Goal: Task Accomplishment & Management: Use online tool/utility

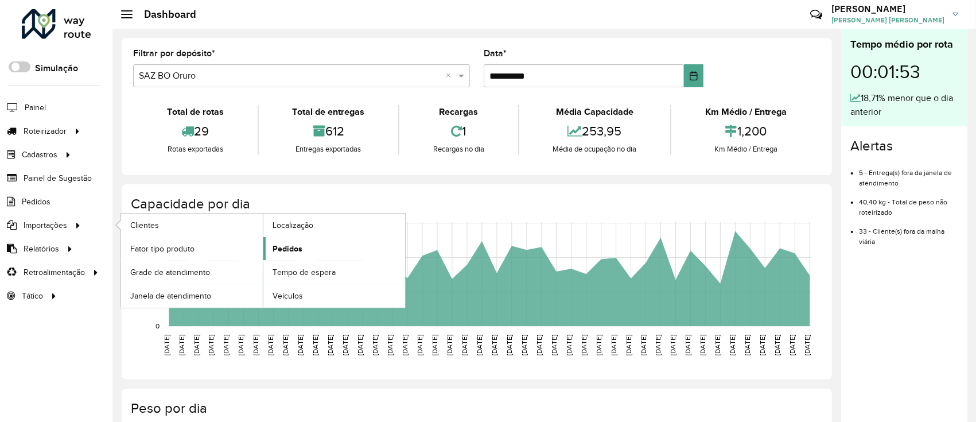
click at [320, 251] on link "Pedidos" at bounding box center [334, 248] width 142 height 23
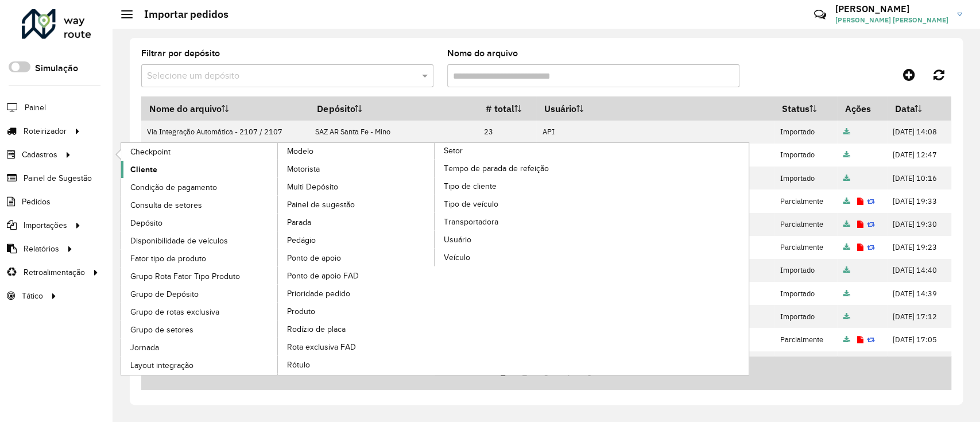
click at [163, 162] on link "Cliente" at bounding box center [199, 169] width 157 height 17
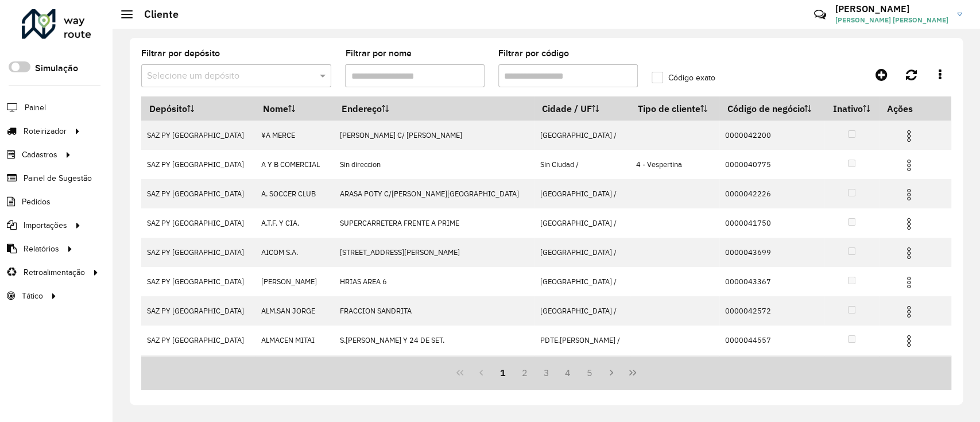
click at [538, 77] on input "Filtrar por código" at bounding box center [567, 75] width 139 height 23
paste input "**********"
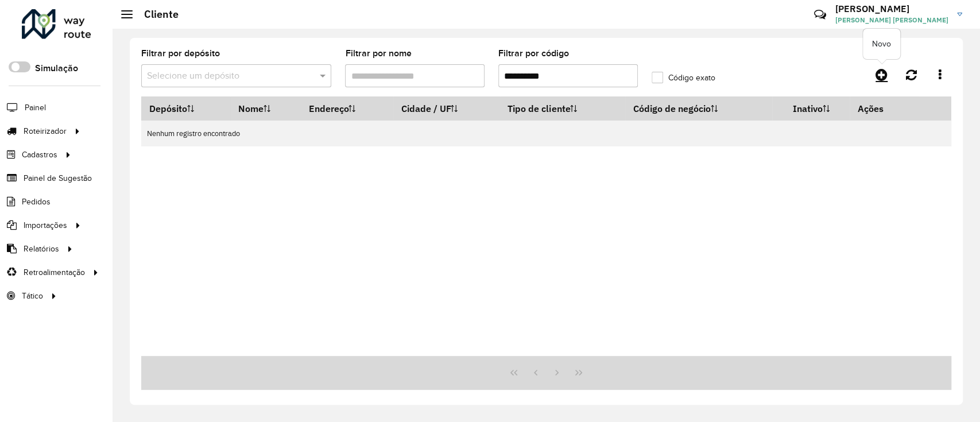
type input "**********"
click at [877, 73] on icon at bounding box center [881, 75] width 12 height 14
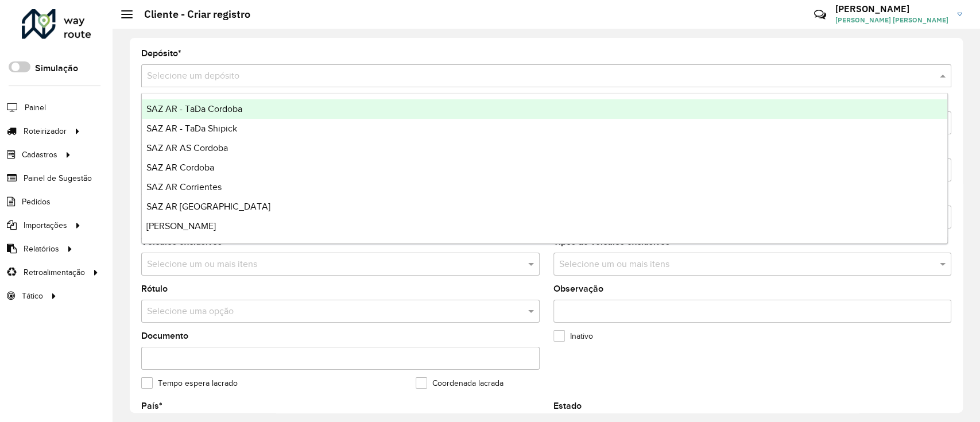
click at [452, 71] on input "text" at bounding box center [534, 76] width 775 height 14
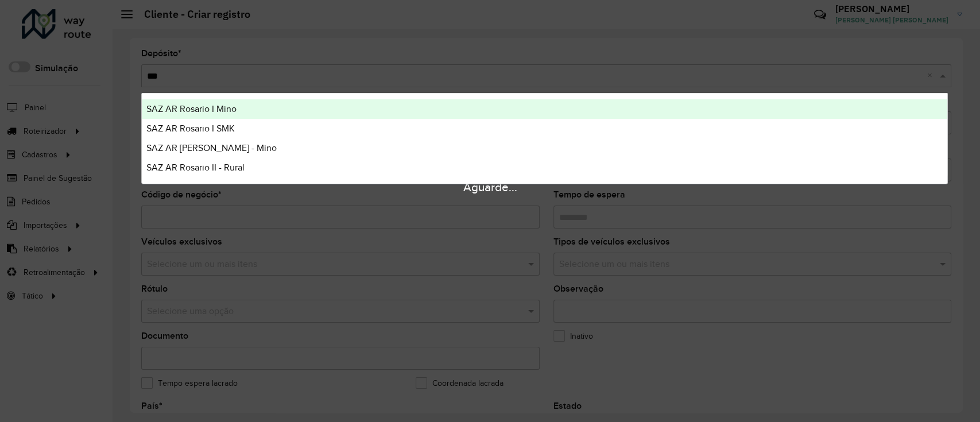
type input "****"
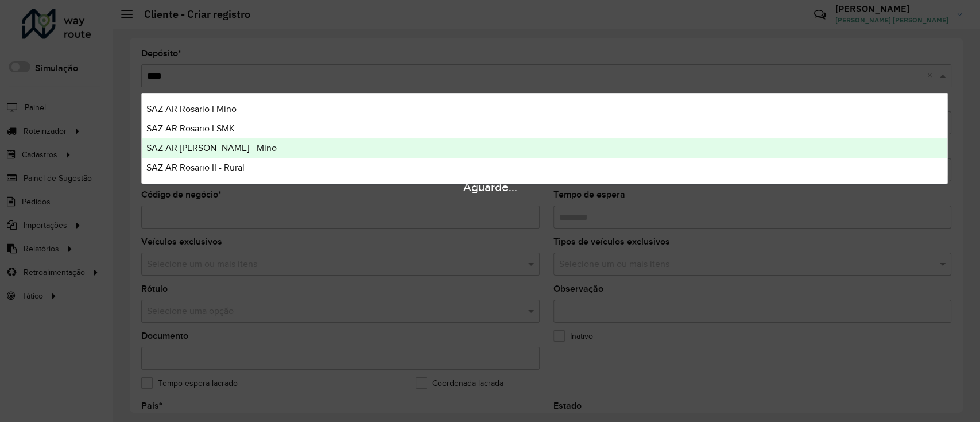
click at [361, 151] on div "SAZ AR [PERSON_NAME] - Mino" at bounding box center [544, 148] width 805 height 20
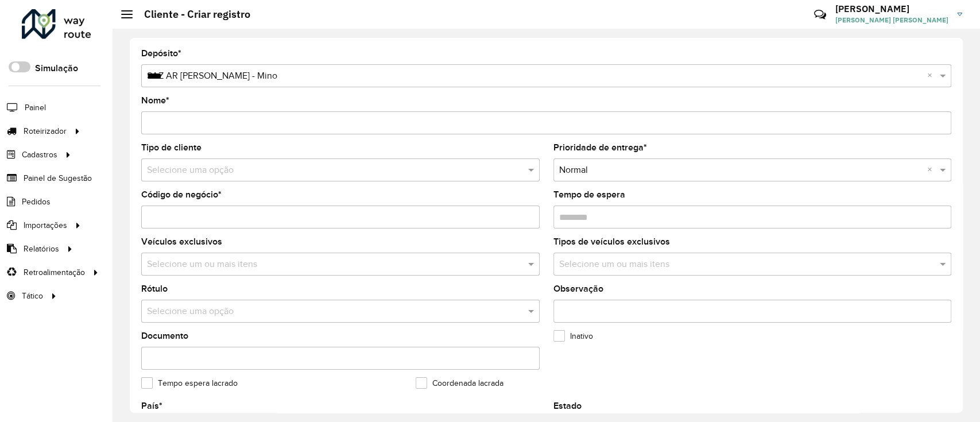
click at [333, 218] on input "Código de negócio *" at bounding box center [340, 216] width 398 height 23
paste input "**********"
type input "**********"
click at [243, 119] on input "Nome *" at bounding box center [546, 122] width 810 height 23
paste input "**********"
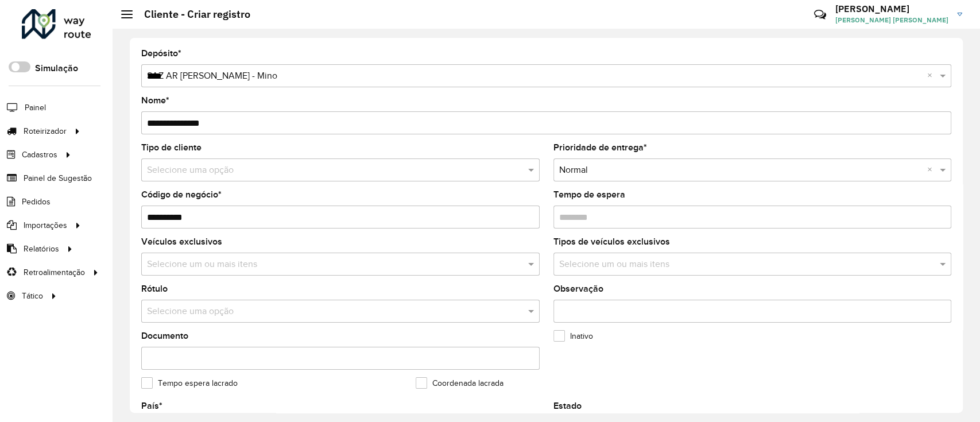
type input "**********"
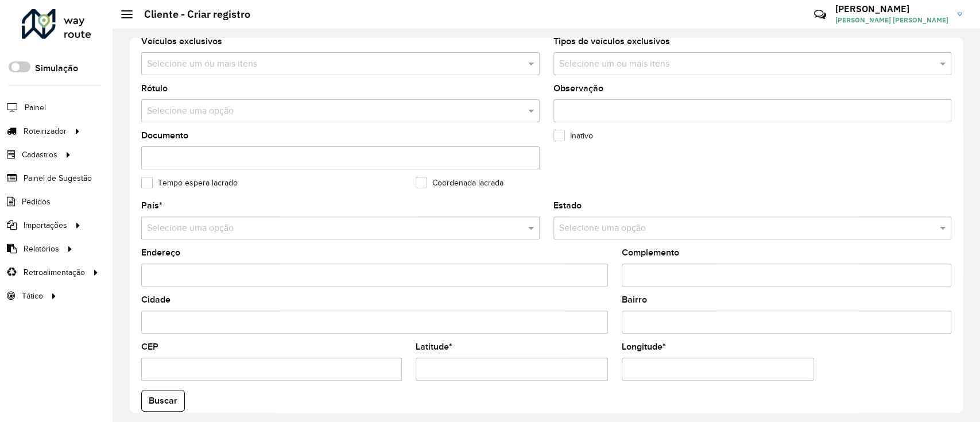
scroll to position [382, 0]
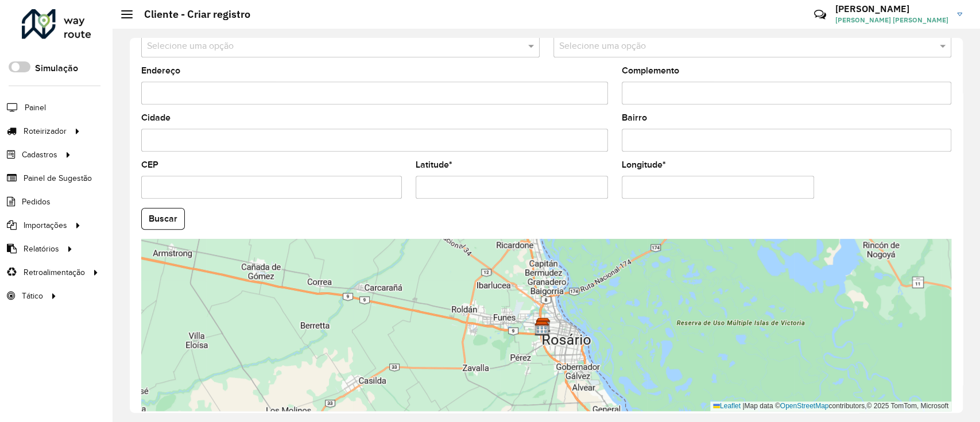
click at [518, 196] on input "Latitude *" at bounding box center [511, 187] width 192 height 23
paste input "**********"
type input "**********"
click at [648, 191] on input "Longitude *" at bounding box center [717, 187] width 192 height 23
paste input "**********"
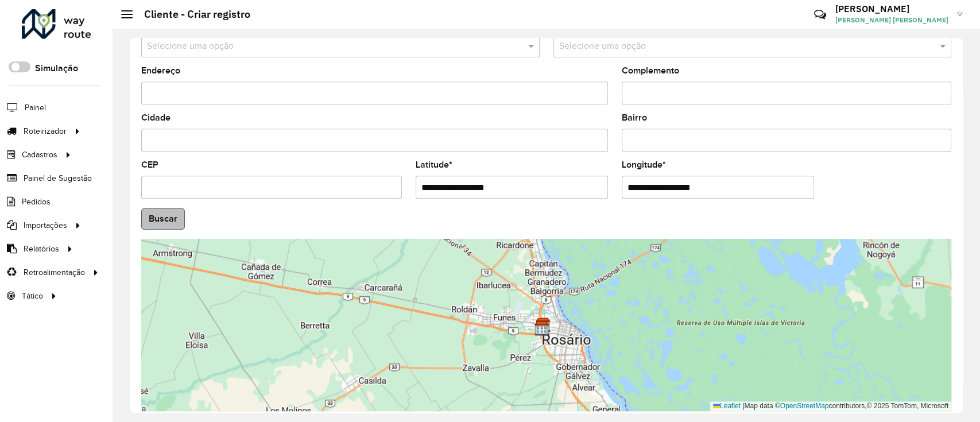
type input "**********"
click at [165, 215] on hb-app "Aguarde... Pop-up bloqueado! Seu navegador bloqueou automáticamente a abertura …" at bounding box center [490, 211] width 980 height 422
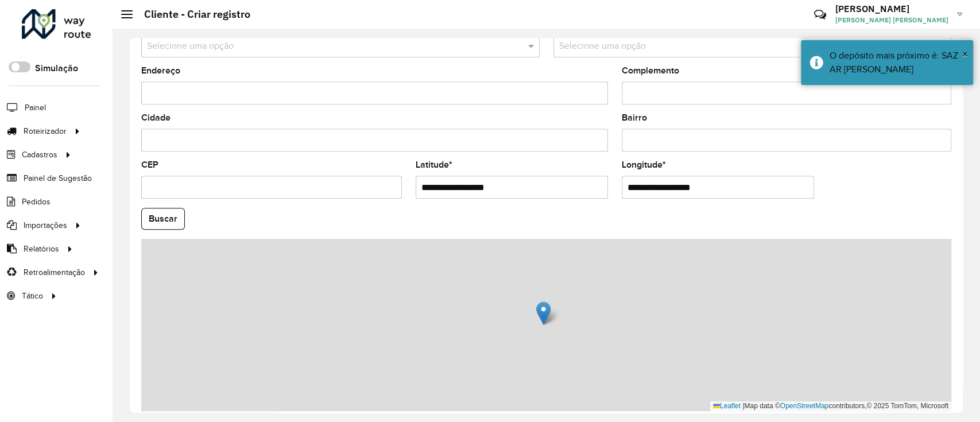
click at [165, 215] on button "Buscar" at bounding box center [163, 219] width 44 height 22
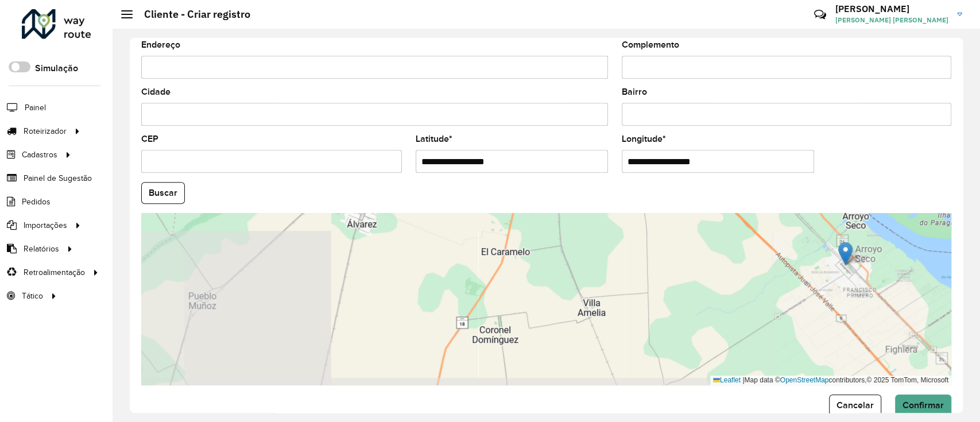
scroll to position [432, 0]
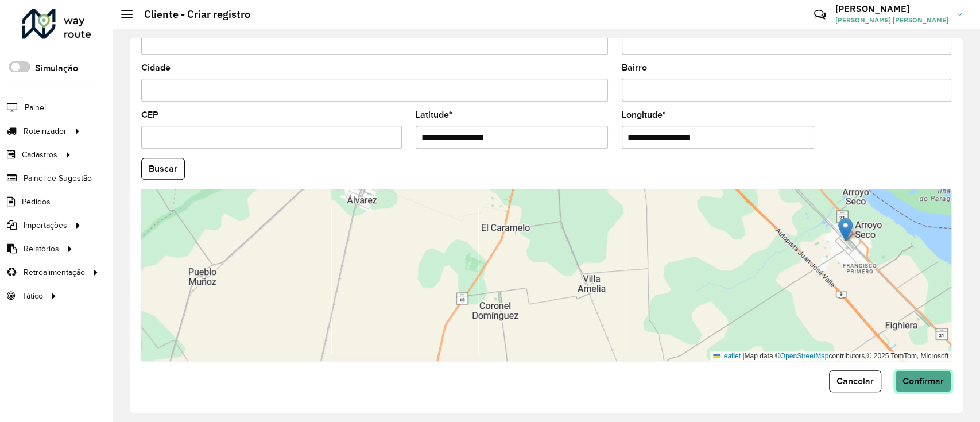
click at [916, 382] on span "Confirmar" at bounding box center [922, 381] width 41 height 10
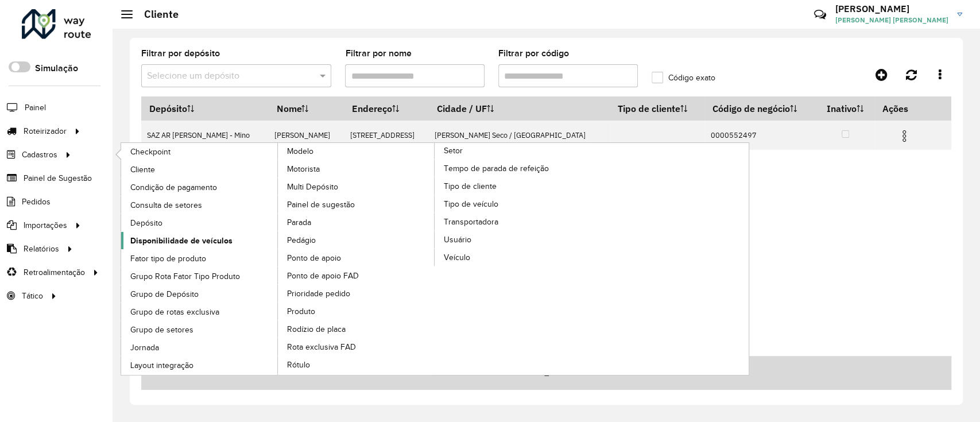
click at [181, 232] on link "Disponibilidade de veículos" at bounding box center [199, 240] width 157 height 17
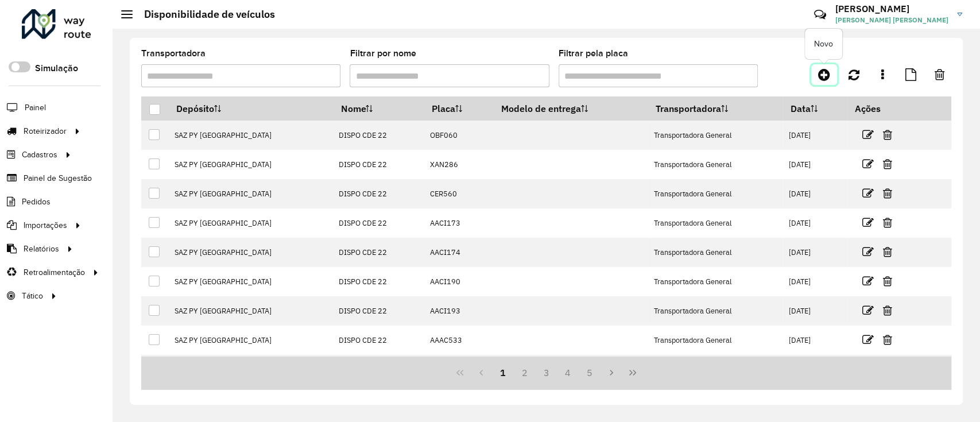
drag, startPoint x: 822, startPoint y: 80, endPoint x: 813, endPoint y: 84, distance: 9.5
click at [820, 80] on icon at bounding box center [824, 75] width 12 height 14
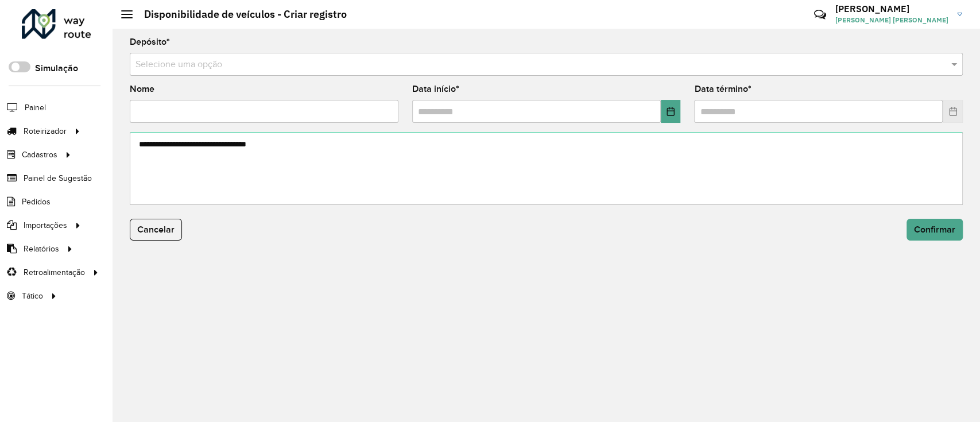
click at [481, 73] on div "Selecione uma opção" at bounding box center [546, 64] width 833 height 23
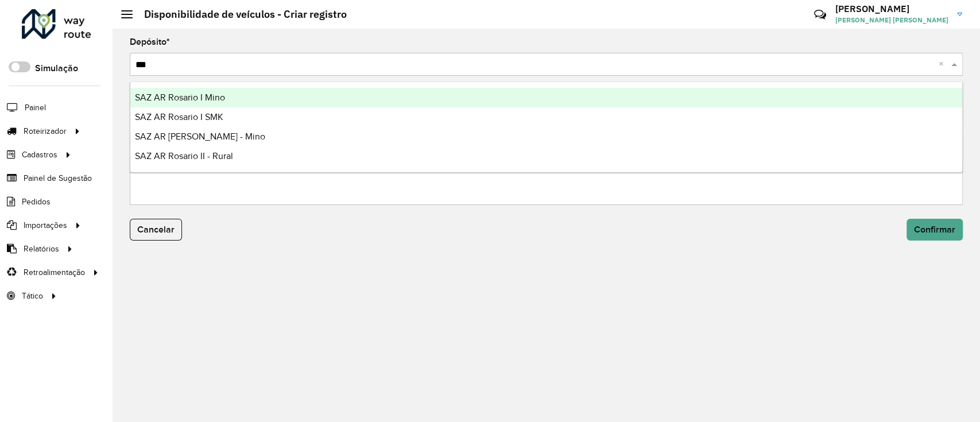
type input "****"
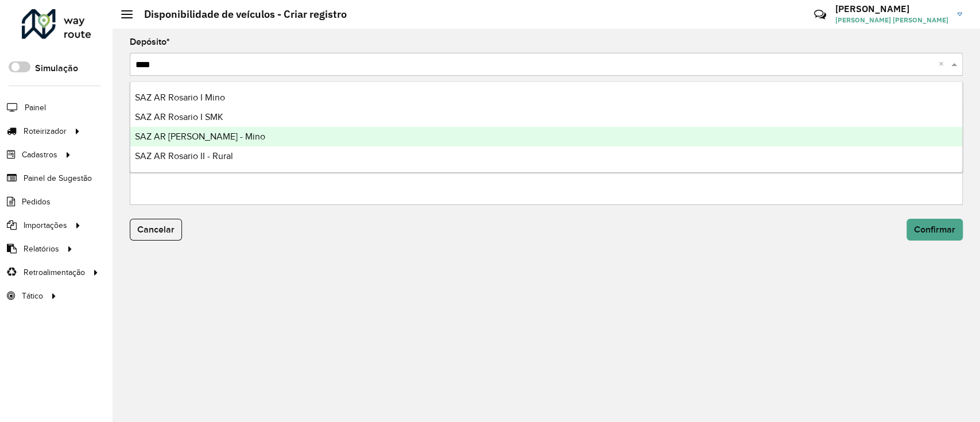
click at [396, 142] on div "SAZ AR Rosario II - Mino" at bounding box center [546, 137] width 832 height 20
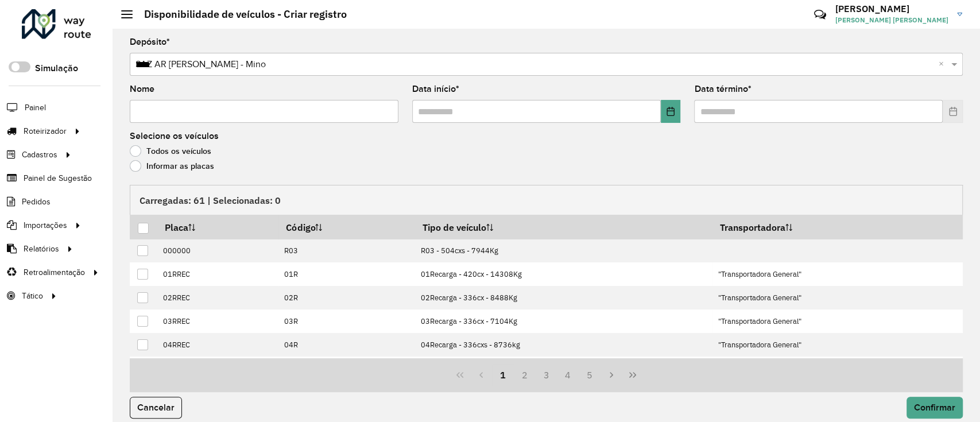
click at [353, 116] on input "Nome" at bounding box center [264, 111] width 269 height 23
type input "**********"
click at [663, 121] on button "Choose Date" at bounding box center [671, 111] width 20 height 23
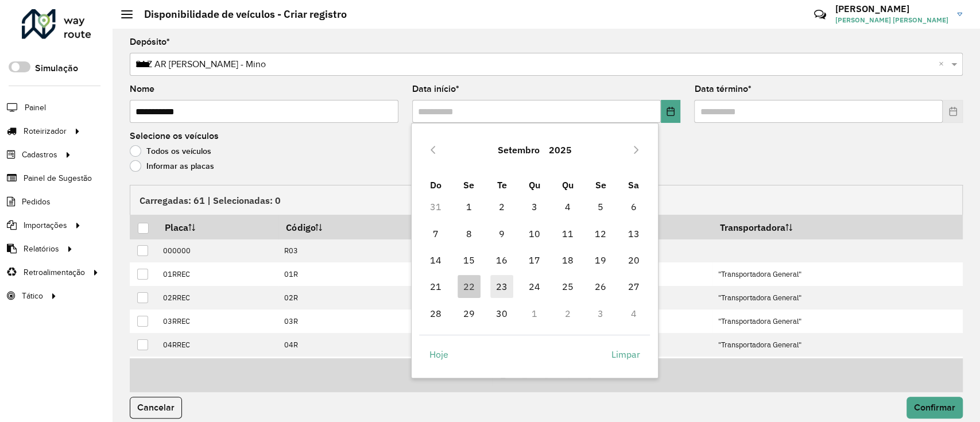
click at [508, 288] on span "23" at bounding box center [501, 286] width 23 height 23
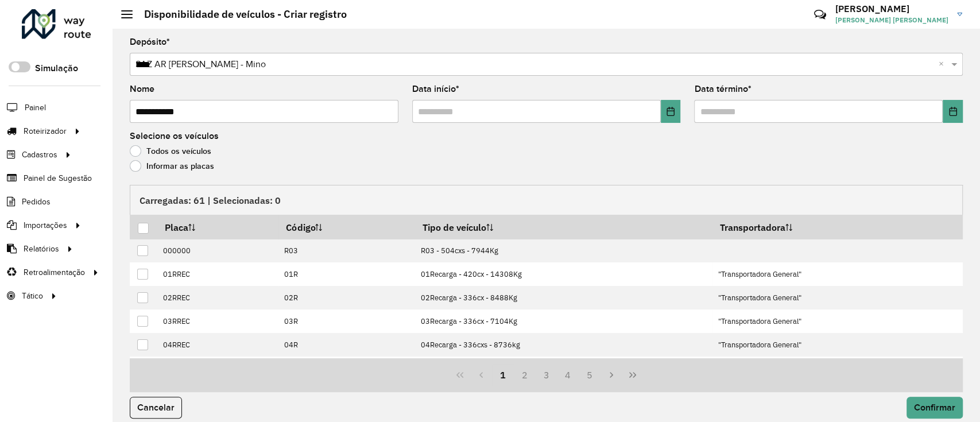
click at [947, 123] on formly-field "Data término *" at bounding box center [828, 108] width 282 height 47
click at [950, 115] on icon "Choose Date" at bounding box center [952, 111] width 7 height 9
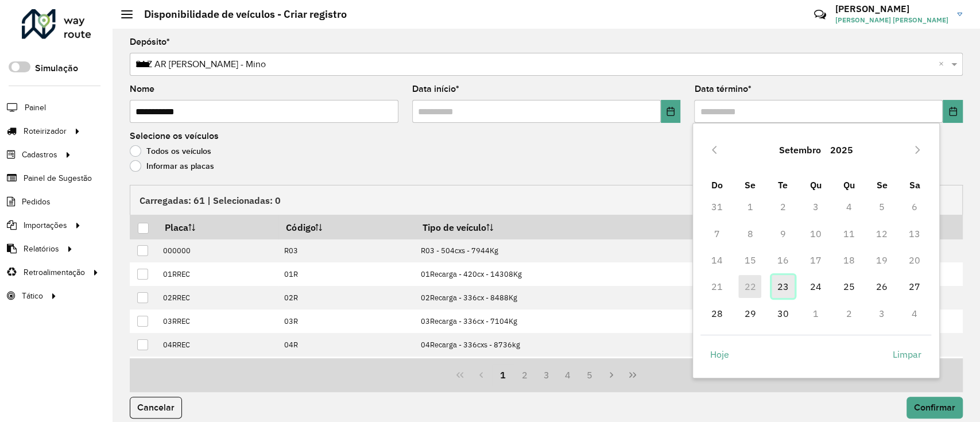
click at [779, 282] on span "23" at bounding box center [782, 286] width 23 height 23
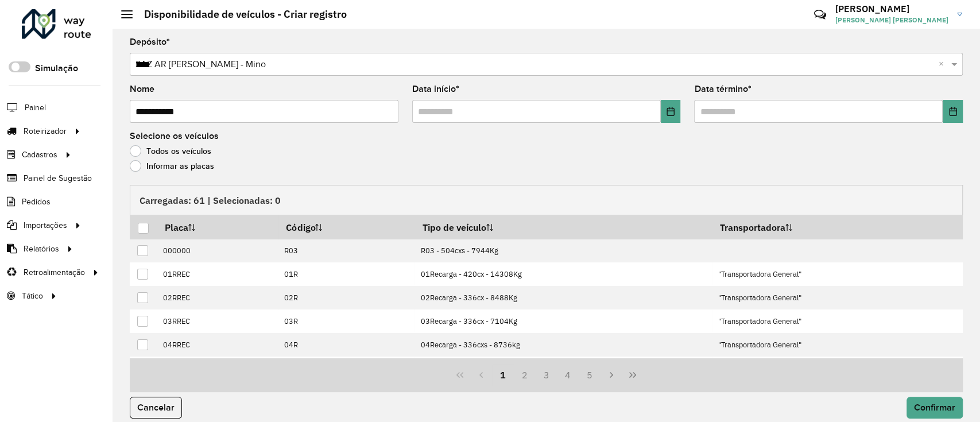
click at [187, 166] on label "Informar as placas" at bounding box center [172, 165] width 84 height 11
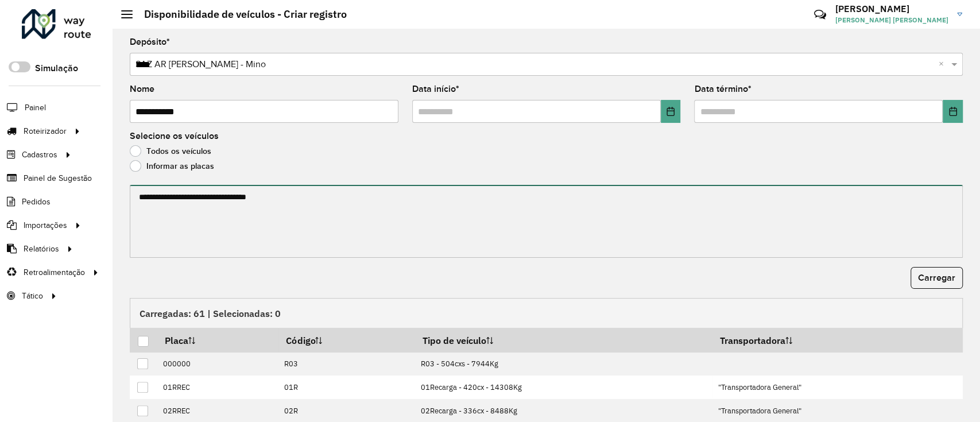
click at [211, 235] on textarea at bounding box center [546, 221] width 833 height 73
paste textarea "******* ****** ******* ******* ******* *******"
type textarea "******* ****** ******* ******* ******* *******"
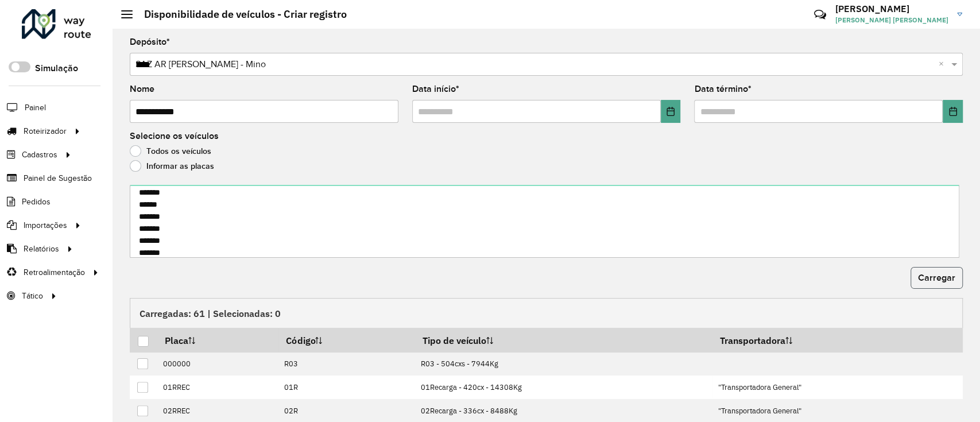
click at [936, 270] on button "Carregar" at bounding box center [936, 278] width 52 height 22
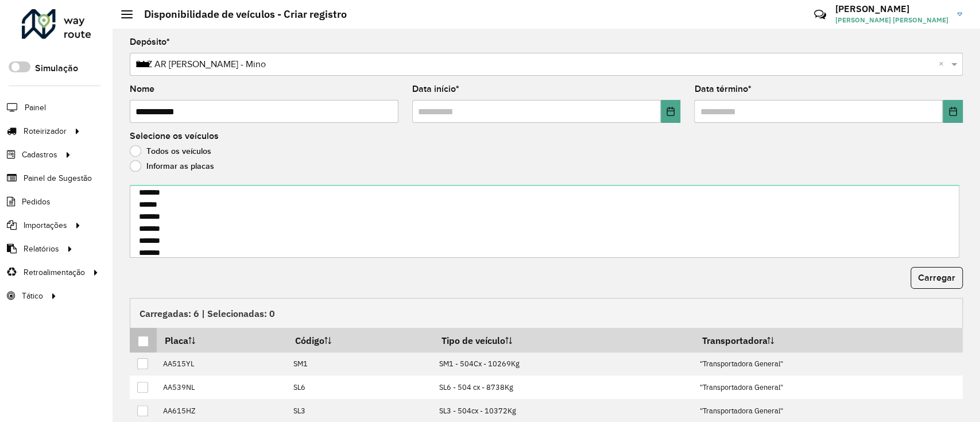
click at [145, 336] on div at bounding box center [143, 341] width 11 height 11
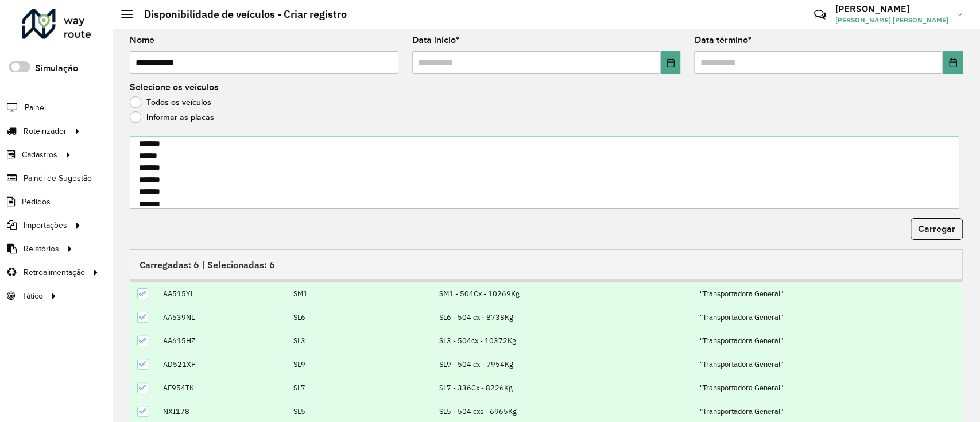
scroll to position [90, 0]
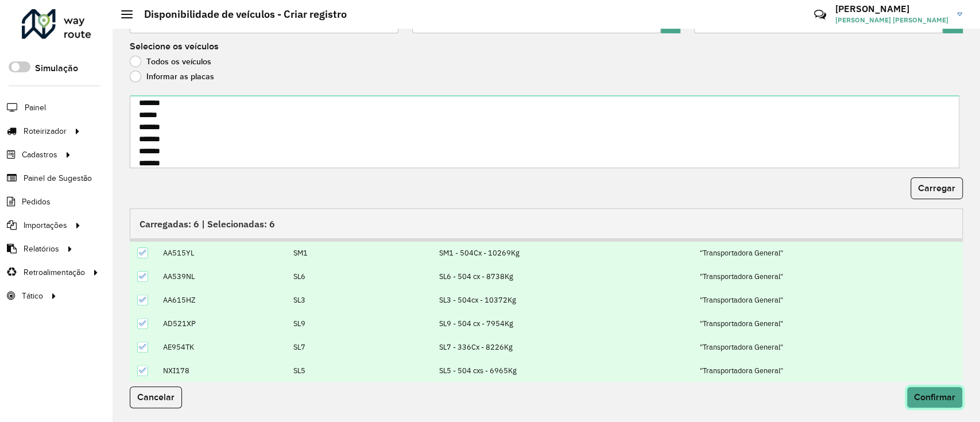
click at [950, 397] on span "Confirmar" at bounding box center [934, 397] width 41 height 10
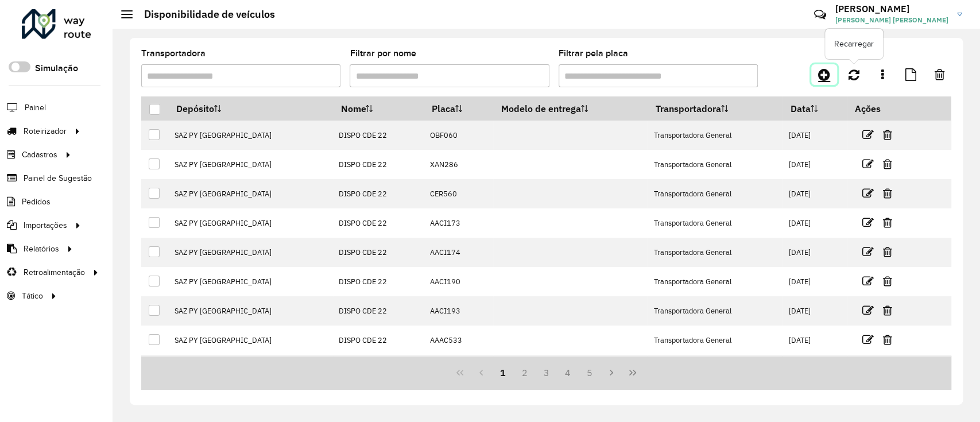
click at [821, 82] on link at bounding box center [824, 74] width 26 height 21
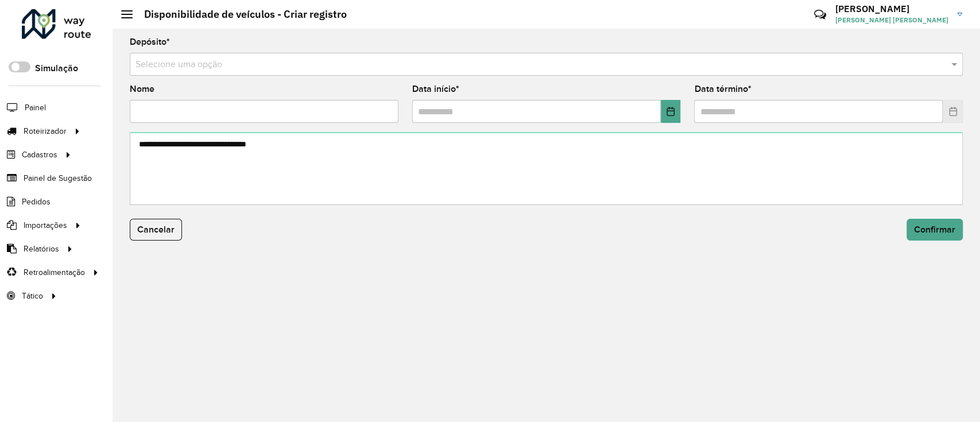
click at [326, 55] on div "Selecione uma opção" at bounding box center [546, 64] width 833 height 23
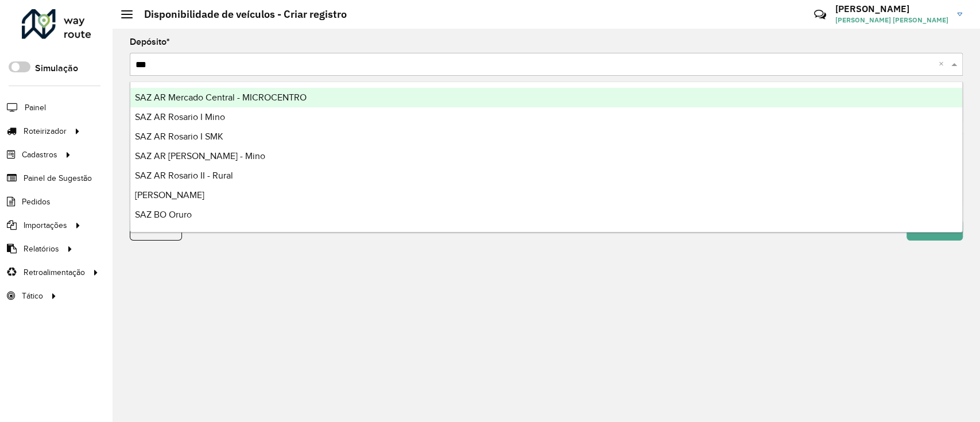
type input "****"
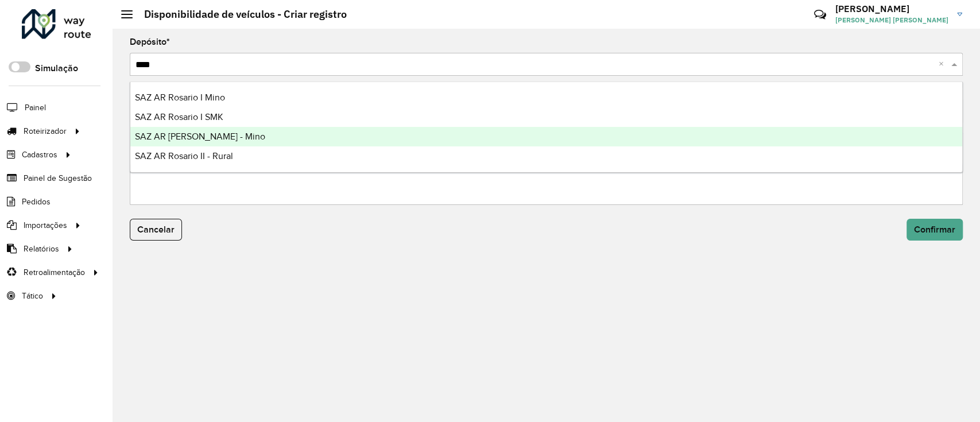
click at [311, 131] on div "SAZ AR Rosario II - Mino" at bounding box center [546, 137] width 832 height 20
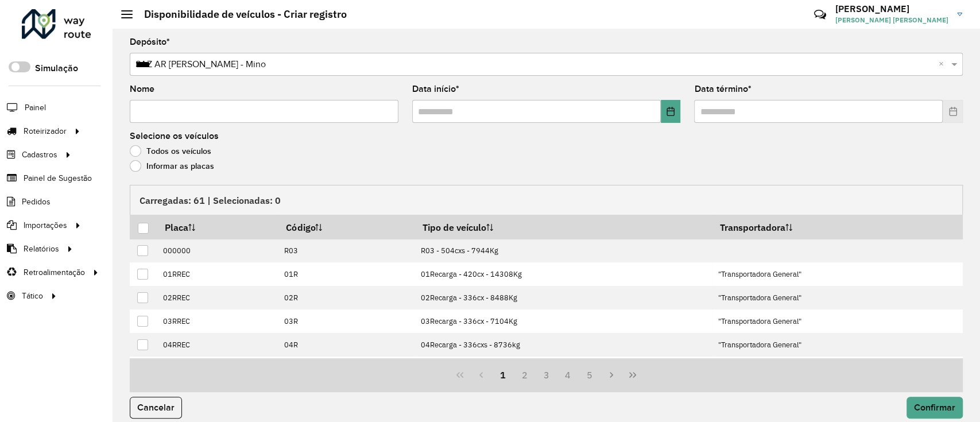
click at [293, 116] on input "Nome" at bounding box center [264, 111] width 269 height 23
type input "**********"
click at [666, 112] on icon "Choose Date" at bounding box center [670, 111] width 9 height 9
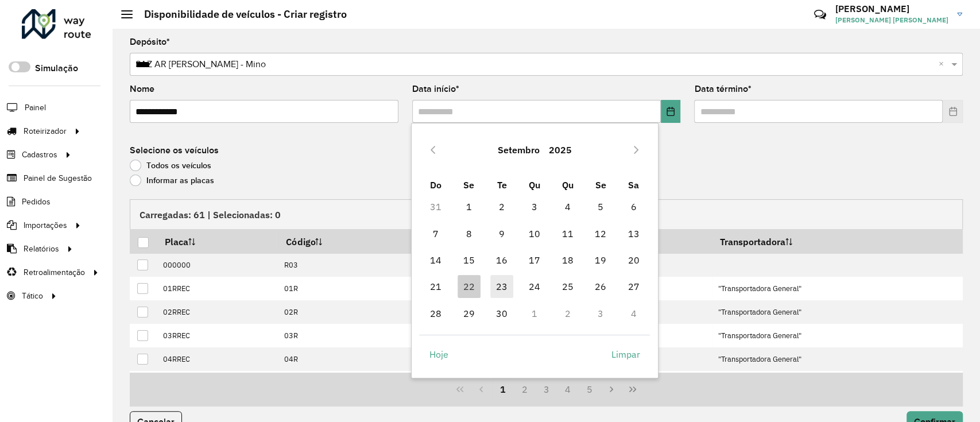
click at [501, 279] on span "23" at bounding box center [501, 286] width 23 height 23
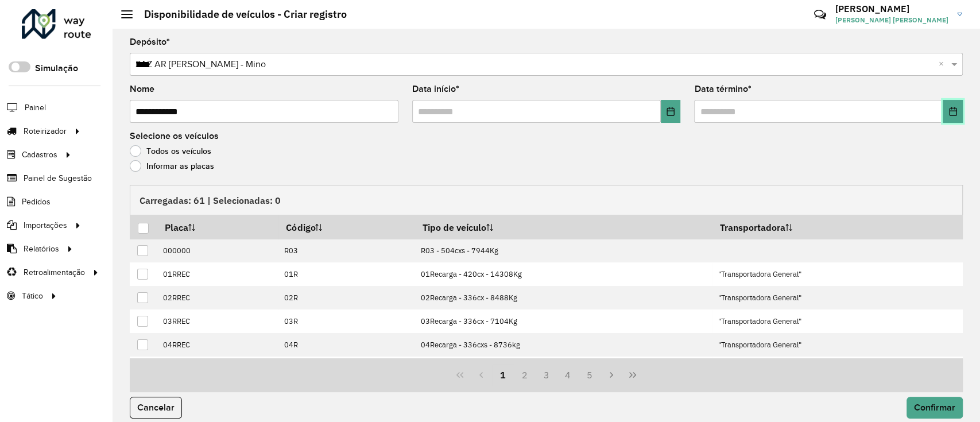
click at [953, 121] on button "Choose Date" at bounding box center [952, 111] width 20 height 23
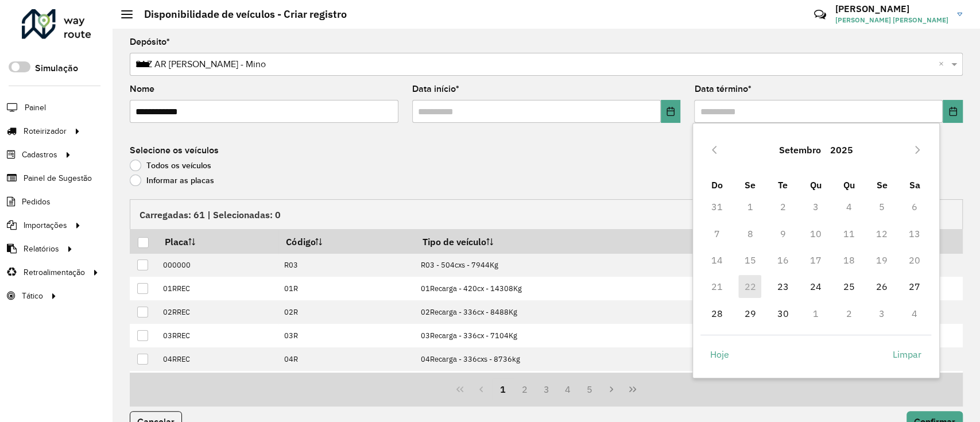
click at [791, 273] on td "16" at bounding box center [782, 260] width 33 height 26
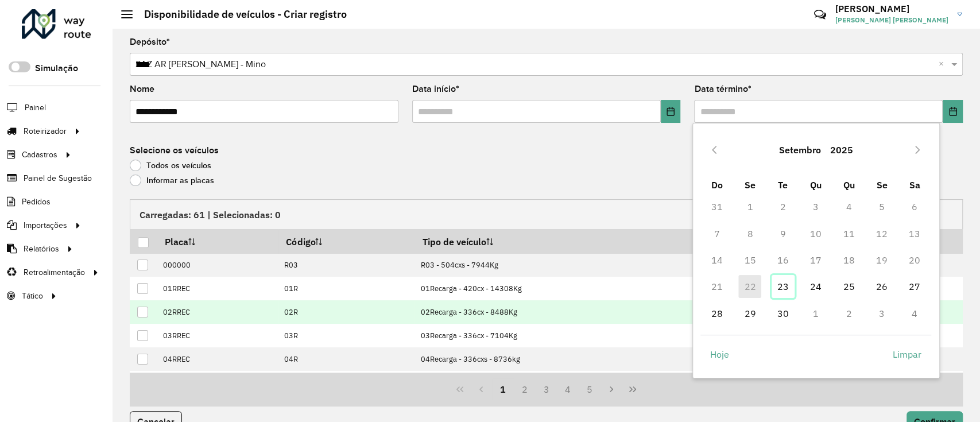
drag, startPoint x: 785, startPoint y: 283, endPoint x: 665, endPoint y: 293, distance: 120.9
click at [786, 283] on span "23" at bounding box center [782, 286] width 23 height 23
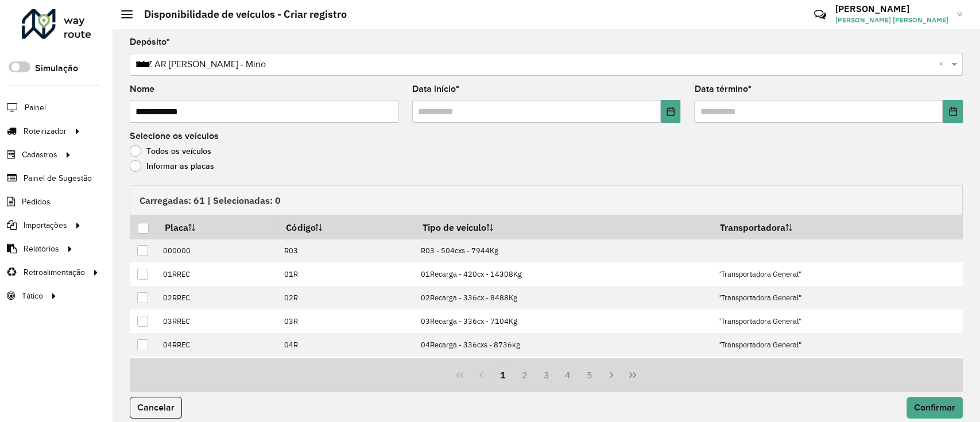
click at [213, 159] on div "Todos os veículos" at bounding box center [546, 154] width 833 height 14
click at [205, 171] on label "Informar as placas" at bounding box center [172, 165] width 84 height 11
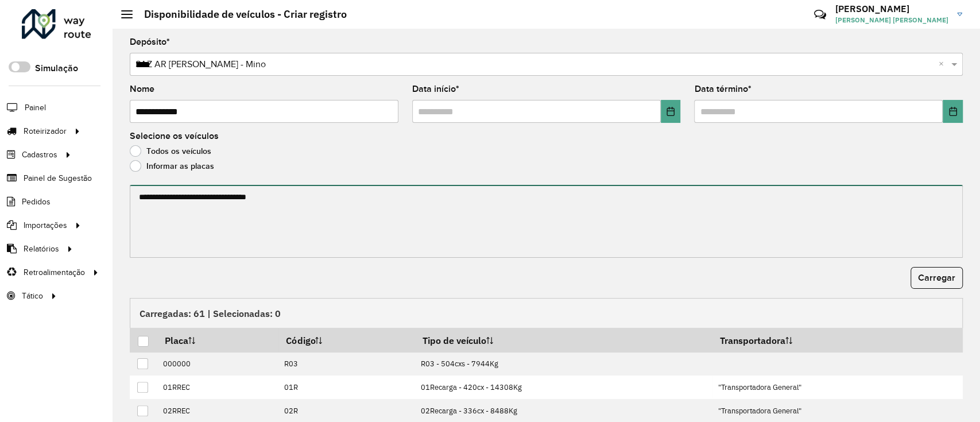
click at [596, 251] on textarea at bounding box center [546, 221] width 833 height 73
paste textarea "******* ****** ******* ******* ******* ****** ******* ****** *******"
type textarea "******* ****** ******* ******* ******* ****** ******* ****** *******"
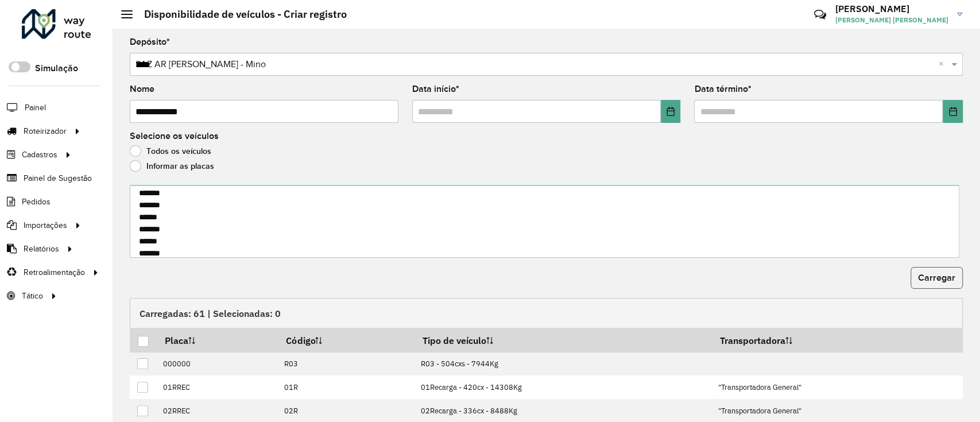
click at [922, 279] on span "Carregar" at bounding box center [936, 278] width 37 height 10
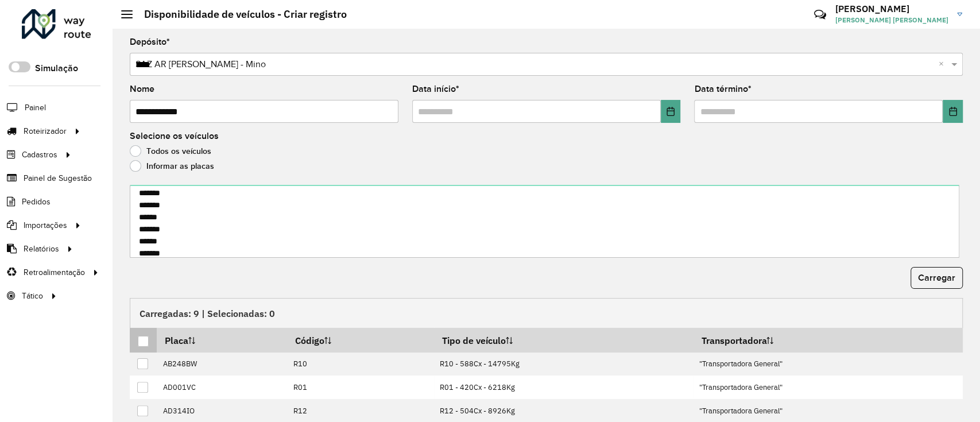
click at [145, 342] on div at bounding box center [143, 341] width 11 height 11
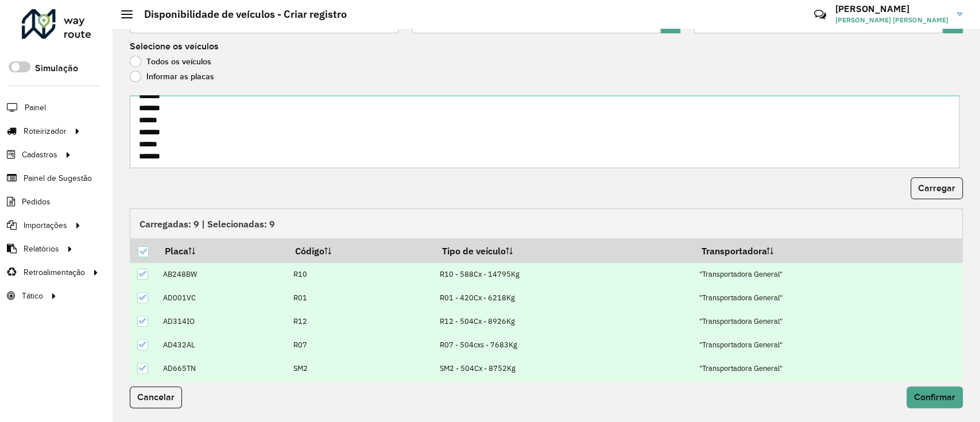
scroll to position [92, 0]
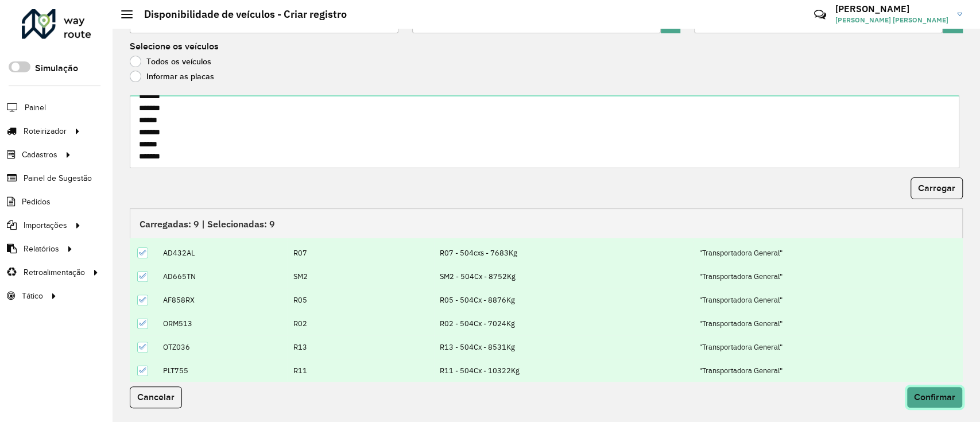
click at [909, 401] on button "Confirmar" at bounding box center [934, 397] width 56 height 22
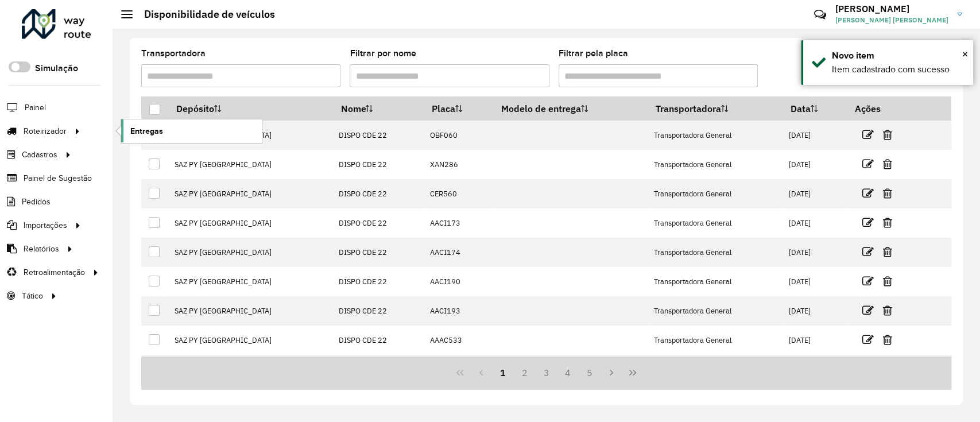
click at [143, 133] on span "Entregas" at bounding box center [146, 131] width 33 height 12
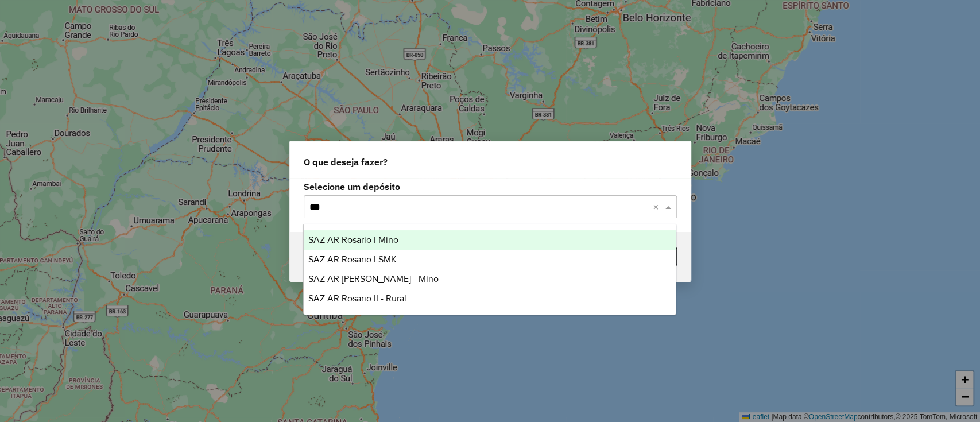
type input "****"
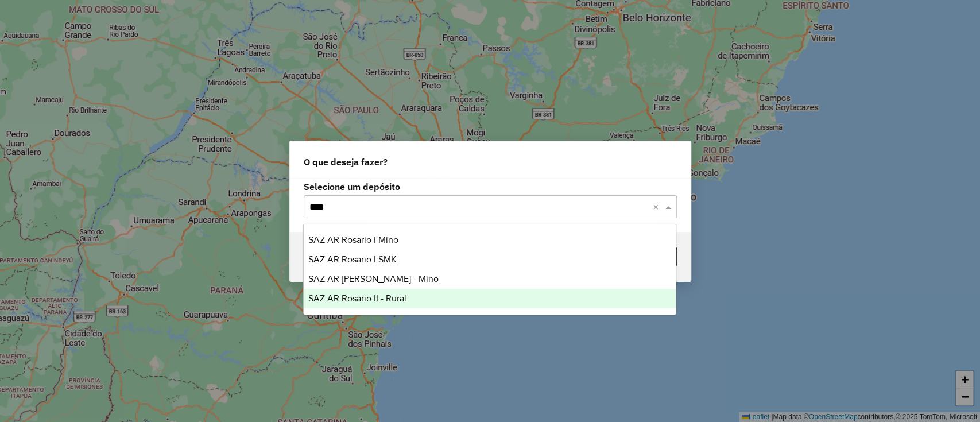
click at [378, 290] on div "SAZ AR Rosario II - Rural" at bounding box center [490, 299] width 372 height 20
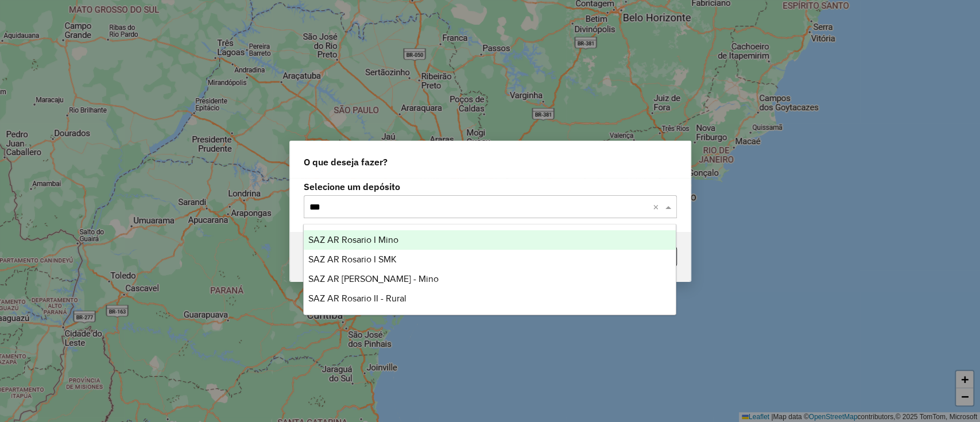
type input "****"
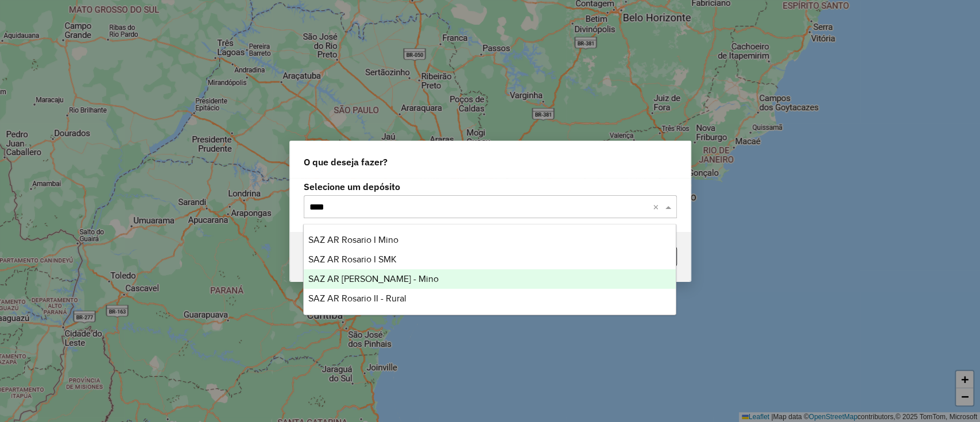
click at [453, 270] on div "SAZ AR Rosario II - Mino" at bounding box center [490, 279] width 372 height 20
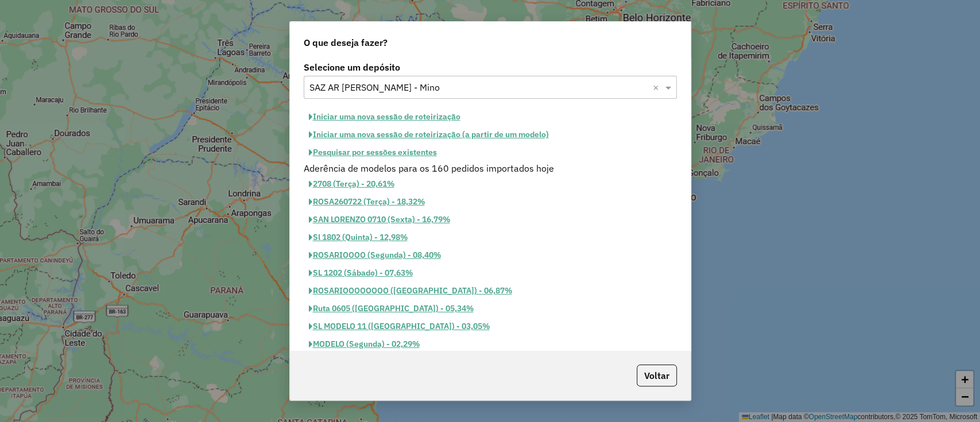
click at [424, 112] on button "Iniciar uma nova sessão de roteirização" at bounding box center [385, 117] width 162 height 18
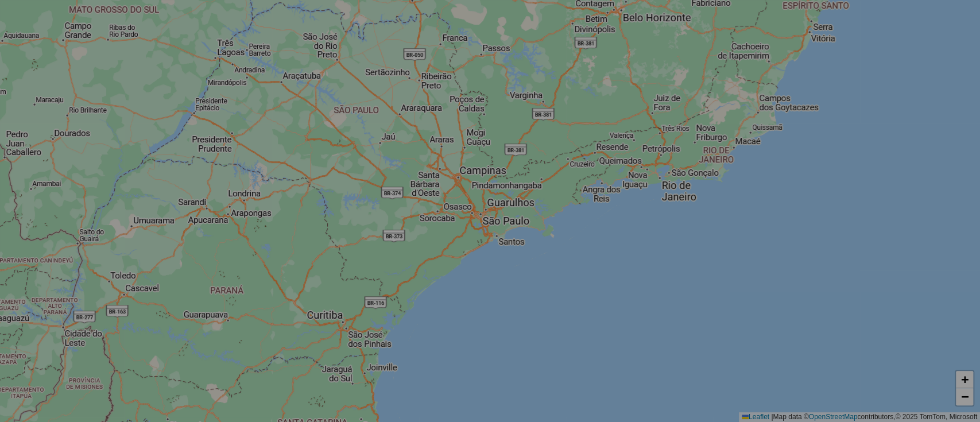
select select "*"
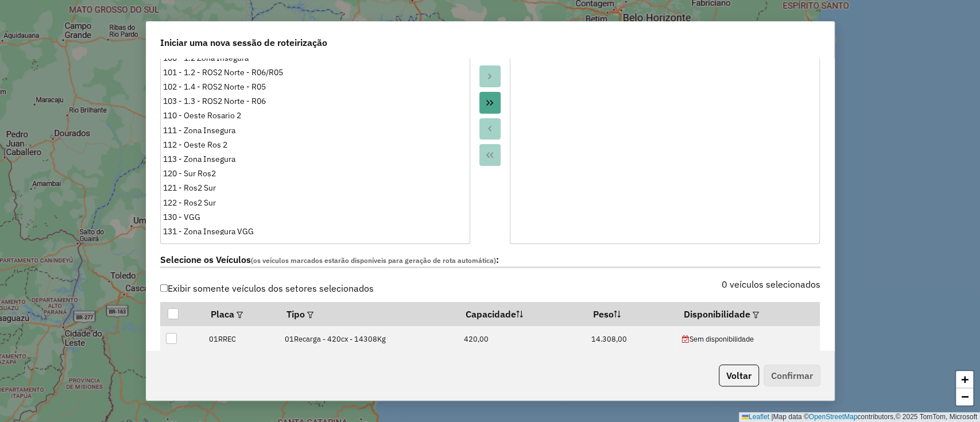
scroll to position [306, 0]
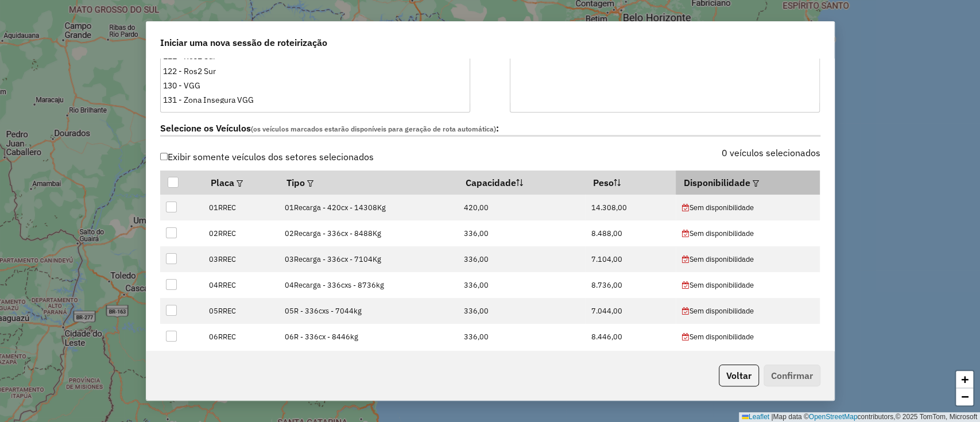
click at [752, 184] on em at bounding box center [755, 183] width 6 height 6
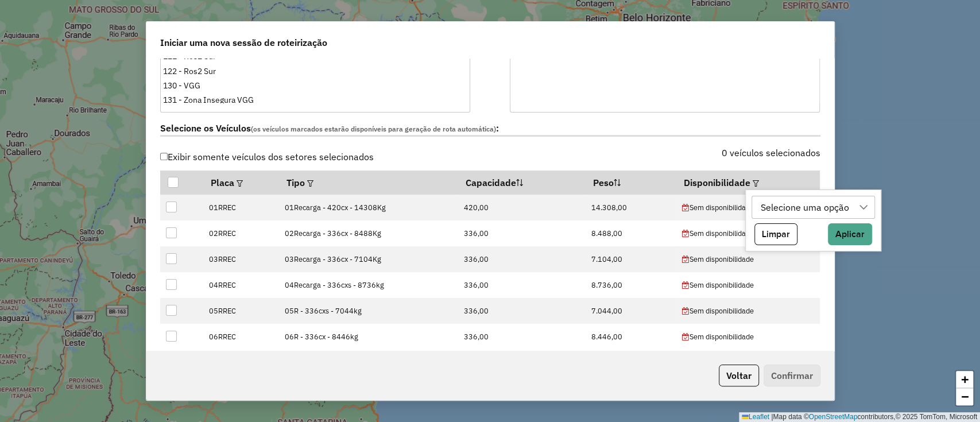
click at [773, 217] on div "Selecione uma opção" at bounding box center [804, 207] width 96 height 22
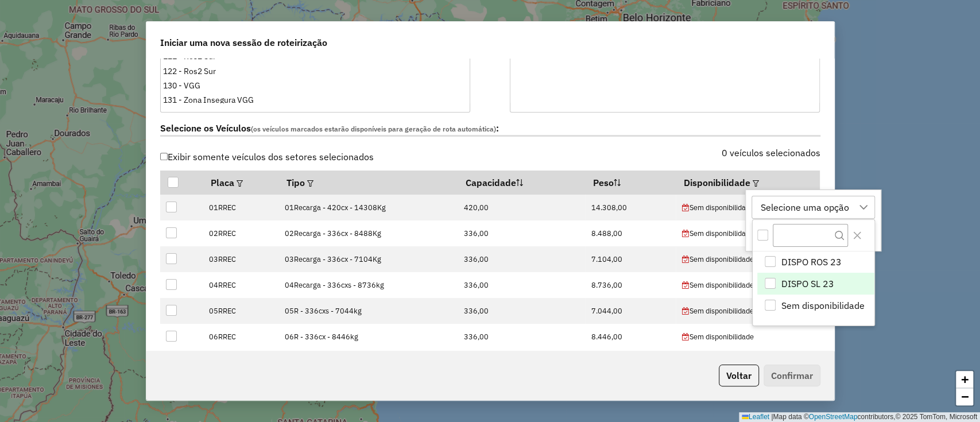
click at [802, 279] on span "DISPO SL 23" at bounding box center [806, 284] width 53 height 14
click at [803, 209] on div "DISPO SL 23" at bounding box center [786, 207] width 61 height 22
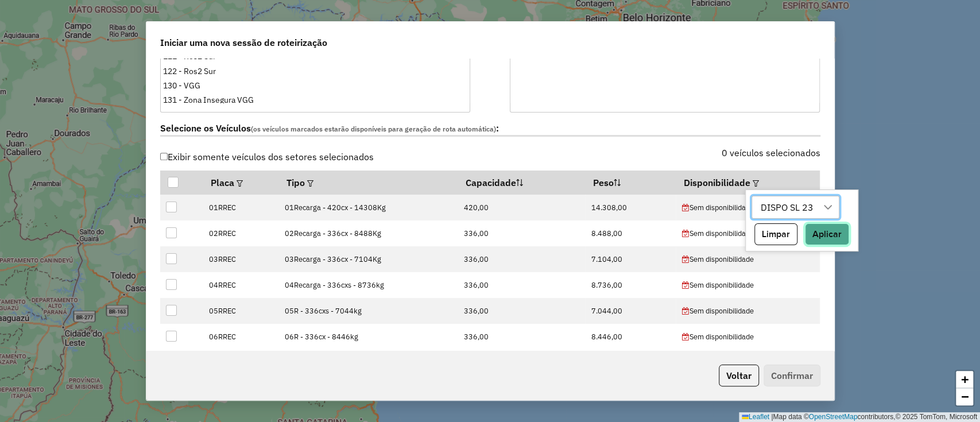
click at [819, 230] on button "Aplicar" at bounding box center [827, 234] width 44 height 22
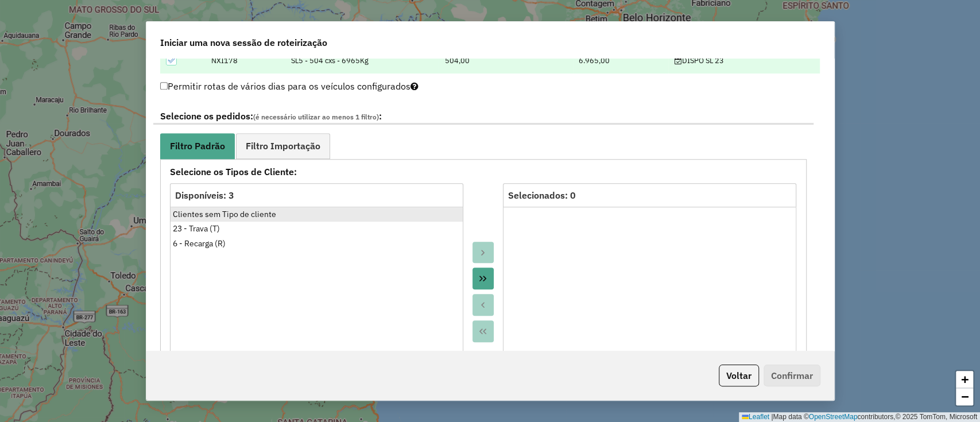
scroll to position [612, 0]
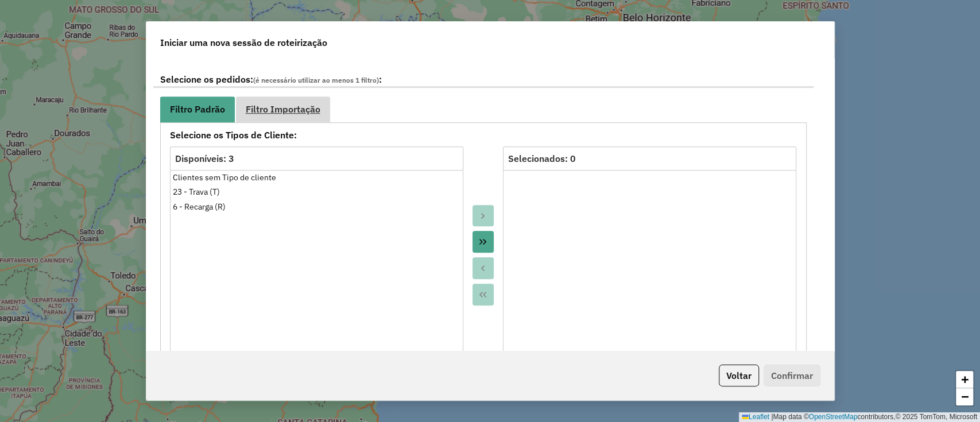
click at [307, 119] on link "Filtro Importação" at bounding box center [283, 109] width 94 height 26
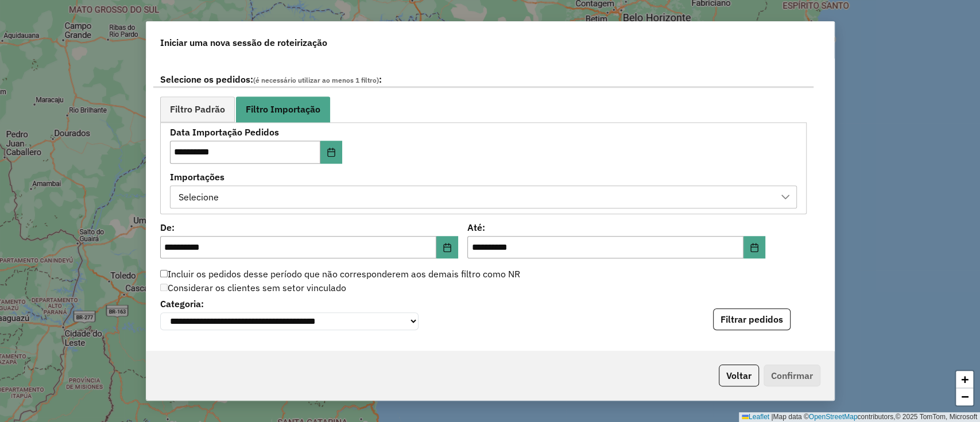
click at [343, 182] on div "Importações Selecione" at bounding box center [483, 191] width 627 height 36
drag, startPoint x: 347, startPoint y: 189, endPoint x: 354, endPoint y: 199, distance: 11.5
click at [348, 189] on div "Selecione" at bounding box center [474, 197] width 599 height 22
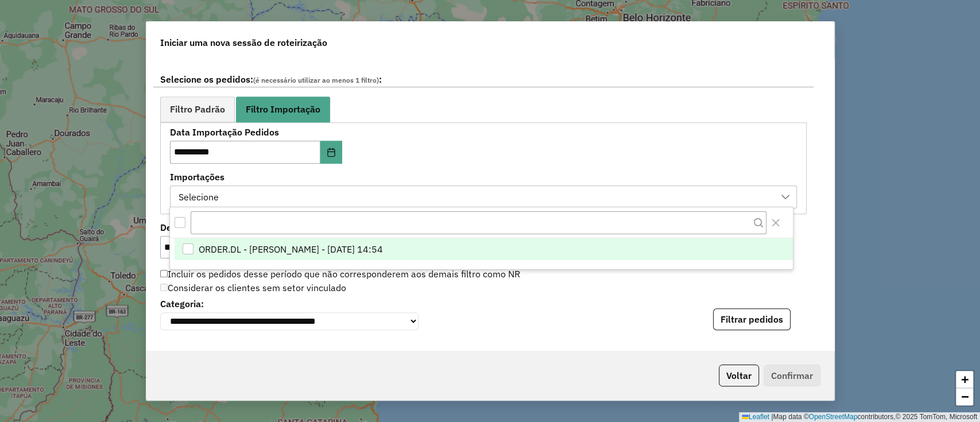
click at [389, 255] on li "ORDER.DL - LETICIA EMILY OLIVEIRA DE LIMA - 22/09/2025 14:54" at bounding box center [483, 249] width 618 height 22
click at [553, 165] on div "**********" at bounding box center [483, 168] width 627 height 80
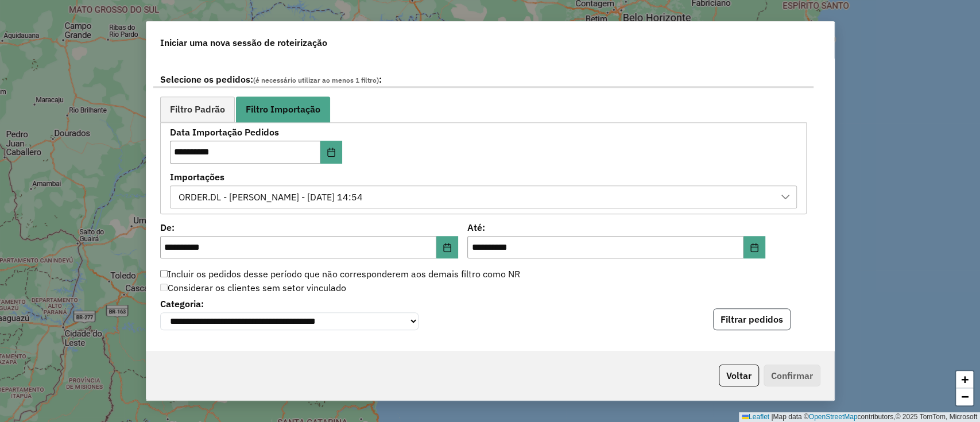
click at [760, 321] on button "Filtrar pedidos" at bounding box center [751, 319] width 77 height 22
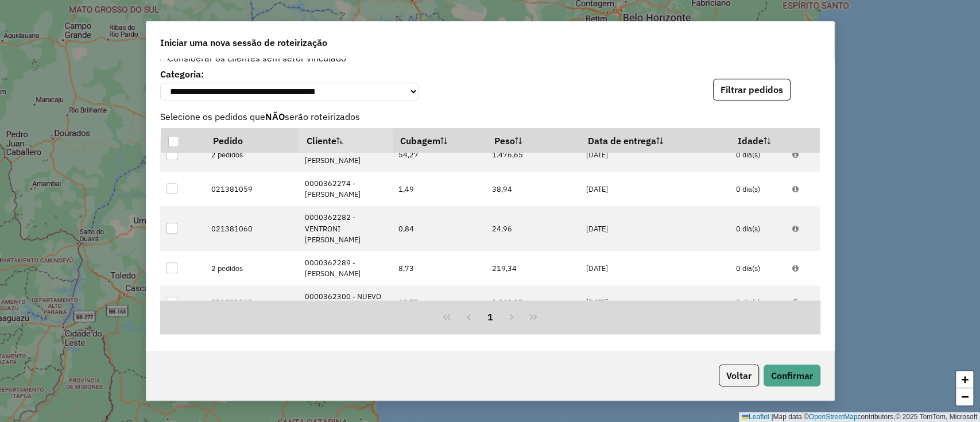
scroll to position [1063, 0]
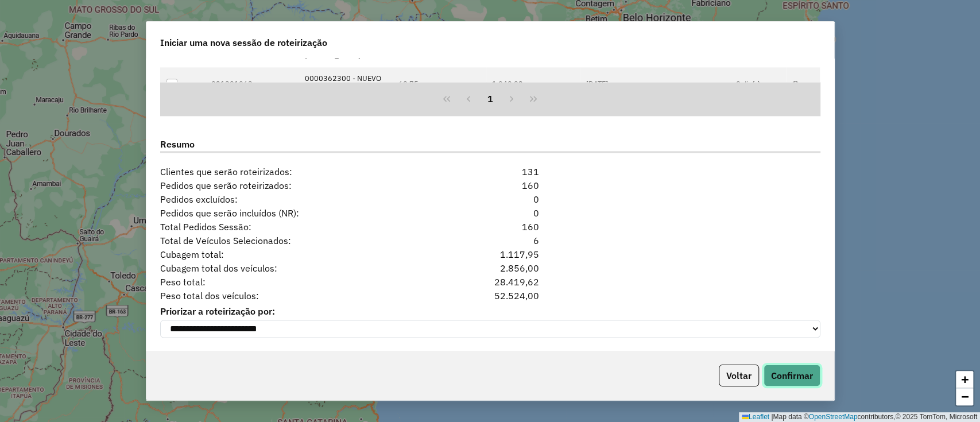
click at [790, 383] on button "Confirmar" at bounding box center [791, 375] width 57 height 22
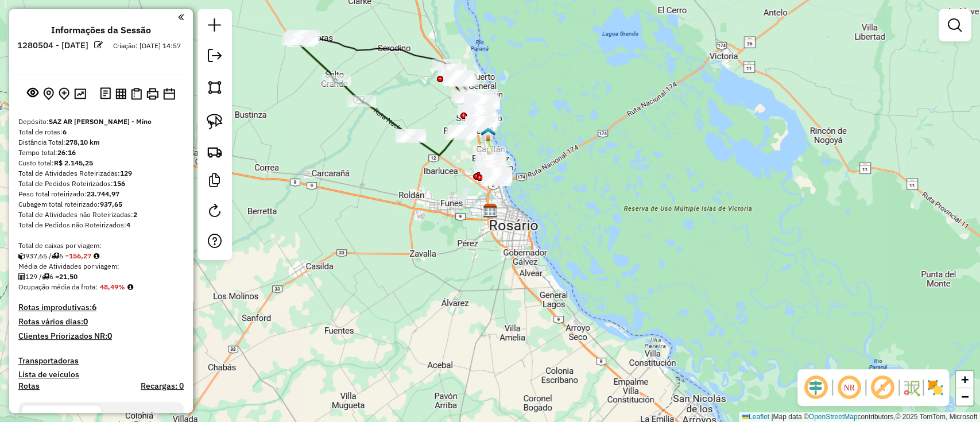
drag, startPoint x: 935, startPoint y: 389, endPoint x: 848, endPoint y: 407, distance: 89.3
click at [934, 389] on img at bounding box center [935, 387] width 18 height 18
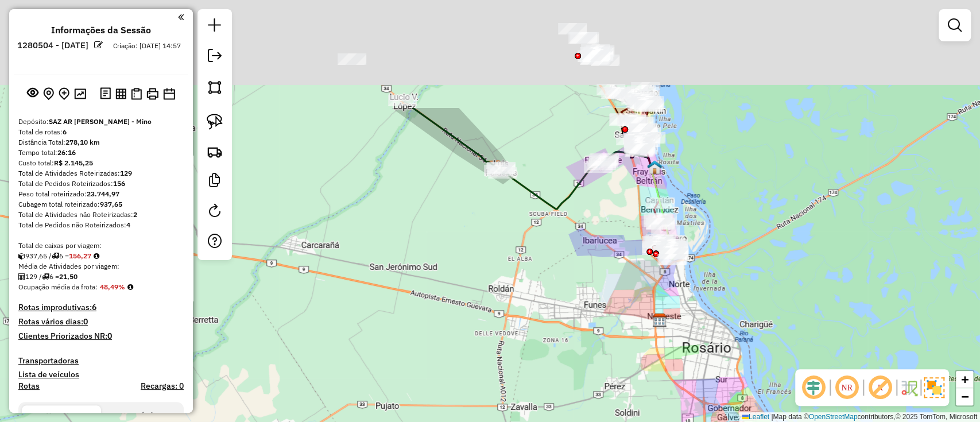
drag, startPoint x: 450, startPoint y: 134, endPoint x: 567, endPoint y: 390, distance: 280.9
click at [565, 384] on div "Janela de atendimento Grade de atendimento Capacidade Transportadoras Veículos …" at bounding box center [490, 211] width 980 height 422
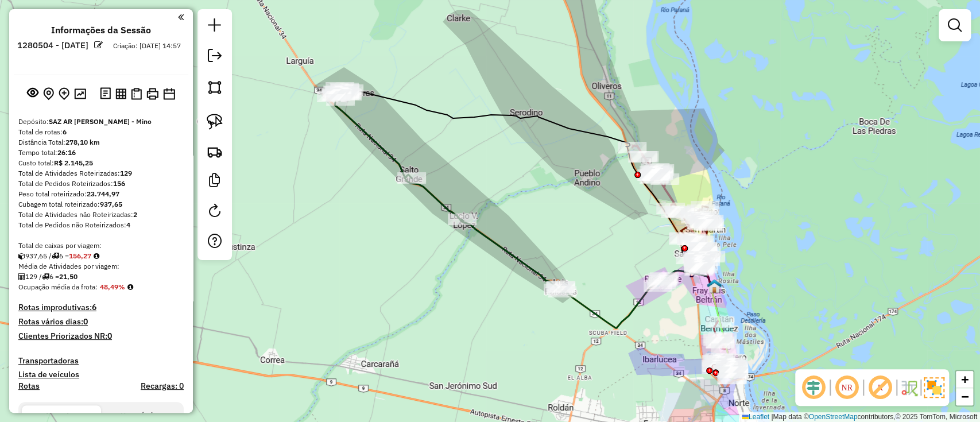
click at [516, 259] on icon at bounding box center [446, 189] width 231 height 204
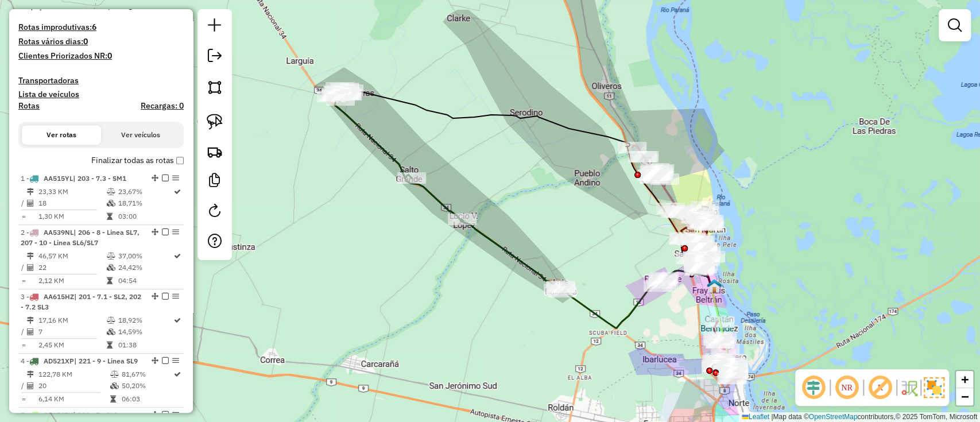
select select "**********"
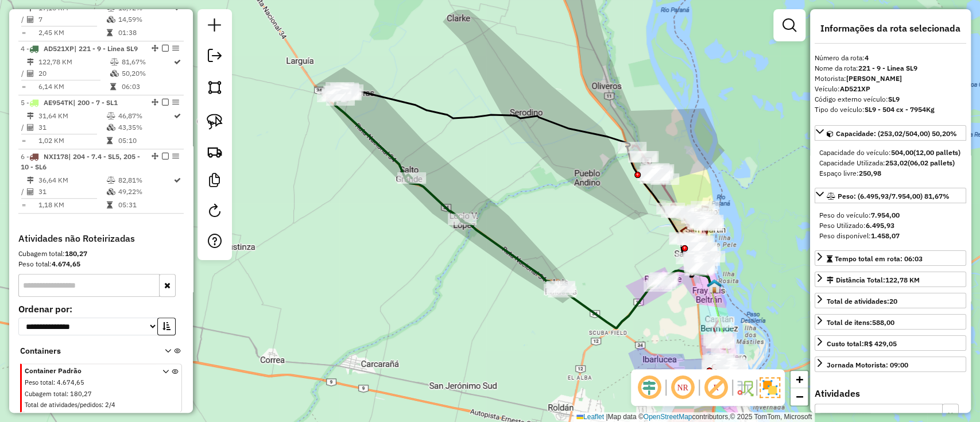
scroll to position [624, 0]
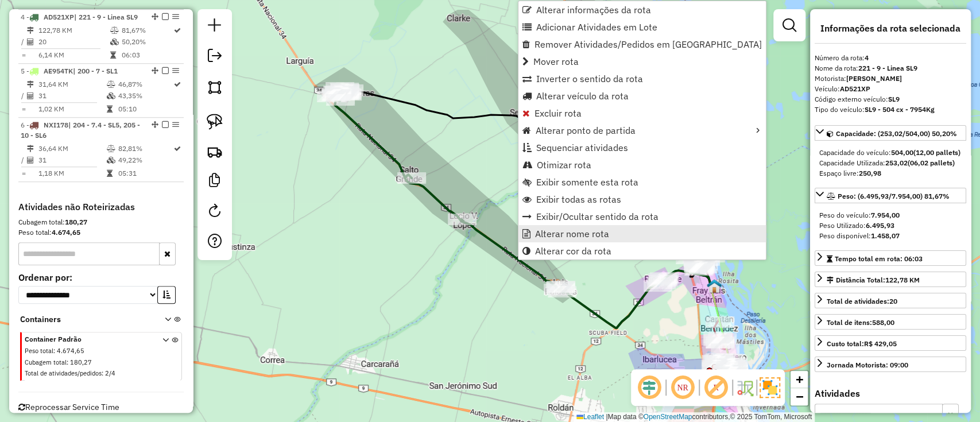
click at [554, 236] on span "Alterar nome rota" at bounding box center [572, 233] width 74 height 9
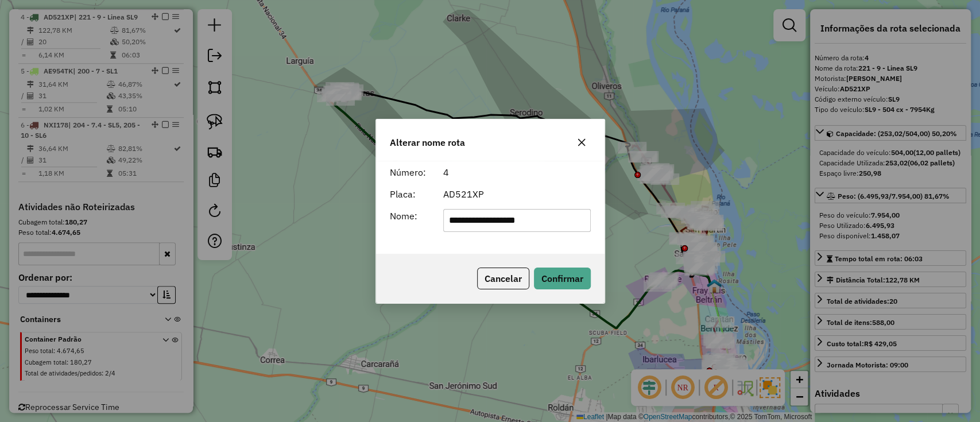
drag, startPoint x: 510, startPoint y: 223, endPoint x: 367, endPoint y: 227, distance: 142.4
click at [367, 227] on div "**********" at bounding box center [490, 211] width 980 height 422
type input "***"
click at [573, 282] on button "Confirmar" at bounding box center [562, 278] width 57 height 22
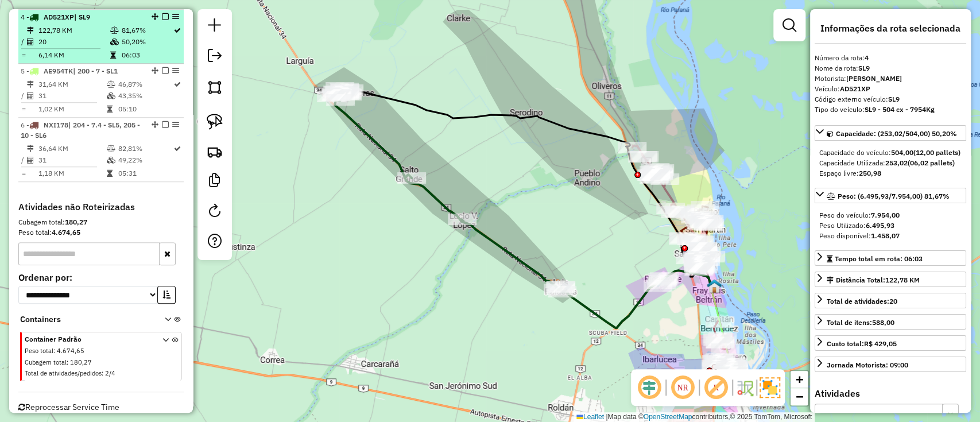
click at [162, 16] on em at bounding box center [165, 16] width 7 height 7
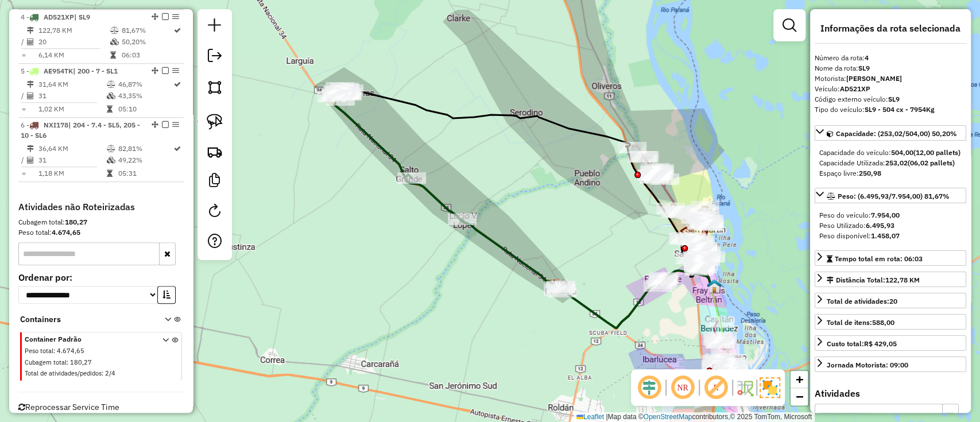
scroll to position [611, 0]
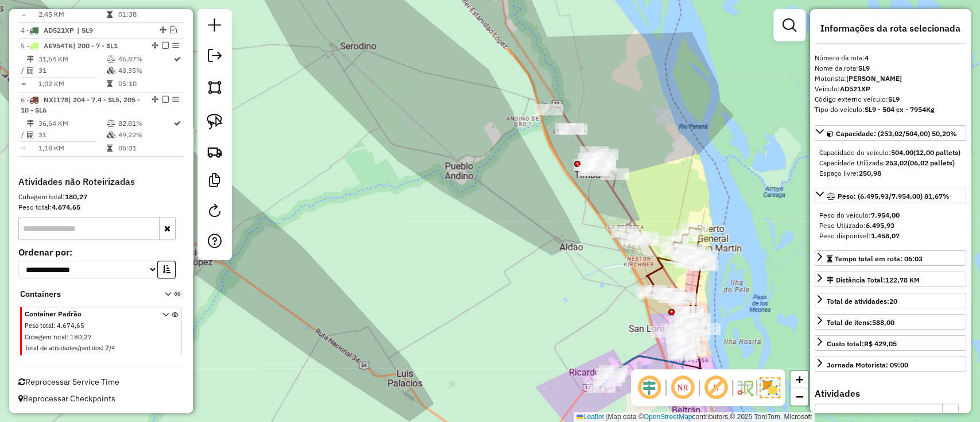
drag, startPoint x: 646, startPoint y: 278, endPoint x: 490, endPoint y: 266, distance: 156.6
click at [484, 266] on div "Janela de atendimento Grade de atendimento Capacidade Transportadoras Veículos …" at bounding box center [490, 211] width 980 height 422
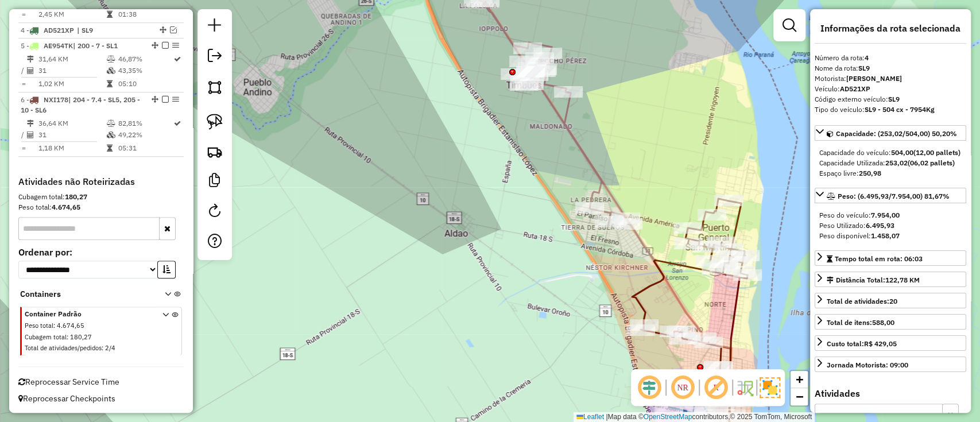
click at [591, 166] on icon at bounding box center [532, 92] width 193 height 269
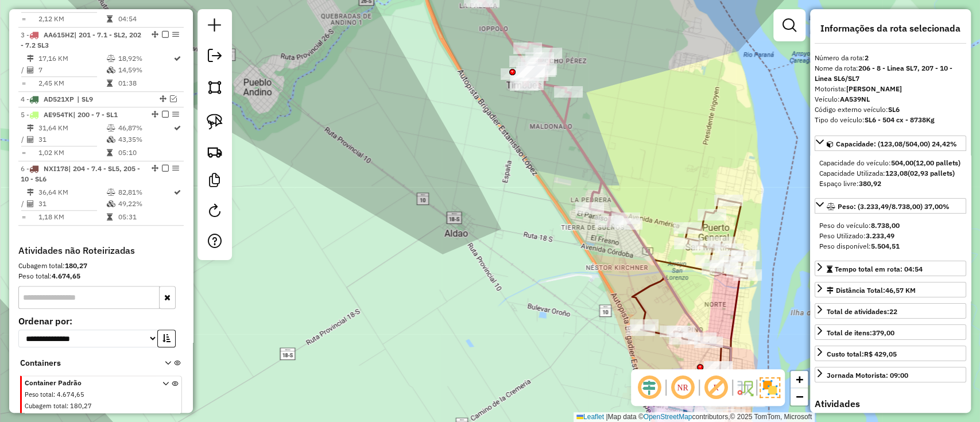
scroll to position [495, 0]
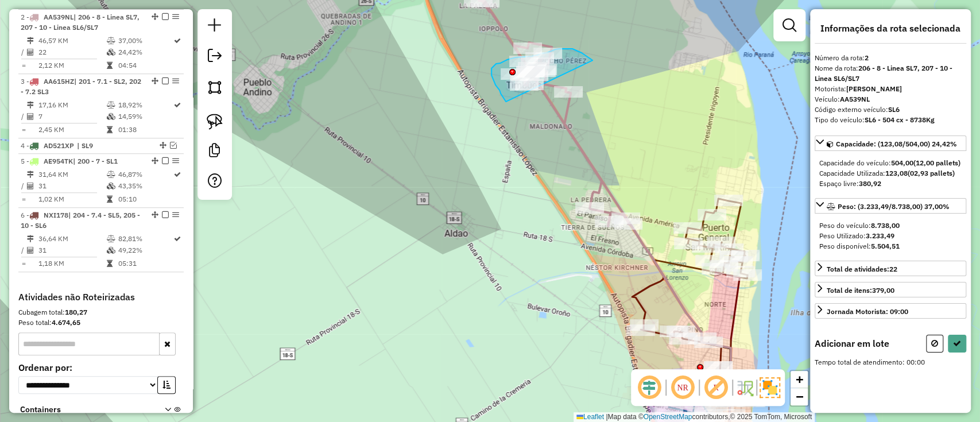
drag, startPoint x: 592, startPoint y: 60, endPoint x: 528, endPoint y: 111, distance: 82.1
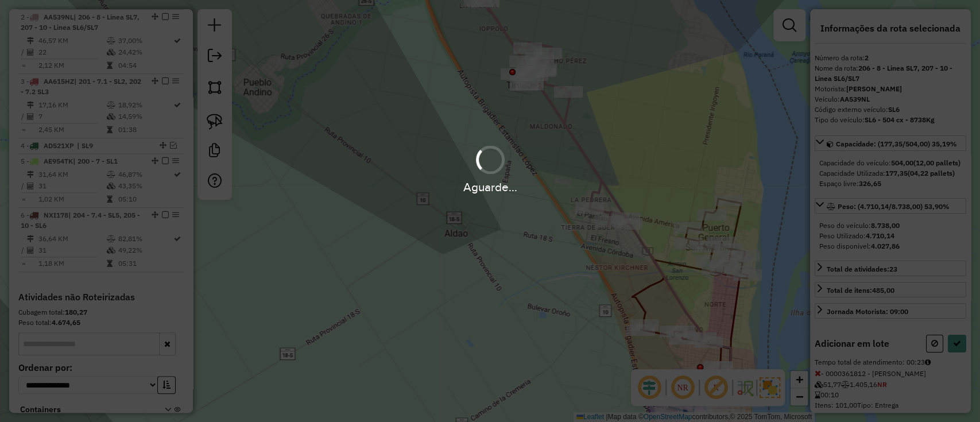
select select "**********"
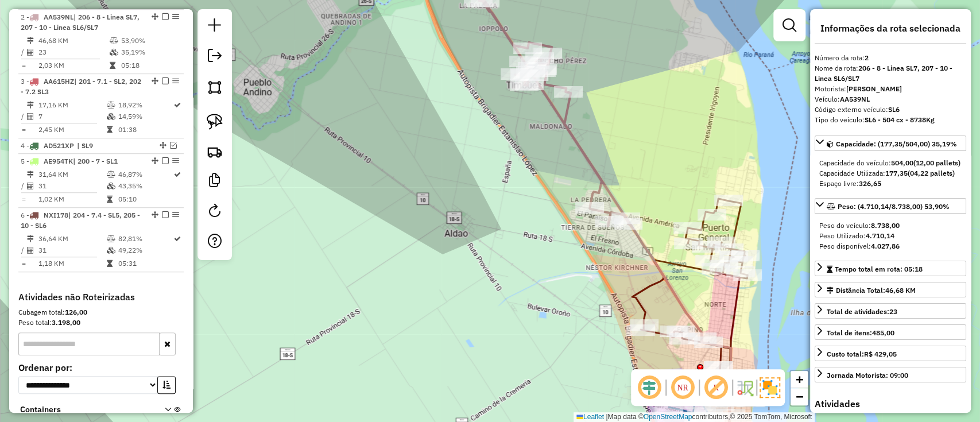
click at [574, 148] on icon at bounding box center [532, 92] width 193 height 269
click at [580, 146] on icon at bounding box center [532, 92] width 193 height 269
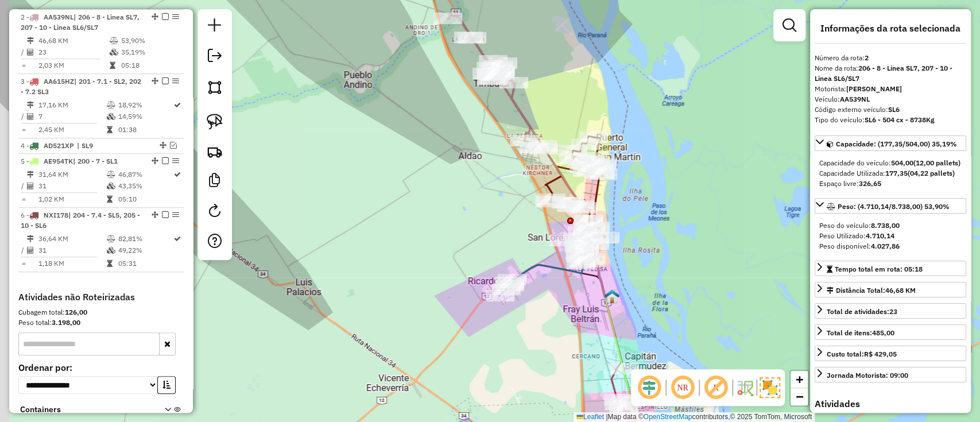
drag, startPoint x: 530, startPoint y: 168, endPoint x: 468, endPoint y: 131, distance: 71.8
click at [468, 131] on div "Janela de atendimento Grade de atendimento Capacidade Transportadoras Veículos …" at bounding box center [490, 211] width 980 height 422
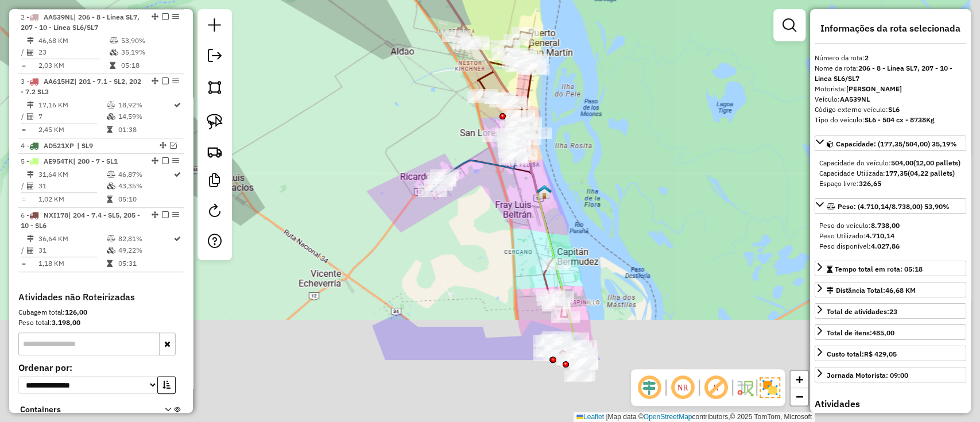
drag, startPoint x: 543, startPoint y: 265, endPoint x: 494, endPoint y: 196, distance: 84.4
click at [494, 196] on div "Janela de atendimento Grade de atendimento Capacidade Transportadoras Veículos …" at bounding box center [490, 211] width 980 height 422
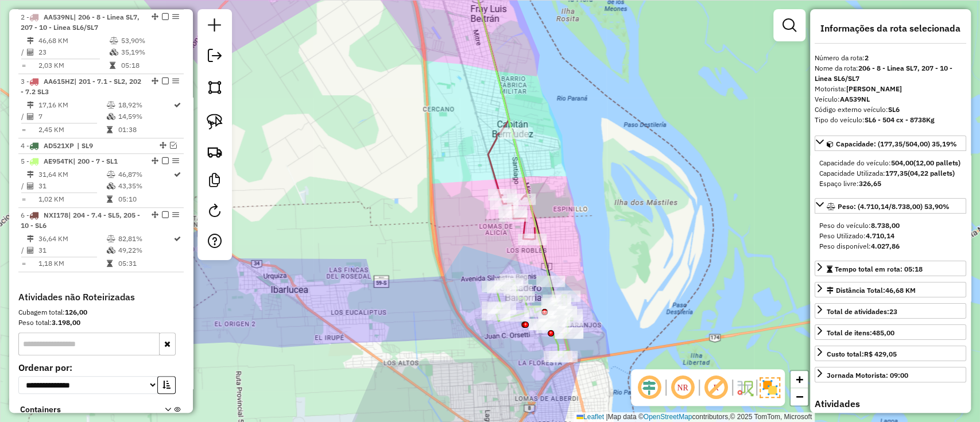
click at [544, 267] on icon at bounding box center [513, 135] width 74 height 294
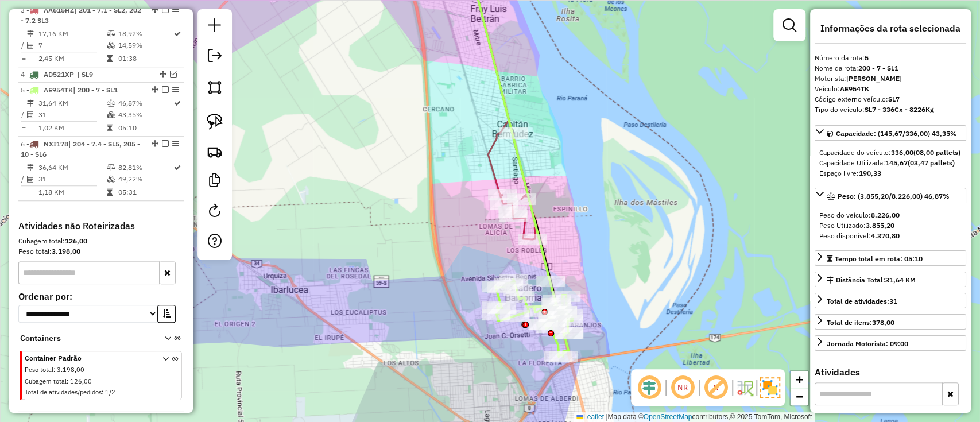
scroll to position [611, 0]
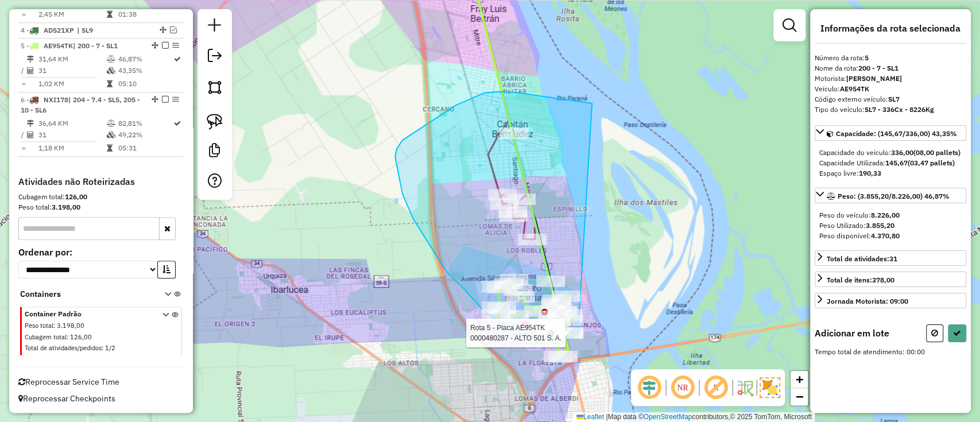
click at [581, 338] on div "Rota 5 - Placa AE954TK 0000408175 - ROMERO EMILCE Rota 5 - Placa AE954TK 000048…" at bounding box center [490, 211] width 980 height 422
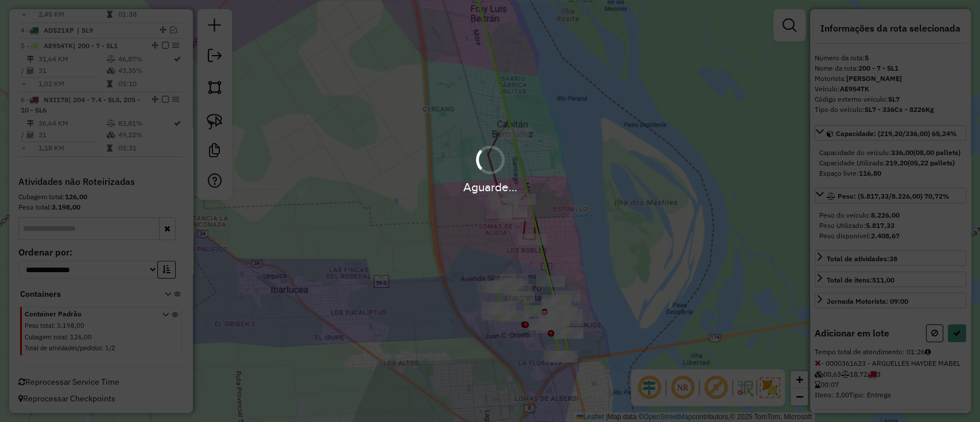
select select "**********"
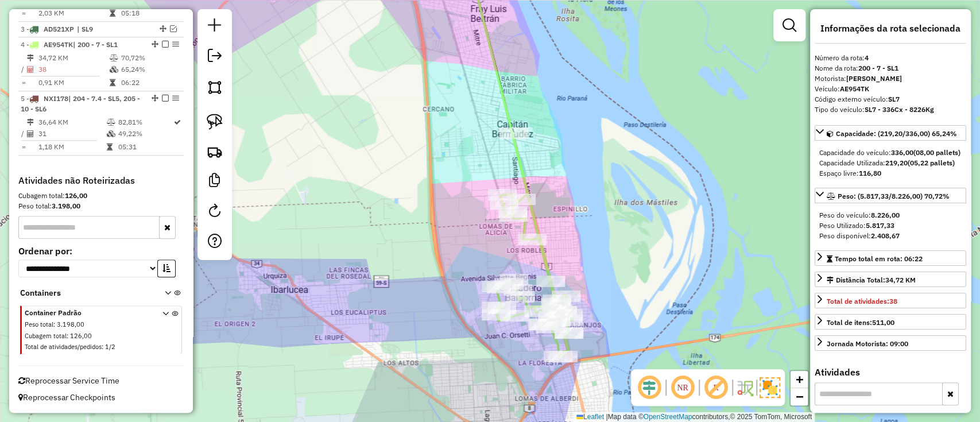
scroll to position [546, 0]
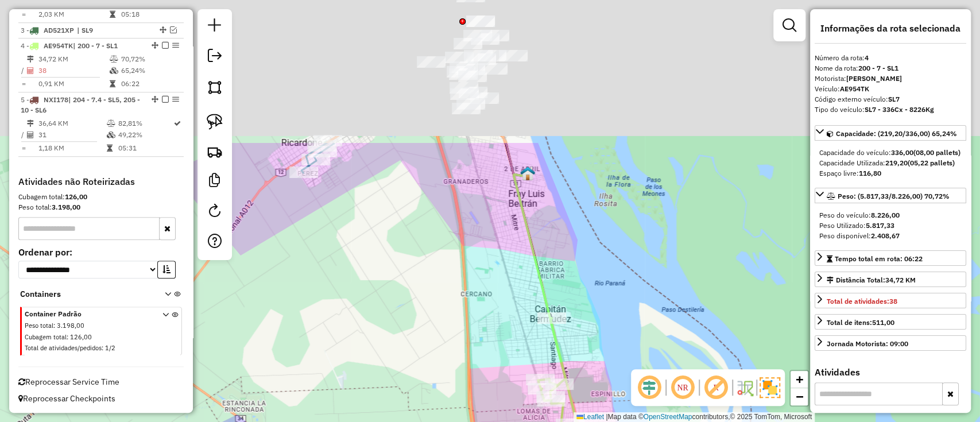
drag, startPoint x: 559, startPoint y: 160, endPoint x: 612, endPoint y: 457, distance: 302.6
click at [612, 421] on html "Aguarde... Pop-up bloqueado! Seu navegador bloqueou automáticamente a abertura …" at bounding box center [490, 211] width 980 height 422
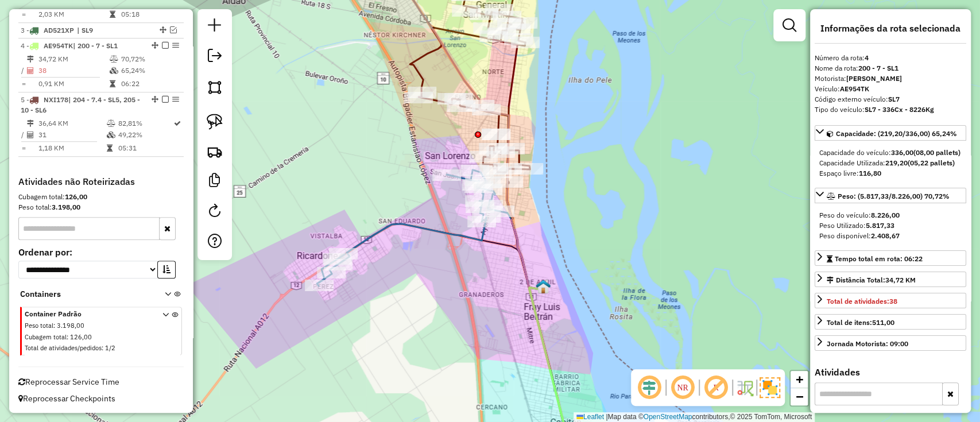
click at [387, 223] on icon at bounding box center [408, 228] width 183 height 116
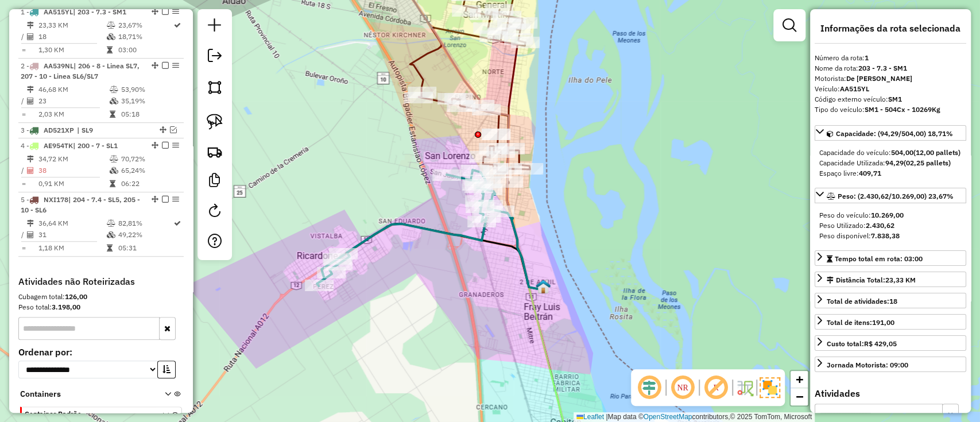
scroll to position [441, 0]
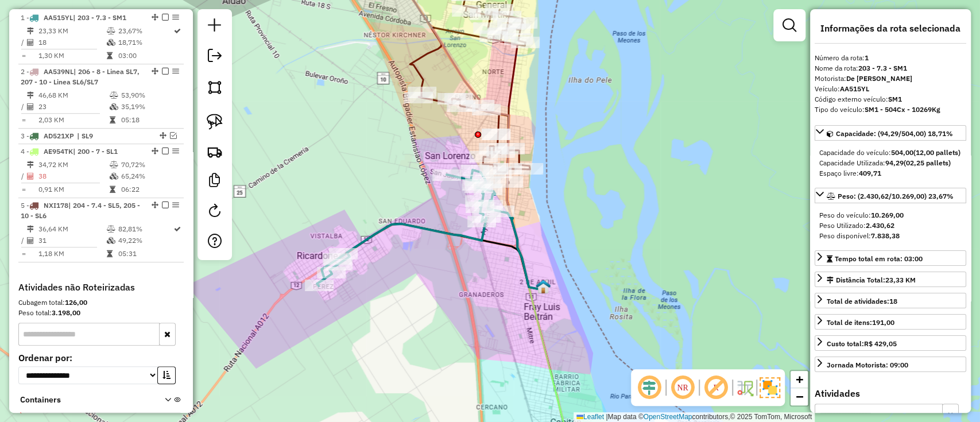
click at [426, 58] on icon at bounding box center [470, 77] width 120 height 222
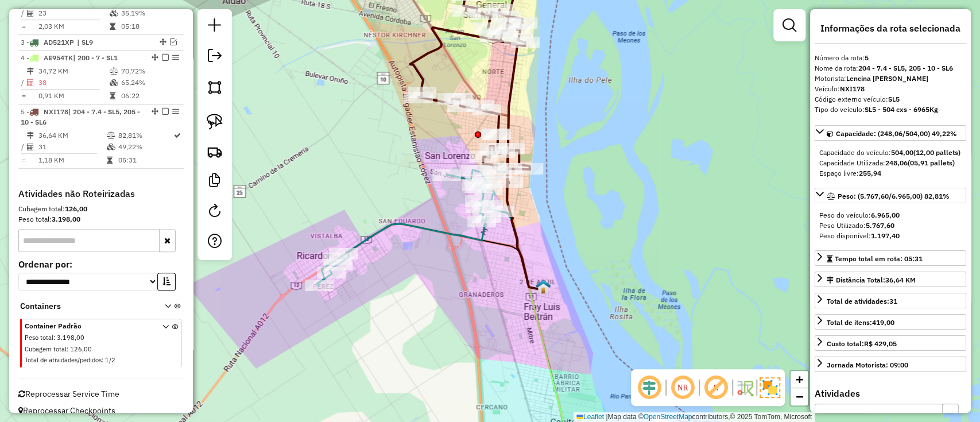
scroll to position [546, 0]
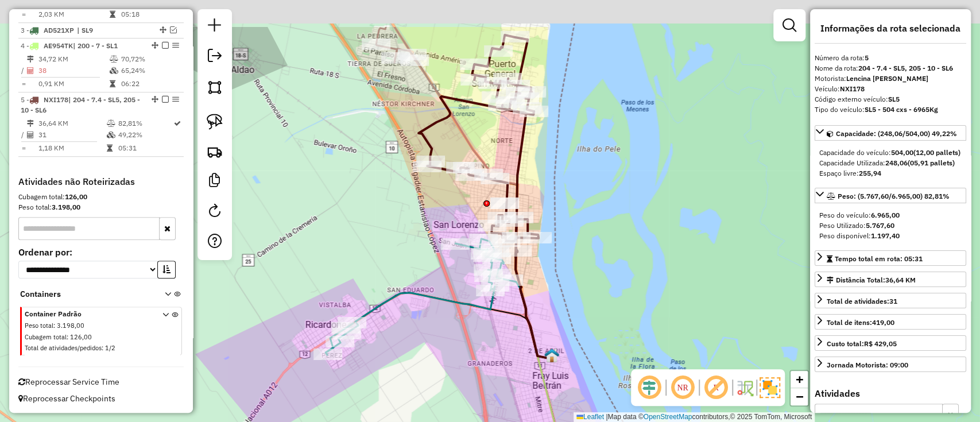
drag, startPoint x: 457, startPoint y: 62, endPoint x: 472, endPoint y: 195, distance: 134.0
click at [472, 195] on icon at bounding box center [472, 192] width 157 height 331
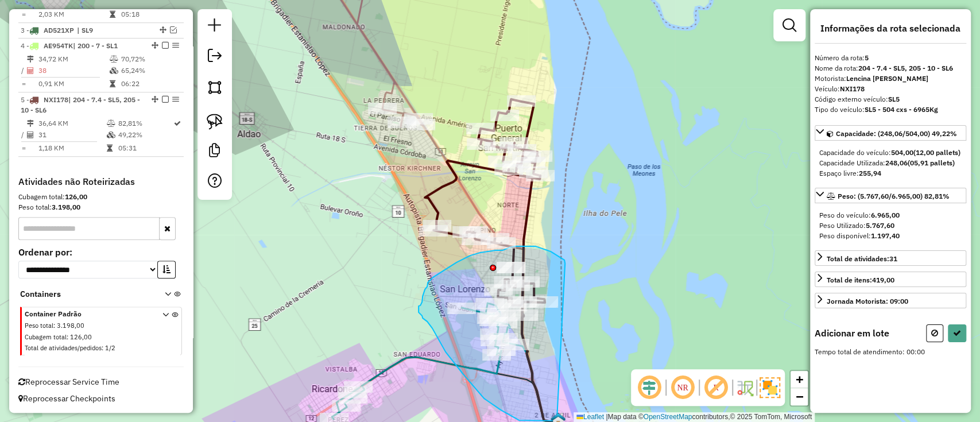
drag, startPoint x: 565, startPoint y: 263, endPoint x: 557, endPoint y: 417, distance: 153.4
click at [557, 417] on div "Janela de atendimento Grade de atendimento Capacidade Transportadoras Veículos …" at bounding box center [490, 211] width 980 height 422
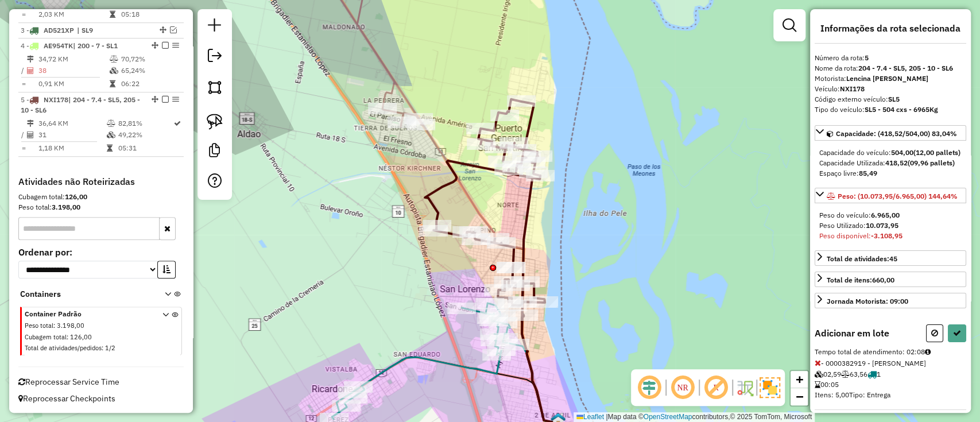
select select "**********"
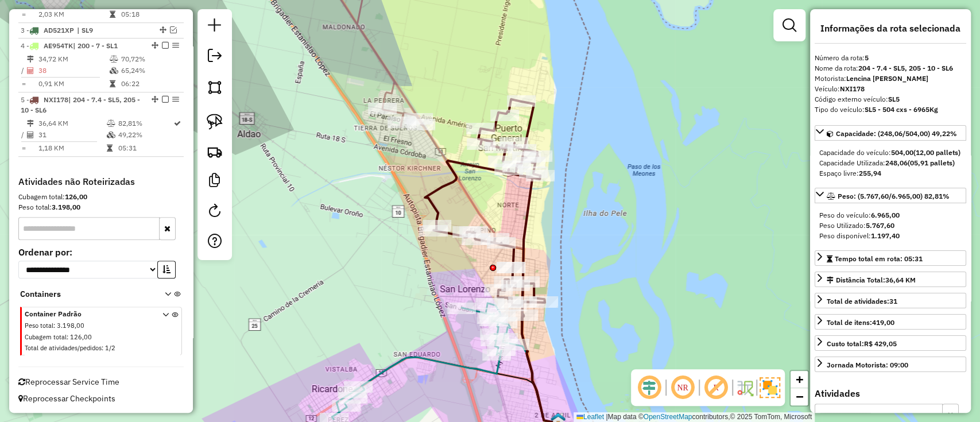
click at [432, 146] on icon at bounding box center [457, 207] width 201 height 429
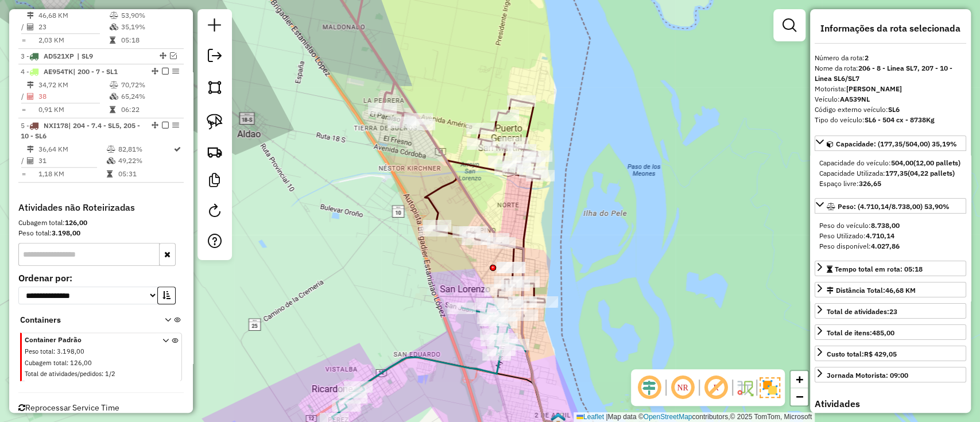
scroll to position [495, 0]
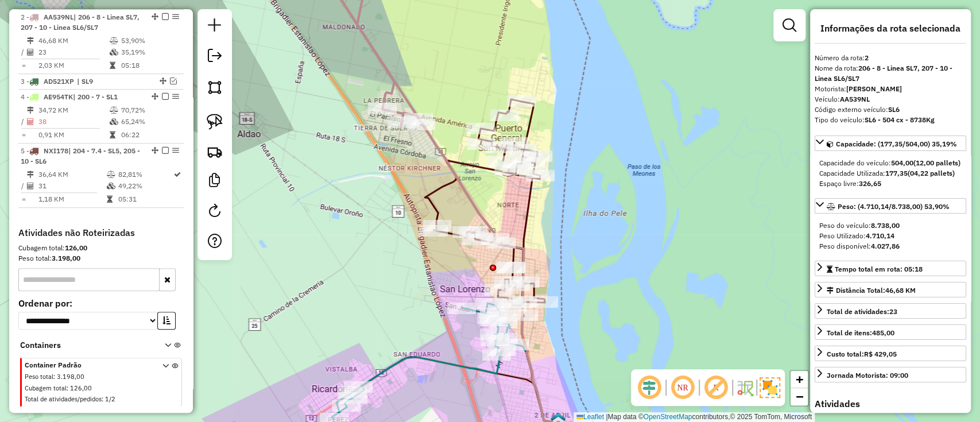
click at [433, 146] on icon at bounding box center [457, 207] width 201 height 429
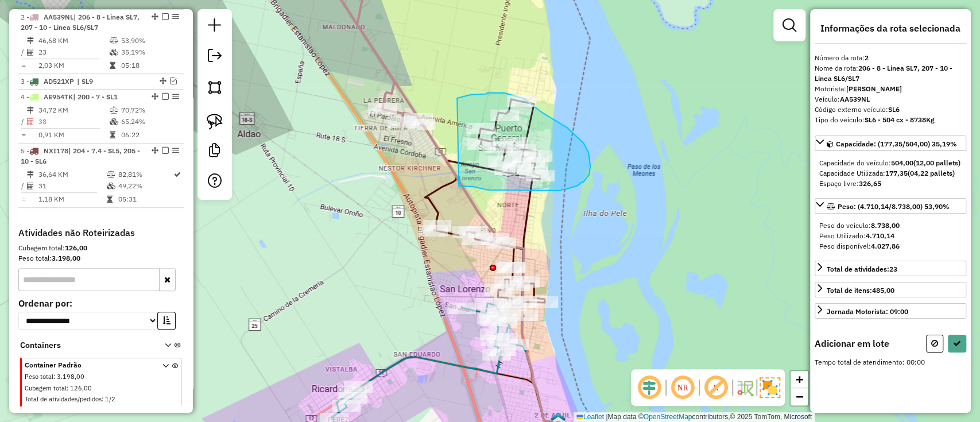
drag, startPoint x: 457, startPoint y: 98, endPoint x: 459, endPoint y: 186, distance: 87.8
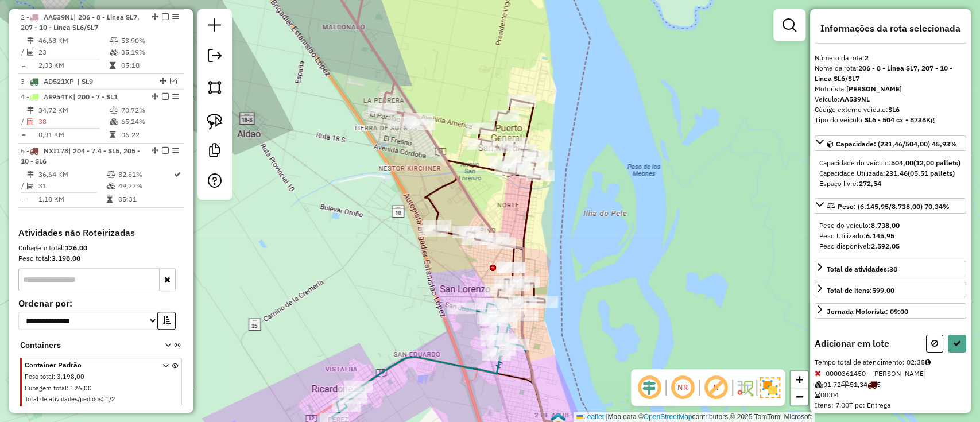
select select "**********"
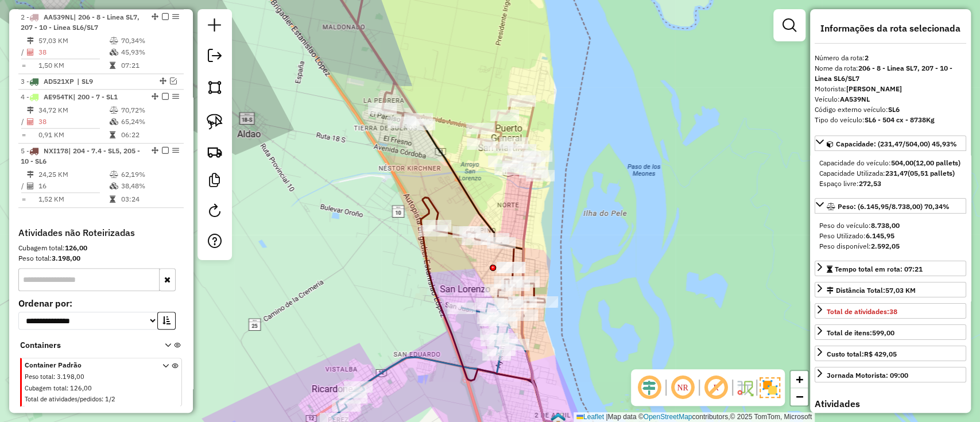
click at [434, 204] on icon at bounding box center [489, 309] width 137 height 225
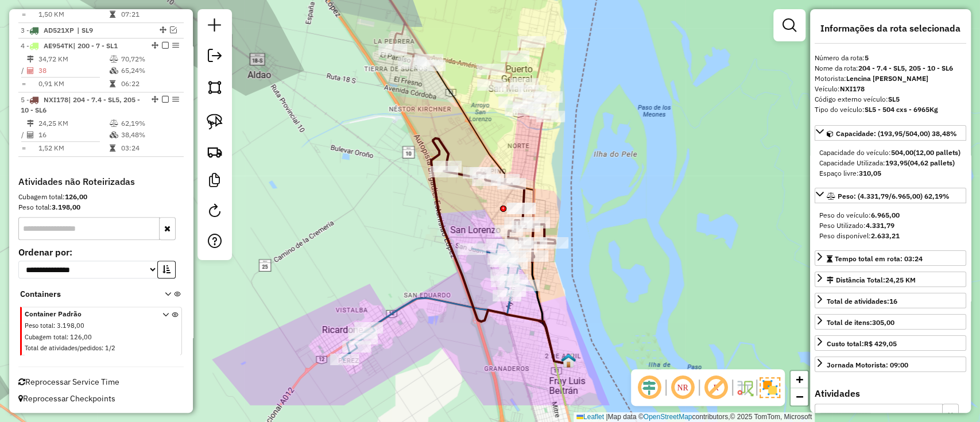
drag, startPoint x: 612, startPoint y: 215, endPoint x: 620, endPoint y: 154, distance: 61.3
click at [620, 154] on div "Janela de atendimento Grade de atendimento Capacidade Transportadoras Veículos …" at bounding box center [490, 211] width 980 height 422
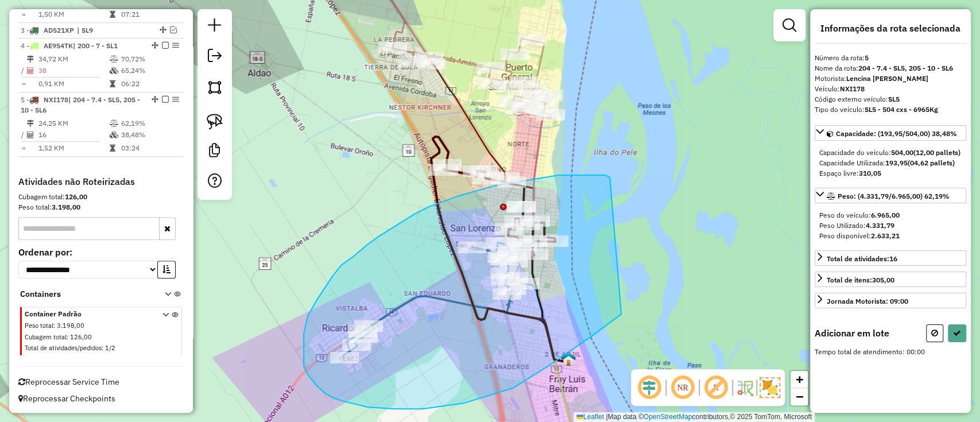
drag, startPoint x: 588, startPoint y: 175, endPoint x: 628, endPoint y: 302, distance: 132.9
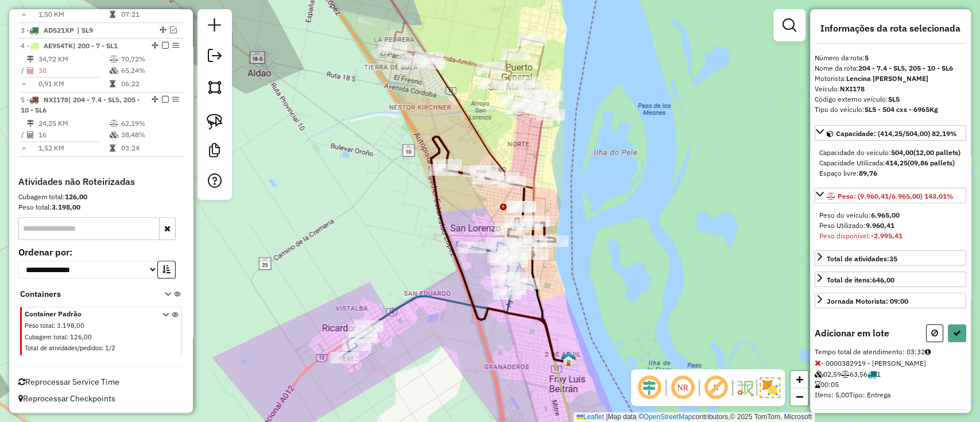
select select "**********"
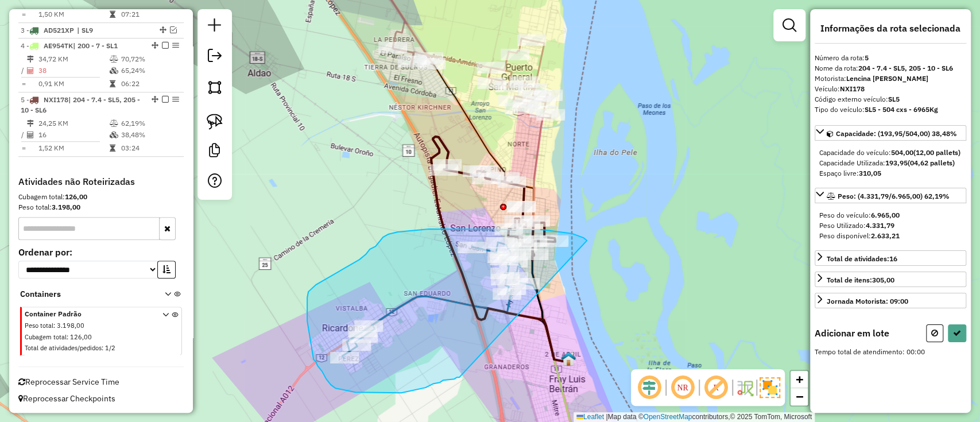
drag, startPoint x: 542, startPoint y: 230, endPoint x: 461, endPoint y: 376, distance: 167.2
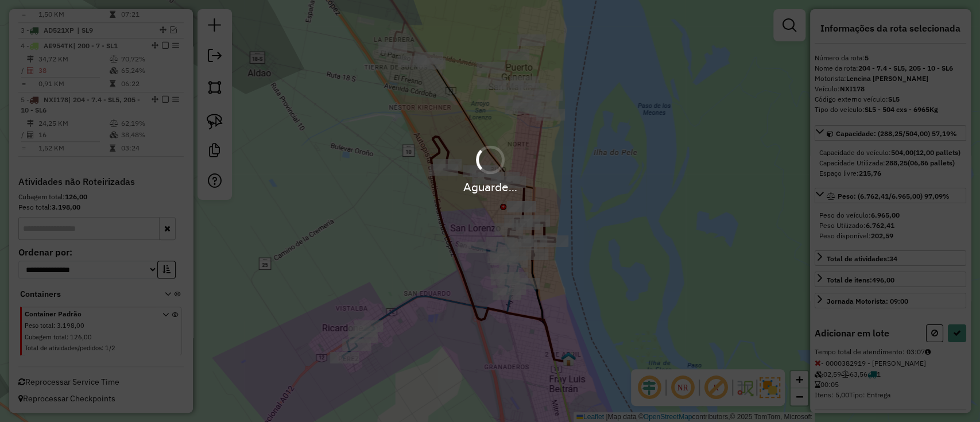
select select "**********"
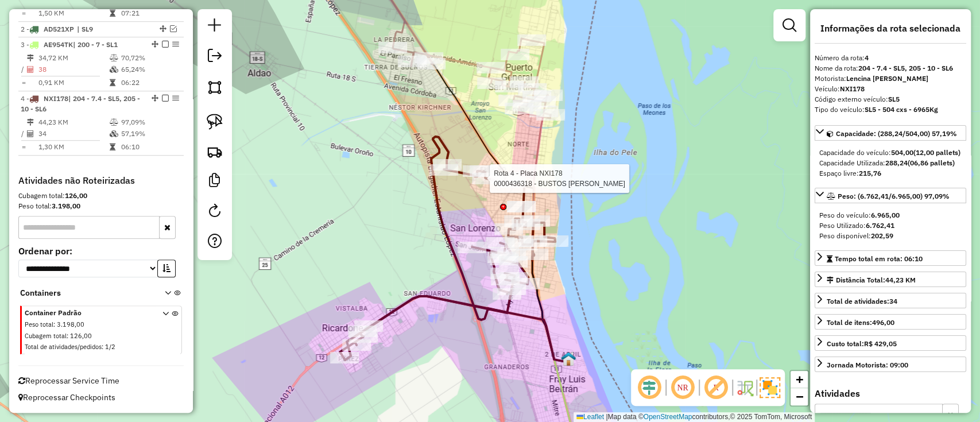
scroll to position [492, 0]
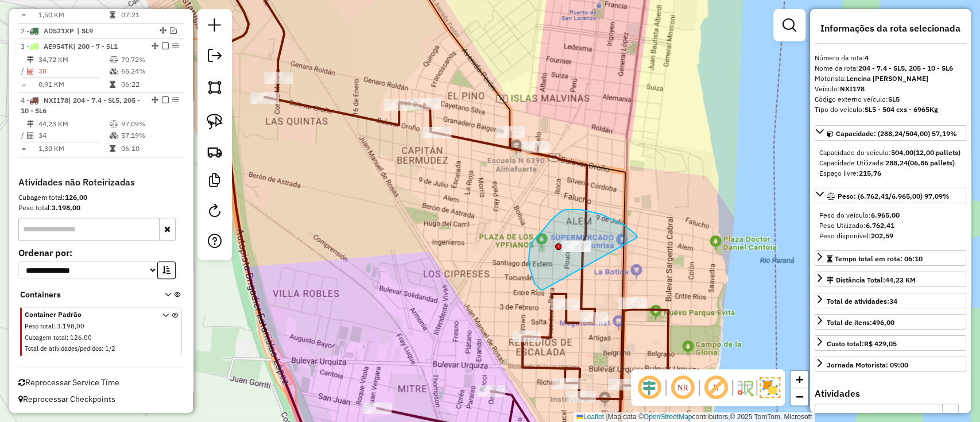
drag, startPoint x: 636, startPoint y: 236, endPoint x: 553, endPoint y: 292, distance: 100.3
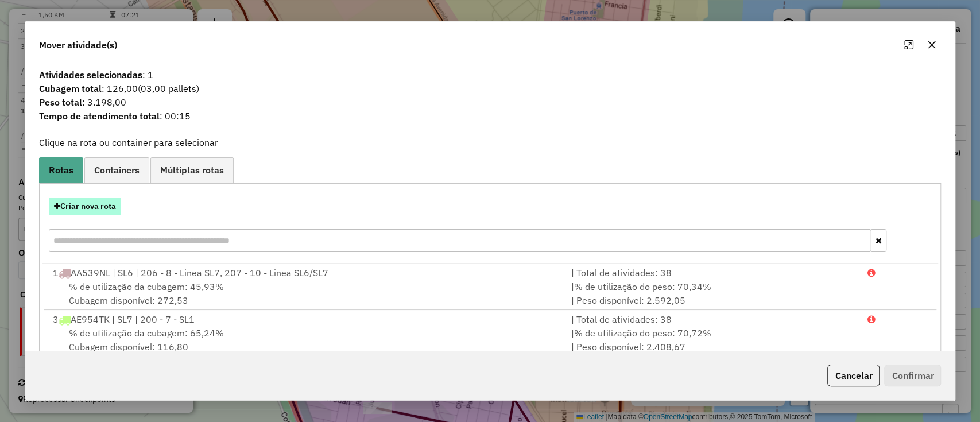
click at [86, 212] on button "Criar nova rota" at bounding box center [85, 206] width 72 height 18
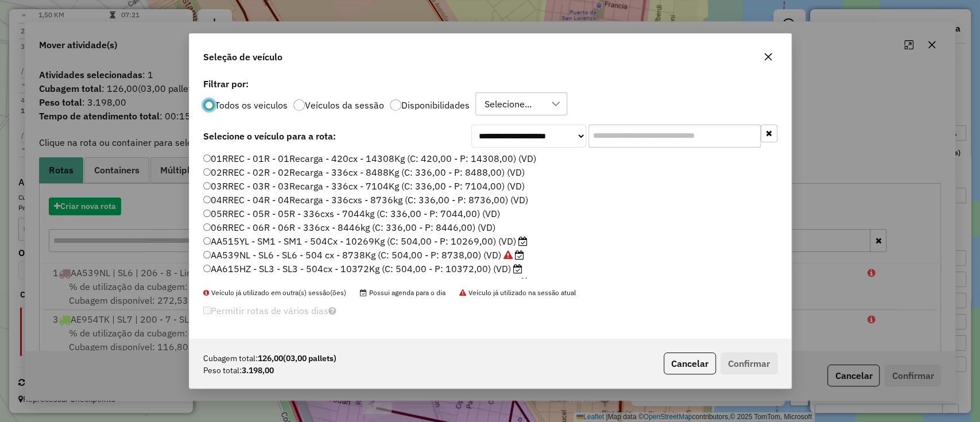
scroll to position [6, 3]
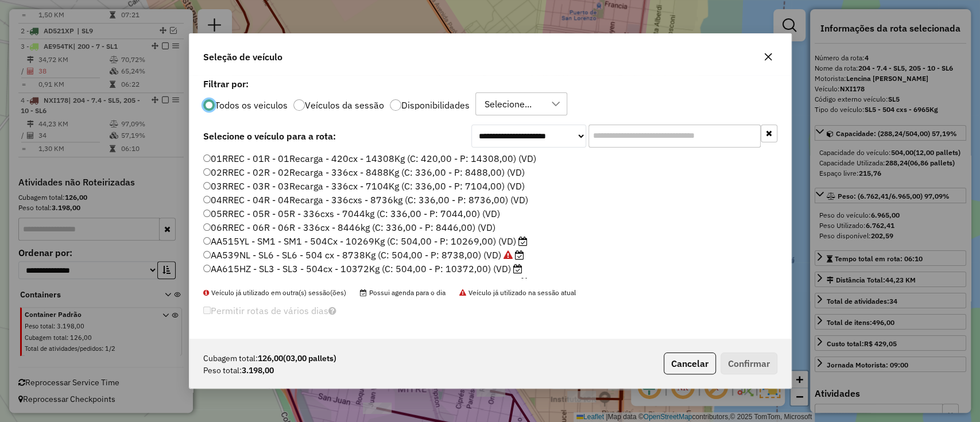
click at [606, 139] on input "text" at bounding box center [674, 136] width 172 height 23
click at [435, 112] on div "Todos os veiculos Veículos da sessão Disponibilidades Selecione..." at bounding box center [490, 103] width 574 height 23
click at [437, 106] on label "Disponibilidades" at bounding box center [435, 104] width 68 height 9
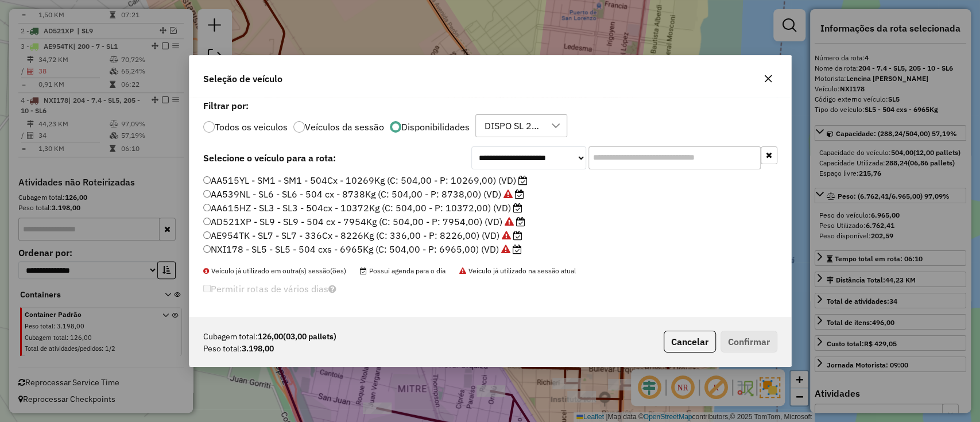
click at [285, 250] on label "NXI178 - SL5 - SL5 - 504 cxs - 6965Kg (C: 504,00 - P: 6965,00) (VD)" at bounding box center [362, 249] width 318 height 14
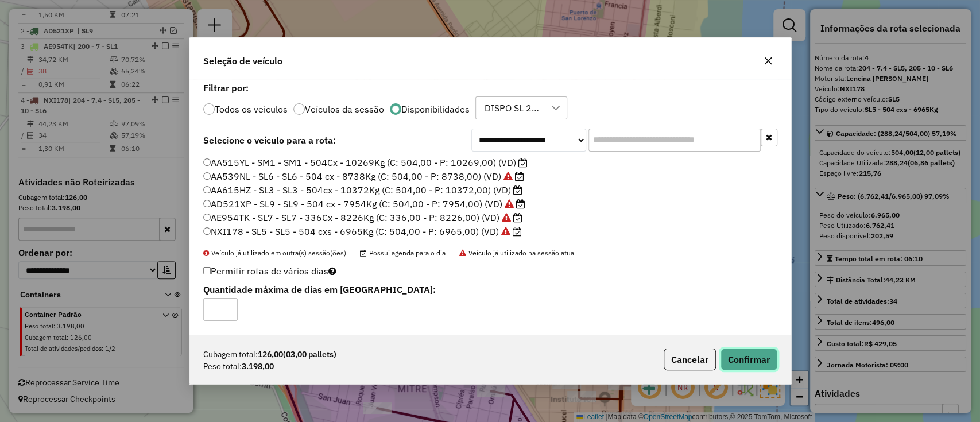
click at [750, 351] on button "Confirmar" at bounding box center [748, 359] width 57 height 22
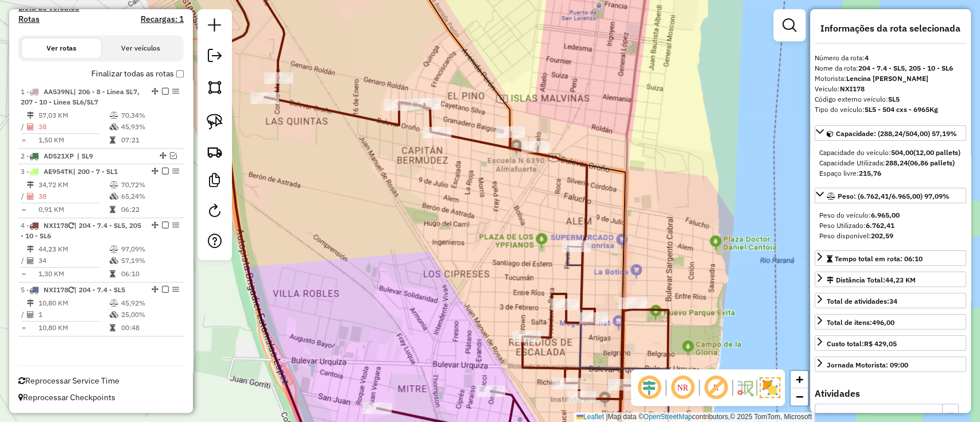
scroll to position [366, 0]
click at [570, 262] on icon at bounding box center [618, 355] width 102 height 218
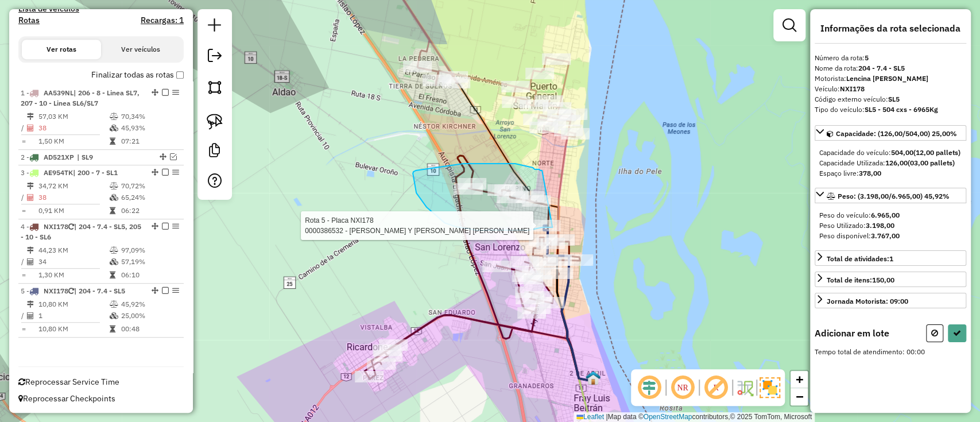
click at [553, 227] on div "Rota 5 - Placa NXI178 0000386532 - SANCHEZ DAMIAN JOSE Y SANCHEZ HERNAN GONZALO…" at bounding box center [490, 211] width 980 height 422
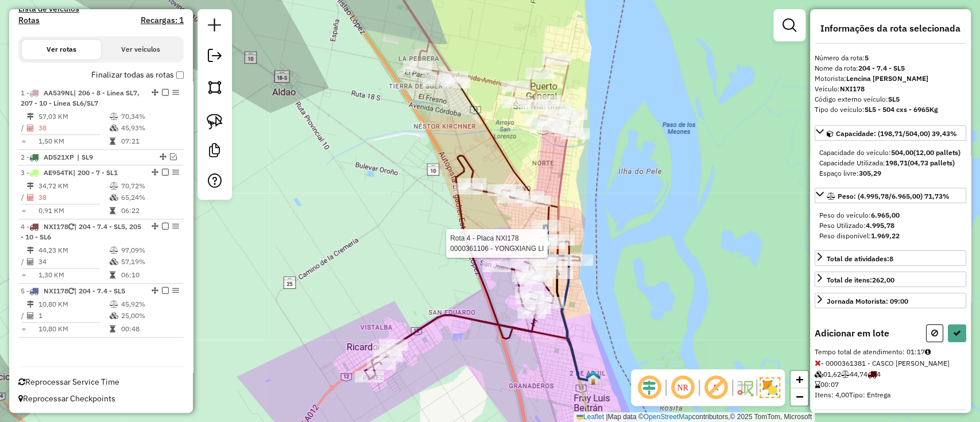
select select "**********"
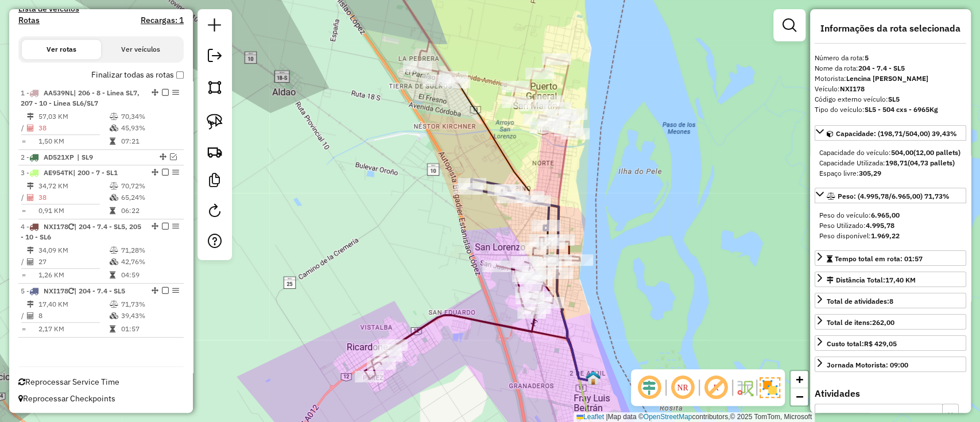
click at [504, 321] on icon at bounding box center [471, 308] width 215 height 141
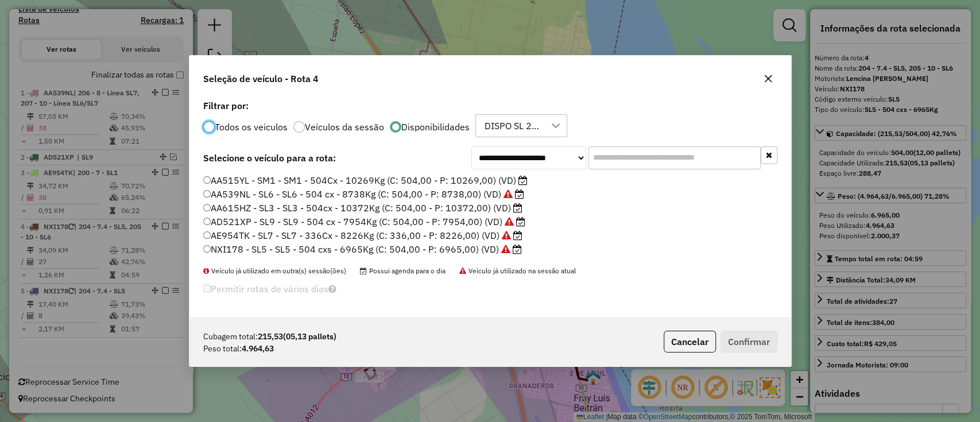
scroll to position [6, 3]
click at [450, 181] on label "AA515YL - SM1 - SM1 - 504Cx - 10269Kg (C: 504,00 - P: 10269,00) (VD)" at bounding box center [365, 180] width 324 height 14
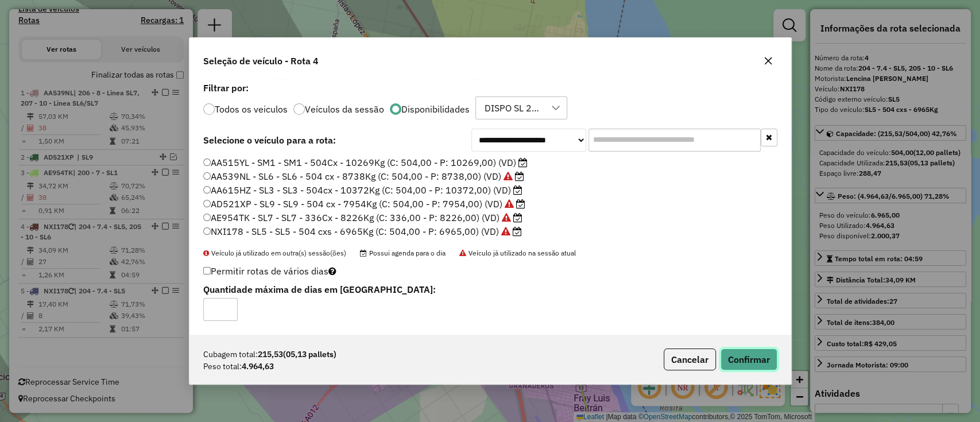
click at [736, 359] on button "Confirmar" at bounding box center [748, 359] width 57 height 22
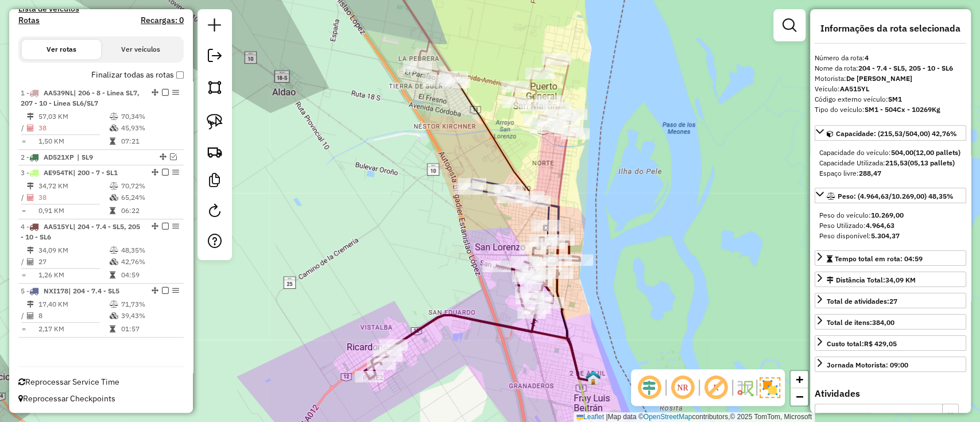
click at [533, 333] on icon at bounding box center [471, 308] width 215 height 141
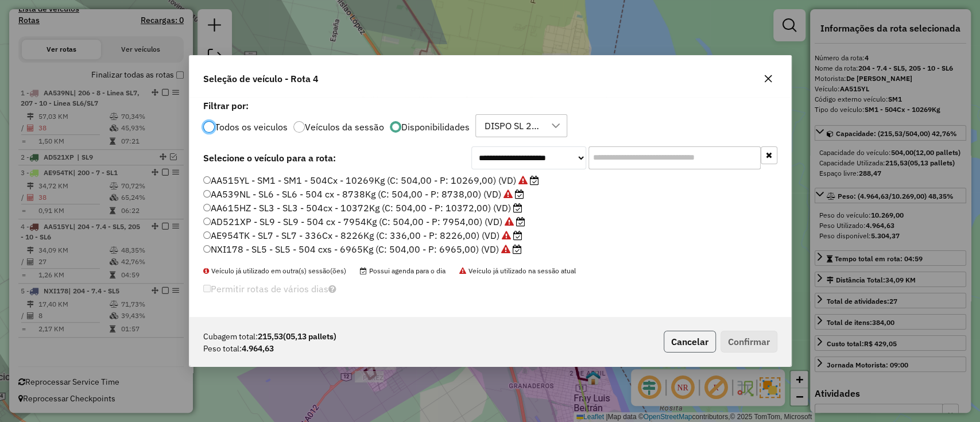
click at [685, 340] on button "Cancelar" at bounding box center [689, 342] width 52 height 22
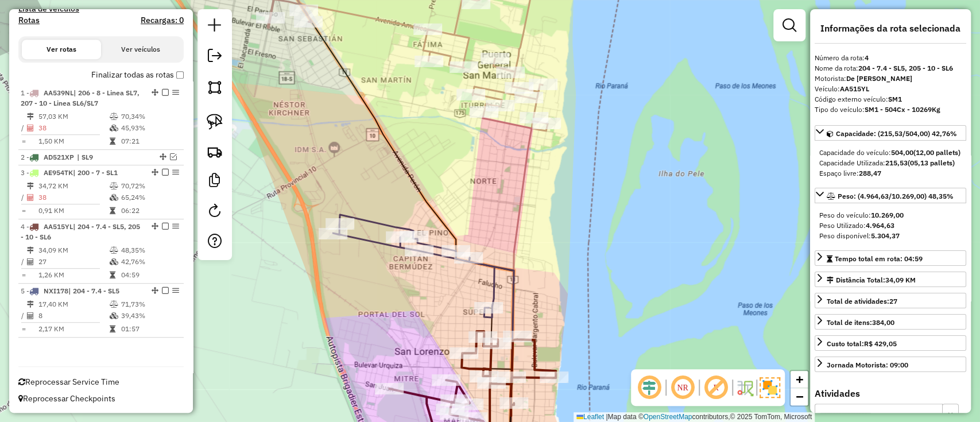
click at [367, 235] on icon at bounding box center [413, 266] width 161 height 103
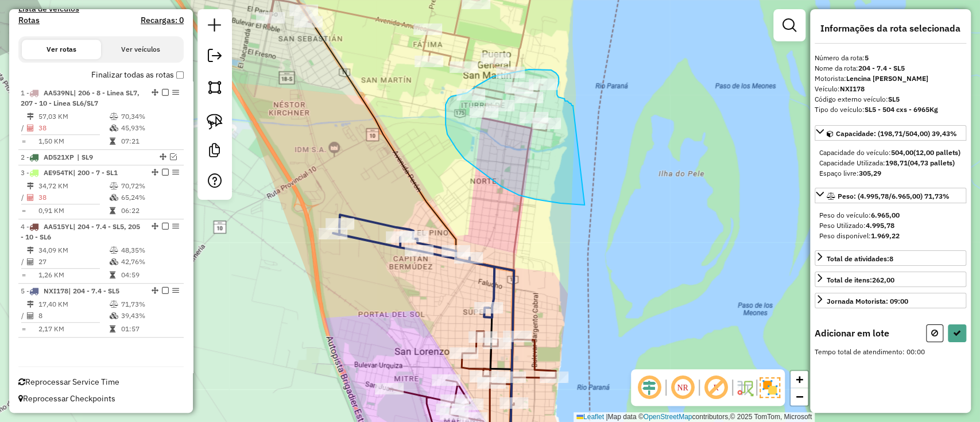
drag, startPoint x: 572, startPoint y: 106, endPoint x: 585, endPoint y: 206, distance: 101.3
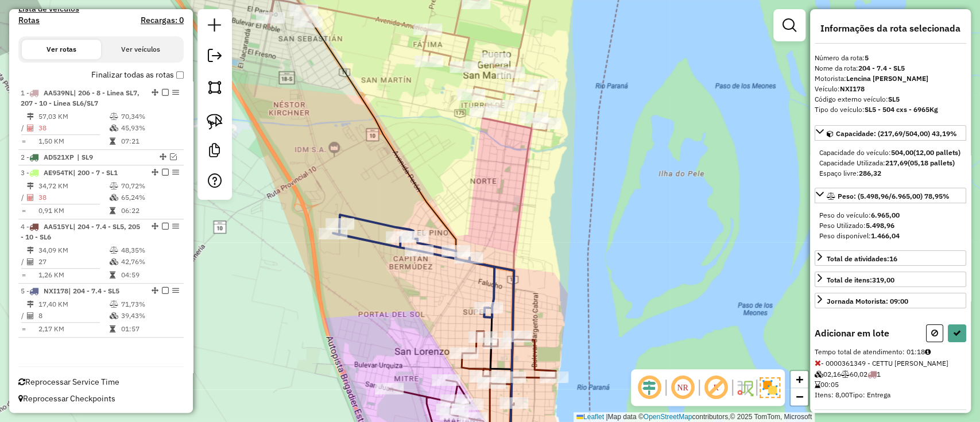
select select "**********"
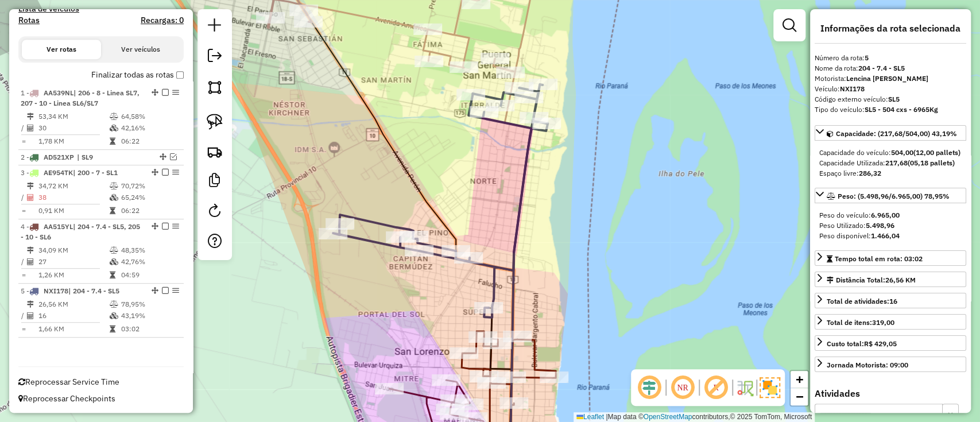
click at [386, 22] on icon at bounding box center [382, 15] width 302 height 114
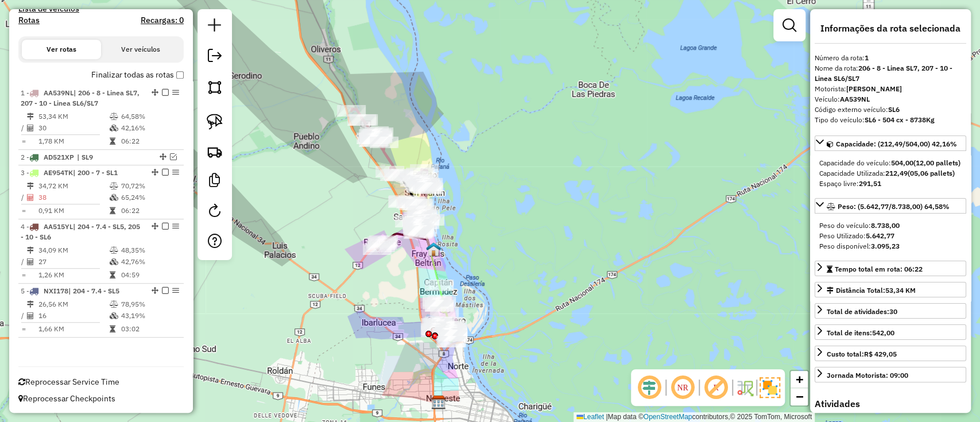
click at [163, 73] on label "Finalizar todas as rotas" at bounding box center [137, 75] width 92 height 12
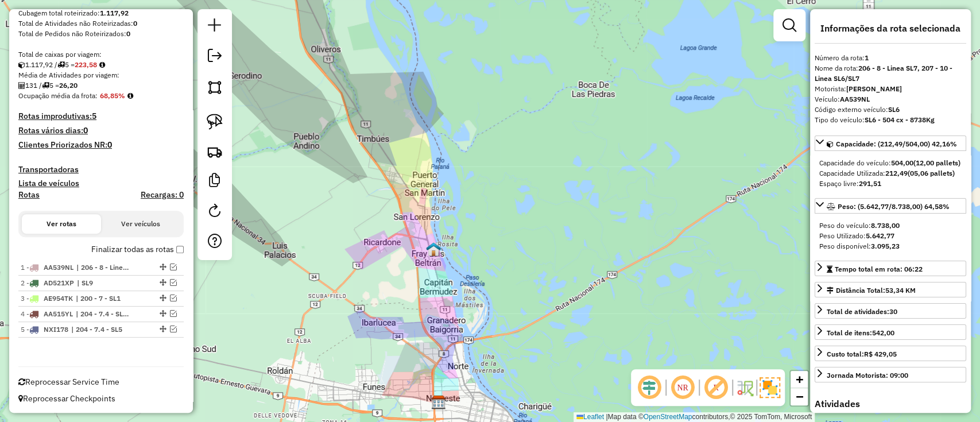
click at [155, 252] on label "Finalizar todas as rotas" at bounding box center [137, 249] width 92 height 12
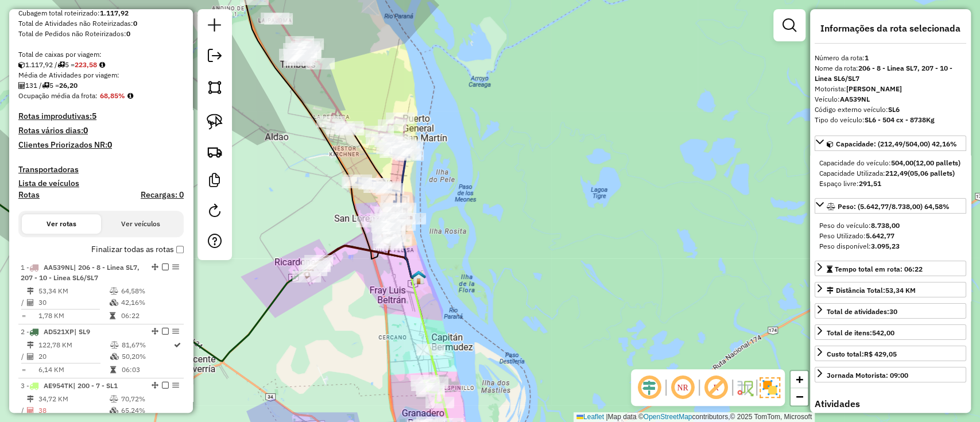
click at [323, 89] on icon at bounding box center [330, 68] width 152 height 147
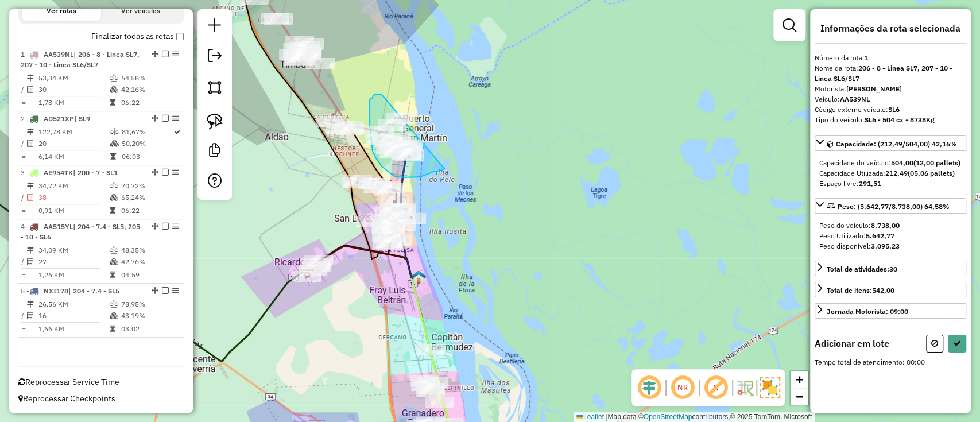
drag, startPoint x: 375, startPoint y: 94, endPoint x: 447, endPoint y: 169, distance: 103.9
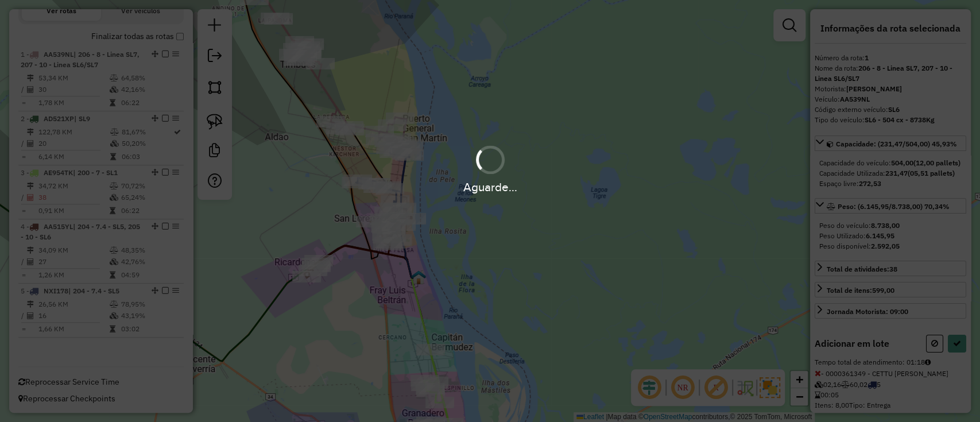
select select "**********"
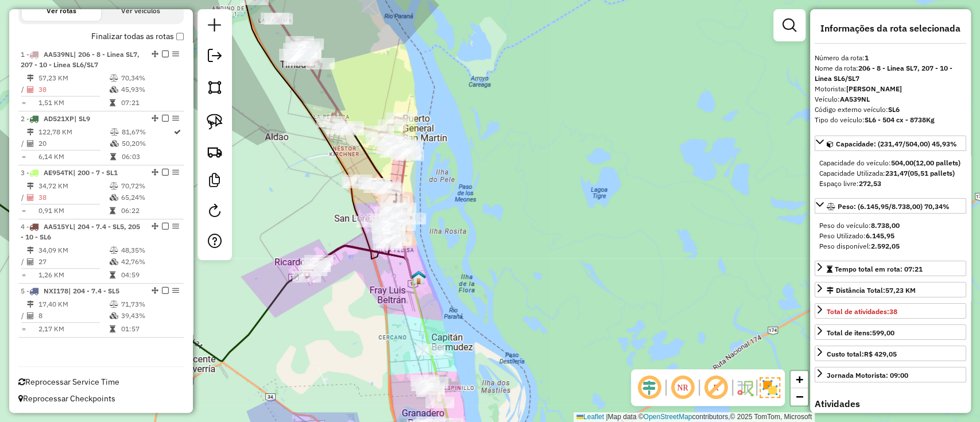
click at [161, 57] on div "1 - AA539NL | 206 - 8 - Linea SL7, 207 - 10 - Linea SL6/SL7" at bounding box center [101, 59] width 161 height 21
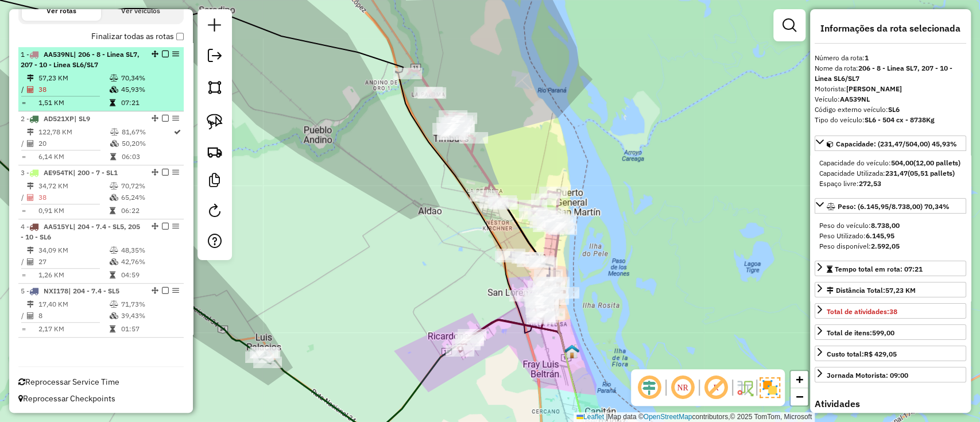
click at [164, 57] on div "1 - AA539NL | 206 - 8 - Linea SL7, 207 - 10 - Linea SL6/SL7" at bounding box center [101, 59] width 161 height 21
click at [163, 54] on em at bounding box center [165, 53] width 7 height 7
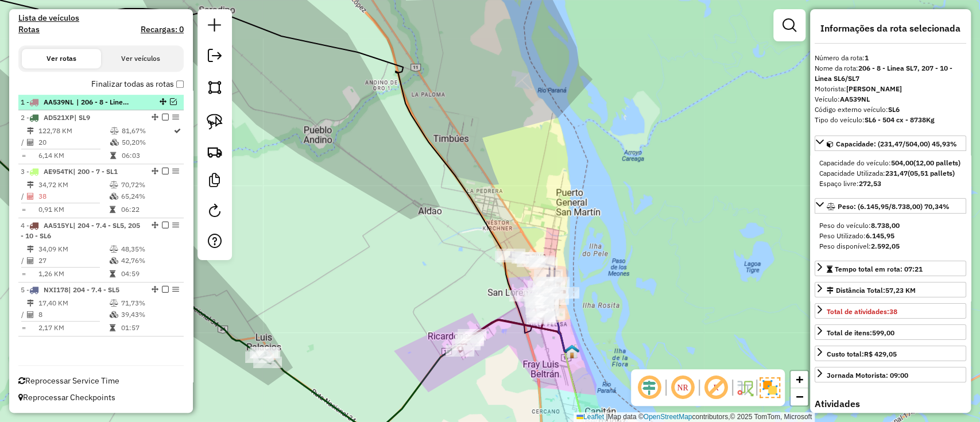
scroll to position [355, 0]
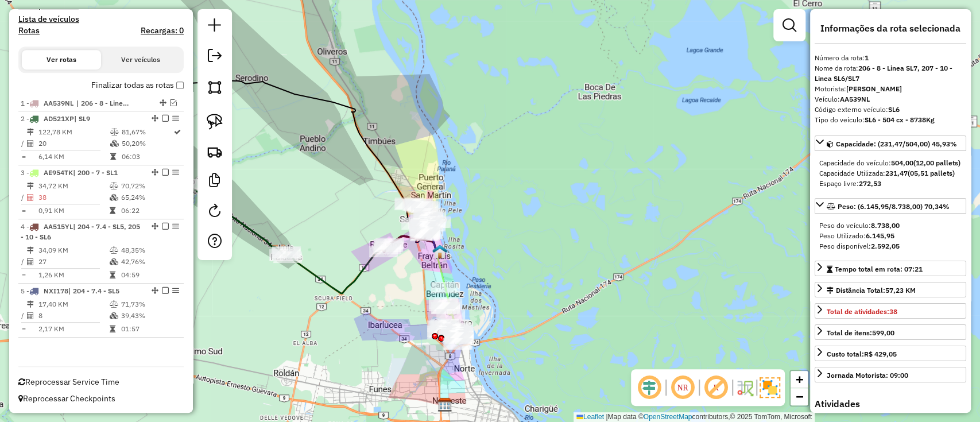
click at [308, 273] on icon at bounding box center [364, 264] width 152 height 57
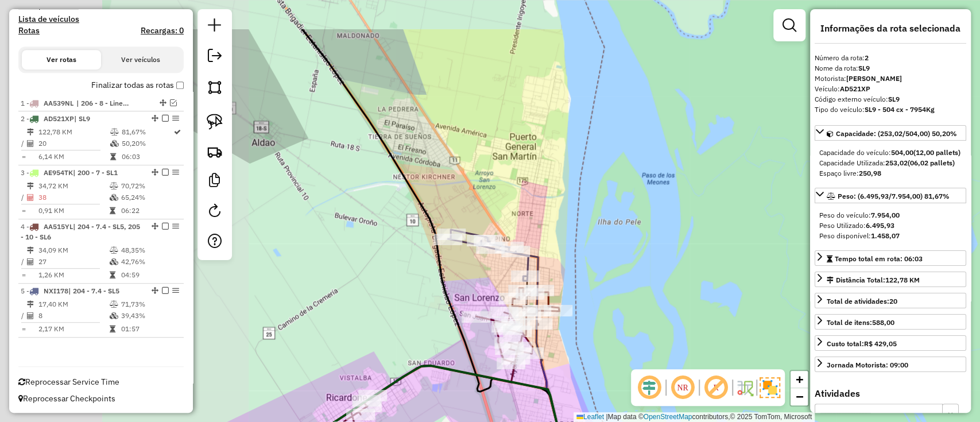
drag, startPoint x: 404, startPoint y: 226, endPoint x: 701, endPoint y: 305, distance: 307.1
click at [699, 305] on div "Janela de atendimento Grade de atendimento Capacidade Transportadoras Veículos …" at bounding box center [490, 211] width 980 height 422
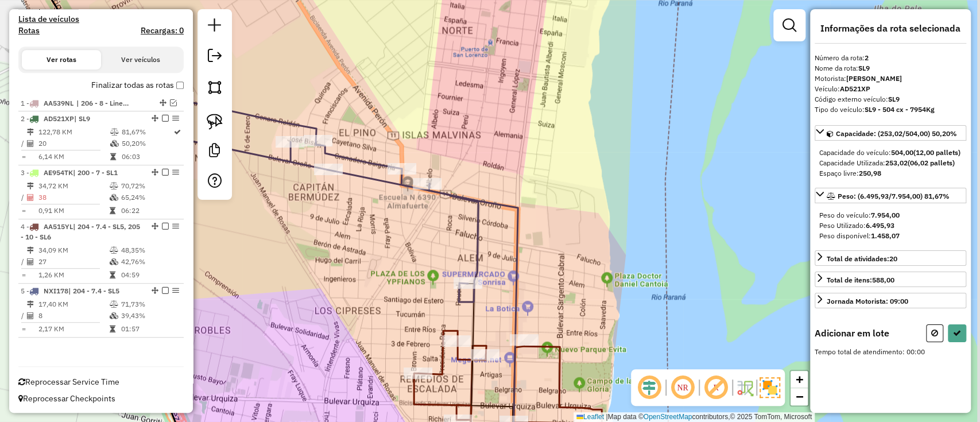
drag, startPoint x: 546, startPoint y: 259, endPoint x: 489, endPoint y: 271, distance: 58.6
click at [489, 271] on div "Janela de atendimento Grade de atendimento Capacidade Transportadoras Veículos …" at bounding box center [490, 211] width 980 height 422
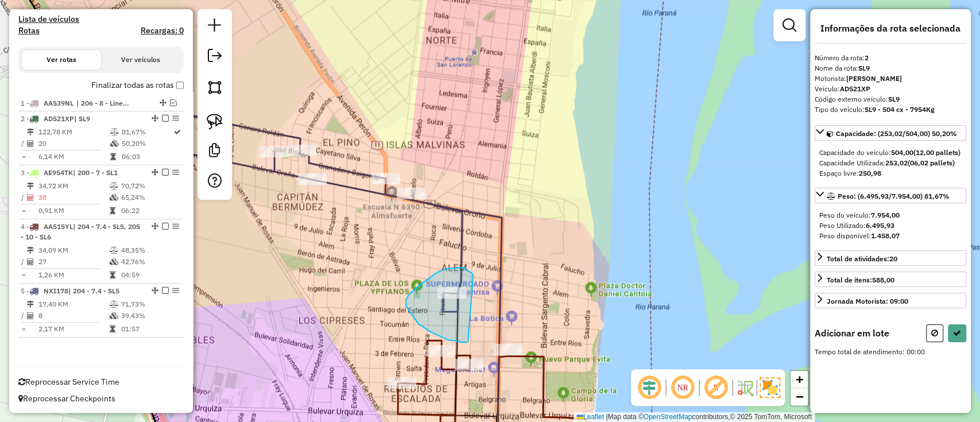
drag, startPoint x: 473, startPoint y: 275, endPoint x: 461, endPoint y: 337, distance: 63.0
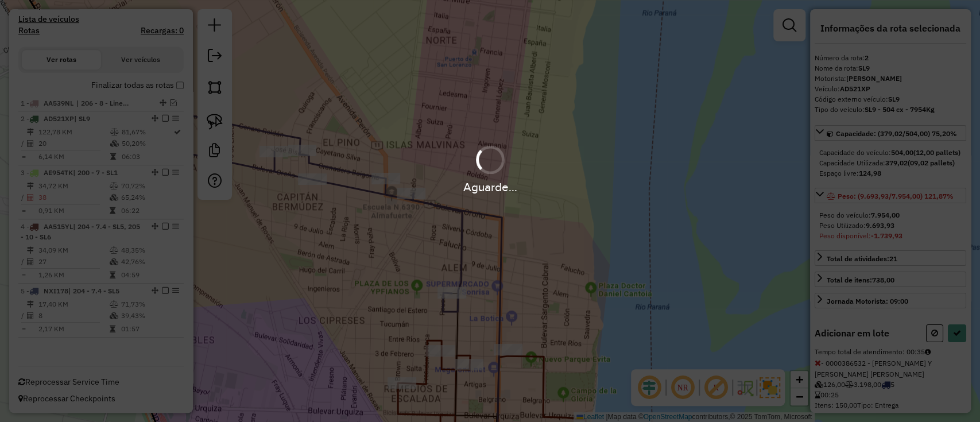
select select "**********"
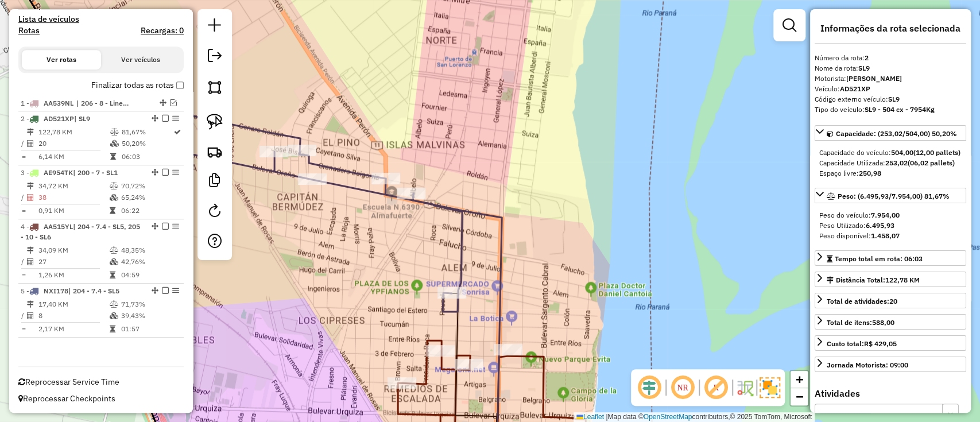
click at [163, 118] on em at bounding box center [165, 118] width 7 height 7
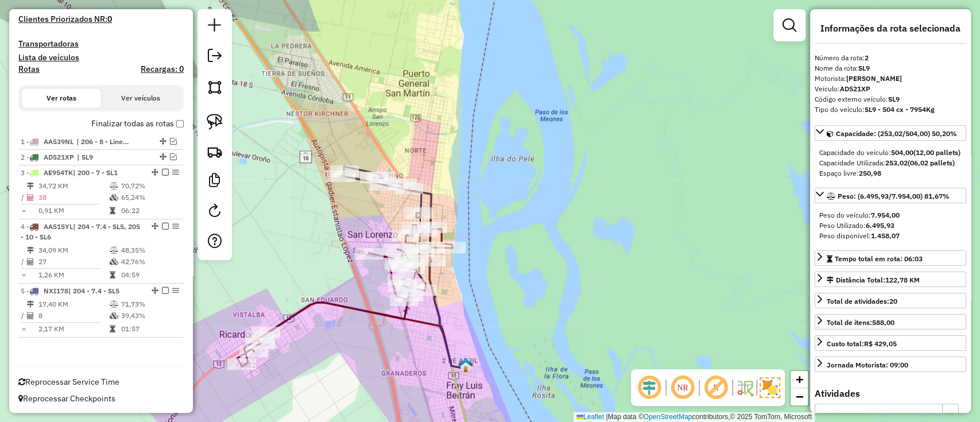
drag, startPoint x: 542, startPoint y: 303, endPoint x: 542, endPoint y: 196, distance: 107.3
click at [542, 196] on div "Janela de atendimento Grade de atendimento Capacidade Transportadoras Veículos …" at bounding box center [490, 211] width 980 height 422
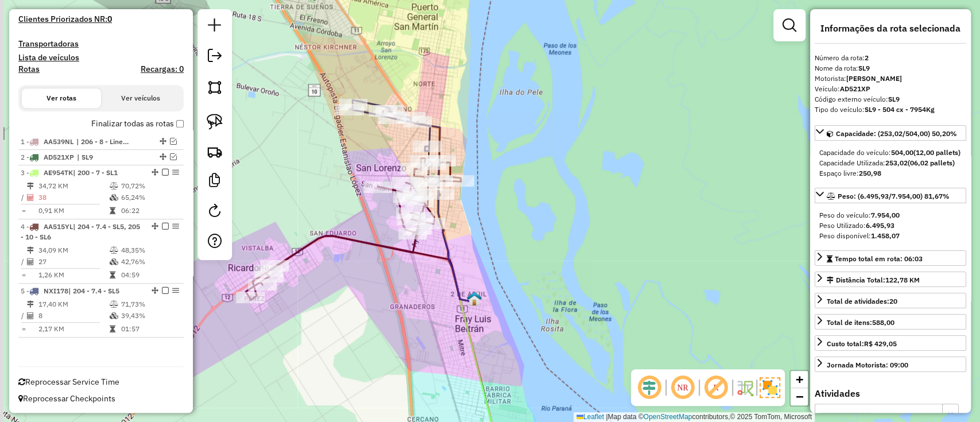
drag, startPoint x: 364, startPoint y: 276, endPoint x: 379, endPoint y: 306, distance: 33.1
click at [376, 306] on div "Janela de atendimento Grade de atendimento Capacidade Transportadoras Veículos …" at bounding box center [490, 211] width 980 height 422
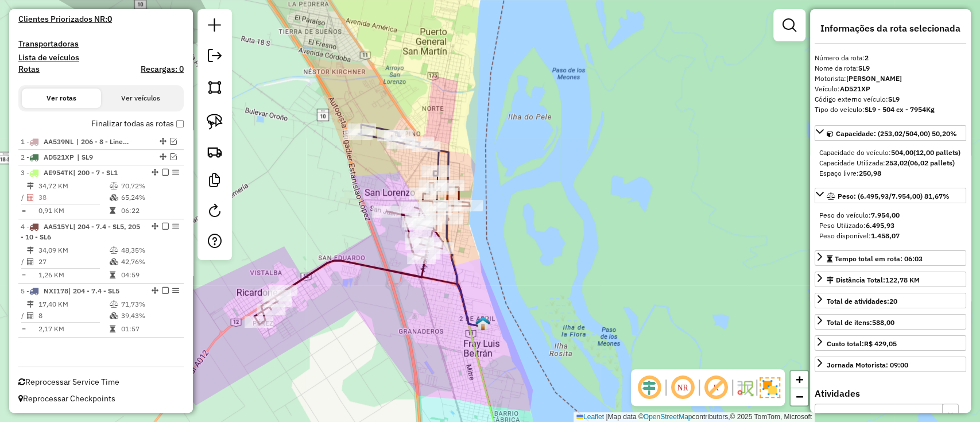
click at [421, 273] on icon at bounding box center [361, 253] width 215 height 141
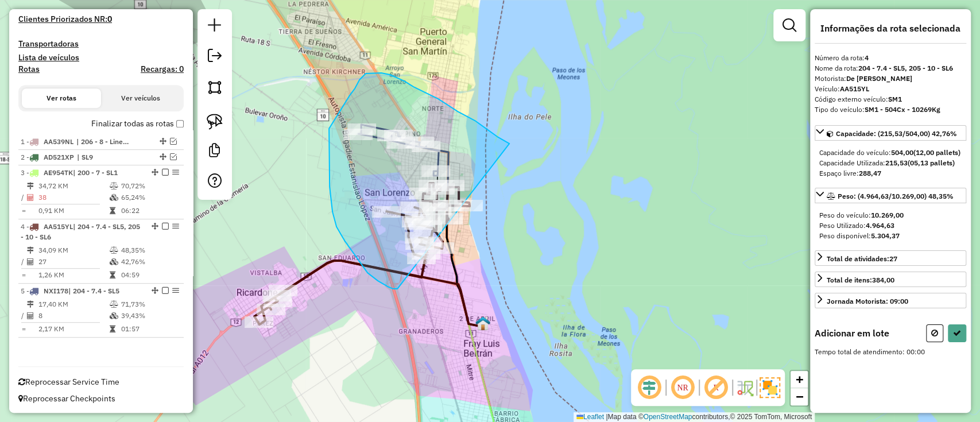
drag, startPoint x: 509, startPoint y: 143, endPoint x: 399, endPoint y: 289, distance: 181.9
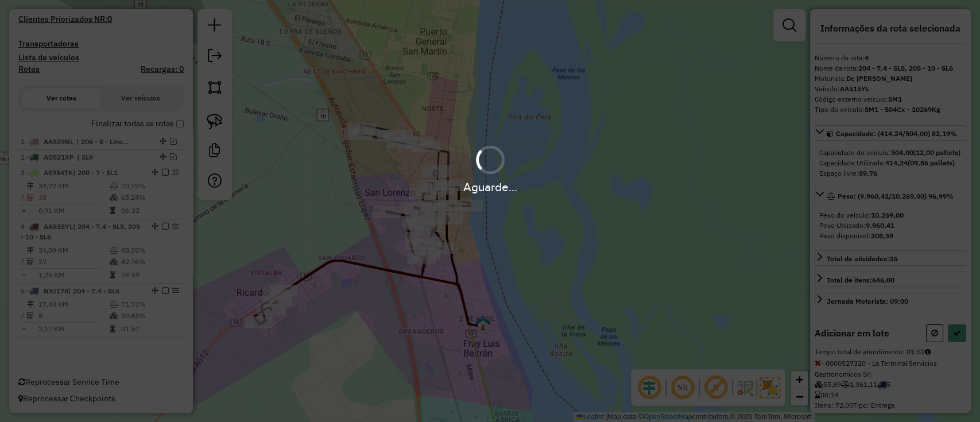
select select "**********"
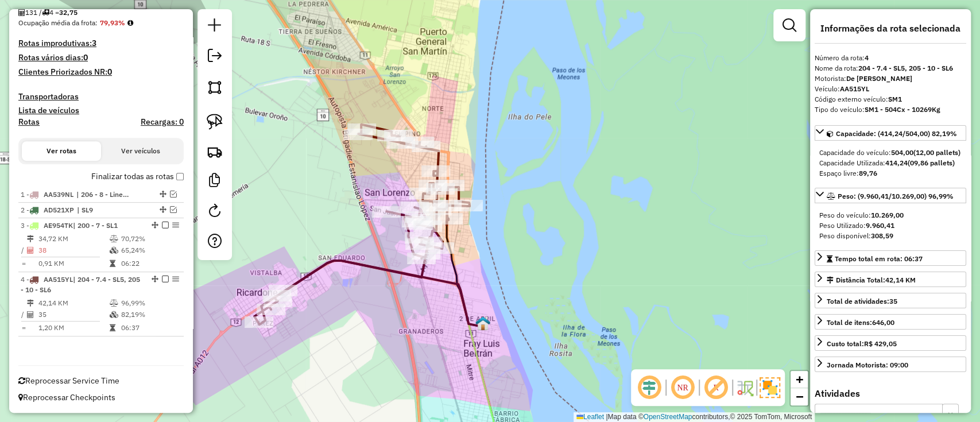
scroll to position [263, 0]
click at [147, 174] on label "Finalizar todas as rotas" at bounding box center [137, 178] width 92 height 12
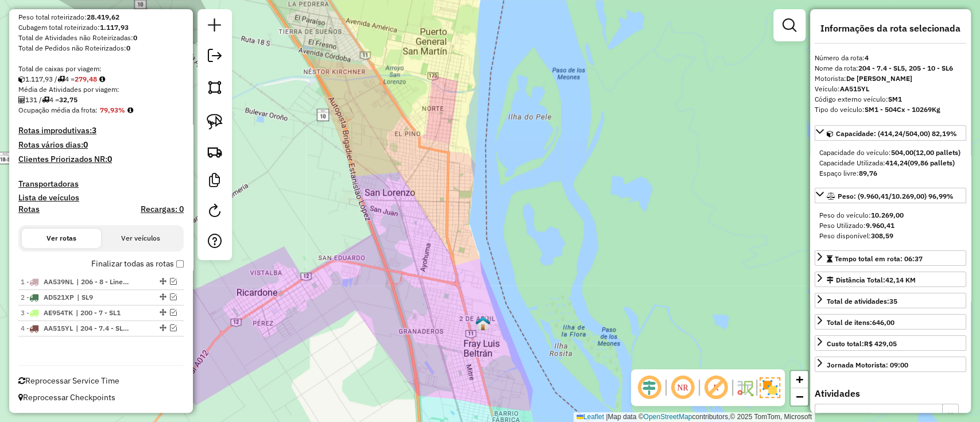
scroll to position [176, 0]
click at [978, 140] on div "Janela de atendimento Grade de atendimento Capacidade Transportadoras Veículos …" at bounding box center [490, 211] width 980 height 422
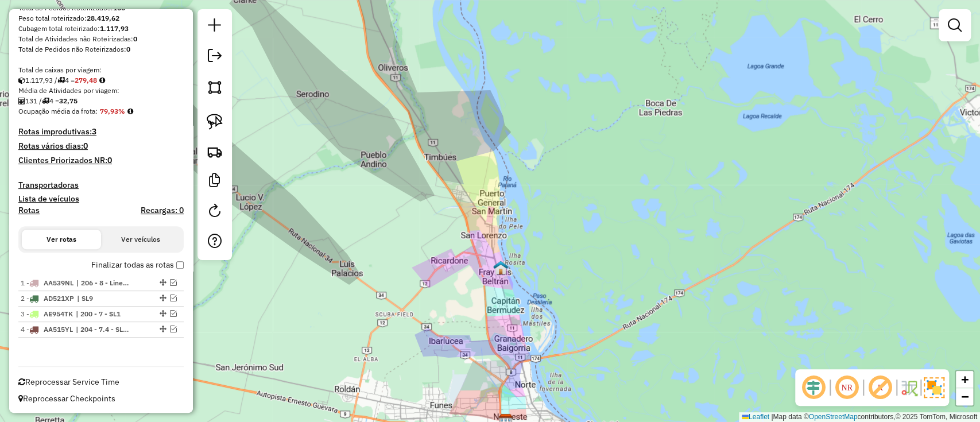
drag, startPoint x: 487, startPoint y: 263, endPoint x: 527, endPoint y: 297, distance: 53.0
click at [527, 297] on div "Janela de atendimento Grade de atendimento Capacidade Transportadoras Veículos …" at bounding box center [490, 211] width 980 height 422
click at [129, 263] on label "Finalizar todas as rotas" at bounding box center [137, 265] width 92 height 12
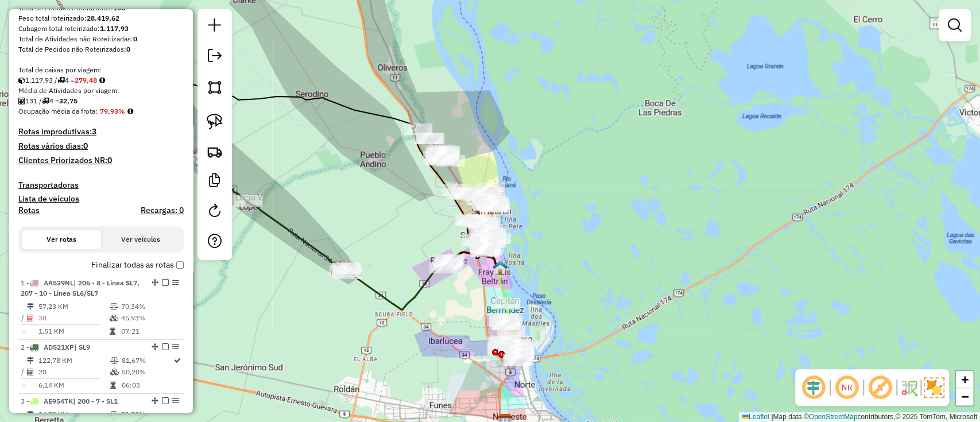
click at [366, 180] on div "Clique e arraste para selecionar os clientes. Janela de atendimento Grade de at…" at bounding box center [490, 211] width 980 height 422
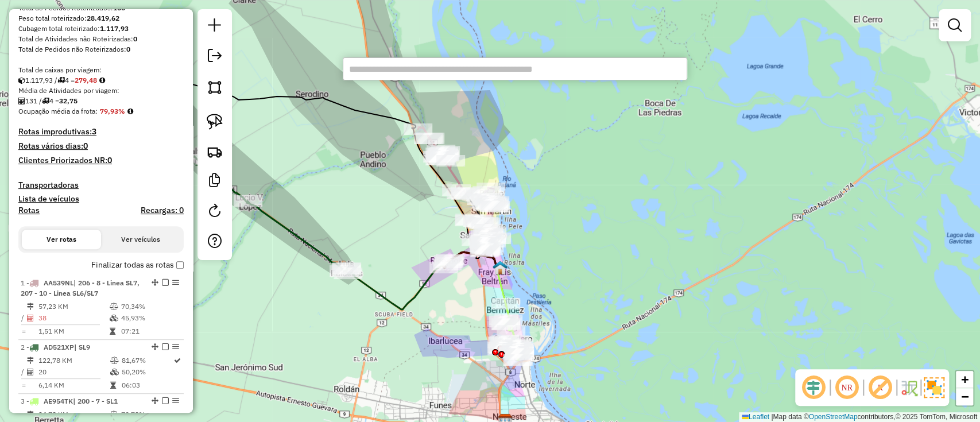
paste input "**********"
type input "**********"
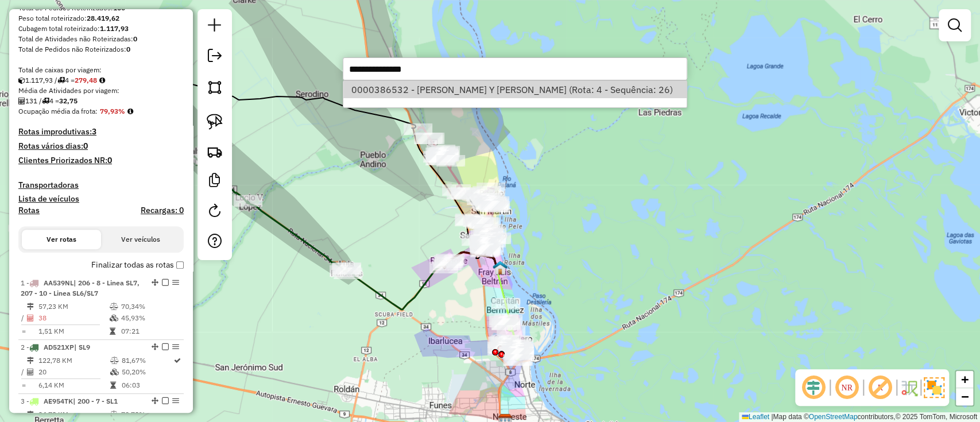
select select "**********"
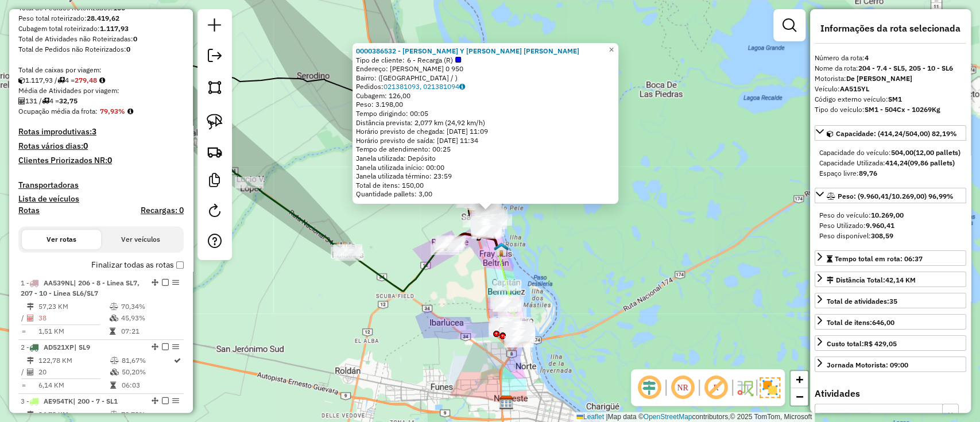
scroll to position [350, 0]
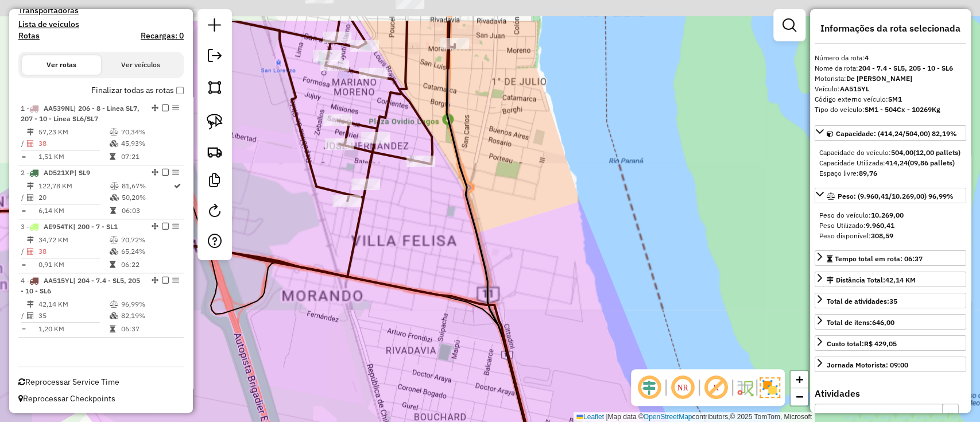
drag, startPoint x: 538, startPoint y: 187, endPoint x: 547, endPoint y: 457, distance: 270.4
click at [547, 421] on html "Aguarde... Pop-up bloqueado! Seu navegador bloqueou automáticamente a abertura …" at bounding box center [490, 211] width 980 height 422
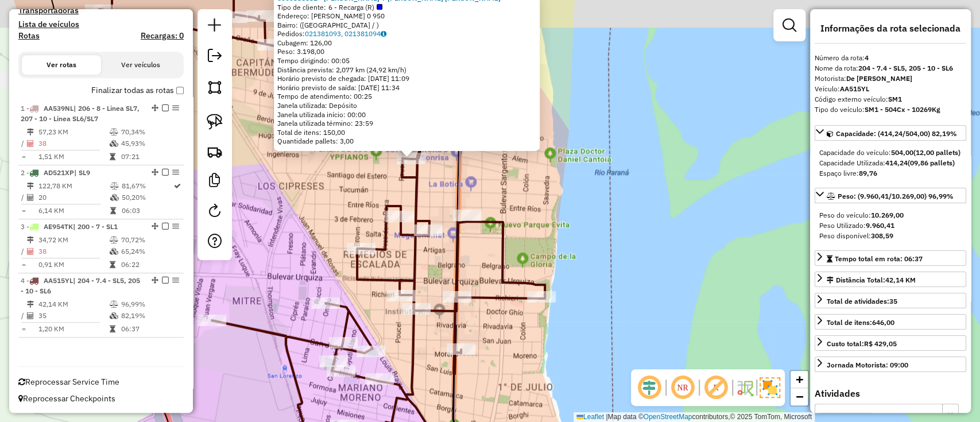
drag, startPoint x: 443, startPoint y: 164, endPoint x: 446, endPoint y: 211, distance: 47.1
click at [446, 211] on div "0000386532 - SANCHEZ DAMIAN JOSE Y SANCHEZ HERNAN GONZALO Tipo de cliente: 6 - …" at bounding box center [490, 211] width 980 height 422
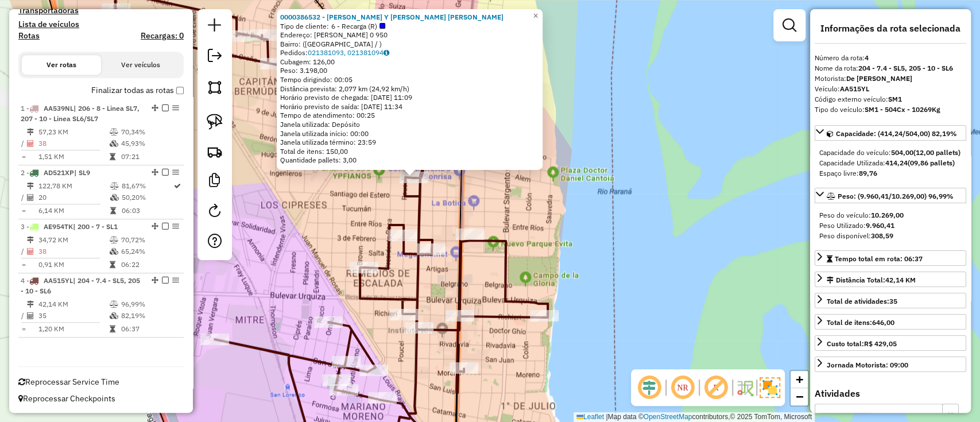
click at [434, 179] on div "0000386532 - SANCHEZ DAMIAN JOSE Y SANCHEZ HERNAN GONZALO Tipo de cliente: 6 - …" at bounding box center [490, 211] width 980 height 422
drag, startPoint x: 433, startPoint y: 179, endPoint x: 436, endPoint y: 194, distance: 15.2
click at [434, 184] on div "0000386532 - SANCHEZ DAMIAN JOSE Y SANCHEZ HERNAN GONZALO Tipo de cliente: 6 - …" at bounding box center [490, 211] width 980 height 422
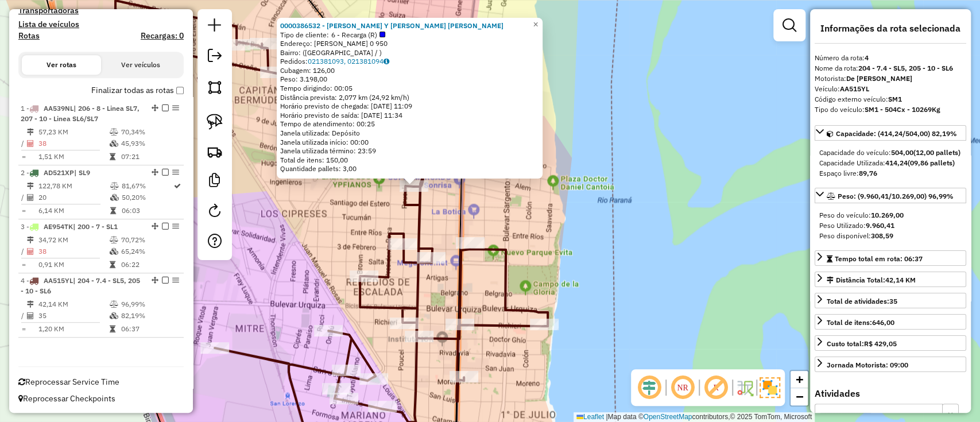
click at [441, 216] on div "0000386532 - SANCHEZ DAMIAN JOSE Y SANCHEZ HERNAN GONZALO Tipo de cliente: 6 - …" at bounding box center [490, 211] width 980 height 422
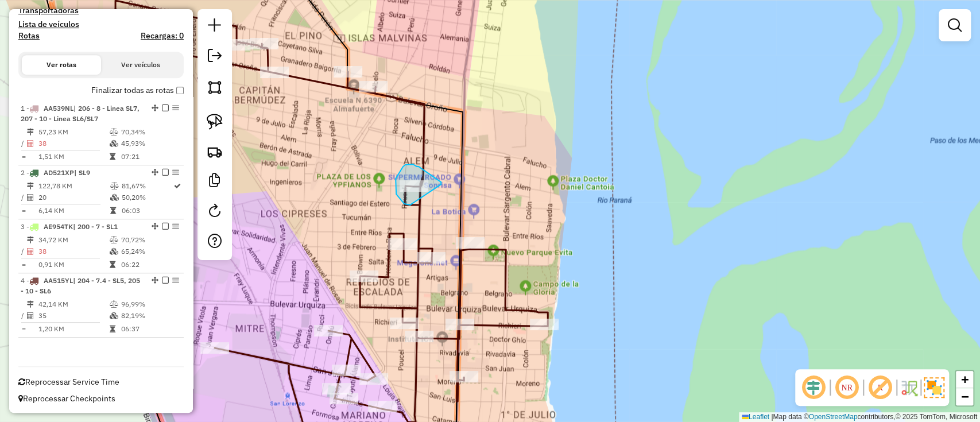
drag, startPoint x: 441, startPoint y: 184, endPoint x: 411, endPoint y: 205, distance: 36.3
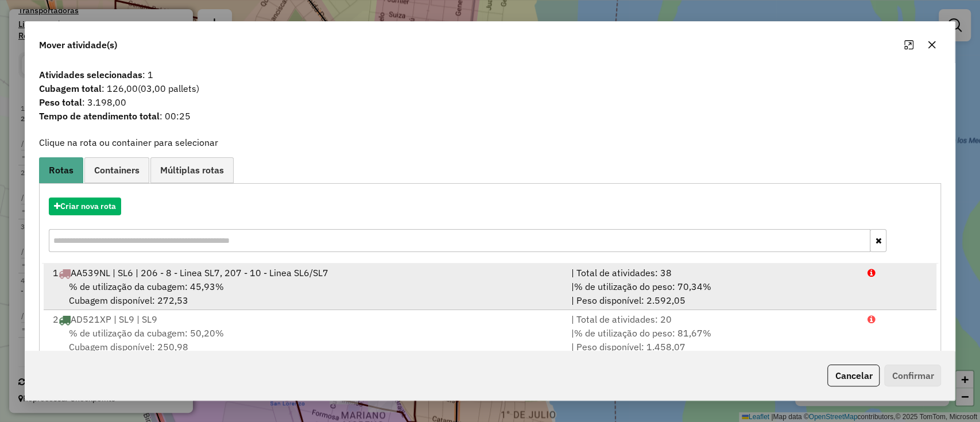
click at [302, 267] on span "AA539NL | SL6 | 206 - 8 - Linea SL7, 207 - 10 - Linea SL6/SL7" at bounding box center [200, 272] width 258 height 11
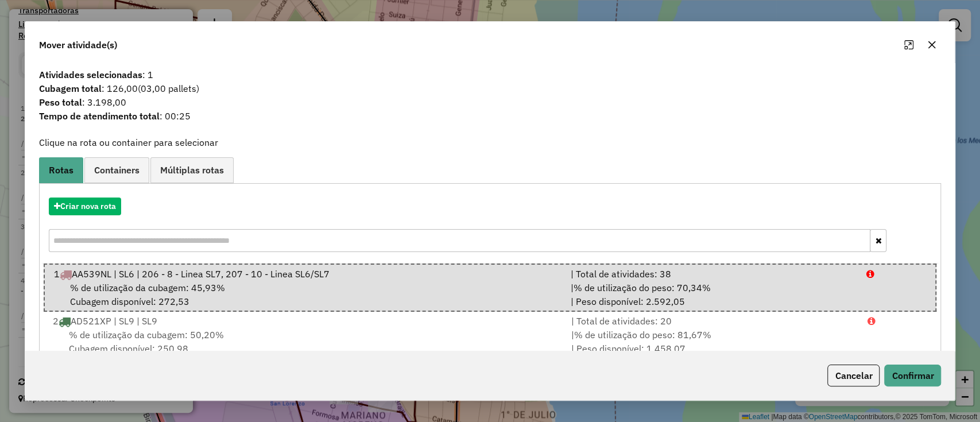
click at [911, 389] on div "Cancelar Confirmar" at bounding box center [490, 375] width 930 height 49
click at [910, 387] on div "Cancelar Confirmar" at bounding box center [490, 375] width 930 height 49
click at [903, 382] on button "Confirmar" at bounding box center [912, 375] width 57 height 22
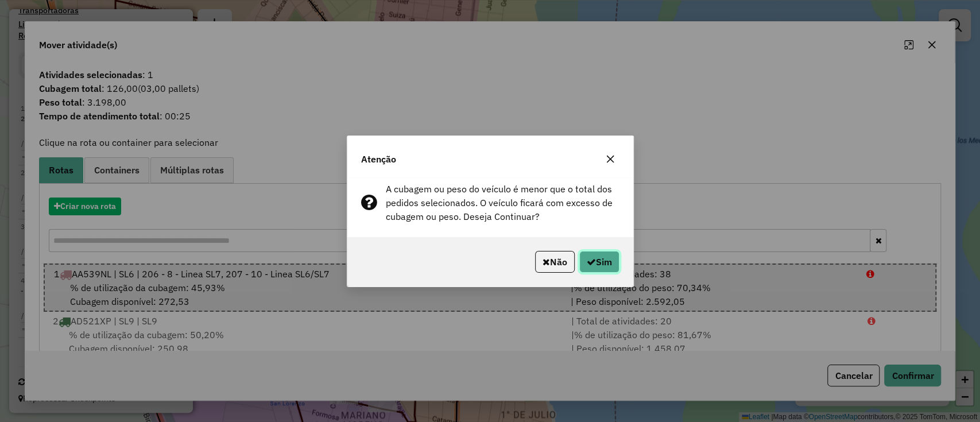
click at [592, 257] on button "Sim" at bounding box center [599, 262] width 40 height 22
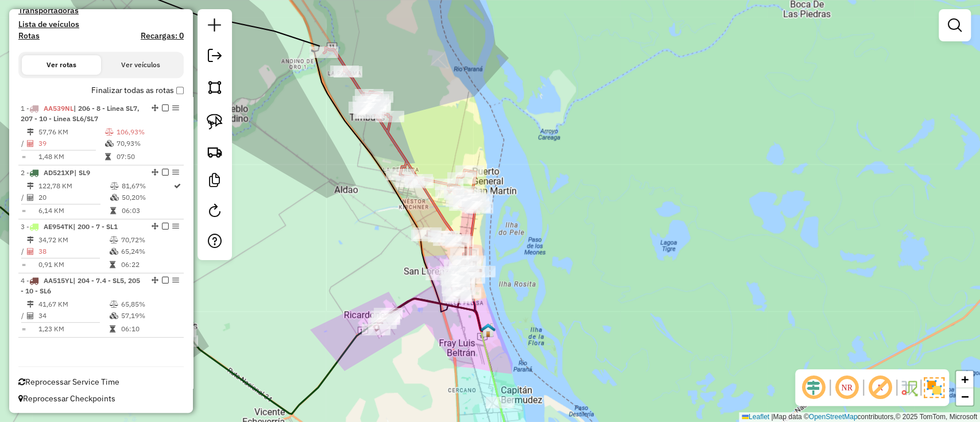
click at [409, 154] on icon at bounding box center [401, 152] width 155 height 209
select select "**********"
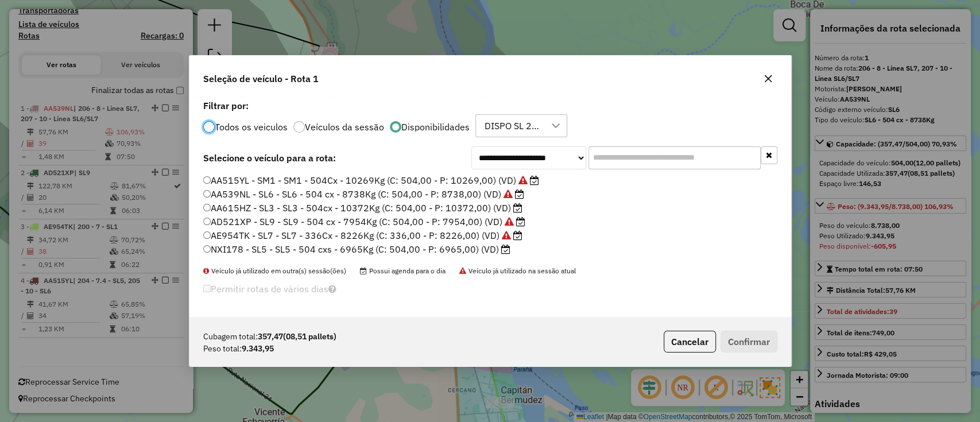
scroll to position [6, 3]
click at [600, 163] on input "text" at bounding box center [674, 157] width 172 height 23
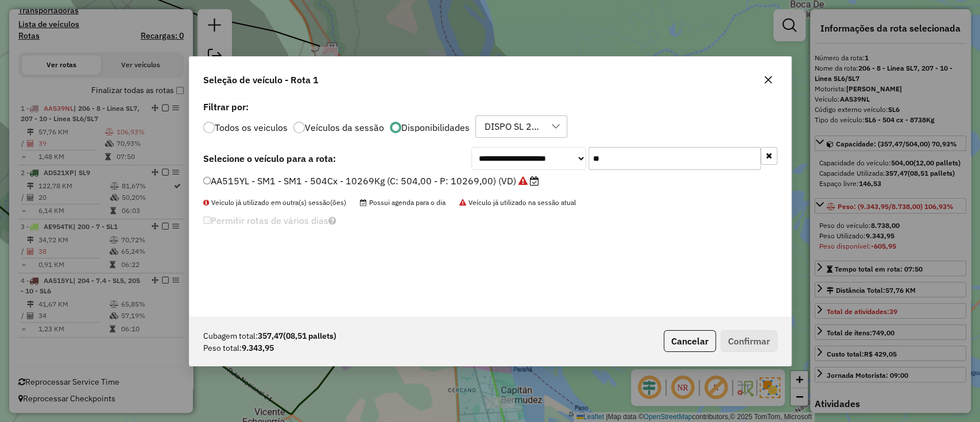
type input "**"
drag, startPoint x: 459, startPoint y: 176, endPoint x: 543, endPoint y: 221, distance: 96.3
click at [459, 176] on label "AA515YL - SM1 - SM1 - 504Cx - 10269Kg (C: 504,00 - P: 10269,00) (VD)" at bounding box center [371, 181] width 336 height 14
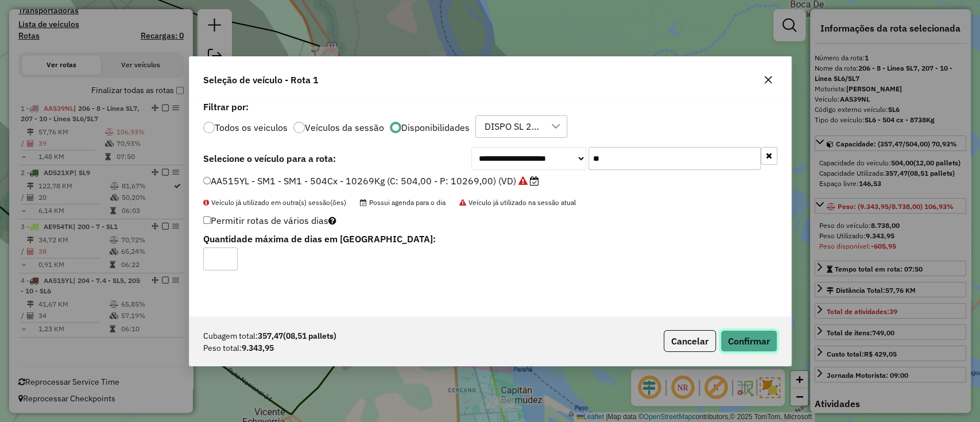
click at [744, 332] on button "Confirmar" at bounding box center [748, 341] width 57 height 22
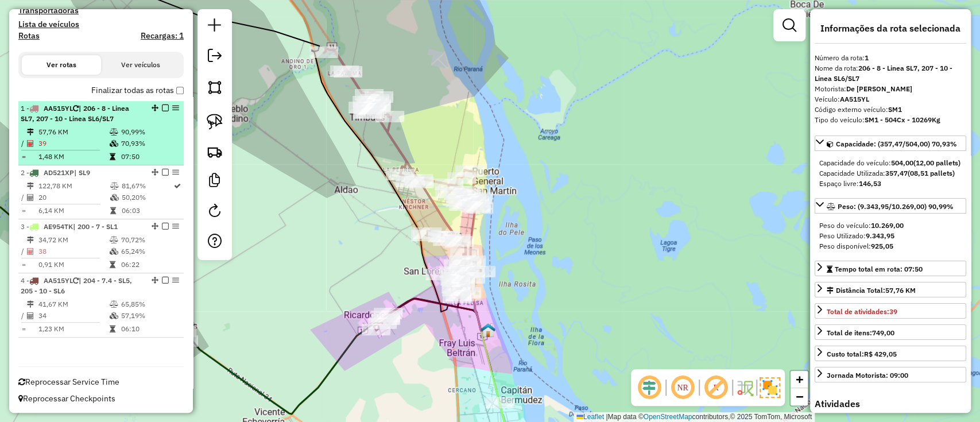
click at [162, 105] on em at bounding box center [165, 107] width 7 height 7
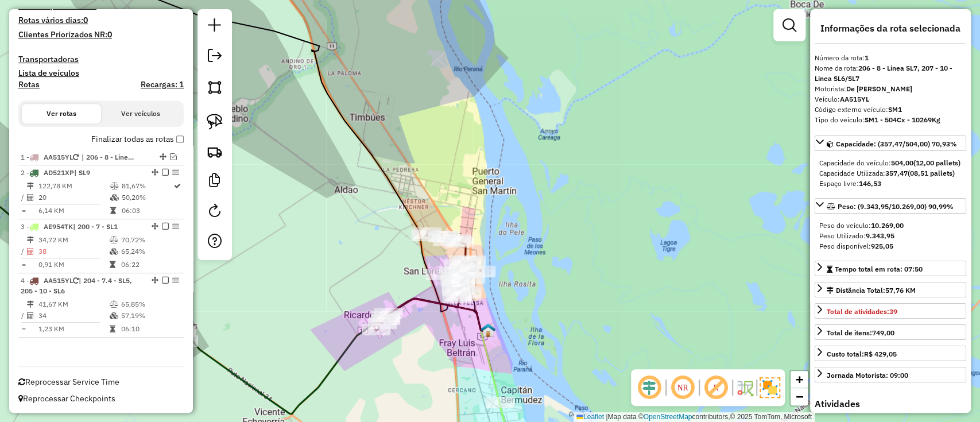
click at [426, 298] on icon at bounding box center [427, 281] width 107 height 100
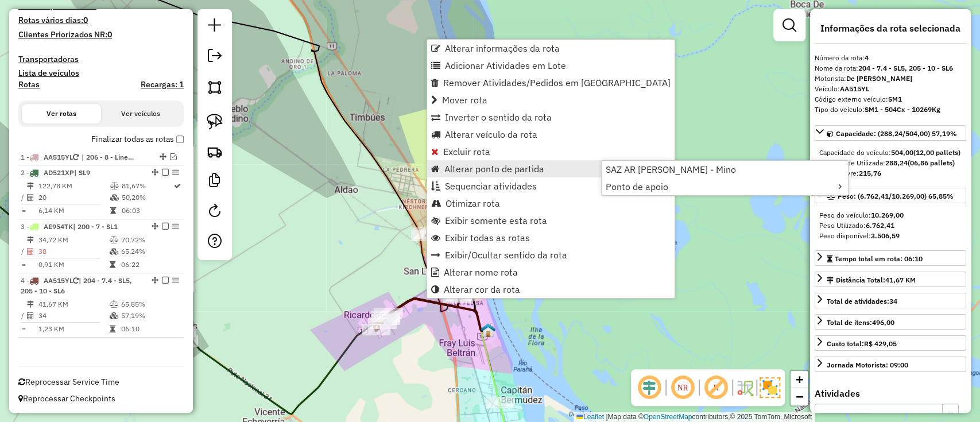
click at [459, 168] on span "Alterar ponto de partida" at bounding box center [494, 168] width 100 height 9
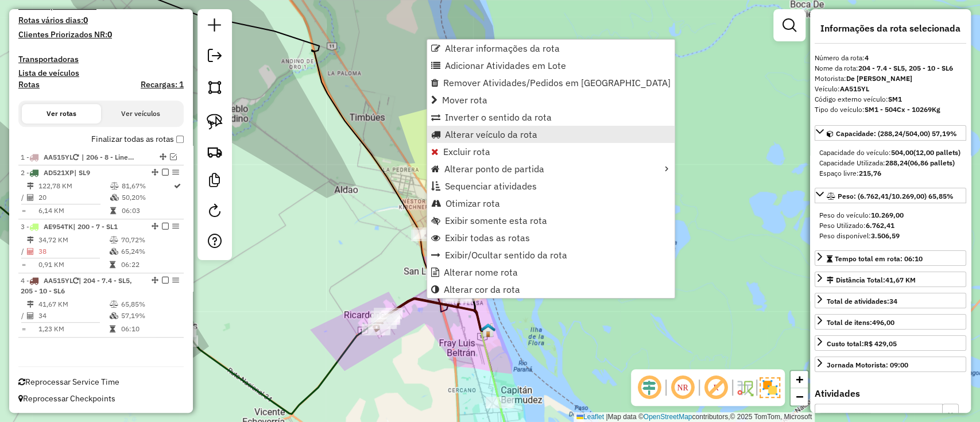
click at [460, 138] on span "Alterar veículo da rota" at bounding box center [491, 134] width 92 height 9
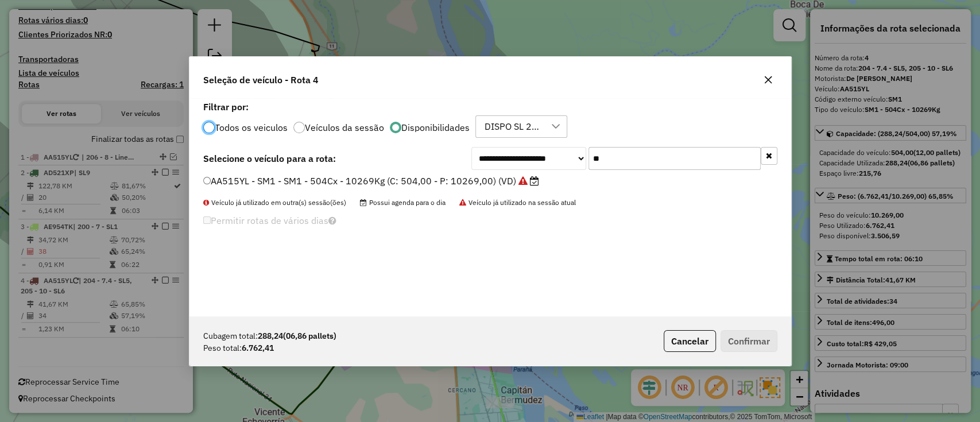
scroll to position [6, 3]
click at [768, 155] on icon "button" at bounding box center [769, 155] width 6 height 8
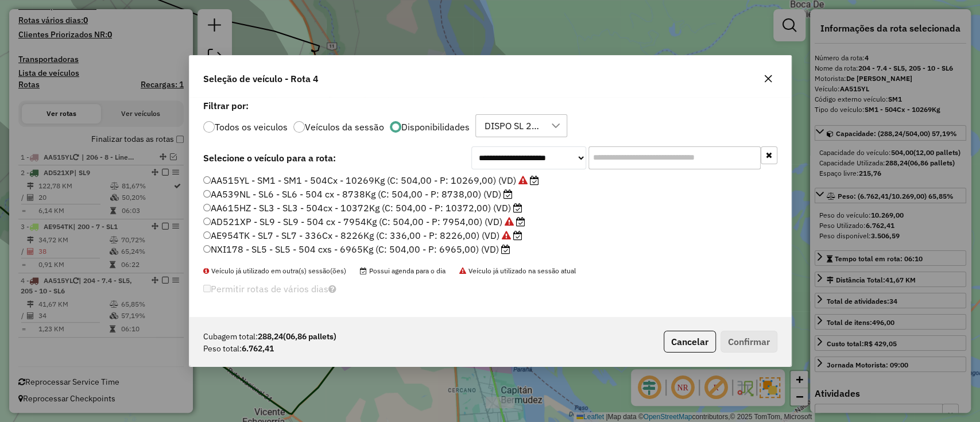
click at [302, 235] on label "AE954TK - SL7 - SL7 - 336Cx - 8226Kg (C: 336,00 - P: 8226,00) (VD)" at bounding box center [362, 235] width 319 height 14
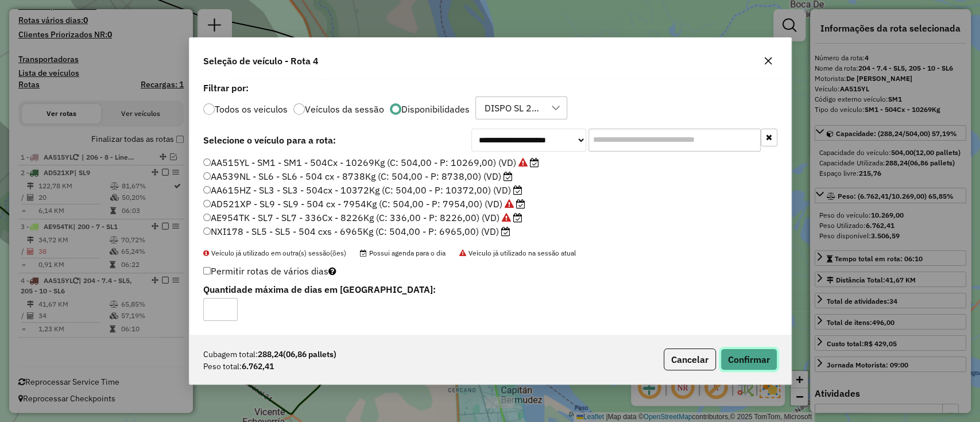
click at [762, 365] on button "Confirmar" at bounding box center [748, 359] width 57 height 22
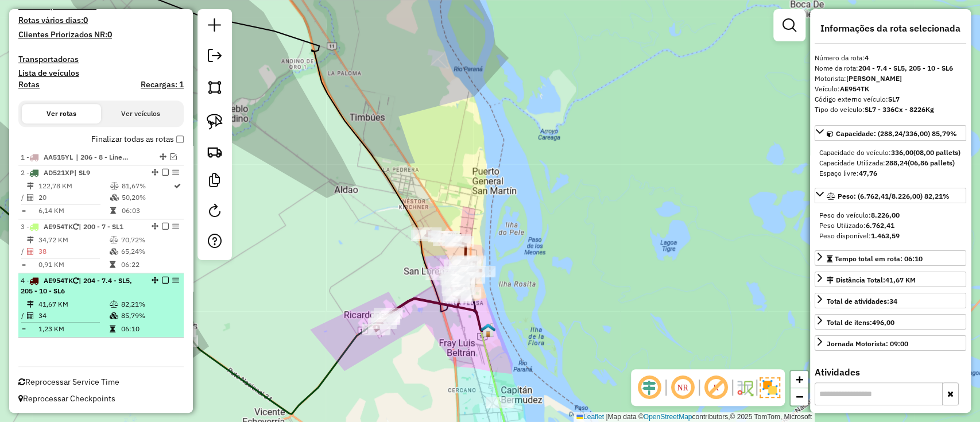
click at [161, 282] on div "4 - AE954TK | 204 - 7.4 - SL5, 205 - 10 - SL6" at bounding box center [101, 285] width 161 height 21
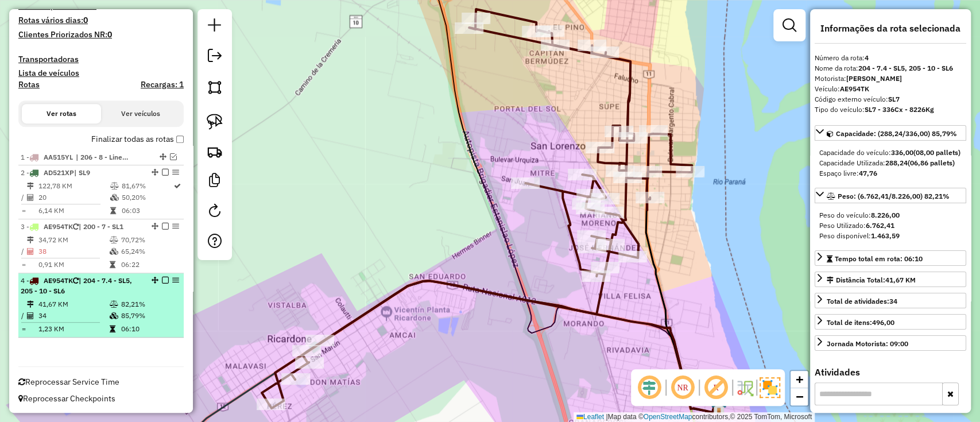
click at [162, 280] on em at bounding box center [165, 280] width 7 height 7
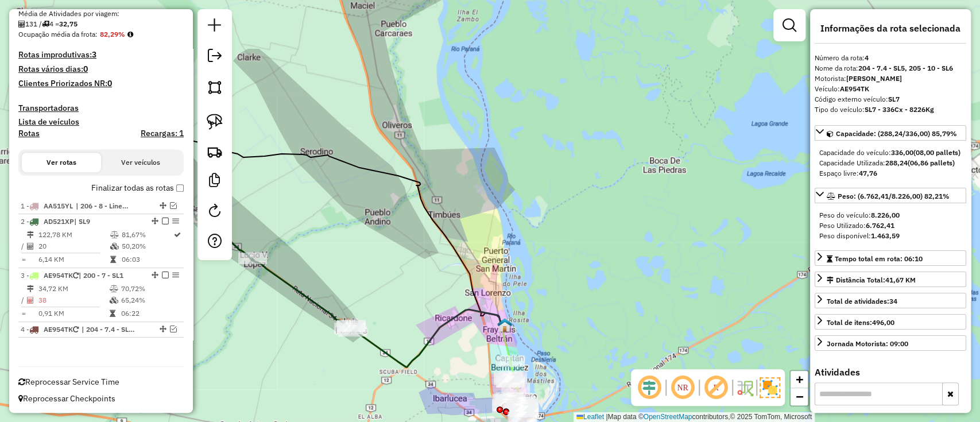
click at [507, 343] on icon at bounding box center [510, 361] width 18 height 73
click at [506, 344] on icon at bounding box center [510, 361] width 18 height 73
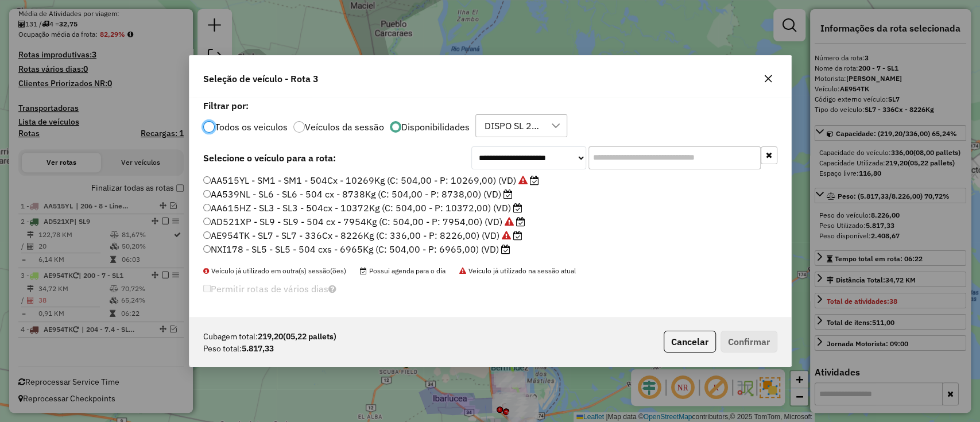
scroll to position [6, 3]
click at [413, 192] on label "AA539NL - SL6 - SL6 - 504 cx - 8738Kg (C: 504,00 - P: 8738,00) (VD)" at bounding box center [357, 194] width 309 height 14
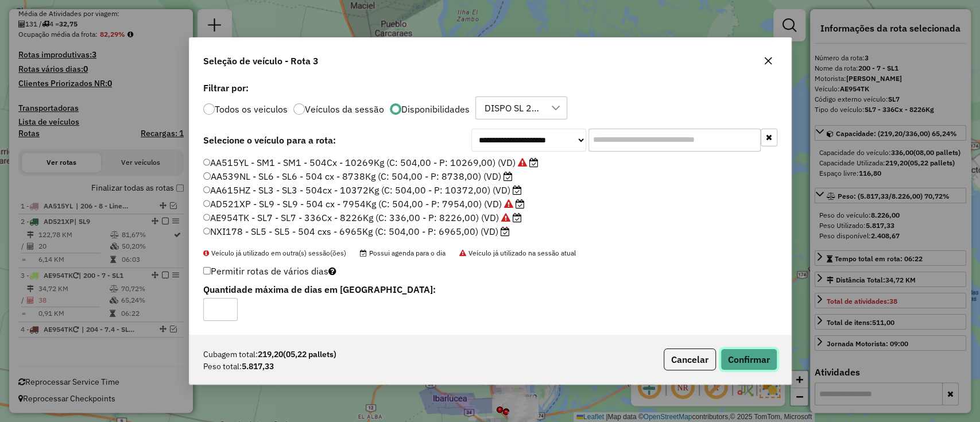
click at [734, 362] on button "Confirmar" at bounding box center [748, 359] width 57 height 22
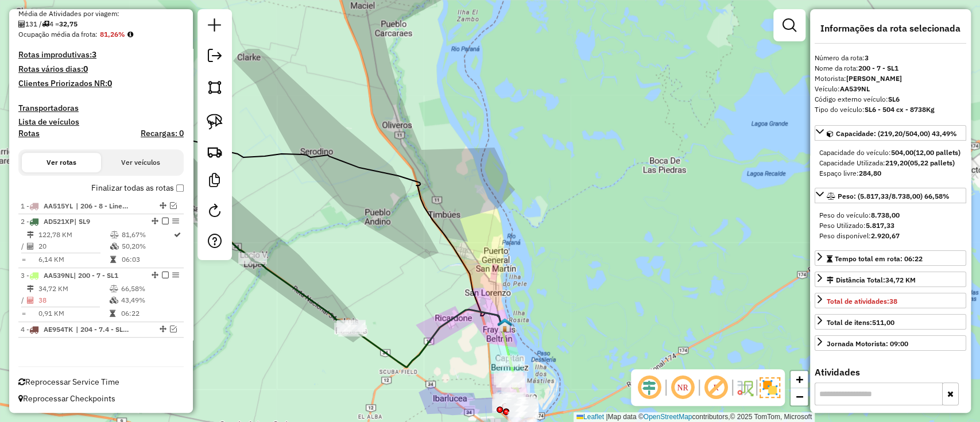
click at [152, 191] on label "Finalizar todas as rotas" at bounding box center [137, 188] width 92 height 12
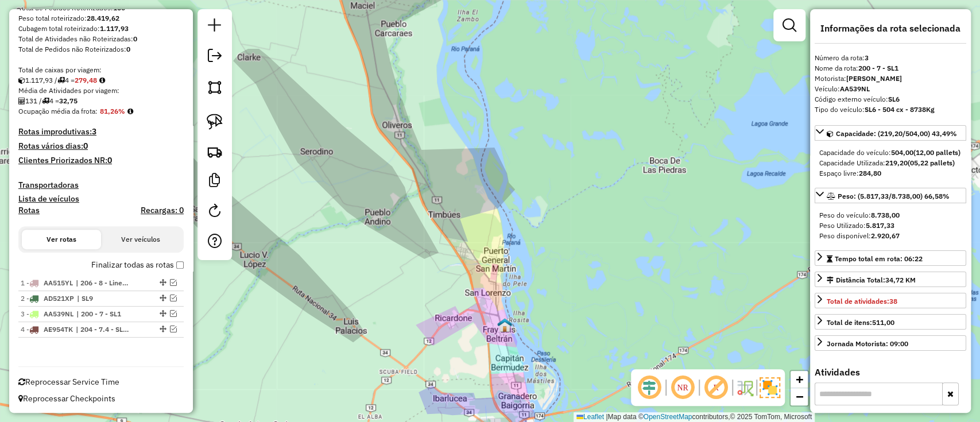
click at [156, 260] on label "Finalizar todas as rotas" at bounding box center [137, 265] width 92 height 12
click at [157, 265] on label "Finalizar todas as rotas" at bounding box center [137, 265] width 92 height 12
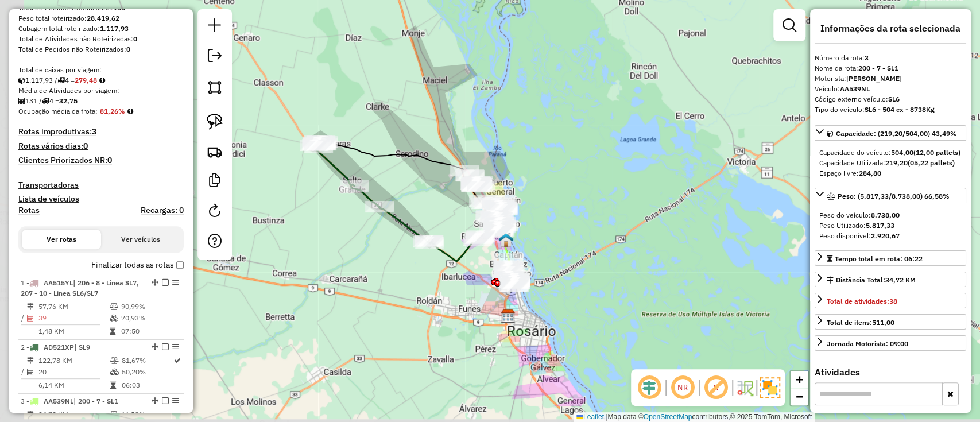
drag, startPoint x: 450, startPoint y: 275, endPoint x: 564, endPoint y: 213, distance: 129.7
click at [564, 213] on div "Janela de atendimento Grade de atendimento Capacidade Transportadoras Veículos …" at bounding box center [490, 211] width 980 height 422
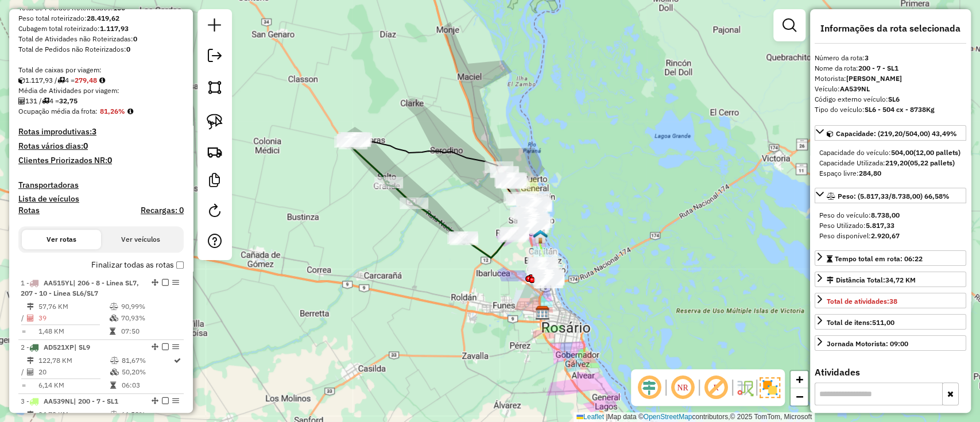
click at [138, 269] on label "Finalizar todas as rotas" at bounding box center [137, 265] width 92 height 12
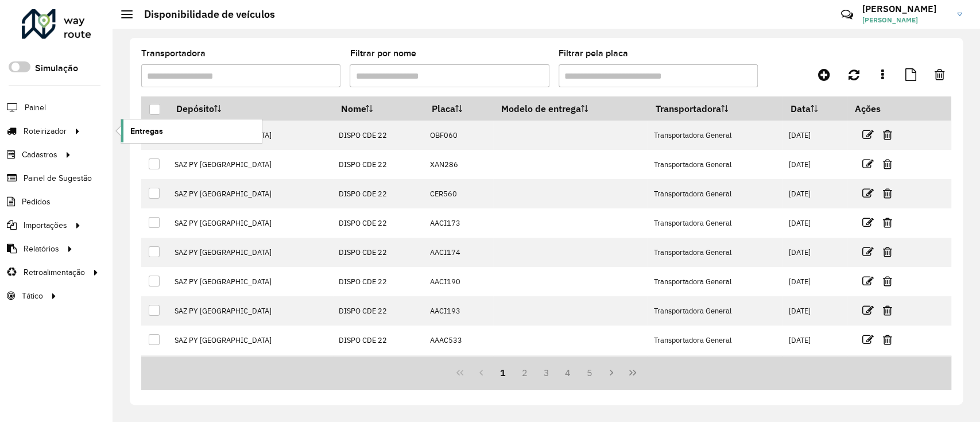
click at [143, 134] on span "Entregas" at bounding box center [146, 131] width 33 height 12
click at [123, 132] on link "Entregas" at bounding box center [191, 130] width 141 height 23
click at [821, 75] on icon at bounding box center [824, 75] width 12 height 14
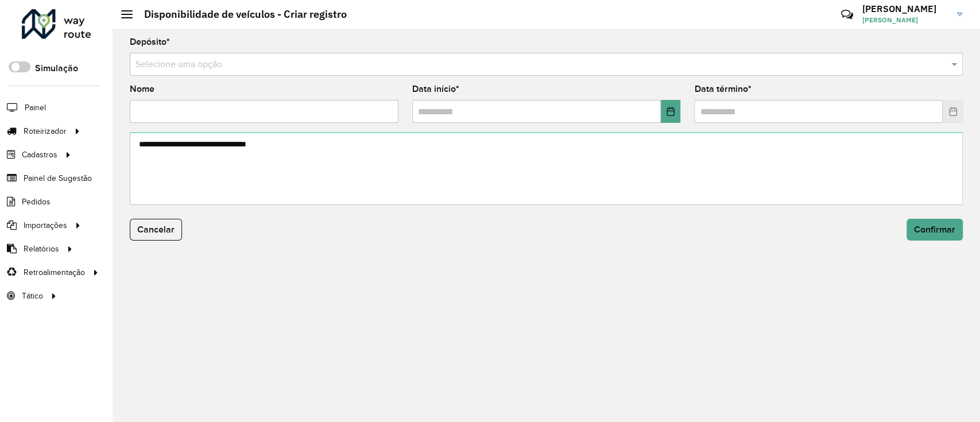
click at [534, 69] on input "text" at bounding box center [534, 65] width 798 height 14
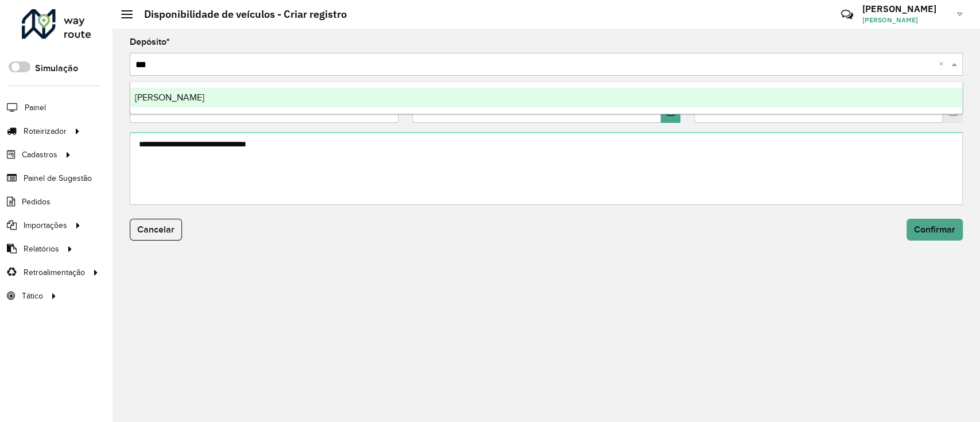
type input "****"
click at [514, 97] on div "[PERSON_NAME]" at bounding box center [546, 98] width 832 height 20
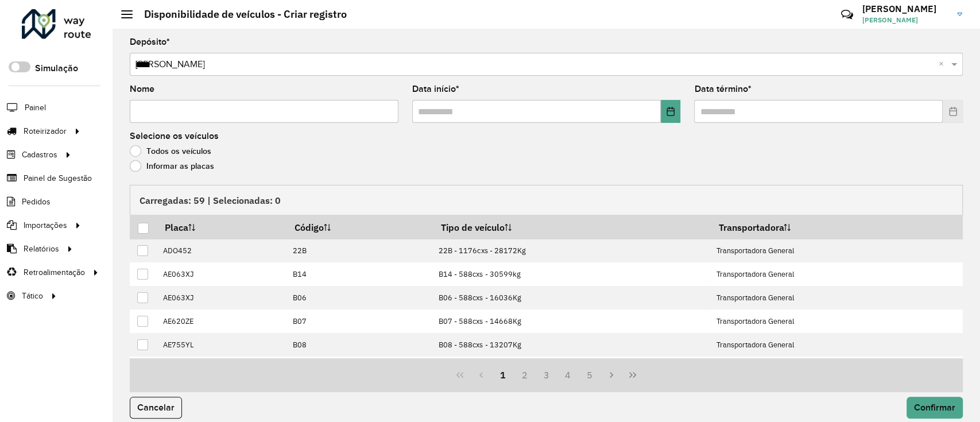
click at [312, 114] on input "Nome" at bounding box center [264, 111] width 269 height 23
type input "**********"
click at [673, 112] on button "Choose Date" at bounding box center [671, 111] width 20 height 23
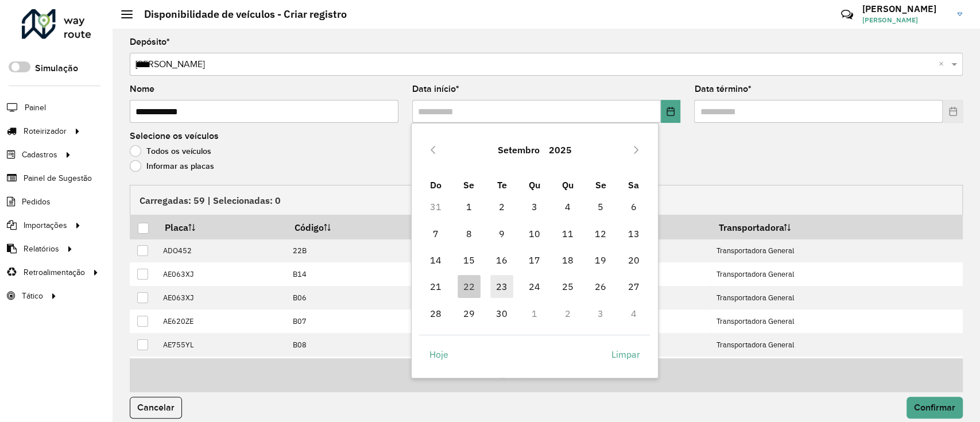
click at [497, 286] on span "23" at bounding box center [501, 286] width 23 height 23
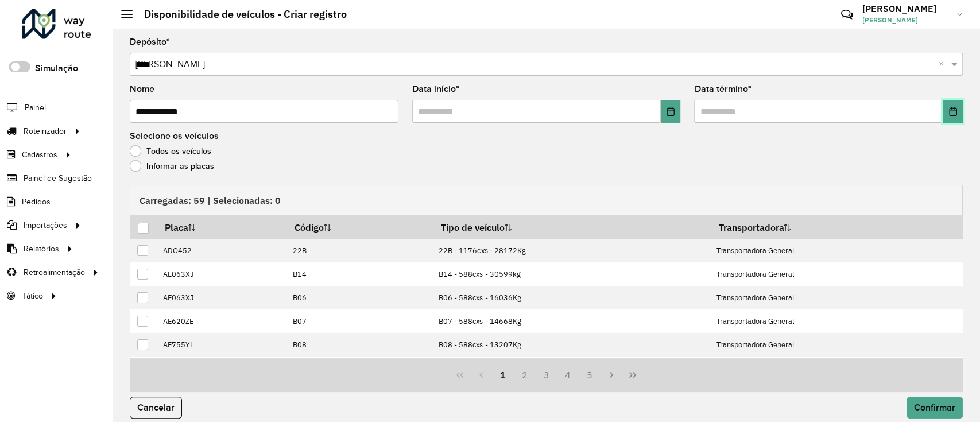
click at [951, 111] on icon "Choose Date" at bounding box center [952, 111] width 9 height 9
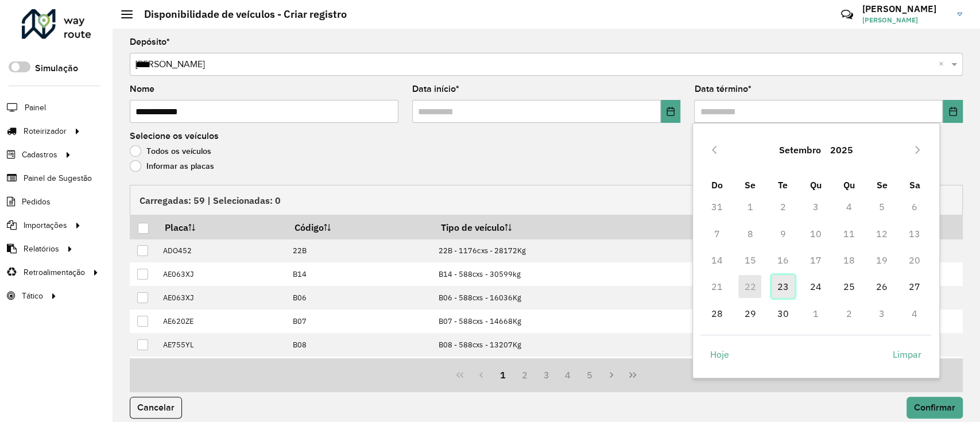
click at [780, 293] on span "23" at bounding box center [782, 286] width 23 height 23
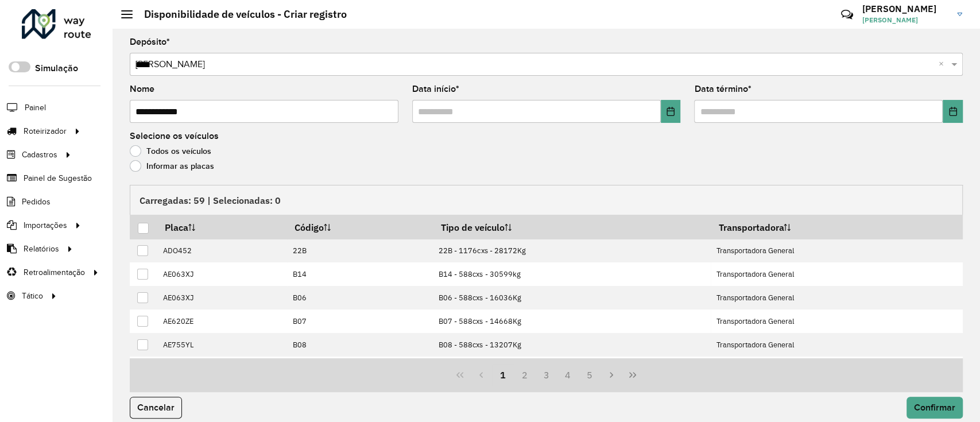
click at [150, 164] on label "Informar as placas" at bounding box center [172, 165] width 84 height 11
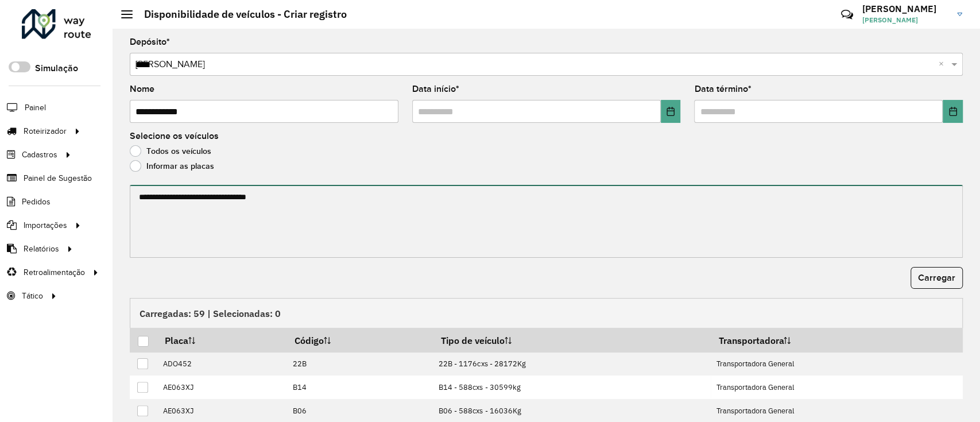
click at [197, 215] on textarea at bounding box center [546, 221] width 833 height 73
paste textarea "**********"
type textarea "**********"
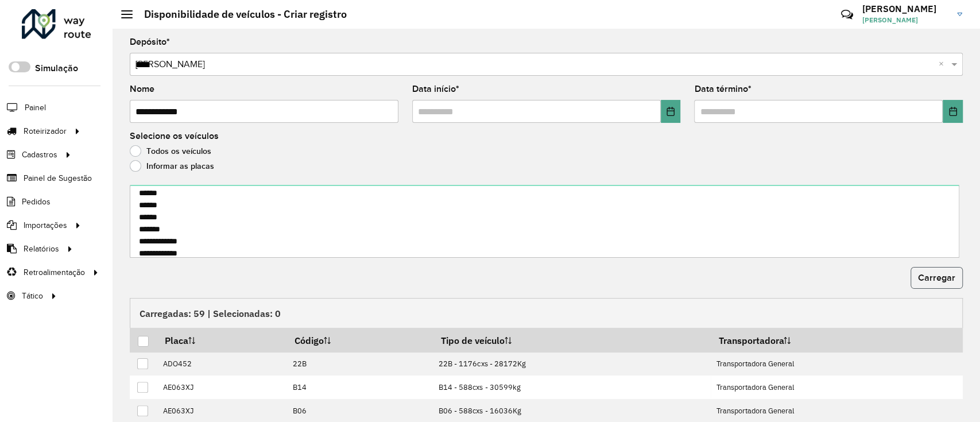
click at [938, 268] on button "Carregar" at bounding box center [936, 278] width 52 height 22
click at [140, 337] on div at bounding box center [143, 341] width 11 height 11
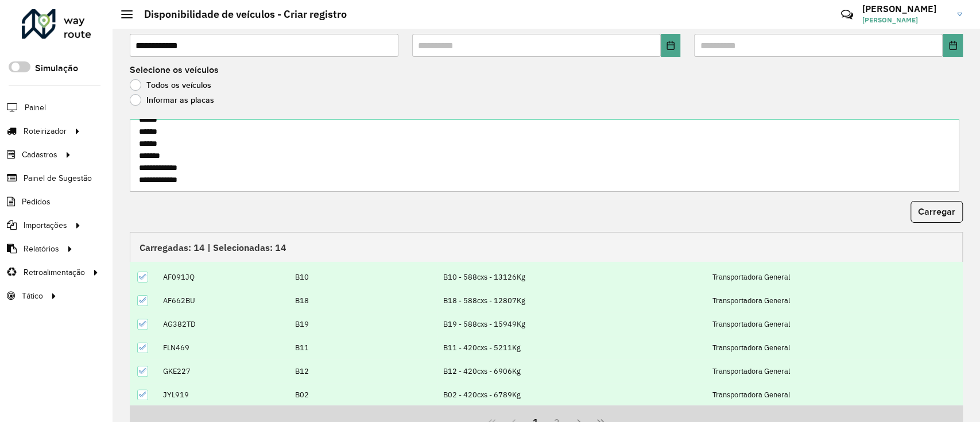
scroll to position [123, 0]
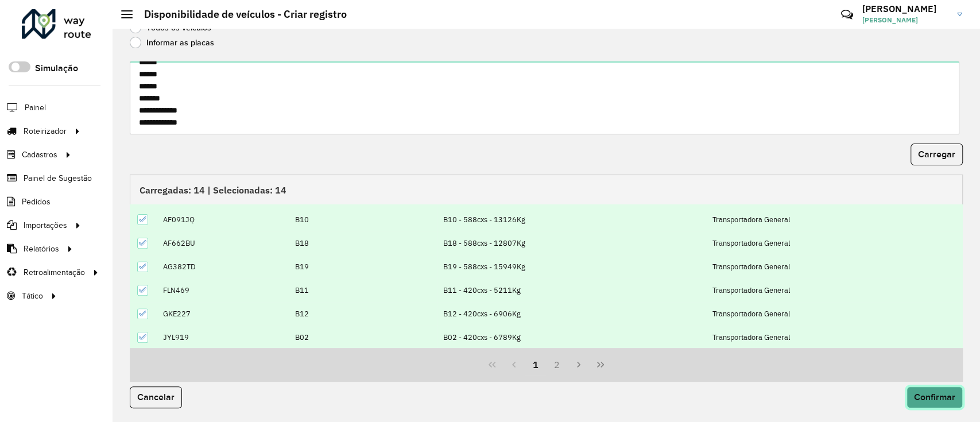
click at [939, 400] on span "Confirmar" at bounding box center [934, 397] width 41 height 10
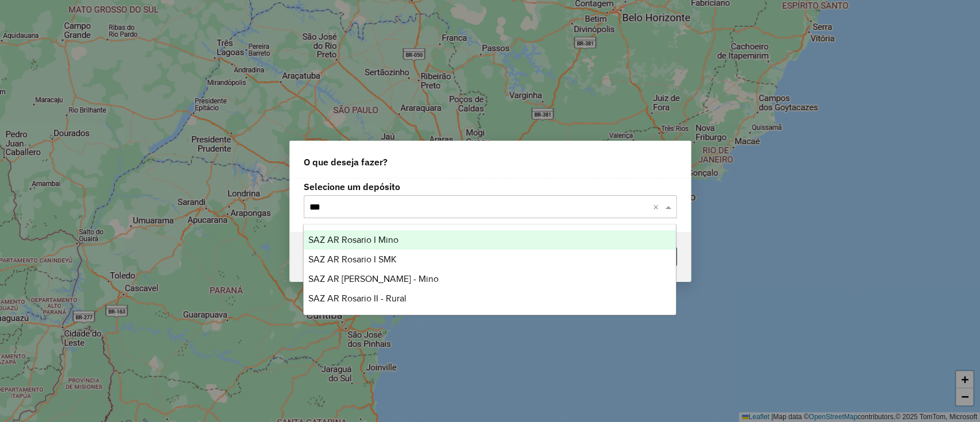
type input "****"
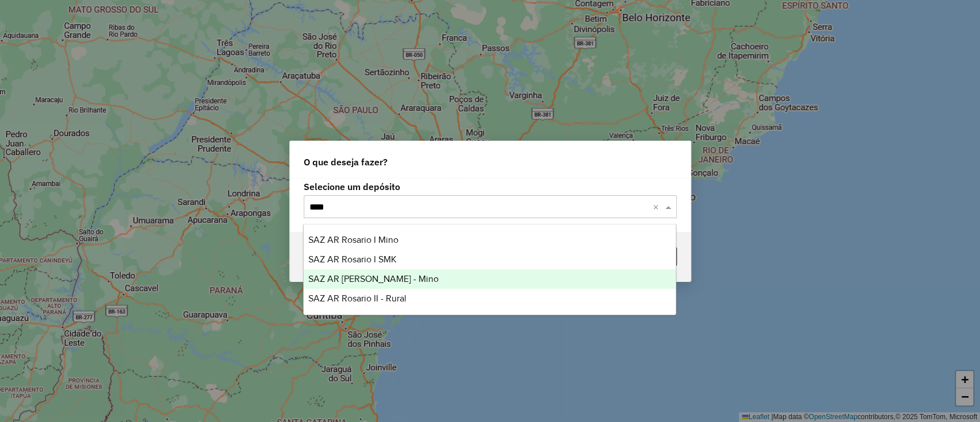
click at [395, 274] on span "SAZ AR [PERSON_NAME] - Mino" at bounding box center [373, 279] width 130 height 10
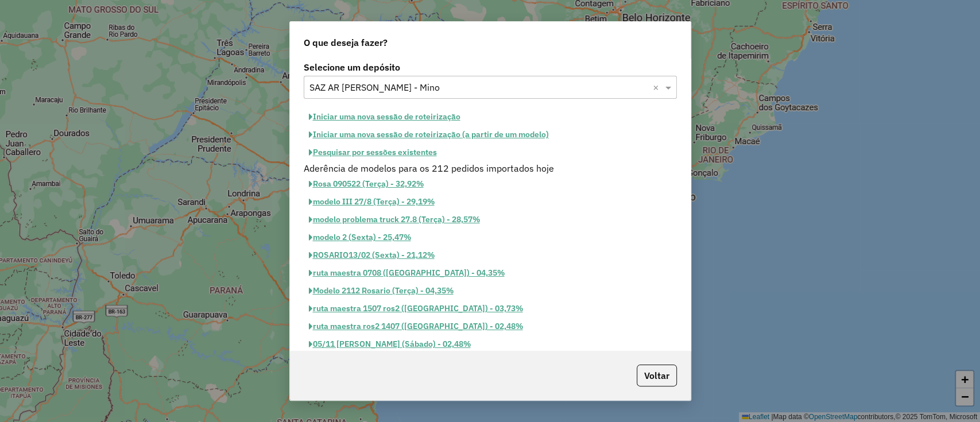
click at [394, 117] on button "Iniciar uma nova sessão de roteirização" at bounding box center [385, 117] width 162 height 18
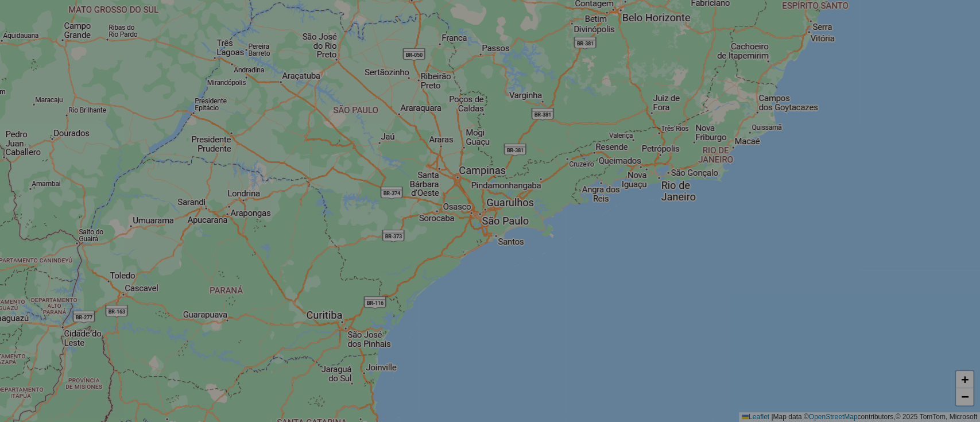
select select "*"
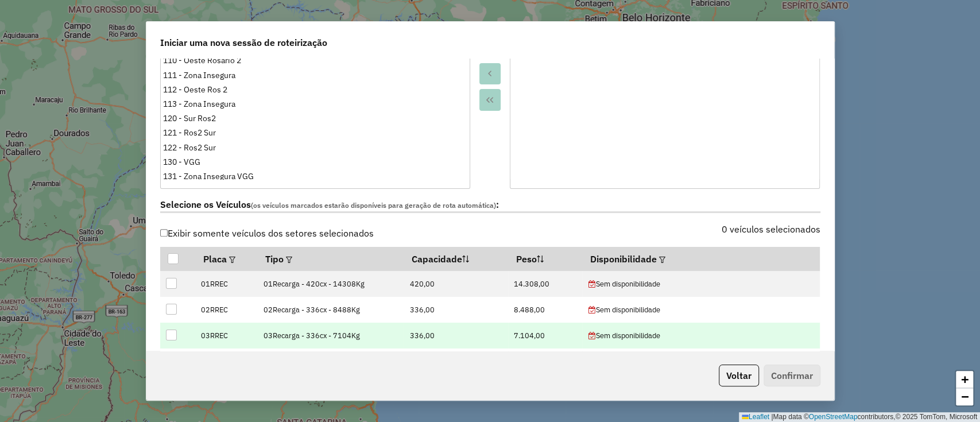
scroll to position [306, 0]
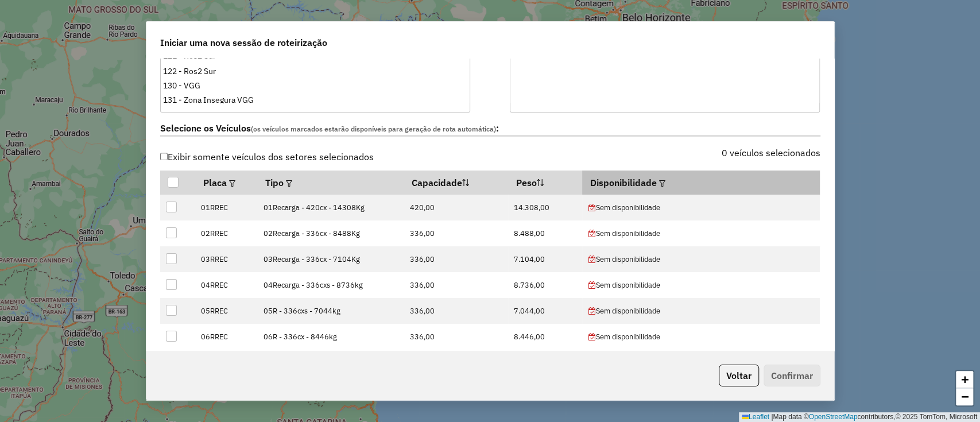
click at [659, 181] on em at bounding box center [662, 183] width 6 height 6
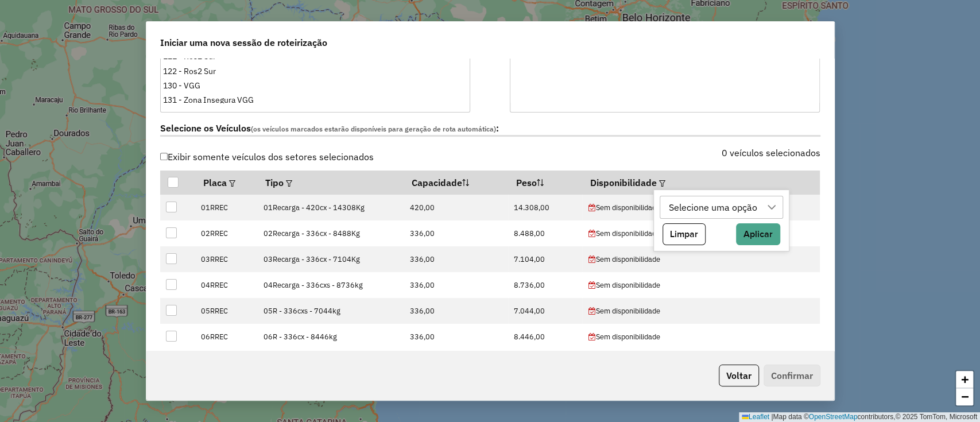
click at [711, 209] on div "Selecione uma opção" at bounding box center [713, 207] width 96 height 22
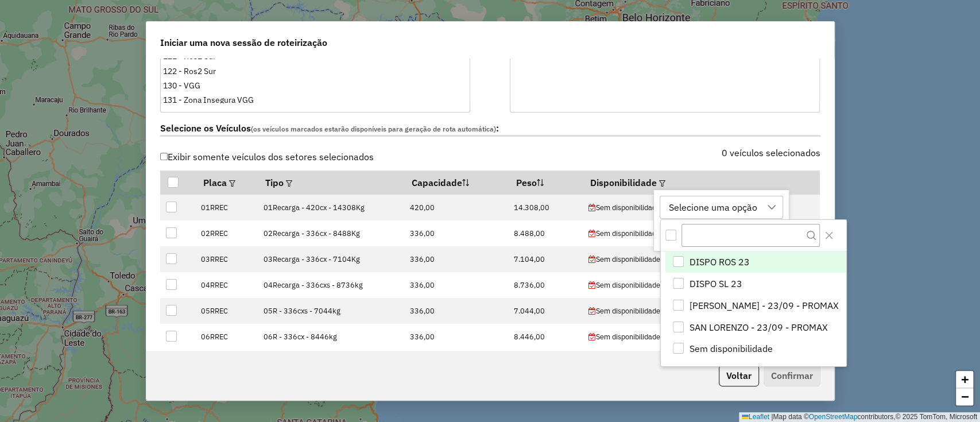
click at [728, 253] on li "DISPO ROS 23" at bounding box center [755, 262] width 181 height 22
click at [737, 230] on input "text" at bounding box center [750, 235] width 139 height 22
click at [702, 255] on span "DISPO ROS 23" at bounding box center [719, 262] width 60 height 14
click at [715, 197] on div "DISPO ROS 23" at bounding box center [699, 207] width 68 height 22
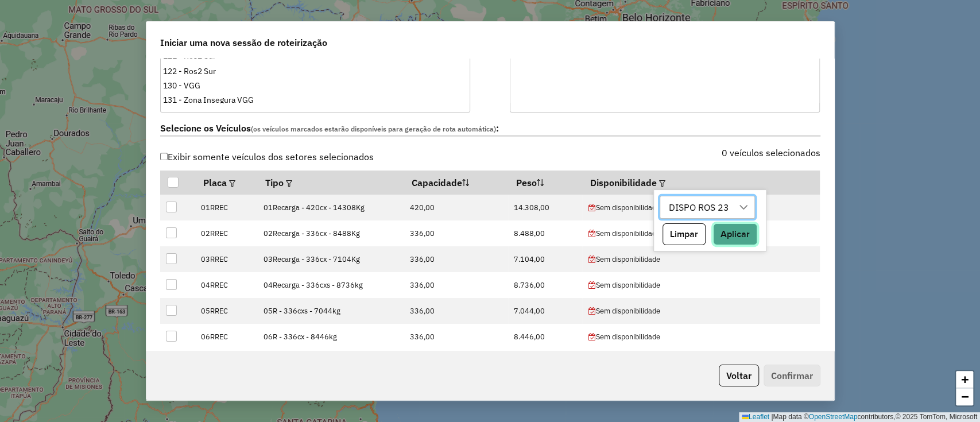
click at [753, 231] on button "Aplicar" at bounding box center [735, 234] width 44 height 22
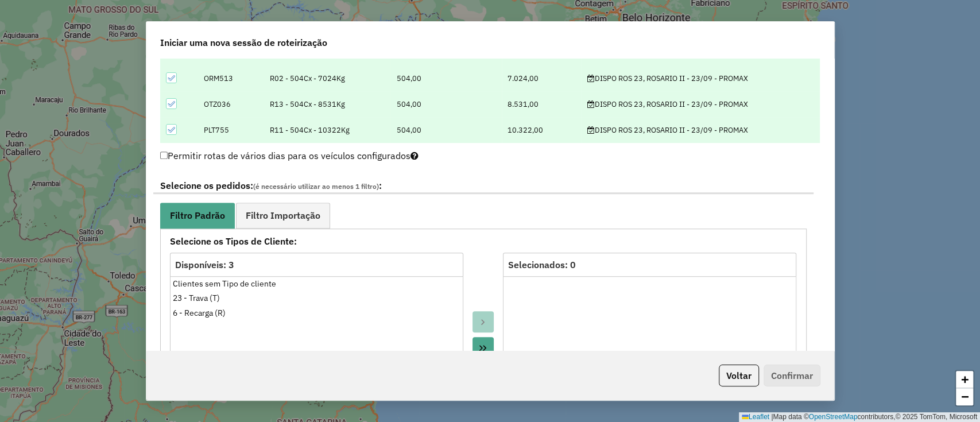
scroll to position [382, 0]
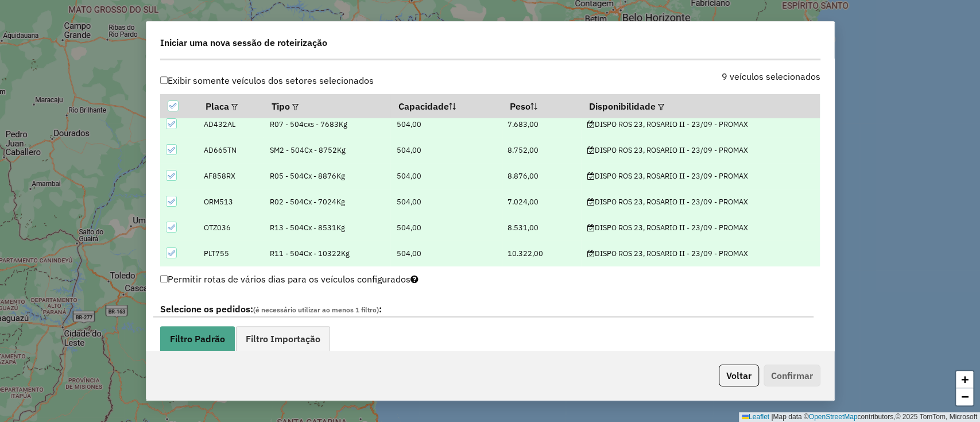
click at [644, 121] on div "DISPO ROS 23, ROSARIO II - 23/09 - PROMAX" at bounding box center [700, 124] width 227 height 11
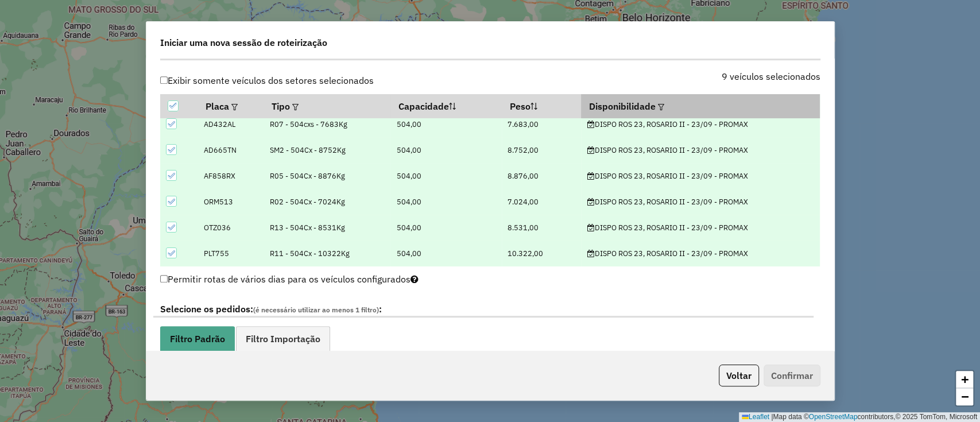
click at [647, 102] on th "Disponibilidade" at bounding box center [700, 106] width 239 height 24
click at [658, 104] on em at bounding box center [661, 107] width 6 height 6
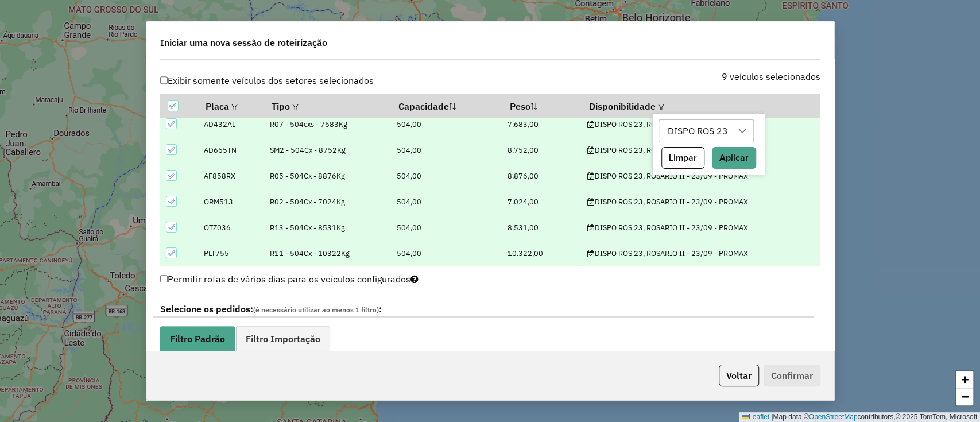
click at [677, 134] on div "DISPO ROS 23" at bounding box center [697, 131] width 68 height 22
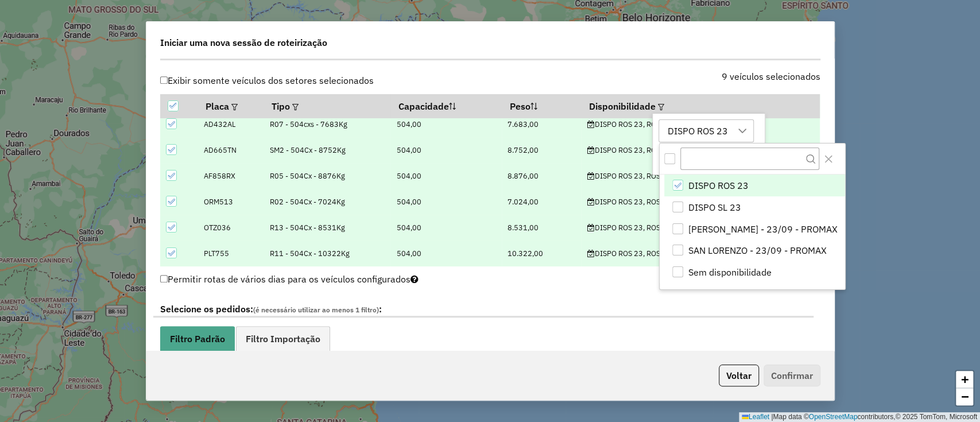
click at [691, 140] on div "DISPO ROS 23" at bounding box center [697, 131] width 68 height 22
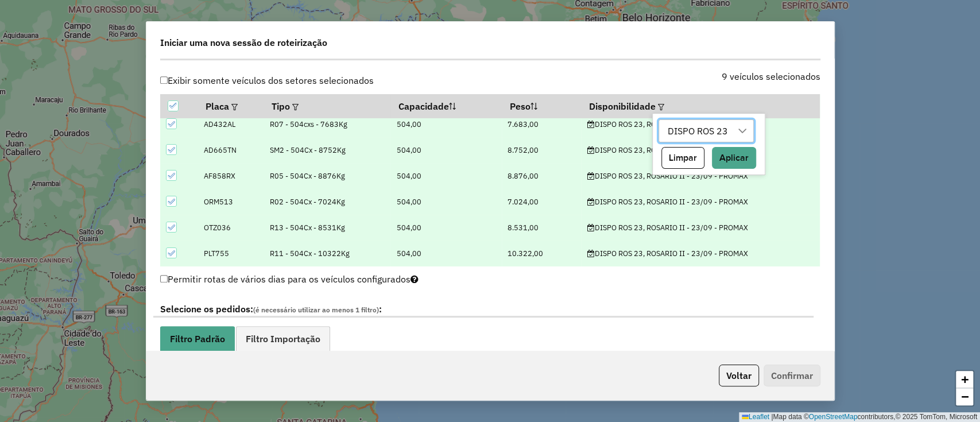
click at [831, 172] on div "**********" at bounding box center [489, 205] width 687 height 293
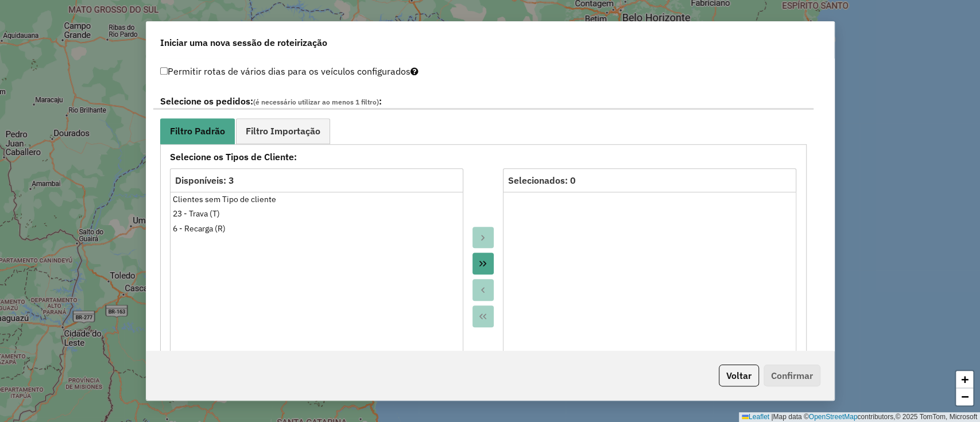
scroll to position [535, 0]
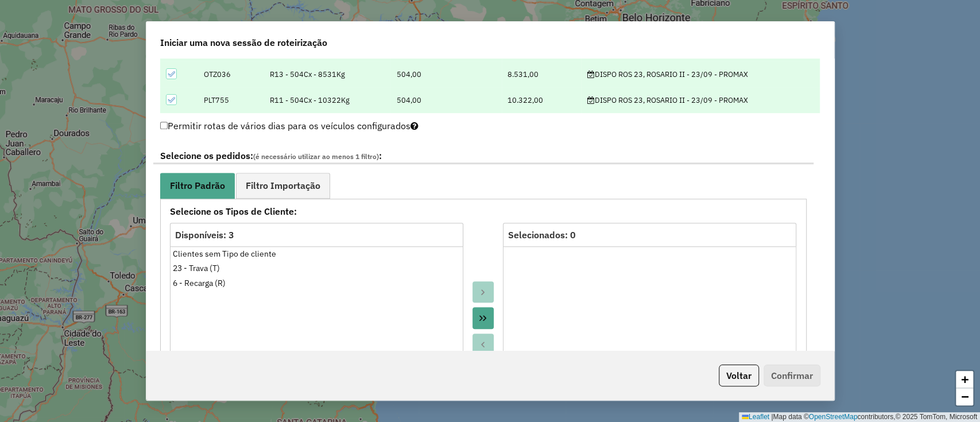
click at [300, 170] on div "**********" at bounding box center [483, 382] width 660 height 484
click at [298, 181] on span "Filtro Importação" at bounding box center [283, 185] width 75 height 9
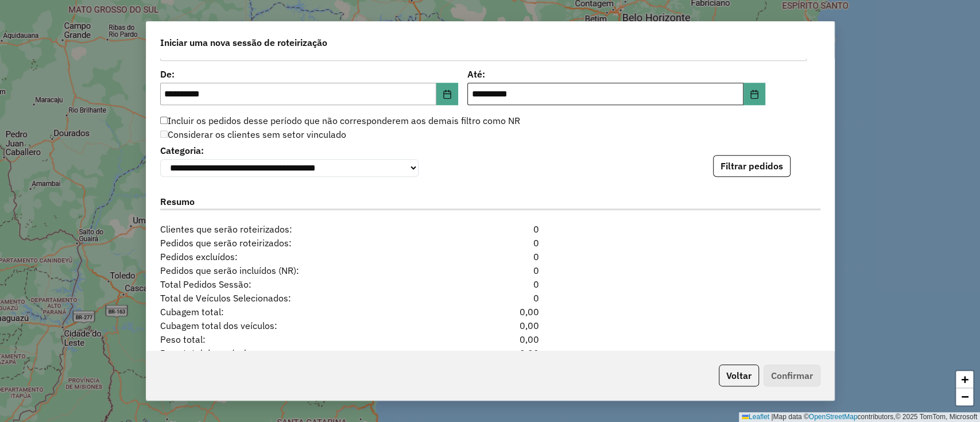
scroll to position [689, 0]
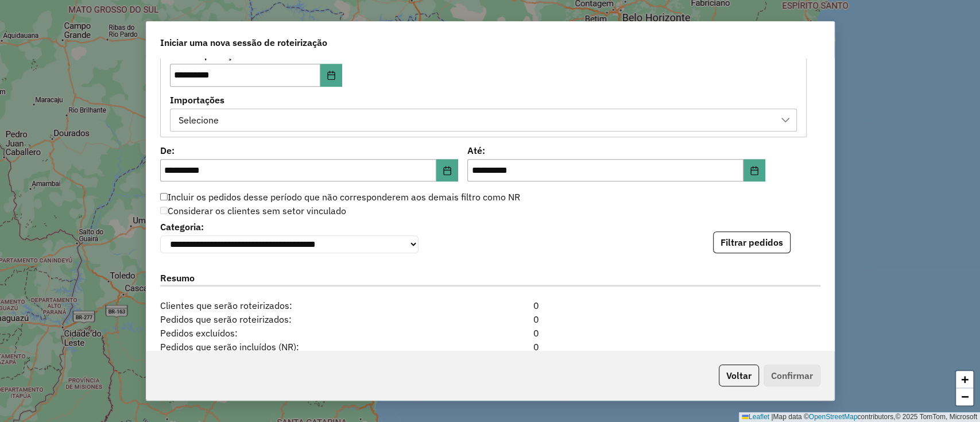
click at [473, 122] on div "Selecione" at bounding box center [474, 120] width 599 height 22
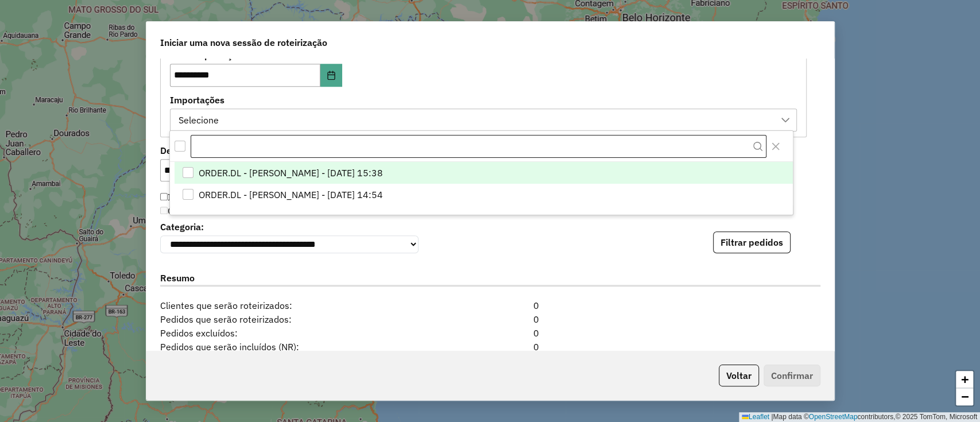
scroll to position [9, 52]
click at [383, 172] on span "ORDER.DL - LETICIA EMILY OLIVEIRA DE LIMA - 22/09/2025 15:38" at bounding box center [291, 173] width 184 height 14
click at [491, 91] on div "**********" at bounding box center [483, 91] width 627 height 80
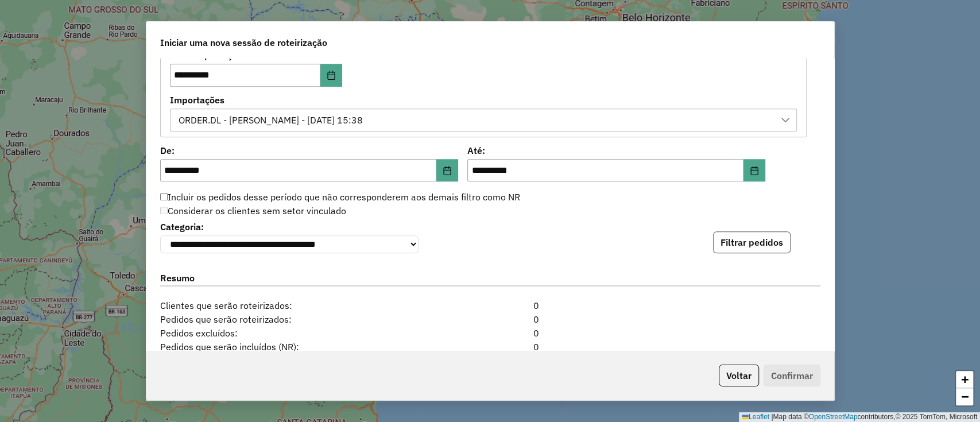
click at [725, 235] on button "Filtrar pedidos" at bounding box center [751, 242] width 77 height 22
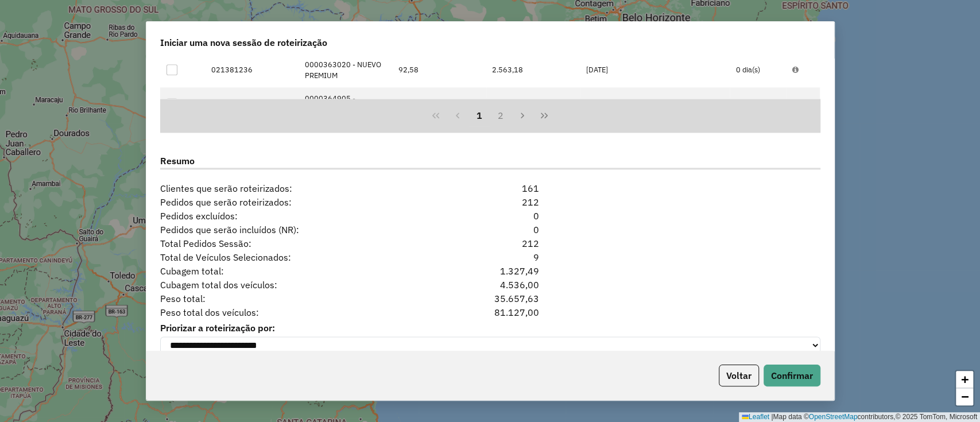
scroll to position [1063, 0]
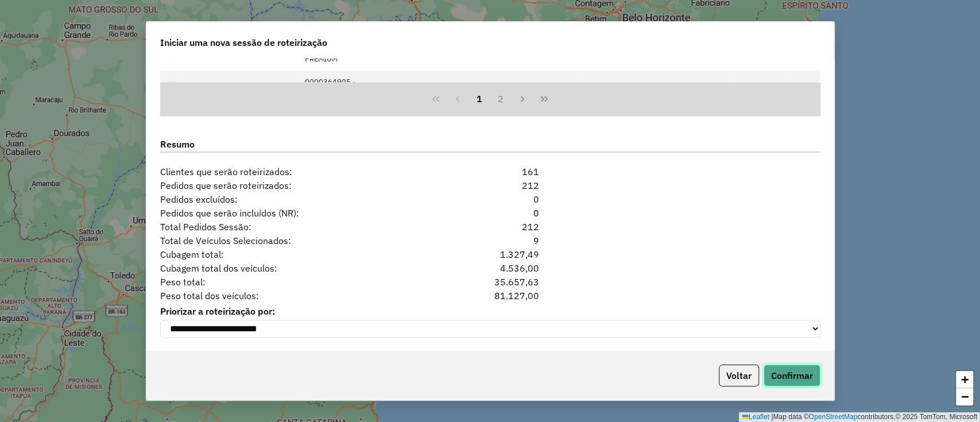
click at [799, 376] on button "Confirmar" at bounding box center [791, 375] width 57 height 22
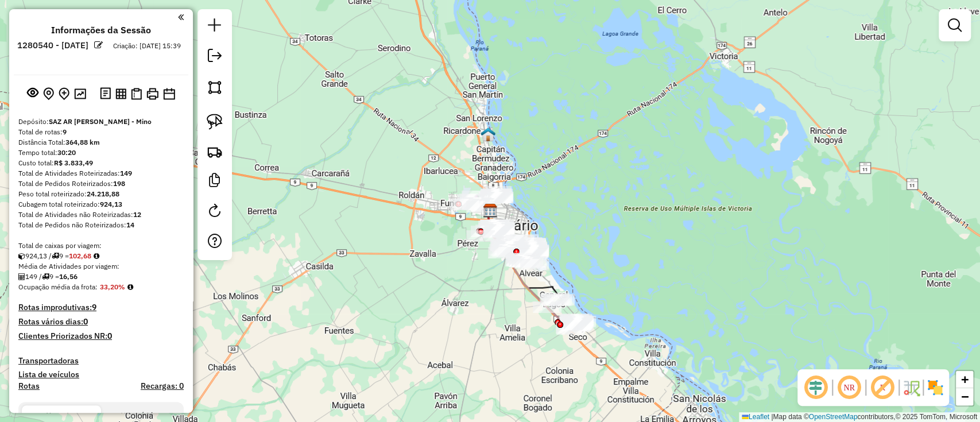
click at [929, 387] on img at bounding box center [935, 387] width 18 height 18
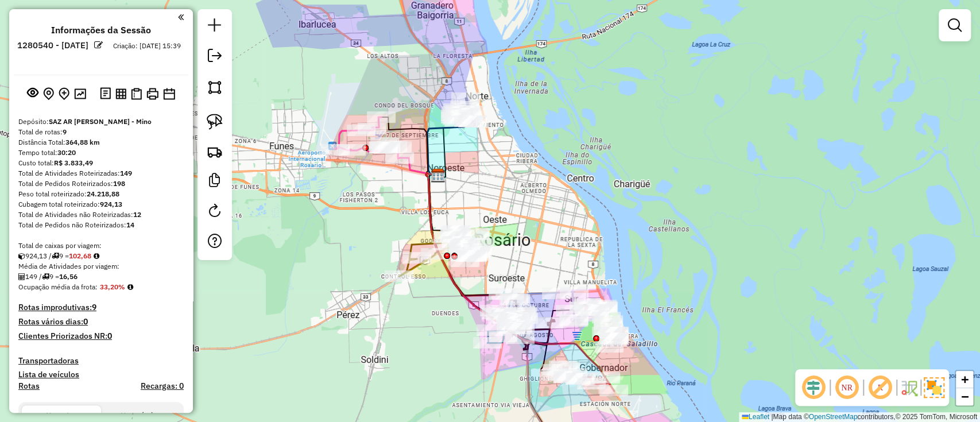
drag, startPoint x: 366, startPoint y: 216, endPoint x: 378, endPoint y: 238, distance: 24.9
click at [378, 237] on div "Janela de atendimento Grade de atendimento Capacidade Transportadoras Veículos …" at bounding box center [490, 211] width 980 height 422
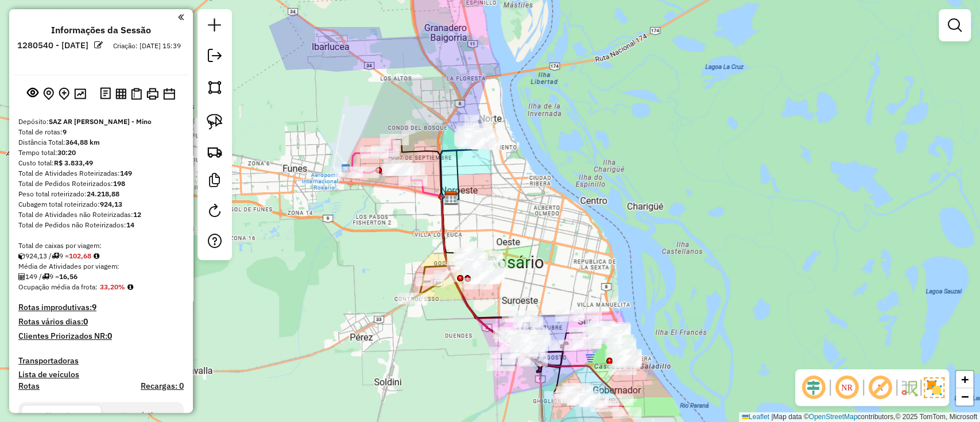
click at [352, 154] on icon at bounding box center [380, 159] width 64 height 41
select select "**********"
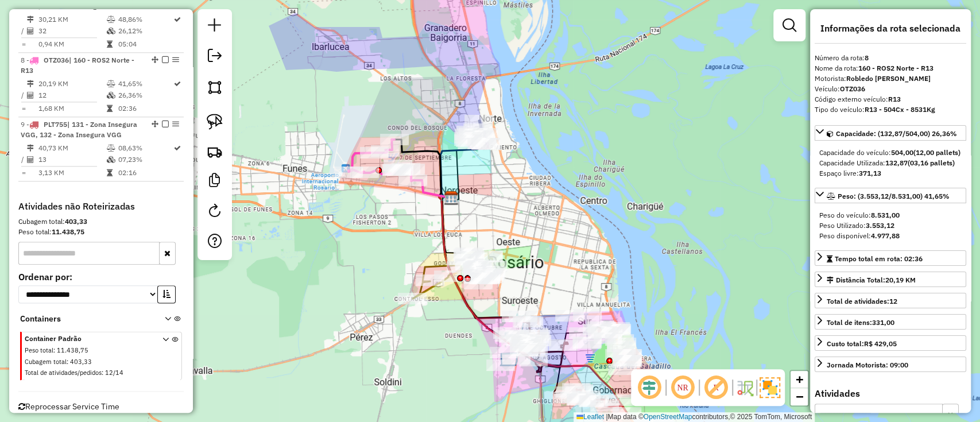
scroll to position [841, 0]
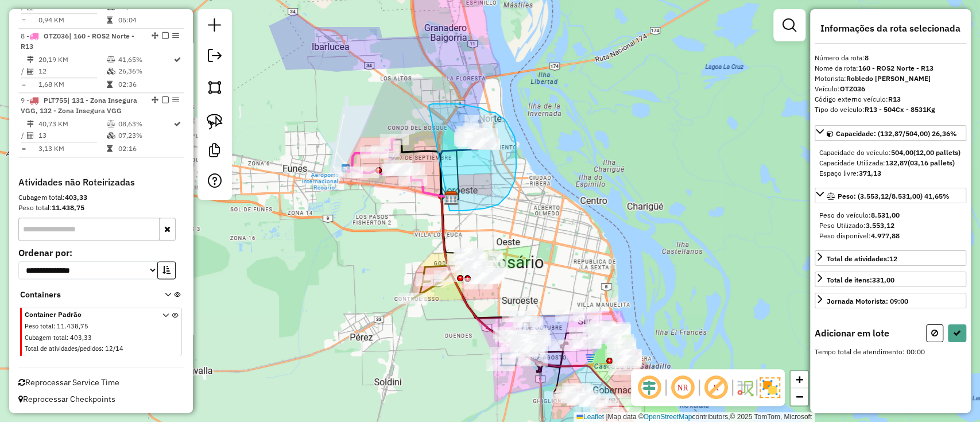
drag, startPoint x: 429, startPoint y: 106, endPoint x: 401, endPoint y: 208, distance: 105.8
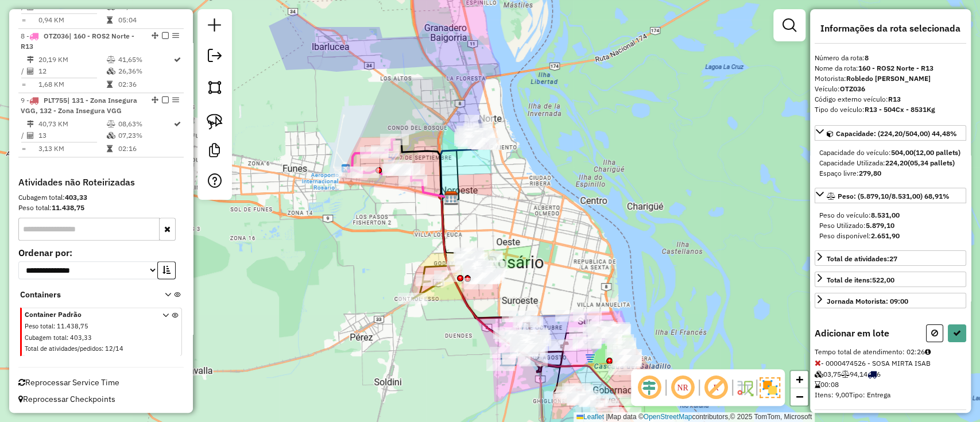
select select "**********"
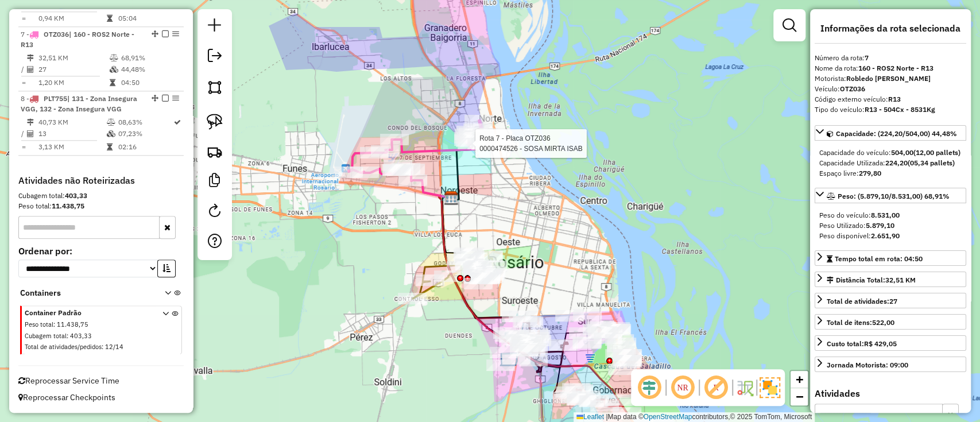
scroll to position [767, 0]
click at [438, 145] on icon at bounding box center [416, 151] width 137 height 60
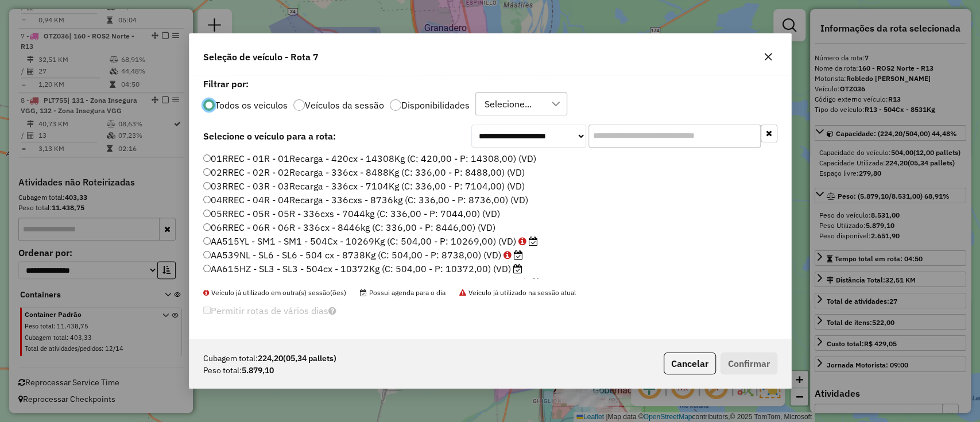
scroll to position [6, 3]
click at [432, 103] on label "Disponibilidades" at bounding box center [435, 104] width 68 height 9
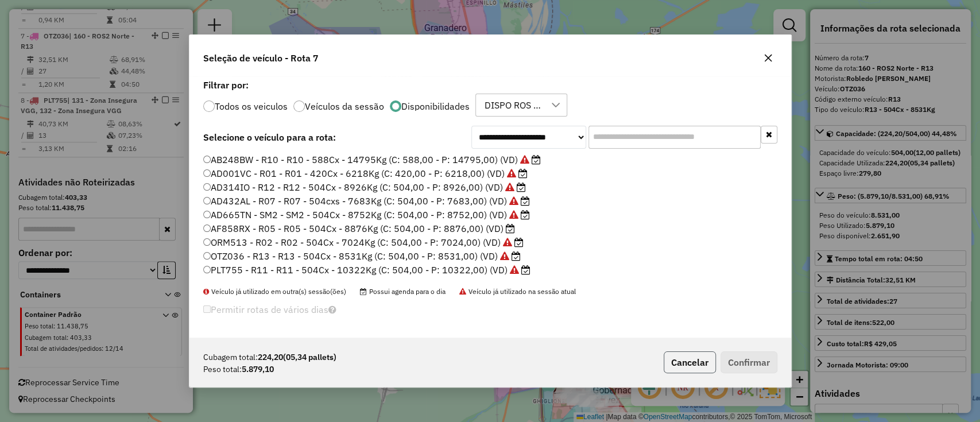
click at [679, 352] on button "Cancelar" at bounding box center [689, 362] width 52 height 22
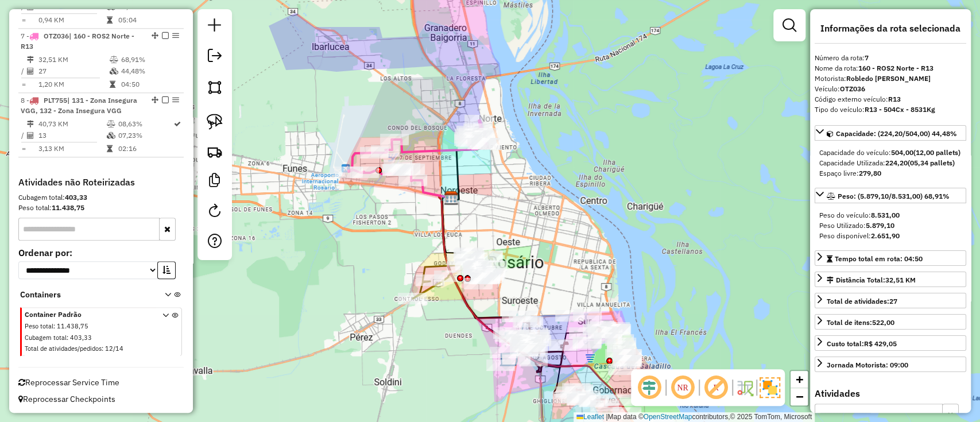
click at [419, 152] on icon at bounding box center [416, 151] width 137 height 60
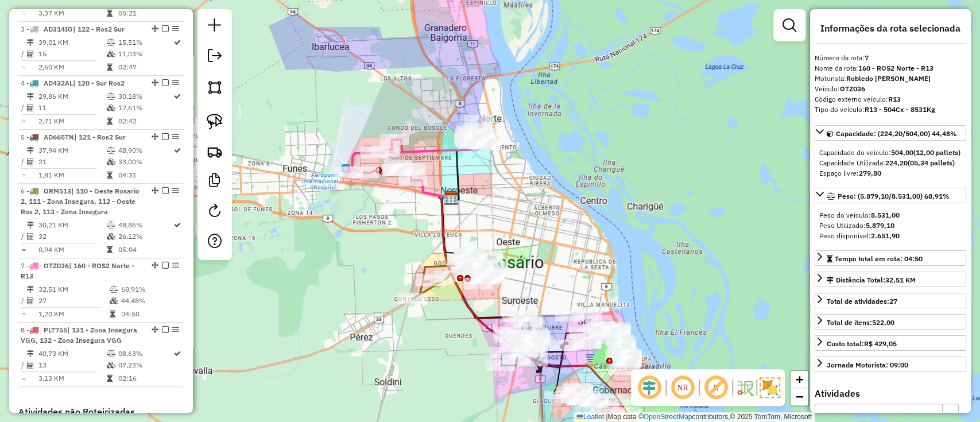
scroll to position [384, 0]
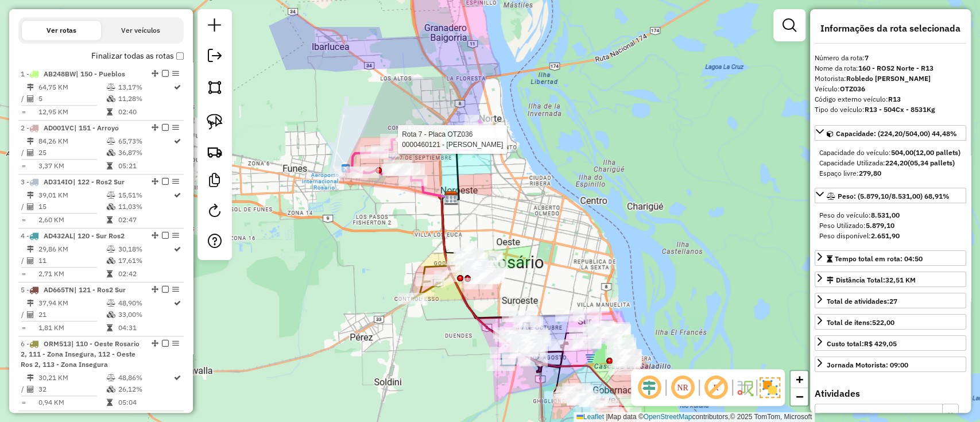
click at [400, 145] on div at bounding box center [394, 139] width 29 height 11
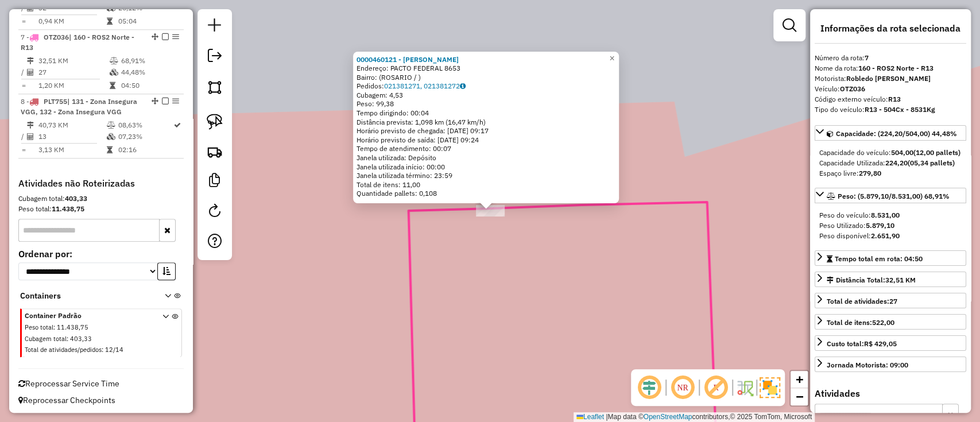
scroll to position [767, 0]
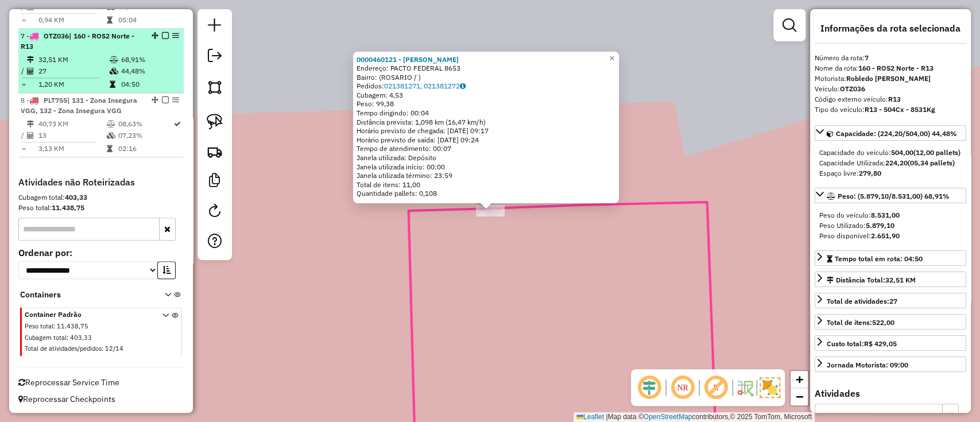
click at [164, 29] on li "7 - OTZ036 | 160 - ROS2 Norte - R13 32,51 KM 68,91% / 27 44,48% = 1,20 KM 04:50" at bounding box center [100, 61] width 165 height 64
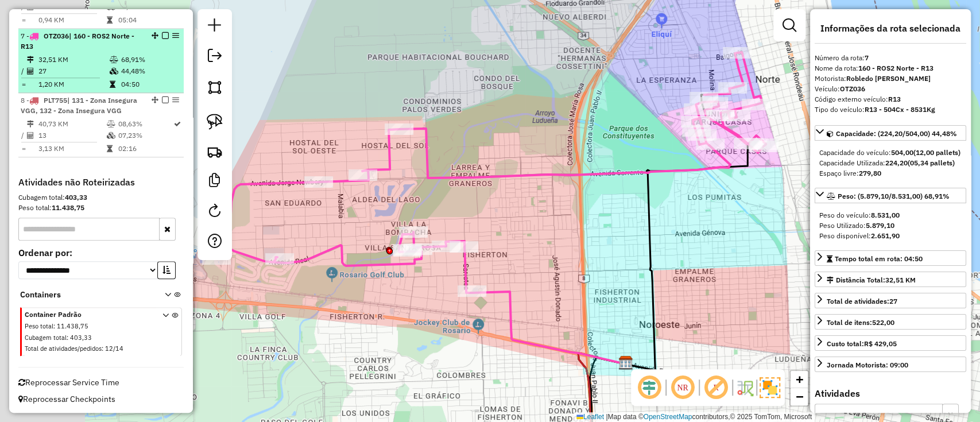
click at [162, 34] on em at bounding box center [165, 35] width 7 height 7
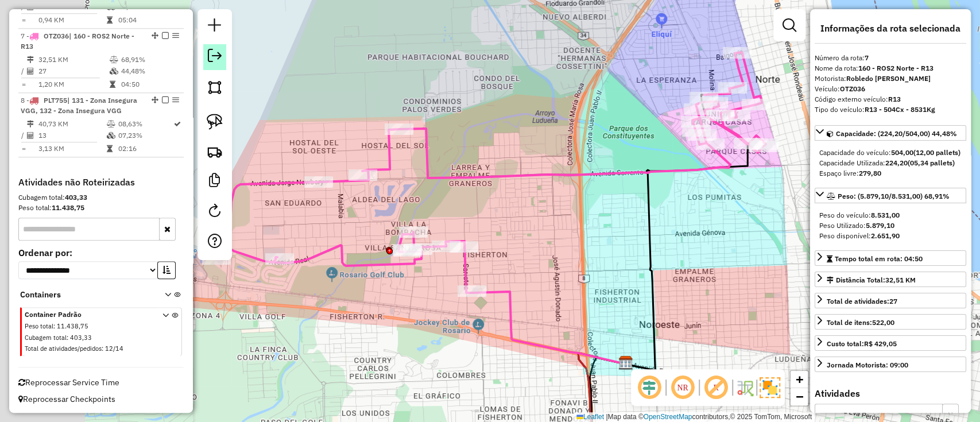
scroll to position [718, 0]
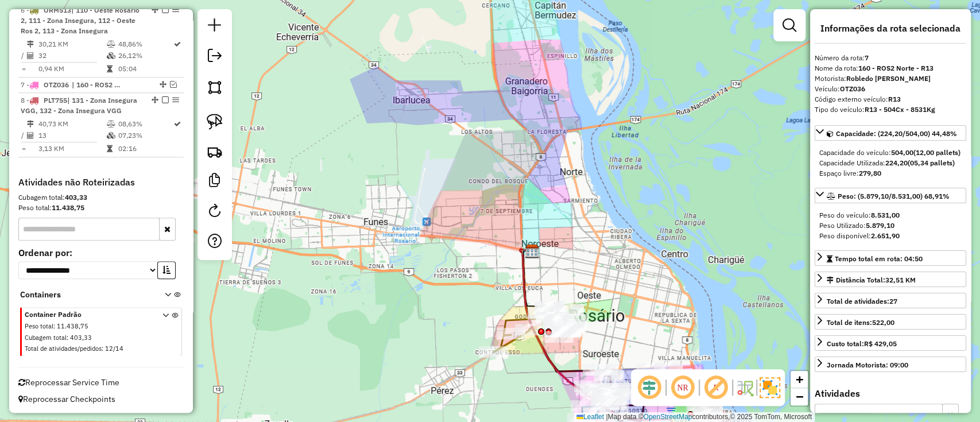
drag, startPoint x: 514, startPoint y: 233, endPoint x: 383, endPoint y: 80, distance: 201.0
click at [383, 80] on div "Janela de atendimento Grade de atendimento Capacidade Transportadoras Veículos …" at bounding box center [490, 211] width 980 height 422
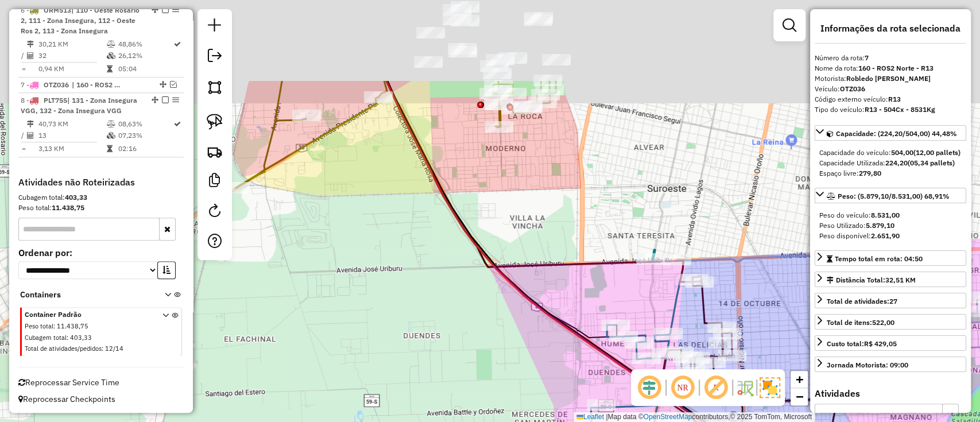
drag, startPoint x: 386, startPoint y: 172, endPoint x: 473, endPoint y: 321, distance: 172.8
click at [487, 339] on div "Janela de atendimento Grade de atendimento Capacidade Transportadoras Veículos …" at bounding box center [490, 211] width 980 height 422
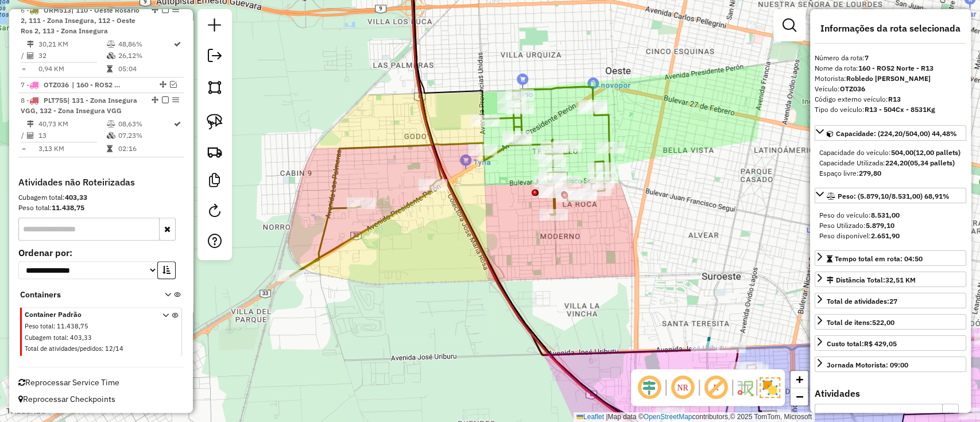
click at [390, 149] on icon at bounding box center [450, 181] width 321 height 189
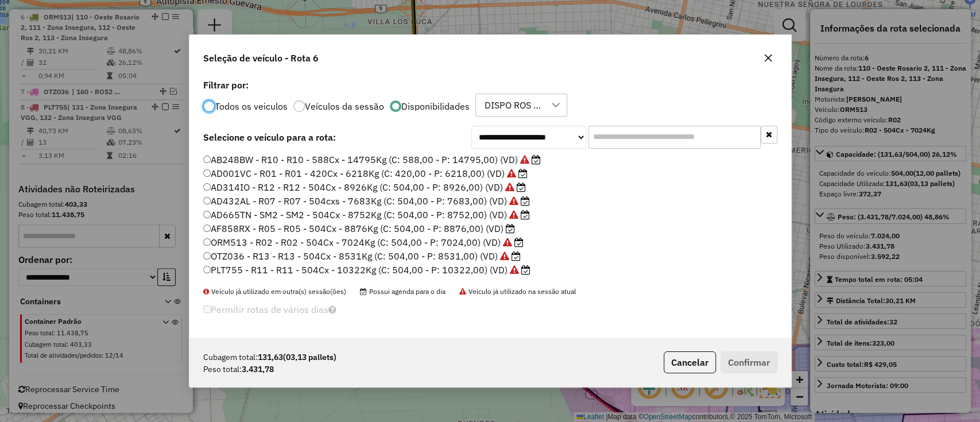
scroll to position [6, 3]
click at [332, 172] on label "AD001VC - R01 - R01 - 420Cx - 6218Kg (C: 420,00 - P: 6218,00) (VD)" at bounding box center [365, 173] width 324 height 14
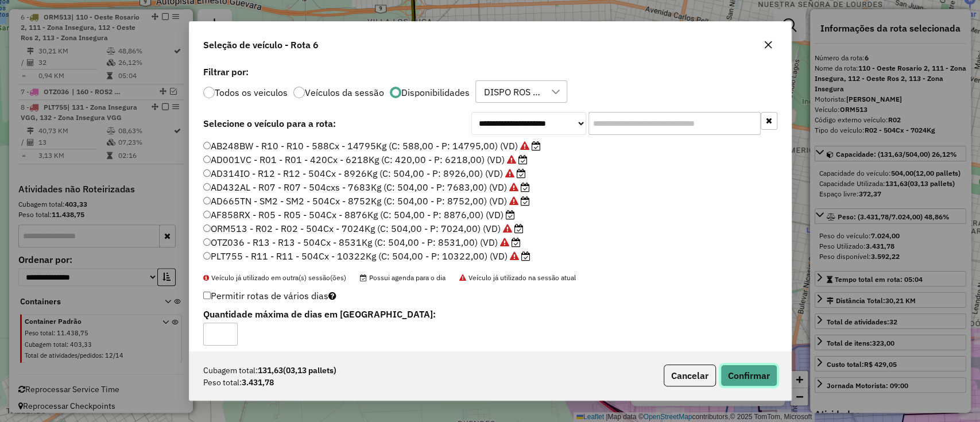
click at [733, 372] on button "Confirmar" at bounding box center [748, 375] width 57 height 22
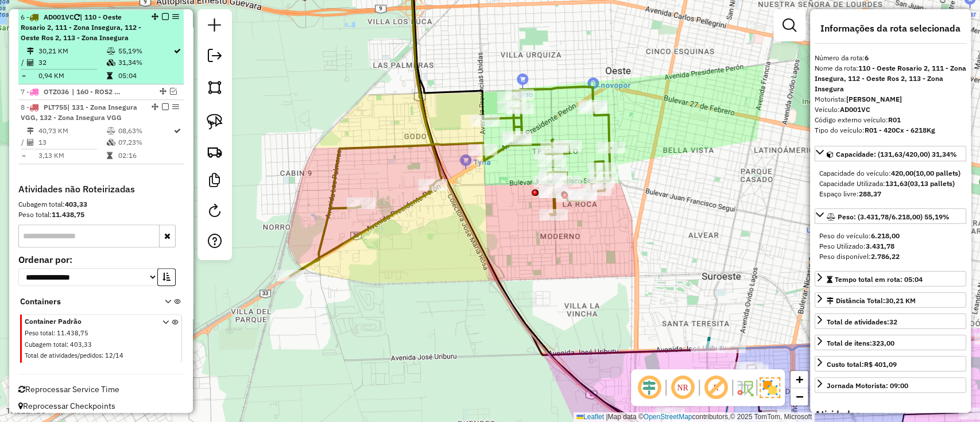
click at [162, 13] on em at bounding box center [165, 16] width 7 height 7
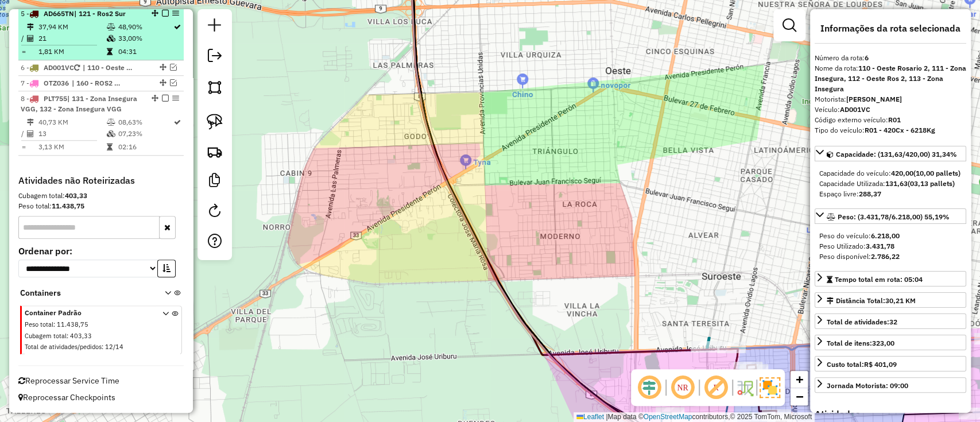
scroll to position [652, 0]
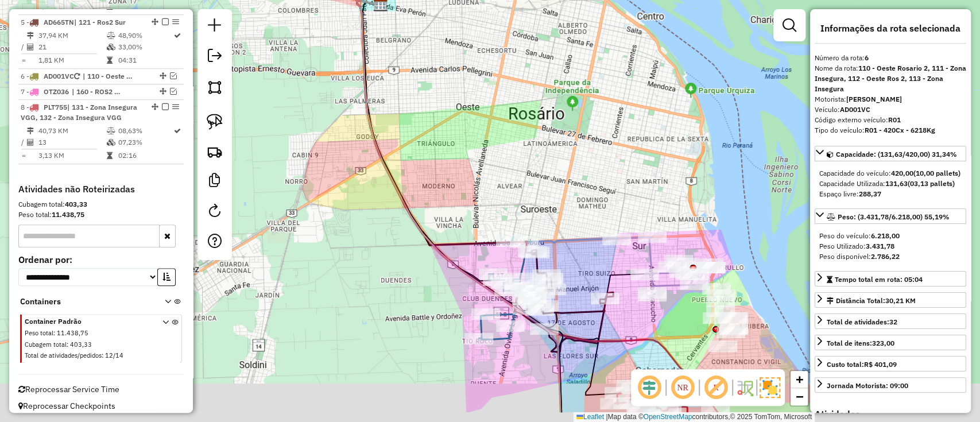
drag, startPoint x: 436, startPoint y: 325, endPoint x: 396, endPoint y: 268, distance: 69.6
click at [398, 269] on div "Janela de atendimento Grade de atendimento Capacidade Transportadoras Veículos …" at bounding box center [490, 211] width 980 height 422
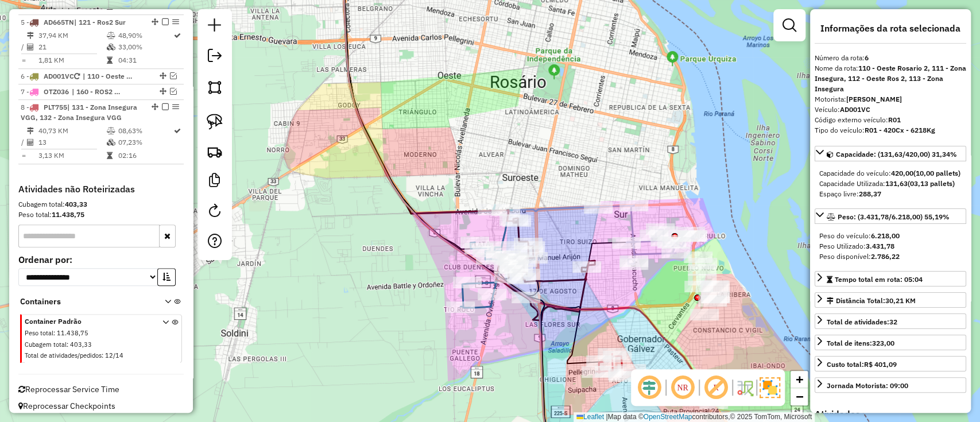
click at [475, 301] on icon at bounding box center [486, 258] width 52 height 98
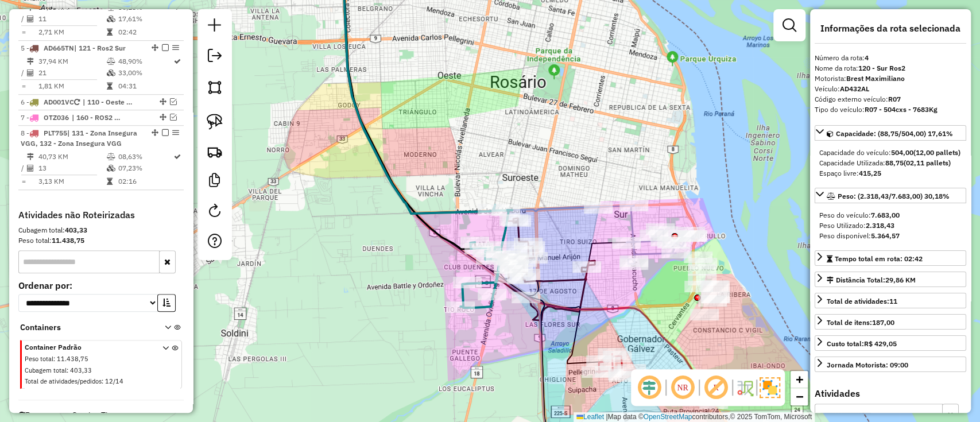
scroll to position [603, 0]
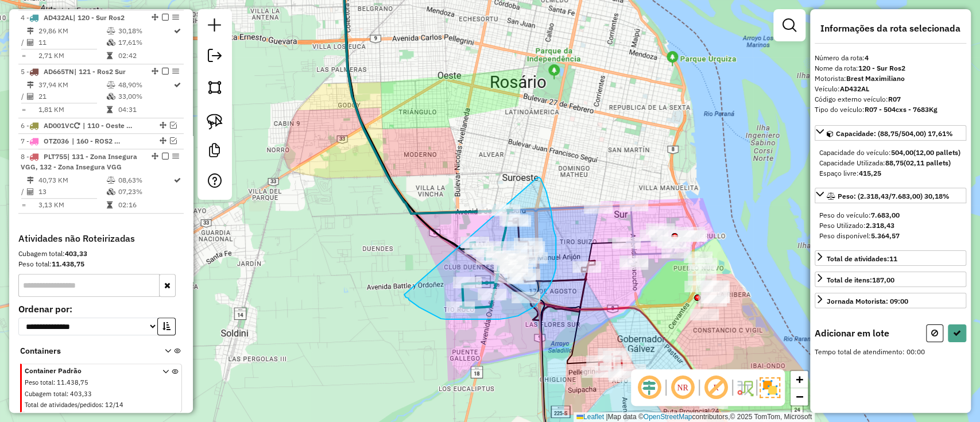
drag, startPoint x: 537, startPoint y: 177, endPoint x: 401, endPoint y: 293, distance: 178.8
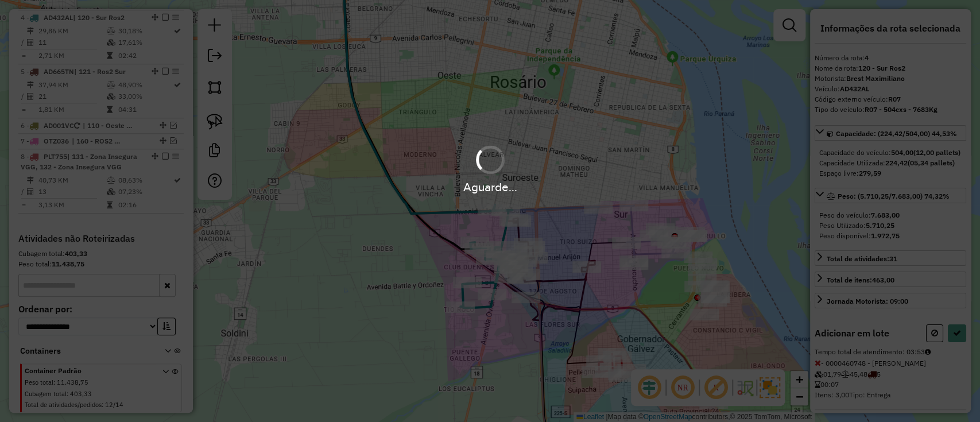
select select "**********"
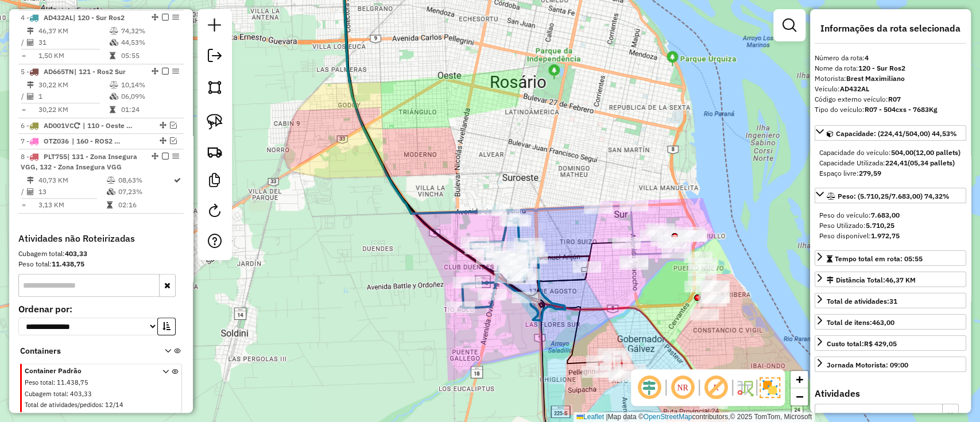
click at [548, 298] on icon at bounding box center [512, 264] width 104 height 111
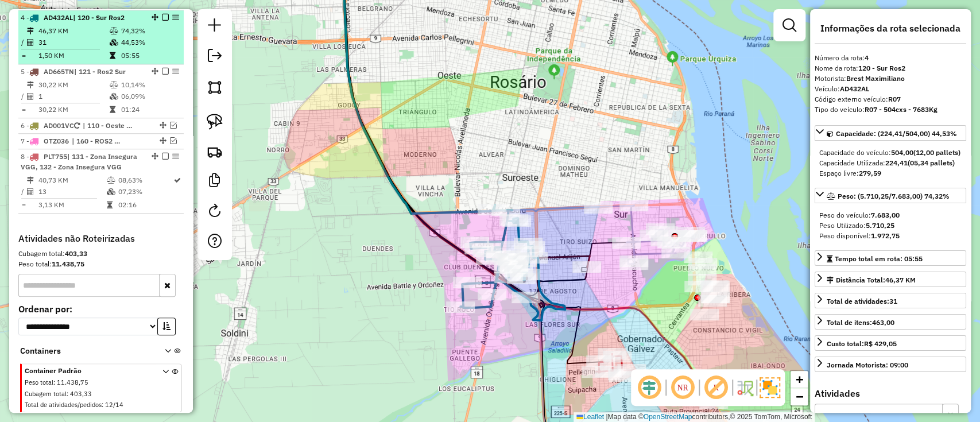
click at [162, 14] on em at bounding box center [165, 17] width 7 height 7
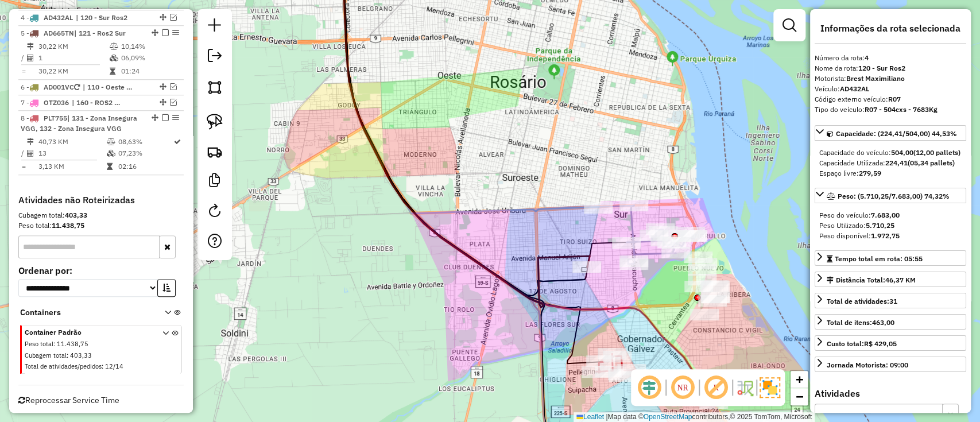
click at [647, 247] on icon at bounding box center [660, 234] width 68 height 59
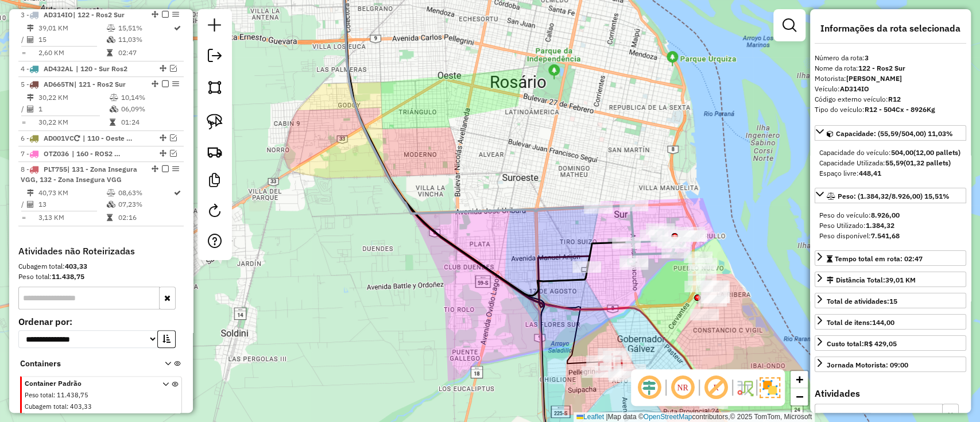
scroll to position [549, 0]
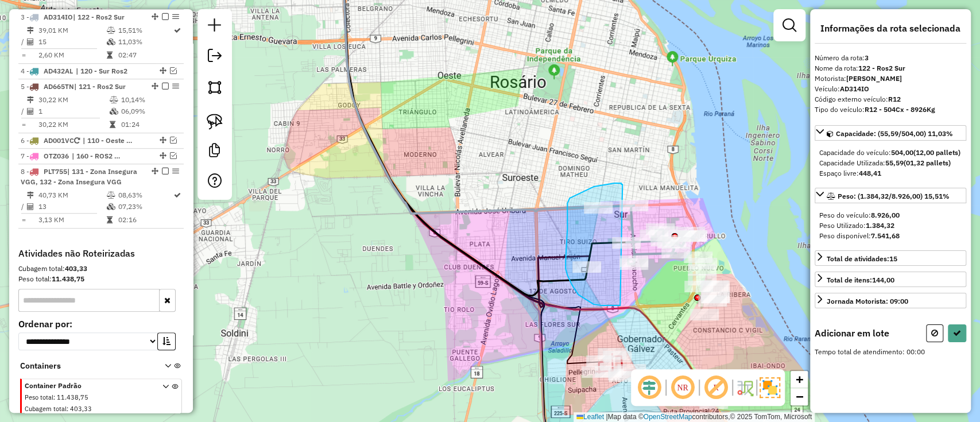
drag, startPoint x: 620, startPoint y: 183, endPoint x: 623, endPoint y: 305, distance: 122.3
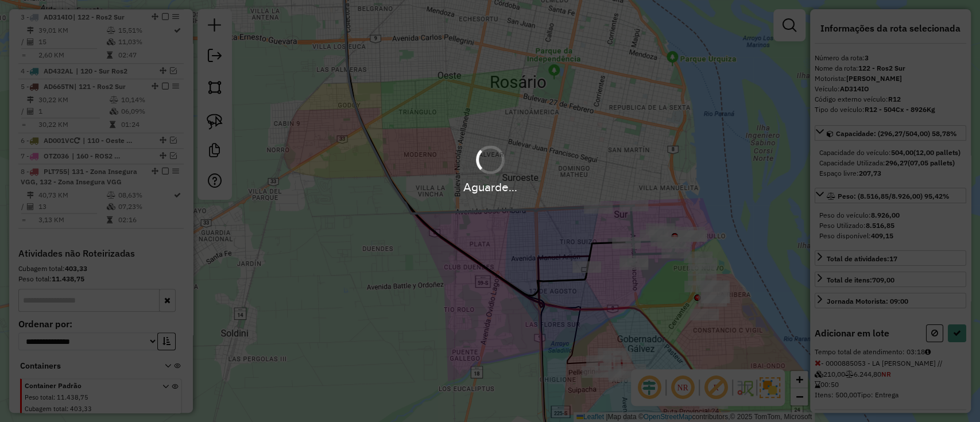
select select "**********"
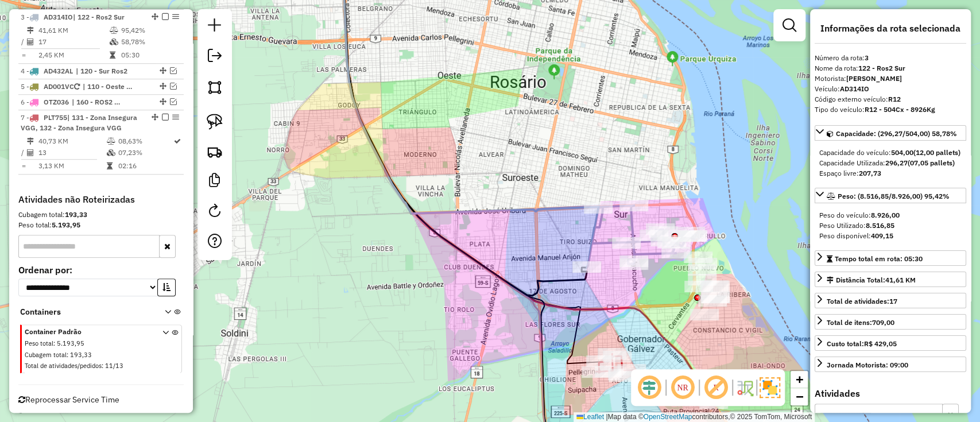
click at [633, 222] on icon at bounding box center [639, 236] width 107 height 62
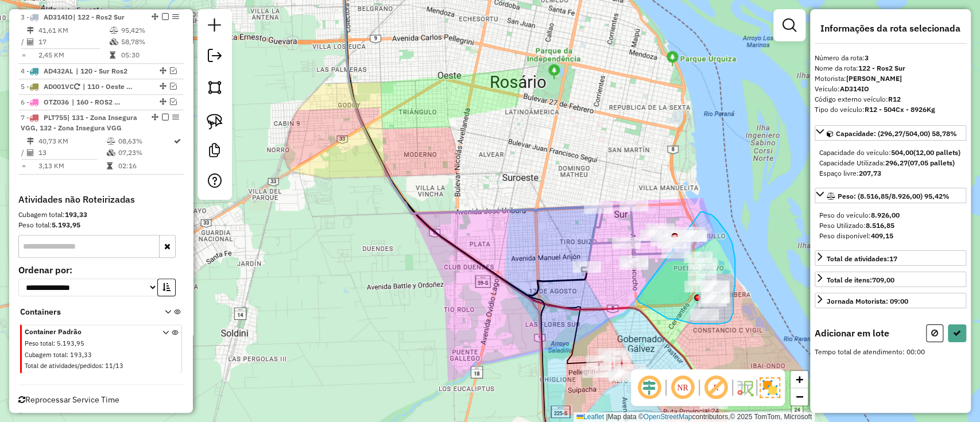
drag, startPoint x: 704, startPoint y: 212, endPoint x: 631, endPoint y: 280, distance: 99.9
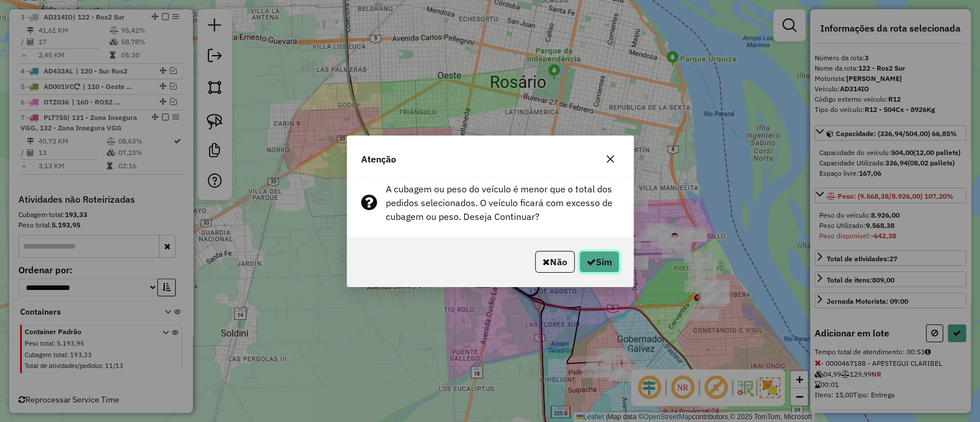
click at [605, 252] on button "Sim" at bounding box center [599, 262] width 40 height 22
select select "**********"
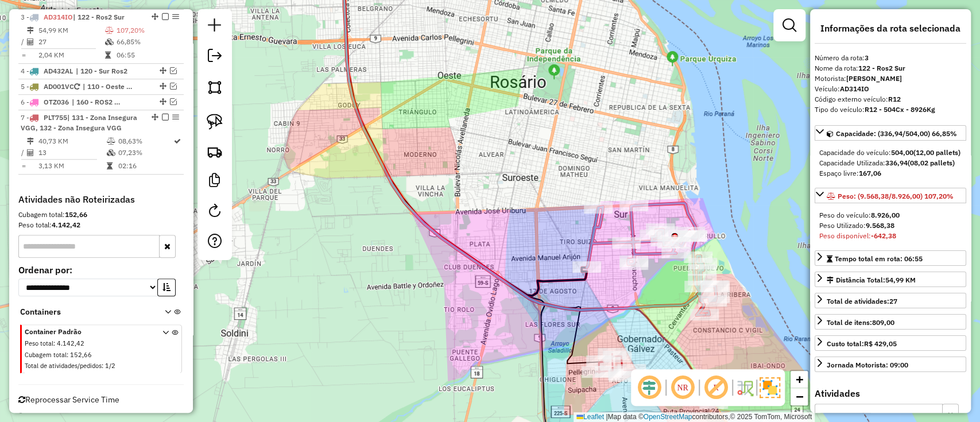
drag, startPoint x: 561, startPoint y: 285, endPoint x: 547, endPoint y: 274, distance: 17.1
click at [547, 274] on div "Janela de atendimento Grade de atendimento Capacidade Transportadoras Veículos …" at bounding box center [490, 211] width 980 height 422
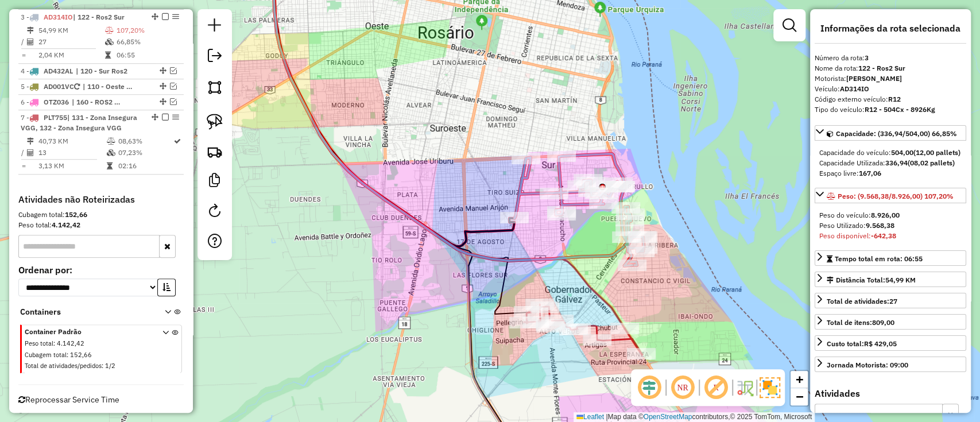
click at [612, 337] on icon at bounding box center [582, 329] width 119 height 50
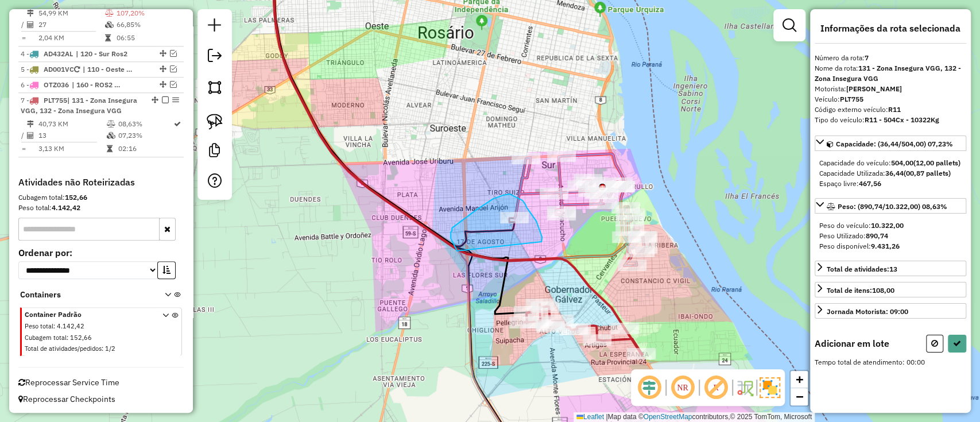
drag, startPoint x: 541, startPoint y: 242, endPoint x: 464, endPoint y: 262, distance: 79.6
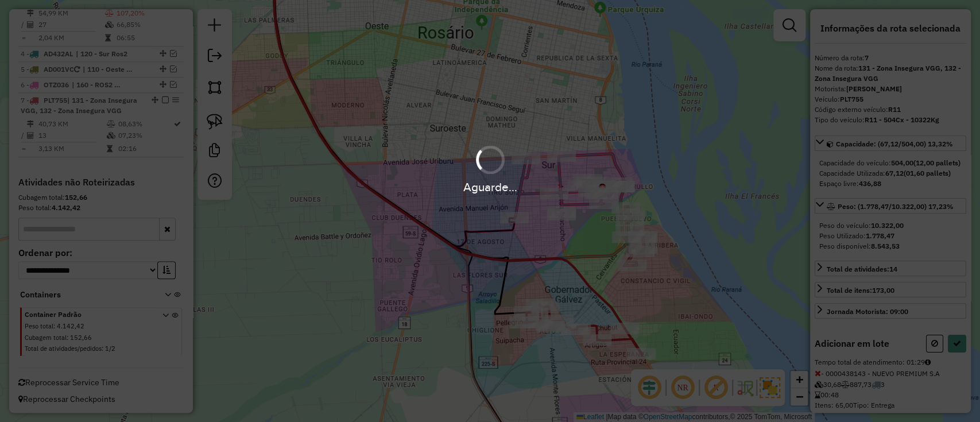
select select "**********"
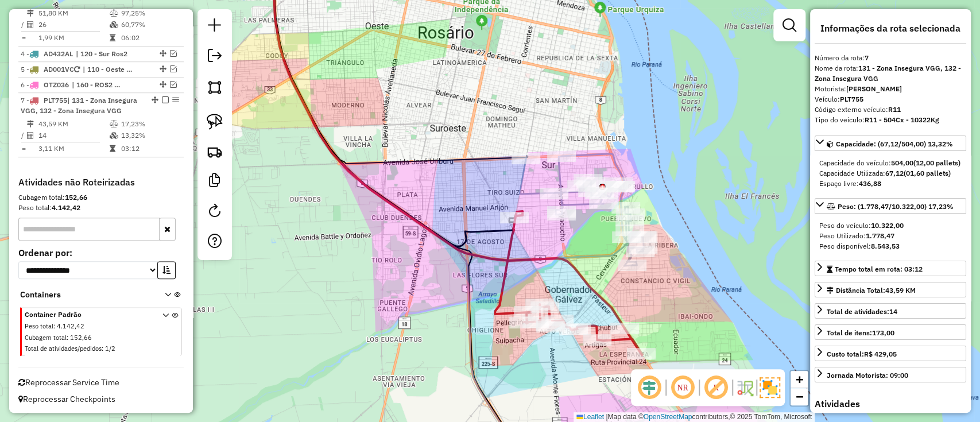
click at [559, 173] on icon at bounding box center [581, 210] width 124 height 112
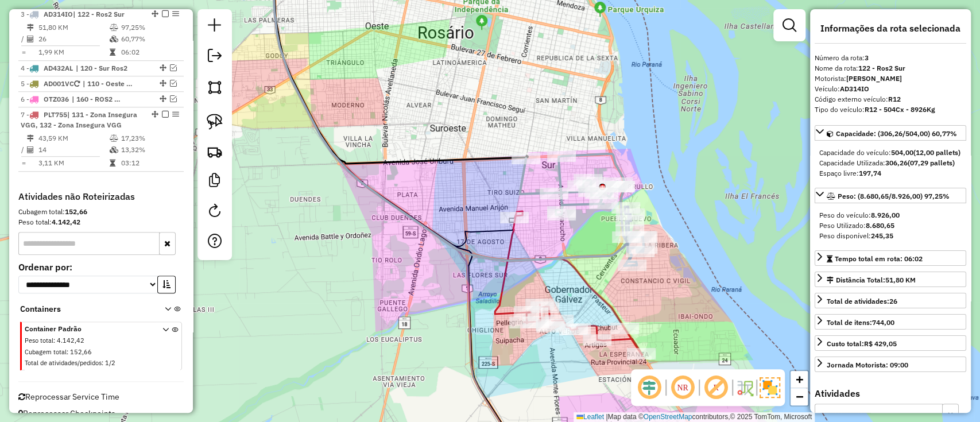
scroll to position [549, 0]
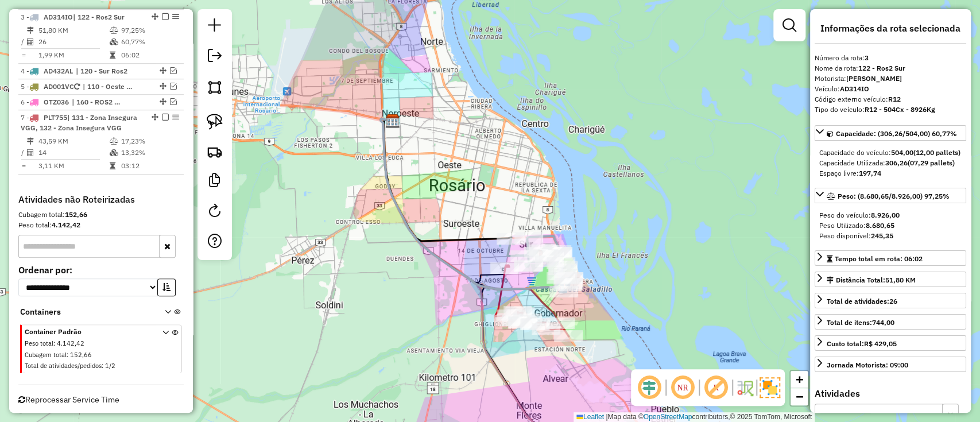
drag, startPoint x: 628, startPoint y: 318, endPoint x: 551, endPoint y: 199, distance: 142.8
click at [560, 212] on div "Janela de atendimento Grade de atendimento Capacidade Transportadoras Veículos …" at bounding box center [490, 211] width 980 height 422
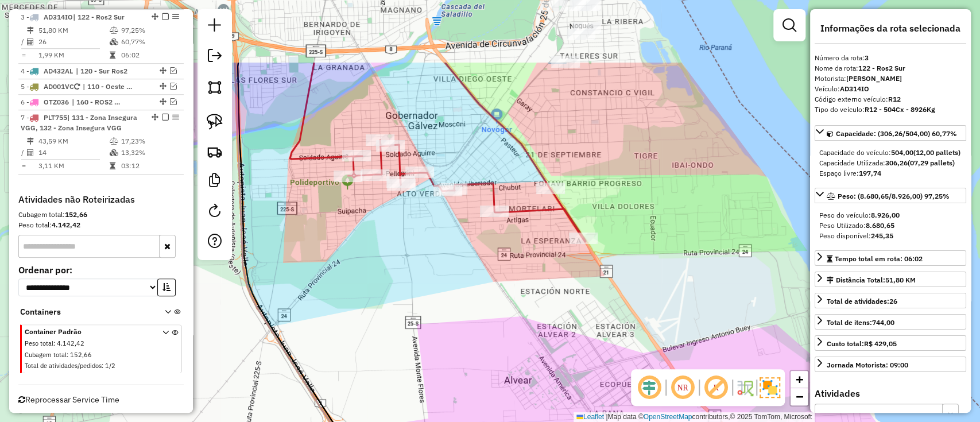
drag, startPoint x: 471, startPoint y: 269, endPoint x: 535, endPoint y: 424, distance: 167.7
click at [535, 421] on html "Aguarde... Pop-up bloqueado! Seu navegador bloqueou automáticamente a abertura …" at bounding box center [490, 211] width 980 height 422
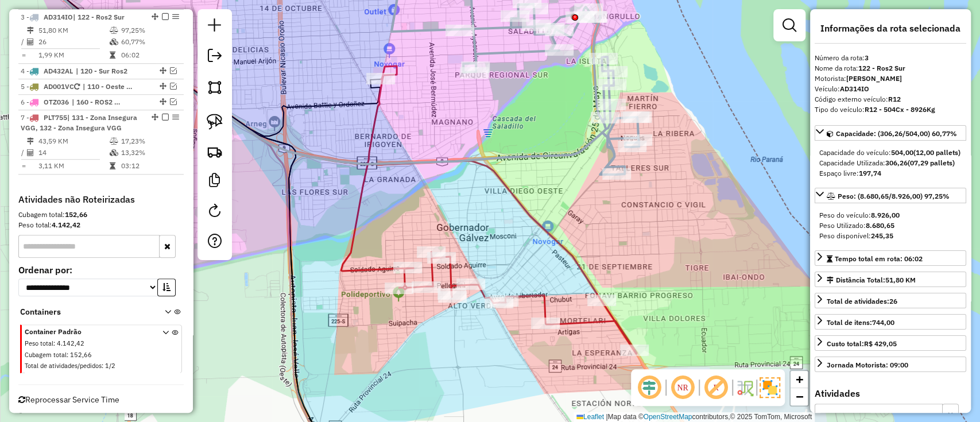
click at [360, 192] on icon at bounding box center [489, 210] width 296 height 288
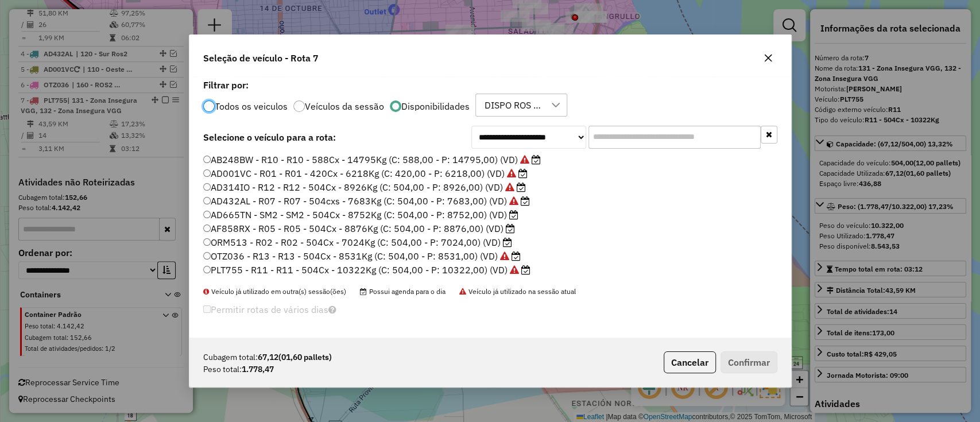
scroll to position [6, 3]
click at [480, 243] on label "ORM513 - R02 - R02 - 504Cx - 7024Kg (C: 504,00 - P: 7024,00) (VD)" at bounding box center [357, 242] width 309 height 14
click at [492, 241] on label "ORM513 - R02 - R02 - 504Cx - 7024Kg (C: 504,00 - P: 7024,00) (VD)" at bounding box center [357, 242] width 309 height 14
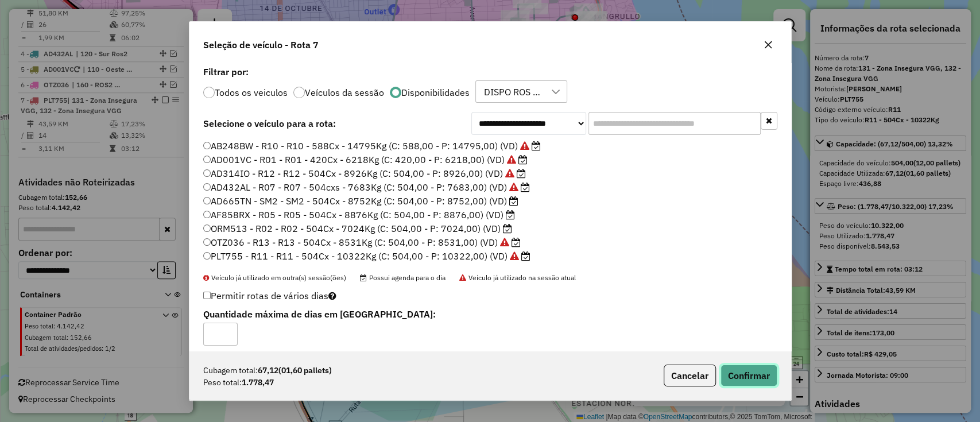
click at [750, 380] on button "Confirmar" at bounding box center [748, 375] width 57 height 22
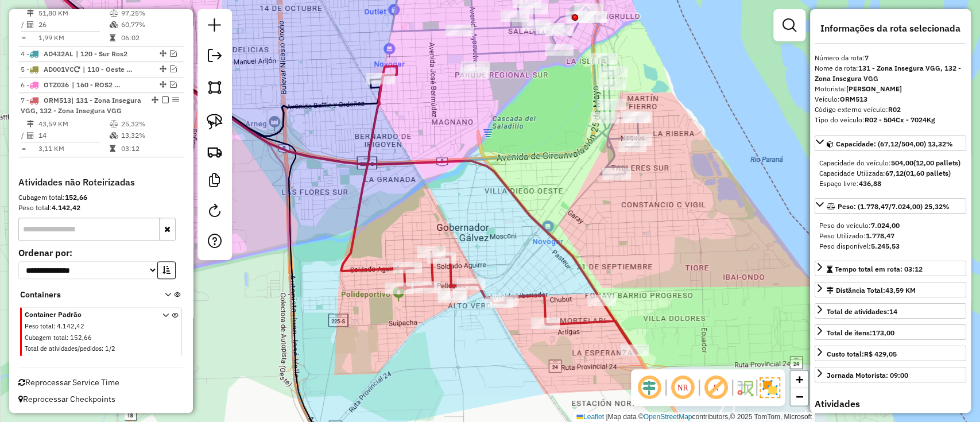
scroll to position [577, 0]
click at [382, 269] on icon at bounding box center [489, 210] width 296 height 288
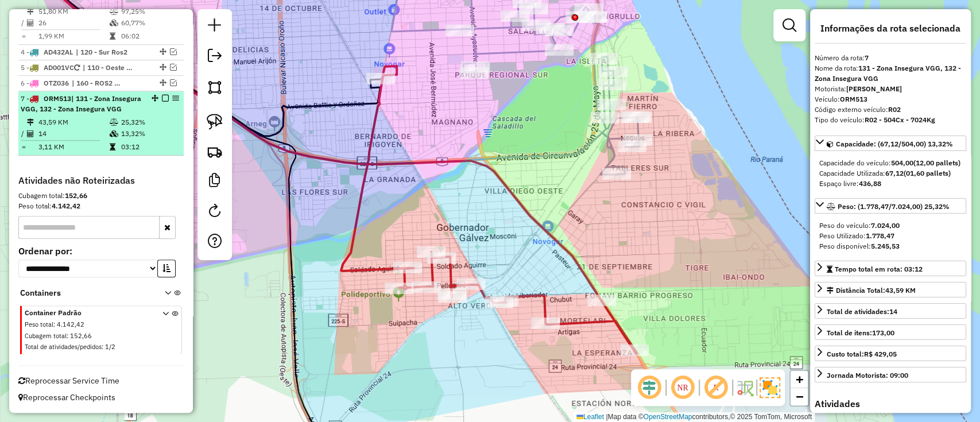
click at [163, 95] on em at bounding box center [165, 98] width 7 height 7
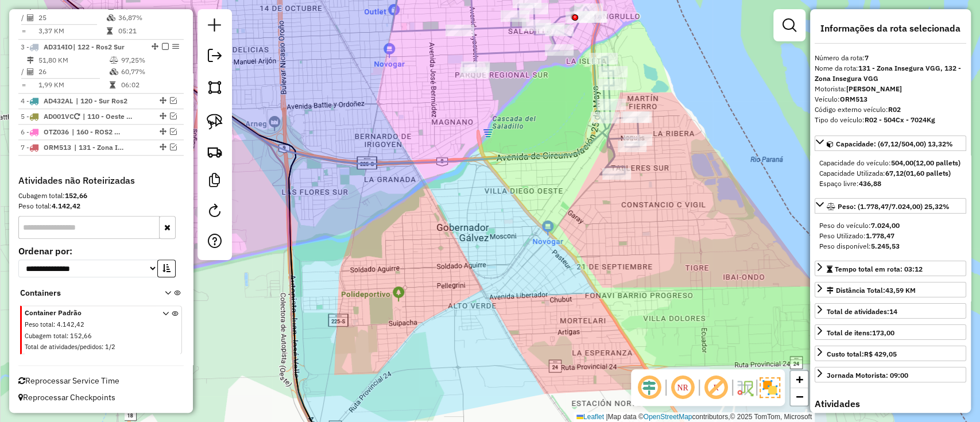
scroll to position [518, 0]
click at [518, 48] on icon at bounding box center [514, 66] width 247 height 216
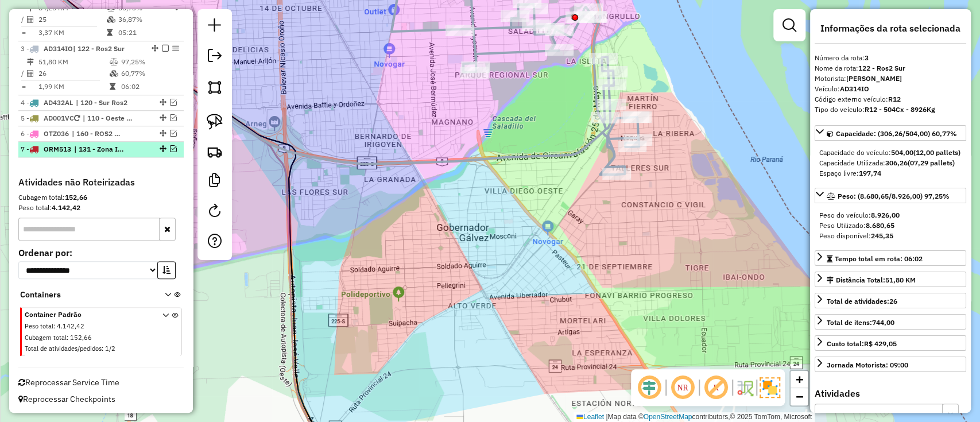
click at [170, 146] on em at bounding box center [173, 148] width 7 height 7
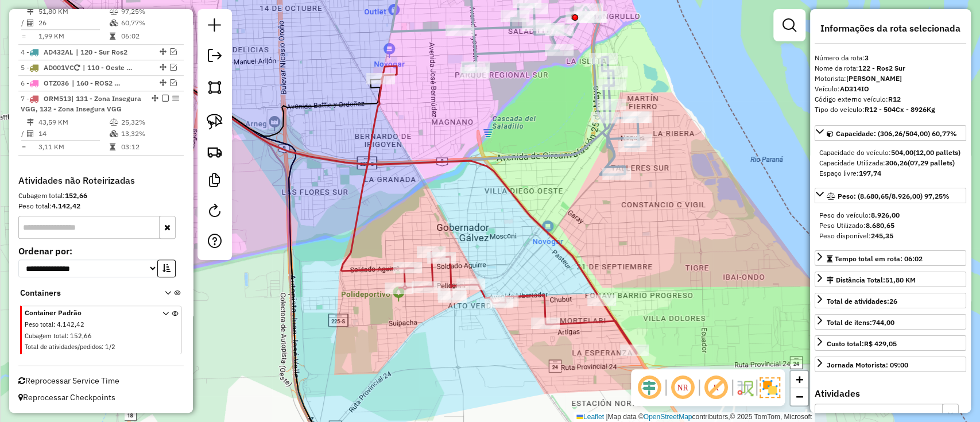
click at [353, 188] on div "Janela de atendimento Grade de atendimento Capacidade Transportadoras Veículos …" at bounding box center [490, 211] width 980 height 422
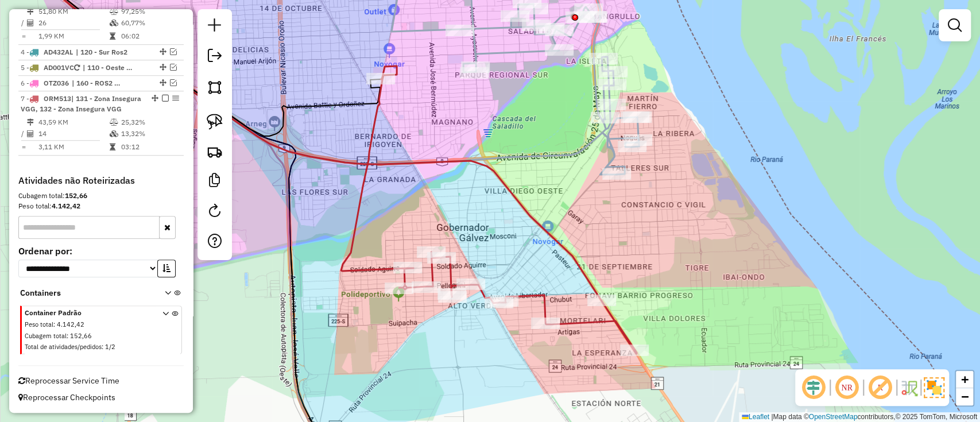
click at [360, 186] on icon at bounding box center [489, 210] width 296 height 288
select select "**********"
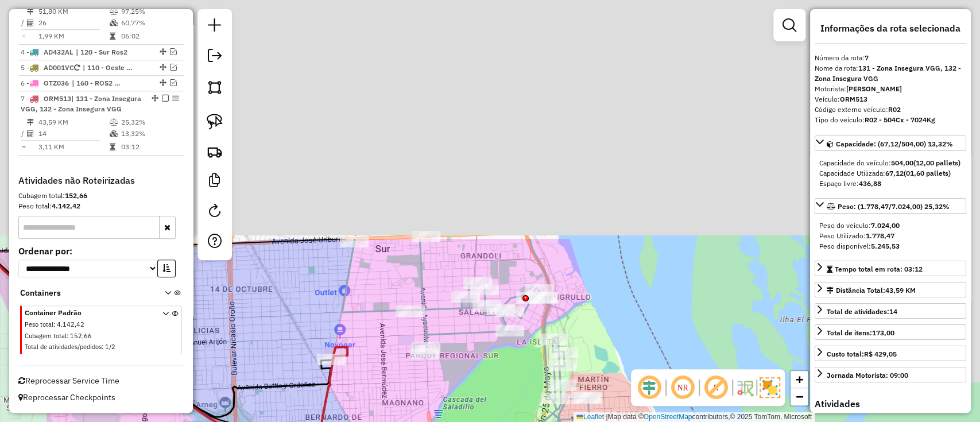
drag, startPoint x: 456, startPoint y: 126, endPoint x: 409, endPoint y: 406, distance: 284.5
click at [408, 406] on div "Janela de atendimento Grade de atendimento Capacidade Transportadoras Veículos …" at bounding box center [490, 211] width 980 height 422
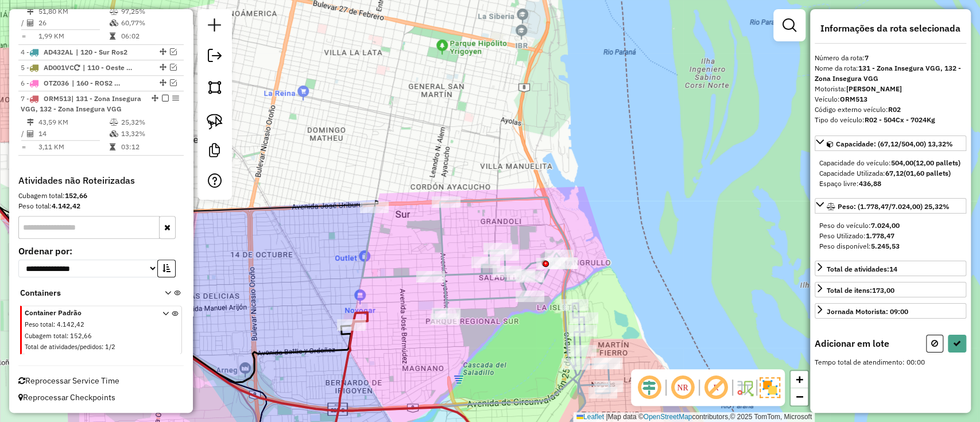
drag, startPoint x: 366, startPoint y: 325, endPoint x: 383, endPoint y: 296, distance: 34.0
click at [383, 295] on div "Janela de atendimento Grade de atendimento Capacidade Transportadoras Veículos …" at bounding box center [490, 211] width 980 height 422
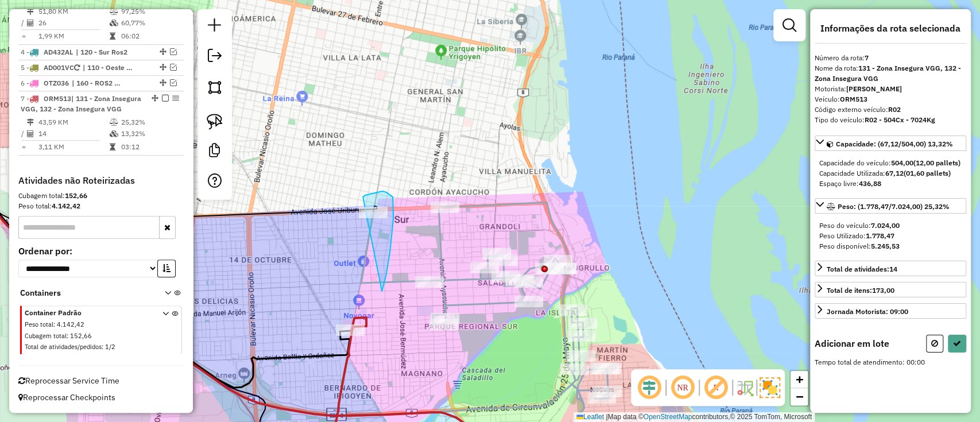
drag, startPoint x: 382, startPoint y: 290, endPoint x: 362, endPoint y: 198, distance: 94.4
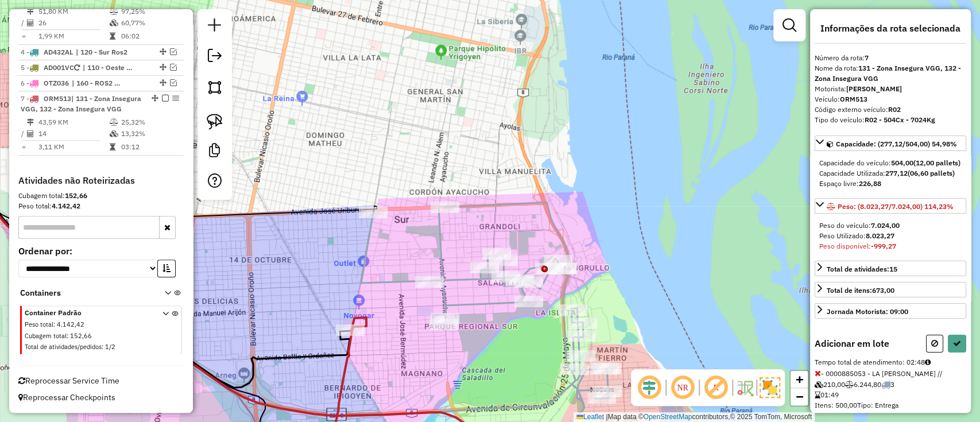
select select "**********"
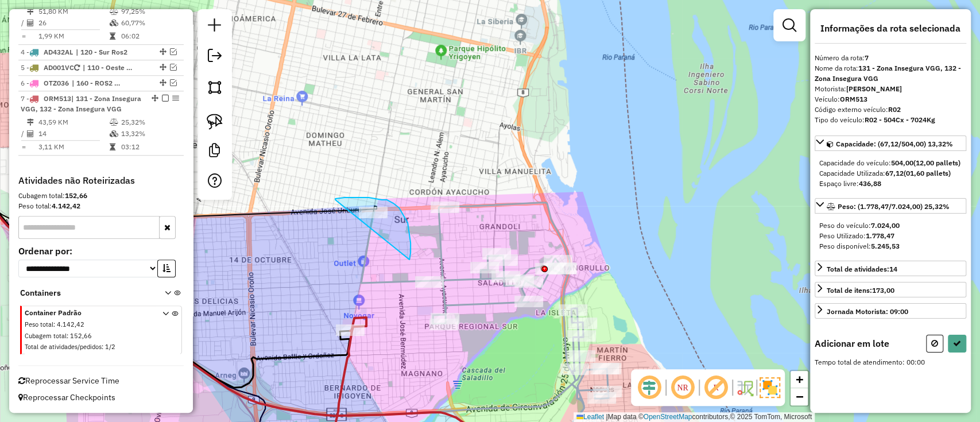
drag, startPoint x: 335, startPoint y: 199, endPoint x: 393, endPoint y: 271, distance: 92.7
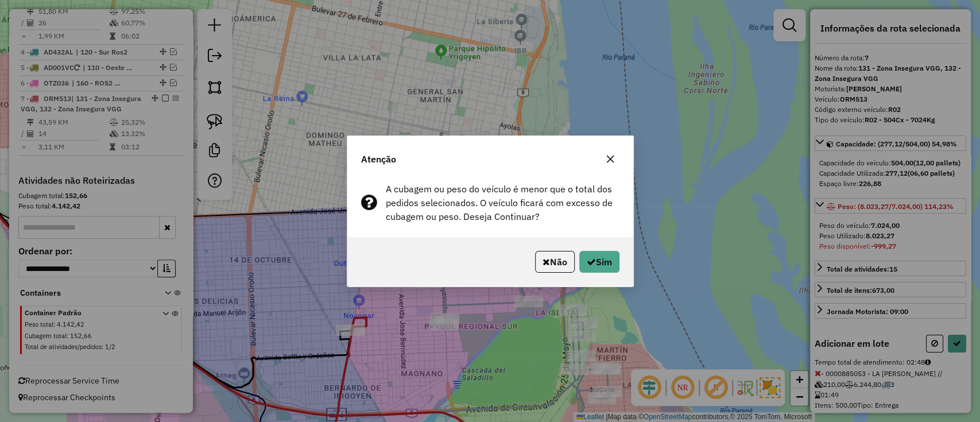
click at [586, 273] on div "Não Sim" at bounding box center [490, 261] width 286 height 49
click at [601, 266] on button "Sim" at bounding box center [599, 262] width 40 height 22
select select "**********"
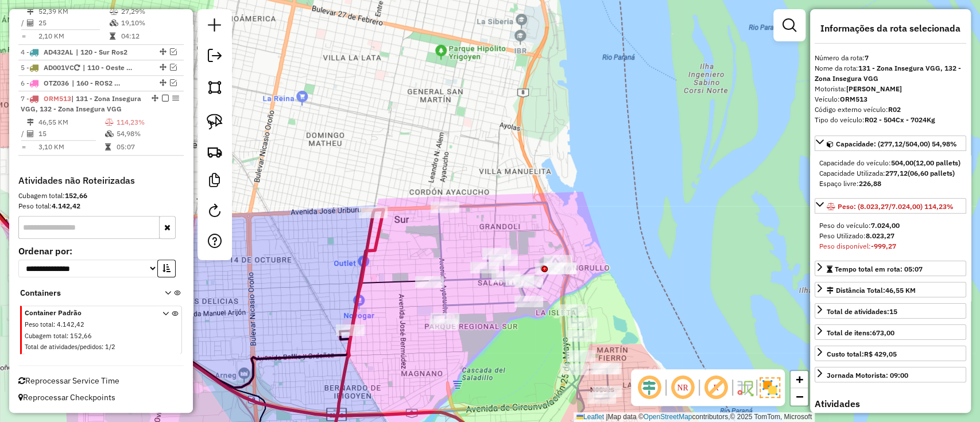
click at [347, 360] on icon at bounding box center [356, 336] width 56 height 255
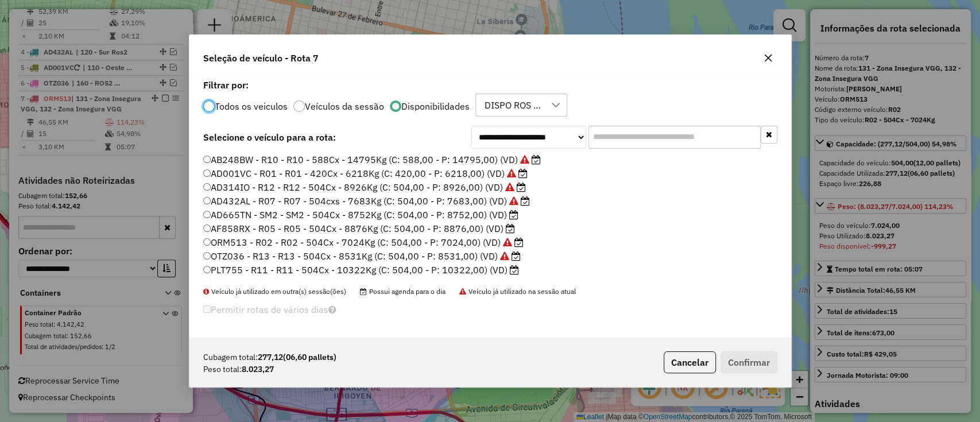
scroll to position [6, 3]
click at [488, 227] on label "AF858RX - R05 - R05 - 504Cx - 8876Kg (C: 504,00 - P: 8876,00) (VD)" at bounding box center [359, 229] width 312 height 14
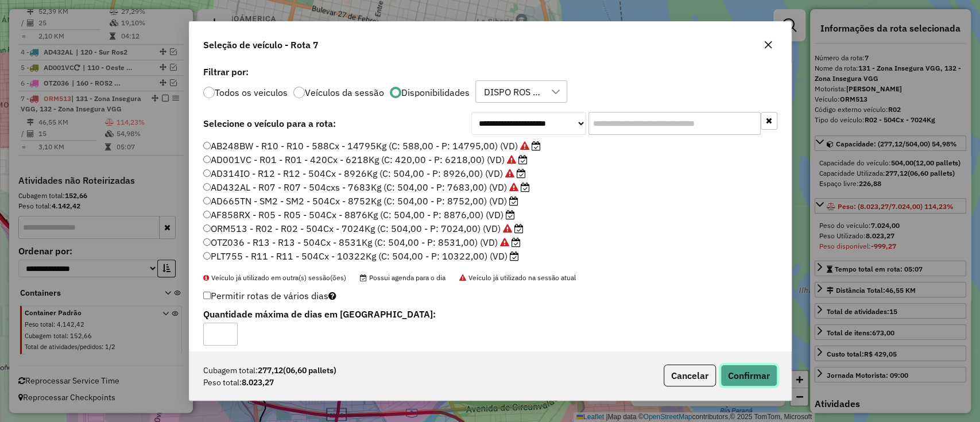
click at [735, 370] on button "Confirmar" at bounding box center [748, 375] width 57 height 22
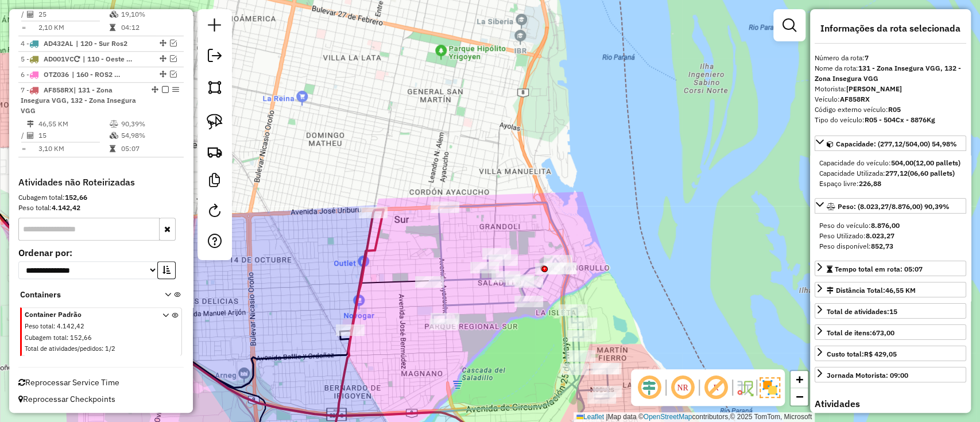
click at [450, 276] on icon at bounding box center [518, 314] width 179 height 223
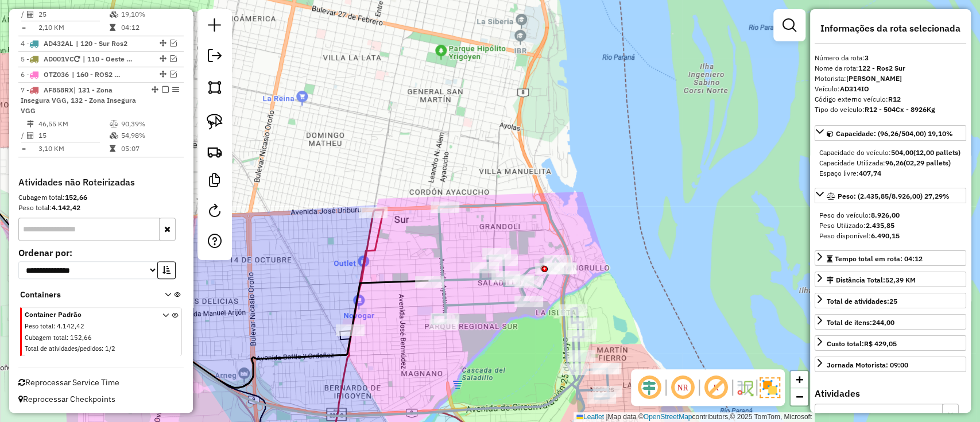
scroll to position [549, 0]
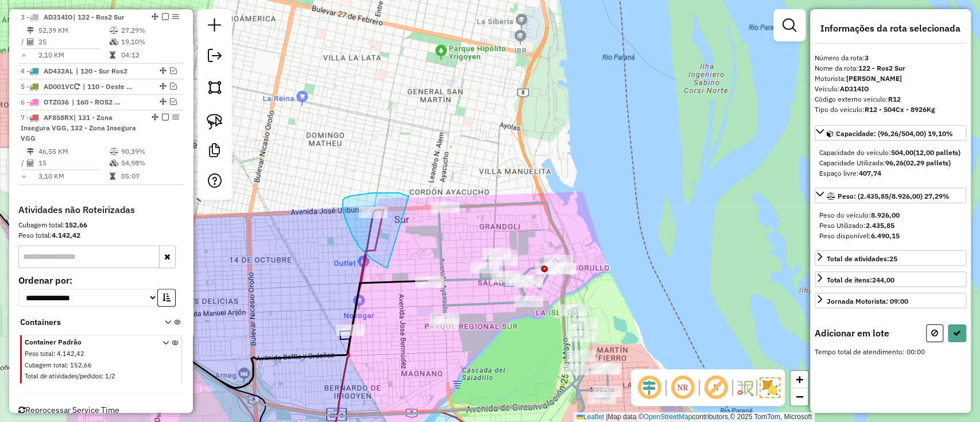
drag, startPoint x: 409, startPoint y: 196, endPoint x: 394, endPoint y: 270, distance: 75.5
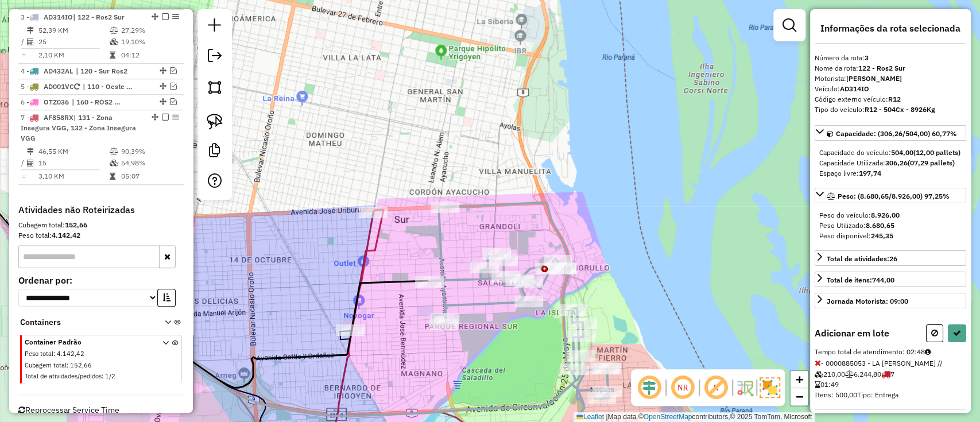
select select "**********"
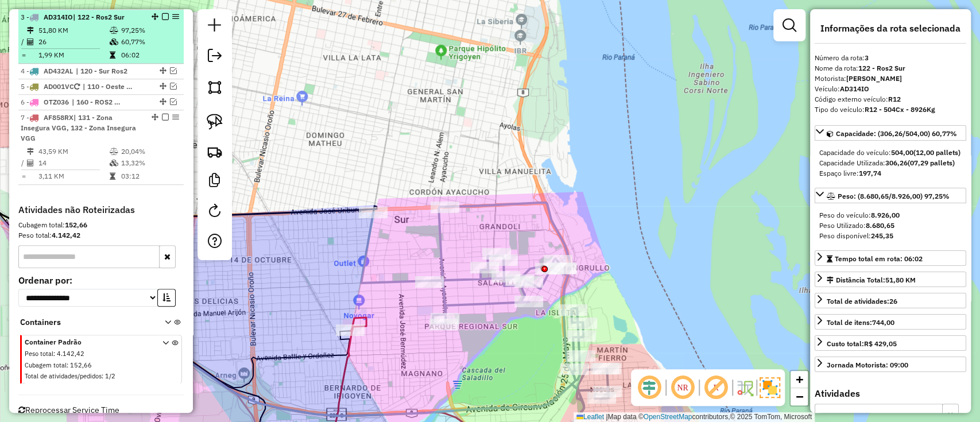
click at [162, 14] on em at bounding box center [165, 16] width 7 height 7
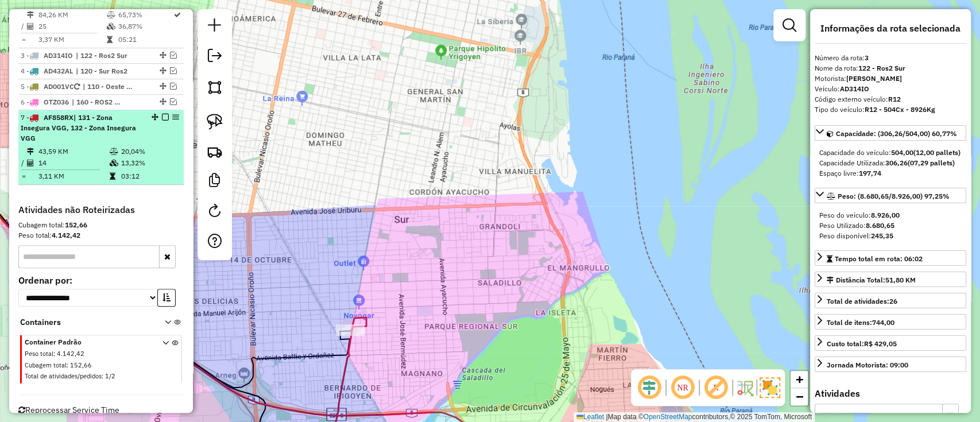
click at [162, 116] on em at bounding box center [165, 117] width 7 height 7
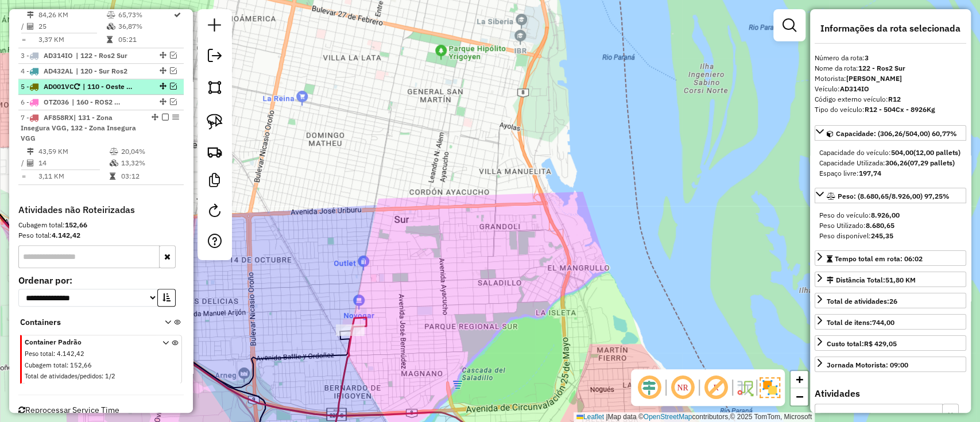
scroll to position [479, 0]
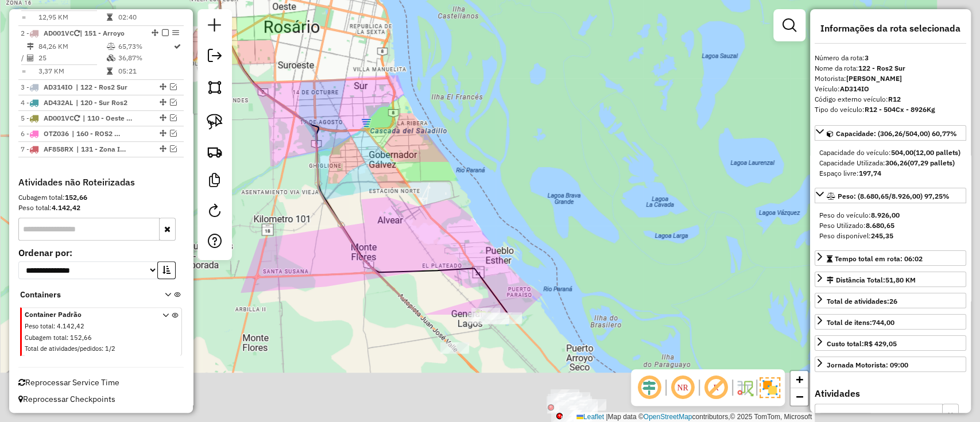
drag, startPoint x: 422, startPoint y: 255, endPoint x: 333, endPoint y: 27, distance: 244.6
click at [340, 37] on div "Janela de atendimento Grade de atendimento Capacidade Transportadoras Veículos …" at bounding box center [490, 211] width 980 height 422
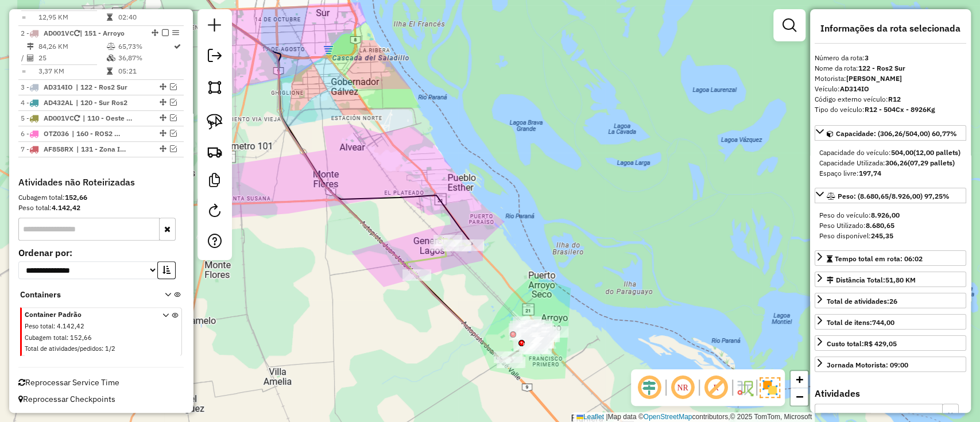
click at [483, 346] on icon at bounding box center [347, 159] width 321 height 403
click at [422, 258] on icon at bounding box center [437, 256] width 63 height 38
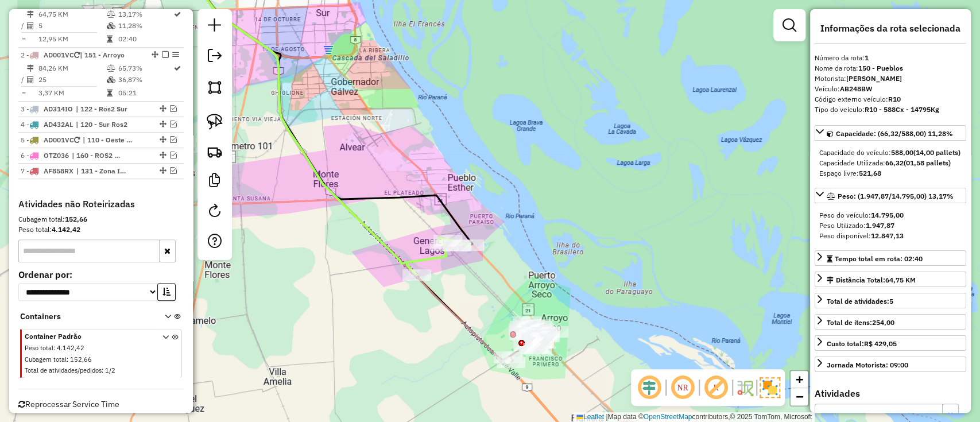
scroll to position [441, 0]
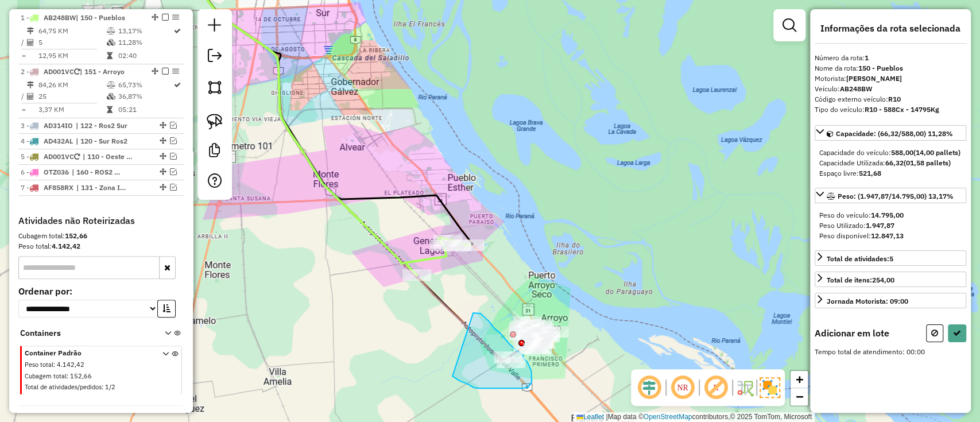
drag, startPoint x: 473, startPoint y: 313, endPoint x: 422, endPoint y: 351, distance: 63.5
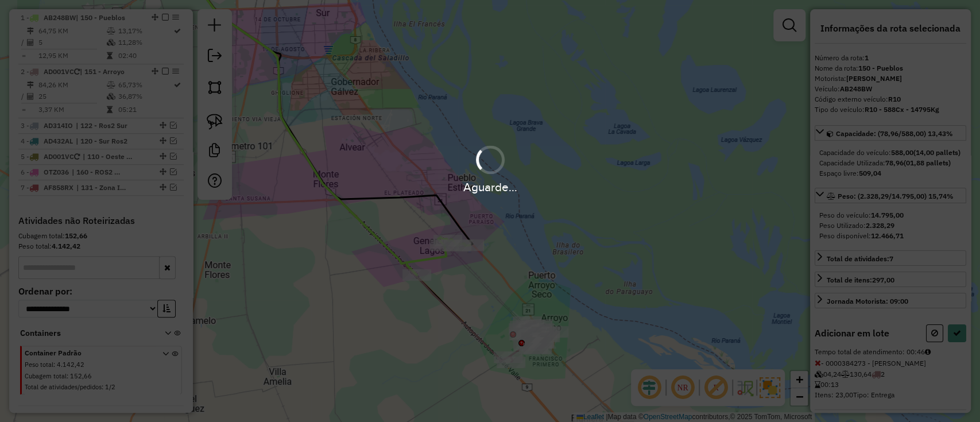
select select "**********"
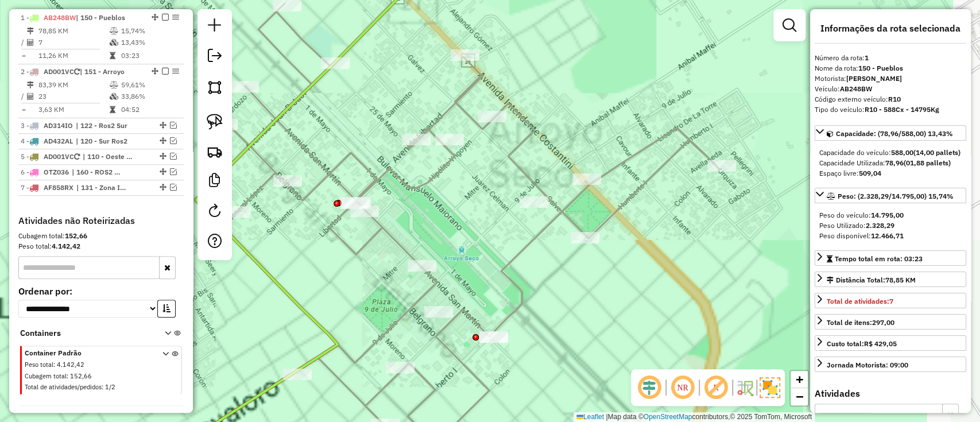
click at [523, 254] on icon at bounding box center [457, 223] width 523 height 440
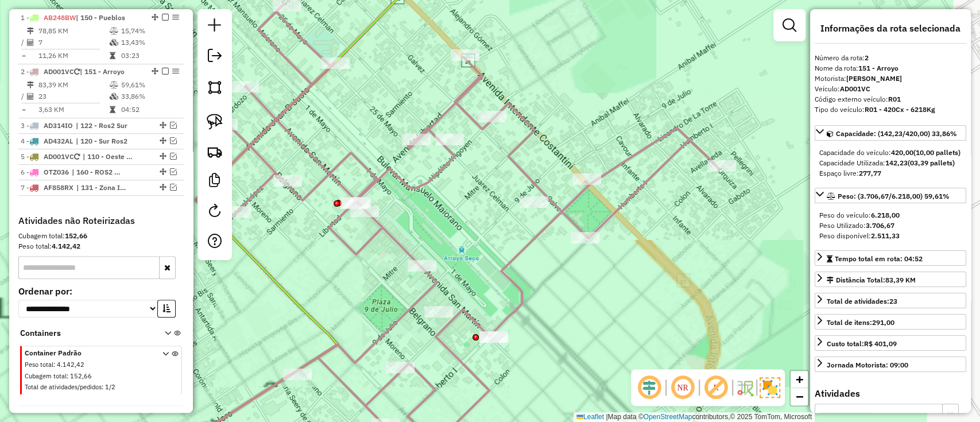
scroll to position [479, 0]
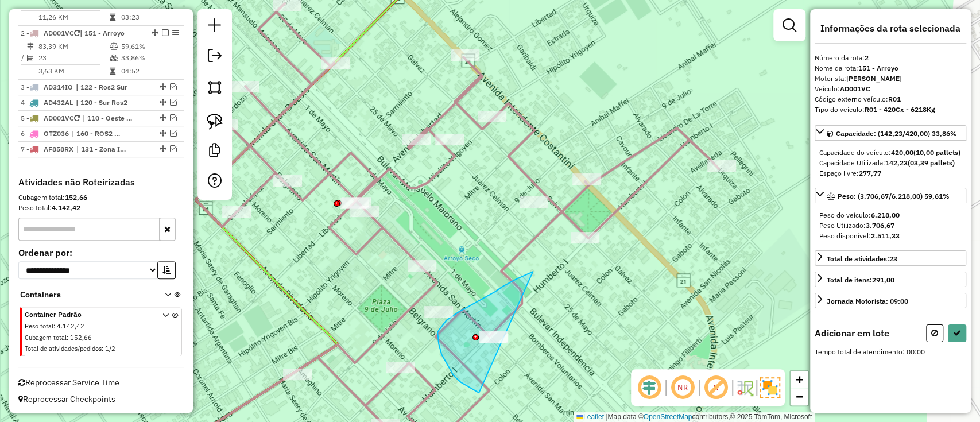
drag, startPoint x: 531, startPoint y: 272, endPoint x: 508, endPoint y: 399, distance: 129.0
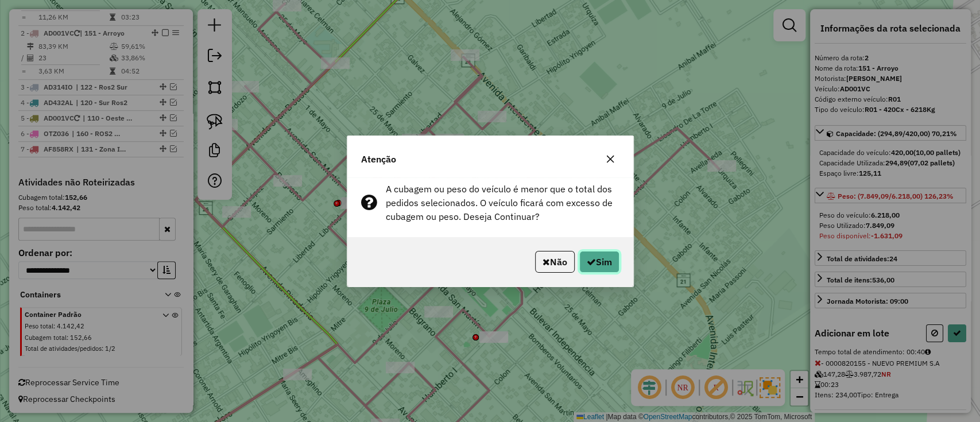
click at [594, 254] on button "Sim" at bounding box center [599, 262] width 40 height 22
select select "**********"
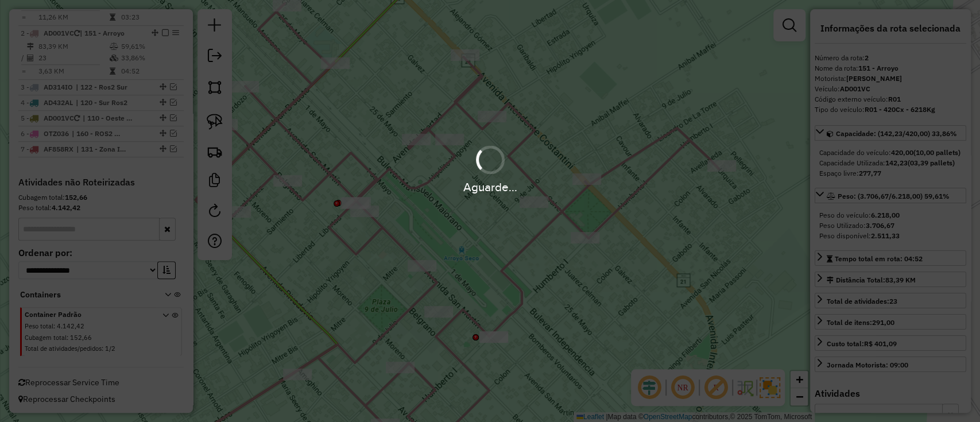
scroll to position [299, 0]
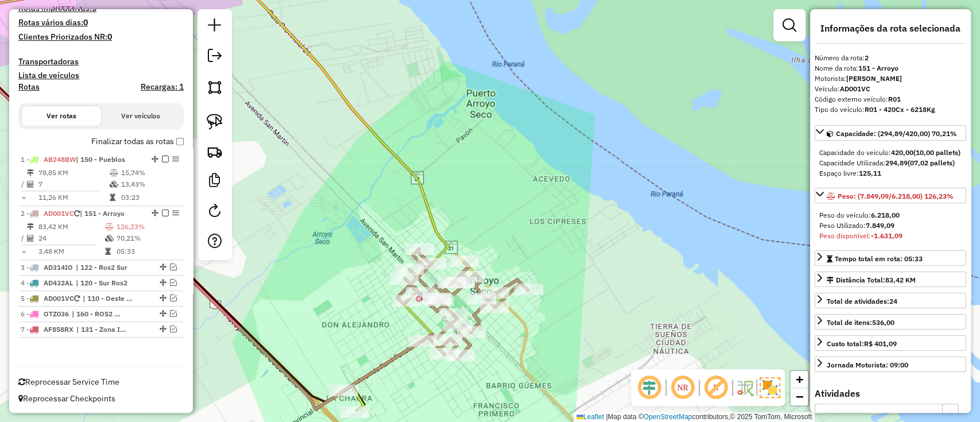
click at [426, 191] on icon at bounding box center [193, 184] width 510 height 452
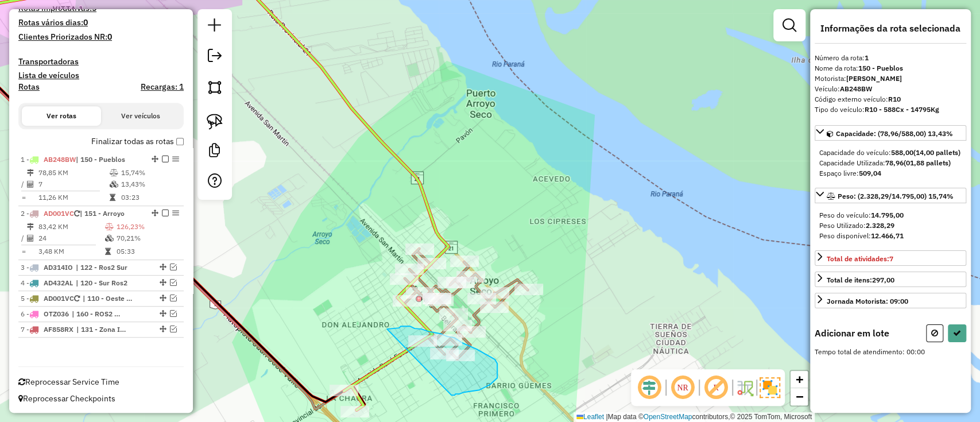
drag, startPoint x: 389, startPoint y: 329, endPoint x: 449, endPoint y: 397, distance: 91.5
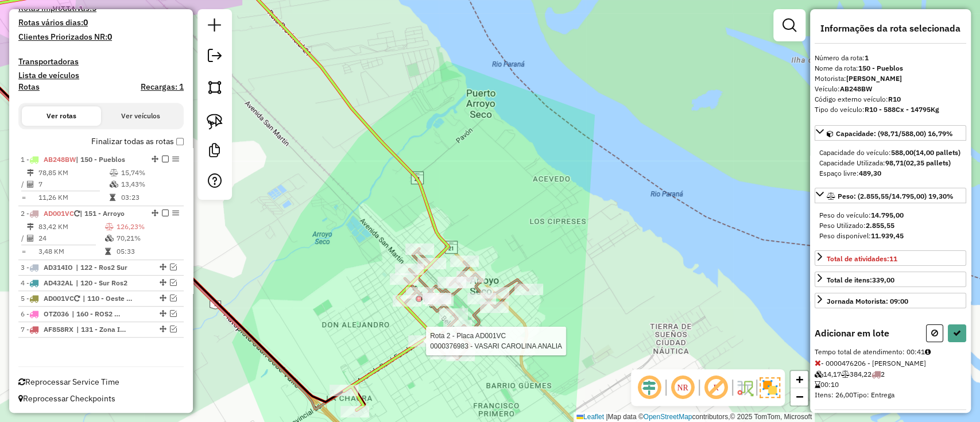
select select "**********"
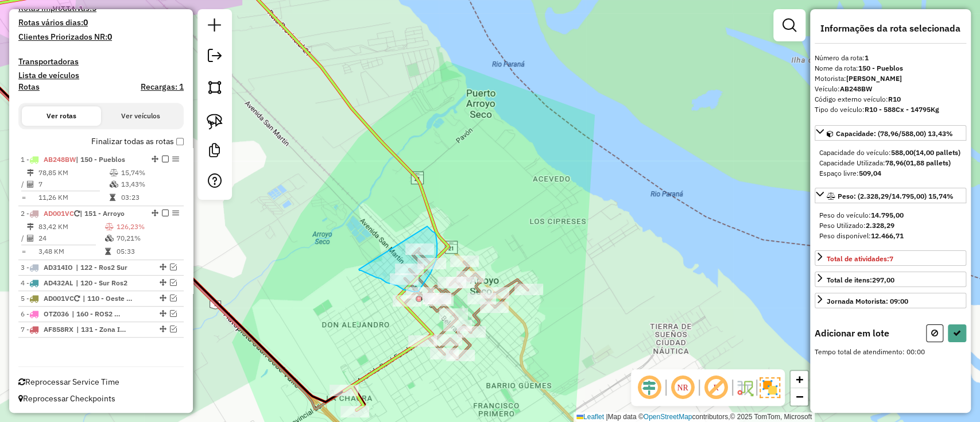
drag, startPoint x: 359, startPoint y: 269, endPoint x: 419, endPoint y: 224, distance: 75.5
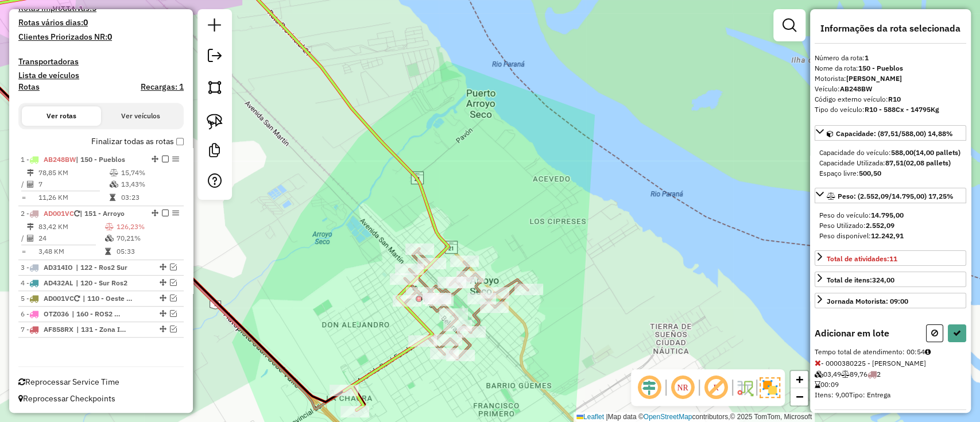
select select "**********"
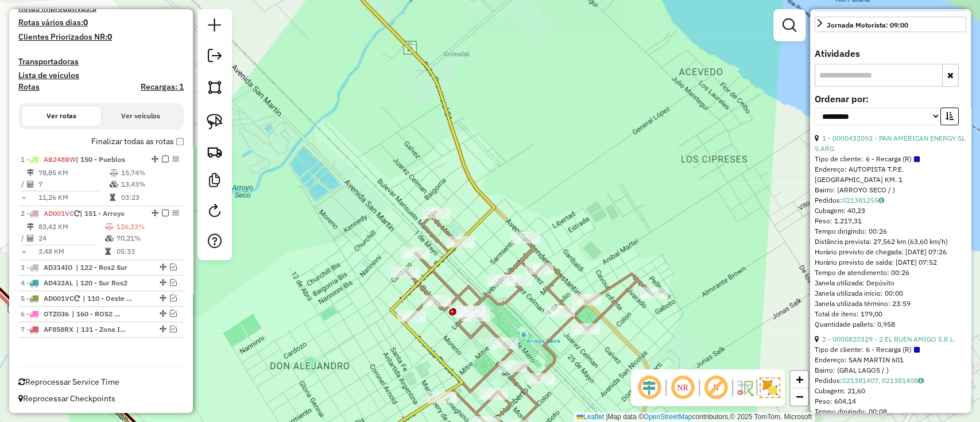
scroll to position [230, 0]
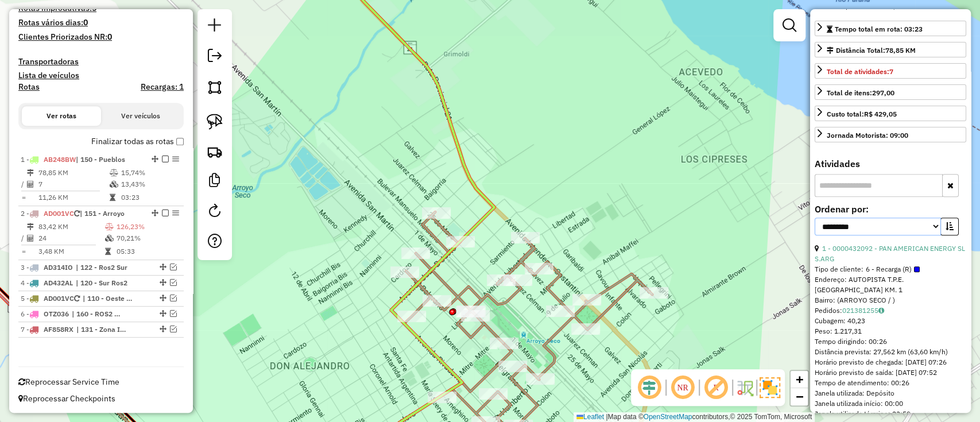
click at [874, 227] on select "**********" at bounding box center [877, 226] width 126 height 18
select select "**********"
click at [814, 225] on select "**********" at bounding box center [877, 226] width 126 height 18
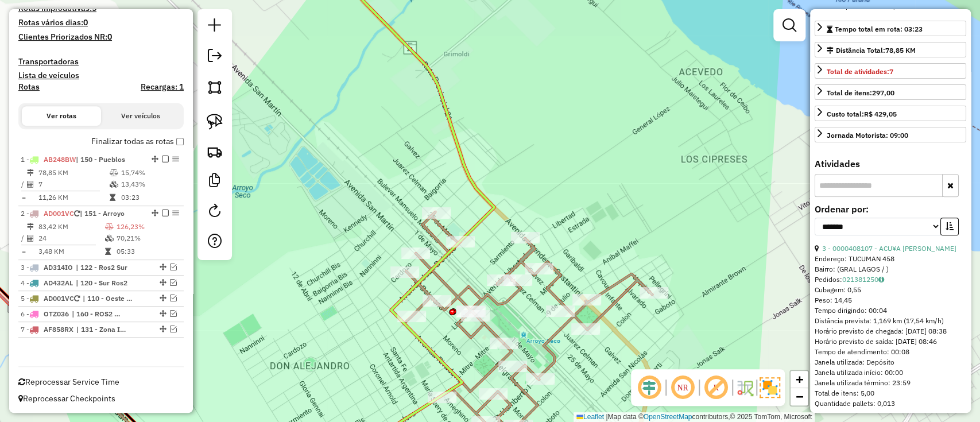
click at [957, 229] on div "**********" at bounding box center [889, 224] width 151 height 38
click at [955, 230] on div "**********" at bounding box center [889, 224] width 151 height 38
click at [949, 234] on button "button" at bounding box center [949, 226] width 18 height 18
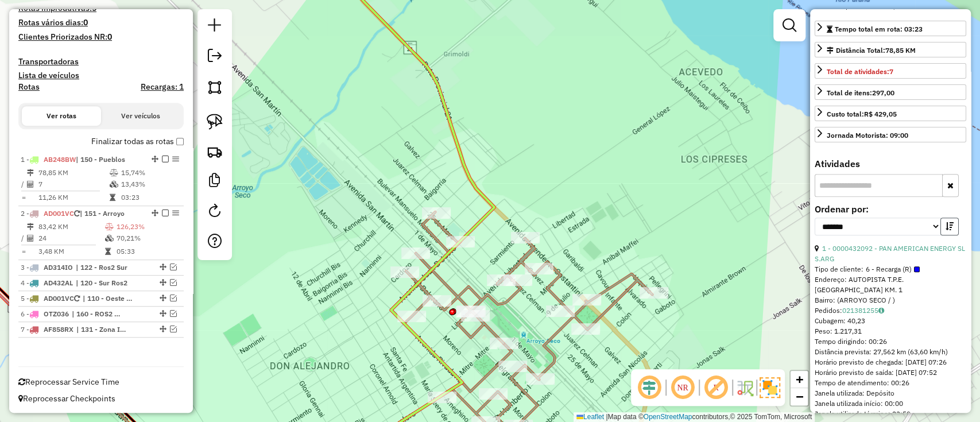
click at [948, 230] on icon "button" at bounding box center [949, 226] width 8 height 8
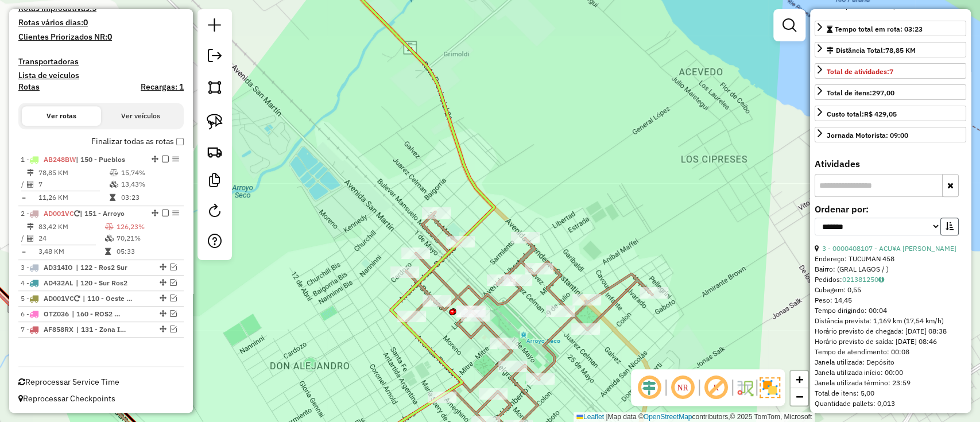
click at [944, 235] on button "button" at bounding box center [949, 226] width 18 height 18
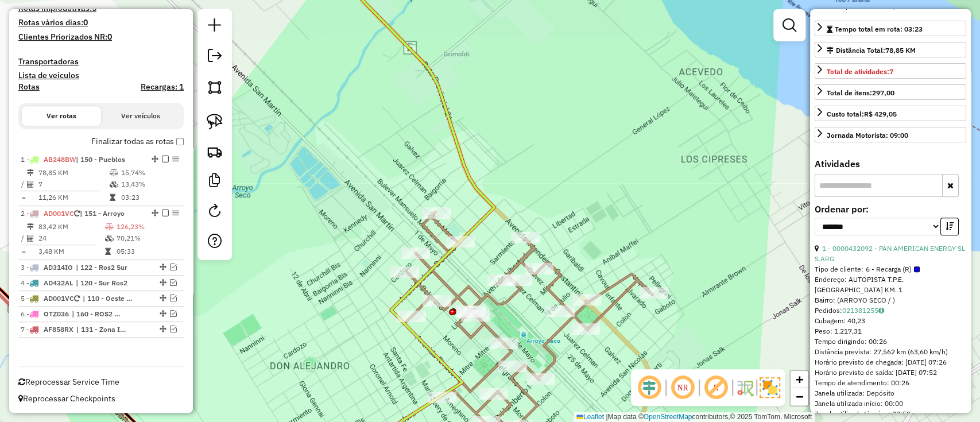
click at [915, 264] on div "1 - 0000432092 - PAN AMERICAN ENERGY SL S.ARG" at bounding box center [889, 253] width 151 height 21
click at [900, 257] on link "1 - 0000432092 - PAN AMERICAN ENERGY SL S.ARG" at bounding box center [889, 253] width 150 height 19
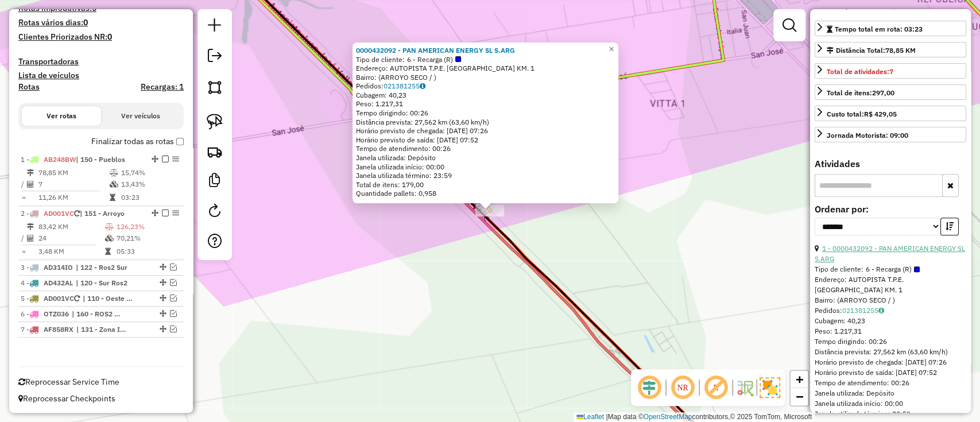
click at [879, 255] on link "1 - 0000432092 - PAN AMERICAN ENERGY SL S.ARG" at bounding box center [889, 253] width 150 height 19
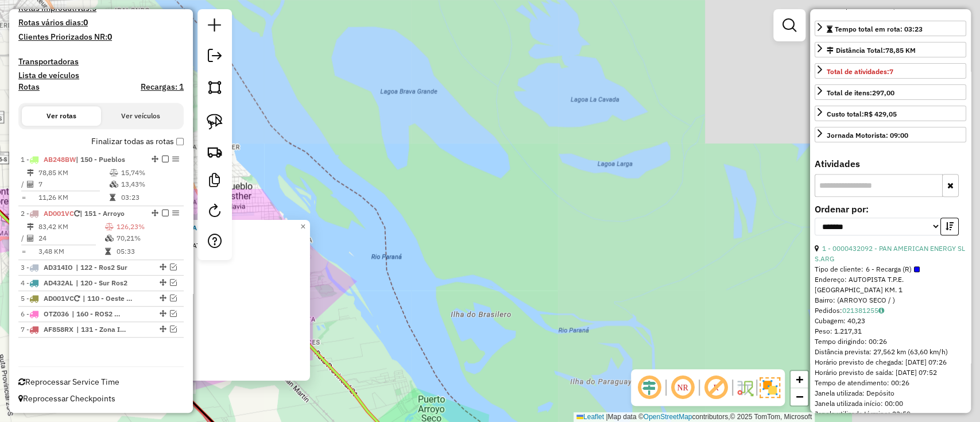
drag, startPoint x: 683, startPoint y: 253, endPoint x: 248, endPoint y: 389, distance: 456.1
click at [248, 389] on div "0000432092 - PAN AMERICAN ENERGY SL S.ARG Tipo de cliente: 6 - Recarga (R) Ende…" at bounding box center [490, 211] width 980 height 422
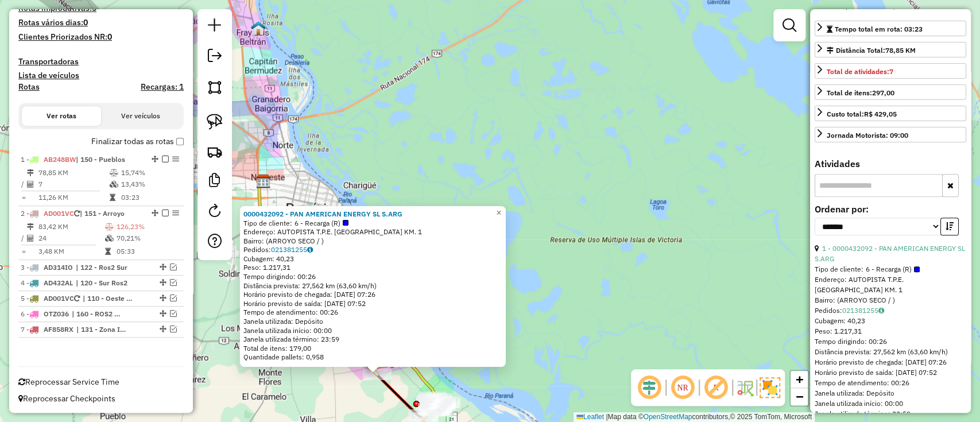
drag, startPoint x: 490, startPoint y: 356, endPoint x: 628, endPoint y: 122, distance: 272.4
click at [626, 122] on div "0000432092 - PAN AMERICAN ENERGY SL S.ARG Tipo de cliente: 6 - Recarga (R) Ende…" at bounding box center [490, 211] width 980 height 422
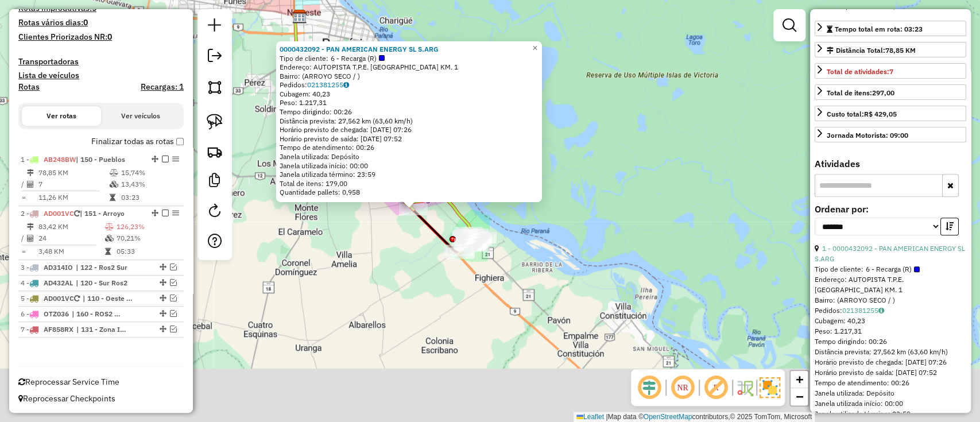
drag, startPoint x: 620, startPoint y: 255, endPoint x: 660, endPoint y: 87, distance: 173.4
click at [656, 83] on div "0000432092 - PAN AMERICAN ENERGY SL S.ARG Tipo de cliente: 6 - Recarga (R) Ende…" at bounding box center [490, 211] width 980 height 422
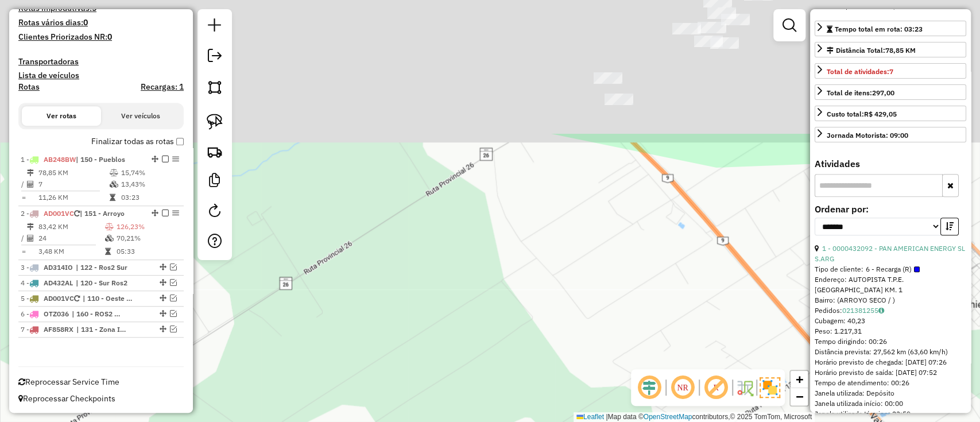
drag, startPoint x: 701, startPoint y: 108, endPoint x: 537, endPoint y: 372, distance: 311.3
click at [578, 311] on div "0000432092 - PAN AMERICAN ENERGY SL S.ARG Tipo de cliente: 6 - Recarga (R) Ende…" at bounding box center [490, 211] width 980 height 422
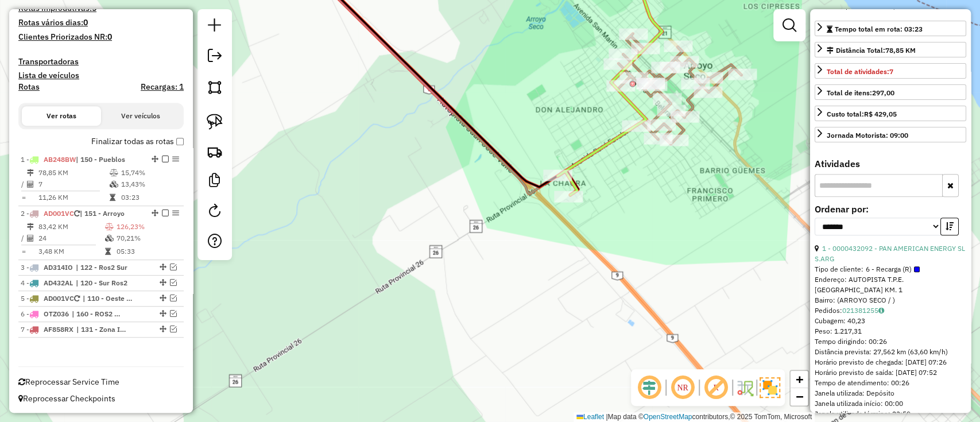
drag, startPoint x: 674, startPoint y: 222, endPoint x: 568, endPoint y: 296, distance: 129.3
click at [580, 297] on div "0000432092 - PAN AMERICAN ENERGY SL S.ARG Tipo de cliente: 6 - Recarga (R) Ende…" at bounding box center [490, 211] width 980 height 422
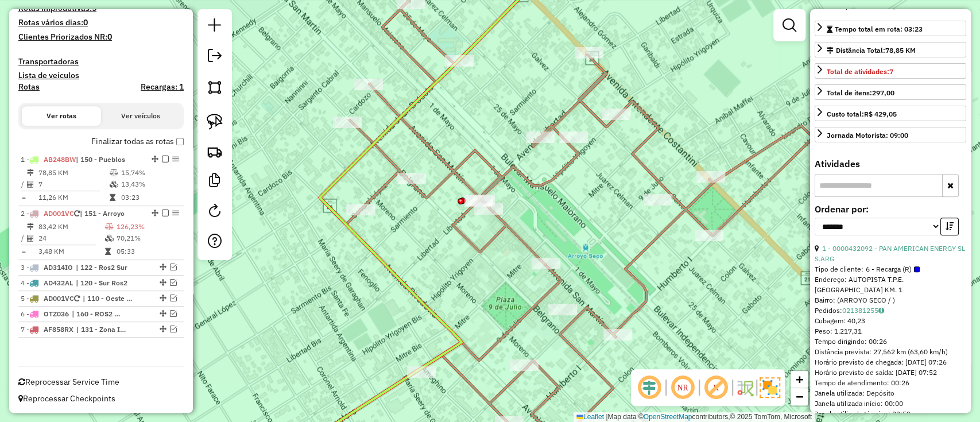
click at [565, 161] on icon at bounding box center [581, 221] width 523 height 440
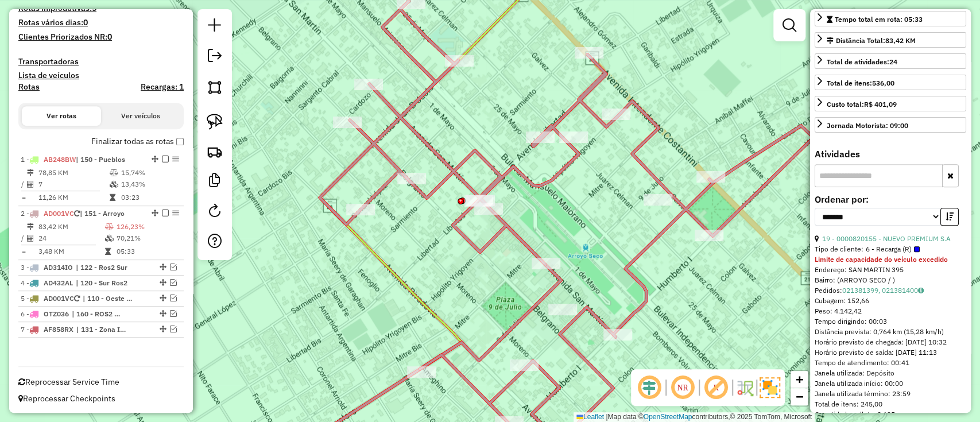
click at [891, 254] on span "6 - Recarga (R)" at bounding box center [892, 249] width 54 height 10
click at [880, 243] on link "19 - 0000820155 - NUEVO PREMIUM S.A" at bounding box center [886, 238] width 129 height 9
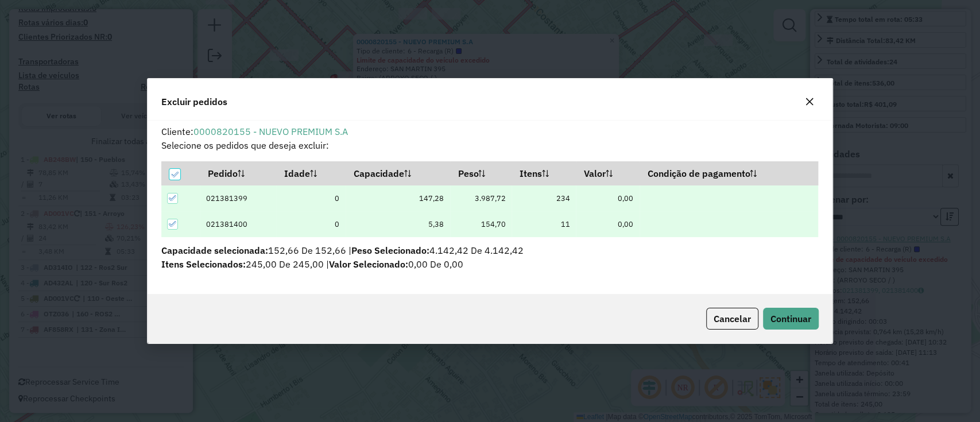
scroll to position [0, 0]
click at [798, 325] on button "Continuar" at bounding box center [791, 319] width 56 height 22
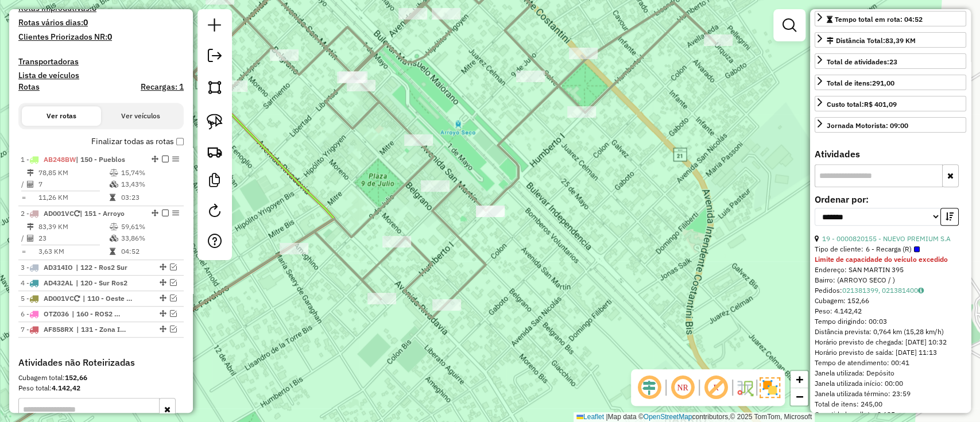
scroll to position [479, 0]
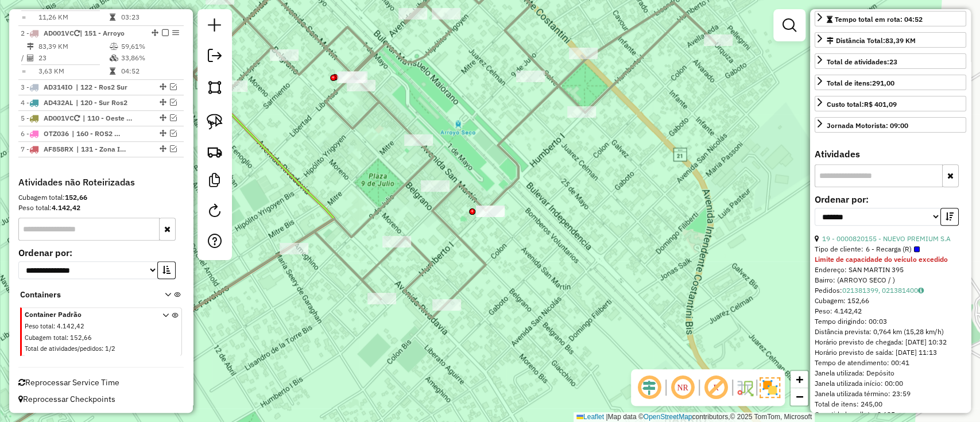
click at [302, 186] on icon at bounding box center [156, 211] width 355 height 506
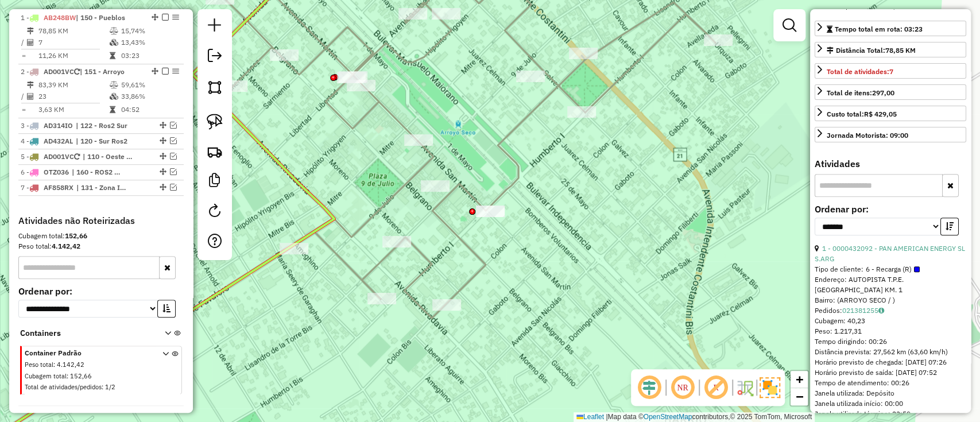
scroll to position [0, 0]
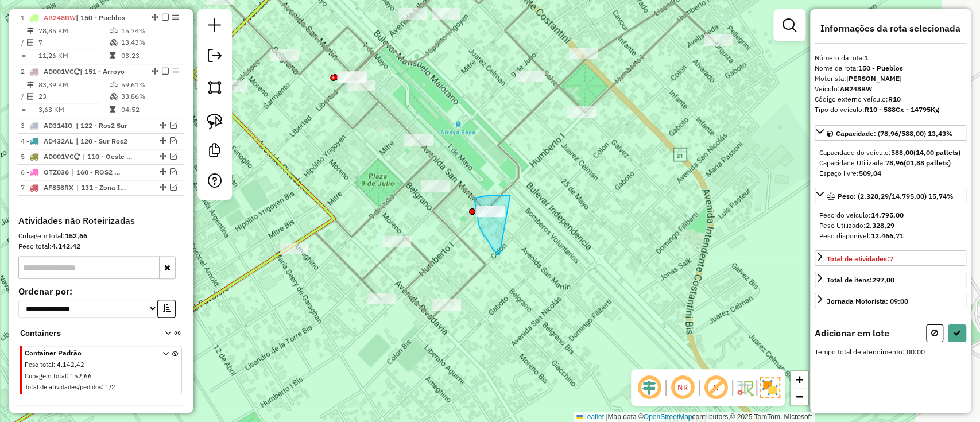
drag, startPoint x: 508, startPoint y: 196, endPoint x: 503, endPoint y: 255, distance: 59.3
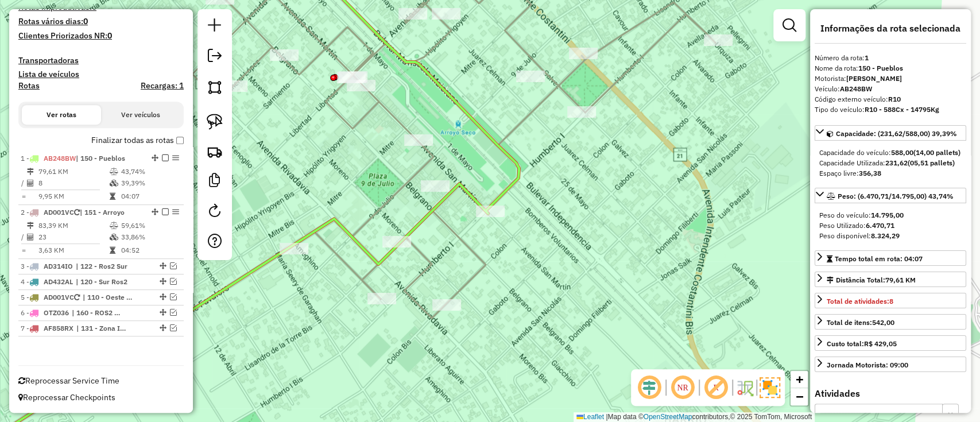
scroll to position [299, 0]
click at [516, 129] on icon at bounding box center [453, 138] width 523 height 360
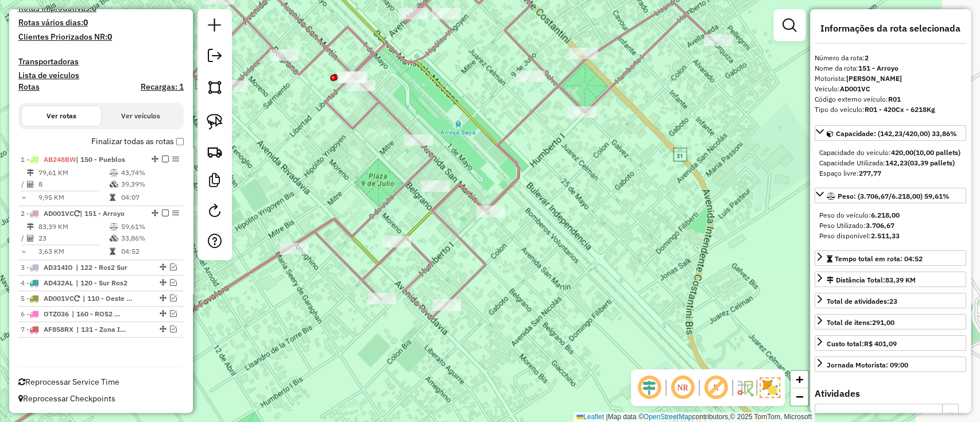
click at [127, 143] on label "Finalizar todas as rotas" at bounding box center [137, 141] width 92 height 12
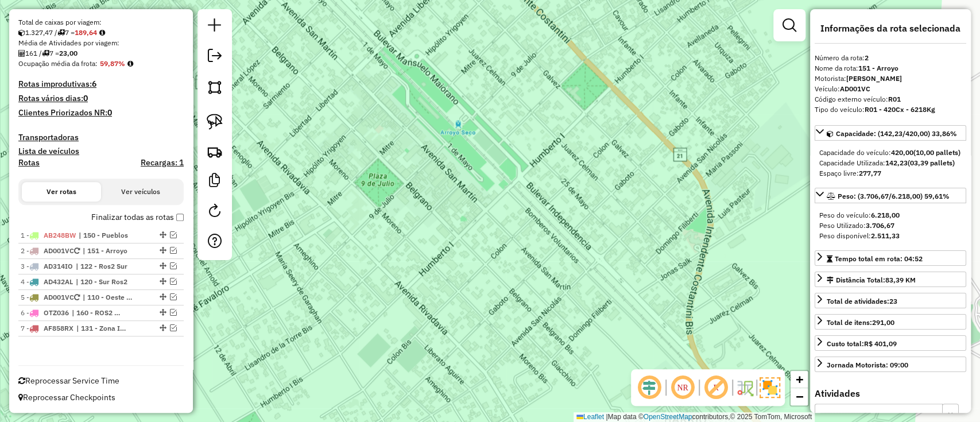
scroll to position [222, 0]
click at [135, 297] on span "| 110 - Oeste Rosario 2, 111 - Zona Insegura, 112 - Oeste Ros 2, 113 - Zona Ins…" at bounding box center [109, 298] width 53 height 10
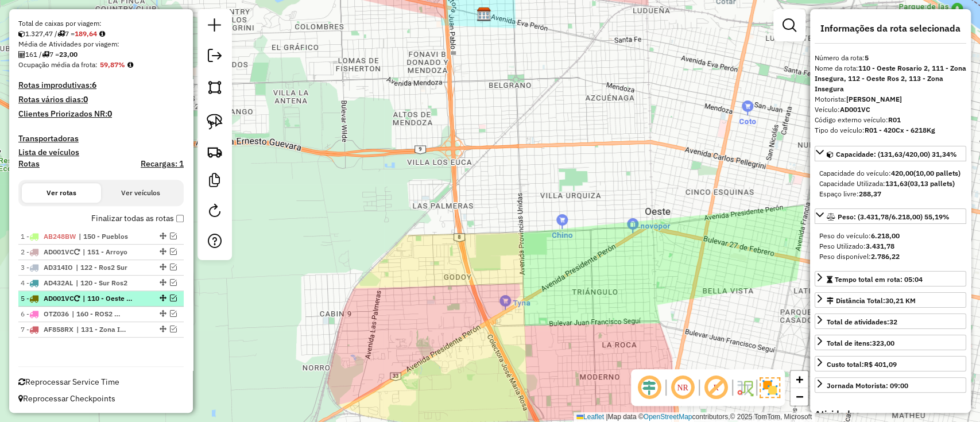
click at [172, 295] on em at bounding box center [173, 297] width 7 height 7
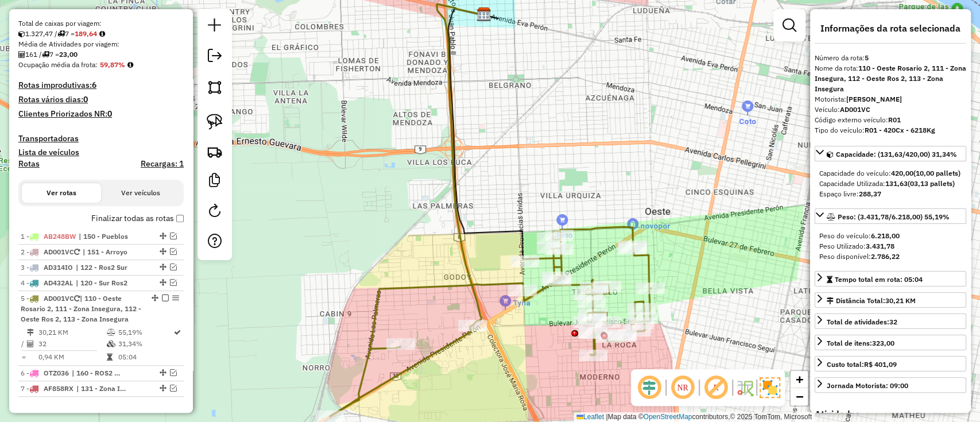
click at [375, 313] on icon at bounding box center [490, 321] width 321 height 189
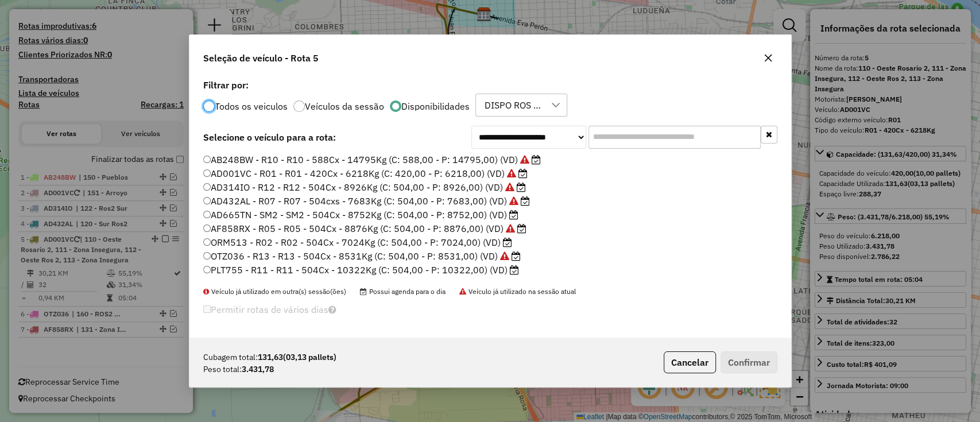
scroll to position [6, 3]
click at [489, 241] on label "ORM513 - R02 - R02 - 504Cx - 7024Kg (C: 504,00 - P: 7024,00) (VD)" at bounding box center [357, 242] width 309 height 14
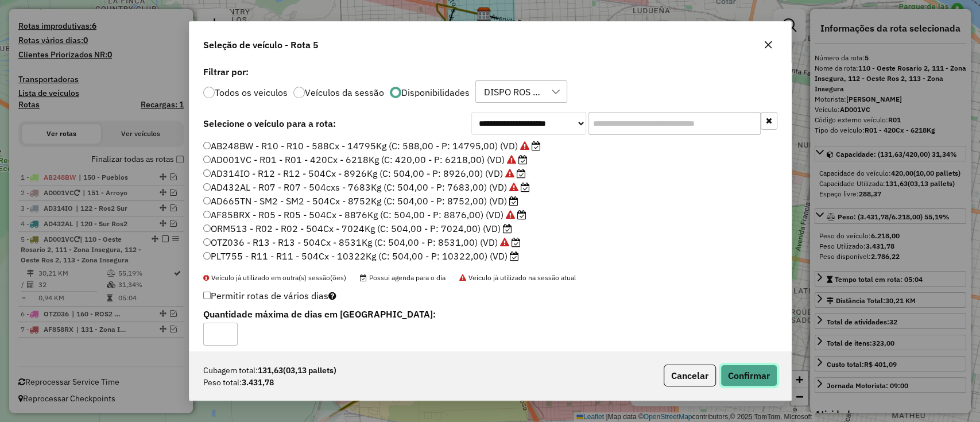
drag, startPoint x: 752, startPoint y: 371, endPoint x: 725, endPoint y: 376, distance: 28.1
click at [752, 370] on button "Confirmar" at bounding box center [748, 375] width 57 height 22
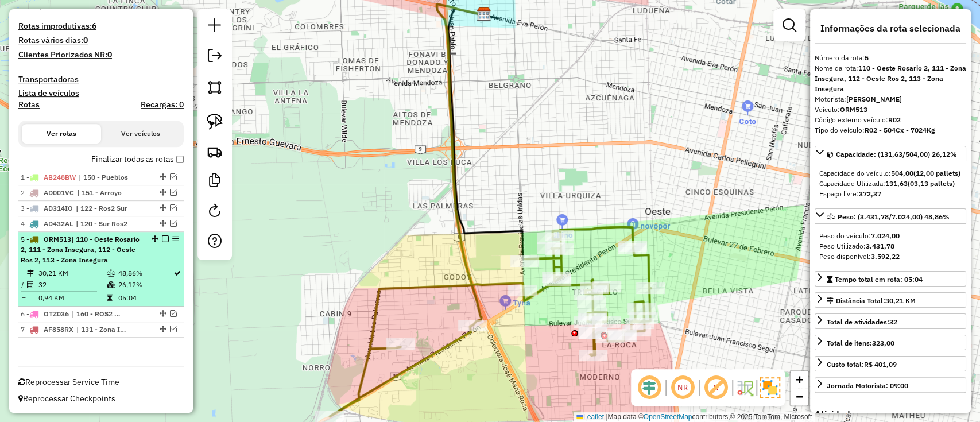
click at [162, 236] on em at bounding box center [165, 238] width 7 height 7
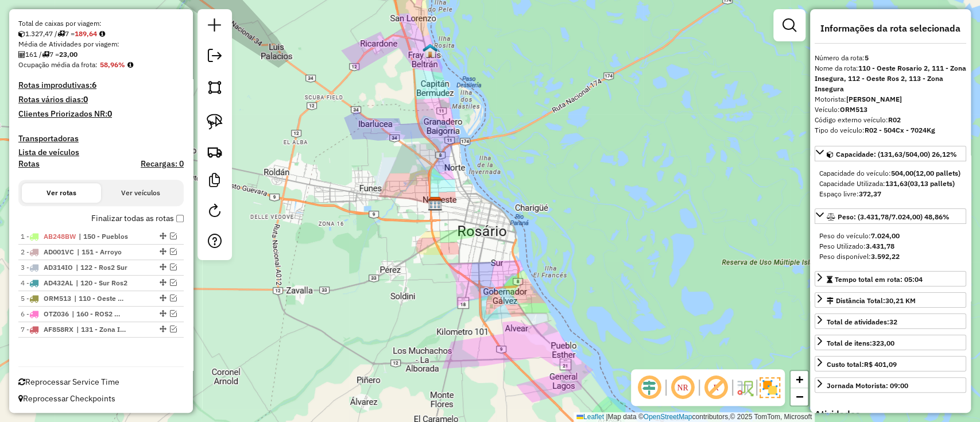
click at [165, 215] on label "Finalizar todas as rotas" at bounding box center [137, 218] width 92 height 12
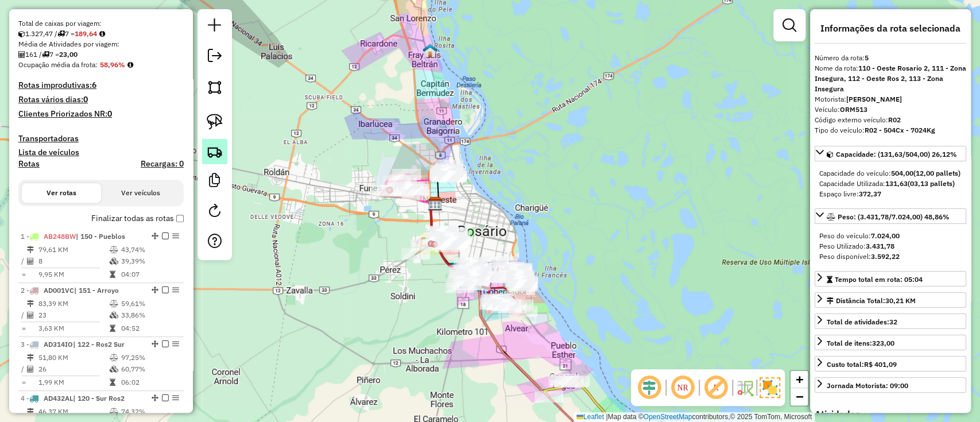
click at [219, 154] on img at bounding box center [215, 151] width 16 height 16
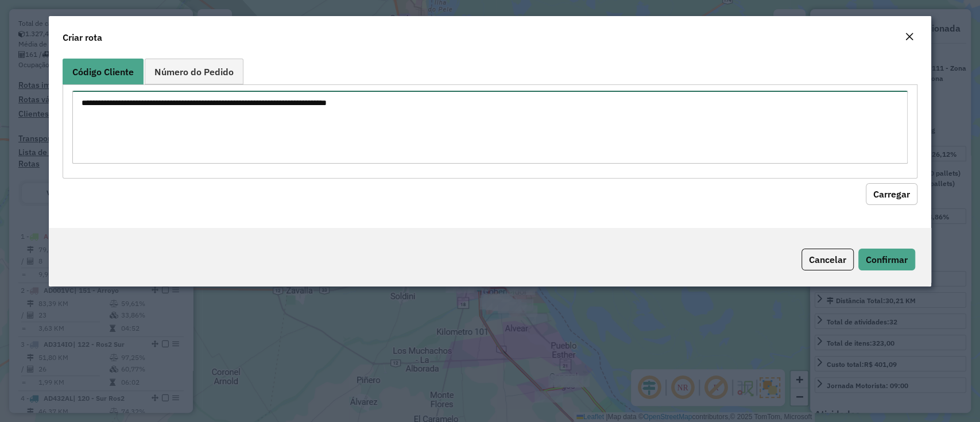
click at [434, 140] on textarea at bounding box center [489, 127] width 834 height 73
paste textarea "**********"
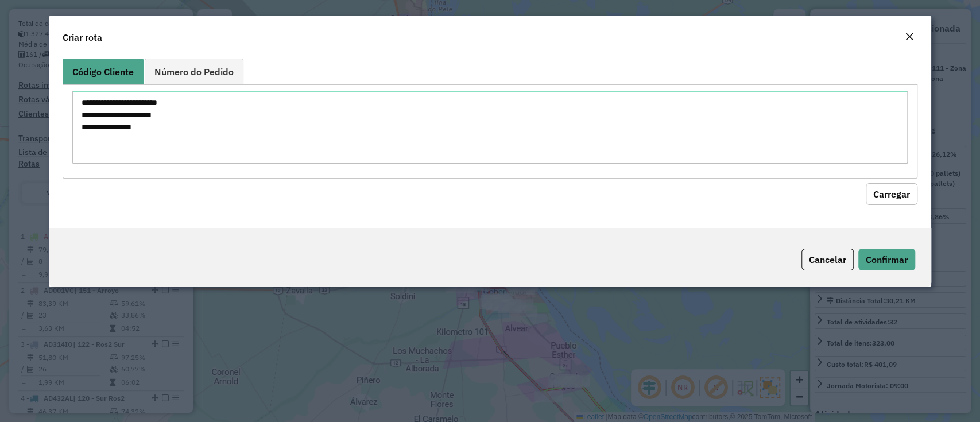
click at [880, 195] on button "Carregar" at bounding box center [891, 194] width 52 height 22
click at [878, 195] on button "Carregar" at bounding box center [891, 194] width 52 height 22
click at [875, 195] on button "Carregar" at bounding box center [891, 194] width 52 height 22
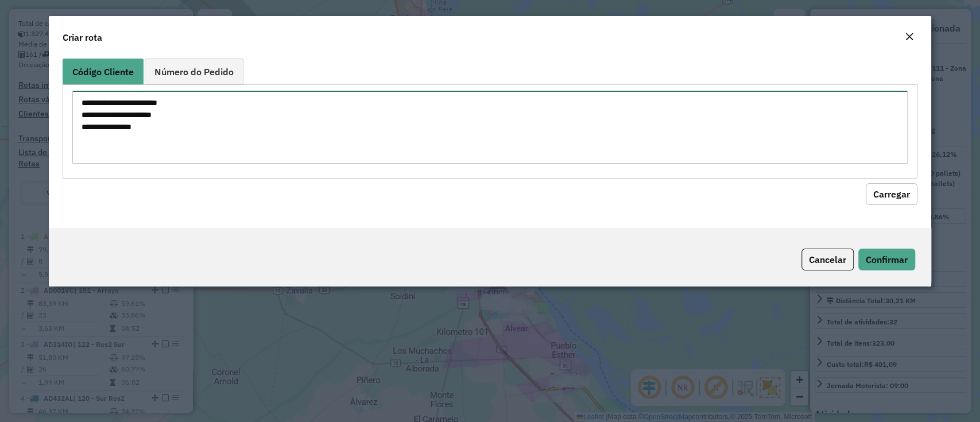
drag, startPoint x: 111, startPoint y: 103, endPoint x: 284, endPoint y: 107, distance: 173.4
click at [284, 107] on textarea "**********" at bounding box center [489, 127] width 834 height 73
drag, startPoint x: 110, startPoint y: 113, endPoint x: 243, endPoint y: 119, distance: 133.3
click at [237, 120] on textarea "**********" at bounding box center [489, 127] width 834 height 73
drag, startPoint x: 110, startPoint y: 123, endPoint x: 197, endPoint y: 123, distance: 86.7
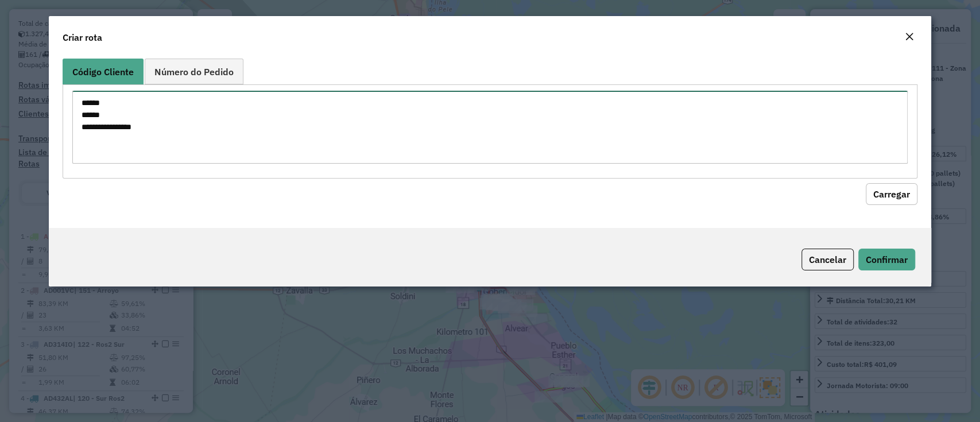
click at [196, 123] on textarea "**********" at bounding box center [489, 127] width 834 height 73
click at [78, 99] on textarea "****** ****** ******" at bounding box center [489, 127] width 834 height 73
click at [83, 117] on textarea "**********" at bounding box center [489, 127] width 834 height 73
click at [81, 126] on textarea "**********" at bounding box center [489, 127] width 834 height 73
type textarea "**********"
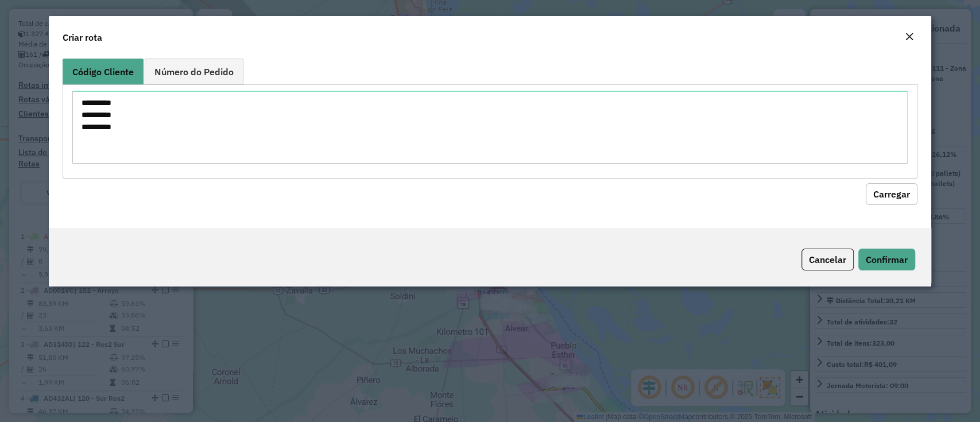
click at [903, 195] on button "Carregar" at bounding box center [891, 194] width 52 height 22
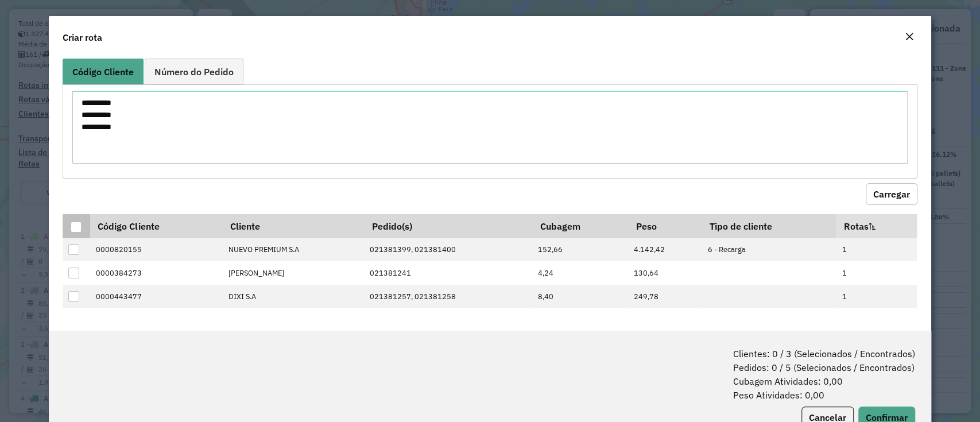
click at [75, 228] on div at bounding box center [76, 227] width 11 height 11
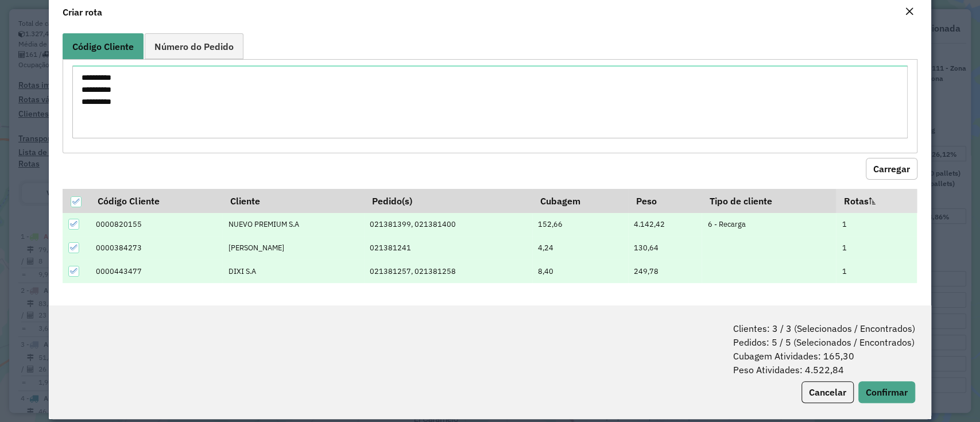
scroll to position [37, 0]
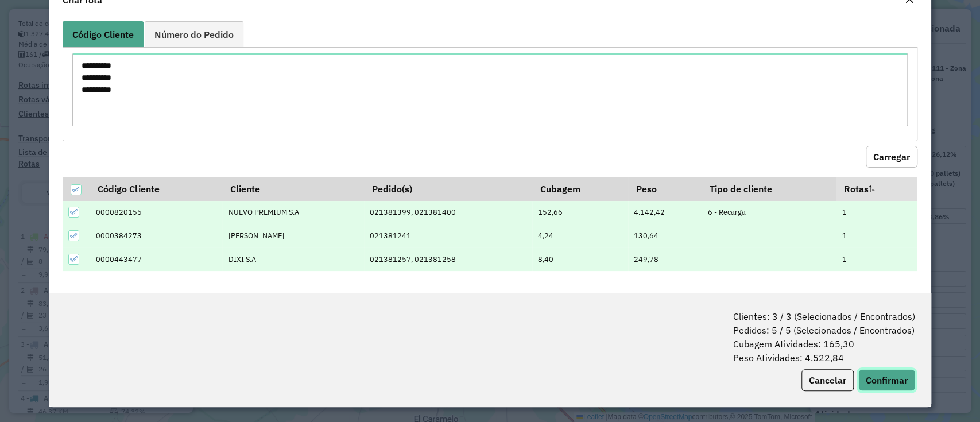
click at [870, 369] on button "Confirmar" at bounding box center [886, 380] width 57 height 22
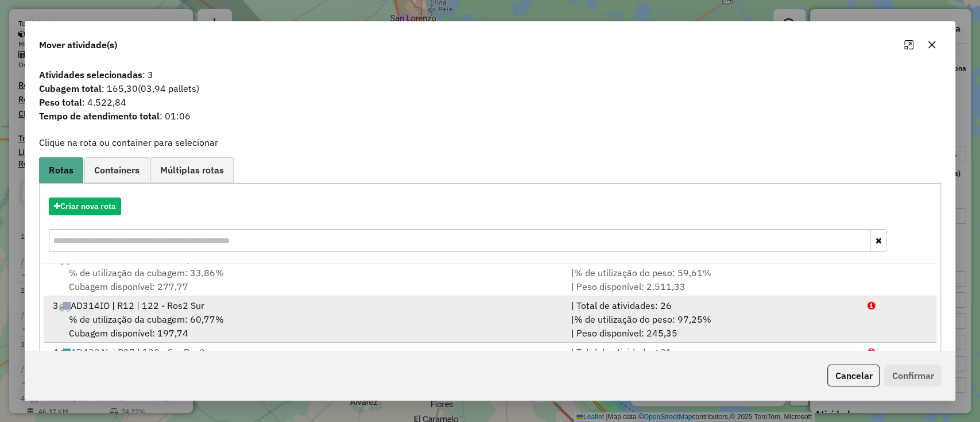
scroll to position [0, 0]
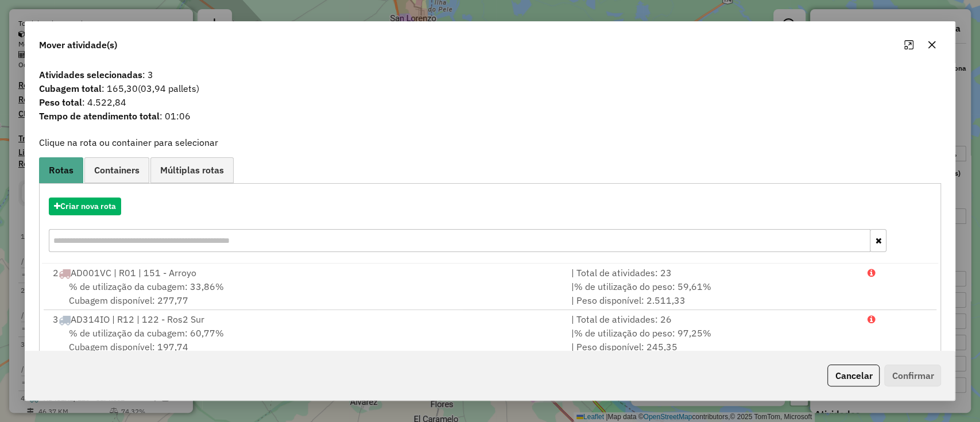
click at [194, 240] on input "text" at bounding box center [460, 240] width 822 height 23
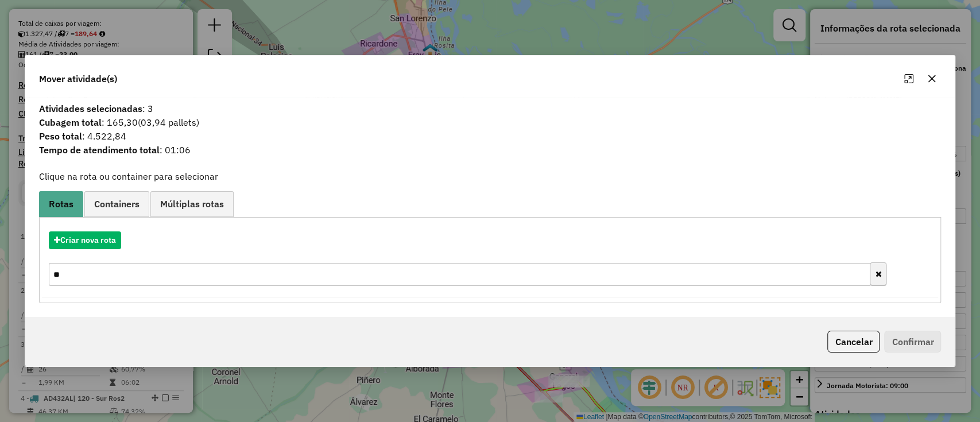
type input "**"
click at [880, 270] on icon "button" at bounding box center [878, 274] width 6 height 8
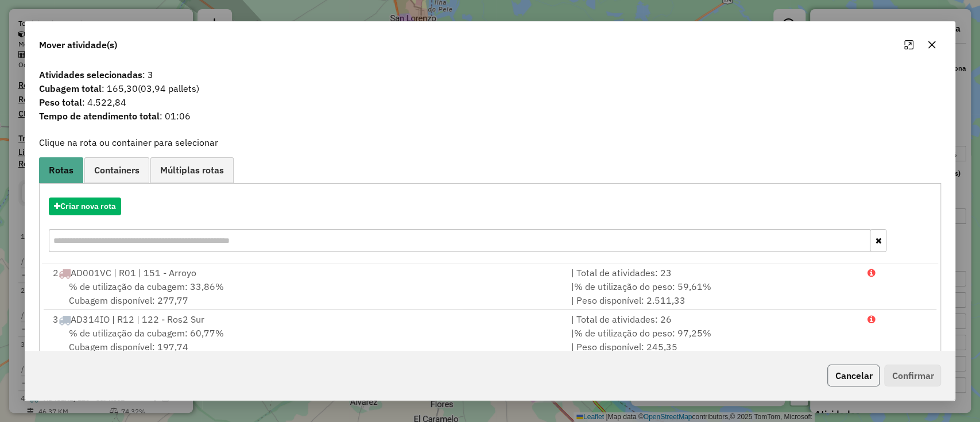
click at [846, 379] on button "Cancelar" at bounding box center [853, 375] width 52 height 22
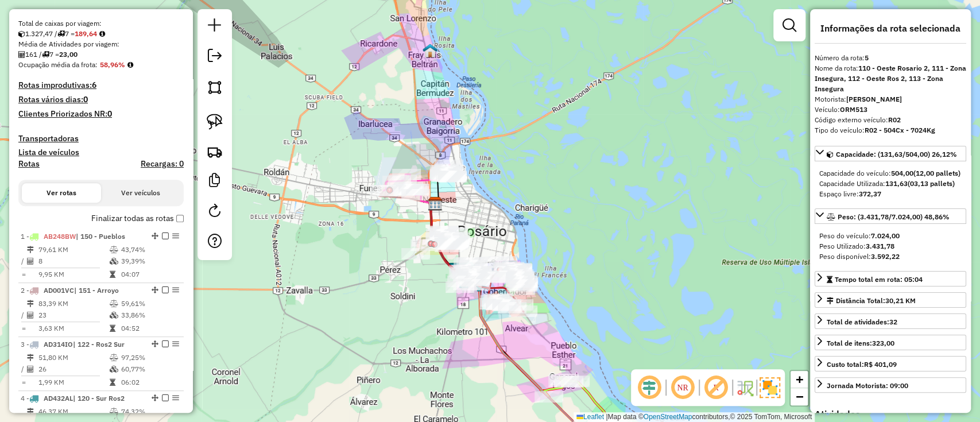
click at [437, 361] on div "Janela de atendimento Grade de atendimento Capacidade Transportadoras Veículos …" at bounding box center [490, 211] width 980 height 422
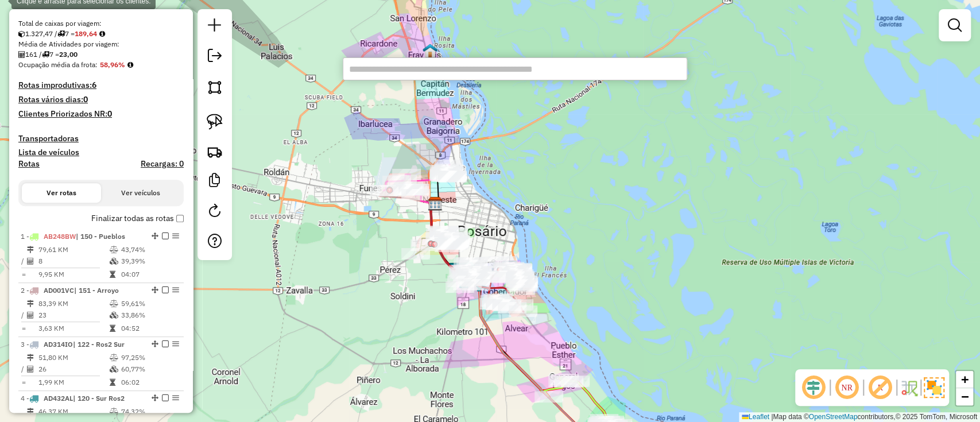
paste input "**********"
type input "**********"
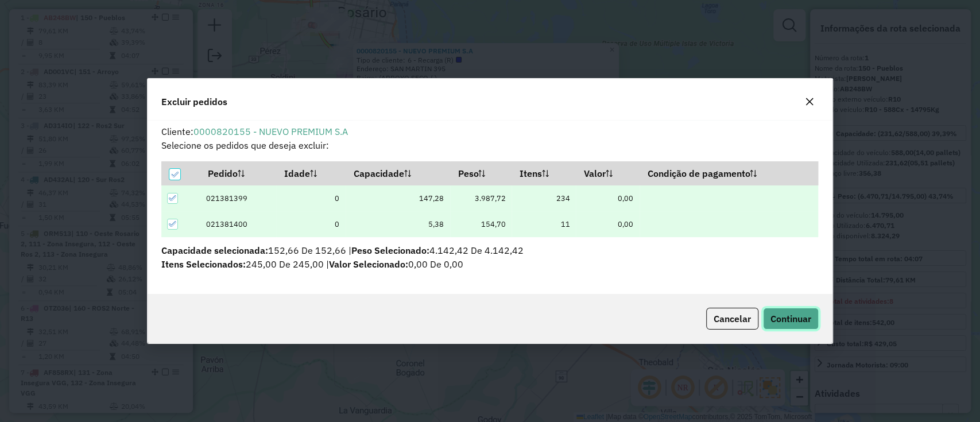
click at [794, 311] on button "Continuar" at bounding box center [791, 319] width 56 height 22
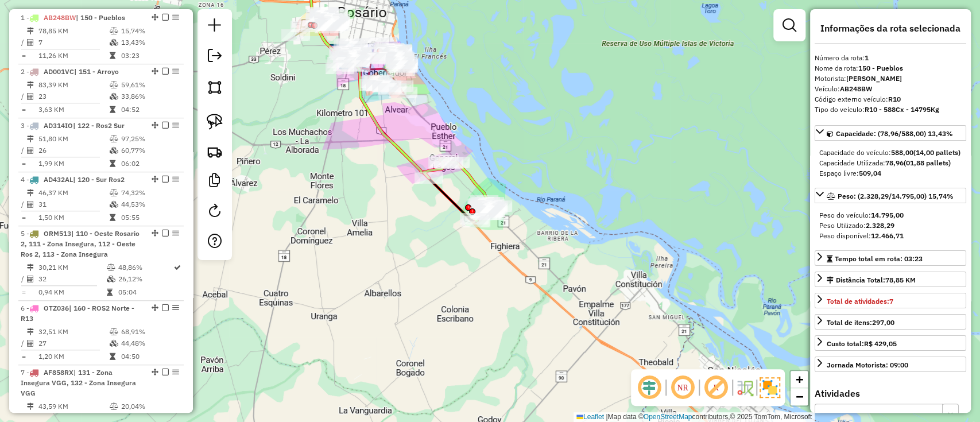
click at [407, 349] on div "Janela de atendimento Grade de atendimento Capacidade Transportadoras Veículos …" at bounding box center [490, 211] width 980 height 422
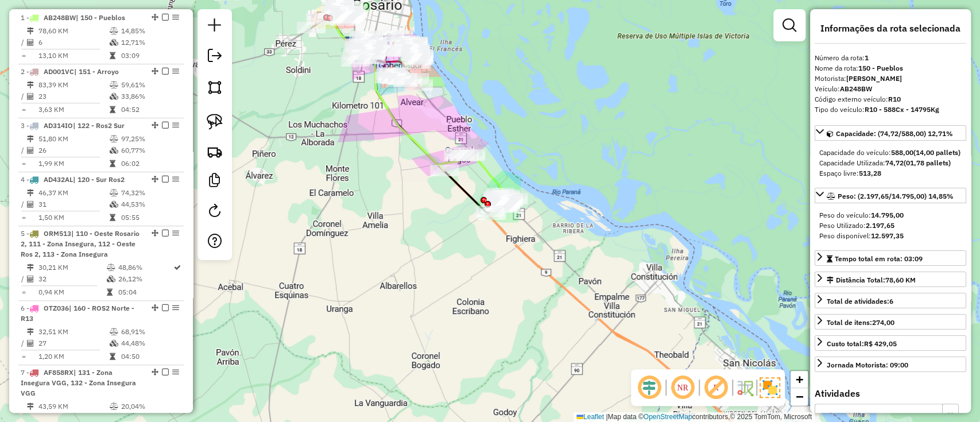
click at [392, 351] on div "Janela de atendimento Grade de atendimento Capacidade Transportadoras Veículos …" at bounding box center [490, 211] width 980 height 422
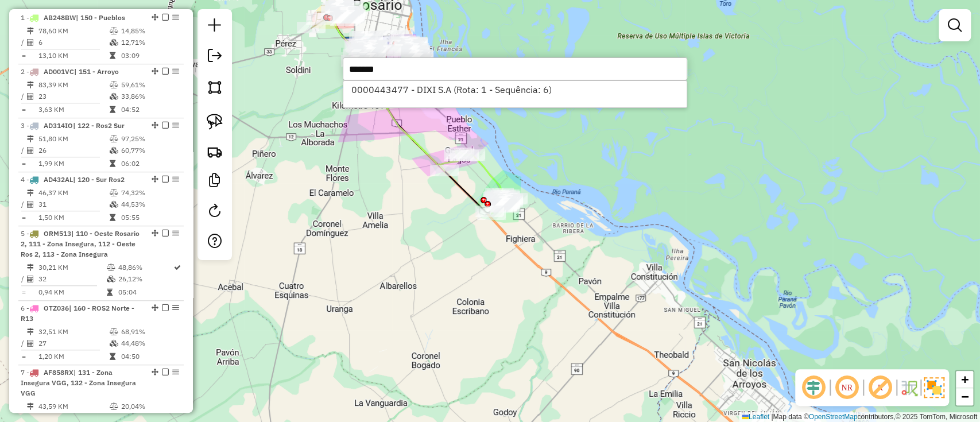
type input "******"
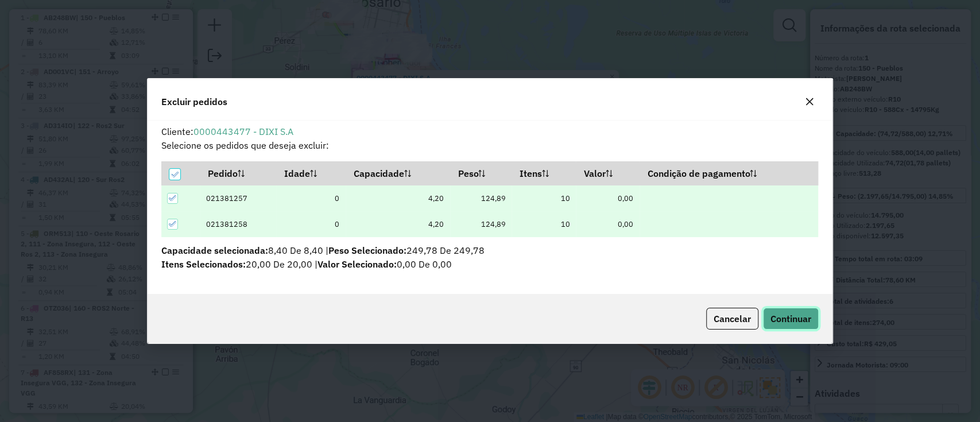
click at [806, 321] on span "Continuar" at bounding box center [790, 318] width 41 height 11
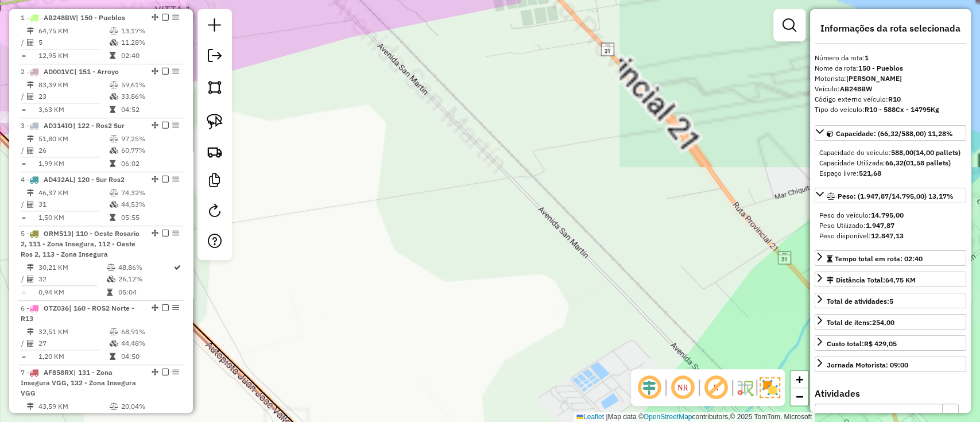
drag, startPoint x: 522, startPoint y: 324, endPoint x: 321, endPoint y: -16, distance: 395.1
click at [321, 0] on html "Aguarde... Pop-up bloqueado! Seu navegador bloqueou automáticamente a abertura …" at bounding box center [490, 211] width 980 height 422
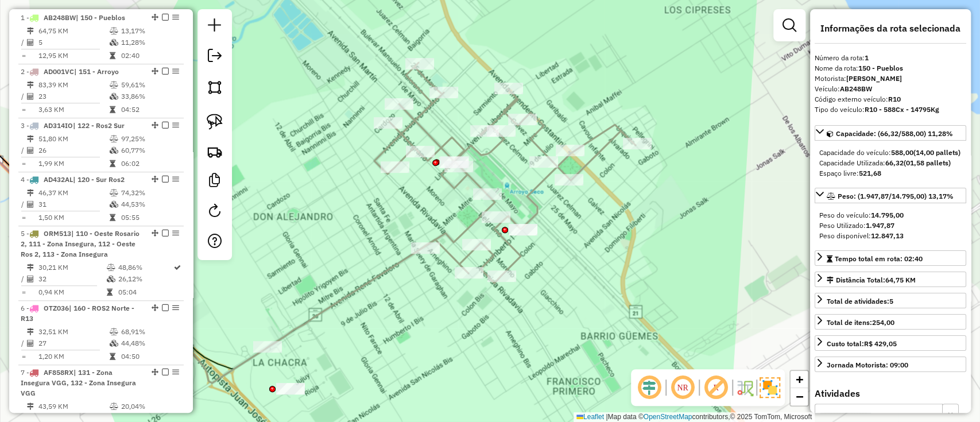
click at [540, 192] on icon at bounding box center [504, 173] width 261 height 220
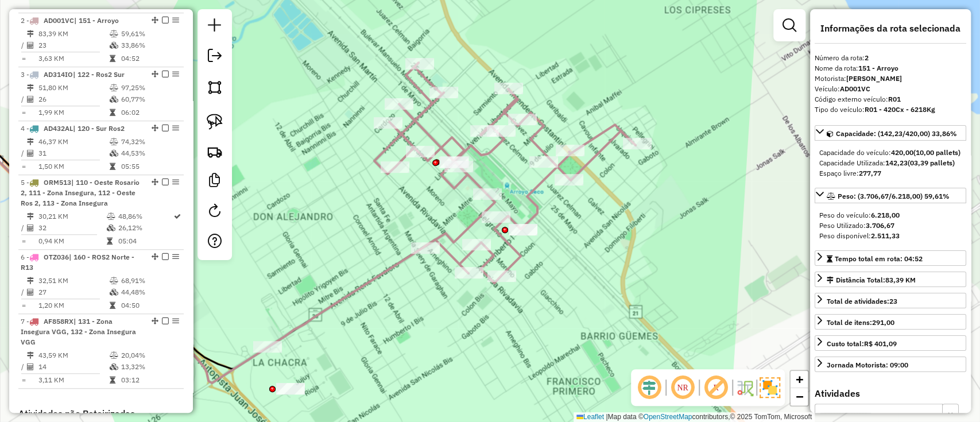
scroll to position [495, 0]
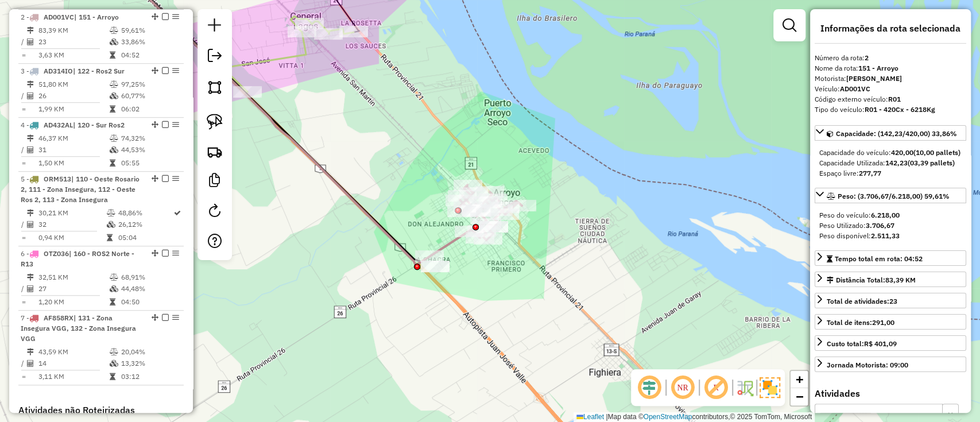
drag, startPoint x: 468, startPoint y: 247, endPoint x: 643, endPoint y: 386, distance: 223.4
click at [639, 386] on hb-router-mapa "Informações da Sessão 1280540 - 23/09/2025 Criação: 22/09/2025 15:39 Depósito: …" at bounding box center [490, 211] width 980 height 422
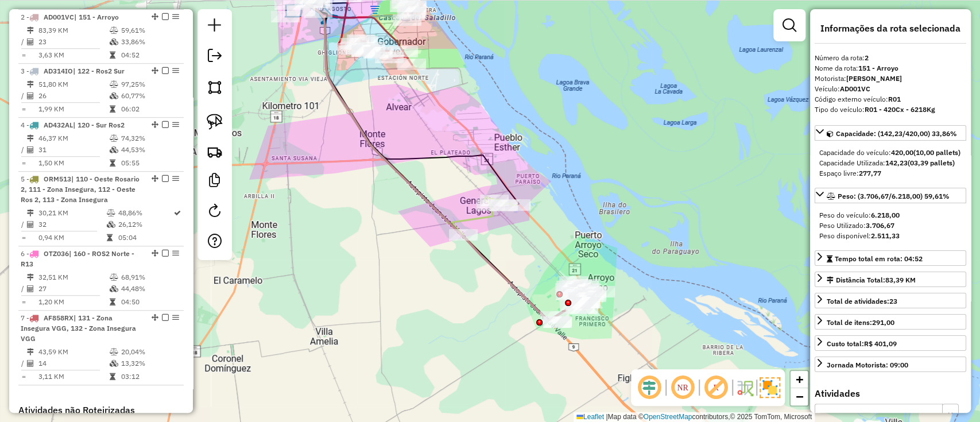
click at [436, 202] on icon at bounding box center [417, 139] width 330 height 363
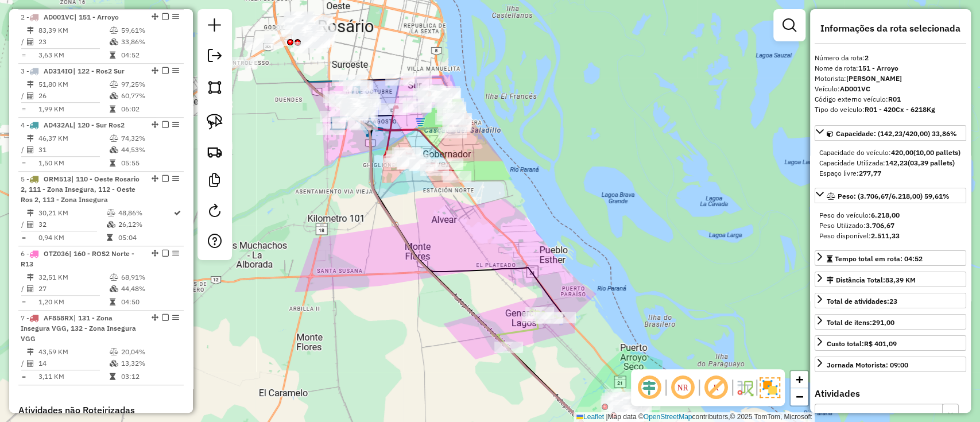
drag, startPoint x: 472, startPoint y: 226, endPoint x: 387, endPoint y: 160, distance: 107.5
click at [389, 160] on div "Janela de atendimento Grade de atendimento Capacidade Transportadoras Veículos …" at bounding box center [490, 211] width 980 height 422
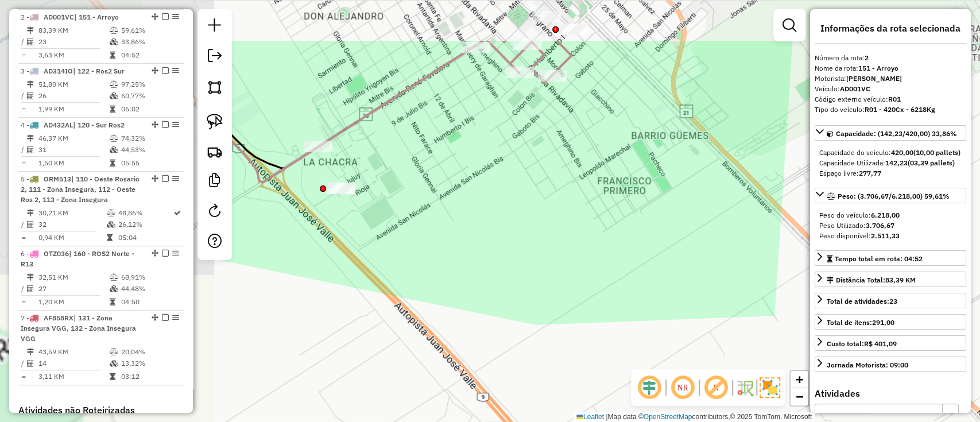
drag, startPoint x: 516, startPoint y: 287, endPoint x: 794, endPoint y: 352, distance: 285.8
click at [794, 352] on div "Janela de atendimento Grade de atendimento Capacidade Transportadoras Veículos …" at bounding box center [490, 211] width 980 height 422
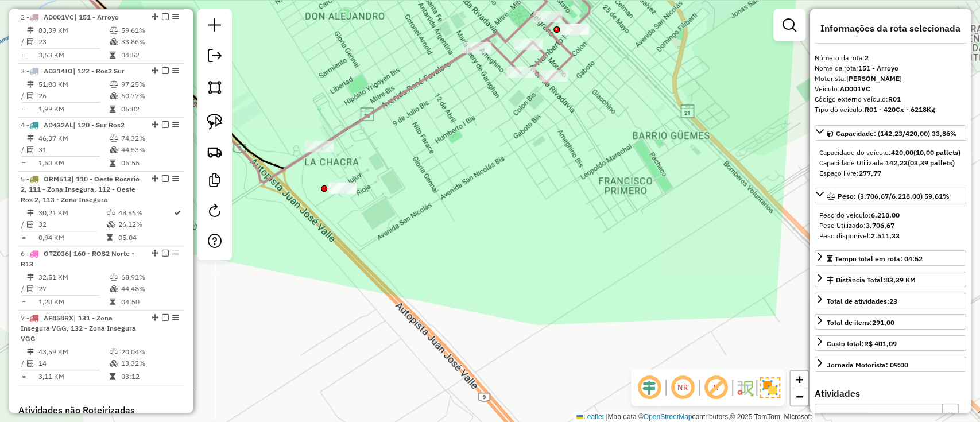
click at [682, 187] on div "Janela de atendimento Grade de atendimento Capacidade Transportadoras Veículos …" at bounding box center [490, 211] width 980 height 422
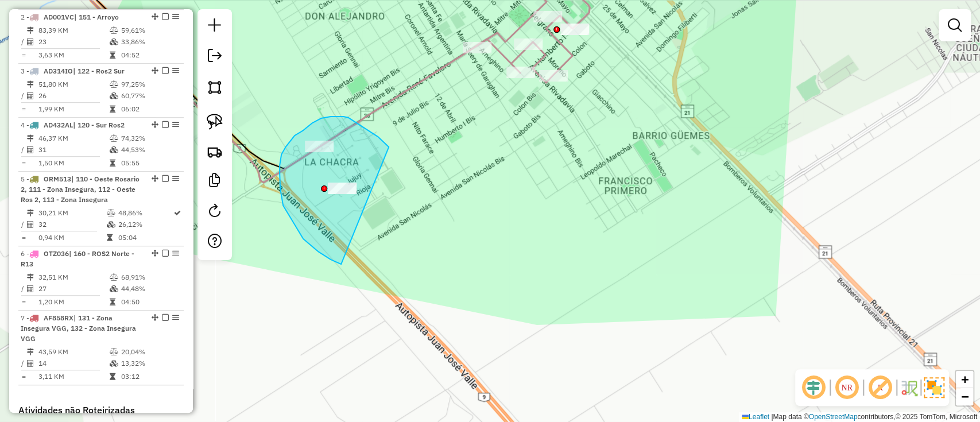
drag, startPoint x: 389, startPoint y: 147, endPoint x: 356, endPoint y: 267, distance: 124.3
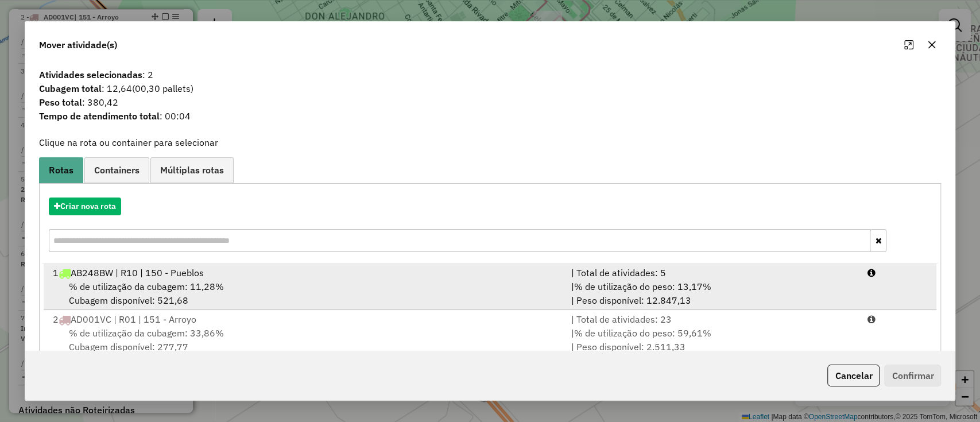
scroll to position [0, 0]
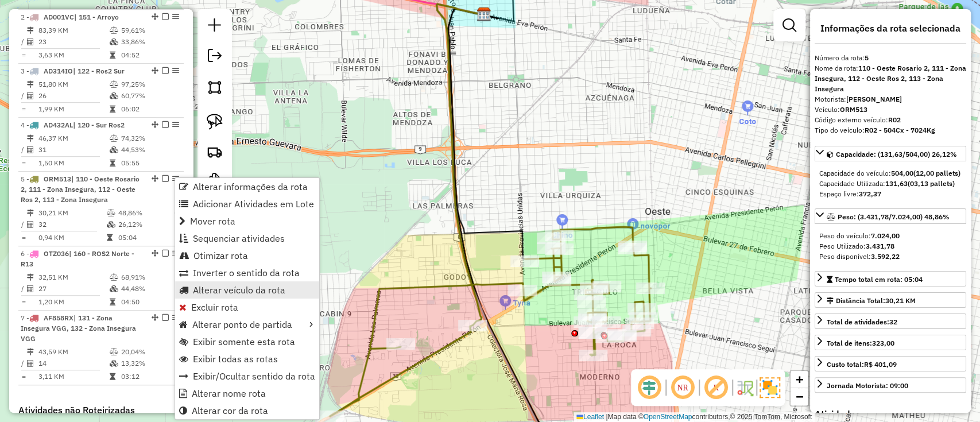
click at [246, 292] on span "Alterar veículo da rota" at bounding box center [239, 289] width 92 height 9
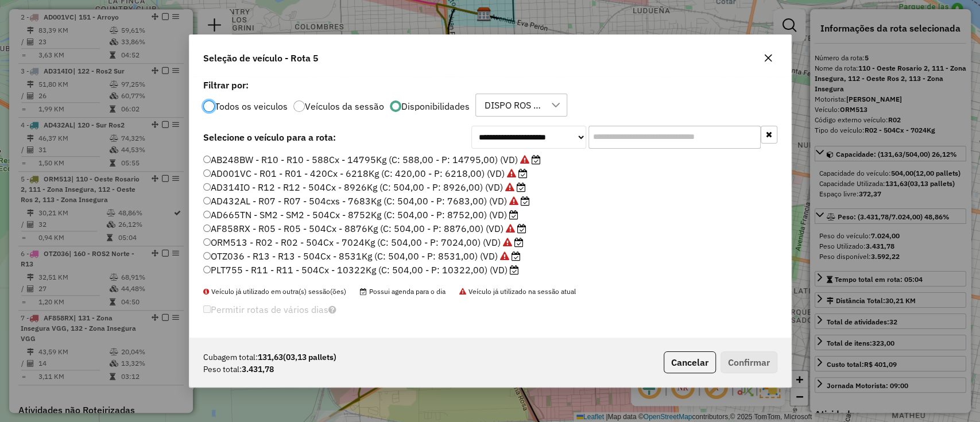
scroll to position [6, 3]
click at [693, 370] on button "Cancelar" at bounding box center [689, 362] width 52 height 22
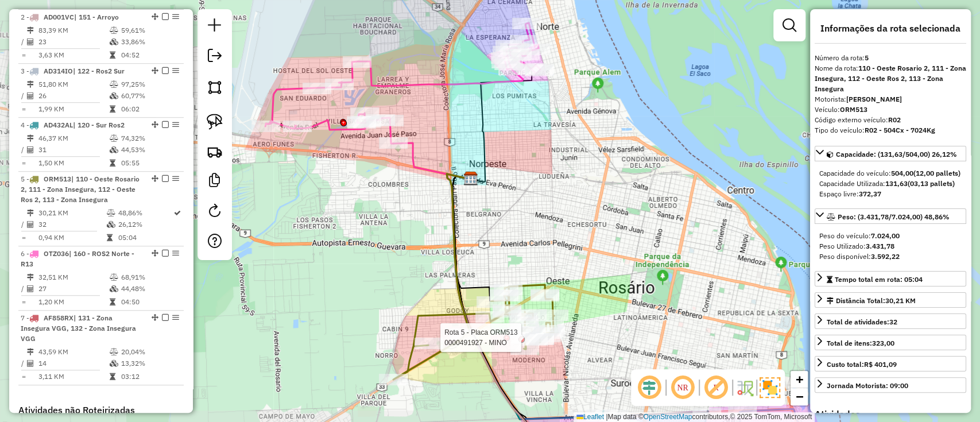
drag, startPoint x: 504, startPoint y: 353, endPoint x: 390, endPoint y: -1, distance: 372.0
click at [390, 0] on html "Aguarde... Pop-up bloqueado! Seu navegador bloqueou automáticamente a abertura …" at bounding box center [490, 211] width 980 height 422
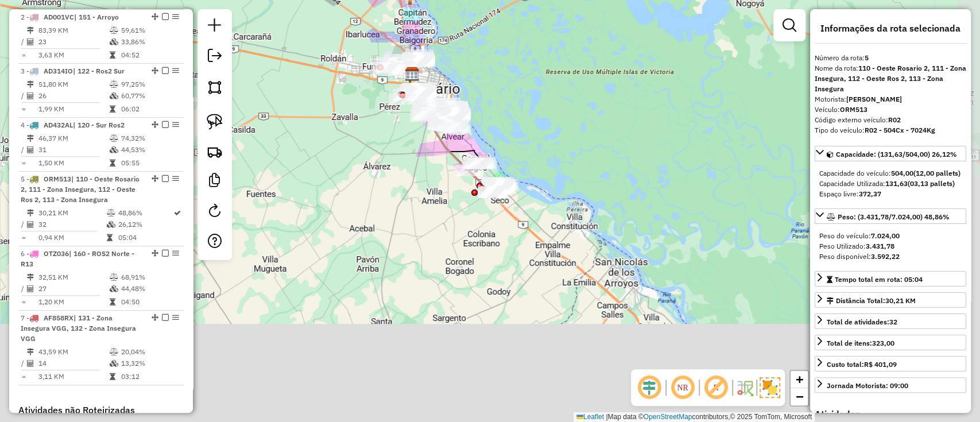
drag, startPoint x: 551, startPoint y: 281, endPoint x: 376, endPoint y: 158, distance: 213.3
click at [381, 158] on div "Janela de atendimento Grade de atendimento Capacidade Transportadoras Veículos …" at bounding box center [490, 211] width 980 height 422
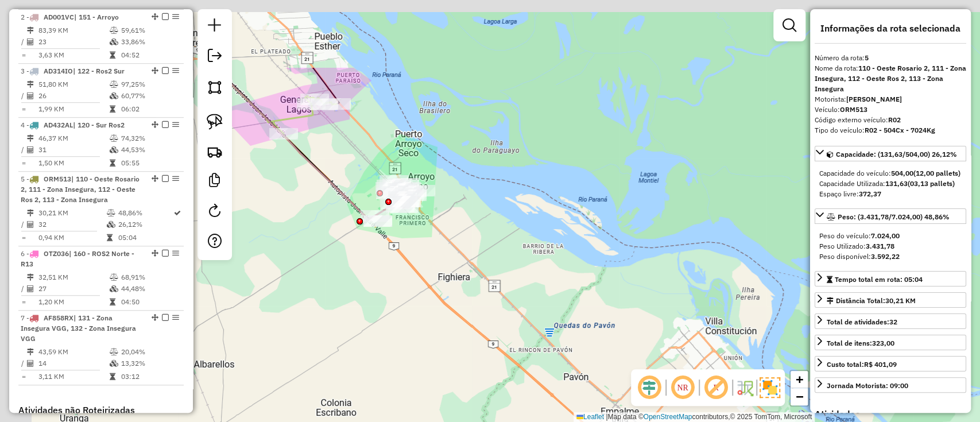
drag, startPoint x: 554, startPoint y: 337, endPoint x: 534, endPoint y: 342, distance: 20.6
click at [559, 340] on div "Janela de atendimento Grade de atendimento Capacidade Transportadoras Veículos …" at bounding box center [490, 211] width 980 height 422
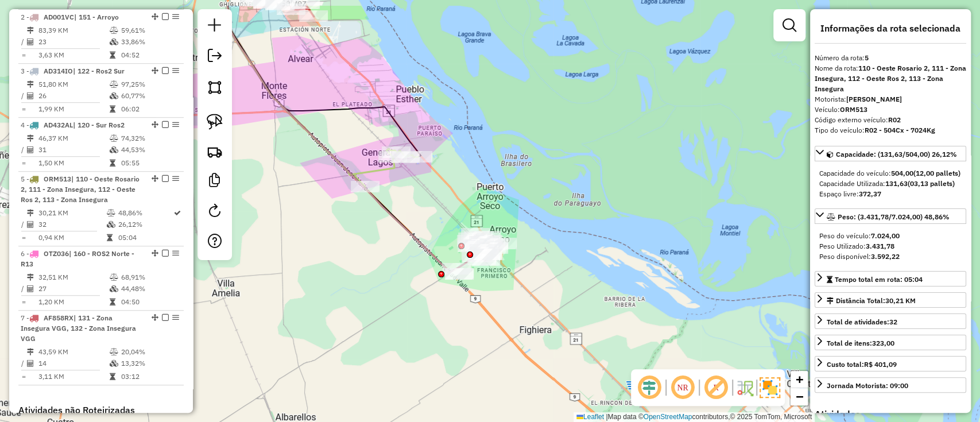
drag, startPoint x: 465, startPoint y: 331, endPoint x: 492, endPoint y: 345, distance: 30.5
click at [491, 344] on div "Janela de atendimento Grade de atendimento Capacidade Transportadoras Veículos …" at bounding box center [490, 211] width 980 height 422
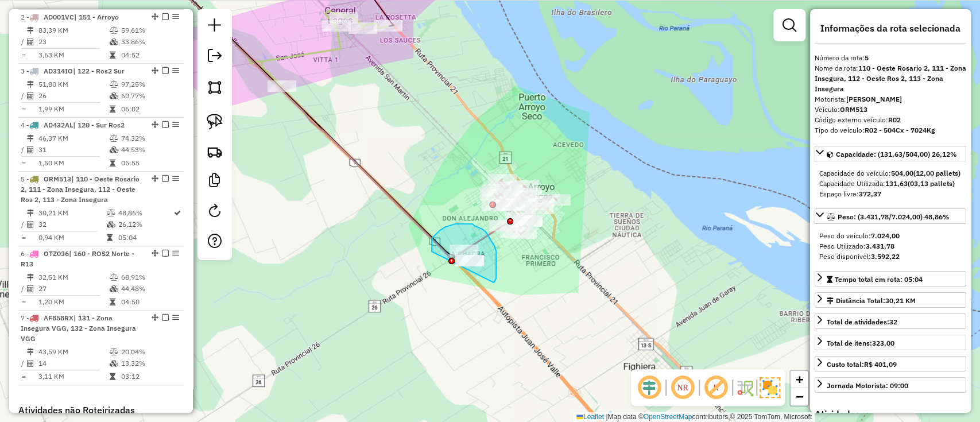
drag, startPoint x: 494, startPoint y: 282, endPoint x: 441, endPoint y: 280, distance: 52.8
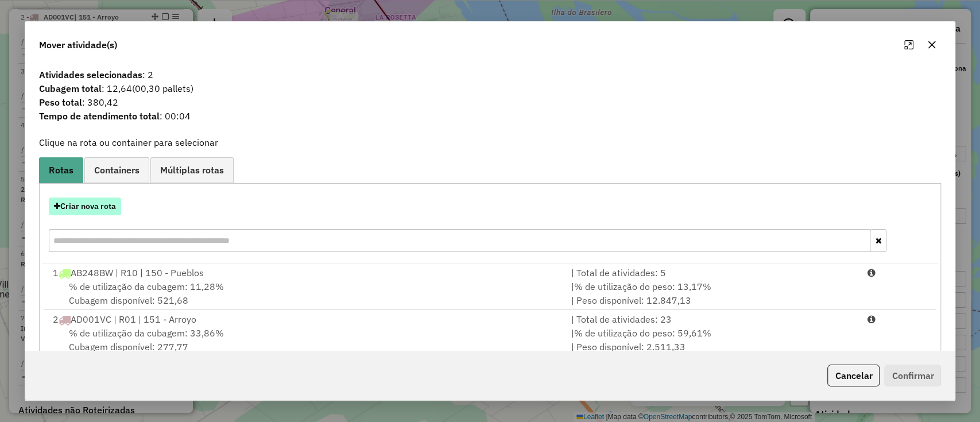
click at [108, 213] on button "Criar nova rota" at bounding box center [85, 206] width 72 height 18
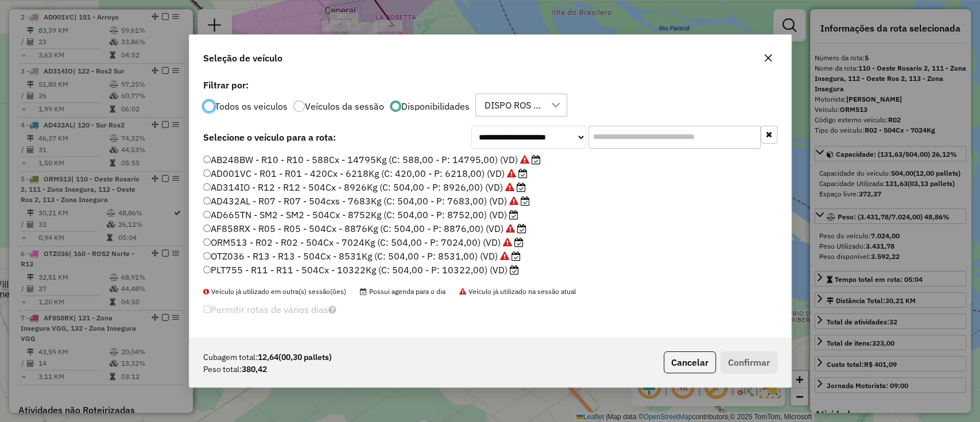
click at [626, 142] on input "text" at bounding box center [674, 137] width 172 height 23
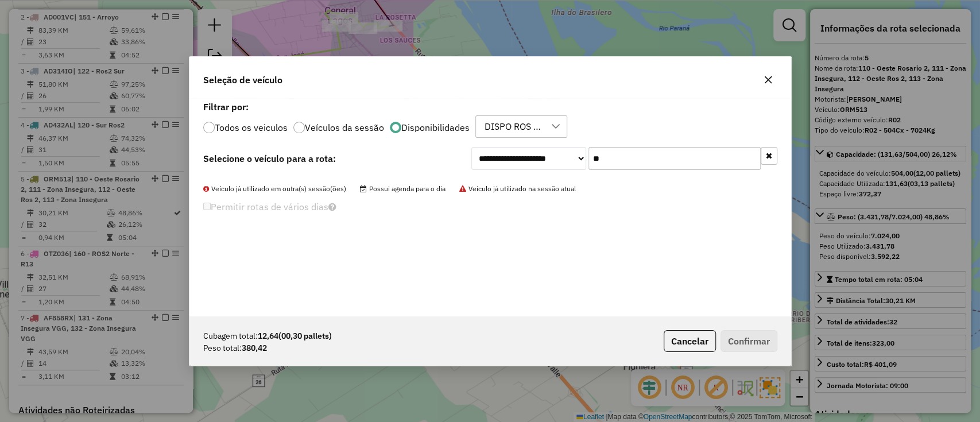
type input "*"
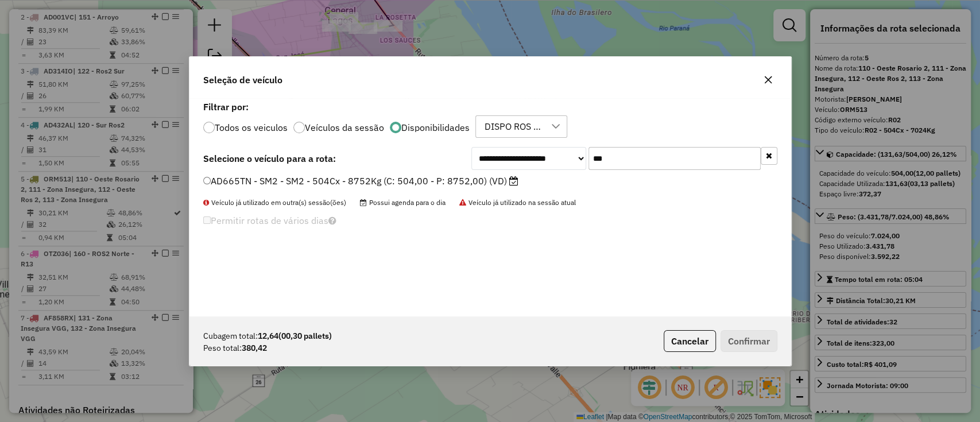
type input "***"
click at [496, 185] on label "AD665TN - SM2 - SM2 - 504Cx - 8752Kg (C: 504,00 - P: 8752,00) (VD)" at bounding box center [360, 181] width 315 height 14
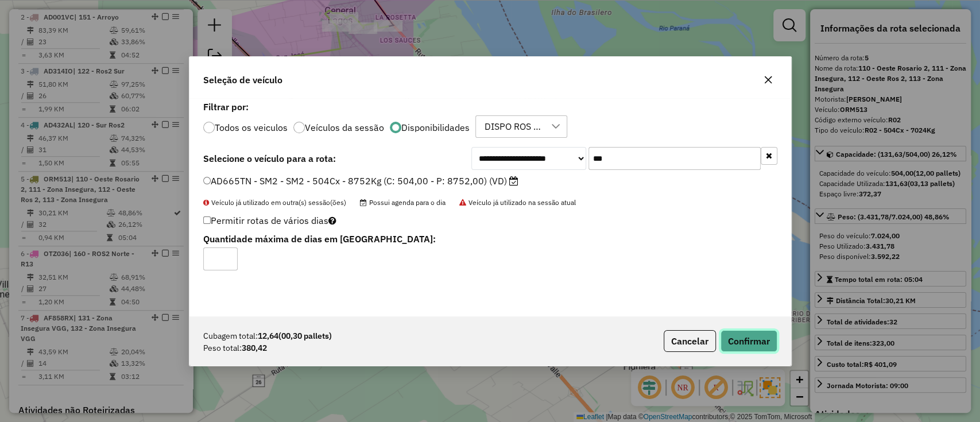
click at [756, 344] on button "Confirmar" at bounding box center [748, 341] width 57 height 22
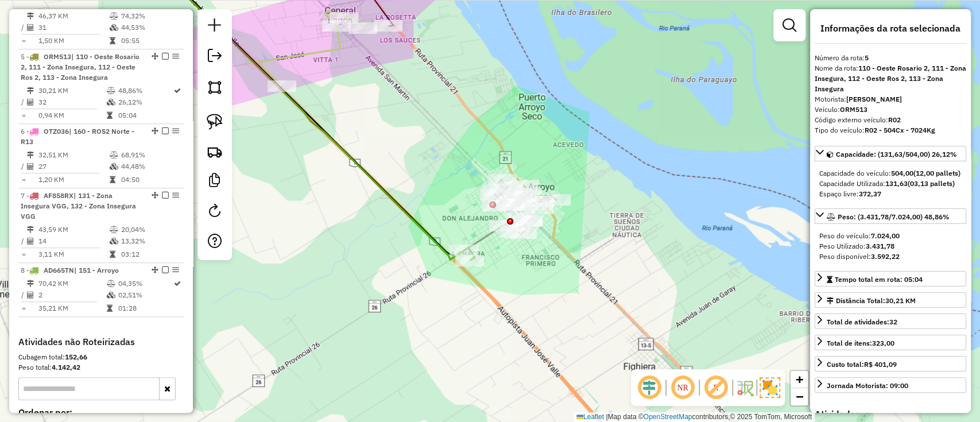
scroll to position [656, 0]
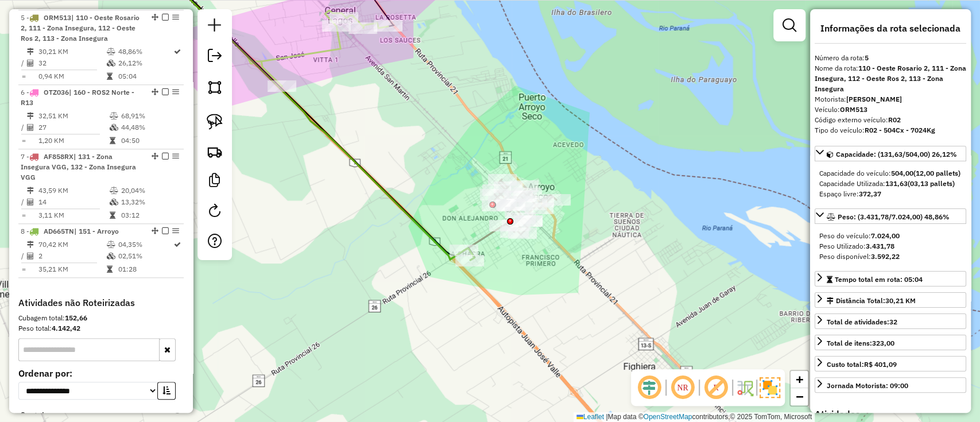
click at [428, 240] on icon at bounding box center [306, 108] width 316 height 301
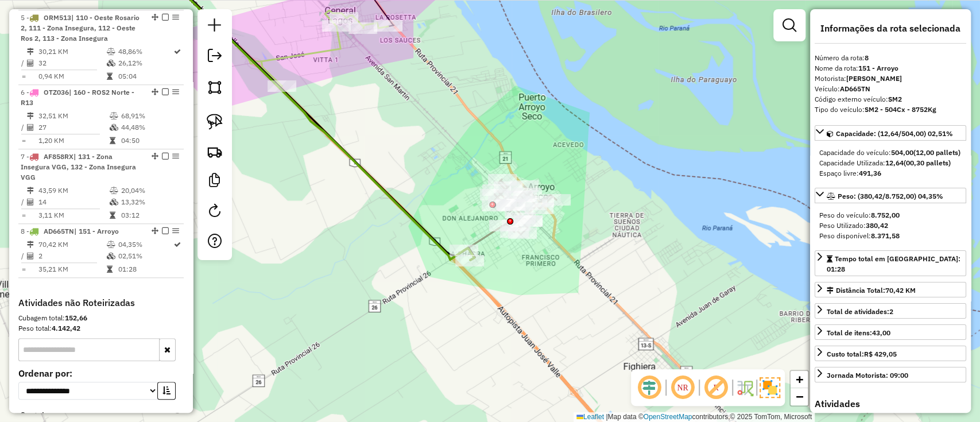
scroll to position [777, 0]
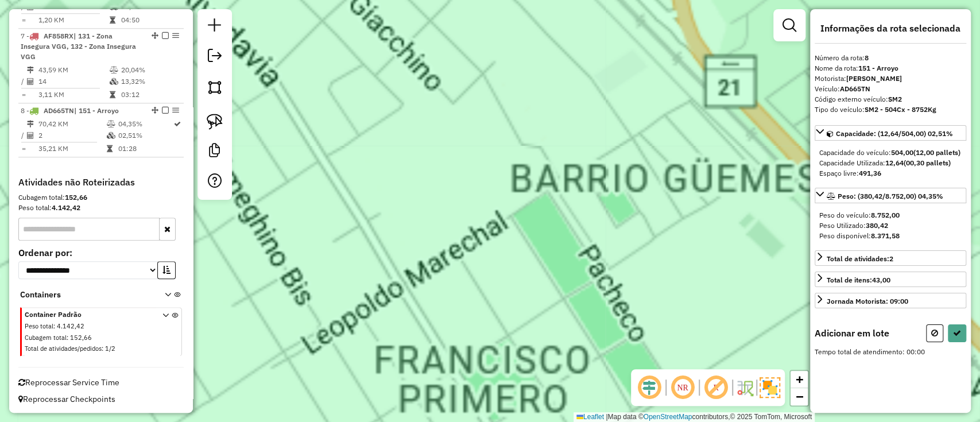
drag, startPoint x: 488, startPoint y: 133, endPoint x: 539, endPoint y: 405, distance: 276.7
click at [539, 404] on div "Janela de atendimento Grade de atendimento Capacidade Transportadoras Veículos …" at bounding box center [490, 211] width 980 height 422
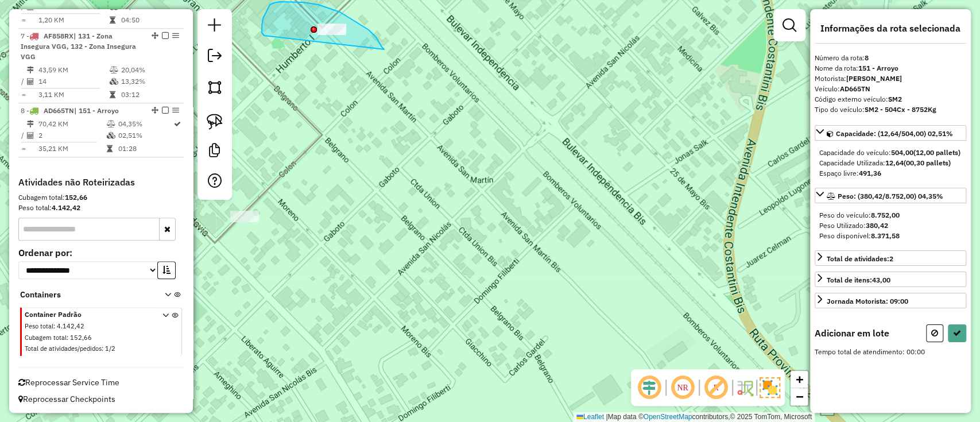
drag, startPoint x: 354, startPoint y: 21, endPoint x: 270, endPoint y: 43, distance: 86.7
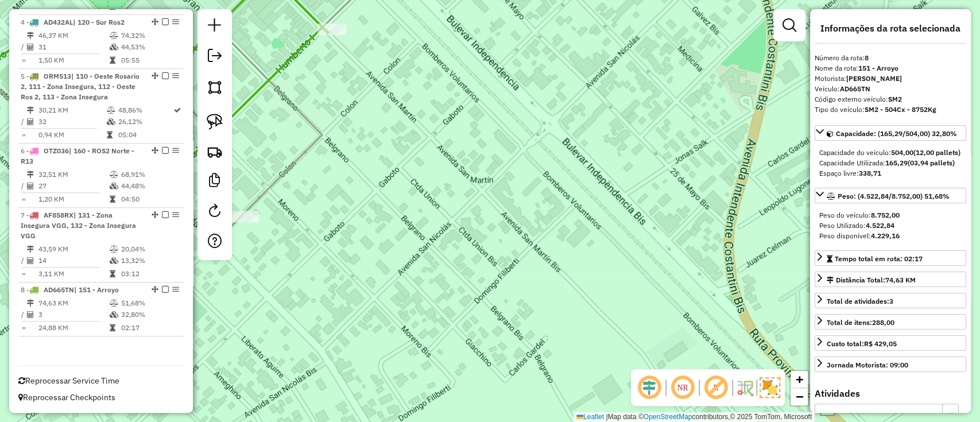
scroll to position [597, 0]
click at [445, 331] on div "Janela de atendimento Grade de atendimento Capacidade Transportadoras Veículos …" at bounding box center [490, 211] width 980 height 422
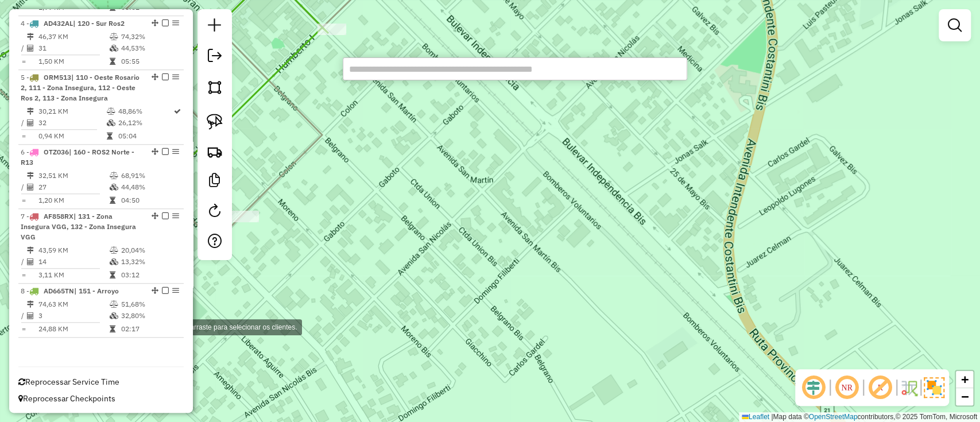
paste input "**********"
type input "**********"
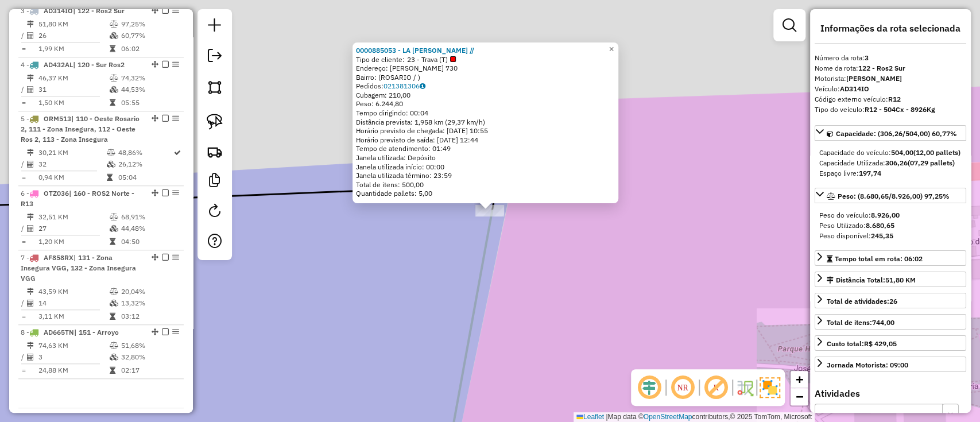
scroll to position [549, 0]
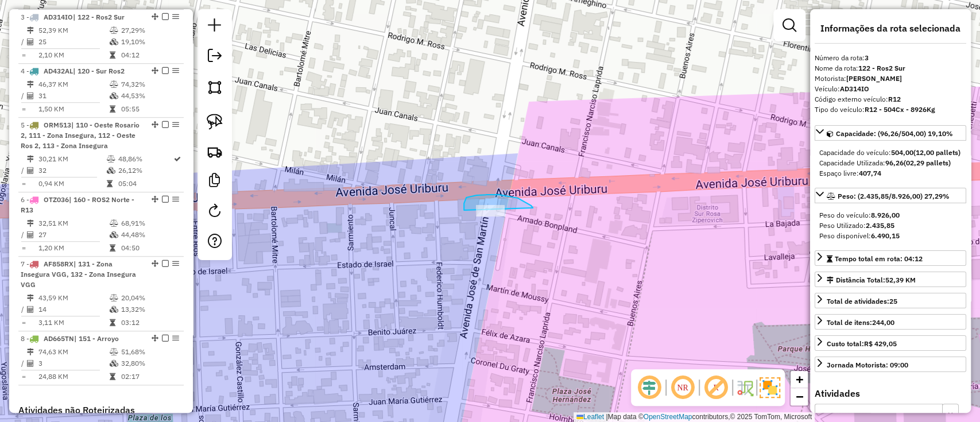
drag, startPoint x: 531, startPoint y: 206, endPoint x: 474, endPoint y: 288, distance: 99.8
click at [474, 288] on div "Janela de atendimento Grade de atendimento Capacidade Transportadoras Veículos …" at bounding box center [490, 211] width 980 height 422
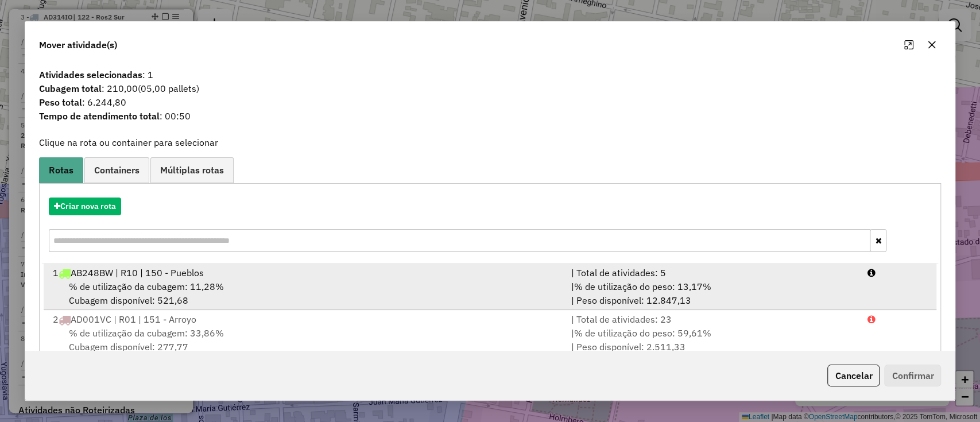
click at [250, 292] on div "% de utilização da cubagem: 11,28% Cubagem disponível: 521,68" at bounding box center [305, 293] width 518 height 28
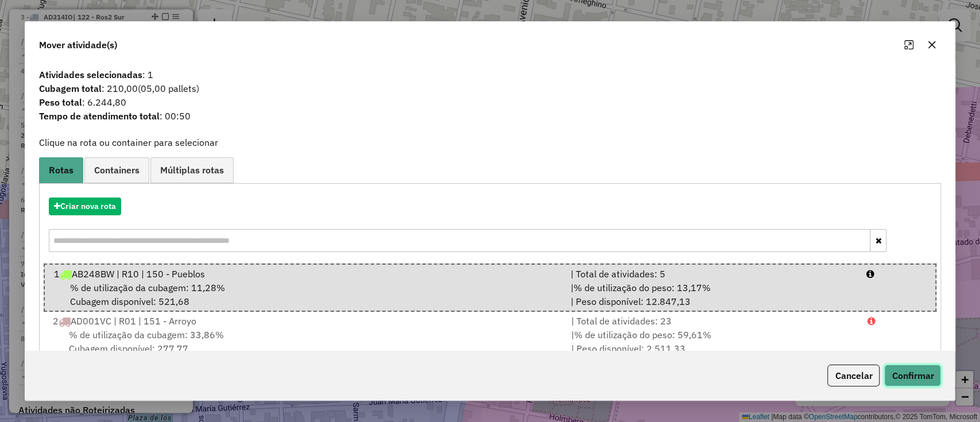
click at [904, 371] on button "Confirmar" at bounding box center [912, 375] width 57 height 22
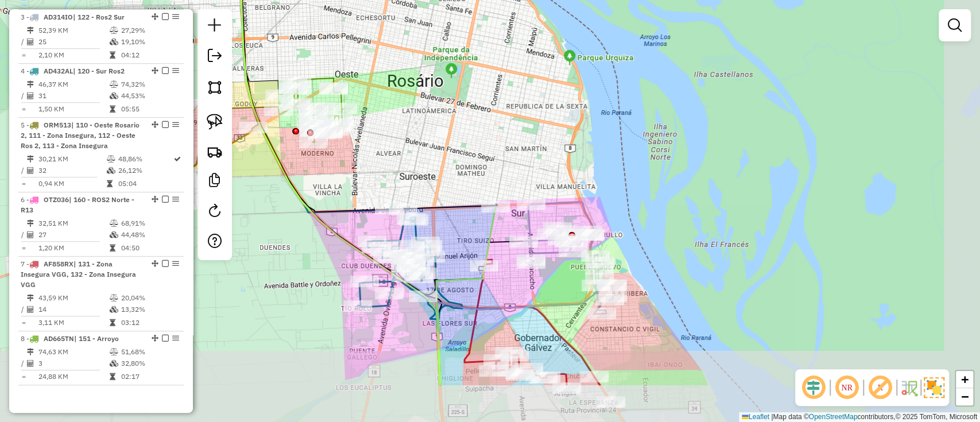
drag, startPoint x: 609, startPoint y: 297, endPoint x: 566, endPoint y: 218, distance: 90.1
click at [566, 218] on div "Janela de atendimento Grade de atendimento Capacidade Transportadoras Veículos …" at bounding box center [490, 211] width 980 height 422
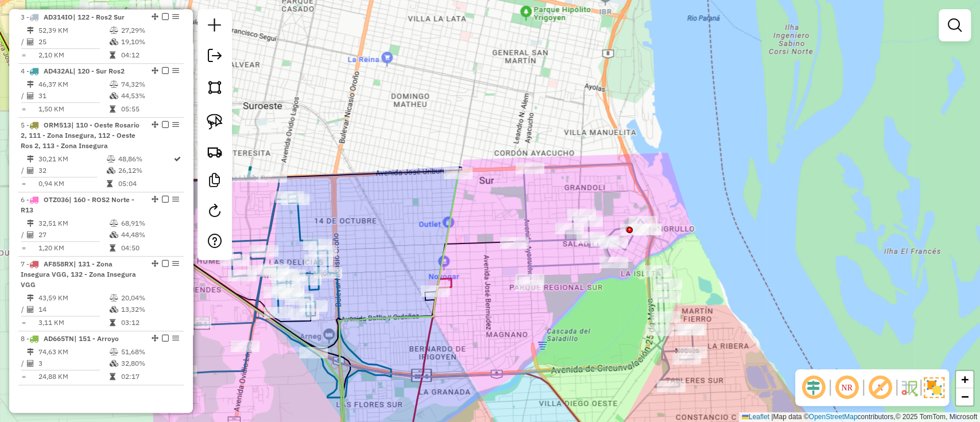
click at [532, 218] on icon at bounding box center [603, 275] width 179 height 223
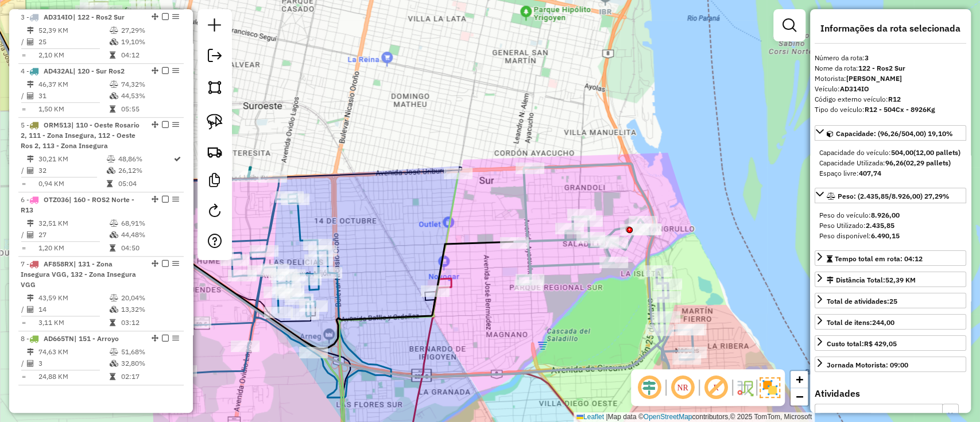
click at [524, 209] on icon at bounding box center [603, 275] width 179 height 223
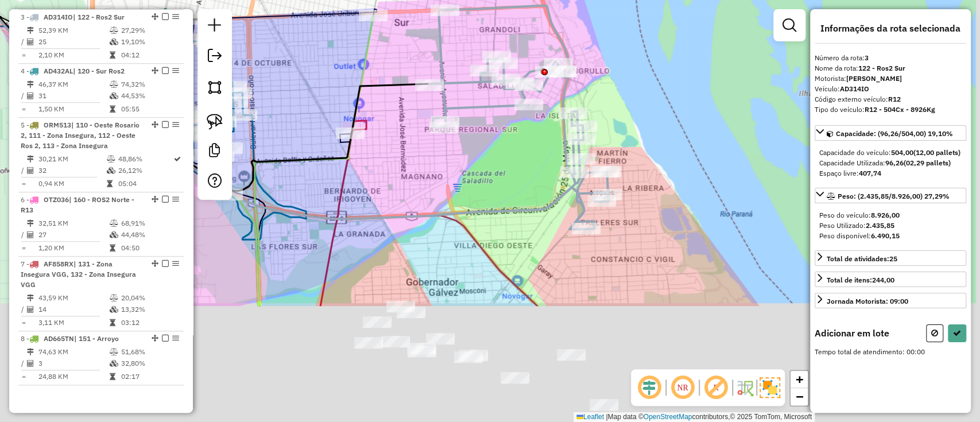
drag, startPoint x: 463, startPoint y: 341, endPoint x: 374, endPoint y: 174, distance: 188.9
click at [375, 176] on div "Janela de atendimento Grade de atendimento Capacidade Transportadoras Veículos …" at bounding box center [490, 211] width 980 height 422
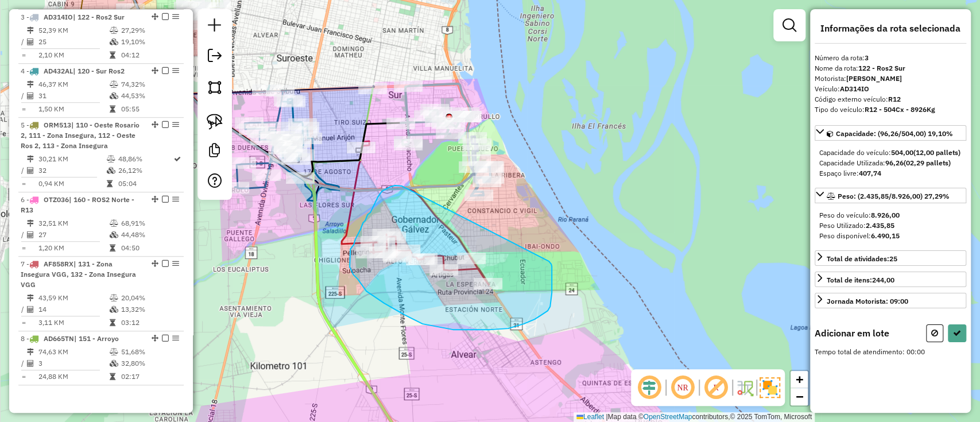
drag, startPoint x: 399, startPoint y: 186, endPoint x: 542, endPoint y: 259, distance: 160.2
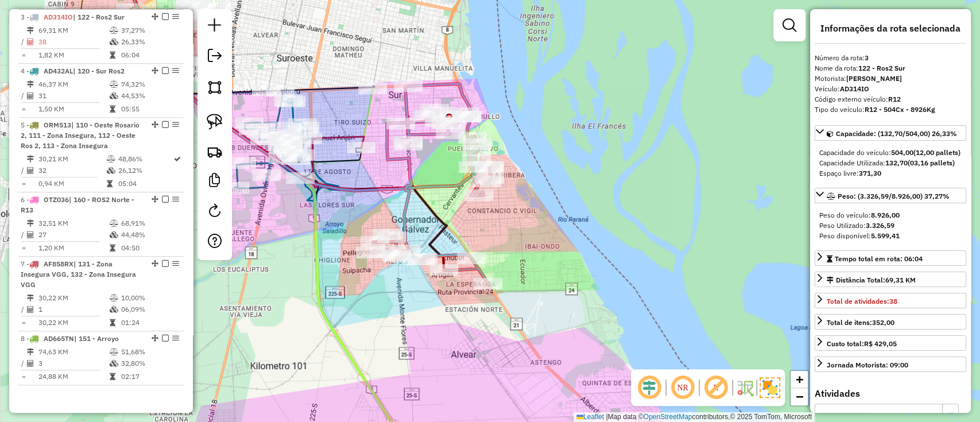
click at [415, 355] on div "Janela de atendimento Grade de atendimento Capacidade Transportadoras Veículos …" at bounding box center [490, 211] width 980 height 422
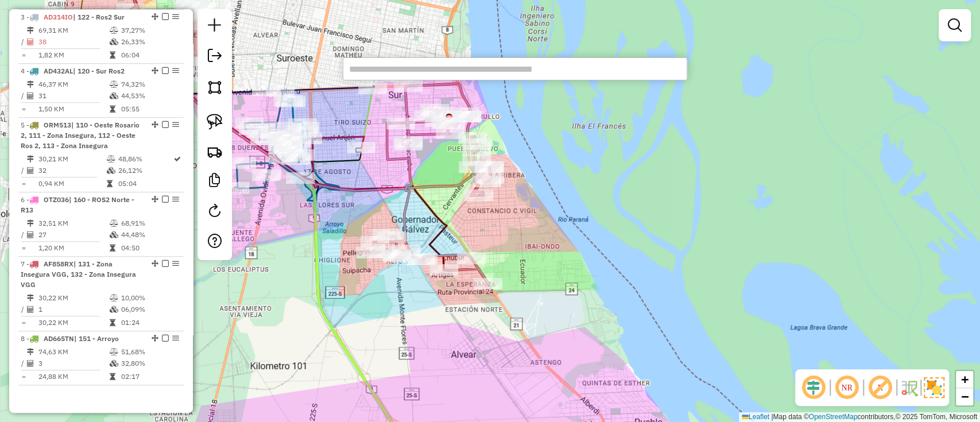
paste input "**********"
type input "**********"
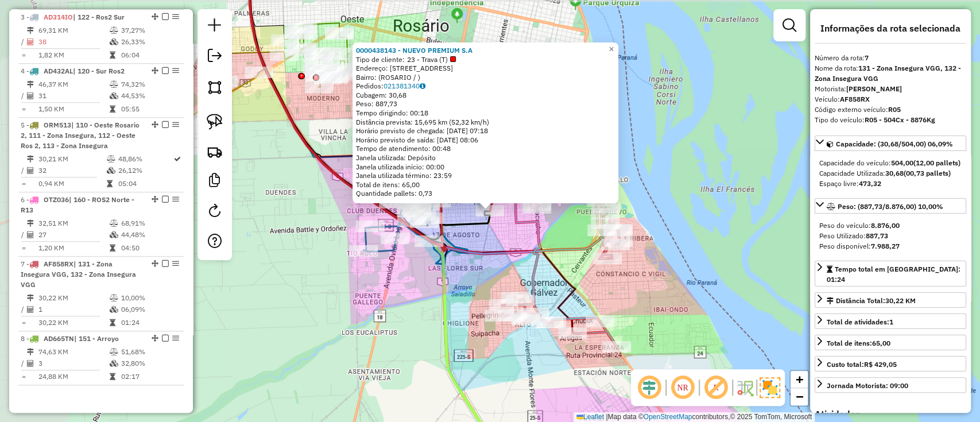
scroll to position [597, 0]
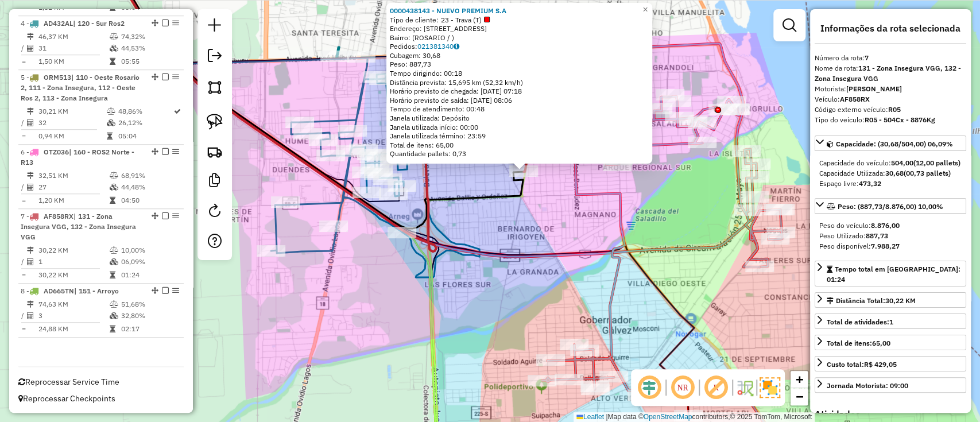
click at [318, 255] on icon at bounding box center [375, 166] width 208 height 221
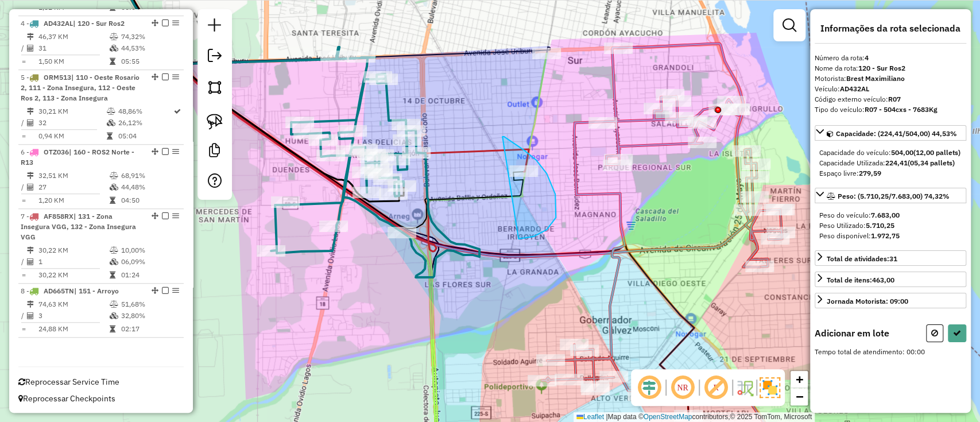
drag, startPoint x: 502, startPoint y: 137, endPoint x: 471, endPoint y: 238, distance: 105.6
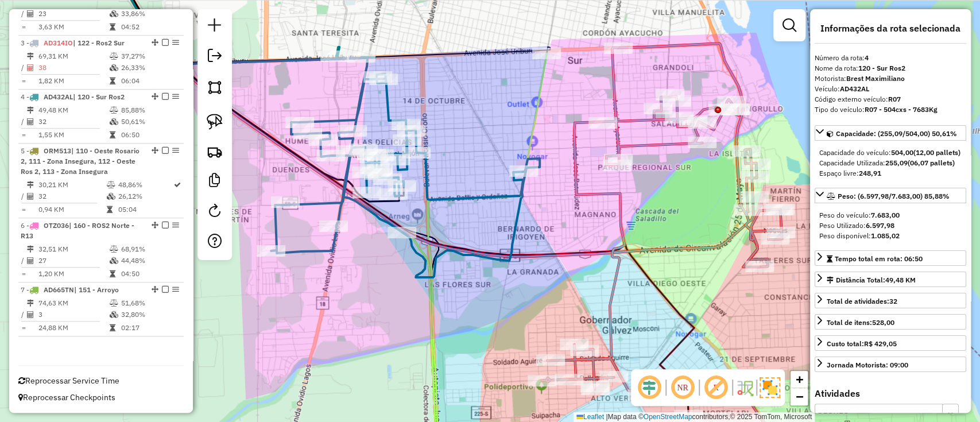
scroll to position [522, 0]
click at [445, 321] on div "Janela de atendimento Grade de atendimento Capacidade Transportadoras Veículos …" at bounding box center [490, 211] width 980 height 422
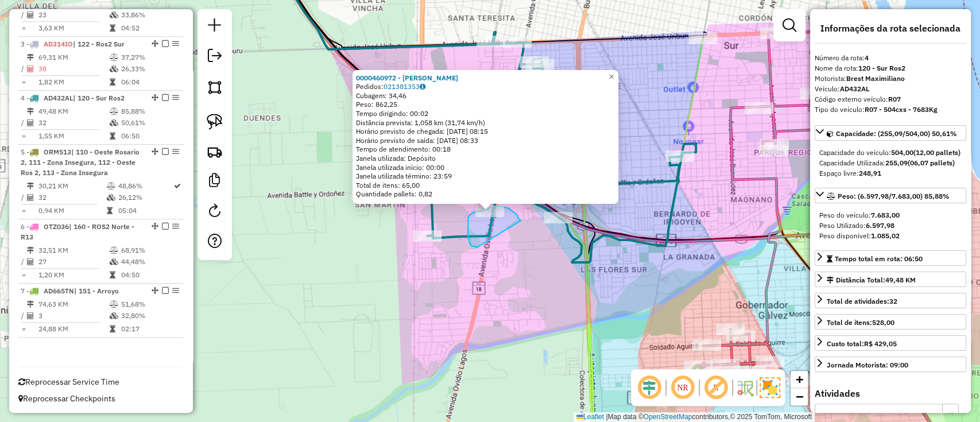
drag, startPoint x: 508, startPoint y: 208, endPoint x: 476, endPoint y: 247, distance: 50.6
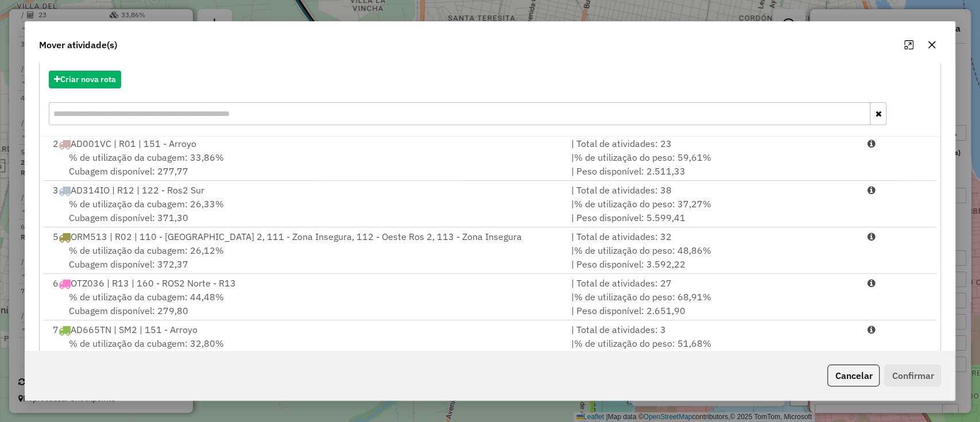
scroll to position [161, 0]
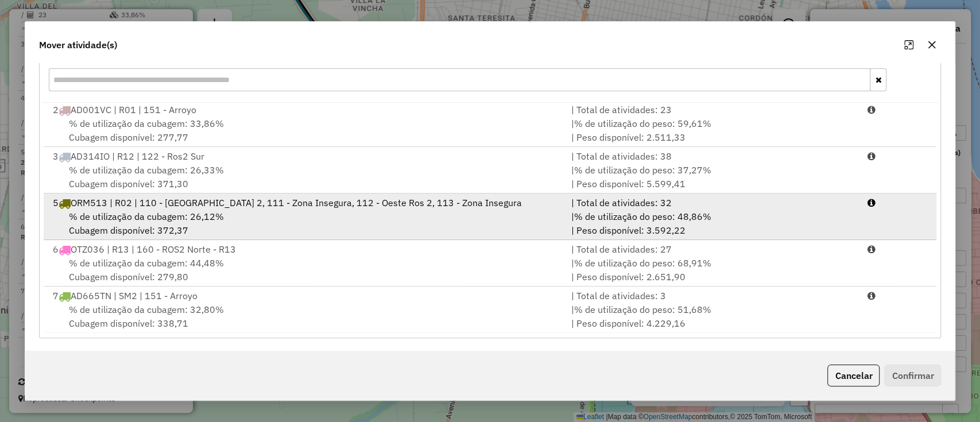
click at [227, 213] on div "% de utilização da cubagem: 26,12% Cubagem disponível: 372,37" at bounding box center [305, 223] width 518 height 28
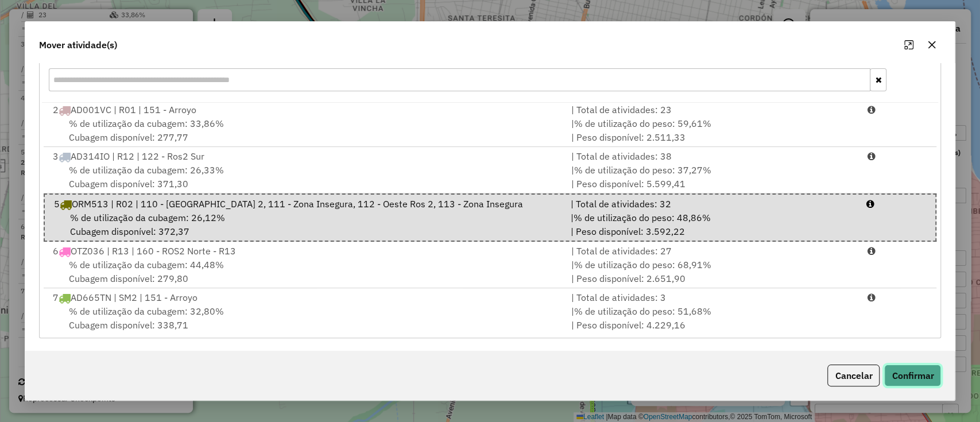
click at [895, 382] on button "Confirmar" at bounding box center [912, 375] width 57 height 22
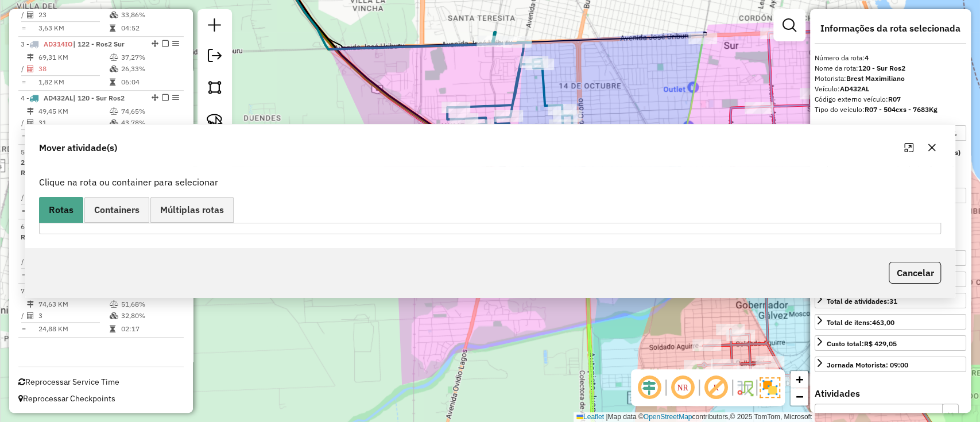
scroll to position [0, 0]
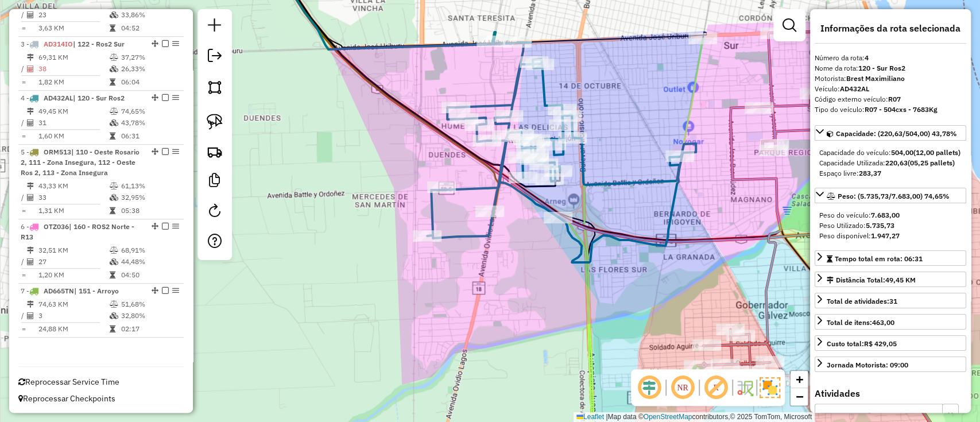
click at [401, 382] on div "Janela de atendimento Grade de atendimento Capacidade Transportadoras Veículos …" at bounding box center [490, 211] width 980 height 422
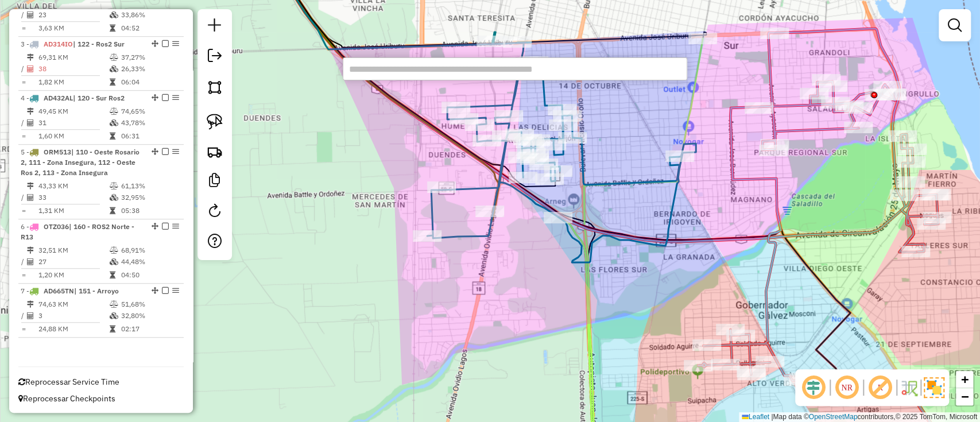
paste input "**********"
type input "**********"
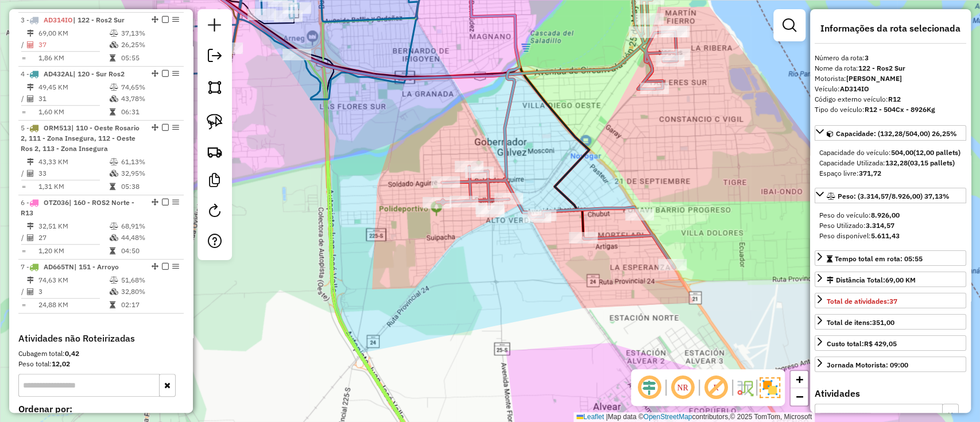
scroll to position [549, 0]
click at [395, 363] on div "Janela de atendimento Grade de atendimento Capacidade Transportadoras Veículos …" at bounding box center [490, 211] width 980 height 422
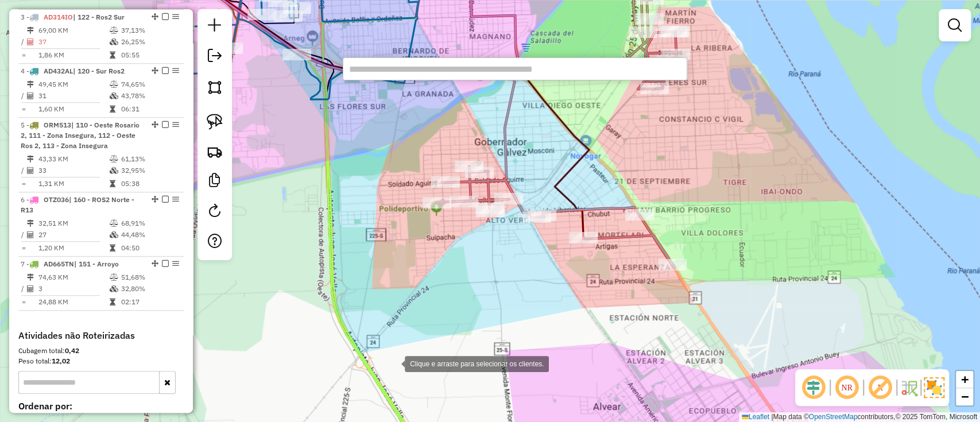
type input "**********"
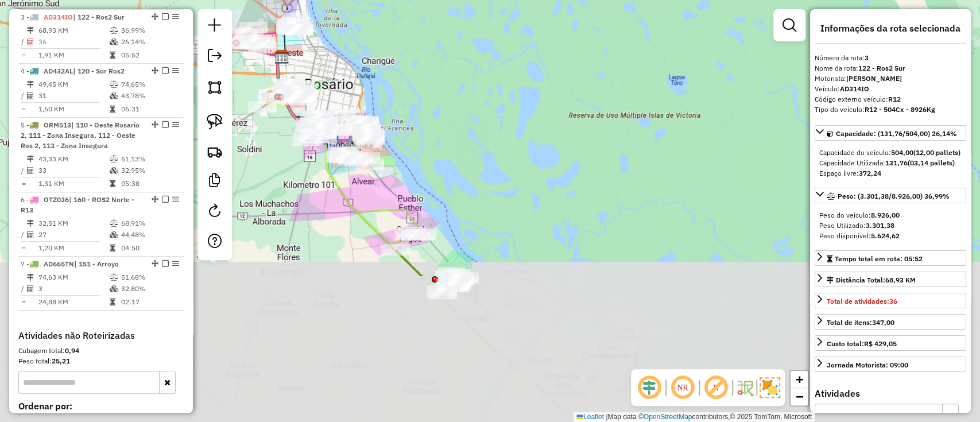
drag, startPoint x: 482, startPoint y: 283, endPoint x: 452, endPoint y: 88, distance: 197.9
click at [453, 90] on div "Janela de atendimento Grade de atendimento Capacidade Transportadoras Veículos …" at bounding box center [490, 211] width 980 height 422
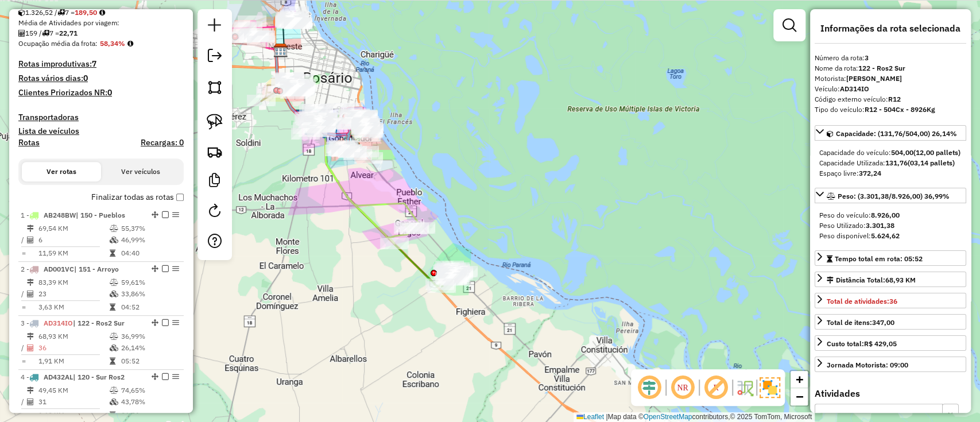
scroll to position [166, 0]
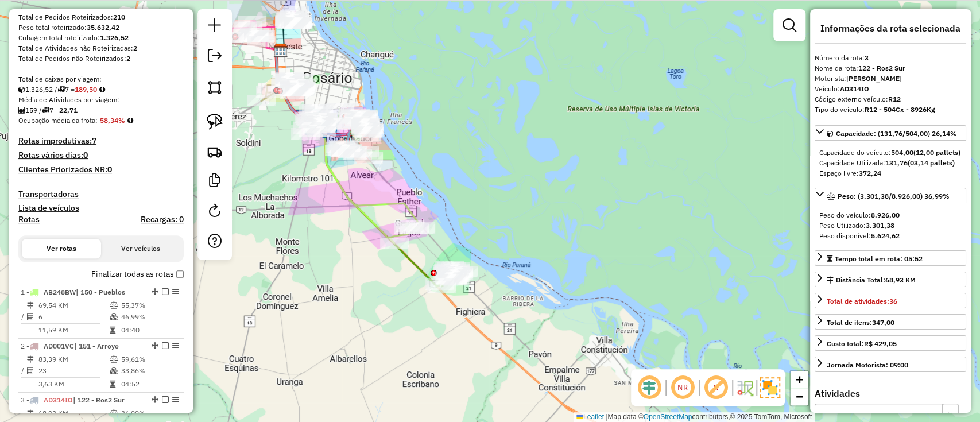
click at [147, 271] on label "Finalizar todas as rotas" at bounding box center [137, 274] width 92 height 12
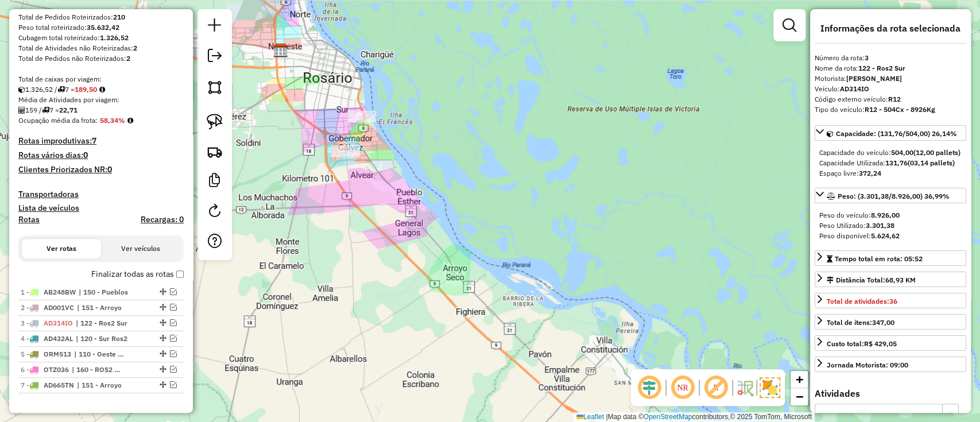
click at [304, 266] on div "Janela de atendimento Grade de atendimento Capacidade Transportadoras Veículos …" at bounding box center [490, 211] width 980 height 422
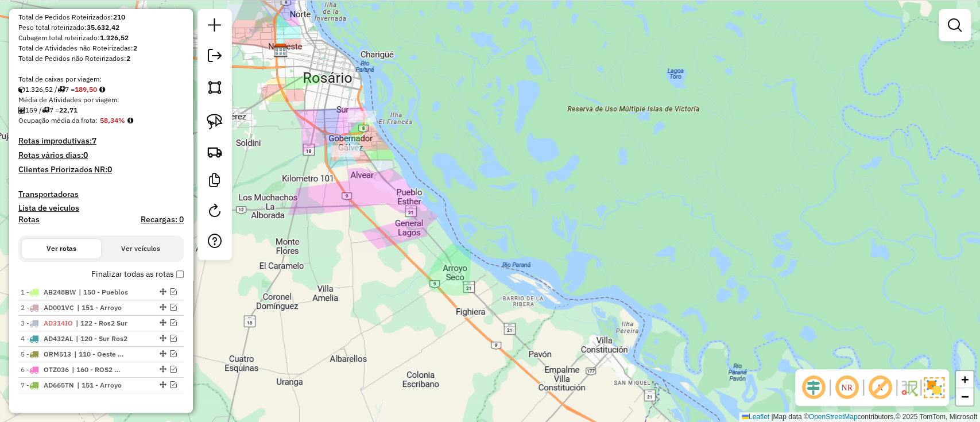
click at [136, 273] on label "Finalizar todas as rotas" at bounding box center [137, 274] width 92 height 12
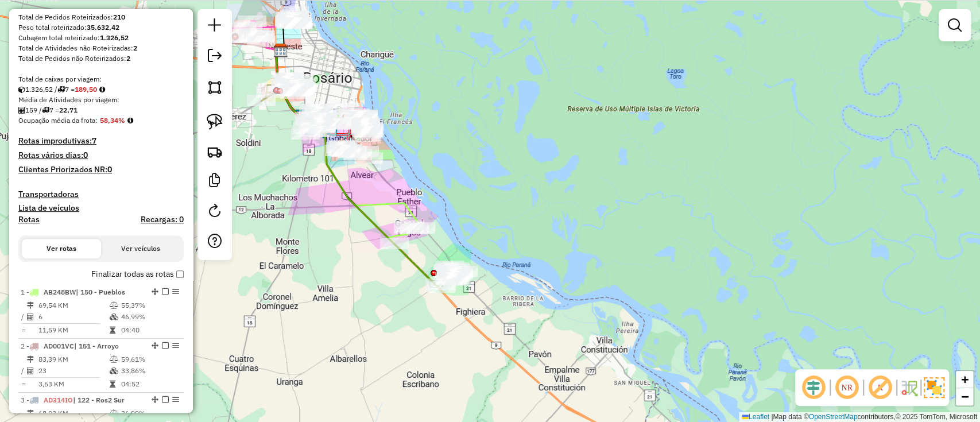
click at [257, 281] on div "Janela de atendimento Grade de atendimento Capacidade Transportadoras Veículos …" at bounding box center [490, 211] width 980 height 422
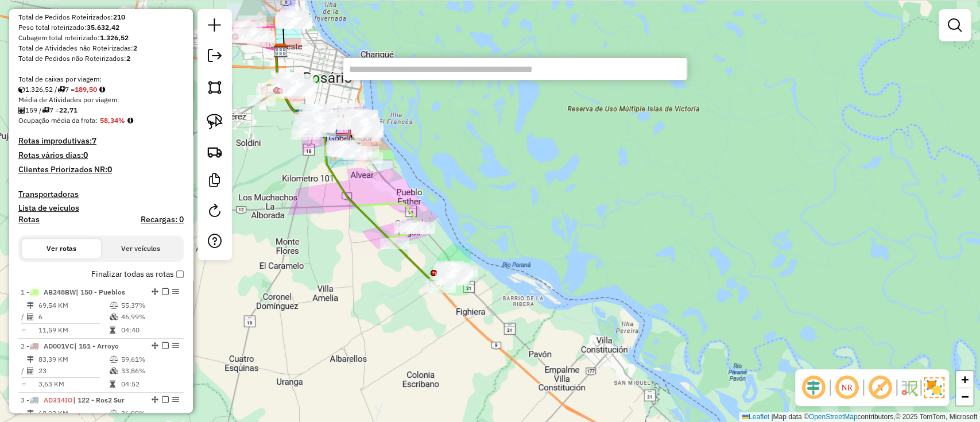
paste input "**********"
type input "**********"
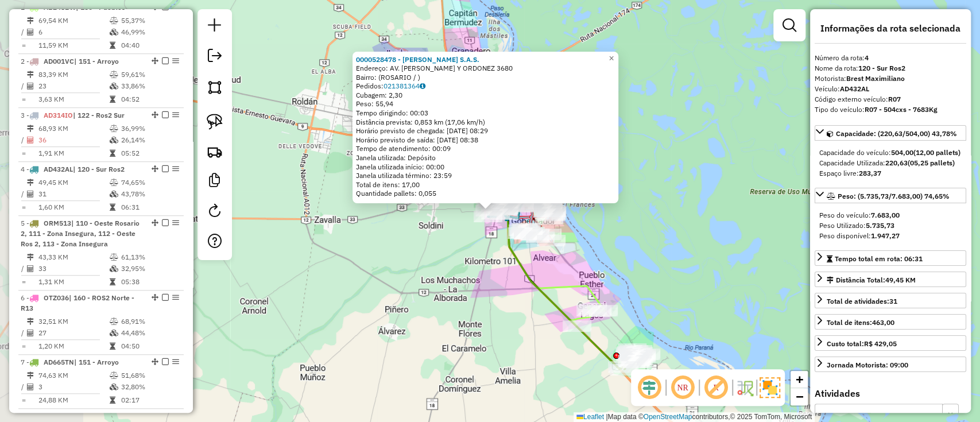
scroll to position [603, 0]
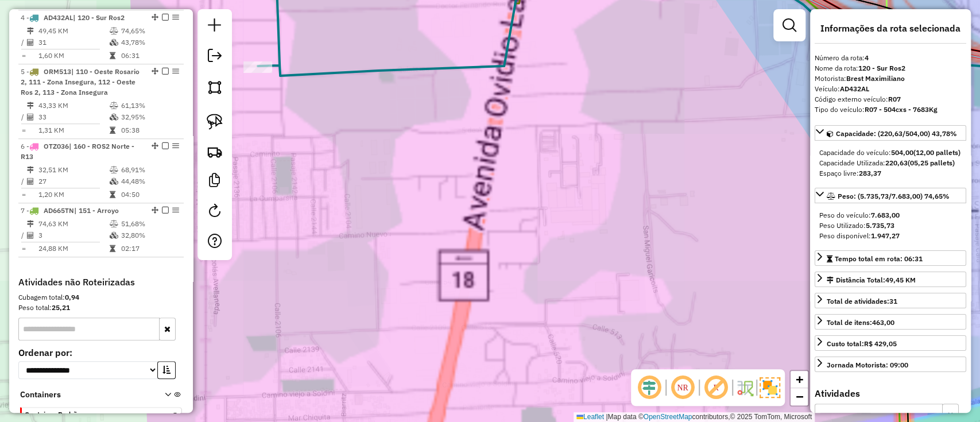
drag, startPoint x: 372, startPoint y: 154, endPoint x: 443, endPoint y: 457, distance: 311.2
click at [443, 421] on html "Aguarde... Pop-up bloqueado! Seu navegador bloqueou automáticamente a abertura …" at bounding box center [490, 211] width 980 height 422
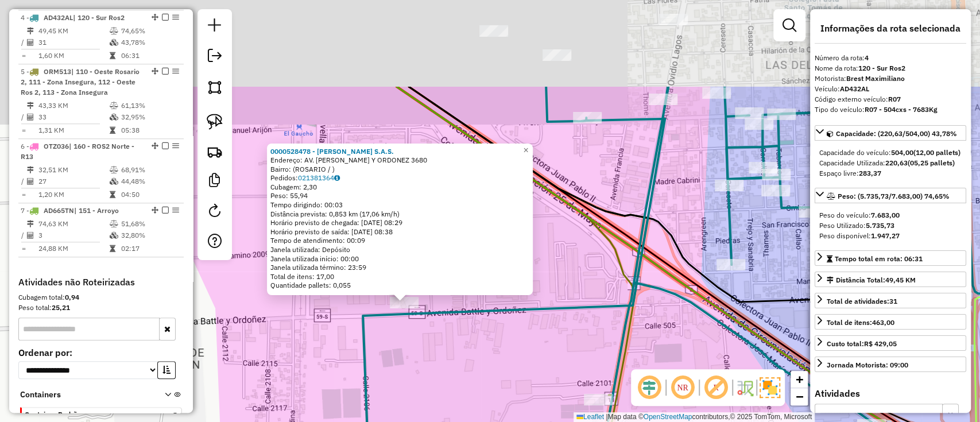
drag, startPoint x: 404, startPoint y: 254, endPoint x: 422, endPoint y: 383, distance: 129.8
click at [422, 383] on div "0000528478 - Ciyia S.A.S. Endereço: AV. JOSE BATLLE Y ORDONEZ 3680 Bairro: (ROS…" at bounding box center [490, 211] width 980 height 422
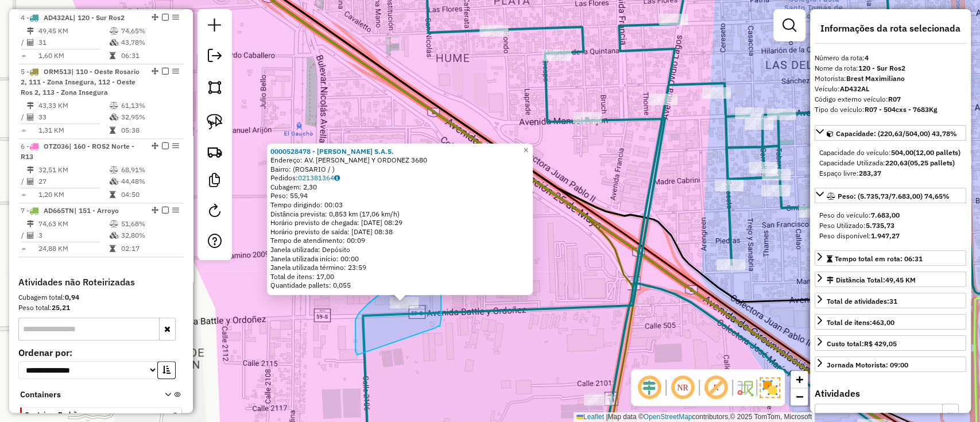
drag, startPoint x: 440, startPoint y: 326, endPoint x: 359, endPoint y: 356, distance: 86.2
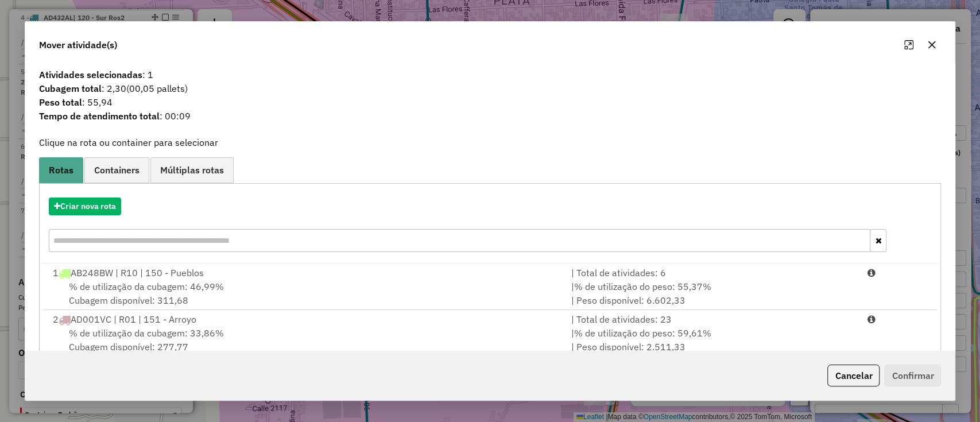
scroll to position [0, 0]
click at [848, 372] on button "Cancelar" at bounding box center [853, 375] width 52 height 22
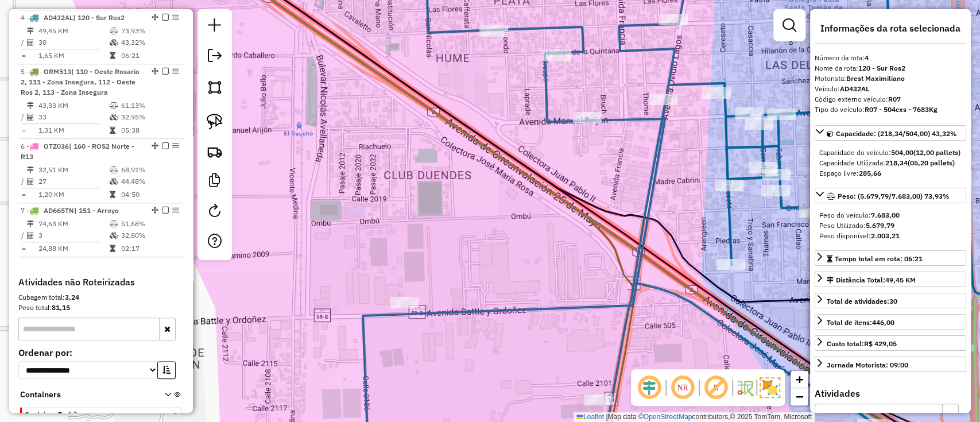
click at [413, 368] on div "Janela de atendimento Grade de atendimento Capacidade Transportadoras Veículos …" at bounding box center [490, 211] width 980 height 422
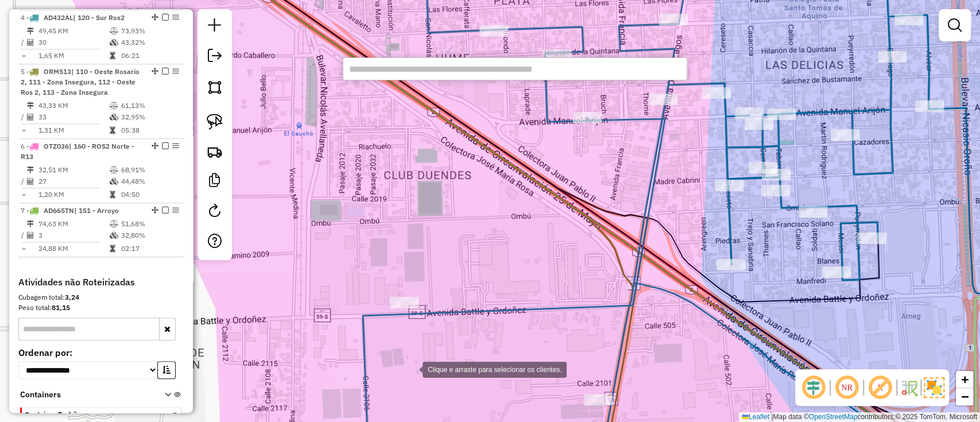
paste input "**********"
type input "**********"
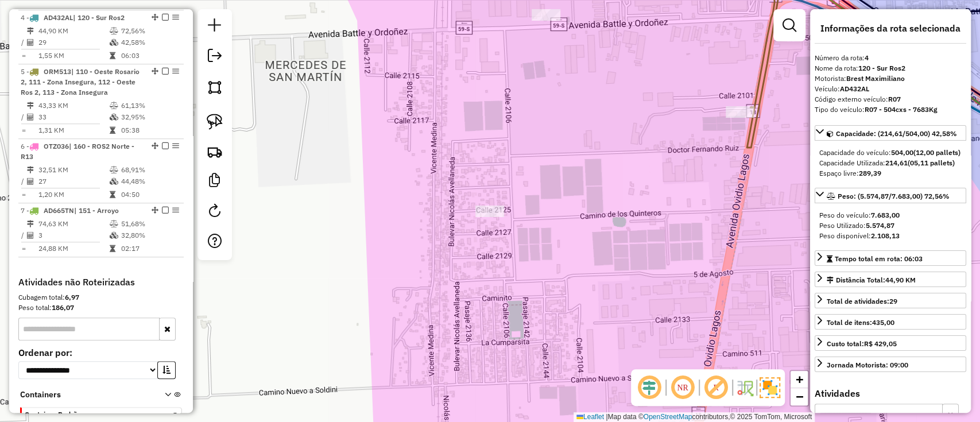
click at [749, 141] on icon at bounding box center [766, 52] width 38 height 189
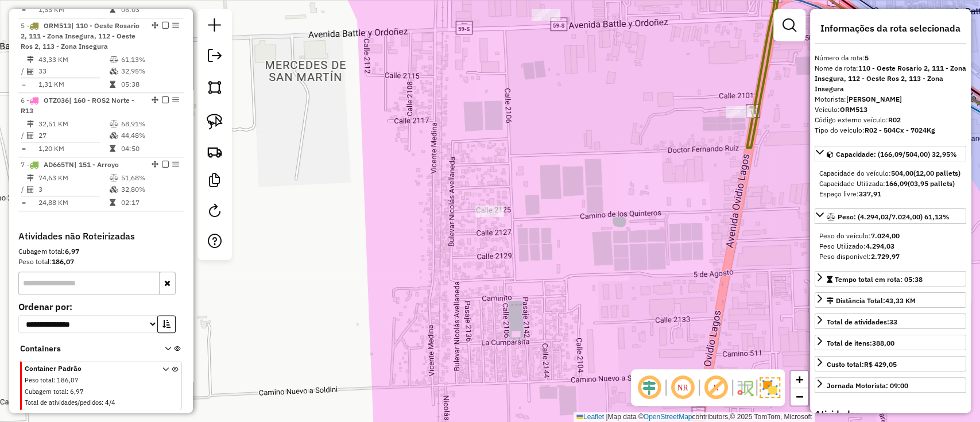
scroll to position [656, 0]
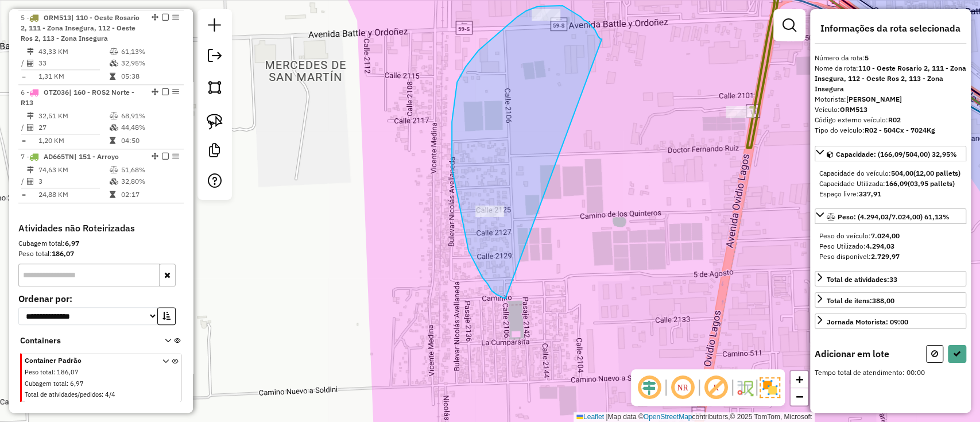
drag, startPoint x: 574, startPoint y: 13, endPoint x: 509, endPoint y: 300, distance: 293.7
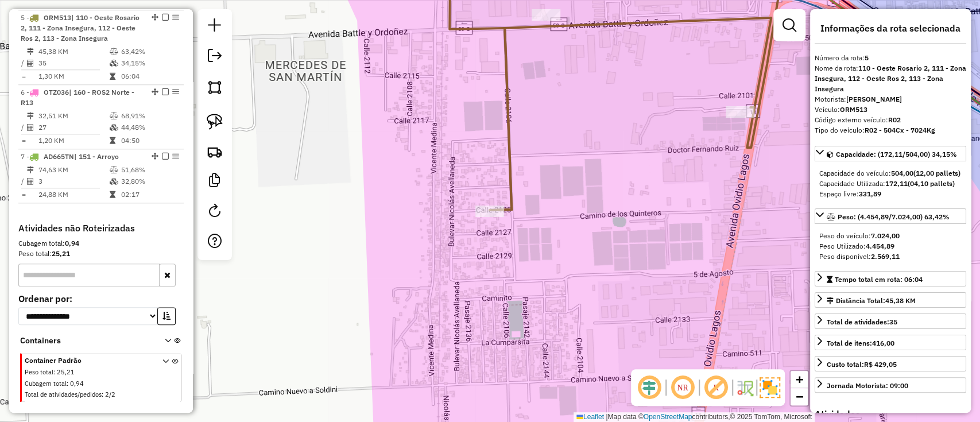
click at [453, 329] on div "Janela de atendimento Grade de atendimento Capacidade Transportadoras Veículos …" at bounding box center [490, 211] width 980 height 422
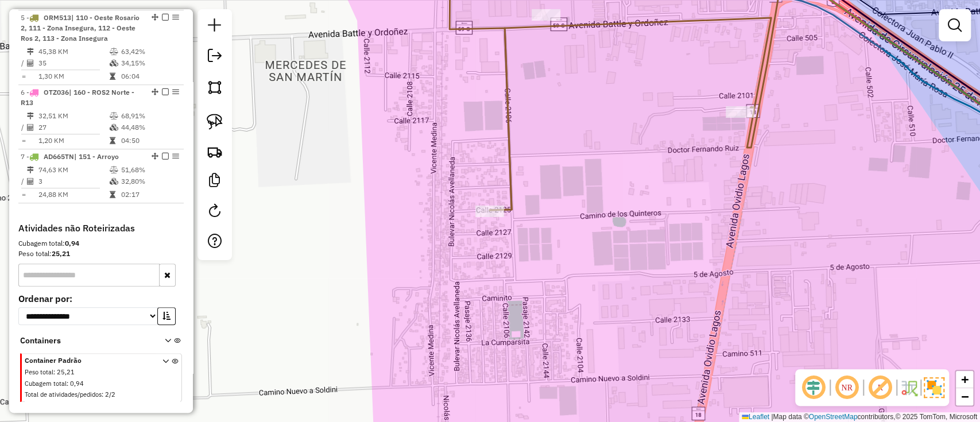
click at [634, 140] on div "Janela de atendimento Grade de atendimento Capacidade Transportadoras Veículos …" at bounding box center [490, 211] width 980 height 422
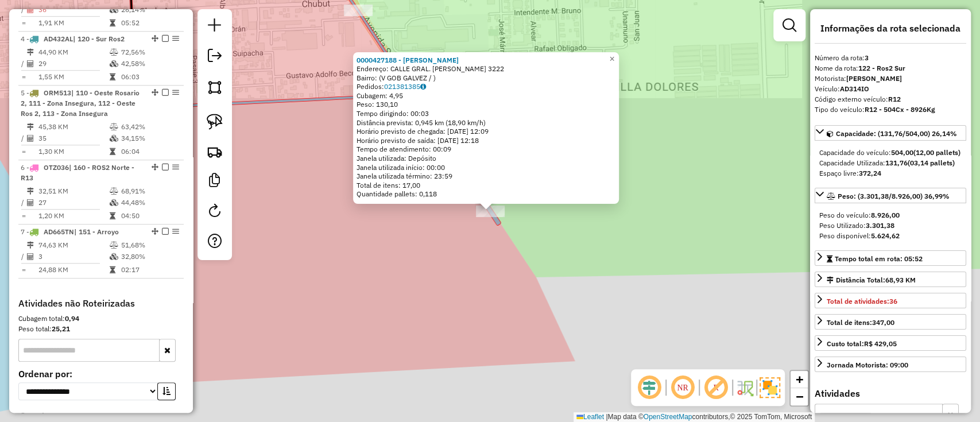
scroll to position [549, 0]
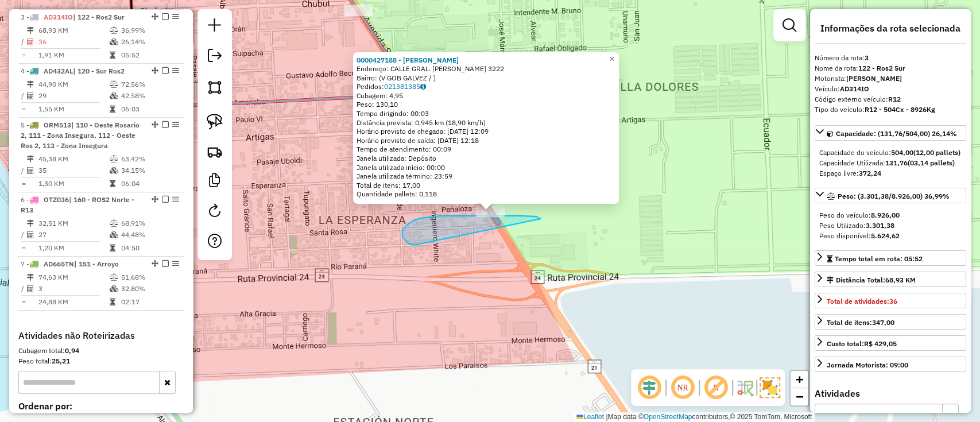
drag, startPoint x: 509, startPoint y: 216, endPoint x: 413, endPoint y: 245, distance: 100.2
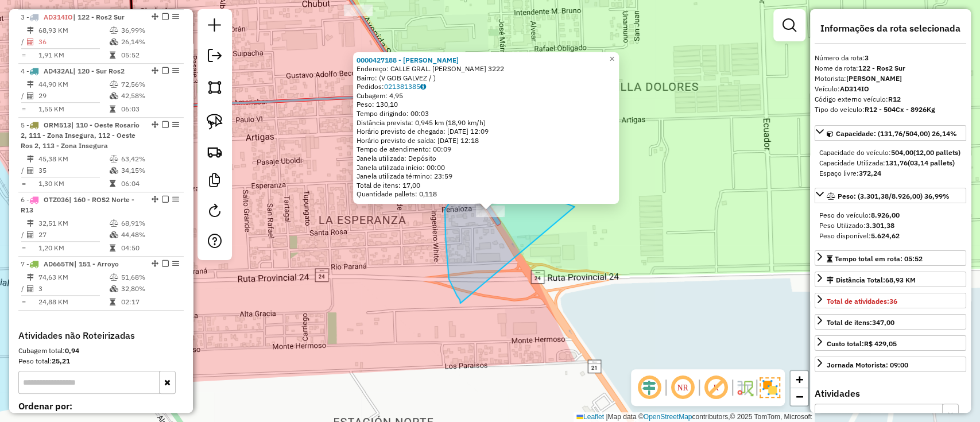
drag, startPoint x: 496, startPoint y: 192, endPoint x: 474, endPoint y: 312, distance: 121.9
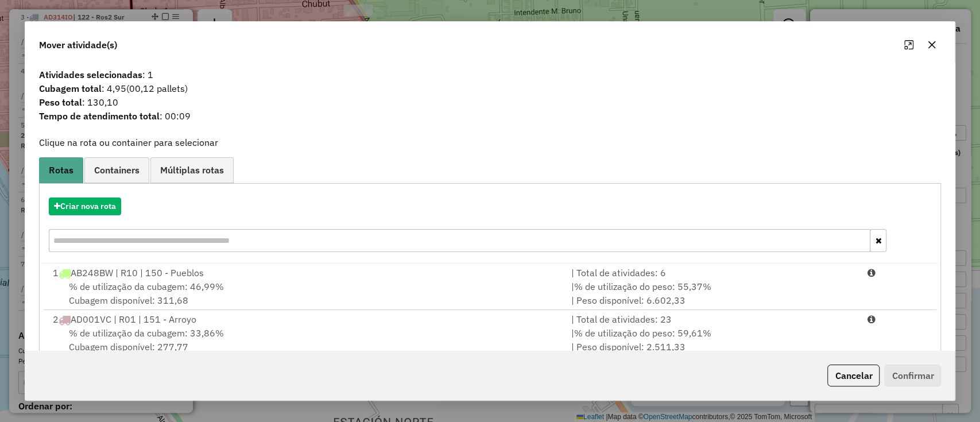
click at [143, 279] on div "% de utilização da cubagem: 46,99% Cubagem disponível: 311,68" at bounding box center [305, 293] width 518 height 28
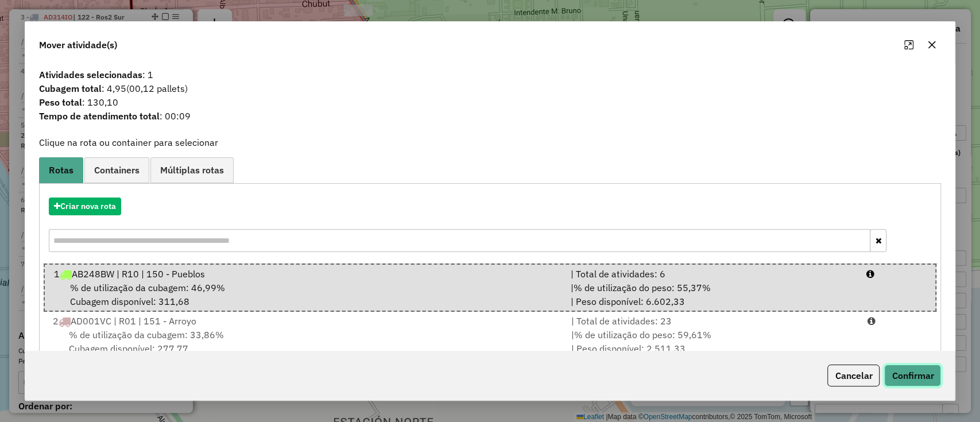
click at [911, 371] on button "Confirmar" at bounding box center [912, 375] width 57 height 22
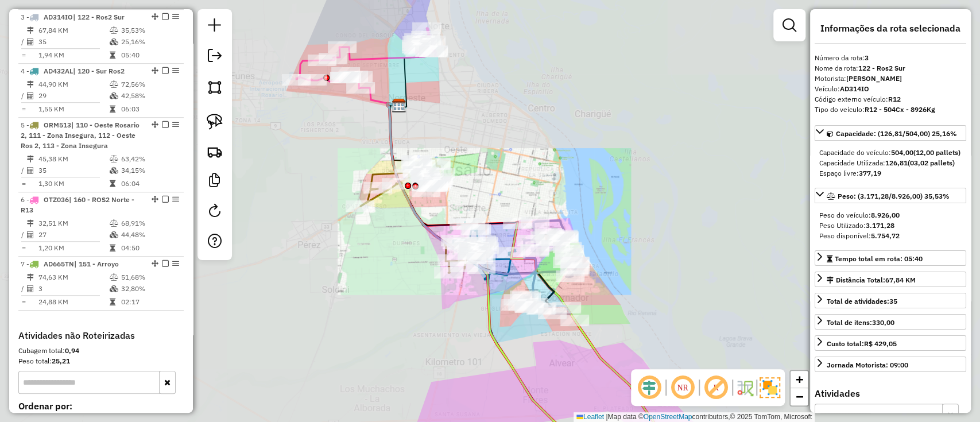
drag, startPoint x: 673, startPoint y: 328, endPoint x: 525, endPoint y: 94, distance: 277.0
click at [488, 34] on div "Janela de atendimento Grade de atendimento Capacidade Transportadoras Veículos …" at bounding box center [490, 211] width 980 height 422
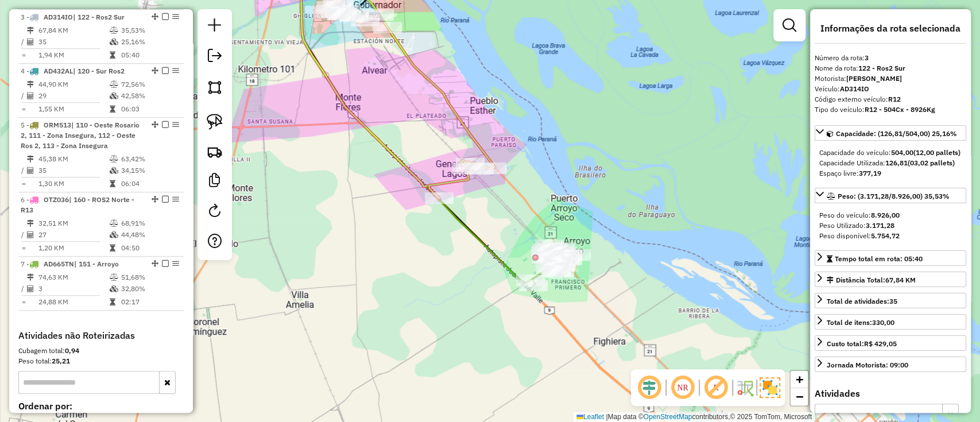
click at [509, 265] on icon at bounding box center [400, 121] width 260 height 325
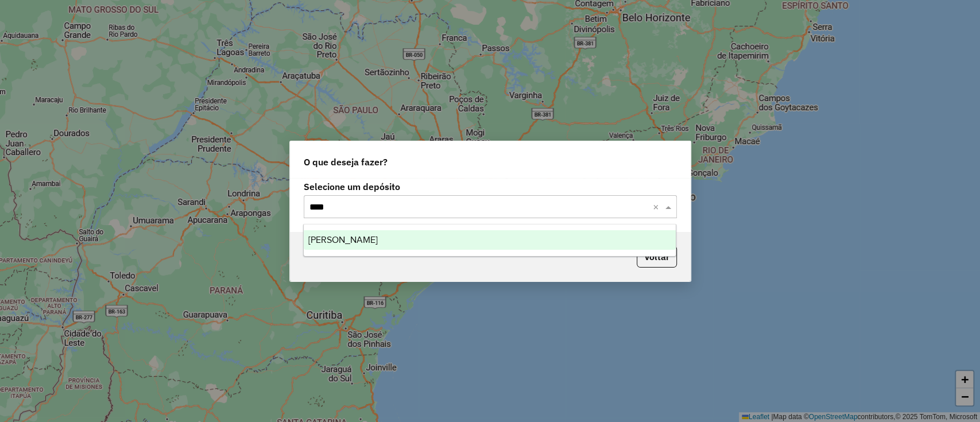
click at [431, 240] on div "[PERSON_NAME]" at bounding box center [490, 240] width 372 height 20
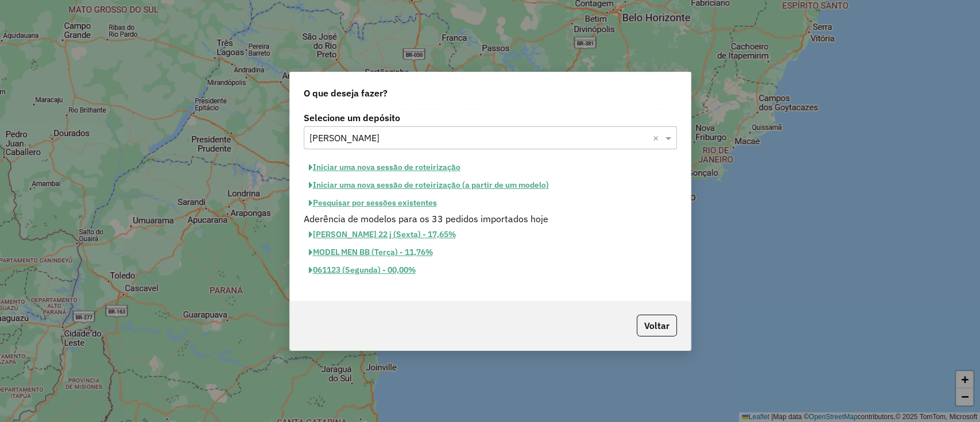
click at [366, 162] on button "Iniciar uma nova sessão de roteirização" at bounding box center [385, 167] width 162 height 18
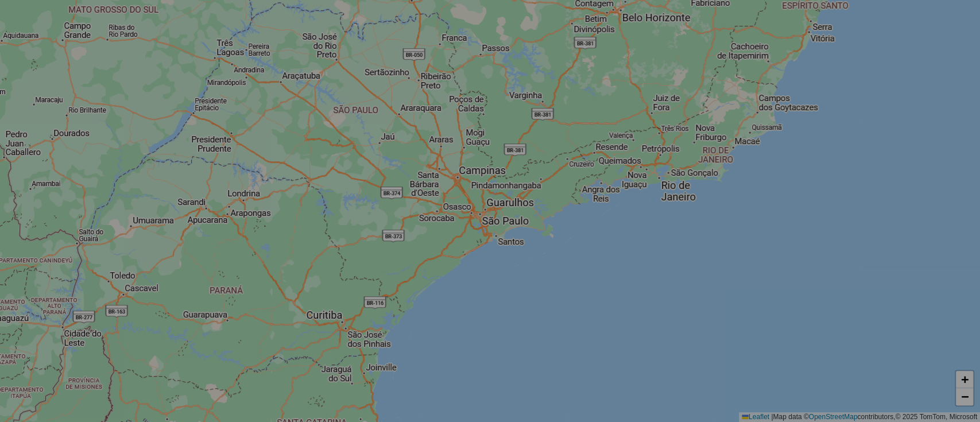
select select "*"
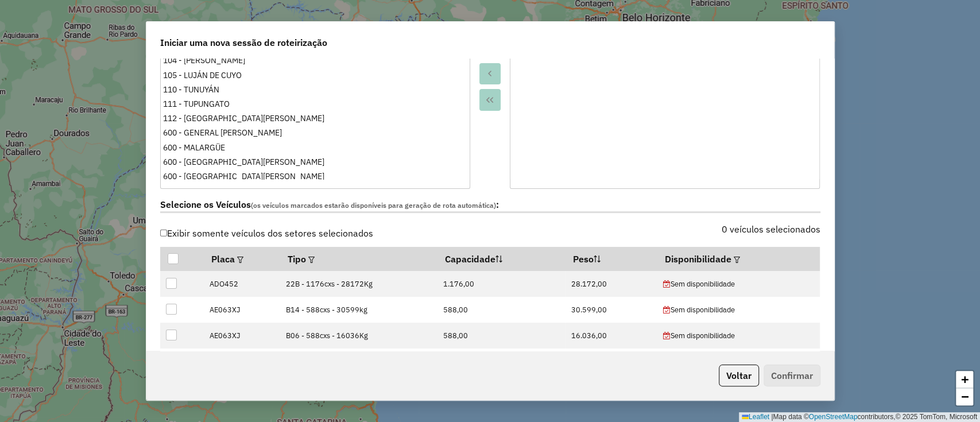
scroll to position [306, 0]
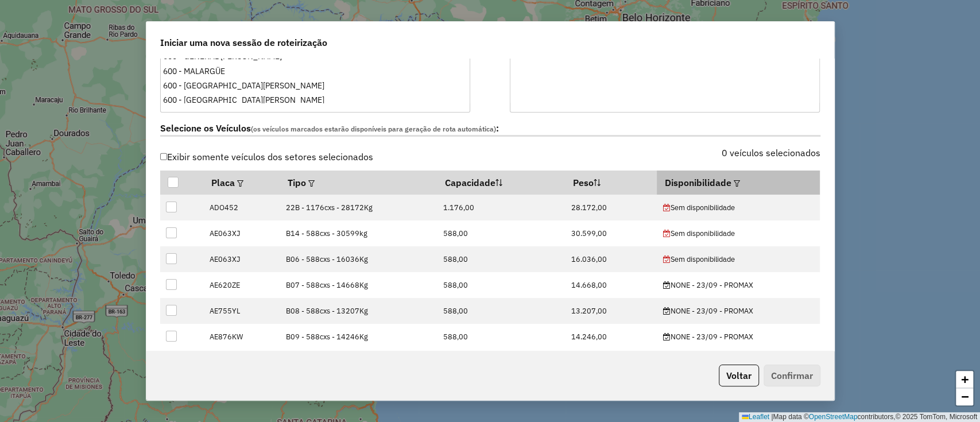
click at [733, 180] on em at bounding box center [736, 183] width 6 height 6
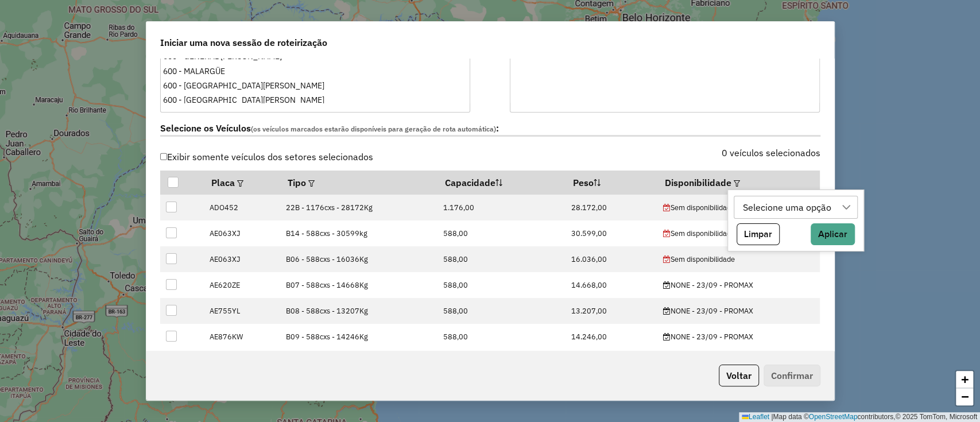
click at [786, 209] on div "Selecione uma opção" at bounding box center [787, 207] width 96 height 22
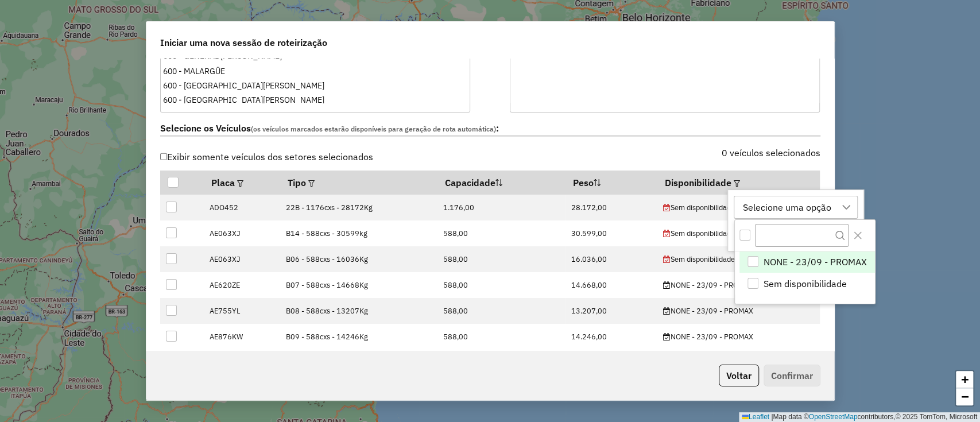
click at [803, 265] on span "NONE - 23/09 - PROMAX" at bounding box center [814, 262] width 103 height 14
click at [796, 212] on div "NONE - 23/09 - PROMAX" at bounding box center [794, 207] width 111 height 22
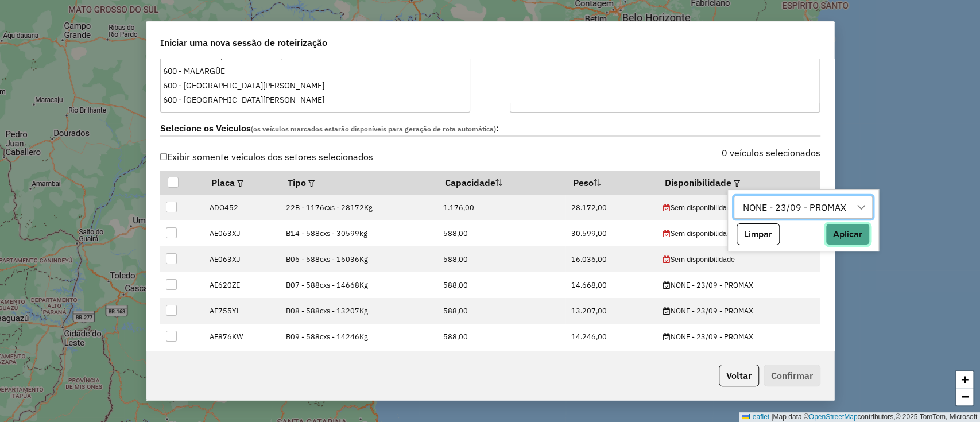
click at [836, 231] on button "Aplicar" at bounding box center [847, 234] width 44 height 22
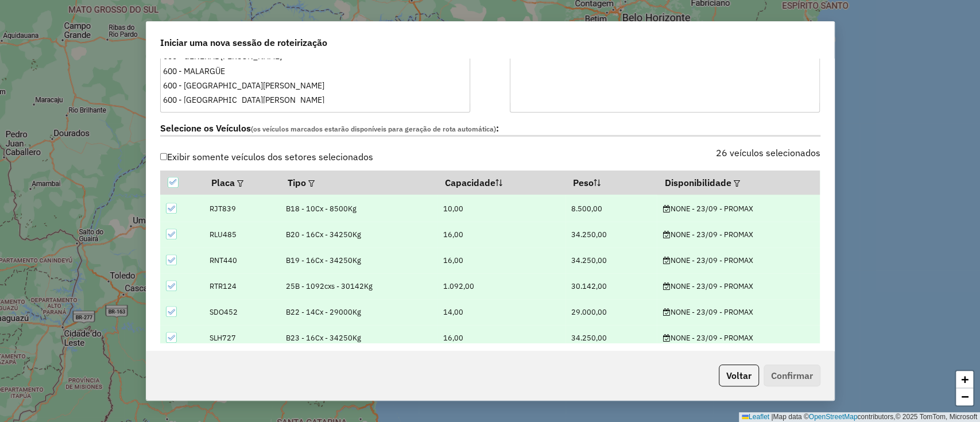
scroll to position [523, 0]
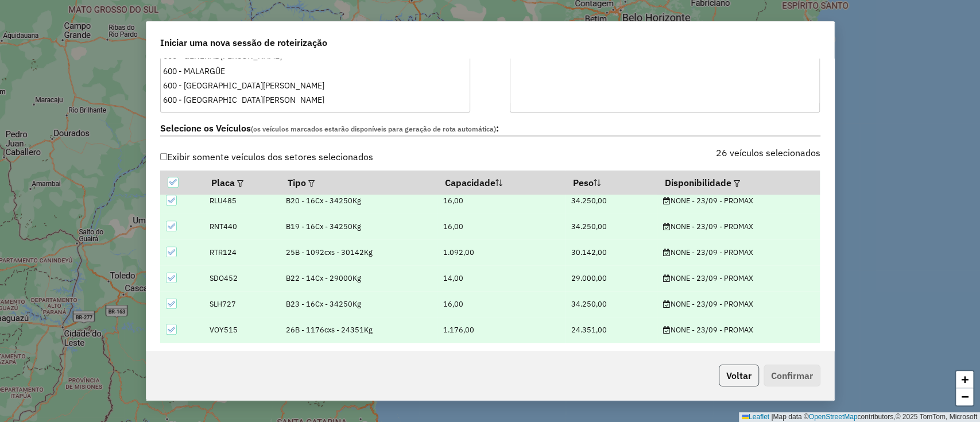
click at [741, 372] on button "Voltar" at bounding box center [738, 375] width 40 height 22
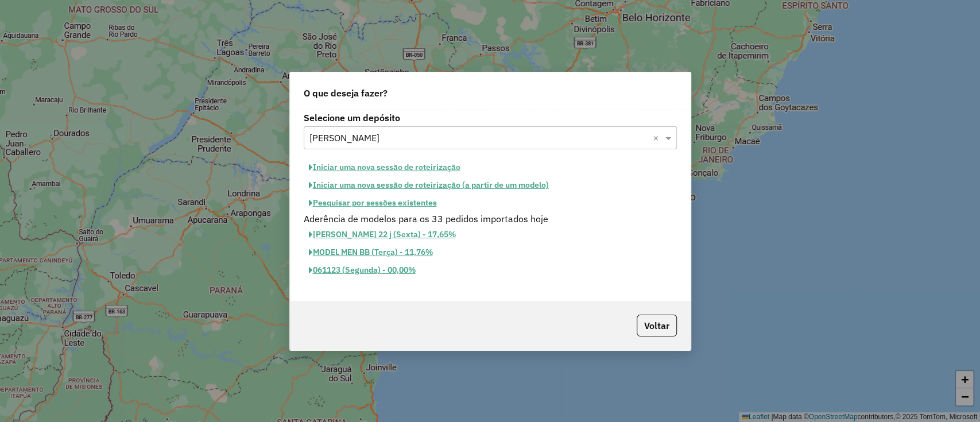
click at [406, 162] on button "Iniciar uma nova sessão de roteirização" at bounding box center [385, 167] width 162 height 18
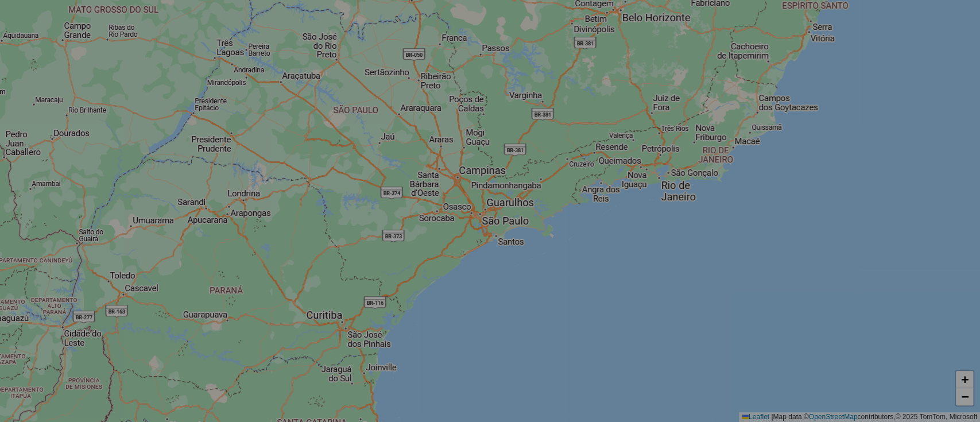
select select "*"
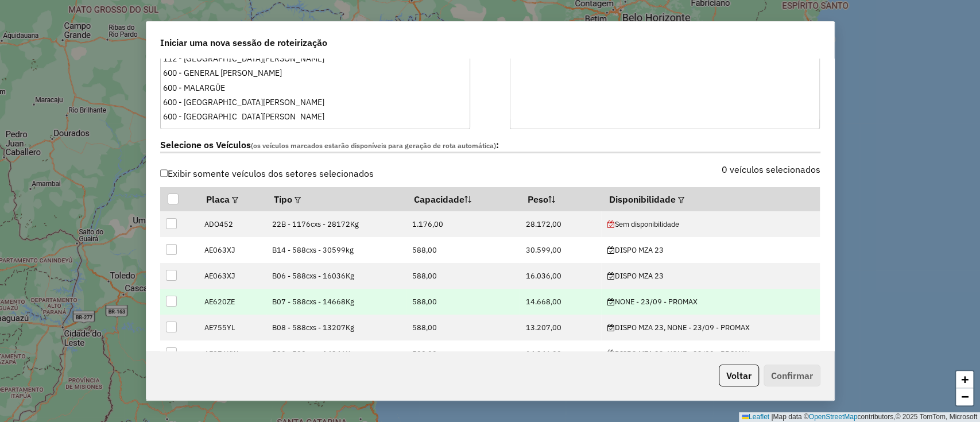
scroll to position [382, 0]
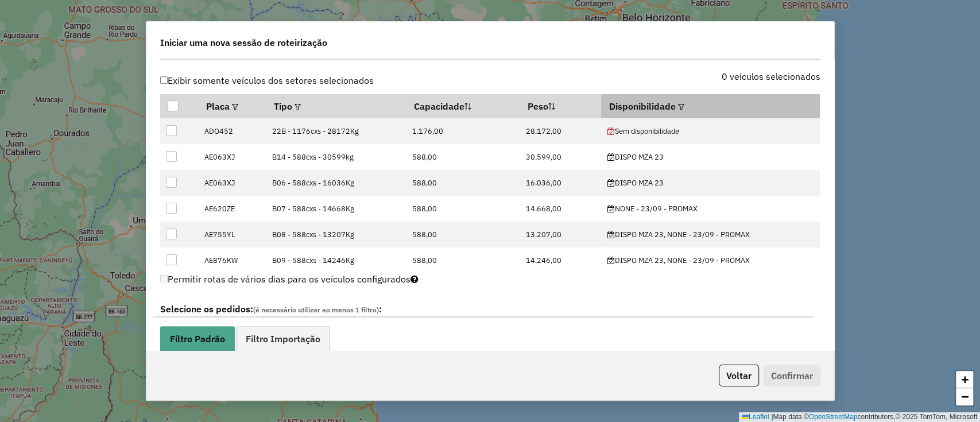
click at [681, 109] on th "Disponibilidade" at bounding box center [710, 106] width 219 height 24
click at [679, 100] on div at bounding box center [679, 106] width 9 height 14
click at [678, 104] on em at bounding box center [681, 107] width 6 height 6
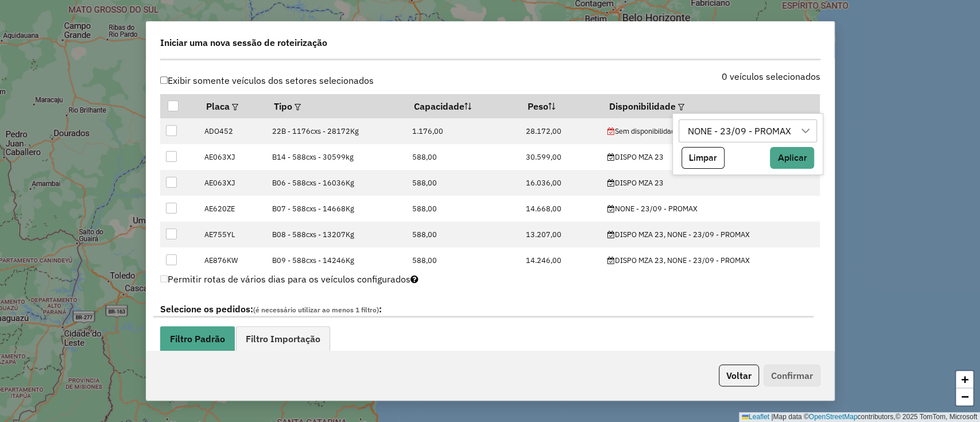
click at [721, 141] on div "NONE - 23/09 - PROMAX" at bounding box center [747, 130] width 138 height 23
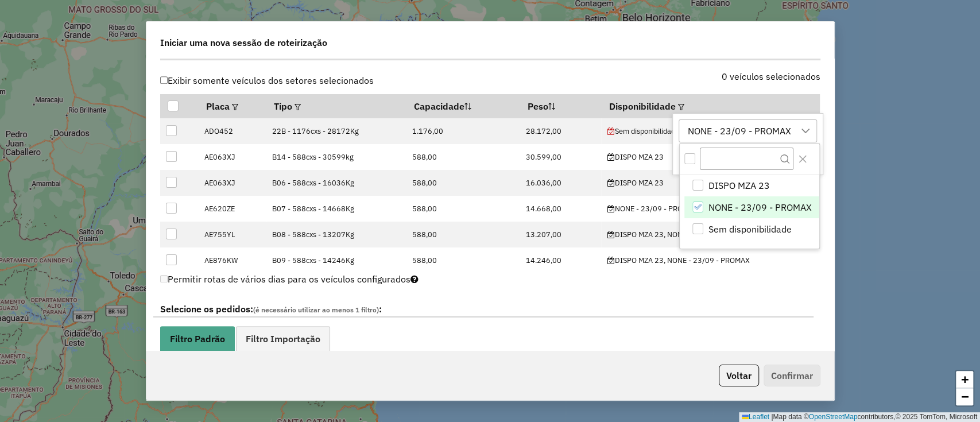
scroll to position [9, 52]
click at [711, 207] on span "NONE - 23/09 - PROMAX" at bounding box center [759, 207] width 103 height 14
click at [710, 181] on span "DISPO MZA 23" at bounding box center [738, 185] width 61 height 14
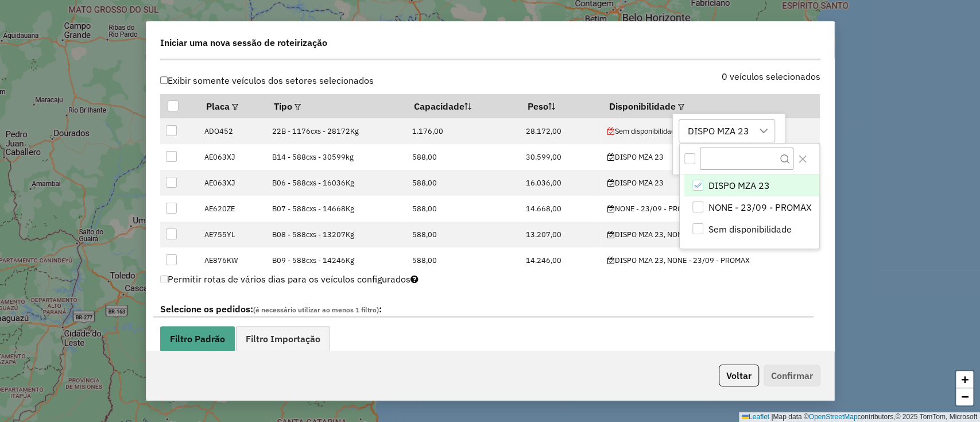
click at [705, 135] on div "DISPO MZA 23" at bounding box center [717, 131] width 69 height 22
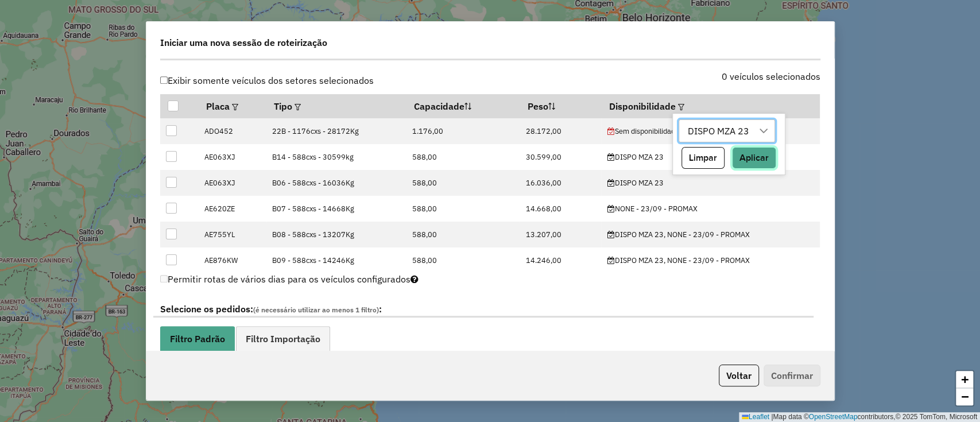
click at [769, 163] on button "Aplicar" at bounding box center [754, 158] width 44 height 22
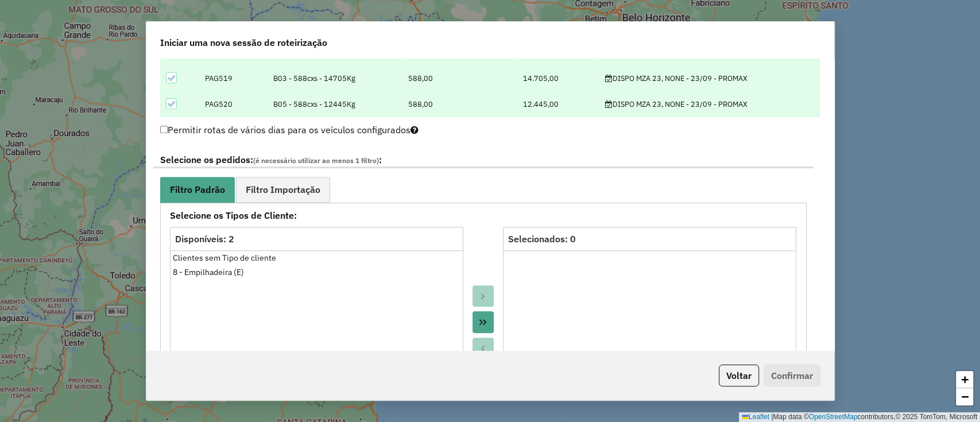
scroll to position [459, 0]
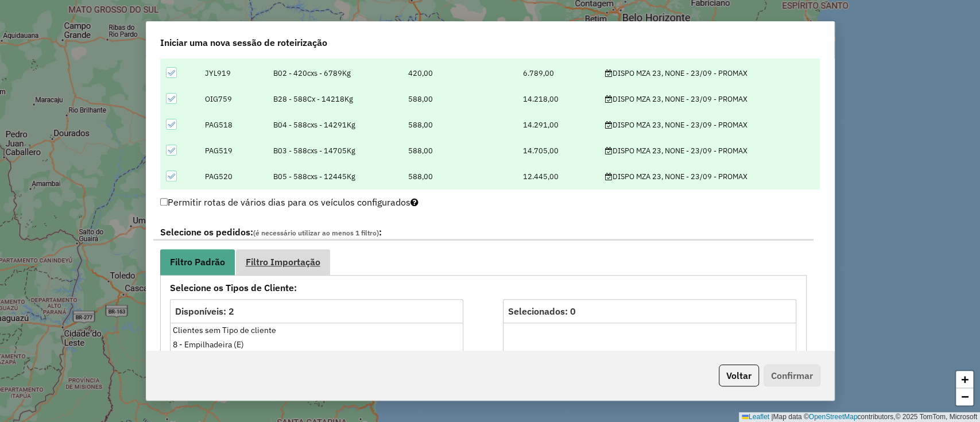
click at [304, 257] on span "Filtro Importação" at bounding box center [283, 261] width 75 height 9
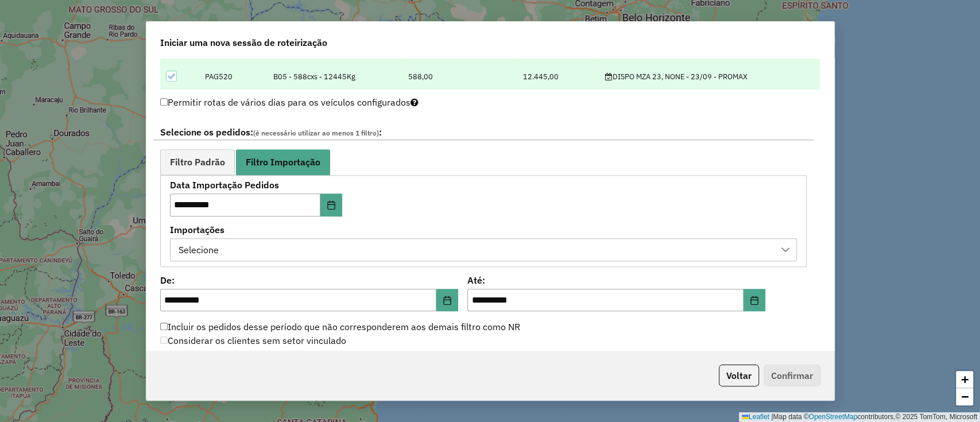
scroll to position [612, 0]
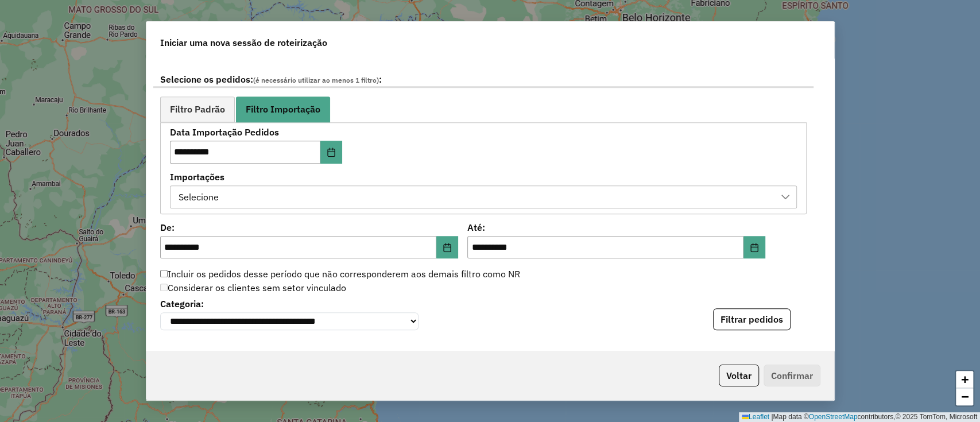
click at [346, 188] on div "Selecione" at bounding box center [474, 197] width 599 height 22
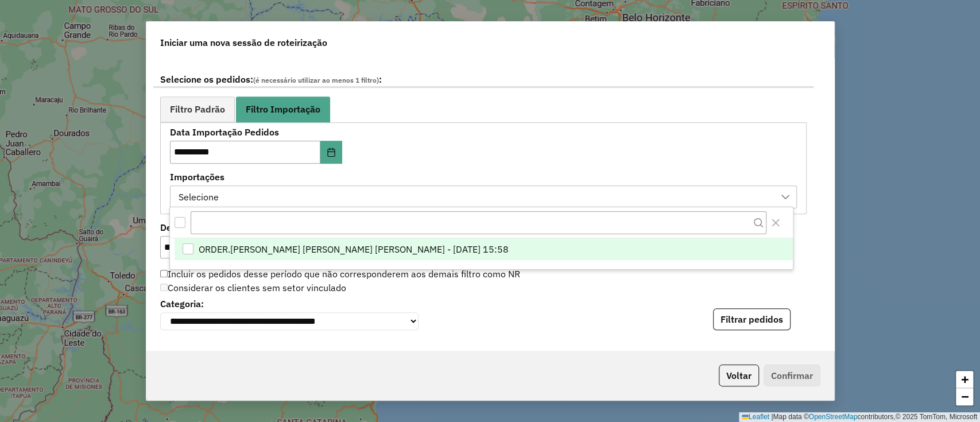
click at [345, 242] on span "ORDER.DL - LETICIA EMILY OLIVEIRA DE LIMA - 22/09/2025 15:58" at bounding box center [354, 249] width 310 height 14
click at [511, 128] on div "**********" at bounding box center [483, 168] width 627 height 80
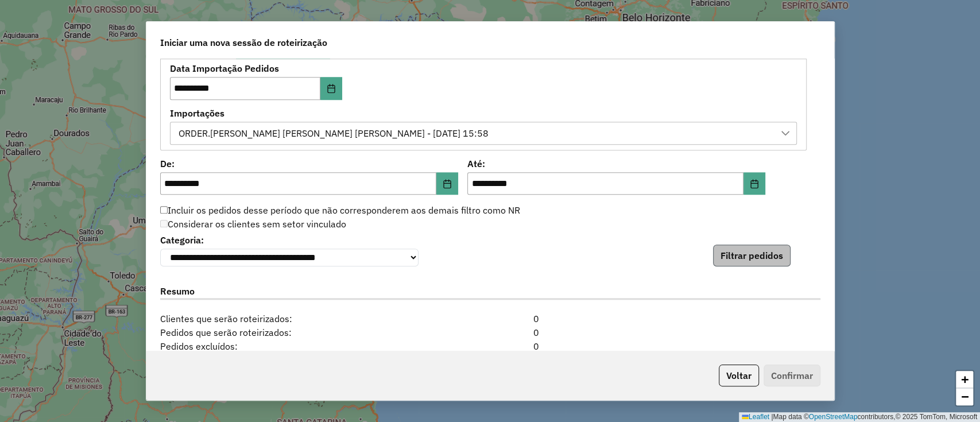
scroll to position [689, 0]
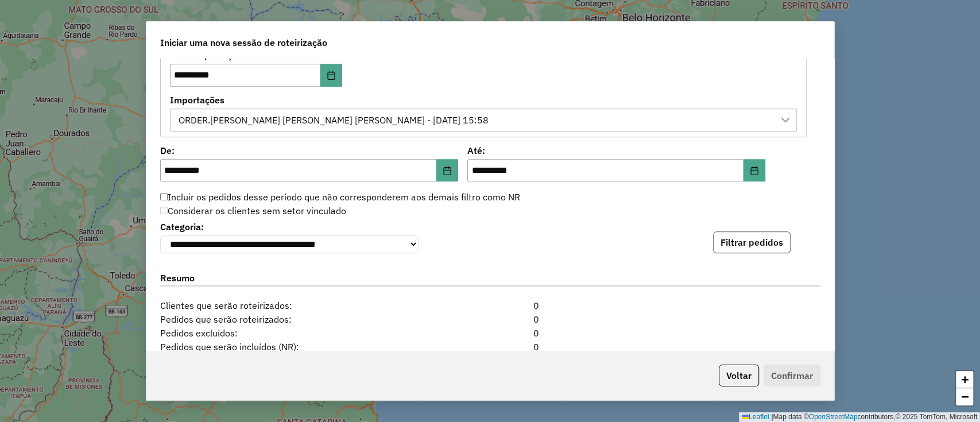
click at [742, 248] on button "Filtrar pedidos" at bounding box center [751, 242] width 77 height 22
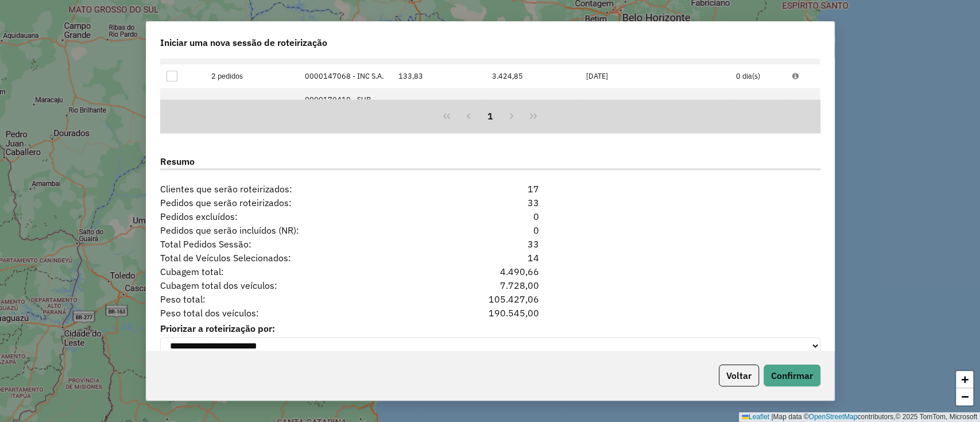
scroll to position [1063, 0]
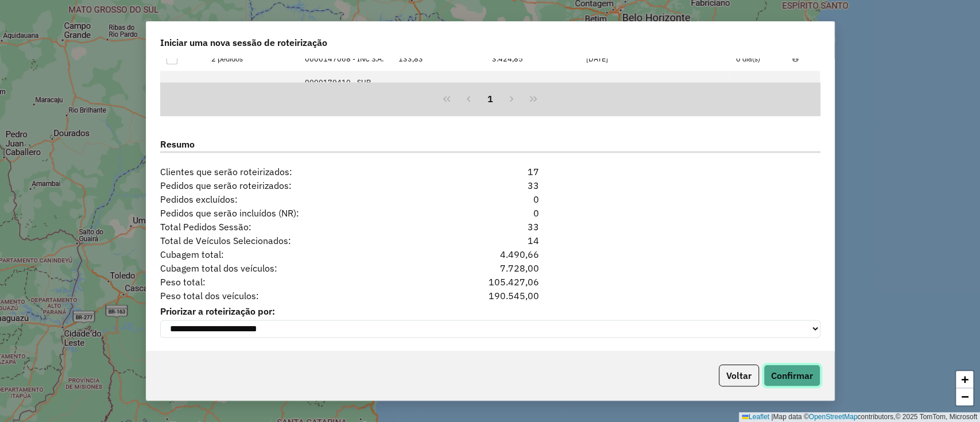
click at [802, 376] on button "Confirmar" at bounding box center [791, 375] width 57 height 22
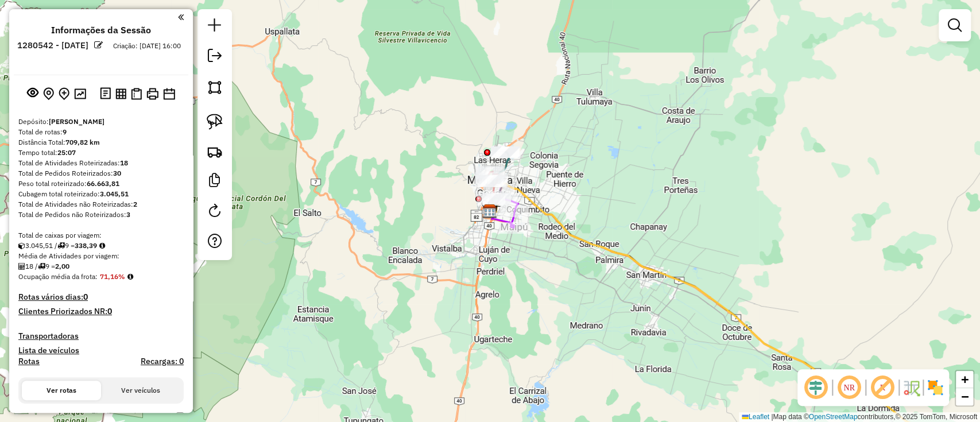
click at [344, 227] on div "Janela de atendimento Grade de atendimento Capacidade Transportadoras Veículos …" at bounding box center [490, 211] width 980 height 422
click at [211, 161] on link at bounding box center [214, 151] width 25 height 25
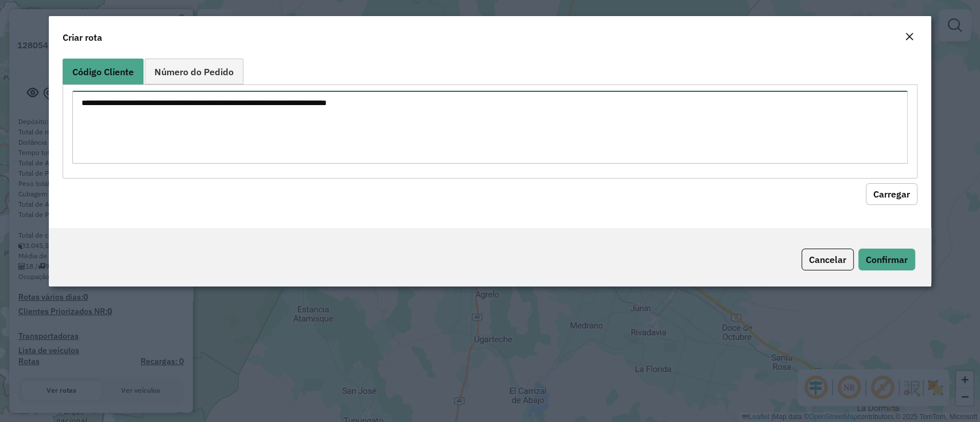
click at [291, 143] on textarea at bounding box center [489, 127] width 834 height 73
paste textarea "**********"
click at [79, 102] on textarea "**********" at bounding box center [489, 127] width 834 height 73
click at [135, 100] on textarea "**********" at bounding box center [489, 127] width 834 height 73
click at [185, 102] on textarea "**********" at bounding box center [489, 127] width 834 height 73
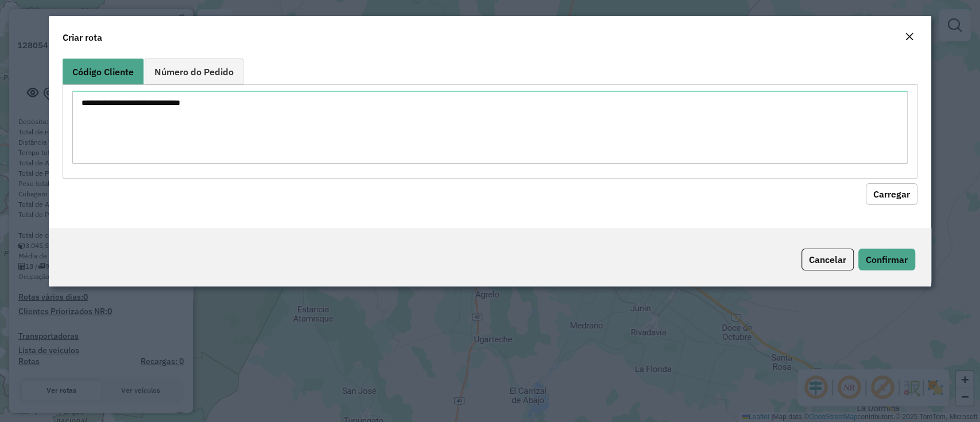
click at [878, 184] on button "Carregar" at bounding box center [891, 194] width 52 height 22
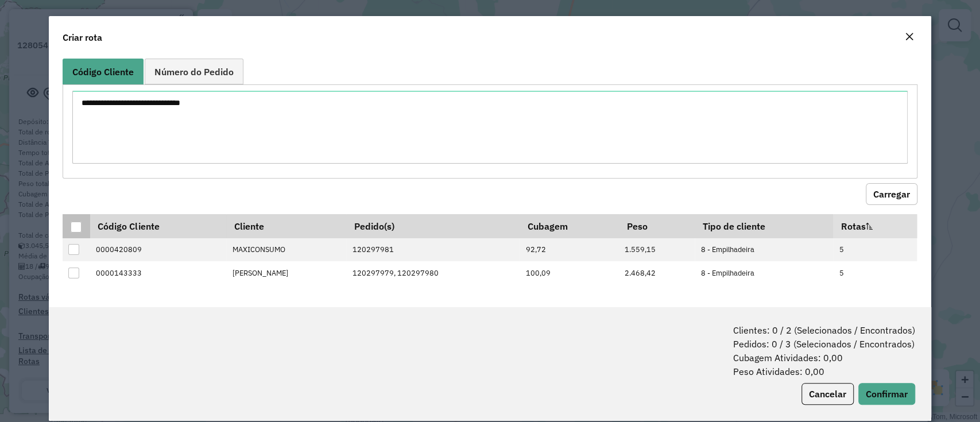
click at [75, 224] on div at bounding box center [76, 227] width 11 height 11
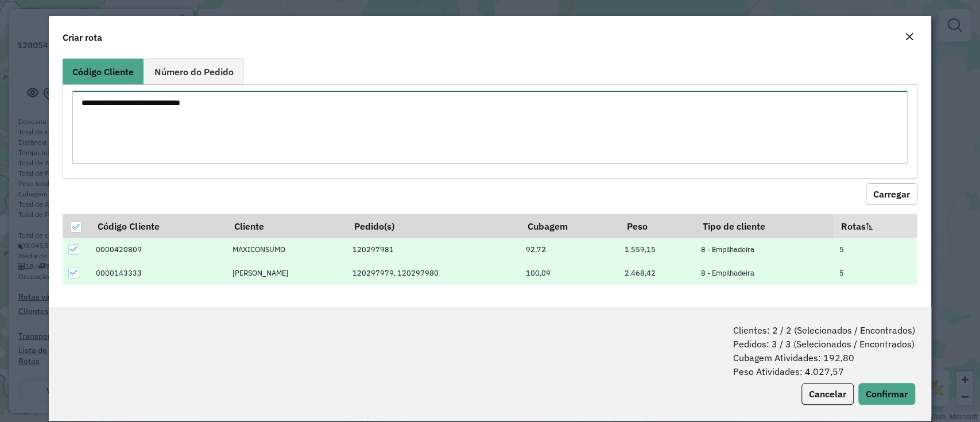
click at [154, 103] on textarea "**********" at bounding box center [489, 127] width 834 height 73
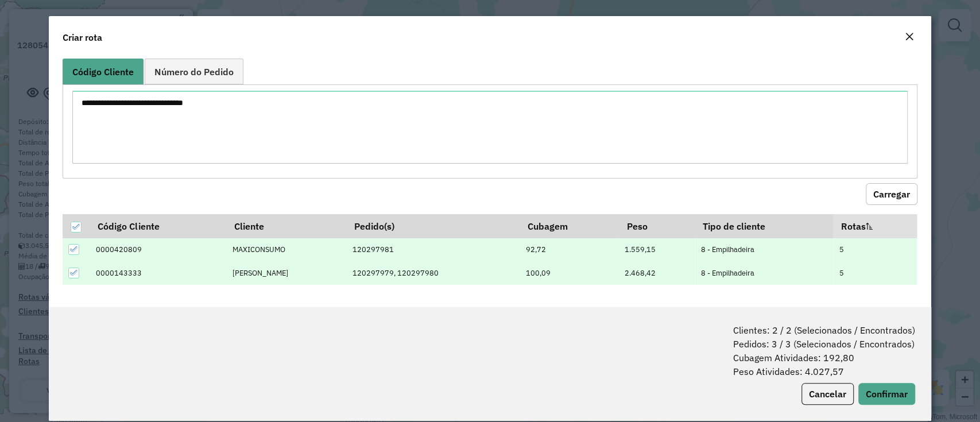
click at [889, 189] on button "Carregar" at bounding box center [891, 194] width 52 height 22
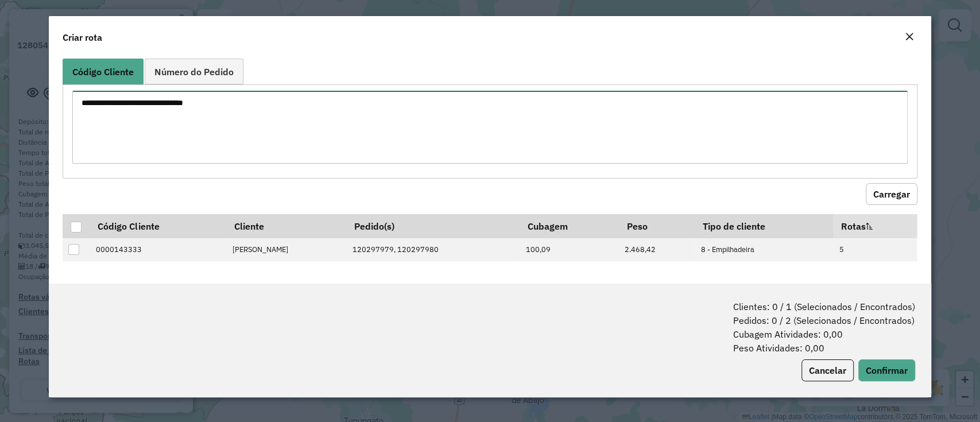
click at [155, 101] on textarea "**********" at bounding box center [489, 127] width 834 height 73
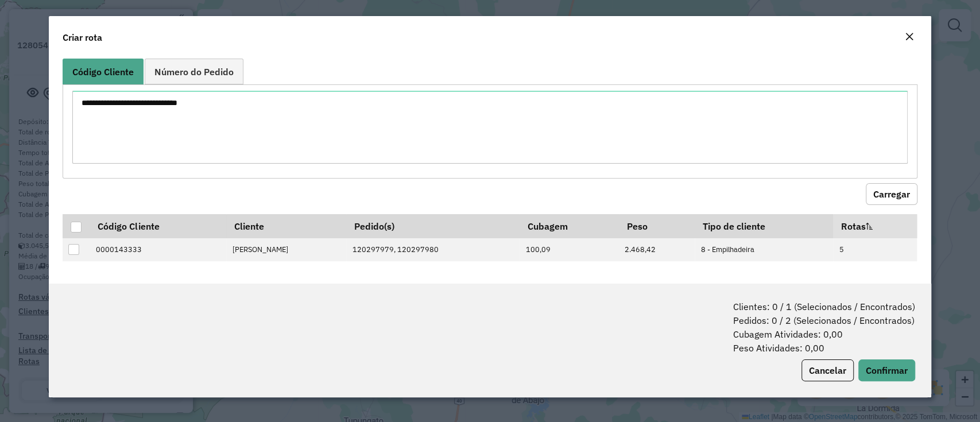
click at [895, 186] on button "Carregar" at bounding box center [891, 194] width 52 height 22
click at [879, 192] on button "Carregar" at bounding box center [891, 194] width 52 height 22
click at [876, 192] on button "Carregar" at bounding box center [891, 194] width 52 height 22
click at [874, 192] on button "Carregar" at bounding box center [891, 194] width 52 height 22
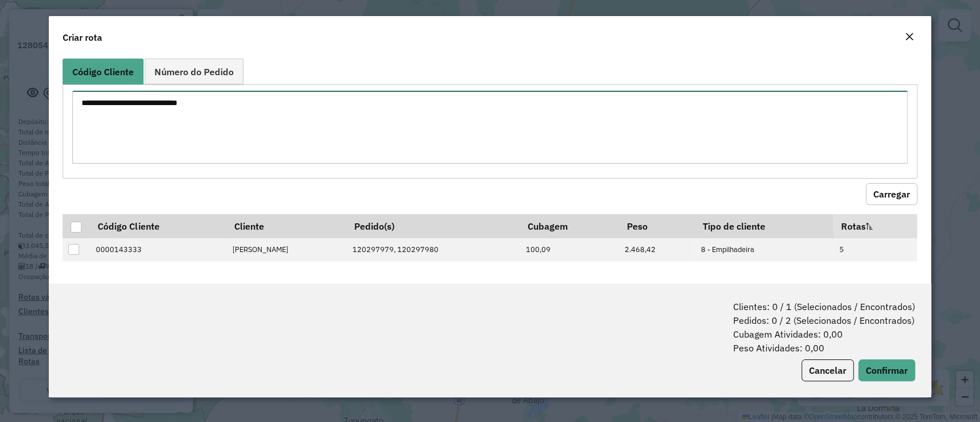
click at [155, 112] on textarea "**********" at bounding box center [489, 127] width 834 height 73
drag, startPoint x: 138, startPoint y: 100, endPoint x: 174, endPoint y: 96, distance: 37.0
click at [174, 96] on textarea "**********" at bounding box center [489, 127] width 834 height 73
click at [146, 102] on textarea "**********" at bounding box center [489, 127] width 834 height 73
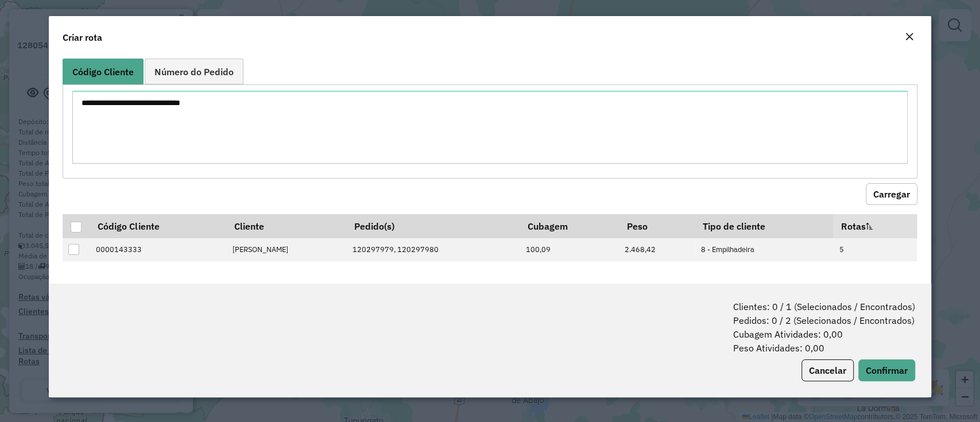
click at [889, 192] on button "Carregar" at bounding box center [891, 194] width 52 height 22
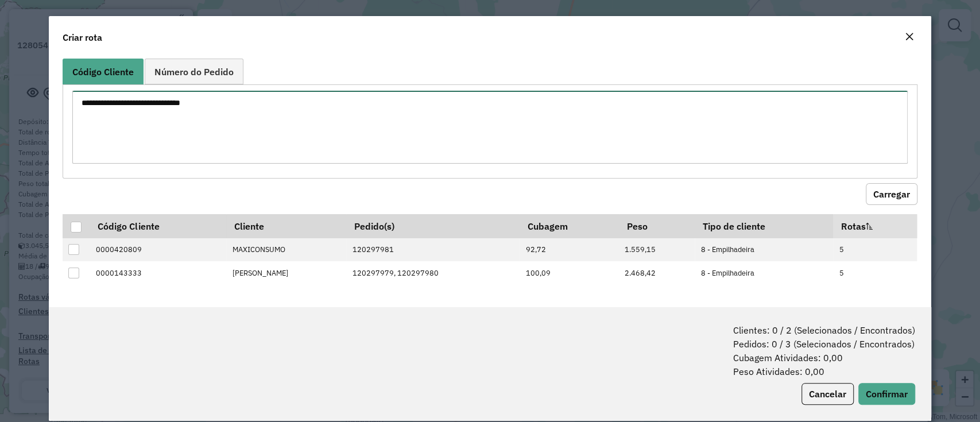
click at [192, 98] on textarea "**********" at bounding box center [489, 127] width 834 height 73
drag, startPoint x: 192, startPoint y: 99, endPoint x: 234, endPoint y: 101, distance: 42.5
click at [234, 101] on textarea "**********" at bounding box center [489, 127] width 834 height 73
click at [244, 111] on textarea "**********" at bounding box center [489, 127] width 834 height 73
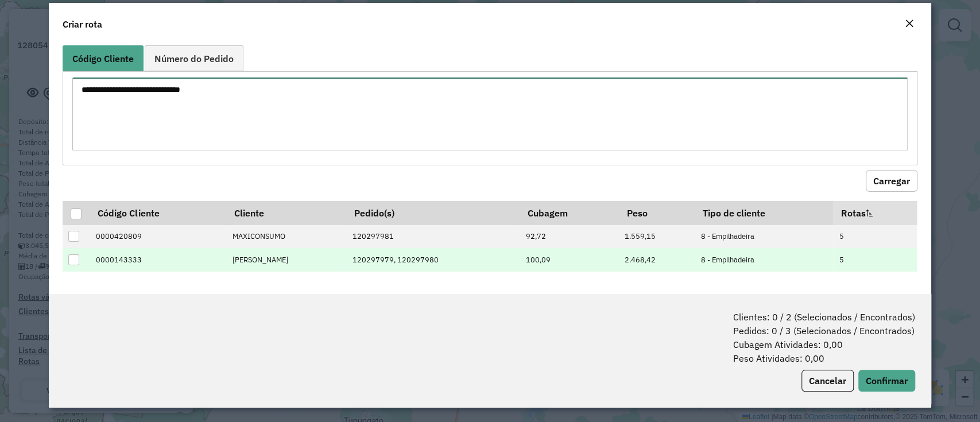
scroll to position [14, 0]
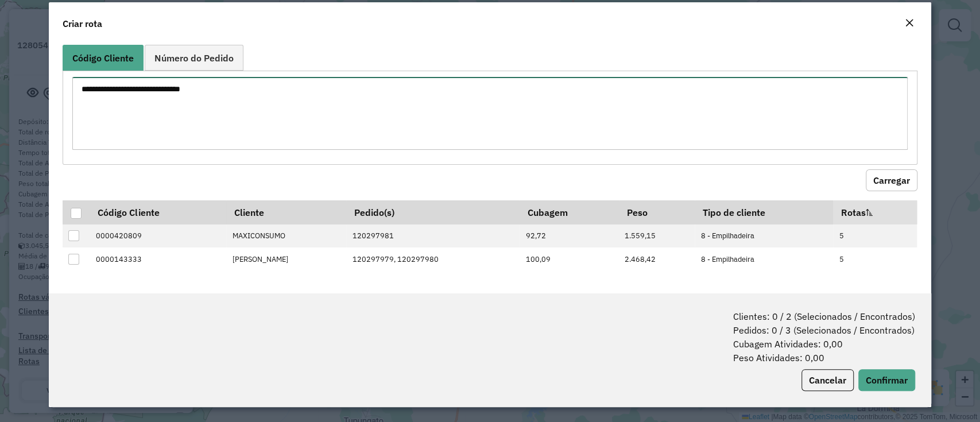
click at [196, 136] on textarea "**********" at bounding box center [489, 113] width 834 height 73
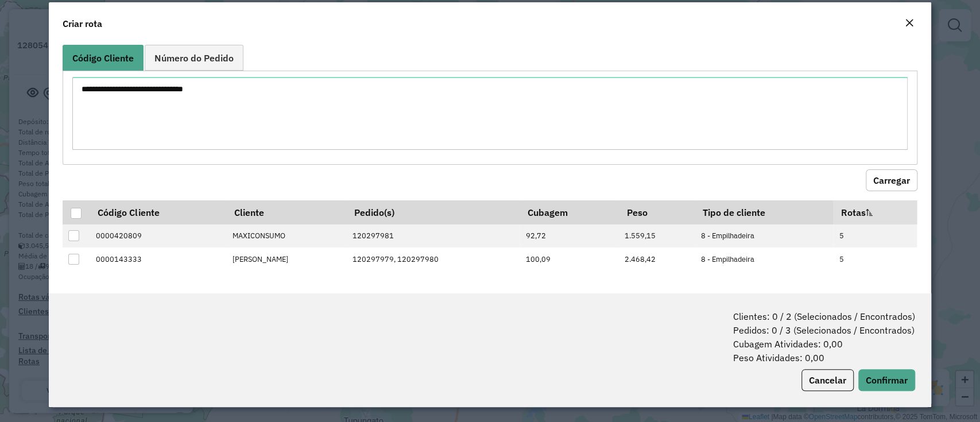
click at [885, 174] on button "Carregar" at bounding box center [891, 180] width 52 height 22
click at [885, 176] on button "Carregar" at bounding box center [891, 180] width 52 height 22
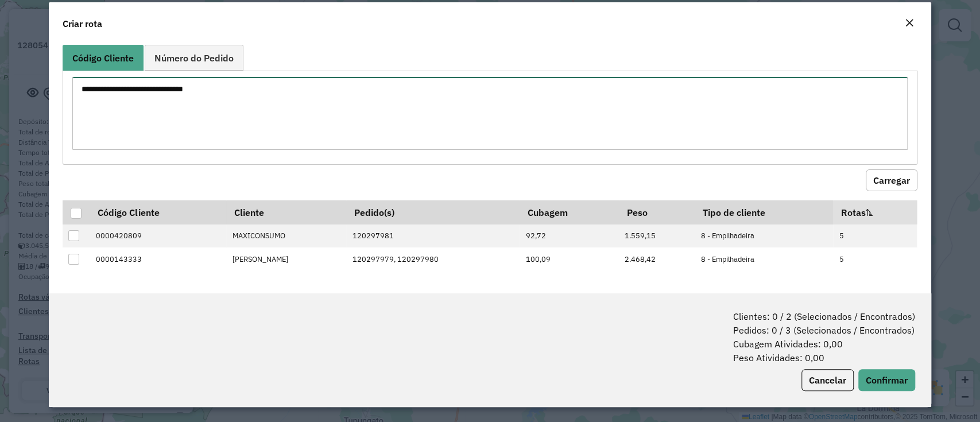
click at [213, 93] on textarea "**********" at bounding box center [489, 113] width 834 height 73
click at [211, 90] on textarea "**********" at bounding box center [489, 113] width 834 height 73
drag, startPoint x: 237, startPoint y: 86, endPoint x: 191, endPoint y: 92, distance: 46.8
click at [191, 92] on textarea "**********" at bounding box center [489, 113] width 834 height 73
type textarea "**********"
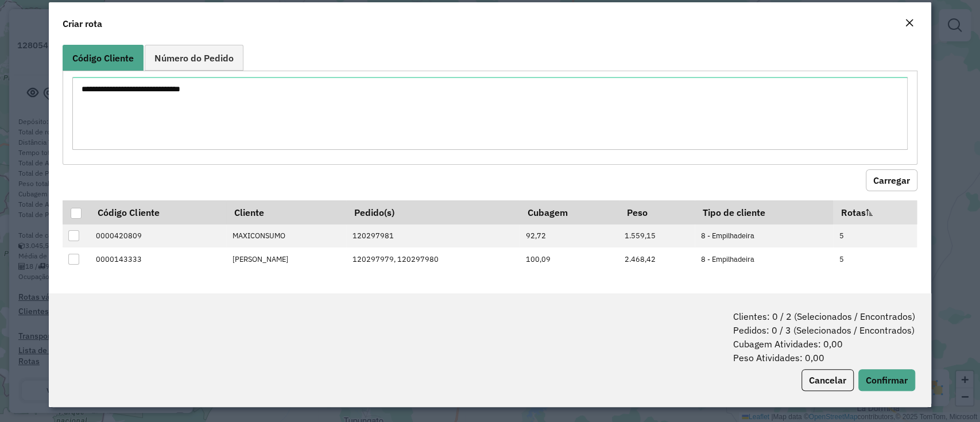
click at [881, 184] on button "Carregar" at bounding box center [891, 180] width 52 height 22
click at [884, 182] on button "Carregar" at bounding box center [891, 180] width 52 height 22
click at [75, 212] on div at bounding box center [76, 213] width 11 height 11
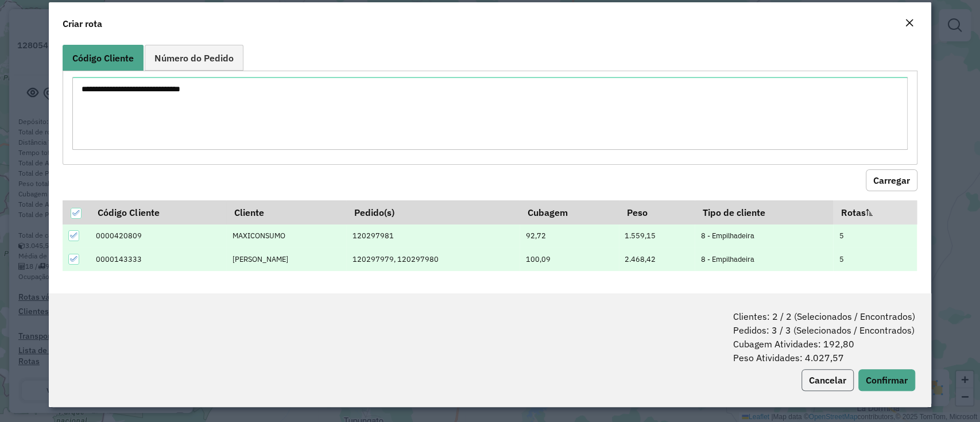
click at [832, 383] on button "Cancelar" at bounding box center [827, 380] width 52 height 22
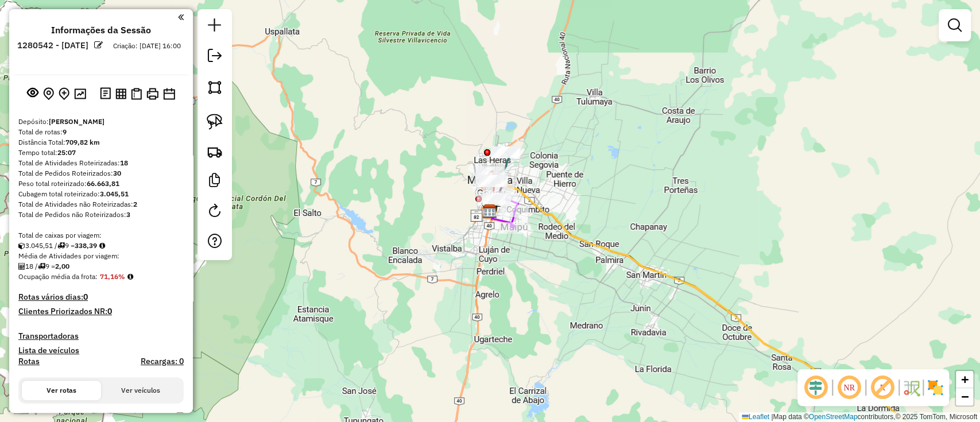
click at [430, 345] on div "Janela de atendimento Grade de atendimento Capacidade Transportadoras Veículos …" at bounding box center [490, 211] width 980 height 422
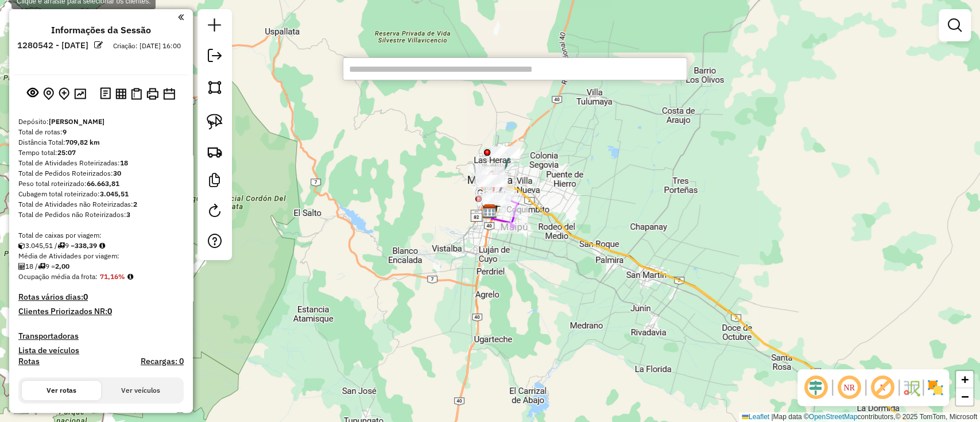
paste input "******"
type input "******"
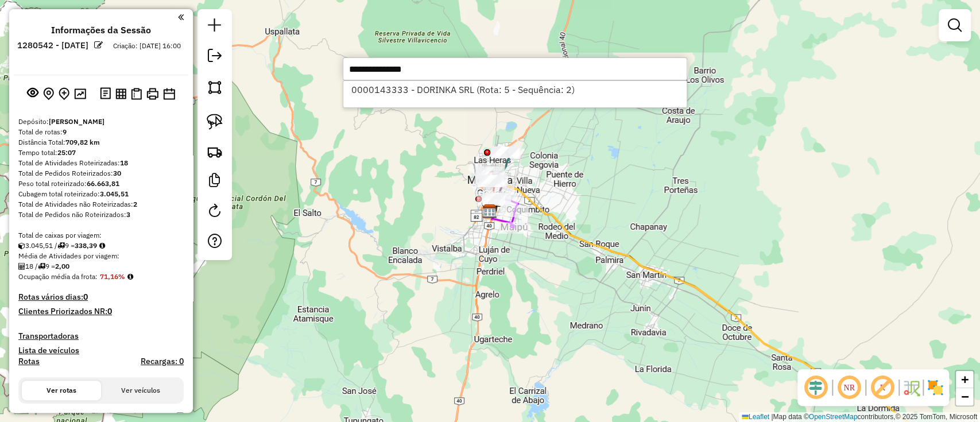
select select "**********"
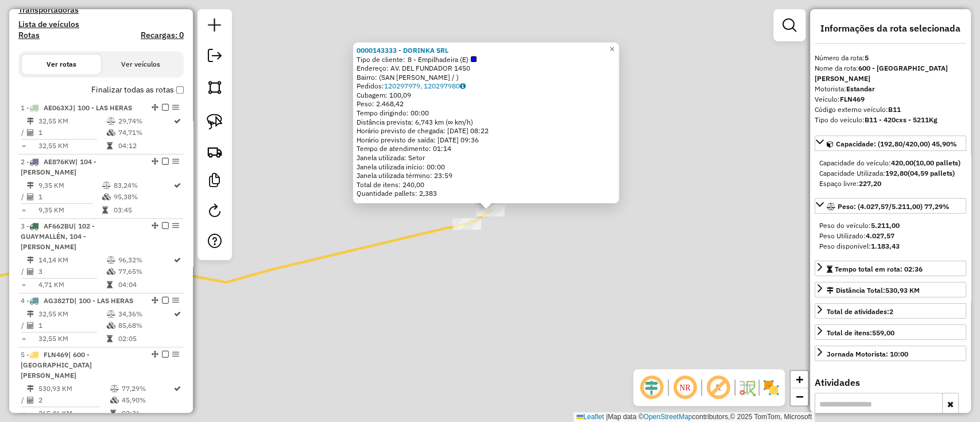
scroll to position [652, 0]
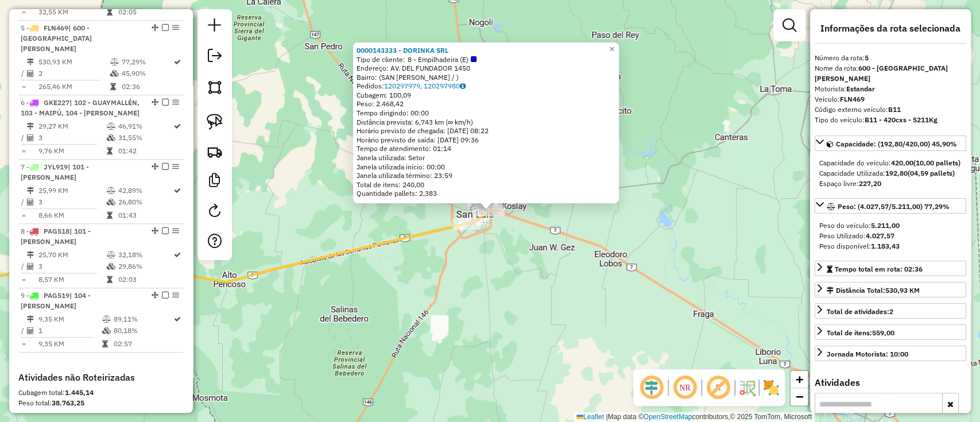
click at [456, 272] on div "0000143333 - DORINKA SRL Tipo de cliente: 8 - Empilhadeira (E) Endereço: AV. DE…" at bounding box center [490, 211] width 980 height 422
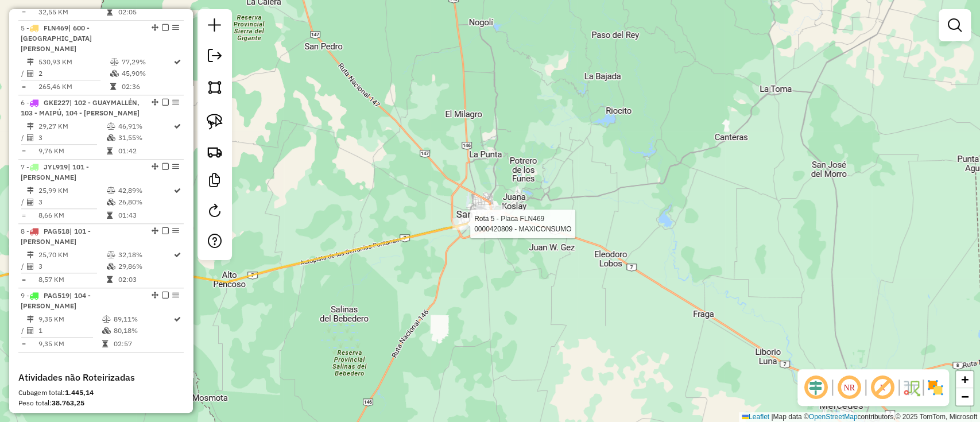
click at [454, 230] on div at bounding box center [466, 223] width 29 height 11
select select "**********"
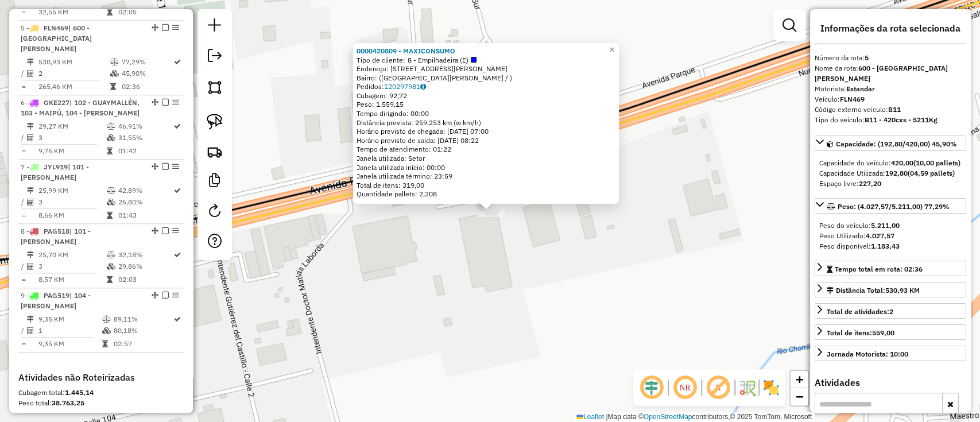
click at [446, 251] on div "0000420809 - MAXICONSUMO Tipo de cliente: 8 - Empilhadeira (E) Endereço: Avenid…" at bounding box center [490, 211] width 980 height 422
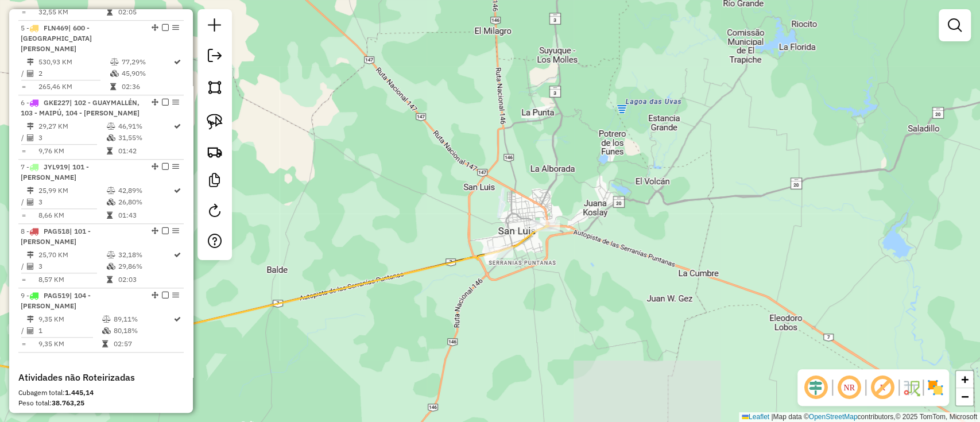
select select "**********"
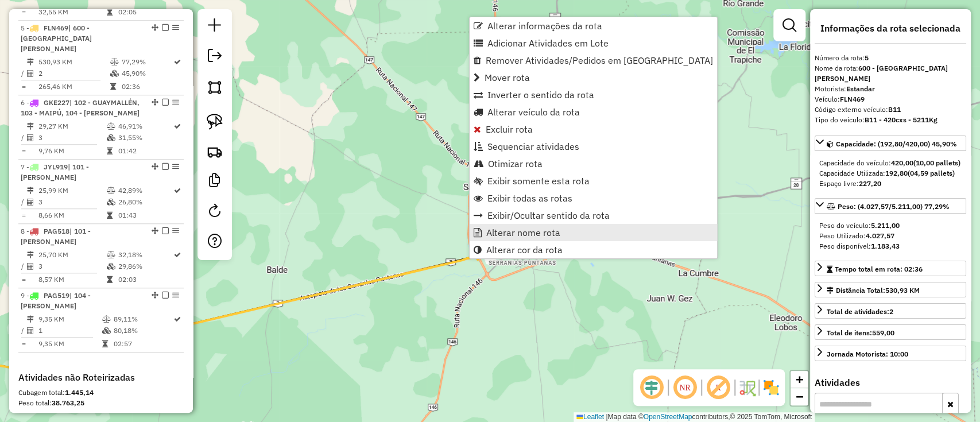
click at [494, 234] on span "Alterar nome rota" at bounding box center [523, 232] width 74 height 9
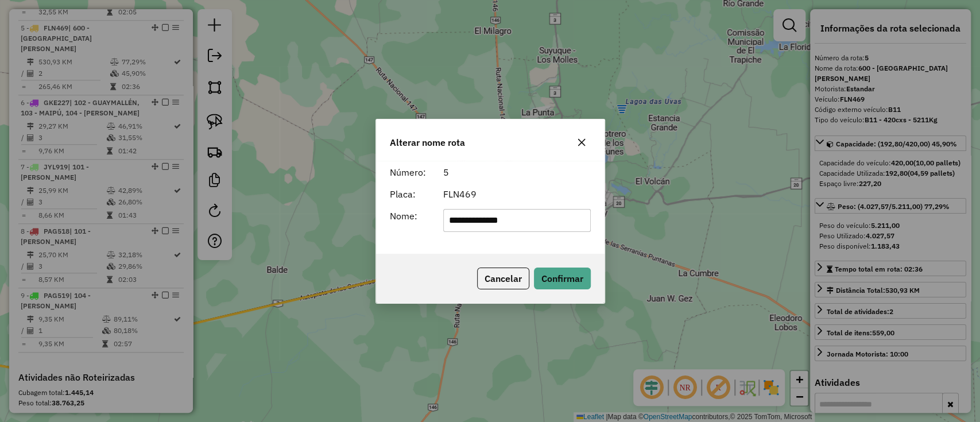
click at [521, 204] on form "**********" at bounding box center [490, 198] width 201 height 67
click at [514, 220] on input "**********" at bounding box center [516, 220] width 147 height 23
drag, startPoint x: 446, startPoint y: 222, endPoint x: 375, endPoint y: 223, distance: 71.2
click at [375, 223] on div "**********" at bounding box center [490, 211] width 230 height 185
type input "***"
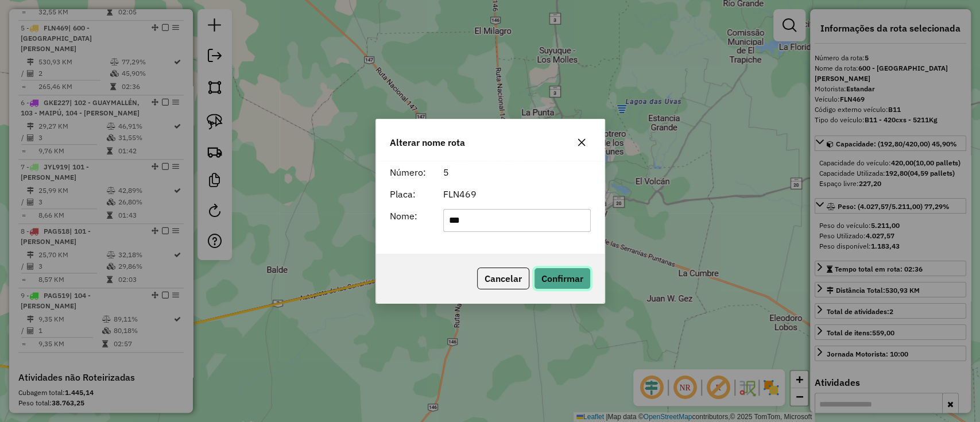
click at [557, 270] on button "Confirmar" at bounding box center [562, 278] width 57 height 22
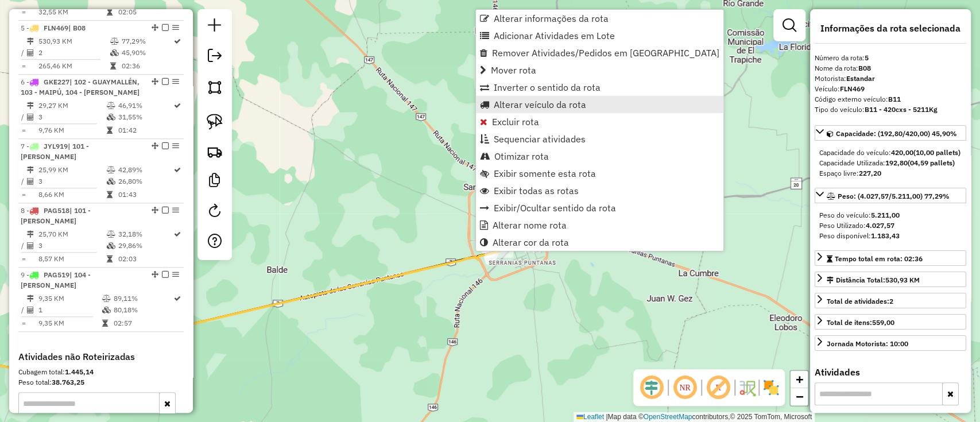
click at [518, 100] on span "Alterar veículo da rota" at bounding box center [540, 104] width 92 height 9
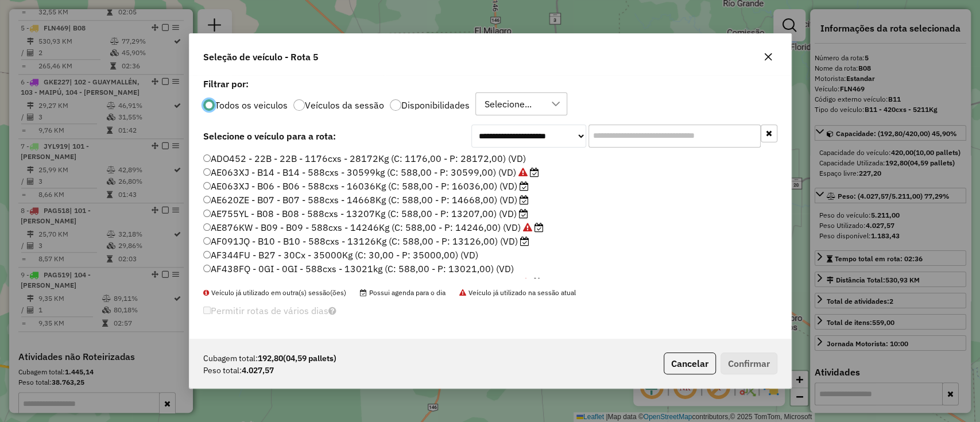
scroll to position [6, 3]
click at [632, 138] on input "text" at bounding box center [674, 136] width 172 height 23
click at [448, 102] on label "Disponibilidades" at bounding box center [435, 104] width 68 height 9
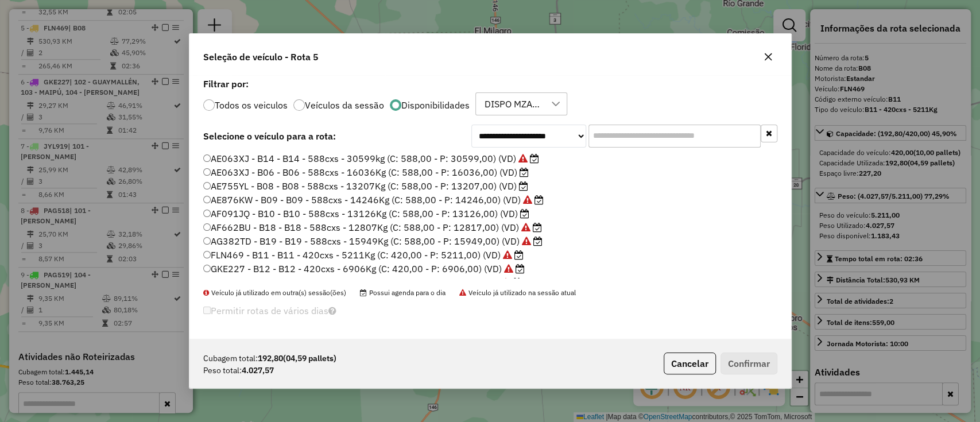
click at [595, 131] on input "text" at bounding box center [674, 136] width 172 height 23
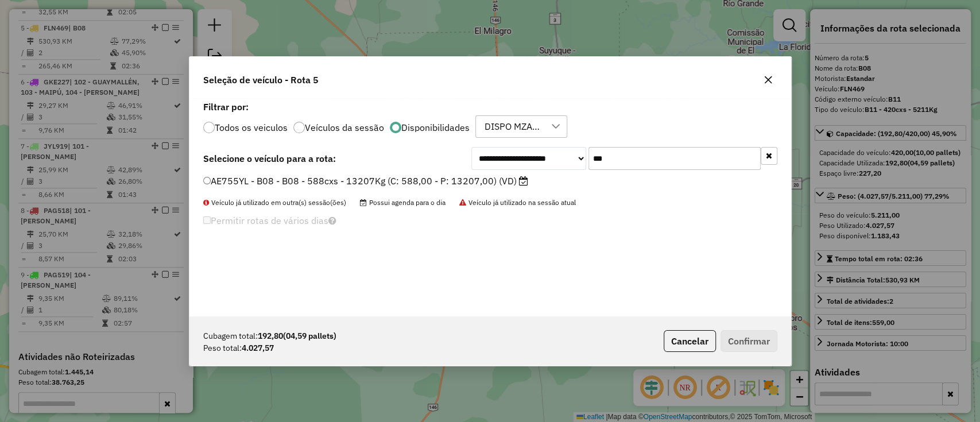
type input "***"
click at [440, 178] on label "AE755YL - B08 - B08 - 588cxs - 13207Kg (C: 588,00 - P: 13207,00) (VD)" at bounding box center [365, 181] width 325 height 14
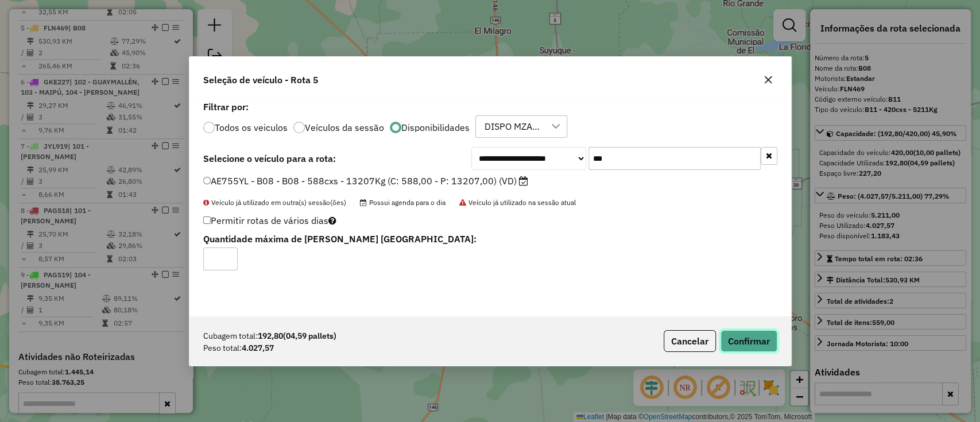
click at [751, 340] on button "Confirmar" at bounding box center [748, 341] width 57 height 22
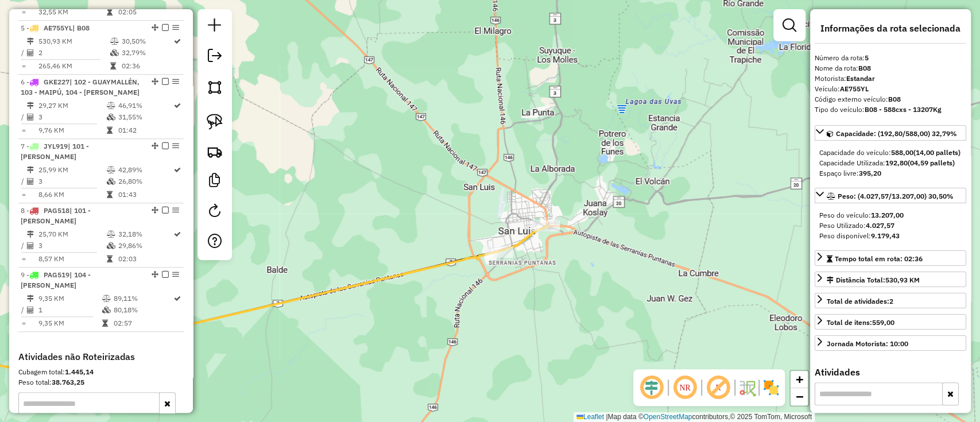
click at [440, 380] on div "Janela de atendimento Grade de atendimento Capacidade Transportadoras Veículos …" at bounding box center [490, 211] width 980 height 422
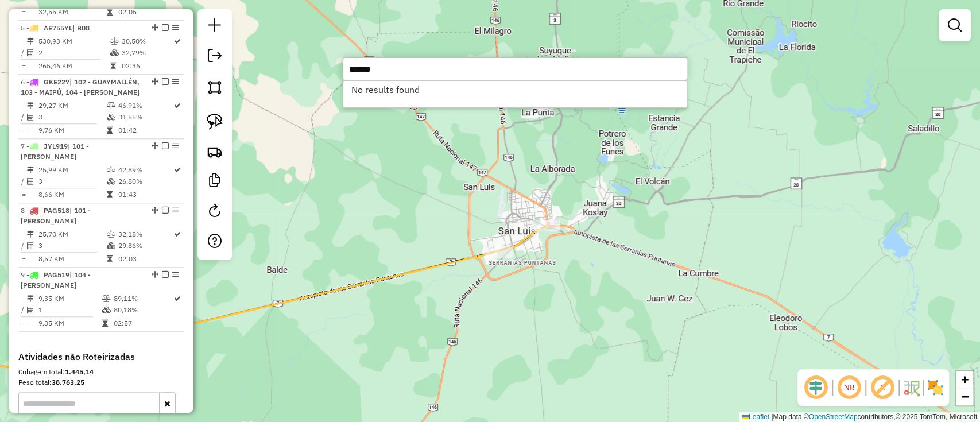
type input "******"
click at [421, 337] on div "Janela de atendimento Grade de atendimento Capacidade Transportadoras Veículos …" at bounding box center [490, 211] width 980 height 422
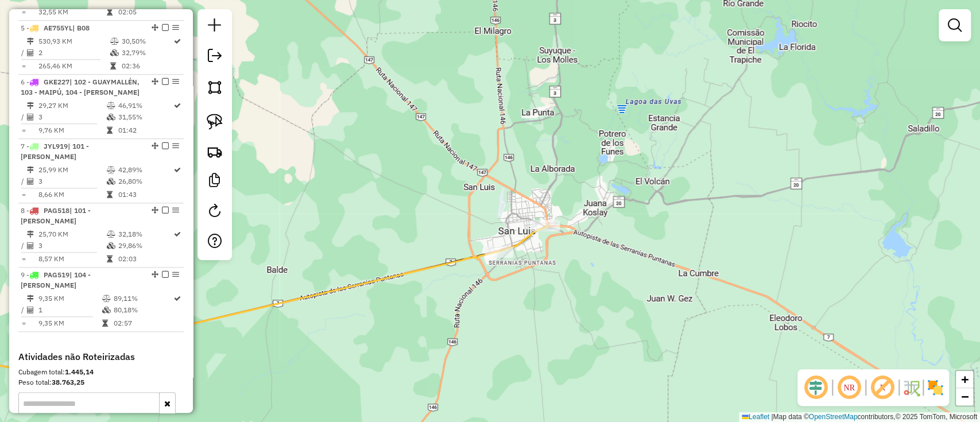
click at [415, 259] on div "Janela de atendimento Grade de atendimento Capacidade Transportadoras Veículos …" at bounding box center [490, 211] width 980 height 422
click at [415, 267] on icon at bounding box center [200, 309] width 597 height 117
select select "**********"
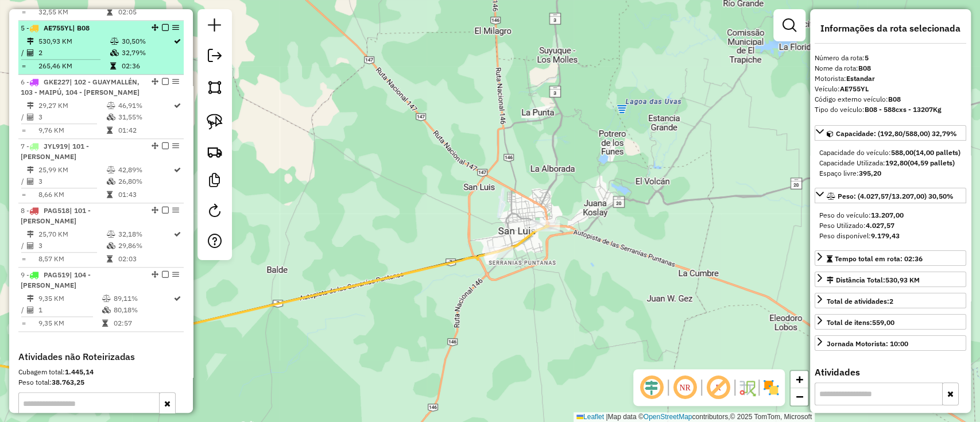
click at [162, 24] on em at bounding box center [165, 27] width 7 height 7
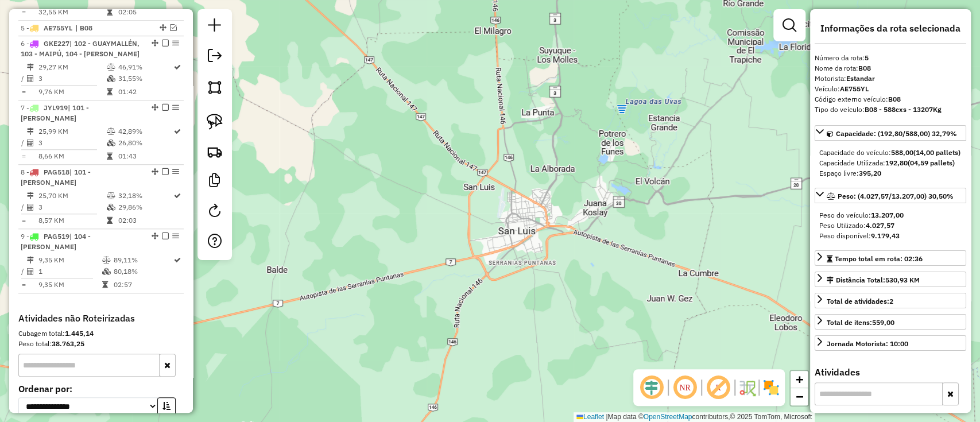
click at [314, 95] on div "Janela de atendimento Grade de atendimento Capacidade Transportadoras Veículos …" at bounding box center [490, 211] width 980 height 422
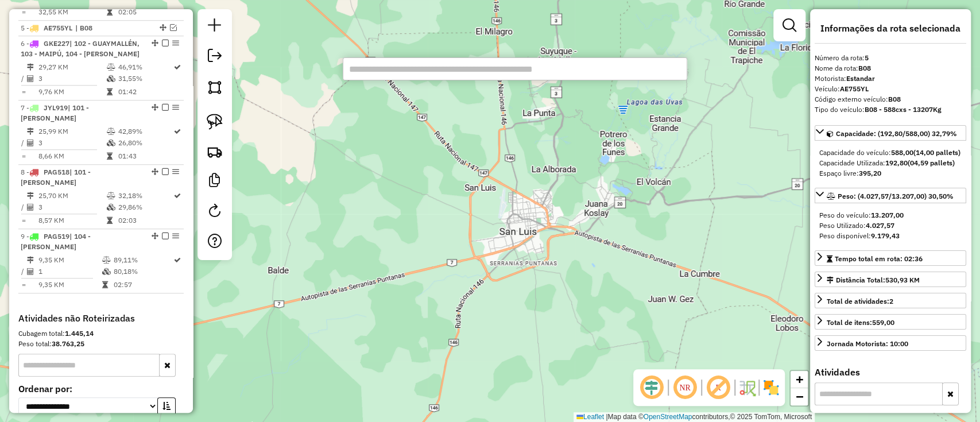
click at [434, 76] on input "text" at bounding box center [515, 68] width 344 height 23
click at [448, 387] on div "Janela de atendimento Grade de atendimento Capacidade Transportadoras Veículos …" at bounding box center [490, 211] width 980 height 422
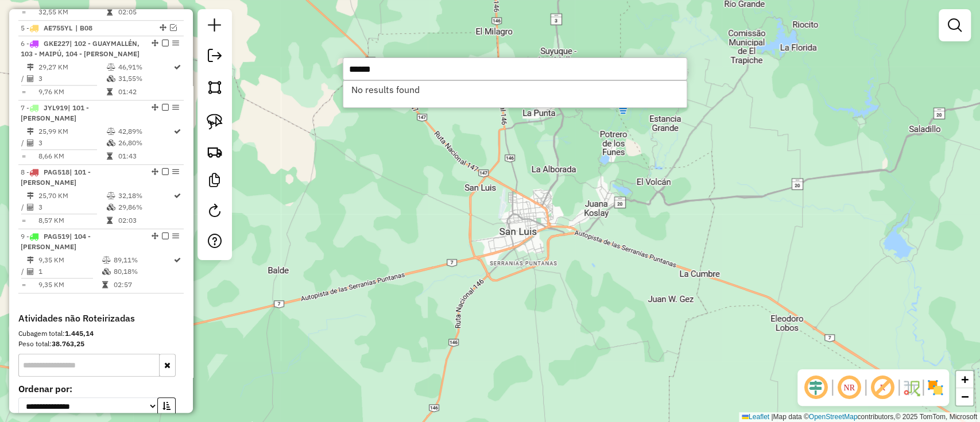
type input "******"
click at [422, 351] on div "Janela de atendimento Grade de atendimento Capacidade Transportadoras Veículos …" at bounding box center [490, 211] width 980 height 422
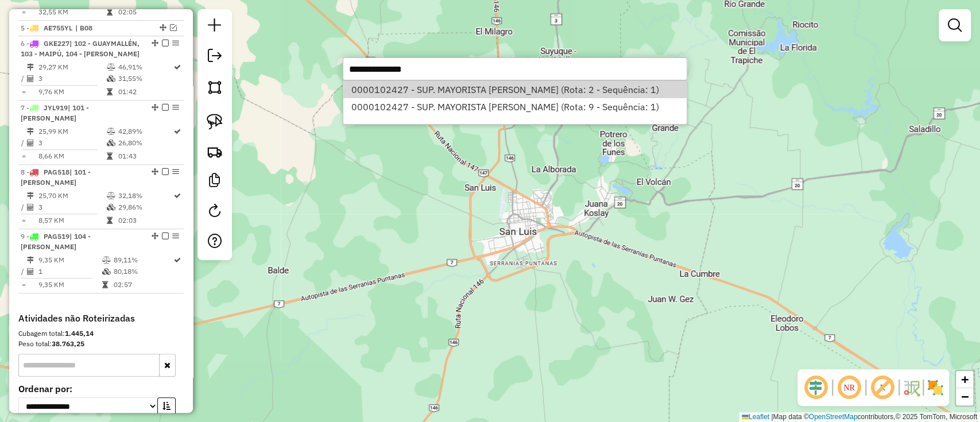
select select "**********"
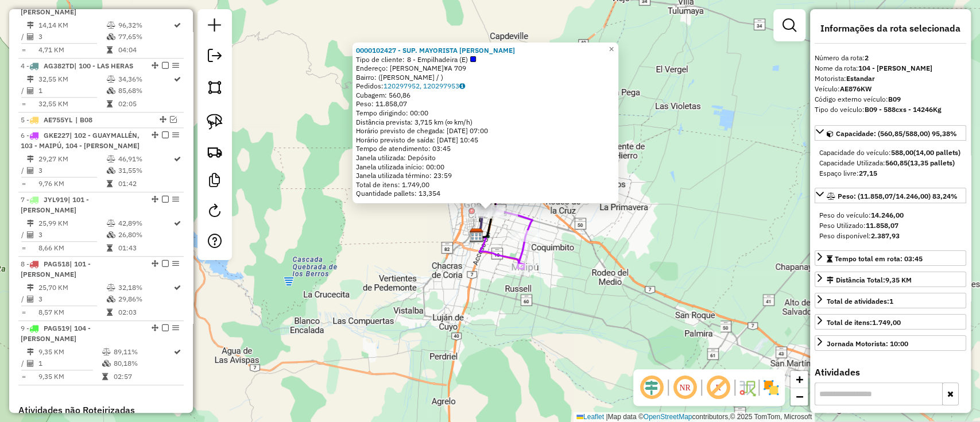
scroll to position [471, 0]
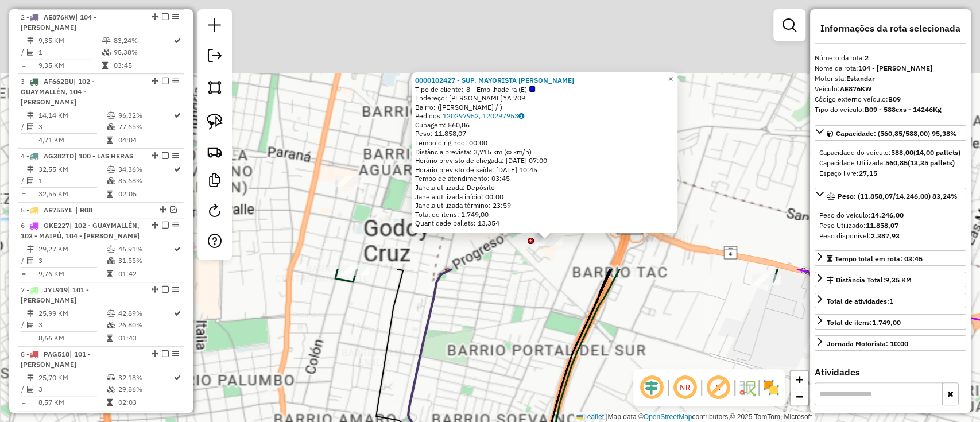
drag, startPoint x: 563, startPoint y: 88, endPoint x: 487, endPoint y: 457, distance: 376.8
click at [487, 421] on html "Aguarde... Pop-up bloqueado! Seu navegador bloqueou automáticamente a abertura …" at bounding box center [490, 211] width 980 height 422
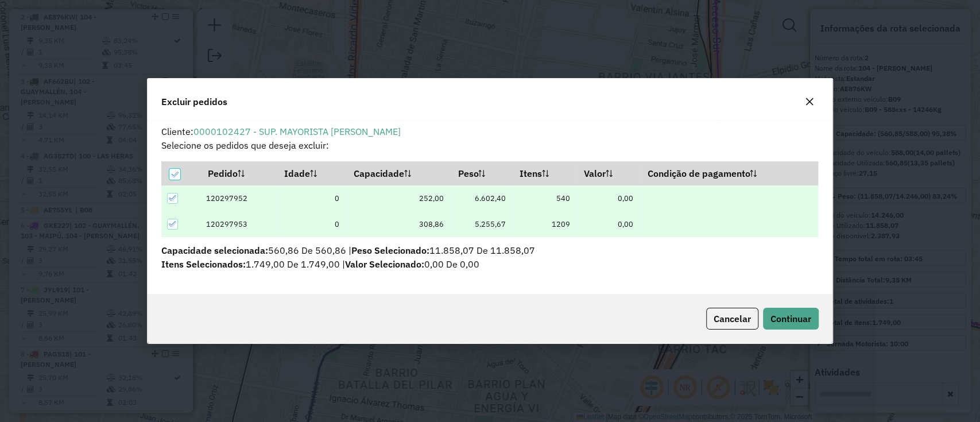
scroll to position [0, 0]
click at [770, 332] on div "Cancelar Continuar" at bounding box center [489, 318] width 685 height 49
click at [786, 304] on div "Cancelar Continuar" at bounding box center [489, 318] width 685 height 49
click at [783, 313] on span "Continuar" at bounding box center [790, 318] width 41 height 11
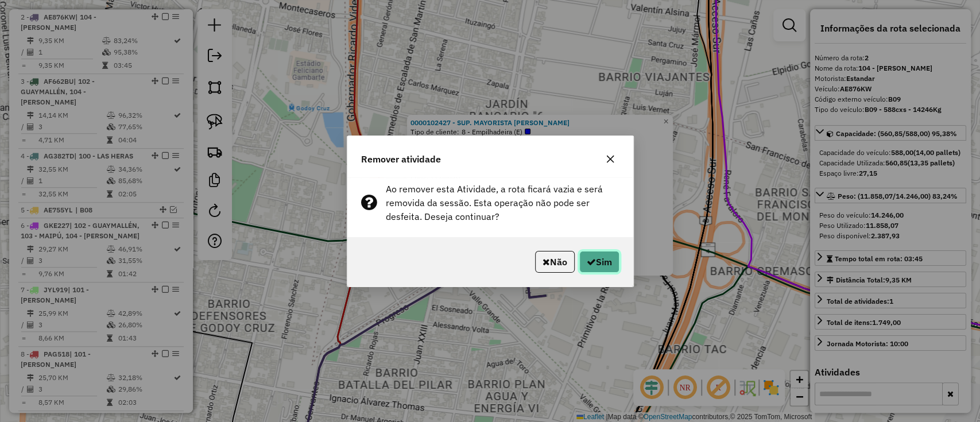
click at [598, 258] on button "Sim" at bounding box center [599, 262] width 40 height 22
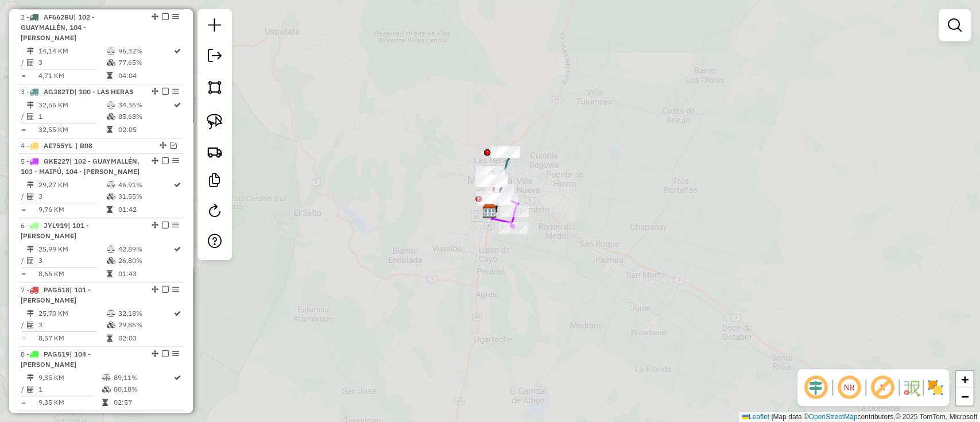
scroll to position [406, 0]
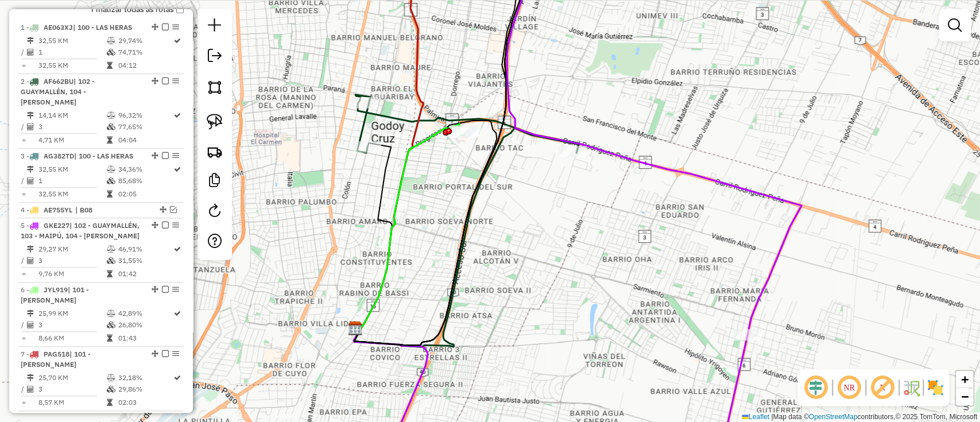
click at [460, 137] on div at bounding box center [466, 130] width 29 height 11
select select "**********"
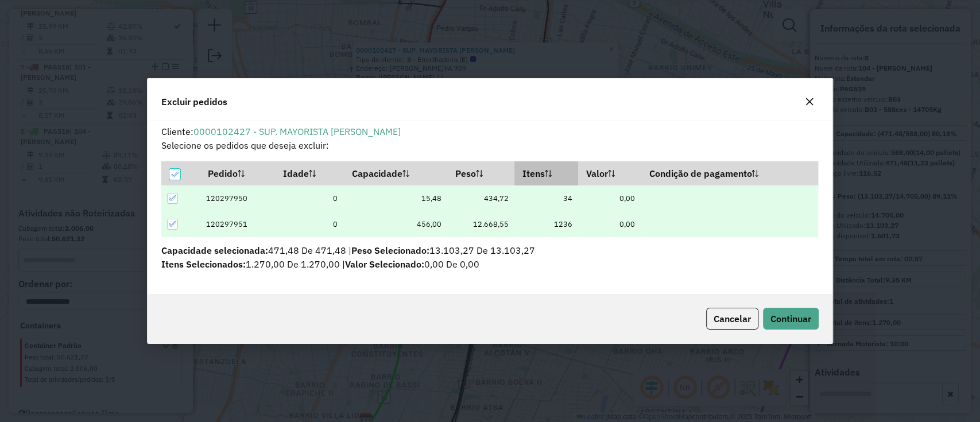
scroll to position [0, 0]
click at [795, 320] on span "Continuar" at bounding box center [790, 318] width 41 height 11
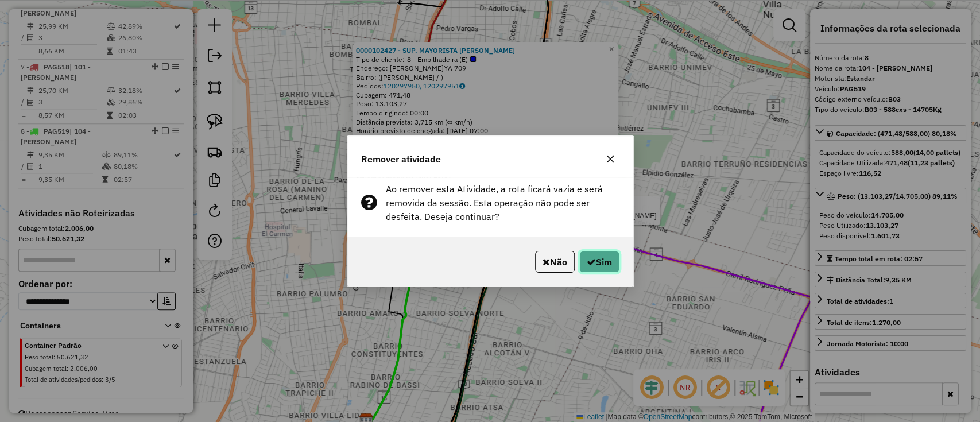
click at [611, 269] on button "Sim" at bounding box center [599, 262] width 40 height 22
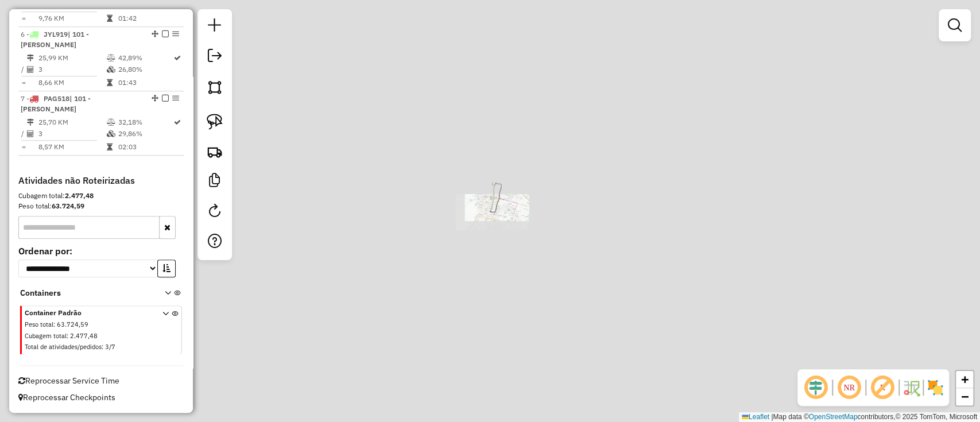
scroll to position [639, 0]
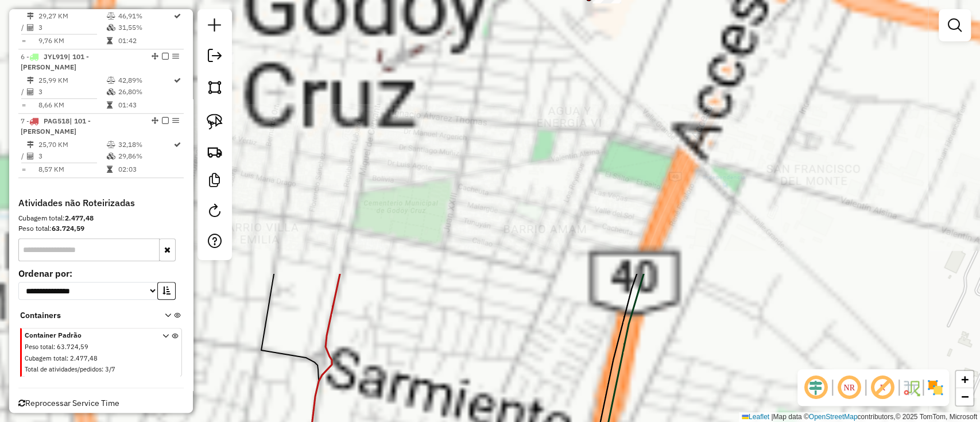
drag, startPoint x: 479, startPoint y: 193, endPoint x: 448, endPoint y: 441, distance: 249.8
click at [448, 421] on html "Aguarde... Pop-up bloqueado! Seu navegador bloqueou automáticamente a abertura …" at bounding box center [490, 211] width 980 height 422
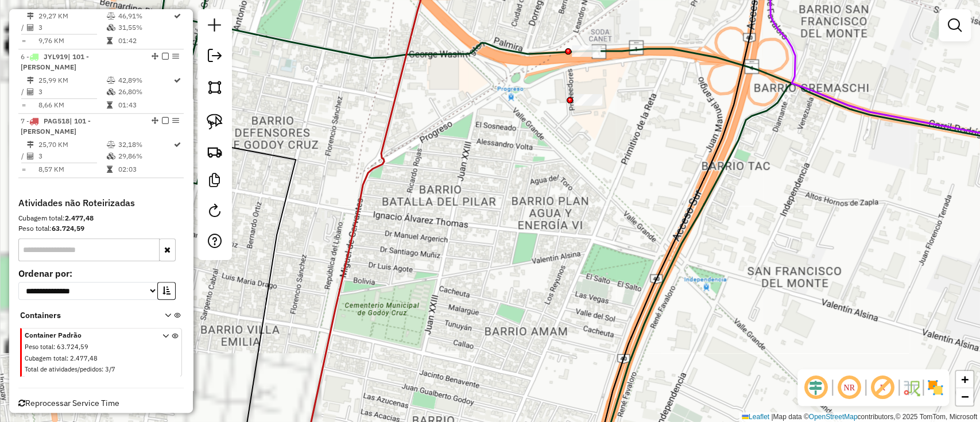
drag, startPoint x: 656, startPoint y: 236, endPoint x: 600, endPoint y: 402, distance: 175.3
click at [600, 402] on div "Janela de atendimento Grade de atendimento Capacidade Transportadoras Veículos …" at bounding box center [490, 211] width 980 height 422
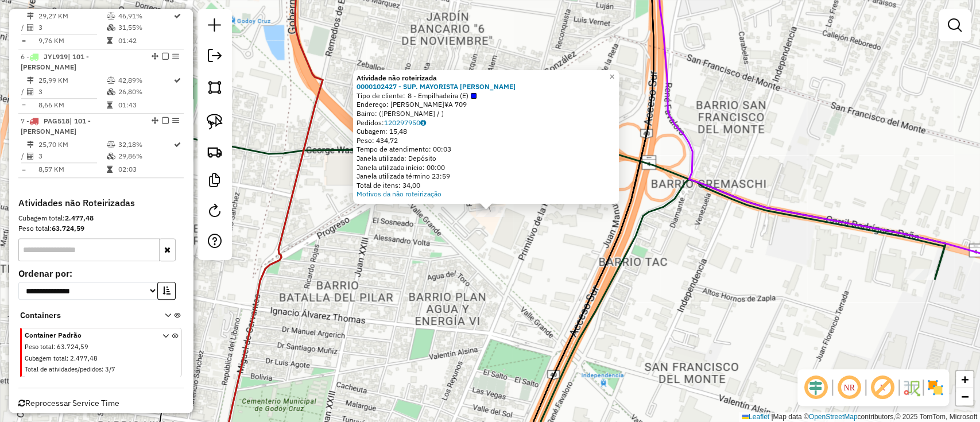
drag, startPoint x: 453, startPoint y: 286, endPoint x: 461, endPoint y: 278, distance: 10.6
click at [454, 286] on div "Atividade não roteirizada 0000102427 - SUP. MAYORISTA MAKRO S.A. Tipo de client…" at bounding box center [490, 211] width 980 height 422
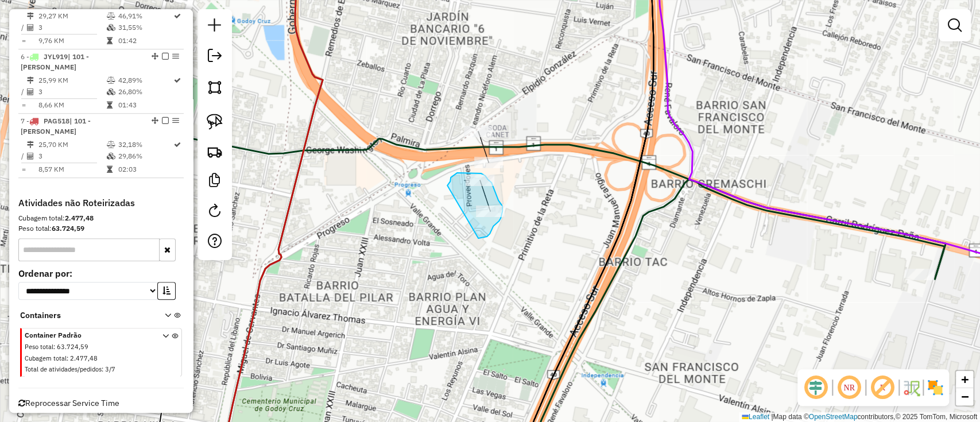
drag, startPoint x: 478, startPoint y: 238, endPoint x: 446, endPoint y: 191, distance: 57.0
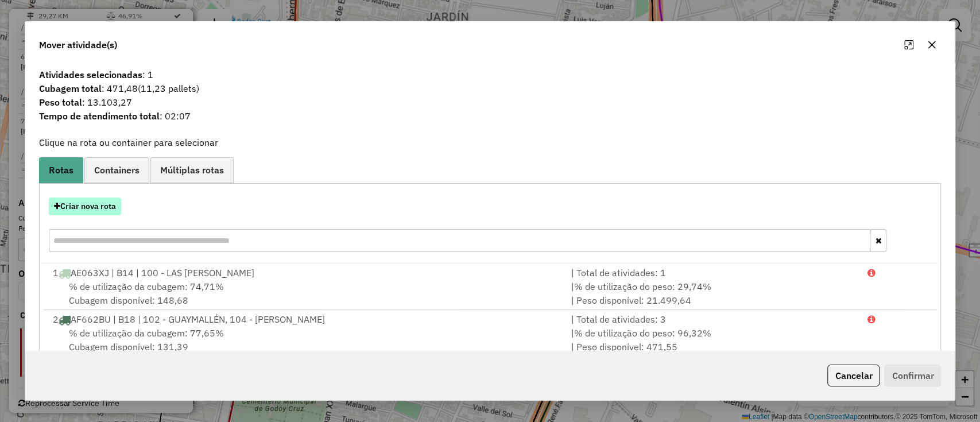
click at [91, 204] on button "Criar nova rota" at bounding box center [85, 206] width 72 height 18
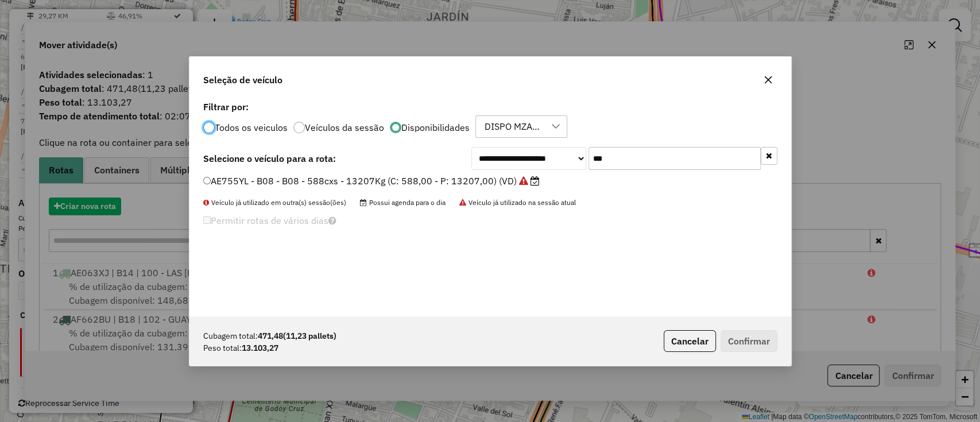
scroll to position [6, 3]
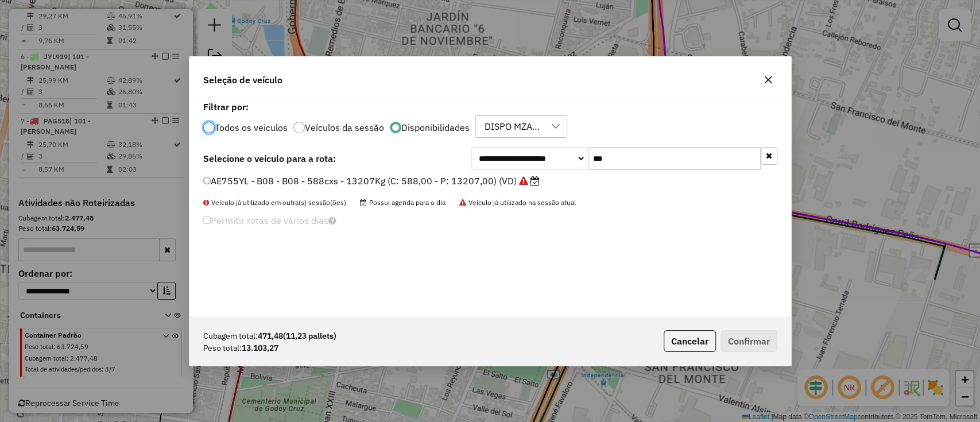
click at [637, 161] on input "***" at bounding box center [674, 158] width 172 height 23
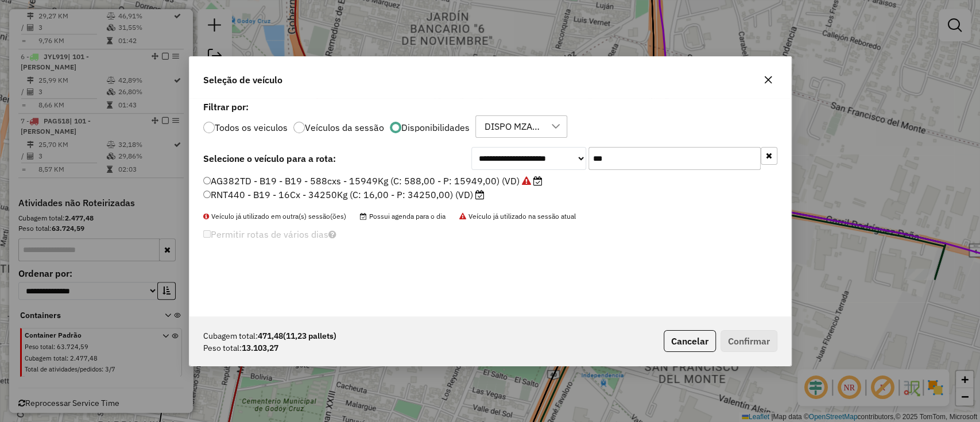
type input "***"
click at [478, 196] on icon at bounding box center [479, 194] width 9 height 9
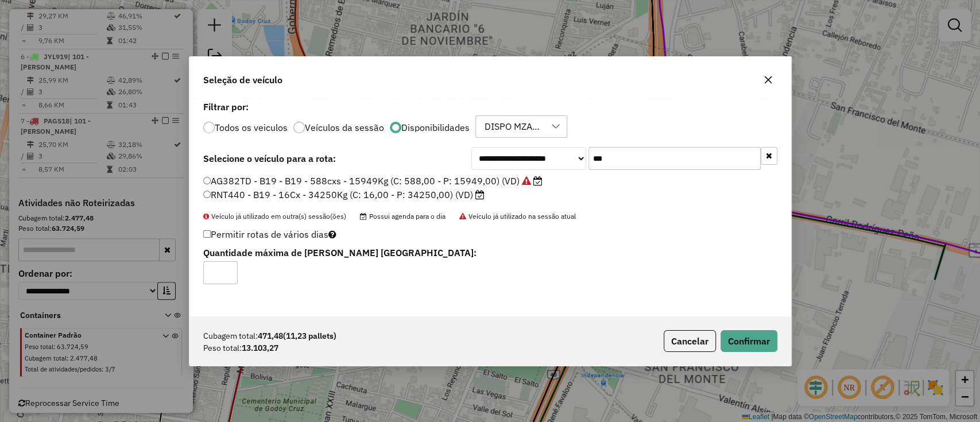
click at [435, 183] on label "AG382TD - B19 - B19 - 588cxs - 15949Kg (C: 588,00 - P: 15949,00) (VD)" at bounding box center [372, 181] width 339 height 14
click at [733, 345] on button "Confirmar" at bounding box center [748, 341] width 57 height 22
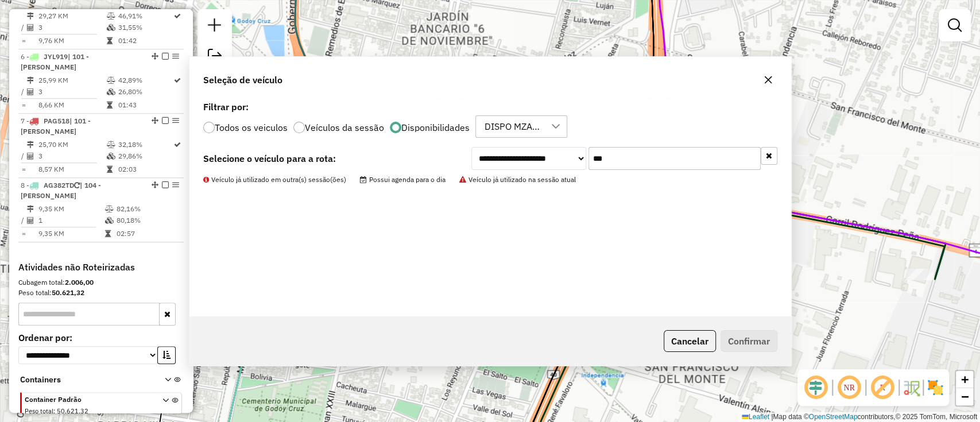
scroll to position [704, 0]
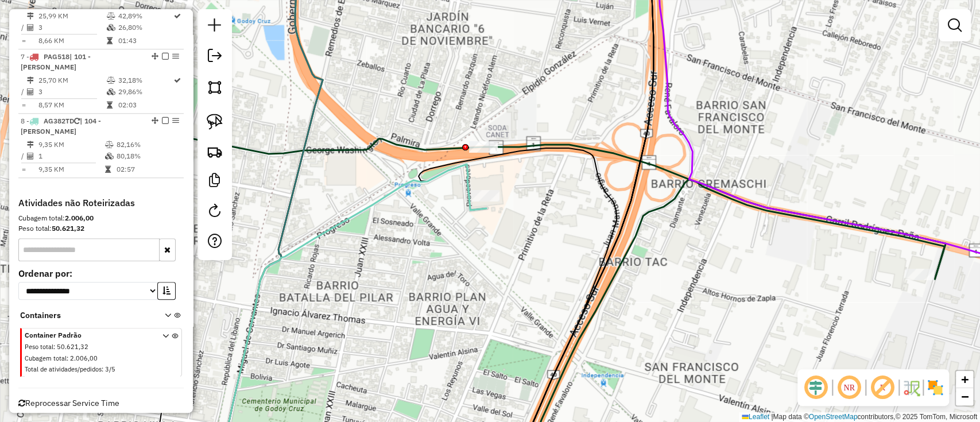
click at [466, 182] on icon at bounding box center [353, 314] width 266 height 300
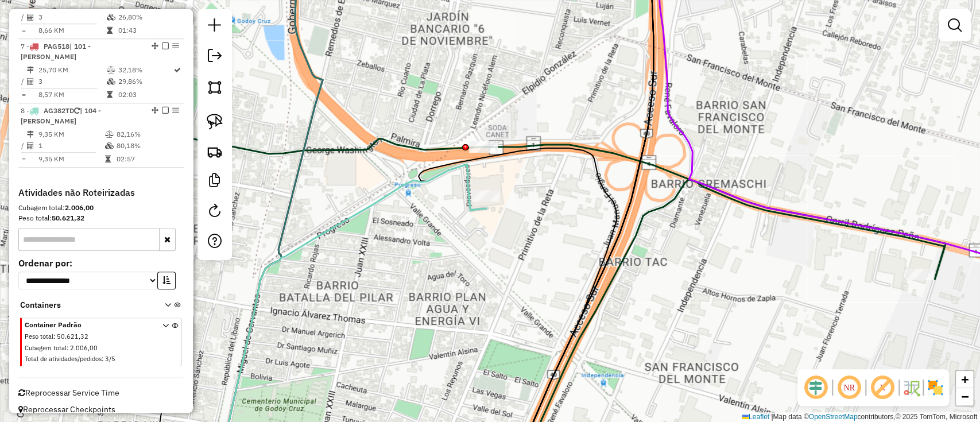
select select "**********"
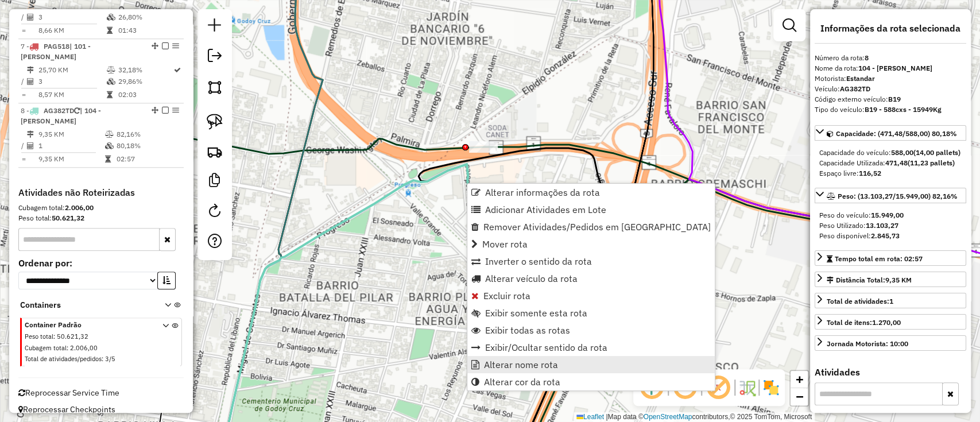
click at [511, 361] on span "Alterar nome rota" at bounding box center [521, 364] width 74 height 9
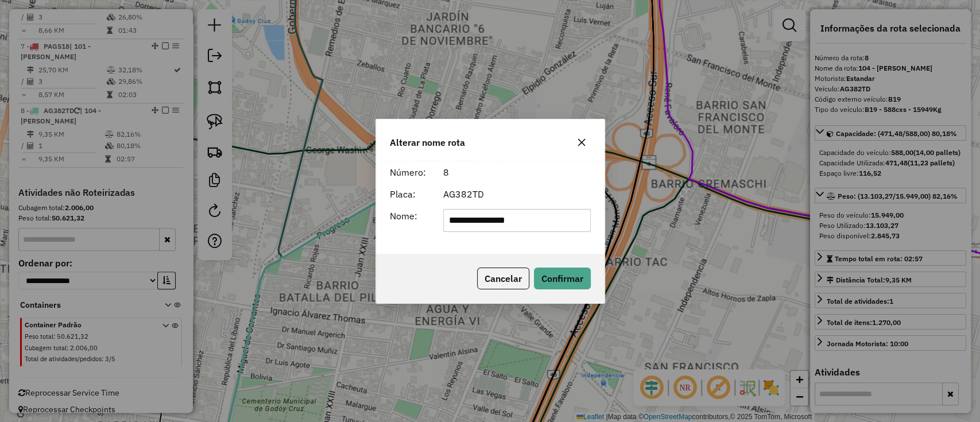
drag, startPoint x: 538, startPoint y: 225, endPoint x: 368, endPoint y: 211, distance: 170.5
click at [368, 211] on div "**********" at bounding box center [490, 211] width 980 height 422
type input "*"
type input "***"
click at [561, 277] on button "Confirmar" at bounding box center [562, 278] width 57 height 22
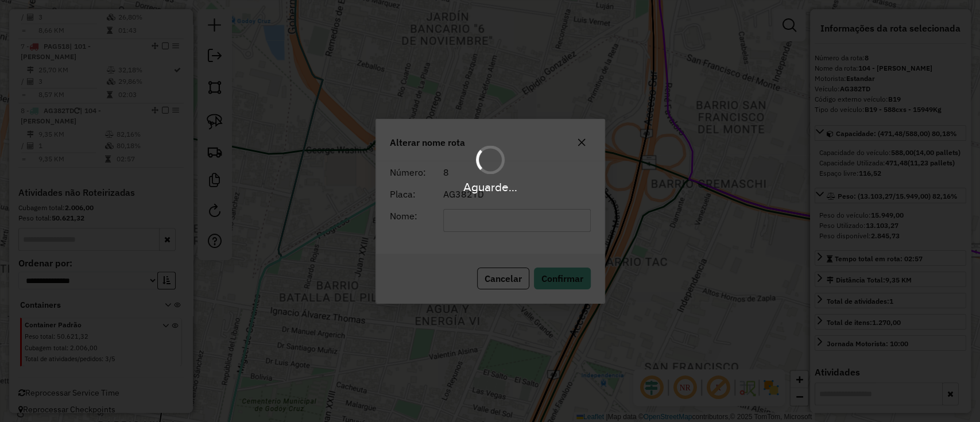
scroll to position [704, 0]
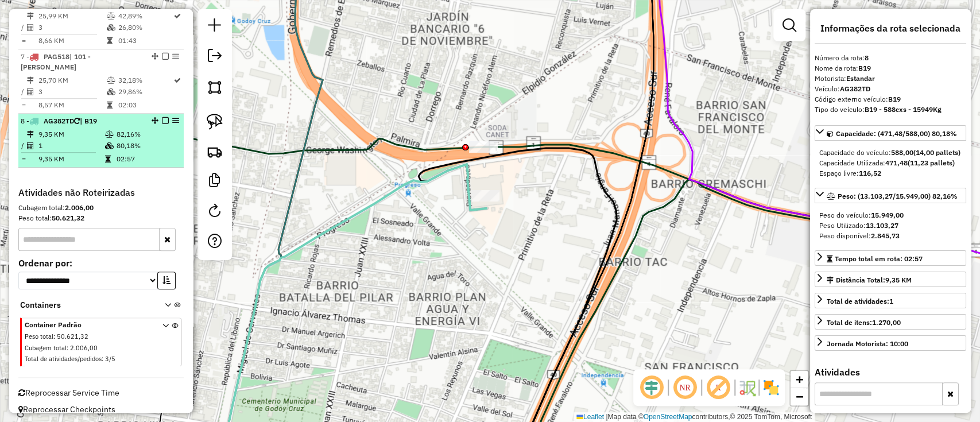
click at [164, 117] on em at bounding box center [165, 120] width 7 height 7
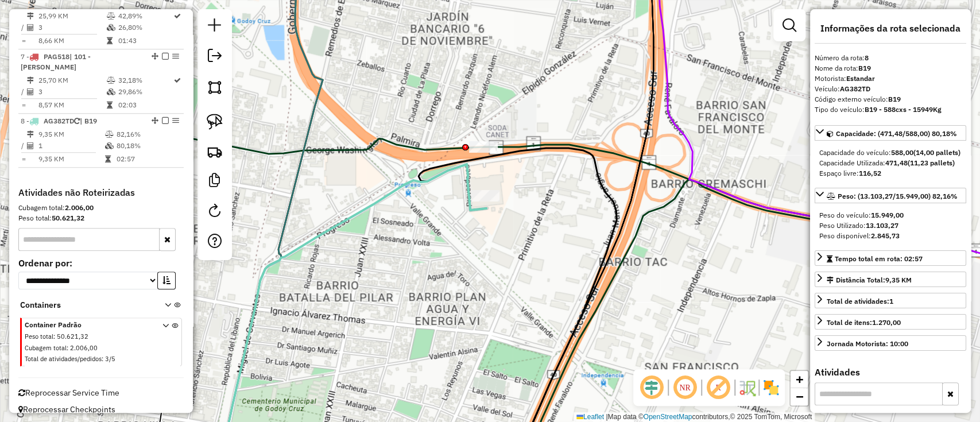
scroll to position [666, 0]
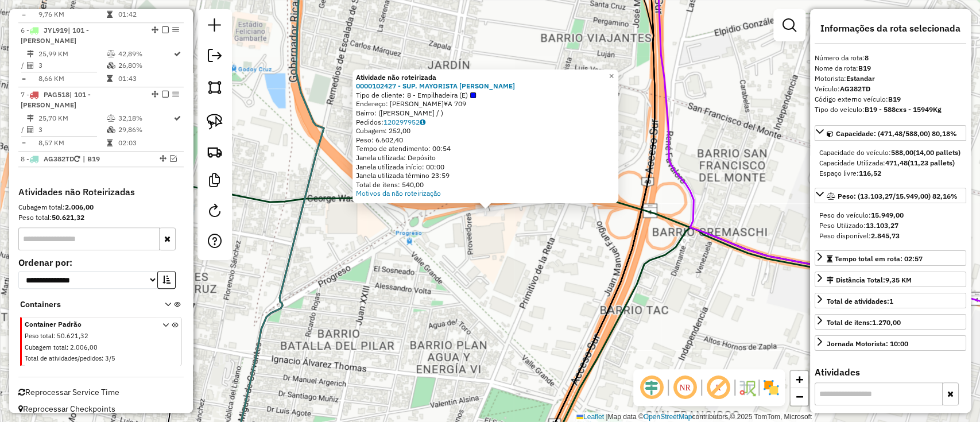
click at [474, 278] on div "Atividade não roteirizada 0000102427 - SUP. MAYORISTA MAKRO S.A. Tipo de client…" at bounding box center [490, 211] width 980 height 422
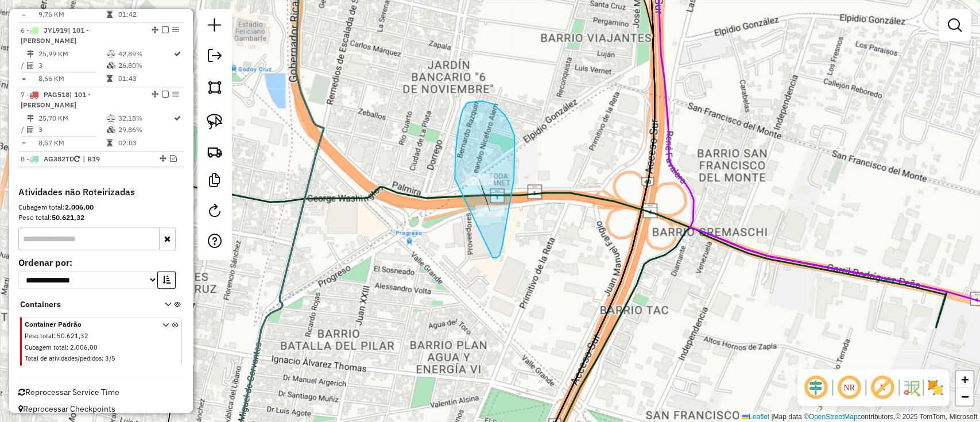
drag, startPoint x: 502, startPoint y: 245, endPoint x: 454, endPoint y: 178, distance: 81.9
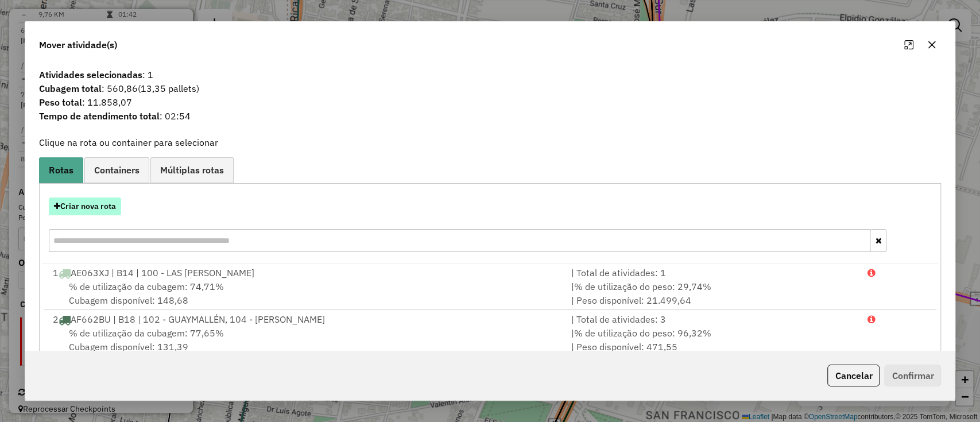
click at [103, 207] on button "Criar nova rota" at bounding box center [85, 206] width 72 height 18
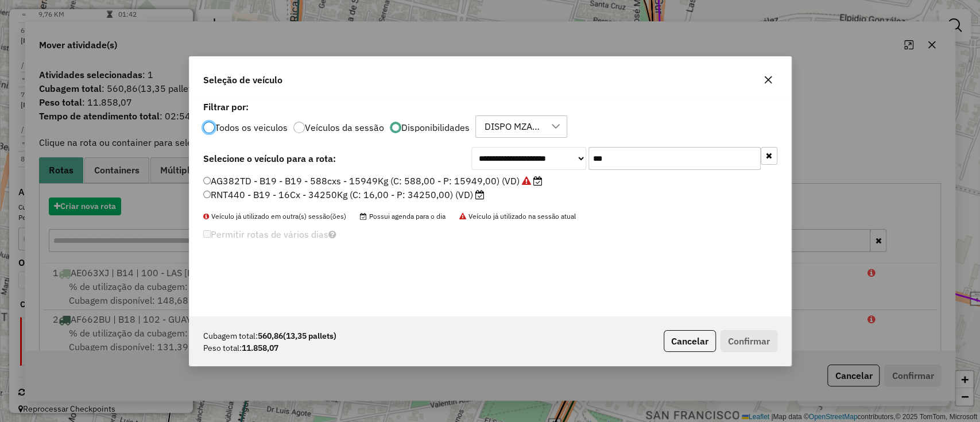
scroll to position [6, 3]
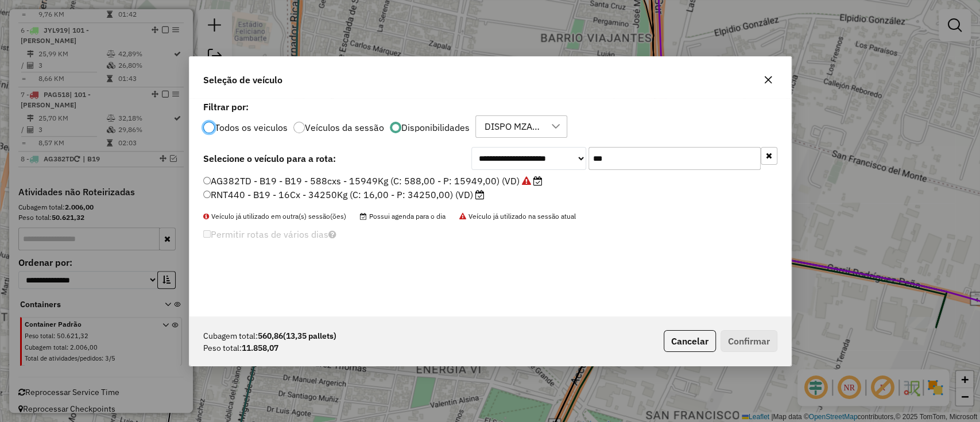
click at [638, 149] on input "***" at bounding box center [674, 158] width 172 height 23
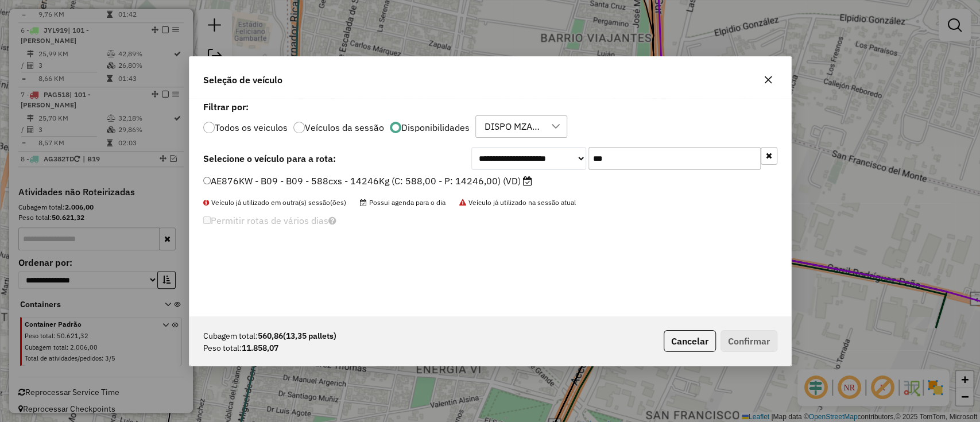
type input "***"
drag, startPoint x: 394, startPoint y: 186, endPoint x: 401, endPoint y: 186, distance: 7.5
click at [394, 186] on label "AE876KW - B09 - B09 - 588cxs - 14246Kg (C: 588,00 - P: 14246,00) (VD)" at bounding box center [367, 181] width 329 height 14
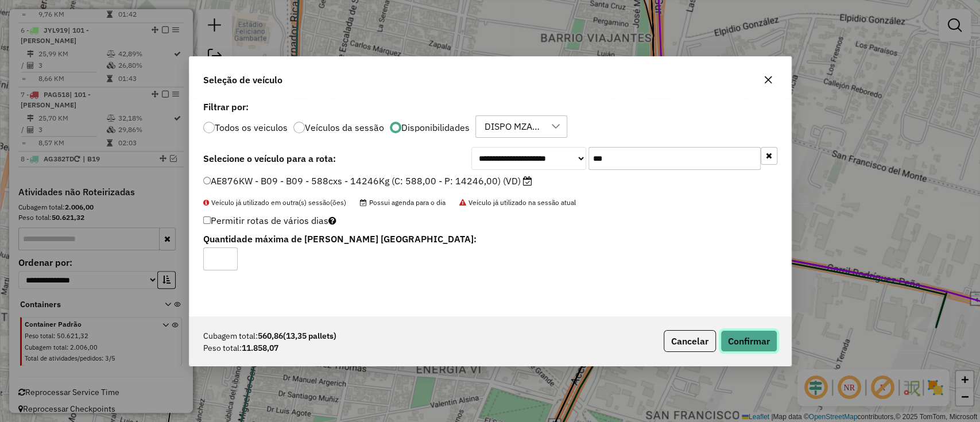
click at [756, 339] on button "Confirmar" at bounding box center [748, 341] width 57 height 22
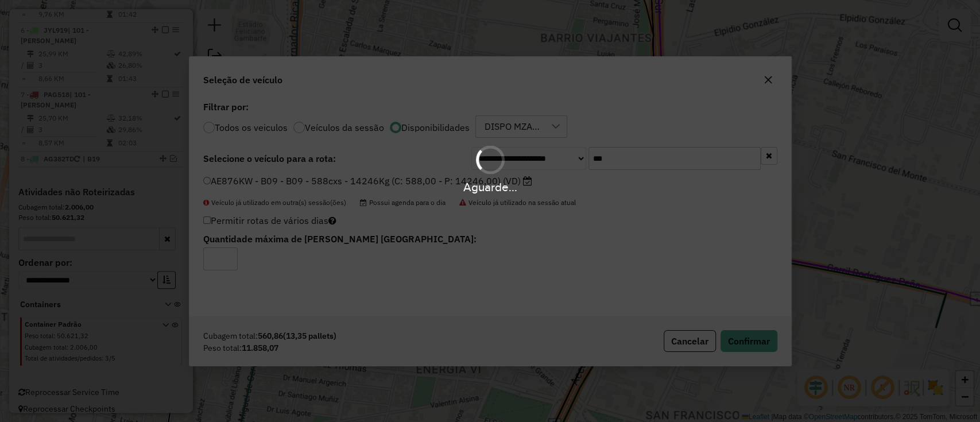
scroll to position [714, 0]
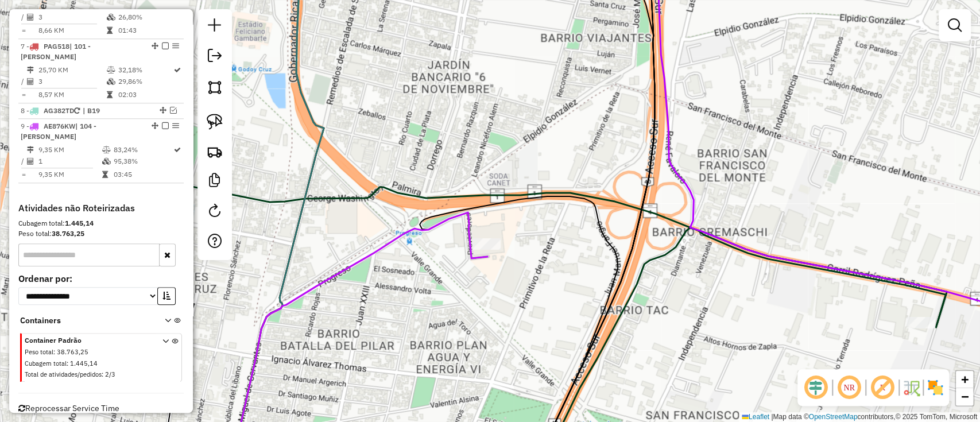
click at [470, 237] on icon at bounding box center [359, 338] width 256 height 252
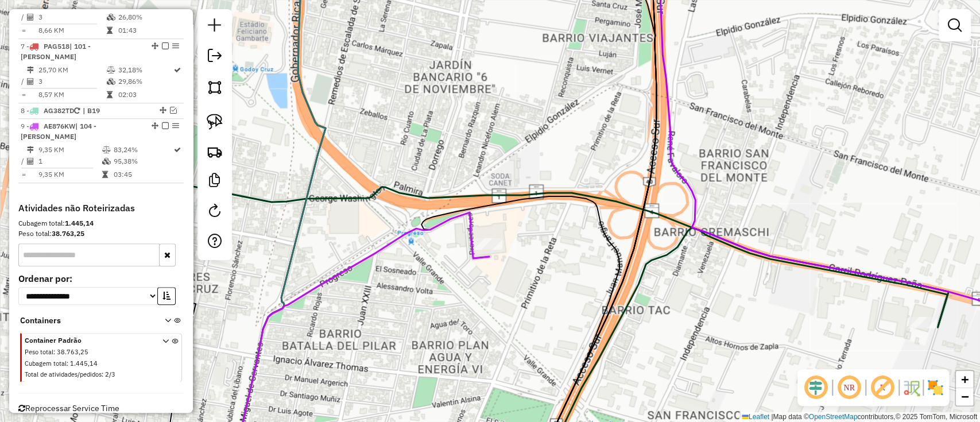
scroll to position [730, 0]
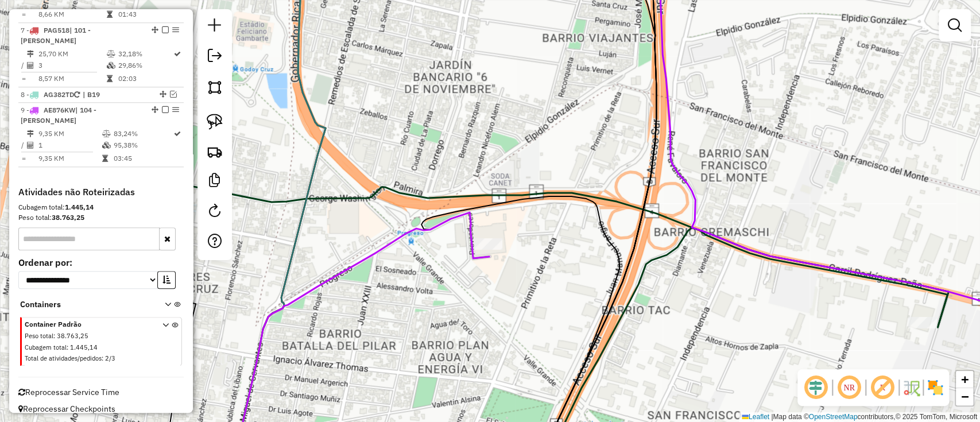
select select "**********"
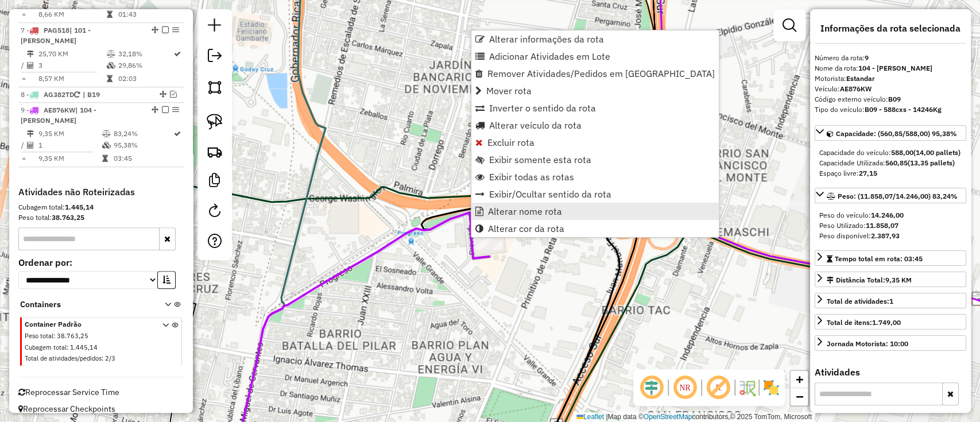
click at [506, 216] on span "Alterar nome rota" at bounding box center [525, 211] width 74 height 9
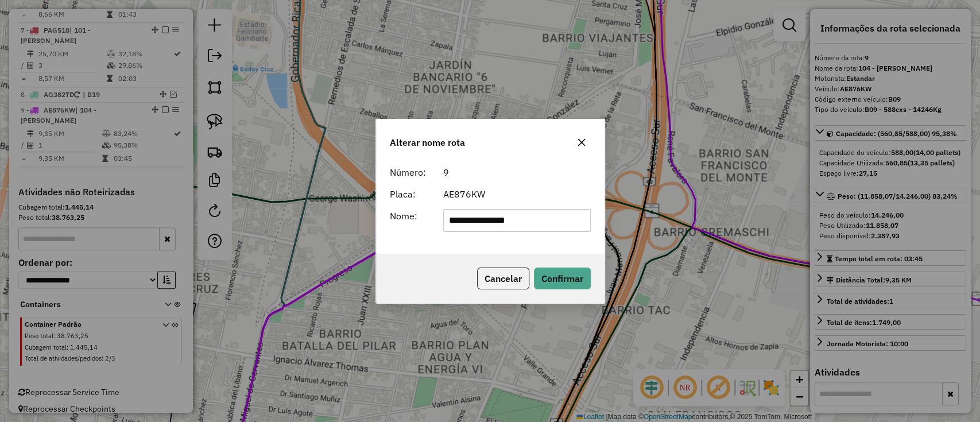
drag, startPoint x: 544, startPoint y: 217, endPoint x: 316, endPoint y: 213, distance: 228.4
click at [320, 213] on div "**********" at bounding box center [490, 211] width 980 height 422
type input "***"
click at [550, 267] on button "Confirmar" at bounding box center [562, 278] width 57 height 22
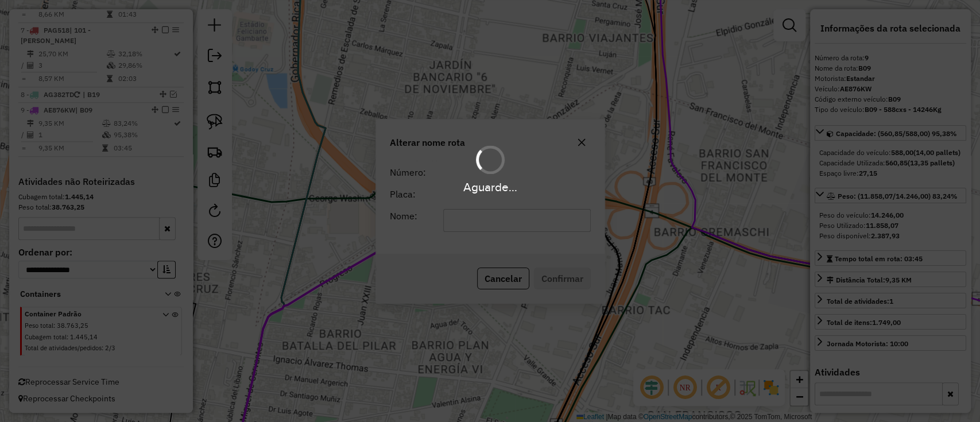
scroll to position [719, 0]
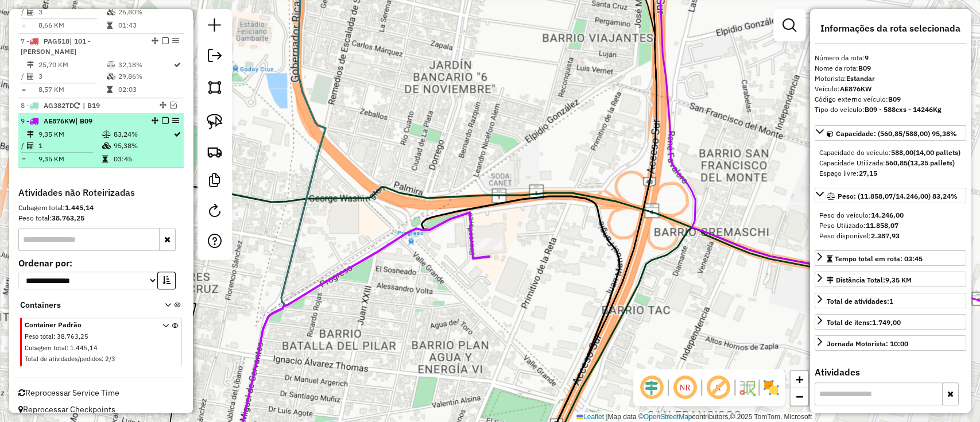
click at [163, 117] on em at bounding box center [165, 120] width 7 height 7
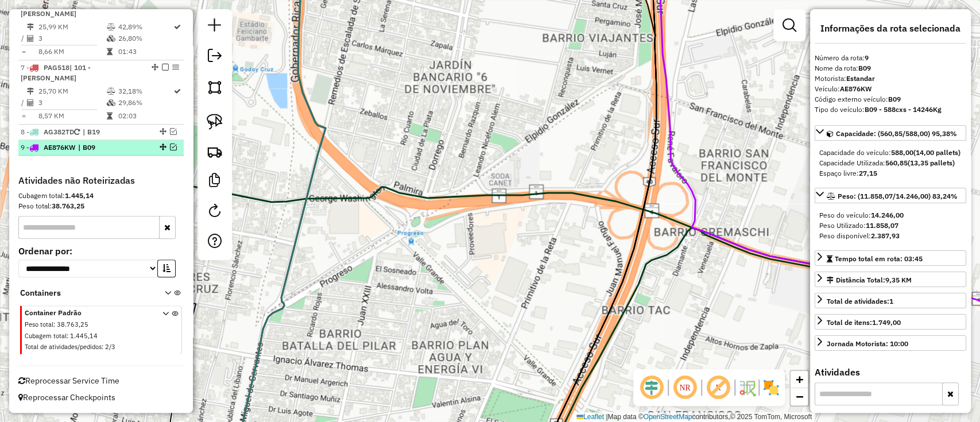
scroll to position [681, 0]
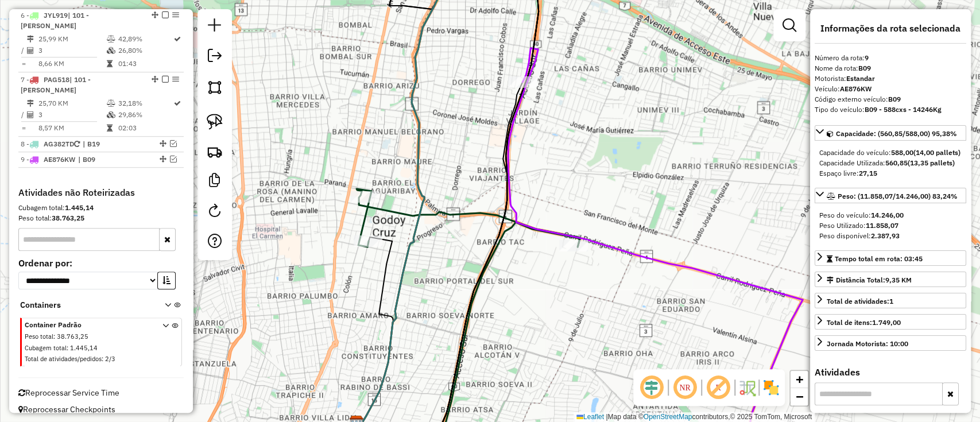
click at [418, 364] on div "Janela de atendimento Grade de atendimento Capacidade Transportadoras Veículos …" at bounding box center [490, 211] width 980 height 422
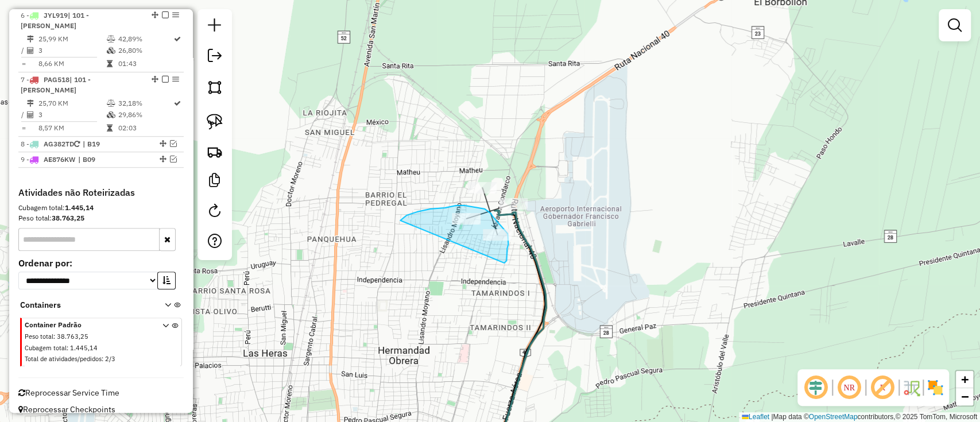
drag, startPoint x: 506, startPoint y: 262, endPoint x: 405, endPoint y: 241, distance: 103.1
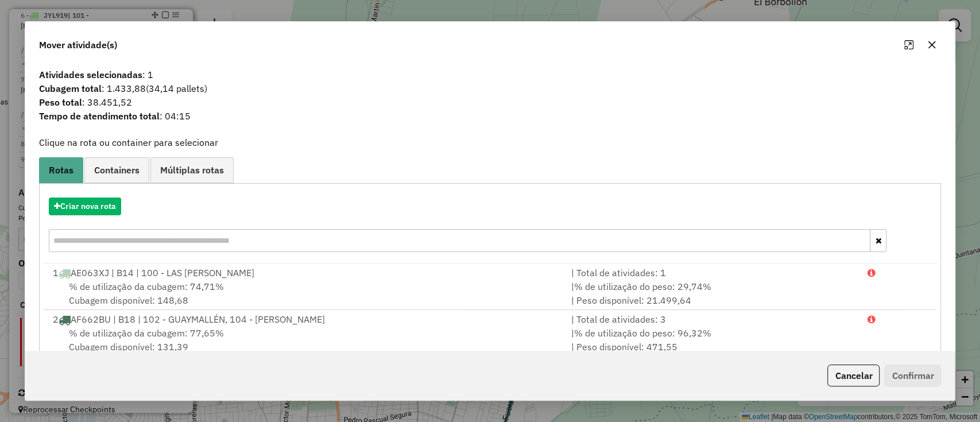
click at [102, 187] on div "Criar nova rota 1 AE063XJ | B14 | 100 - LAS HERAS | Total de atividades: 1 % de…" at bounding box center [490, 341] width 902 height 316
click at [95, 204] on button "Criar nova rota" at bounding box center [85, 206] width 72 height 18
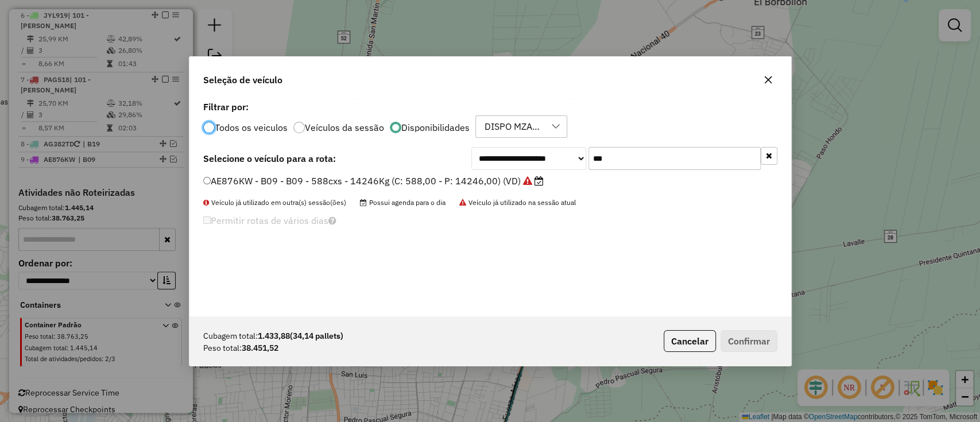
scroll to position [6, 3]
drag, startPoint x: 627, startPoint y: 149, endPoint x: 529, endPoint y: 157, distance: 98.5
click at [529, 157] on div "**********" at bounding box center [624, 158] width 306 height 23
type input "***"
click at [399, 181] on label "RTR124 - 25B - 25B - 1092cxs - 30142Kg (C: 1092,00 - P: 30142,00) (VD)" at bounding box center [369, 181] width 332 height 14
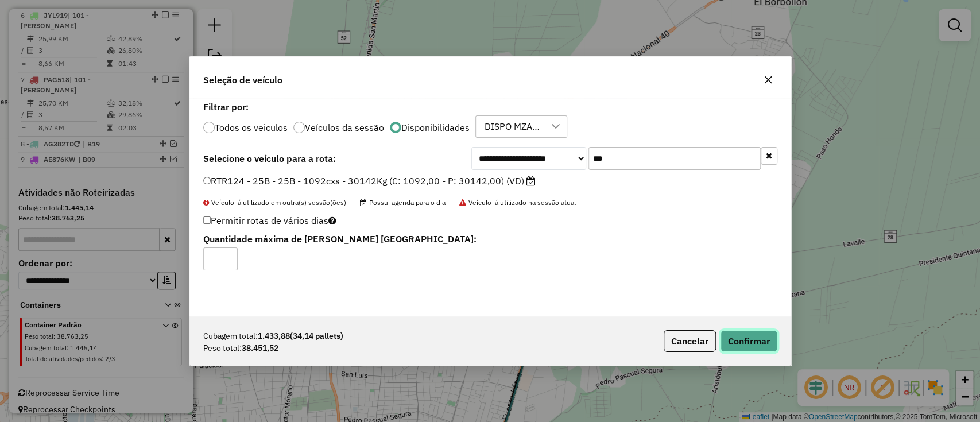
click at [743, 343] on button "Confirmar" at bounding box center [748, 341] width 57 height 22
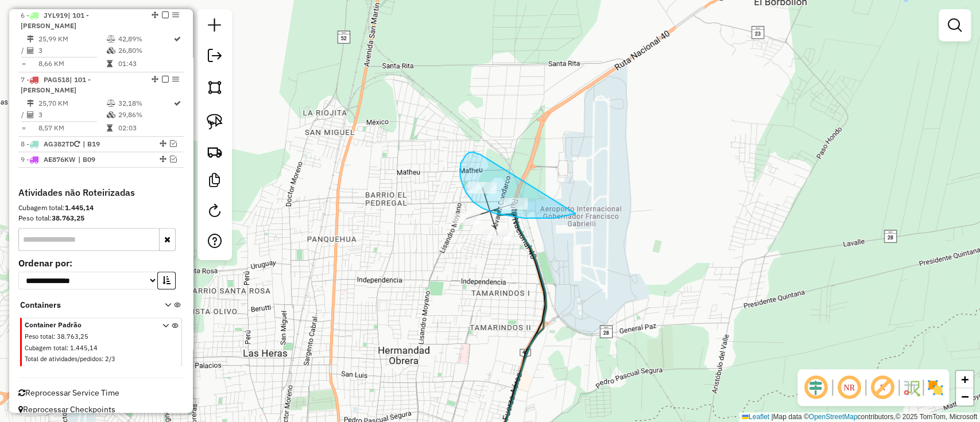
drag, startPoint x: 474, startPoint y: 152, endPoint x: 586, endPoint y: 127, distance: 115.2
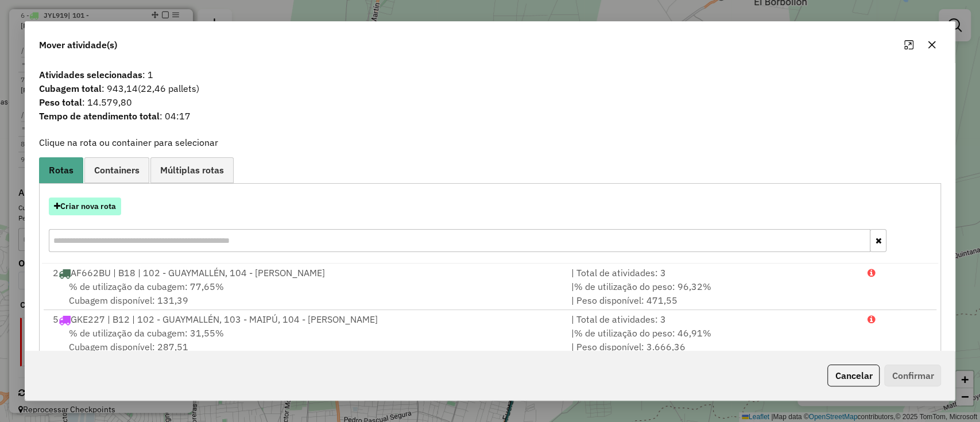
click at [95, 209] on button "Criar nova rota" at bounding box center [85, 206] width 72 height 18
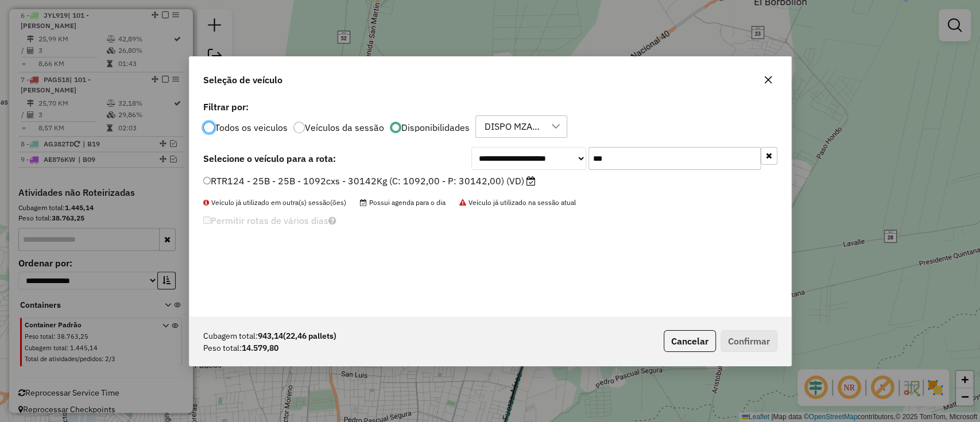
click at [461, 180] on label "RTR124 - 25B - 25B - 1092cxs - 30142Kg (C: 1092,00 - P: 30142,00) (VD)" at bounding box center [369, 181] width 332 height 14
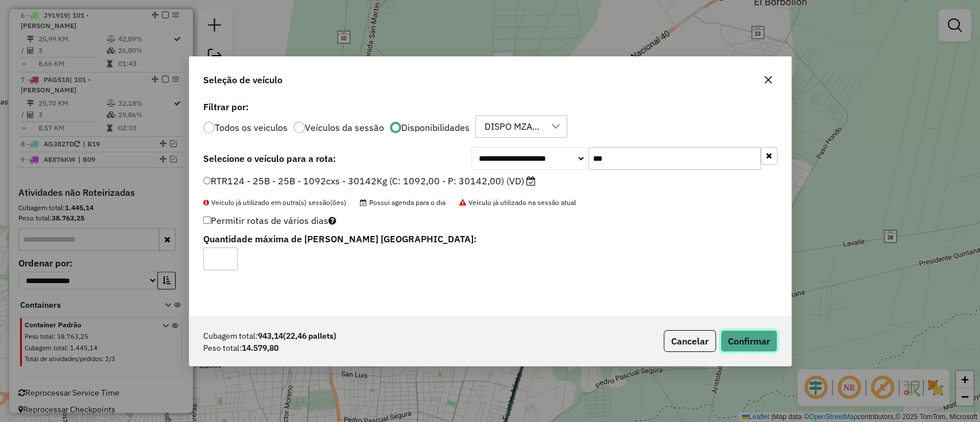
click at [749, 336] on button "Confirmar" at bounding box center [748, 341] width 57 height 22
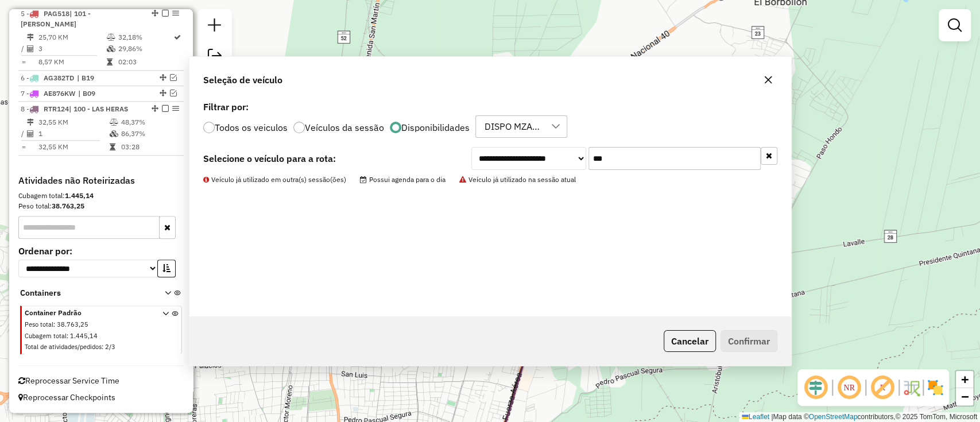
scroll to position [611, 0]
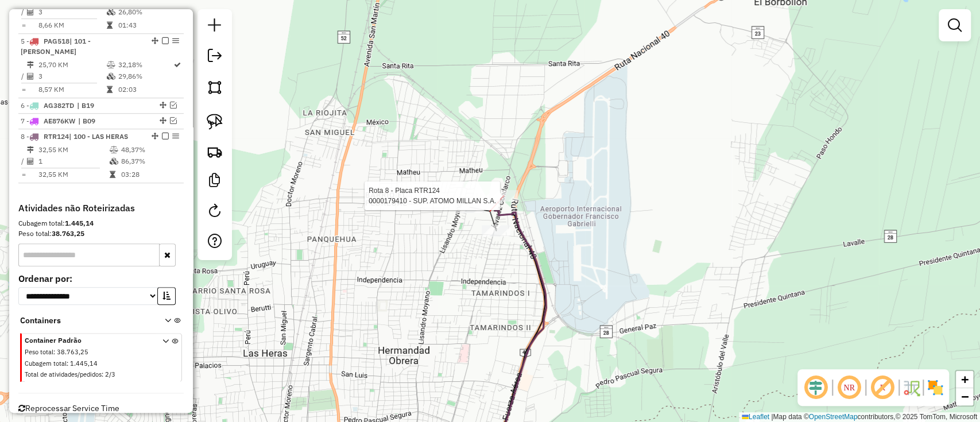
select select "**********"
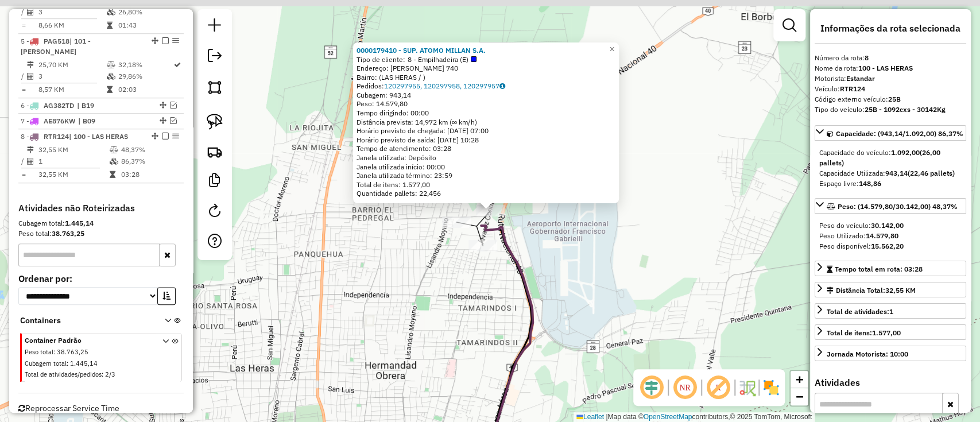
scroll to position [616, 0]
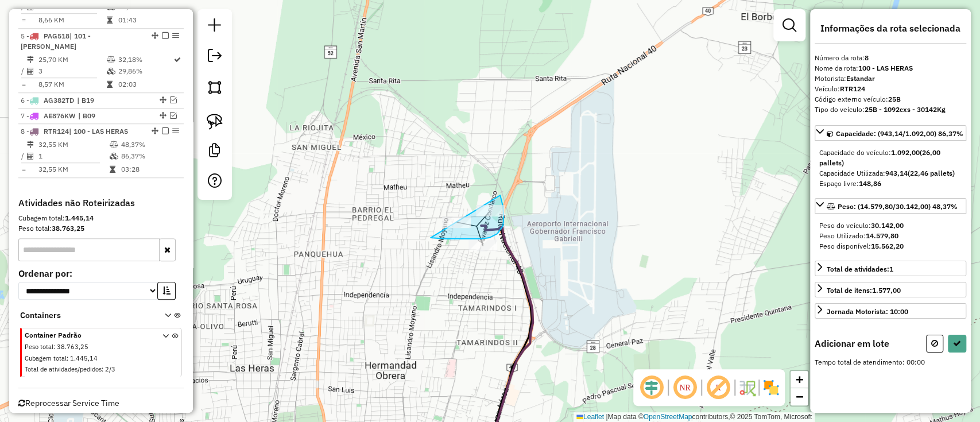
drag, startPoint x: 430, startPoint y: 238, endPoint x: 470, endPoint y: 170, distance: 77.9
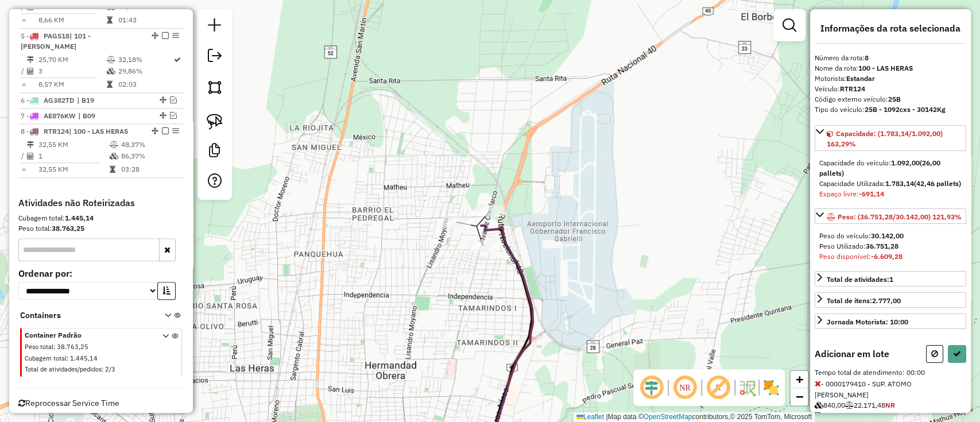
select select "**********"
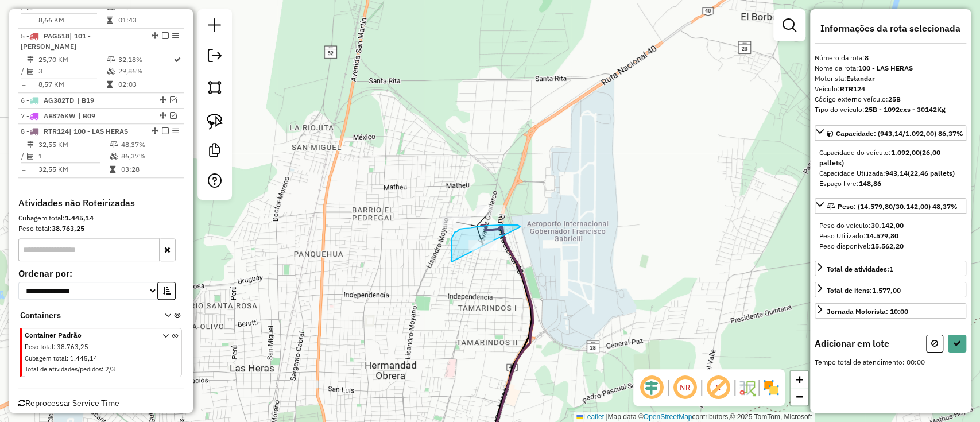
drag, startPoint x: 520, startPoint y: 227, endPoint x: 484, endPoint y: 301, distance: 82.4
click at [484, 301] on div "Janela de atendimento Grade de atendimento Capacidade Transportadoras Veículos …" at bounding box center [490, 211] width 980 height 422
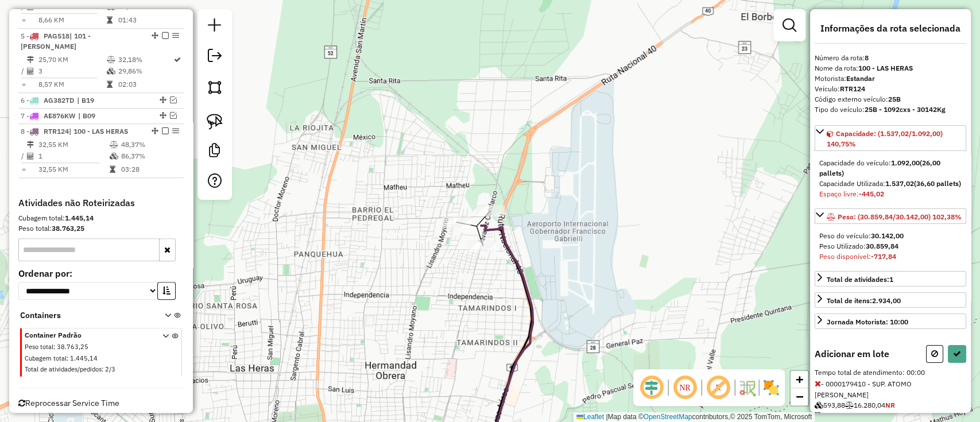
select select "**********"
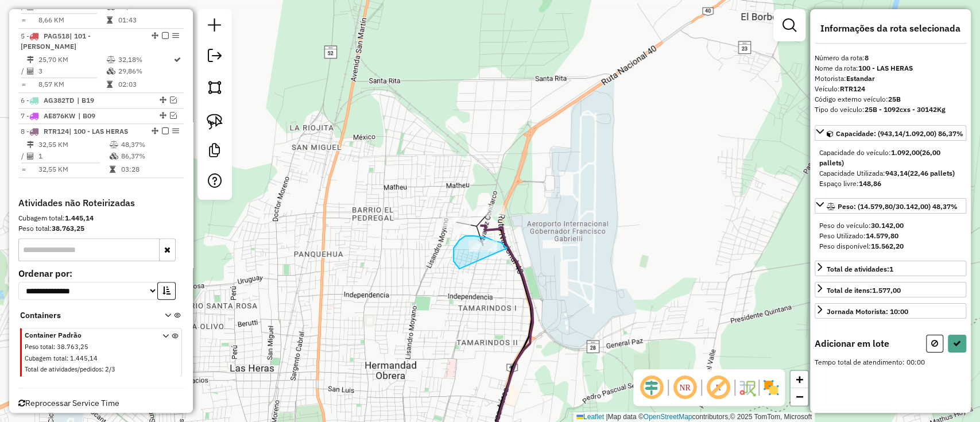
drag, startPoint x: 506, startPoint y: 247, endPoint x: 459, endPoint y: 269, distance: 51.3
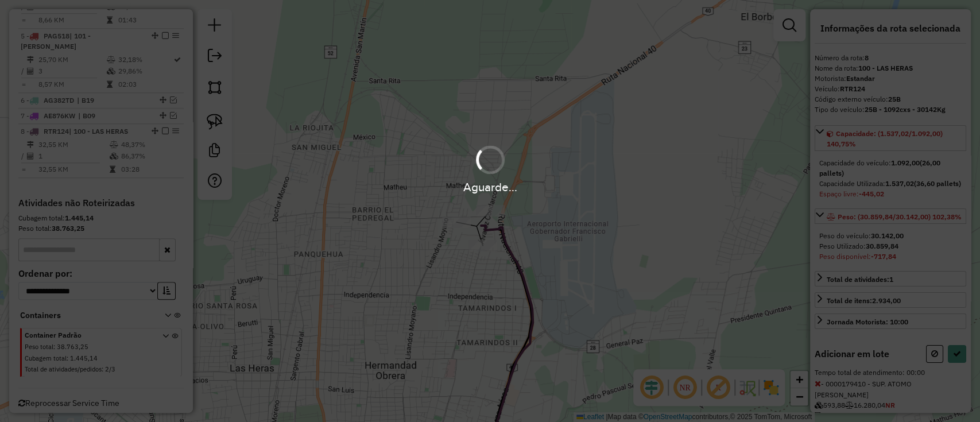
select select "**********"
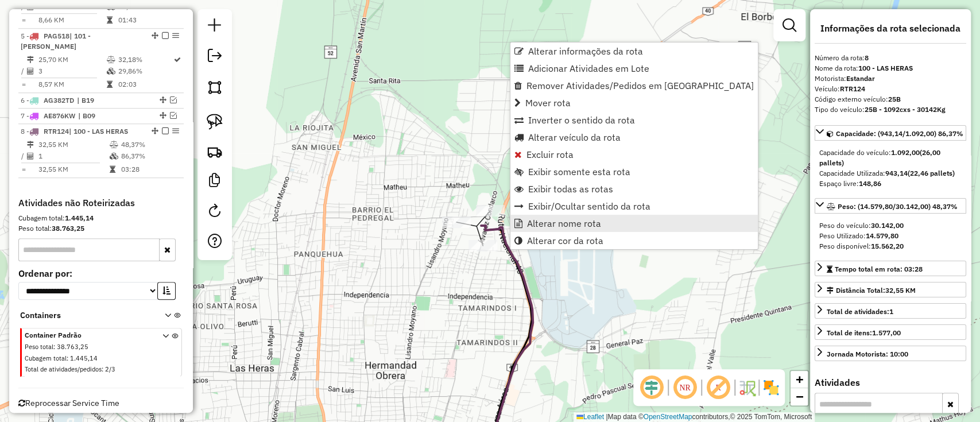
click at [534, 226] on span "Alterar nome rota" at bounding box center [564, 223] width 74 height 9
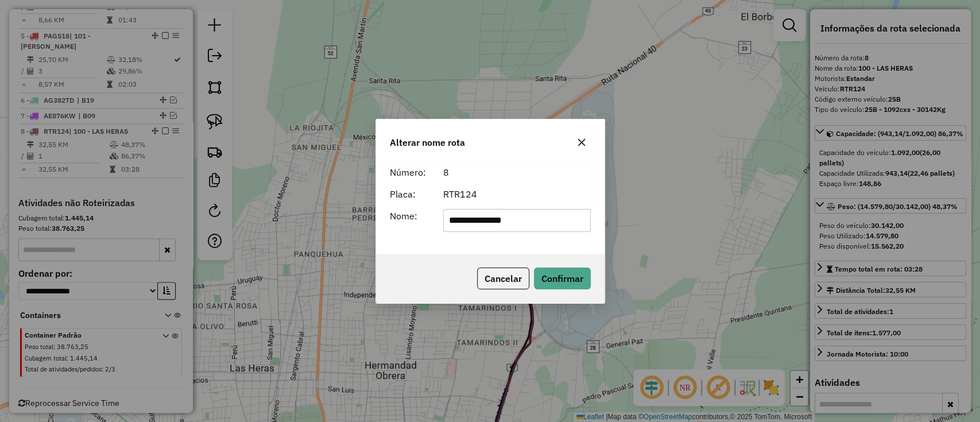
drag, startPoint x: 528, startPoint y: 222, endPoint x: 368, endPoint y: 219, distance: 159.6
click at [368, 219] on div "**********" at bounding box center [490, 211] width 980 height 422
type input "***"
click at [549, 272] on button "Confirmar" at bounding box center [562, 278] width 57 height 22
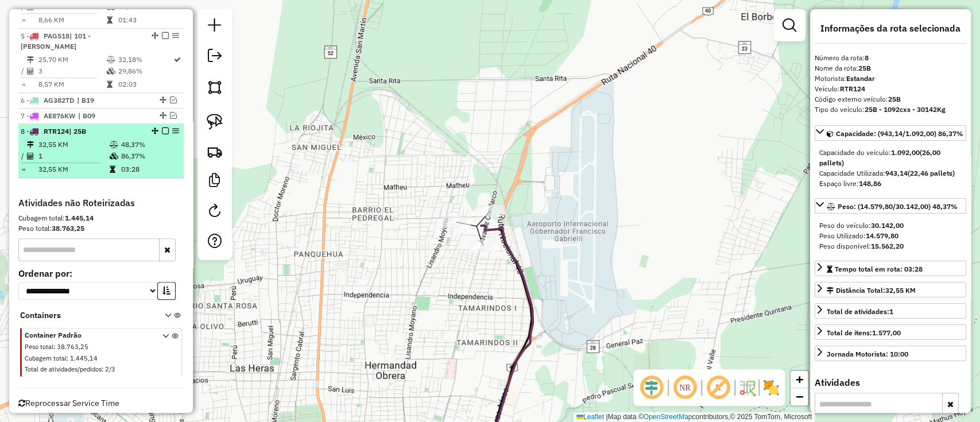
click at [163, 127] on em at bounding box center [165, 130] width 7 height 7
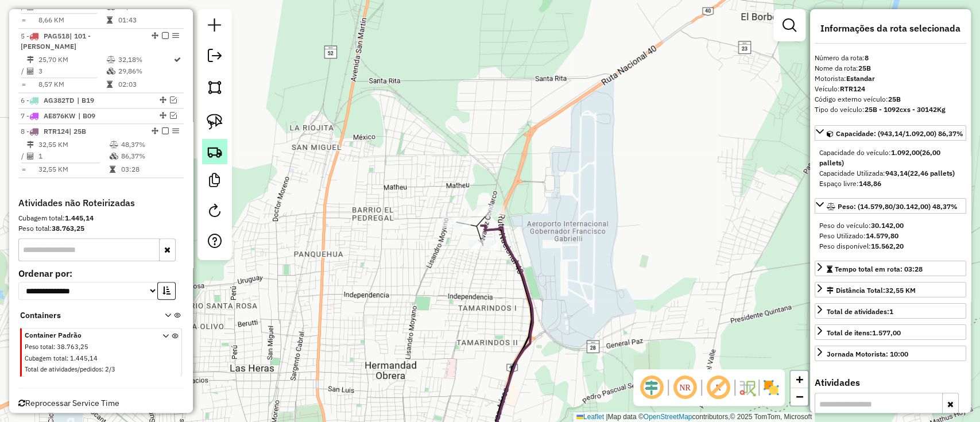
scroll to position [578, 0]
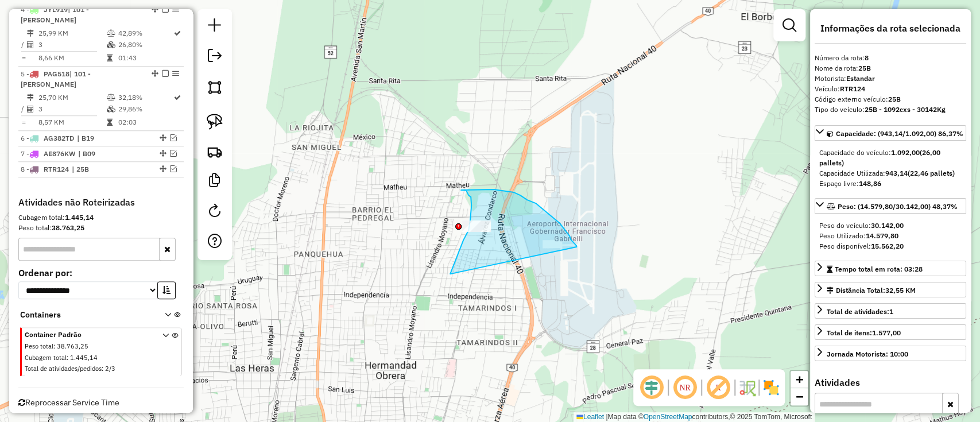
drag, startPoint x: 450, startPoint y: 274, endPoint x: 576, endPoint y: 247, distance: 129.1
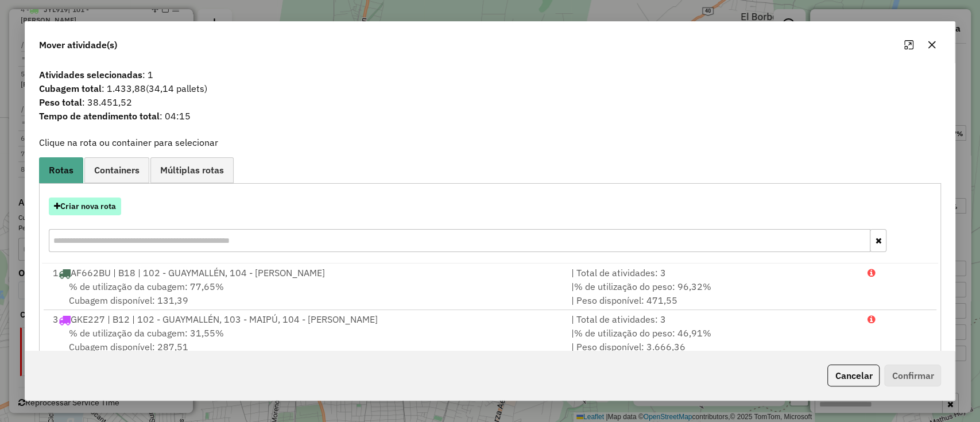
click at [90, 207] on button "Criar nova rota" at bounding box center [85, 206] width 72 height 18
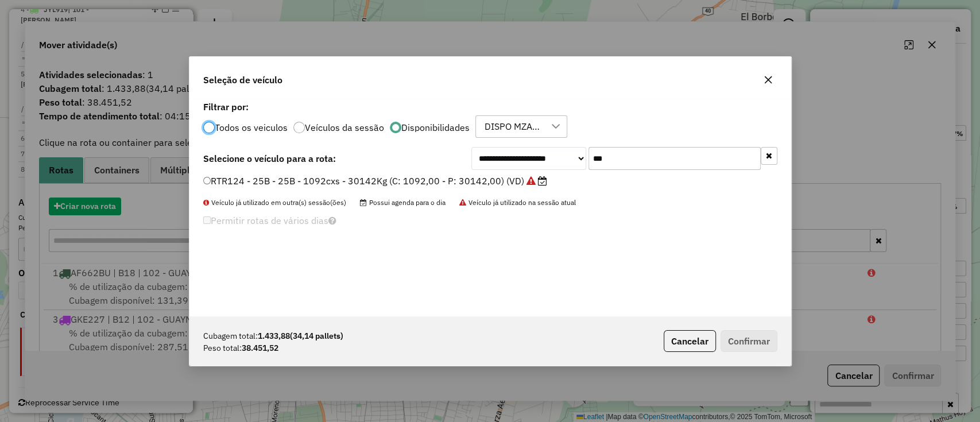
scroll to position [6, 3]
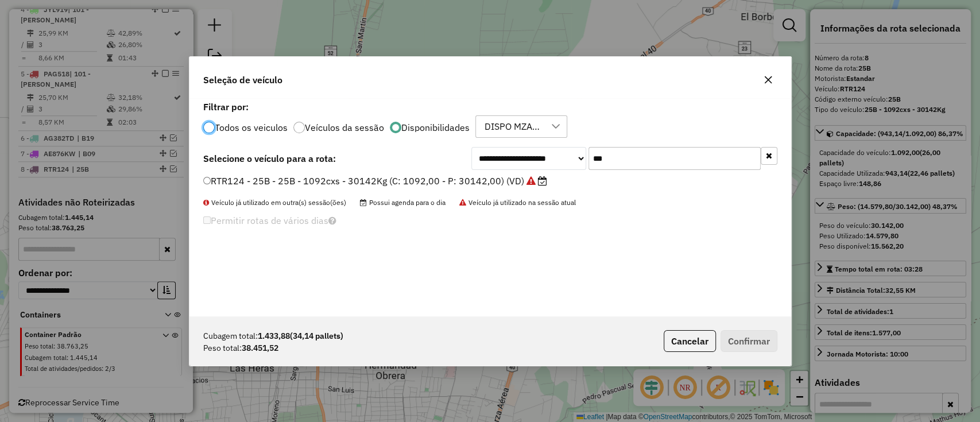
drag, startPoint x: 597, startPoint y: 153, endPoint x: 604, endPoint y: 156, distance: 7.3
click at [597, 153] on input "***" at bounding box center [674, 158] width 172 height 23
type input "***"
click at [519, 176] on label "BVU494 - 24B - 24B - 1176cxs - 29114Kg (C: 1176,00 - P: 29114,00) (VD)" at bounding box center [369, 181] width 333 height 14
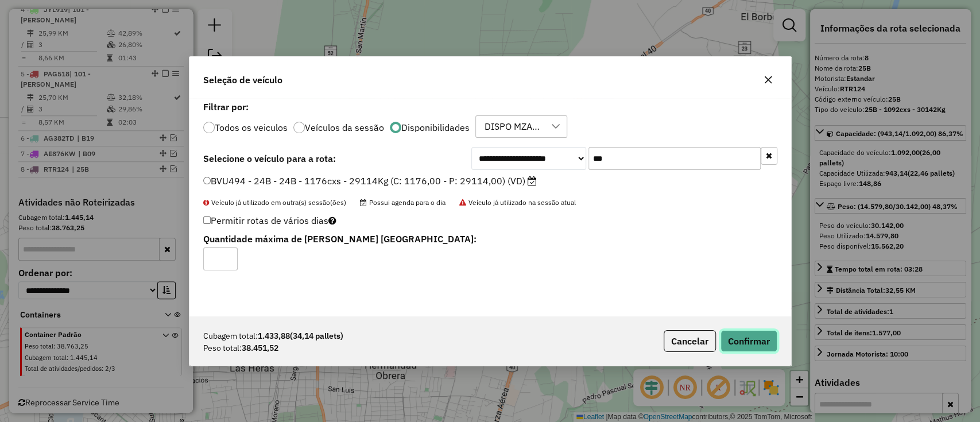
click at [767, 347] on button "Confirmar" at bounding box center [748, 341] width 57 height 22
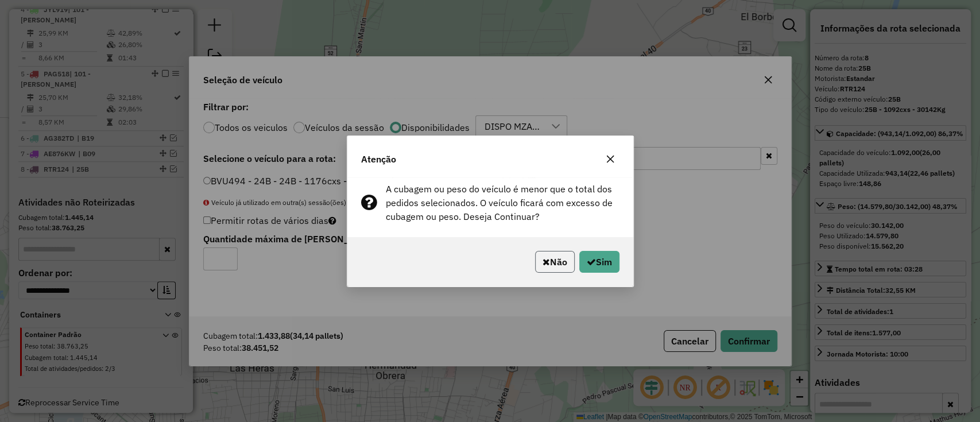
click at [551, 267] on button "Não" at bounding box center [555, 262] width 40 height 22
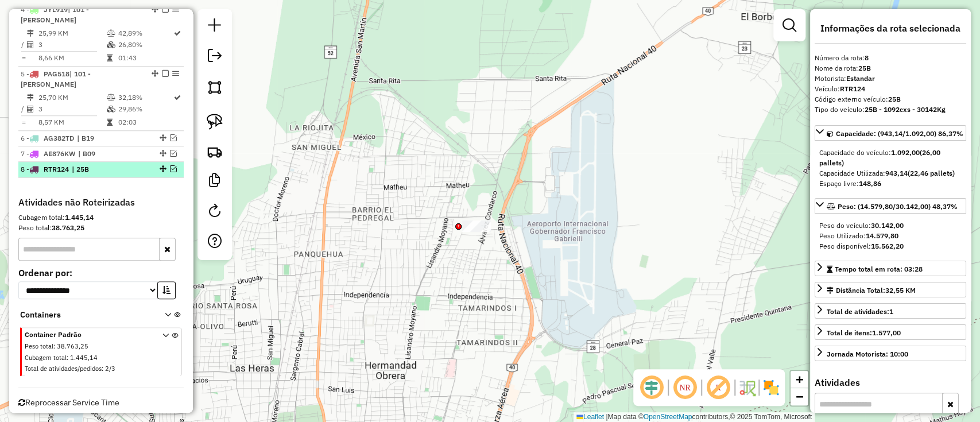
click at [173, 165] on em at bounding box center [173, 168] width 7 height 7
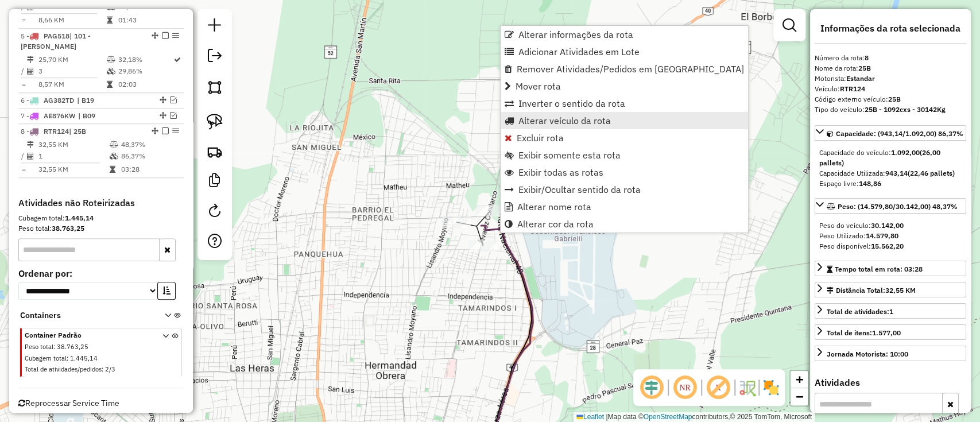
click at [536, 118] on span "Alterar veículo da rota" at bounding box center [564, 120] width 92 height 9
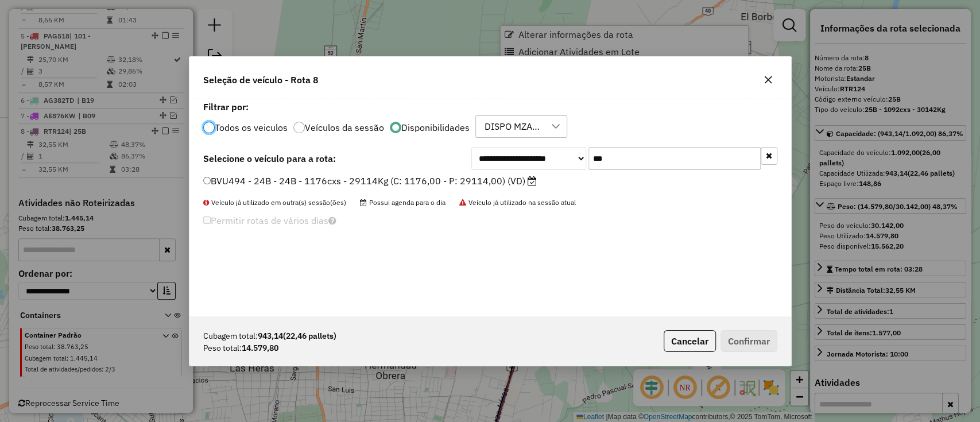
scroll to position [6, 3]
click at [450, 178] on label "BVU494 - 24B - 24B - 1176cxs - 29114Kg (C: 1176,00 - P: 29114,00) (VD)" at bounding box center [369, 181] width 333 height 14
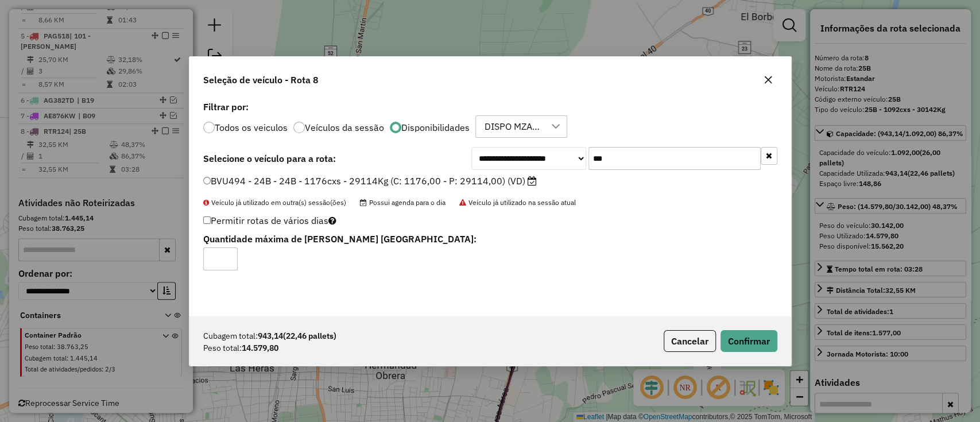
click at [731, 328] on div "Cubagem total: 943,14 (22,46 pallets) Peso total: 14.579,80 Cancelar Confirmar" at bounding box center [489, 340] width 601 height 49
click at [742, 336] on button "Confirmar" at bounding box center [748, 341] width 57 height 22
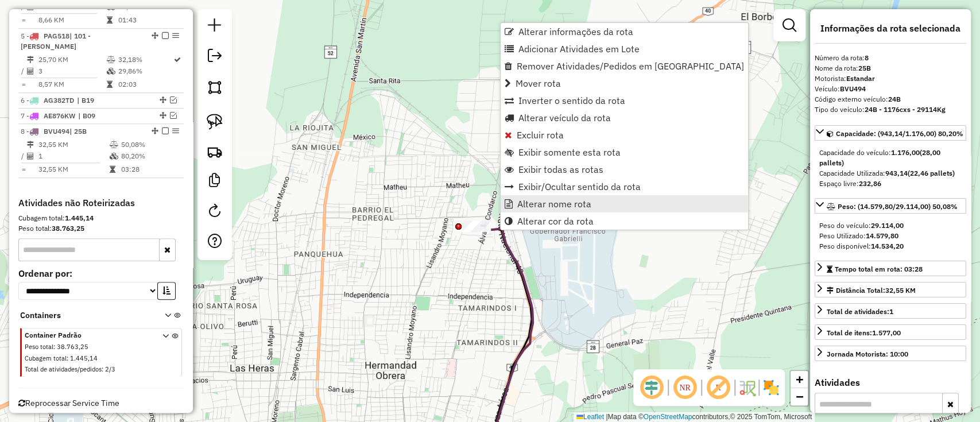
click at [528, 202] on span "Alterar nome rota" at bounding box center [554, 203] width 74 height 9
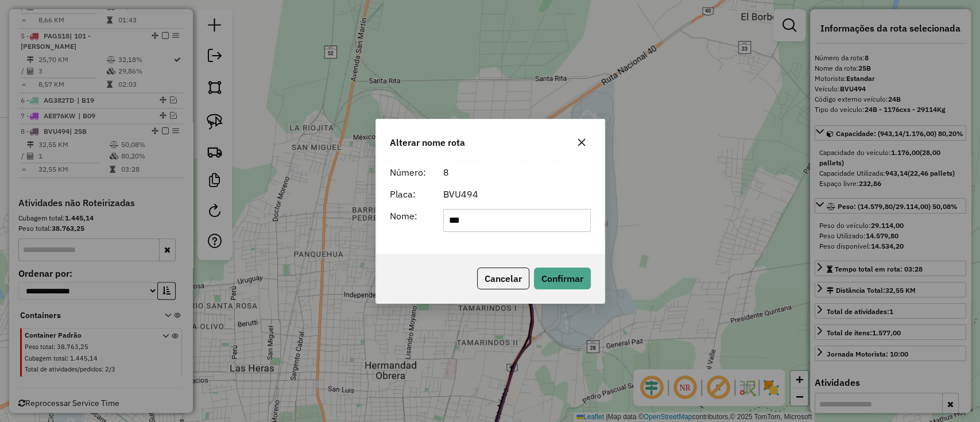
drag, startPoint x: 460, startPoint y: 220, endPoint x: 469, endPoint y: 220, distance: 9.2
click at [460, 220] on input "***" at bounding box center [516, 220] width 147 height 23
type input "***"
click at [560, 270] on button "Confirmar" at bounding box center [562, 278] width 57 height 22
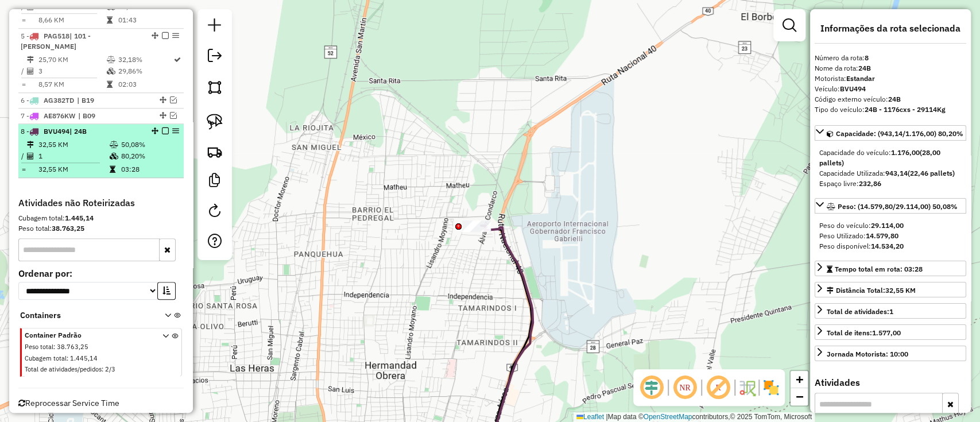
click at [162, 127] on em at bounding box center [165, 130] width 7 height 7
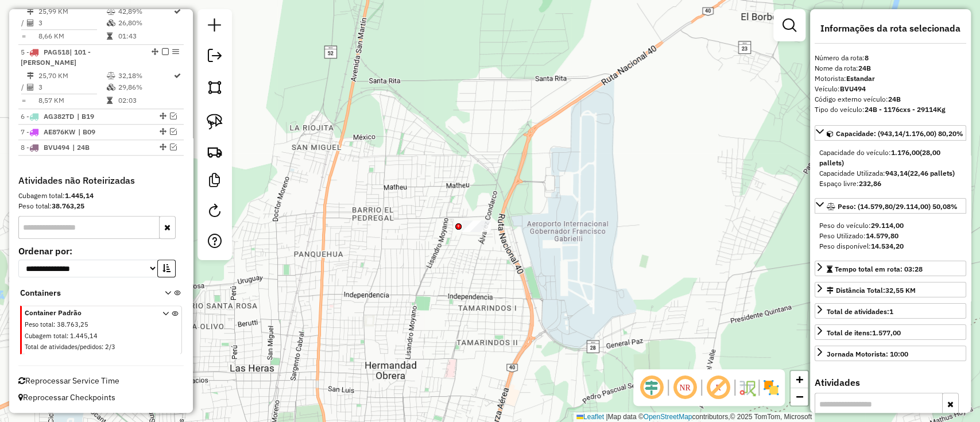
scroll to position [578, 0]
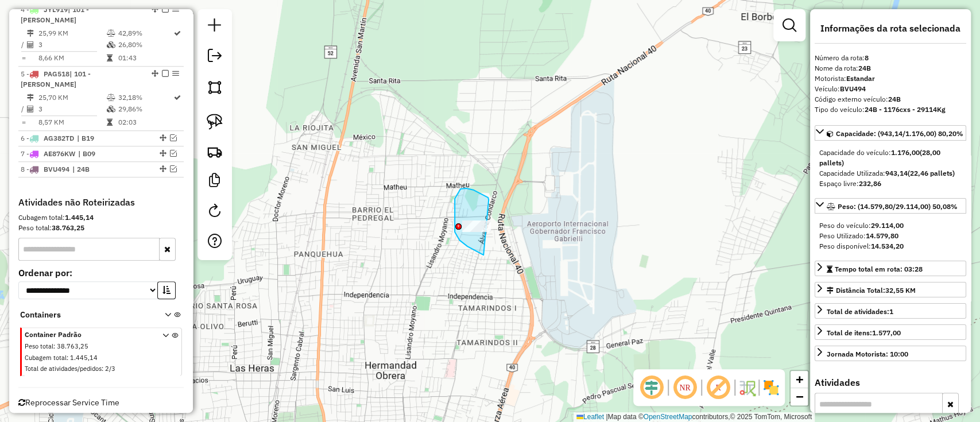
drag, startPoint x: 488, startPoint y: 200, endPoint x: 510, endPoint y: 246, distance: 51.1
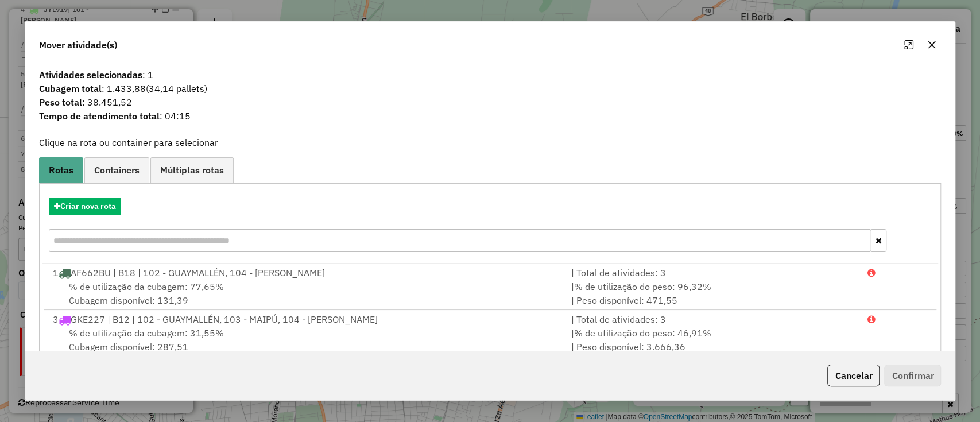
click at [102, 227] on div "Criar nova rota" at bounding box center [490, 226] width 896 height 75
click at [108, 204] on button "Criar nova rota" at bounding box center [85, 206] width 72 height 18
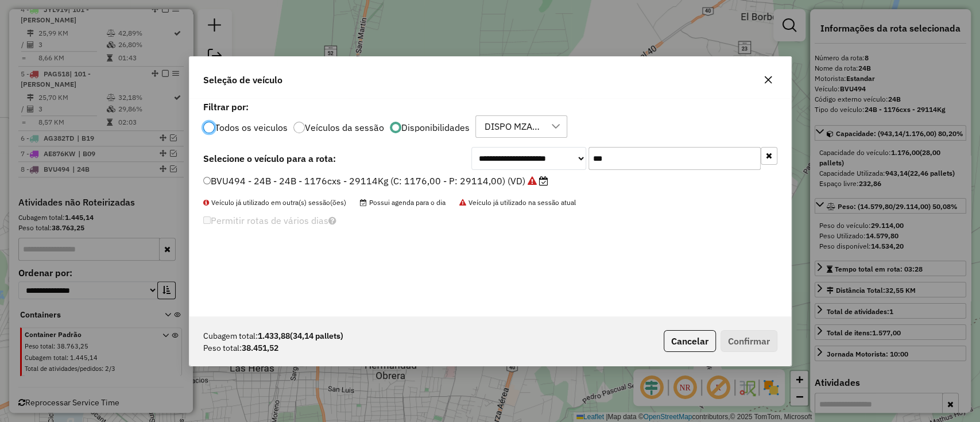
scroll to position [6, 3]
click at [601, 160] on input "***" at bounding box center [674, 158] width 172 height 23
type input "***"
click at [483, 177] on label "RTR124 - 25B - 25B - 1092cxs - 30142Kg (C: 1092,00 - P: 30142,00) (VD)" at bounding box center [369, 181] width 332 height 14
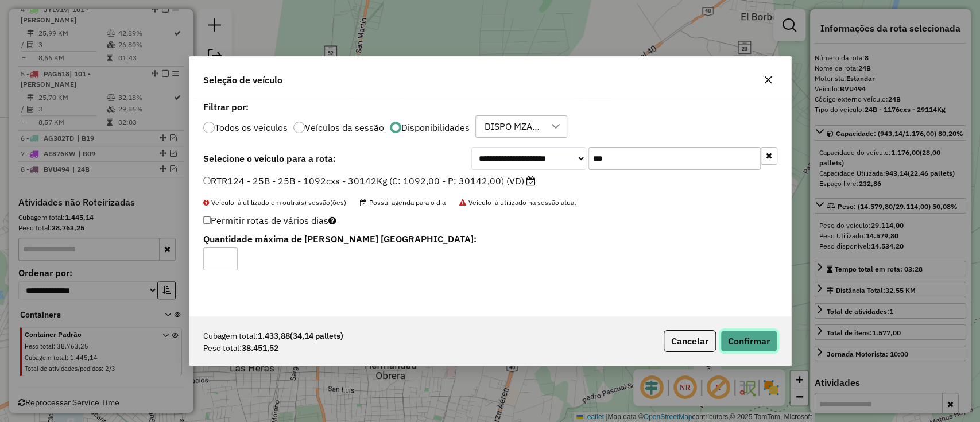
click at [735, 346] on button "Confirmar" at bounding box center [748, 341] width 57 height 22
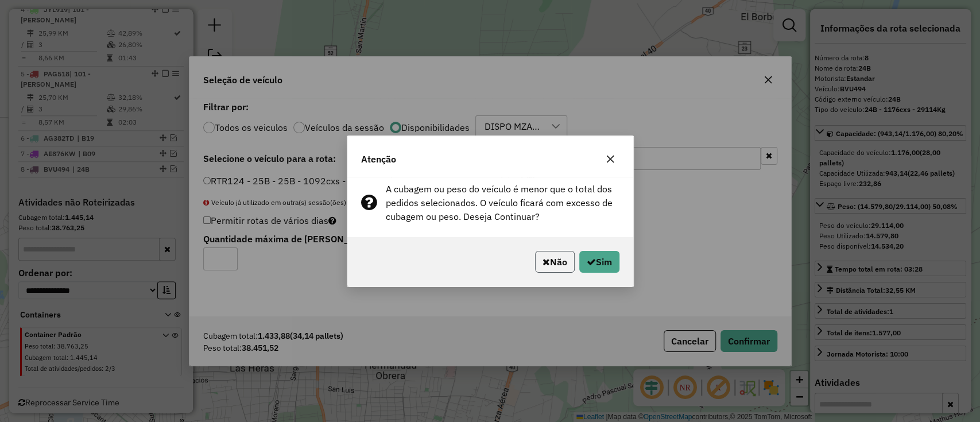
click at [551, 258] on button "Não" at bounding box center [555, 262] width 40 height 22
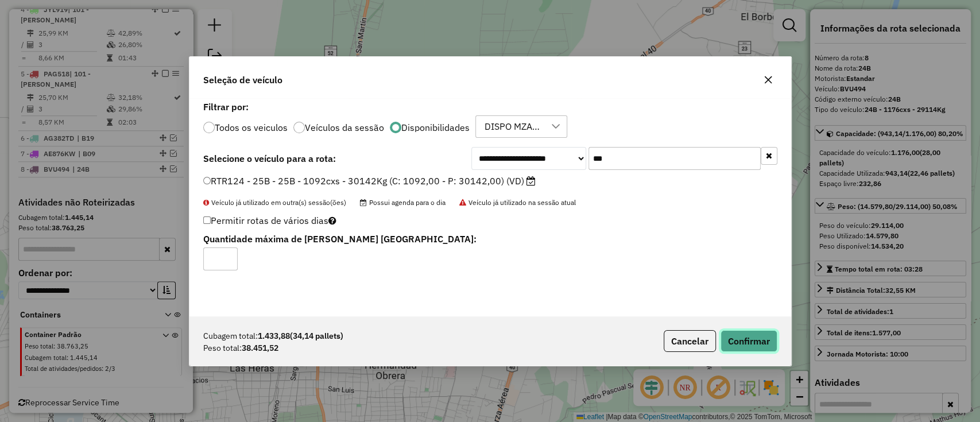
click at [732, 336] on button "Confirmar" at bounding box center [748, 341] width 57 height 22
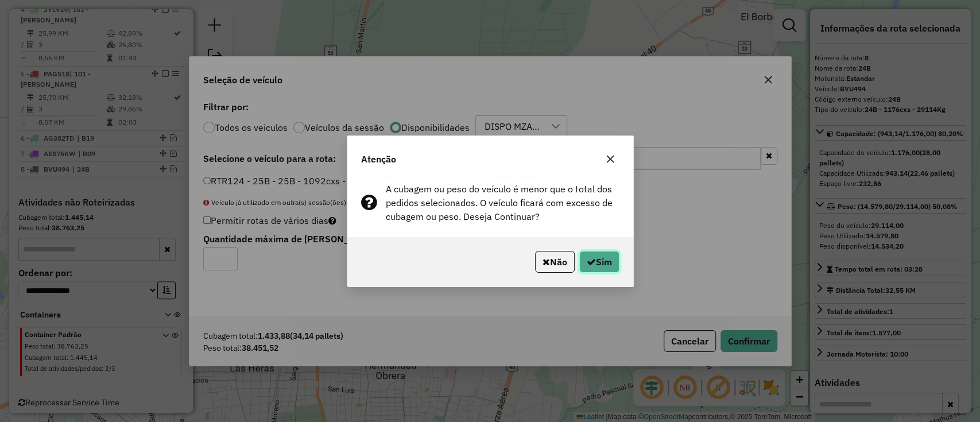
click at [602, 255] on button "Sim" at bounding box center [599, 262] width 40 height 22
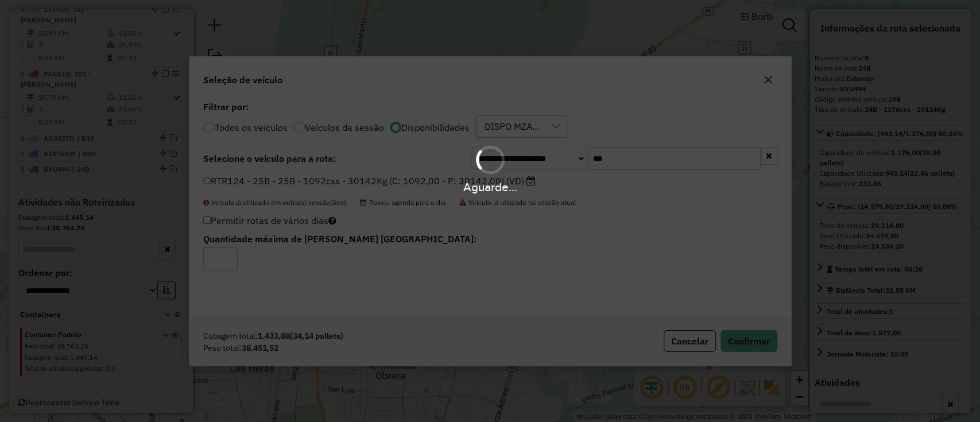
scroll to position [632, 0]
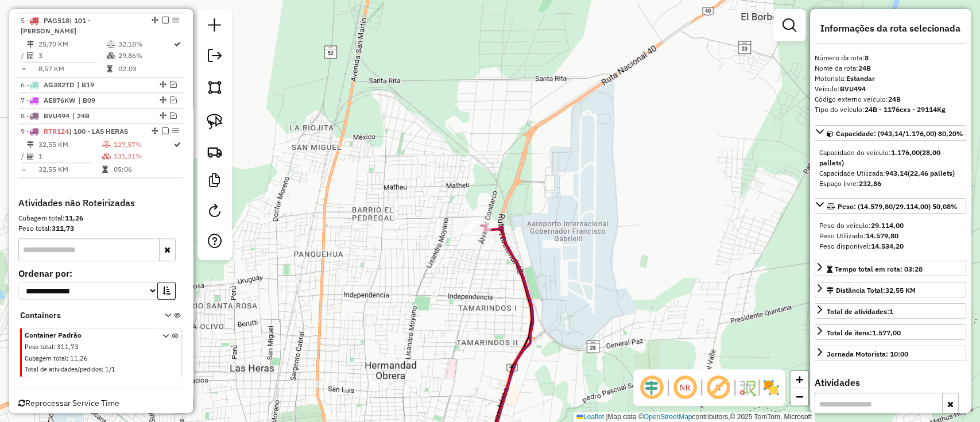
click at [511, 254] on icon at bounding box center [507, 345] width 52 height 239
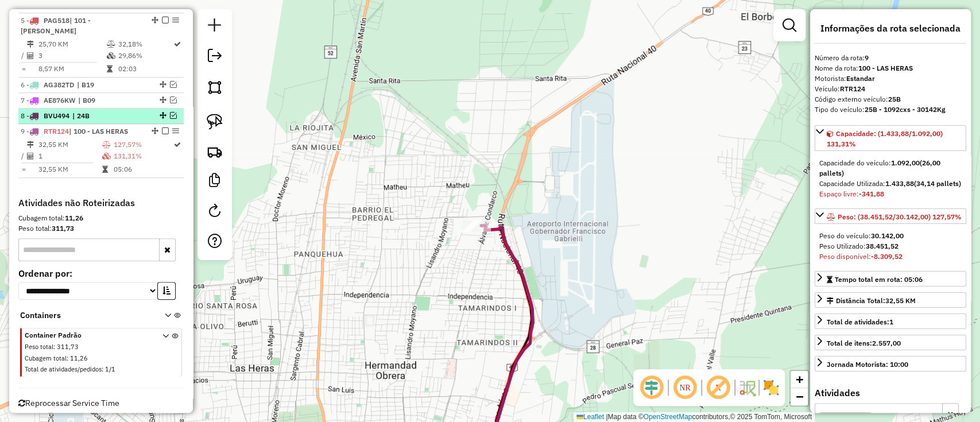
click at [172, 112] on em at bounding box center [173, 115] width 7 height 7
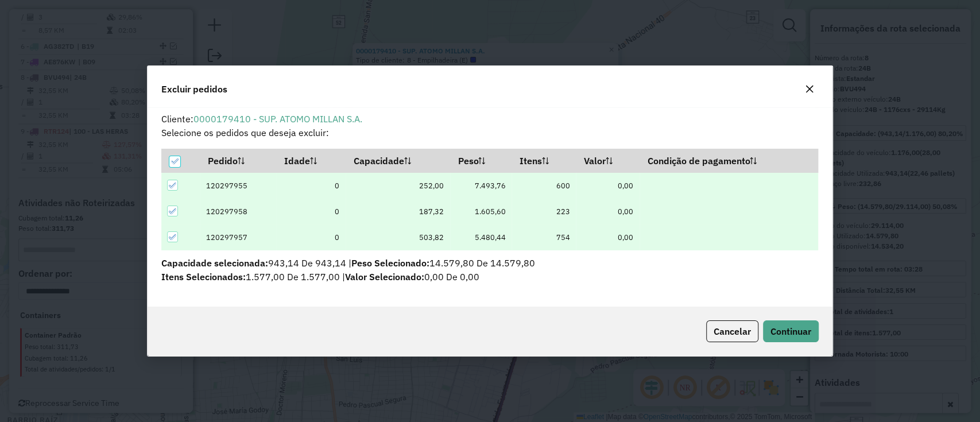
scroll to position [0, 0]
click at [773, 333] on span "Continuar" at bounding box center [790, 330] width 41 height 11
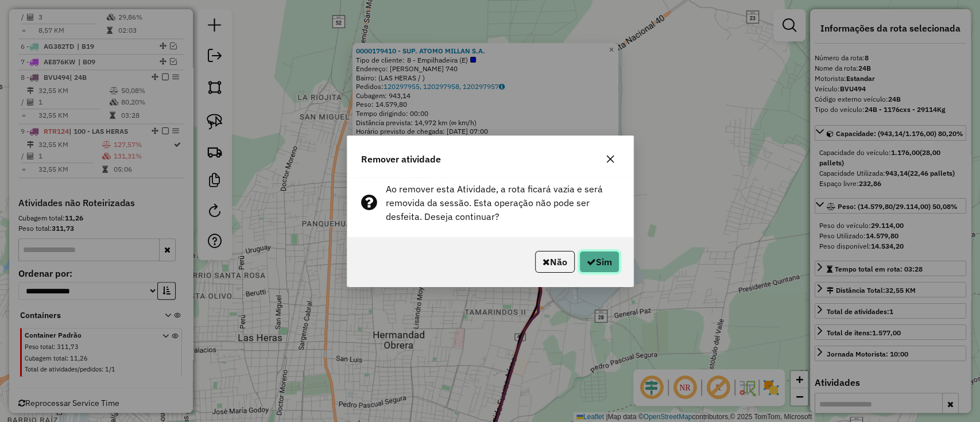
click at [608, 265] on button "Sim" at bounding box center [599, 262] width 40 height 22
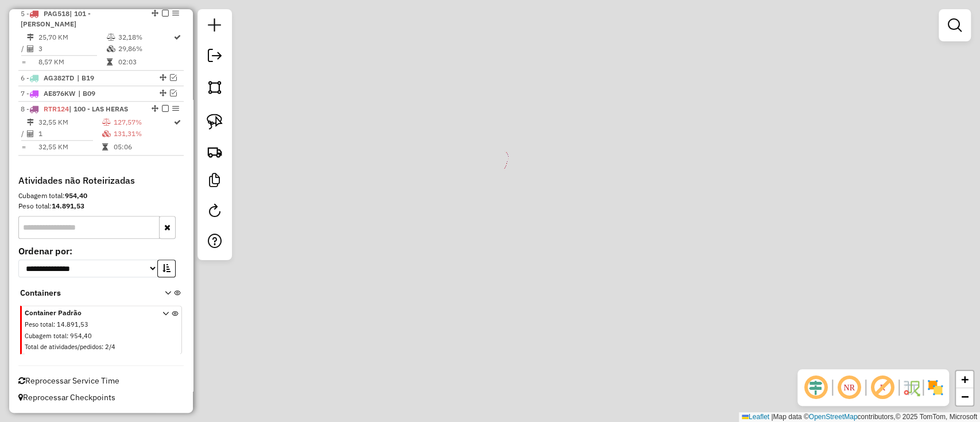
scroll to position [616, 0]
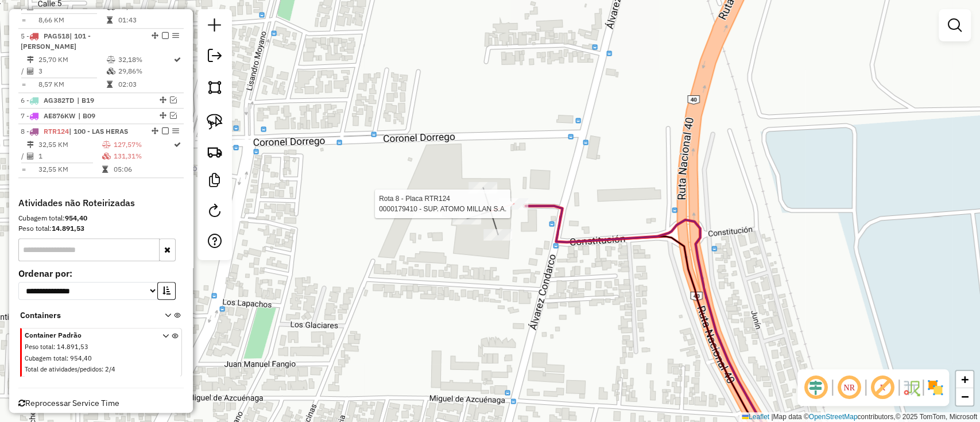
select select "**********"
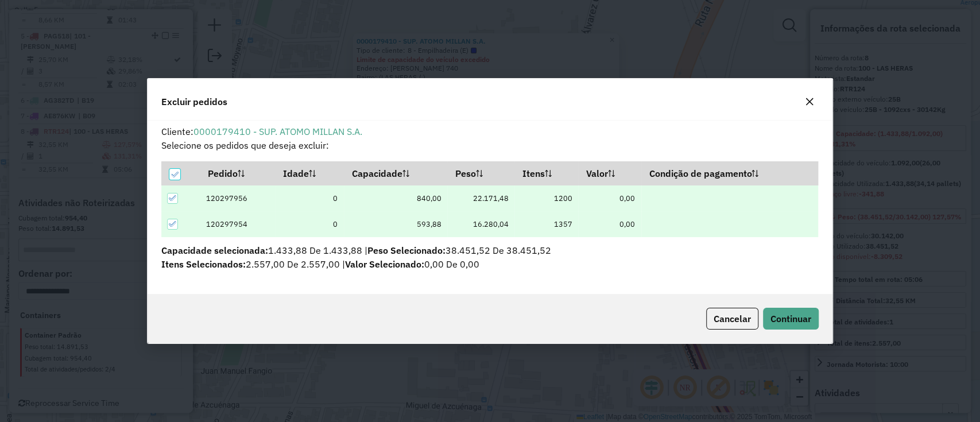
scroll to position [0, 0]
click at [794, 316] on span "Continuar" at bounding box center [790, 318] width 41 height 11
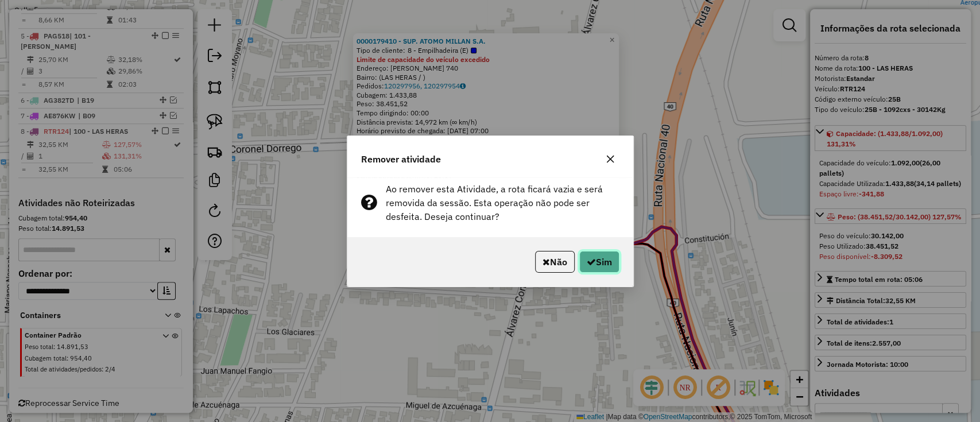
click at [590, 264] on icon "button" at bounding box center [590, 261] width 9 height 9
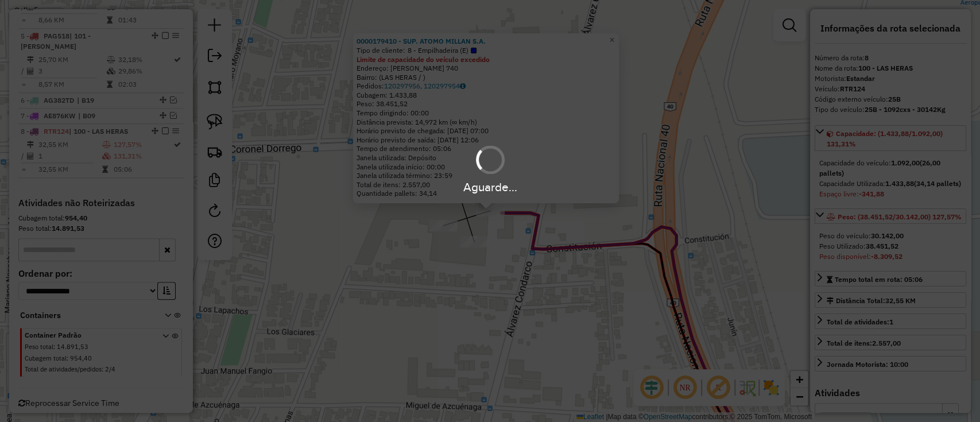
scroll to position [562, 0]
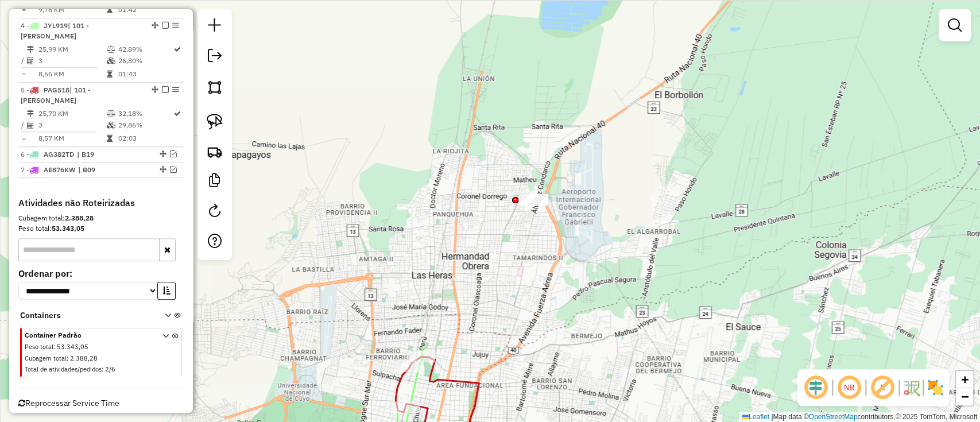
click at [538, 205] on div at bounding box center [533, 199] width 29 height 11
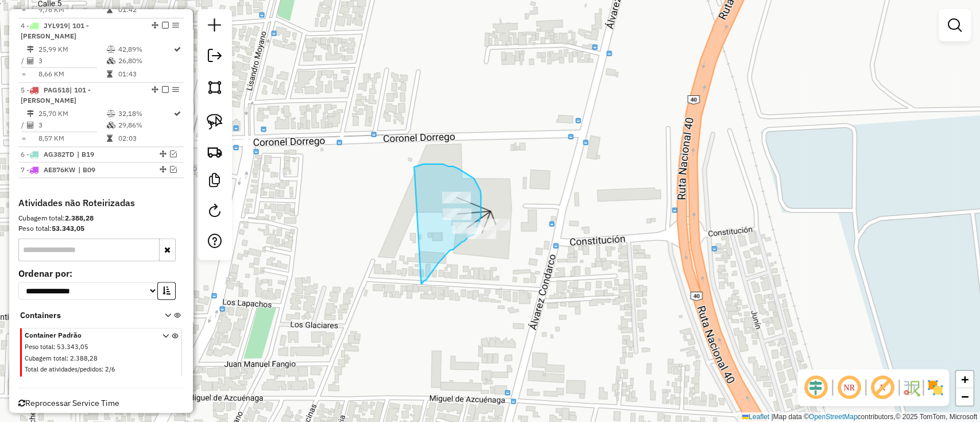
drag, startPoint x: 422, startPoint y: 283, endPoint x: 403, endPoint y: 170, distance: 115.1
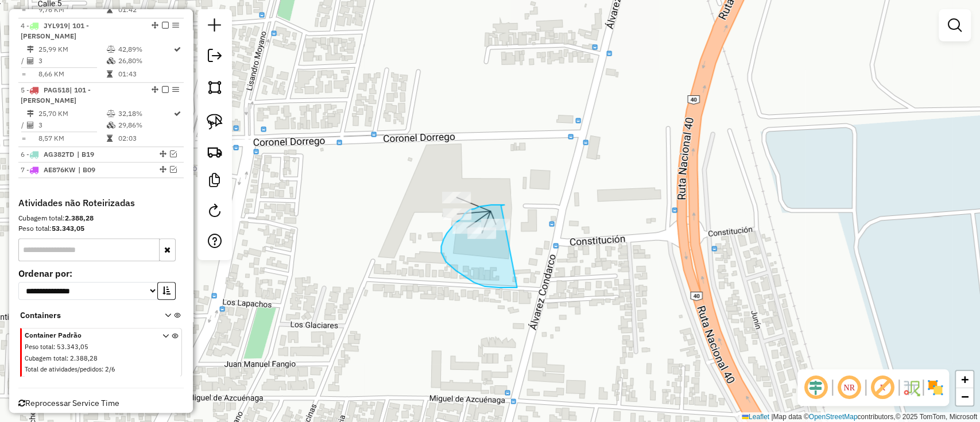
drag, startPoint x: 503, startPoint y: 205, endPoint x: 528, endPoint y: 287, distance: 85.1
drag, startPoint x: 515, startPoint y: 200, endPoint x: 519, endPoint y: 262, distance: 61.5
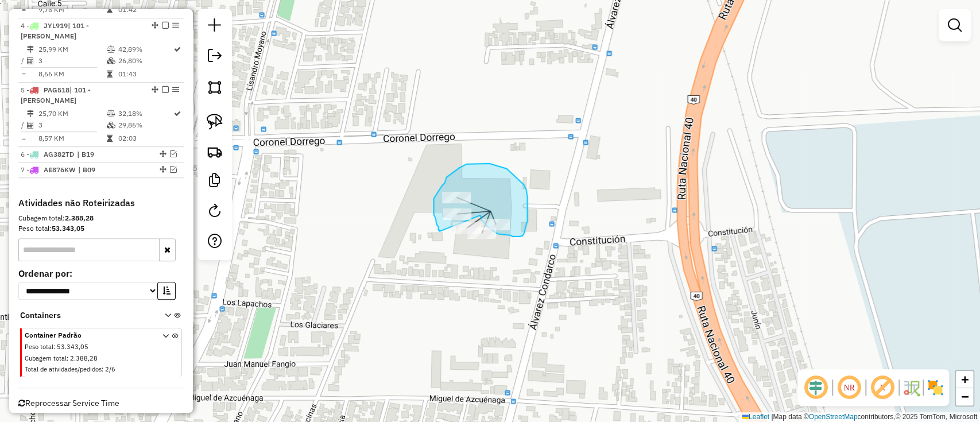
drag, startPoint x: 480, startPoint y: 216, endPoint x: 439, endPoint y: 231, distance: 43.4
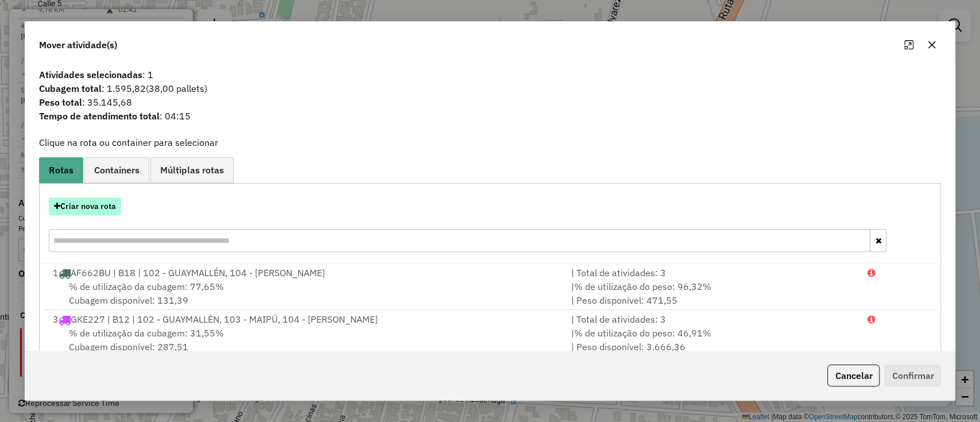
click at [112, 210] on button "Criar nova rota" at bounding box center [85, 206] width 72 height 18
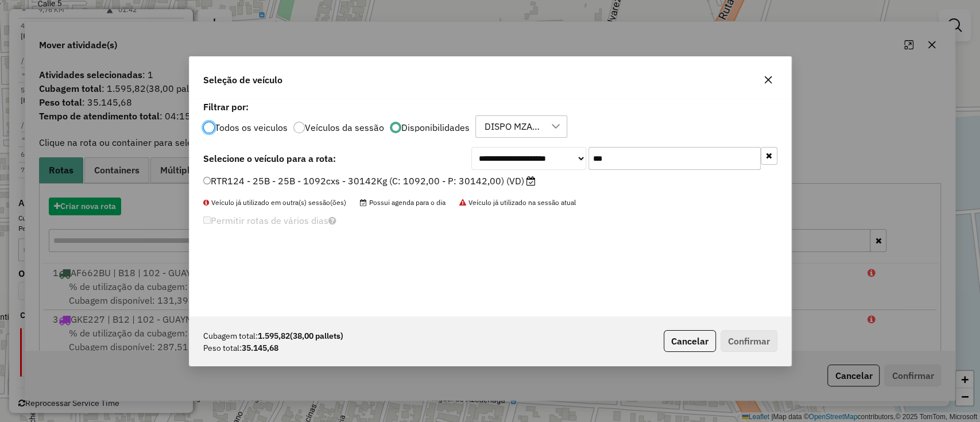
scroll to position [6, 3]
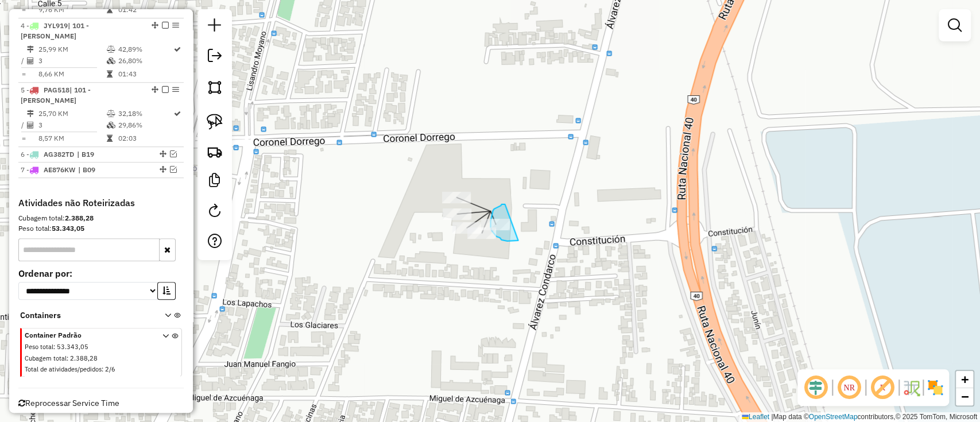
drag, startPoint x: 501, startPoint y: 204, endPoint x: 521, endPoint y: 239, distance: 40.4
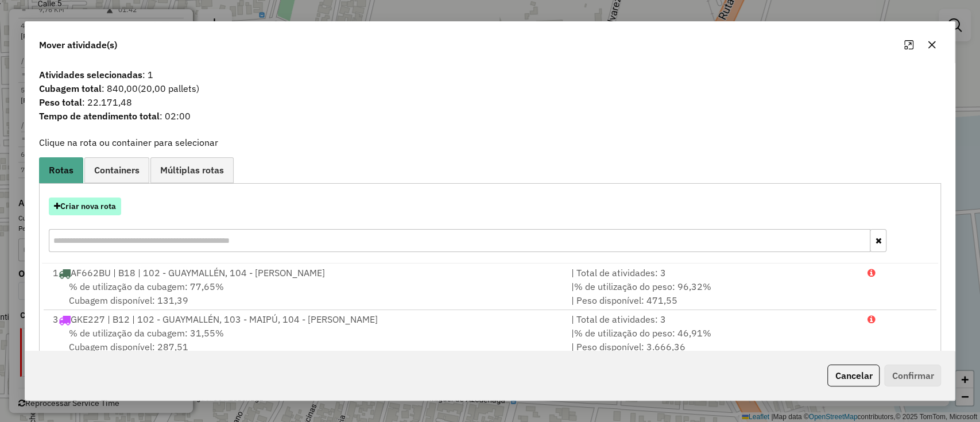
click at [100, 207] on button "Criar nova rota" at bounding box center [85, 206] width 72 height 18
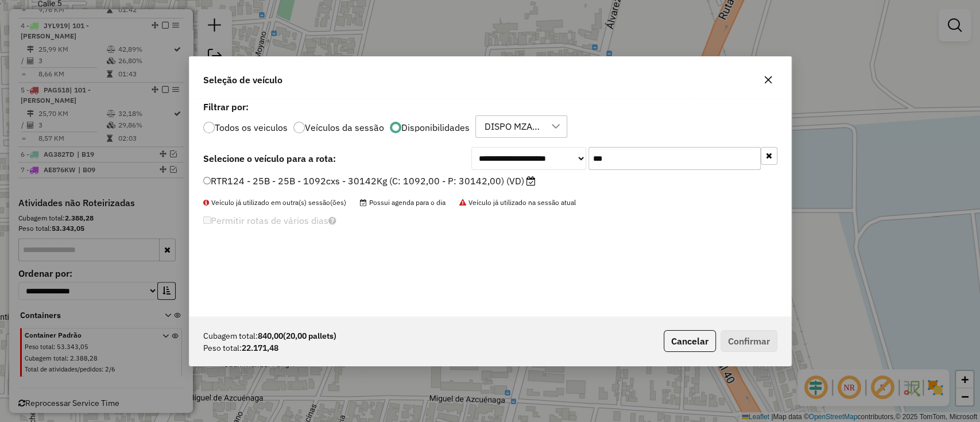
click at [470, 179] on label "RTR124 - 25B - 25B - 1092cxs - 30142Kg (C: 1092,00 - P: 30142,00) (VD)" at bounding box center [369, 181] width 332 height 14
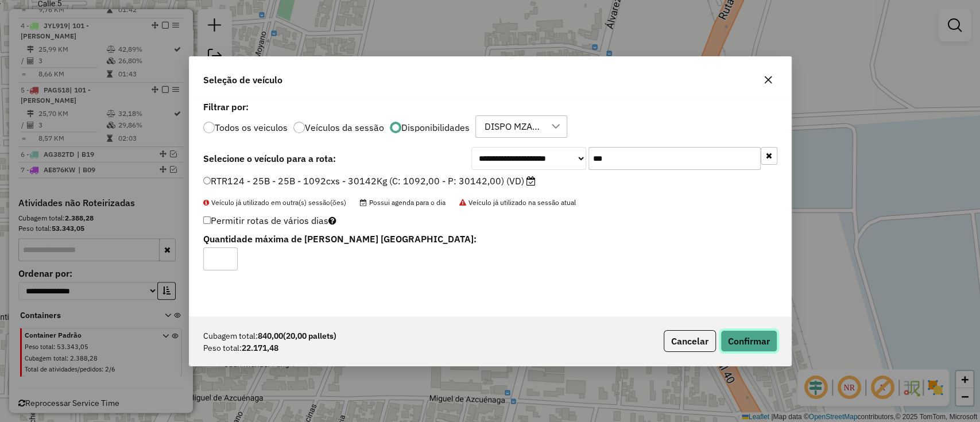
click at [749, 334] on button "Confirmar" at bounding box center [748, 341] width 57 height 22
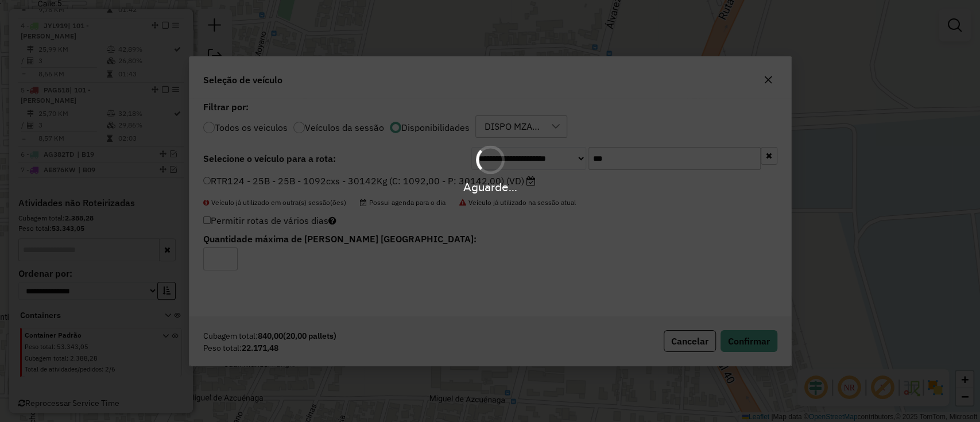
scroll to position [616, 0]
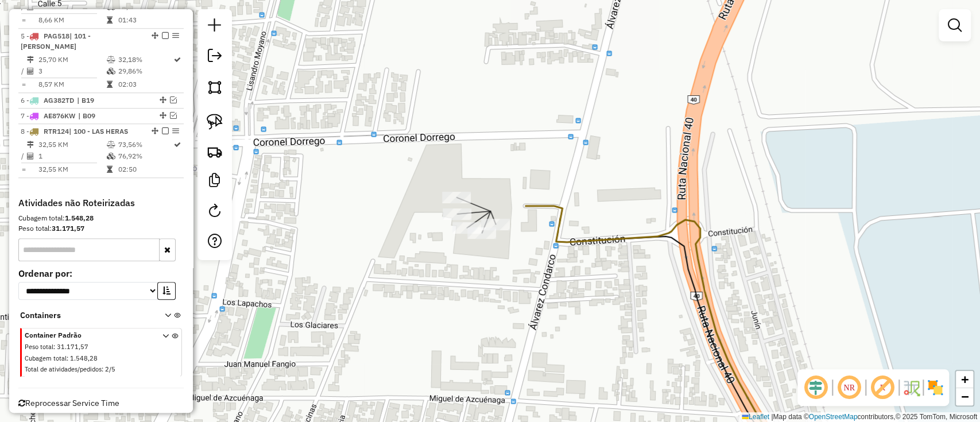
click at [557, 234] on icon at bounding box center [656, 335] width 262 height 258
select select "**********"
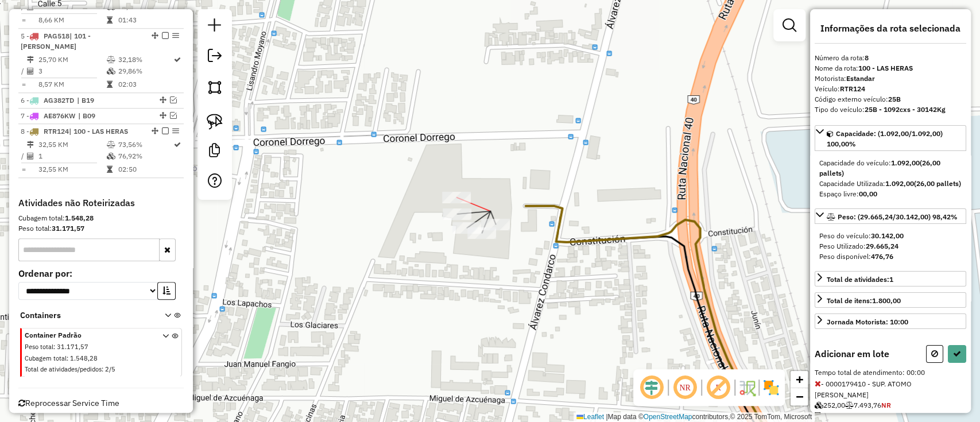
select select "**********"
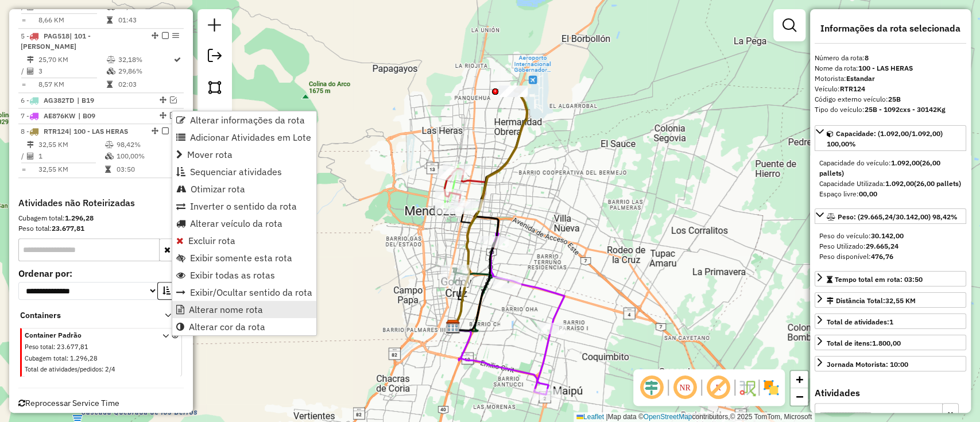
click at [230, 316] on link "Alterar nome rota" at bounding box center [244, 309] width 144 height 17
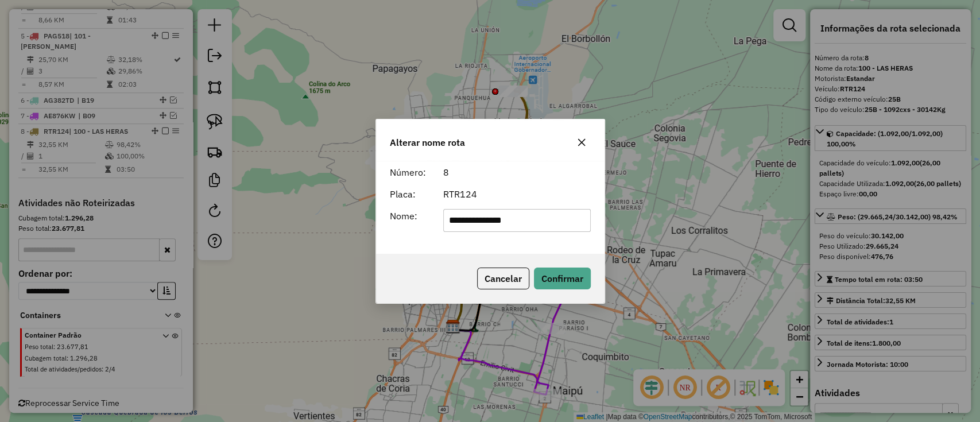
drag, startPoint x: 505, startPoint y: 224, endPoint x: 312, endPoint y: 226, distance: 192.8
click at [312, 226] on div "**********" at bounding box center [490, 211] width 980 height 422
type input "***"
click at [557, 278] on button "Confirmar" at bounding box center [562, 278] width 57 height 22
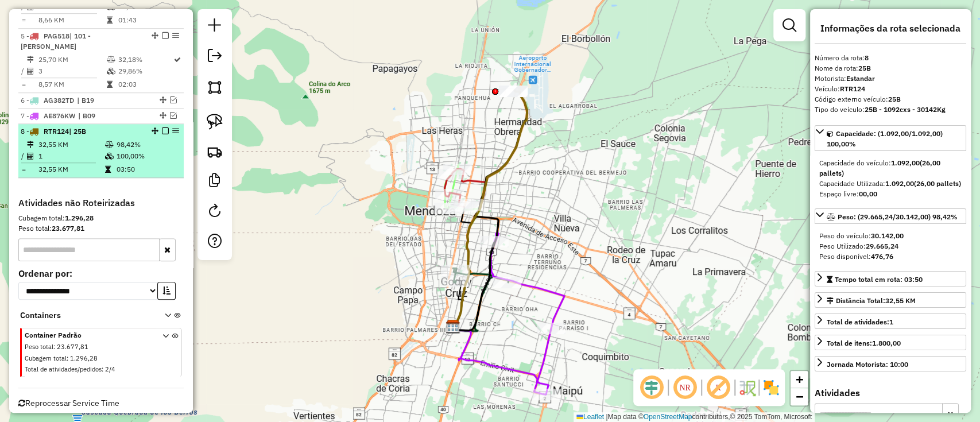
click at [164, 127] on em at bounding box center [165, 130] width 7 height 7
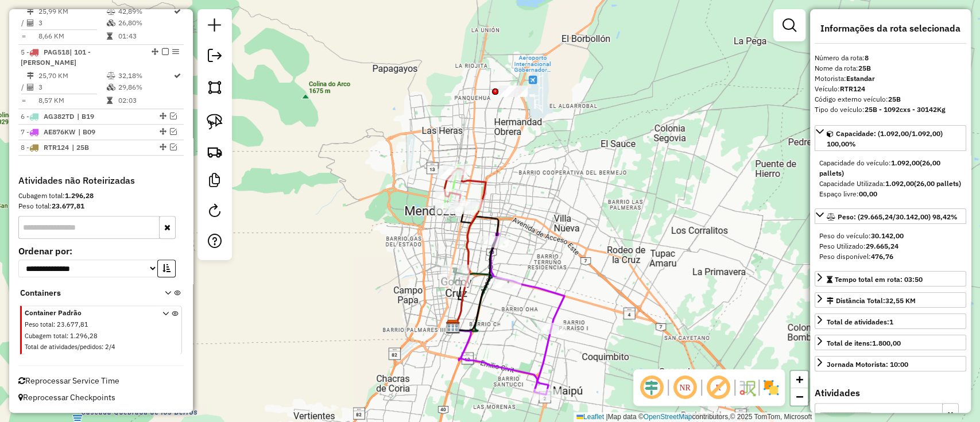
scroll to position [578, 0]
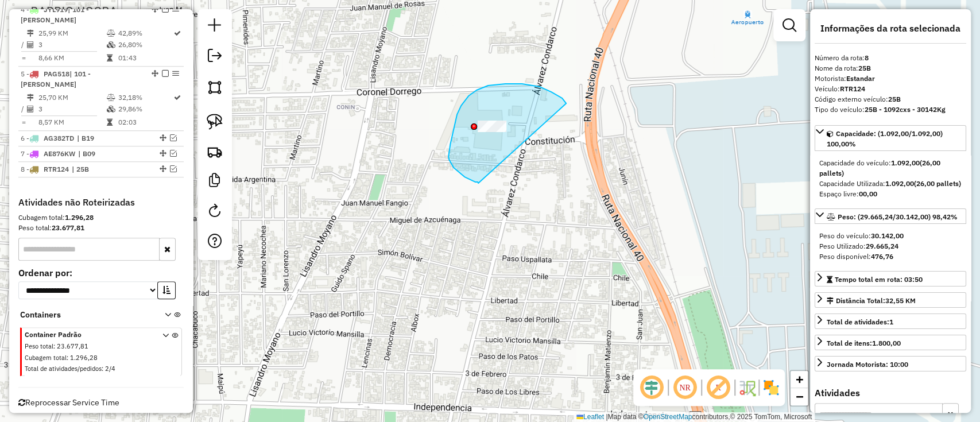
drag, startPoint x: 539, startPoint y: 87, endPoint x: 478, endPoint y: 183, distance: 114.3
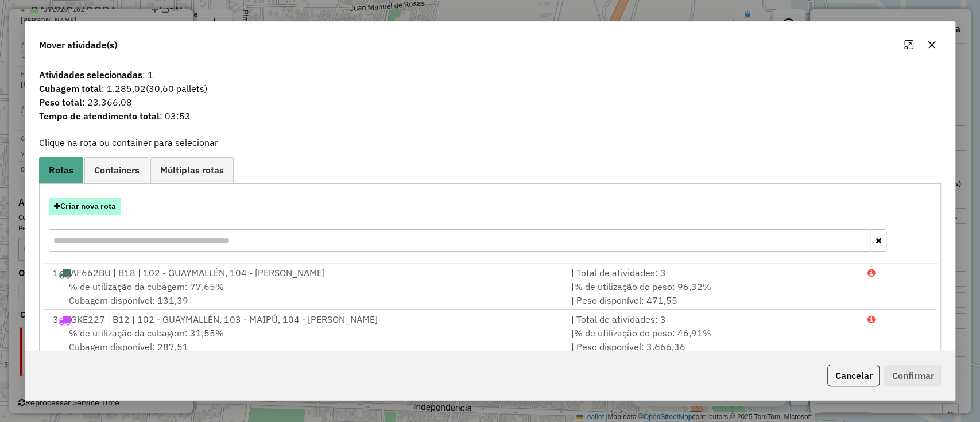
click at [98, 212] on button "Criar nova rota" at bounding box center [85, 206] width 72 height 18
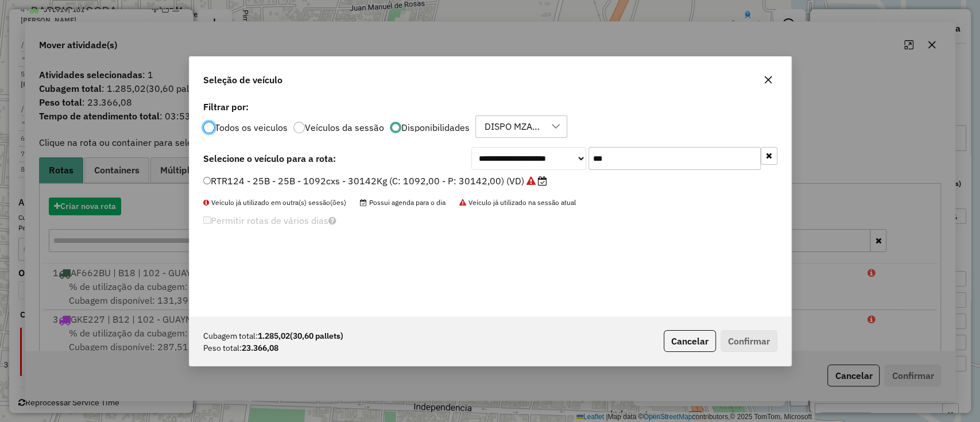
scroll to position [6, 3]
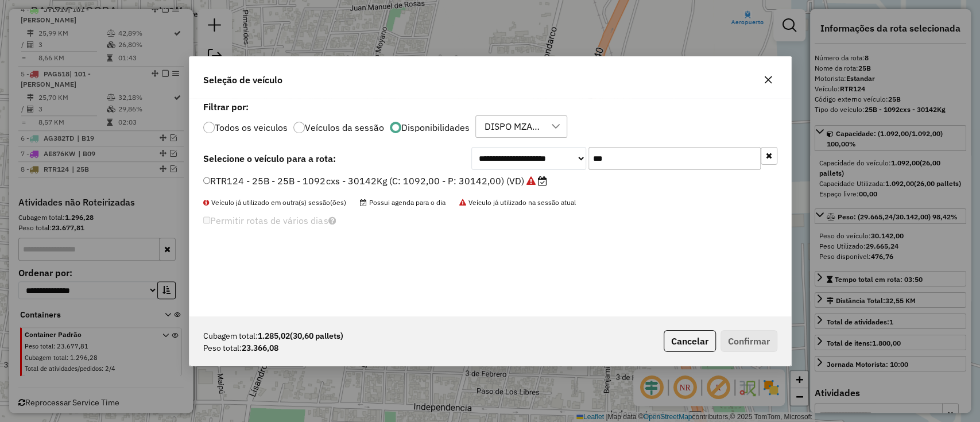
drag, startPoint x: 601, startPoint y: 157, endPoint x: 574, endPoint y: 157, distance: 27.0
click at [574, 157] on div "**********" at bounding box center [624, 158] width 306 height 23
type input "***"
click at [500, 178] on label "BVU494 - 24B - 24B - 1176cxs - 29114Kg (C: 1176,00 - P: 29114,00) (VD)" at bounding box center [369, 181] width 333 height 14
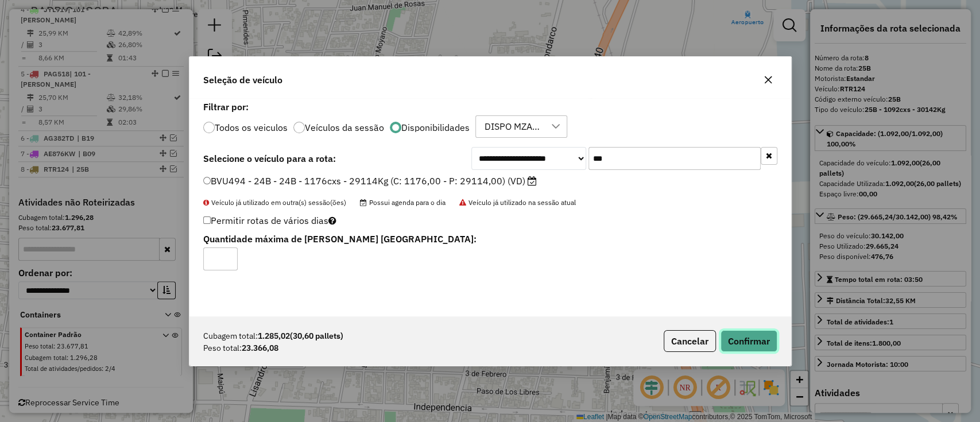
click at [760, 338] on button "Confirmar" at bounding box center [748, 341] width 57 height 22
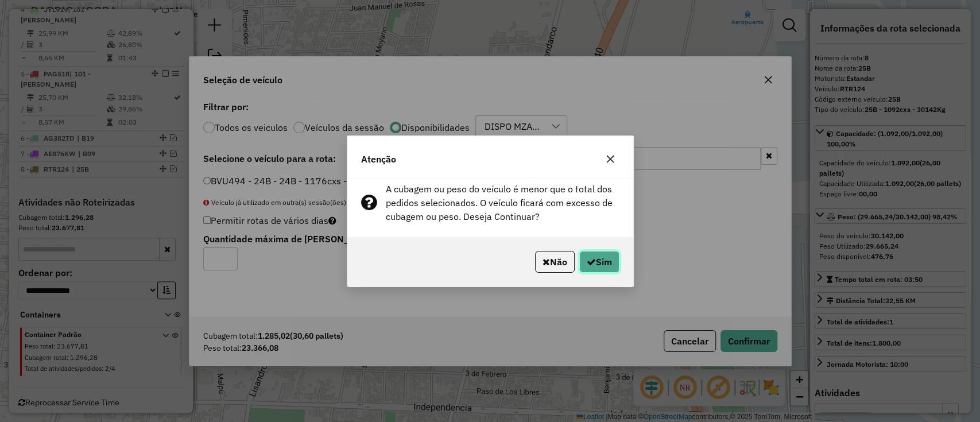
click at [588, 266] on button "Sim" at bounding box center [599, 262] width 40 height 22
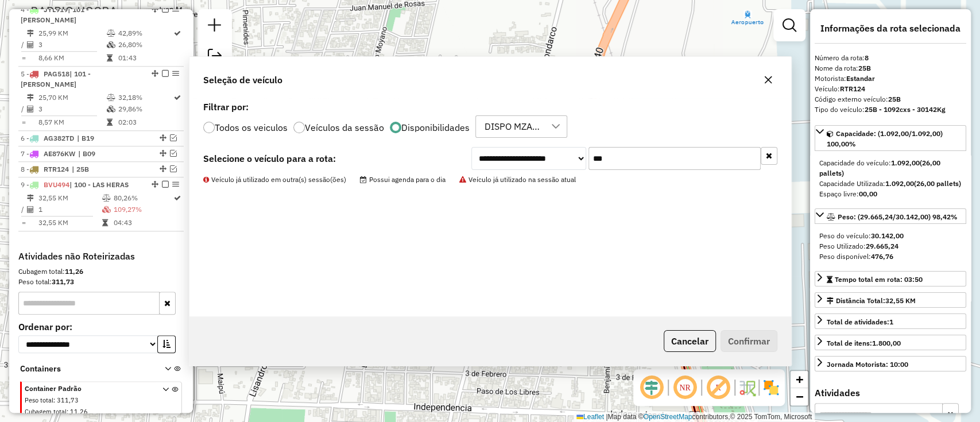
scroll to position [632, 0]
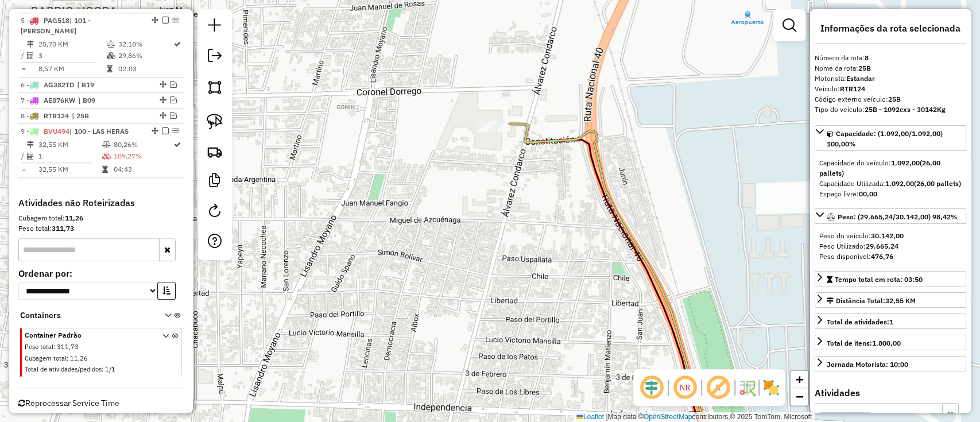
click at [522, 126] on icon at bounding box center [611, 294] width 203 height 340
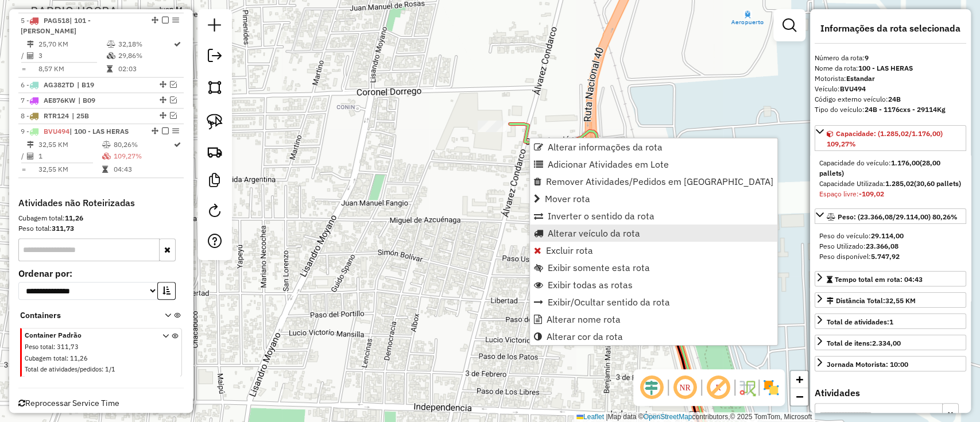
click at [587, 232] on span "Alterar veículo da rota" at bounding box center [593, 232] width 92 height 9
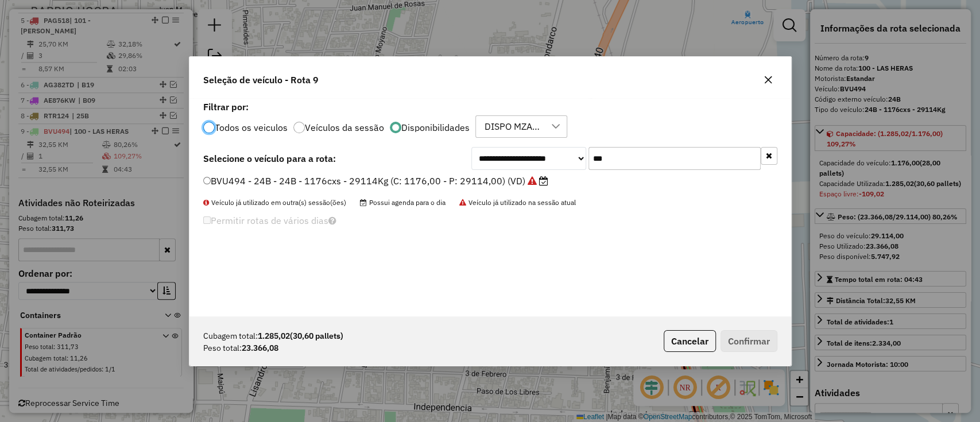
scroll to position [6, 3]
drag, startPoint x: 601, startPoint y: 160, endPoint x: 635, endPoint y: 160, distance: 33.3
click at [601, 160] on input "***" at bounding box center [674, 158] width 172 height 23
type input "***"
click at [500, 184] on label "VOY515 - 0GI - 26B - 1176cxs - 24351Kg (C: 1176,00 - P: 24351,00) (VD)" at bounding box center [368, 181] width 331 height 14
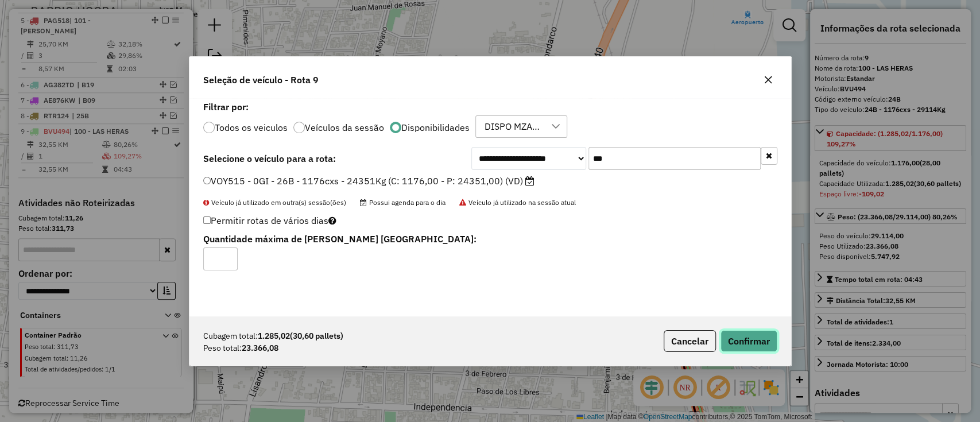
click at [729, 335] on button "Confirmar" at bounding box center [748, 341] width 57 height 22
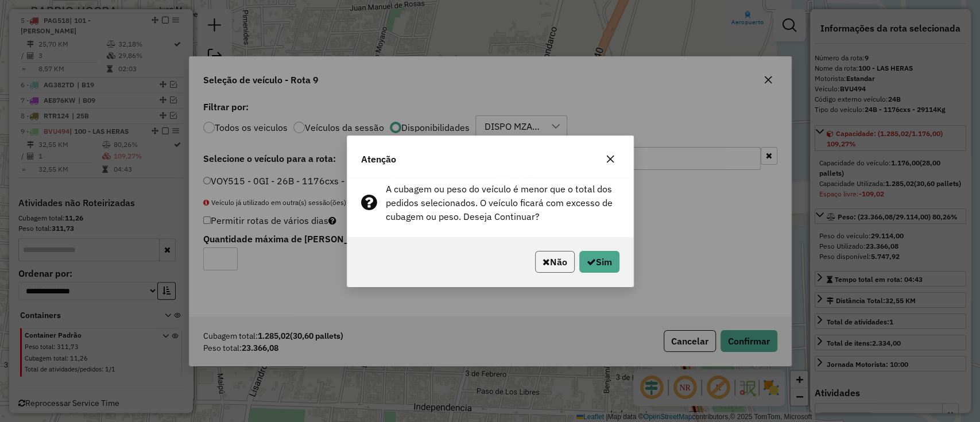
click at [557, 258] on button "Não" at bounding box center [555, 262] width 40 height 22
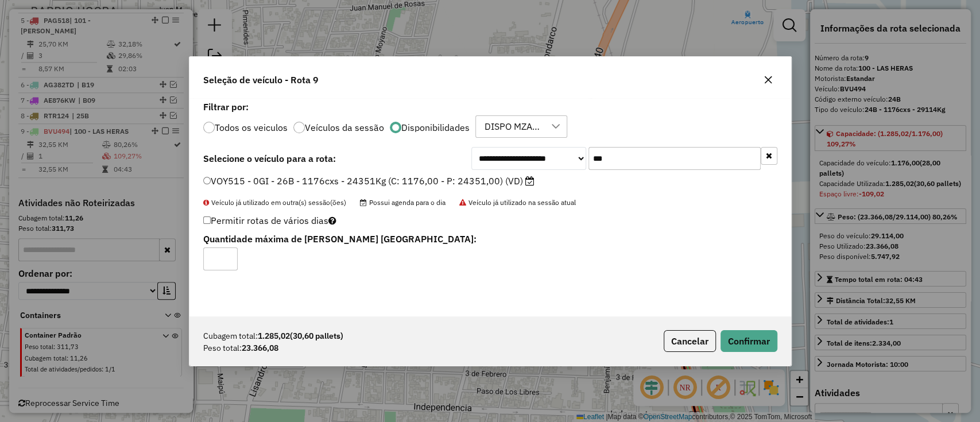
click at [448, 184] on label "VOY515 - 0GI - 26B - 1176cxs - 24351Kg (C: 1176,00 - P: 24351,00) (VD)" at bounding box center [368, 181] width 331 height 14
click at [499, 181] on label "VOY515 - 0GI - 26B - 1176cxs - 24351Kg (C: 1176,00 - P: 24351,00) (VD)" at bounding box center [368, 181] width 331 height 14
click at [747, 344] on button "Confirmar" at bounding box center [748, 341] width 57 height 22
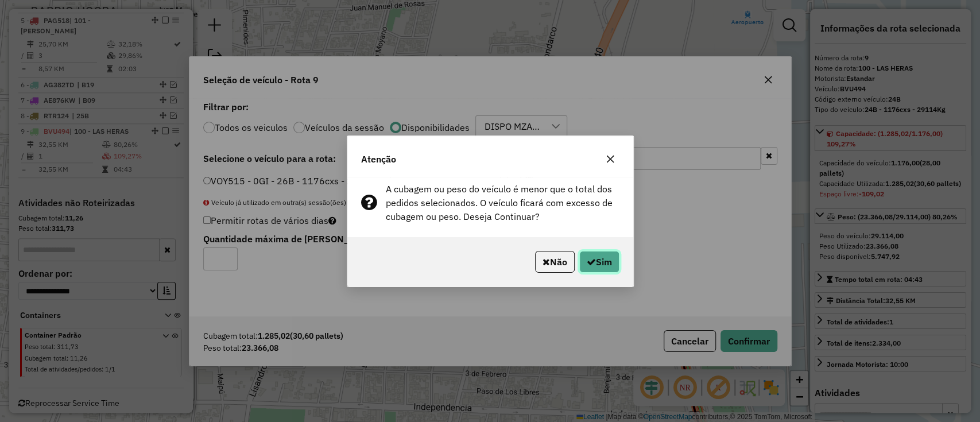
click at [586, 259] on icon "button" at bounding box center [590, 261] width 9 height 9
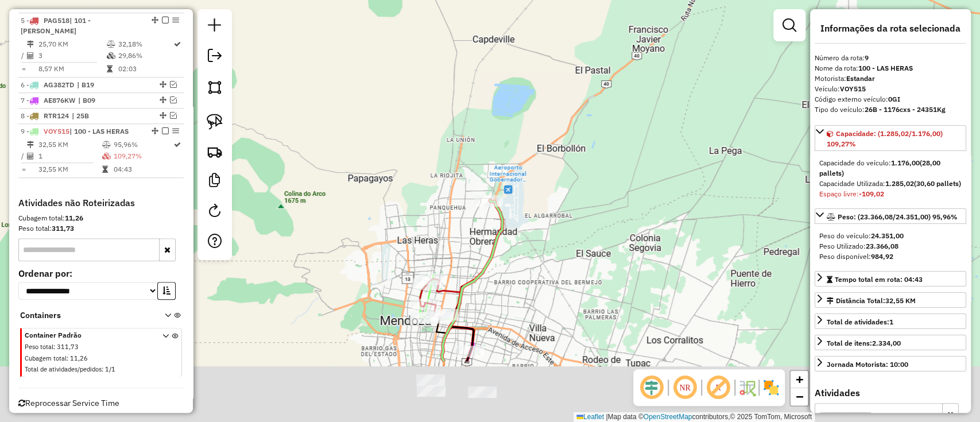
drag, startPoint x: 421, startPoint y: 212, endPoint x: 433, endPoint y: 212, distance: 11.5
click at [421, 209] on div "Janela de atendimento Grade de atendimento Capacidade Transportadoras Veículos …" at bounding box center [490, 211] width 980 height 422
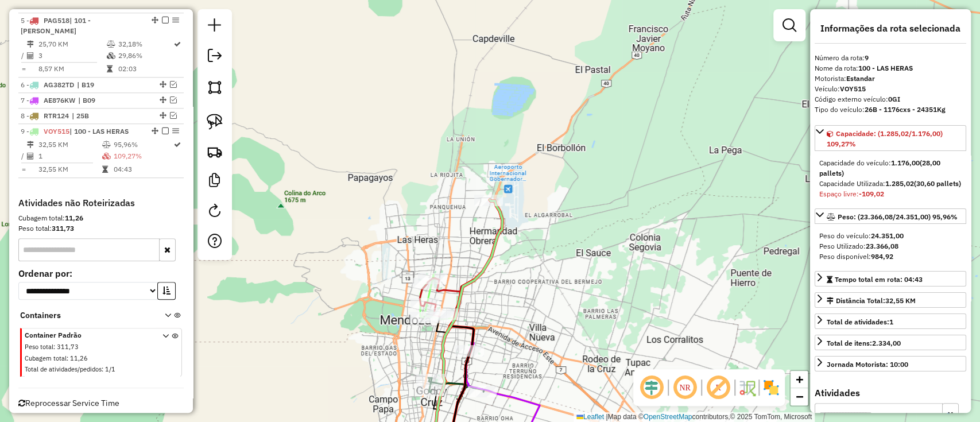
click at [502, 222] on icon at bounding box center [465, 318] width 74 height 236
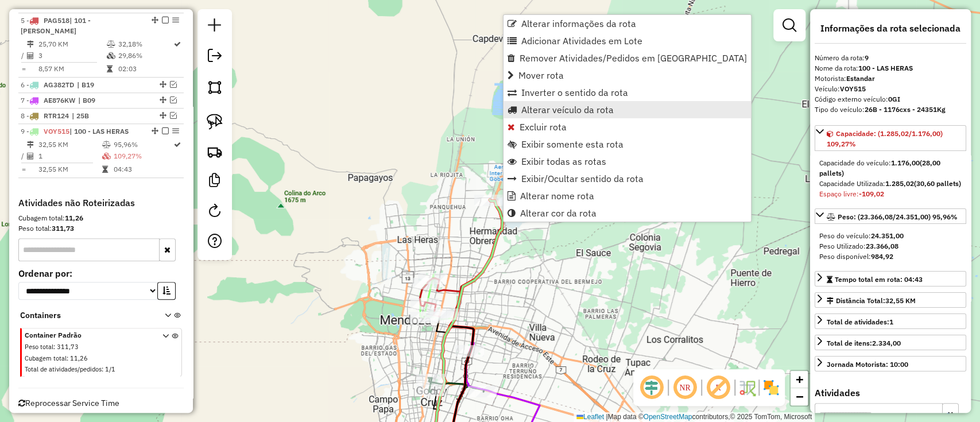
click at [525, 107] on span "Alterar veículo da rota" at bounding box center [567, 109] width 92 height 9
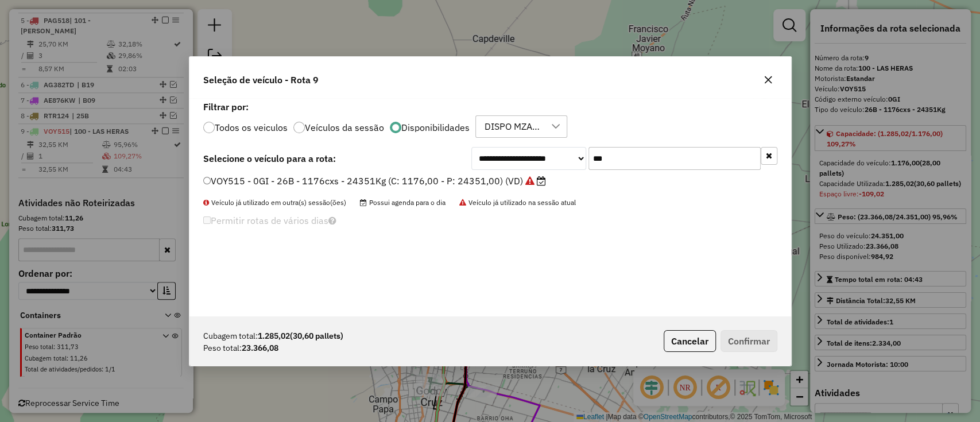
drag, startPoint x: 670, startPoint y: 146, endPoint x: 358, endPoint y: 205, distance: 317.7
click at [356, 206] on div "**********" at bounding box center [489, 207] width 601 height 218
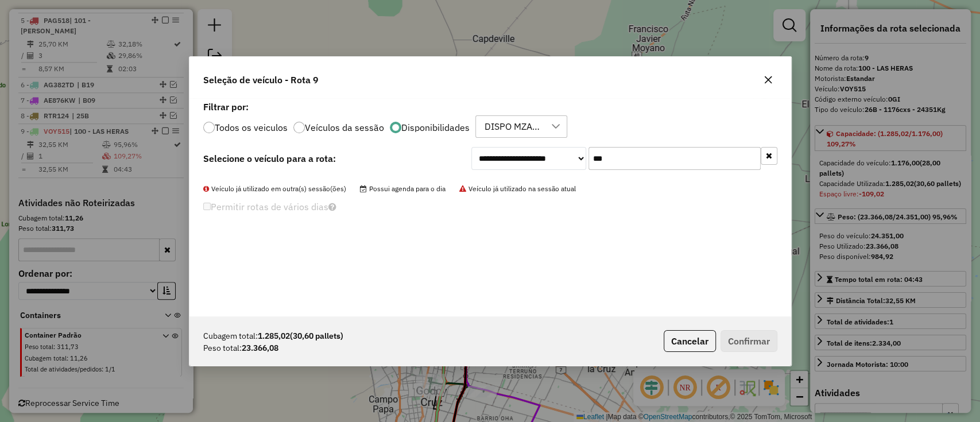
type input "***"
click at [277, 129] on label "Todos os veiculos" at bounding box center [251, 127] width 73 height 9
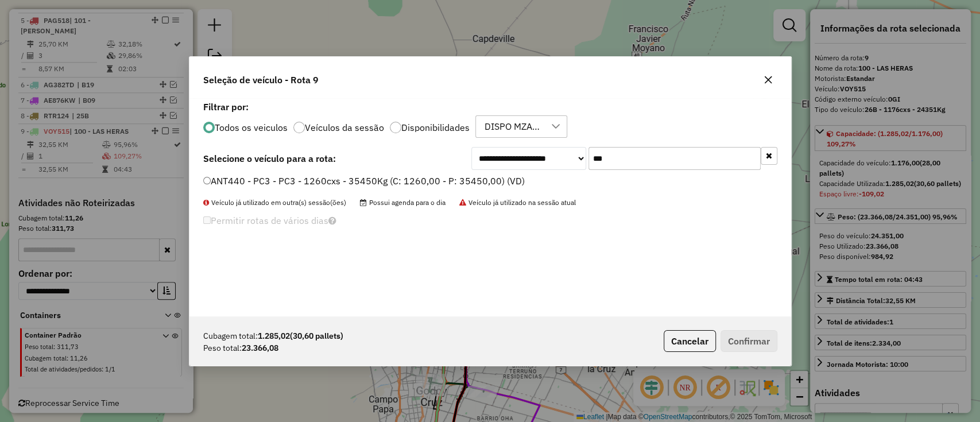
click at [329, 188] on li "ANT440 - PC3 - PC3 - 1260cxs - 35450Kg (C: 1260,00 - P: 35450,00) (VD)" at bounding box center [490, 181] width 574 height 14
click at [474, 184] on label "ANT440 - PC3 - PC3 - 1260cxs - 35450Kg (C: 1260,00 - P: 35450,00) (VD)" at bounding box center [363, 181] width 321 height 14
click at [505, 184] on label "ANT440 - PC3 - PC3 - 1260cxs - 35450Kg (C: 1260,00 - P: 35450,00) (VD)" at bounding box center [363, 181] width 321 height 14
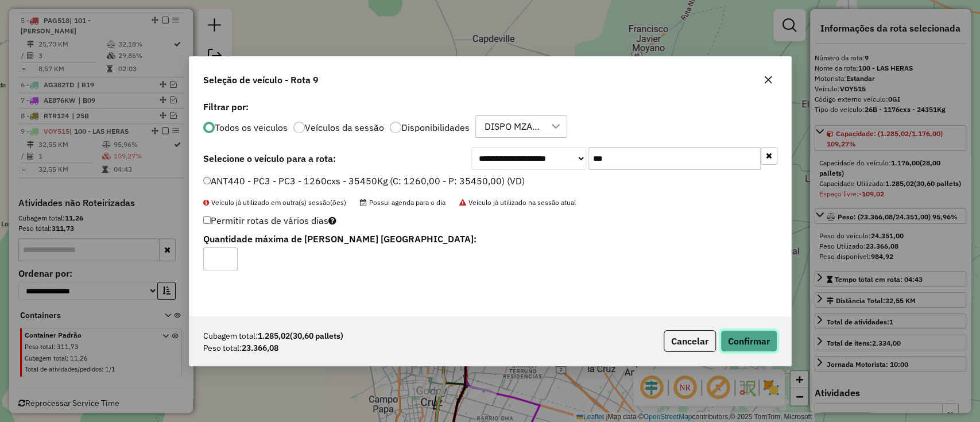
click at [729, 343] on button "Confirmar" at bounding box center [748, 341] width 57 height 22
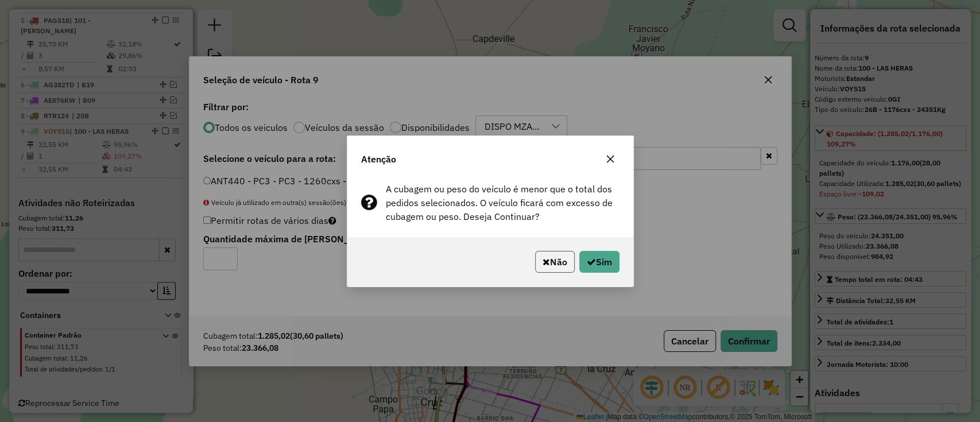
click at [551, 257] on button "Não" at bounding box center [555, 262] width 40 height 22
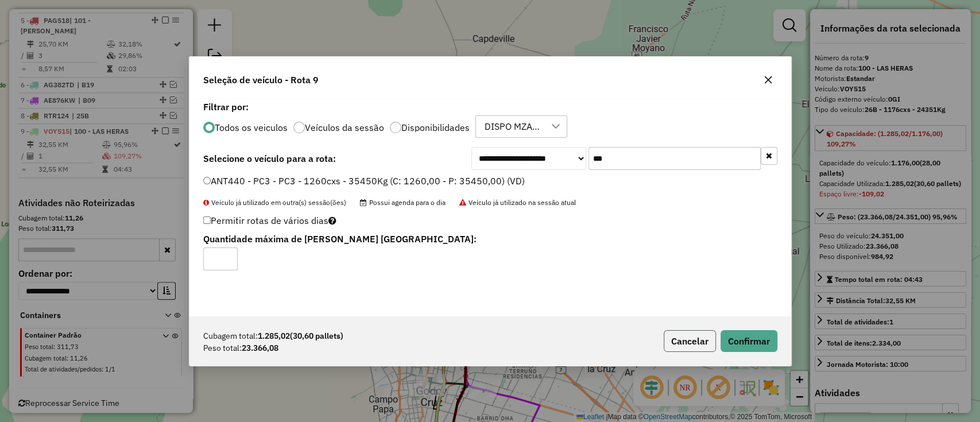
click at [710, 337] on button "Cancelar" at bounding box center [689, 341] width 52 height 22
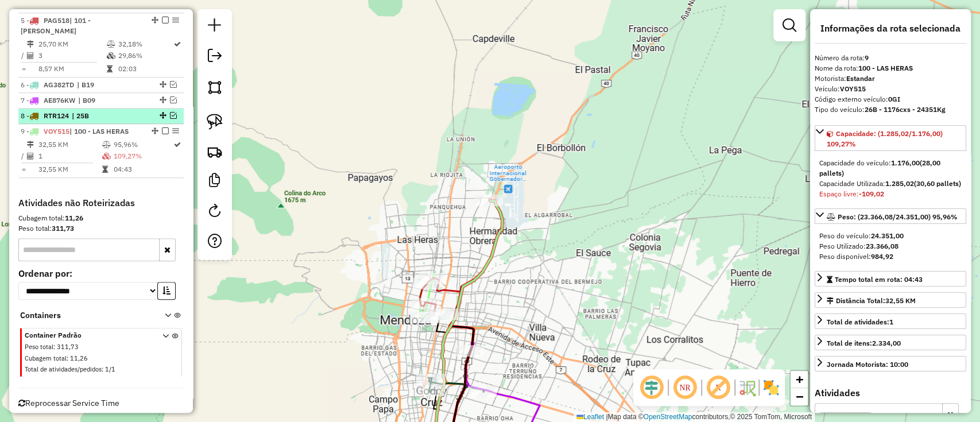
click at [173, 112] on em at bounding box center [173, 115] width 7 height 7
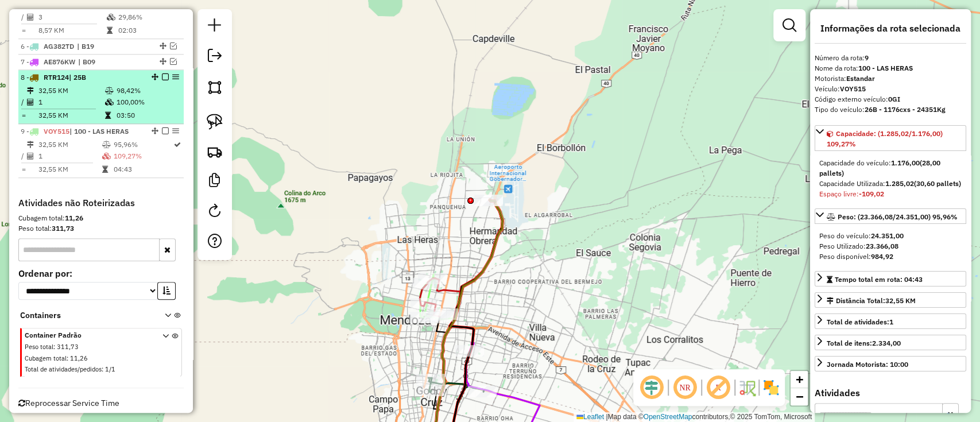
click at [151, 110] on td "03:50" at bounding box center [147, 115] width 63 height 11
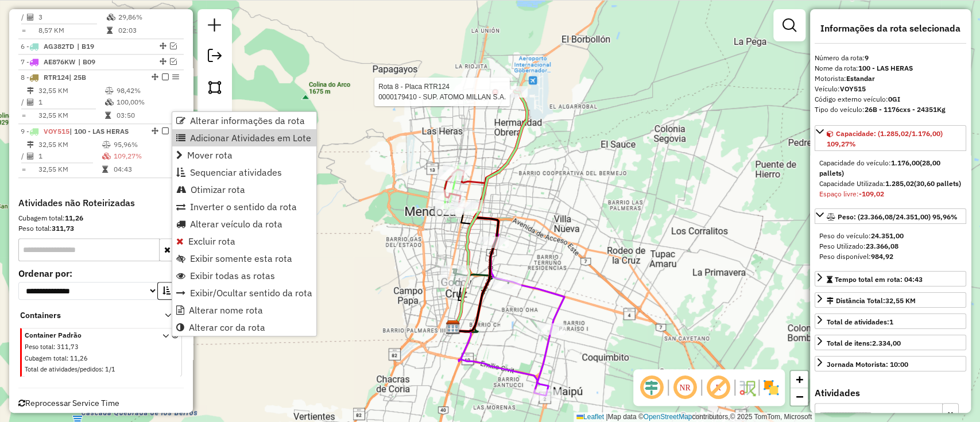
click at [519, 98] on div at bounding box center [513, 91] width 29 height 11
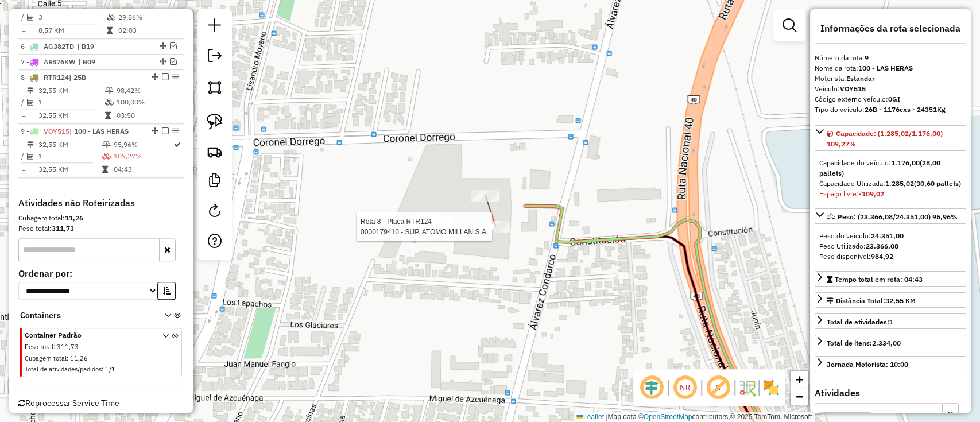
click at [496, 236] on div "Rota 8 - Placa RTR124 0000179410 - SUP. ATOMO MILLAN S.A. Janela de atendimento…" at bounding box center [490, 211] width 980 height 422
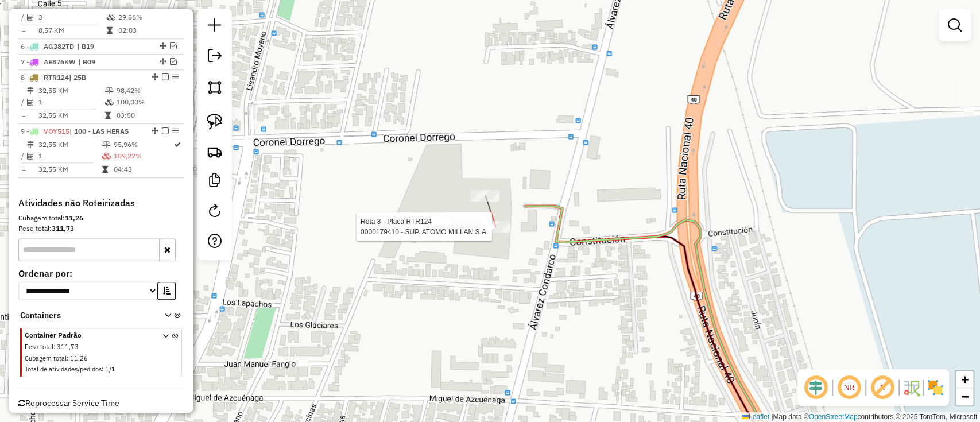
select select "**********"
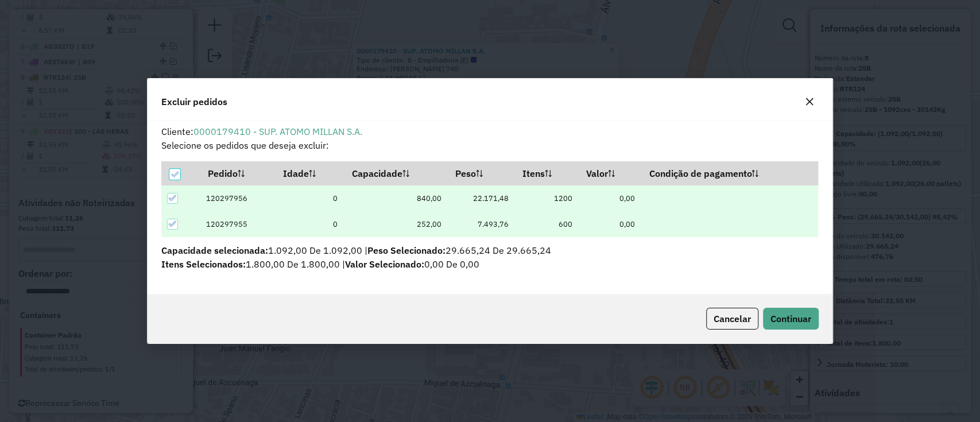
scroll to position [0, 0]
click at [786, 302] on div "Cancelar Continuar" at bounding box center [489, 318] width 685 height 49
click at [789, 317] on span "Continuar" at bounding box center [790, 318] width 41 height 11
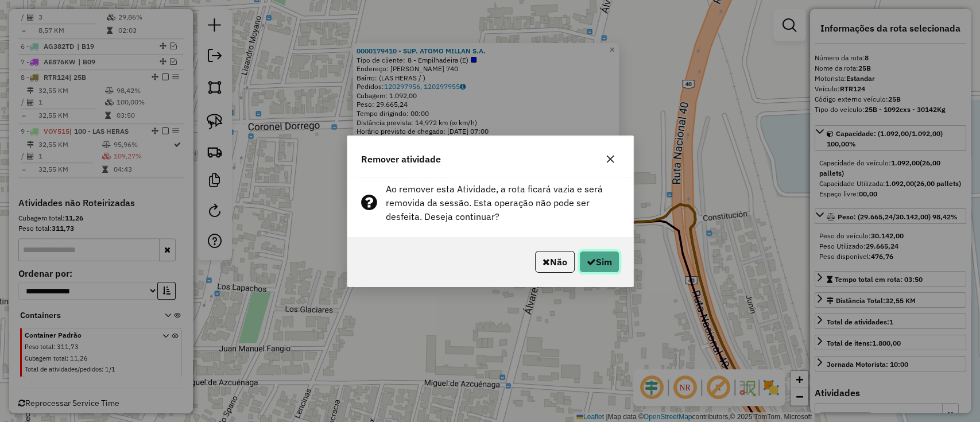
click at [587, 263] on icon "button" at bounding box center [590, 261] width 9 height 9
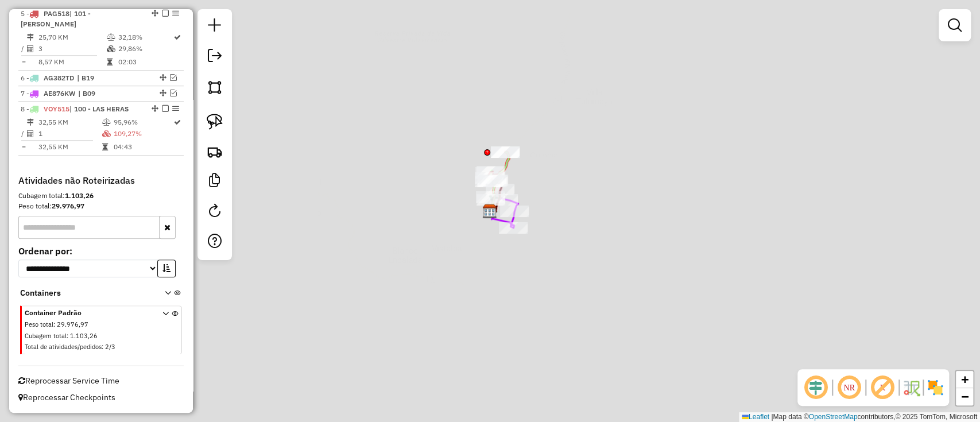
scroll to position [616, 0]
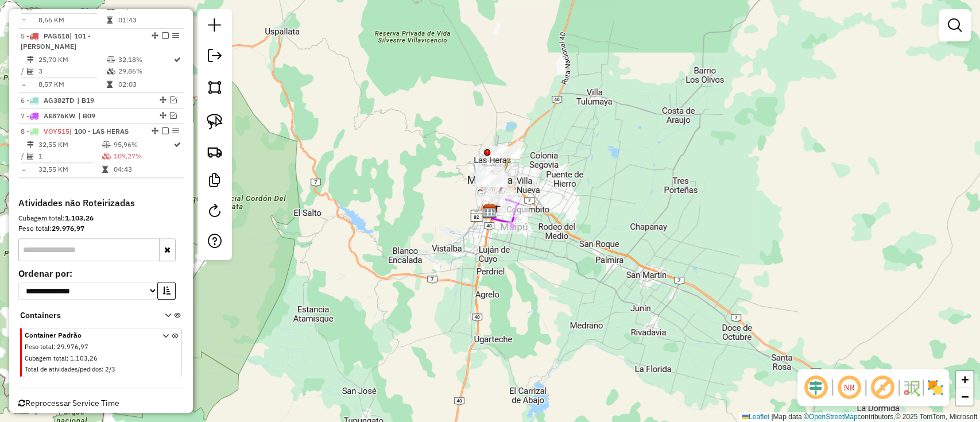
click at [500, 141] on div "Janela de atendimento Grade de atendimento Capacidade Transportadoras Veículos …" at bounding box center [490, 211] width 980 height 422
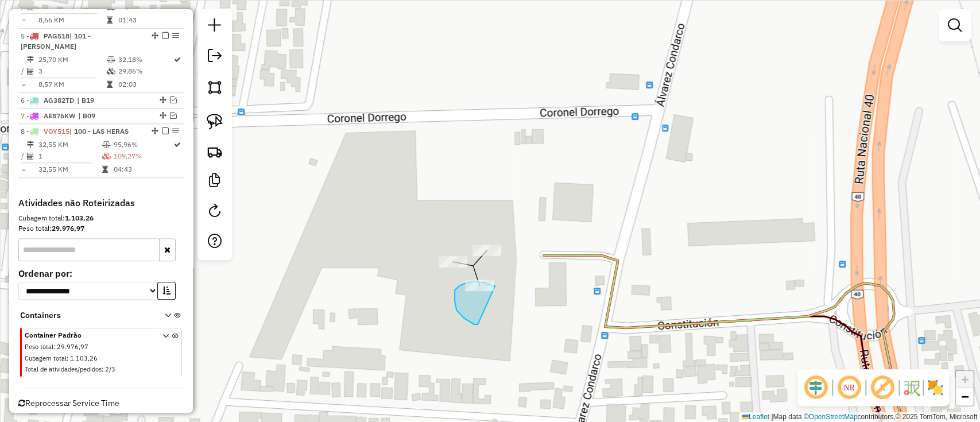
drag, startPoint x: 494, startPoint y: 286, endPoint x: 477, endPoint y: 324, distance: 41.7
drag, startPoint x: 441, startPoint y: 228, endPoint x: 409, endPoint y: 274, distance: 55.7
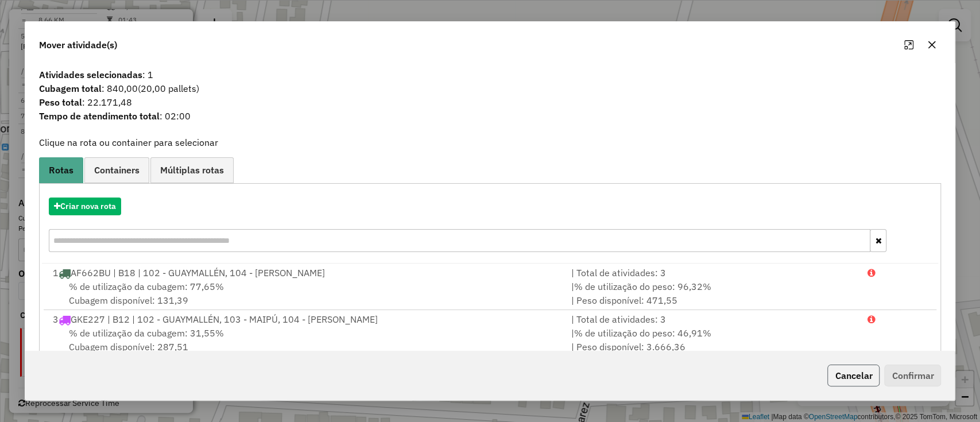
click at [857, 370] on button "Cancelar" at bounding box center [853, 375] width 52 height 22
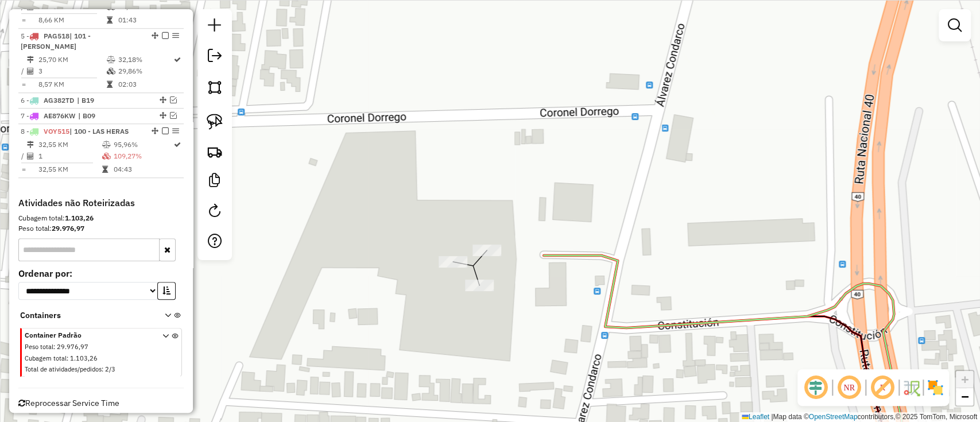
click at [492, 256] on div at bounding box center [486, 249] width 29 height 11
select select "**********"
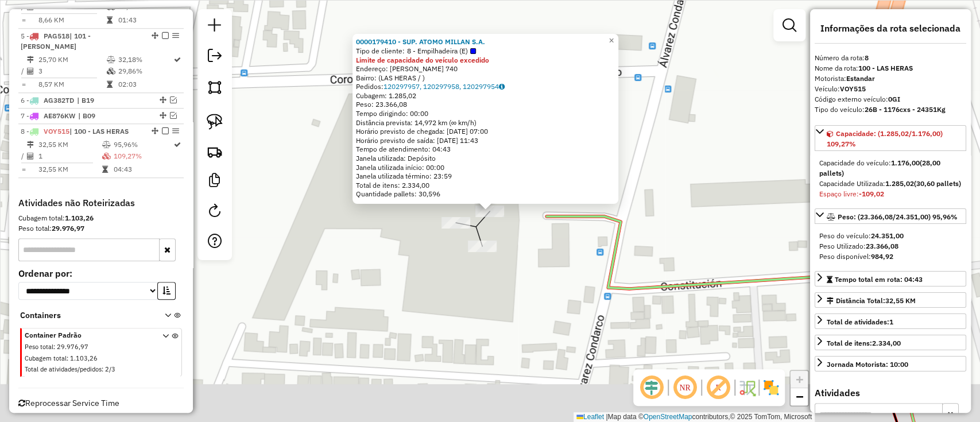
drag, startPoint x: 492, startPoint y: 44, endPoint x: 359, endPoint y: 34, distance: 134.1
click at [359, 34] on div "0000179410 - SUP. ATOMO MILLAN S.A. Tipo de cliente: 8 - Empilhadeira (E) Limit…" at bounding box center [485, 119] width 266 height 170
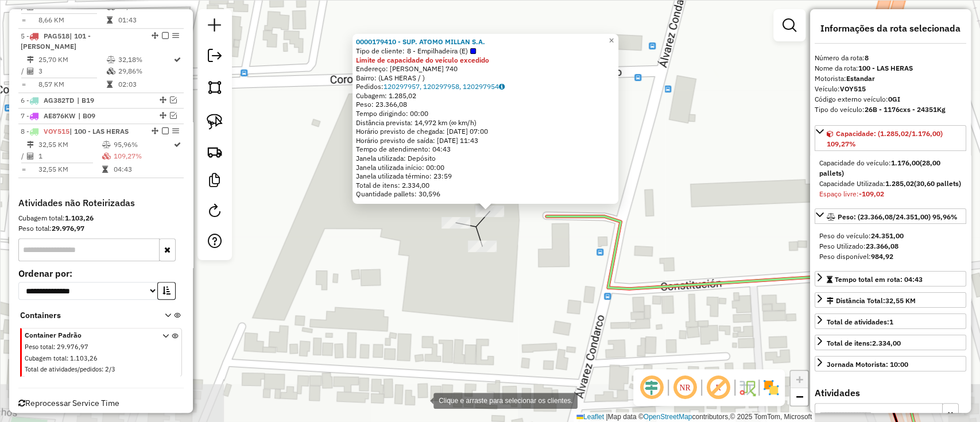
copy strong "0000179410 - SUP. ATOMO MILLAN S.A."
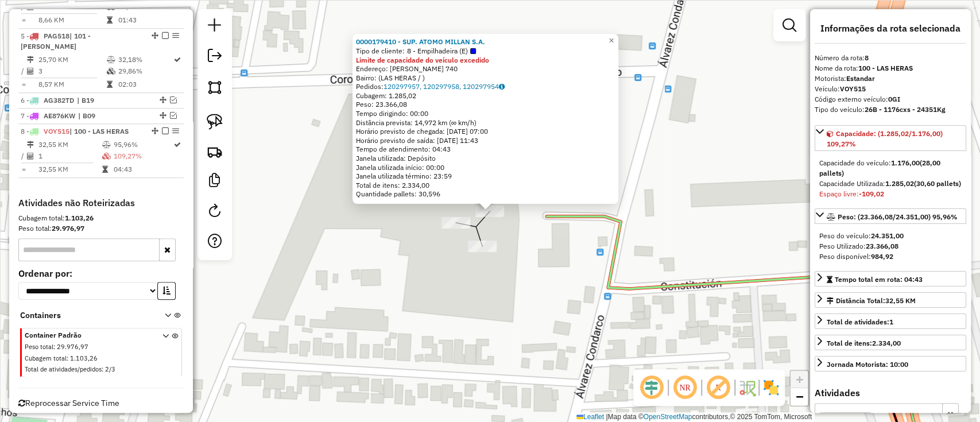
click at [397, 258] on div "0000179410 - SUP. ATOMO MILLAN S.A. Tipo de cliente: 8 - Empilhadeira (E) Limit…" at bounding box center [490, 211] width 980 height 422
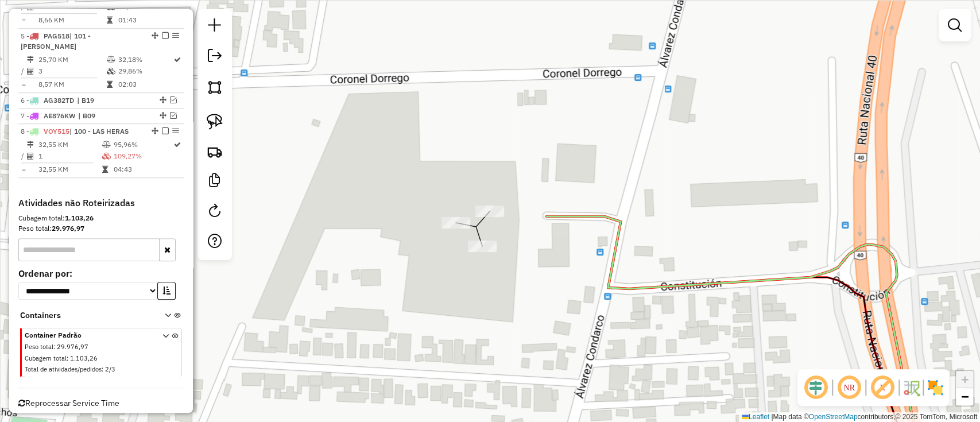
click at [569, 216] on icon at bounding box center [736, 340] width 380 height 248
select select "**********"
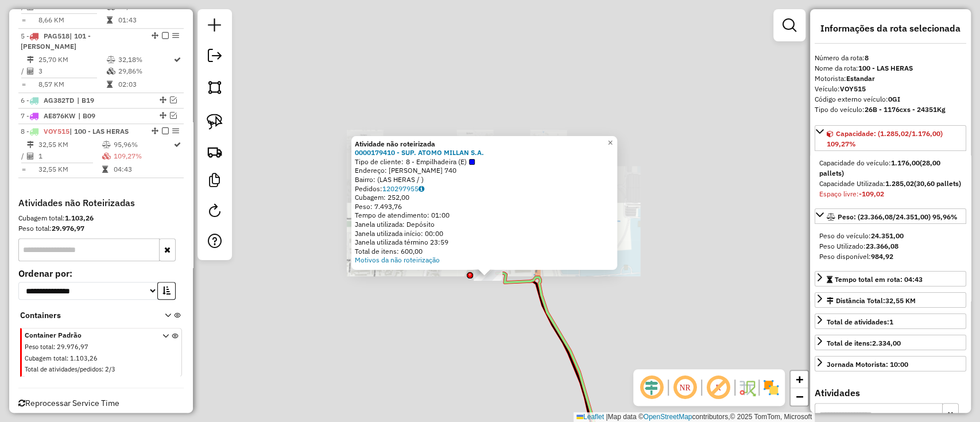
click at [485, 313] on div "Atividade não roteirizada 0000179410 - SUP. ATOMO MILLAN S.A. Tipo de cliente: …" at bounding box center [490, 211] width 980 height 422
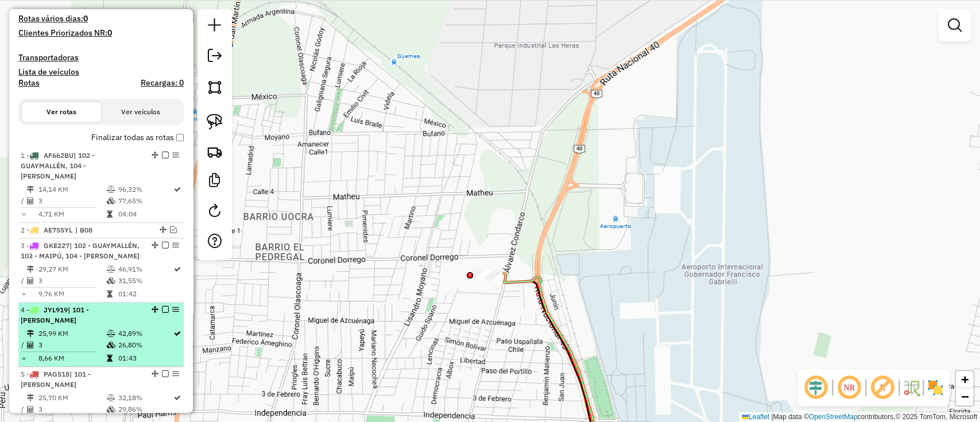
scroll to position [234, 0]
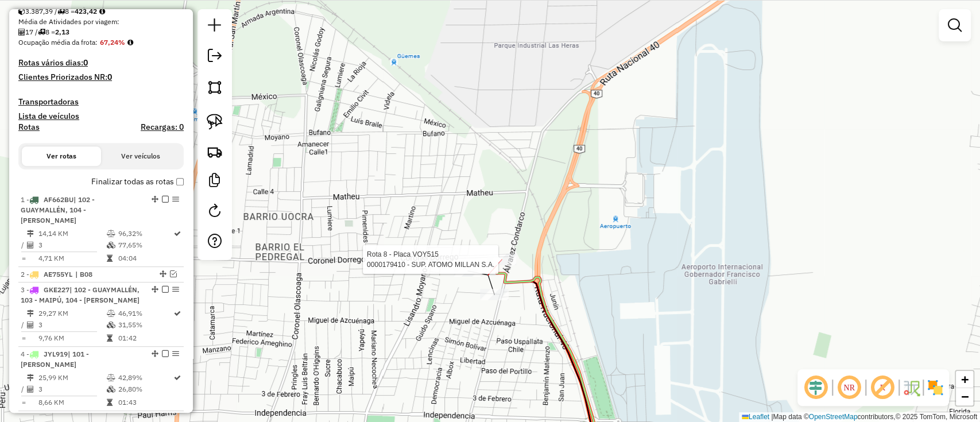
select select "**********"
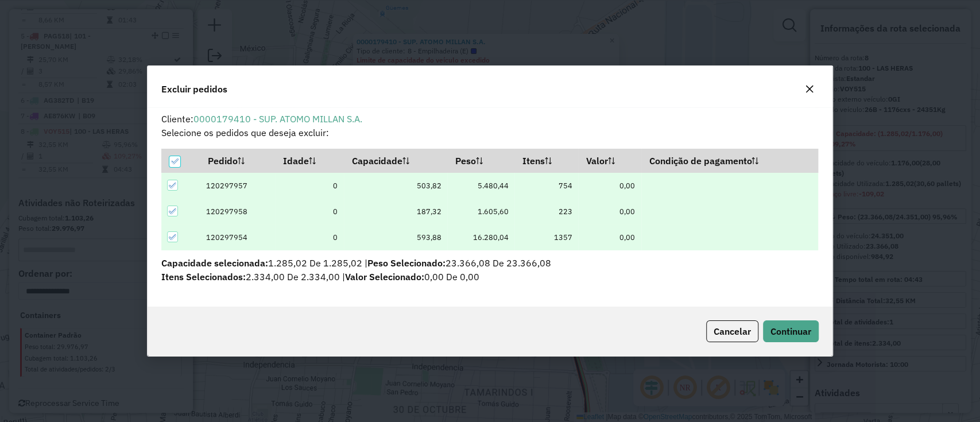
scroll to position [0, 0]
click at [799, 333] on span "Continuar" at bounding box center [790, 330] width 41 height 11
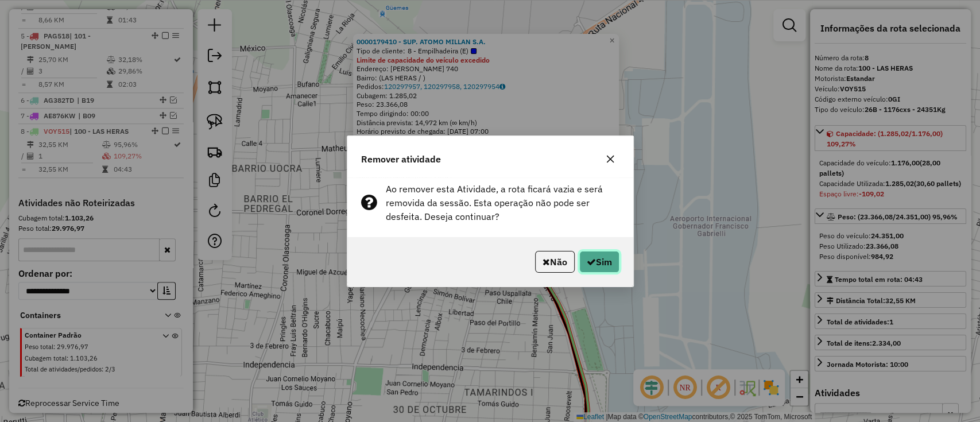
click at [606, 261] on button "Sim" at bounding box center [599, 262] width 40 height 22
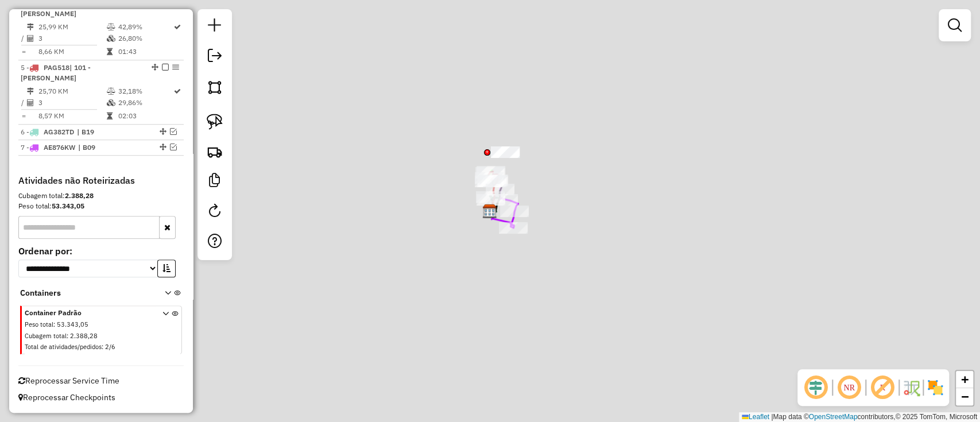
scroll to position [562, 0]
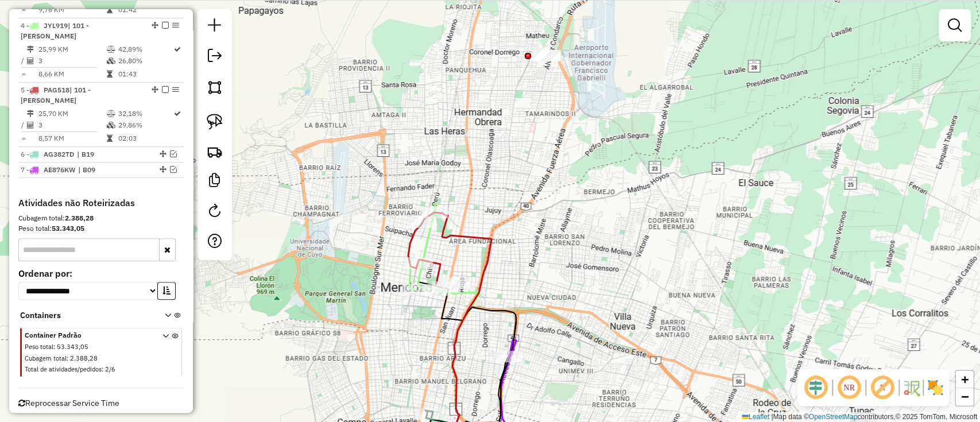
drag, startPoint x: 533, startPoint y: 137, endPoint x: 537, endPoint y: 239, distance: 101.7
click at [537, 239] on div "Janela de atendimento Grade de atendimento Capacidade Transportadoras Veículos …" at bounding box center [490, 211] width 980 height 422
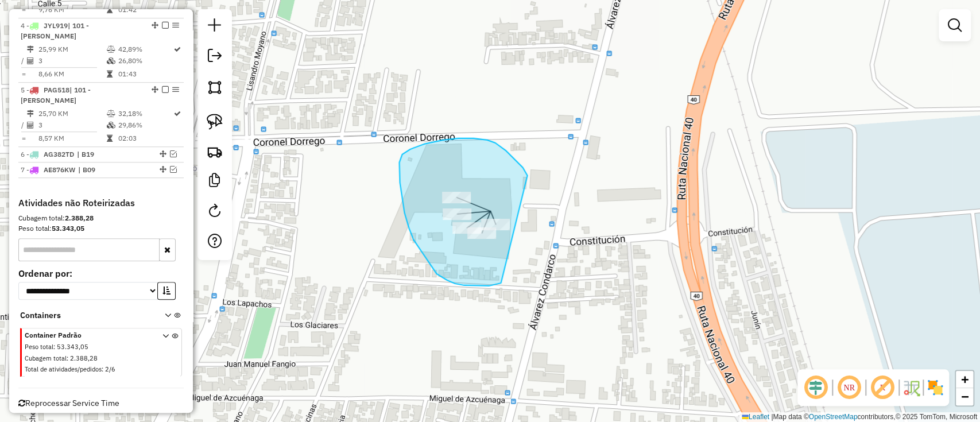
drag, startPoint x: 522, startPoint y: 168, endPoint x: 507, endPoint y: 281, distance: 114.6
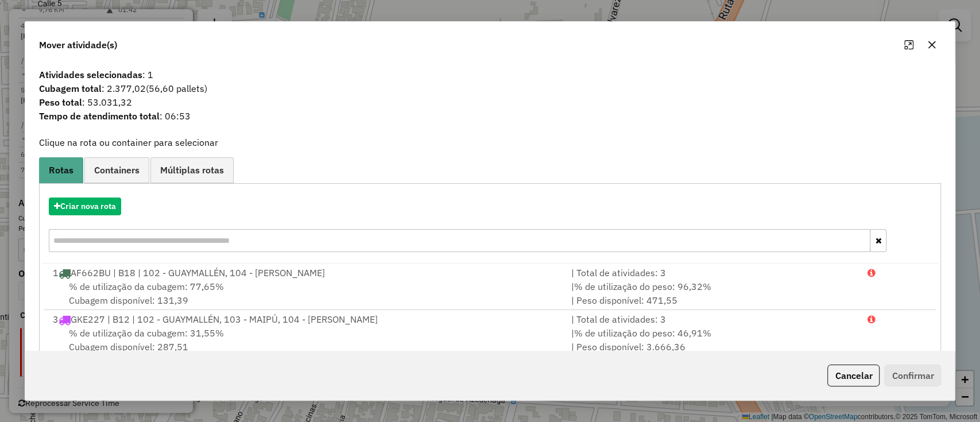
click at [848, 379] on button "Cancelar" at bounding box center [853, 375] width 52 height 22
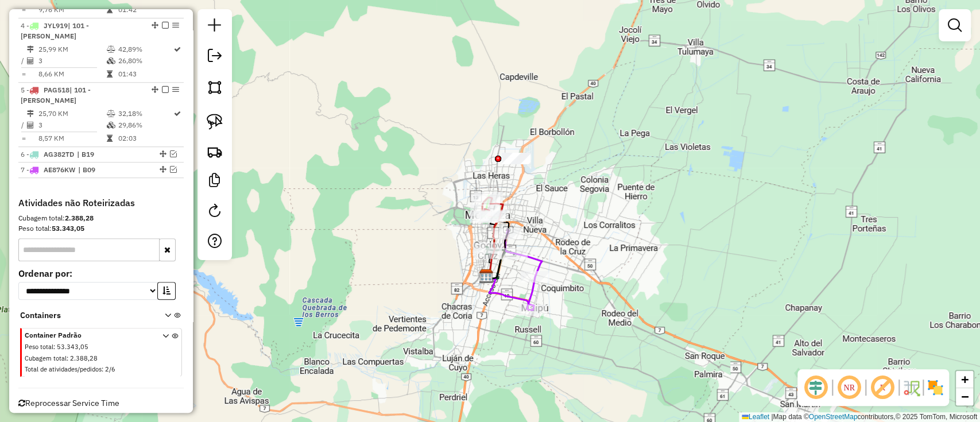
drag, startPoint x: 625, startPoint y: 321, endPoint x: 573, endPoint y: 207, distance: 125.3
click at [577, 215] on div "Janela de atendimento Grade de atendimento Capacidade Transportadoras Veículos …" at bounding box center [490, 211] width 980 height 422
click at [527, 292] on icon at bounding box center [523, 267] width 37 height 81
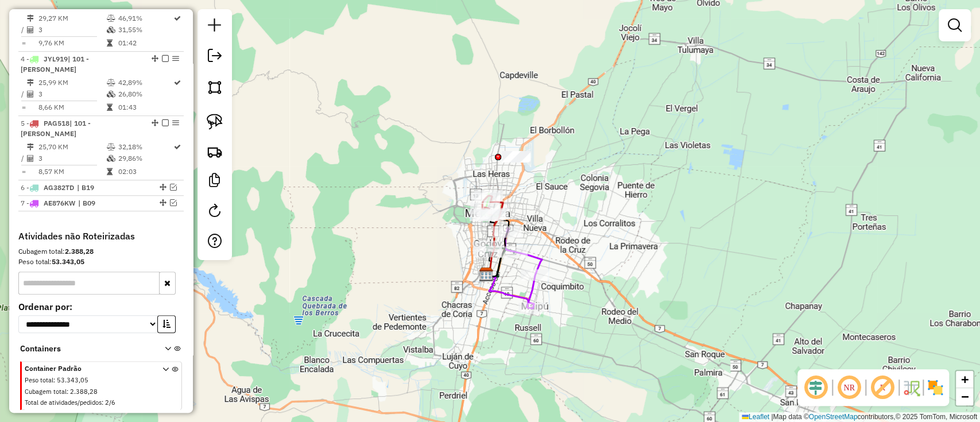
select select "**********"
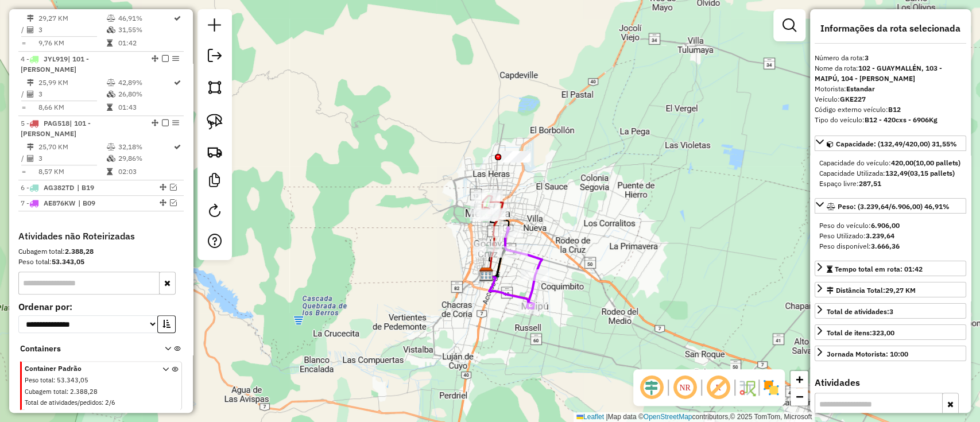
scroll to position [496, 0]
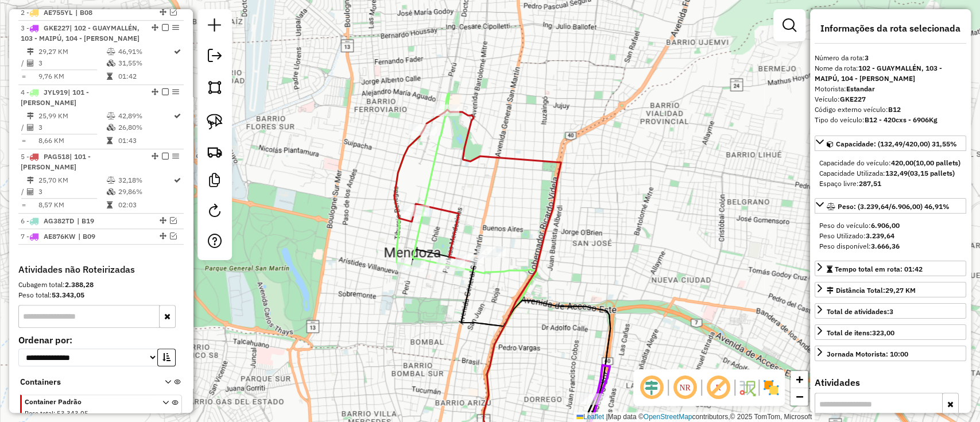
click at [429, 177] on icon at bounding box center [422, 180] width 56 height 172
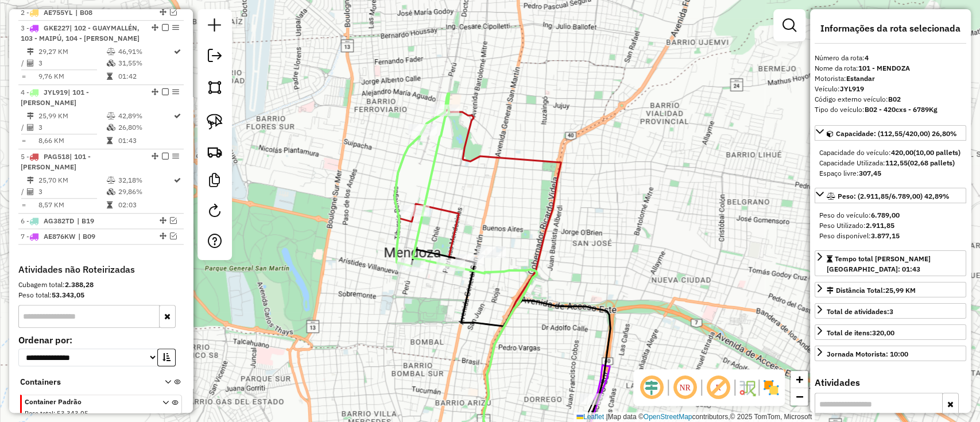
scroll to position [562, 0]
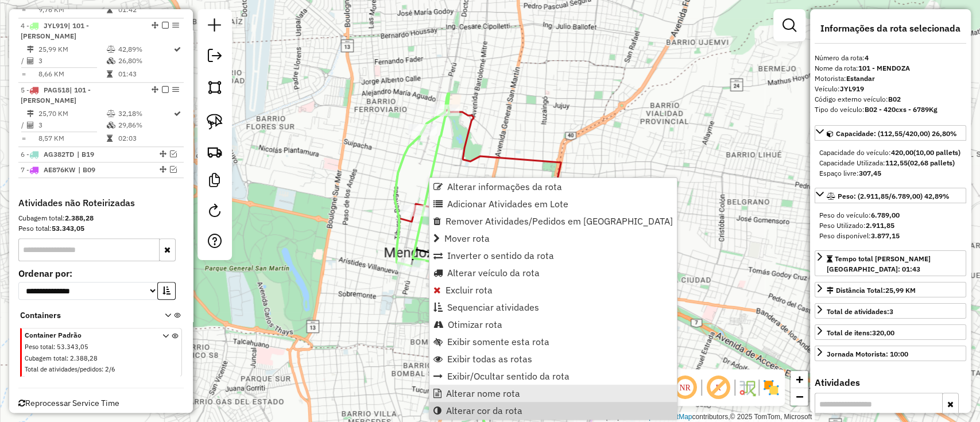
click at [476, 394] on span "Alterar nome rota" at bounding box center [483, 393] width 74 height 9
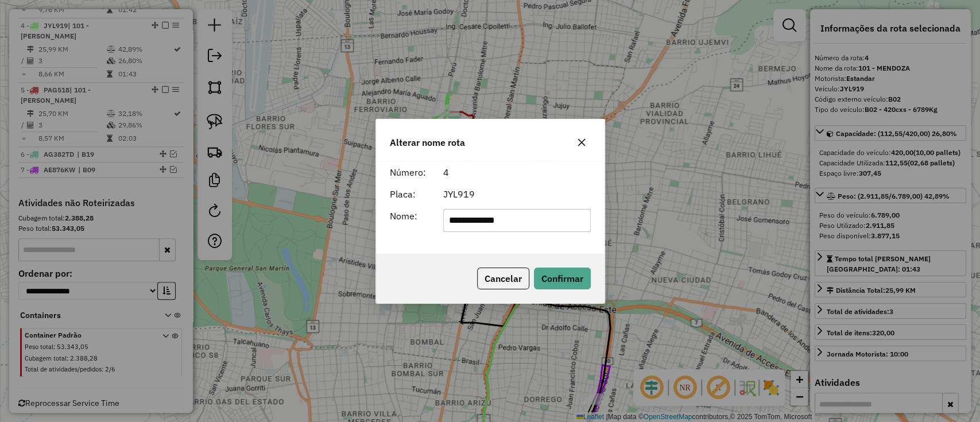
drag, startPoint x: 527, startPoint y: 215, endPoint x: 398, endPoint y: 215, distance: 129.7
click at [399, 215] on div "**********" at bounding box center [490, 220] width 215 height 23
type input "***"
click at [556, 268] on button "Confirmar" at bounding box center [562, 278] width 57 height 22
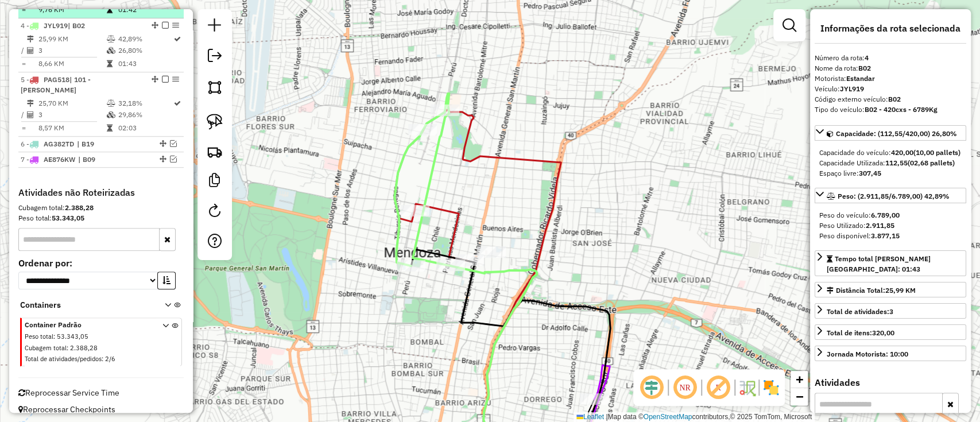
drag, startPoint x: 161, startPoint y: 25, endPoint x: 168, endPoint y: 29, distance: 7.7
click at [162, 25] on em at bounding box center [165, 25] width 7 height 7
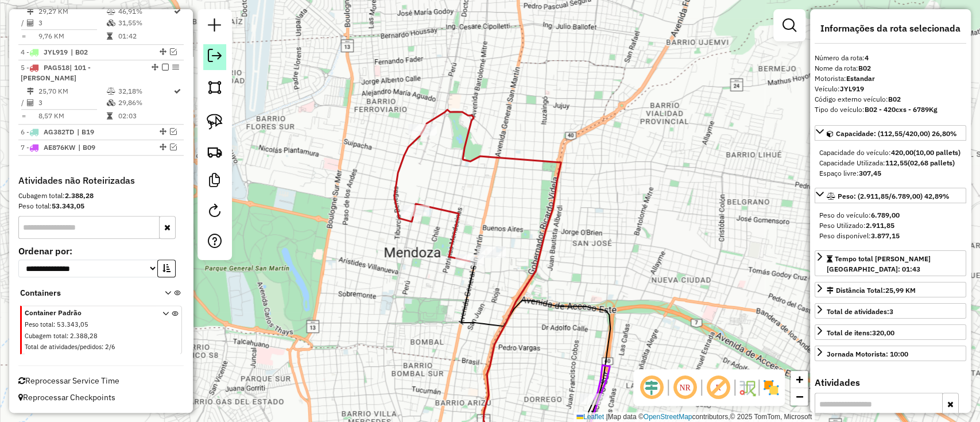
scroll to position [524, 0]
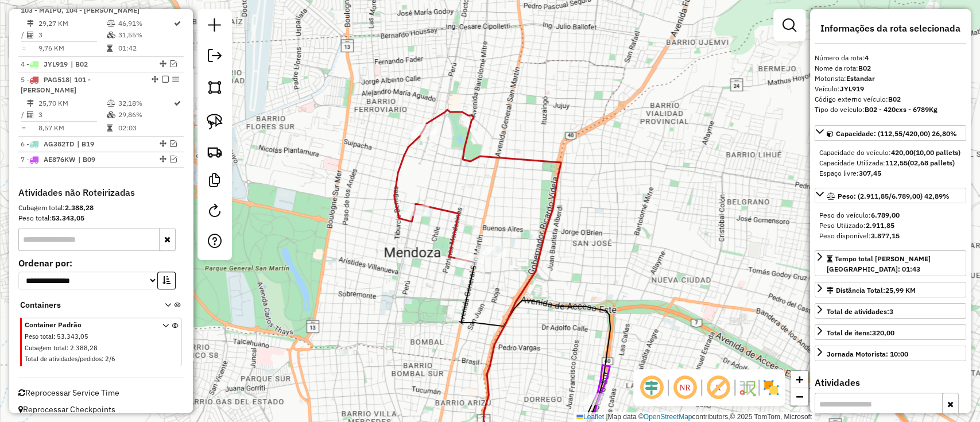
click at [395, 164] on icon at bounding box center [431, 195] width 75 height 131
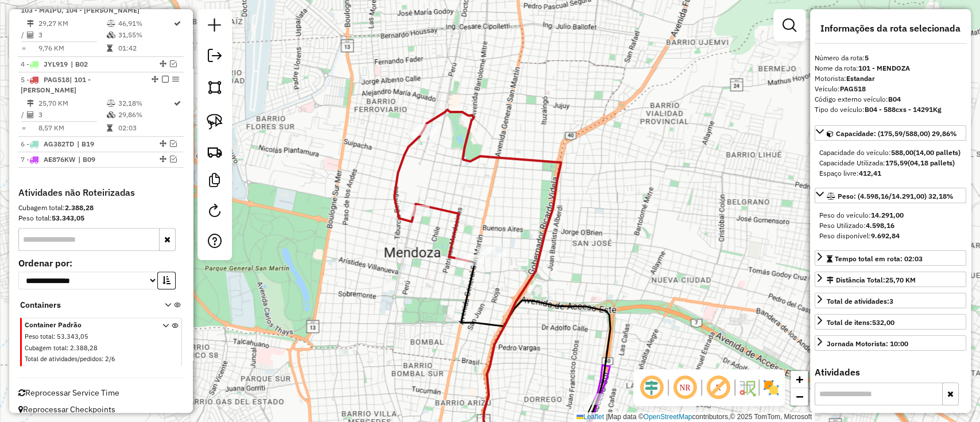
click at [394, 167] on icon at bounding box center [431, 195] width 75 height 131
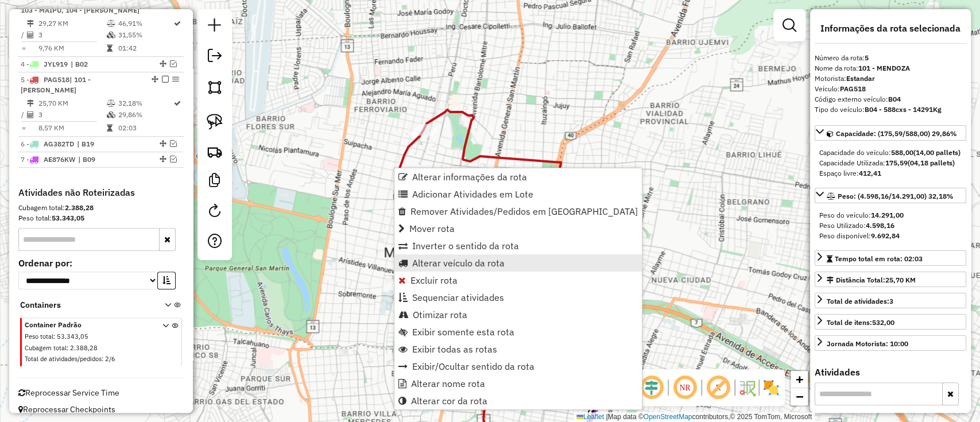
click at [441, 262] on span "Alterar veículo da rota" at bounding box center [458, 262] width 92 height 9
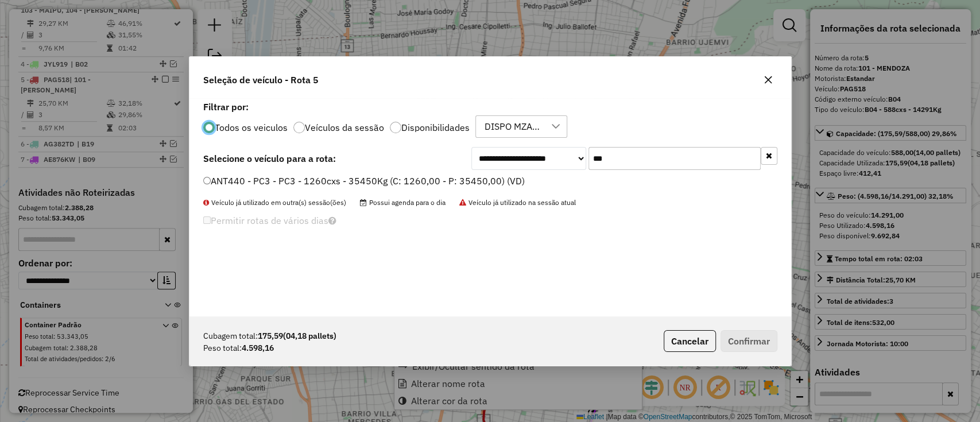
scroll to position [6, 3]
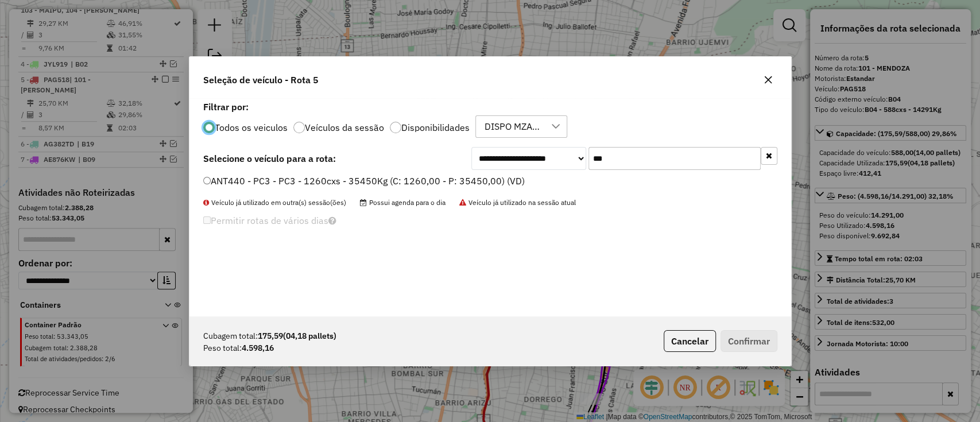
click at [446, 131] on label "Disponibilidades" at bounding box center [435, 127] width 68 height 9
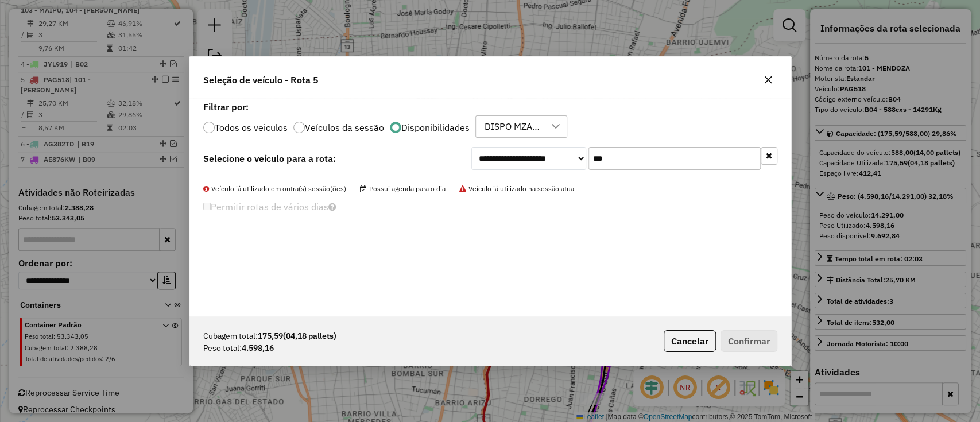
click at [771, 156] on icon "button" at bounding box center [769, 155] width 6 height 8
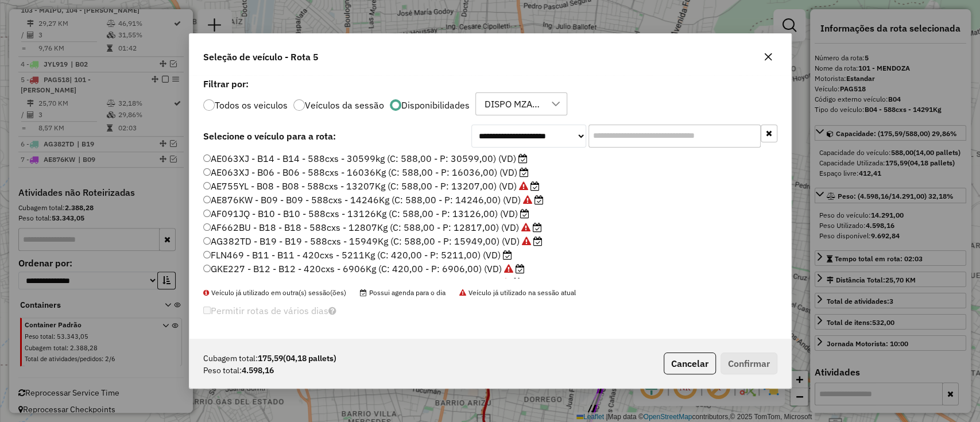
click at [476, 258] on label "FLN469 - B11 - B11 - 420cxs - 5211Kg (C: 420,00 - P: 5211,00) (VD)" at bounding box center [357, 255] width 309 height 14
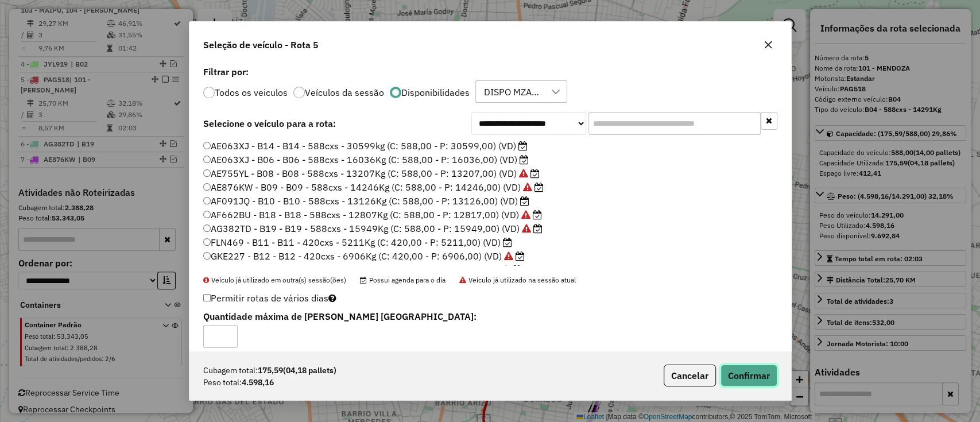
click at [748, 367] on button "Confirmar" at bounding box center [748, 375] width 57 height 22
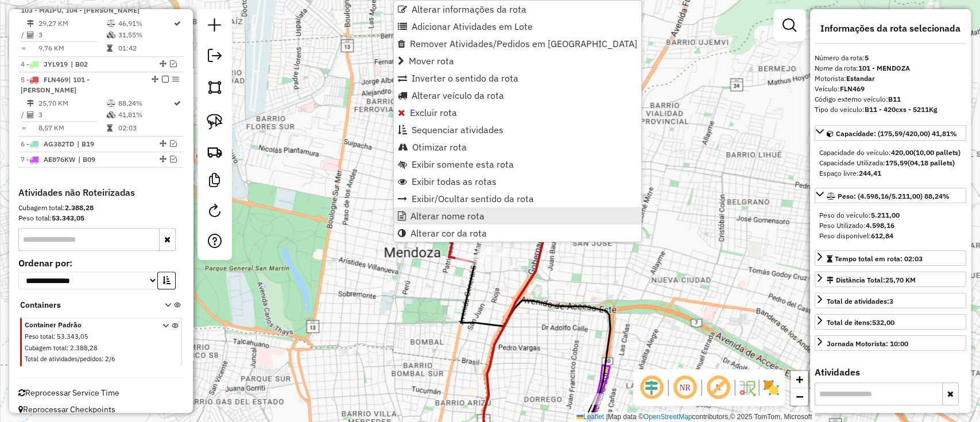
click at [417, 215] on span "Alterar nome rota" at bounding box center [447, 215] width 74 height 9
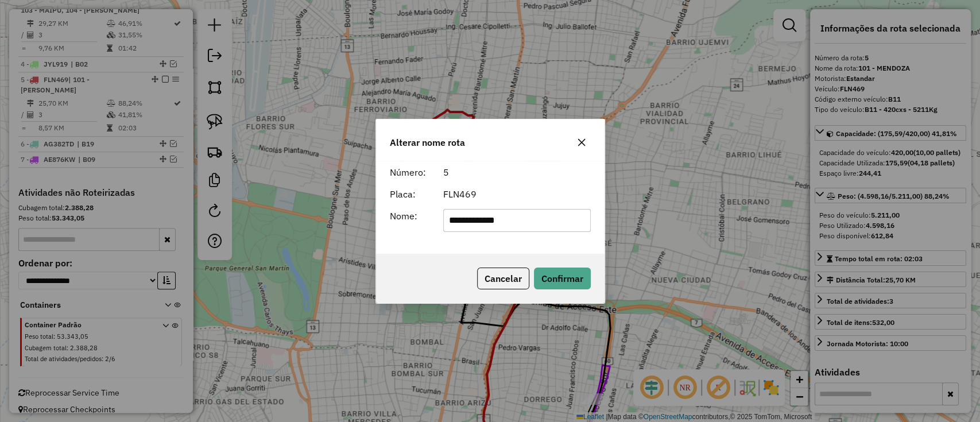
drag, startPoint x: 532, startPoint y: 223, endPoint x: 327, endPoint y: 230, distance: 205.0
click at [327, 230] on div "**********" at bounding box center [490, 211] width 980 height 422
type input "***"
click at [554, 265] on div "Cancelar Confirmar" at bounding box center [490, 278] width 228 height 49
click at [556, 278] on button "Confirmar" at bounding box center [562, 278] width 57 height 22
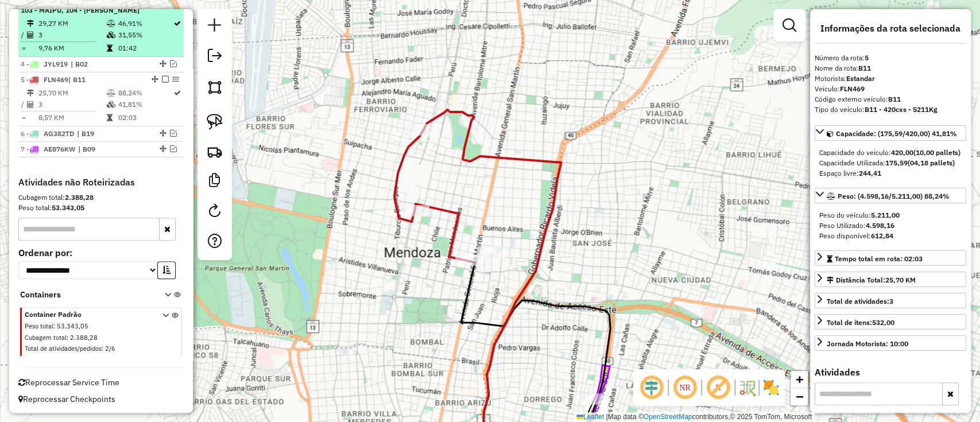
click at [162, 80] on em at bounding box center [165, 79] width 7 height 7
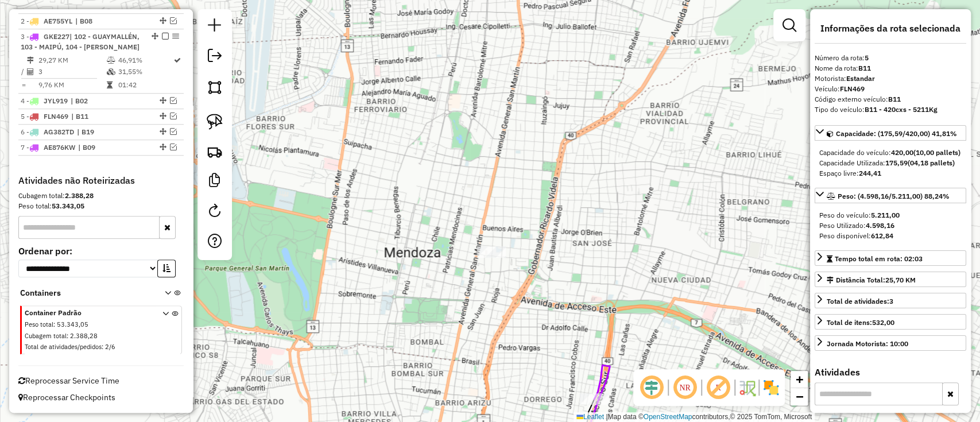
scroll to position [486, 0]
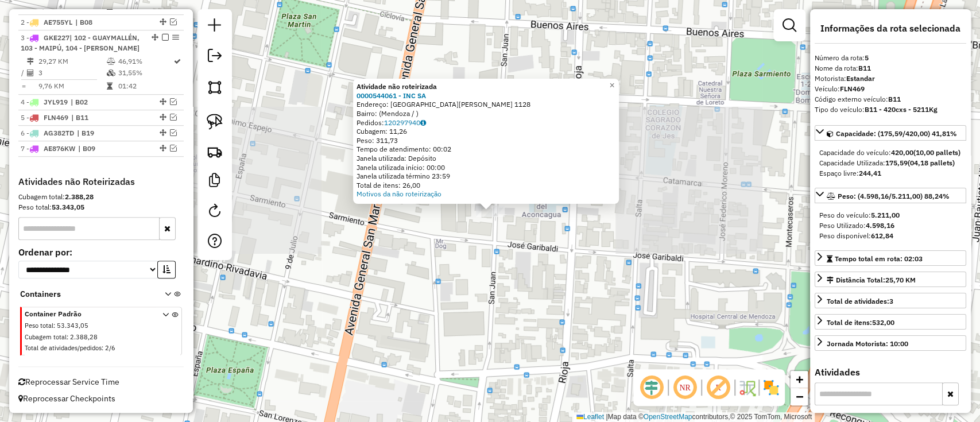
click at [538, 233] on div "Atividade não roteirizada 0000544061 - INC SA Endereço: San Juan 1128 Bairro: (…" at bounding box center [490, 211] width 980 height 422
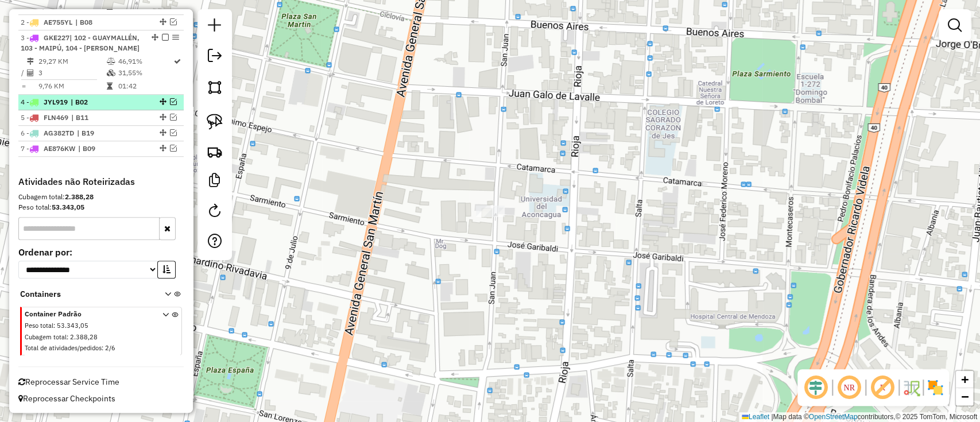
click at [172, 98] on em at bounding box center [173, 101] width 7 height 7
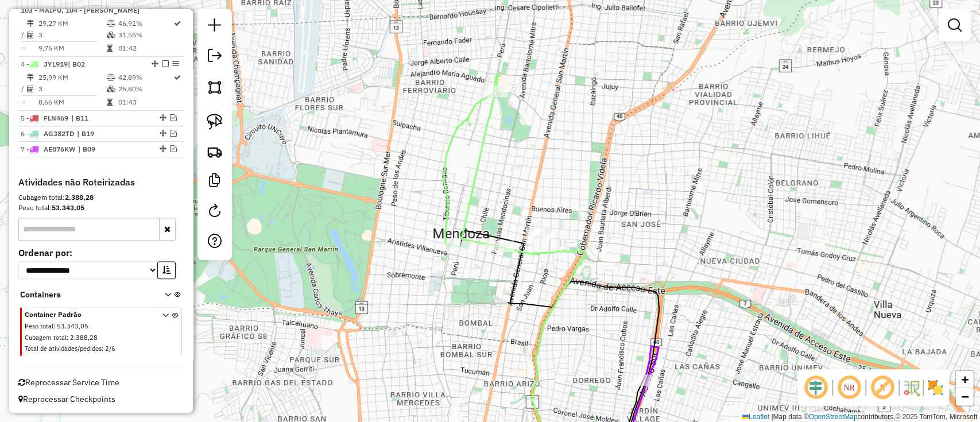
click at [521, 244] on icon at bounding box center [559, 347] width 199 height 234
select select "**********"
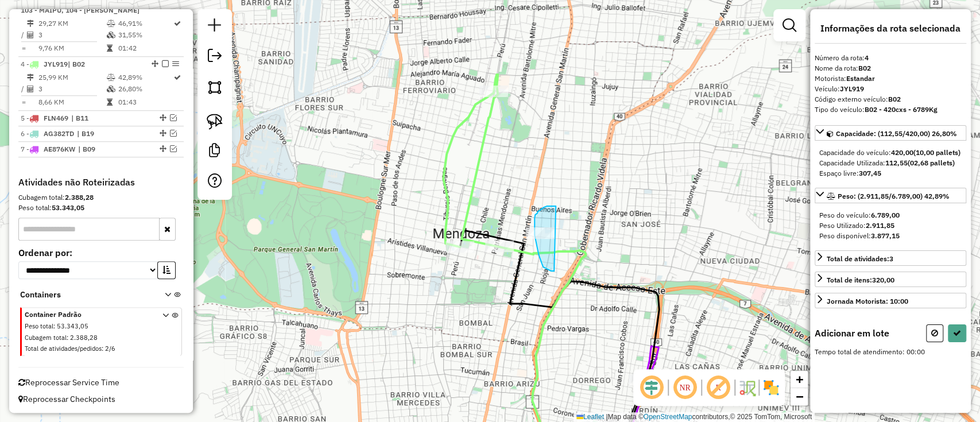
drag, startPoint x: 541, startPoint y: 209, endPoint x: 557, endPoint y: 272, distance: 65.0
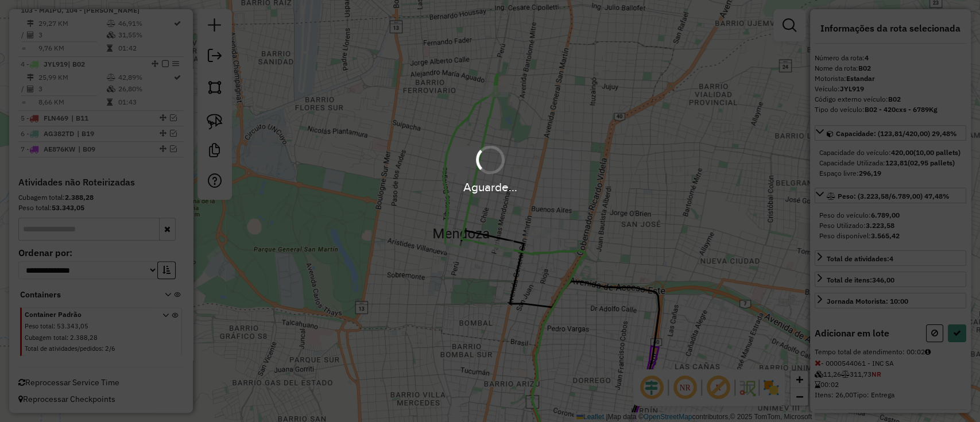
select select "**********"
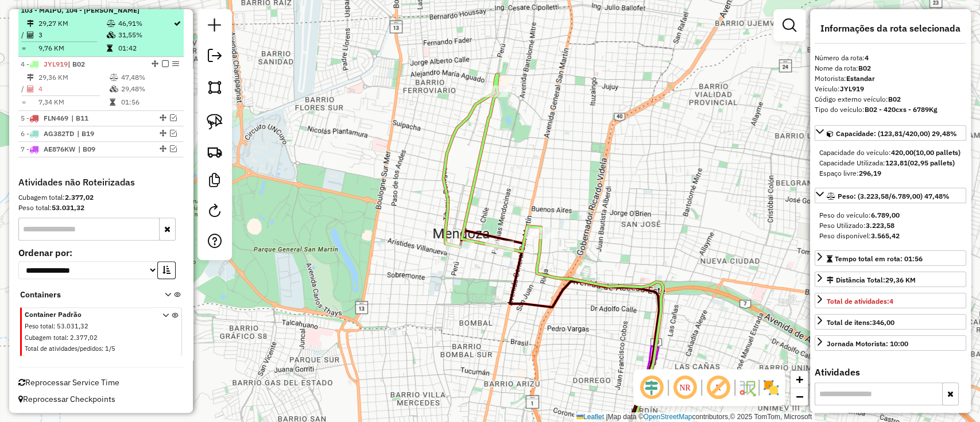
click at [164, 60] on em at bounding box center [165, 63] width 7 height 7
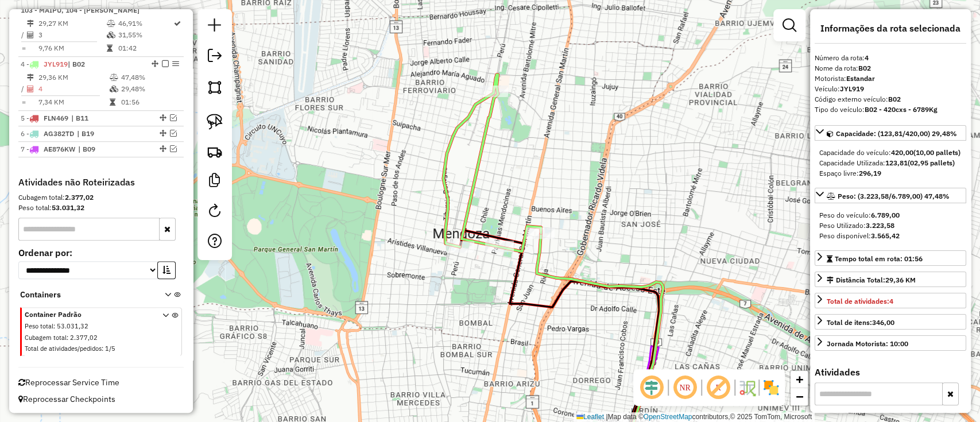
scroll to position [486, 0]
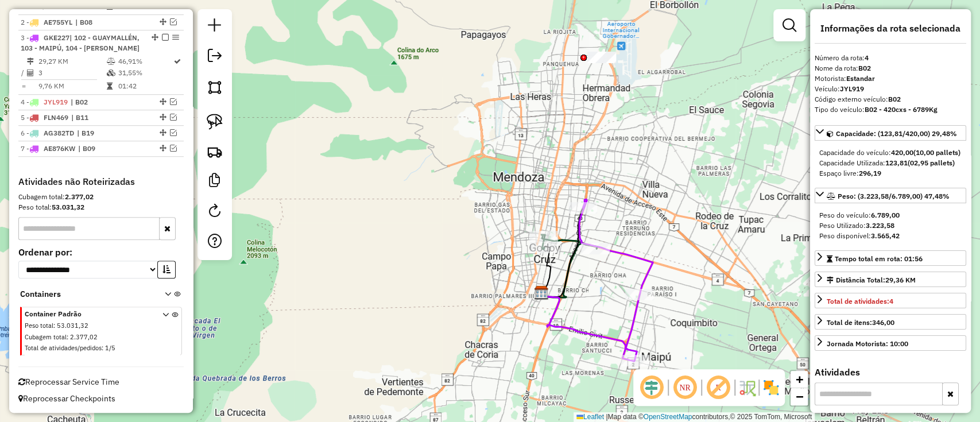
drag, startPoint x: 615, startPoint y: 183, endPoint x: 614, endPoint y: 168, distance: 15.5
click at [589, 142] on div "Janela de atendimento Grade de atendimento Capacidade Transportadoras Veículos …" at bounding box center [490, 211] width 980 height 422
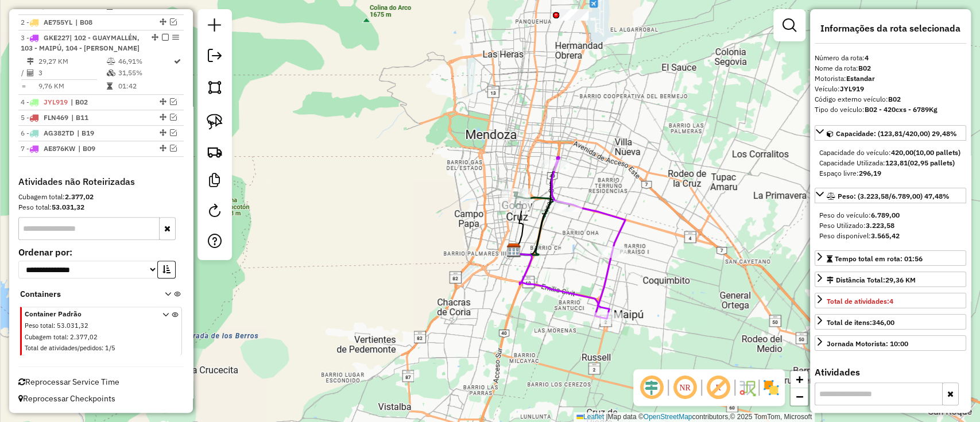
click at [617, 213] on icon at bounding box center [587, 238] width 73 height 162
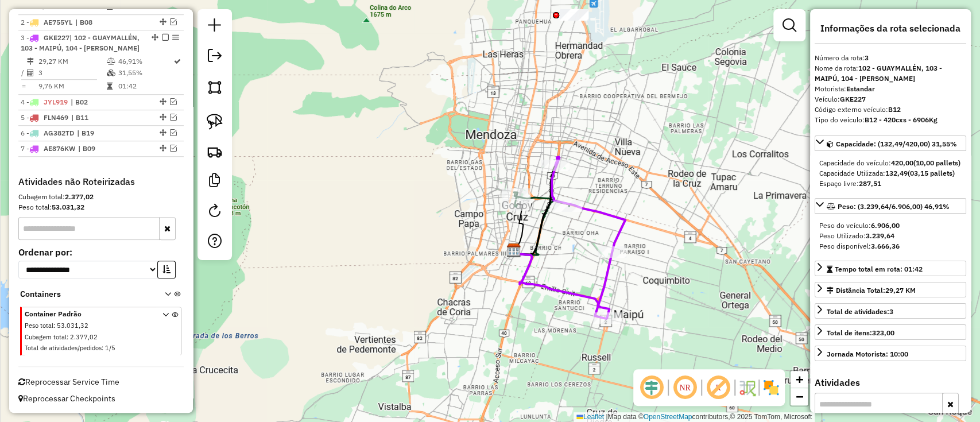
click at [616, 220] on icon at bounding box center [587, 238] width 73 height 162
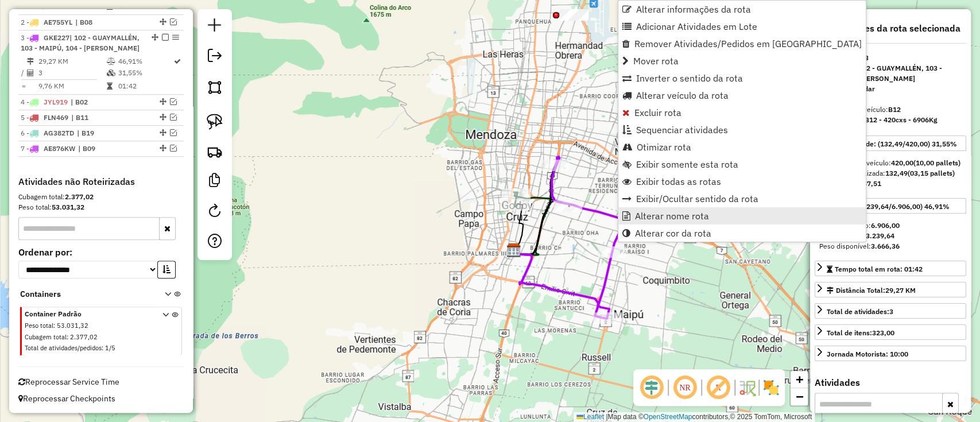
click at [634, 222] on link "Alterar nome rota" at bounding box center [741, 215] width 247 height 17
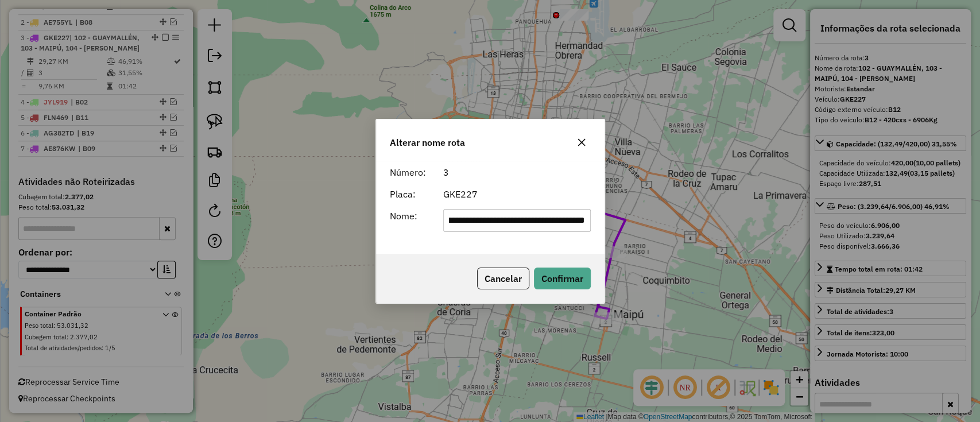
scroll to position [0, 0]
drag, startPoint x: 578, startPoint y: 219, endPoint x: 254, endPoint y: 273, distance: 328.6
click at [254, 273] on div "**********" at bounding box center [490, 211] width 980 height 422
type input "***"
click at [560, 273] on button "Confirmar" at bounding box center [562, 278] width 57 height 22
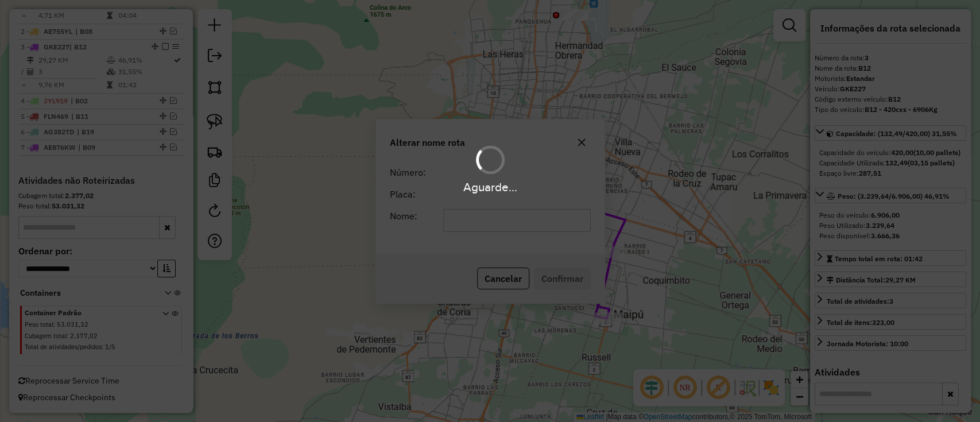
scroll to position [465, 0]
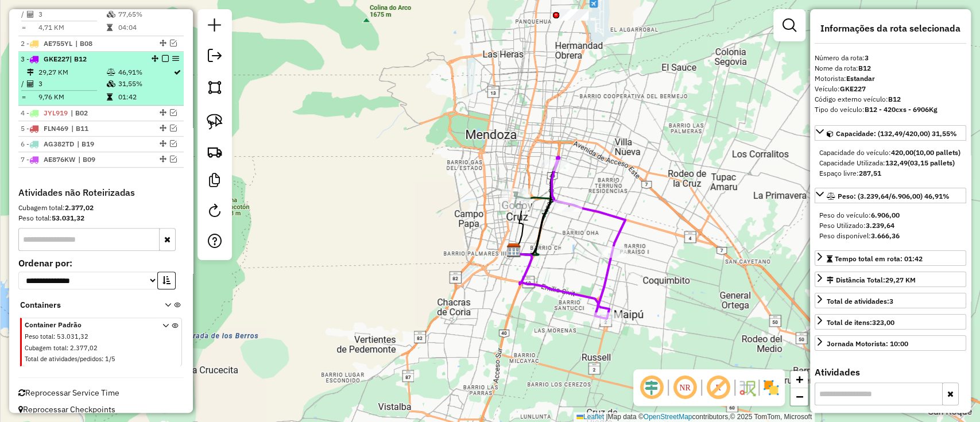
click at [165, 55] on em at bounding box center [165, 58] width 7 height 7
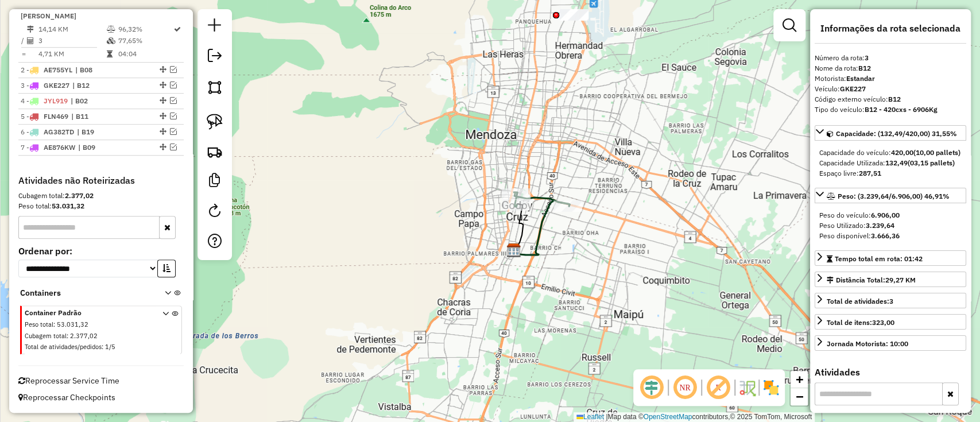
scroll to position [427, 0]
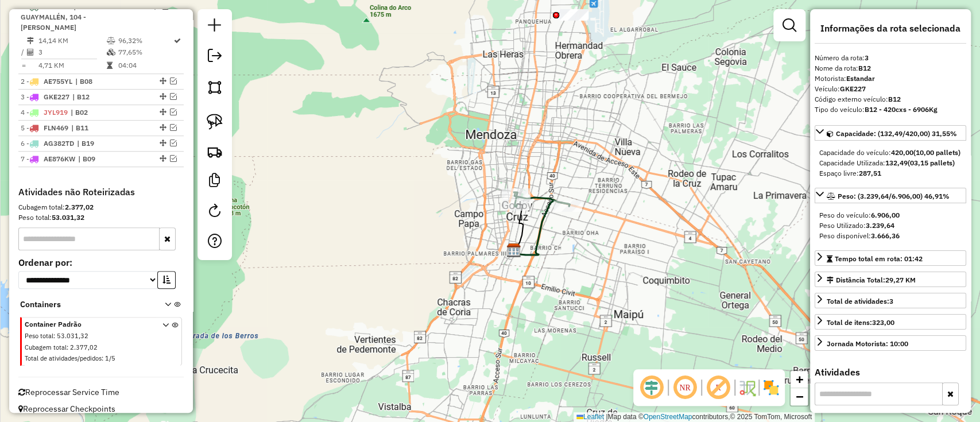
click at [545, 195] on icon at bounding box center [542, 199] width 56 height 14
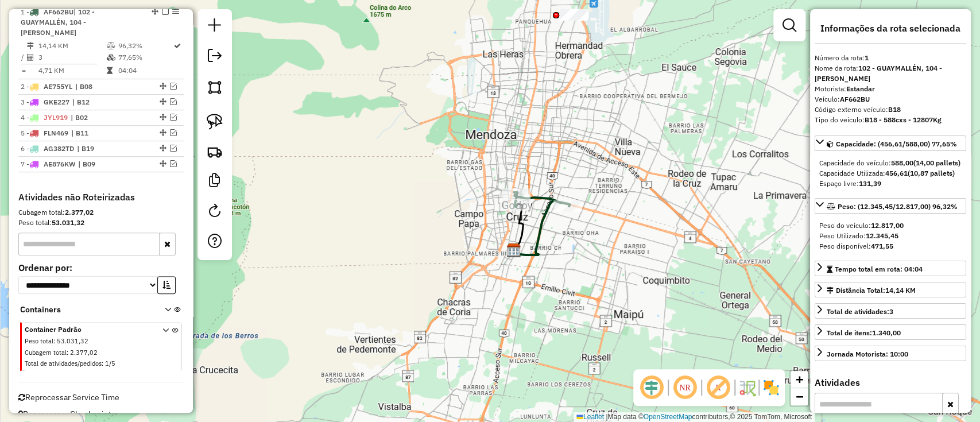
scroll to position [417, 0]
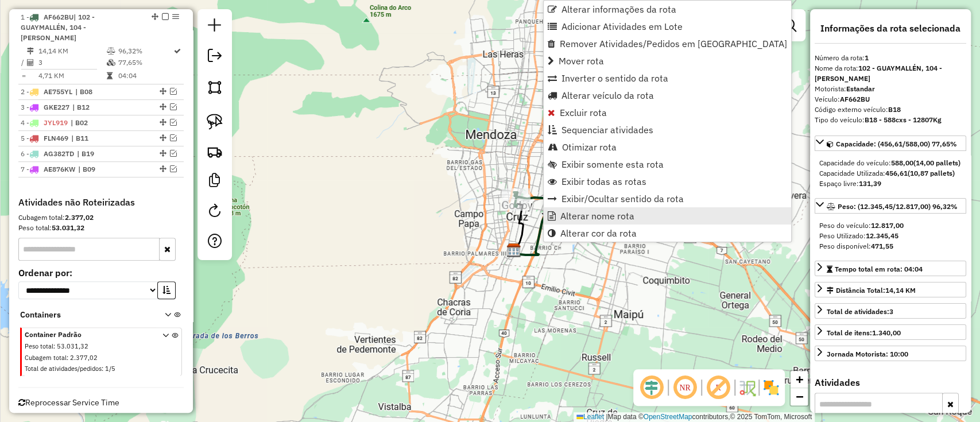
click at [560, 209] on link "Alterar nome rota" at bounding box center [666, 215] width 247 height 17
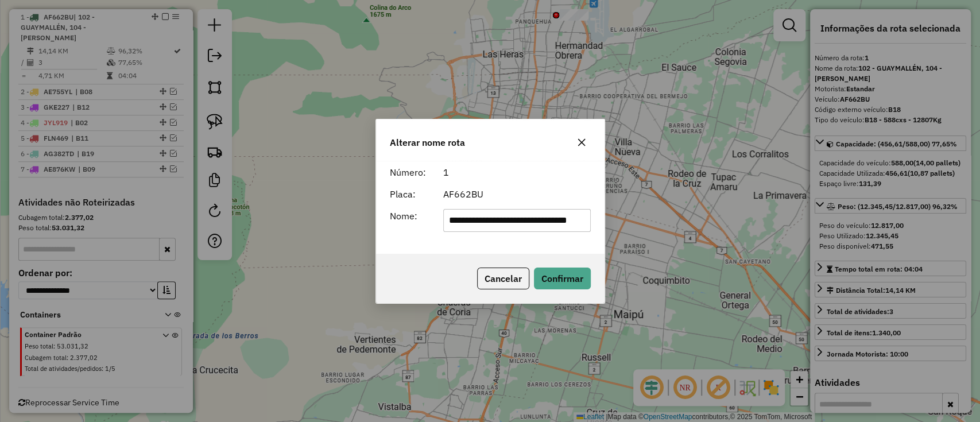
scroll to position [0, 0]
drag, startPoint x: 584, startPoint y: 224, endPoint x: 170, endPoint y: 290, distance: 419.1
click at [170, 290] on div "**********" at bounding box center [490, 211] width 980 height 422
type input "***"
click at [549, 267] on button "Confirmar" at bounding box center [562, 278] width 57 height 22
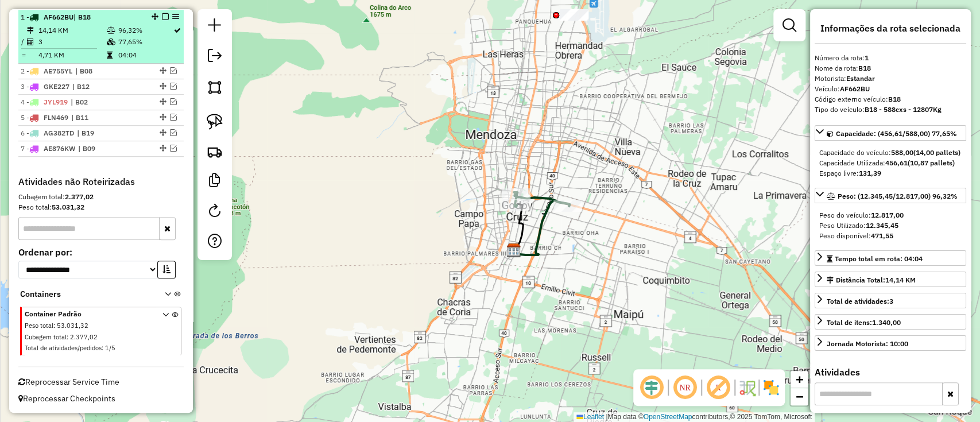
click at [164, 15] on em at bounding box center [165, 16] width 7 height 7
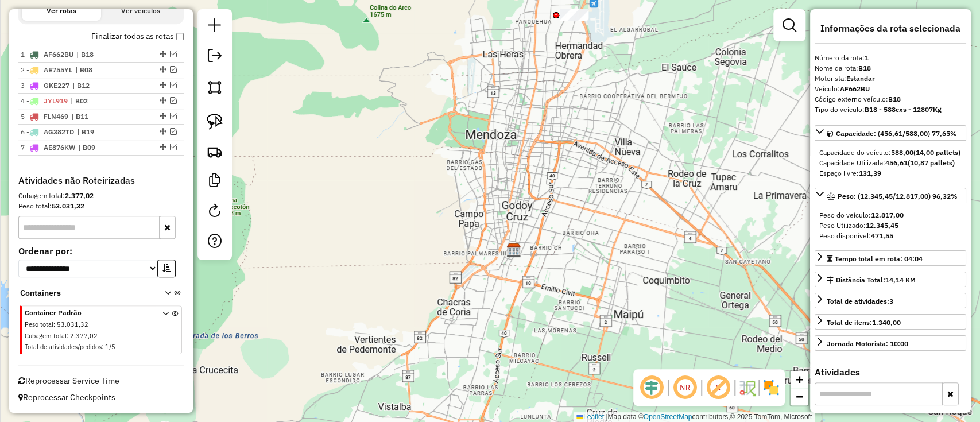
scroll to position [378, 0]
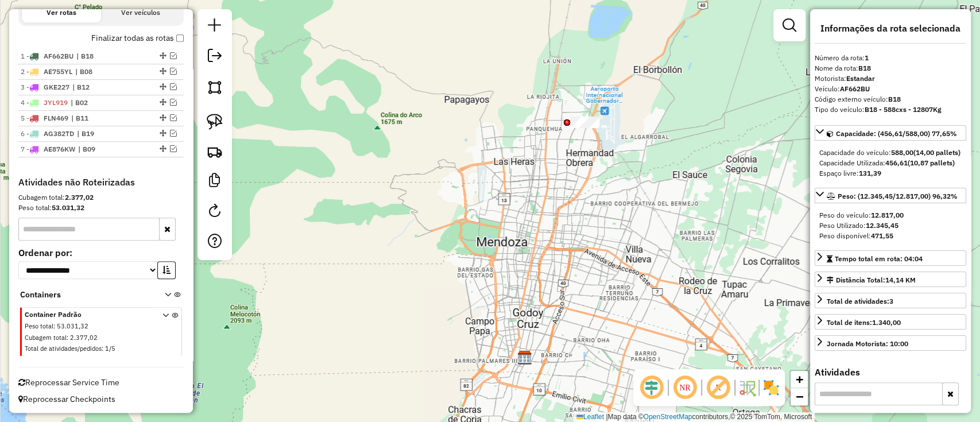
drag, startPoint x: 491, startPoint y: 253, endPoint x: 431, endPoint y: 379, distance: 139.4
click at [431, 379] on div "Janela de atendimento Grade de atendimento Capacidade Transportadoras Veículos …" at bounding box center [490, 211] width 980 height 422
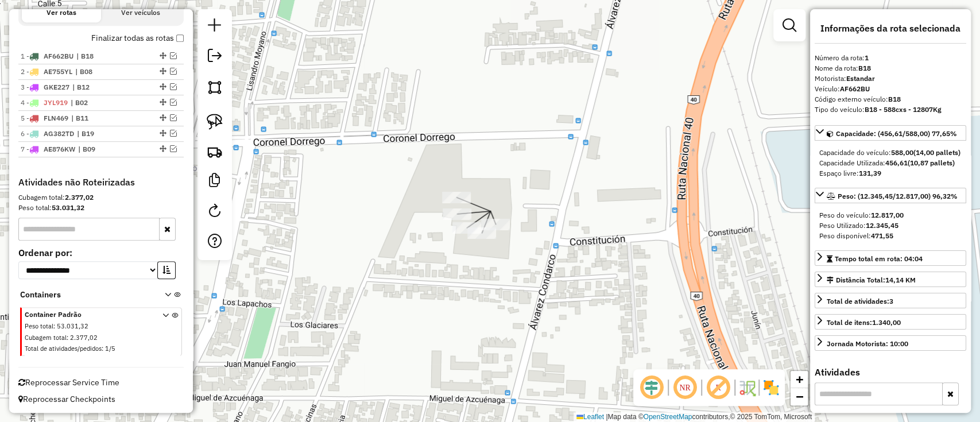
click at [519, 248] on div "Janela de atendimento Grade de atendimento Capacidade Transportadoras Veículos …" at bounding box center [490, 211] width 980 height 422
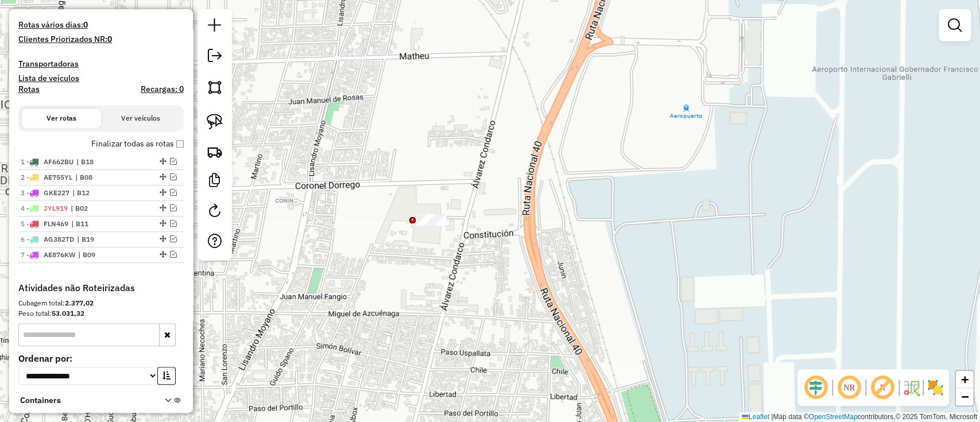
scroll to position [225, 0]
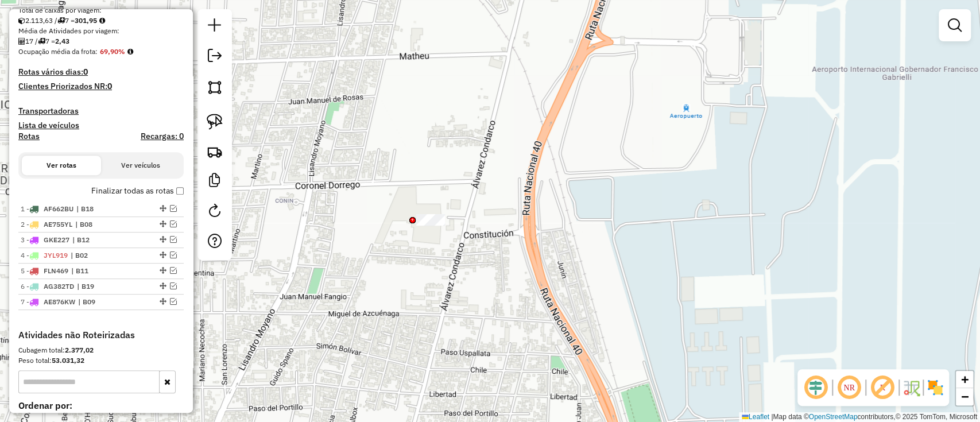
click at [156, 193] on label "Finalizar todas as rotas" at bounding box center [137, 191] width 92 height 12
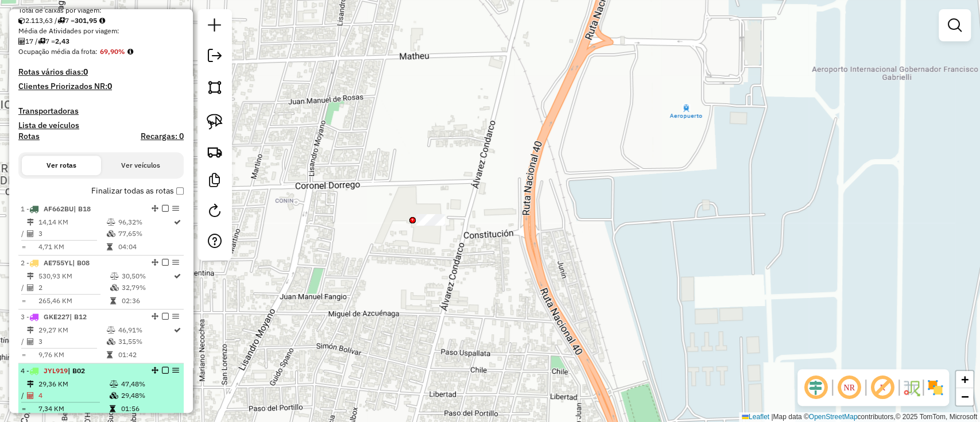
click at [104, 397] on td "4" at bounding box center [73, 395] width 71 height 11
select select "**********"
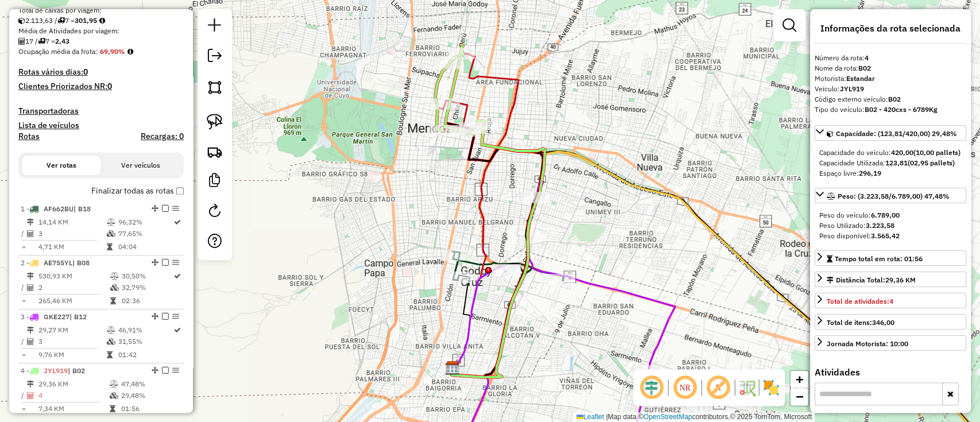
click at [161, 189] on label "Finalizar todas as rotas" at bounding box center [137, 191] width 92 height 12
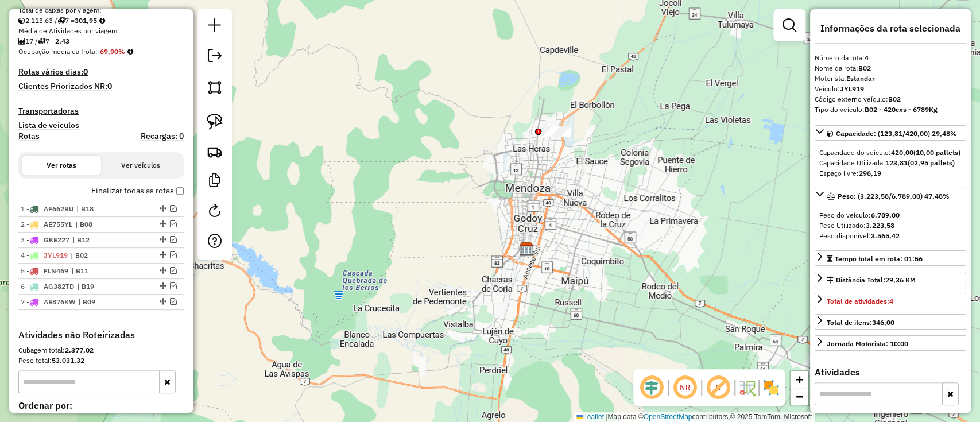
drag, startPoint x: 564, startPoint y: 187, endPoint x: 526, endPoint y: 272, distance: 93.2
click at [527, 271] on div "Janela de atendimento Grade de atendimento Capacidade Transportadoras Veículos …" at bounding box center [490, 211] width 980 height 422
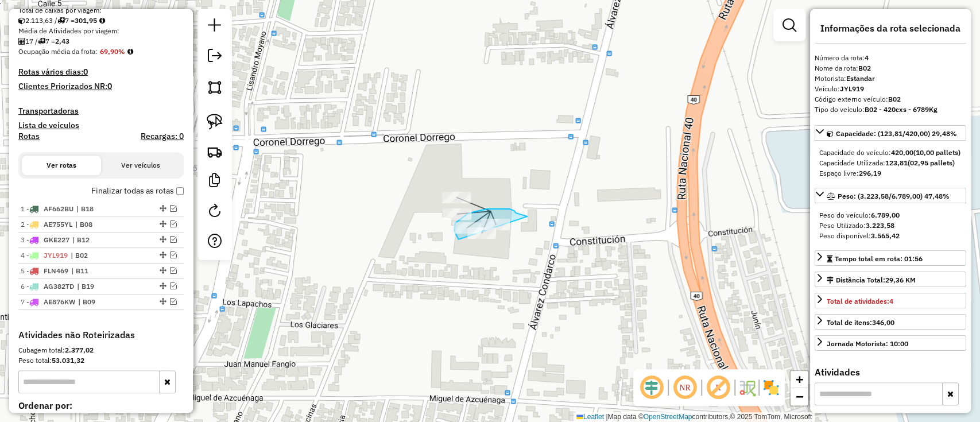
drag, startPoint x: 527, startPoint y: 216, endPoint x: 477, endPoint y: 258, distance: 64.7
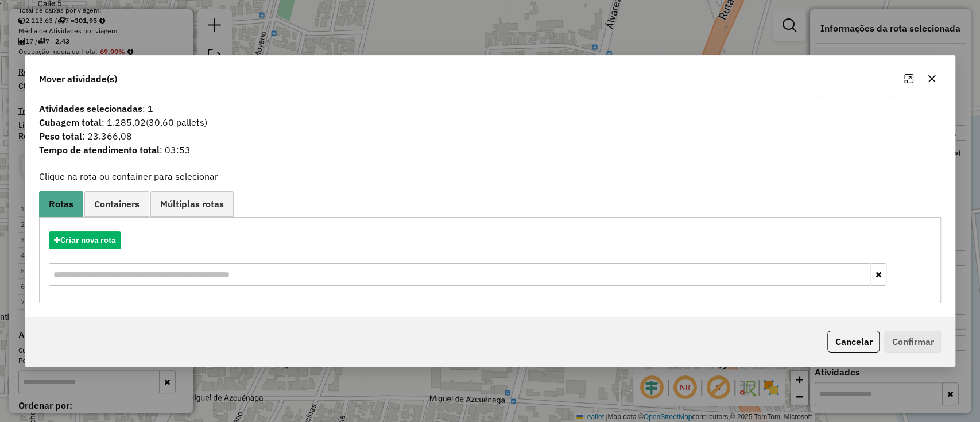
click at [97, 249] on div "Criar nova rota" at bounding box center [490, 240] width 896 height 18
click at [110, 238] on button "Criar nova rota" at bounding box center [85, 240] width 72 height 18
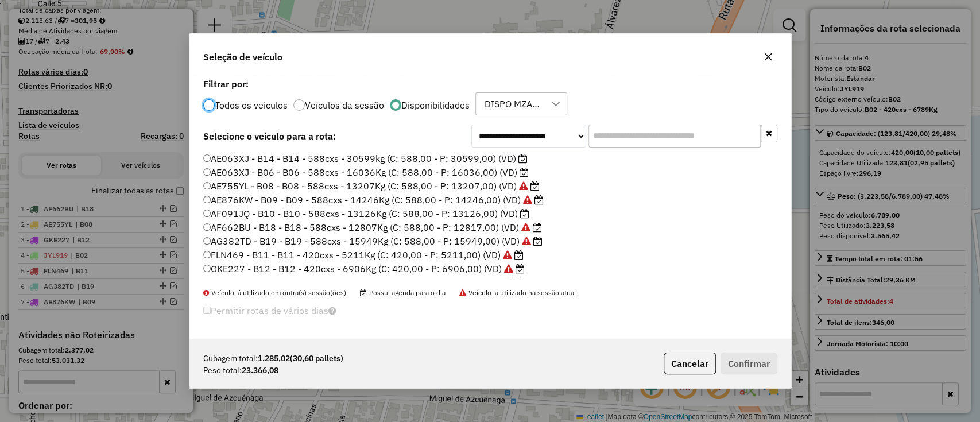
scroll to position [6, 3]
click at [662, 137] on input "text" at bounding box center [674, 136] width 172 height 23
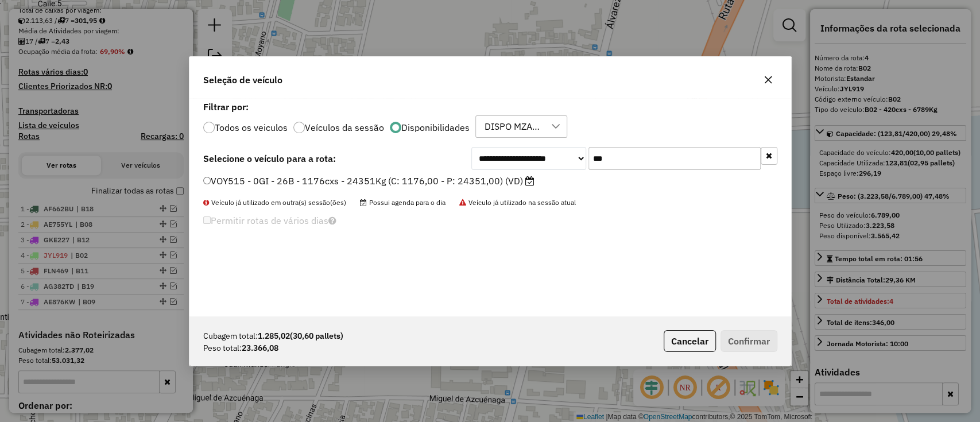
type input "***"
click at [475, 181] on label "VOY515 - 0GI - 26B - 1176cxs - 24351Kg (C: 1176,00 - P: 24351,00) (VD)" at bounding box center [368, 181] width 331 height 14
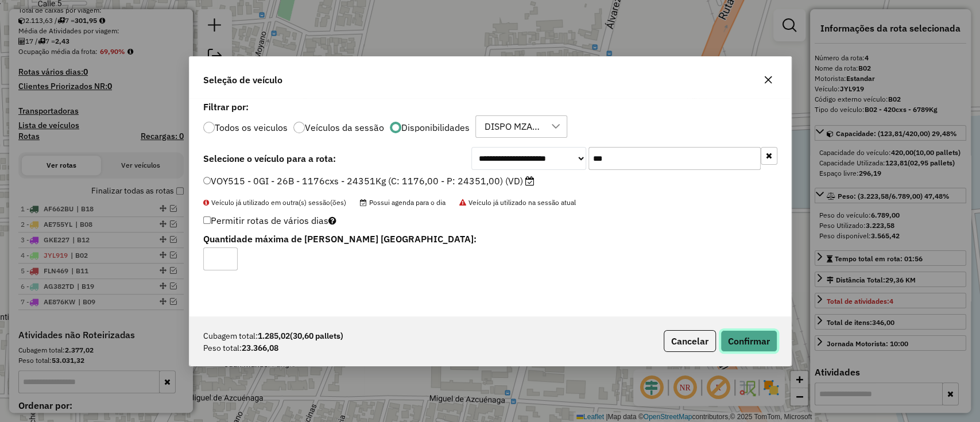
click at [753, 343] on button "Confirmar" at bounding box center [748, 341] width 57 height 22
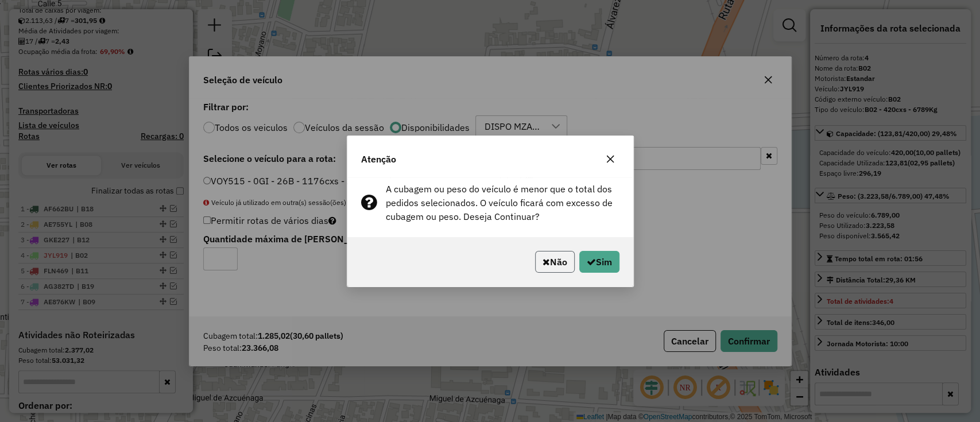
click at [550, 272] on button "Não" at bounding box center [555, 262] width 40 height 22
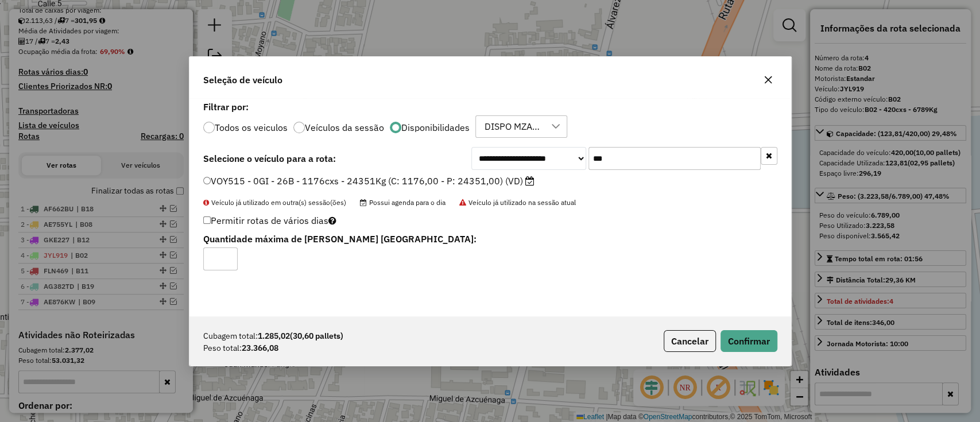
click at [696, 328] on div "Cubagem total: 1.285,02 (30,60 pallets) Peso total: 23.366,08 Cancelar Confirmar" at bounding box center [489, 340] width 601 height 49
click at [681, 332] on button "Cancelar" at bounding box center [689, 341] width 52 height 22
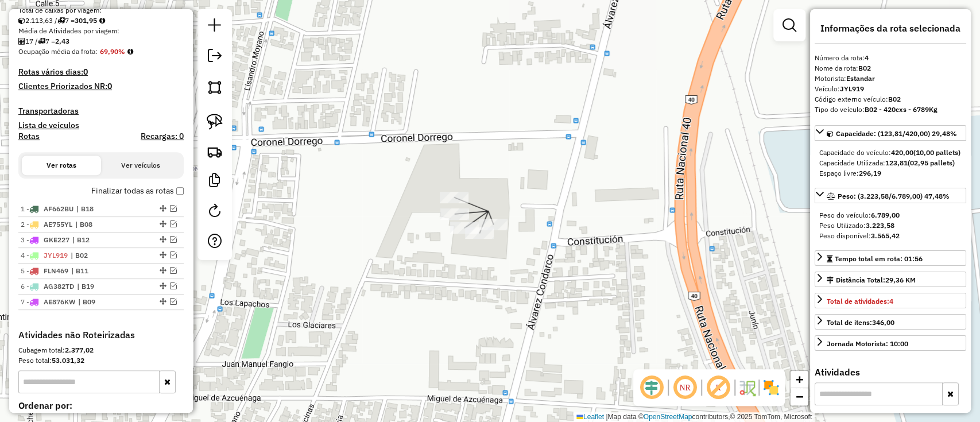
click at [512, 215] on div "Janela de atendimento Grade de atendimento Capacidade Transportadoras Veículos …" at bounding box center [490, 211] width 980 height 422
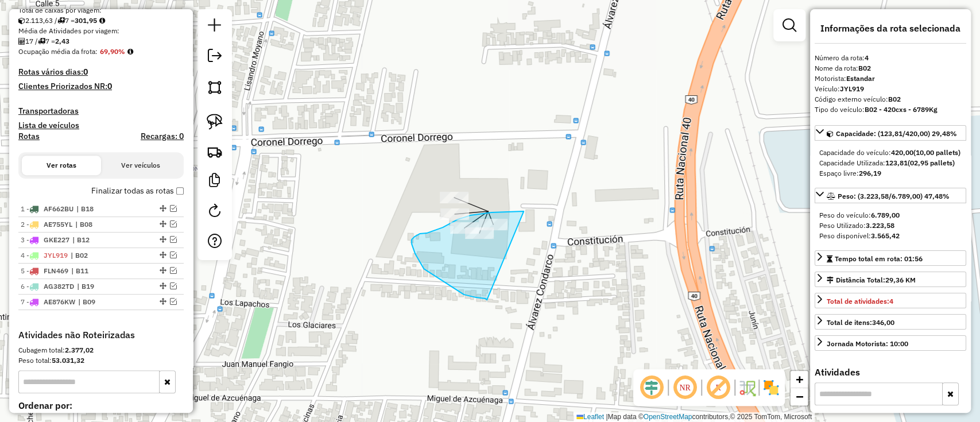
drag, startPoint x: 514, startPoint y: 211, endPoint x: 489, endPoint y: 300, distance: 91.9
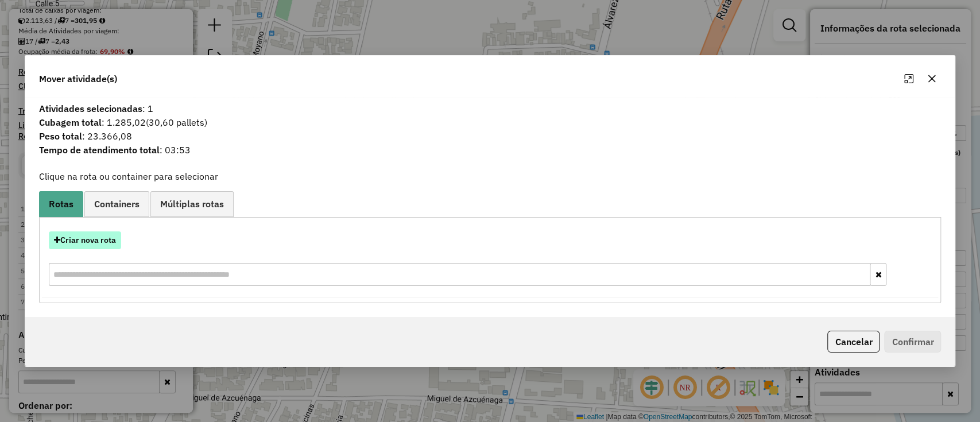
click at [80, 244] on button "Criar nova rota" at bounding box center [85, 240] width 72 height 18
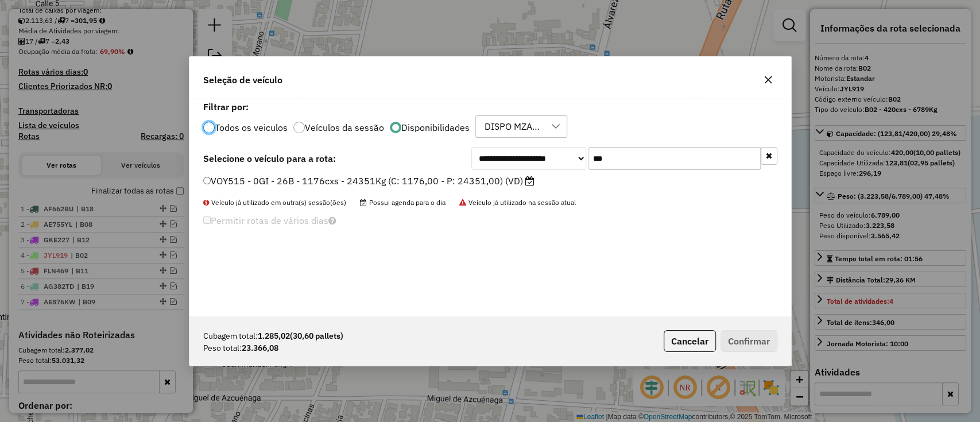
click at [654, 154] on input "***" at bounding box center [674, 158] width 172 height 23
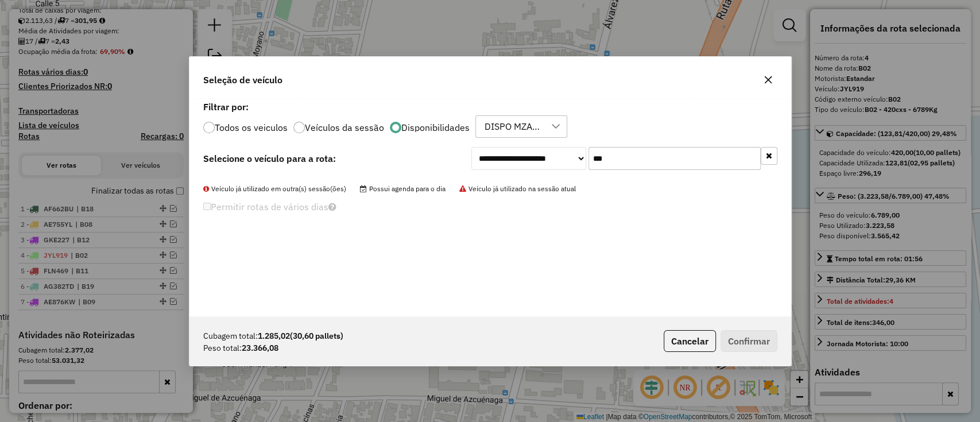
type input "***"
click at [247, 124] on label "Todos os veiculos" at bounding box center [251, 127] width 73 height 9
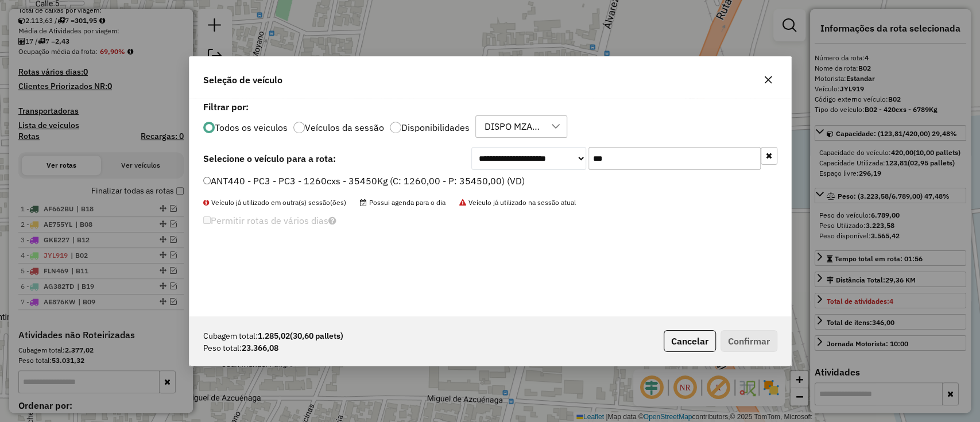
click at [402, 178] on label "ANT440 - PC3 - PC3 - 1260cxs - 35450Kg (C: 1260,00 - P: 35450,00) (VD)" at bounding box center [363, 181] width 321 height 14
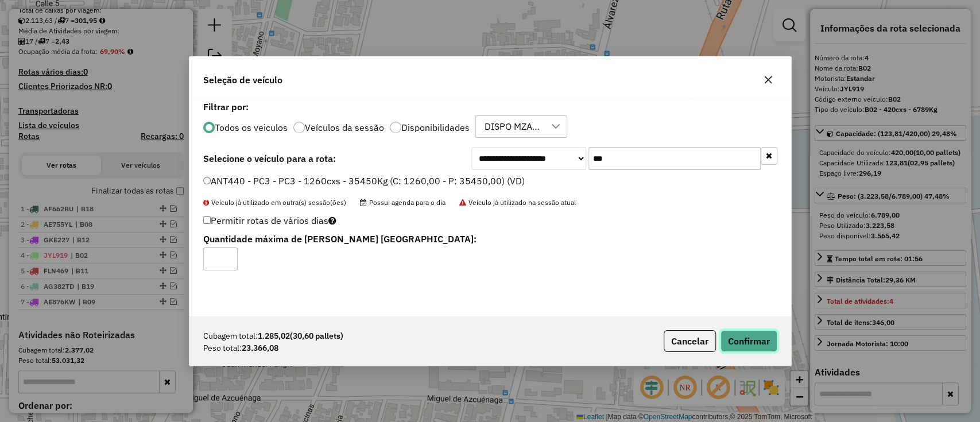
click at [760, 343] on button "Confirmar" at bounding box center [748, 341] width 57 height 22
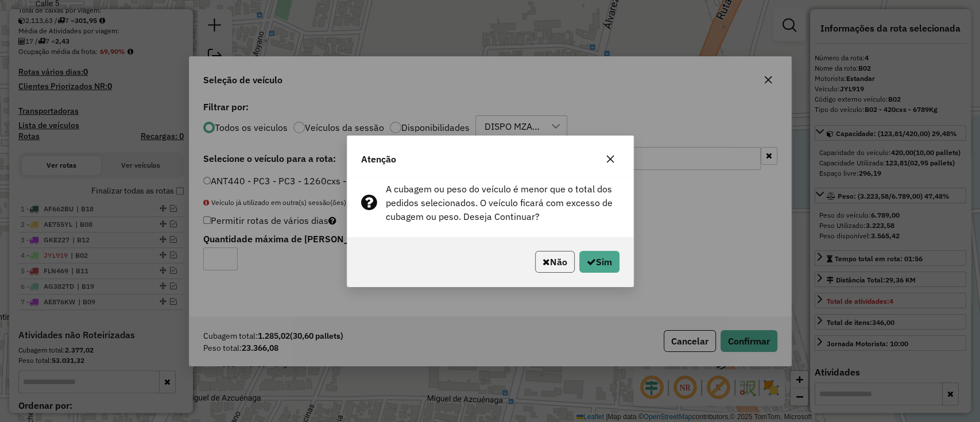
click at [541, 255] on button "Não" at bounding box center [555, 262] width 40 height 22
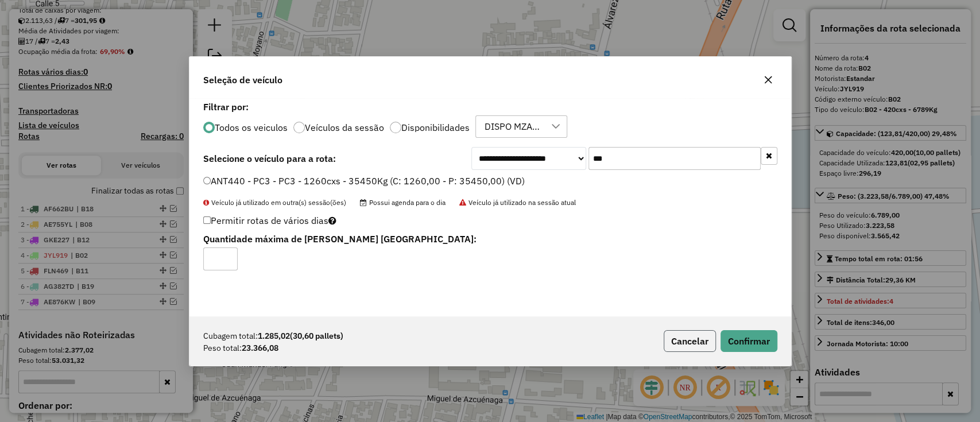
click at [708, 351] on button "Cancelar" at bounding box center [689, 341] width 52 height 22
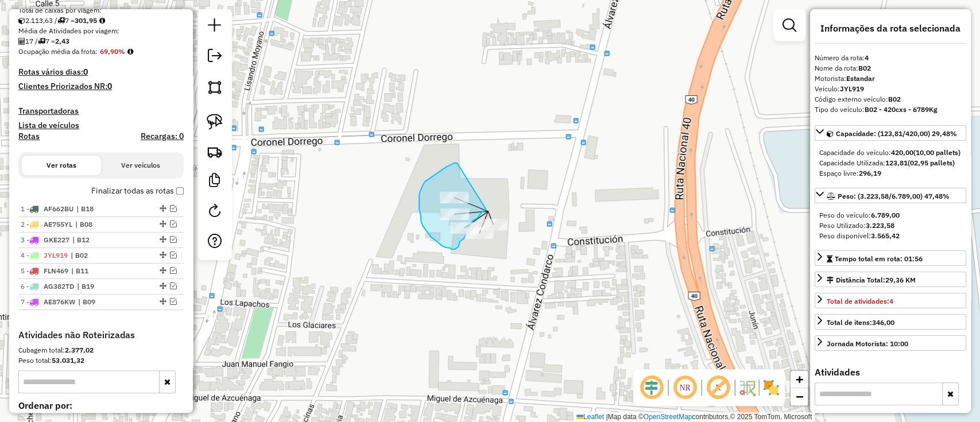
drag, startPoint x: 457, startPoint y: 163, endPoint x: 485, endPoint y: 209, distance: 54.1
click at [471, 226] on div "Janela de atendimento Grade de atendimento Capacidade Transportadoras Veículos …" at bounding box center [490, 211] width 980 height 422
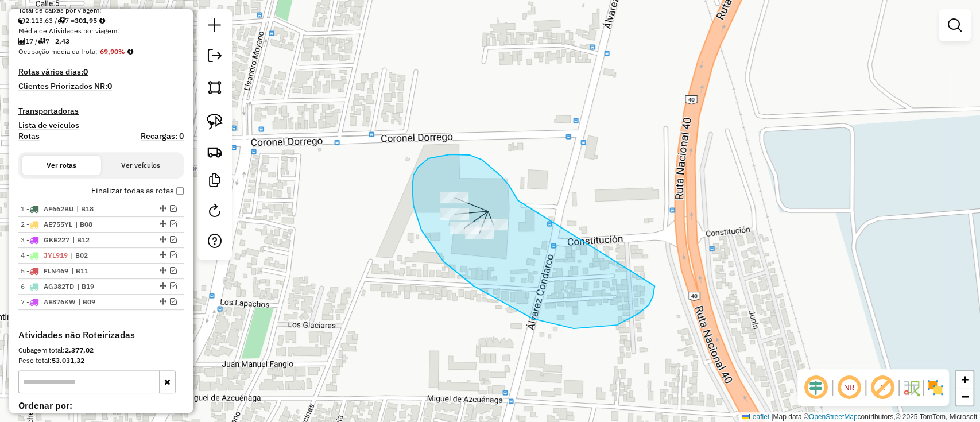
drag, startPoint x: 508, startPoint y: 184, endPoint x: 655, endPoint y: 278, distance: 174.2
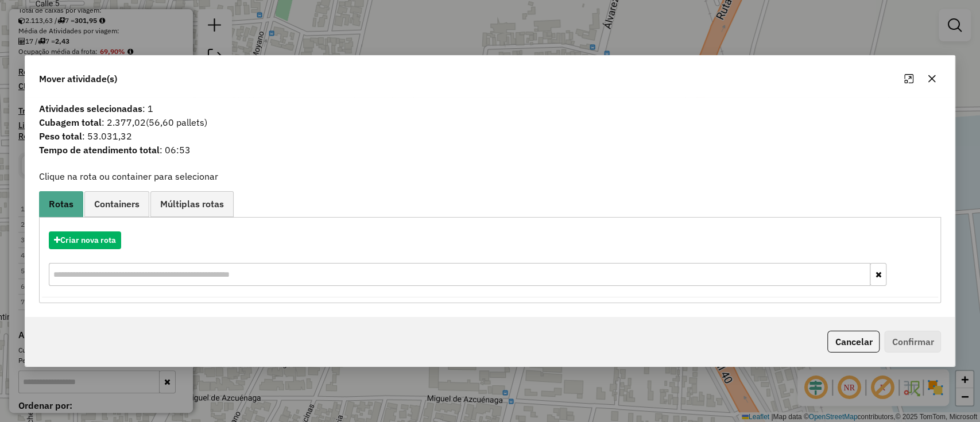
click at [867, 333] on button "Cancelar" at bounding box center [853, 342] width 52 height 22
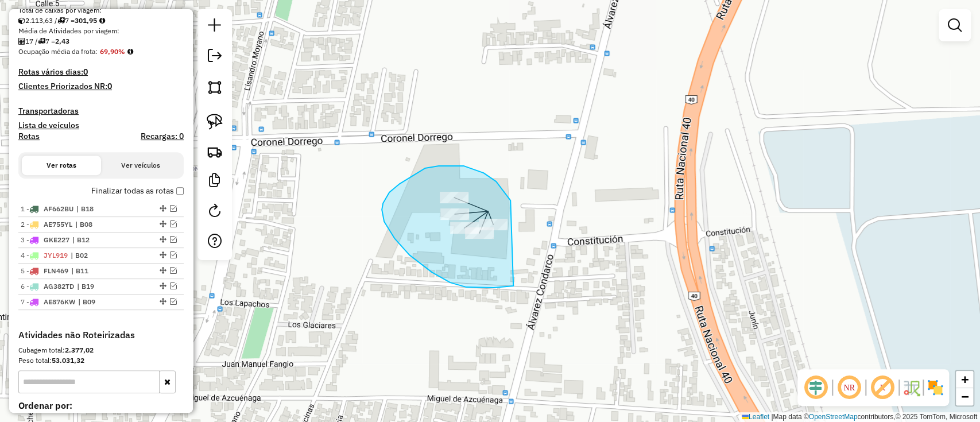
drag, startPoint x: 510, startPoint y: 200, endPoint x: 638, endPoint y: 200, distance: 127.4
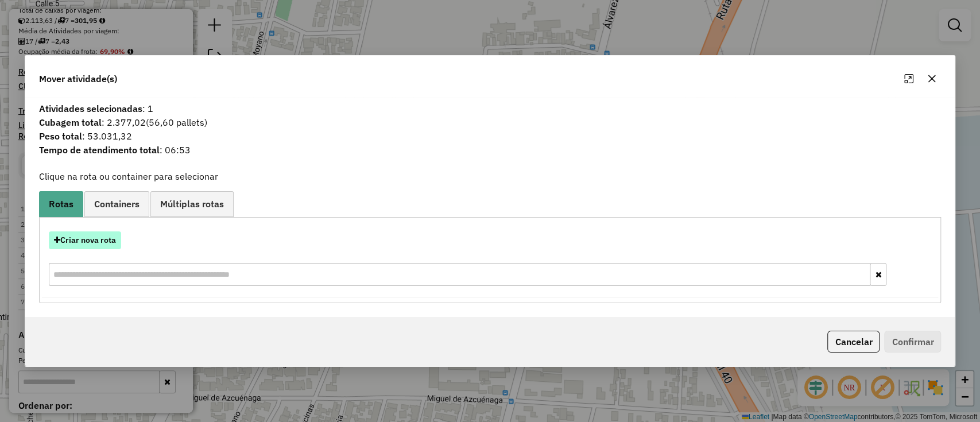
click at [97, 242] on button "Criar nova rota" at bounding box center [85, 240] width 72 height 18
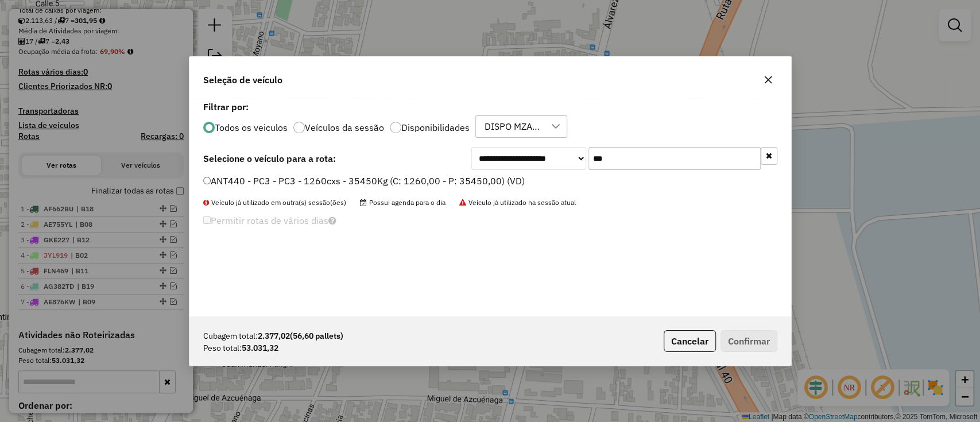
click at [449, 182] on label "ANT440 - PC3 - PC3 - 1260cxs - 35450Kg (C: 1260,00 - P: 35450,00) (VD)" at bounding box center [363, 181] width 321 height 14
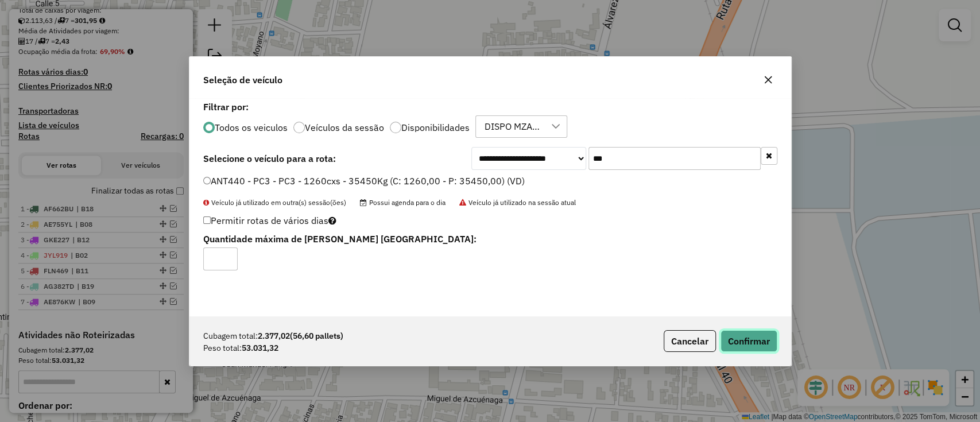
click at [749, 337] on button "Confirmar" at bounding box center [748, 341] width 57 height 22
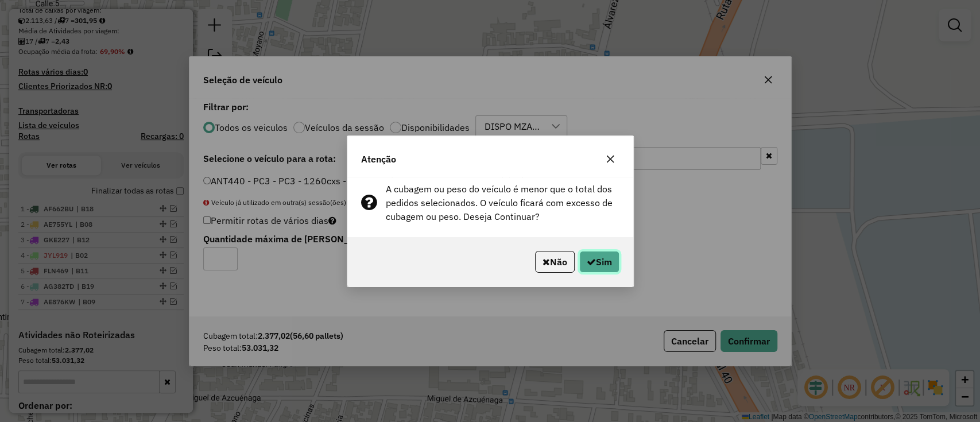
click at [603, 252] on button "Sim" at bounding box center [599, 262] width 40 height 22
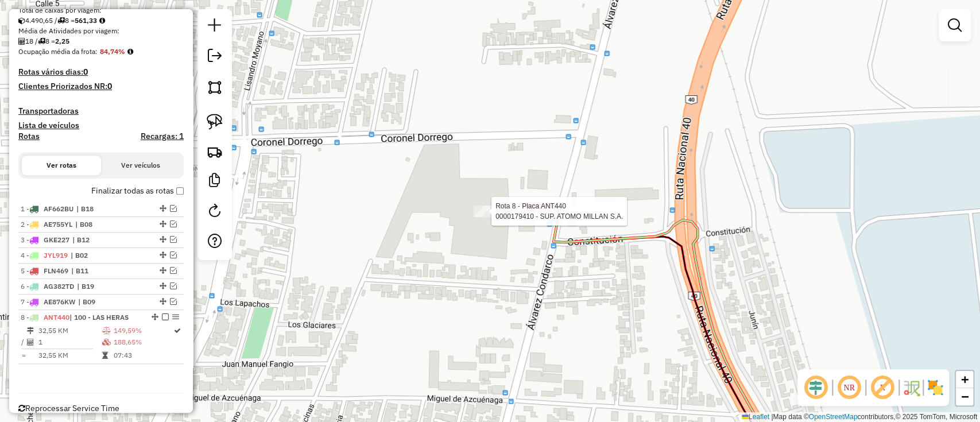
select select "**********"
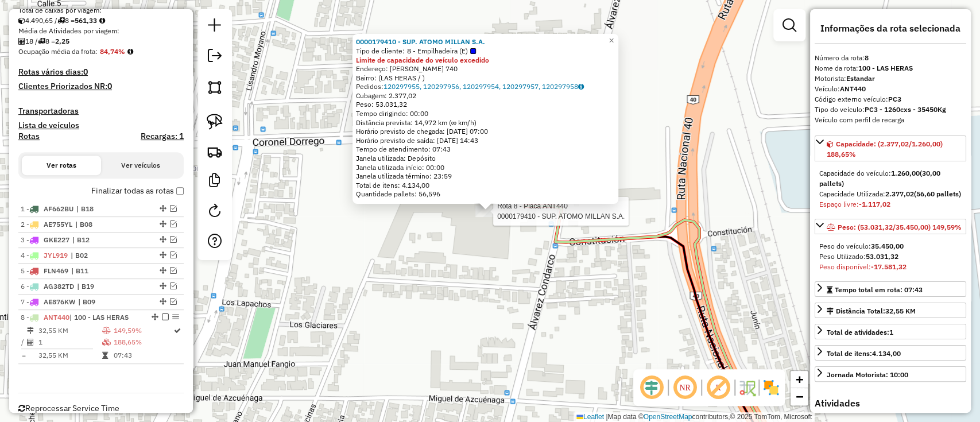
scroll to position [251, 0]
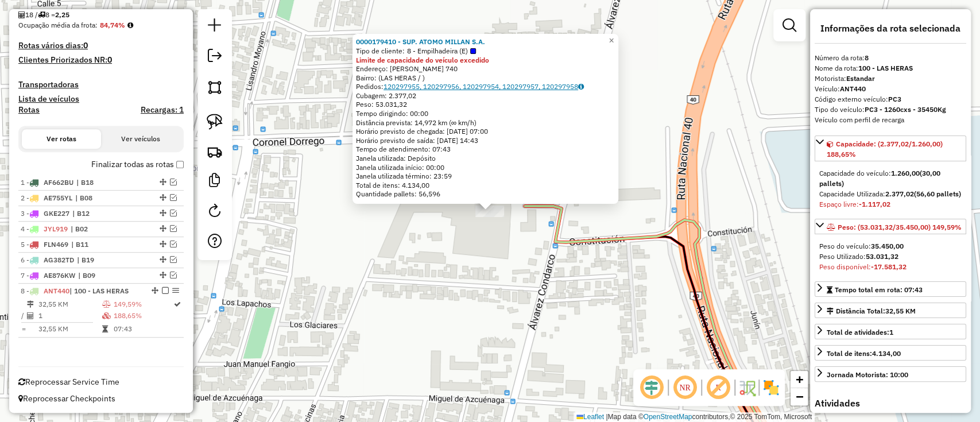
click at [454, 85] on link "120297955, 120297956, 120297954, 120297957, 120297958" at bounding box center [483, 86] width 200 height 9
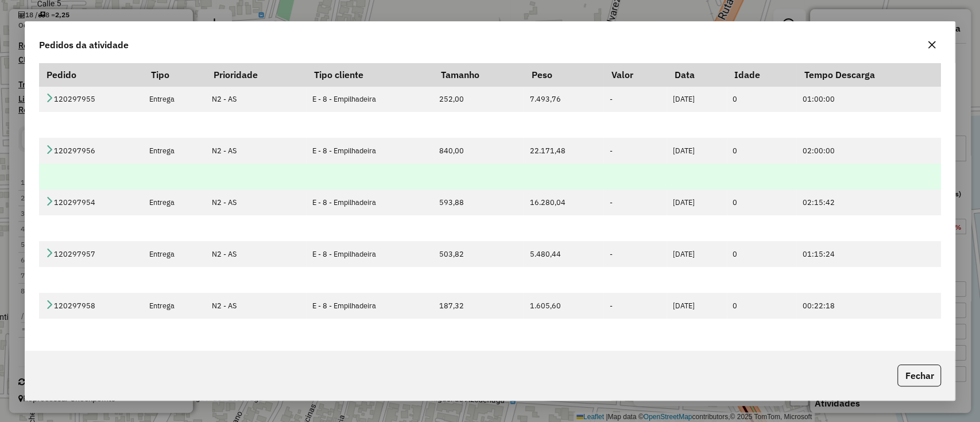
scroll to position [0, 0]
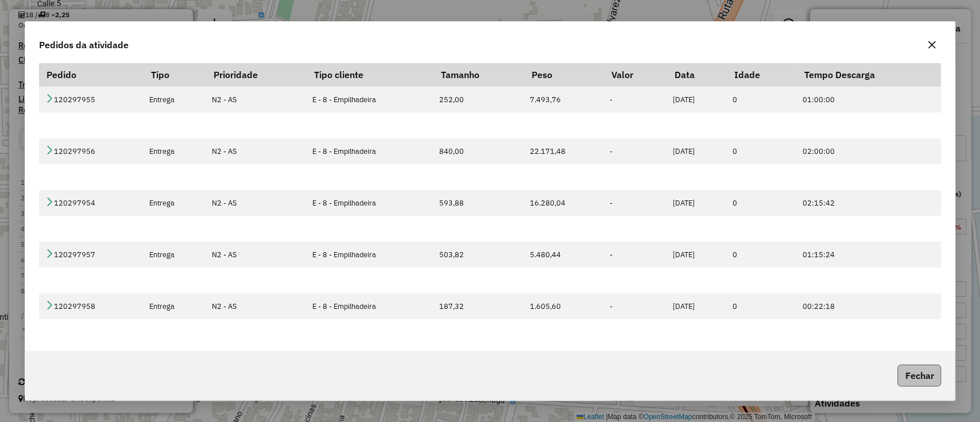
click at [915, 383] on button "Fechar" at bounding box center [919, 375] width 44 height 22
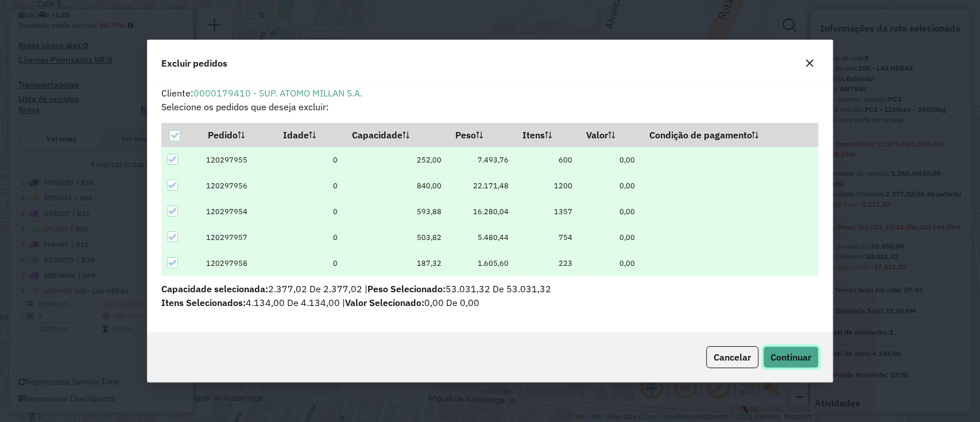
click at [795, 351] on span "Continuar" at bounding box center [790, 356] width 41 height 11
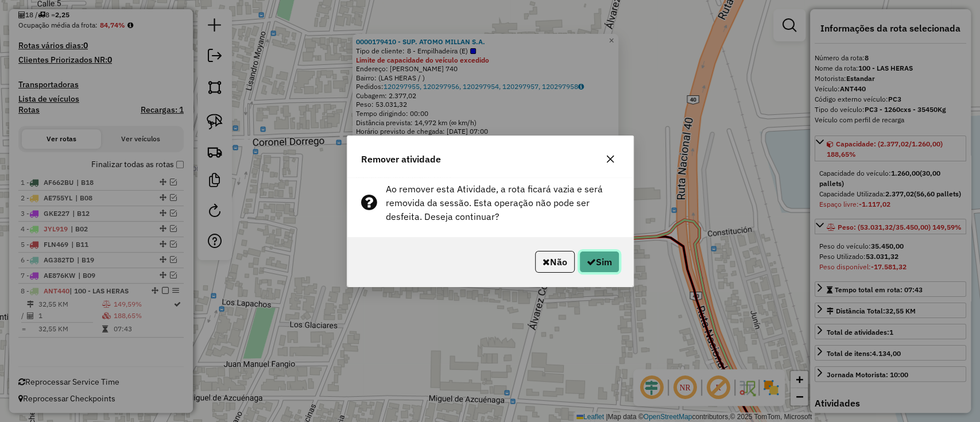
click at [599, 264] on button "Sim" at bounding box center [599, 262] width 40 height 22
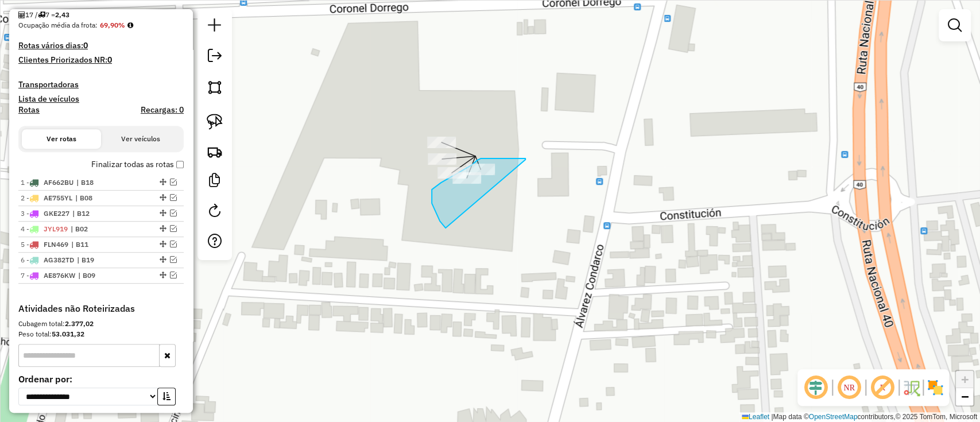
drag, startPoint x: 525, startPoint y: 160, endPoint x: 465, endPoint y: 242, distance: 101.5
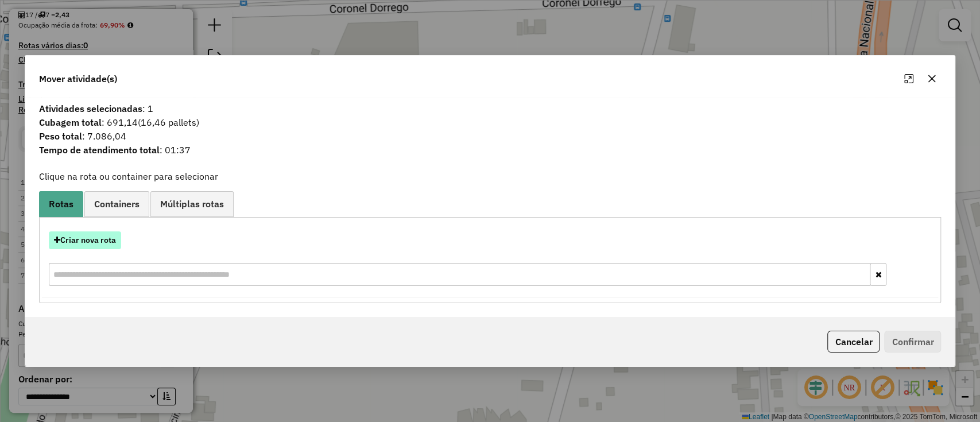
click at [87, 234] on button "Criar nova rota" at bounding box center [85, 240] width 72 height 18
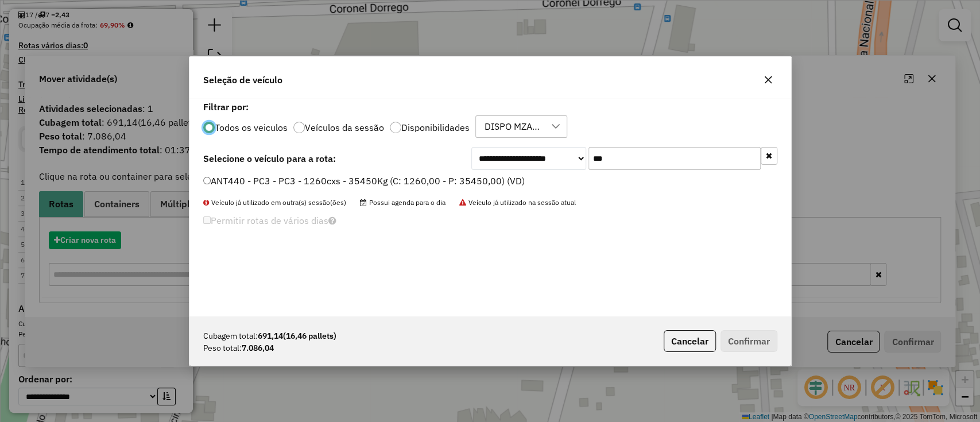
scroll to position [6, 3]
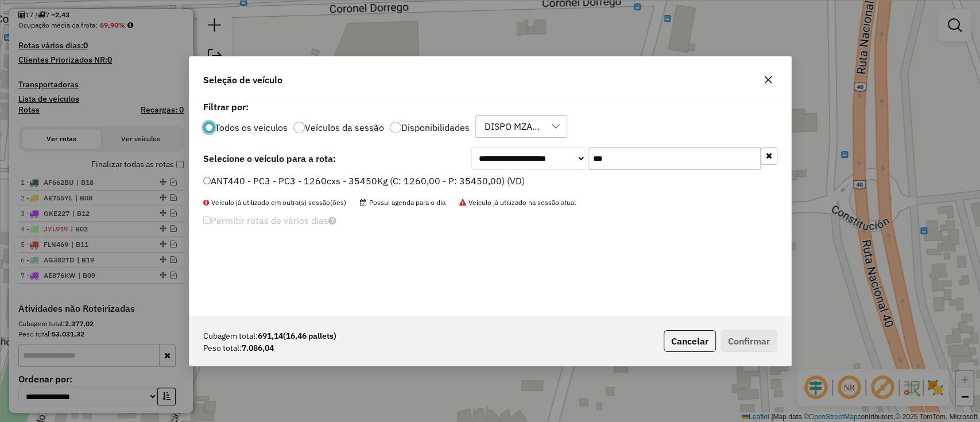
click at [475, 190] on div "ANT440 - PC3 - PC3 - 1260cxs - 35450Kg (C: 1260,00 - P: 35450,00) (VD)" at bounding box center [490, 185] width 588 height 23
click at [475, 181] on label "ANT440 - PC3 - PC3 - 1260cxs - 35450Kg (C: 1260,00 - P: 35450,00) (VD)" at bounding box center [363, 181] width 321 height 14
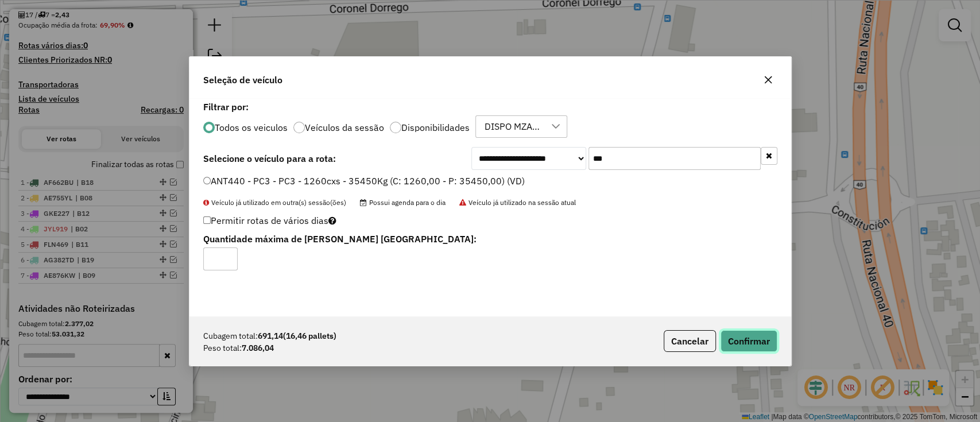
click at [732, 339] on button "Confirmar" at bounding box center [748, 341] width 57 height 22
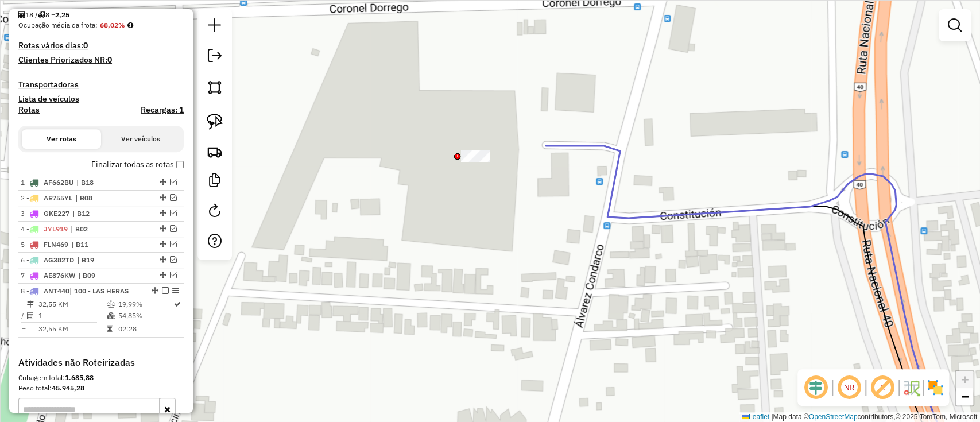
click at [600, 146] on icon at bounding box center [751, 305] width 410 height 318
select select "**********"
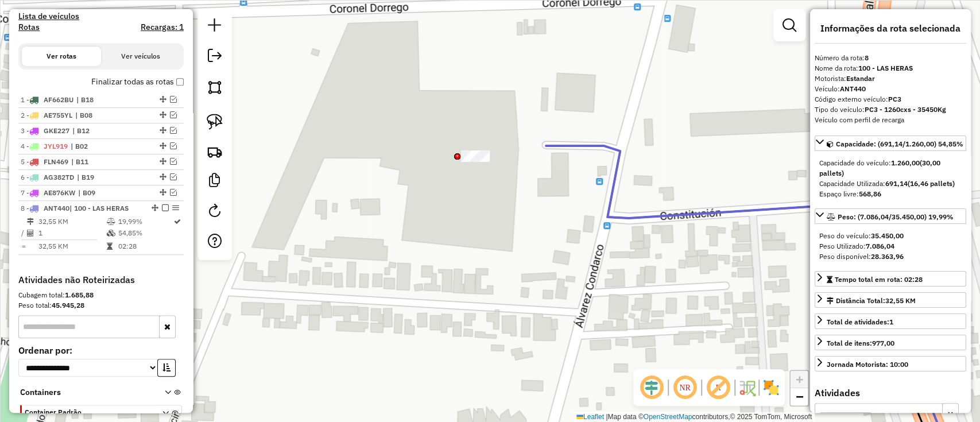
scroll to position [432, 0]
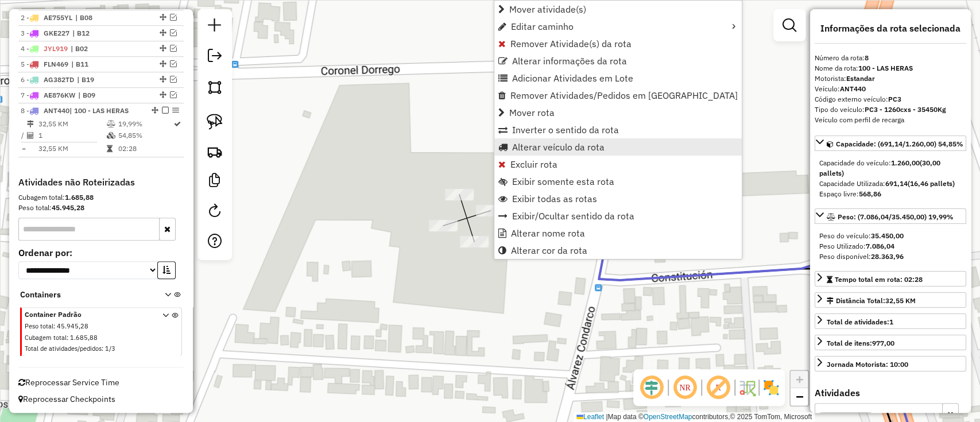
click at [565, 143] on span "Alterar veículo da rota" at bounding box center [558, 146] width 92 height 9
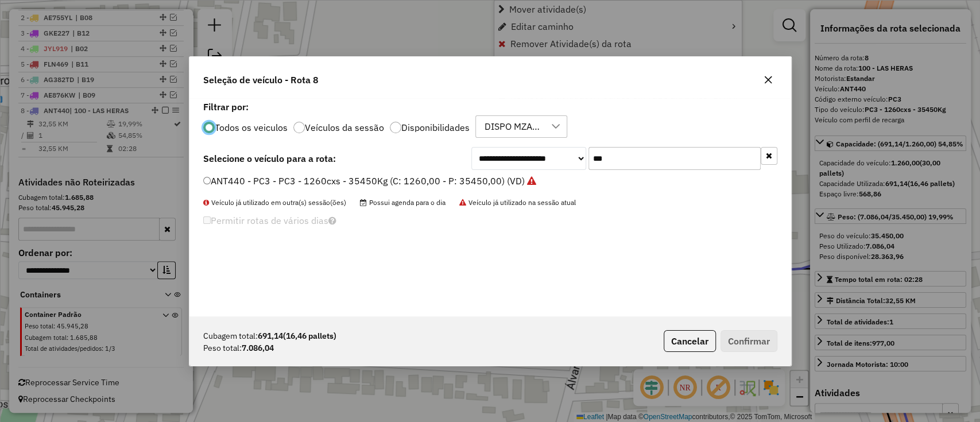
scroll to position [6, 3]
drag, startPoint x: 626, startPoint y: 159, endPoint x: 545, endPoint y: 162, distance: 80.4
click at [545, 162] on div "**********" at bounding box center [624, 158] width 306 height 23
type input "***"
click at [487, 178] on label "BLH724 - 41B - 41B - 1260cxs - 37338Kg (C: 1260,00 - P: 37338,00) (VD)" at bounding box center [363, 181] width 321 height 14
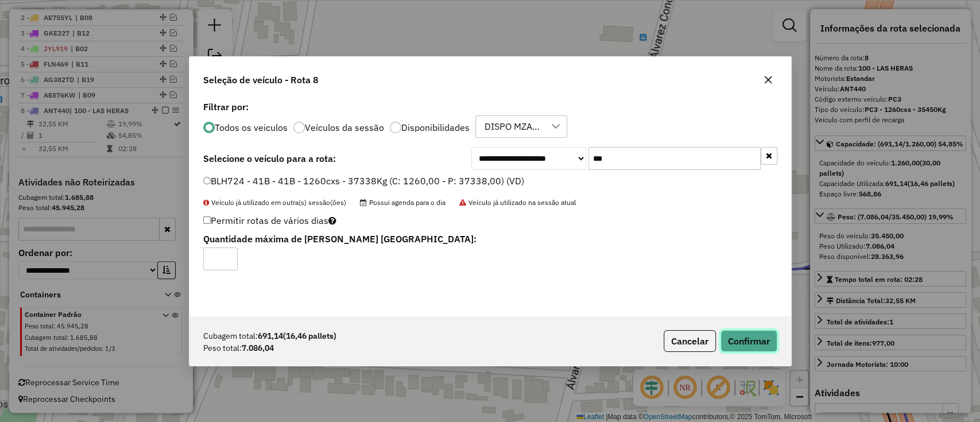
click at [755, 338] on button "Confirmar" at bounding box center [748, 341] width 57 height 22
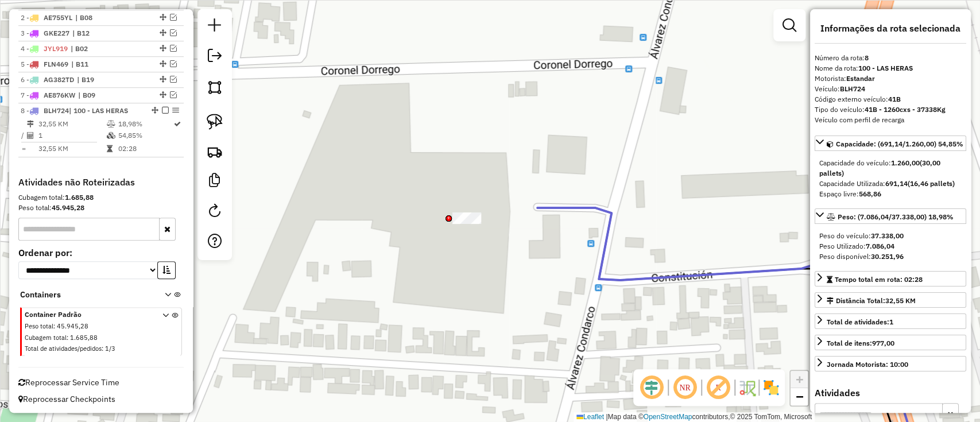
click at [468, 224] on div at bounding box center [466, 217] width 29 height 11
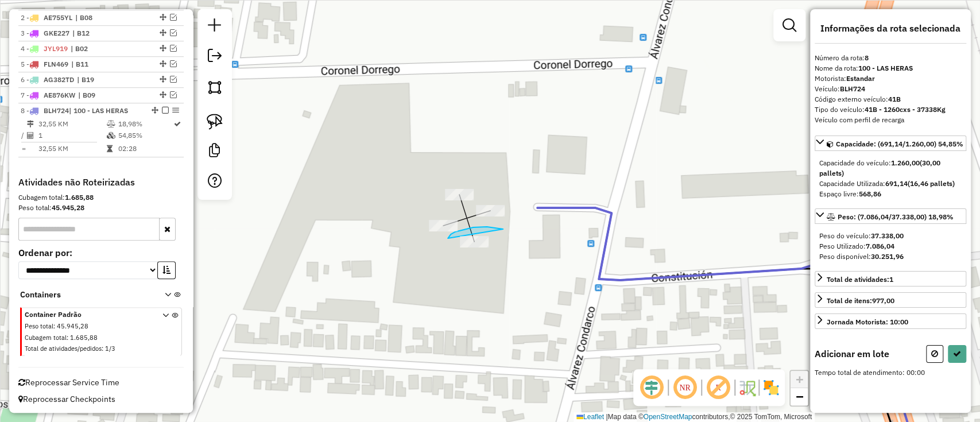
drag, startPoint x: 459, startPoint y: 231, endPoint x: 473, endPoint y: 268, distance: 39.4
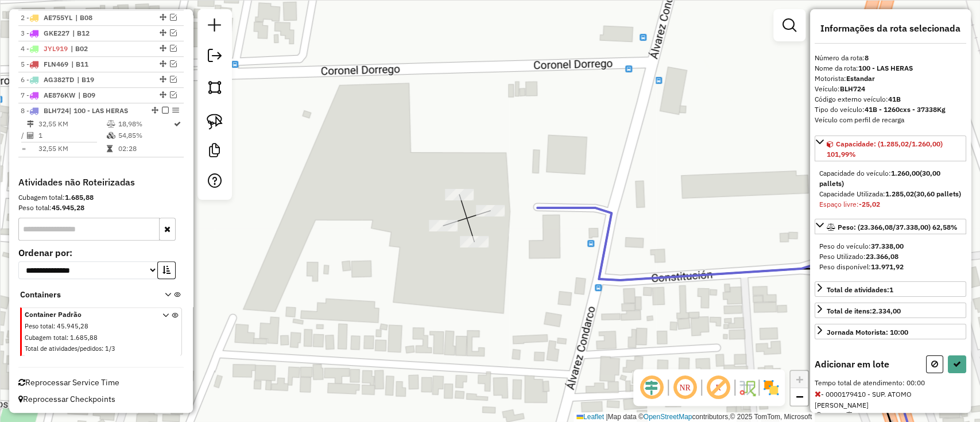
select select "**********"
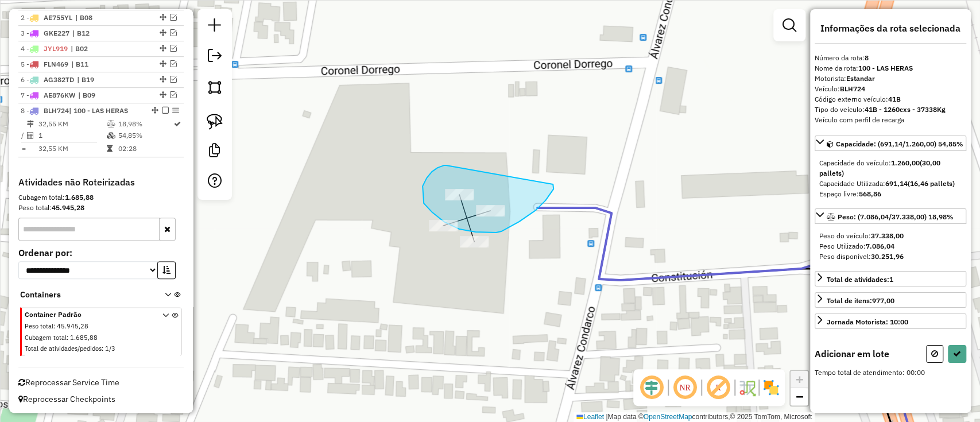
drag, startPoint x: 426, startPoint y: 178, endPoint x: 553, endPoint y: 184, distance: 126.4
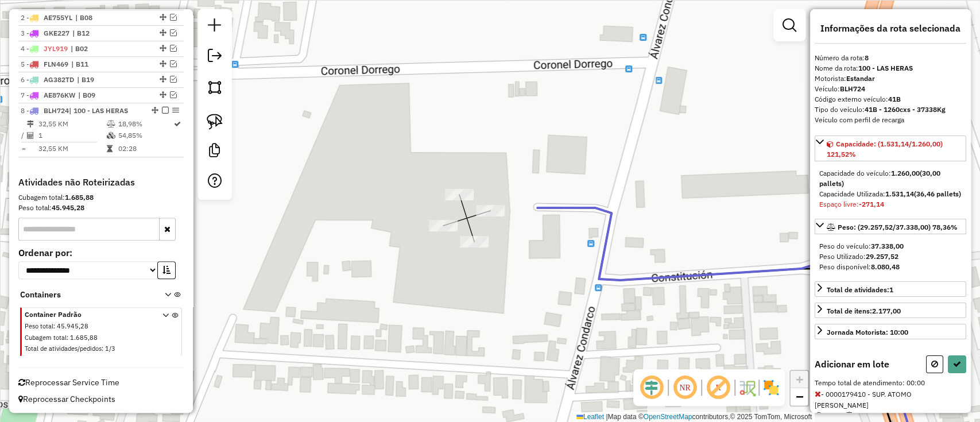
select select "**********"
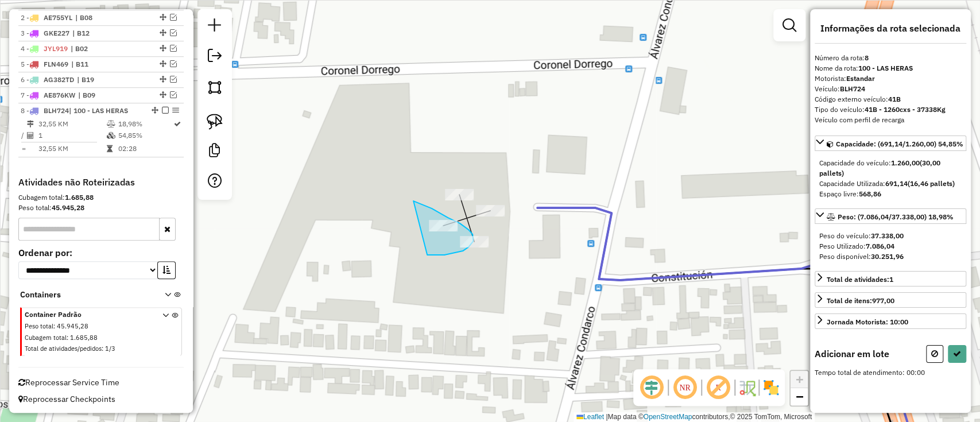
drag, startPoint x: 413, startPoint y: 201, endPoint x: 419, endPoint y: 256, distance: 55.4
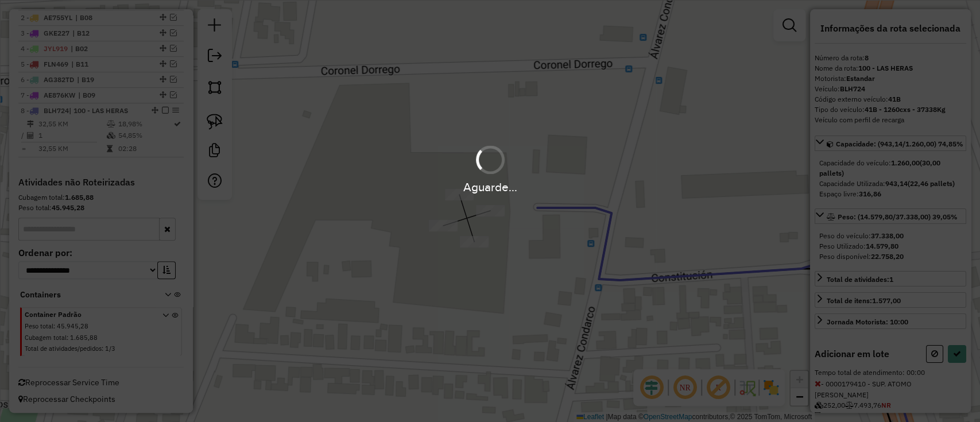
select select "**********"
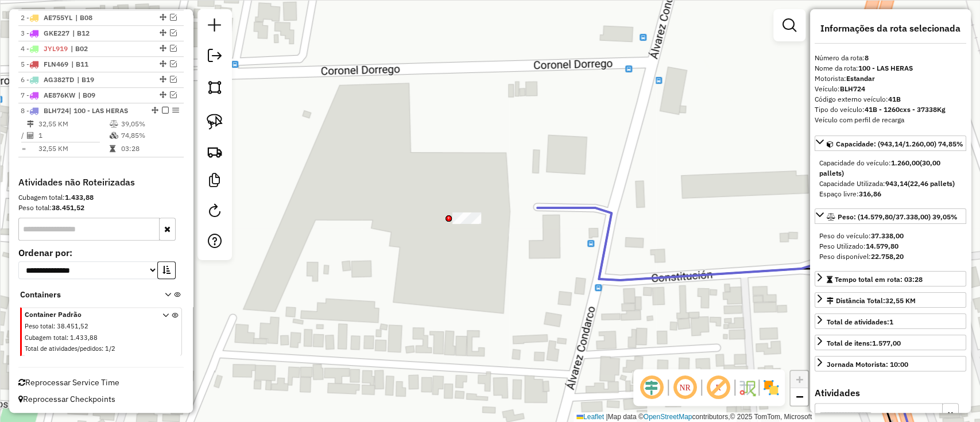
click at [470, 224] on div at bounding box center [466, 217] width 29 height 11
drag, startPoint x: 488, startPoint y: 250, endPoint x: 425, endPoint y: 257, distance: 62.9
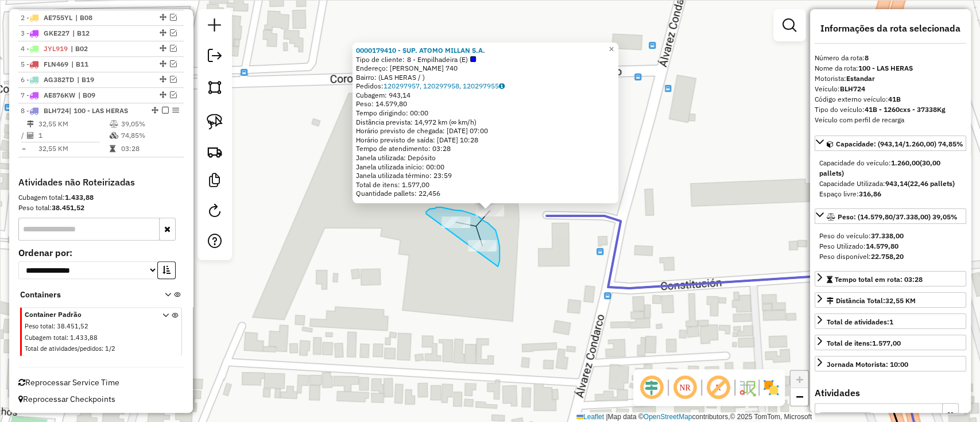
drag, startPoint x: 436, startPoint y: 207, endPoint x: 402, endPoint y: 278, distance: 78.3
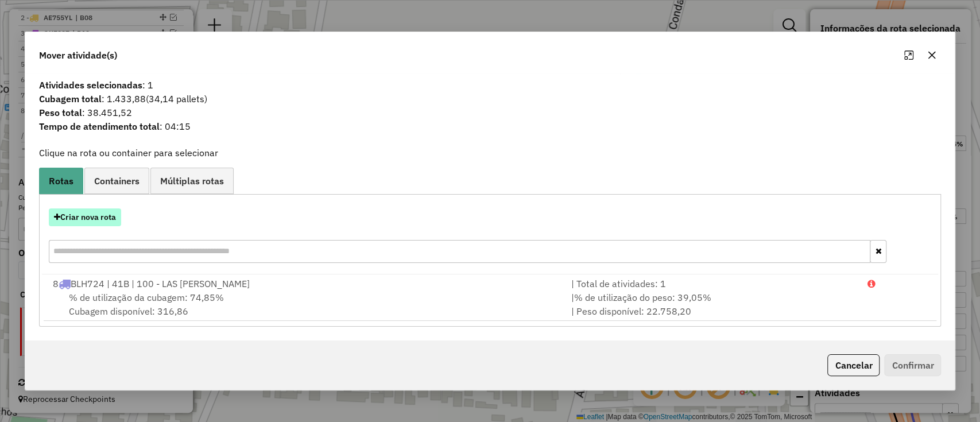
click at [83, 225] on button "Criar nova rota" at bounding box center [85, 217] width 72 height 18
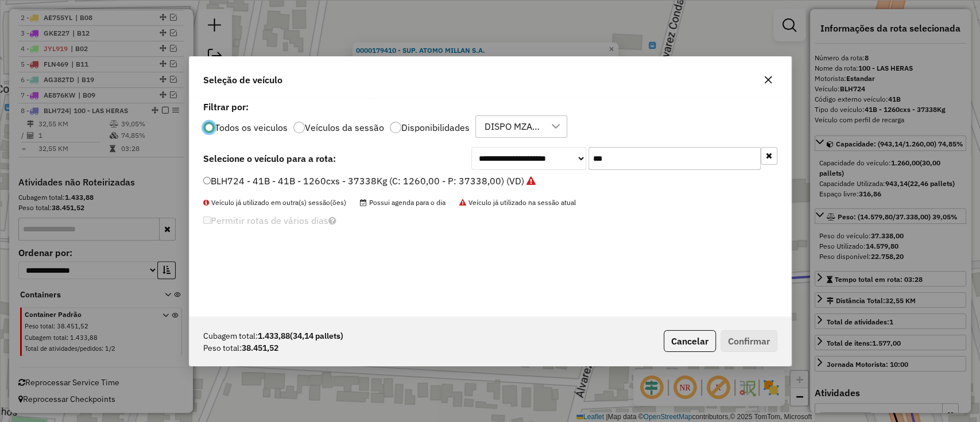
click at [514, 177] on label "BLH724 - 41B - 41B - 1260cxs - 37338Kg (C: 1260,00 - P: 37338,00) (VD)" at bounding box center [369, 181] width 332 height 14
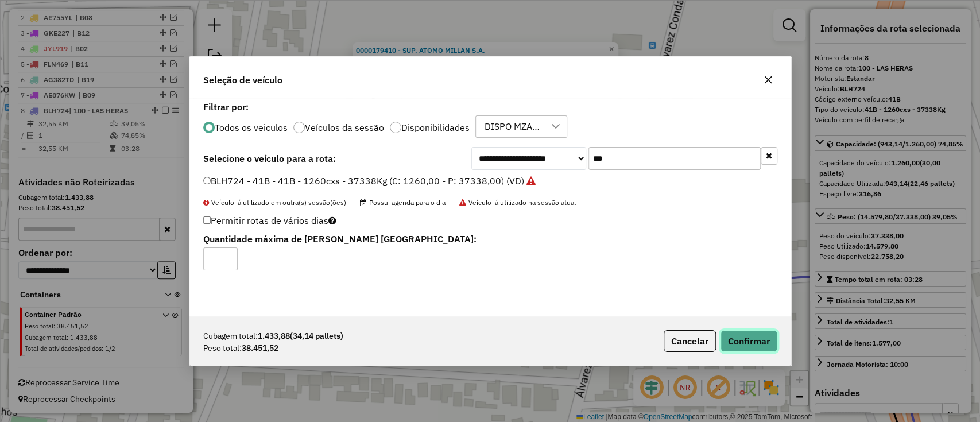
click at [737, 335] on button "Confirmar" at bounding box center [748, 341] width 57 height 22
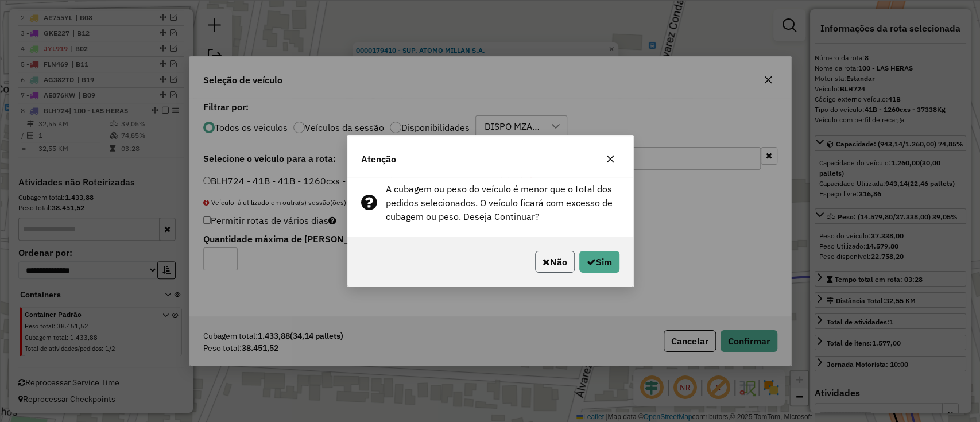
click at [559, 261] on button "Não" at bounding box center [555, 262] width 40 height 22
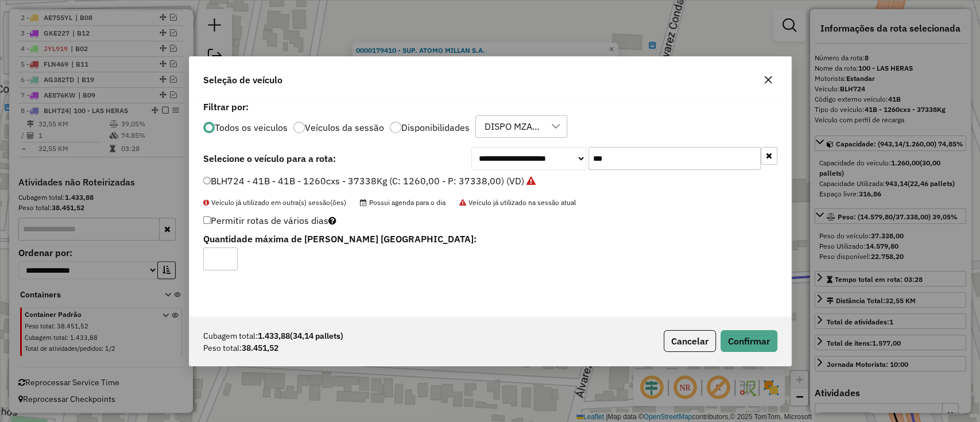
drag, startPoint x: 618, startPoint y: 163, endPoint x: 555, endPoint y: 154, distance: 63.2
click at [555, 154] on div "**********" at bounding box center [624, 158] width 306 height 23
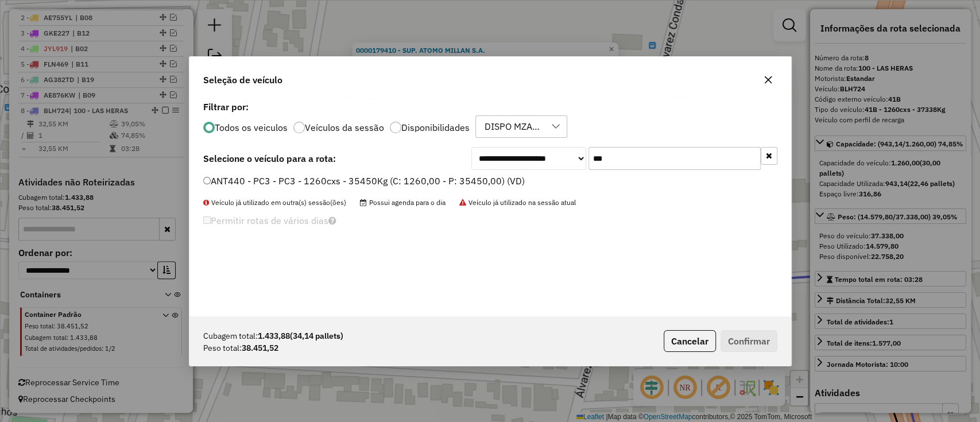
type input "***"
click at [449, 185] on label "ANT440 - PC3 - PC3 - 1260cxs - 35450Kg (C: 1260,00 - P: 35450,00) (VD)" at bounding box center [363, 181] width 321 height 14
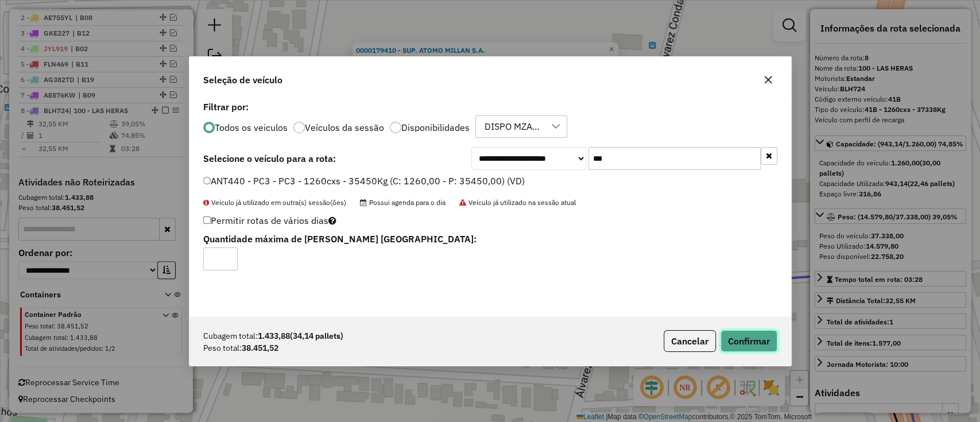
click at [740, 344] on button "Confirmar" at bounding box center [748, 341] width 57 height 22
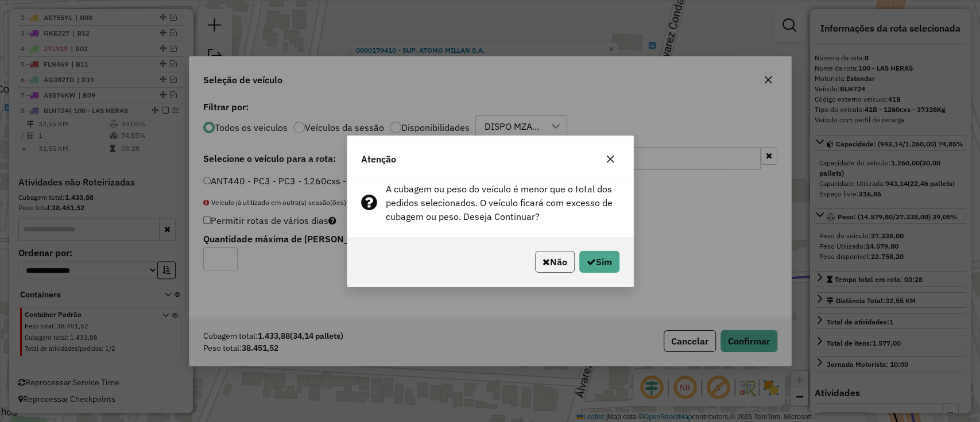
click at [550, 258] on button "Não" at bounding box center [555, 262] width 40 height 22
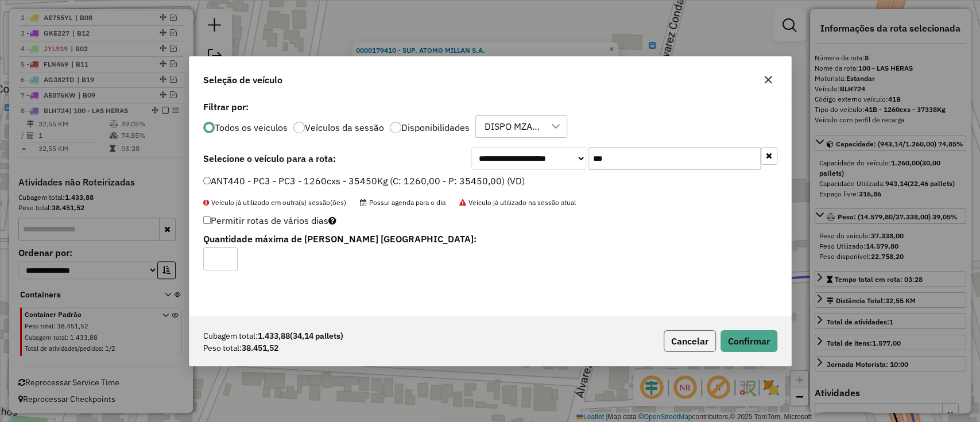
click at [699, 335] on button "Cancelar" at bounding box center [689, 341] width 52 height 22
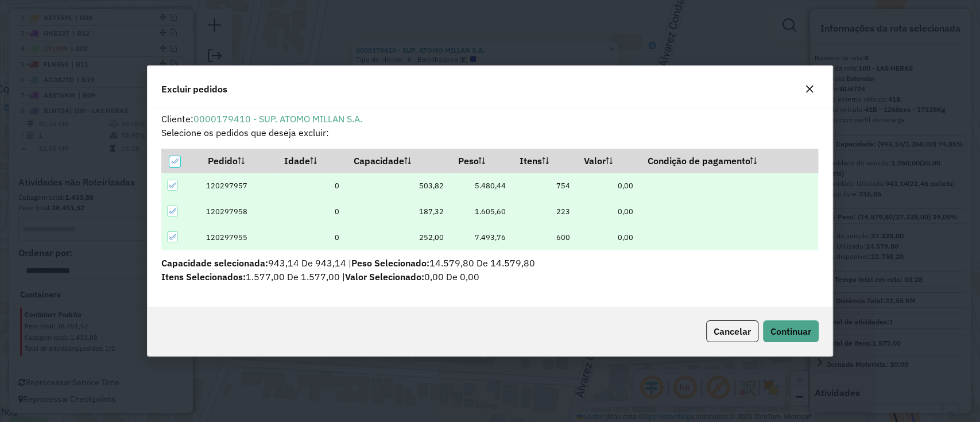
scroll to position [0, 0]
click at [787, 321] on button "Continuar" at bounding box center [791, 331] width 56 height 22
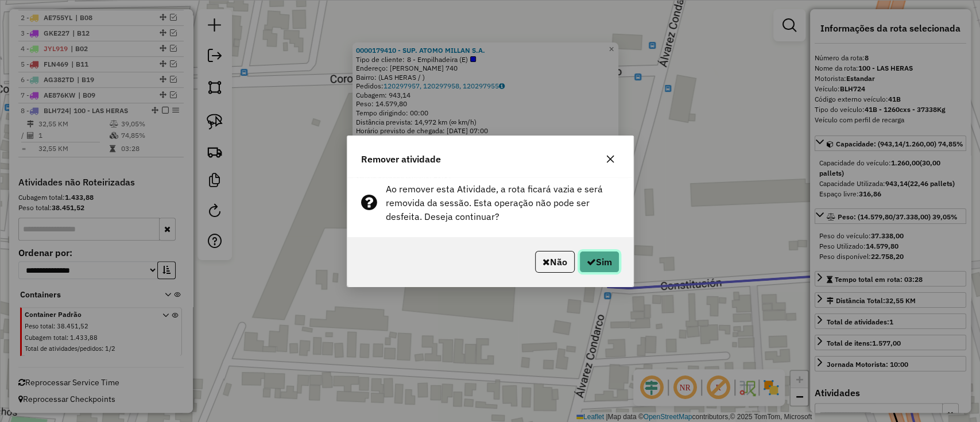
click at [612, 269] on button "Sim" at bounding box center [599, 262] width 40 height 22
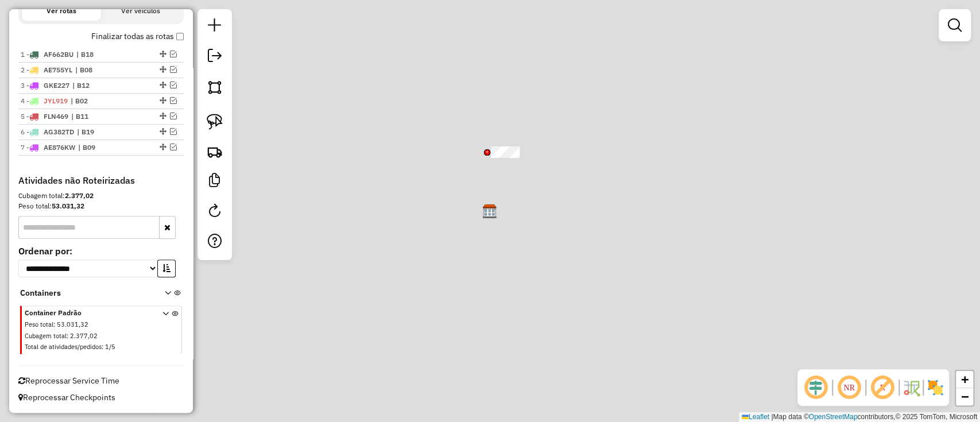
scroll to position [378, 0]
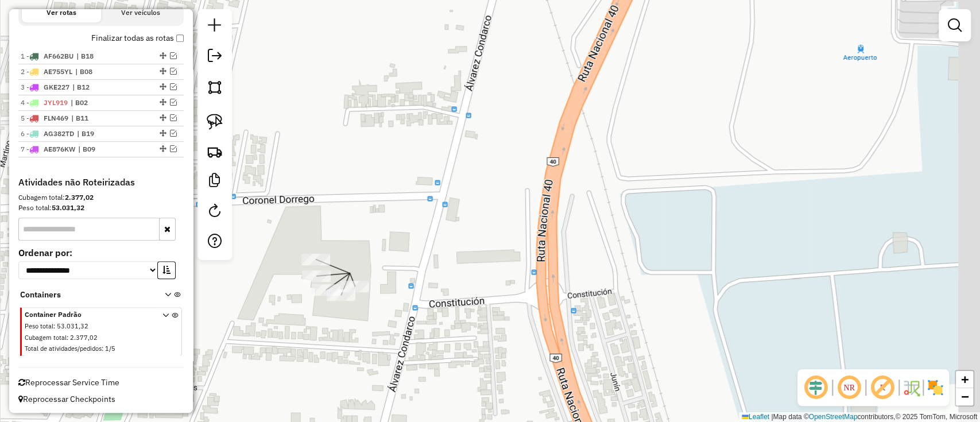
drag, startPoint x: 419, startPoint y: 170, endPoint x: 387, endPoint y: 243, distance: 79.4
click at [386, 243] on div "Janela de atendimento Grade de atendimento Capacidade Transportadoras Veículos …" at bounding box center [490, 211] width 980 height 422
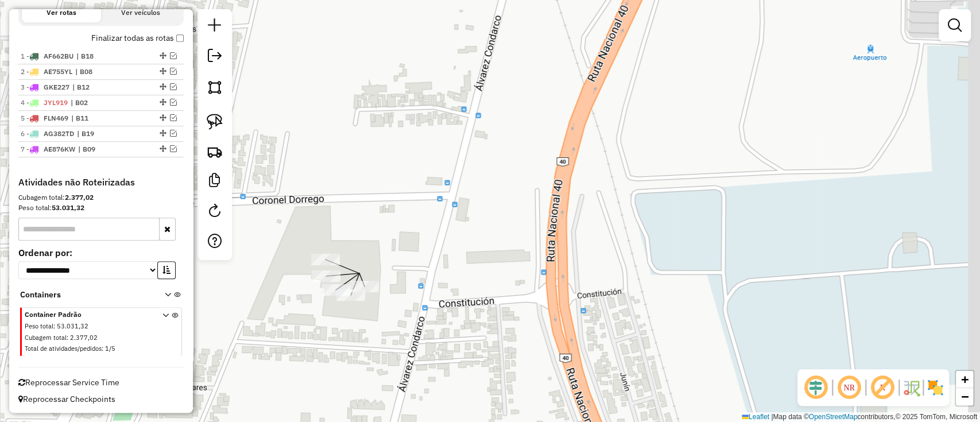
drag, startPoint x: 453, startPoint y: 245, endPoint x: 531, endPoint y: 246, distance: 77.5
click at [530, 246] on div "Janela de atendimento Grade de atendimento Capacidade Transportadoras Veículos …" at bounding box center [490, 211] width 980 height 422
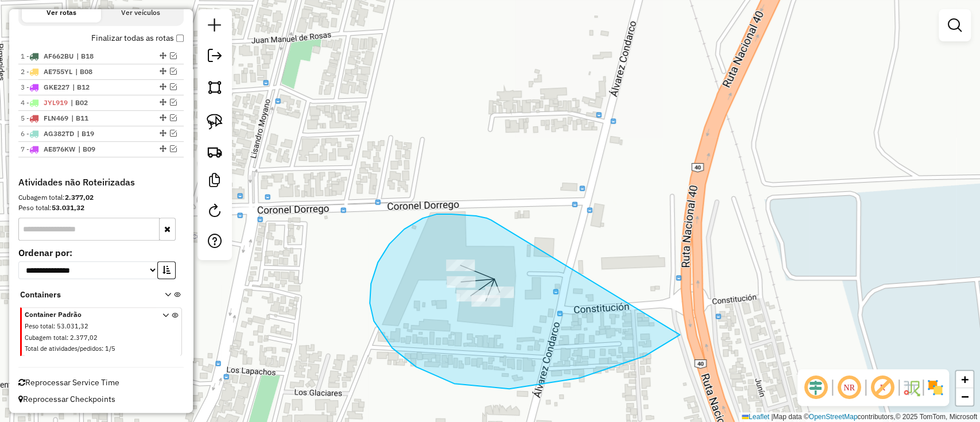
drag, startPoint x: 451, startPoint y: 214, endPoint x: 686, endPoint y: 306, distance: 252.6
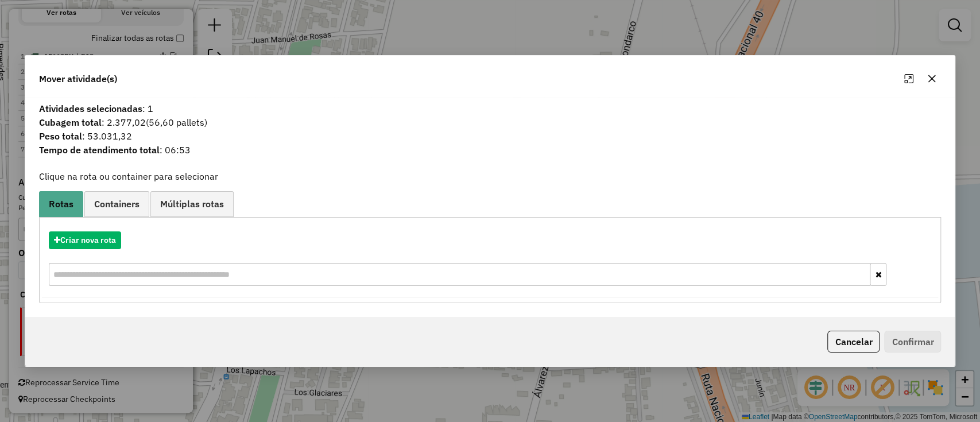
click at [853, 354] on div "Cancelar Confirmar" at bounding box center [490, 341] width 930 height 49
click at [64, 247] on button "Criar nova rota" at bounding box center [85, 240] width 72 height 18
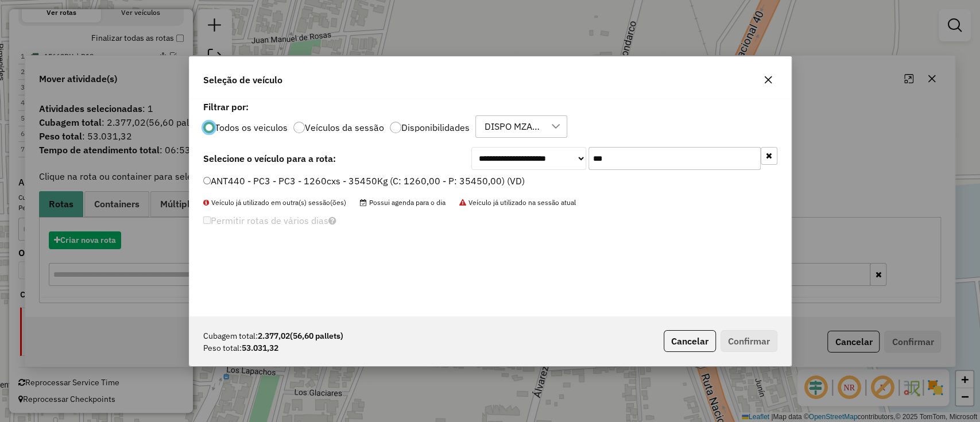
scroll to position [6, 3]
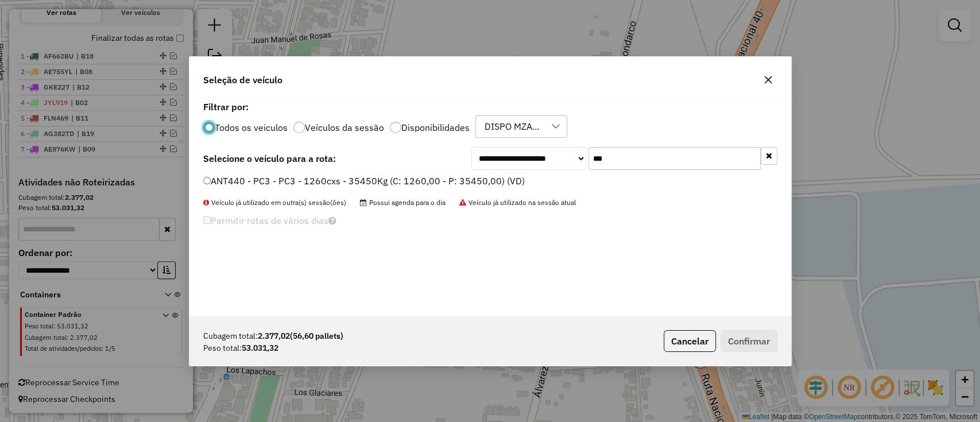
click at [491, 180] on label "ANT440 - PC3 - PC3 - 1260cxs - 35450Kg (C: 1260,00 - P: 35450,00) (VD)" at bounding box center [363, 181] width 321 height 14
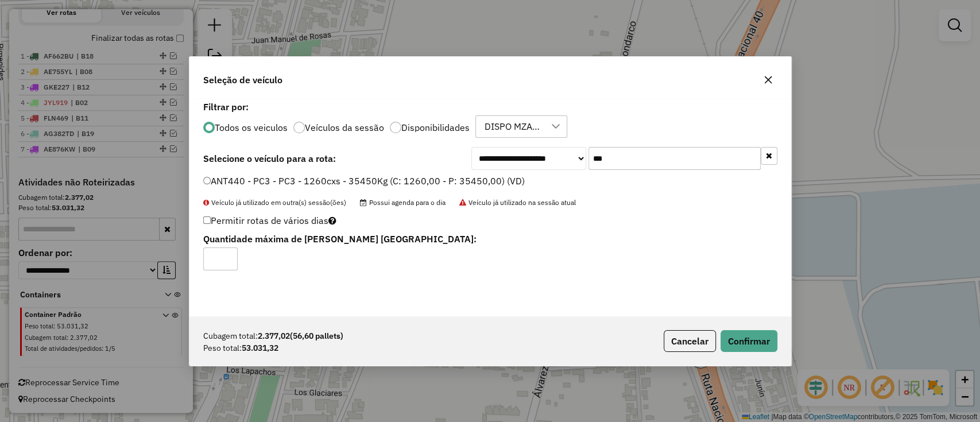
click at [756, 351] on div "Cubagem total: 2.377,02 (56,60 pallets) Peso total: 53.031,32 Cancelar Confirmar" at bounding box center [489, 340] width 601 height 49
click at [758, 351] on button "Confirmar" at bounding box center [748, 341] width 57 height 22
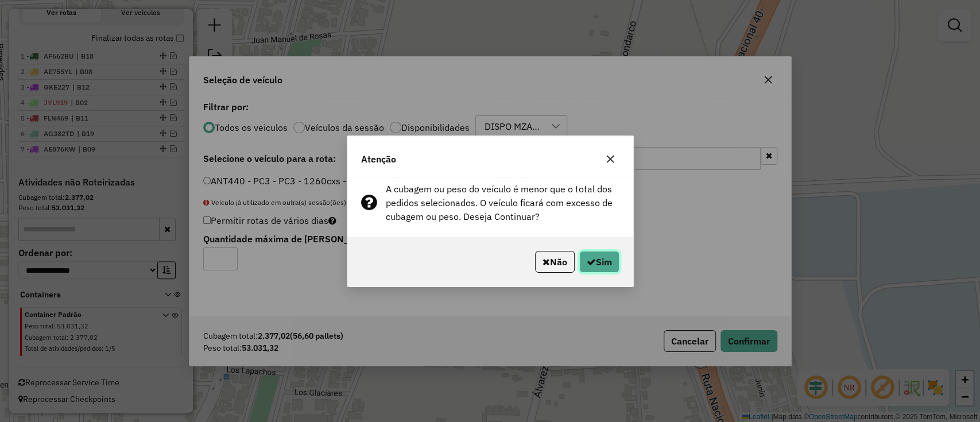
click at [593, 260] on button "Sim" at bounding box center [599, 262] width 40 height 22
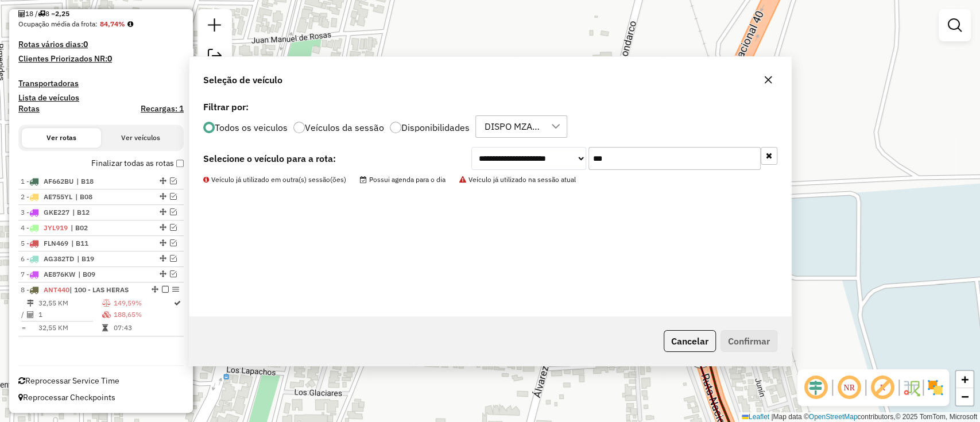
scroll to position [251, 0]
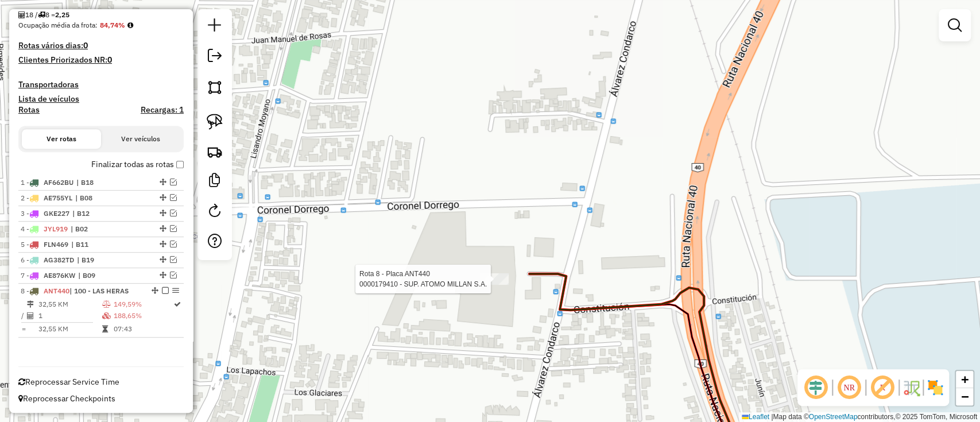
select select "**********"
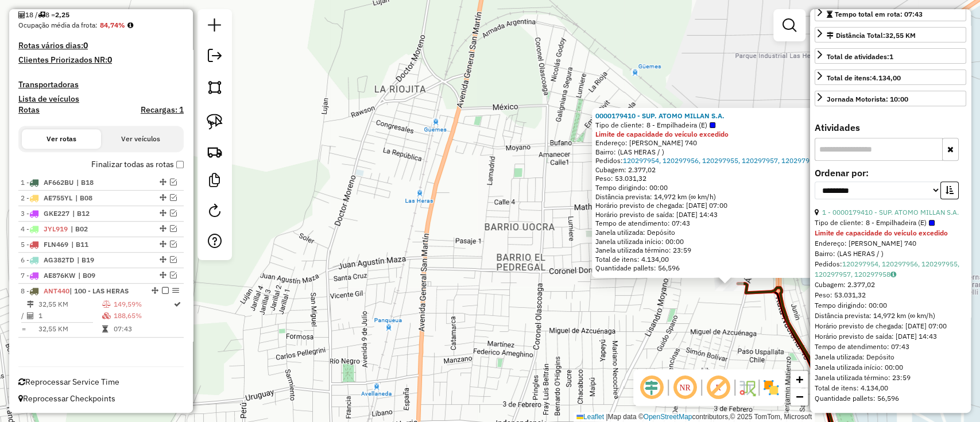
scroll to position [304, 0]
drag, startPoint x: 958, startPoint y: 203, endPoint x: 819, endPoint y: 203, distance: 138.9
click at [819, 207] on div "1 - 0000179410 - SUP. ATOMO MILLAN S.A." at bounding box center [889, 212] width 151 height 10
copy div "1 - 0000179410 - SUP. ATOMO MILLAN S.A."
drag, startPoint x: 492, startPoint y: 294, endPoint x: 483, endPoint y: 295, distance: 8.6
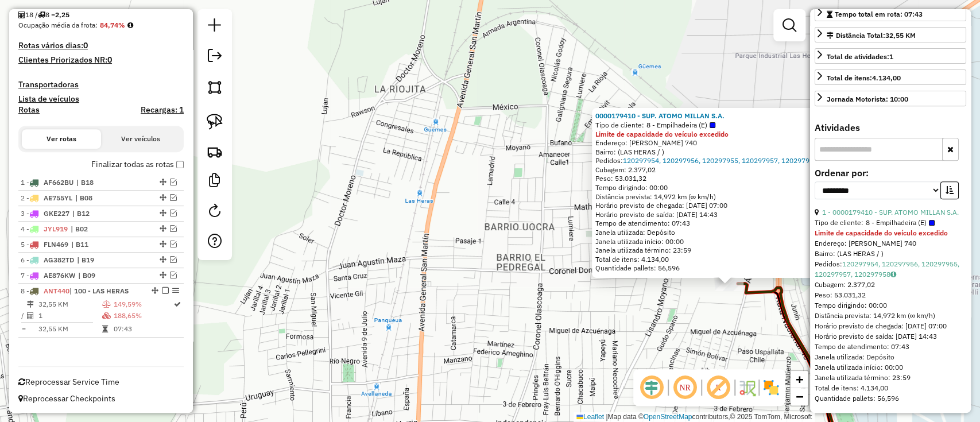
click at [484, 295] on div "0000179410 - SUP. ATOMO MILLAN S.A. Tipo de cliente: 8 - Empilhadeira (E) Limit…" at bounding box center [490, 211] width 980 height 422
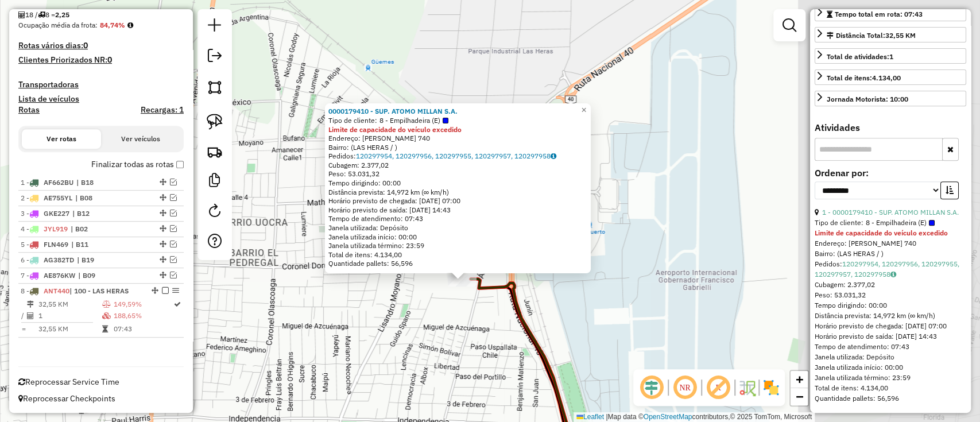
drag, startPoint x: 590, startPoint y: 280, endPoint x: 328, endPoint y: 275, distance: 261.7
click at [328, 275] on div "0000179410 - SUP. ATOMO MILLAN S.A. Tipo de cliente: 8 - Empilhadeira (E) Limit…" at bounding box center [490, 211] width 980 height 422
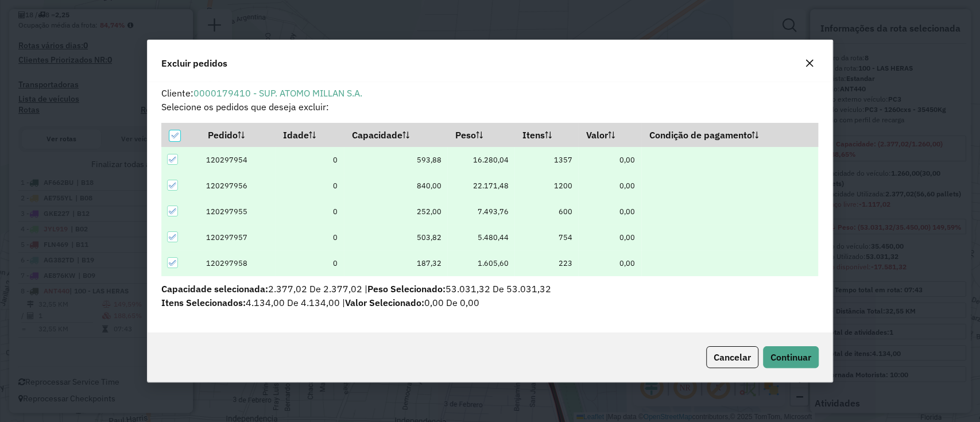
scroll to position [0, 0]
click at [770, 355] on span "Continuar" at bounding box center [790, 356] width 41 height 11
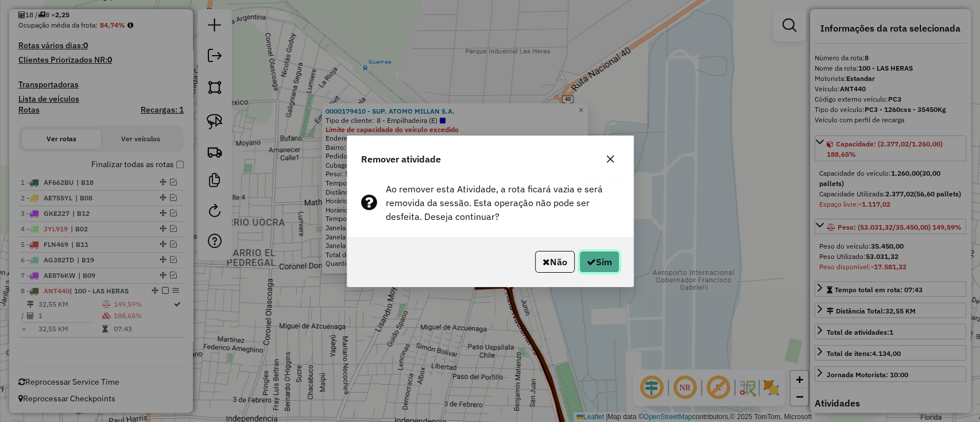
click at [593, 260] on button "Sim" at bounding box center [599, 262] width 40 height 22
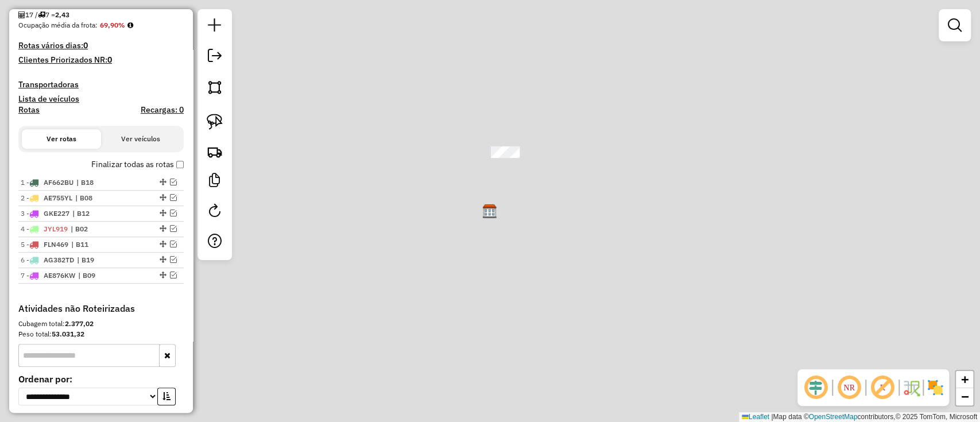
scroll to position [378, 0]
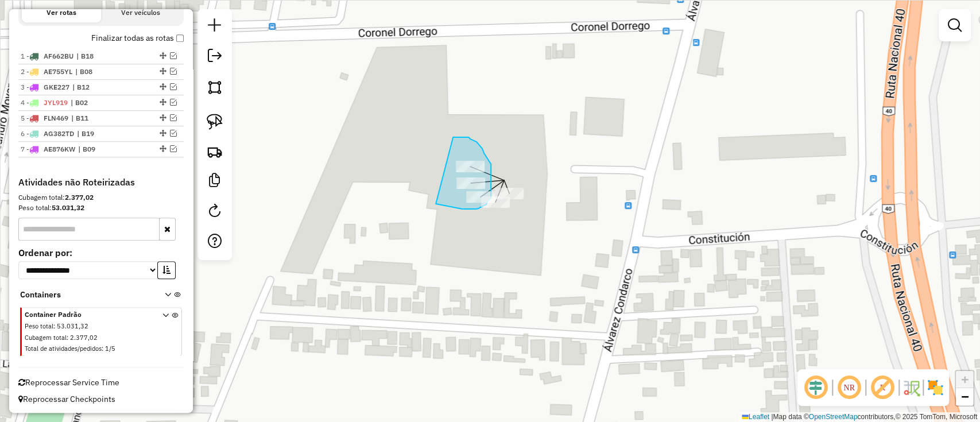
drag, startPoint x: 452, startPoint y: 207, endPoint x: 446, endPoint y: 138, distance: 68.6
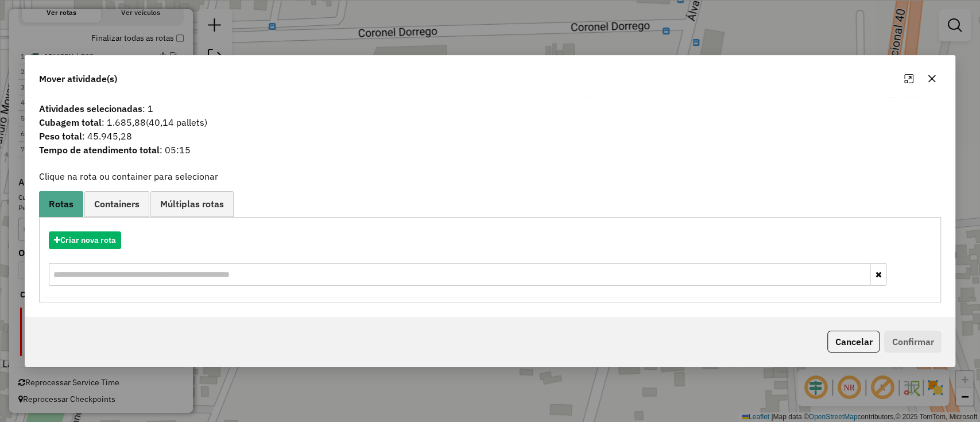
click at [103, 252] on div "Criar nova rota" at bounding box center [490, 260] width 896 height 75
click at [98, 244] on button "Criar nova rota" at bounding box center [85, 240] width 72 height 18
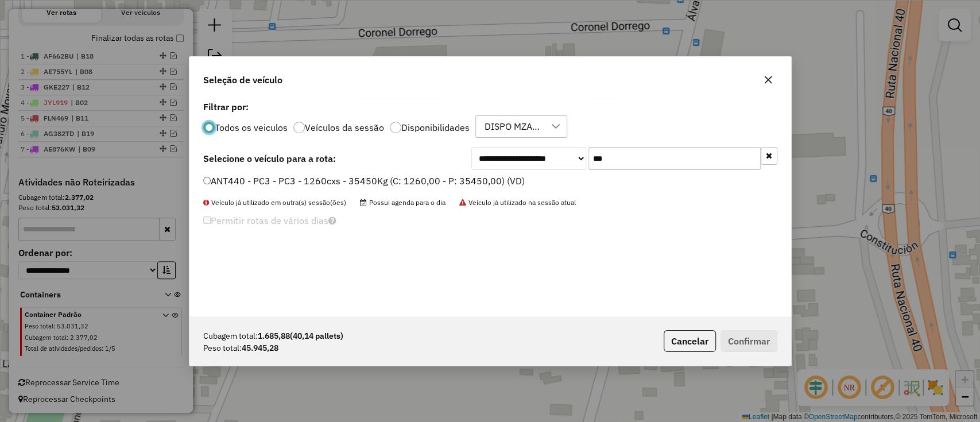
scroll to position [6, 3]
drag, startPoint x: 599, startPoint y: 168, endPoint x: 549, endPoint y: 165, distance: 50.0
click at [549, 165] on div "**********" at bounding box center [624, 158] width 306 height 23
type input "***"
click at [689, 345] on button "Cancelar" at bounding box center [689, 341] width 52 height 22
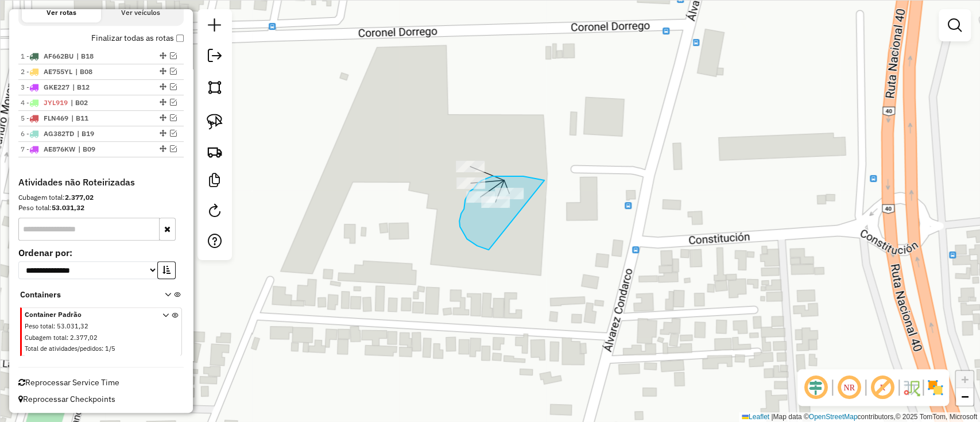
drag, startPoint x: 512, startPoint y: 176, endPoint x: 488, endPoint y: 250, distance: 77.1
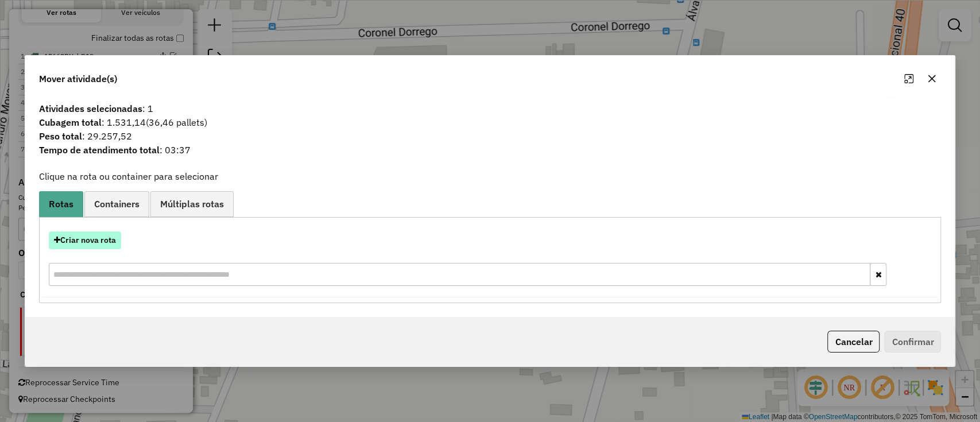
click at [103, 246] on button "Criar nova rota" at bounding box center [85, 240] width 72 height 18
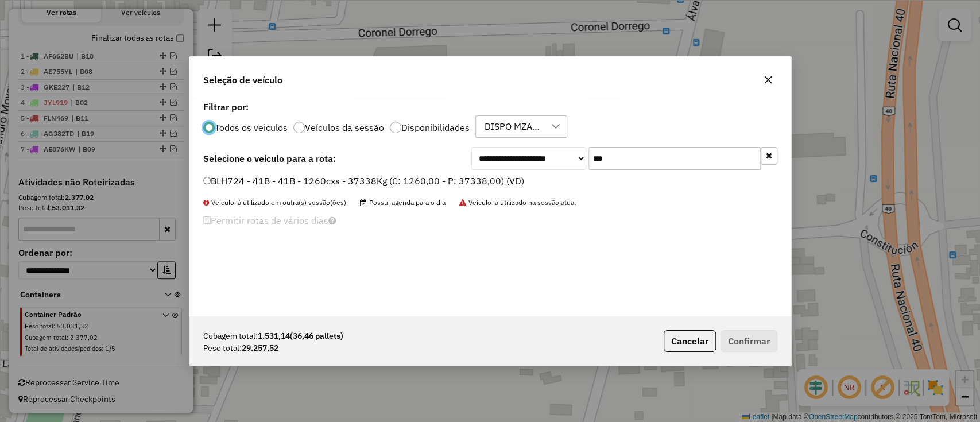
click at [512, 183] on label "BLH724 - 41B - 41B - 1260cxs - 37338Kg (C: 1260,00 - P: 37338,00) (VD)" at bounding box center [363, 181] width 321 height 14
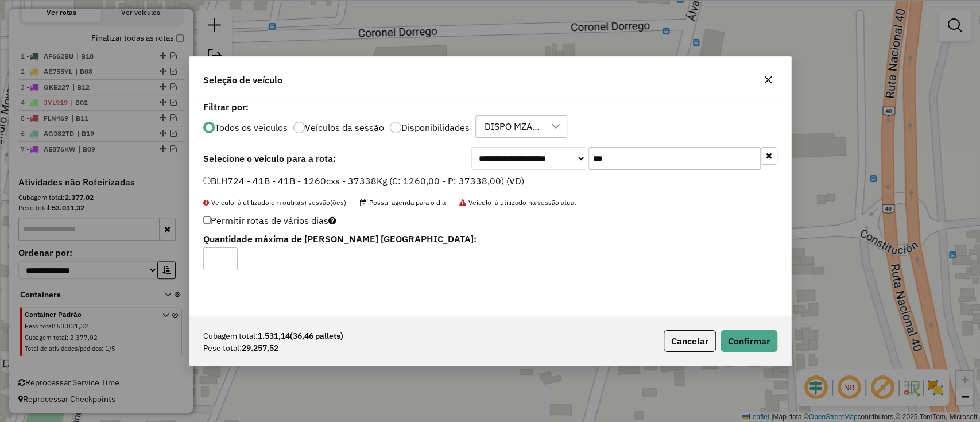
click at [755, 353] on div "Cubagem total: 1.531,14 (36,46 pallets) Peso total: 29.257,52 Cancelar Confirmar" at bounding box center [489, 340] width 601 height 49
click at [748, 337] on button "Confirmar" at bounding box center [748, 341] width 57 height 22
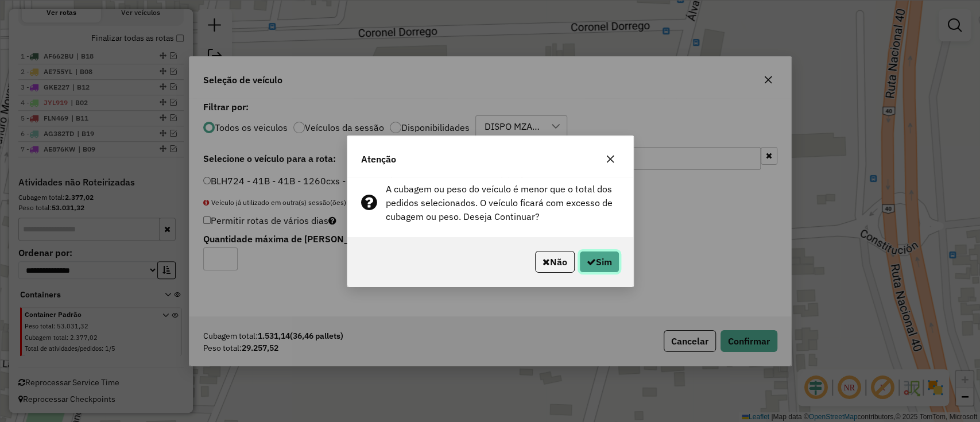
click at [601, 256] on button "Sim" at bounding box center [599, 262] width 40 height 22
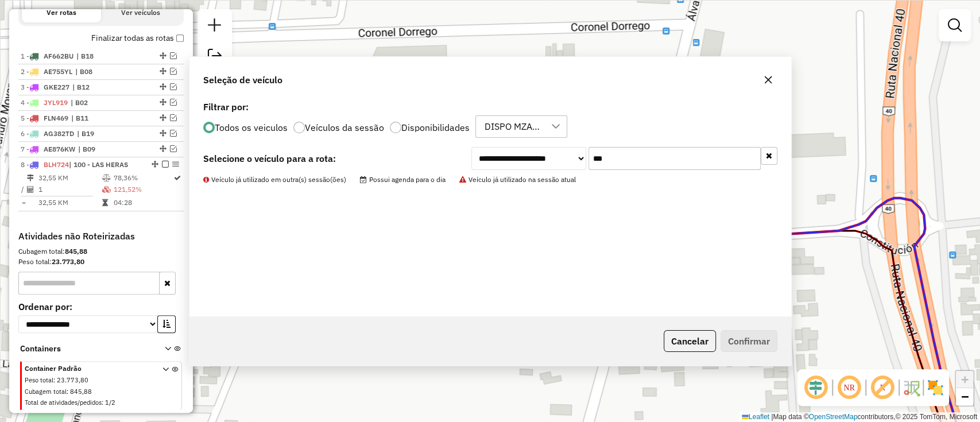
scroll to position [432, 0]
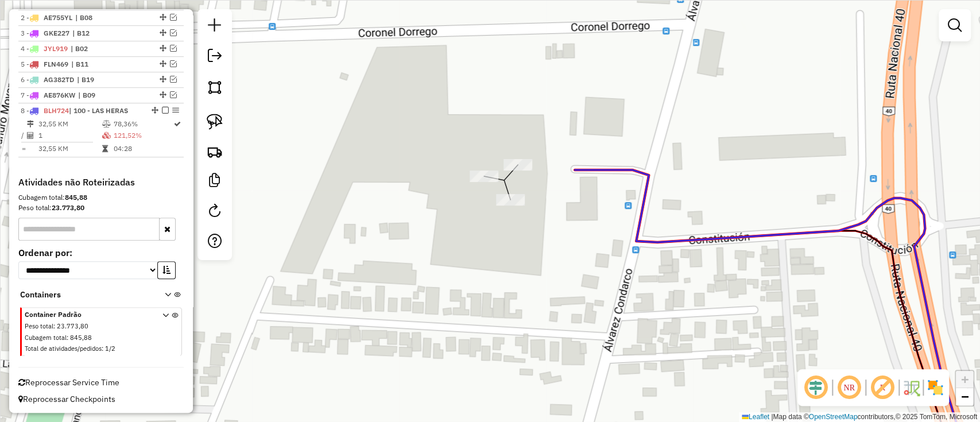
select select "**********"
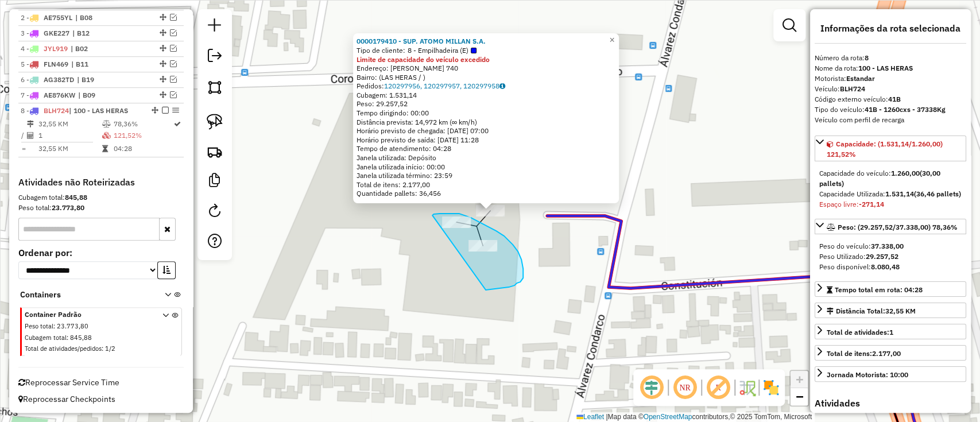
drag, startPoint x: 432, startPoint y: 215, endPoint x: 476, endPoint y: 292, distance: 88.2
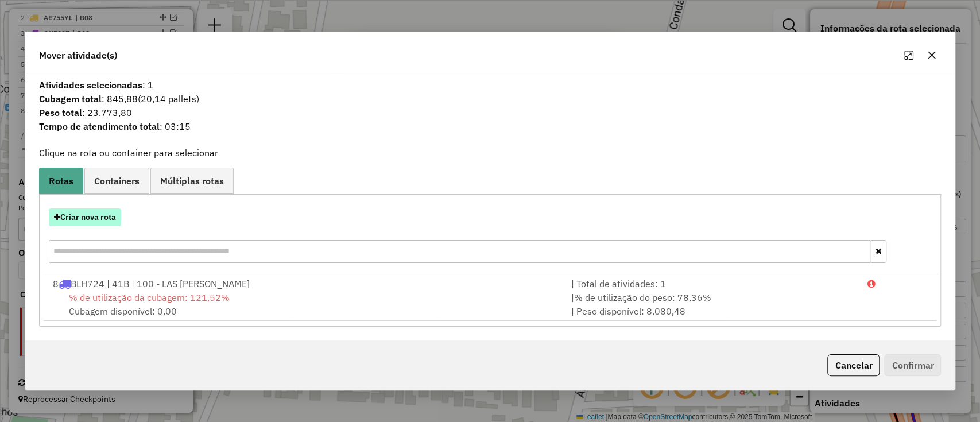
click at [95, 218] on button "Criar nova rota" at bounding box center [85, 217] width 72 height 18
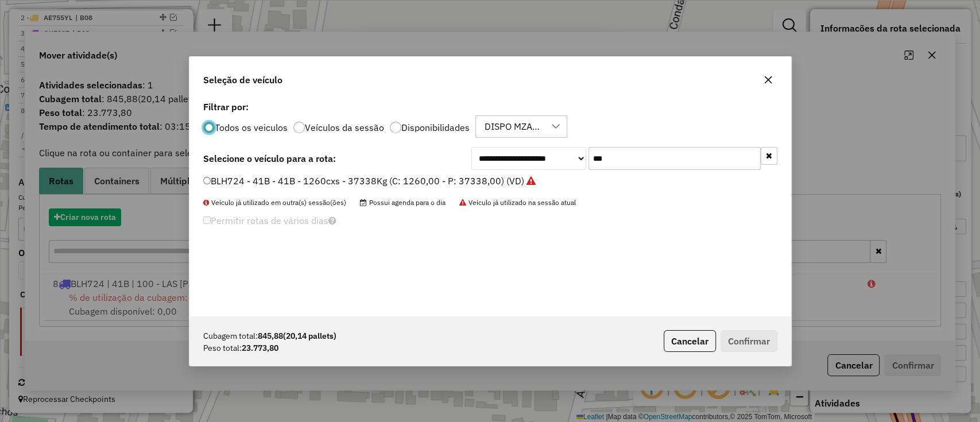
scroll to position [6, 3]
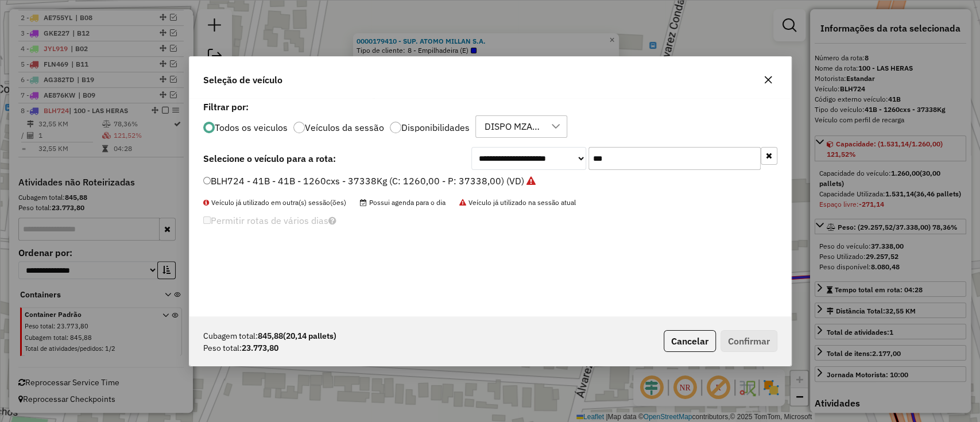
drag, startPoint x: 577, startPoint y: 161, endPoint x: 551, endPoint y: 161, distance: 26.4
click at [553, 161] on div "**********" at bounding box center [624, 158] width 306 height 23
type input "***"
click at [488, 177] on label "ANT440 - PC3 - PC3 - 1260cxs - 35450Kg (C: 1260,00 - P: 35450,00) (VD)" at bounding box center [363, 181] width 321 height 14
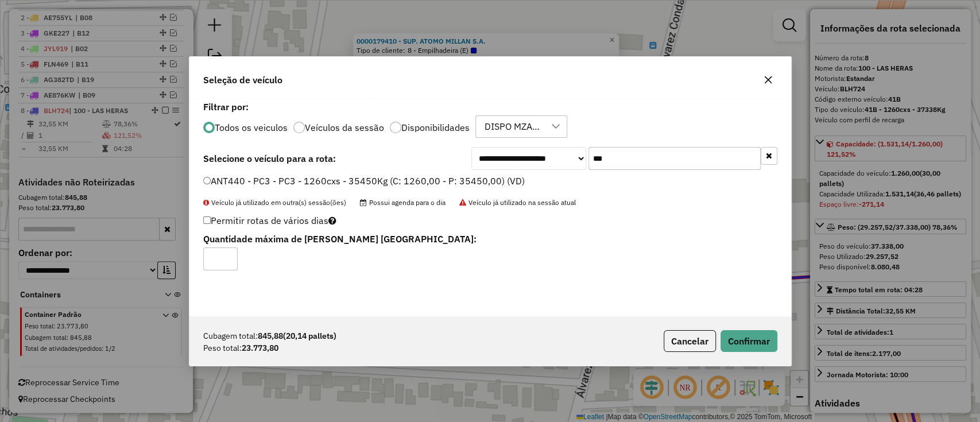
click at [742, 321] on div "Cubagem total: 845,88 (20,14 pallets) Peso total: 23.773,80 Cancelar Confirmar" at bounding box center [489, 340] width 601 height 49
click at [749, 339] on button "Confirmar" at bounding box center [748, 341] width 57 height 22
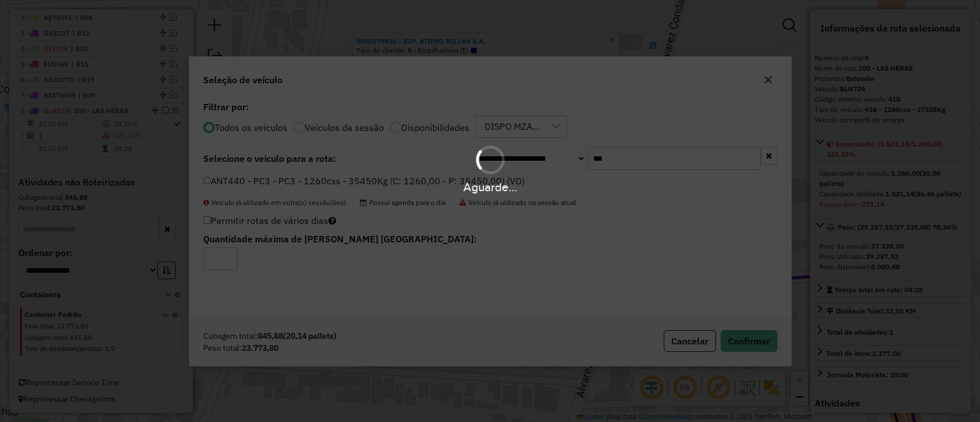
scroll to position [305, 0]
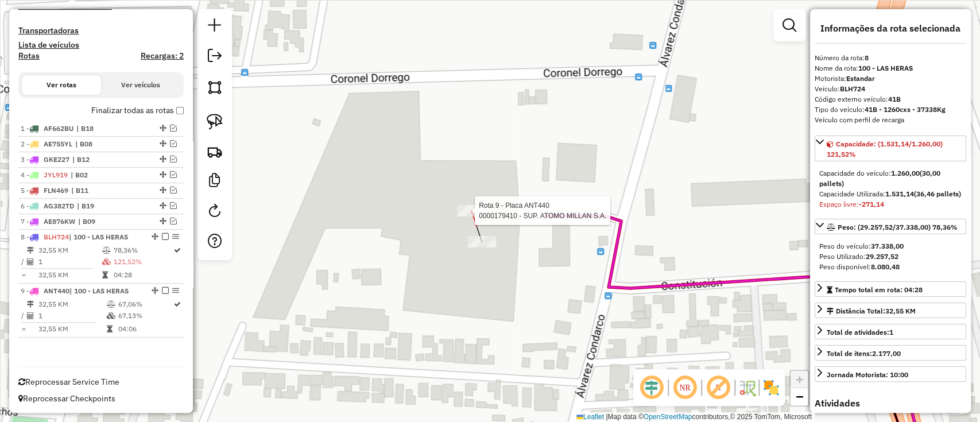
click at [468, 216] on div at bounding box center [471, 210] width 29 height 11
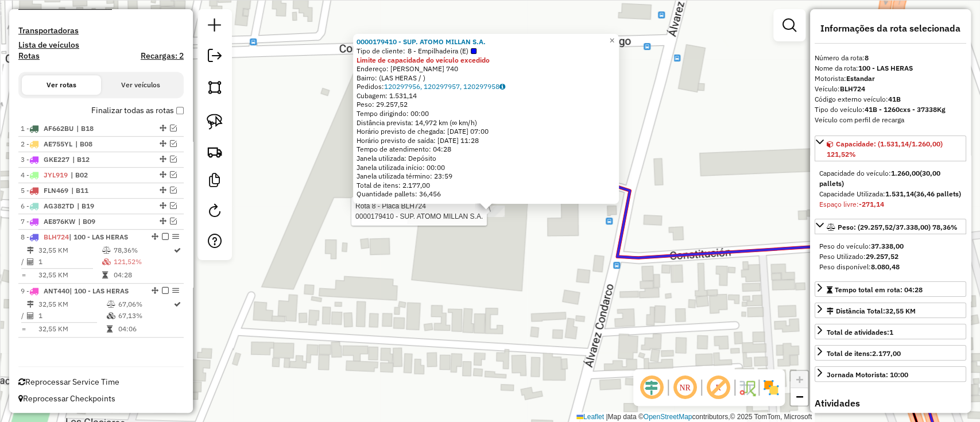
click at [530, 281] on div "Rota 8 - Placa BLH724 0000179410 - SUP. ATOMO MILLAN S.A. 0000179410 - SUP. ATO…" at bounding box center [490, 211] width 980 height 422
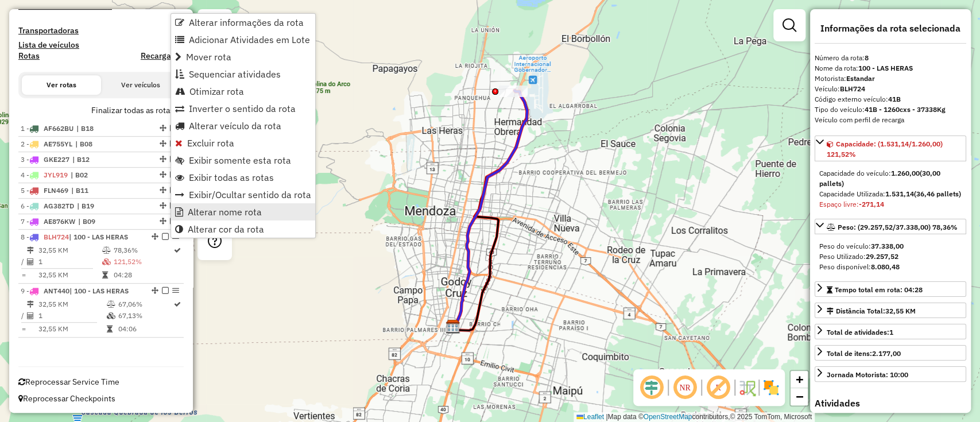
click at [238, 216] on span "Alterar nome rota" at bounding box center [225, 211] width 74 height 9
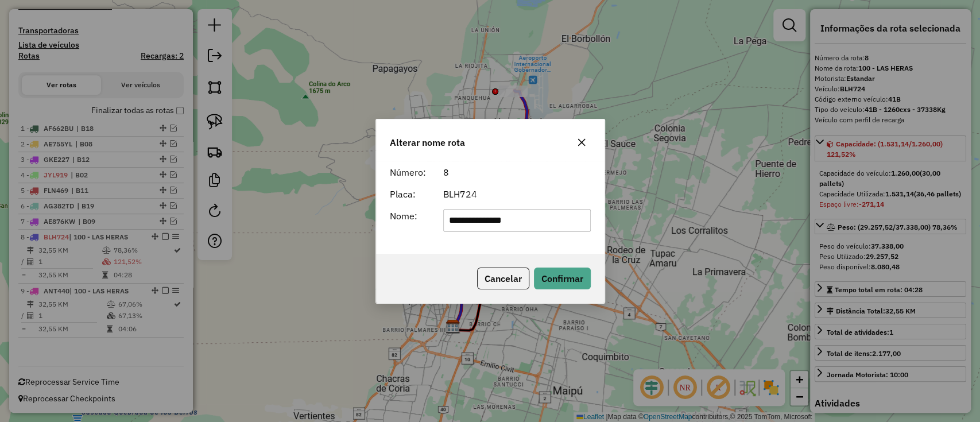
drag, startPoint x: 529, startPoint y: 224, endPoint x: 358, endPoint y: 215, distance: 171.3
click at [358, 215] on div "**********" at bounding box center [490, 211] width 980 height 422
type input "***"
click at [564, 267] on button "Confirmar" at bounding box center [562, 278] width 57 height 22
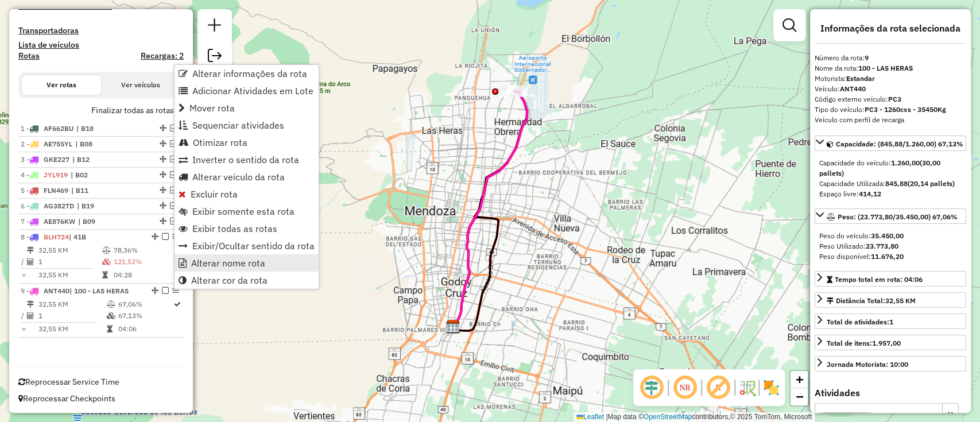
click at [216, 260] on span "Alterar nome rota" at bounding box center [228, 262] width 74 height 9
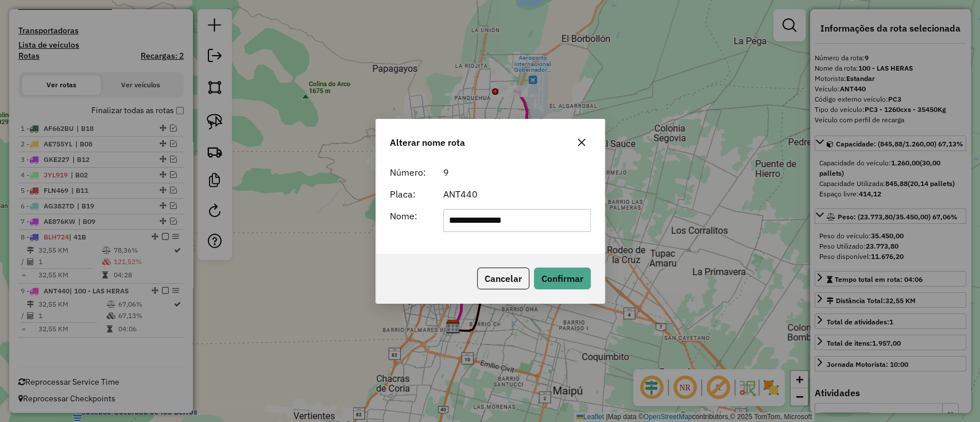
drag, startPoint x: 444, startPoint y: 226, endPoint x: 344, endPoint y: 228, distance: 100.5
click at [344, 228] on div "**********" at bounding box center [490, 211] width 980 height 422
type input "*"
type input "***"
click at [582, 275] on button "Confirmar" at bounding box center [562, 278] width 57 height 22
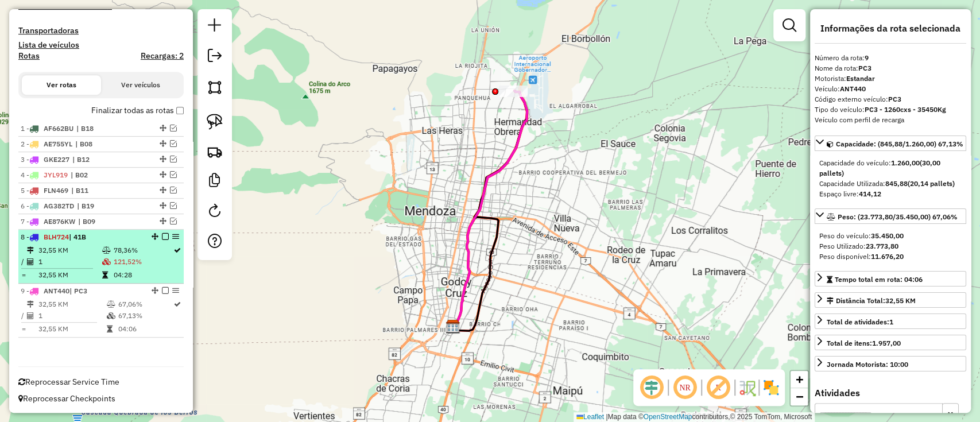
click at [162, 234] on em at bounding box center [165, 236] width 7 height 7
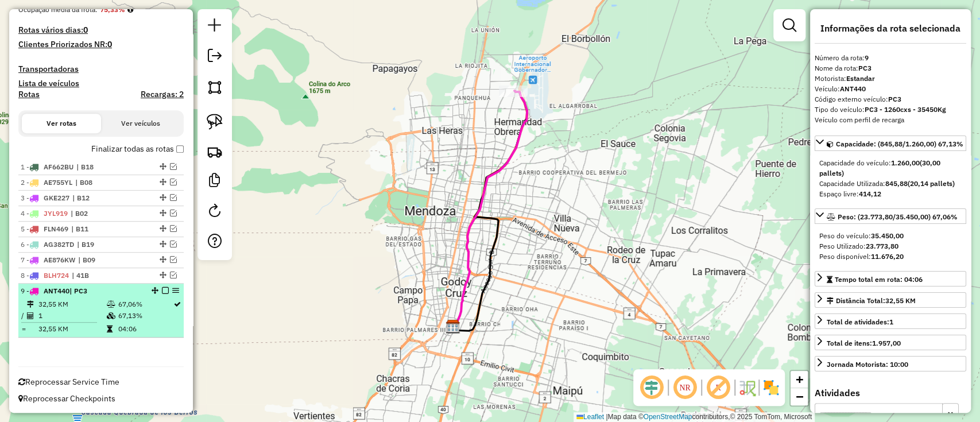
click at [162, 287] on em at bounding box center [165, 290] width 7 height 7
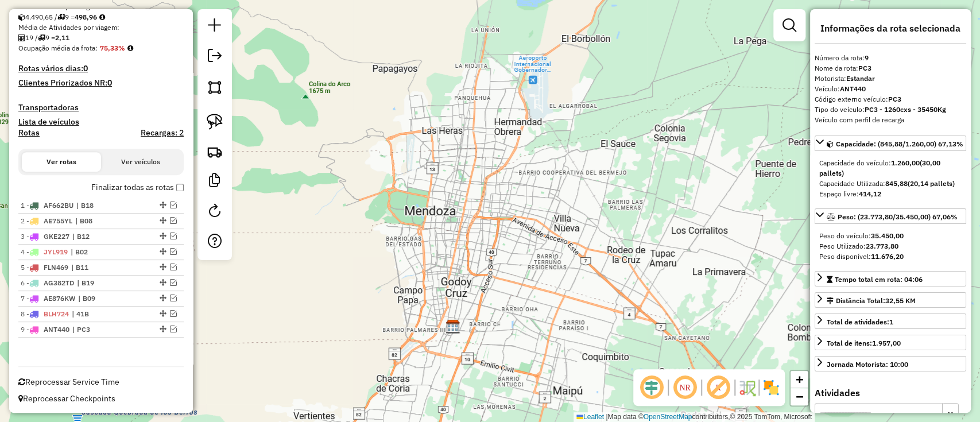
click at [169, 184] on label "Finalizar todas as rotas" at bounding box center [137, 187] width 92 height 12
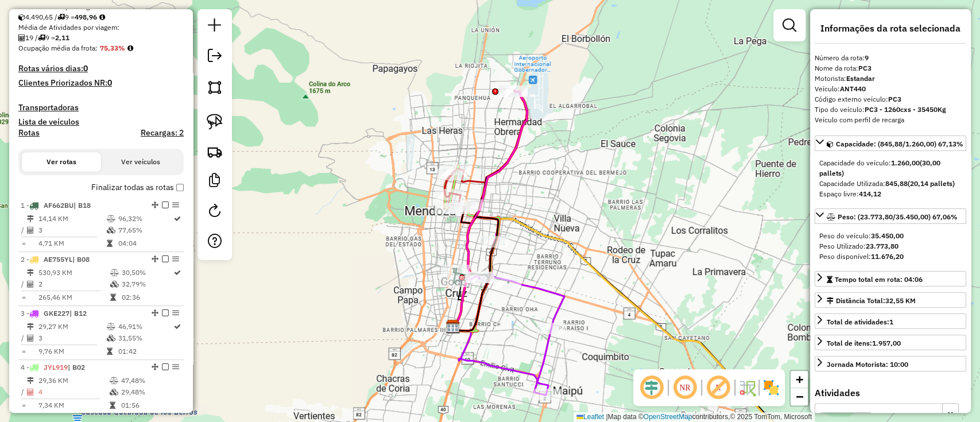
click at [32, 133] on h4 "Rotas" at bounding box center [28, 133] width 21 height 10
select select "*"
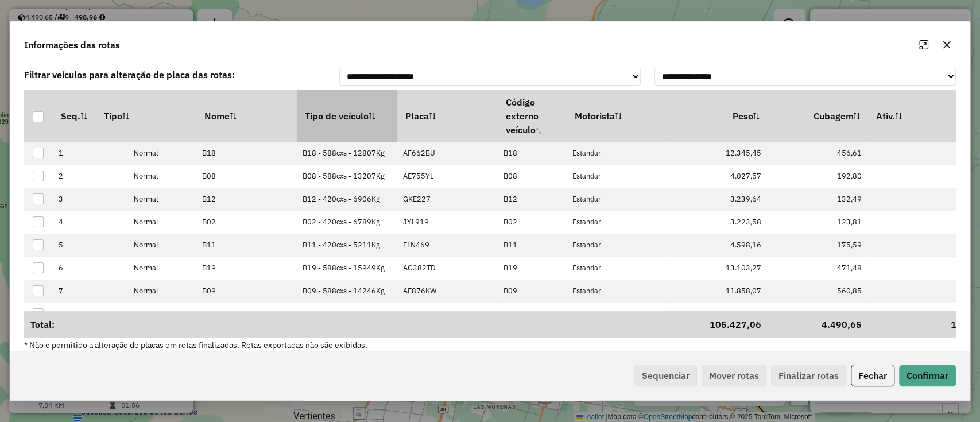
click at [355, 109] on th "Tipo de veículo" at bounding box center [347, 116] width 100 height 52
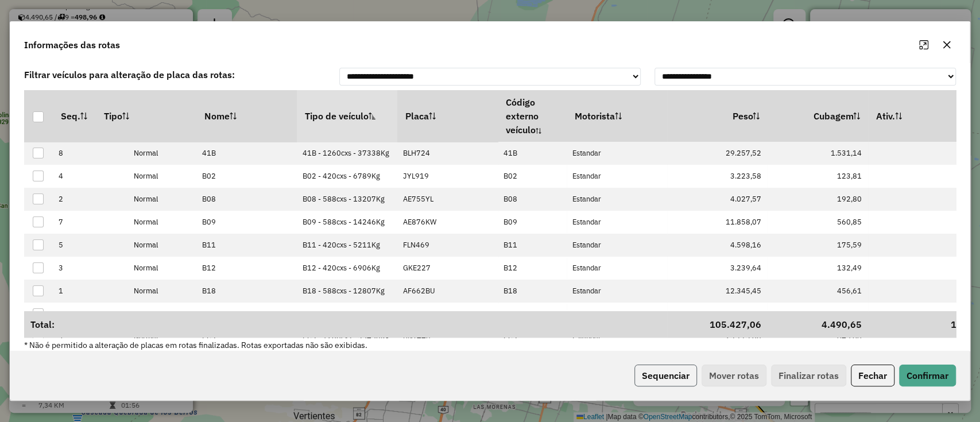
click at [662, 374] on button "Sequenciar" at bounding box center [665, 375] width 63 height 22
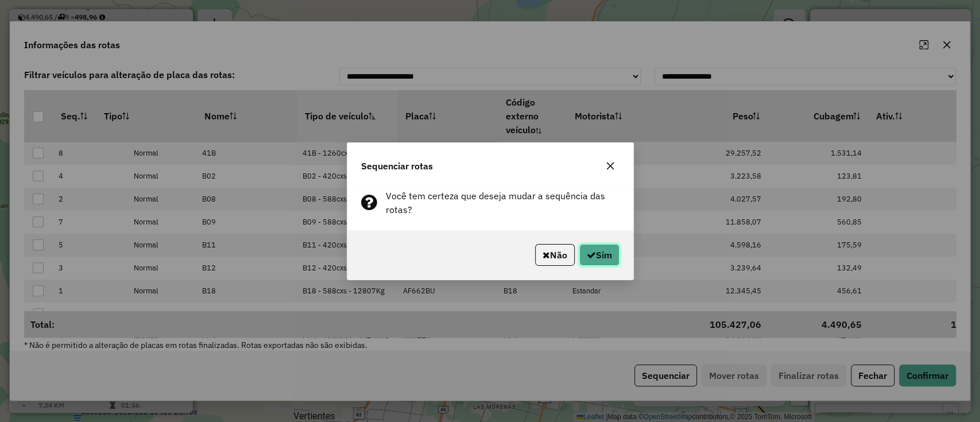
click at [601, 263] on button "Sim" at bounding box center [599, 255] width 40 height 22
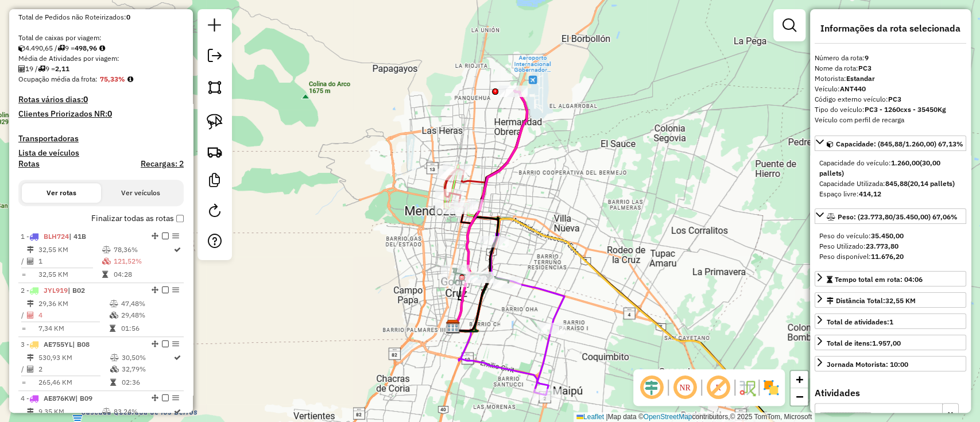
scroll to position [115, 0]
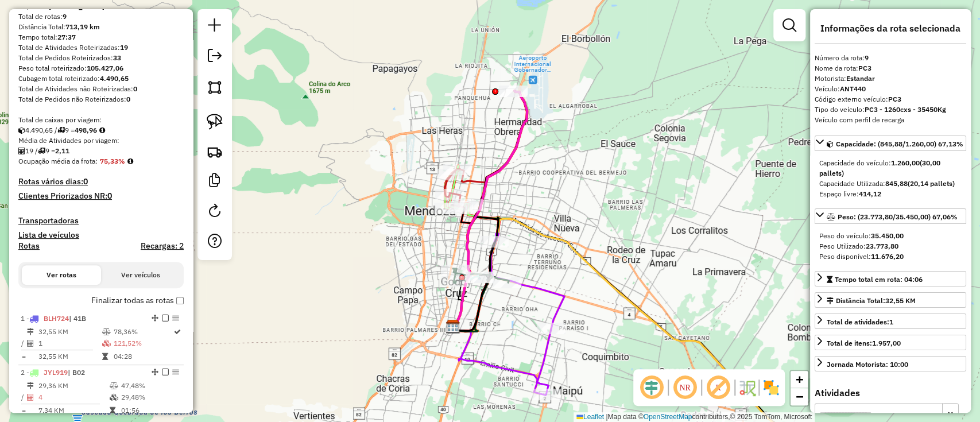
click at [142, 301] on label "Finalizar todas as rotas" at bounding box center [137, 300] width 92 height 12
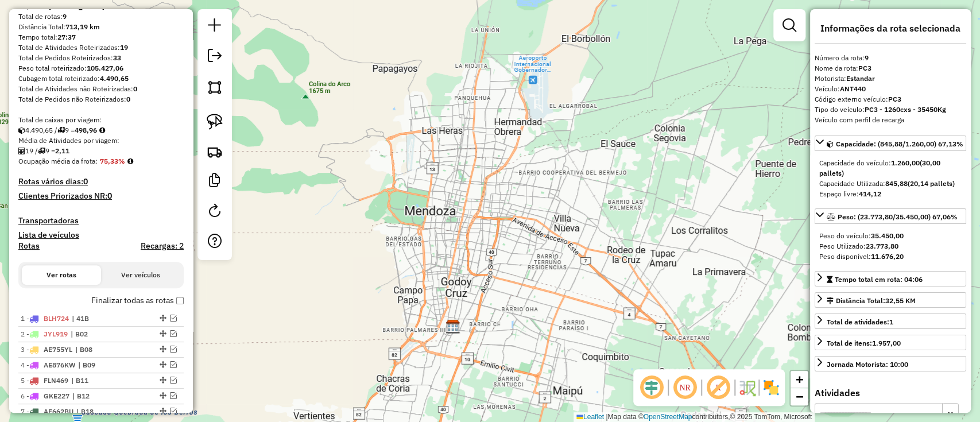
click at [469, 363] on div "Janela de atendimento Grade de atendimento Capacidade Transportadoras Veículos …" at bounding box center [490, 211] width 980 height 422
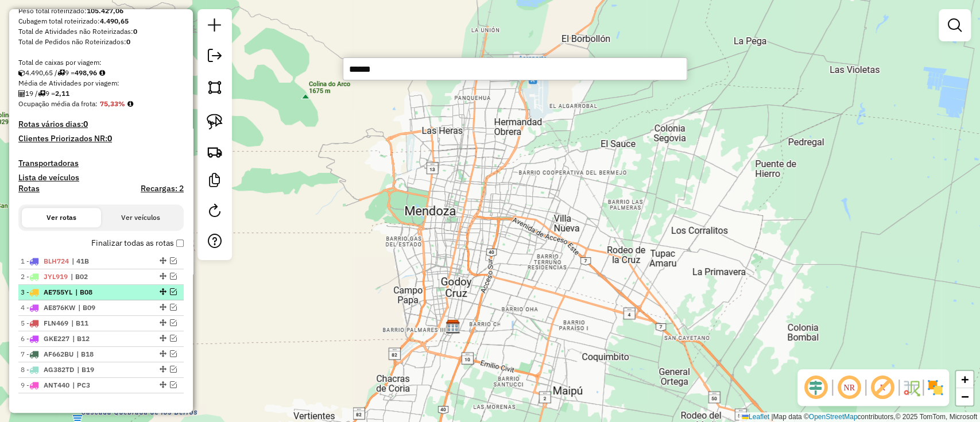
scroll to position [228, 0]
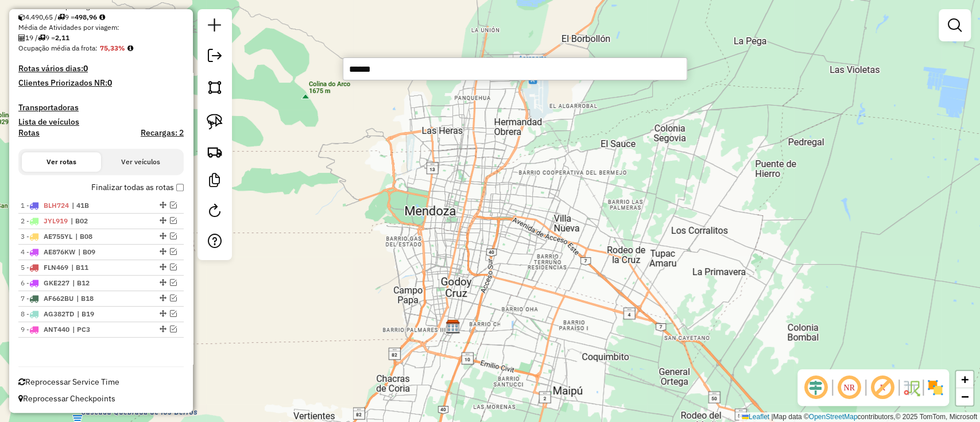
type input "******"
click at [167, 188] on label "Finalizar todas as rotas" at bounding box center [137, 187] width 92 height 12
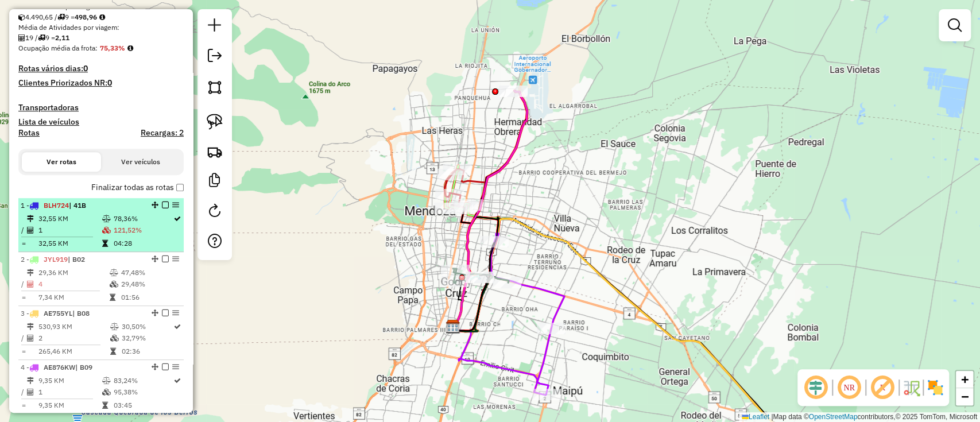
click at [137, 213] on td "78,36%" at bounding box center [143, 218] width 60 height 11
select select "**********"
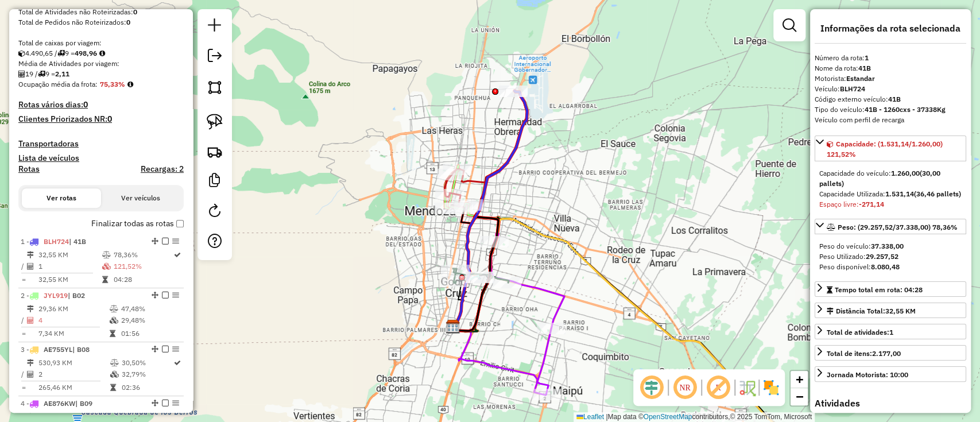
scroll to position [0, 0]
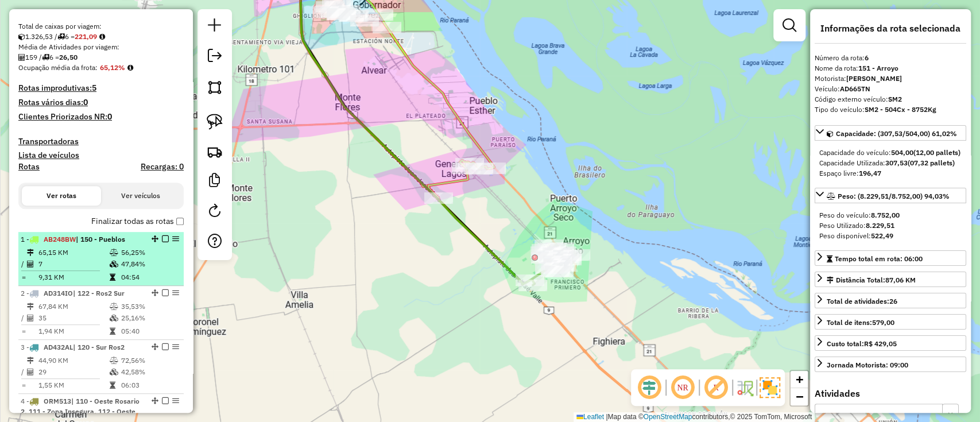
scroll to position [266, 0]
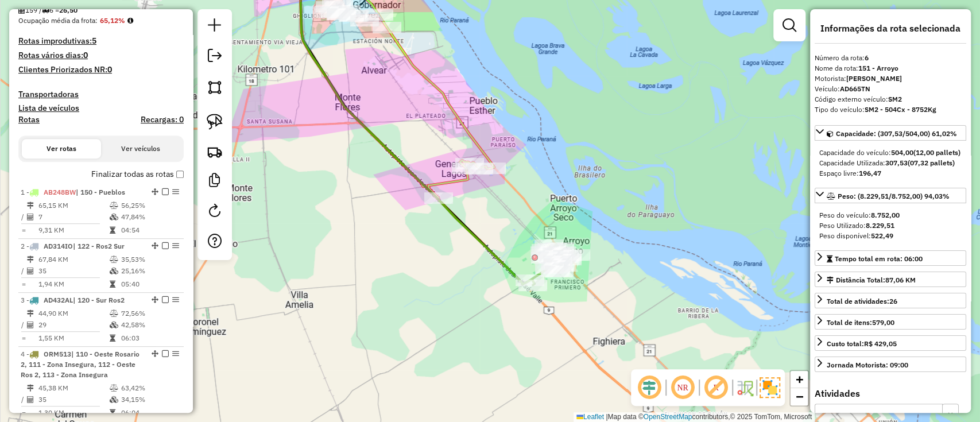
click at [122, 177] on label "Finalizar todas as rotas" at bounding box center [137, 174] width 92 height 12
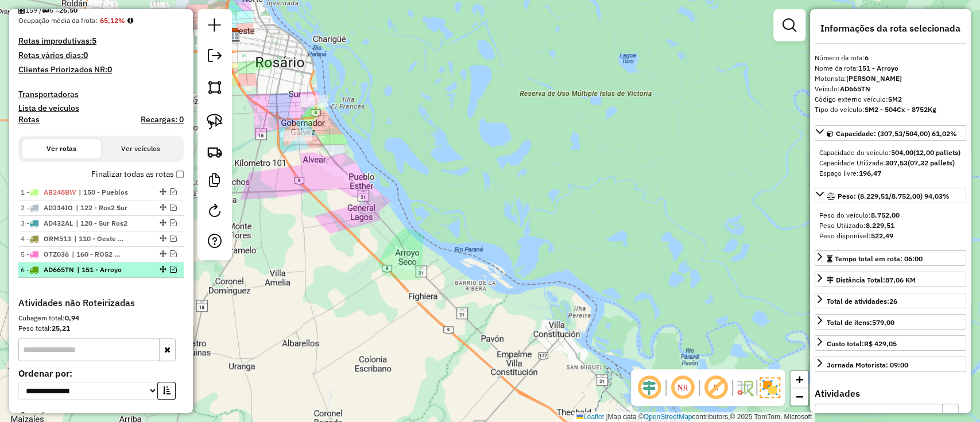
click at [111, 271] on span "| 151 - Arroyo" at bounding box center [103, 270] width 53 height 10
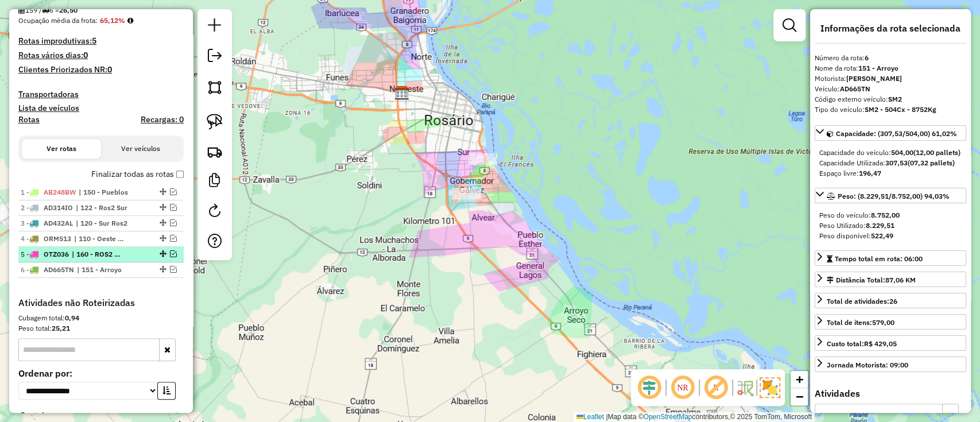
click at [116, 253] on span "| 160 - ROS2 Norte - R13" at bounding box center [98, 254] width 53 height 10
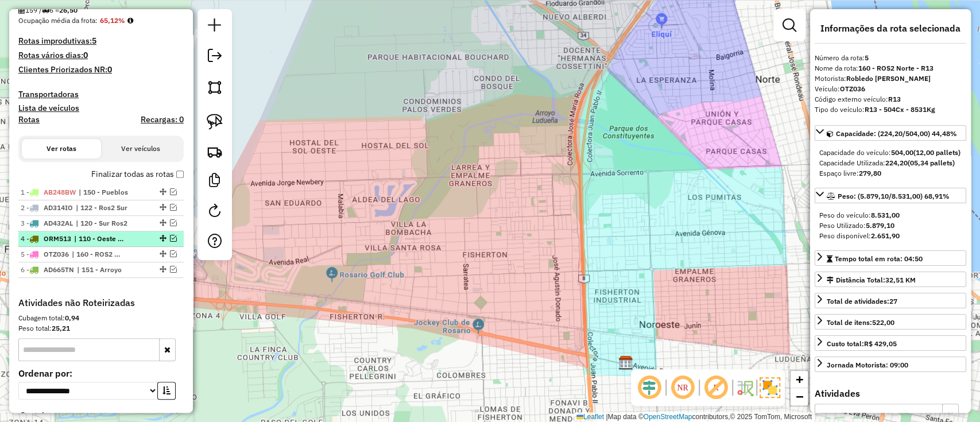
click at [116, 242] on span "| 110 - Oeste Rosario 2, 111 - Zona Insegura, 112 - Oeste Ros 2, 113 - Zona Ins…" at bounding box center [100, 239] width 53 height 10
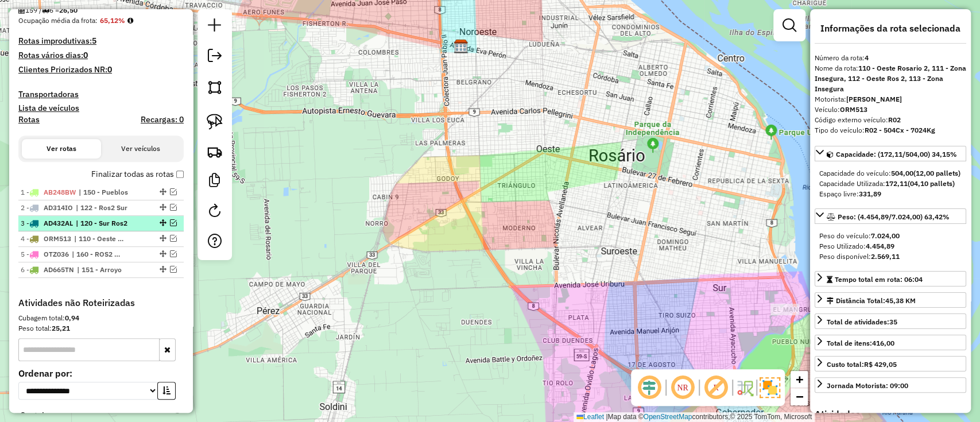
click at [122, 221] on span "| 120 - Sur Ros2" at bounding box center [102, 223] width 53 height 10
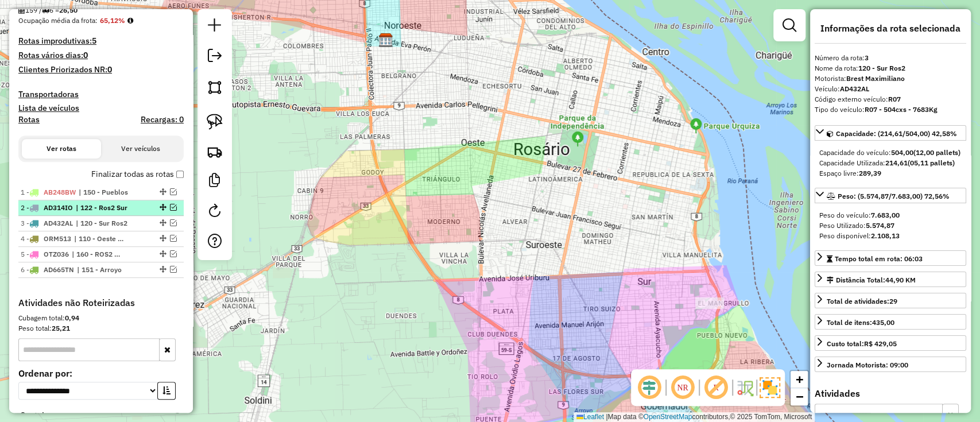
click at [125, 207] on span "| 122 - Ros2 Sur" at bounding box center [102, 208] width 53 height 10
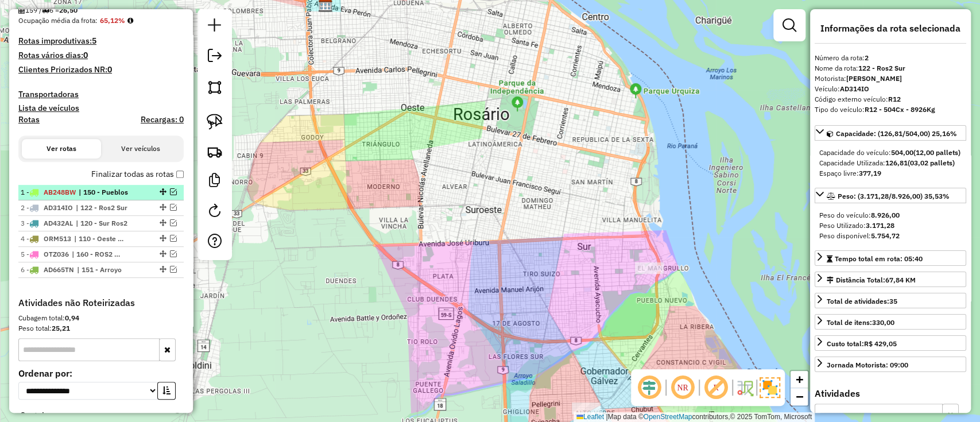
click at [127, 197] on li "1 - AB248BW | 150 - Pueblos" at bounding box center [100, 192] width 165 height 15
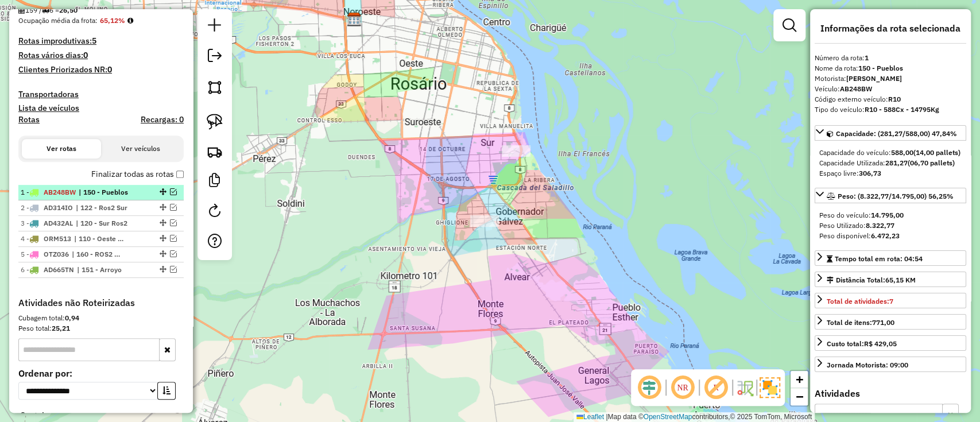
click at [170, 185] on li "1 - AB248BW | 150 - Pueblos" at bounding box center [100, 192] width 165 height 15
click at [172, 189] on em at bounding box center [173, 191] width 7 height 7
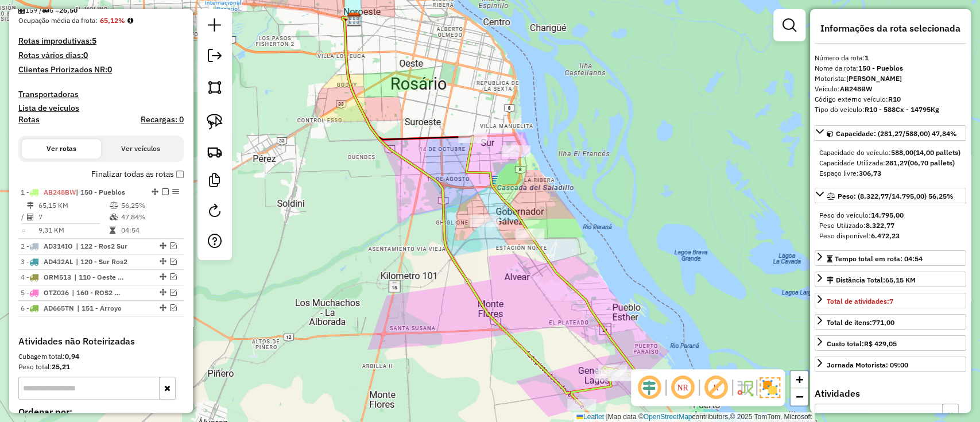
click at [496, 186] on icon at bounding box center [551, 270] width 171 height 267
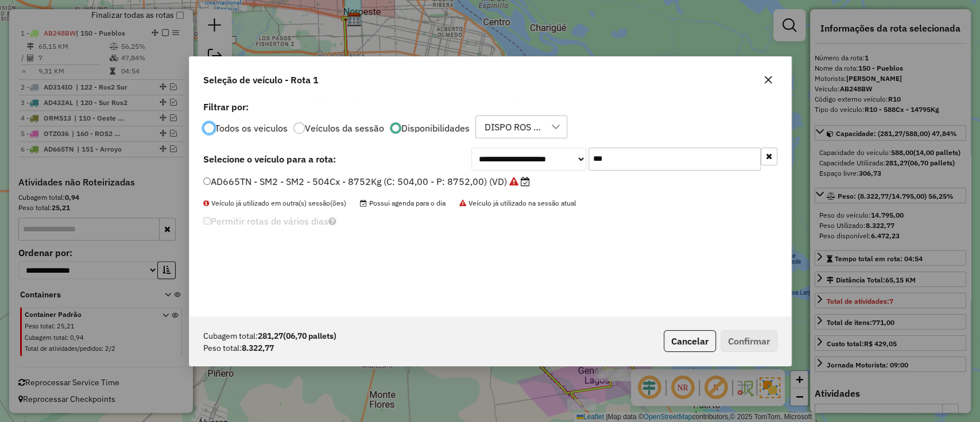
scroll to position [6, 3]
click at [644, 158] on input "***" at bounding box center [674, 158] width 172 height 23
click at [643, 158] on input "***" at bounding box center [674, 158] width 172 height 23
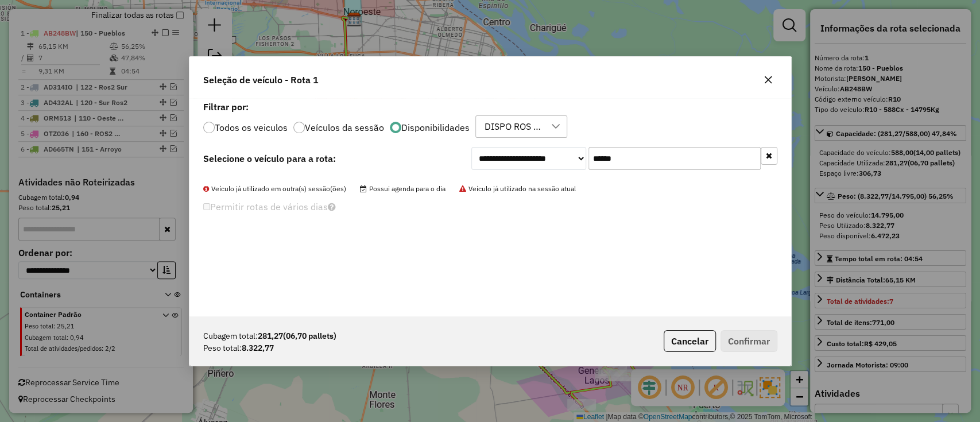
drag, startPoint x: 504, startPoint y: 160, endPoint x: 498, endPoint y: 162, distance: 6.7
click at [499, 161] on div "**********" at bounding box center [624, 158] width 306 height 23
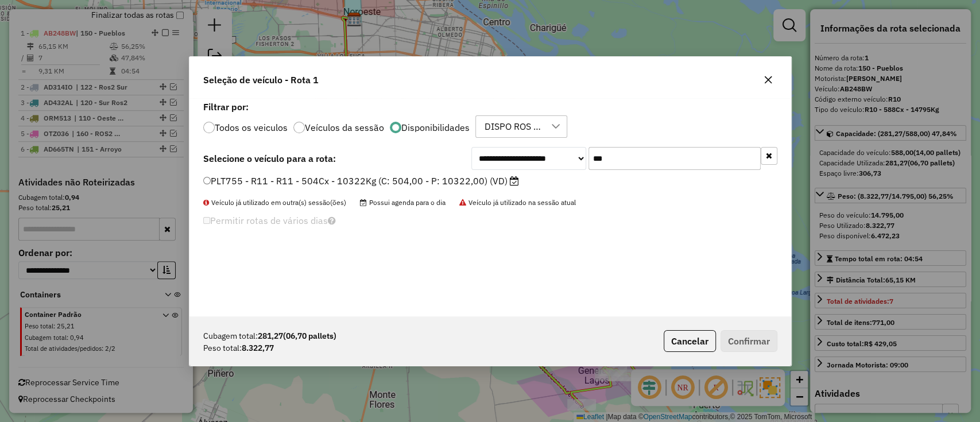
type input "***"
click at [472, 176] on label "PLT755 - R11 - R11 - 504Cx - 10322Kg (C: 504,00 - P: 10322,00) (VD)" at bounding box center [361, 181] width 316 height 14
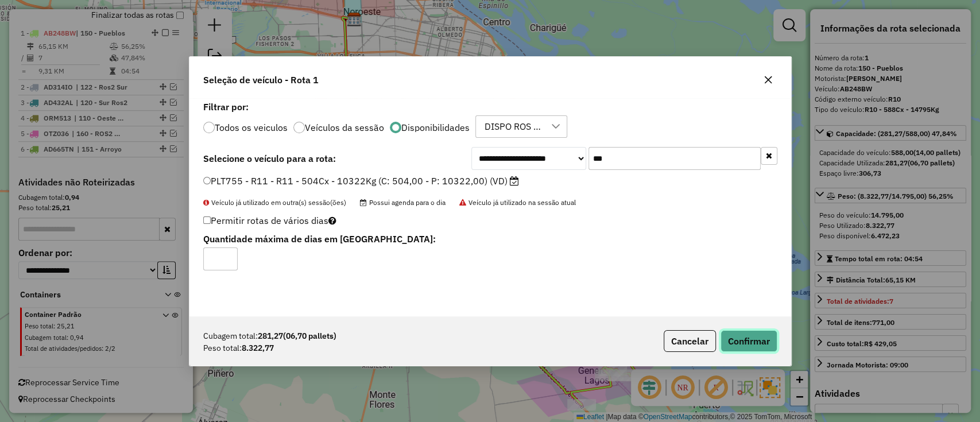
click at [732, 341] on button "Confirmar" at bounding box center [748, 341] width 57 height 22
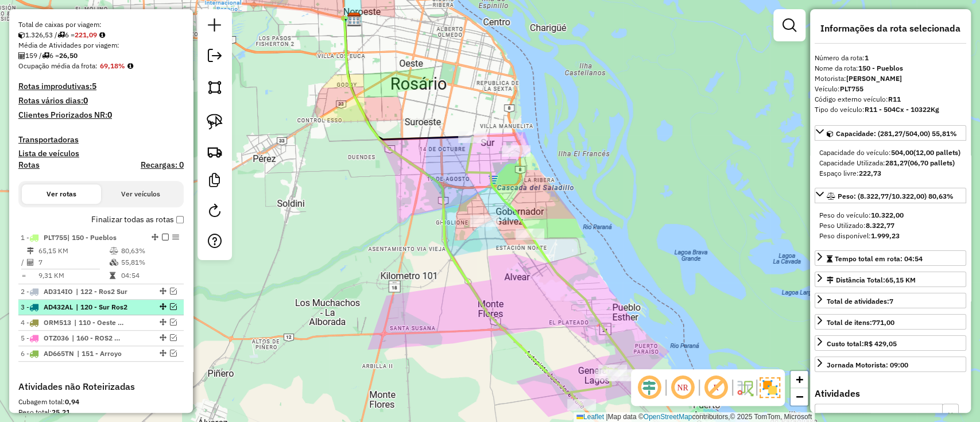
scroll to position [272, 0]
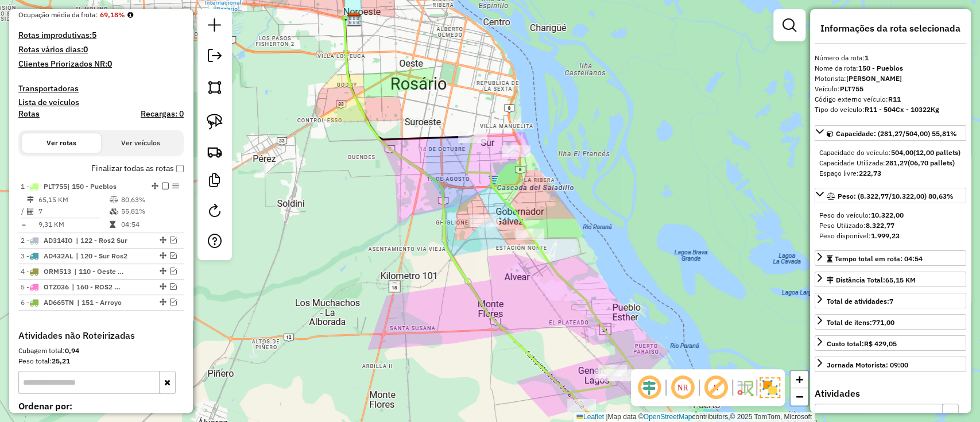
click at [156, 166] on label "Finalizar todas as rotas" at bounding box center [137, 168] width 92 height 12
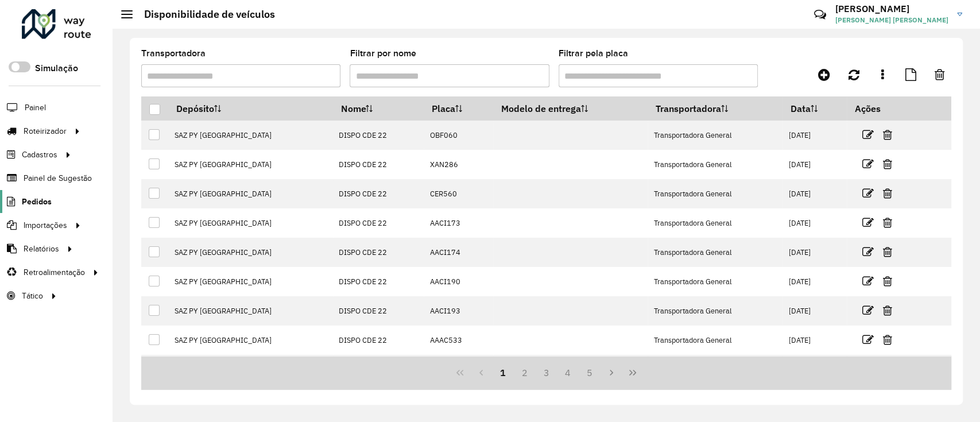
click at [38, 203] on span "Pedidos" at bounding box center [37, 202] width 30 height 12
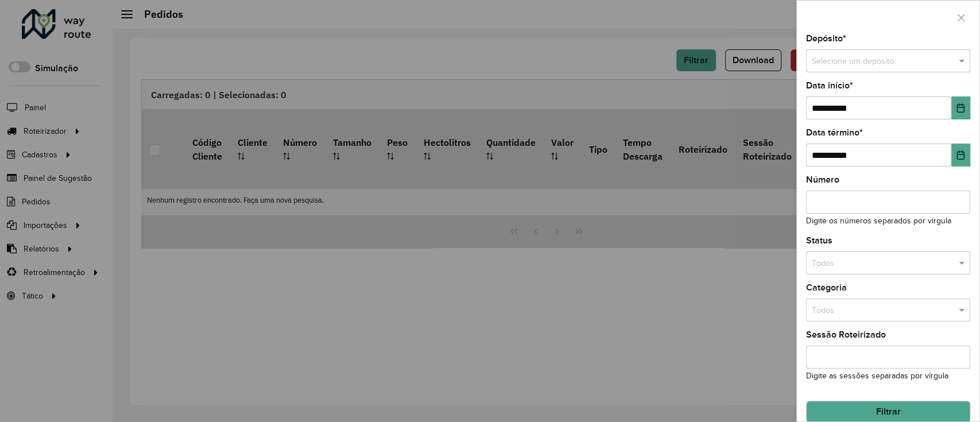
click at [820, 68] on div "Selecione um depósito" at bounding box center [888, 60] width 164 height 23
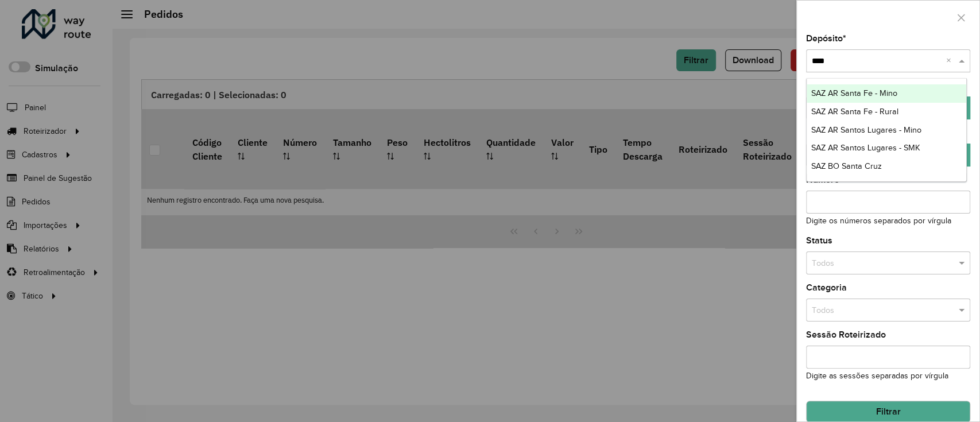
type input "*****"
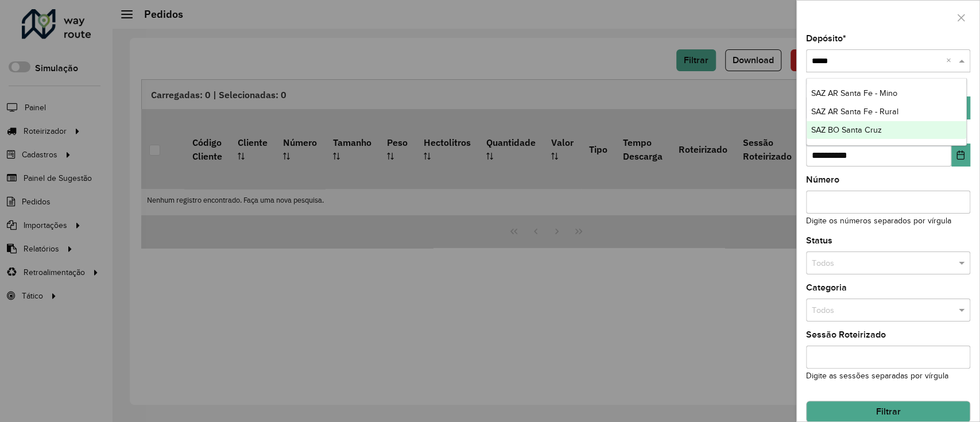
click at [857, 141] on ng-dropdown-panel "SAZ AR Santa Fe - [GEOGRAPHIC_DATA] [GEOGRAPHIC_DATA] [GEOGRAPHIC_DATA] [GEOGRA…" at bounding box center [886, 112] width 161 height 68
click at [866, 133] on span "SAZ BO Santa Cruz" at bounding box center [846, 129] width 71 height 9
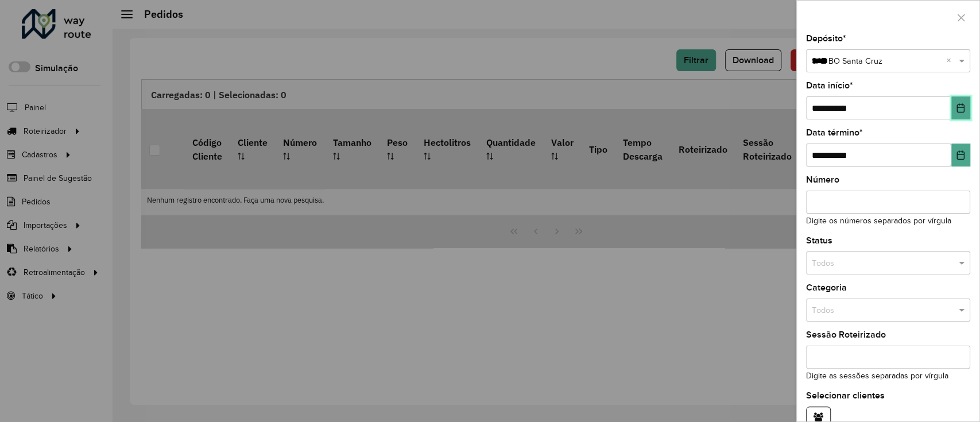
click at [954, 116] on button "Choose Date" at bounding box center [960, 107] width 19 height 23
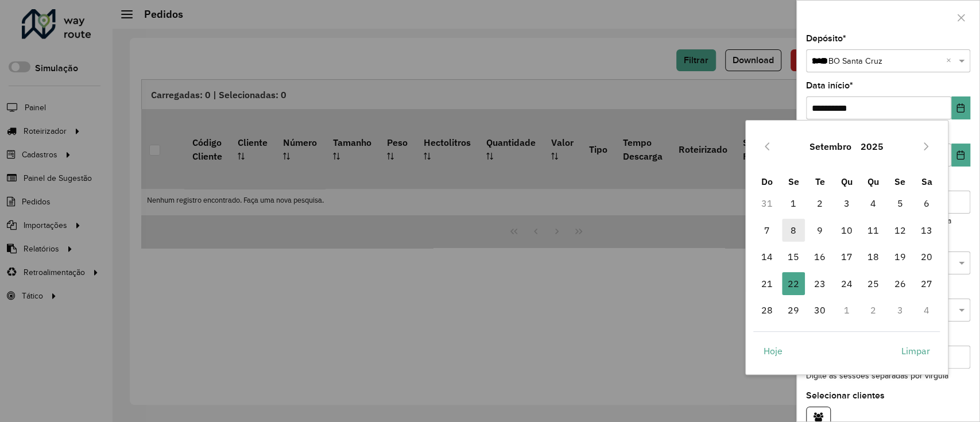
click at [792, 227] on span "8" at bounding box center [793, 230] width 23 height 23
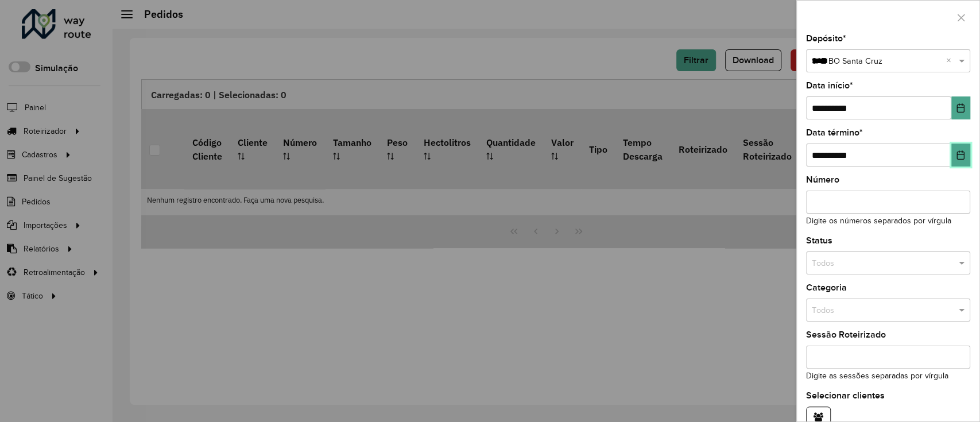
click at [958, 153] on icon "Choose Date" at bounding box center [959, 154] width 9 height 9
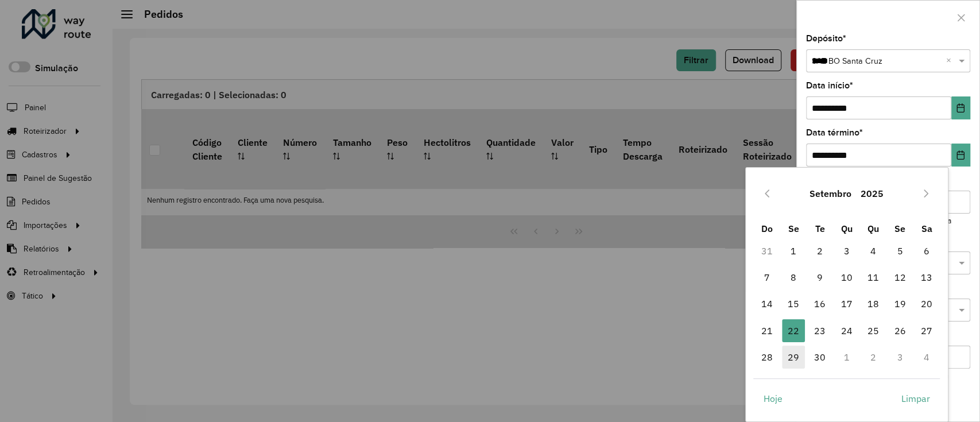
click at [794, 359] on span "29" at bounding box center [793, 356] width 23 height 23
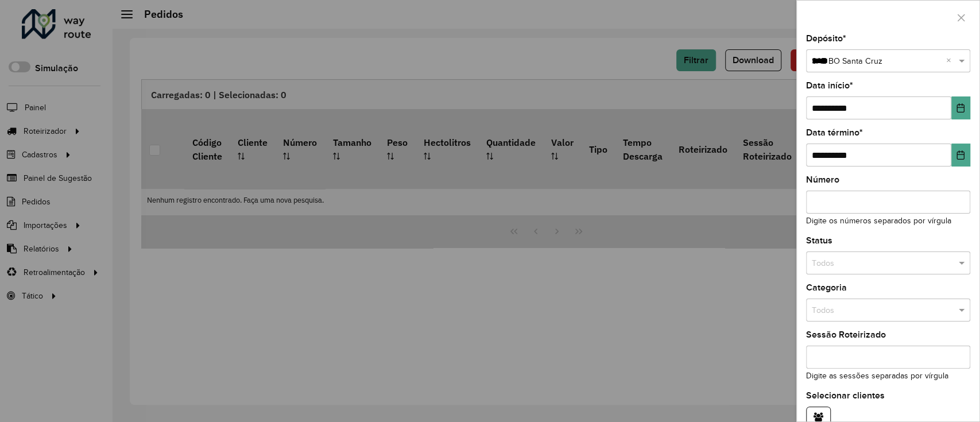
click at [893, 257] on input "text" at bounding box center [876, 263] width 130 height 13
click at [860, 313] on span "Não roteirizado" at bounding box center [839, 313] width 56 height 9
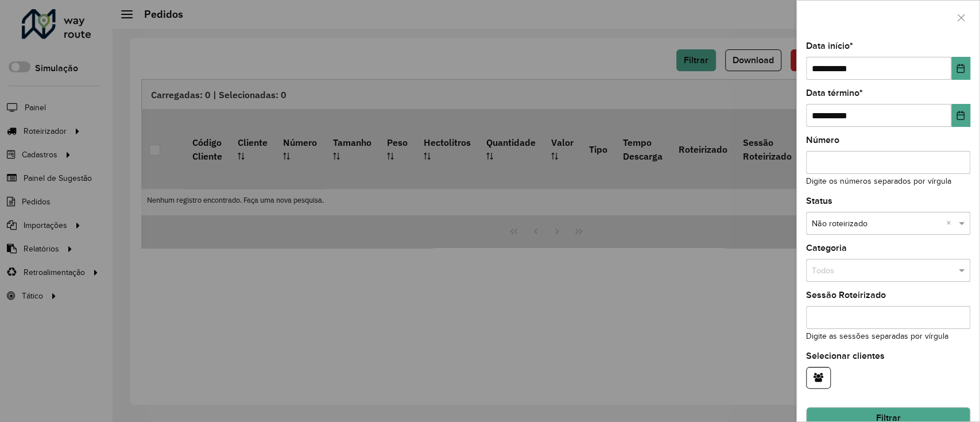
scroll to position [61, 0]
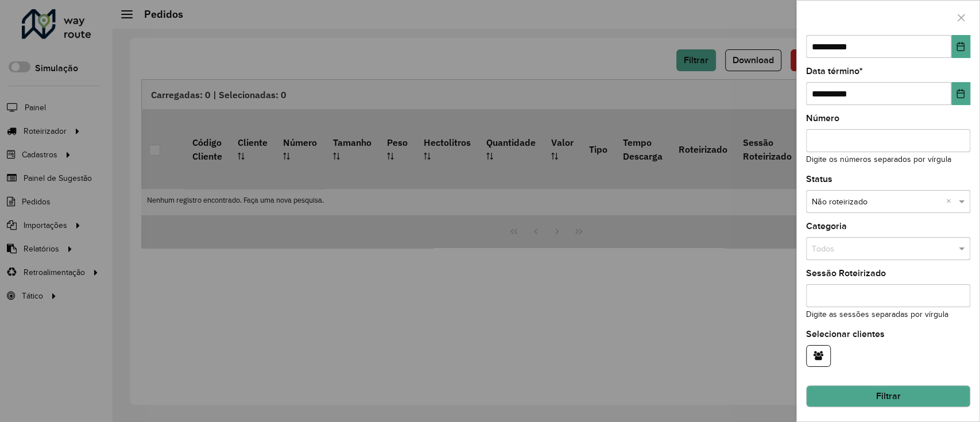
click at [882, 394] on button "Filtrar" at bounding box center [888, 396] width 164 height 22
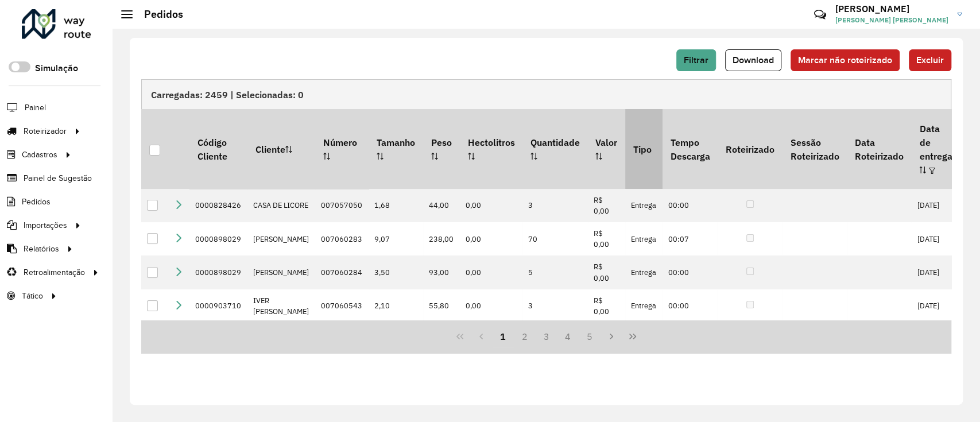
click at [152, 145] on div at bounding box center [154, 150] width 11 height 11
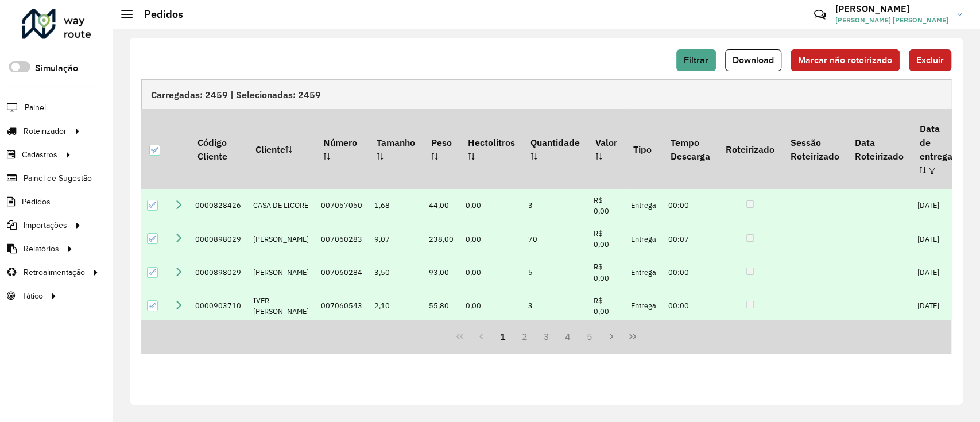
click at [942, 63] on span "Excluir" at bounding box center [930, 60] width 28 height 10
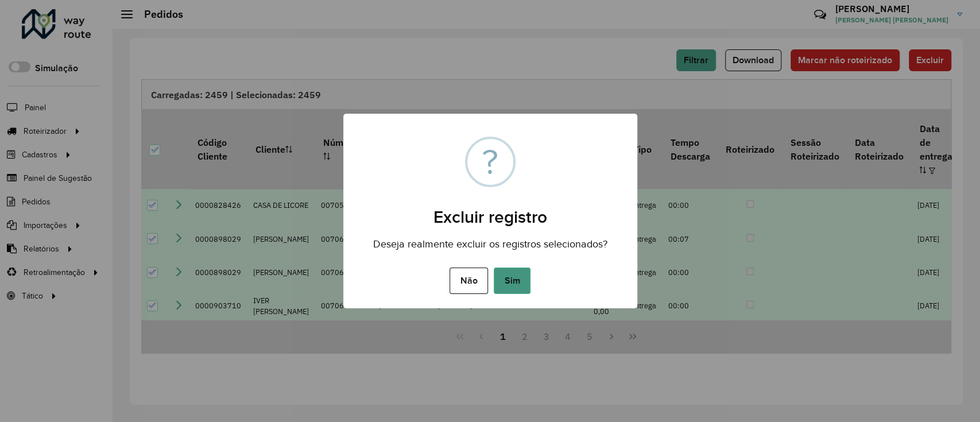
click at [519, 279] on button "Sim" at bounding box center [512, 280] width 37 height 26
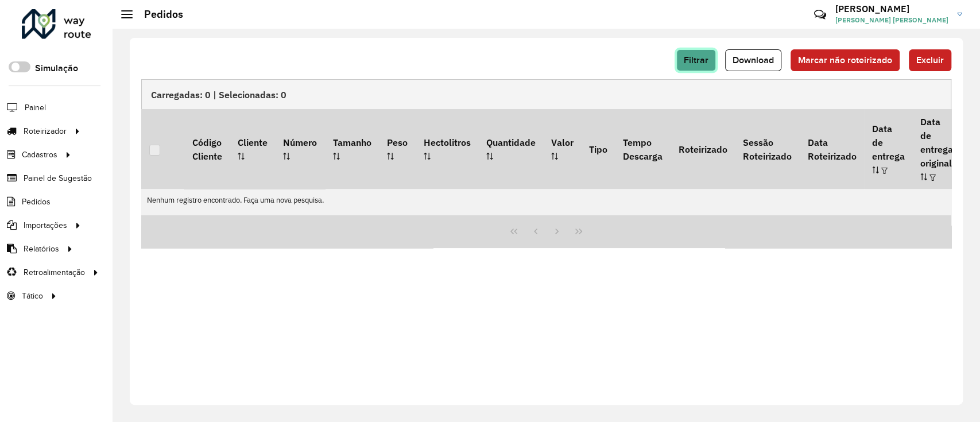
click at [682, 57] on button "Filtrar" at bounding box center [696, 60] width 40 height 22
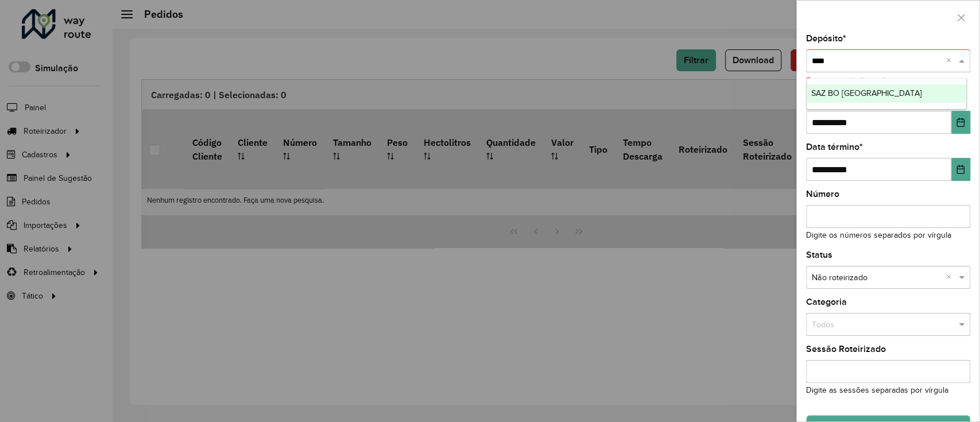
type input "*****"
click at [924, 100] on div "SAZ BO [GEOGRAPHIC_DATA]" at bounding box center [886, 93] width 160 height 18
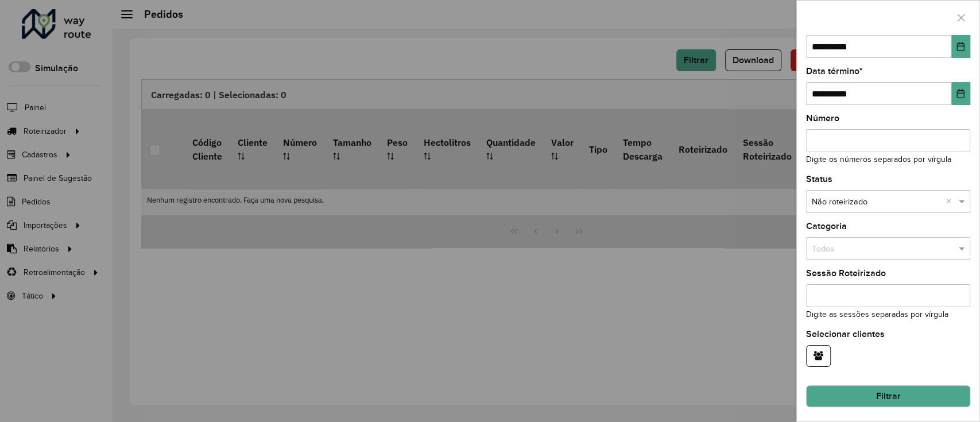
click at [686, 118] on div at bounding box center [490, 211] width 980 height 422
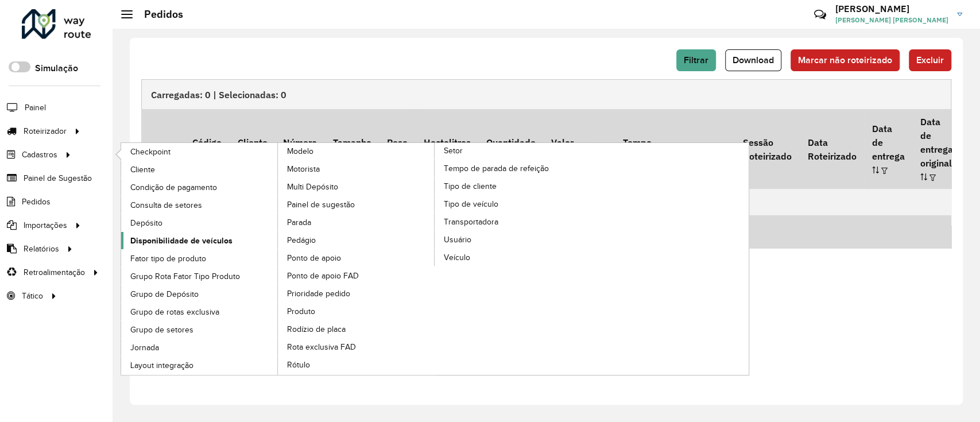
click at [172, 239] on span "Disponibilidade de veículos" at bounding box center [181, 241] width 102 height 12
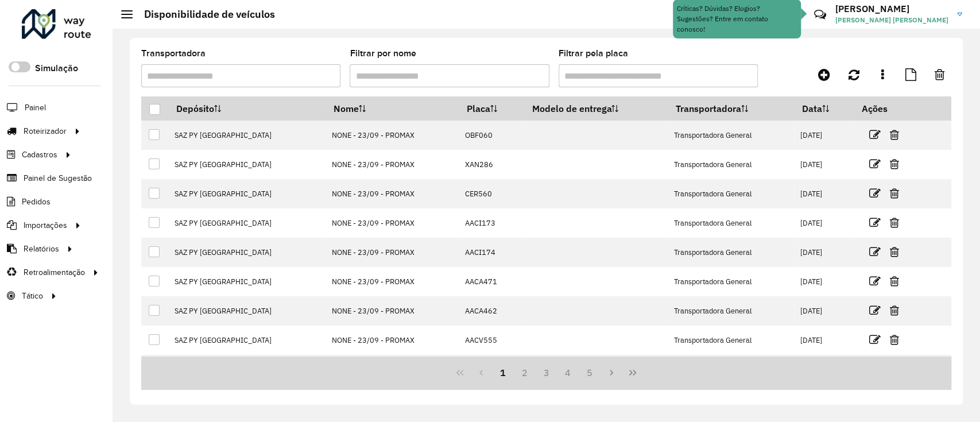
click at [648, 87] on input "Filtrar pela placa" at bounding box center [657, 75] width 199 height 23
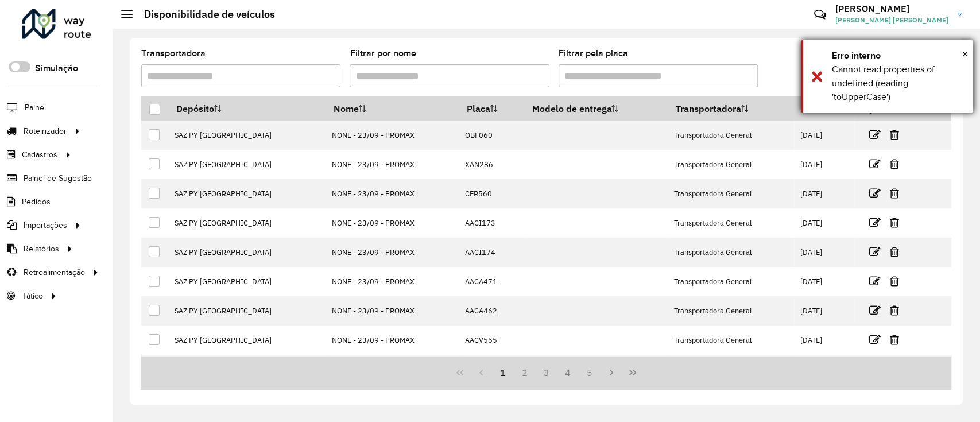
click at [811, 78] on div "× Erro interno Cannot read properties of undefined (reading 'toUpperCase')" at bounding box center [887, 76] width 172 height 72
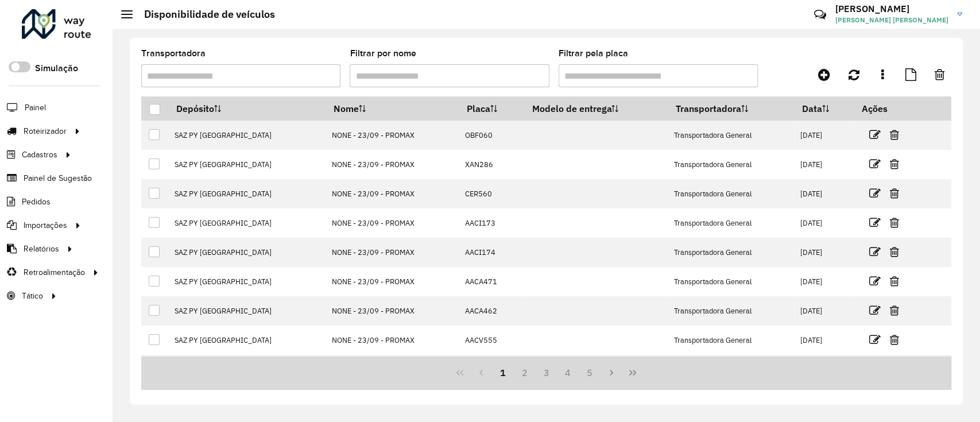
click at [805, 79] on div at bounding box center [849, 74] width 203 height 21
click at [821, 76] on icon at bounding box center [824, 75] width 12 height 14
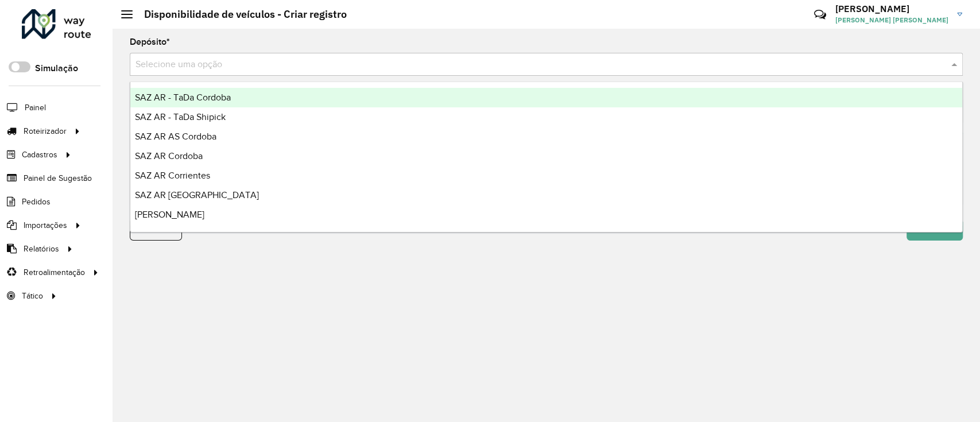
click at [304, 68] on input "text" at bounding box center [534, 65] width 798 height 14
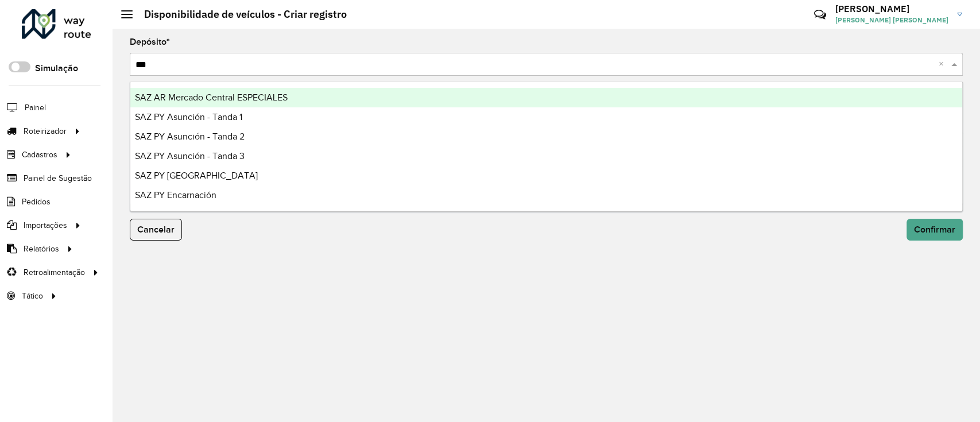
type input "****"
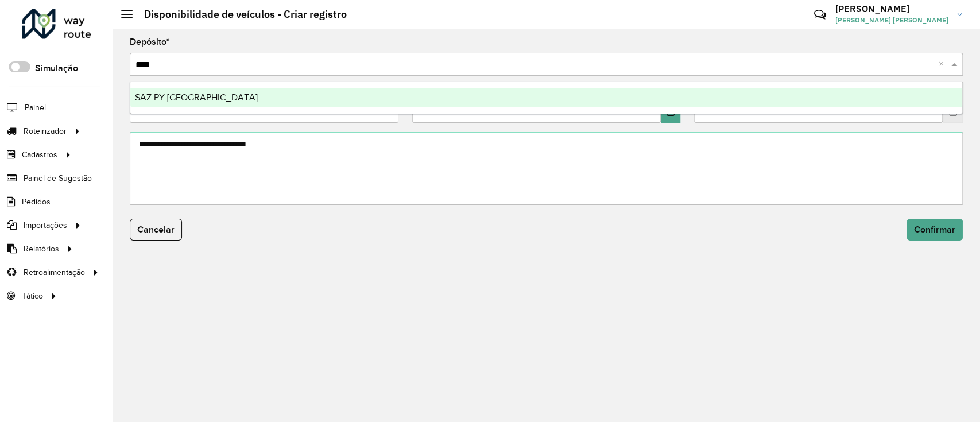
click at [326, 103] on div "SAZ PY [GEOGRAPHIC_DATA]" at bounding box center [546, 98] width 832 height 20
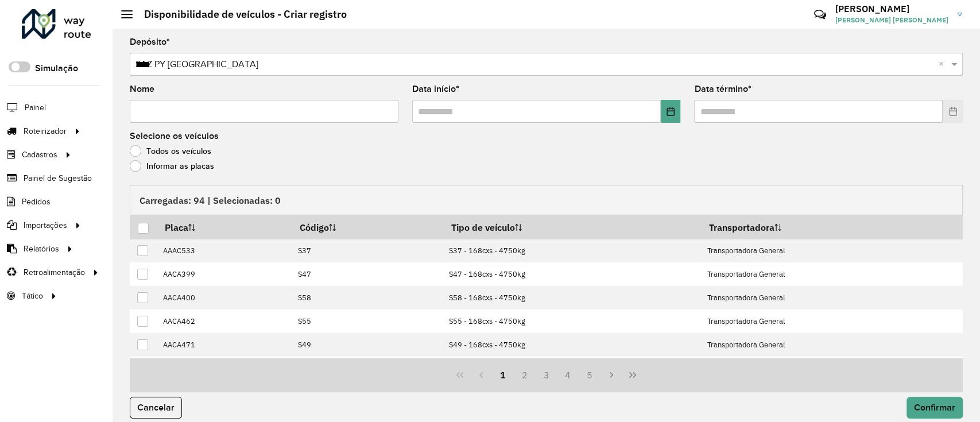
click at [313, 109] on input "Nome" at bounding box center [264, 111] width 269 height 23
type input "**********"
click at [667, 118] on button "Choose Date" at bounding box center [671, 111] width 20 height 23
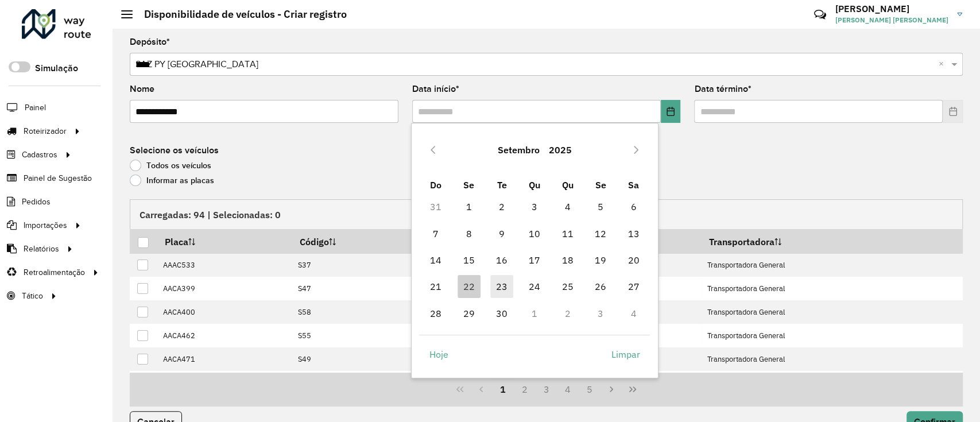
click at [501, 288] on span "23" at bounding box center [501, 286] width 23 height 23
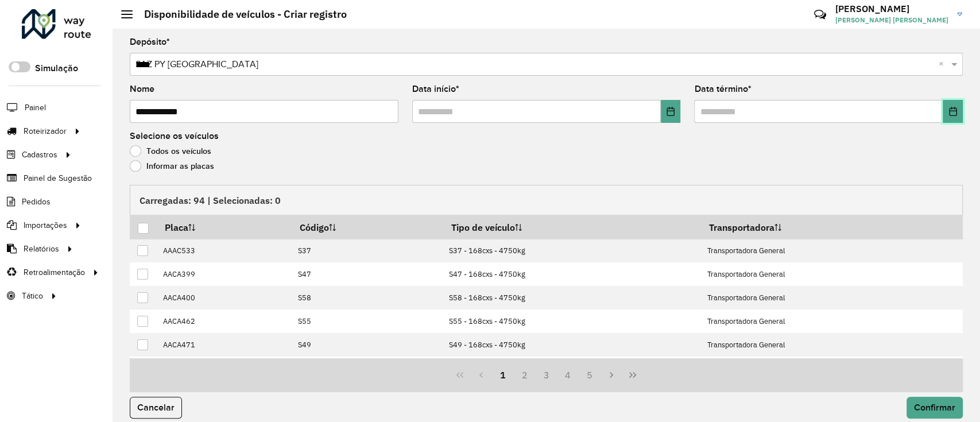
click at [950, 110] on icon "Choose Date" at bounding box center [952, 111] width 9 height 9
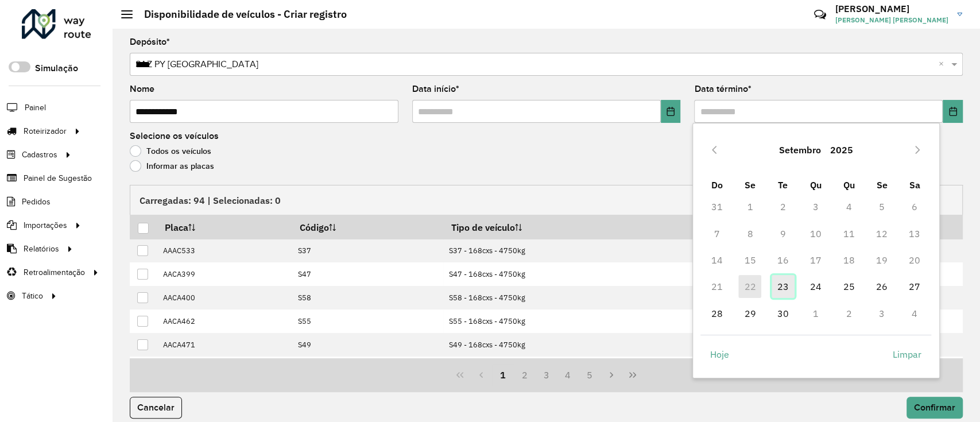
click at [786, 293] on span "23" at bounding box center [782, 286] width 23 height 23
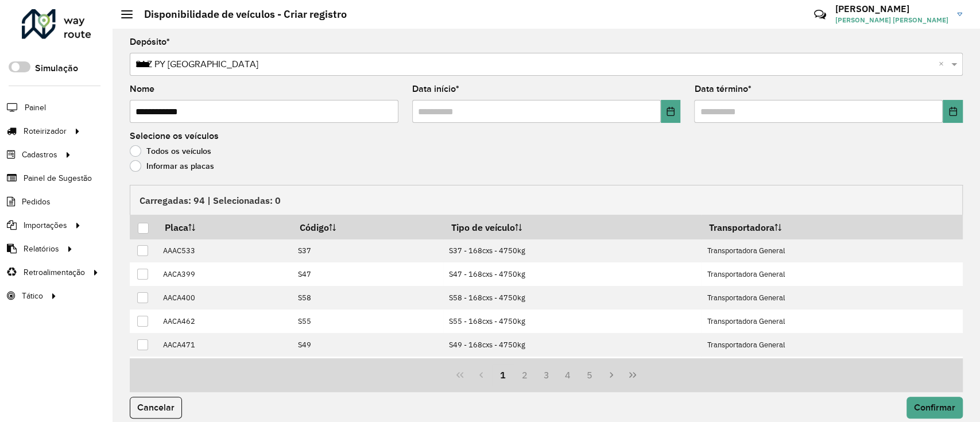
click at [187, 169] on label "Informar as placas" at bounding box center [172, 165] width 84 height 11
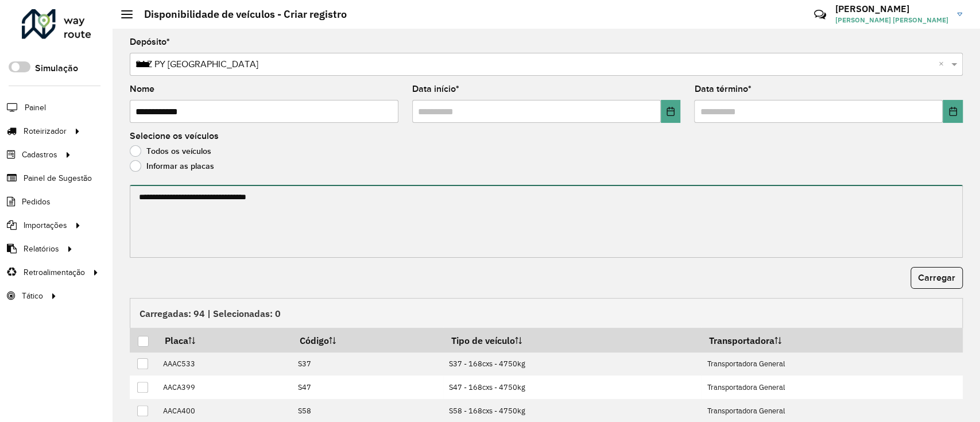
click at [225, 239] on textarea at bounding box center [546, 221] width 833 height 73
paste textarea "******* ******* ******* ******* ******* ******* ******* ******* ******* *******…"
type textarea "******* ******* ******* ******* ******* ******* ******* ******* ******* *******…"
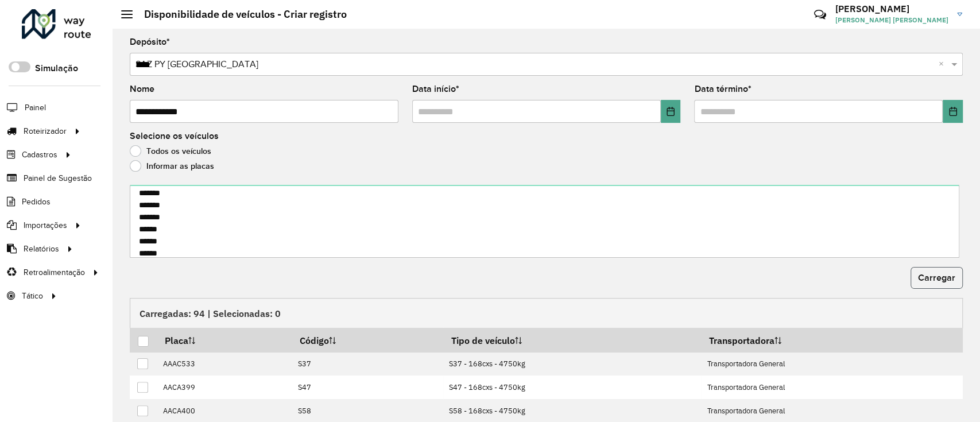
click at [952, 282] on button "Carregar" at bounding box center [936, 278] width 52 height 22
click at [142, 343] on div at bounding box center [143, 341] width 11 height 11
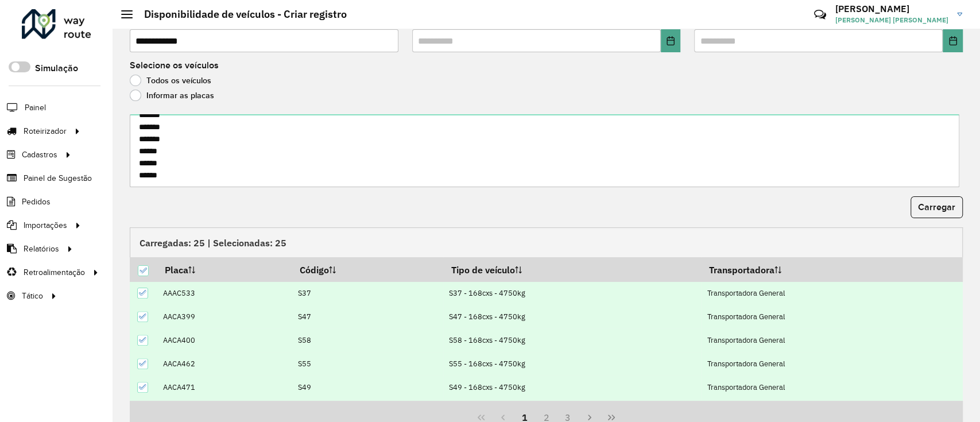
scroll to position [123, 0]
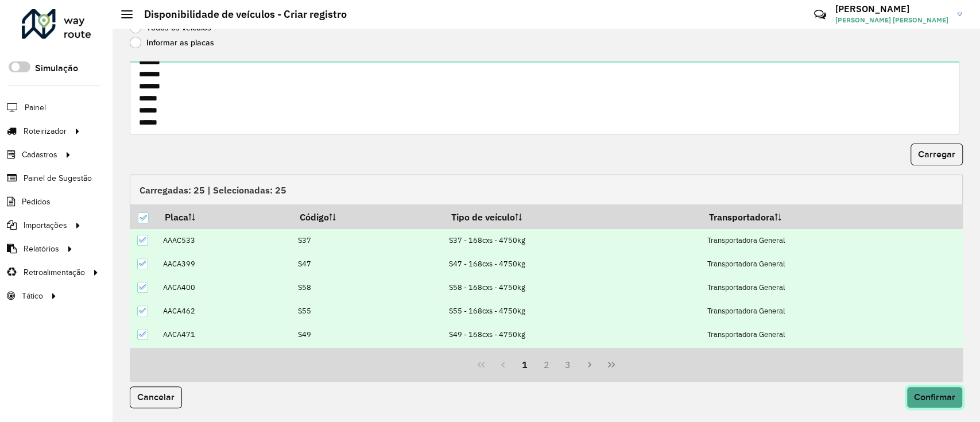
click at [955, 397] on button "Confirmar" at bounding box center [934, 397] width 56 height 22
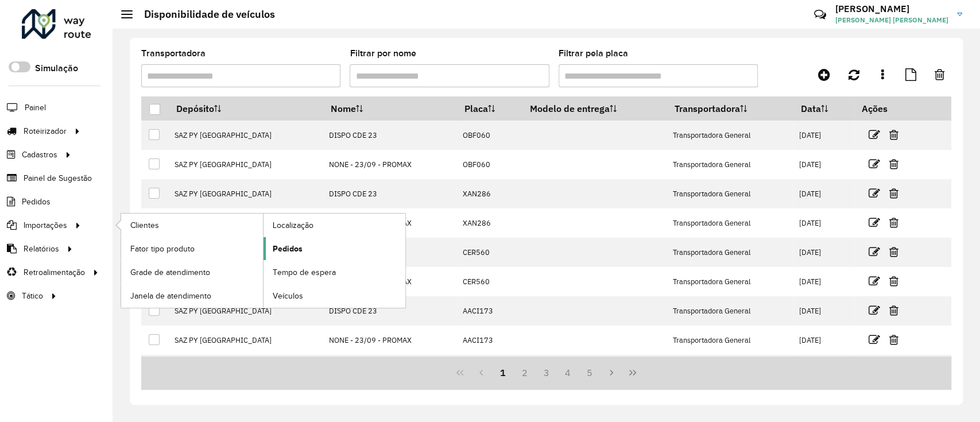
click at [307, 248] on link "Pedidos" at bounding box center [334, 248] width 142 height 23
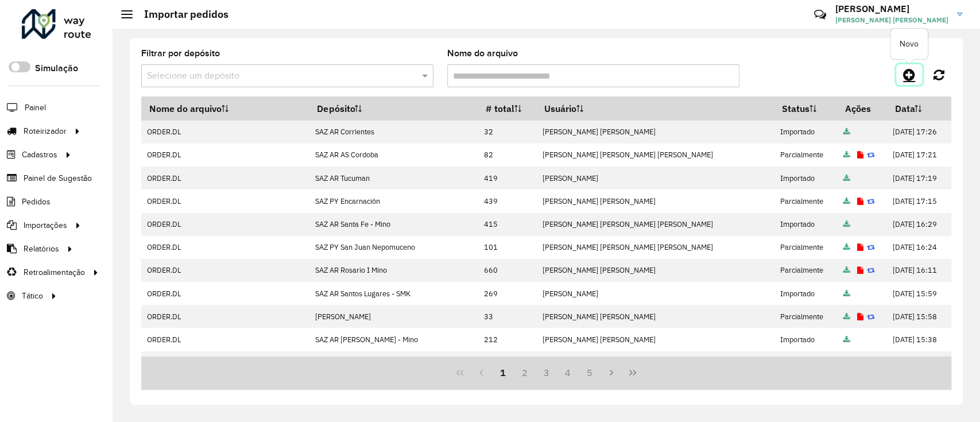
click at [907, 77] on icon at bounding box center [909, 75] width 12 height 14
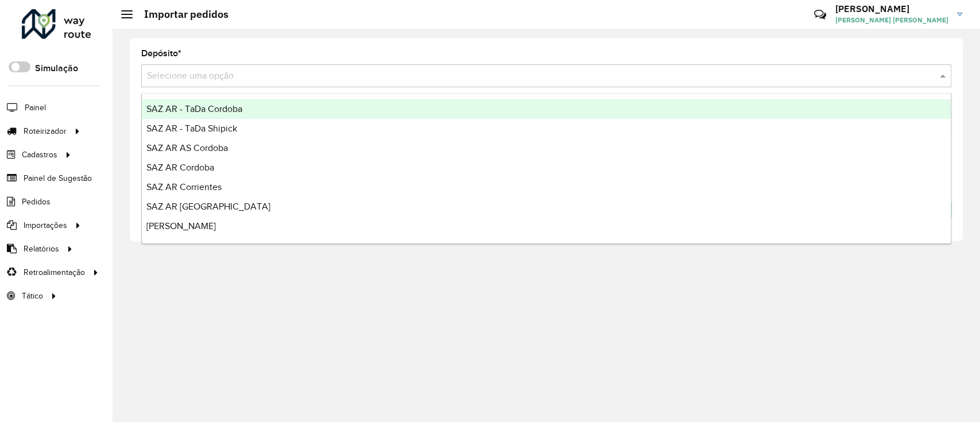
click at [782, 68] on div "Selecione uma opção" at bounding box center [546, 75] width 810 height 23
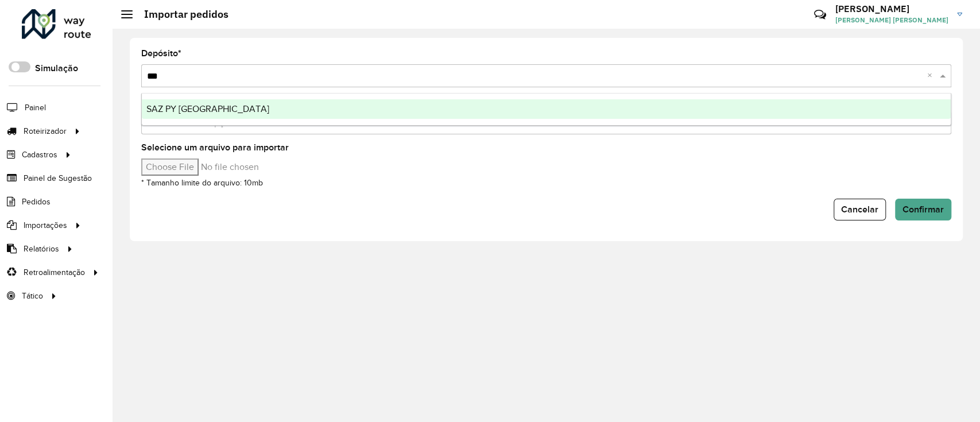
type input "****"
click at [753, 102] on div "SAZ PY [GEOGRAPHIC_DATA]" at bounding box center [546, 109] width 809 height 20
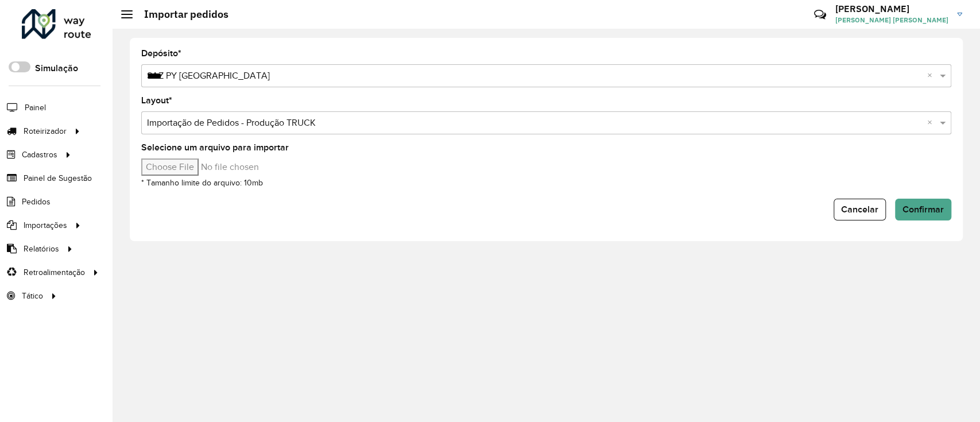
click at [211, 168] on input "Selecione um arquivo para importar" at bounding box center [238, 166] width 195 height 17
type input "**********"
click at [919, 199] on button "Confirmar" at bounding box center [923, 210] width 56 height 22
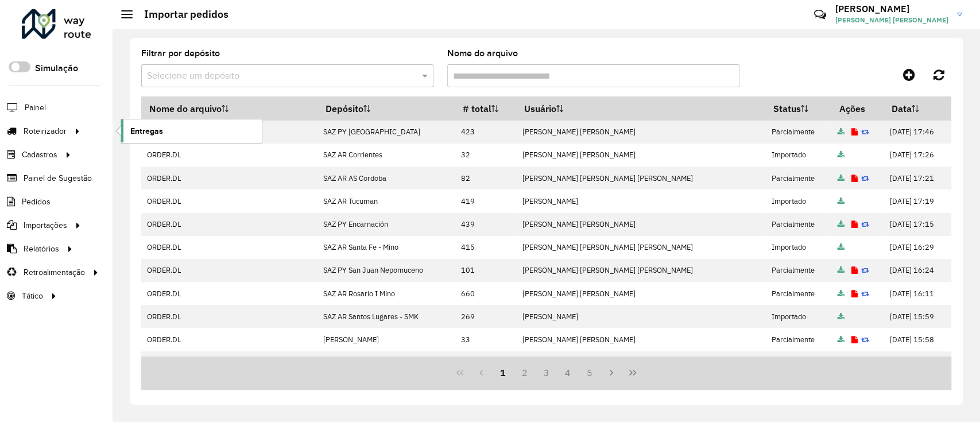
click at [154, 127] on span "Entregas" at bounding box center [146, 131] width 33 height 12
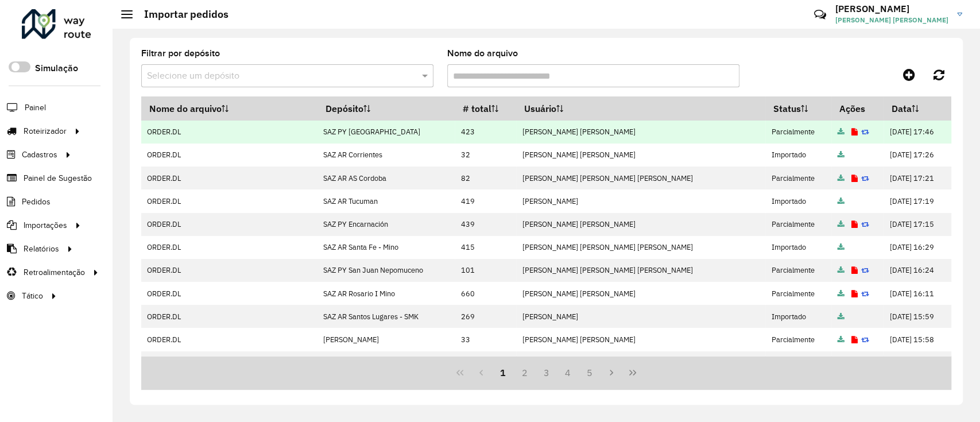
click at [851, 134] on icon at bounding box center [854, 132] width 6 height 7
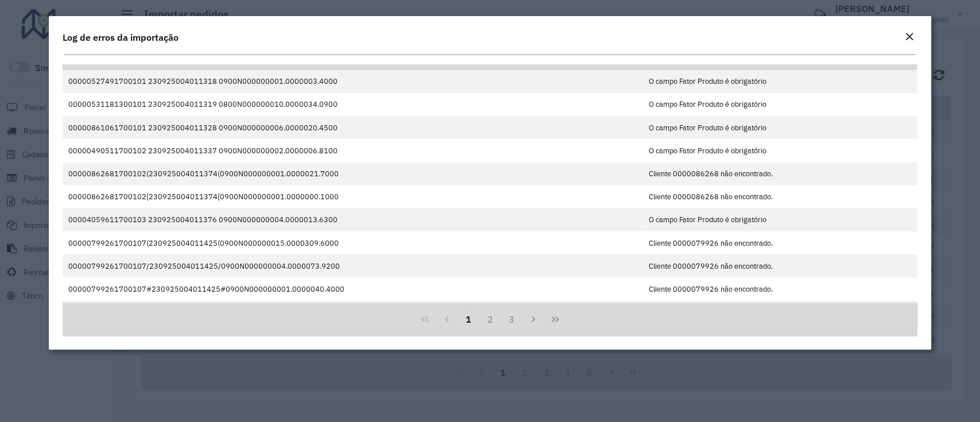
scroll to position [17, 0]
click at [910, 36] on em "Close" at bounding box center [908, 36] width 9 height 9
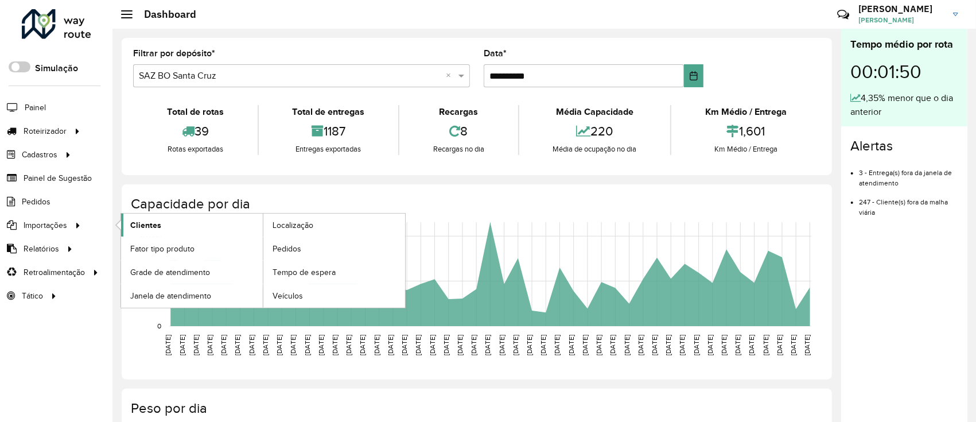
click at [187, 220] on link "Clientes" at bounding box center [192, 224] width 142 height 23
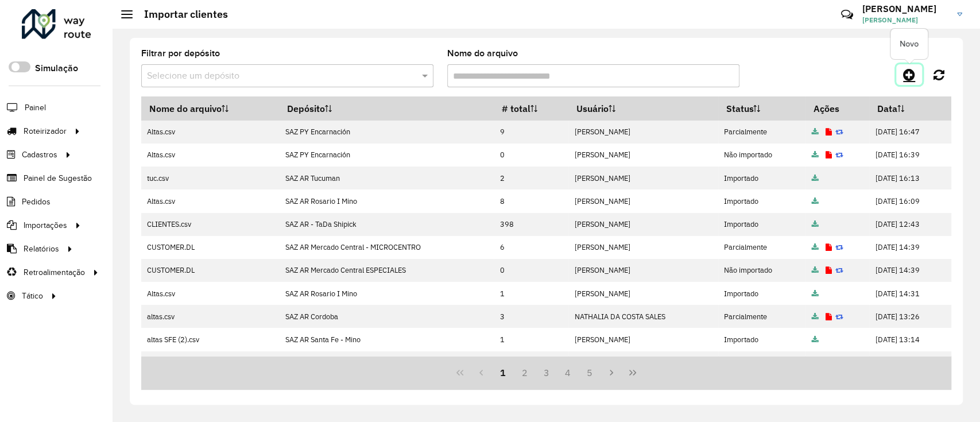
click at [907, 77] on icon at bounding box center [909, 75] width 12 height 14
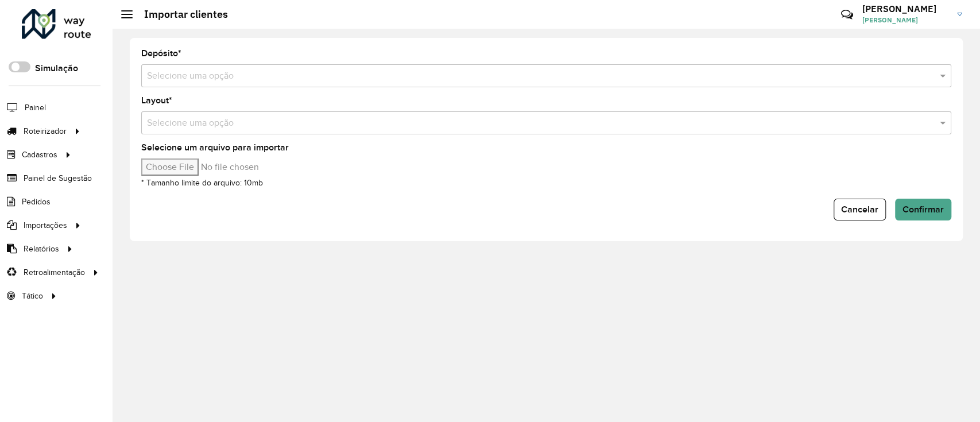
click at [490, 69] on input "text" at bounding box center [534, 76] width 775 height 14
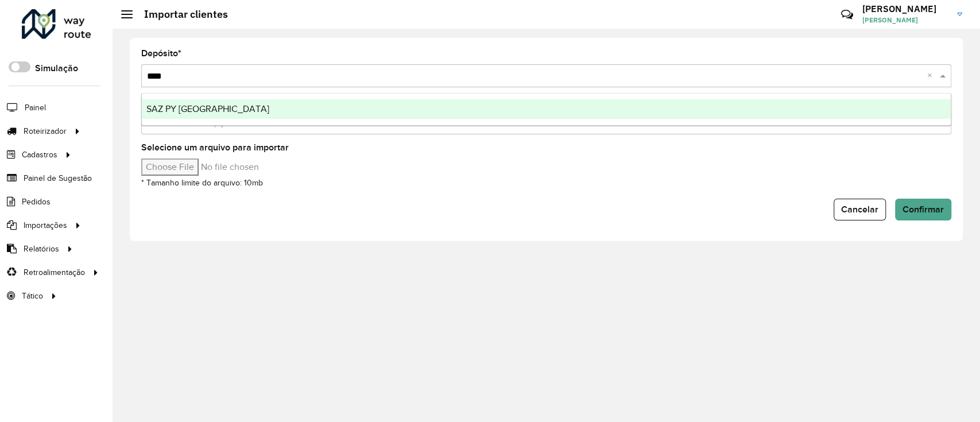
type input "*****"
click at [432, 115] on div "SAZ PY [GEOGRAPHIC_DATA]" at bounding box center [546, 109] width 809 height 20
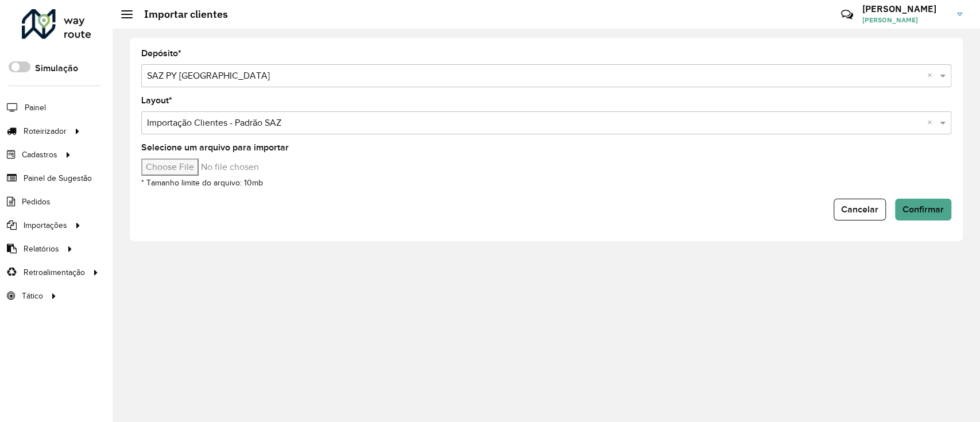
click at [180, 175] on div "Selecione um arquivo para importar * Tamanho limite do arquivo: 10mb" at bounding box center [546, 166] width 810 height 46
click at [197, 169] on input "Selecione um arquivo para importar" at bounding box center [238, 166] width 195 height 17
type input "**********"
click at [902, 205] on button "Confirmar" at bounding box center [923, 210] width 56 height 22
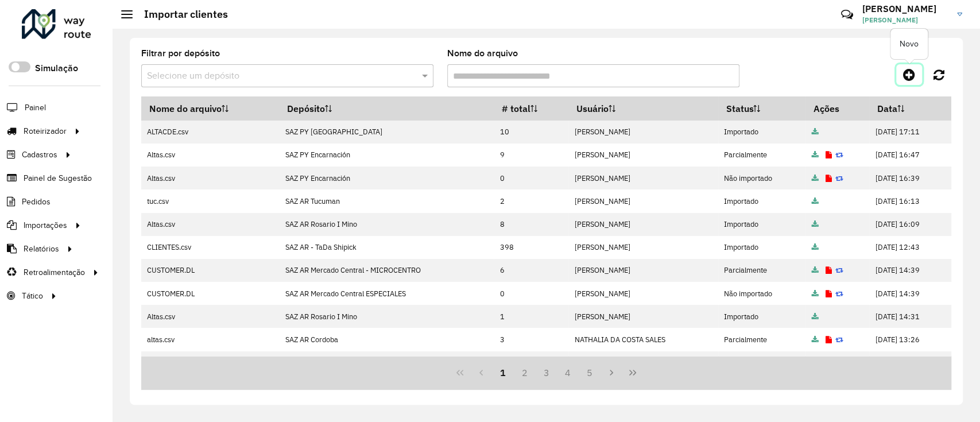
click at [906, 76] on icon at bounding box center [909, 75] width 12 height 14
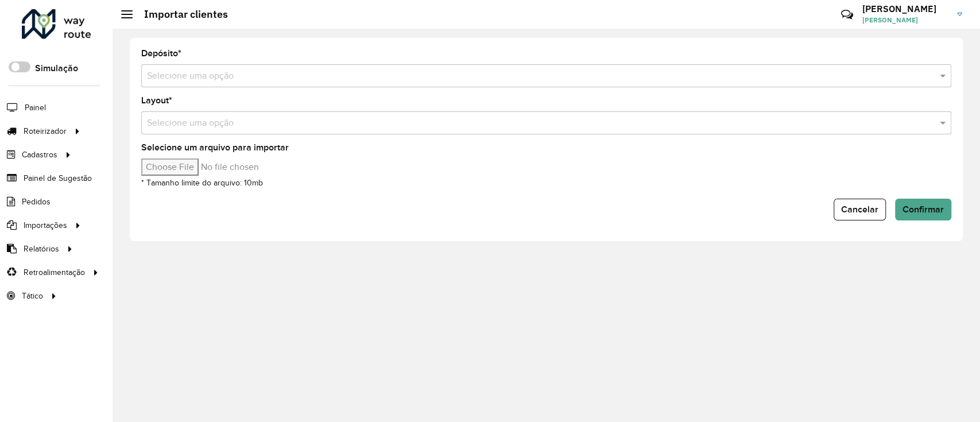
click at [449, 68] on div "Selecione uma opção" at bounding box center [546, 75] width 810 height 23
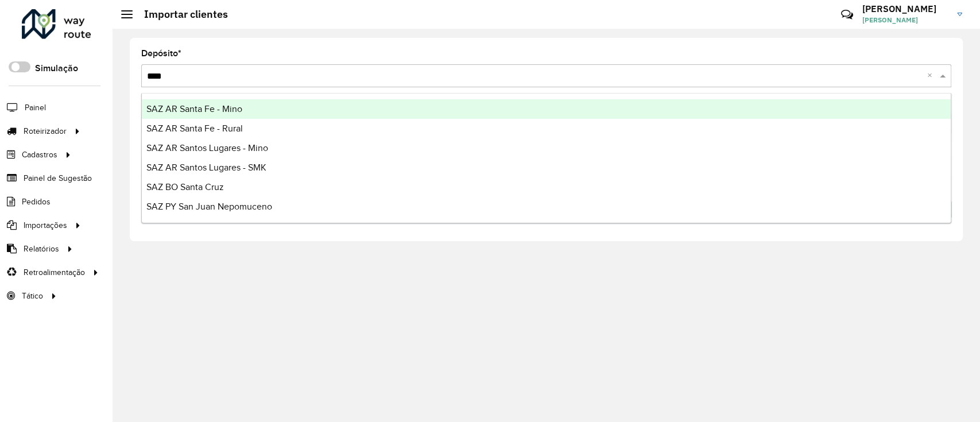
type input "*****"
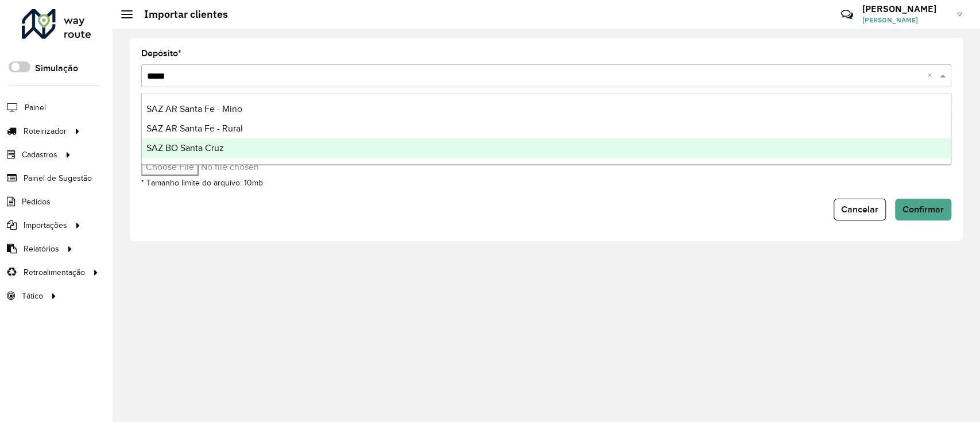
click at [398, 150] on div "SAZ BO Santa Cruz" at bounding box center [546, 148] width 809 height 20
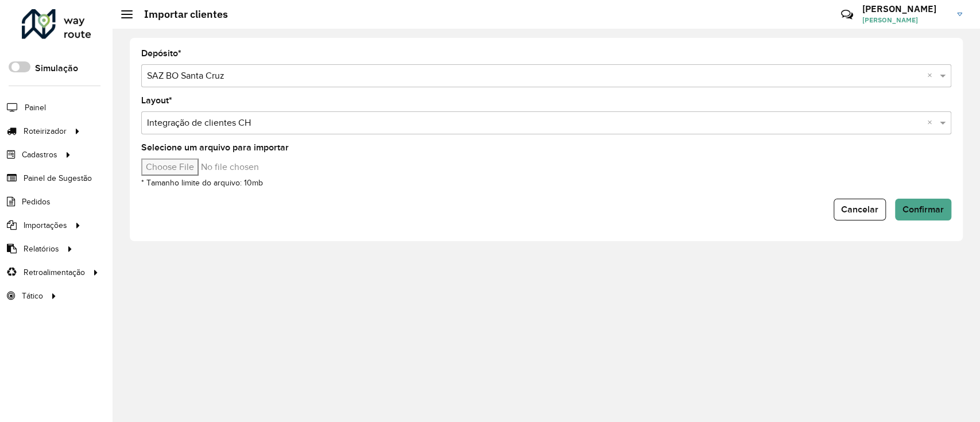
click at [206, 176] on div "Selecione um arquivo para importar * Tamanho limite do arquivo: 10mb" at bounding box center [546, 166] width 810 height 46
click at [199, 172] on input "Selecione um arquivo para importar" at bounding box center [238, 166] width 195 height 17
type input "**********"
click at [915, 212] on span "Confirmar" at bounding box center [922, 209] width 41 height 10
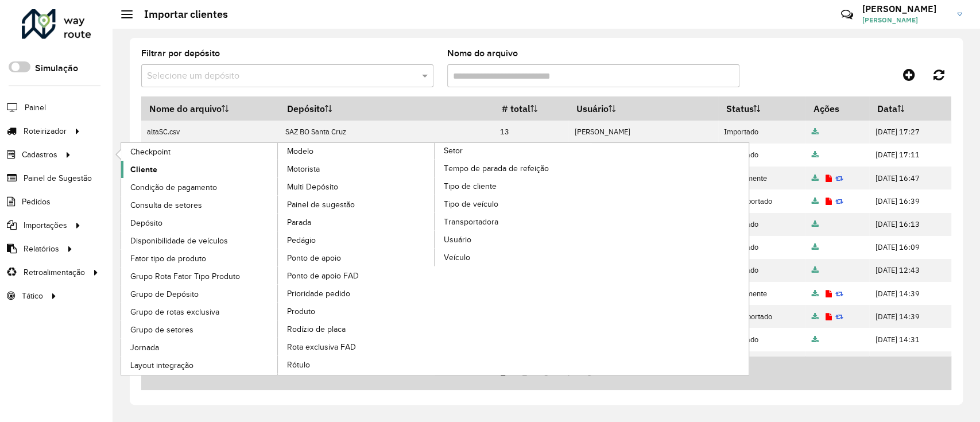
click at [161, 169] on link "Cliente" at bounding box center [199, 169] width 157 height 17
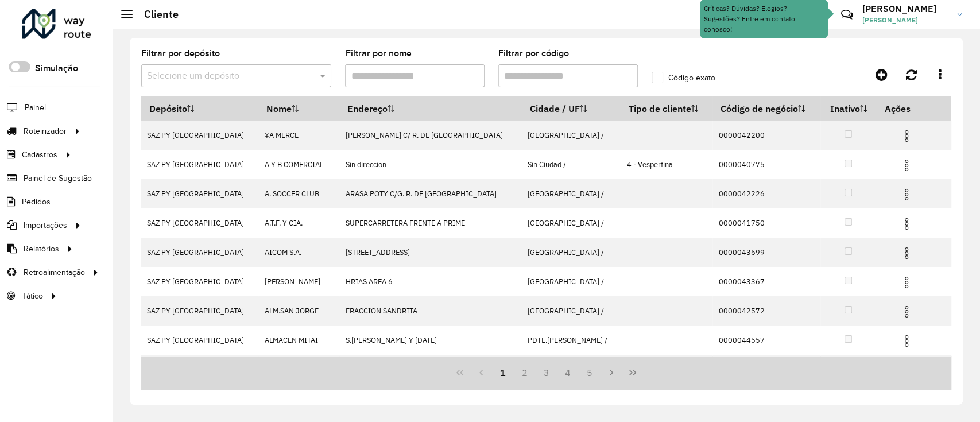
click at [584, 81] on input "Filtrar por código" at bounding box center [567, 75] width 139 height 23
paste input "**********"
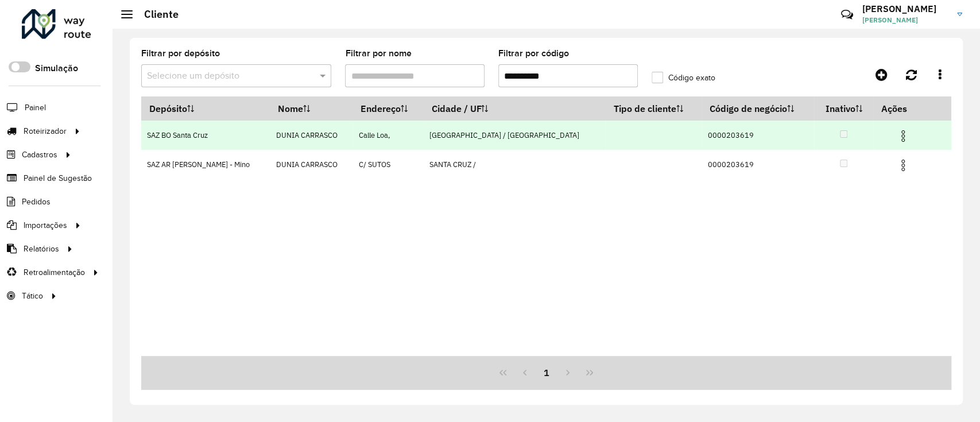
type input "**********"
click at [896, 138] on img at bounding box center [903, 136] width 14 height 14
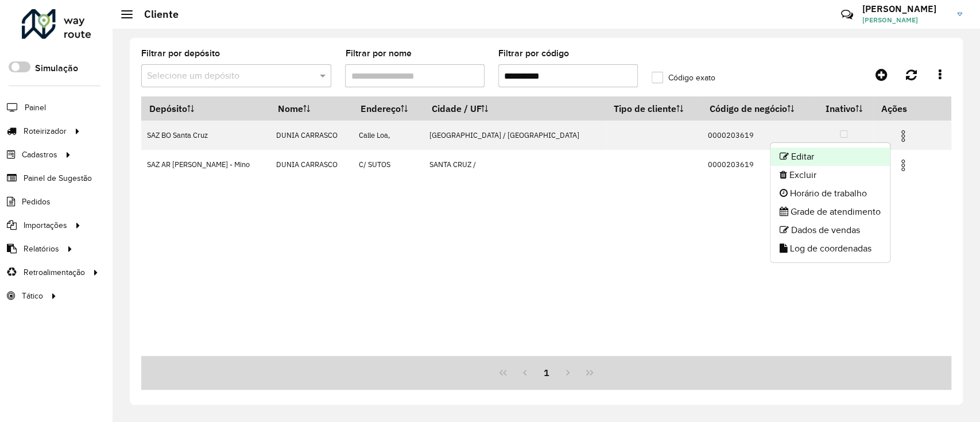
click at [849, 154] on li "Editar" at bounding box center [829, 156] width 119 height 18
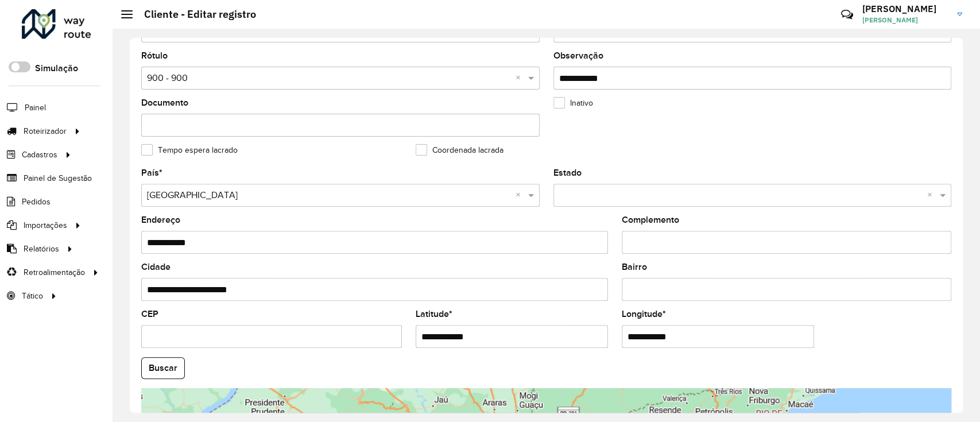
scroll to position [382, 0]
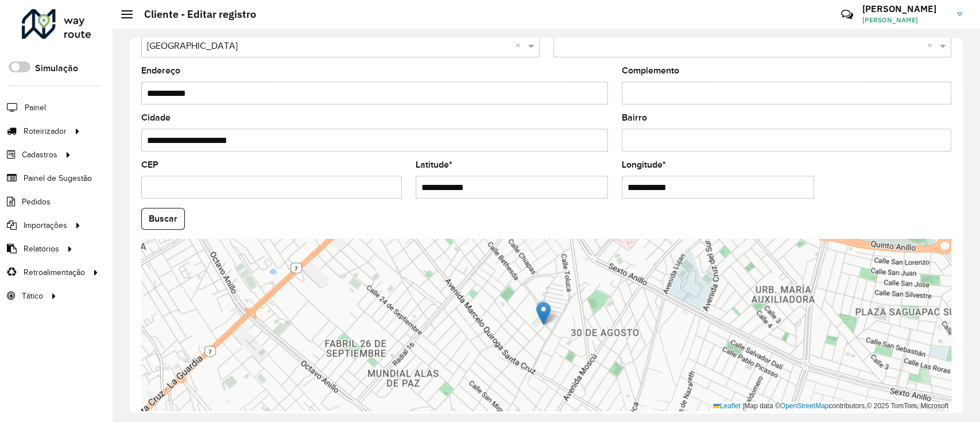
drag, startPoint x: 466, startPoint y: 192, endPoint x: 353, endPoint y: 190, distance: 112.5
click at [353, 190] on formly-group "**********" at bounding box center [545, 215] width 823 height 391
paste input "text"
type input "**********"
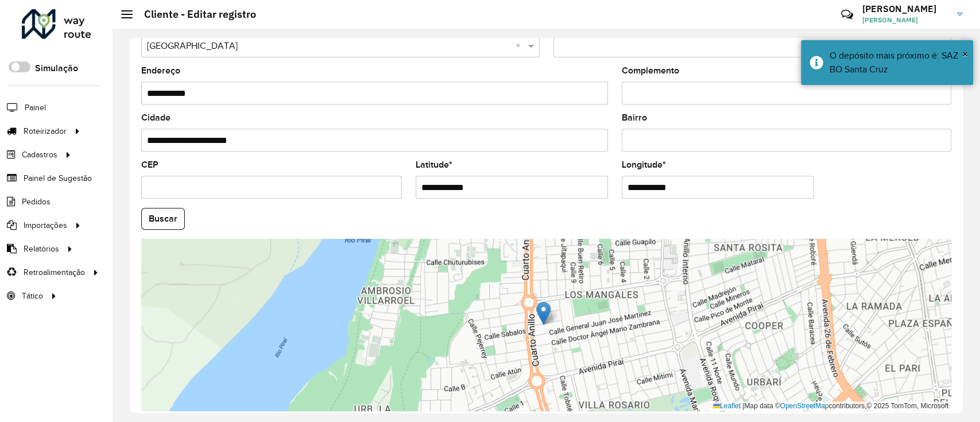
drag, startPoint x: 686, startPoint y: 190, endPoint x: 566, endPoint y: 186, distance: 120.0
click at [567, 186] on formly-group "**********" at bounding box center [545, 215] width 823 height 391
paste input "*"
type input "**********"
click at [151, 216] on hb-app "Aguarde... Pop-up bloqueado! Seu navegador bloqueou automáticamente a abertura …" at bounding box center [490, 211] width 980 height 422
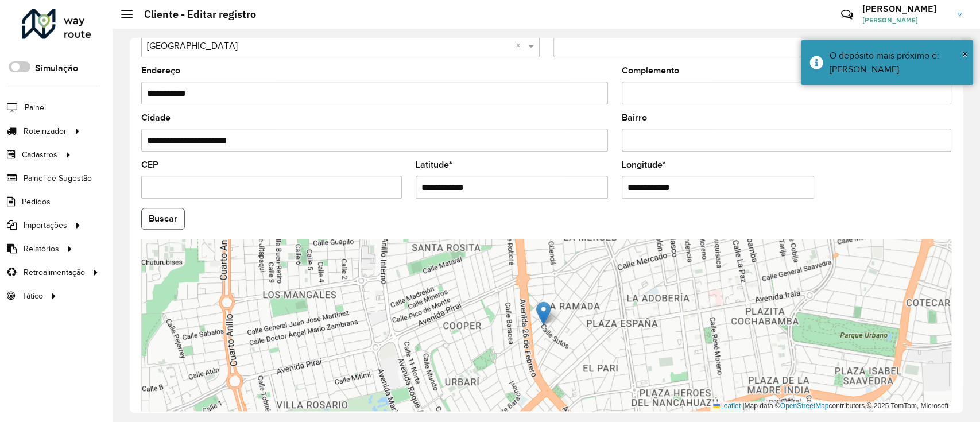
click at [155, 216] on button "Buscar" at bounding box center [163, 219] width 44 height 22
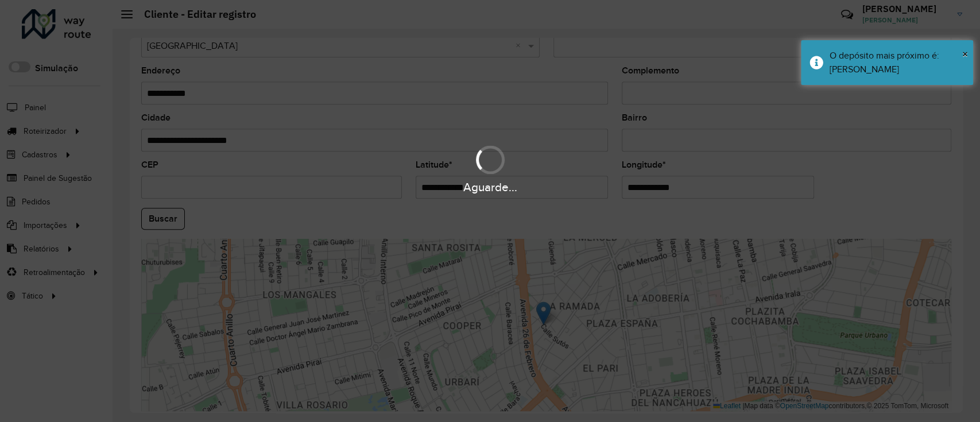
type input "**********"
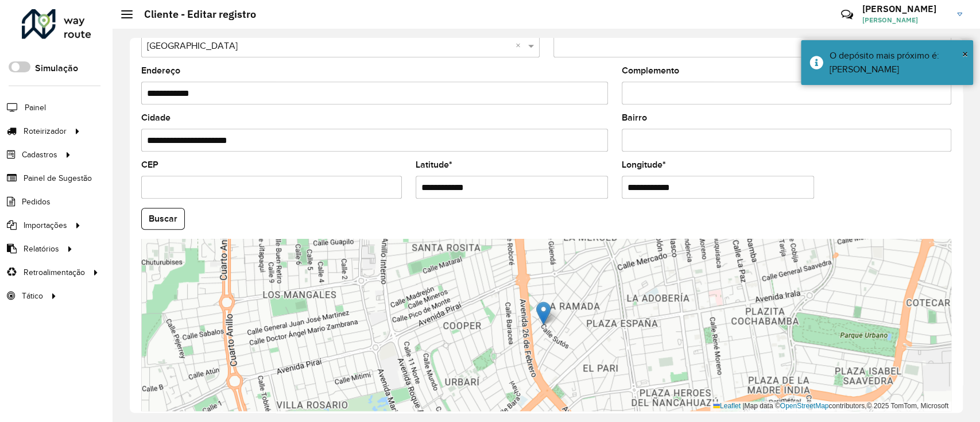
scroll to position [432, 0]
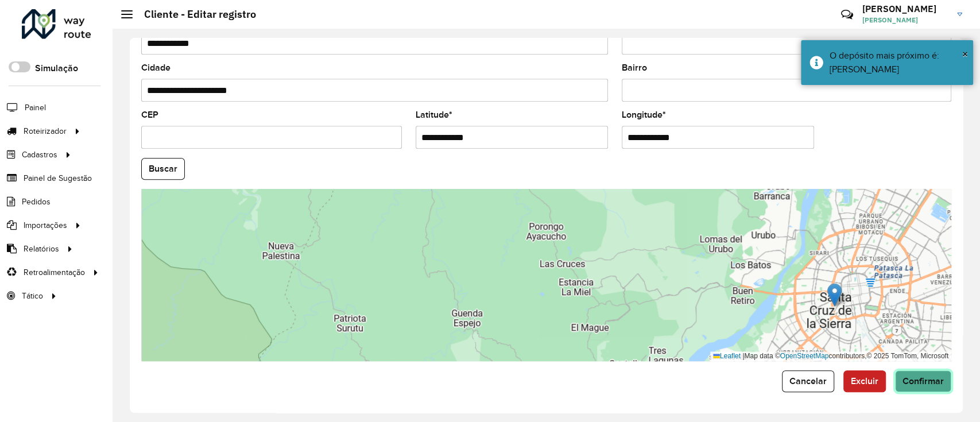
click at [907, 378] on span "Confirmar" at bounding box center [922, 381] width 41 height 10
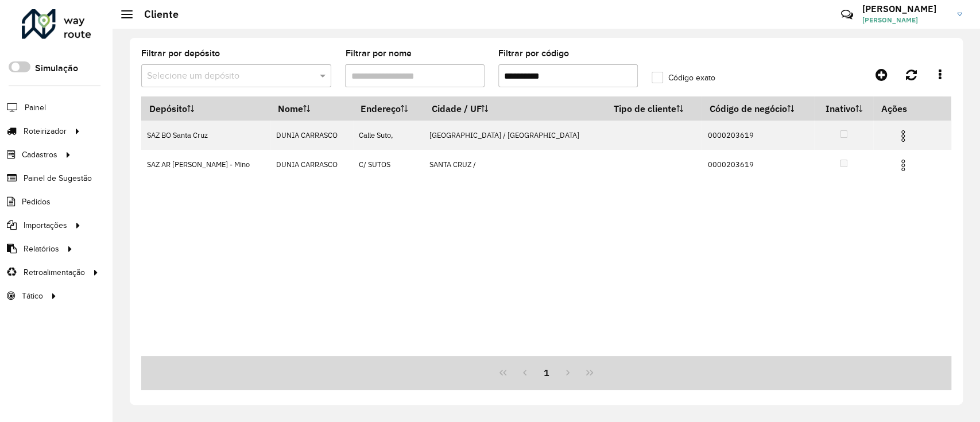
drag, startPoint x: 580, startPoint y: 67, endPoint x: 574, endPoint y: 68, distance: 6.0
click at [578, 67] on input "**********" at bounding box center [567, 75] width 139 height 23
click at [530, 68] on input "**********" at bounding box center [567, 75] width 139 height 23
click at [570, 80] on input "**********" at bounding box center [567, 75] width 139 height 23
click at [571, 80] on input "**********" at bounding box center [567, 75] width 139 height 23
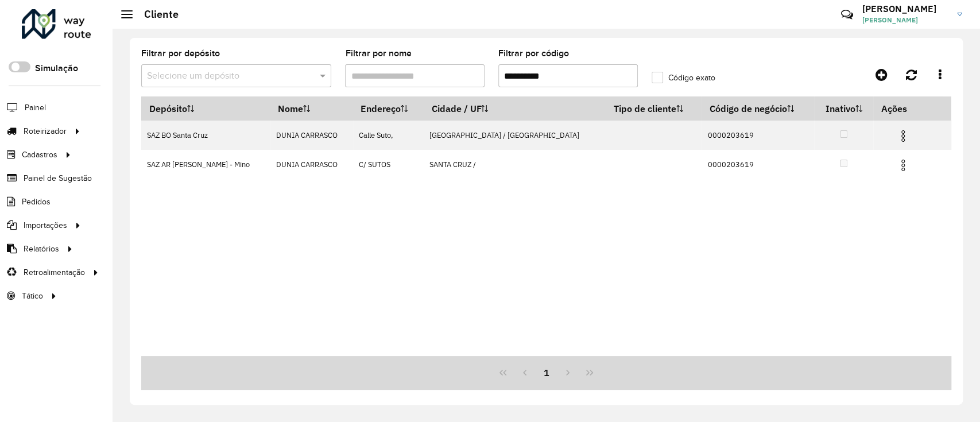
paste input "text"
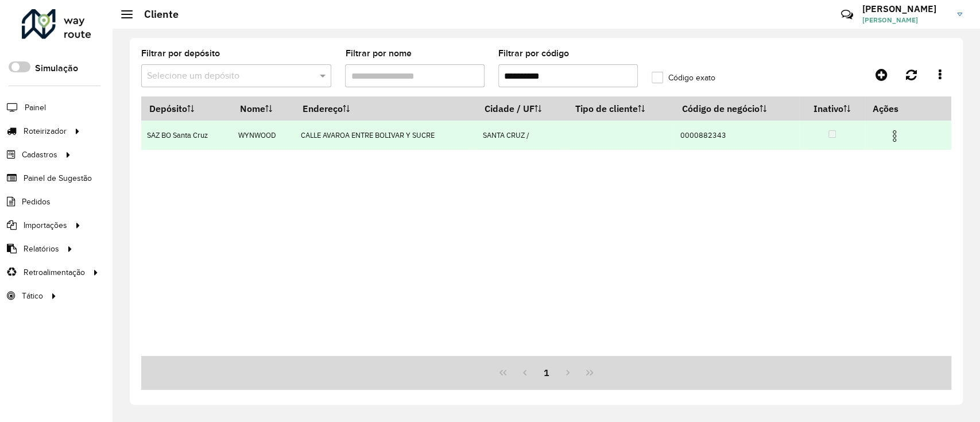
type input "**********"
click at [893, 140] on img at bounding box center [894, 136] width 14 height 14
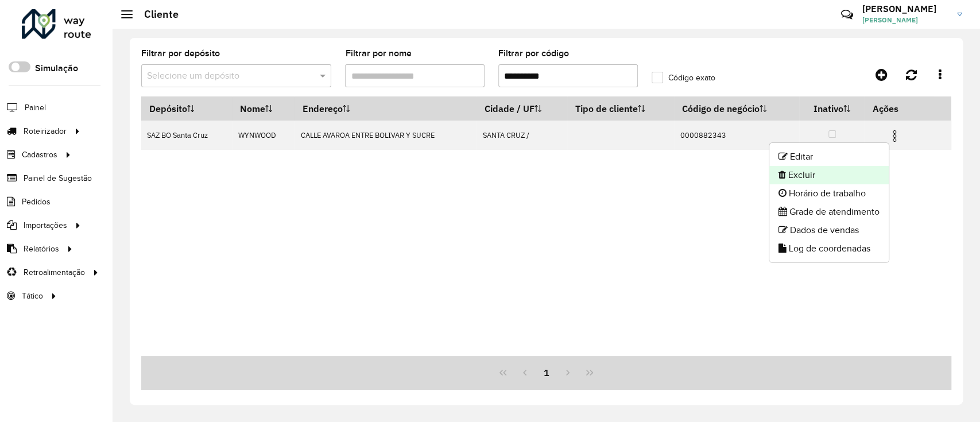
click at [846, 167] on li "Excluir" at bounding box center [828, 175] width 119 height 18
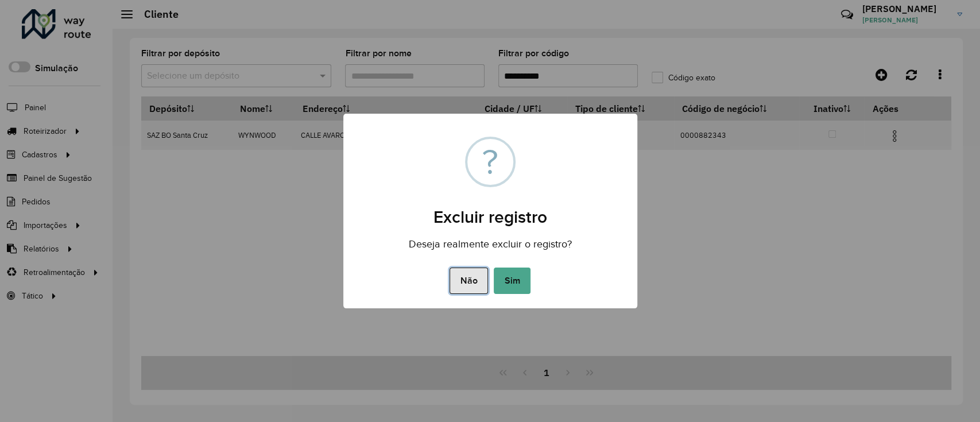
click at [474, 278] on button "Não" at bounding box center [468, 280] width 38 height 26
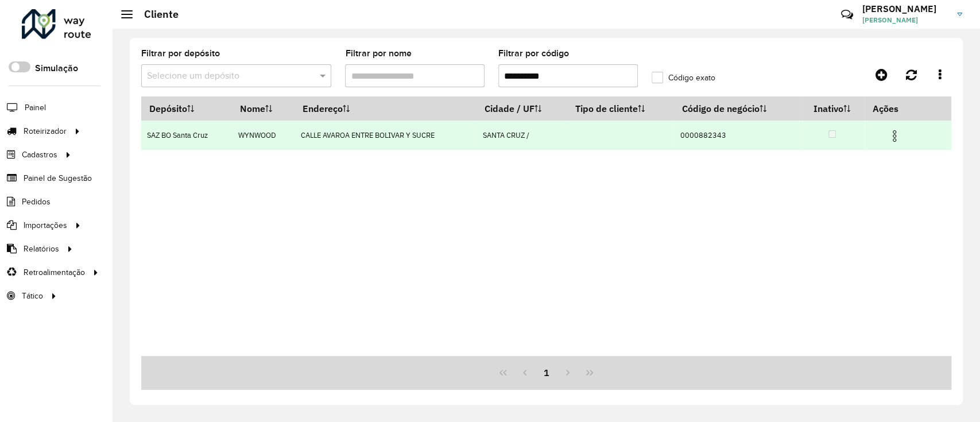
click at [898, 133] on img at bounding box center [894, 136] width 14 height 14
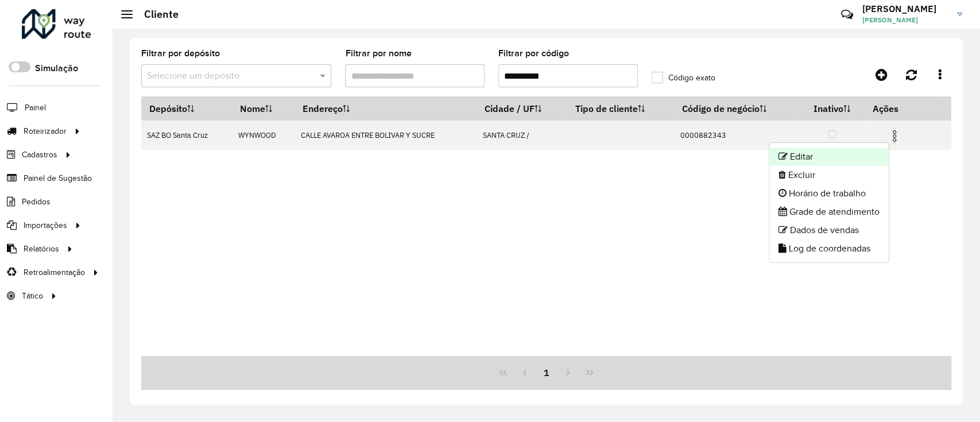
click at [840, 160] on li "Editar" at bounding box center [828, 156] width 119 height 18
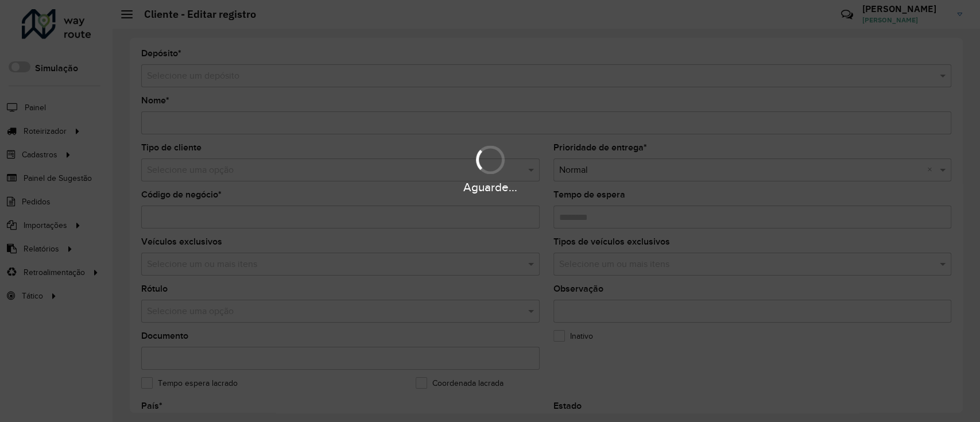
type input "*******"
type input "**********"
type input "********"
type input "**********"
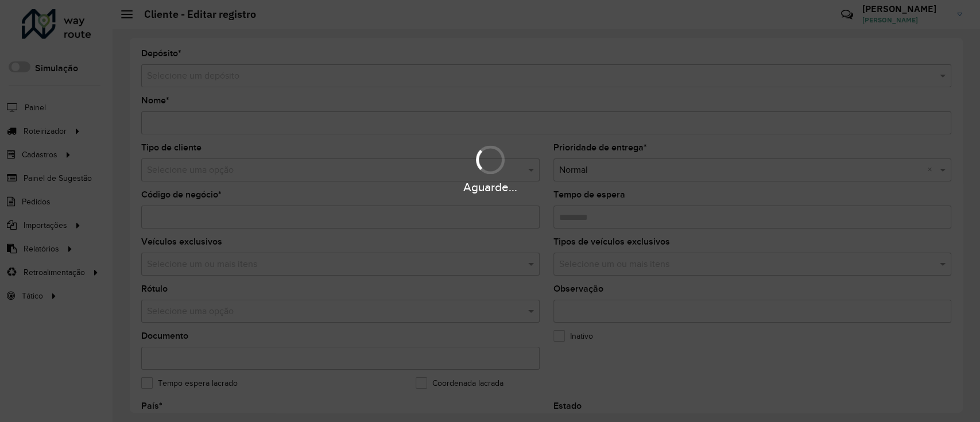
type input "**********"
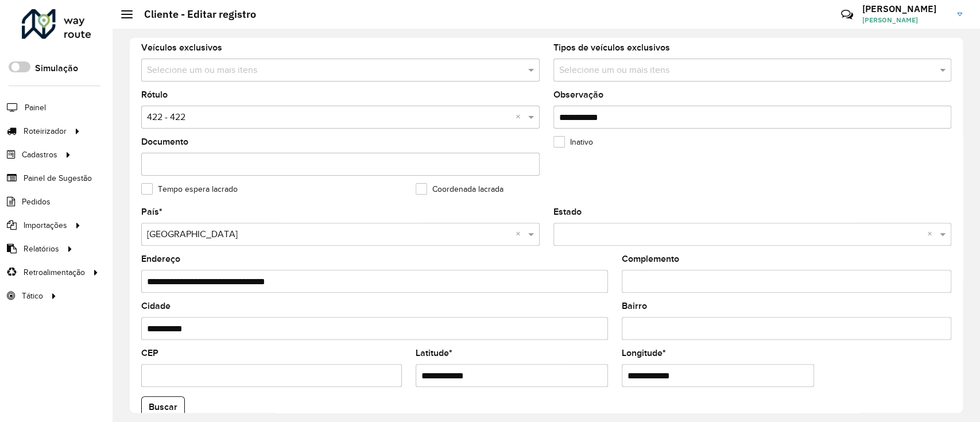
scroll to position [432, 0]
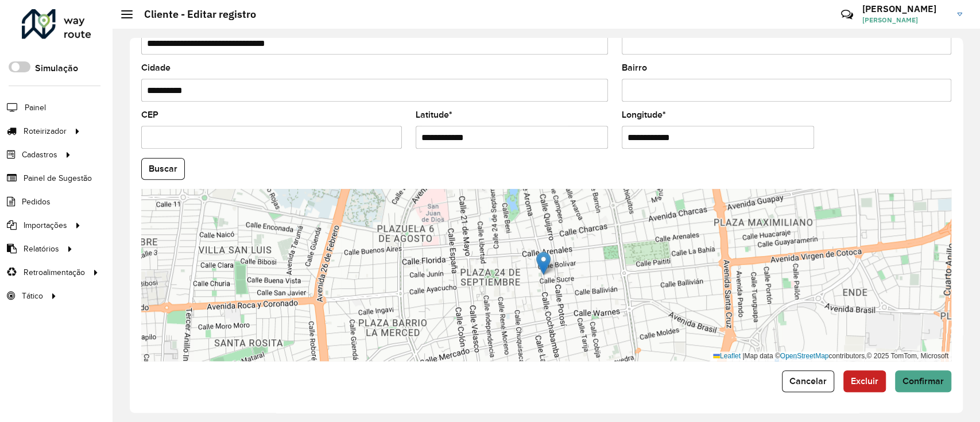
drag, startPoint x: 459, startPoint y: 148, endPoint x: 294, endPoint y: 149, distance: 165.3
click at [294, 149] on formly-group "**********" at bounding box center [545, 165] width 823 height 391
paste input "text"
type input "**********"
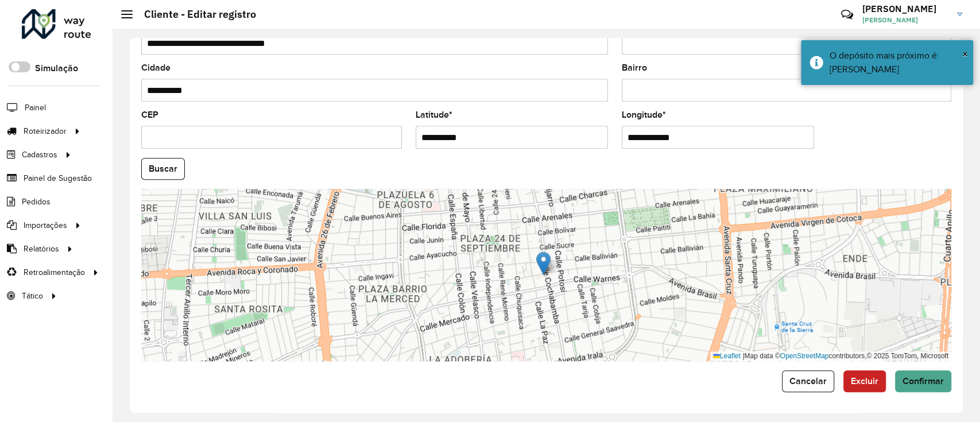
drag, startPoint x: 665, startPoint y: 137, endPoint x: 556, endPoint y: 139, distance: 108.5
click at [556, 139] on formly-group "**********" at bounding box center [545, 165] width 823 height 391
paste input "text"
type input "**********"
click at [159, 172] on hb-app "Aguarde... Pop-up bloqueado! Seu navegador bloqueou automáticamente a abertura …" at bounding box center [490, 211] width 980 height 422
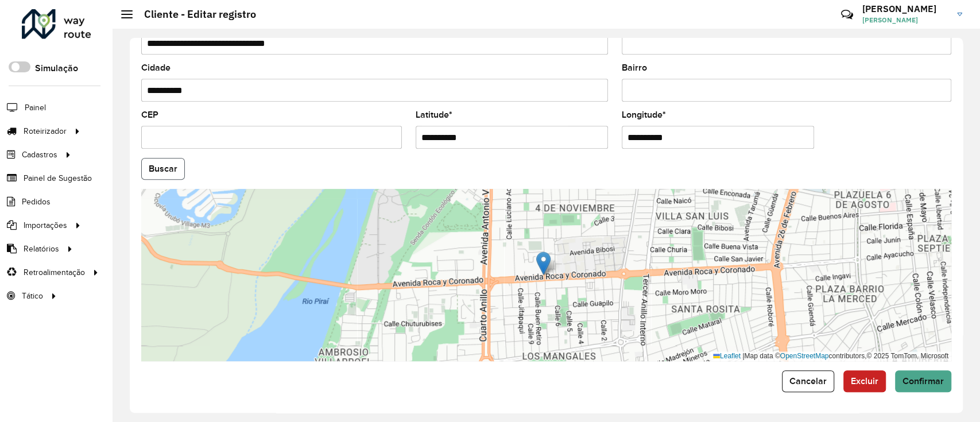
click at [159, 172] on button "Buscar" at bounding box center [163, 169] width 44 height 22
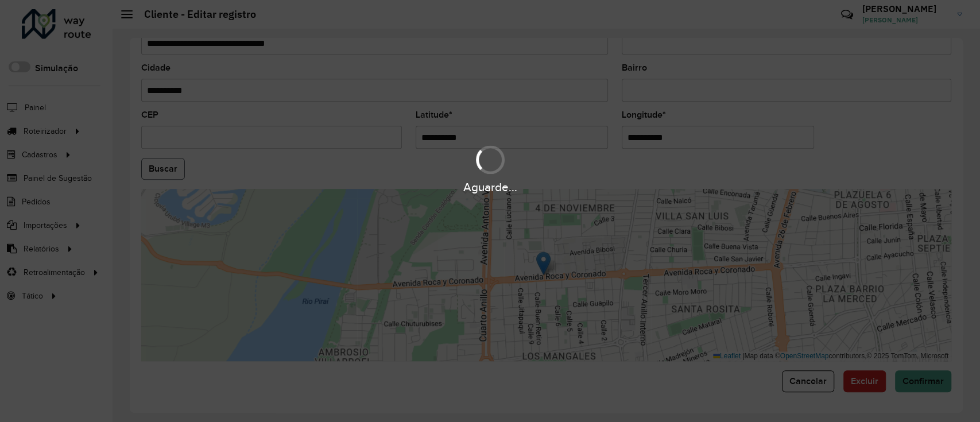
type input "**********"
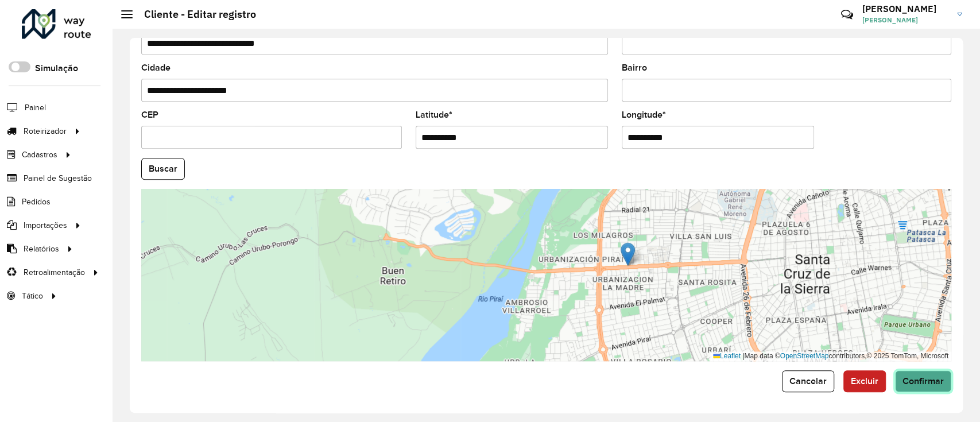
click at [904, 382] on span "Confirmar" at bounding box center [922, 381] width 41 height 10
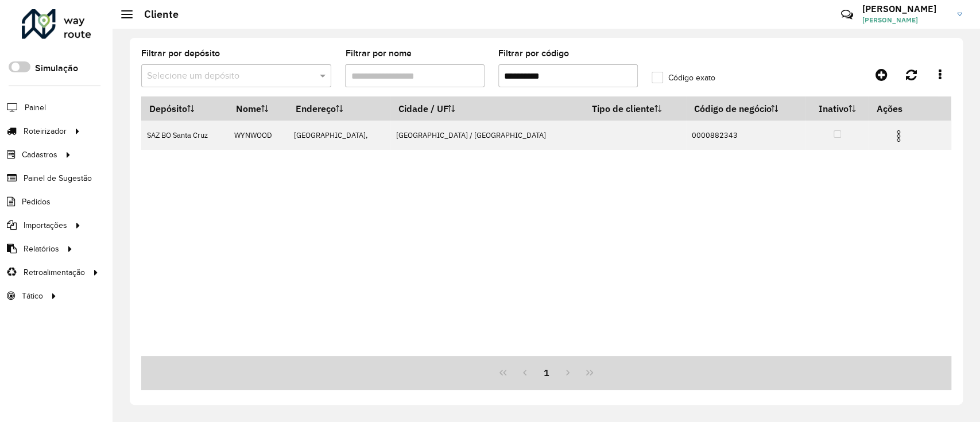
click at [438, 82] on formly-group "**********" at bounding box center [440, 72] width 612 height 47
paste input "text"
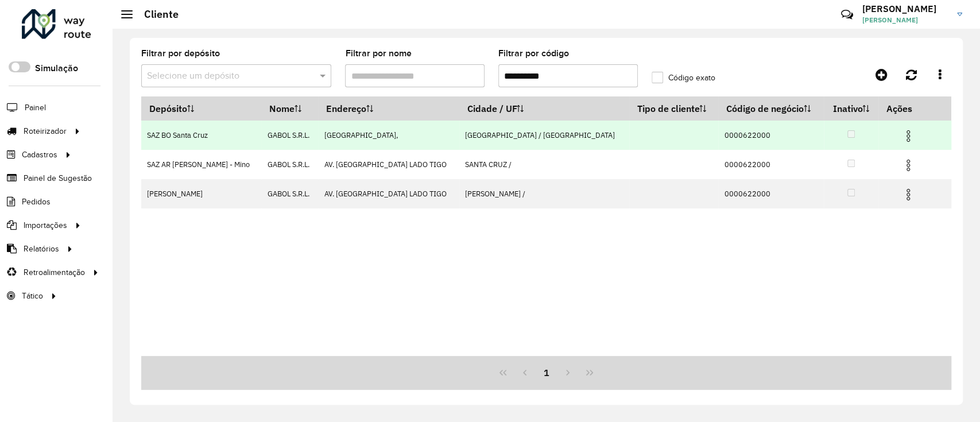
type input "**********"
click at [901, 137] on img at bounding box center [908, 136] width 14 height 14
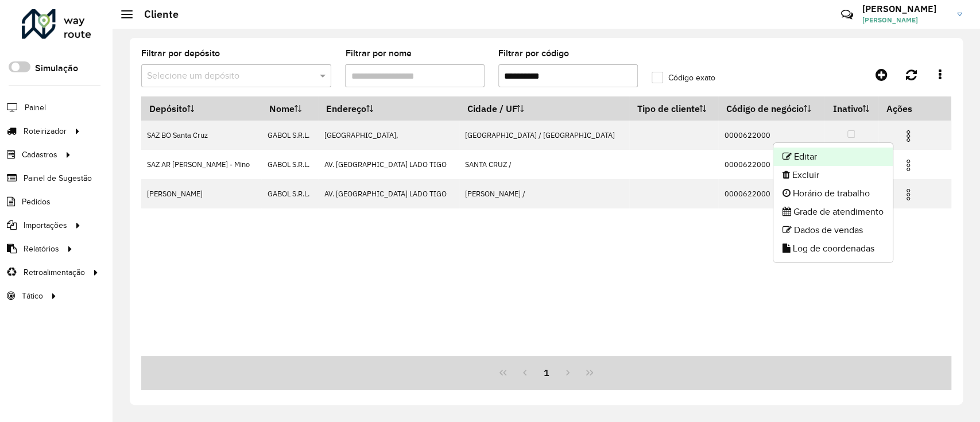
click at [795, 158] on li "Editar" at bounding box center [832, 156] width 119 height 18
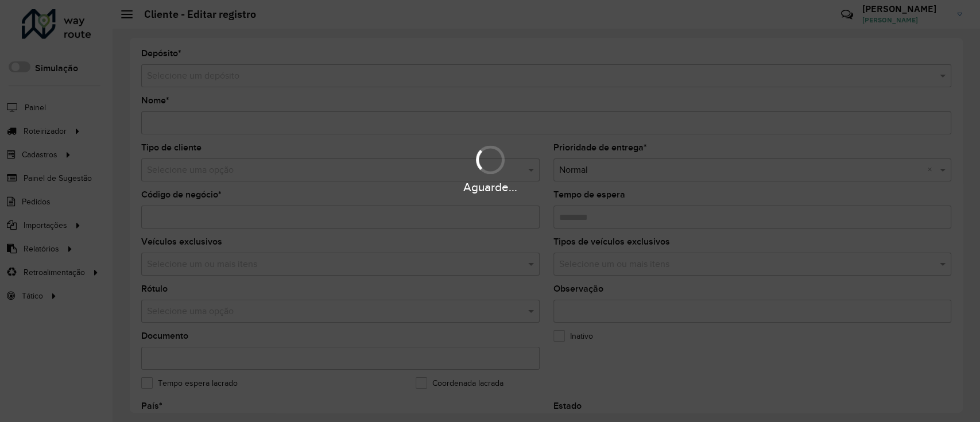
type input "**********"
type input "********"
type input "**********"
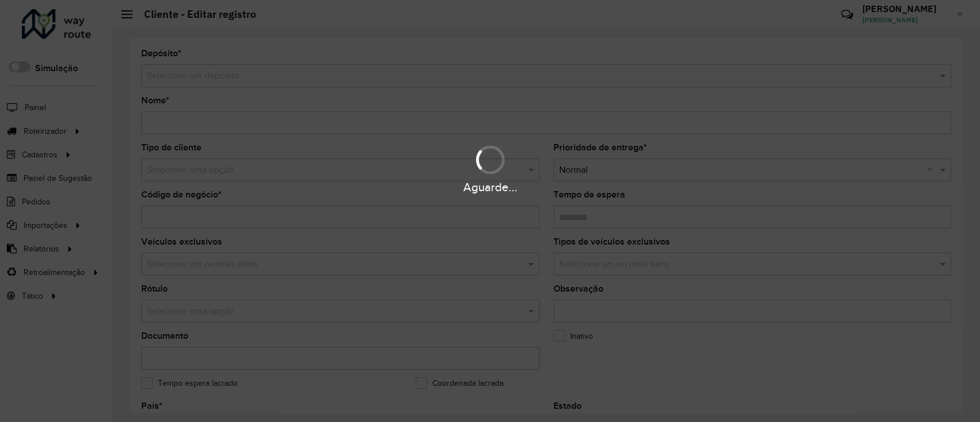
type input "**********"
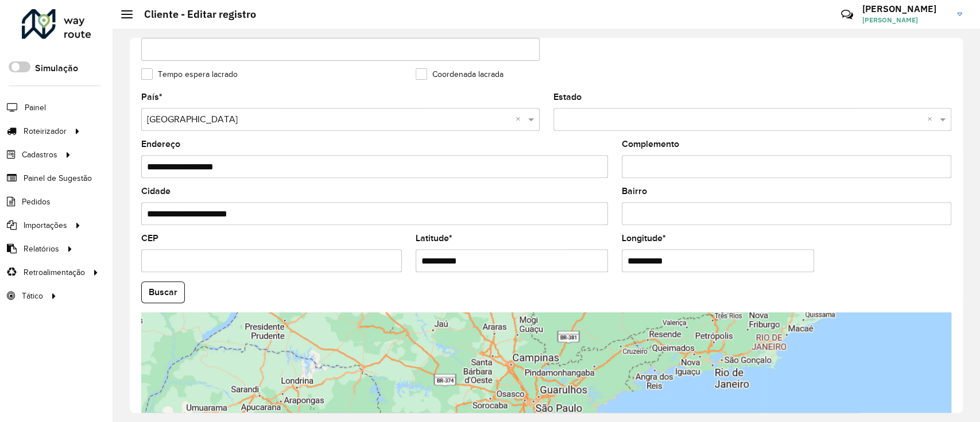
scroll to position [382, 0]
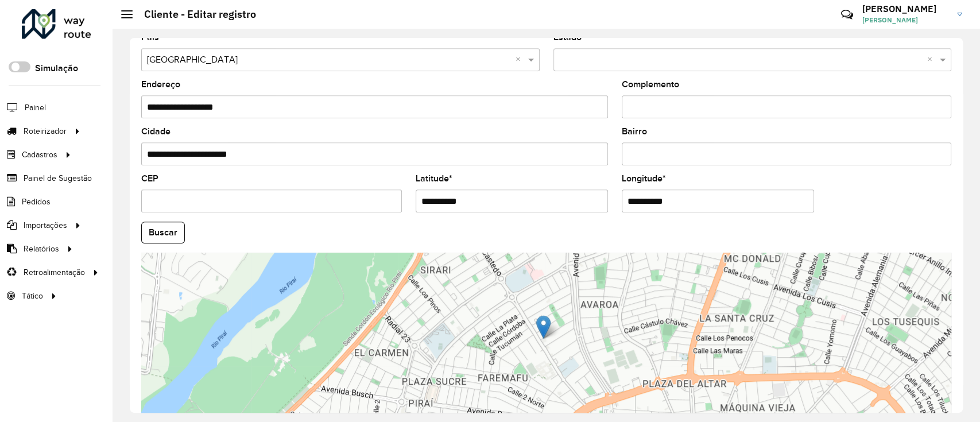
drag, startPoint x: 476, startPoint y: 200, endPoint x: 388, endPoint y: 192, distance: 88.8
click at [390, 192] on formly-group "**********" at bounding box center [545, 228] width 823 height 391
paste input "*"
type input "**********"
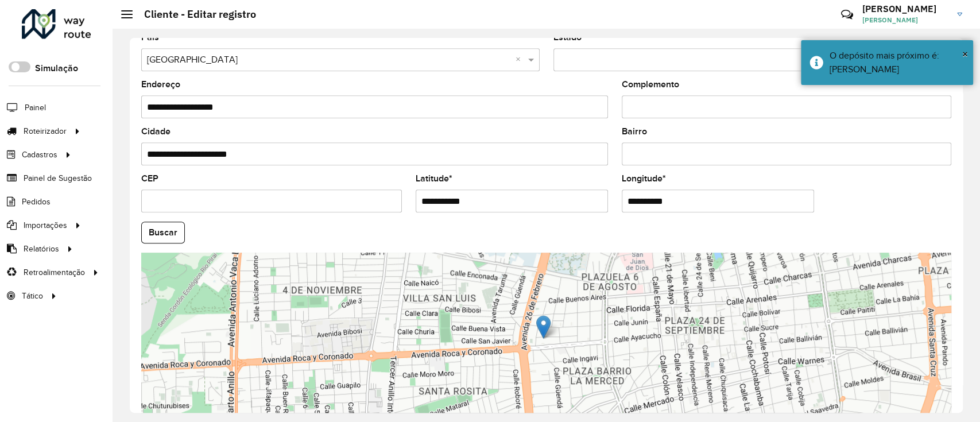
drag, startPoint x: 666, startPoint y: 204, endPoint x: 476, endPoint y: 235, distance: 192.5
click at [476, 235] on formly-group "**********" at bounding box center [545, 228] width 823 height 391
paste input "*"
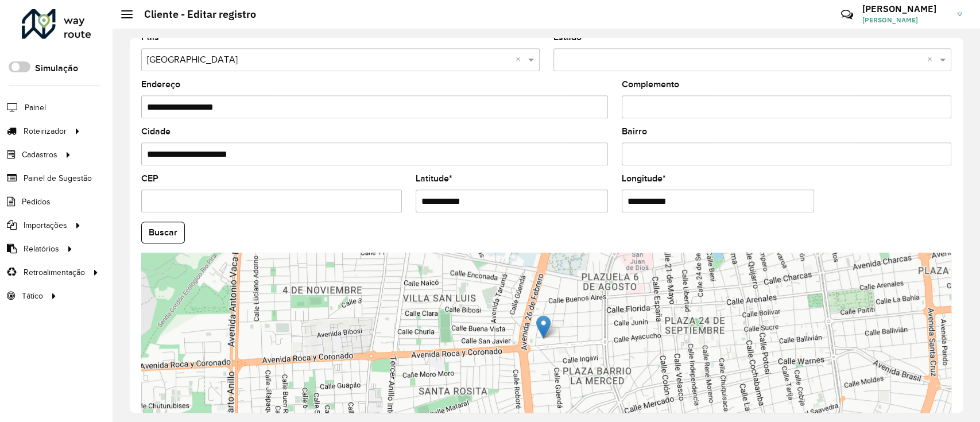
type input "**********"
click at [148, 230] on hb-app "Aguarde... Pop-up bloqueado! Seu navegador bloqueou automáticamente a abertura …" at bounding box center [490, 211] width 980 height 422
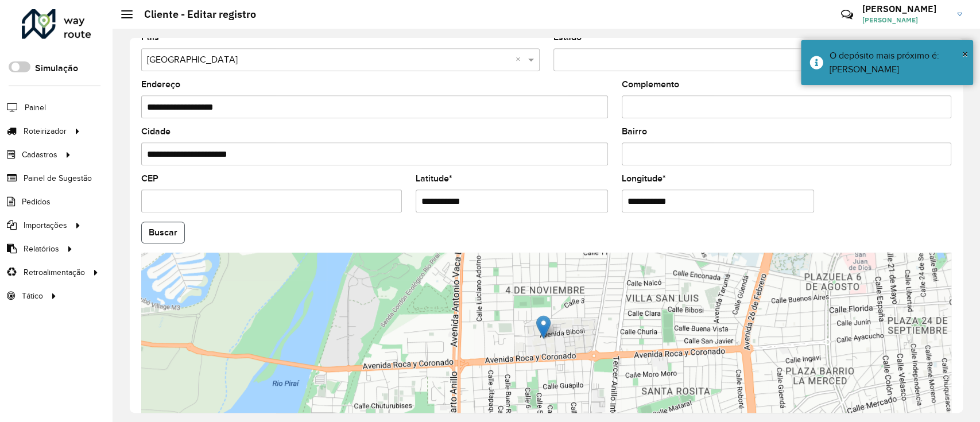
click at [157, 236] on button "Buscar" at bounding box center [163, 233] width 44 height 22
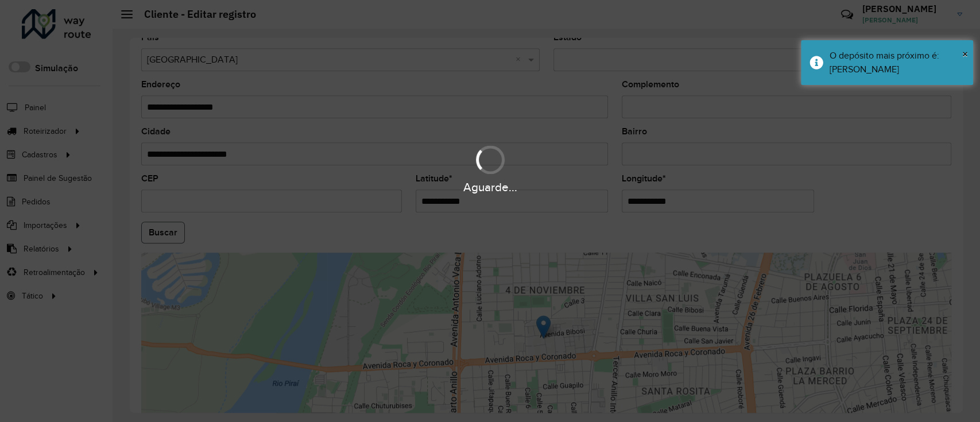
type input "**********"
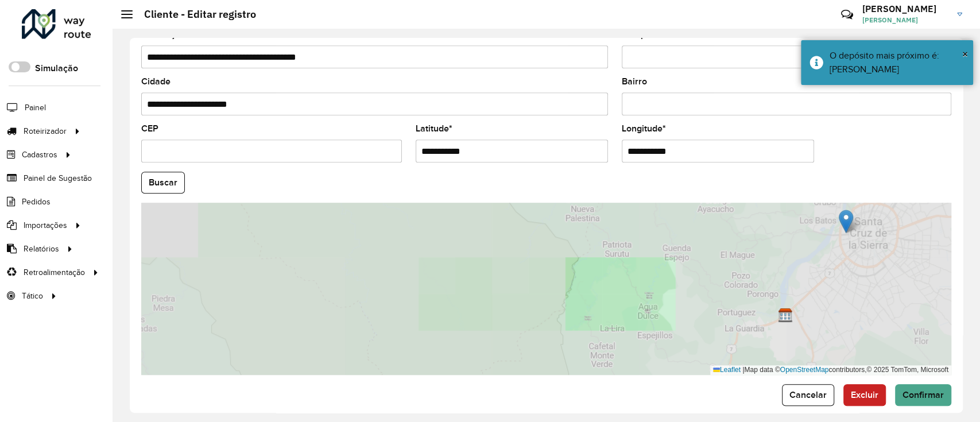
scroll to position [446, 0]
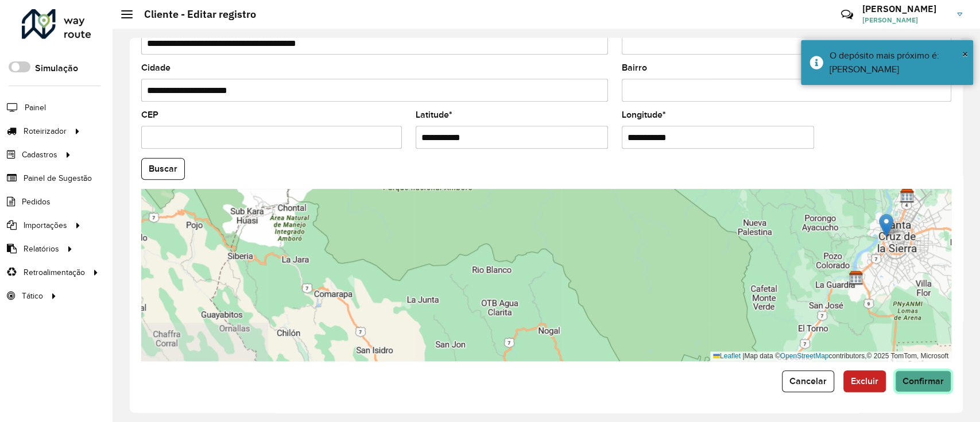
click at [909, 373] on button "Confirmar" at bounding box center [923, 381] width 56 height 22
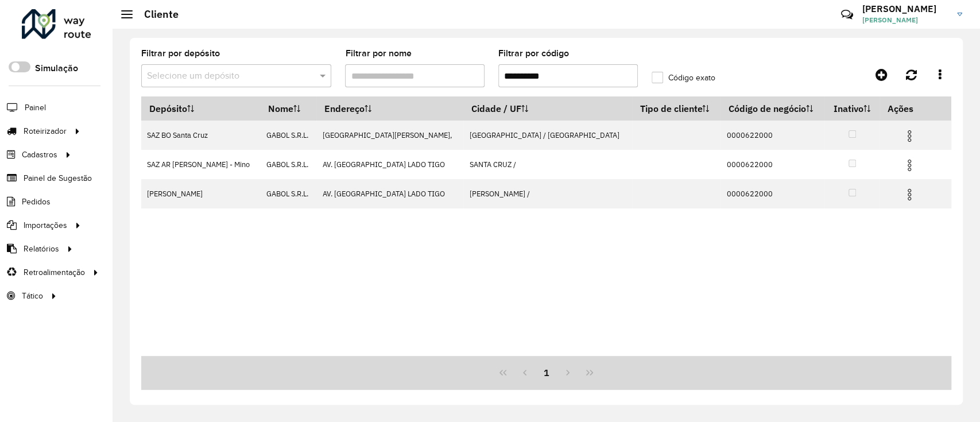
drag, startPoint x: 501, startPoint y: 73, endPoint x: 450, endPoint y: 71, distance: 51.1
click at [450, 71] on formly-group "**********" at bounding box center [440, 72] width 612 height 47
paste input "text"
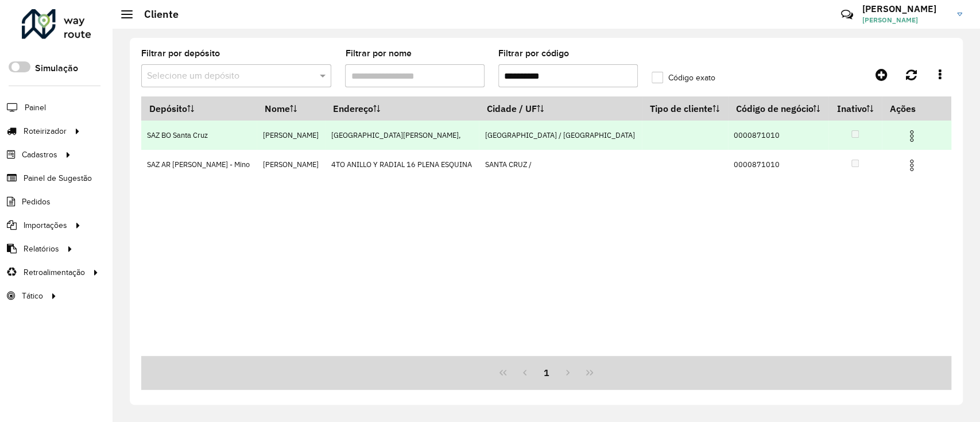
type input "**********"
click at [908, 138] on img at bounding box center [911, 136] width 14 height 14
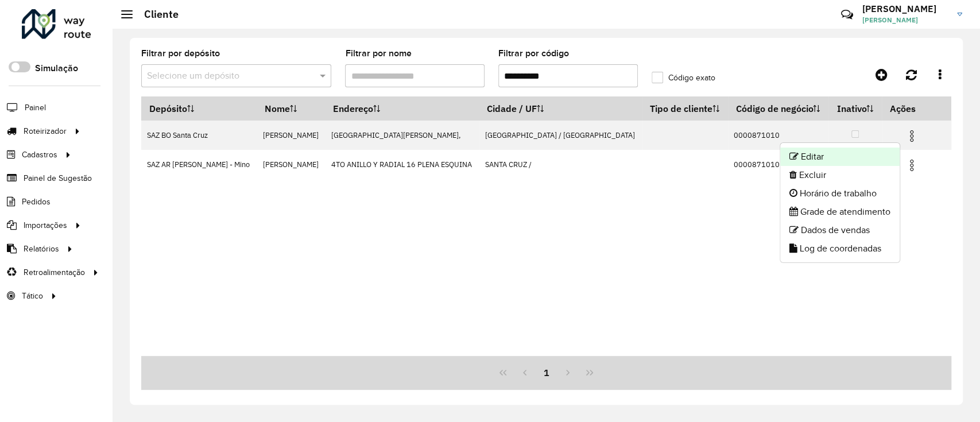
click at [860, 157] on li "Editar" at bounding box center [839, 156] width 119 height 18
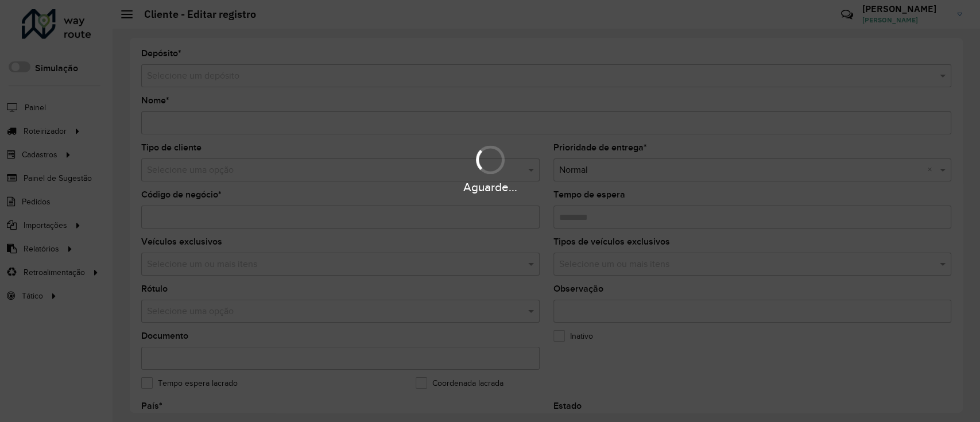
type input "**********"
type input "********"
type input "**********"
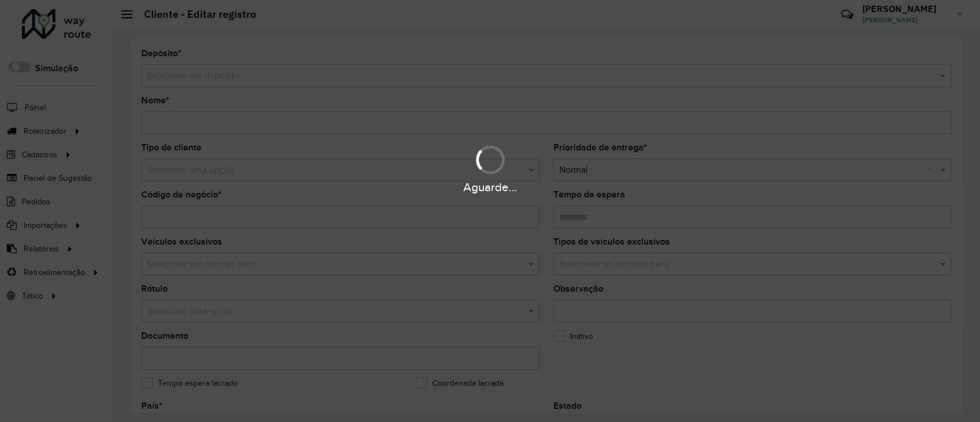
type input "**********"
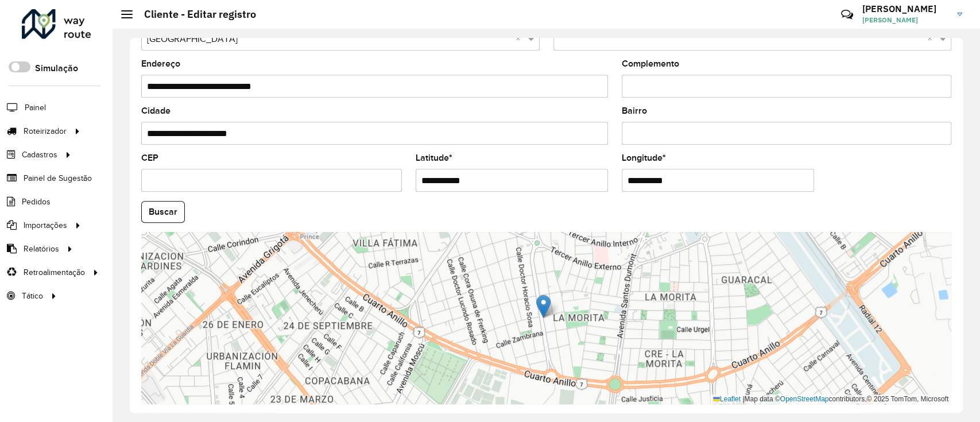
scroll to position [432, 0]
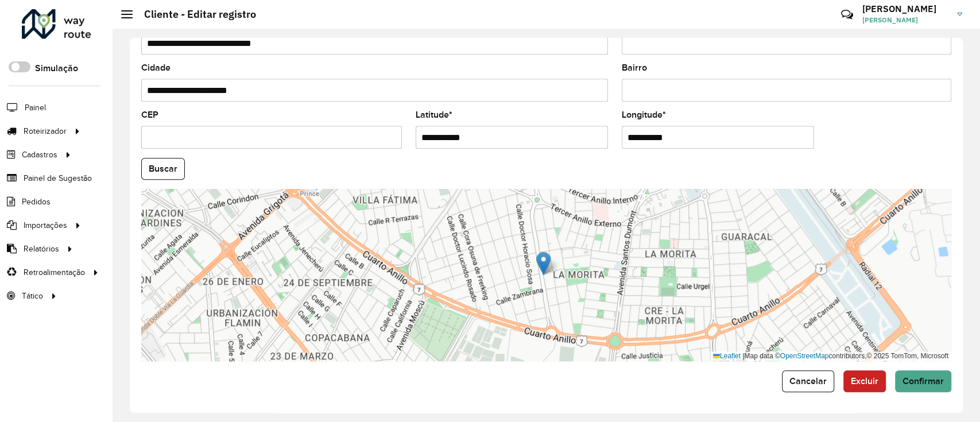
drag, startPoint x: 512, startPoint y: 131, endPoint x: 359, endPoint y: 125, distance: 153.9
click at [361, 125] on formly-group "**********" at bounding box center [545, 165] width 823 height 391
paste input "text"
type input "**********"
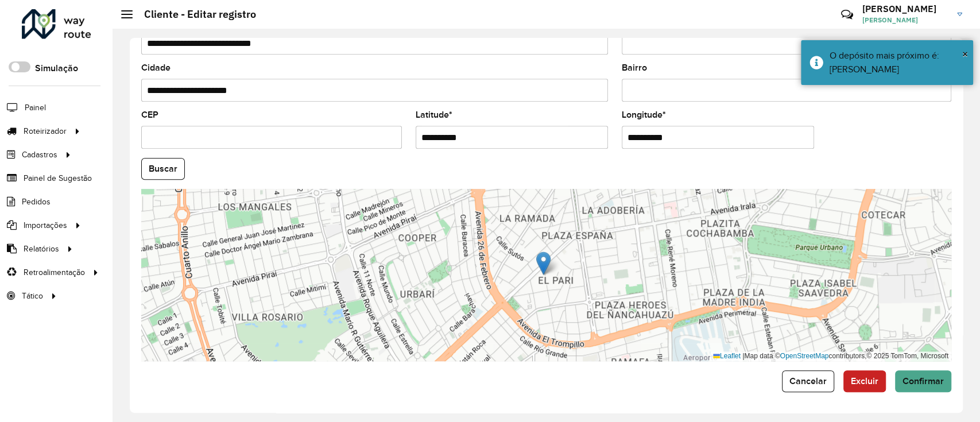
drag, startPoint x: 562, startPoint y: 140, endPoint x: 534, endPoint y: 140, distance: 28.1
click at [535, 140] on formly-group "**********" at bounding box center [545, 165] width 823 height 391
paste input "text"
type input "**********"
click at [173, 165] on hb-app "Aguarde... Pop-up bloqueado! Seu navegador bloqueou automáticamente a abertura …" at bounding box center [490, 211] width 980 height 422
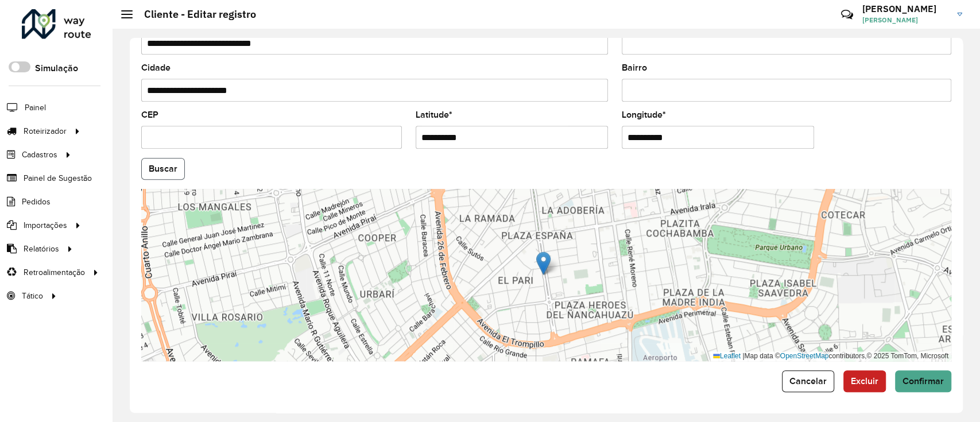
click at [155, 170] on button "Buscar" at bounding box center [163, 169] width 44 height 22
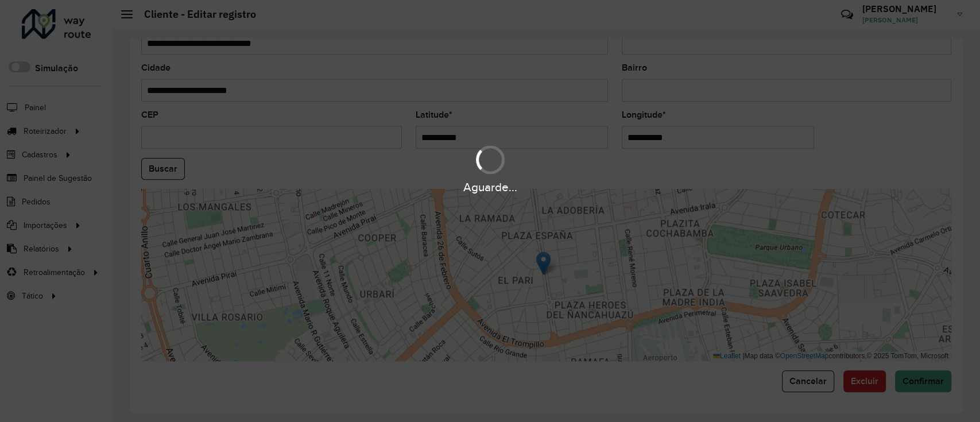
type input "**********"
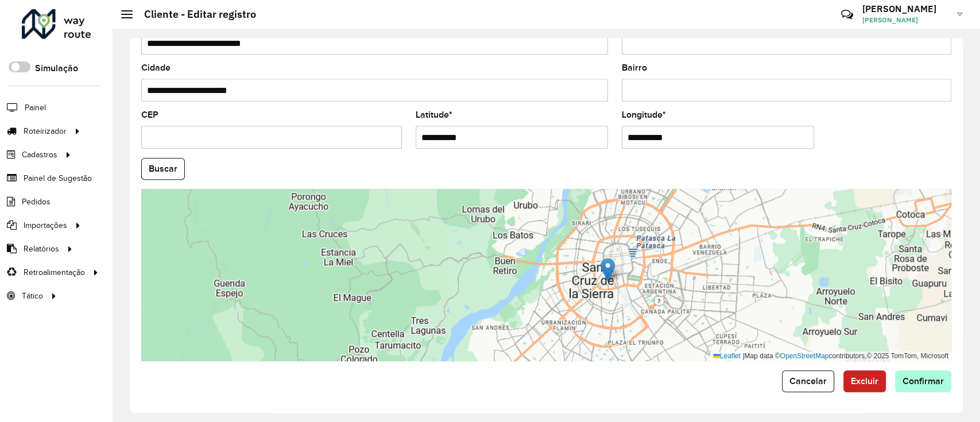
click at [926, 391] on div "**********" at bounding box center [546, 225] width 833 height 375
drag, startPoint x: 912, startPoint y: 384, endPoint x: 908, endPoint y: 391, distance: 8.3
click at [913, 383] on span "Confirmar" at bounding box center [922, 381] width 41 height 10
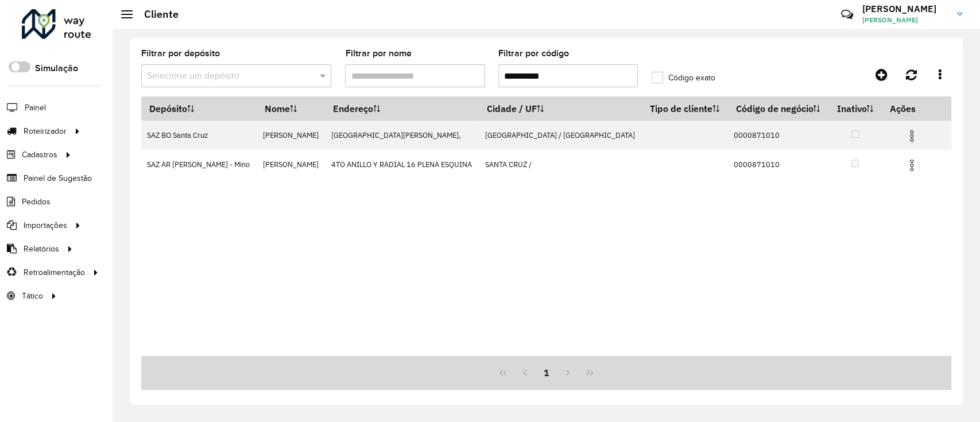
drag, startPoint x: 572, startPoint y: 69, endPoint x: 426, endPoint y: 69, distance: 145.2
click at [427, 69] on formly-group "**********" at bounding box center [440, 72] width 612 height 47
paste input "text"
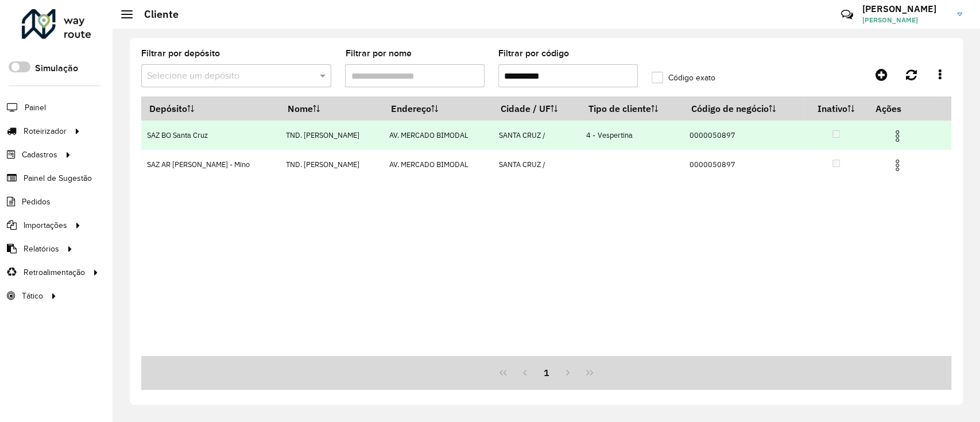
type input "**********"
click at [885, 135] on td at bounding box center [902, 135] width 69 height 29
click at [892, 135] on img at bounding box center [897, 136] width 14 height 14
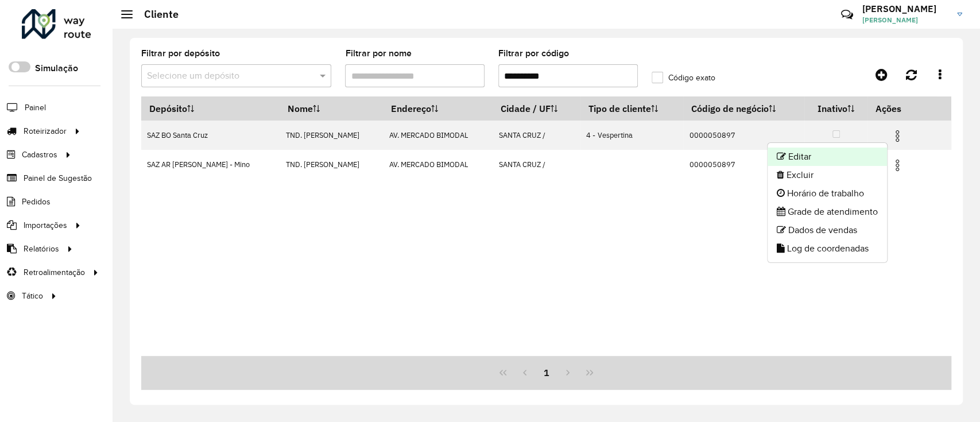
click at [848, 157] on li "Editar" at bounding box center [826, 156] width 119 height 18
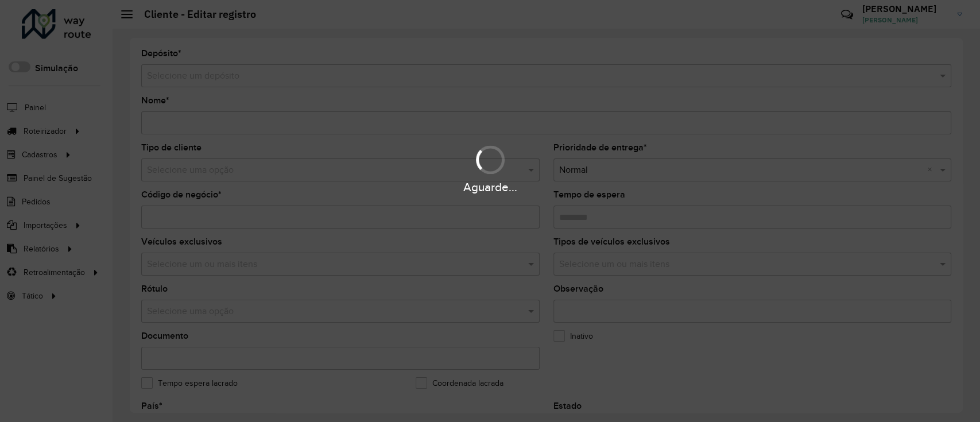
type input "**********"
type input "********"
type input "**********"
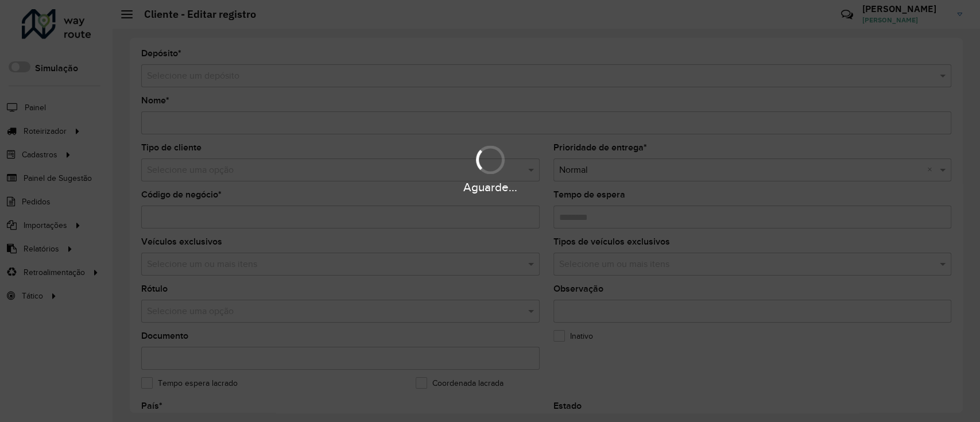
type input "**********"
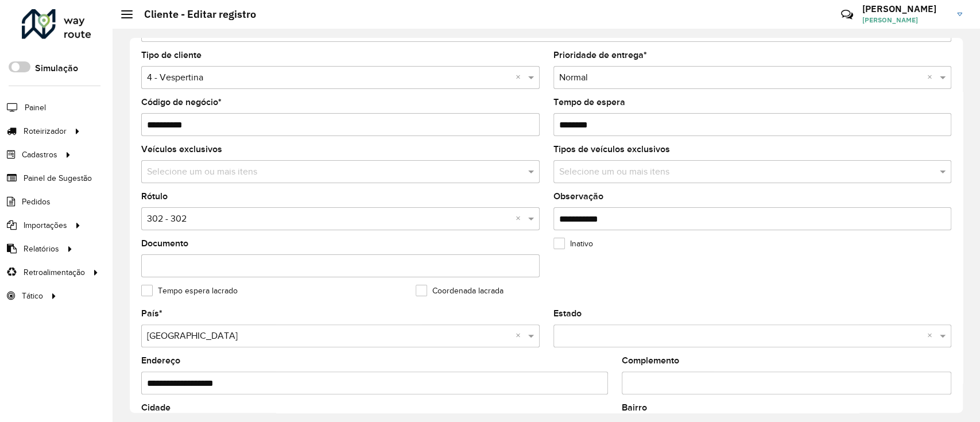
scroll to position [306, 0]
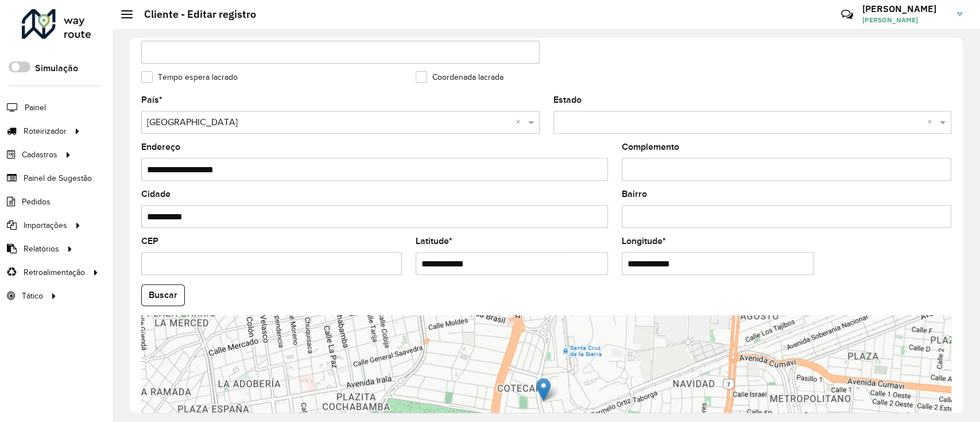
drag, startPoint x: 505, startPoint y: 267, endPoint x: 221, endPoint y: 279, distance: 284.3
click at [221, 279] on formly-group "**********" at bounding box center [545, 291] width 823 height 391
paste input "text"
type input "**********"
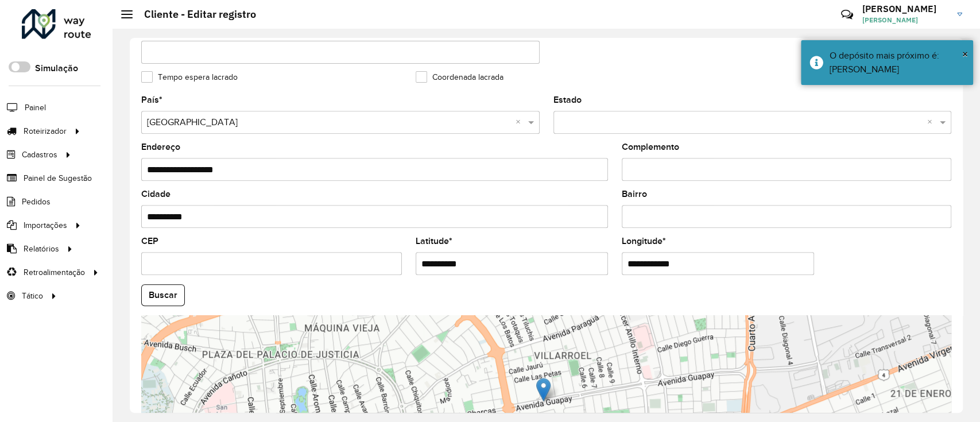
drag, startPoint x: 527, startPoint y: 270, endPoint x: 514, endPoint y: 271, distance: 12.6
click at [515, 271] on formly-group "**********" at bounding box center [545, 291] width 823 height 391
paste input "text"
type input "**********"
click at [172, 291] on hb-app "Aguarde... Pop-up bloqueado! Seu navegador bloqueou automáticamente a abertura …" at bounding box center [490, 211] width 980 height 422
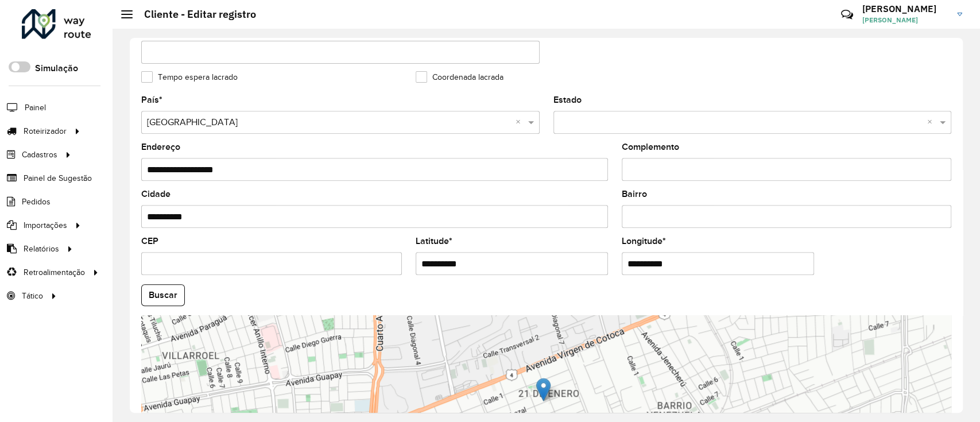
click at [165, 301] on button "Buscar" at bounding box center [163, 295] width 44 height 22
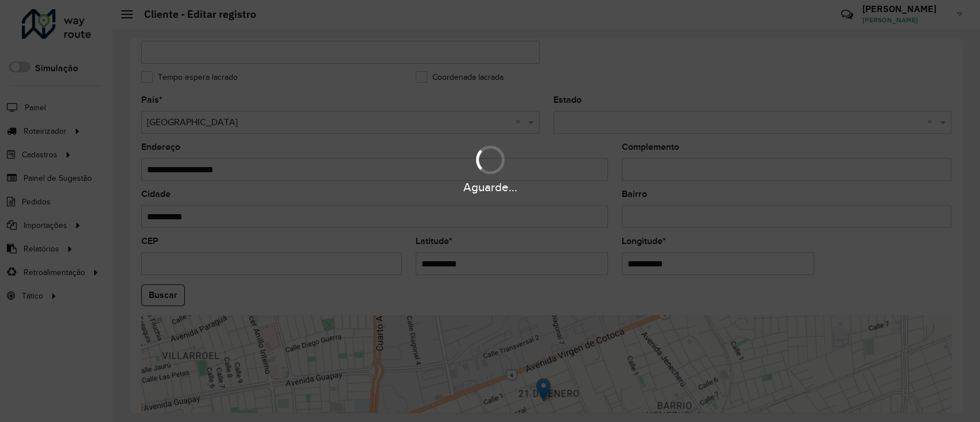
type input "**********"
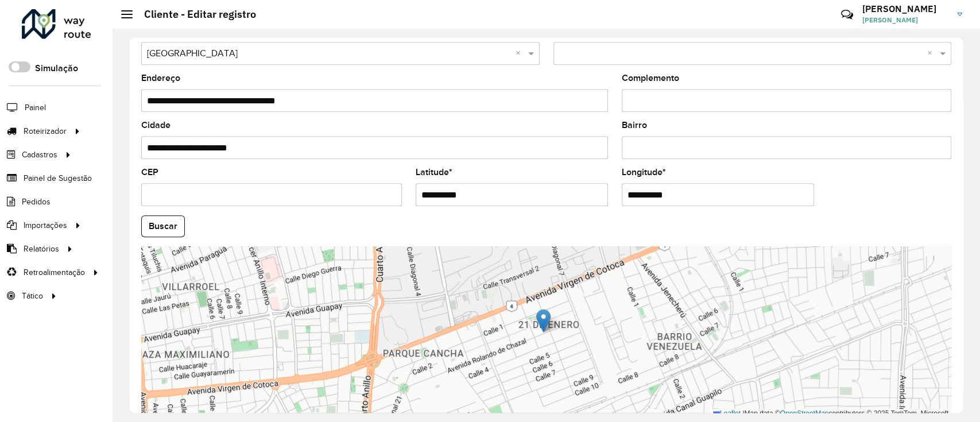
scroll to position [432, 0]
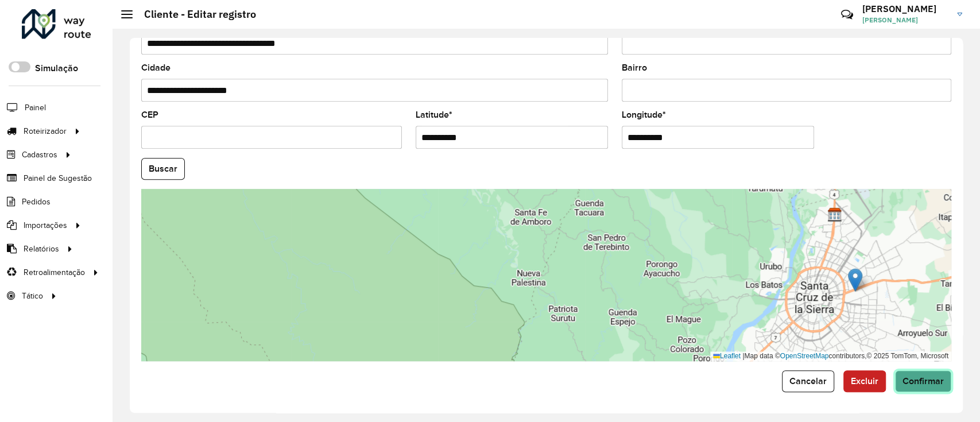
click at [908, 379] on span "Confirmar" at bounding box center [922, 381] width 41 height 10
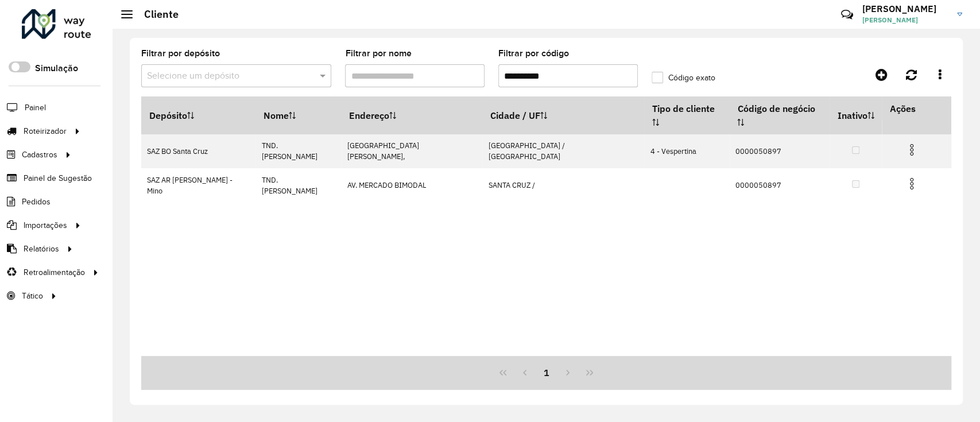
drag, startPoint x: 383, startPoint y: 71, endPoint x: 365, endPoint y: 71, distance: 17.8
click at [365, 71] on formly-group "**********" at bounding box center [440, 72] width 612 height 47
paste input "text"
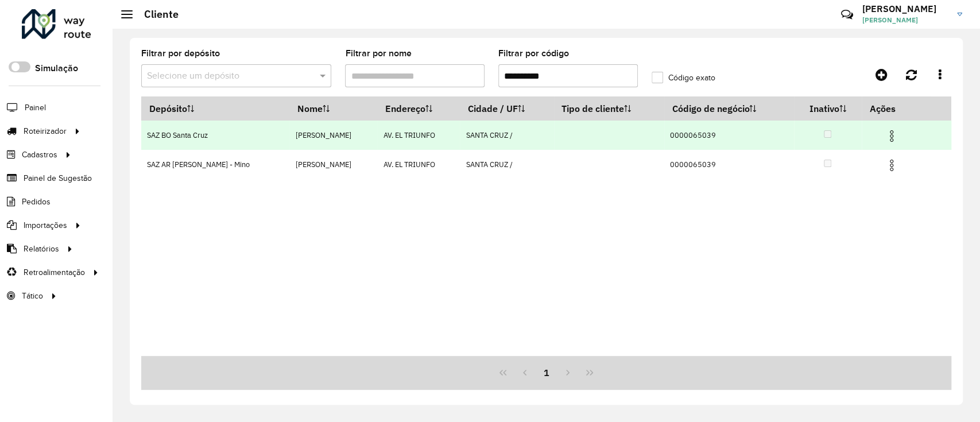
type input "**********"
click at [888, 135] on img at bounding box center [891, 136] width 14 height 14
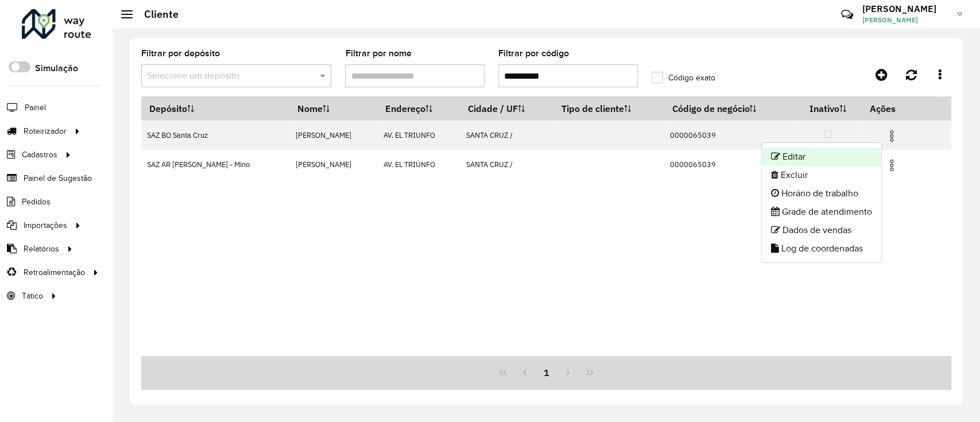
click at [860, 155] on li "Editar" at bounding box center [821, 156] width 119 height 18
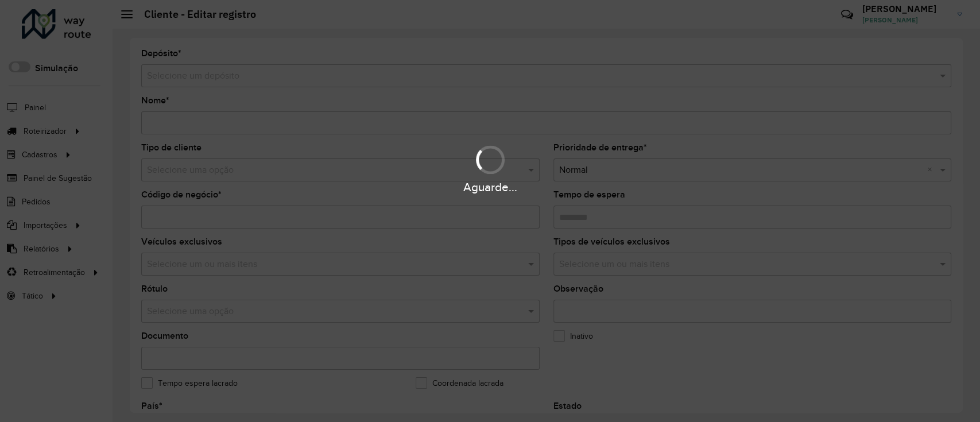
type input "**********"
type input "********"
type input "**********"
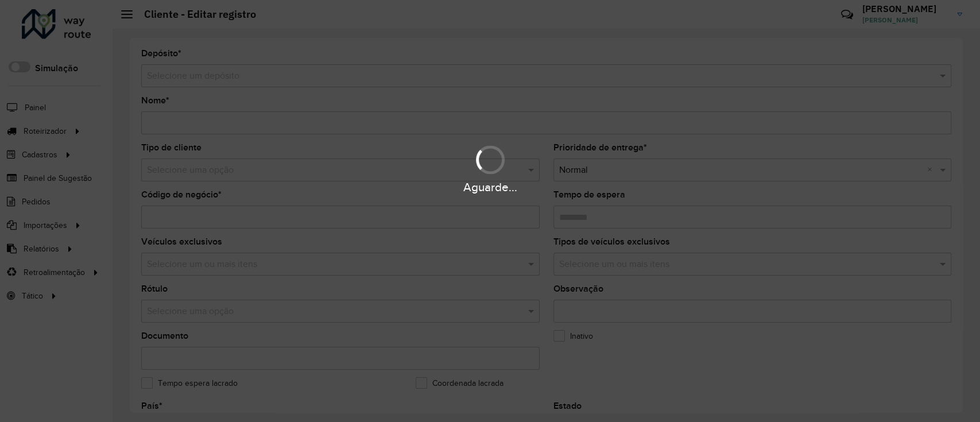
type input "**********"
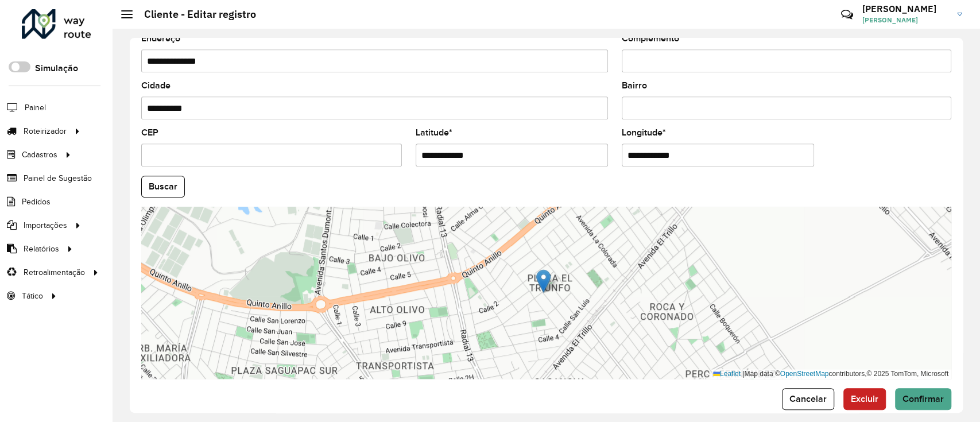
scroll to position [432, 0]
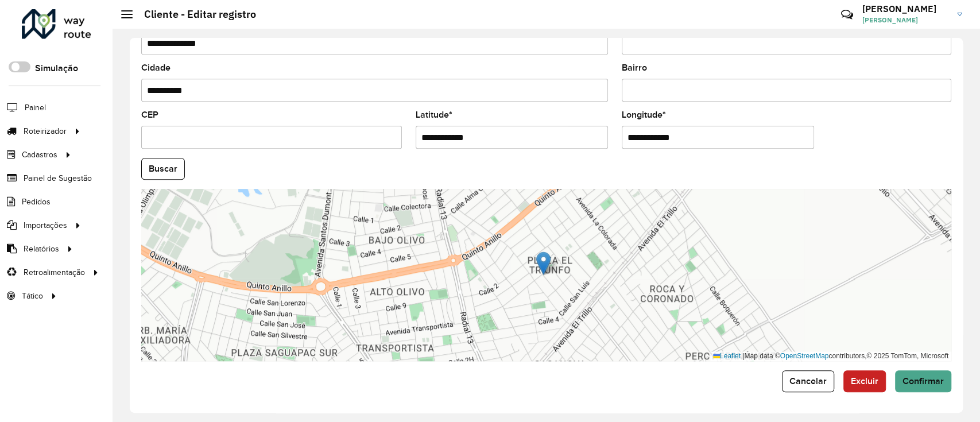
drag, startPoint x: 509, startPoint y: 119, endPoint x: 494, endPoint y: 123, distance: 16.2
click at [500, 121] on div "**********" at bounding box center [511, 130] width 192 height 38
drag, startPoint x: 500, startPoint y: 140, endPoint x: 292, endPoint y: 141, distance: 207.7
click at [292, 141] on formly-group "**********" at bounding box center [545, 165] width 823 height 391
paste input "text"
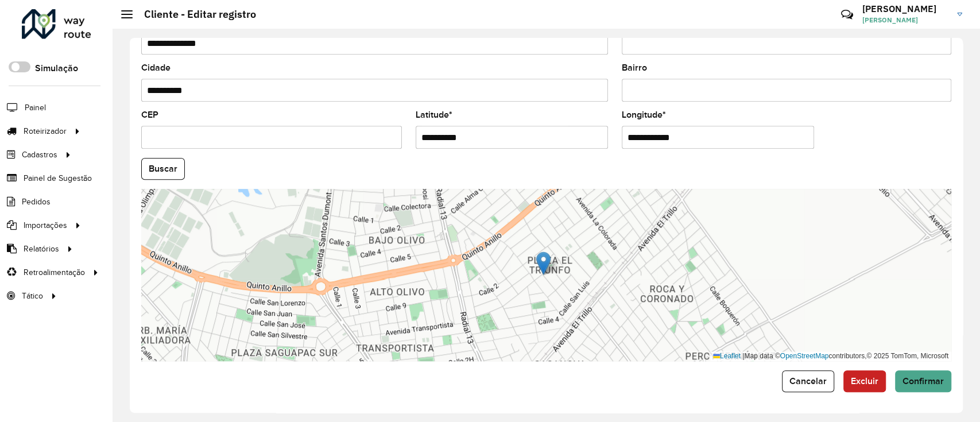
type input "**********"
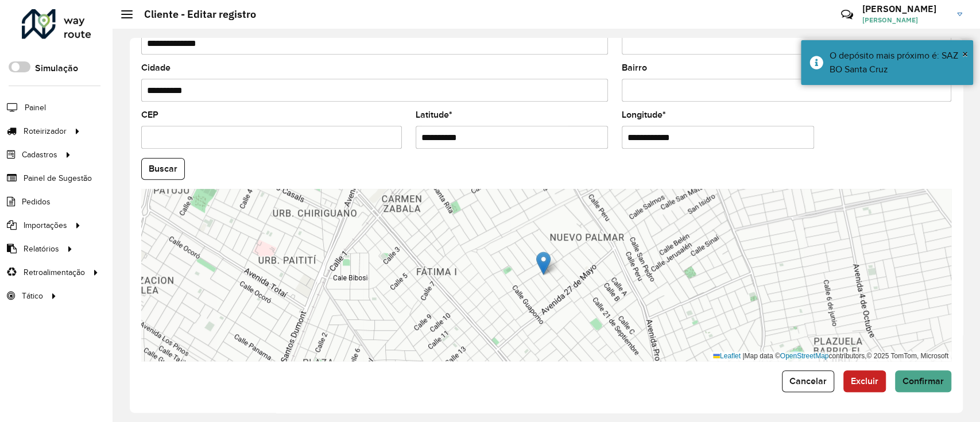
drag, startPoint x: 685, startPoint y: 138, endPoint x: 546, endPoint y: 139, distance: 139.5
click at [546, 139] on formly-group "**********" at bounding box center [545, 165] width 823 height 391
paste input "text"
type input "**********"
click at [171, 172] on hb-app "Aguarde... Pop-up bloqueado! Seu navegador bloqueou automáticamente a abertura …" at bounding box center [490, 211] width 980 height 422
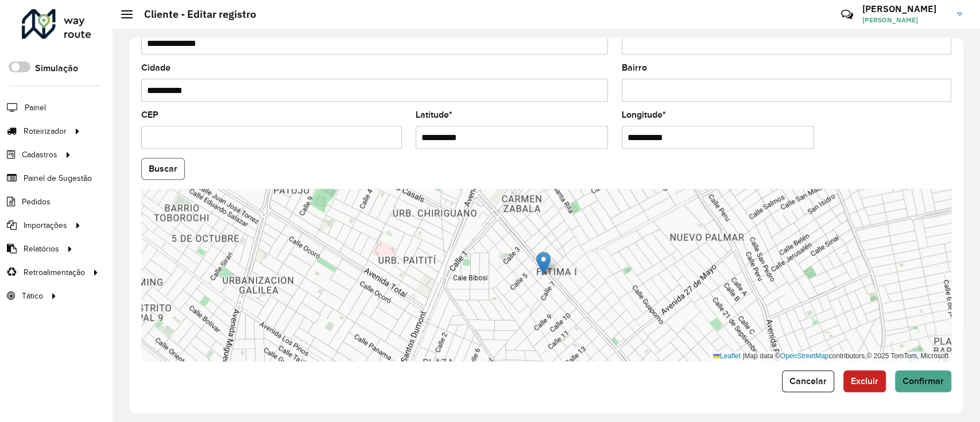
click at [169, 172] on button "Buscar" at bounding box center [163, 169] width 44 height 22
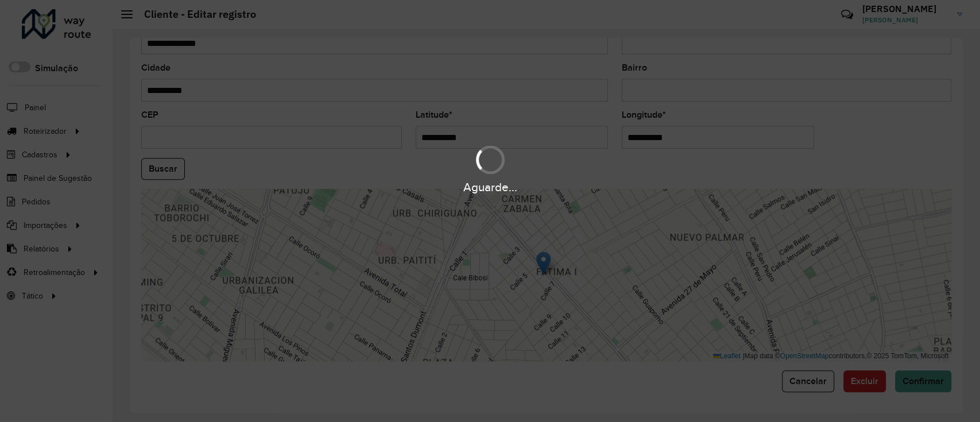
type input "**********"
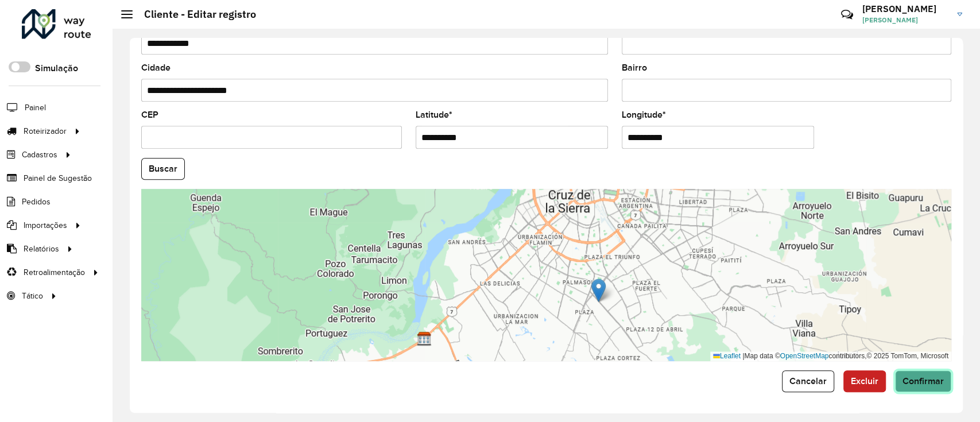
click at [917, 385] on span "Confirmar" at bounding box center [922, 381] width 41 height 10
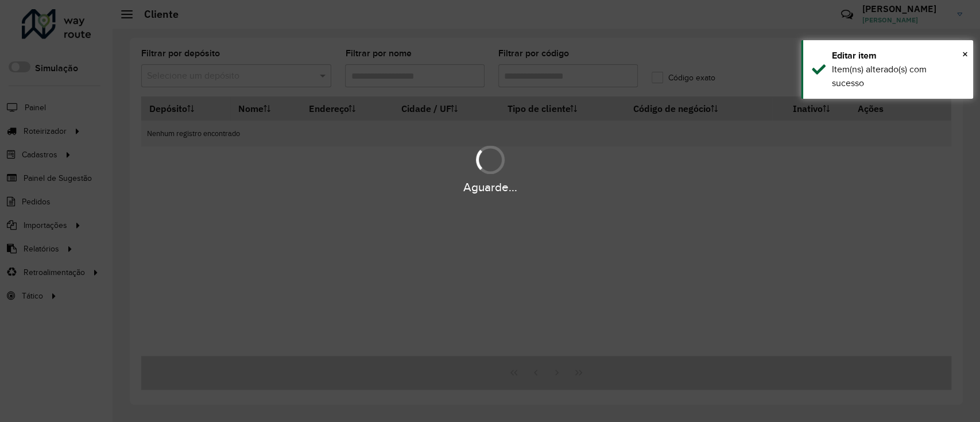
type input "**********"
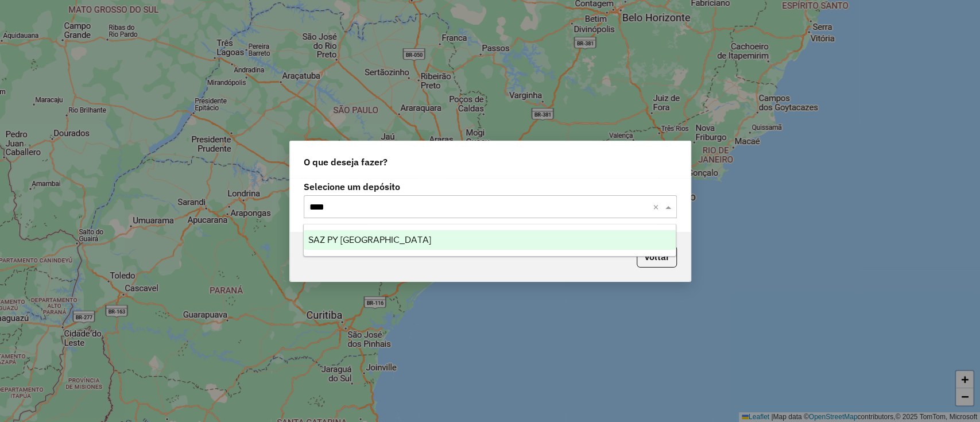
type input "*****"
click at [450, 241] on div "SAZ PY [GEOGRAPHIC_DATA]" at bounding box center [490, 240] width 372 height 20
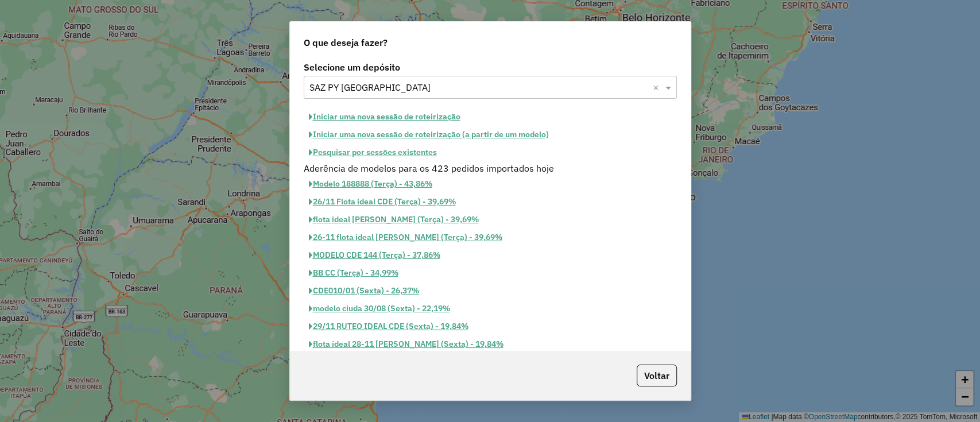
click at [401, 116] on button "Iniciar uma nova sessão de roteirização" at bounding box center [385, 117] width 162 height 18
select select "*"
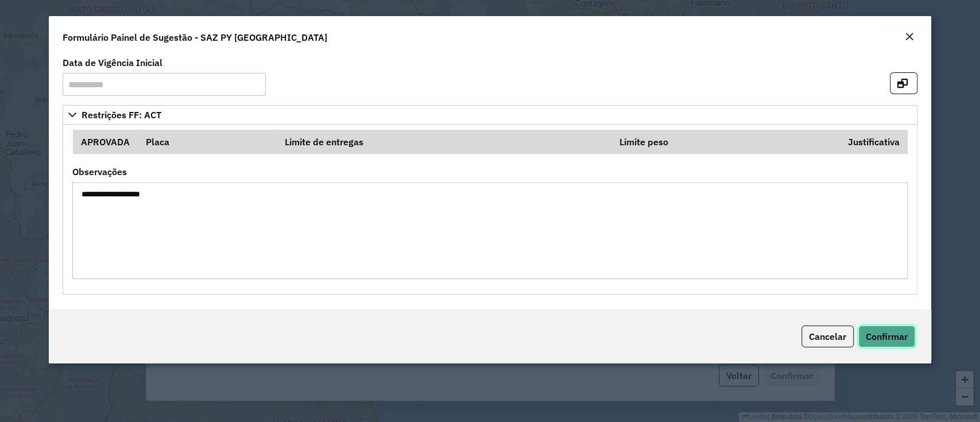
click at [885, 341] on span "Confirmar" at bounding box center [886, 336] width 42 height 11
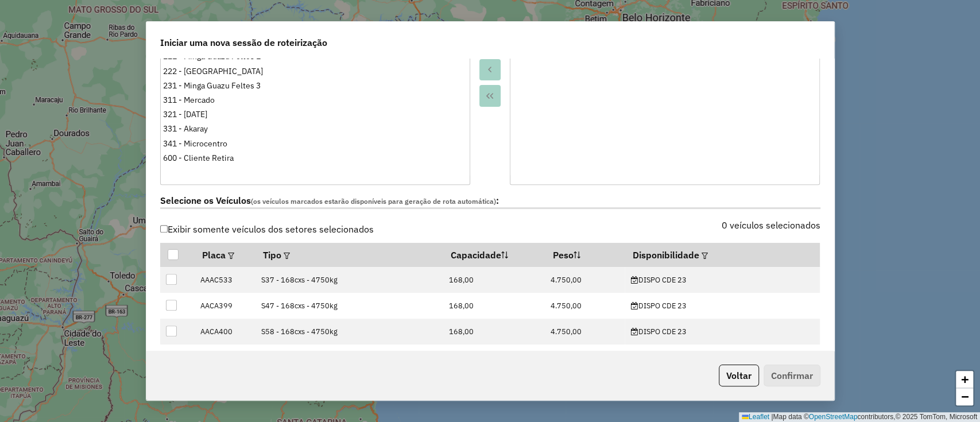
scroll to position [306, 0]
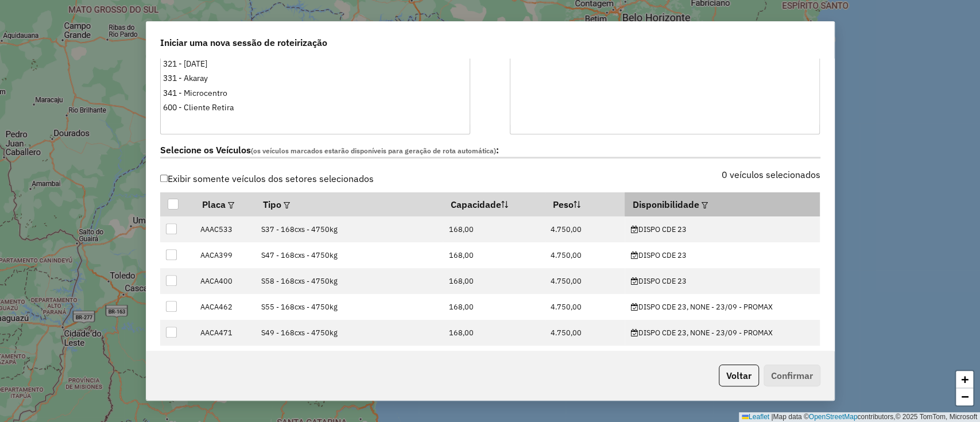
click at [704, 202] on em at bounding box center [704, 205] width 6 height 6
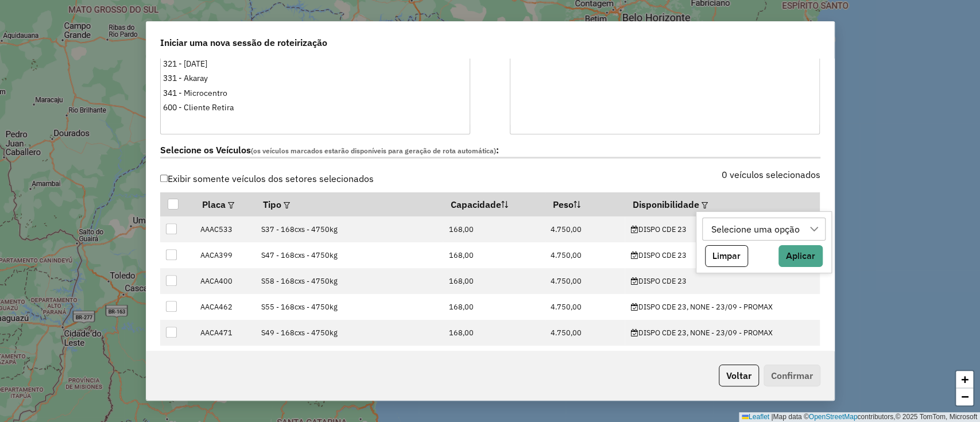
click at [735, 228] on div "Selecione uma opção" at bounding box center [755, 229] width 96 height 22
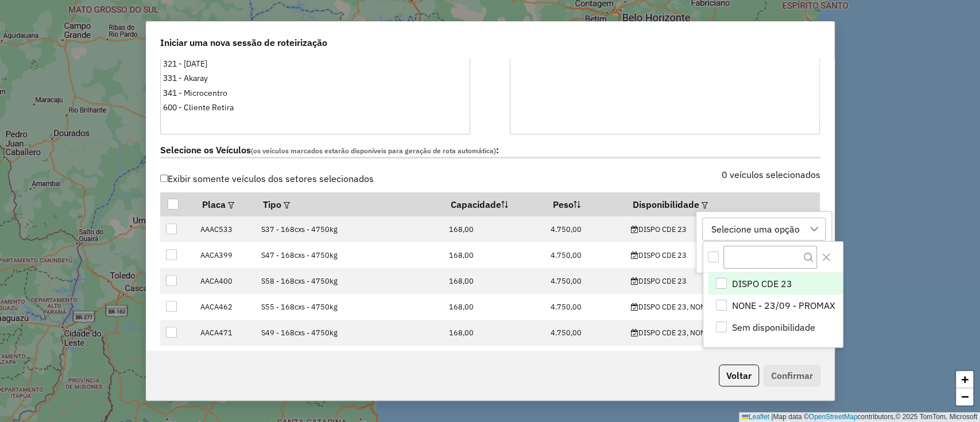
scroll to position [9, 52]
click at [779, 303] on span "NONE - 23/09 - PROMAX" at bounding box center [782, 305] width 103 height 14
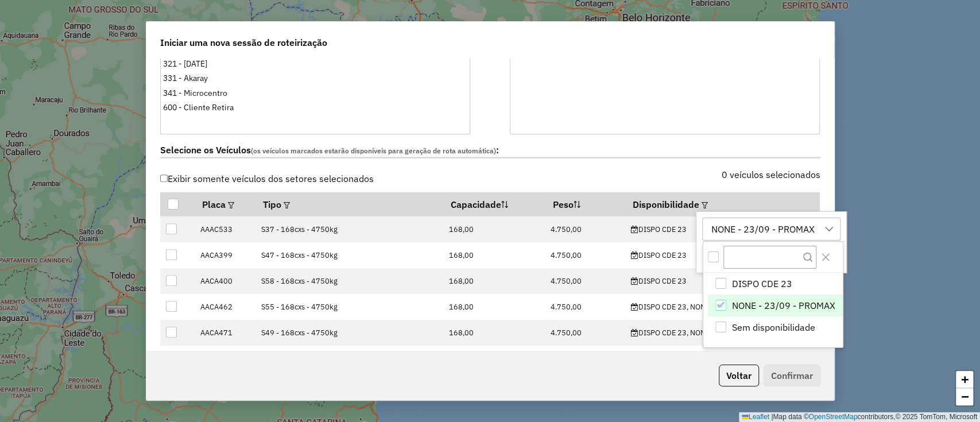
click at [758, 232] on div "NONE - 23/09 - PROMAX" at bounding box center [762, 229] width 111 height 22
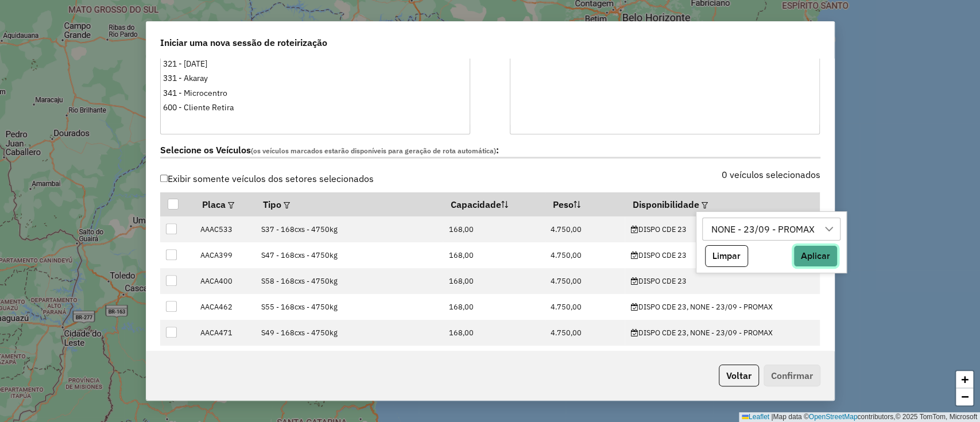
click at [821, 261] on button "Aplicar" at bounding box center [815, 256] width 44 height 22
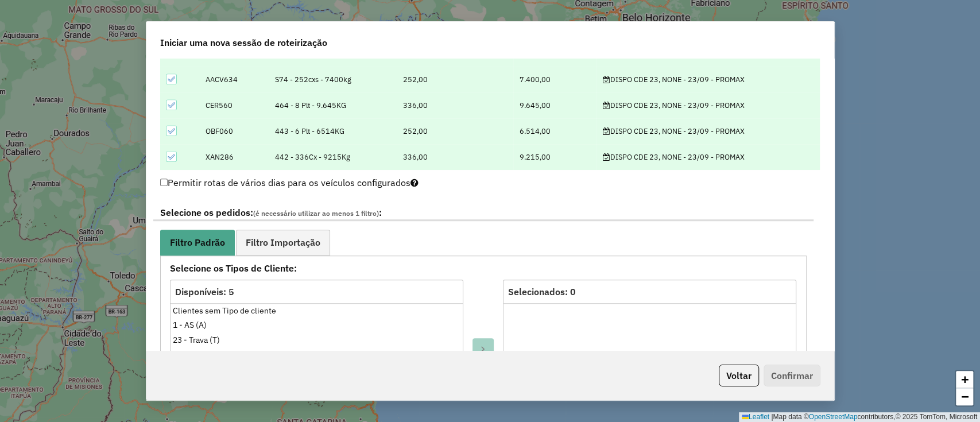
scroll to position [535, 0]
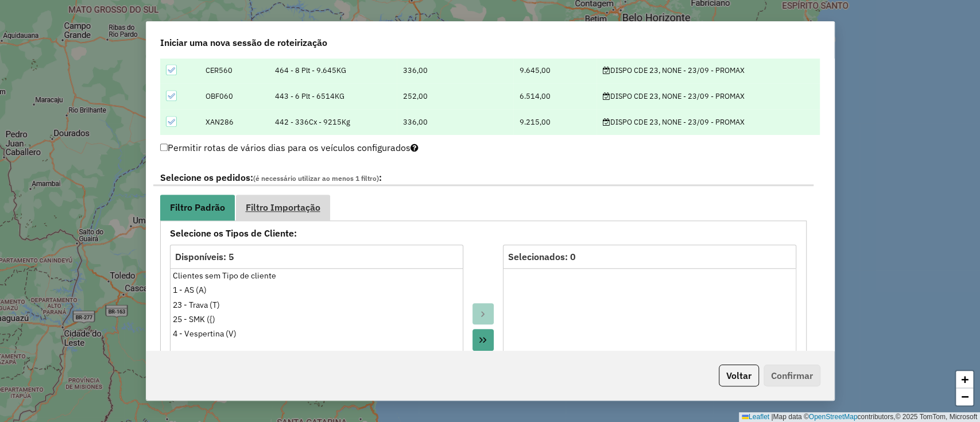
click at [297, 209] on span "Filtro Importação" at bounding box center [283, 207] width 75 height 9
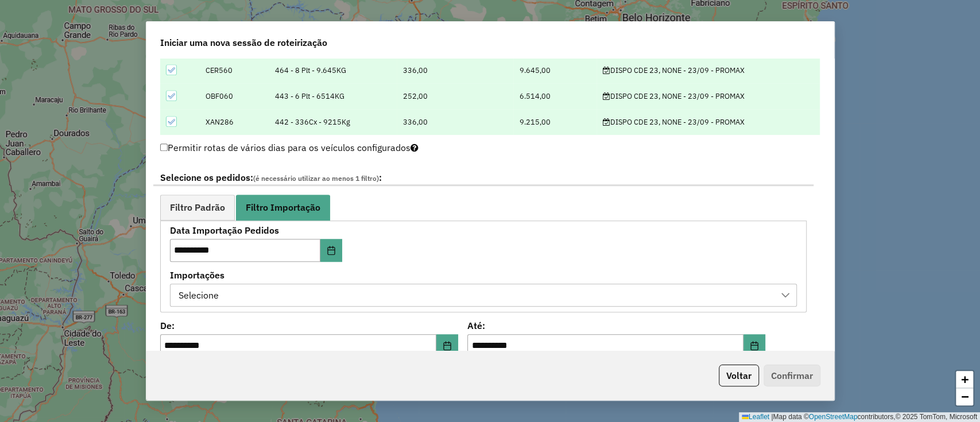
click at [438, 289] on div "Selecione" at bounding box center [474, 295] width 599 height 22
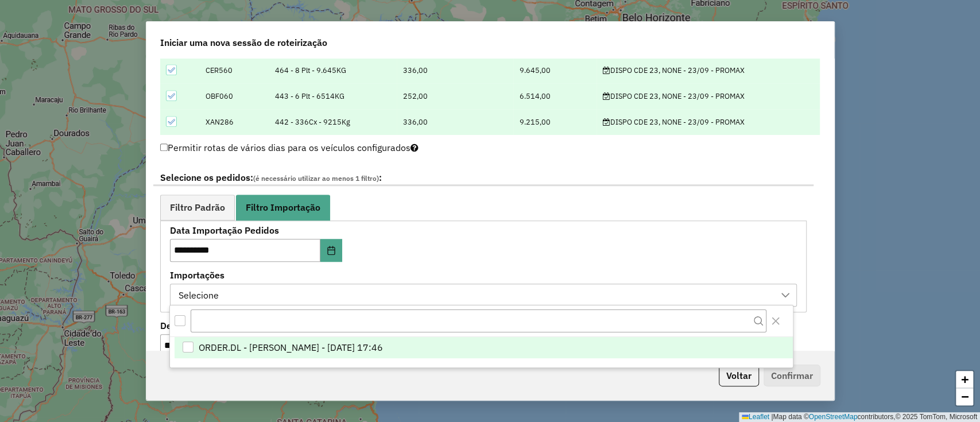
click at [472, 337] on li "ORDER.DL - [PERSON_NAME] - [DATE] 17:46" at bounding box center [483, 348] width 618 height 22
click at [575, 270] on label "Importações" at bounding box center [483, 275] width 627 height 14
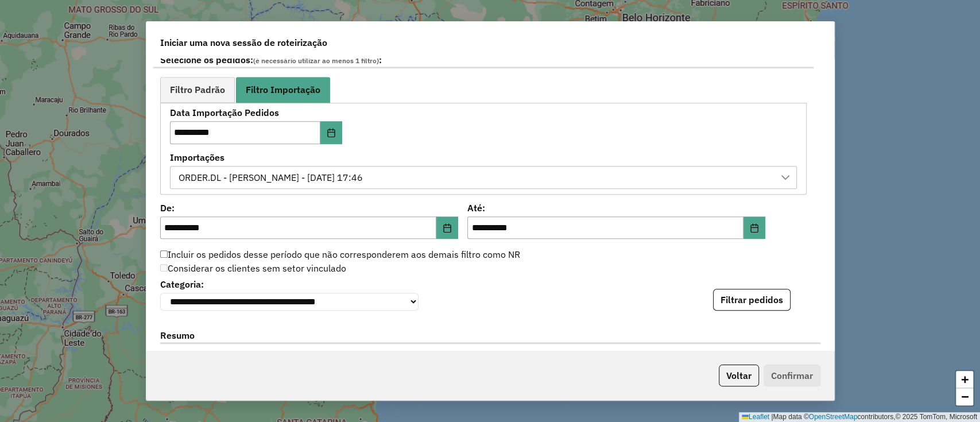
scroll to position [765, 0]
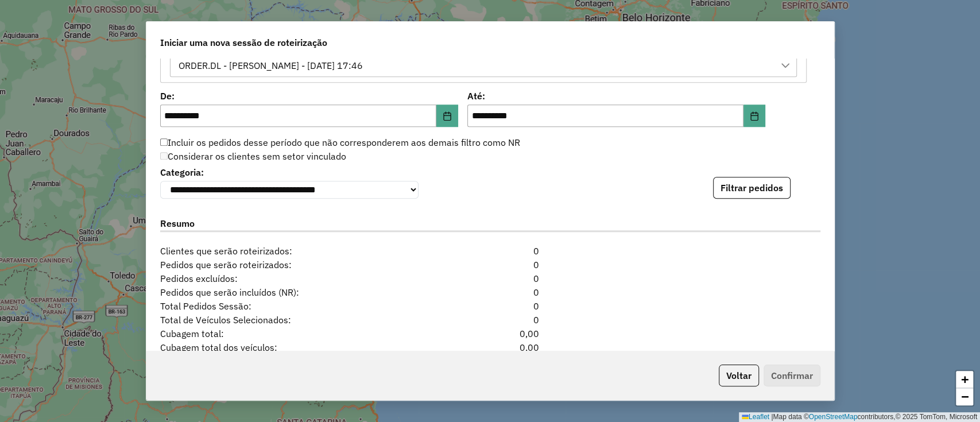
click at [755, 98] on label "Até:" at bounding box center [616, 96] width 298 height 14
click at [743, 111] on button "Choose Date" at bounding box center [754, 115] width 22 height 23
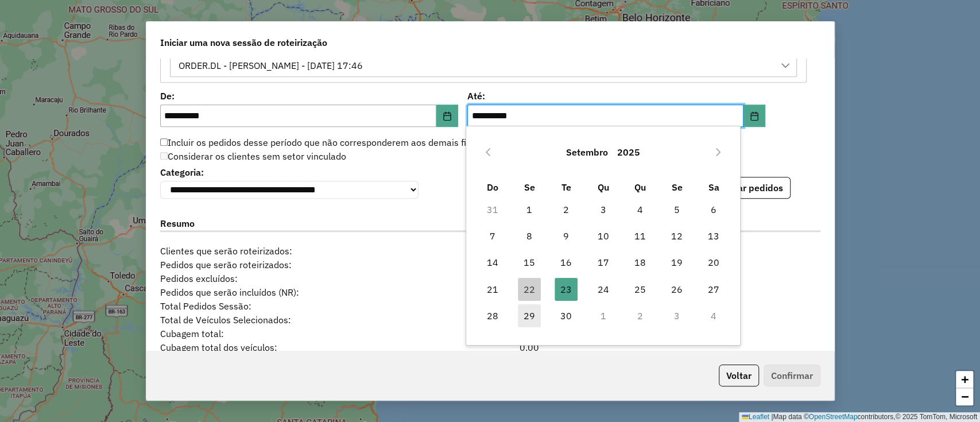
click at [532, 317] on span "29" at bounding box center [529, 315] width 23 height 23
type input "**********"
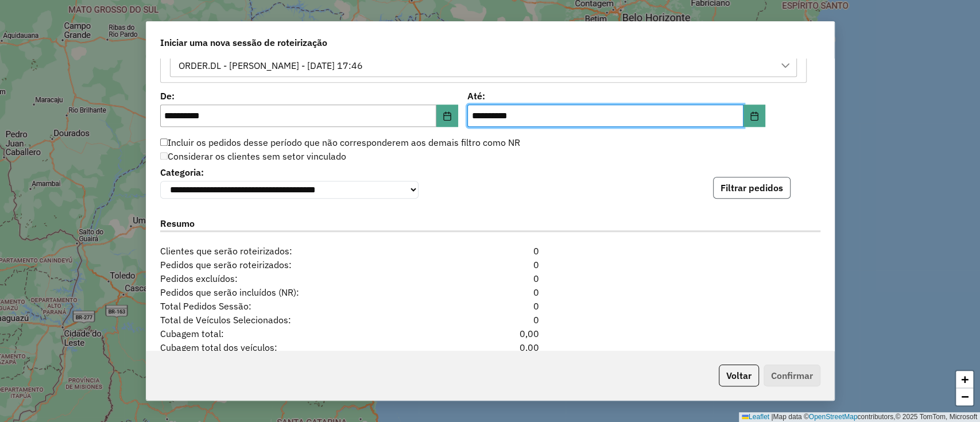
click at [749, 186] on button "Filtrar pedidos" at bounding box center [751, 188] width 77 height 22
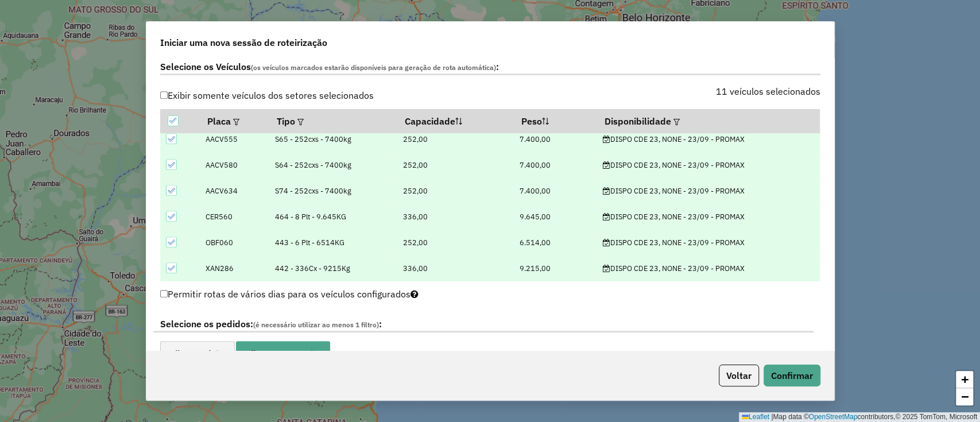
scroll to position [382, 0]
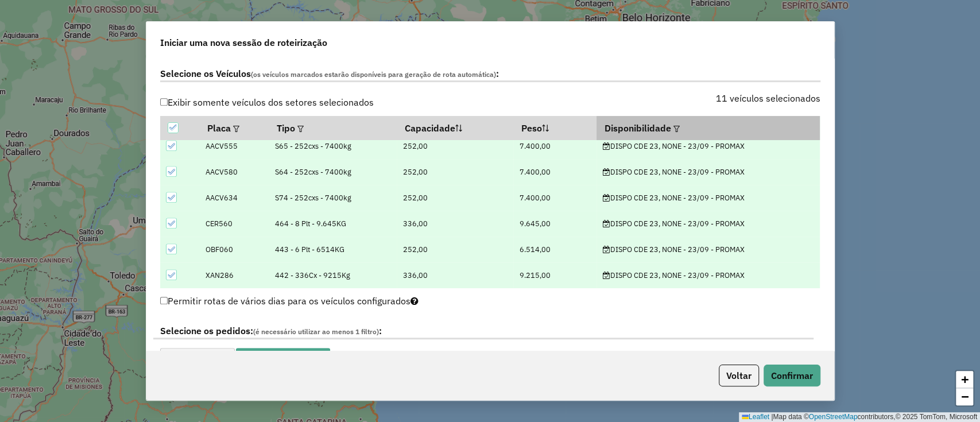
click at [675, 127] on em at bounding box center [676, 129] width 6 height 6
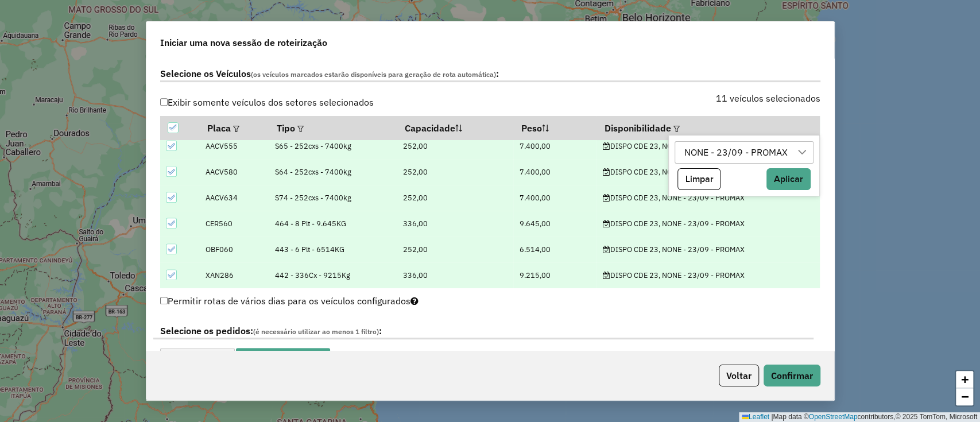
click at [712, 155] on div "NONE - 23/09 - PROMAX" at bounding box center [734, 153] width 111 height 22
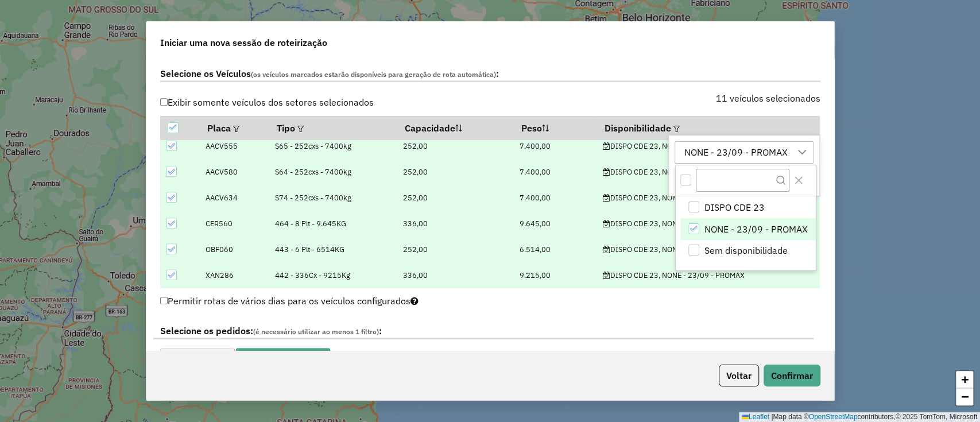
click at [721, 229] on span "NONE - 23/09 - PROMAX" at bounding box center [755, 229] width 103 height 14
click at [721, 206] on span "DISPO CDE 23" at bounding box center [734, 207] width 60 height 14
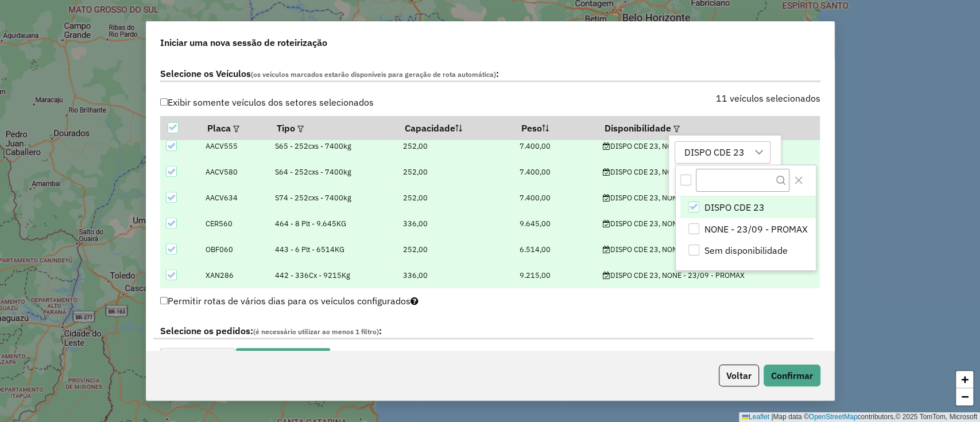
click at [713, 154] on div "DISPO CDE 23" at bounding box center [713, 153] width 68 height 22
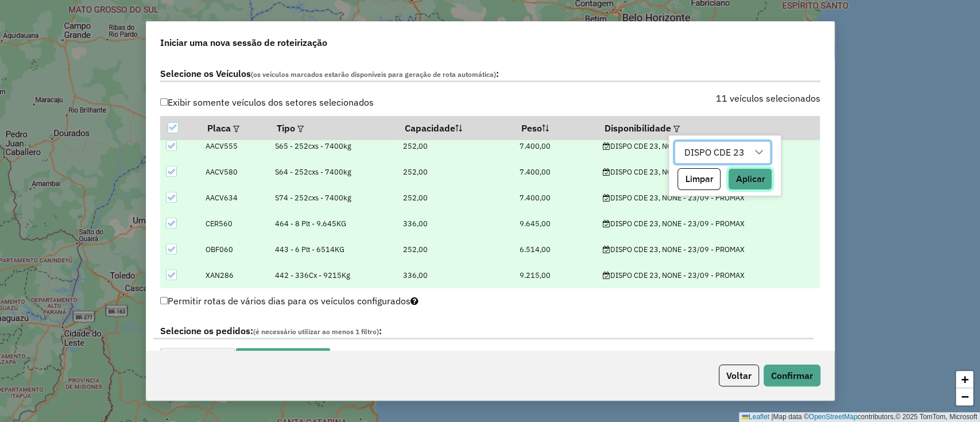
click at [759, 172] on button "Aplicar" at bounding box center [750, 179] width 44 height 22
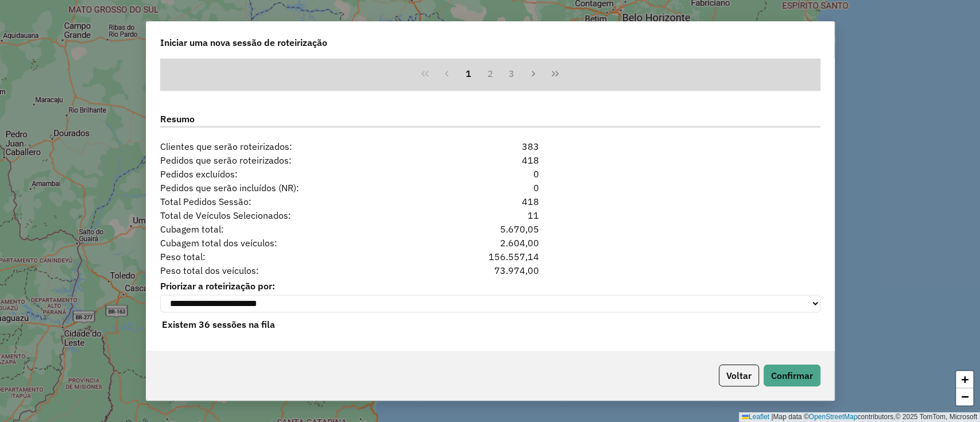
scroll to position [881, 0]
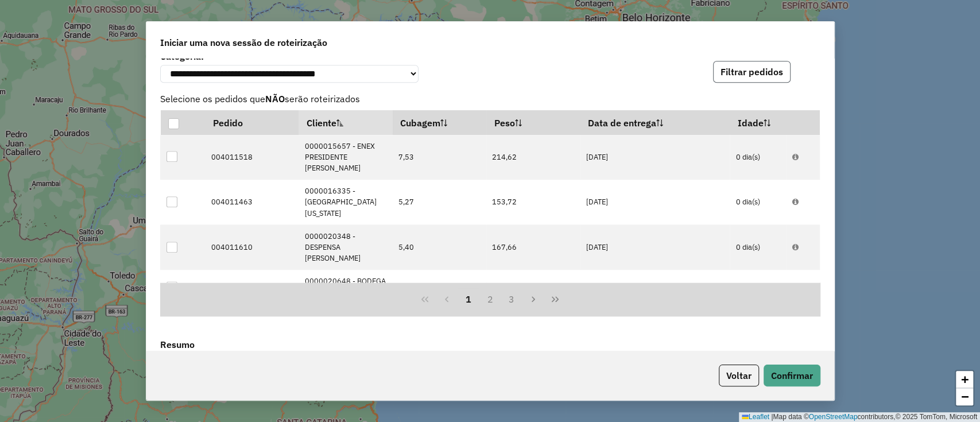
click at [749, 83] on button "Filtrar pedidos" at bounding box center [751, 72] width 77 height 22
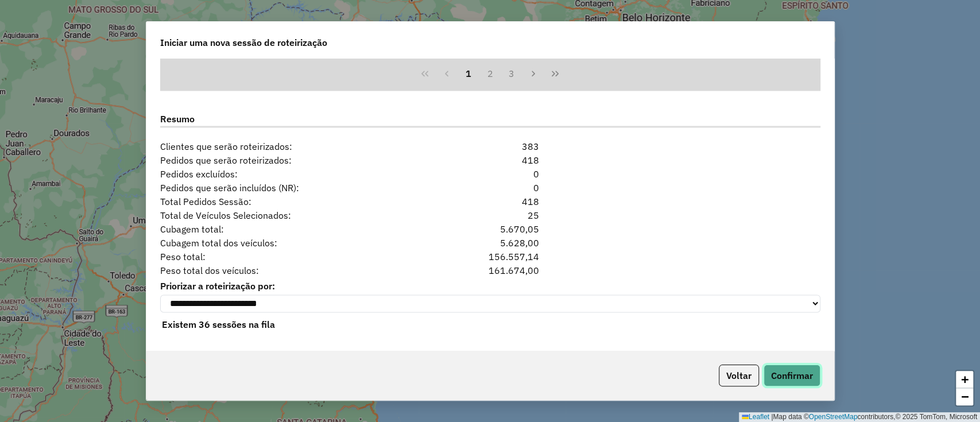
click at [803, 382] on button "Confirmar" at bounding box center [791, 375] width 57 height 22
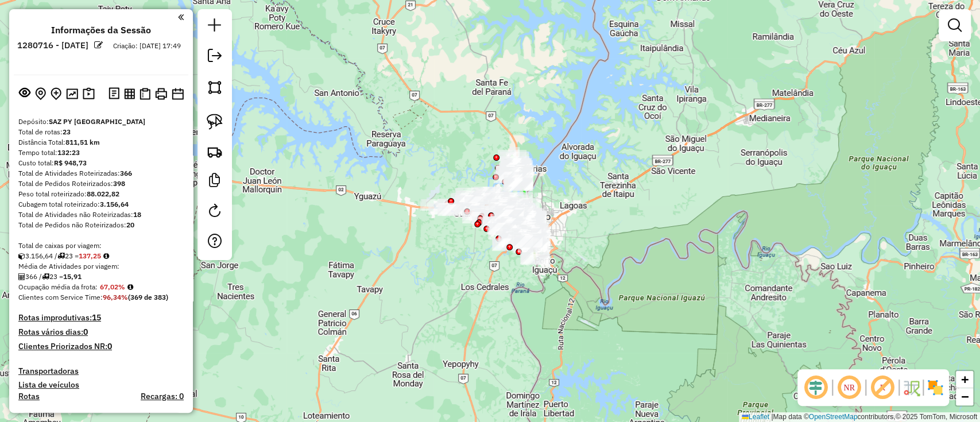
drag, startPoint x: 950, startPoint y: 30, endPoint x: 916, endPoint y: 38, distance: 34.9
click at [951, 29] on em at bounding box center [954, 25] width 14 height 14
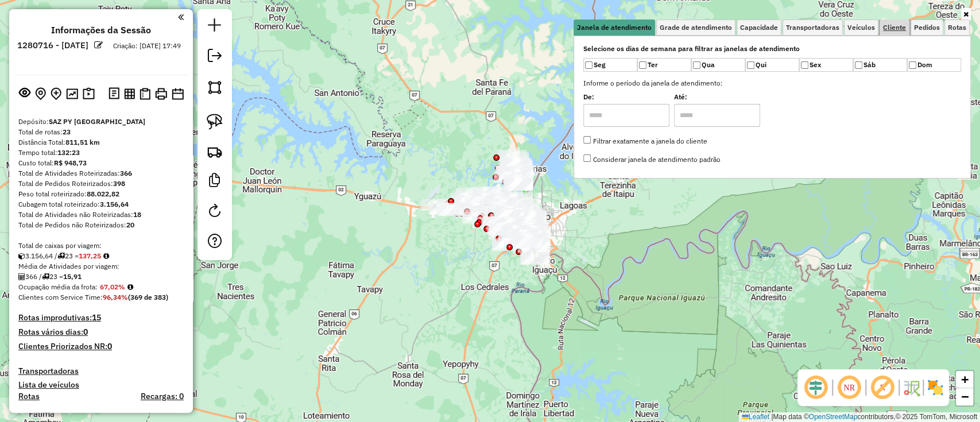
click at [895, 31] on span "Cliente" at bounding box center [894, 27] width 23 height 7
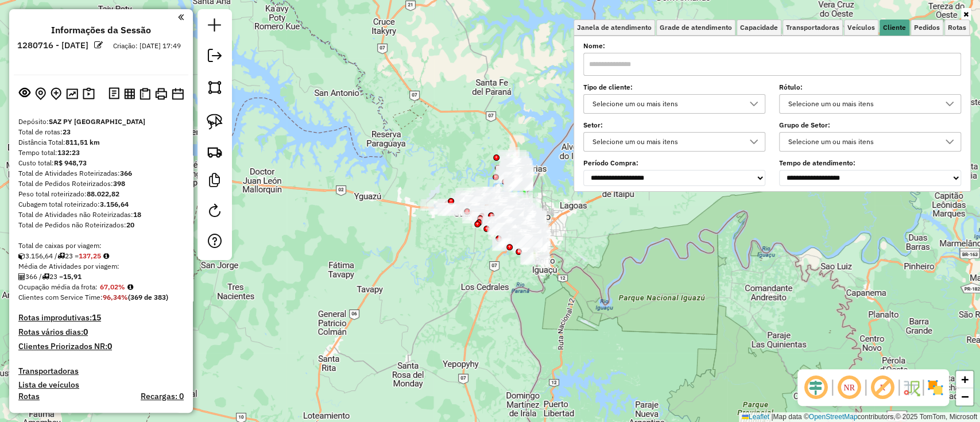
click at [632, 103] on div "Selecione um ou mais itens" at bounding box center [665, 104] width 154 height 18
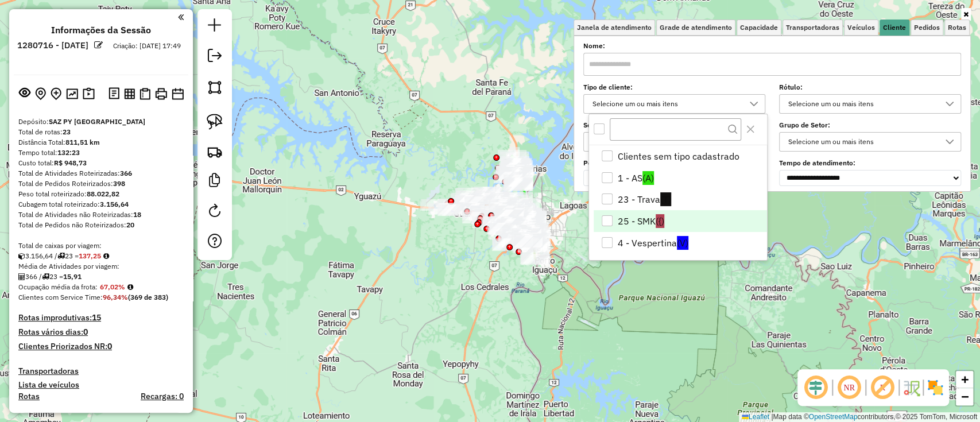
click at [636, 225] on li "25 - SMK ({)" at bounding box center [679, 221] width 173 height 22
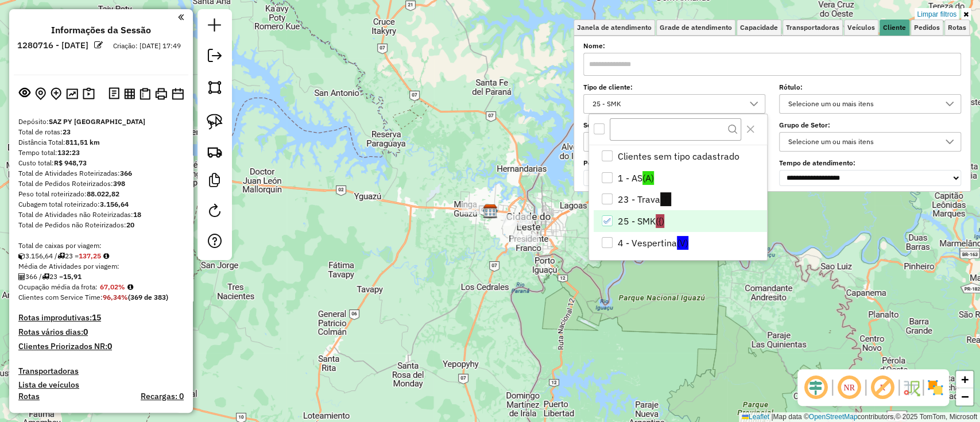
click at [516, 305] on div "Limpar filtros Janela de atendimento Grade de atendimento Capacidade Transporta…" at bounding box center [490, 211] width 980 height 422
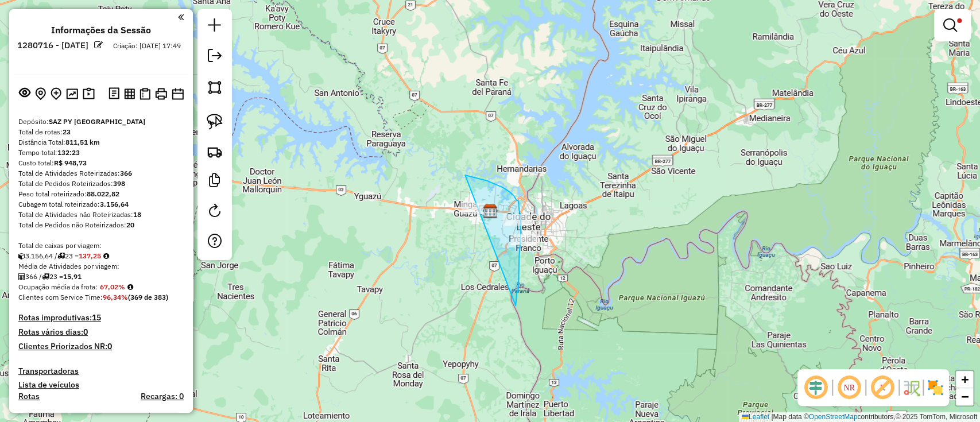
drag, startPoint x: 515, startPoint y: 305, endPoint x: 436, endPoint y: 191, distance: 139.4
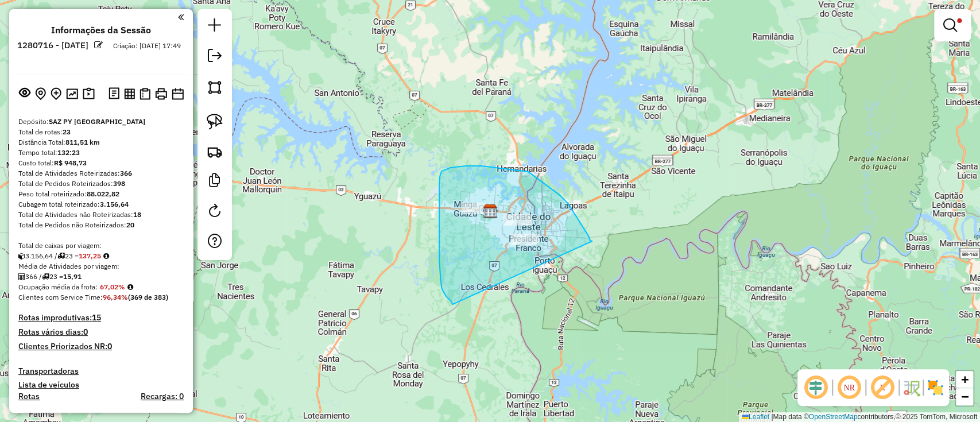
drag, startPoint x: 584, startPoint y: 230, endPoint x: 452, endPoint y: 305, distance: 152.2
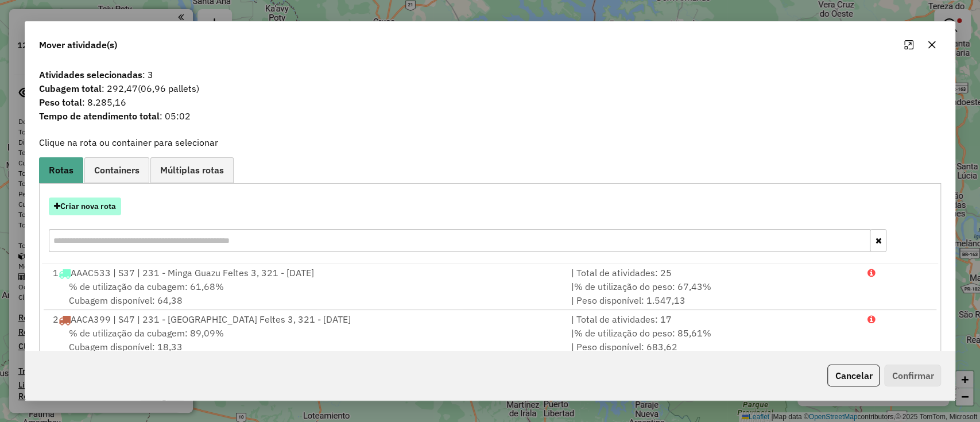
click at [107, 212] on button "Criar nova rota" at bounding box center [85, 206] width 72 height 18
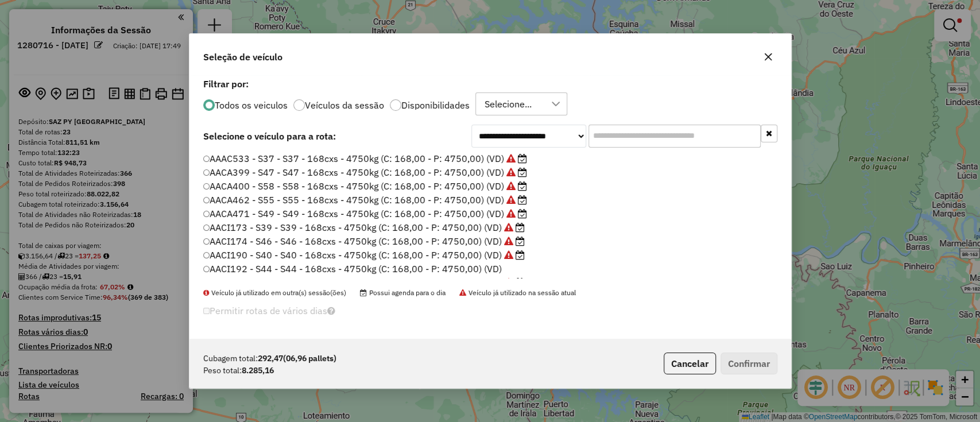
scroll to position [6, 3]
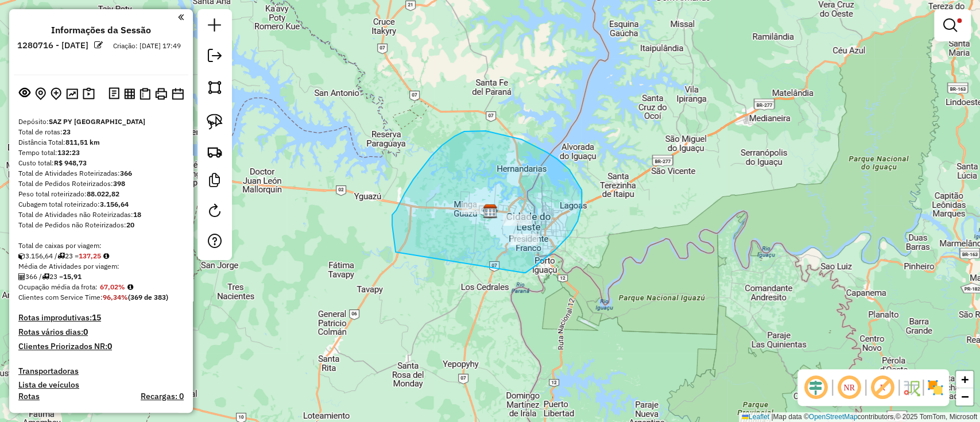
drag, startPoint x: 523, startPoint y: 273, endPoint x: 402, endPoint y: 258, distance: 122.5
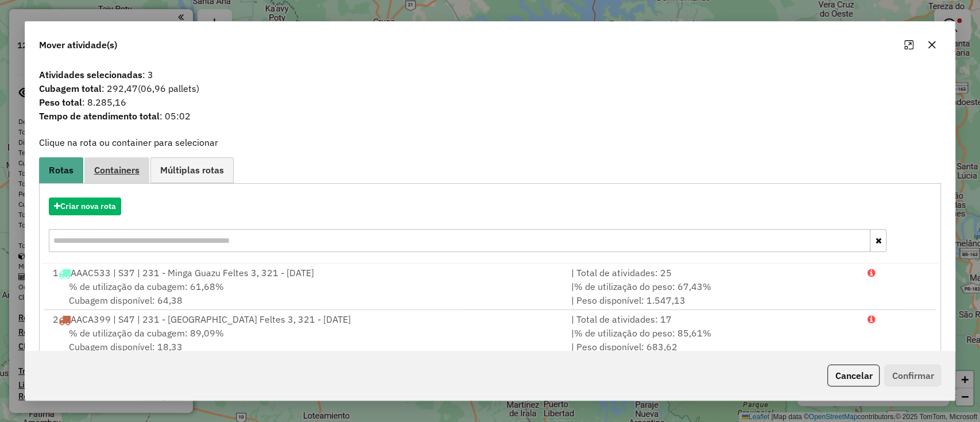
click at [122, 178] on link "Containers" at bounding box center [116, 170] width 65 height 26
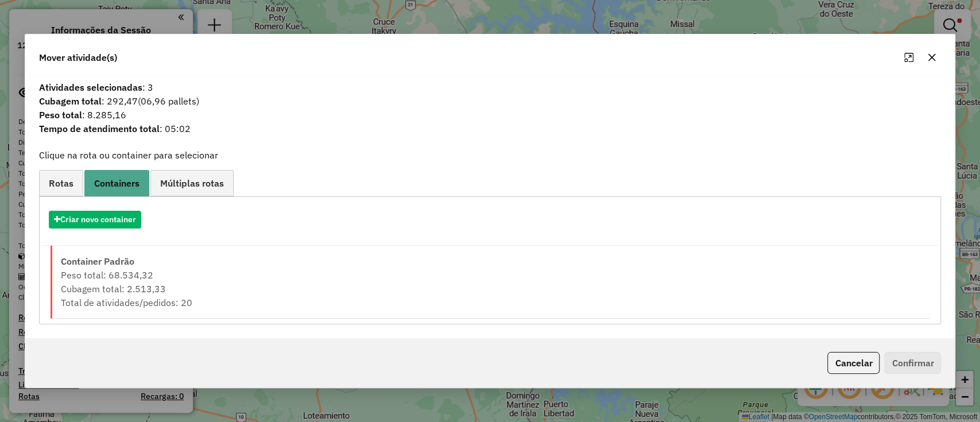
click at [108, 230] on div "Criar novo container" at bounding box center [490, 224] width 896 height 44
click at [108, 227] on button "Criar novo container" at bounding box center [95, 220] width 92 height 18
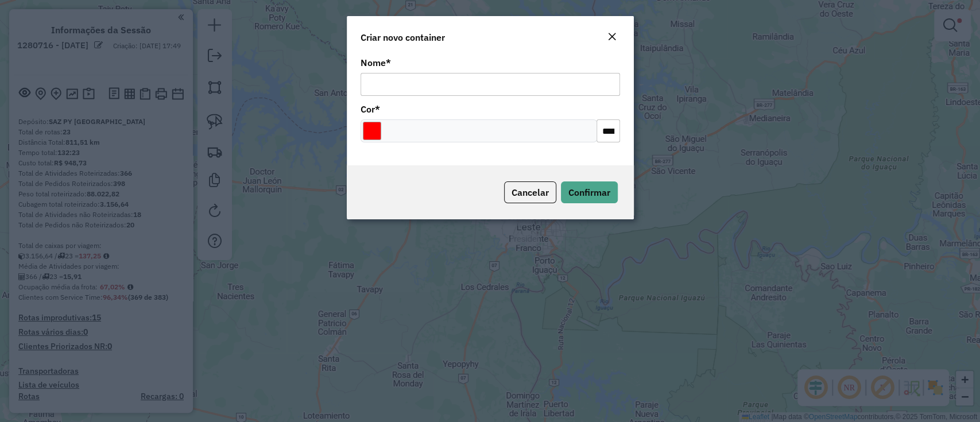
click at [352, 131] on div "Nome * Cor * *******" at bounding box center [490, 109] width 287 height 111
click at [371, 128] on input "Select a color" at bounding box center [372, 131] width 18 height 18
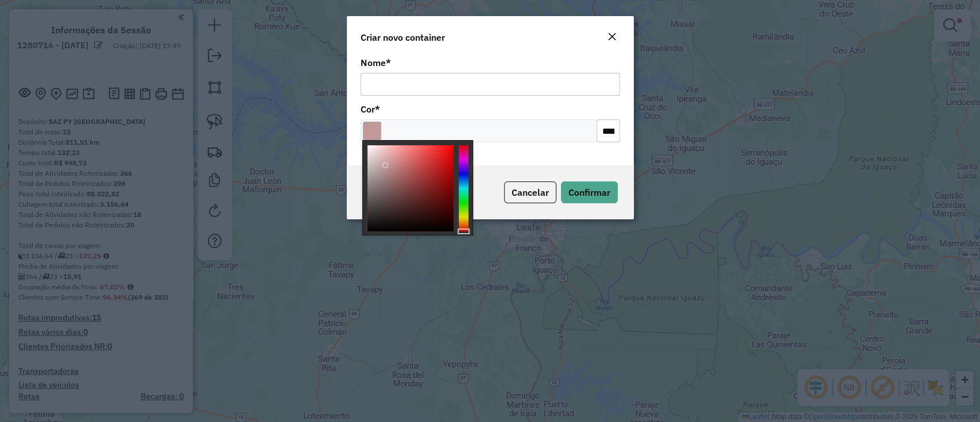
type input "*******"
drag, startPoint x: 390, startPoint y: 168, endPoint x: 342, endPoint y: 123, distance: 65.8
click at [342, 123] on body "Aguarde... Pop-up bloqueado! Seu navegador bloqueou automáticamente a abertura …" at bounding box center [490, 211] width 980 height 422
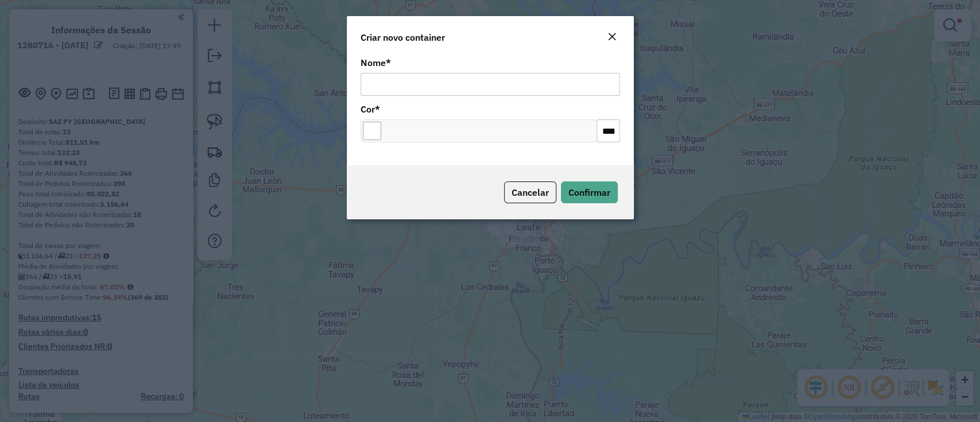
click at [419, 75] on input "Nome *" at bounding box center [489, 84] width 259 height 23
type input "***"
click at [588, 191] on span "Confirmar" at bounding box center [589, 192] width 42 height 11
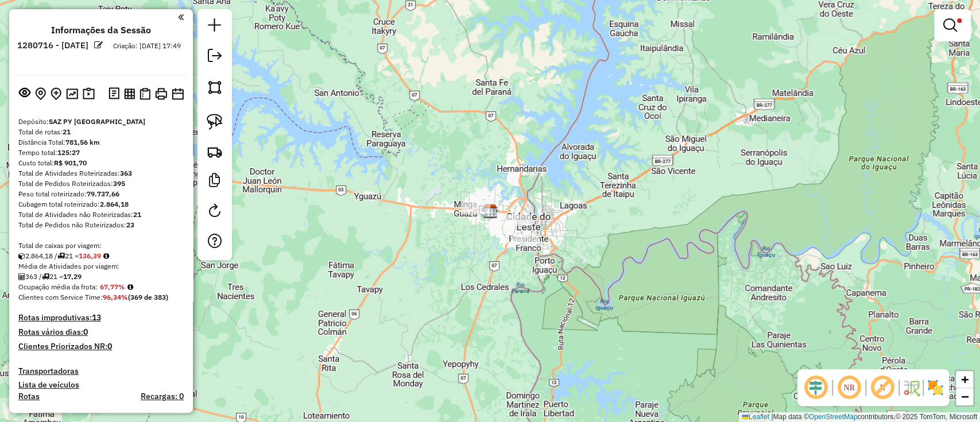
click at [963, 37] on div at bounding box center [952, 25] width 37 height 32
click at [951, 33] on link at bounding box center [952, 25] width 28 height 23
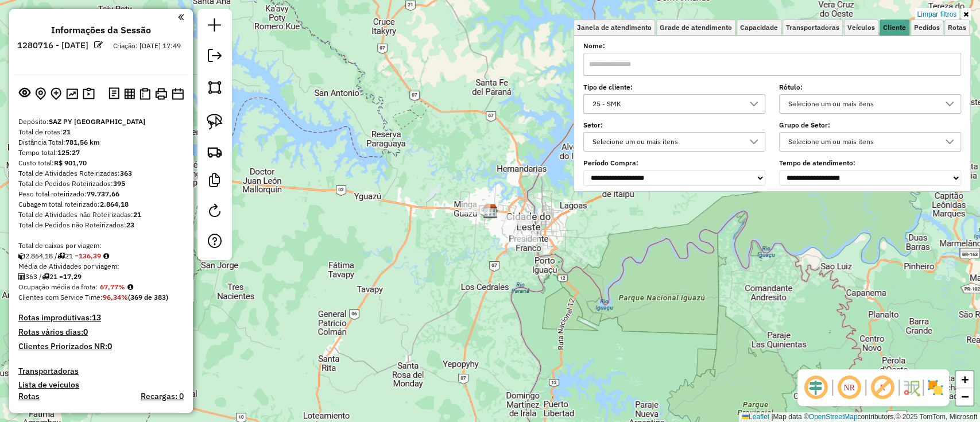
click at [695, 116] on div "**********" at bounding box center [772, 115] width 378 height 142
click at [696, 105] on div "25 - SMK" at bounding box center [665, 104] width 154 height 18
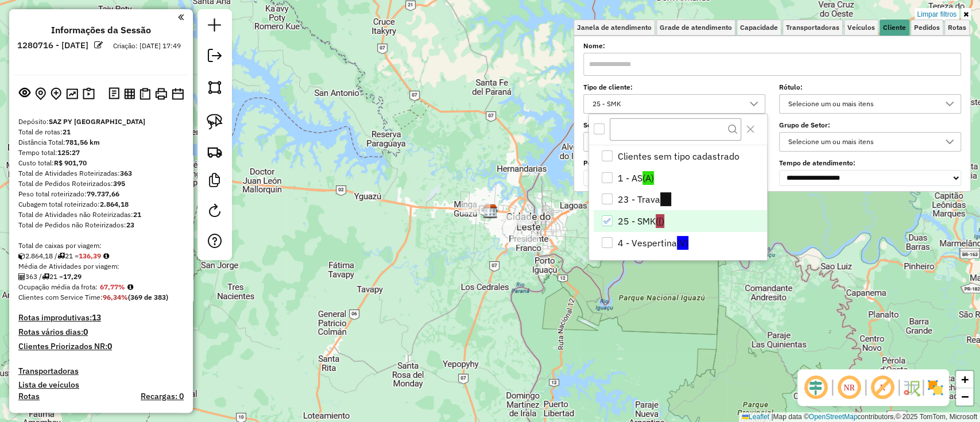
click at [635, 216] on li "25 - SMK ({)" at bounding box center [679, 221] width 173 height 22
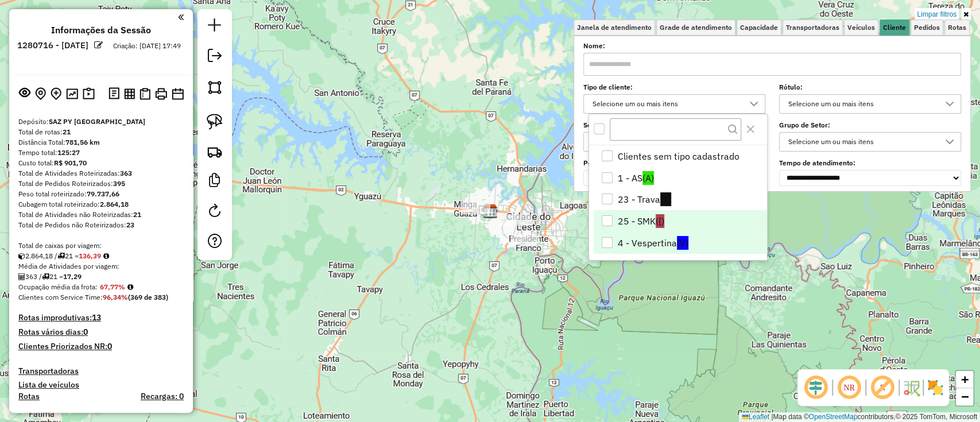
click at [643, 240] on li "4 - Vespertina (V)" at bounding box center [679, 243] width 173 height 22
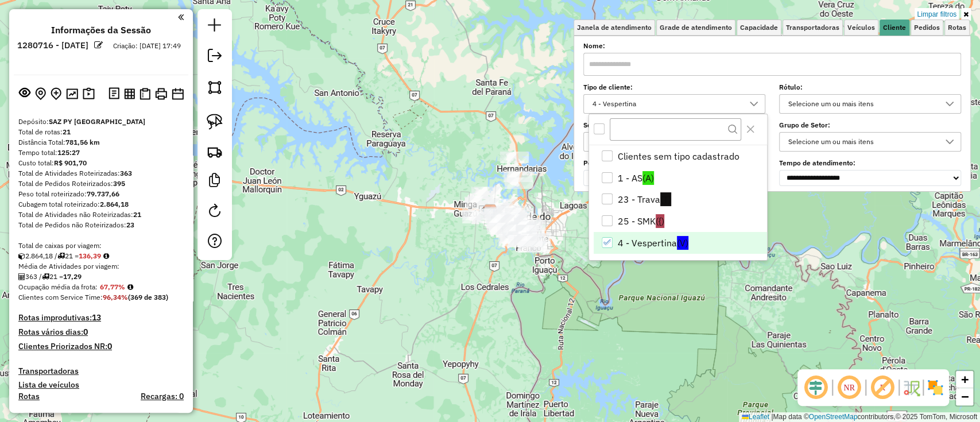
click at [546, 296] on div "Limpar filtros Janela de atendimento Grade de atendimento Capacidade Transporta…" at bounding box center [490, 211] width 980 height 422
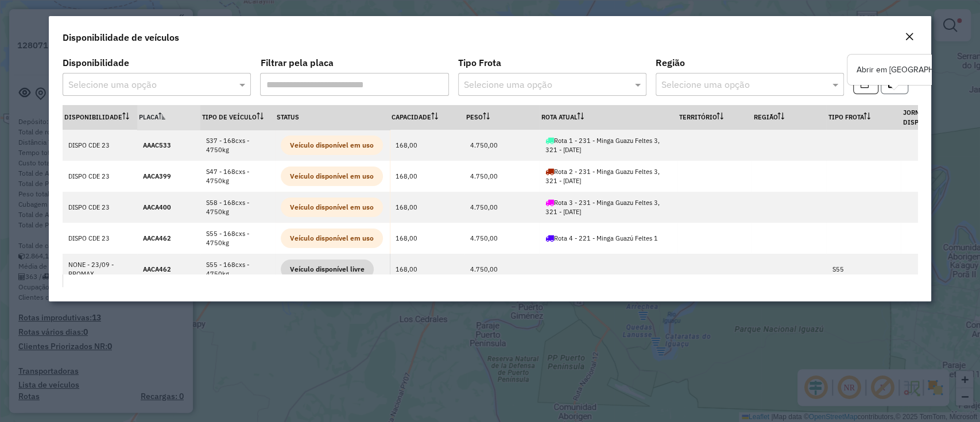
click at [902, 89] on button "button" at bounding box center [894, 83] width 28 height 22
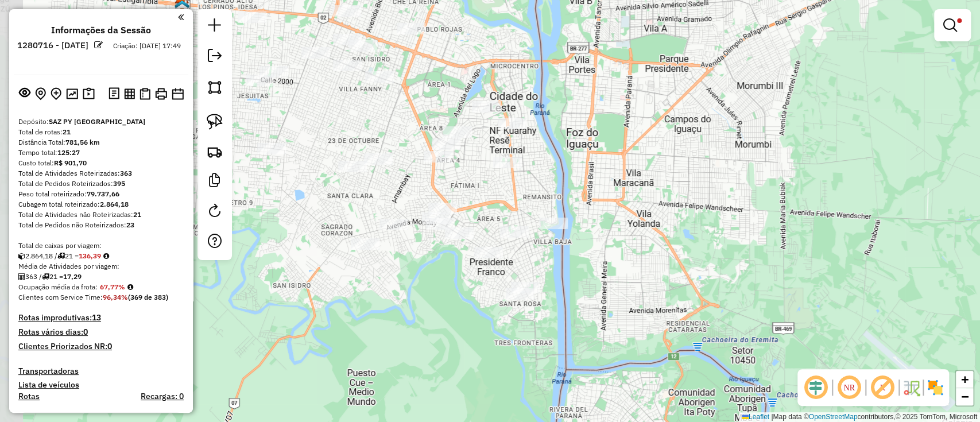
drag, startPoint x: 505, startPoint y: 268, endPoint x: 614, endPoint y: 366, distance: 146.3
click at [614, 366] on div "Limpar filtros Janela de atendimento Grade de atendimento Capacidade Transporta…" at bounding box center [490, 211] width 980 height 422
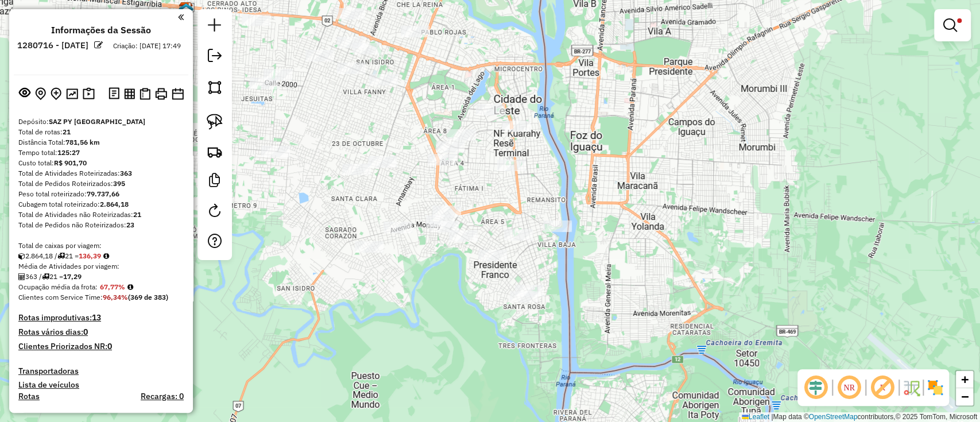
click at [936, 395] on img at bounding box center [935, 387] width 18 height 18
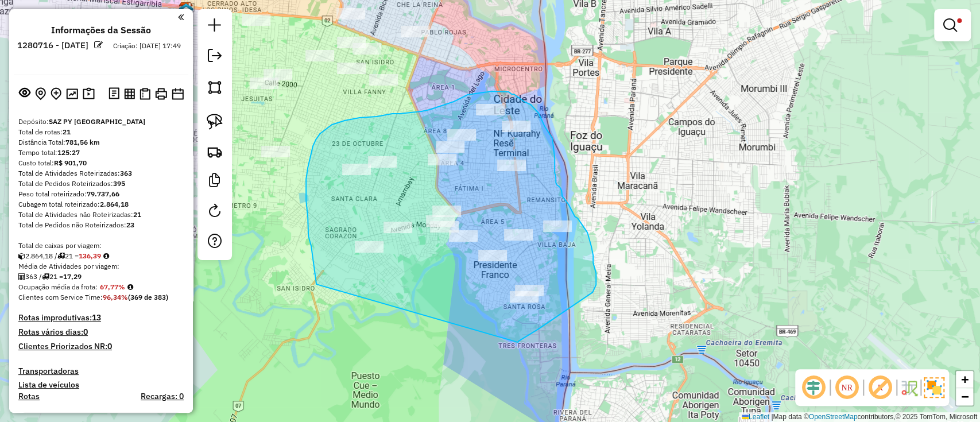
drag, startPoint x: 518, startPoint y: 342, endPoint x: 325, endPoint y: 297, distance: 197.4
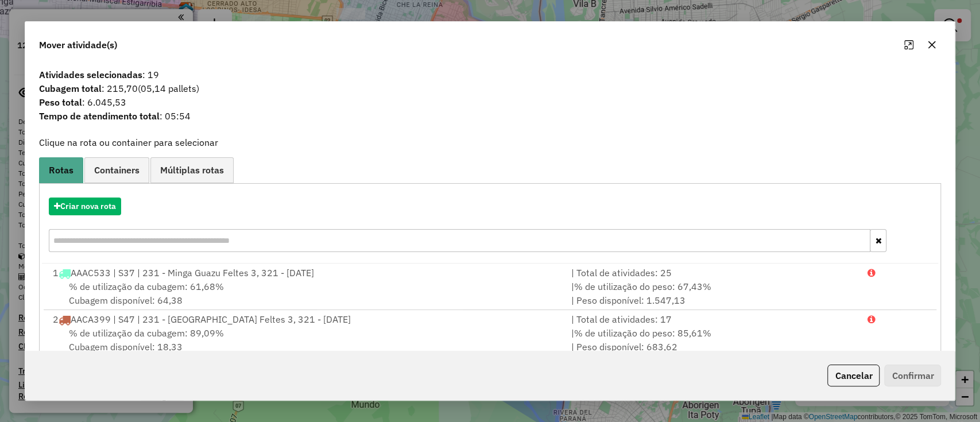
click at [91, 192] on div "Criar nova rota" at bounding box center [490, 226] width 896 height 75
click at [97, 201] on button "Criar nova rota" at bounding box center [85, 206] width 72 height 18
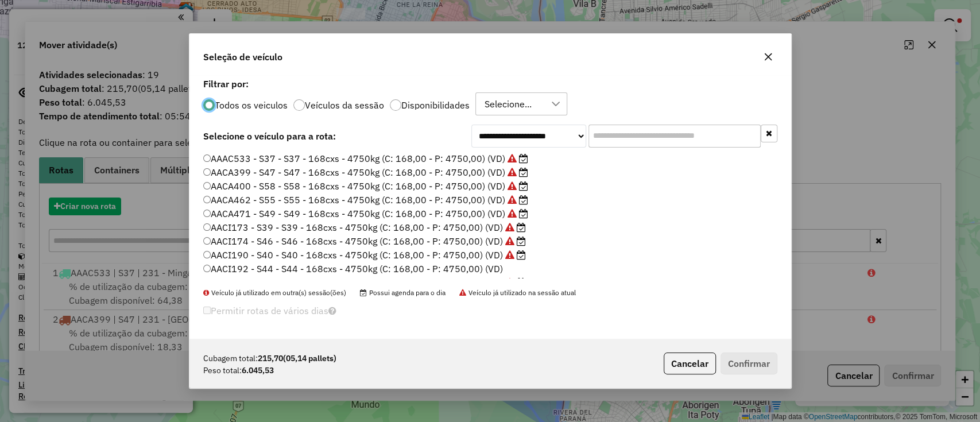
scroll to position [6, 3]
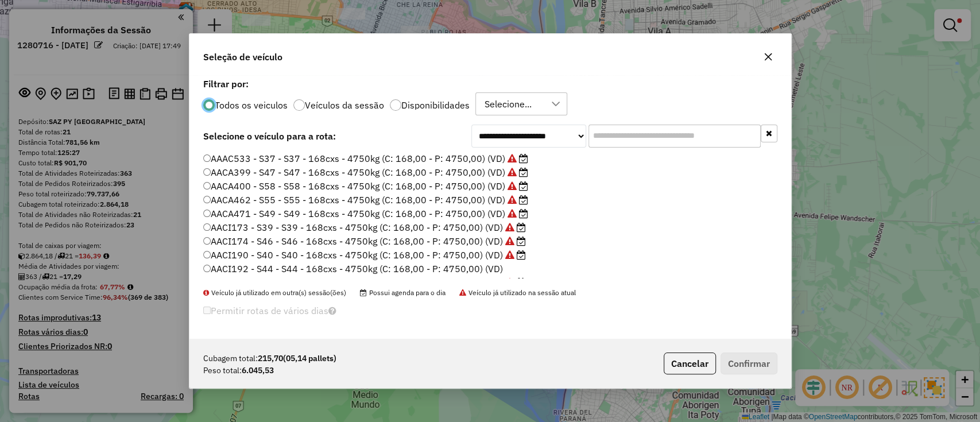
click at [634, 141] on input "text" at bounding box center [674, 136] width 172 height 23
paste input "*******"
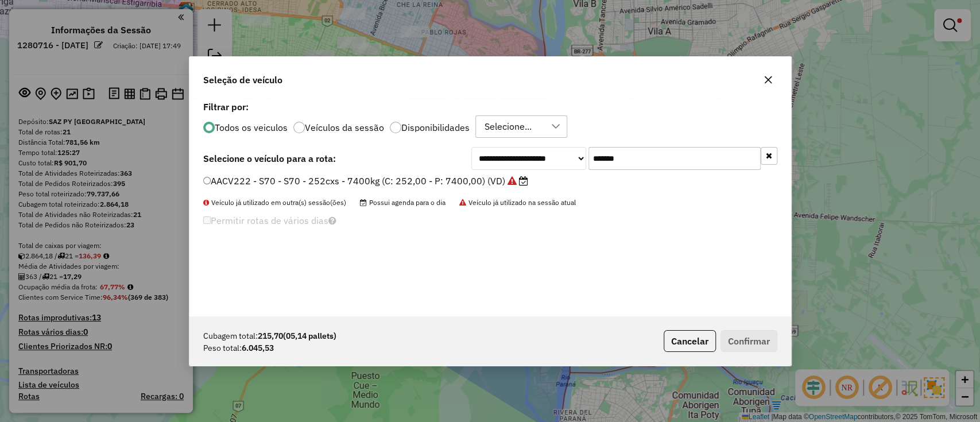
type input "*******"
click at [442, 129] on label "Disponibilidades" at bounding box center [435, 127] width 68 height 9
click at [487, 185] on label "AACV222 - S70 - S70 - 252cxs - 7400kg (C: 252,00 - P: 7400,00) (VD)" at bounding box center [365, 181] width 325 height 14
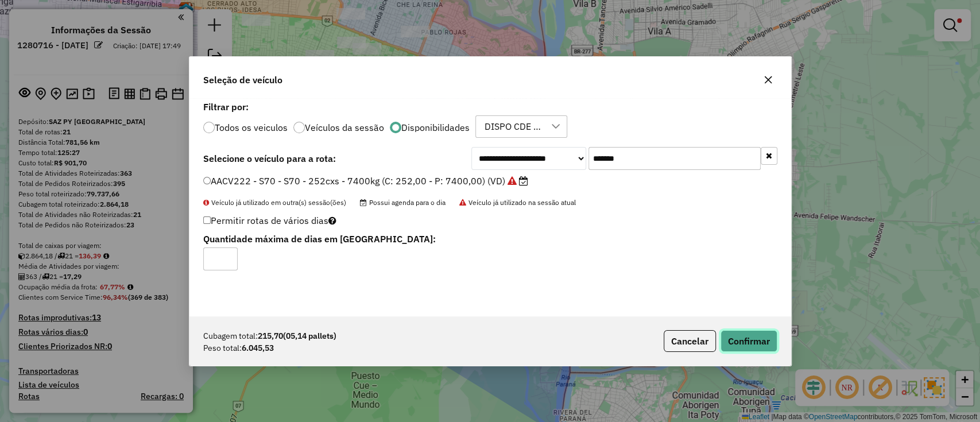
click at [731, 333] on button "Confirmar" at bounding box center [748, 341] width 57 height 22
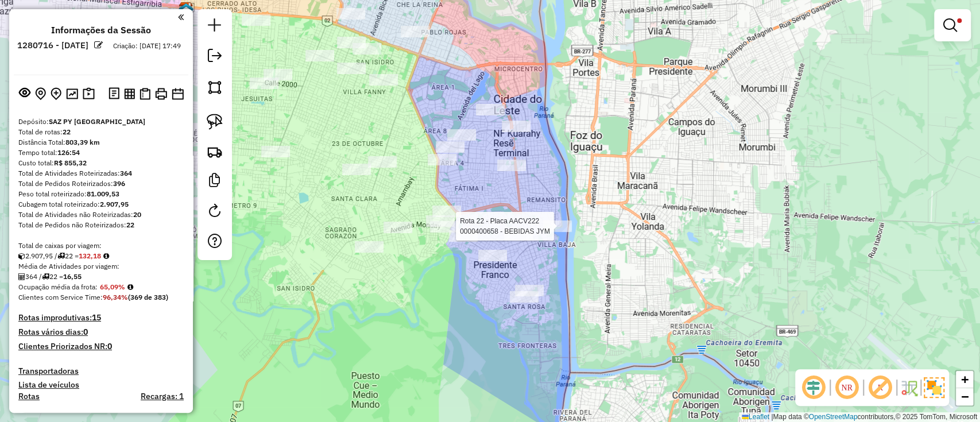
select select "**********"
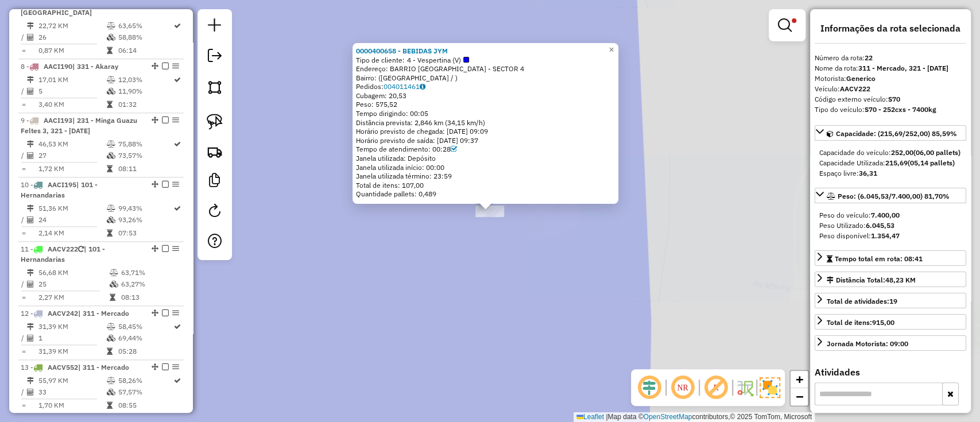
scroll to position [1655, 0]
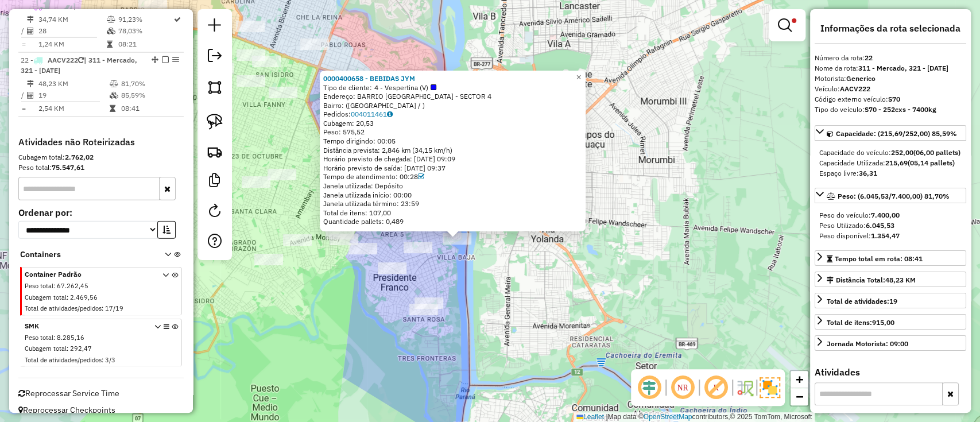
click at [381, 320] on div "0000400658 - BEBIDAS JYM Tipo de cliente: 4 - Vespertina (V) Endereço: BARRIO R…" at bounding box center [490, 211] width 980 height 422
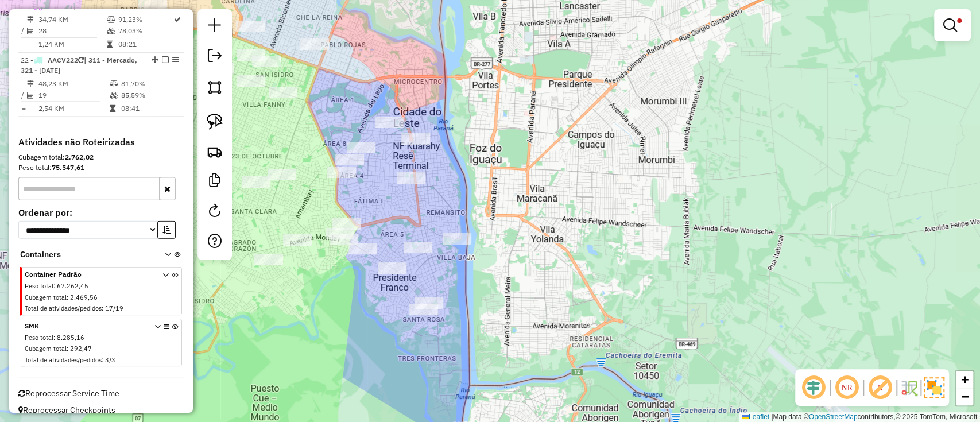
drag, startPoint x: 379, startPoint y: 319, endPoint x: 409, endPoint y: 378, distance: 66.2
click at [409, 378] on div "Limpar filtros Janela de atendimento Grade de atendimento Capacidade Transporta…" at bounding box center [490, 211] width 980 height 422
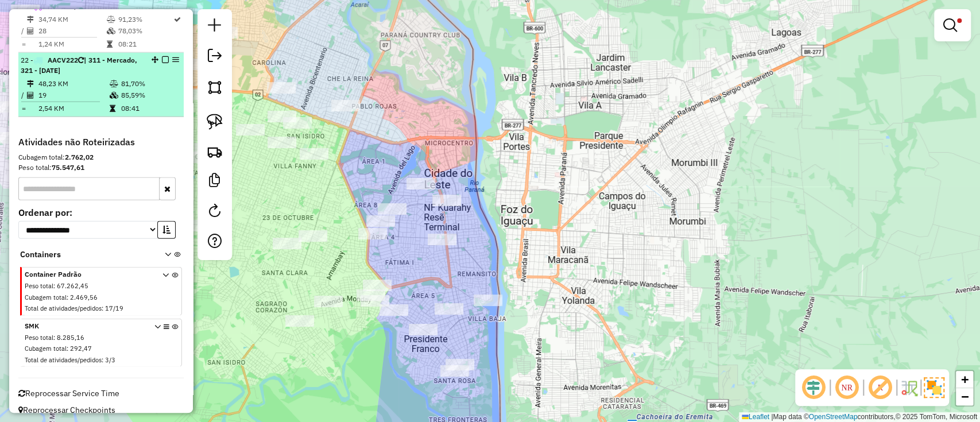
click at [138, 90] on td "85,59%" at bounding box center [150, 95] width 58 height 11
select select "**********"
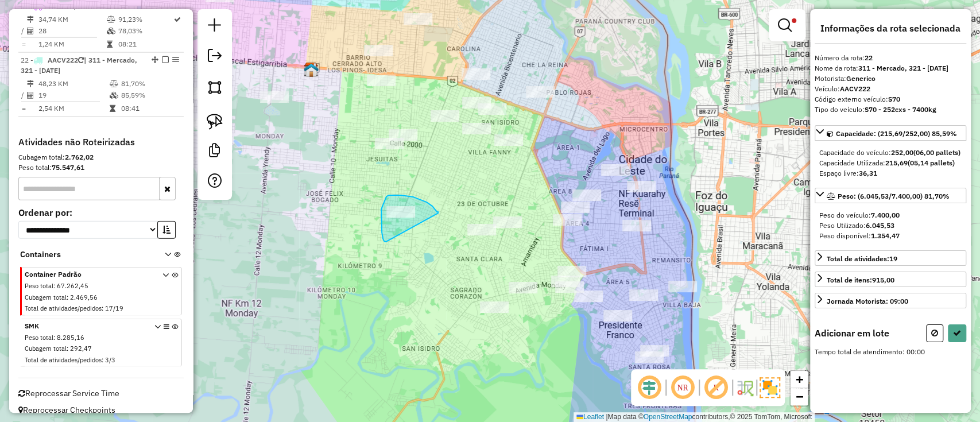
drag, startPoint x: 438, startPoint y: 212, endPoint x: 386, endPoint y: 242, distance: 60.1
click at [386, 242] on div "Limpar filtros Janela de atendimento Grade de atendimento Capacidade Transporta…" at bounding box center [490, 211] width 980 height 422
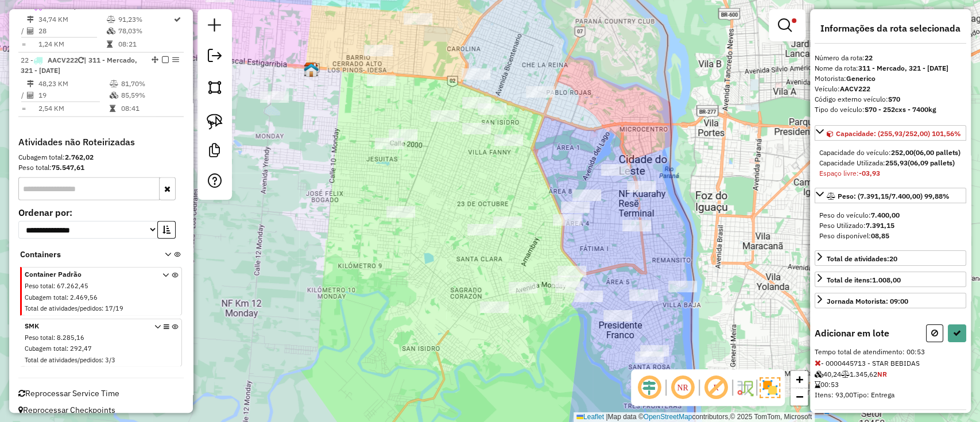
select select "**********"
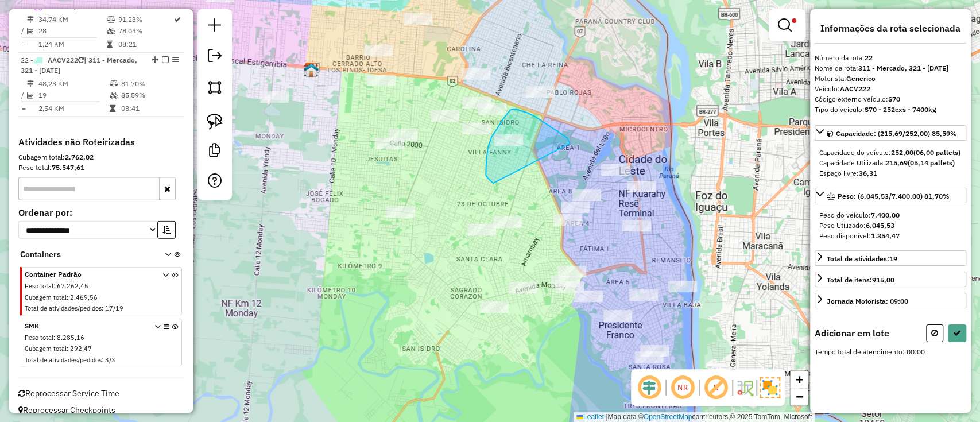
drag, startPoint x: 569, startPoint y: 143, endPoint x: 498, endPoint y: 184, distance: 82.0
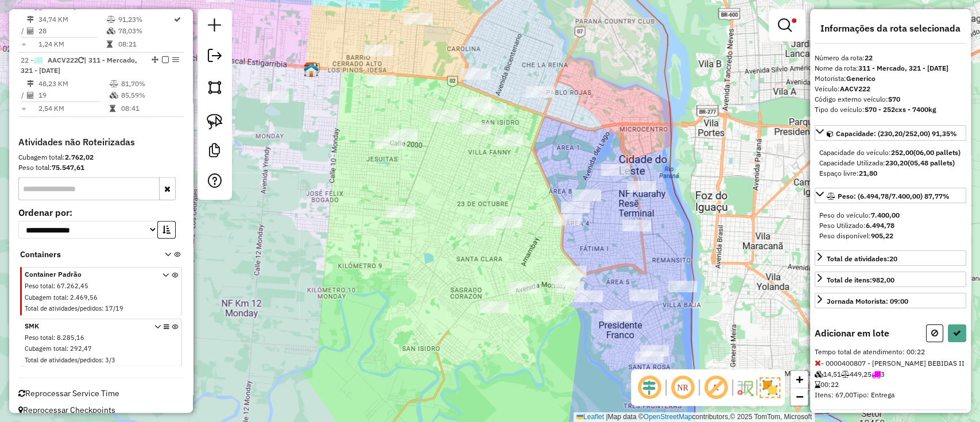
select select "**********"
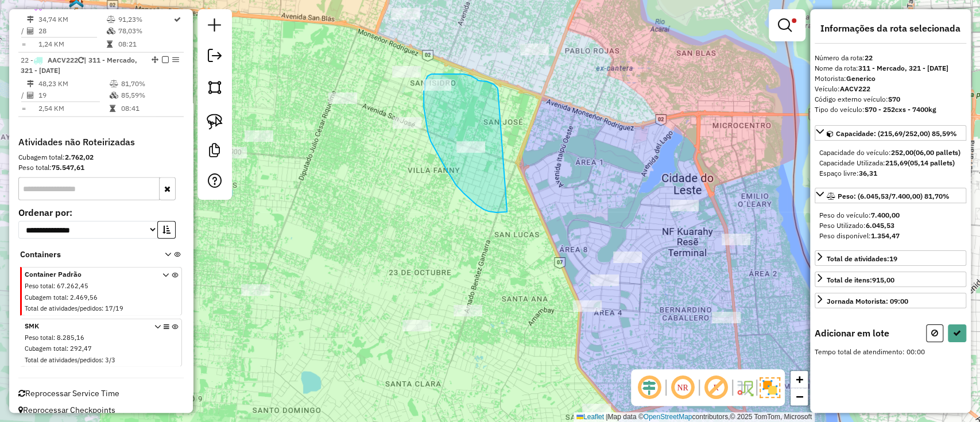
drag, startPoint x: 496, startPoint y: 87, endPoint x: 517, endPoint y: 209, distance: 124.6
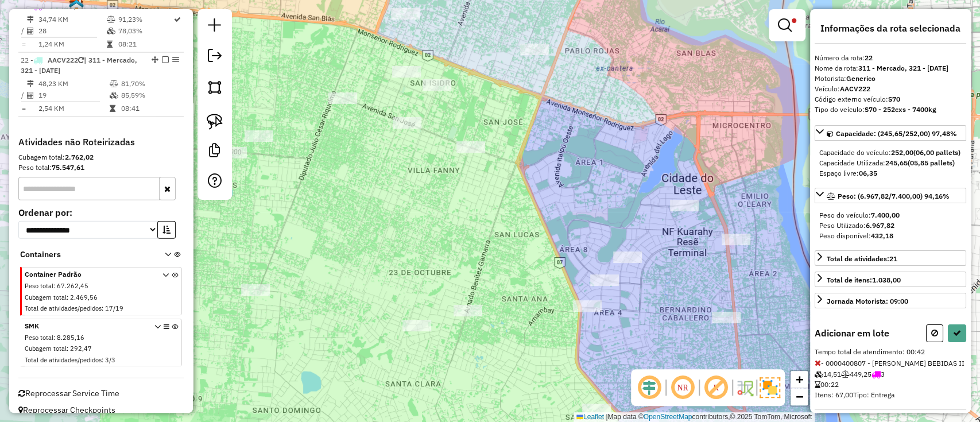
select select "**********"
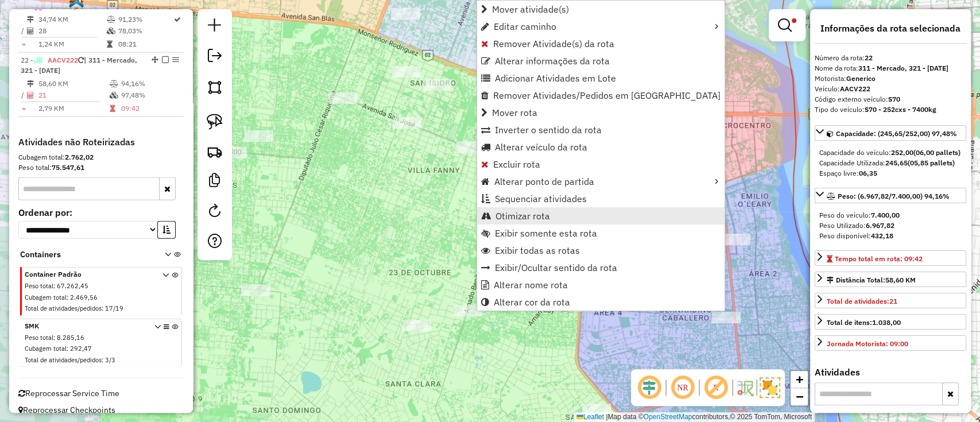
click at [514, 212] on span "Otimizar rota" at bounding box center [522, 215] width 55 height 9
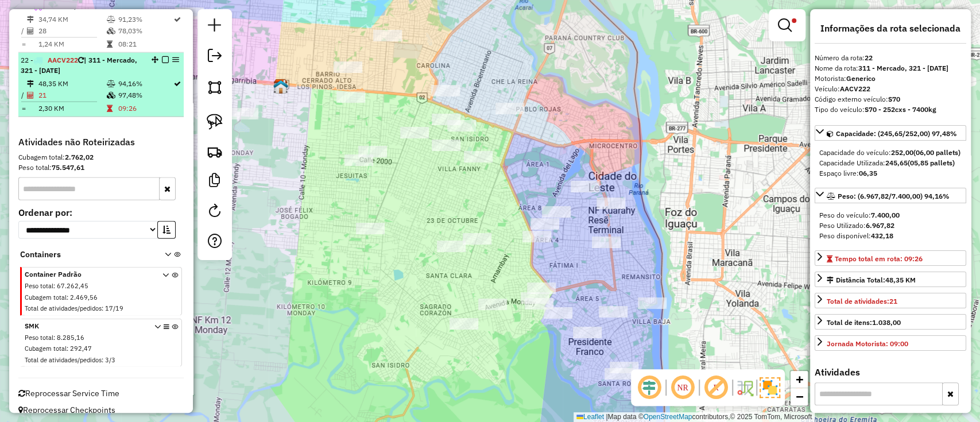
click at [164, 56] on em at bounding box center [165, 59] width 7 height 7
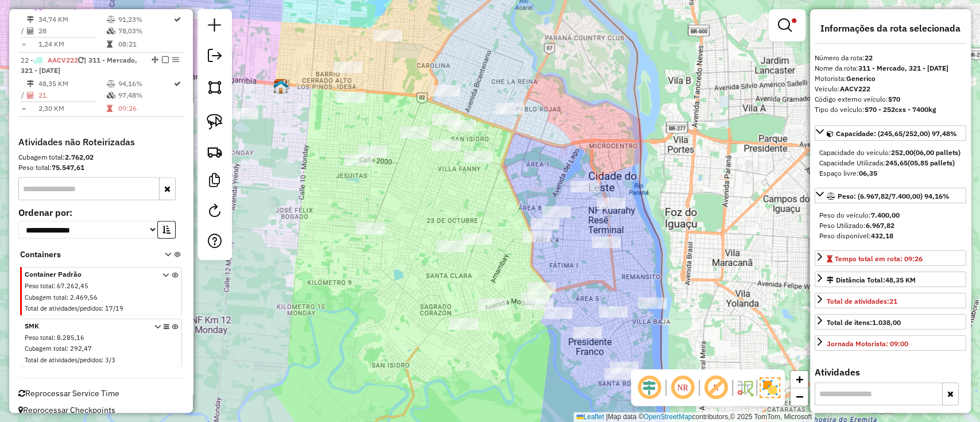
scroll to position [1606, 0]
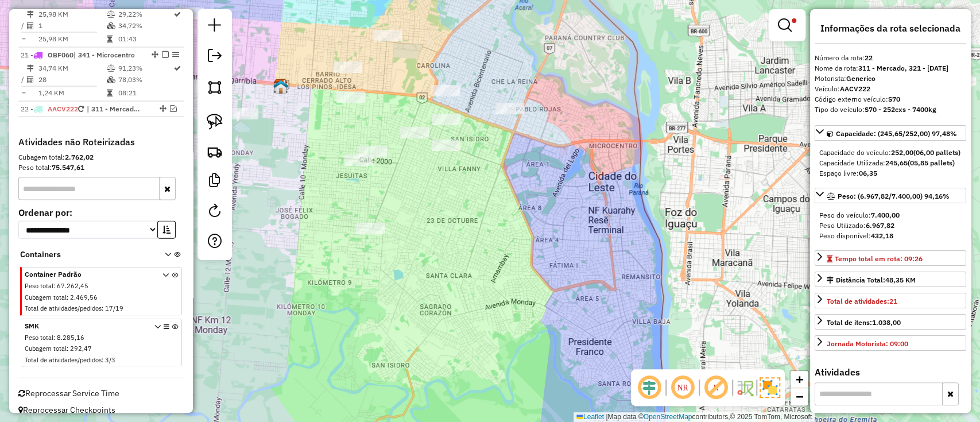
drag, startPoint x: 485, startPoint y: 277, endPoint x: 562, endPoint y: 407, distance: 151.0
click at [561, 407] on div "Limpar filtros Janela de atendimento Grade de atendimento Capacidade Transporta…" at bounding box center [490, 211] width 980 height 422
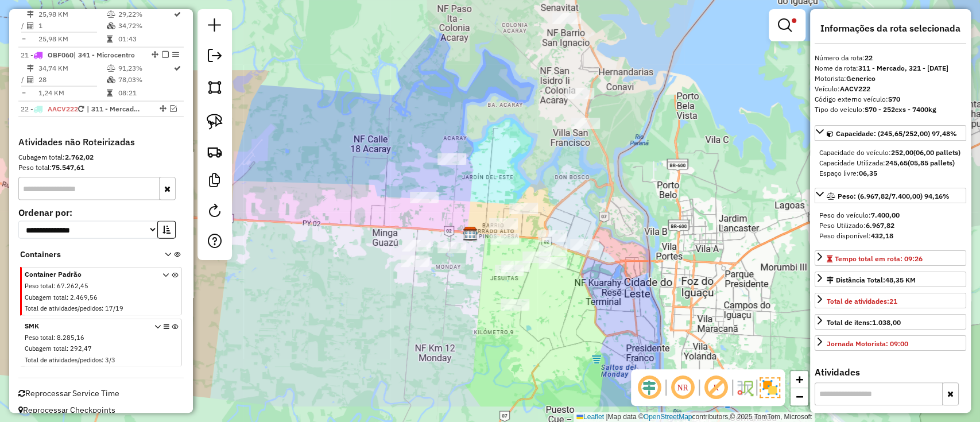
drag, startPoint x: 554, startPoint y: 351, endPoint x: 572, endPoint y: 292, distance: 61.7
click at [570, 292] on div "Limpar filtros Janela de atendimento Grade de atendimento Capacidade Transporta…" at bounding box center [490, 211] width 980 height 422
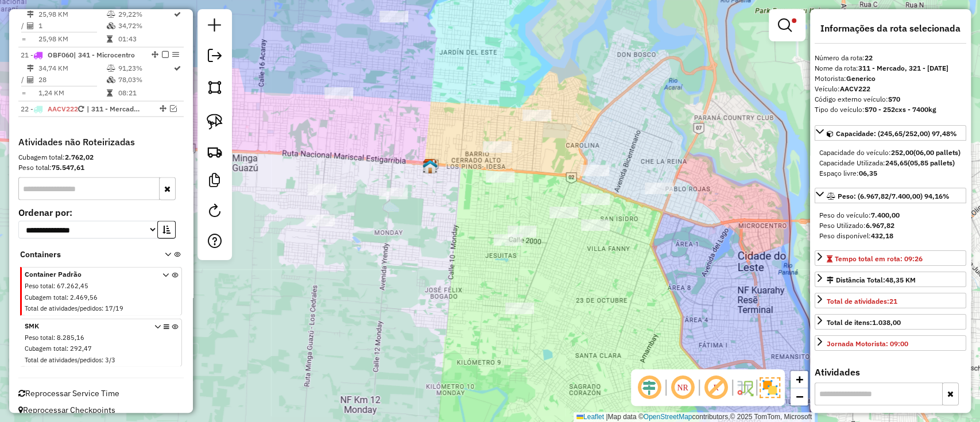
drag, startPoint x: 562, startPoint y: 332, endPoint x: 603, endPoint y: 324, distance: 41.6
click at [603, 324] on div "Limpar filtros Janela de atendimento Grade de atendimento Capacidade Transporta…" at bounding box center [490, 211] width 980 height 422
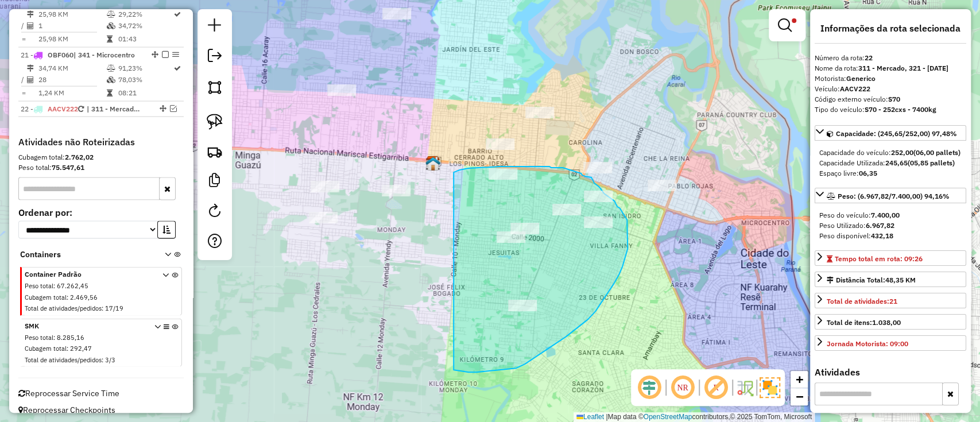
drag, startPoint x: 525, startPoint y: 364, endPoint x: 445, endPoint y: 179, distance: 201.0
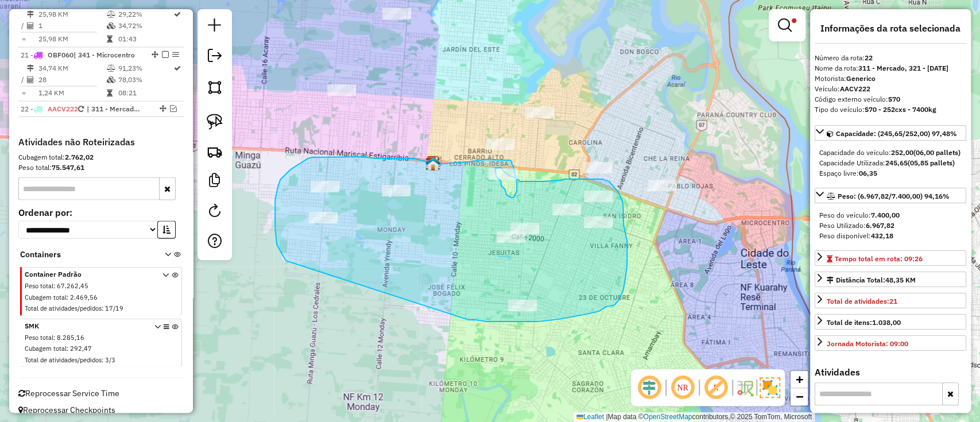
drag, startPoint x: 502, startPoint y: 321, endPoint x: 289, endPoint y: 262, distance: 221.0
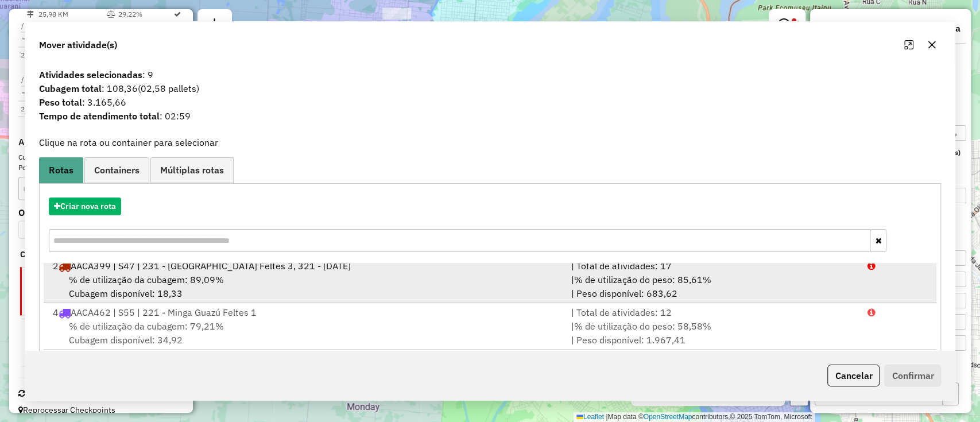
scroll to position [0, 0]
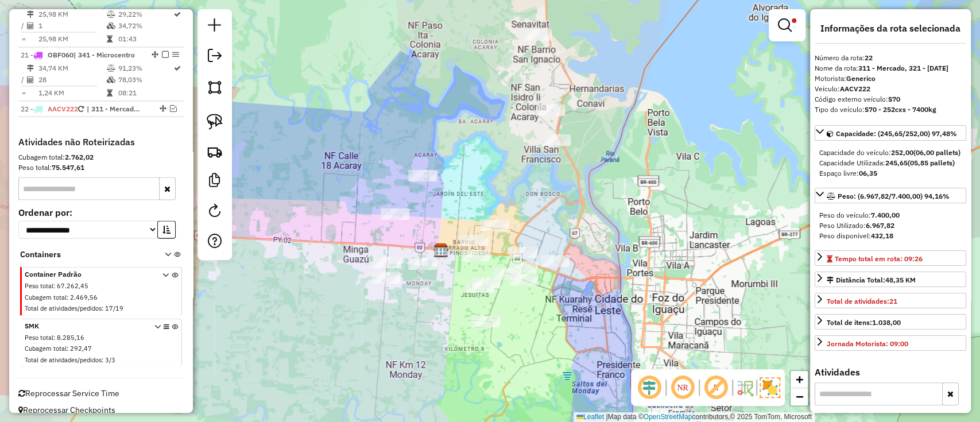
drag, startPoint x: 413, startPoint y: 347, endPoint x: 446, endPoint y: 329, distance: 38.0
click at [418, 348] on div "Limpar filtros Janela de atendimento Grade de atendimento Capacidade Transporta…" at bounding box center [490, 211] width 980 height 422
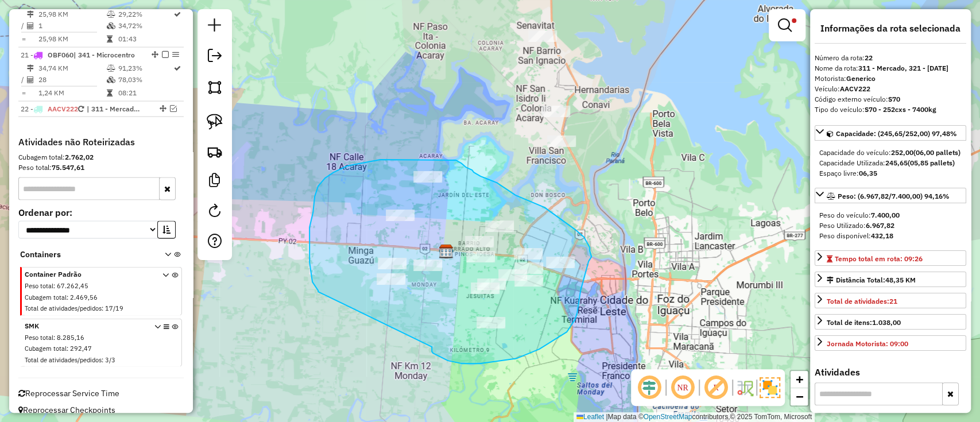
drag, startPoint x: 433, startPoint y: 353, endPoint x: 319, endPoint y: 292, distance: 129.2
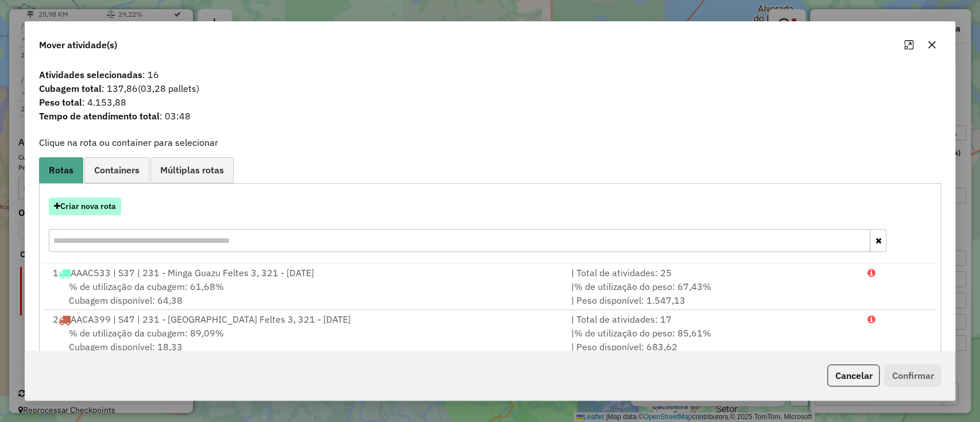
click at [115, 210] on button "Criar nova rota" at bounding box center [85, 206] width 72 height 18
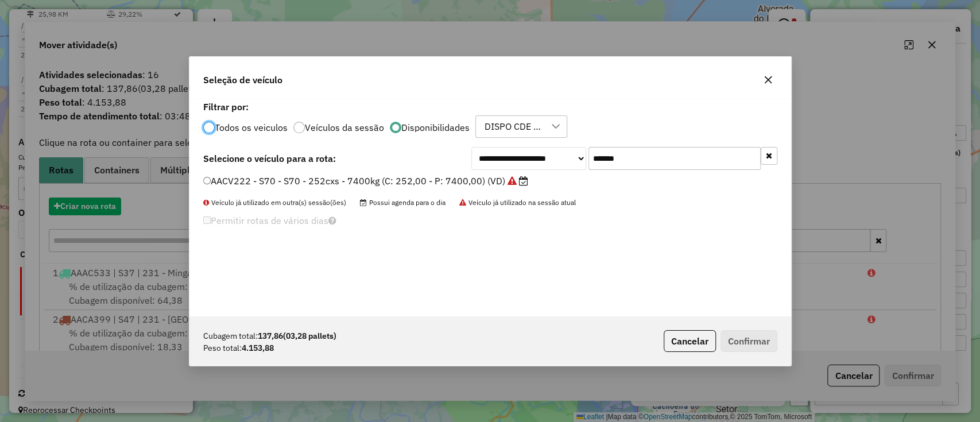
scroll to position [6, 3]
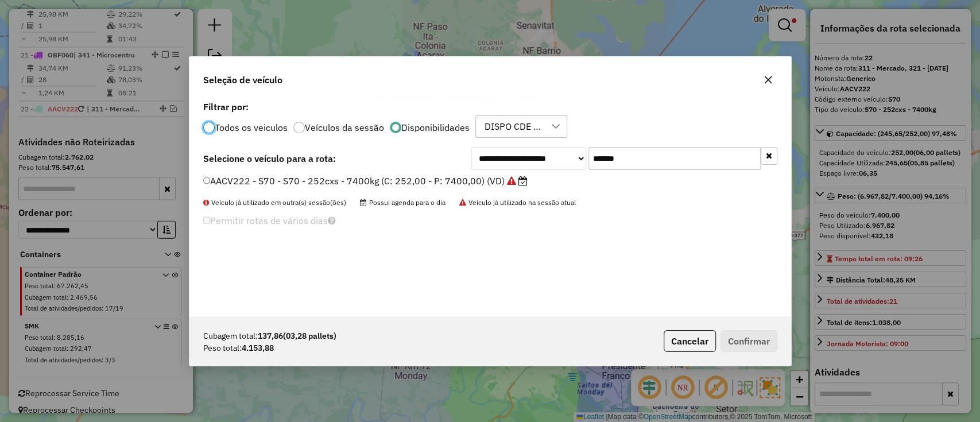
click at [624, 157] on input "*******" at bounding box center [674, 158] width 172 height 23
click at [626, 157] on input "*******" at bounding box center [674, 158] width 172 height 23
paste input "text"
type input "*******"
click at [488, 178] on label "AACA462 - S55 - S55 - 168cxs - 4750kg (C: 168,00 - P: 4750,00) (VD)" at bounding box center [365, 181] width 325 height 14
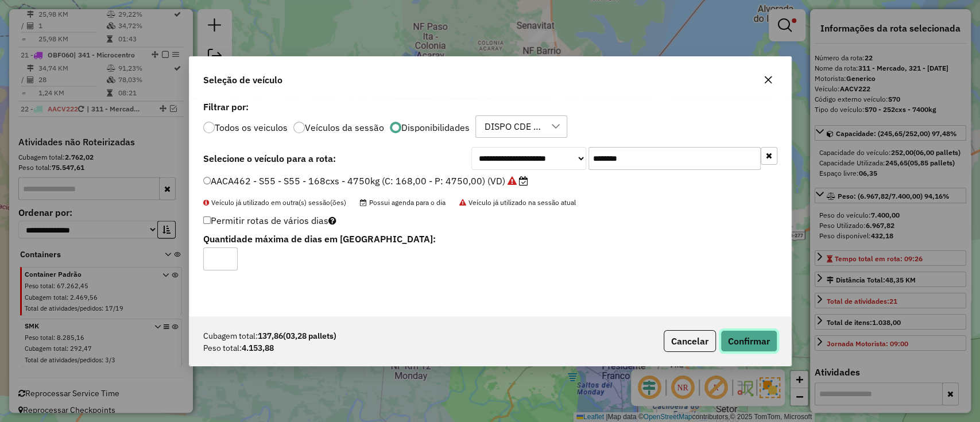
click at [750, 340] on button "Confirmar" at bounding box center [748, 341] width 57 height 22
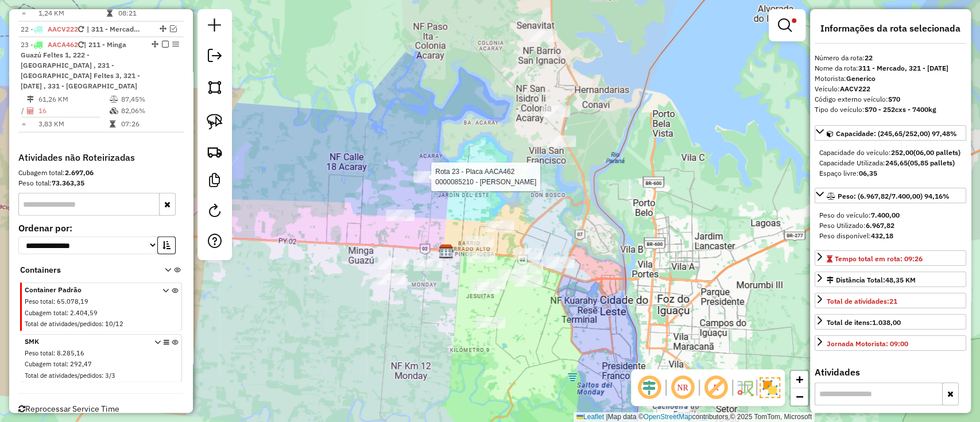
scroll to position [1691, 0]
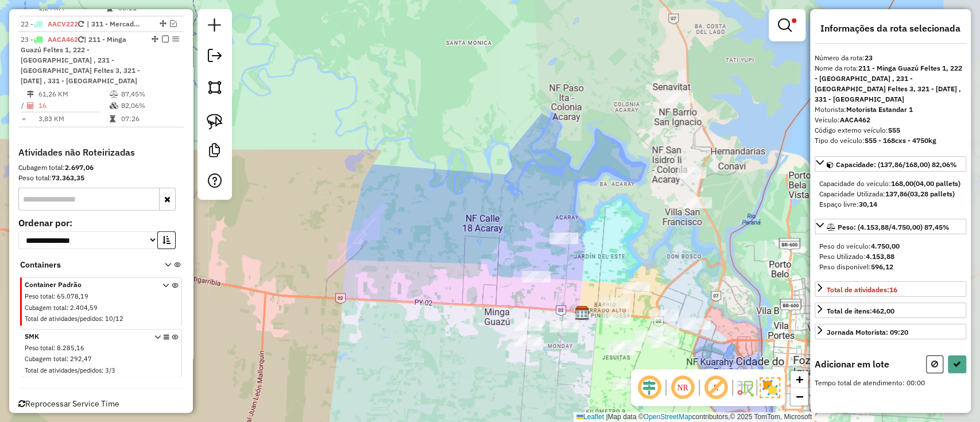
drag, startPoint x: 636, startPoint y: 254, endPoint x: 540, endPoint y: 247, distance: 96.1
click at [540, 247] on div "Limpar filtros Janela de atendimento Grade de atendimento Capacidade Transporta…" at bounding box center [490, 211] width 980 height 422
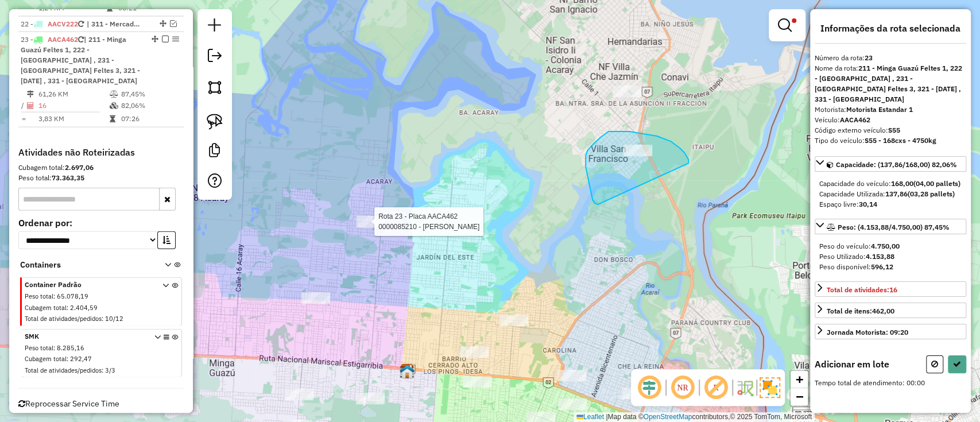
drag, startPoint x: 687, startPoint y: 163, endPoint x: 599, endPoint y: 204, distance: 97.0
click at [598, 204] on div "Rota 23 - Placa AACA462 0000085210 - MIRTA MORINIGO DE GALEANO Limpar filtros J…" at bounding box center [490, 211] width 980 height 422
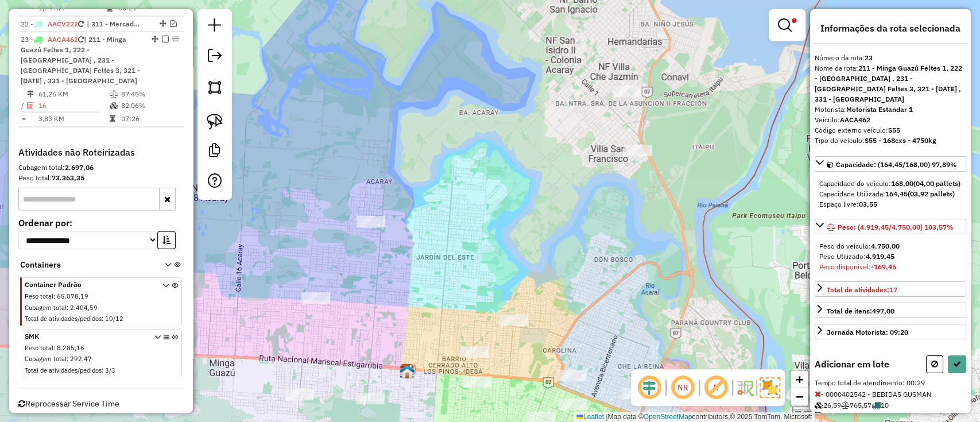
select select "**********"
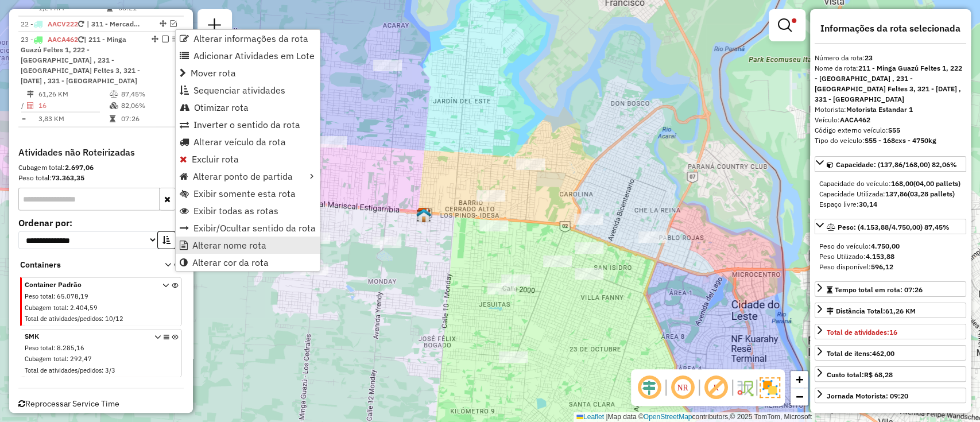
click at [214, 248] on span "Alterar nome rota" at bounding box center [229, 244] width 74 height 9
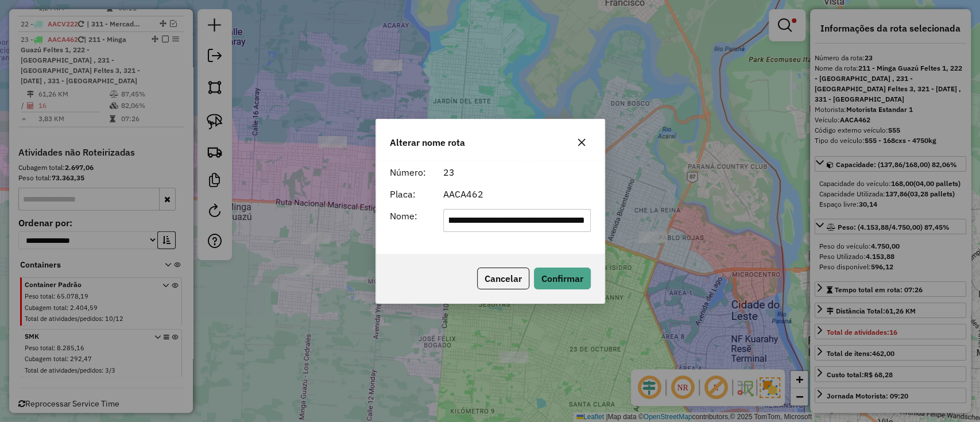
scroll to position [0, 107]
drag, startPoint x: 586, startPoint y: 222, endPoint x: 384, endPoint y: 222, distance: 202.0
click at [385, 222] on div "**********" at bounding box center [490, 220] width 215 height 23
type input "**********"
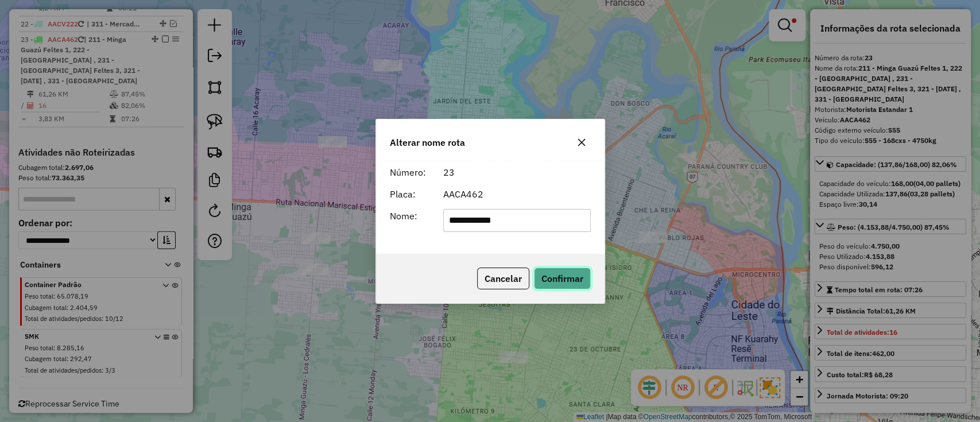
click at [562, 278] on button "Confirmar" at bounding box center [562, 278] width 57 height 22
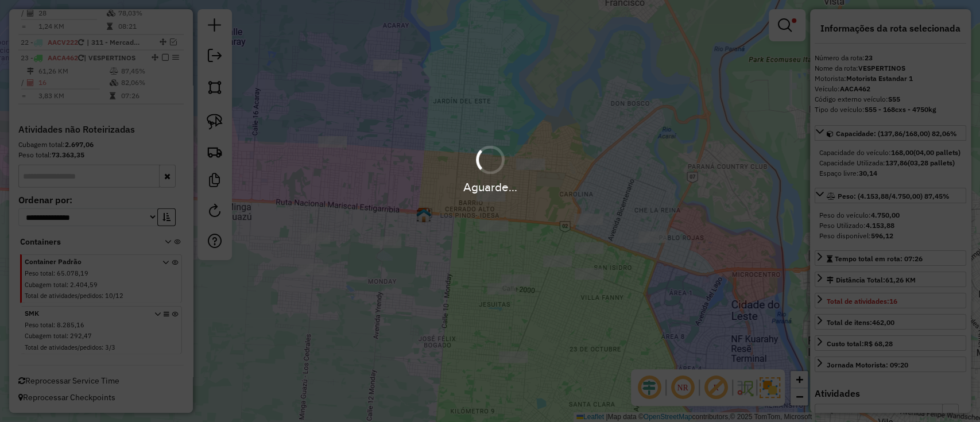
scroll to position [1670, 0]
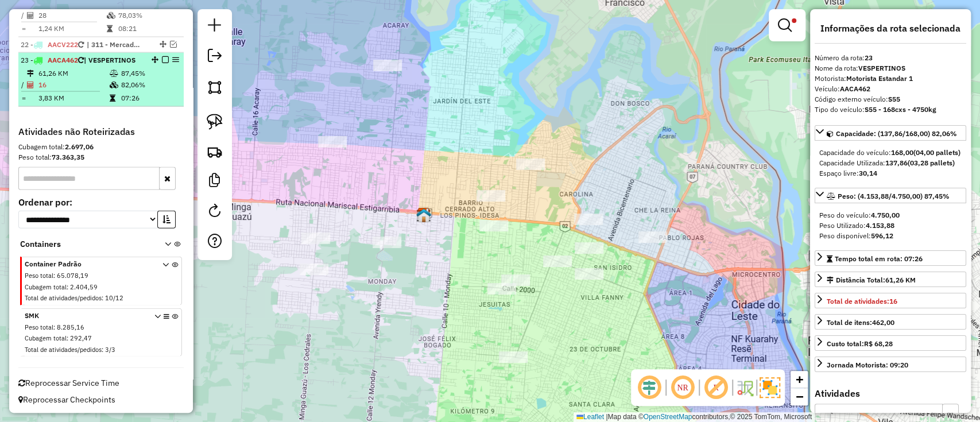
click at [162, 56] on em at bounding box center [165, 59] width 7 height 7
click at [164, 55] on div "23 - AACA462 | VESPERTINOS" at bounding box center [101, 60] width 161 height 10
click at [165, 56] on em at bounding box center [165, 59] width 7 height 7
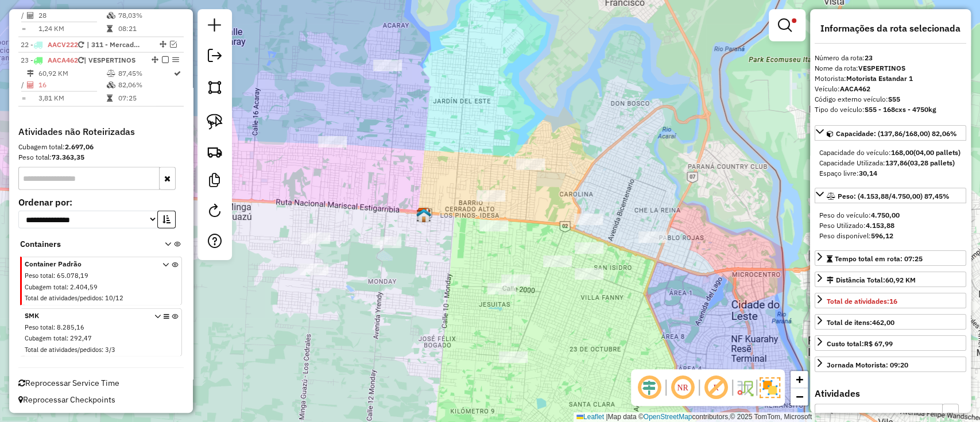
scroll to position [1621, 0]
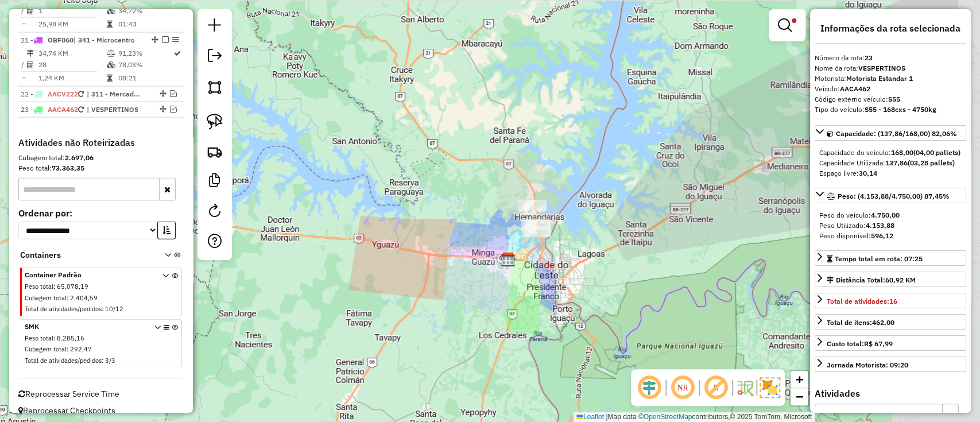
drag, startPoint x: 648, startPoint y: 237, endPoint x: 528, endPoint y: 261, distance: 122.8
click at [528, 260] on div "Limpar filtros Janela de atendimento Grade de atendimento Capacidade Transporta…" at bounding box center [490, 211] width 980 height 422
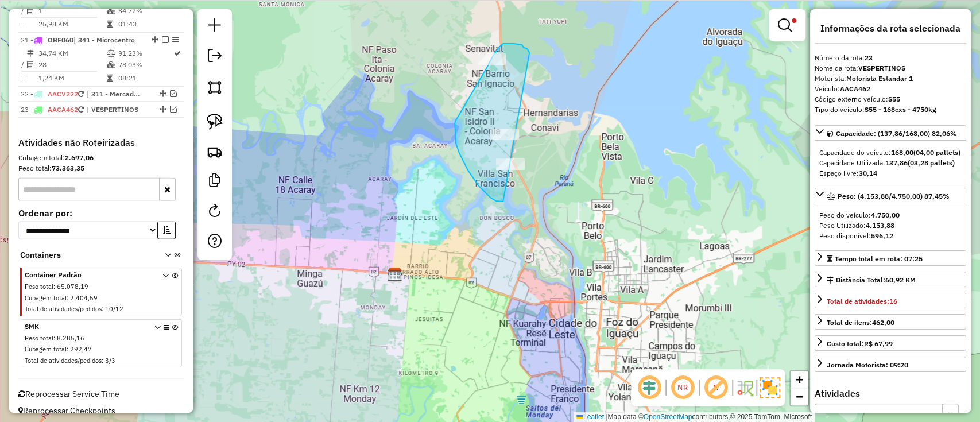
drag, startPoint x: 529, startPoint y: 53, endPoint x: 525, endPoint y: 200, distance: 147.0
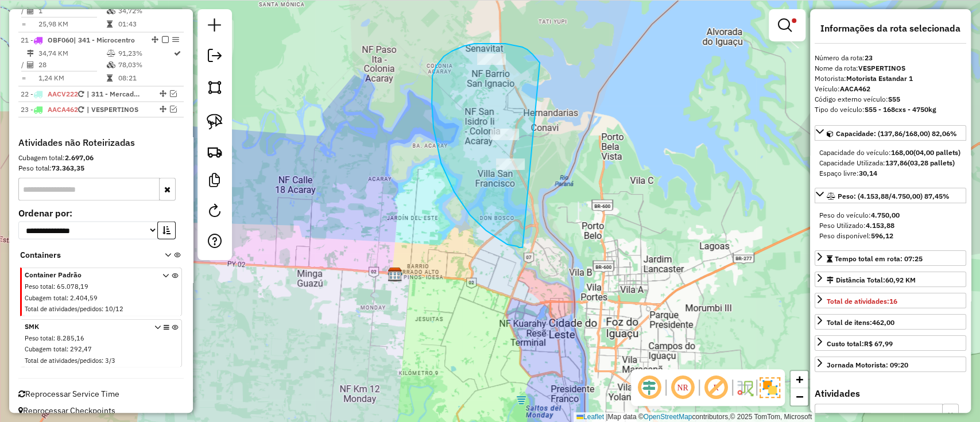
drag, startPoint x: 538, startPoint y: 62, endPoint x: 523, endPoint y: 247, distance: 186.0
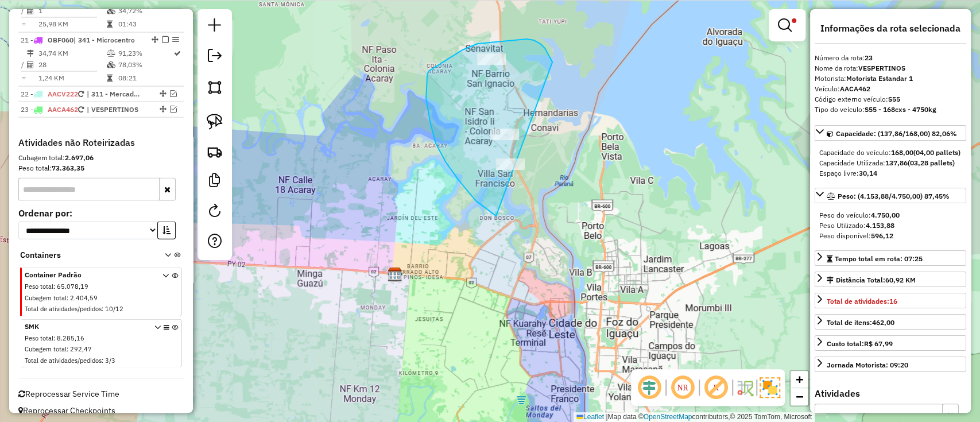
drag, startPoint x: 547, startPoint y: 54, endPoint x: 538, endPoint y: 232, distance: 178.2
click at [538, 232] on div "Limpar filtros Janela de atendimento Grade de atendimento Capacidade Transporta…" at bounding box center [490, 211] width 980 height 422
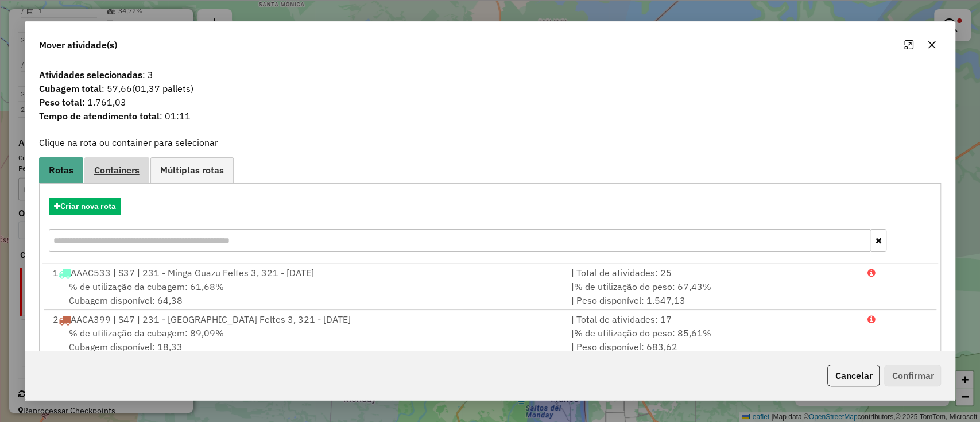
click at [106, 168] on span "Containers" at bounding box center [116, 169] width 45 height 9
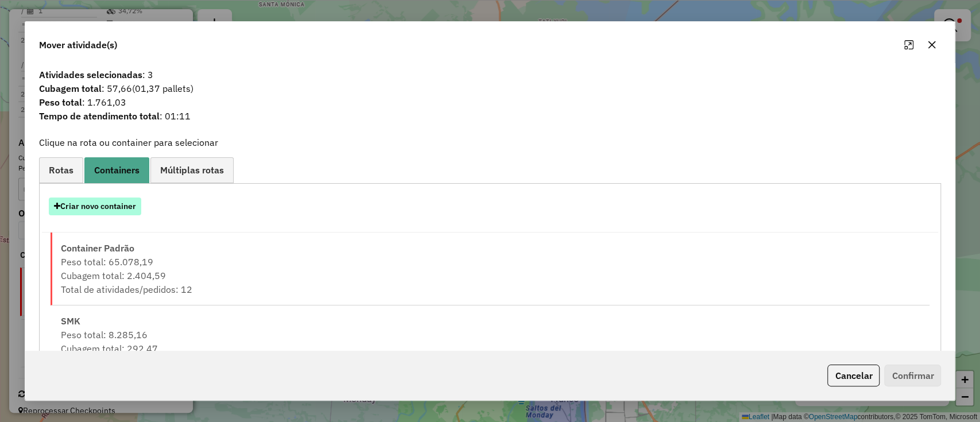
click at [101, 202] on button "Criar novo container" at bounding box center [95, 206] width 92 height 18
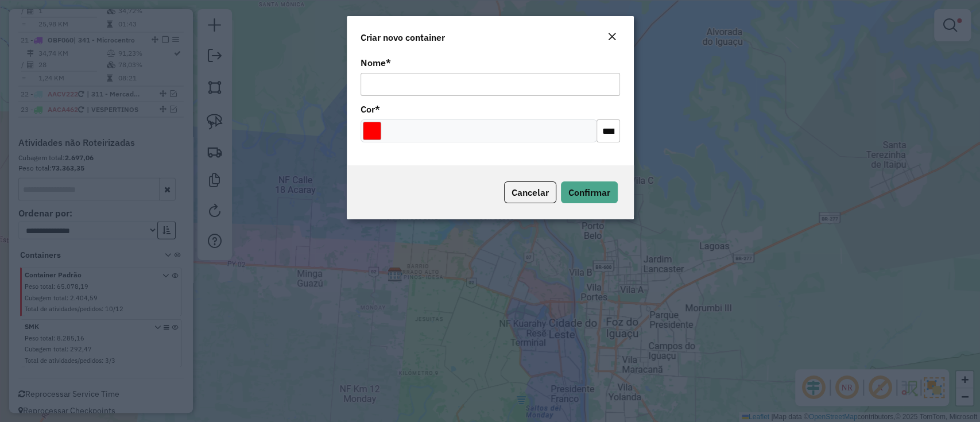
click at [369, 142] on div at bounding box center [478, 130] width 236 height 23
click at [369, 131] on input "Select a color" at bounding box center [372, 131] width 18 height 18
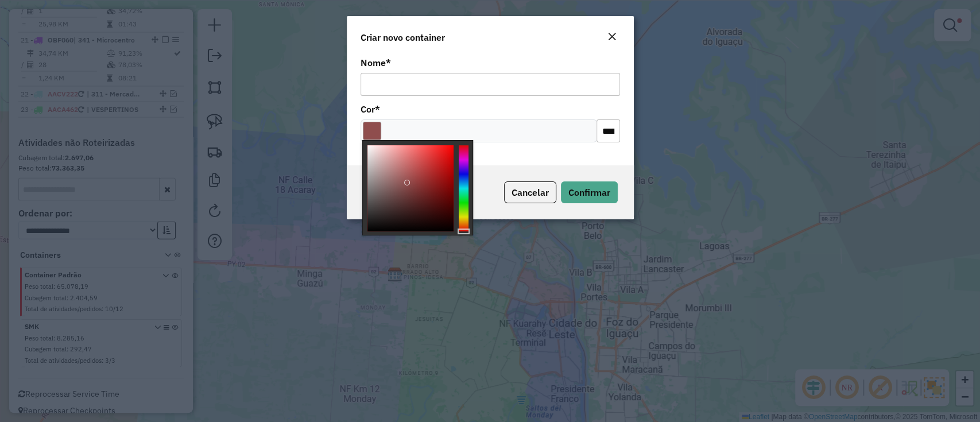
type input "*******"
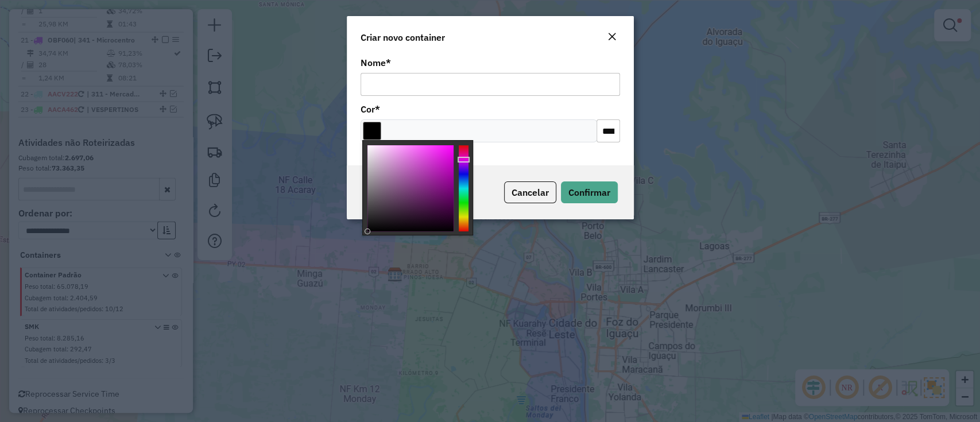
drag, startPoint x: 405, startPoint y: 160, endPoint x: 366, endPoint y: 251, distance: 100.0
click at [366, 251] on body "Aguarde... Pop-up bloqueado! Seu navegador bloqueou automáticamente a abertura …" at bounding box center [490, 211] width 980 height 422
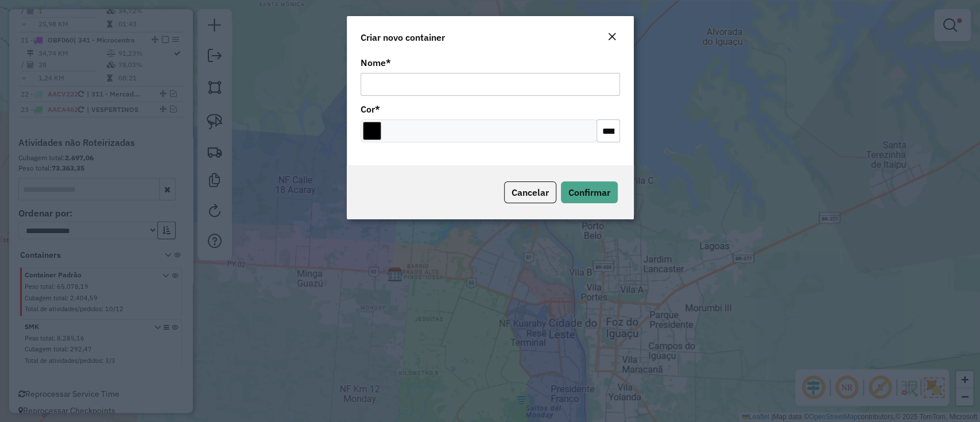
click at [395, 90] on input "Nome *" at bounding box center [489, 84] width 259 height 23
type input "**********"
click at [585, 189] on span "Confirmar" at bounding box center [589, 192] width 42 height 11
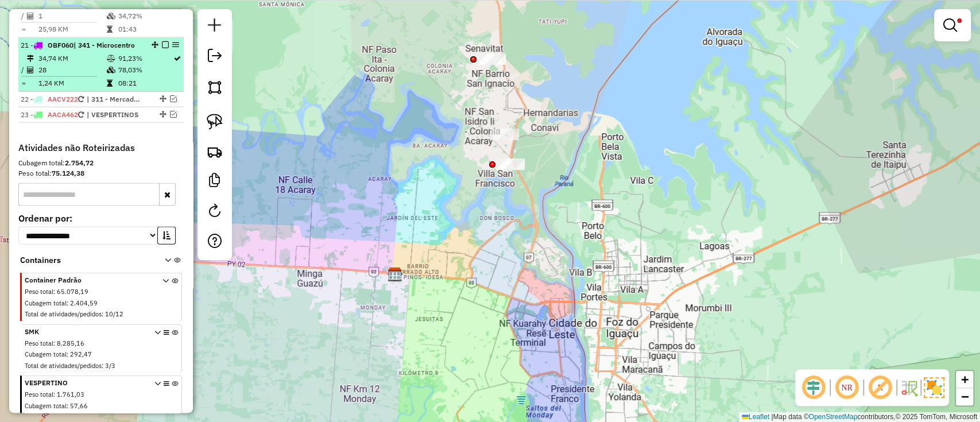
scroll to position [1594, 0]
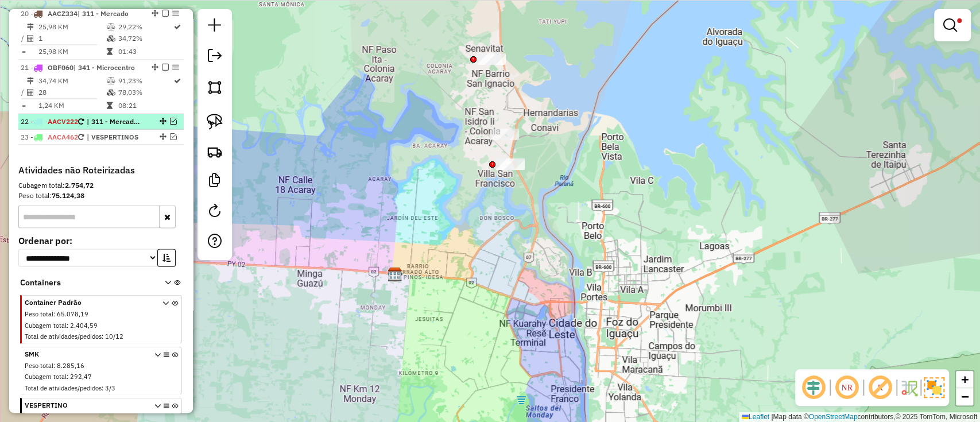
click at [172, 118] on em at bounding box center [173, 121] width 7 height 7
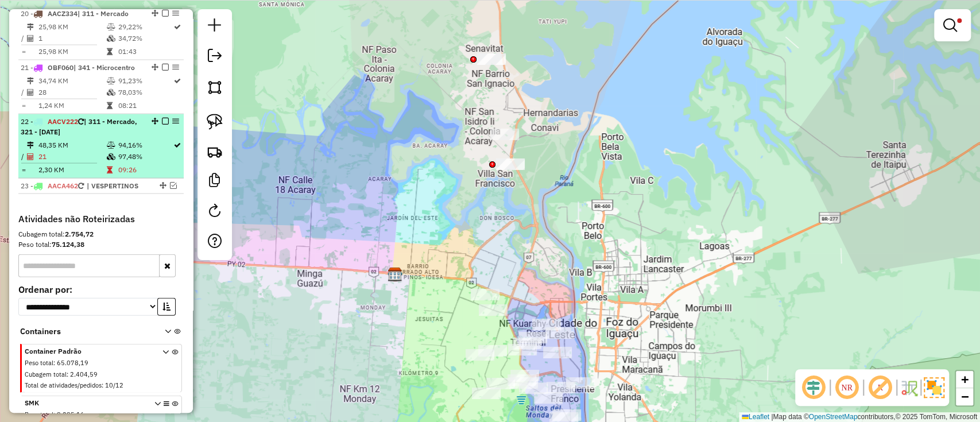
select select "**********"
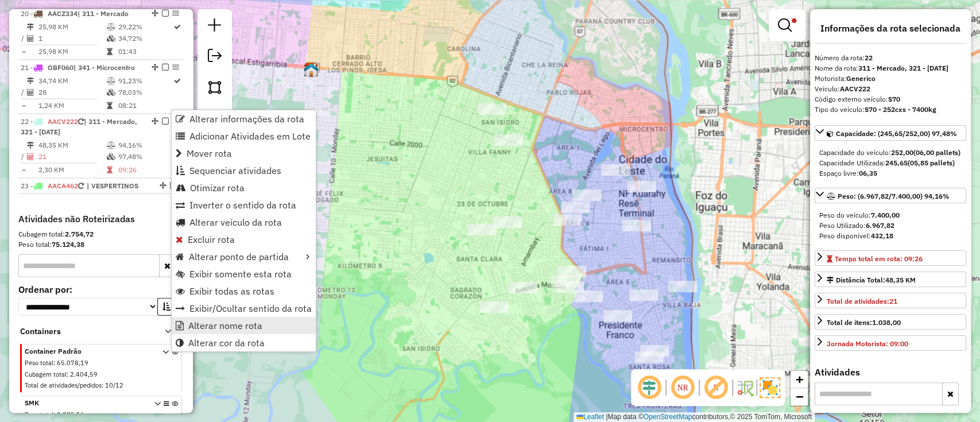
click at [244, 330] on span "Alterar nome rota" at bounding box center [225, 325] width 74 height 9
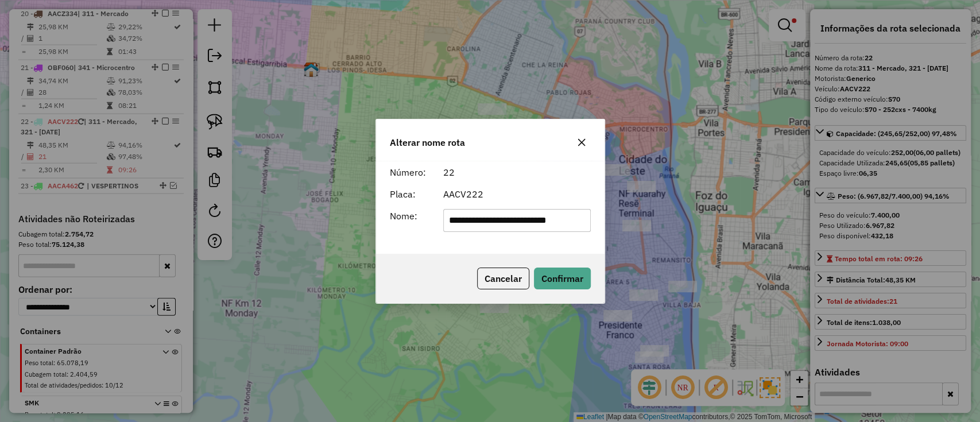
drag, startPoint x: 574, startPoint y: 218, endPoint x: 280, endPoint y: 196, distance: 294.7
click at [281, 196] on div "**********" at bounding box center [490, 211] width 980 height 422
type input "**********"
drag, startPoint x: 550, startPoint y: 277, endPoint x: 545, endPoint y: 274, distance: 5.9
click at [550, 278] on button "Confirmar" at bounding box center [562, 278] width 57 height 22
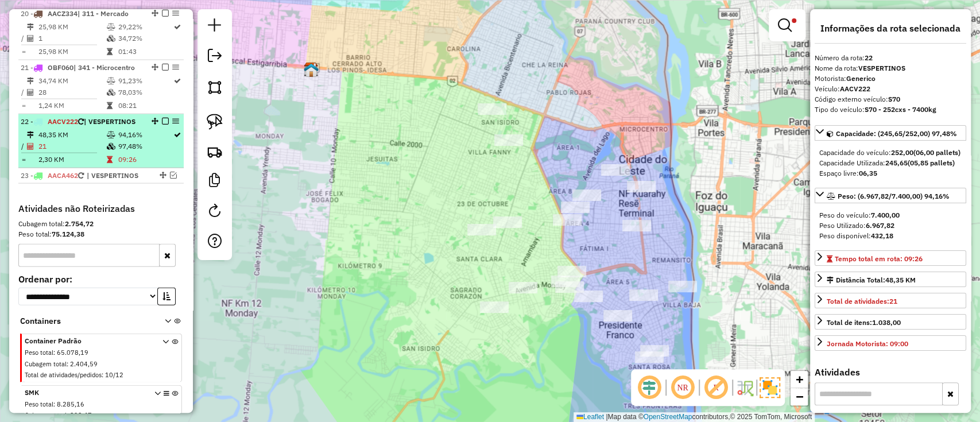
click at [162, 118] on em at bounding box center [165, 121] width 7 height 7
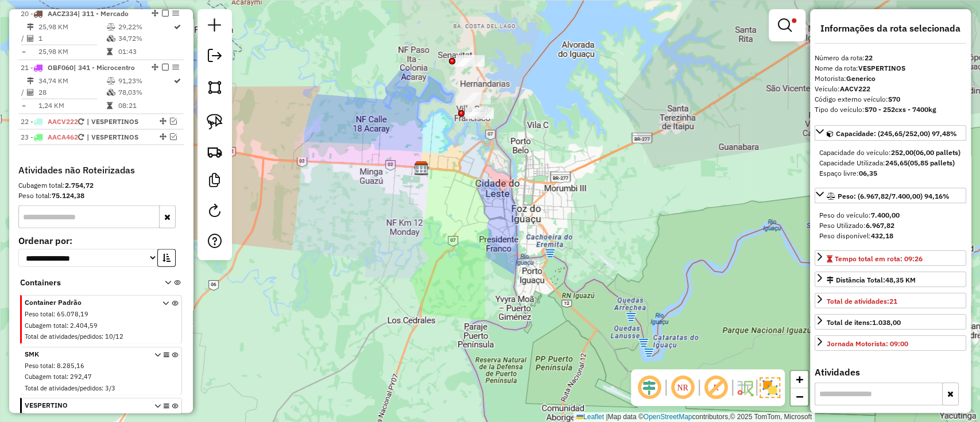
click at [782, 44] on div "Limpar filtros Janela de atendimento Grade de atendimento Capacidade Transporta…" at bounding box center [786, 30] width 37 height 42
click at [791, 28] on link at bounding box center [787, 25] width 28 height 23
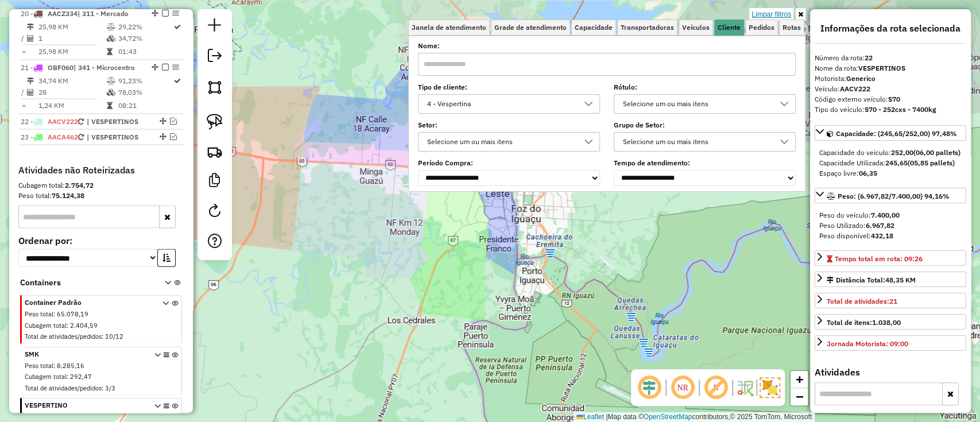
click at [788, 11] on link "Limpar filtros" at bounding box center [771, 14] width 44 height 13
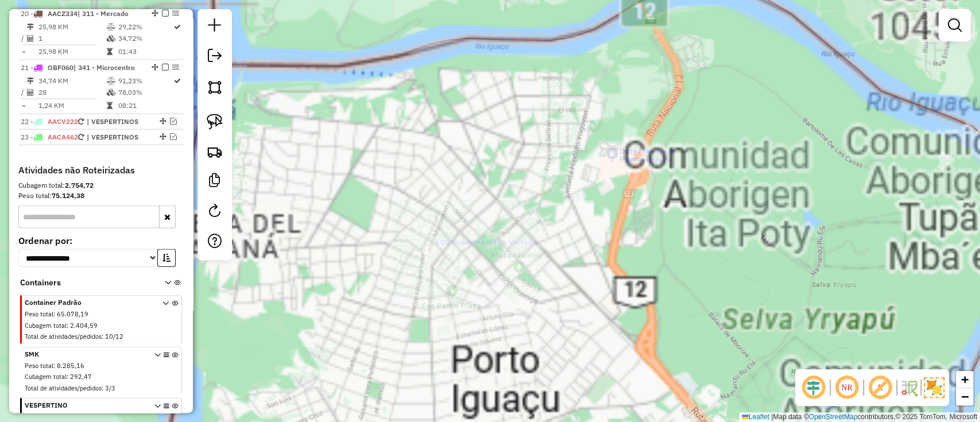
drag, startPoint x: 448, startPoint y: 268, endPoint x: 747, endPoint y: 278, distance: 298.6
click at [740, 300] on div "Janela de atendimento Grade de atendimento Capacidade Transportadoras Veículos …" at bounding box center [490, 211] width 980 height 422
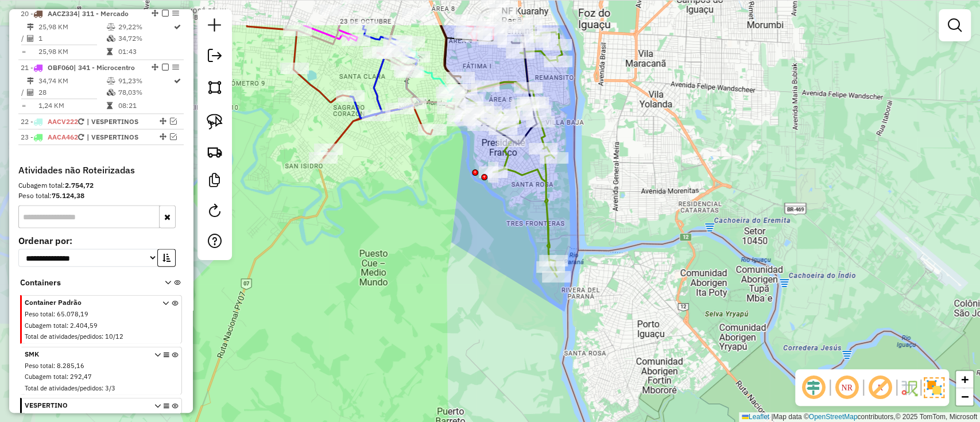
drag, startPoint x: 530, startPoint y: 308, endPoint x: 550, endPoint y: 337, distance: 35.5
click at [550, 337] on div "Janela de atendimento Grade de atendimento Capacidade Transportadoras Veículos …" at bounding box center [490, 211] width 980 height 422
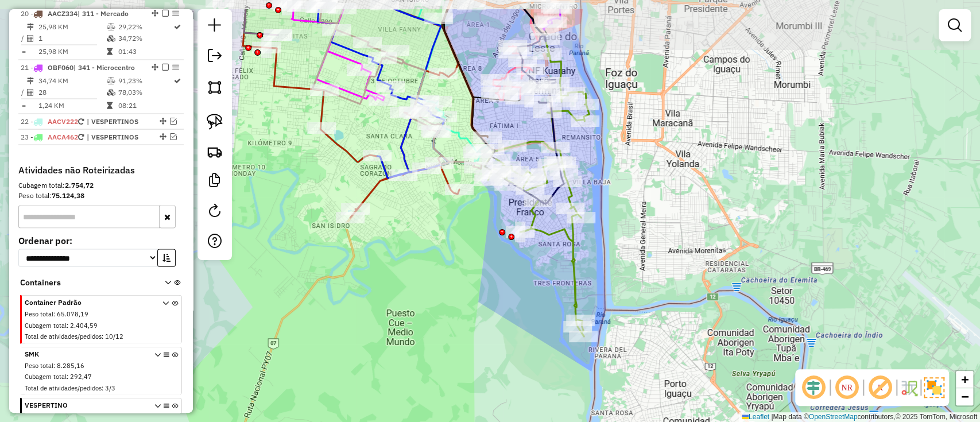
click at [514, 347] on div "Janela de atendimento Grade de atendimento Capacidade Transportadoras Veículos …" at bounding box center [490, 211] width 980 height 422
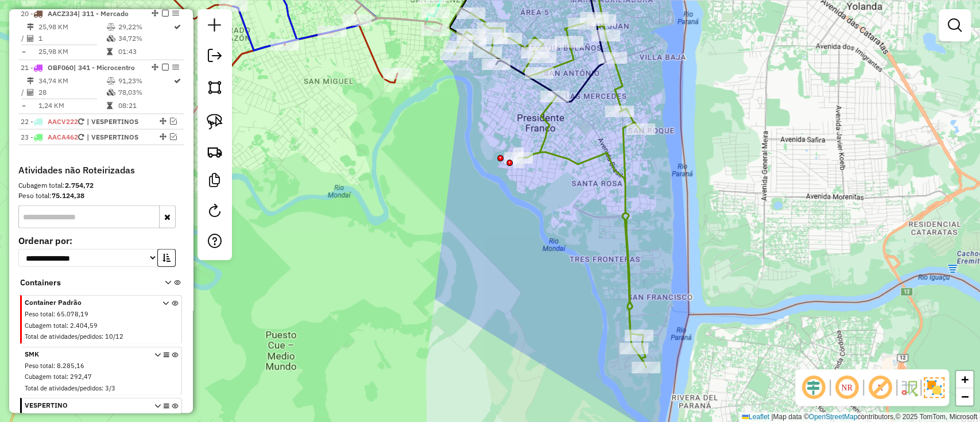
drag, startPoint x: 516, startPoint y: 319, endPoint x: 515, endPoint y: 345, distance: 25.9
click at [516, 344] on div "Janela de atendimento Grade de atendimento Capacidade Transportadoras Veículos …" at bounding box center [490, 211] width 980 height 422
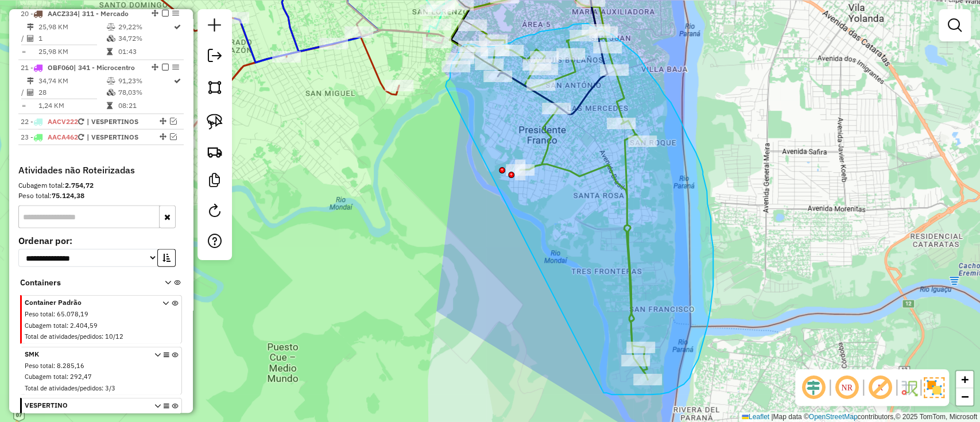
drag, startPoint x: 620, startPoint y: 394, endPoint x: 445, endPoint y: 90, distance: 350.9
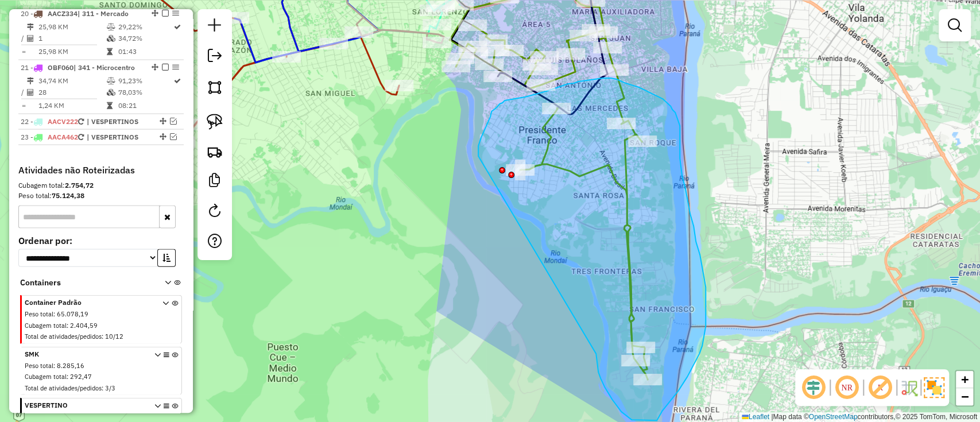
drag, startPoint x: 604, startPoint y: 387, endPoint x: 480, endPoint y: 189, distance: 233.1
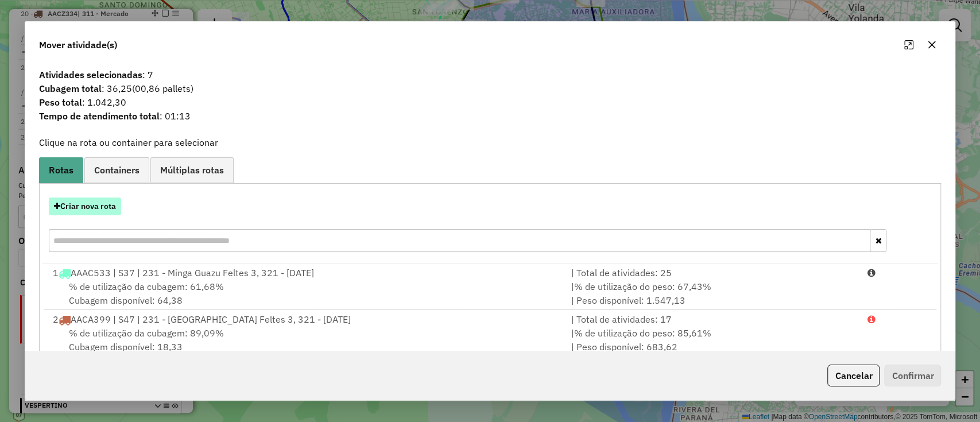
click at [113, 209] on button "Criar nova rota" at bounding box center [85, 206] width 72 height 18
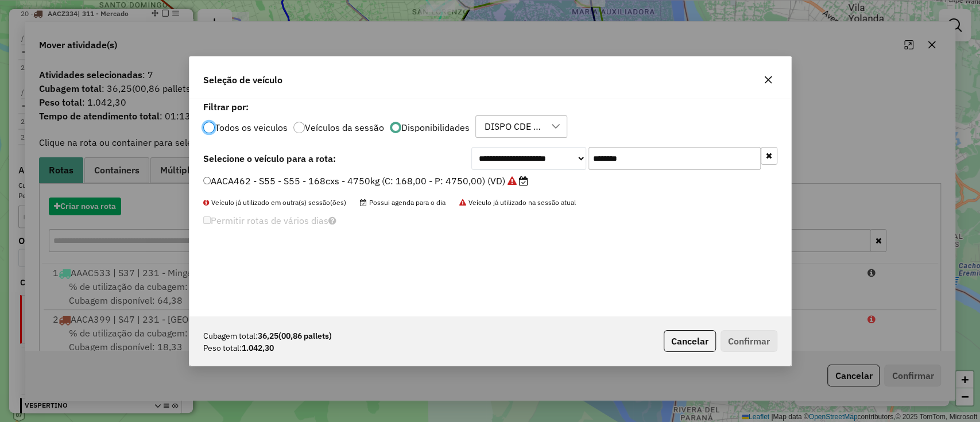
scroll to position [6, 3]
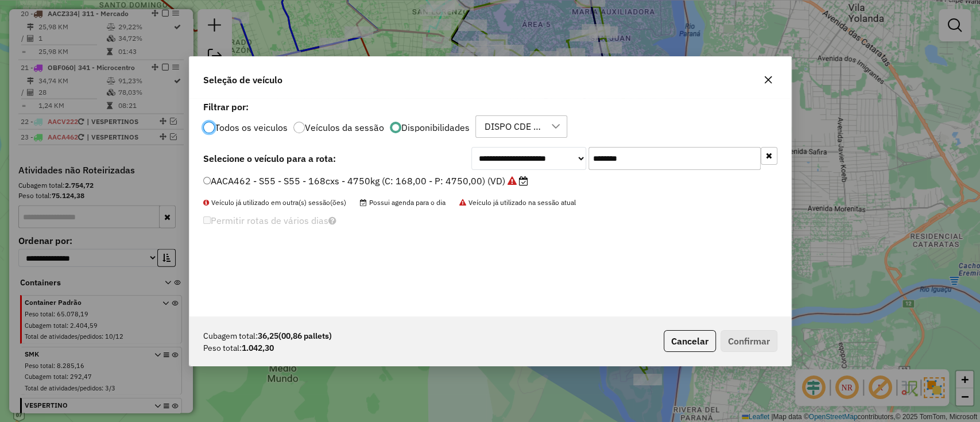
drag, startPoint x: 642, startPoint y: 163, endPoint x: 528, endPoint y: 164, distance: 113.6
click at [528, 164] on div "**********" at bounding box center [624, 158] width 306 height 23
paste input "text"
type input "*******"
click at [454, 182] on label "AACV224 - S59 - S59 - 6plts - 7400kg (C: 252,00 - P: 7400,00) (VD)" at bounding box center [355, 181] width 304 height 14
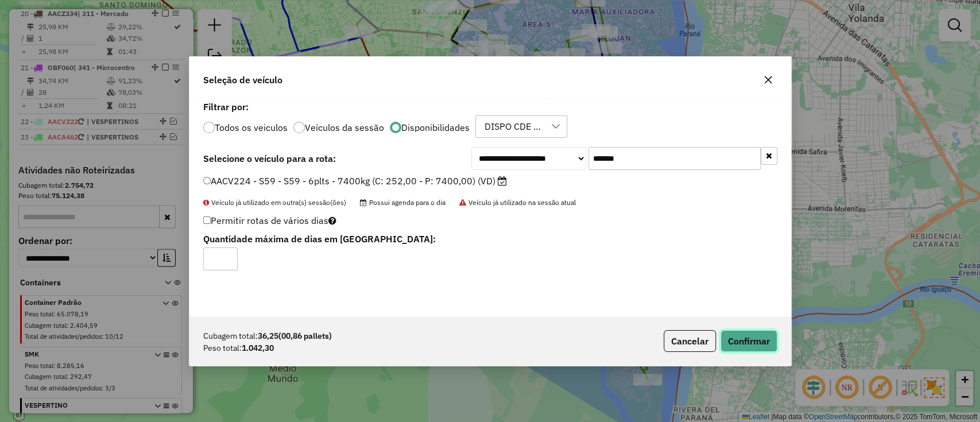
click at [748, 335] on button "Confirmar" at bounding box center [748, 341] width 57 height 22
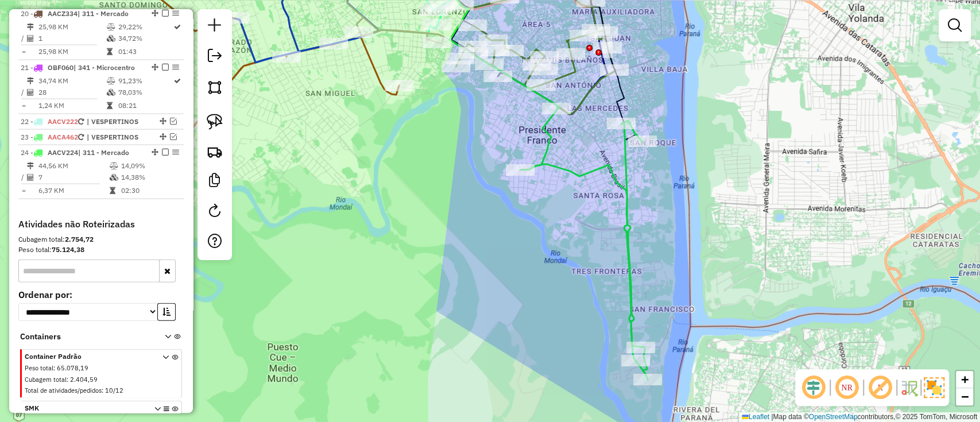
click at [608, 177] on icon at bounding box center [583, 243] width 127 height 271
click at [615, 176] on icon at bounding box center [585, 243] width 127 height 271
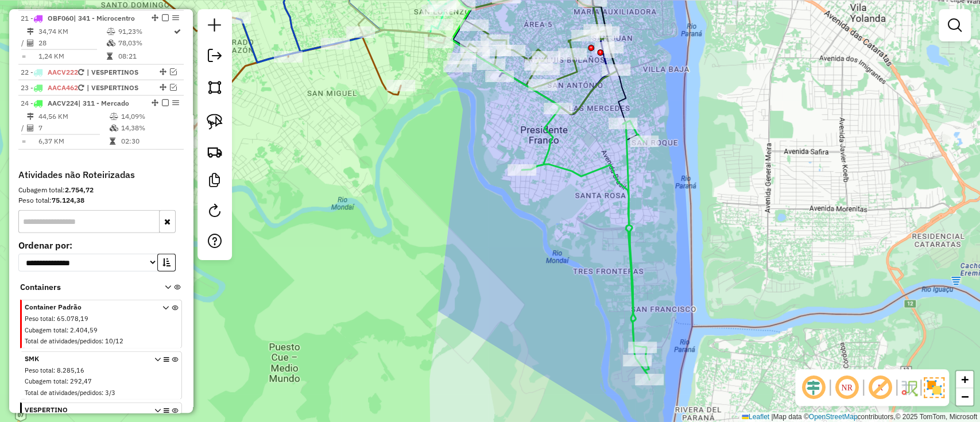
select select "**********"
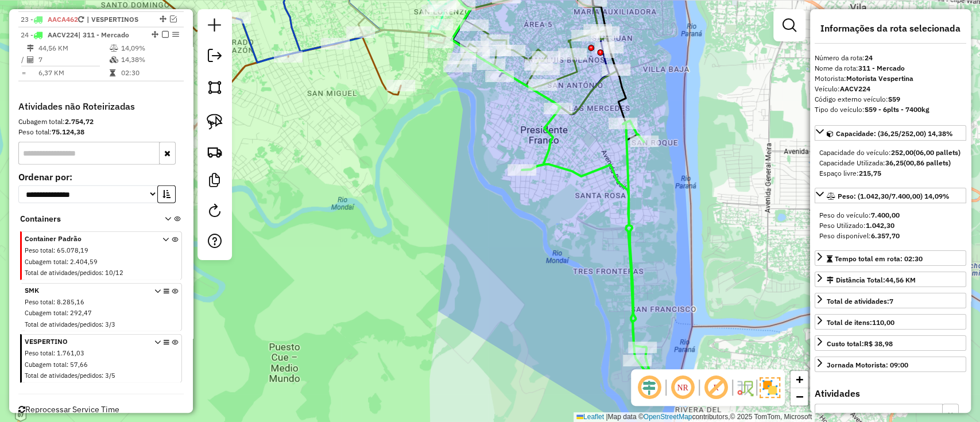
scroll to position [1717, 0]
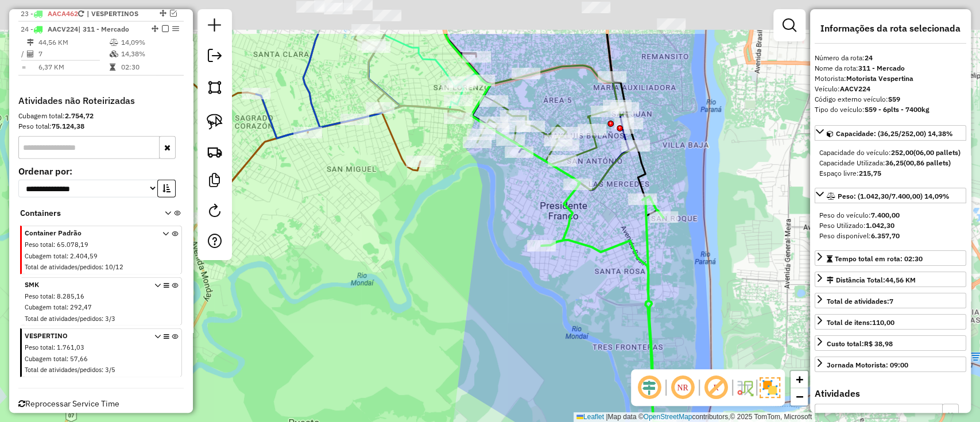
drag, startPoint x: 594, startPoint y: 191, endPoint x: 602, endPoint y: 240, distance: 49.4
click at [608, 252] on div "Janela de atendimento Grade de atendimento Capacidade Transportadoras Veículos …" at bounding box center [490, 211] width 980 height 422
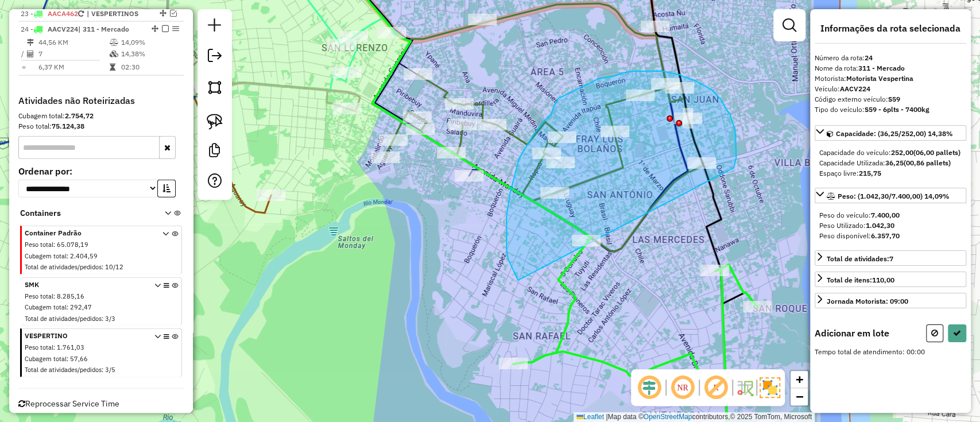
drag, startPoint x: 733, startPoint y: 168, endPoint x: 528, endPoint y: 290, distance: 239.3
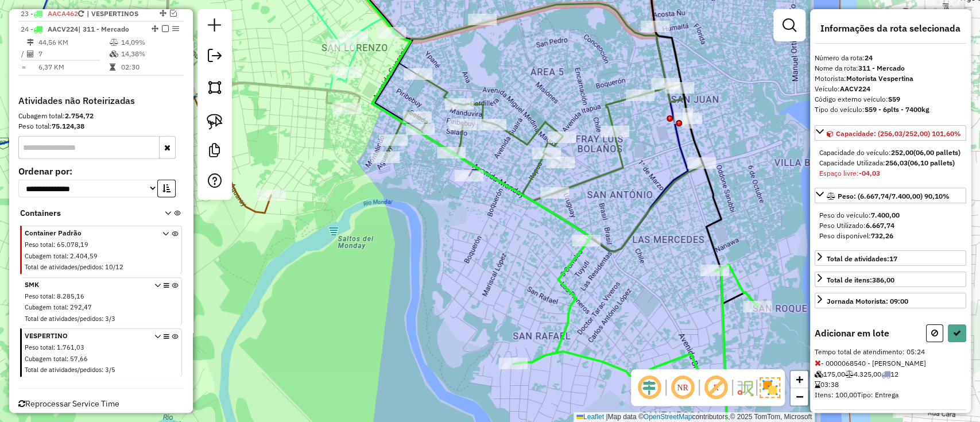
select select "**********"
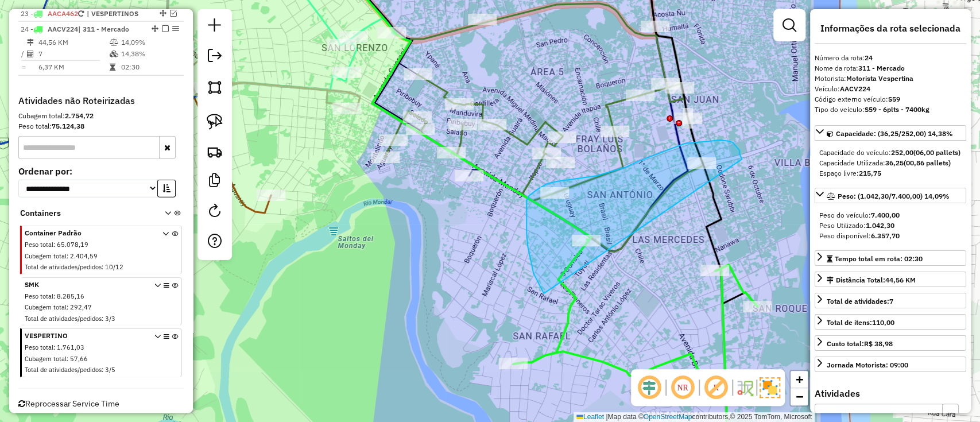
drag, startPoint x: 741, startPoint y: 159, endPoint x: 555, endPoint y: 306, distance: 237.0
click at [555, 306] on div "Janela de atendimento Grade de atendimento Capacidade Transportadoras Veículos …" at bounding box center [490, 211] width 980 height 422
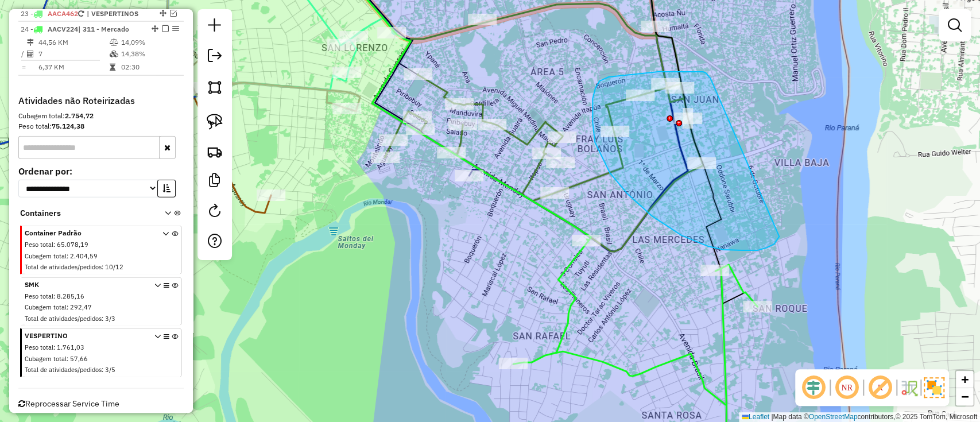
drag, startPoint x: 708, startPoint y: 76, endPoint x: 780, endPoint y: 235, distance: 174.9
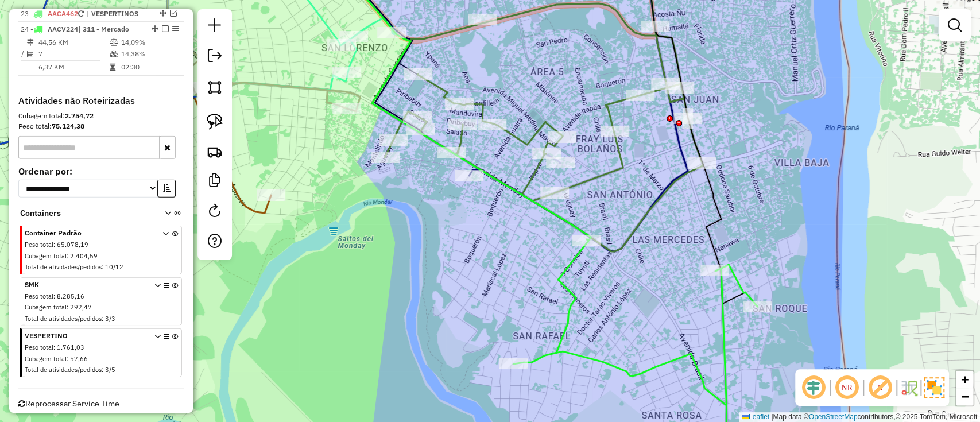
click at [721, 329] on icon at bounding box center [635, 351] width 244 height 225
select select "**********"
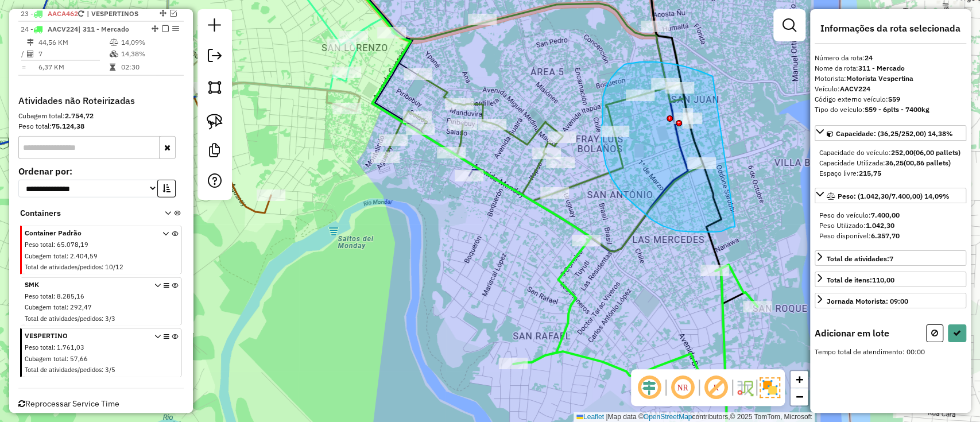
drag, startPoint x: 703, startPoint y: 73, endPoint x: 735, endPoint y: 227, distance: 157.0
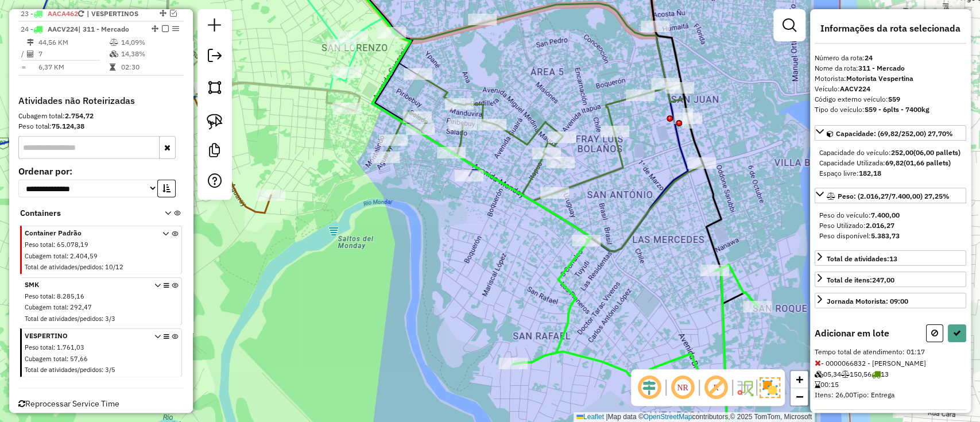
select select "**********"
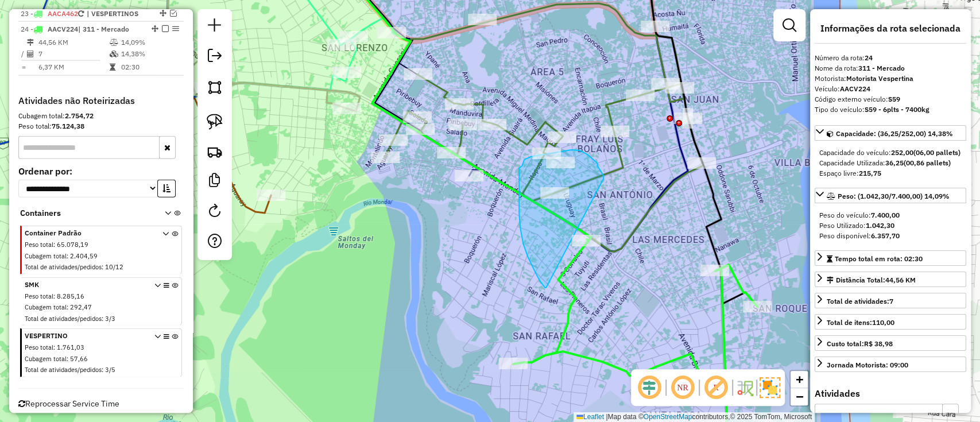
drag, startPoint x: 603, startPoint y: 178, endPoint x: 546, endPoint y: 289, distance: 124.0
click at [546, 289] on div "Janela de atendimento Grade de atendimento Capacidade Transportadoras Veículos …" at bounding box center [490, 211] width 980 height 422
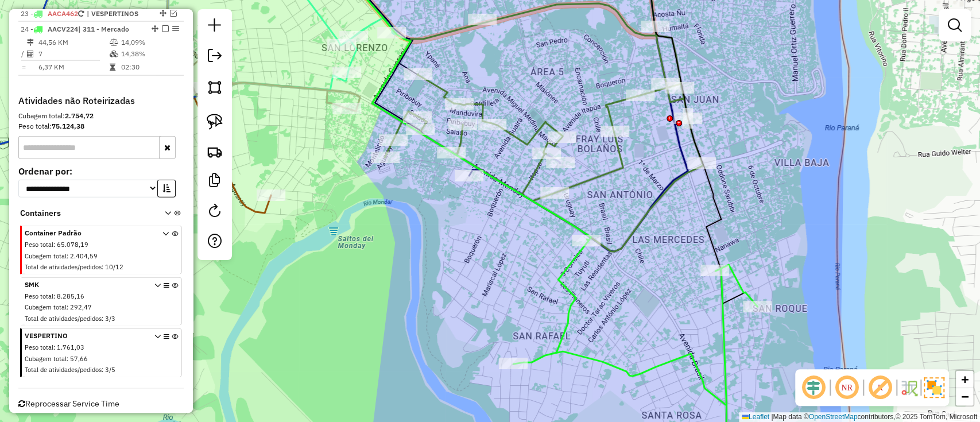
click at [573, 308] on icon at bounding box center [635, 351] width 244 height 225
select select "**********"
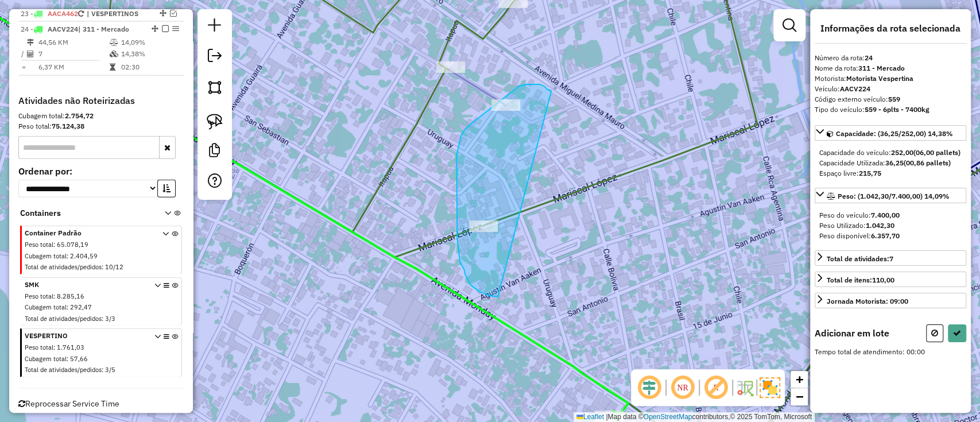
drag, startPoint x: 550, startPoint y: 90, endPoint x: 499, endPoint y: 297, distance: 213.4
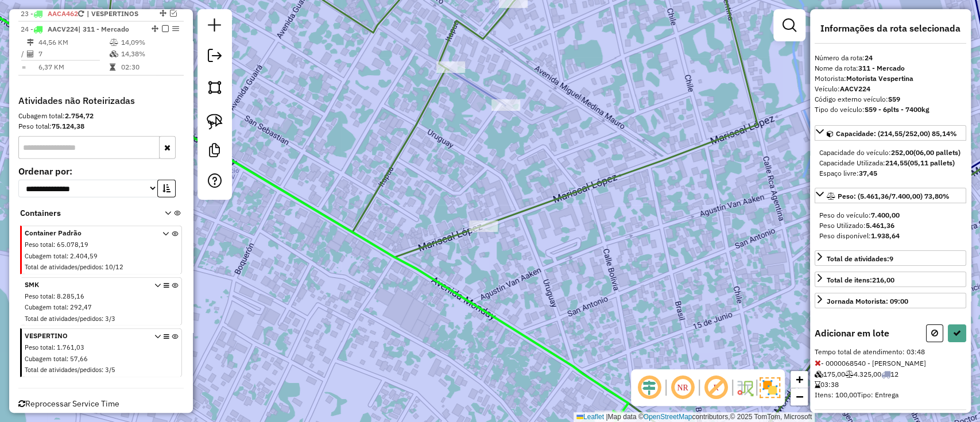
select select "**********"
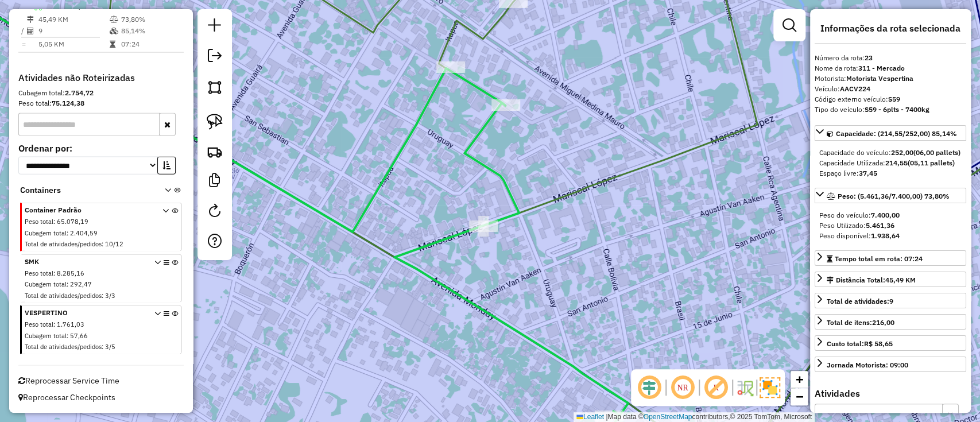
scroll to position [1673, 0]
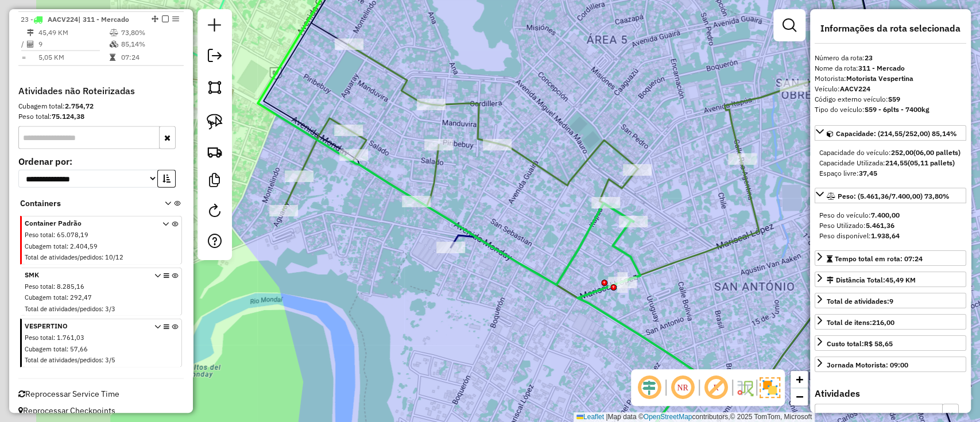
drag, startPoint x: 459, startPoint y: 273, endPoint x: 593, endPoint y: 303, distance: 137.6
click at [593, 303] on icon at bounding box center [795, 357] width 436 height 274
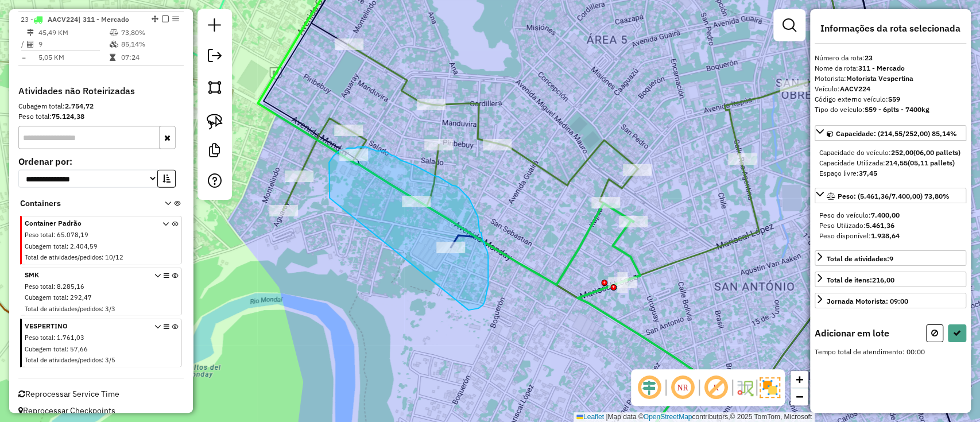
drag, startPoint x: 469, startPoint y: 310, endPoint x: 331, endPoint y: 199, distance: 177.6
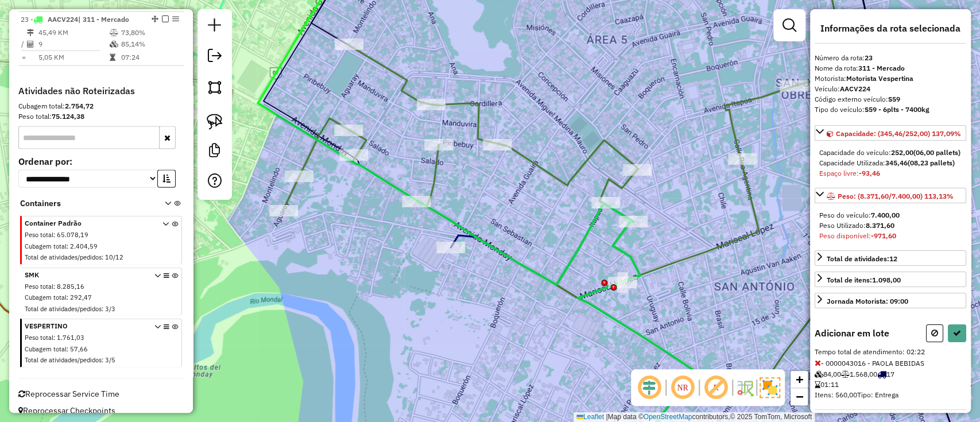
select select "**********"
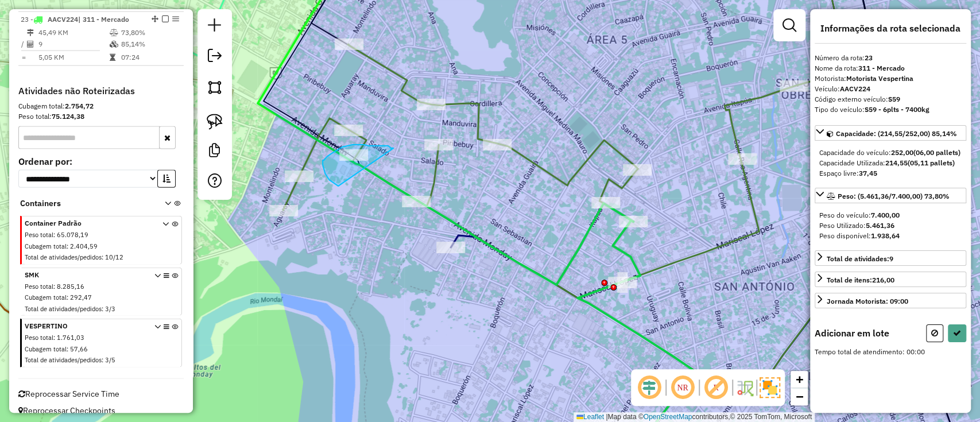
drag, startPoint x: 392, startPoint y: 148, endPoint x: 338, endPoint y: 186, distance: 65.9
click at [338, 186] on div "Janela de atendimento Grade de atendimento Capacidade Transportadoras Veículos …" at bounding box center [490, 211] width 980 height 422
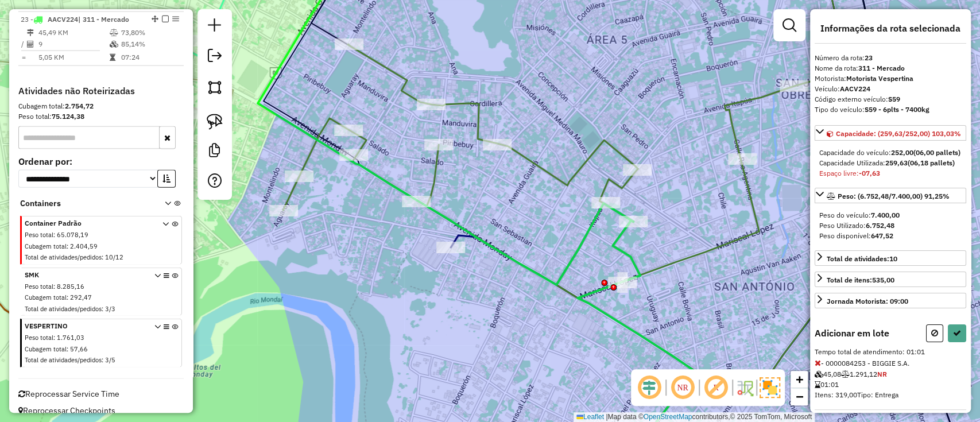
select select "**********"
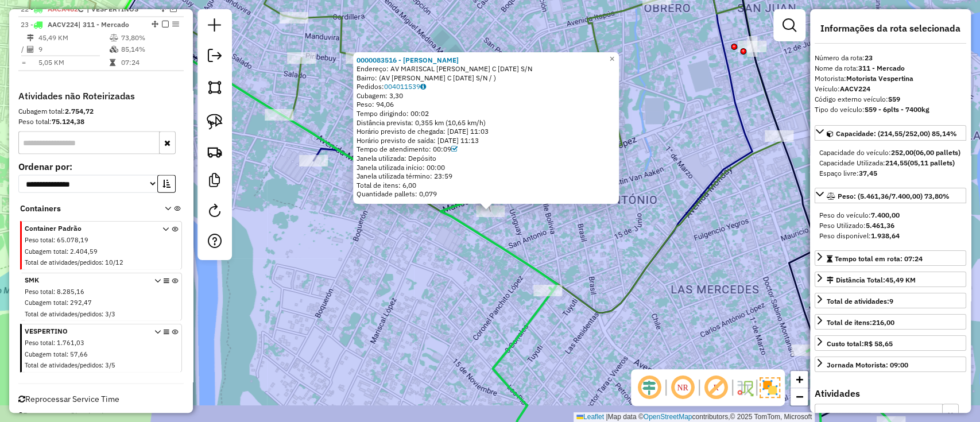
scroll to position [1663, 0]
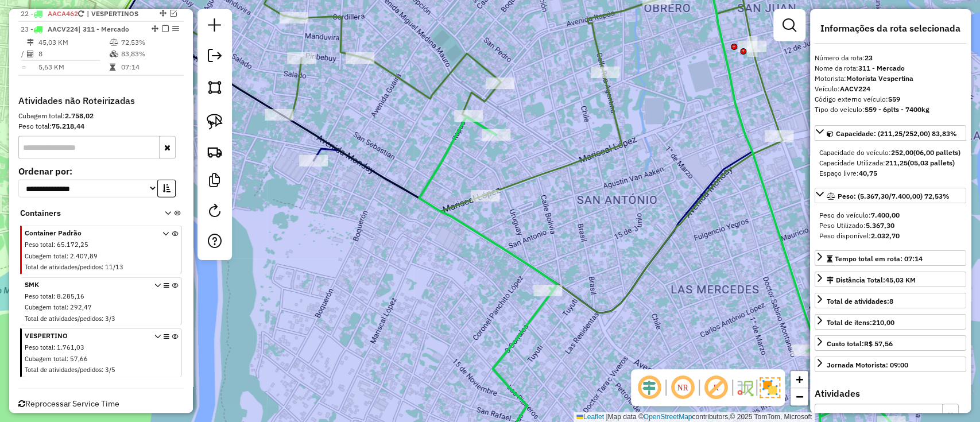
click at [511, 251] on icon at bounding box center [654, 290] width 471 height 348
click at [527, 320] on icon at bounding box center [654, 290] width 471 height 348
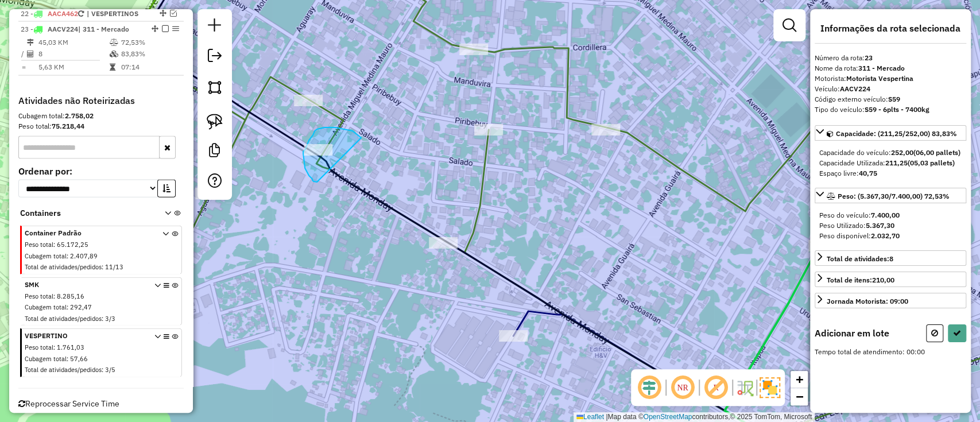
drag, startPoint x: 356, startPoint y: 134, endPoint x: 317, endPoint y: 182, distance: 62.4
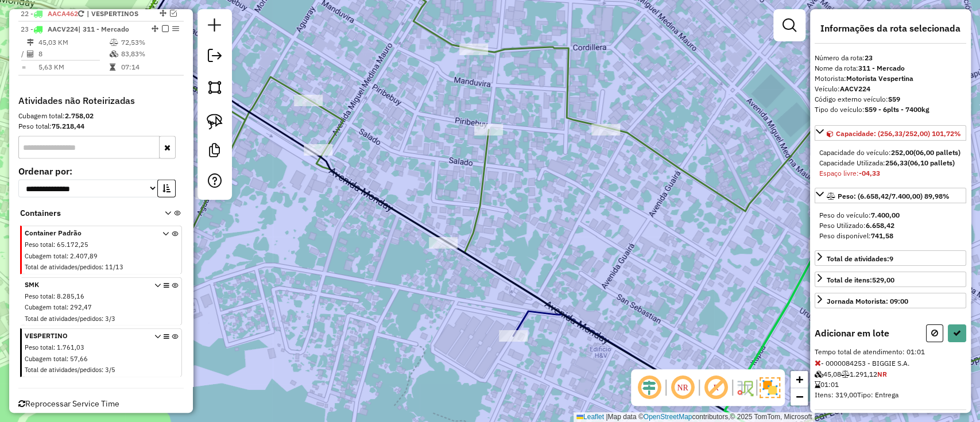
select select "**********"
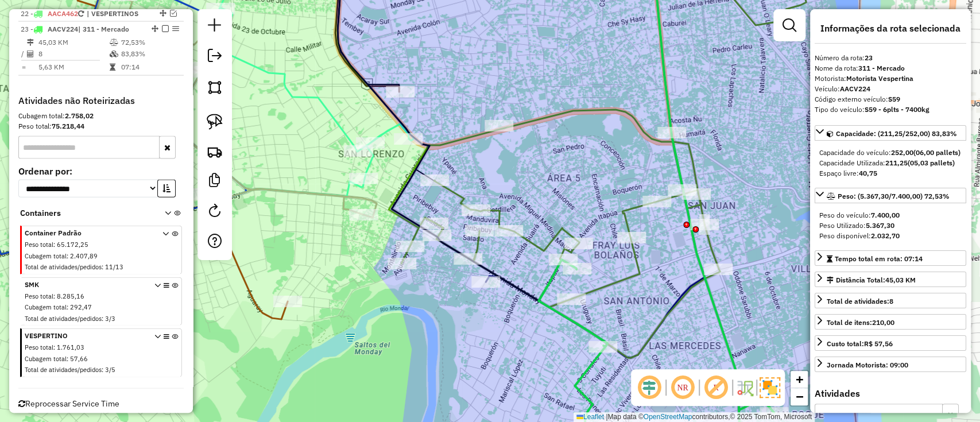
drag, startPoint x: 493, startPoint y: 317, endPoint x: 449, endPoint y: 288, distance: 52.2
click at [449, 288] on div "Janela de atendimento Grade de atendimento Capacidade Transportadoras Veículos …" at bounding box center [490, 211] width 980 height 422
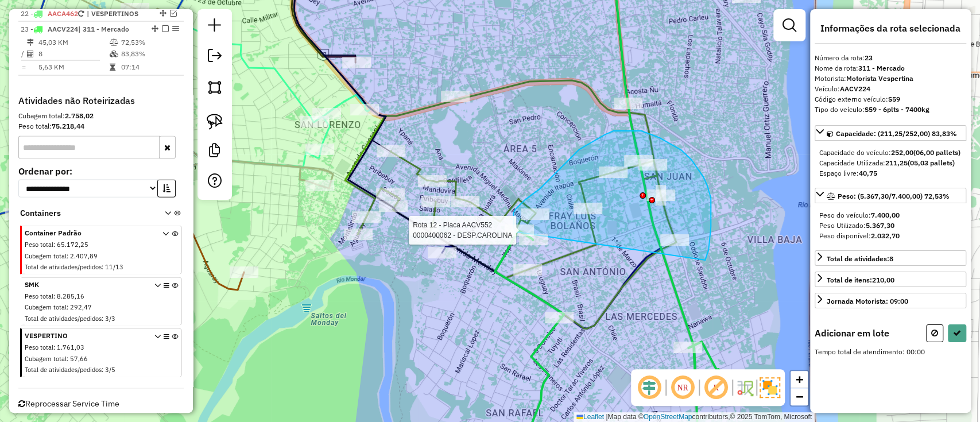
click at [520, 232] on div "Rota 12 - Placa AACV552 0000400062 - DESP.CAROLINA Janela de atendimento Grade …" at bounding box center [490, 211] width 980 height 422
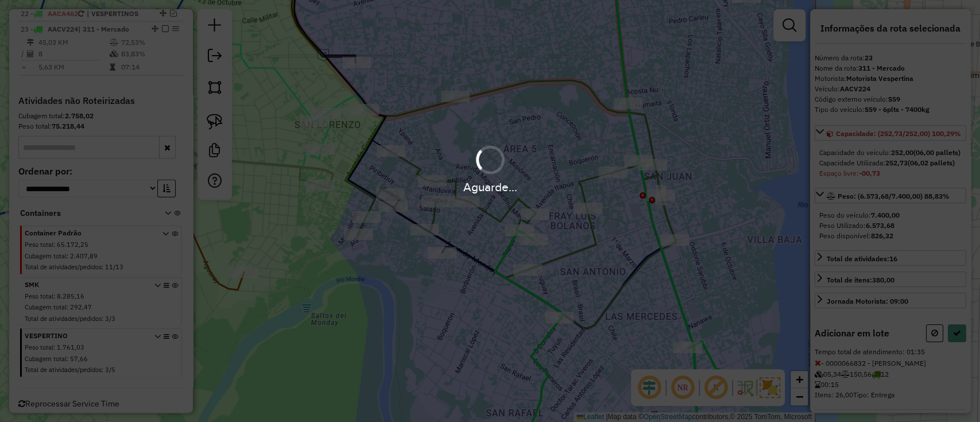
select select "**********"
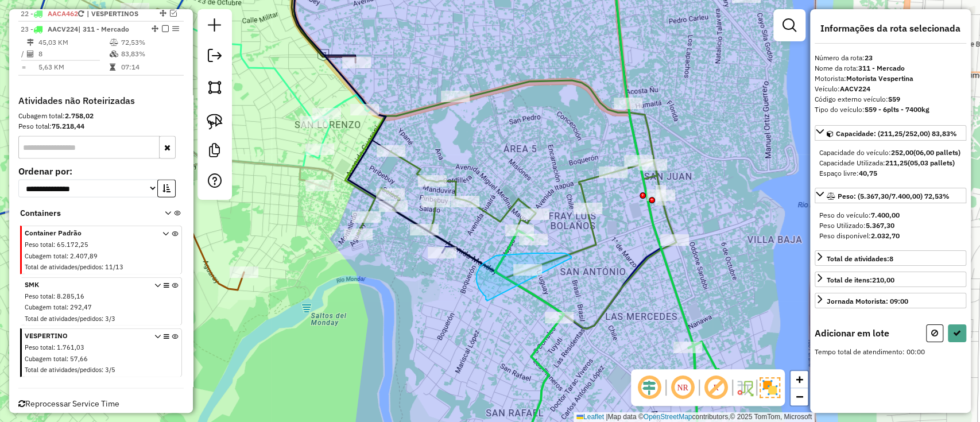
drag, startPoint x: 519, startPoint y: 254, endPoint x: 488, endPoint y: 301, distance: 57.1
click at [487, 301] on div "Janela de atendimento Grade de atendimento Capacidade Transportadoras Veículos …" at bounding box center [490, 211] width 980 height 422
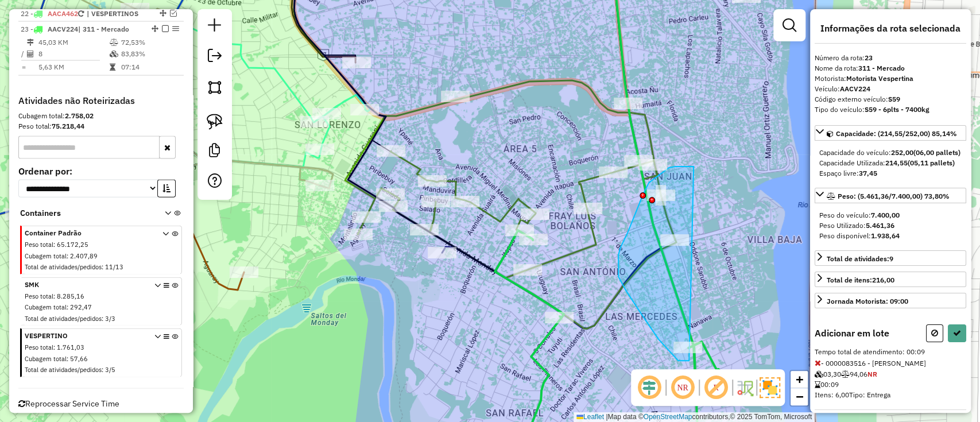
drag, startPoint x: 693, startPoint y: 166, endPoint x: 697, endPoint y: 361, distance: 194.6
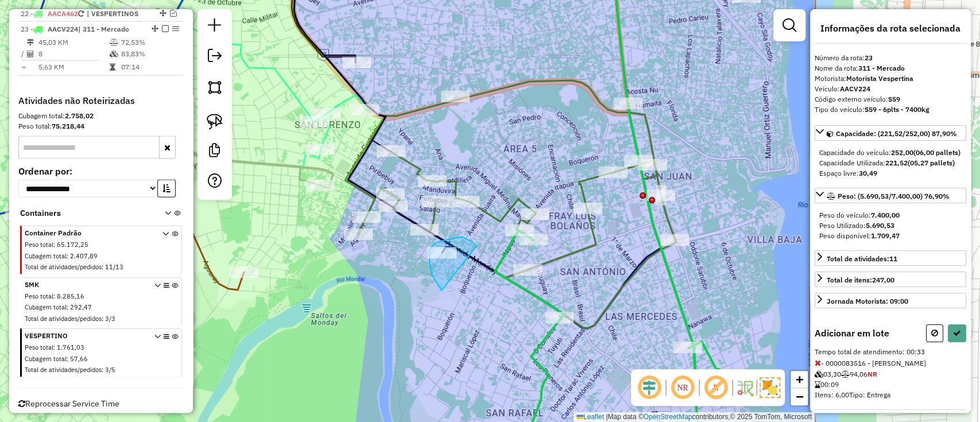
drag, startPoint x: 476, startPoint y: 246, endPoint x: 441, endPoint y: 290, distance: 56.8
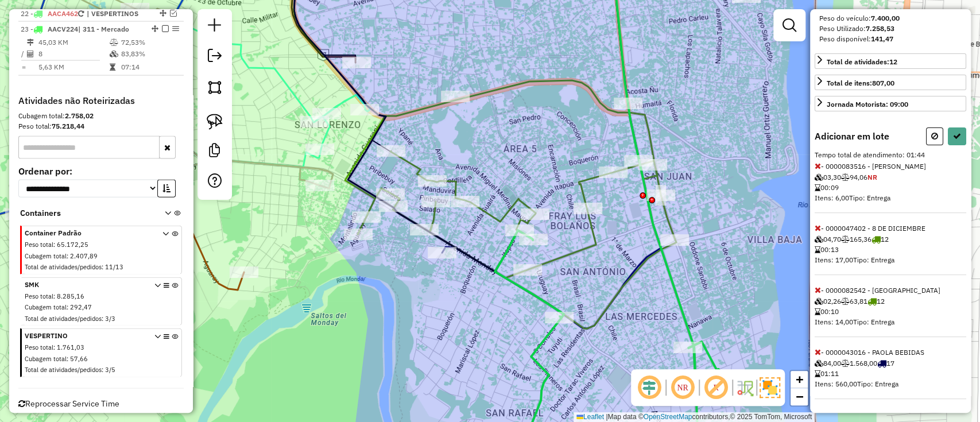
click at [819, 351] on icon at bounding box center [817, 352] width 6 height 8
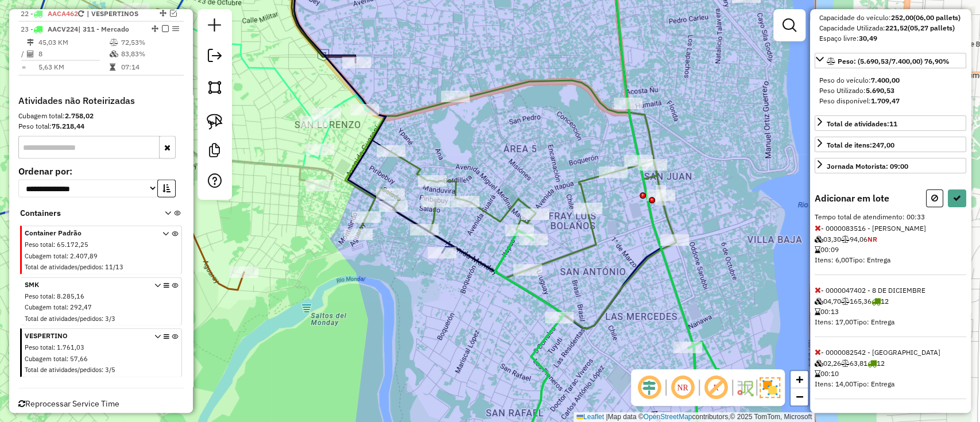
scroll to position [174, 0]
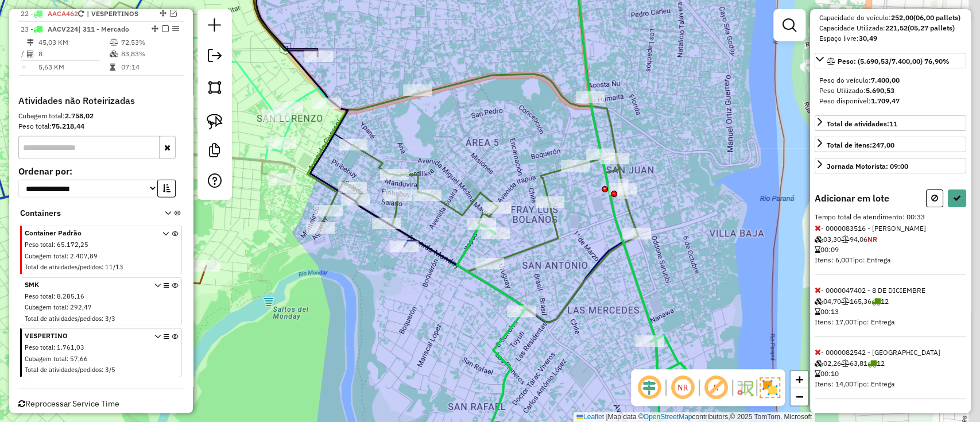
drag, startPoint x: 608, startPoint y: 209, endPoint x: 570, endPoint y: 203, distance: 38.4
click at [570, 203] on div "Janela de atendimento Grade de atendimento Capacidade Transportadoras Veículos …" at bounding box center [490, 211] width 980 height 422
select select "**********"
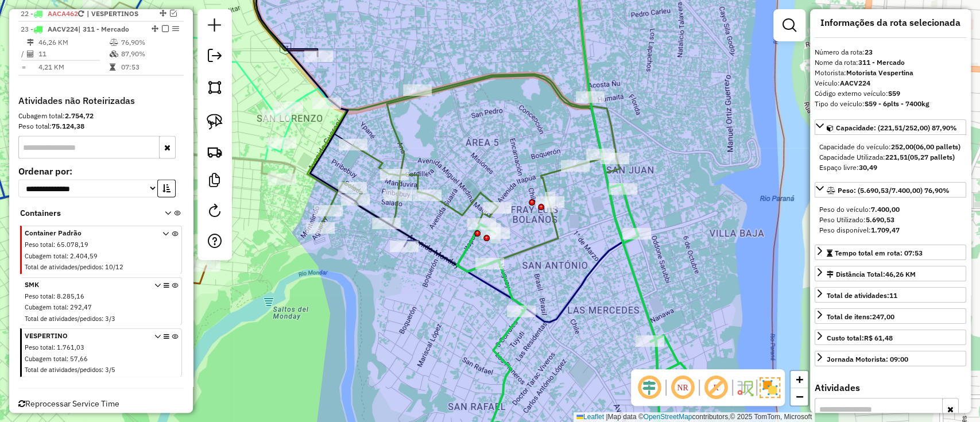
scroll to position [0, 0]
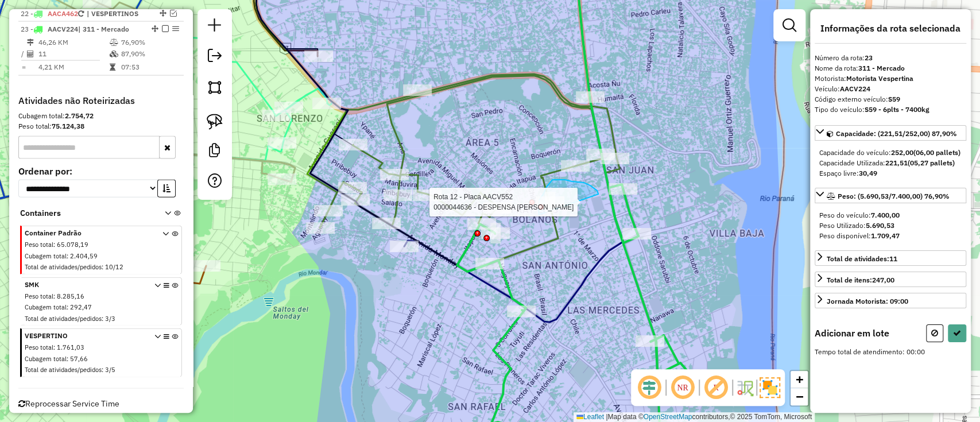
drag, startPoint x: 590, startPoint y: 185, endPoint x: 545, endPoint y: 227, distance: 61.3
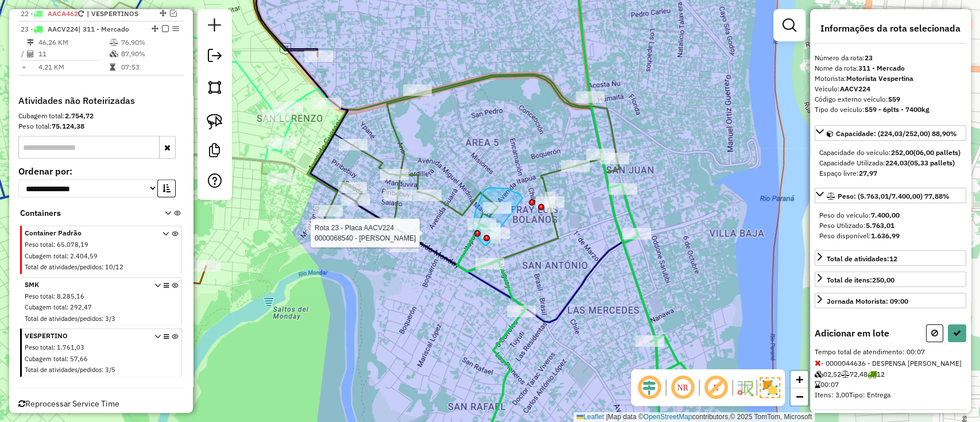
drag, startPoint x: 522, startPoint y: 198, endPoint x: 487, endPoint y: 245, distance: 59.0
click at [487, 245] on div "Rota 23 - Placa AACV224 0000068540 - ROSSANA BEATRIZ BOGADO RAMIREZ Rota 23 - P…" at bounding box center [490, 211] width 980 height 422
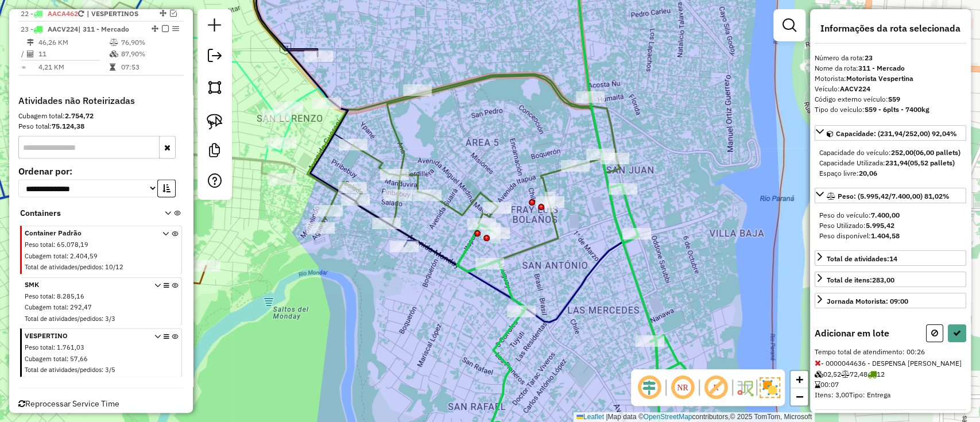
select select "**********"
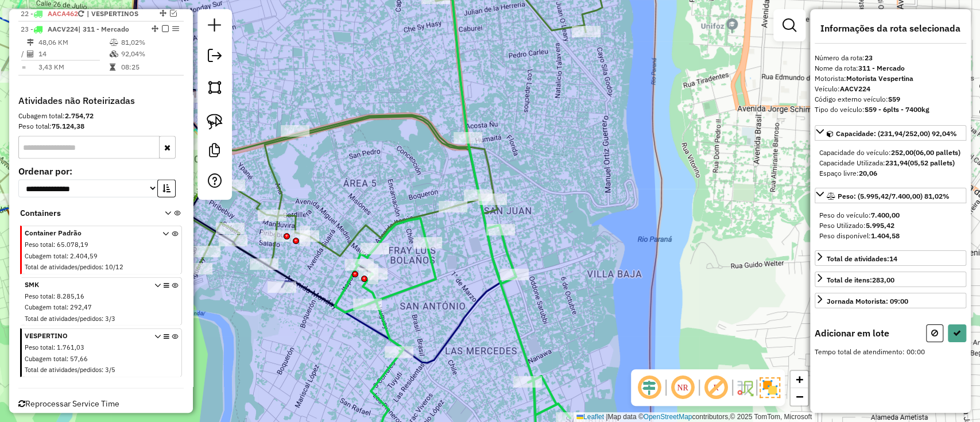
drag, startPoint x: 618, startPoint y: 139, endPoint x: 538, endPoint y: 189, distance: 94.3
click at [526, 189] on div "Rota 12 - Placa AACV552 0000073302 - LA CUMBRE ESTACIONES S.A. Janela de atendi…" at bounding box center [490, 211] width 980 height 422
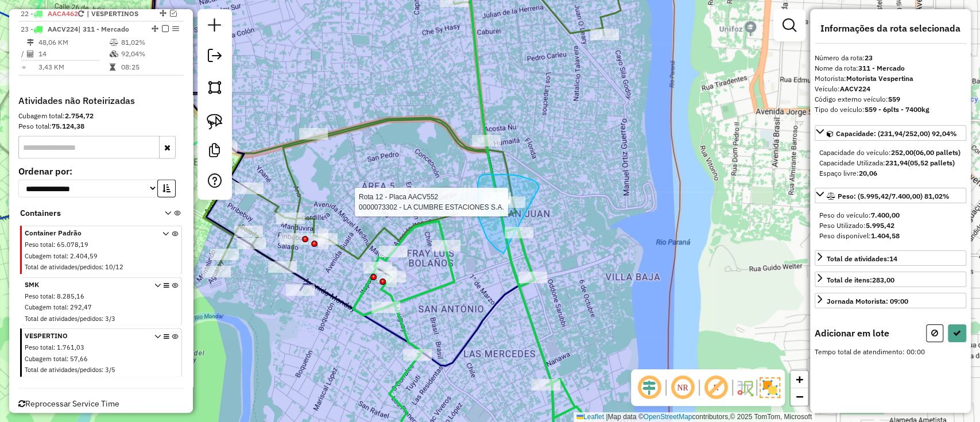
drag, startPoint x: 506, startPoint y: 174, endPoint x: 506, endPoint y: 254, distance: 79.8
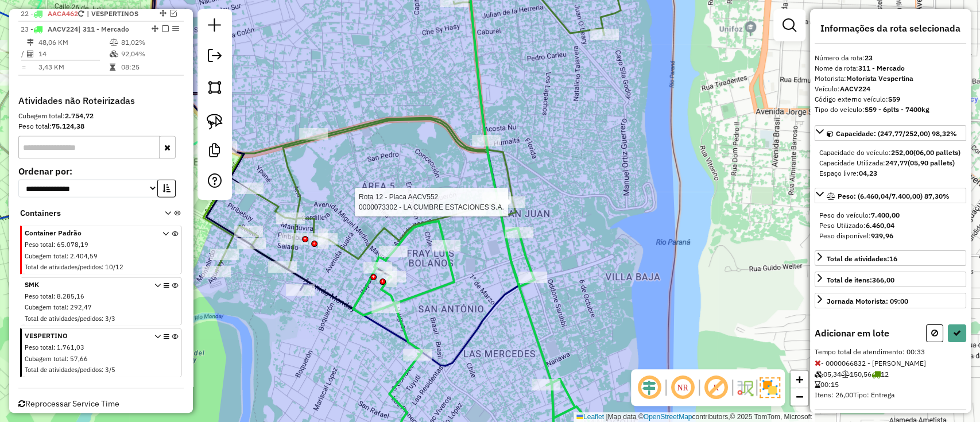
select select "**********"
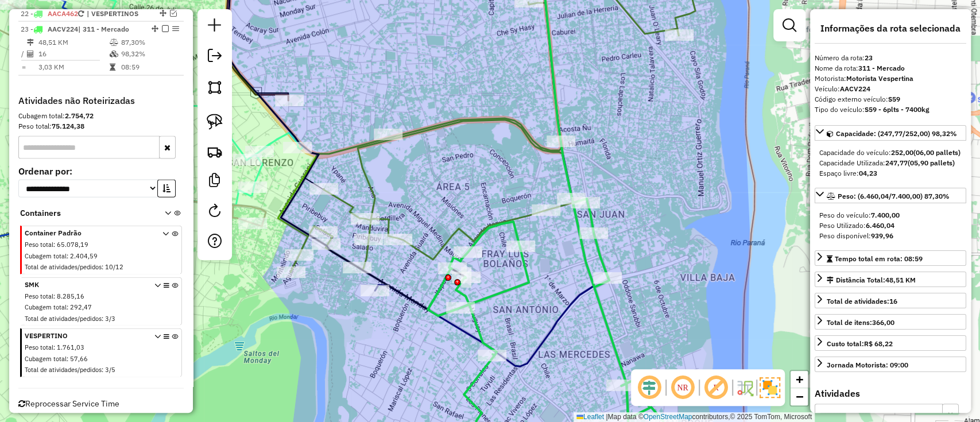
drag, startPoint x: 518, startPoint y: 257, endPoint x: 592, endPoint y: 257, distance: 74.6
click at [592, 257] on div "Janela de atendimento Grade de atendimento Capacidade Transportadoras Veículos …" at bounding box center [490, 211] width 980 height 422
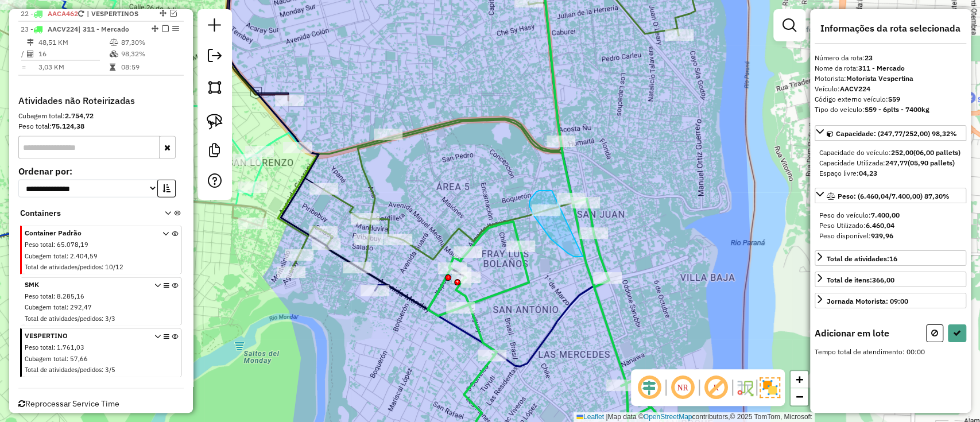
drag, startPoint x: 546, startPoint y: 191, endPoint x: 582, endPoint y: 257, distance: 75.2
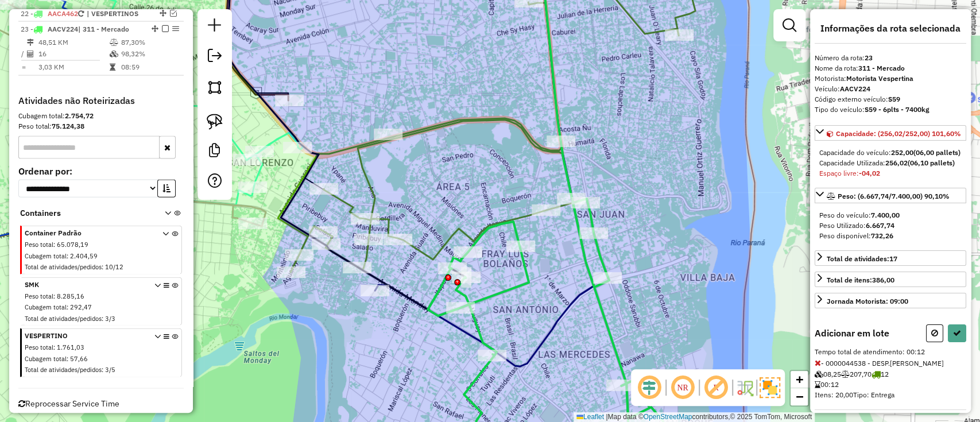
select select "**********"
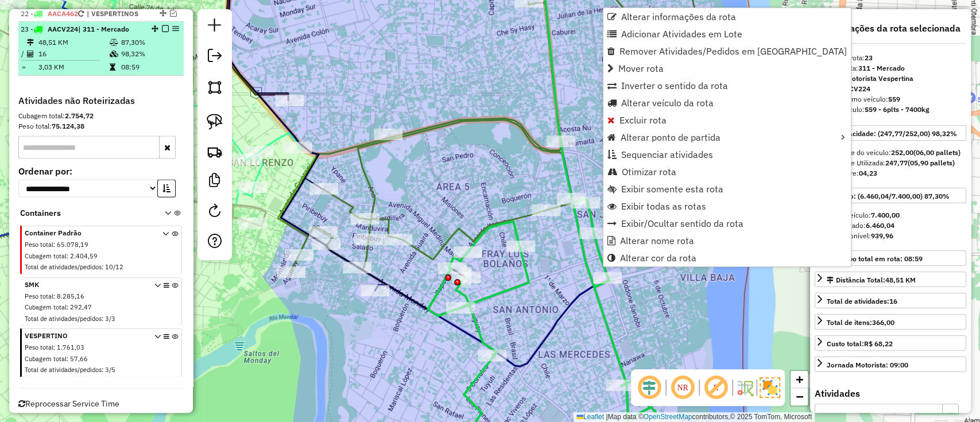
click at [162, 25] on em at bounding box center [165, 28] width 7 height 7
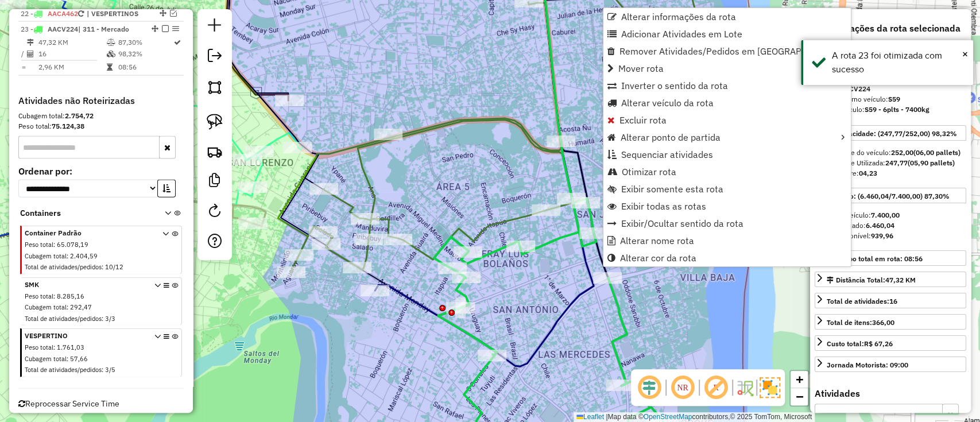
click at [165, 25] on em at bounding box center [165, 28] width 7 height 7
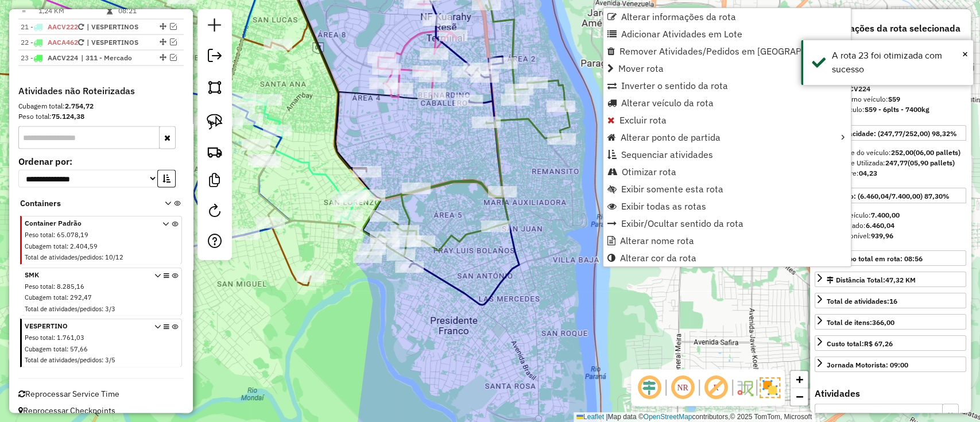
click at [494, 279] on div "Janela de atendimento Grade de atendimento Capacidade Transportadoras Veículos …" at bounding box center [490, 211] width 980 height 422
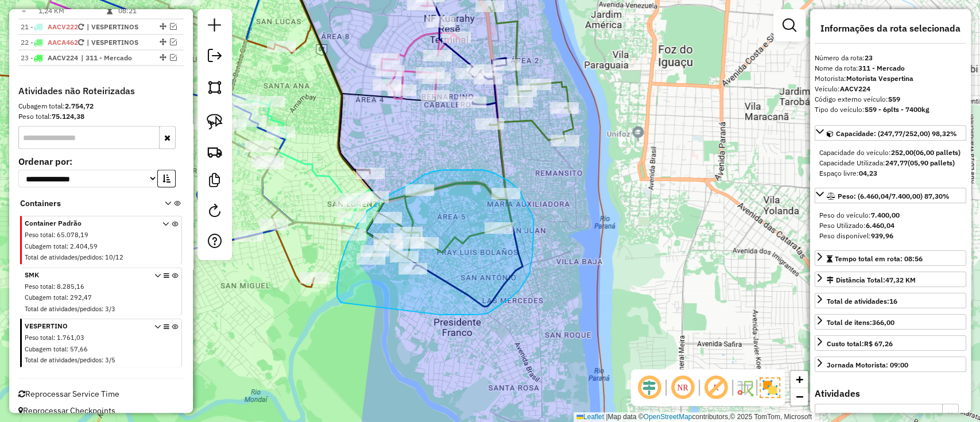
drag, startPoint x: 440, startPoint y: 314, endPoint x: 343, endPoint y: 302, distance: 97.7
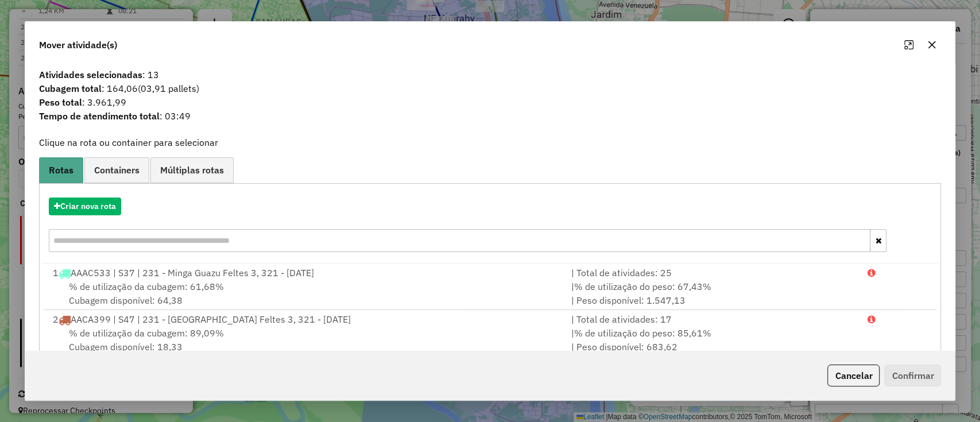
click at [96, 215] on div "Criar nova rota" at bounding box center [490, 206] width 896 height 18
click at [109, 207] on button "Criar nova rota" at bounding box center [85, 206] width 72 height 18
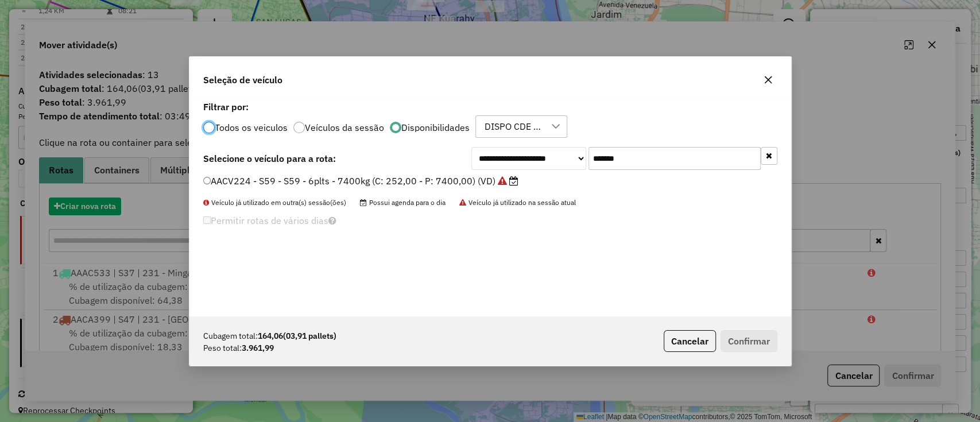
scroll to position [6, 3]
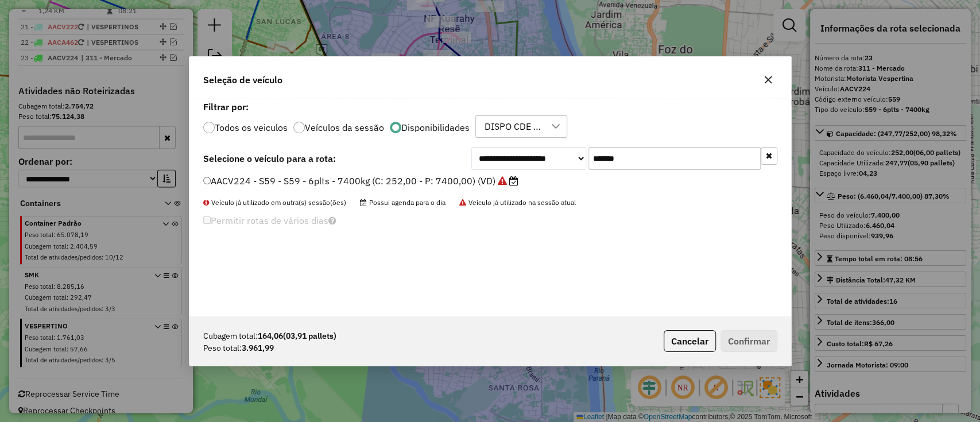
drag, startPoint x: 639, startPoint y: 158, endPoint x: 522, endPoint y: 158, distance: 117.1
click at [522, 158] on div "**********" at bounding box center [624, 158] width 306 height 23
paste input "**********"
type input "**********"
click at [464, 182] on label "AACI195 - S43 - S43 - 168Cx - 4750Kg (C: 168,00 - P: 4750,00) (VD)" at bounding box center [363, 181] width 320 height 14
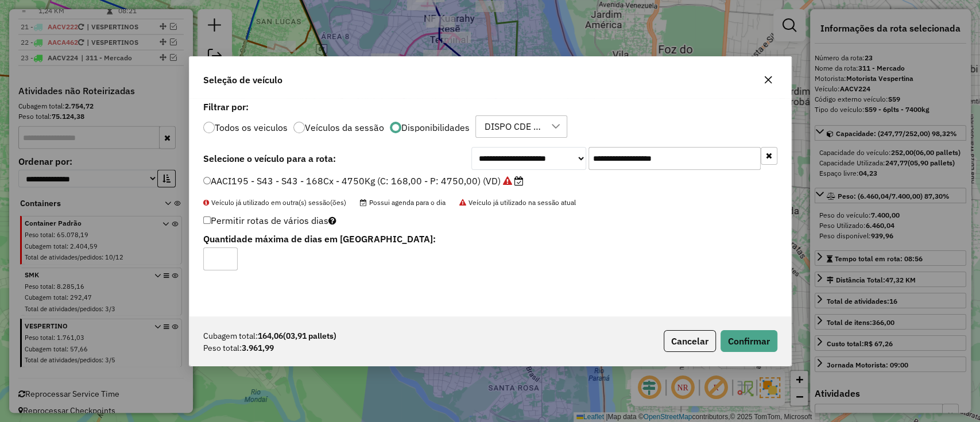
click at [749, 356] on div "Cubagem total: 164,06 (03,91 pallets) Peso total: 3.961,99 Cancelar Confirmar" at bounding box center [489, 340] width 601 height 49
click at [744, 347] on button "Confirmar" at bounding box center [748, 341] width 57 height 22
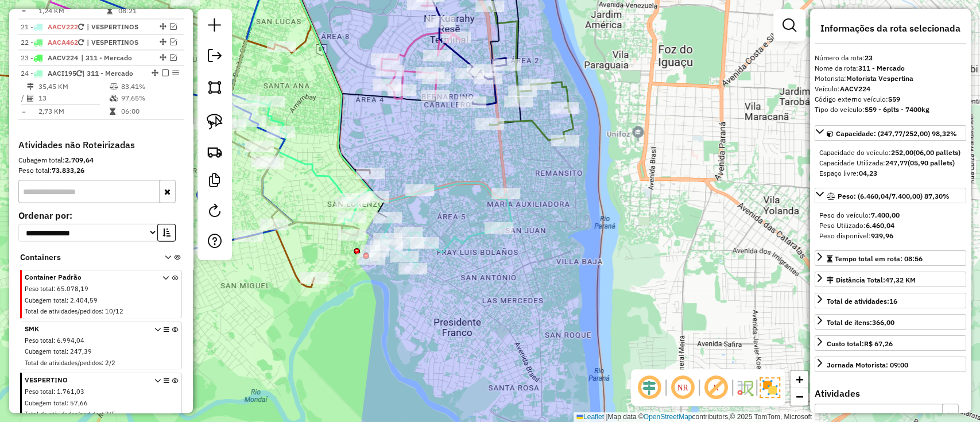
scroll to position [1663, 0]
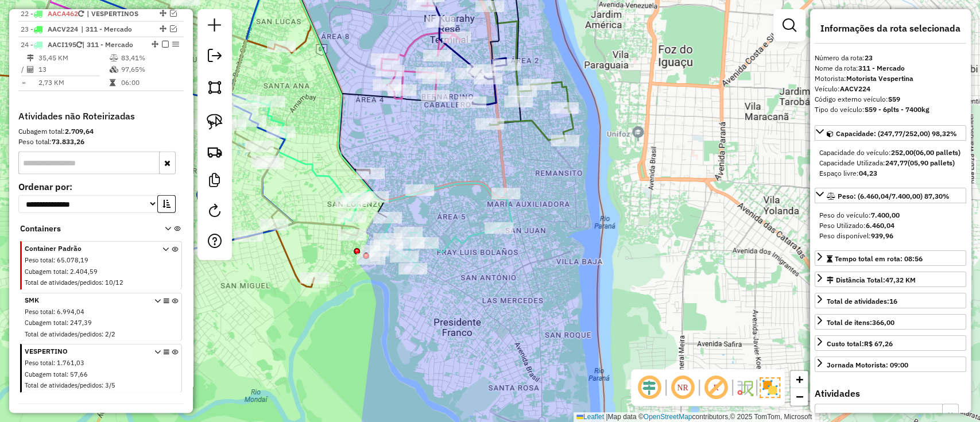
click at [486, 191] on icon at bounding box center [441, 226] width 141 height 86
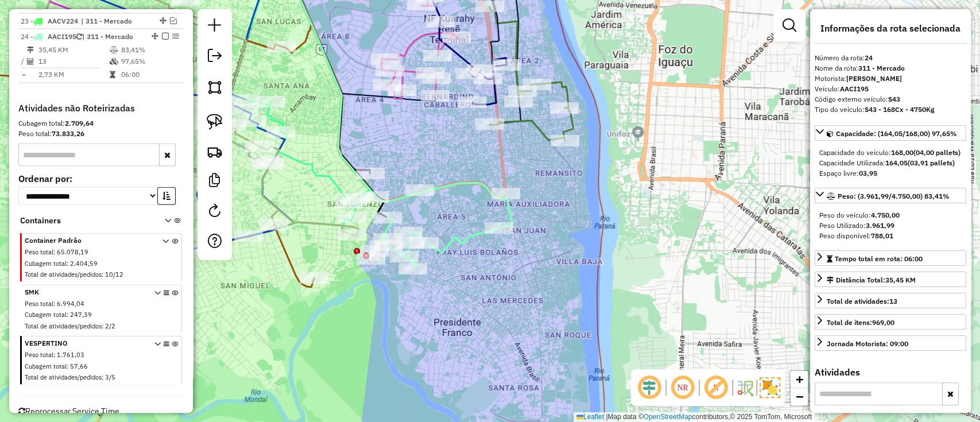
scroll to position [1679, 0]
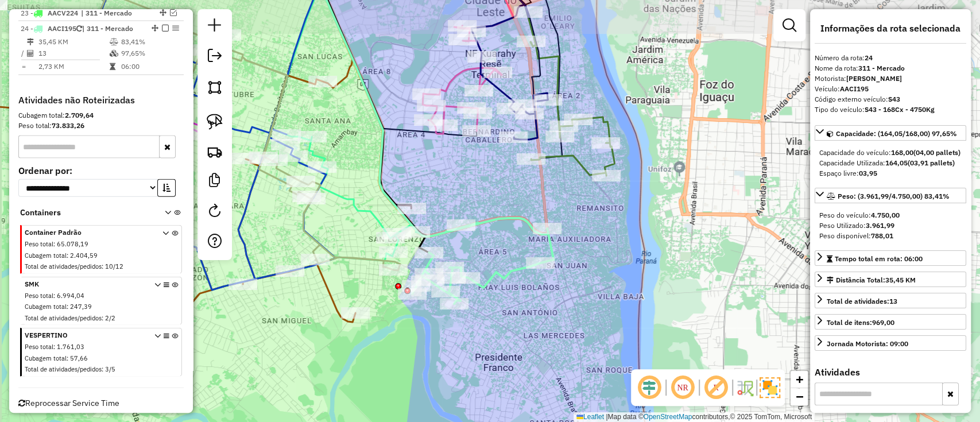
drag, startPoint x: 472, startPoint y: 219, endPoint x: 529, endPoint y: 272, distance: 78.4
click at [524, 273] on div "Janela de atendimento Grade de atendimento Capacidade Transportadoras Veículos …" at bounding box center [490, 211] width 980 height 422
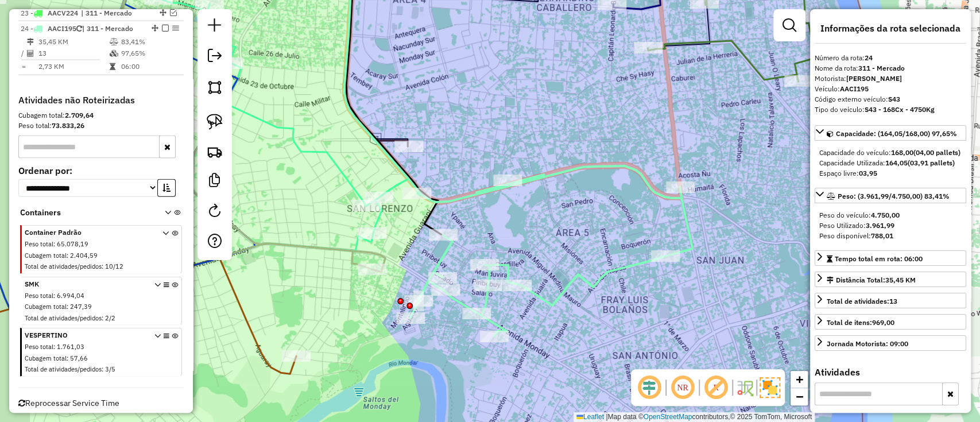
drag, startPoint x: 518, startPoint y: 286, endPoint x: 618, endPoint y: 259, distance: 103.3
click at [618, 259] on div "Janela de atendimento Grade de atendimento Capacidade Transportadoras Veículos …" at bounding box center [490, 211] width 980 height 422
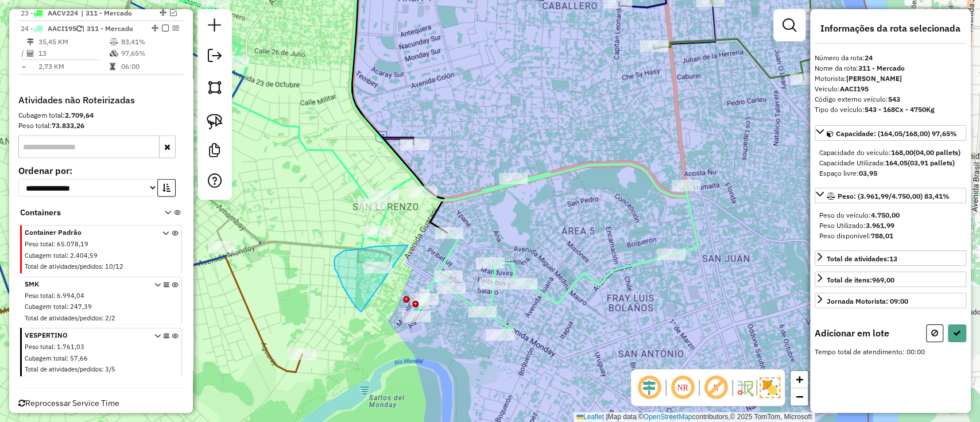
drag, startPoint x: 400, startPoint y: 246, endPoint x: 386, endPoint y: 318, distance: 74.2
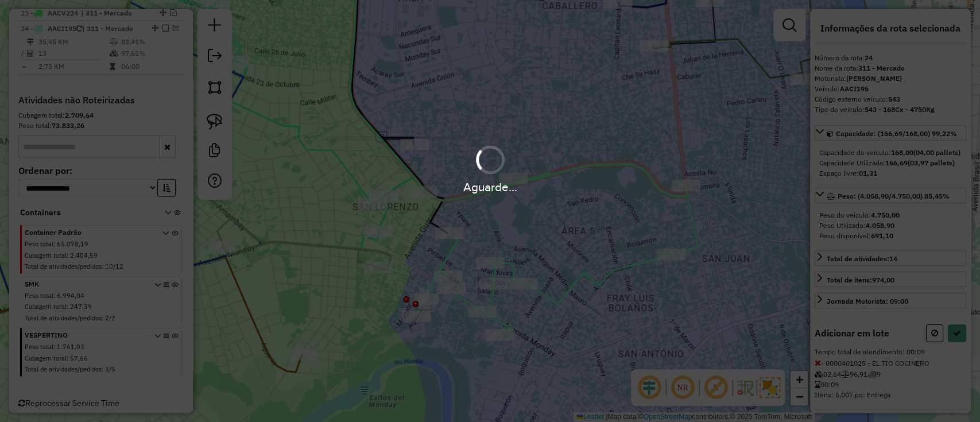
select select "**********"
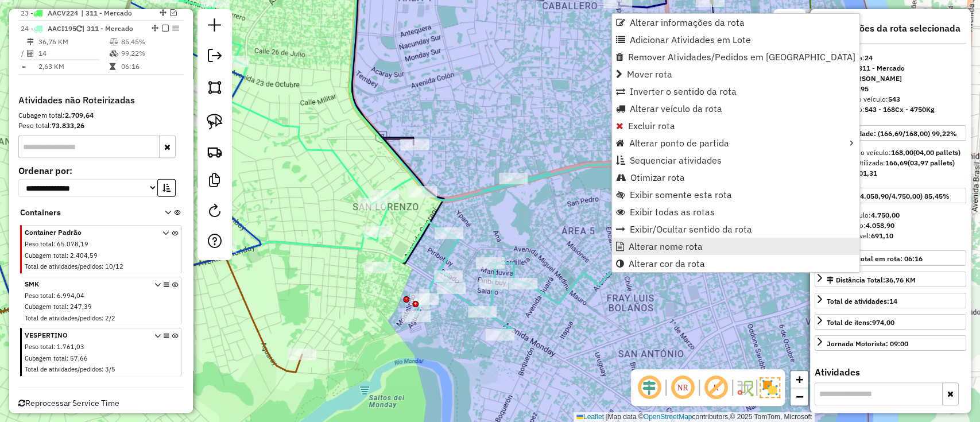
click at [659, 243] on span "Alterar nome rota" at bounding box center [665, 246] width 74 height 9
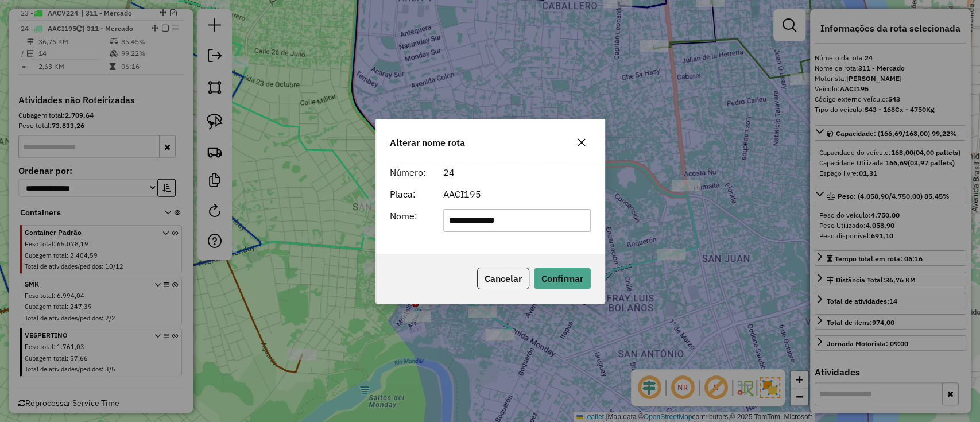
drag, startPoint x: 567, startPoint y: 222, endPoint x: 410, endPoint y: 209, distance: 157.7
click at [411, 209] on div "**********" at bounding box center [490, 220] width 215 height 23
type input "***"
click at [555, 278] on button "Confirmar" at bounding box center [562, 278] width 57 height 22
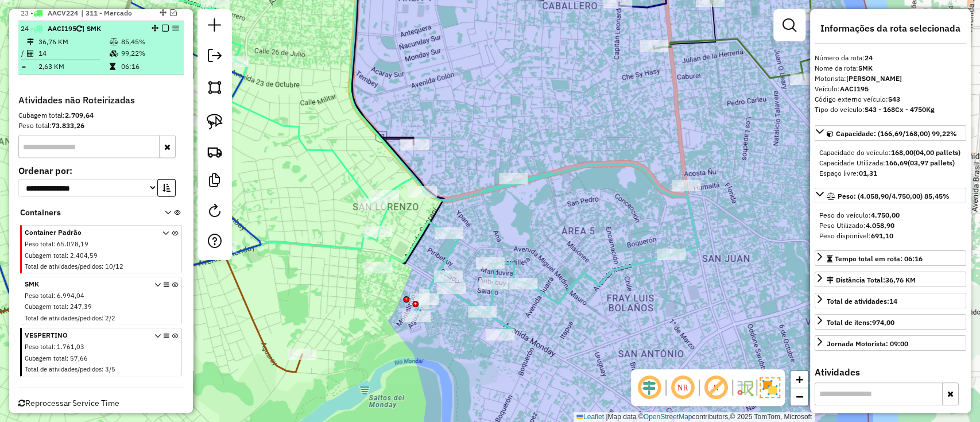
click at [162, 25] on em at bounding box center [165, 28] width 7 height 7
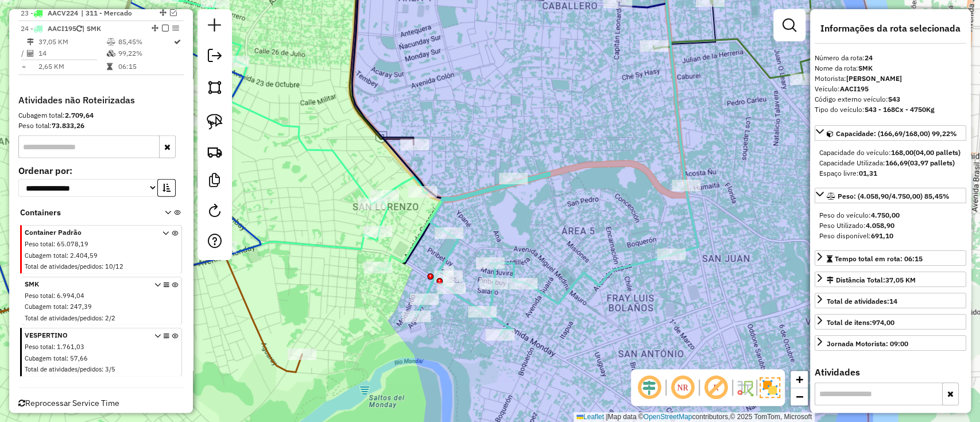
drag, startPoint x: 158, startPoint y: 14, endPoint x: 196, endPoint y: 63, distance: 61.9
click at [162, 25] on em at bounding box center [165, 28] width 7 height 7
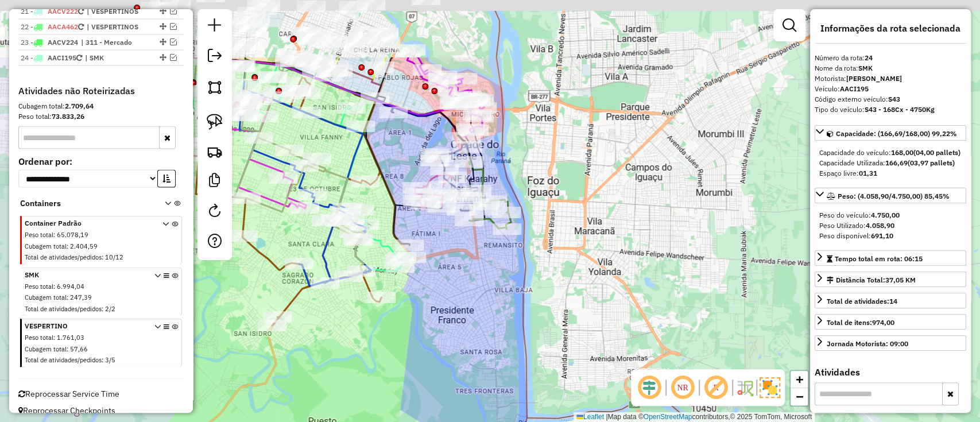
drag, startPoint x: 413, startPoint y: 189, endPoint x: 461, endPoint y: 292, distance: 113.2
click at [461, 292] on div "Janela de atendimento Grade de atendimento Capacidade Transportadoras Veículos …" at bounding box center [490, 211] width 980 height 422
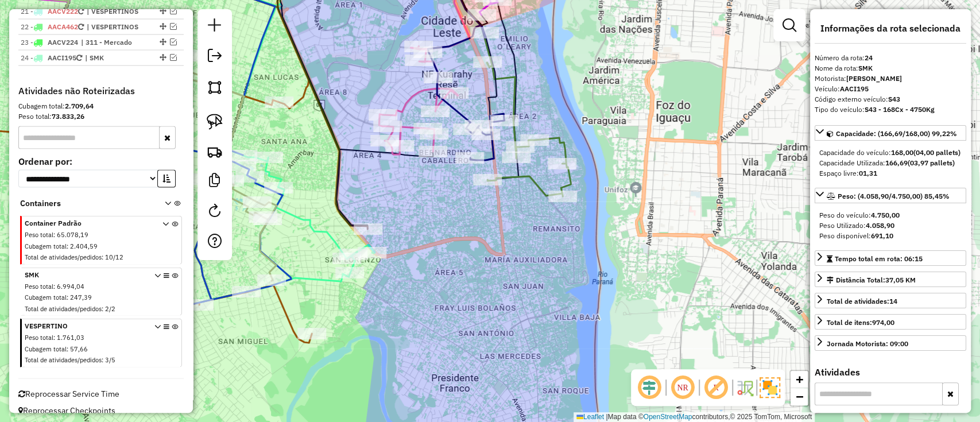
click at [535, 189] on icon at bounding box center [529, 130] width 84 height 134
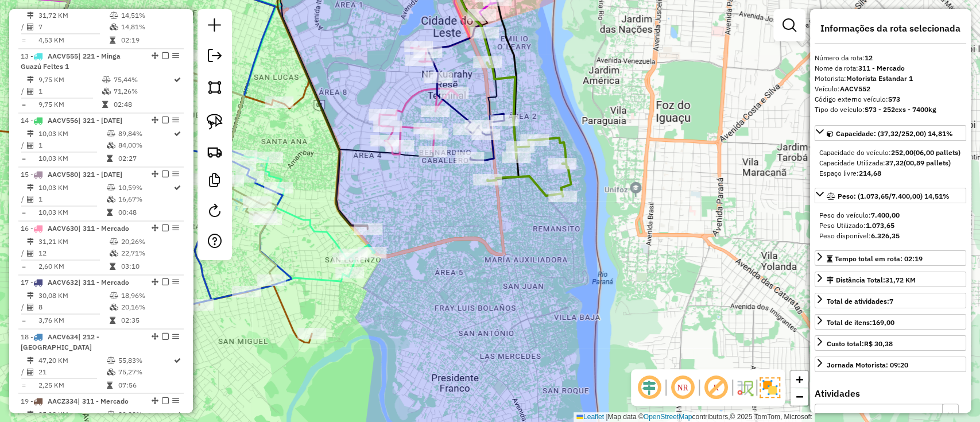
scroll to position [1127, 0]
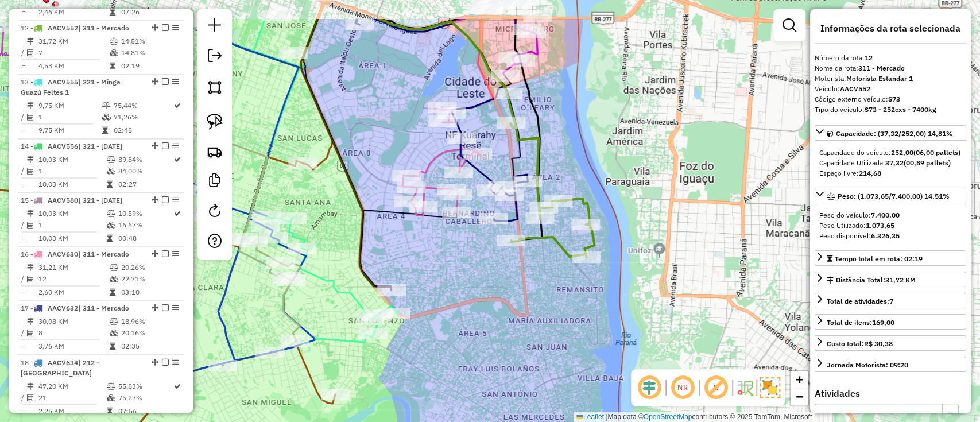
drag, startPoint x: 519, startPoint y: 207, endPoint x: 543, endPoint y: 269, distance: 66.7
click at [543, 269] on div "Janela de atendimento Grade de atendimento Capacidade Transportadoras Veículos …" at bounding box center [490, 211] width 980 height 422
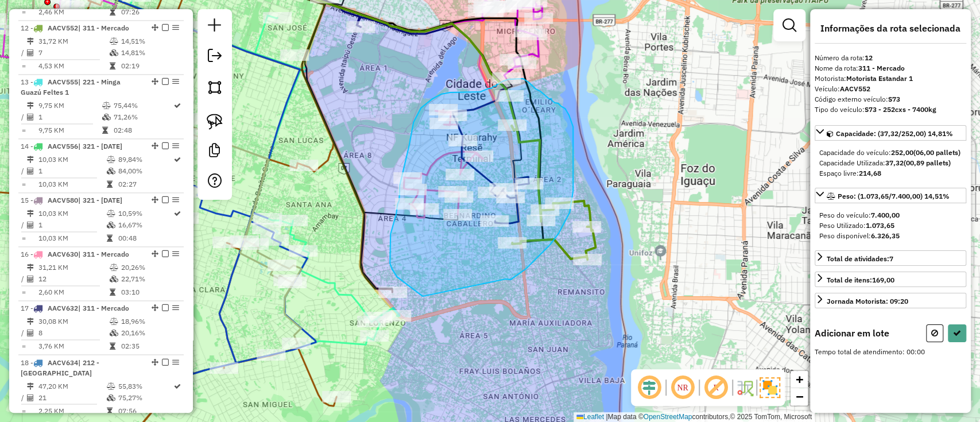
drag, startPoint x: 508, startPoint y: 279, endPoint x: 428, endPoint y: 296, distance: 82.0
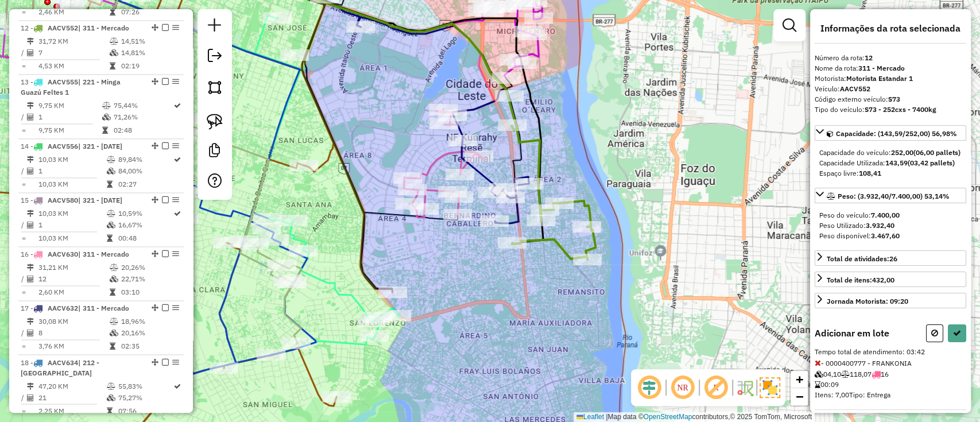
select select "**********"
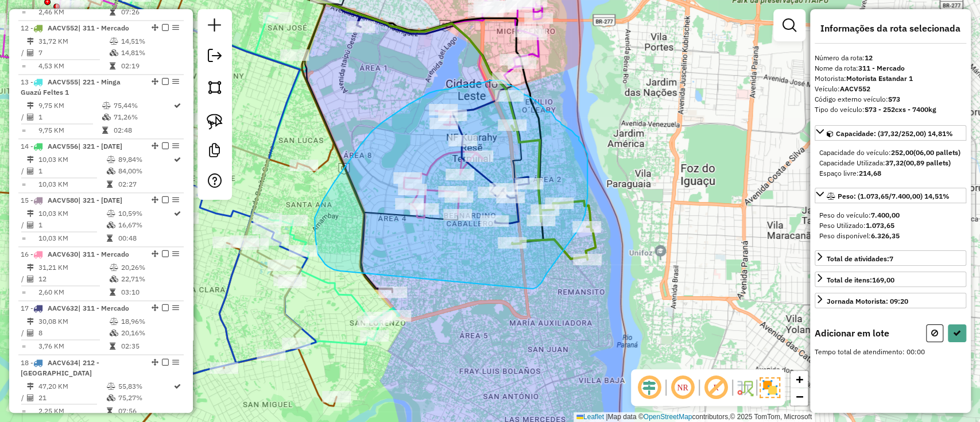
drag, startPoint x: 569, startPoint y: 243, endPoint x: 343, endPoint y: 271, distance: 227.8
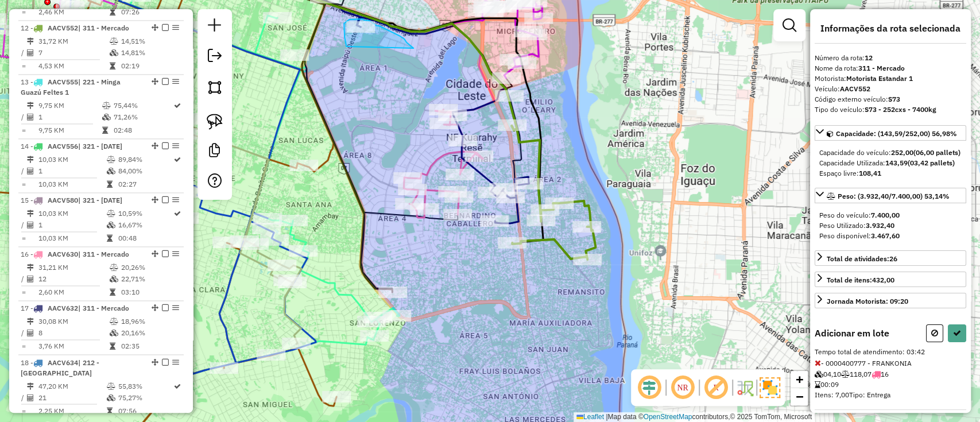
drag, startPoint x: 409, startPoint y: 44, endPoint x: 353, endPoint y: 57, distance: 56.5
drag, startPoint x: 414, startPoint y: 255, endPoint x: 397, endPoint y: 305, distance: 52.8
select select "**********"
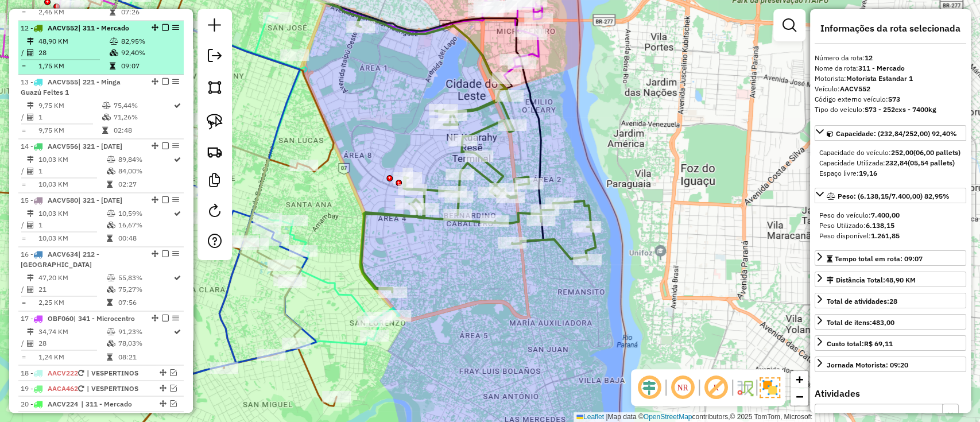
click at [158, 24] on div at bounding box center [162, 27] width 34 height 7
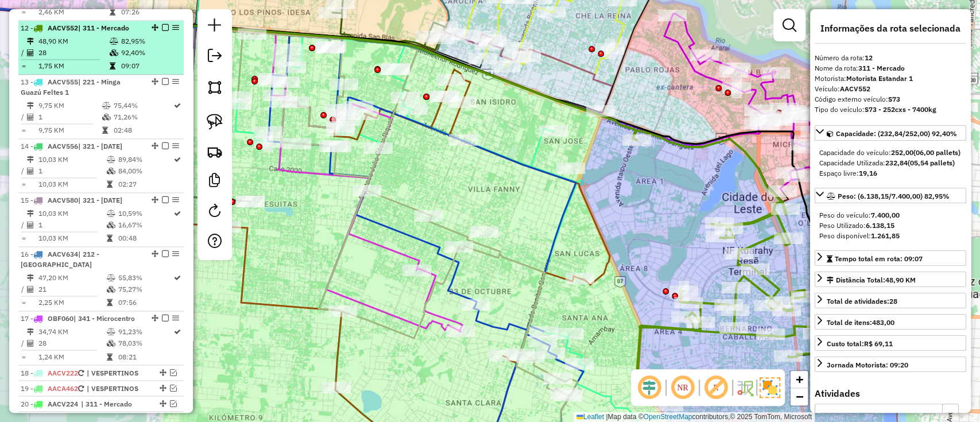
click at [162, 24] on em at bounding box center [165, 27] width 7 height 7
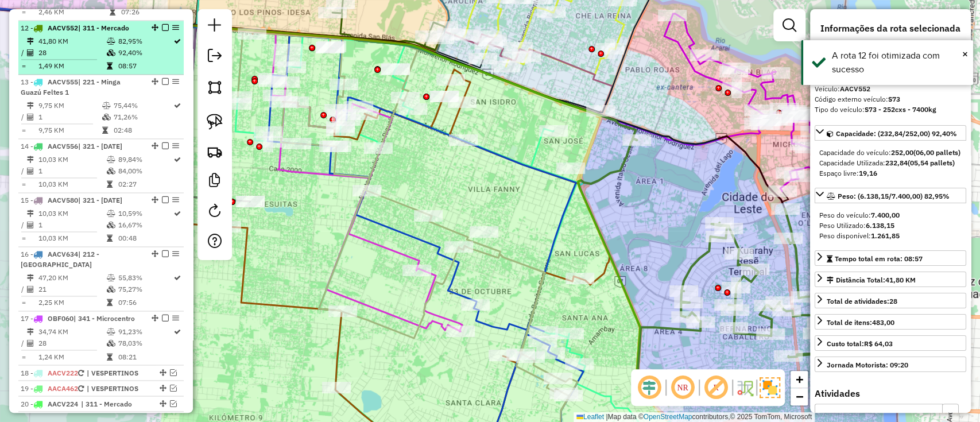
click at [164, 24] on em at bounding box center [165, 27] width 7 height 7
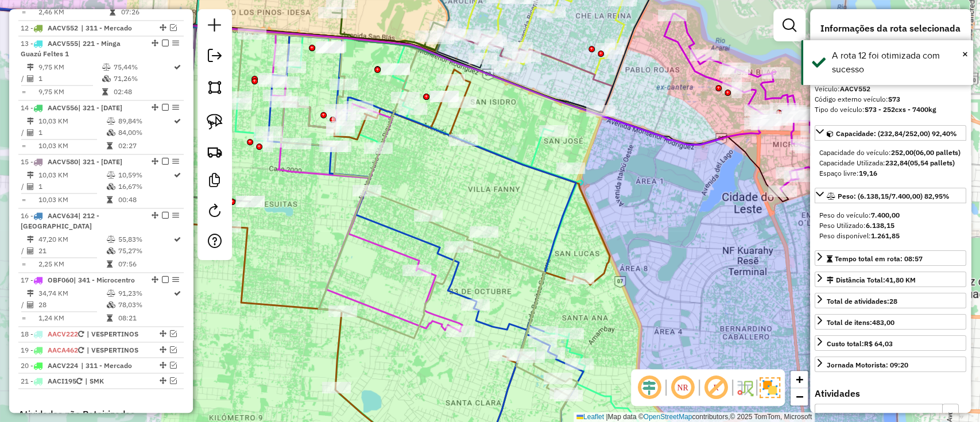
scroll to position [1089, 0]
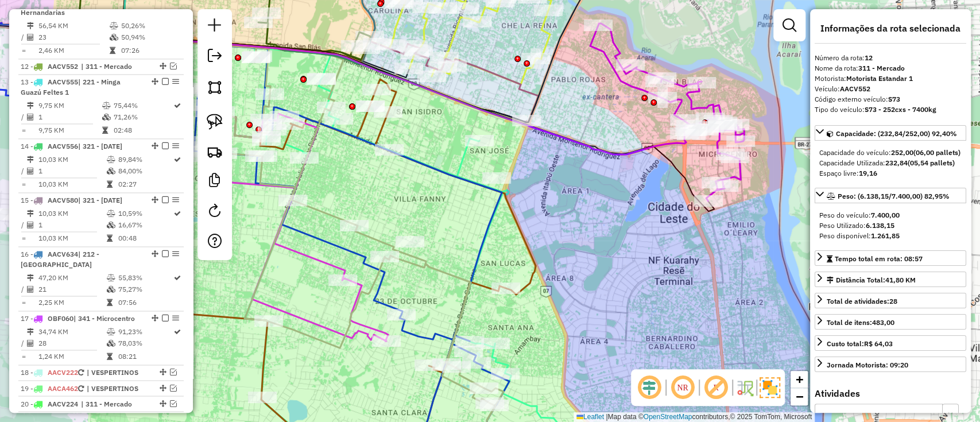
drag, startPoint x: 626, startPoint y: 222, endPoint x: 520, endPoint y: 239, distance: 107.5
click at [520, 239] on div "Janela de atendimento Grade de atendimento Capacidade Transportadoras Veículos …" at bounding box center [490, 211] width 980 height 422
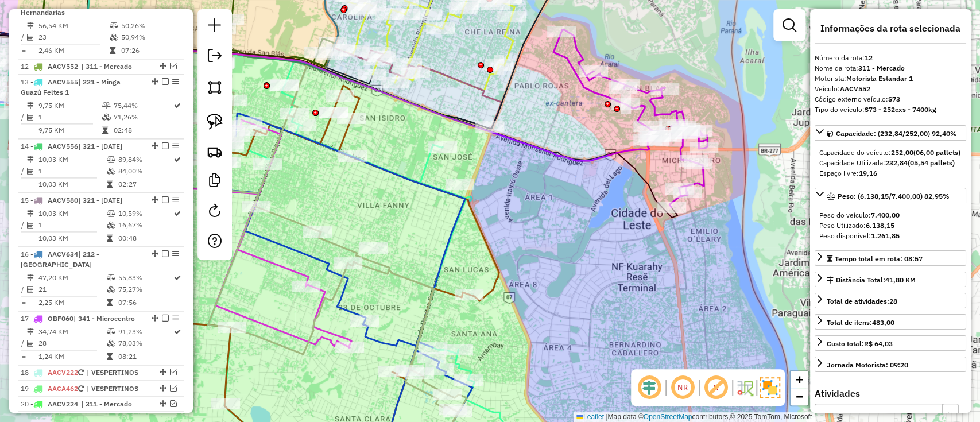
click at [599, 90] on icon at bounding box center [630, 118] width 154 height 177
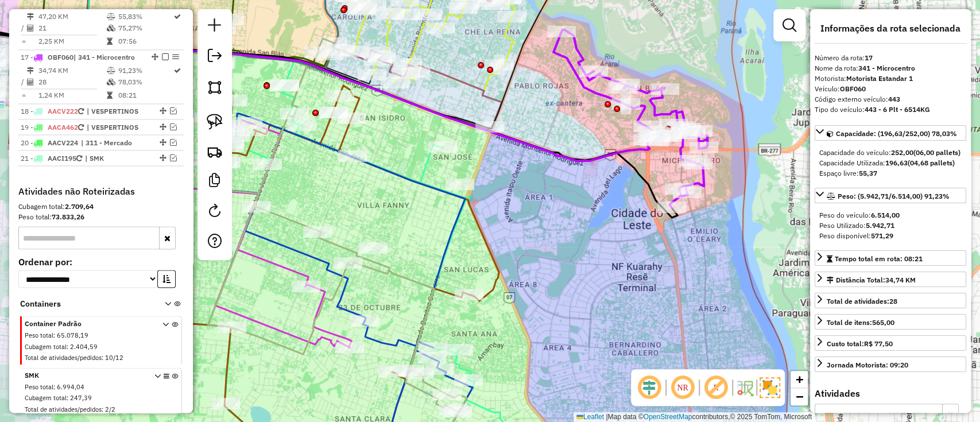
scroll to position [1378, 0]
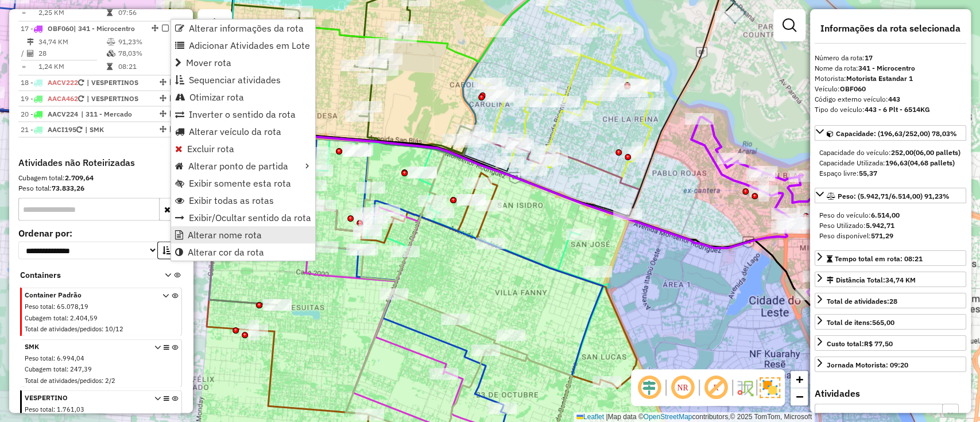
click at [207, 236] on span "Alterar nome rota" at bounding box center [225, 234] width 74 height 9
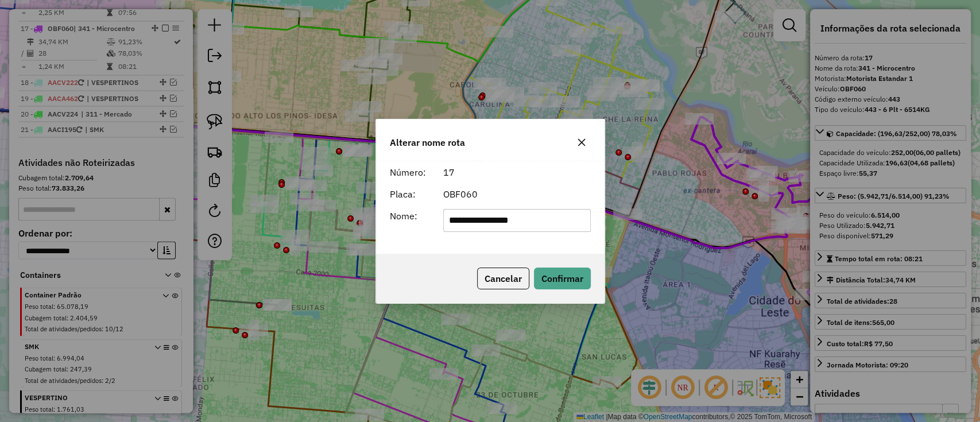
drag, startPoint x: 470, startPoint y: 222, endPoint x: 312, endPoint y: 216, distance: 157.9
click at [335, 218] on div "**********" at bounding box center [490, 211] width 980 height 422
type input "**********"
click at [578, 280] on button "Confirmar" at bounding box center [562, 278] width 57 height 22
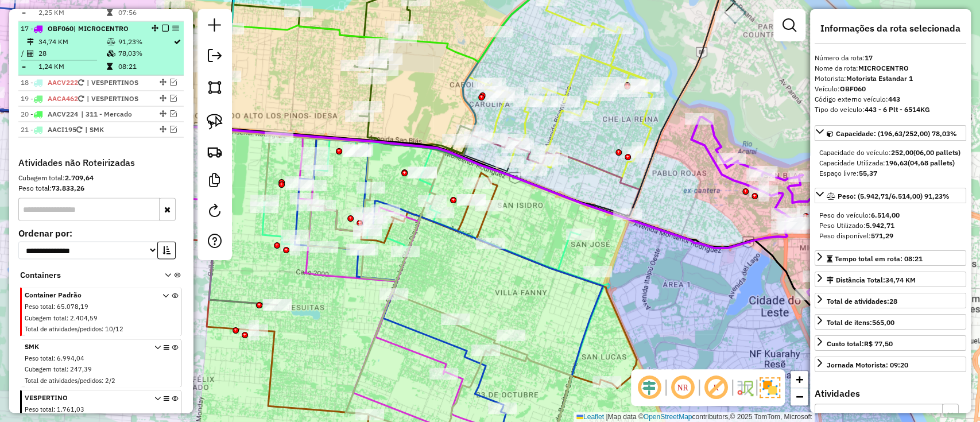
click at [162, 25] on em at bounding box center [165, 28] width 7 height 7
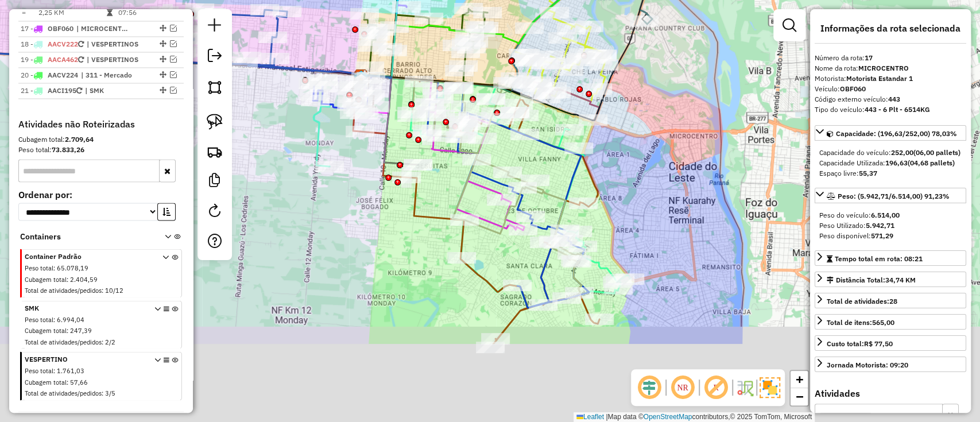
drag, startPoint x: 609, startPoint y: 288, endPoint x: 604, endPoint y: 200, distance: 88.0
click at [608, 139] on div "Janela de atendimento Grade de atendimento Capacidade Transportadoras Veículos …" at bounding box center [490, 211] width 980 height 422
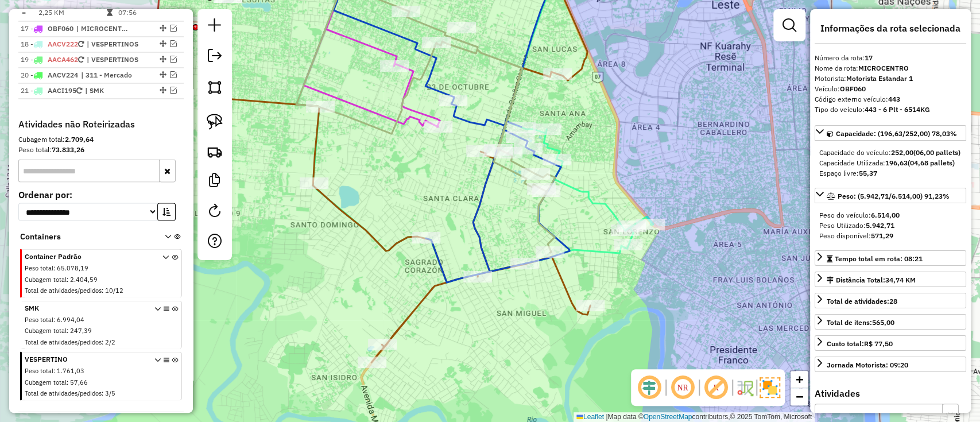
click at [600, 211] on div "Janela de atendimento Grade de atendimento Capacidade Transportadoras Veículos …" at bounding box center [490, 211] width 980 height 422
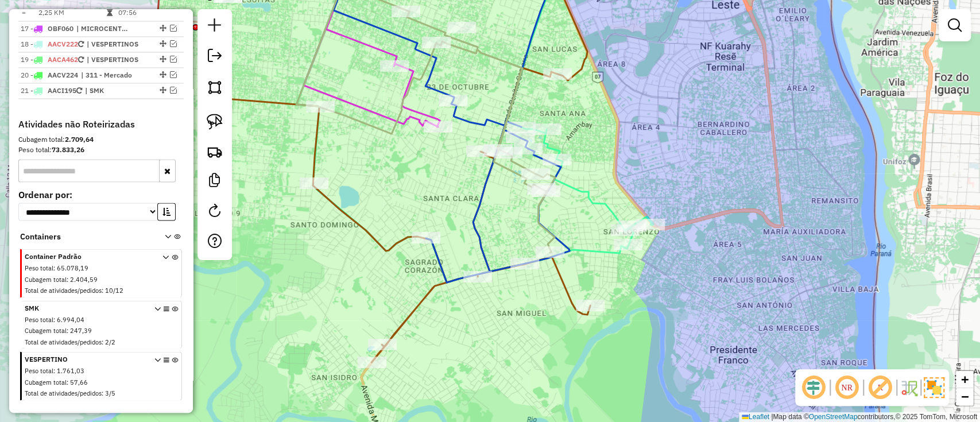
click at [608, 208] on icon at bounding box center [338, 120] width 629 height 324
select select "**********"
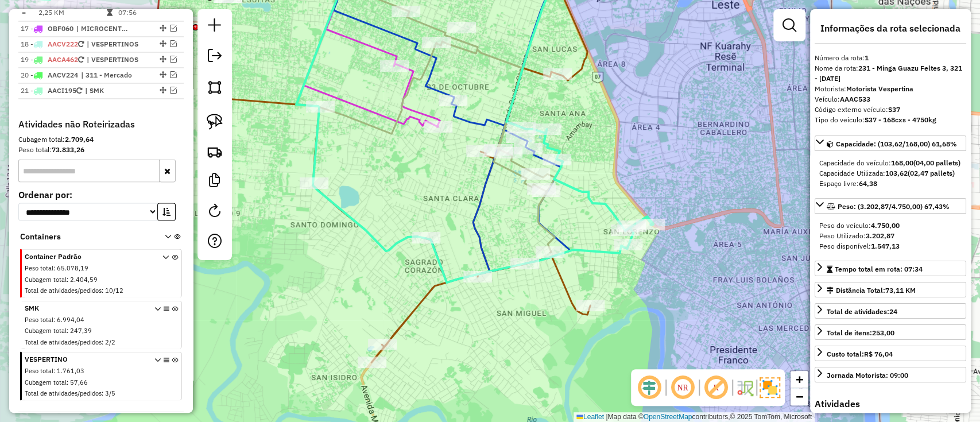
scroll to position [451, 0]
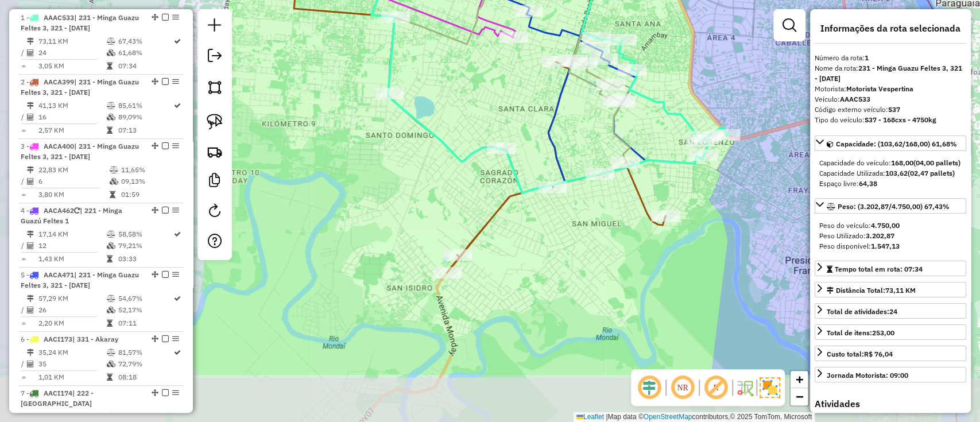
drag, startPoint x: 605, startPoint y: 277, endPoint x: 678, endPoint y: 188, distance: 115.1
click at [678, 188] on div "Janela de atendimento Grade de atendimento Capacidade Transportadoras Veículos …" at bounding box center [490, 211] width 980 height 422
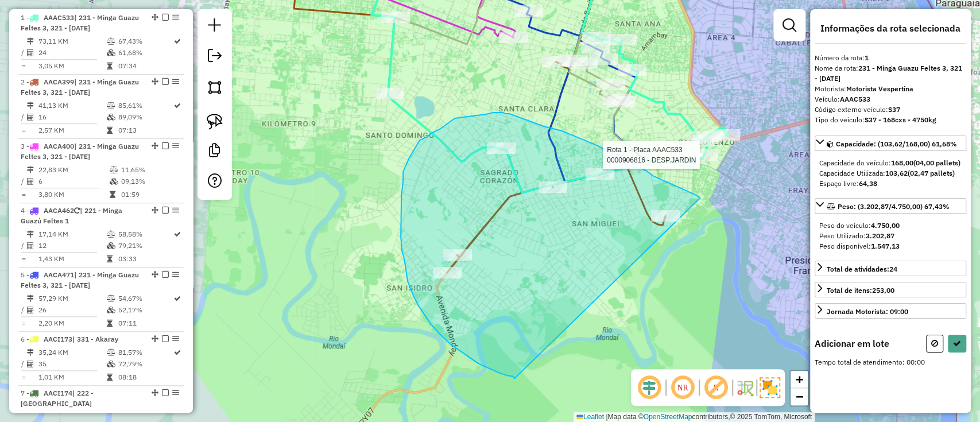
drag, startPoint x: 652, startPoint y: 176, endPoint x: 519, endPoint y: 380, distance: 243.8
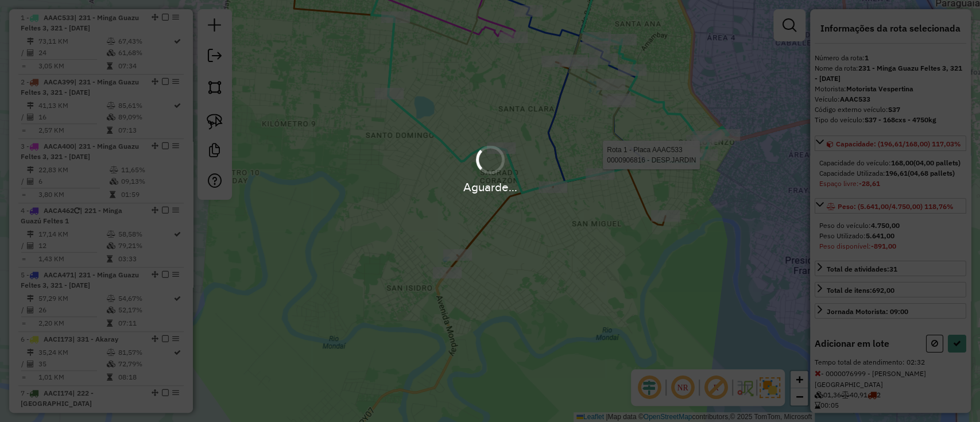
select select "**********"
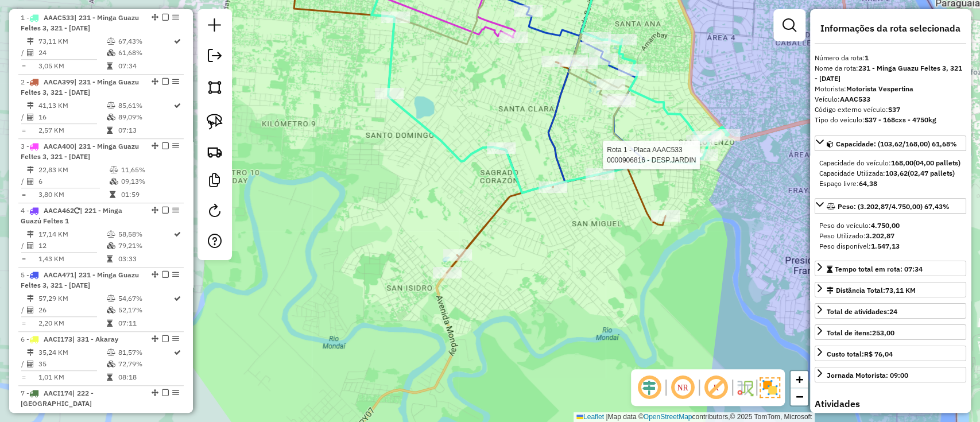
click at [565, 269] on div "Rota 1 - Placa AAAC533 0000906816 - DESP.JARDIN Janela de atendimento Grade de …" at bounding box center [490, 211] width 980 height 422
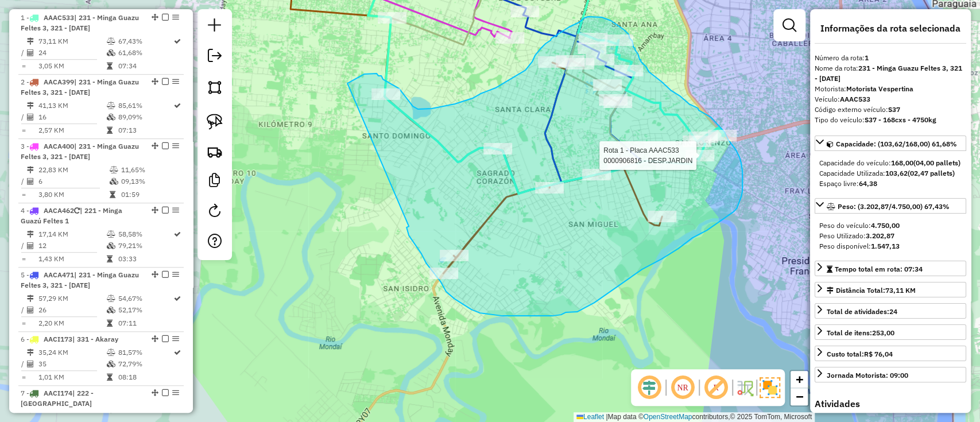
drag, startPoint x: 406, startPoint y: 229, endPoint x: 343, endPoint y: 85, distance: 157.5
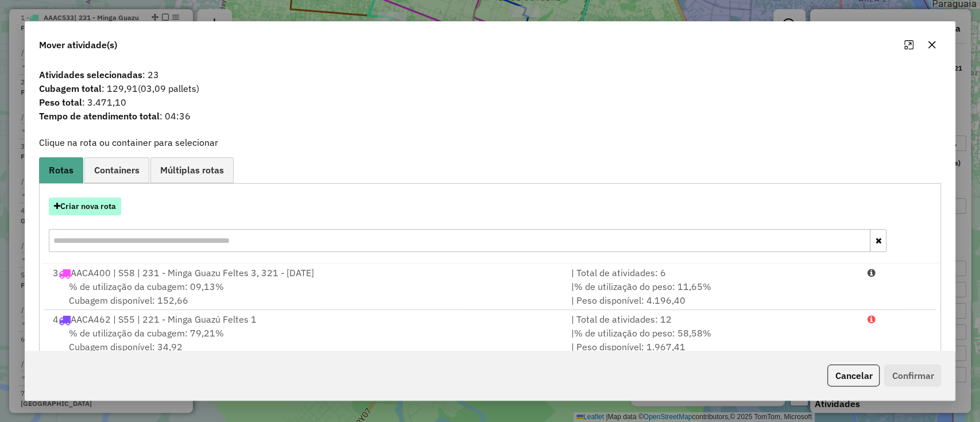
click at [104, 208] on button "Criar nova rota" at bounding box center [85, 206] width 72 height 18
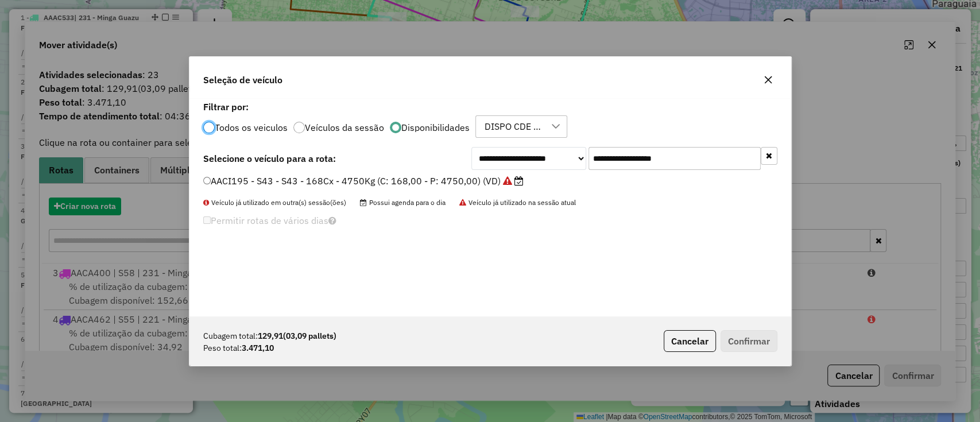
scroll to position [6, 3]
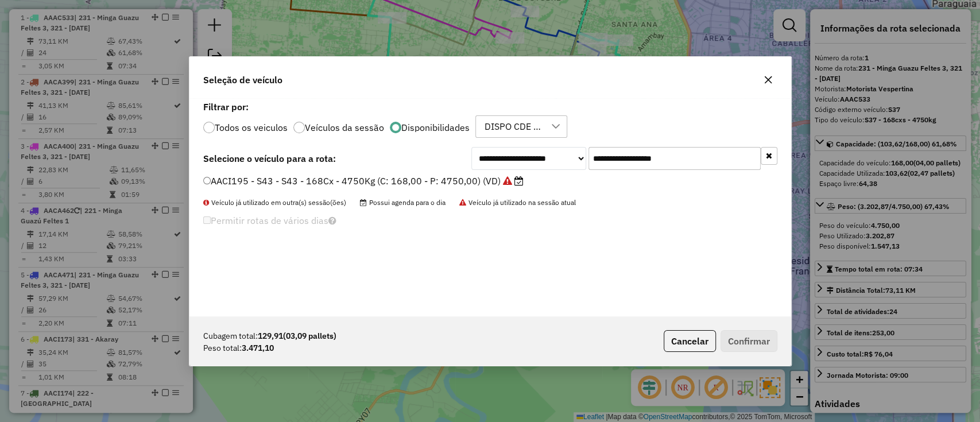
drag, startPoint x: 655, startPoint y: 158, endPoint x: 550, endPoint y: 160, distance: 105.0
click at [550, 160] on div "**********" at bounding box center [624, 158] width 306 height 23
paste input "*"
type input "**********"
click at [502, 182] on label "AACI173 - S39 - S39 - 168cxs - 4750kg (C: 168,00 - P: 4750,00) (VD)" at bounding box center [364, 181] width 323 height 14
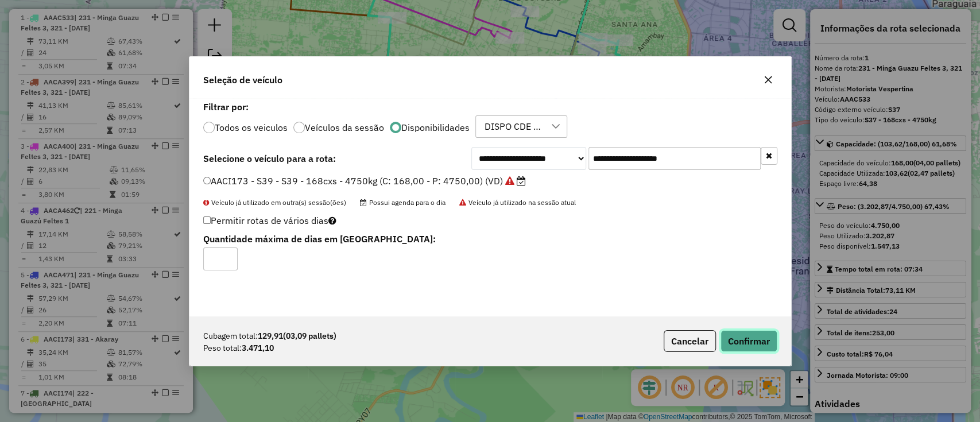
click at [738, 344] on button "Confirmar" at bounding box center [748, 341] width 57 height 22
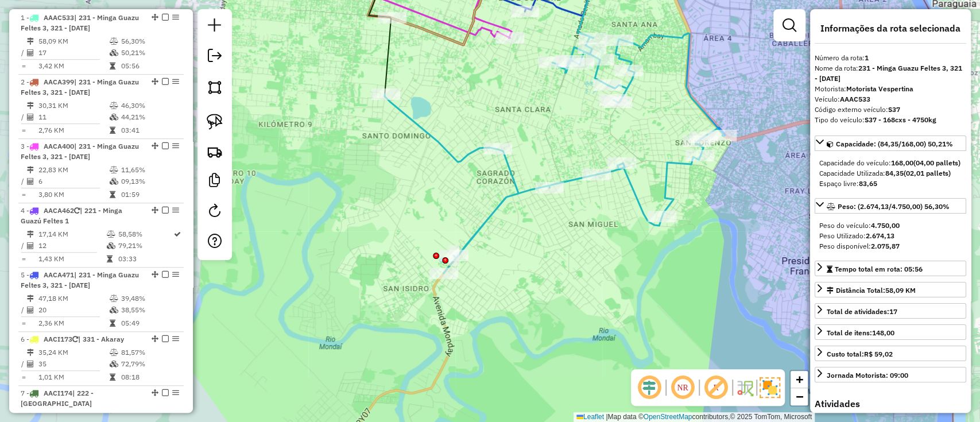
click at [568, 185] on icon at bounding box center [554, 153] width 340 height 240
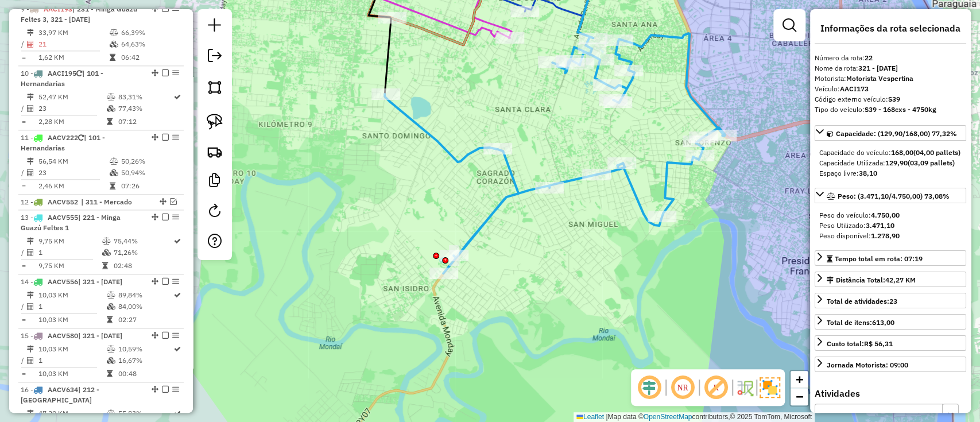
scroll to position [1455, 0]
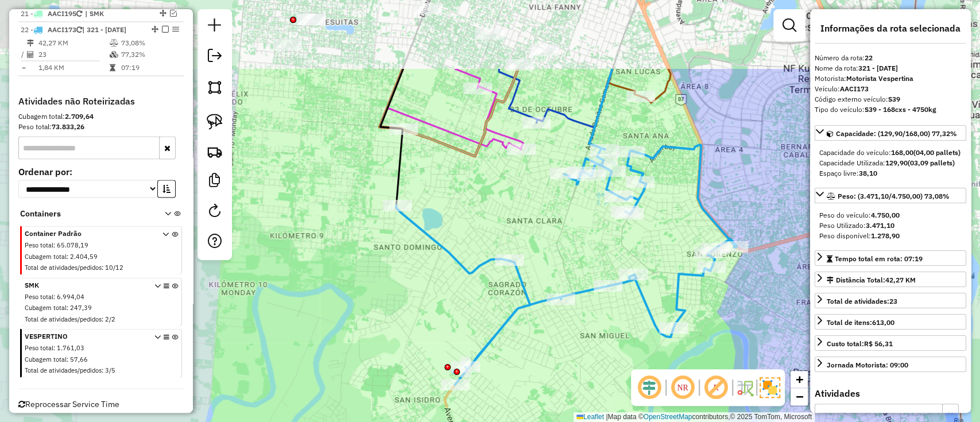
drag, startPoint x: 568, startPoint y: 255, endPoint x: 581, endPoint y: 370, distance: 115.0
click at [581, 370] on div "Janela de atendimento Grade de atendimento Capacidade Transportadoras Veículos …" at bounding box center [490, 211] width 980 height 422
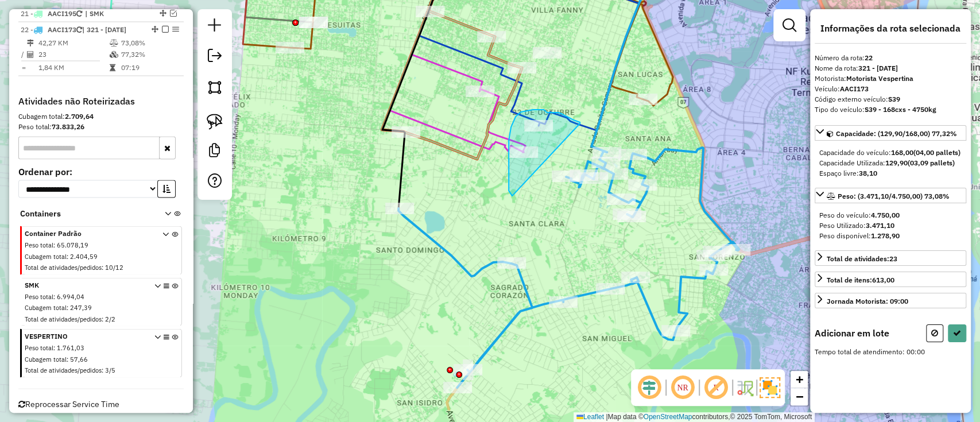
drag, startPoint x: 578, startPoint y: 122, endPoint x: 521, endPoint y: 208, distance: 103.0
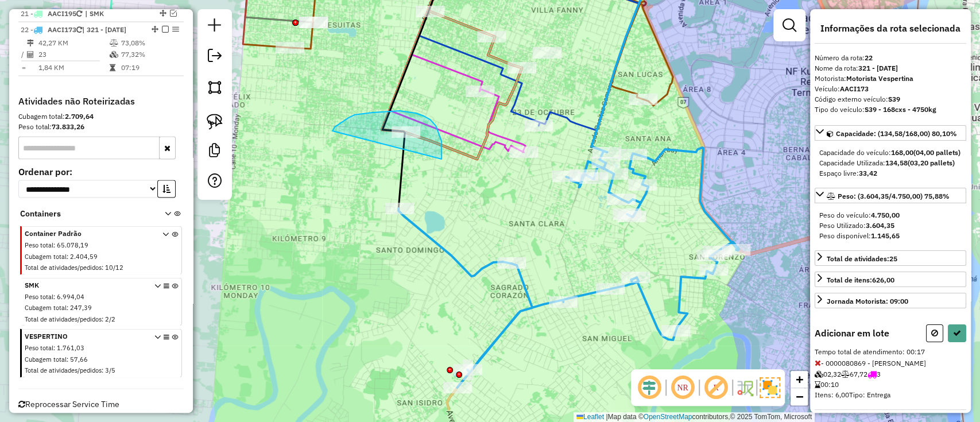
drag, startPoint x: 441, startPoint y: 159, endPoint x: 331, endPoint y: 135, distance: 112.7
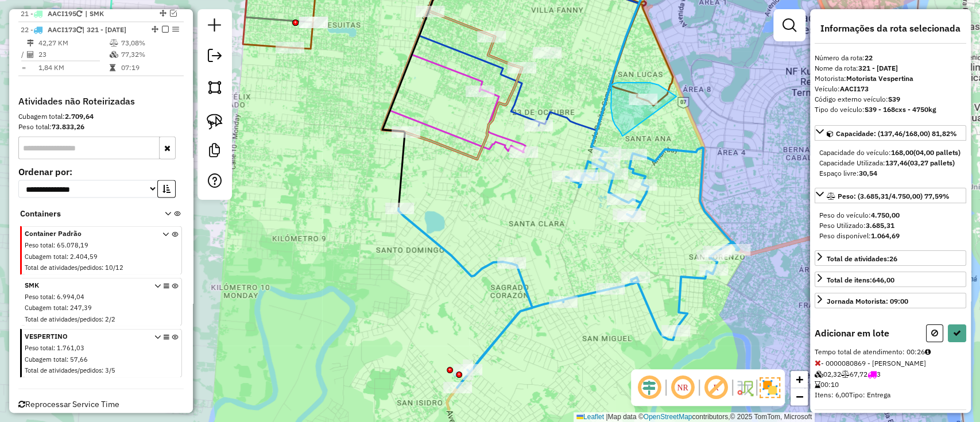
drag, startPoint x: 676, startPoint y: 96, endPoint x: 622, endPoint y: 136, distance: 66.9
select select "**********"
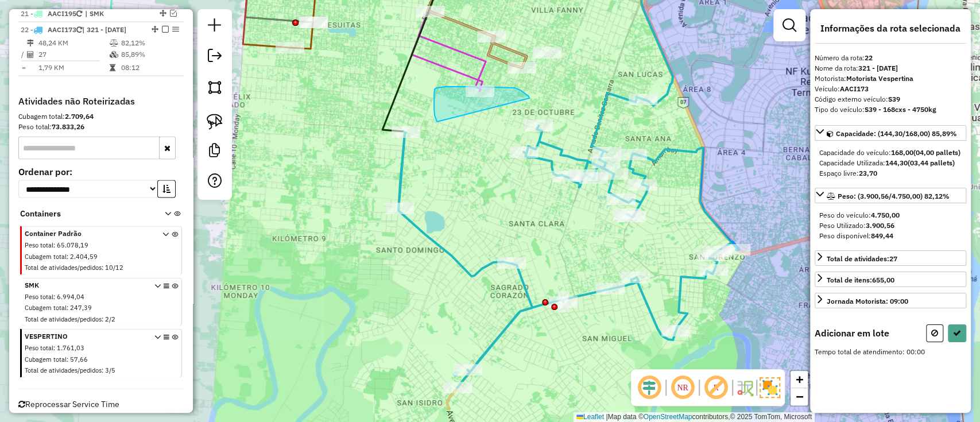
drag, startPoint x: 523, startPoint y: 92, endPoint x: 437, endPoint y: 123, distance: 91.3
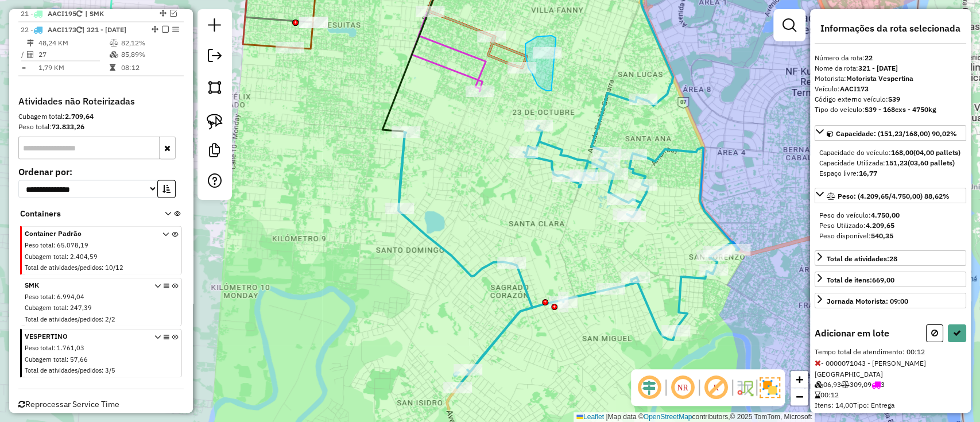
drag, startPoint x: 550, startPoint y: 36, endPoint x: 551, endPoint y: 91, distance: 55.7
click at [551, 91] on div "Rota 9 - Placa AACI193 0000078985 - GLADYS ELIZABETH COLMAN MACHUCA Janela de a…" at bounding box center [490, 211] width 980 height 422
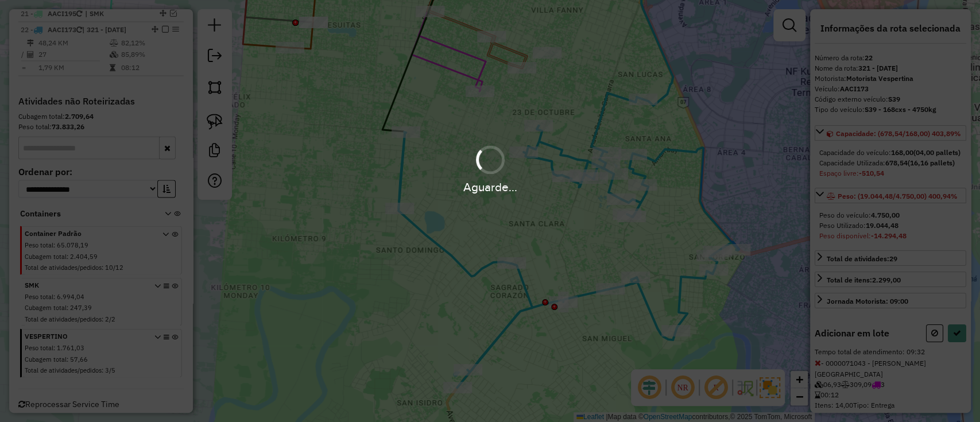
select select "**********"
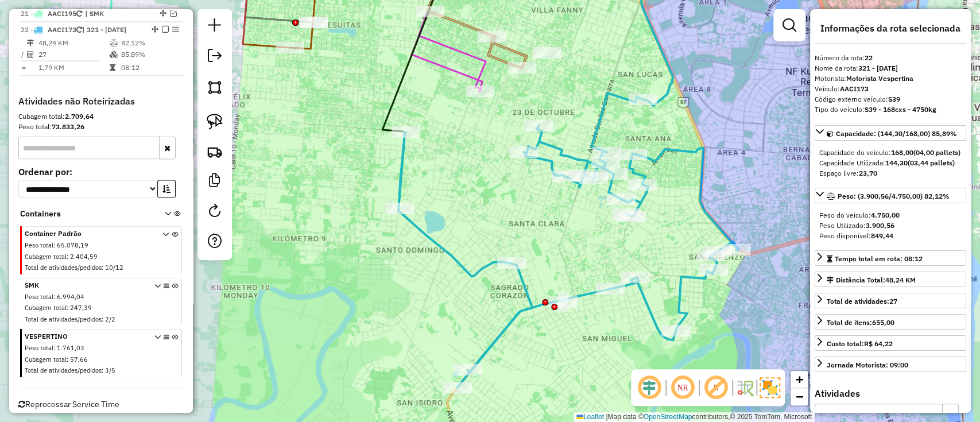
click at [596, 135] on icon at bounding box center [568, 240] width 340 height 294
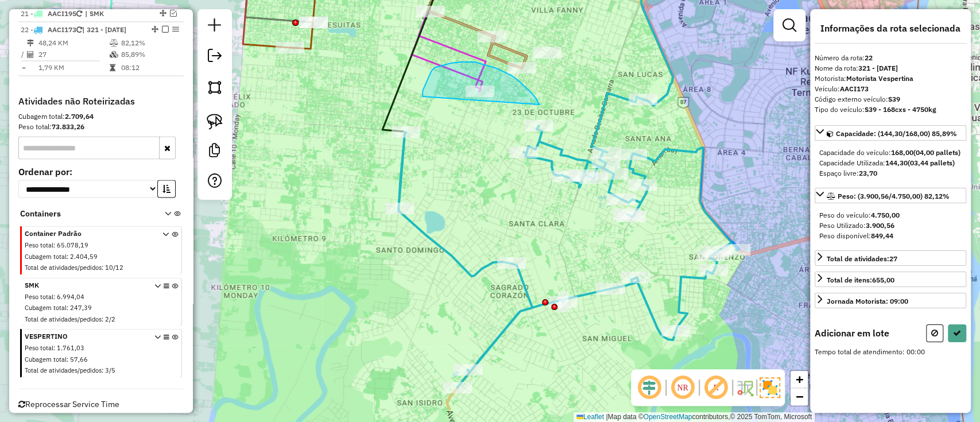
drag, startPoint x: 537, startPoint y: 102, endPoint x: 430, endPoint y: 140, distance: 113.8
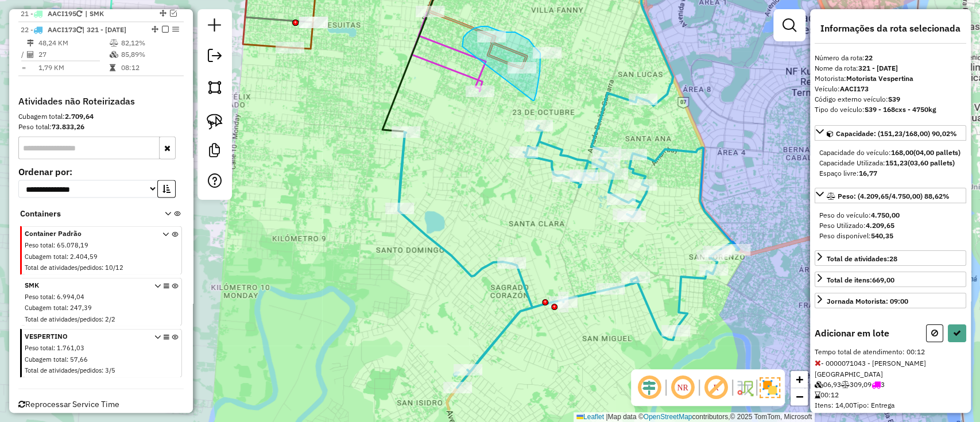
drag, startPoint x: 539, startPoint y: 72, endPoint x: 462, endPoint y: 48, distance: 81.1
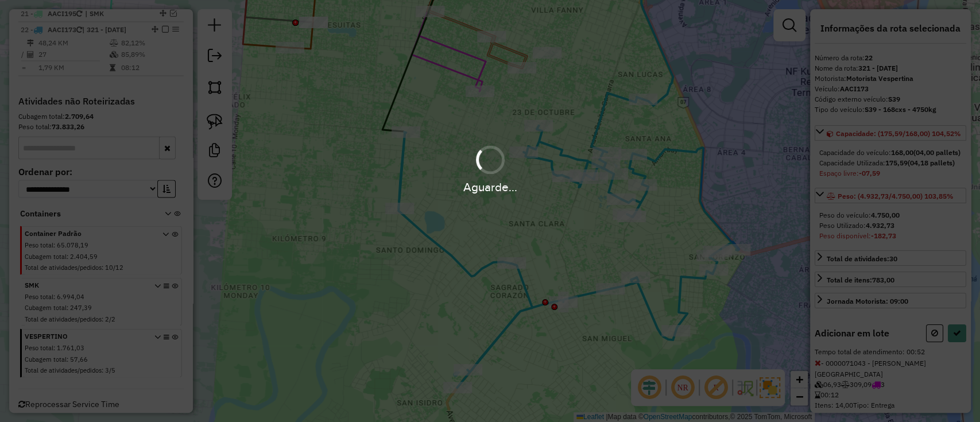
select select "**********"
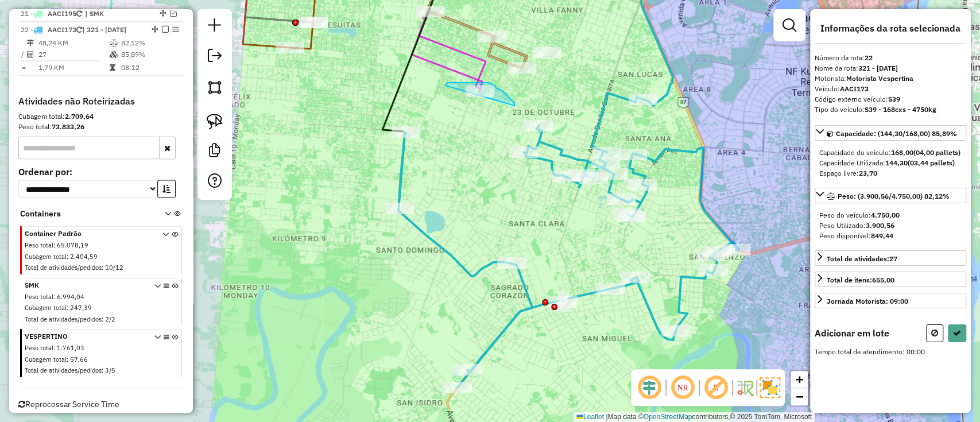
drag, startPoint x: 506, startPoint y: 94, endPoint x: 446, endPoint y: 110, distance: 61.7
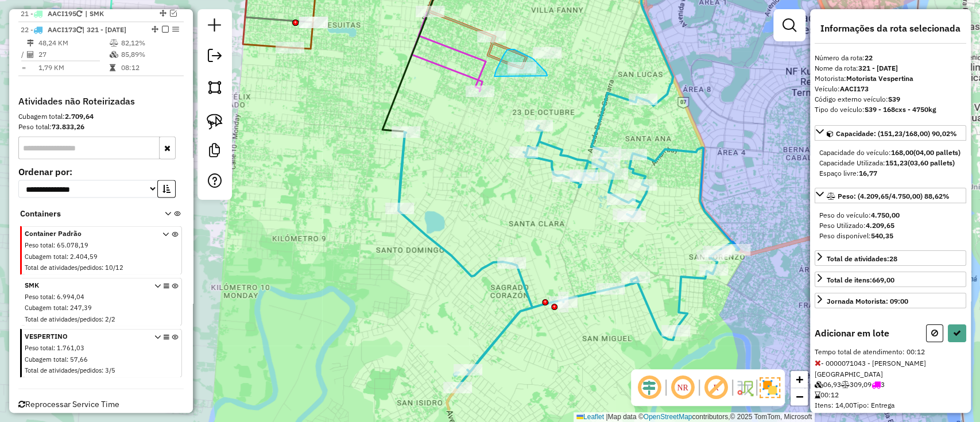
drag, startPoint x: 547, startPoint y: 75, endPoint x: 493, endPoint y: 77, distance: 54.0
select select "**********"
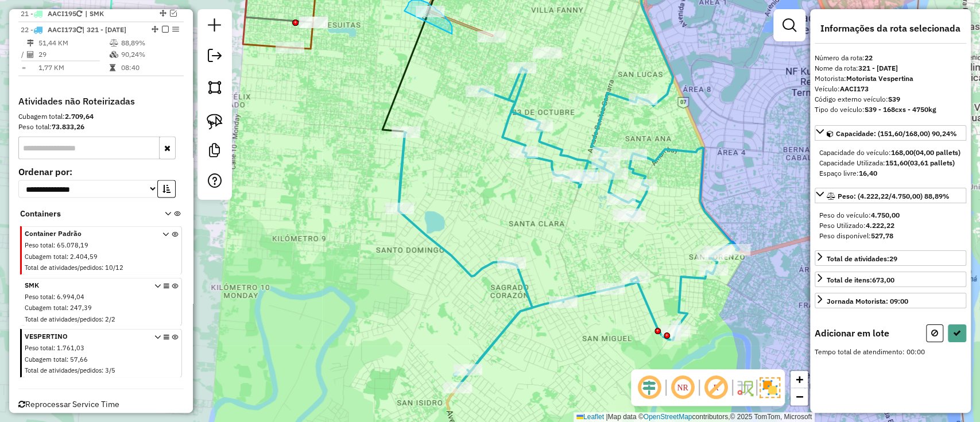
drag, startPoint x: 452, startPoint y: 34, endPoint x: 402, endPoint y: 14, distance: 53.8
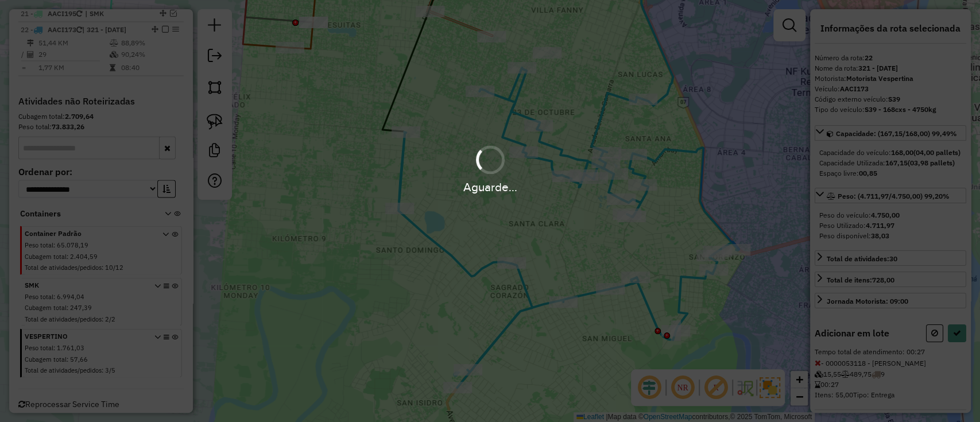
select select "**********"
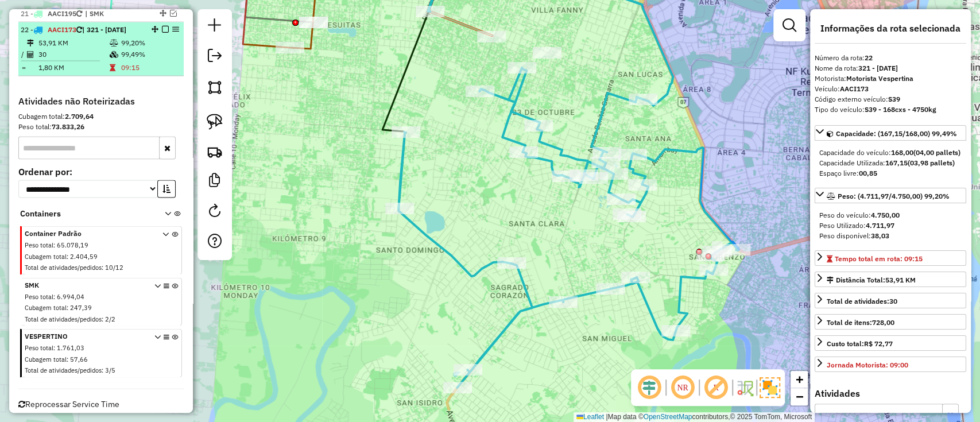
click at [162, 25] on em at bounding box center [165, 28] width 7 height 7
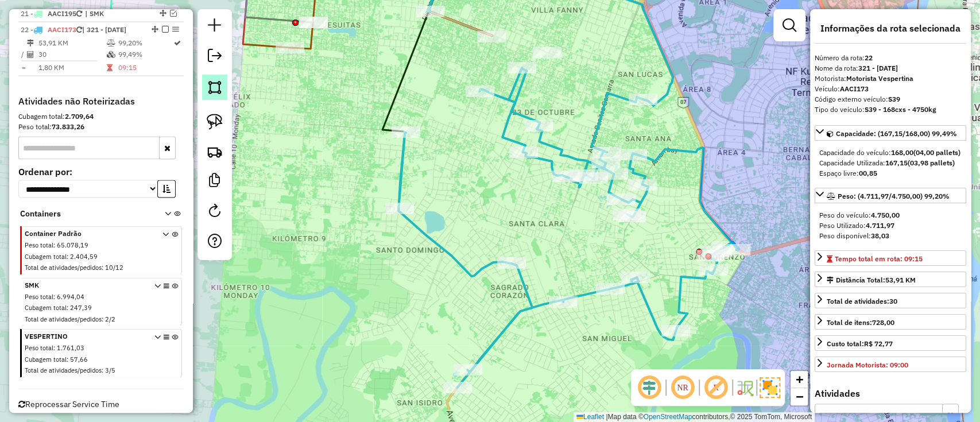
scroll to position [1427, 0]
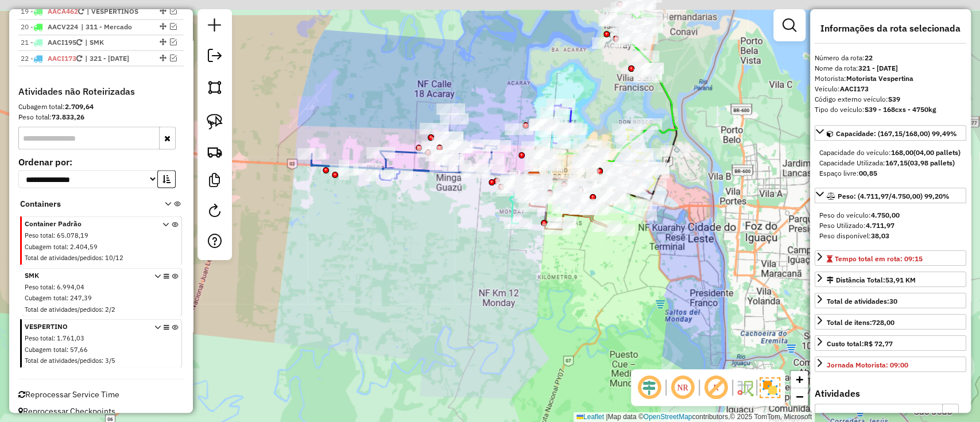
drag, startPoint x: 631, startPoint y: 224, endPoint x: 608, endPoint y: 299, distance: 78.6
click at [609, 299] on div "Janela de atendimento Grade de atendimento Capacidade Transportadoras Veículos …" at bounding box center [490, 211] width 980 height 422
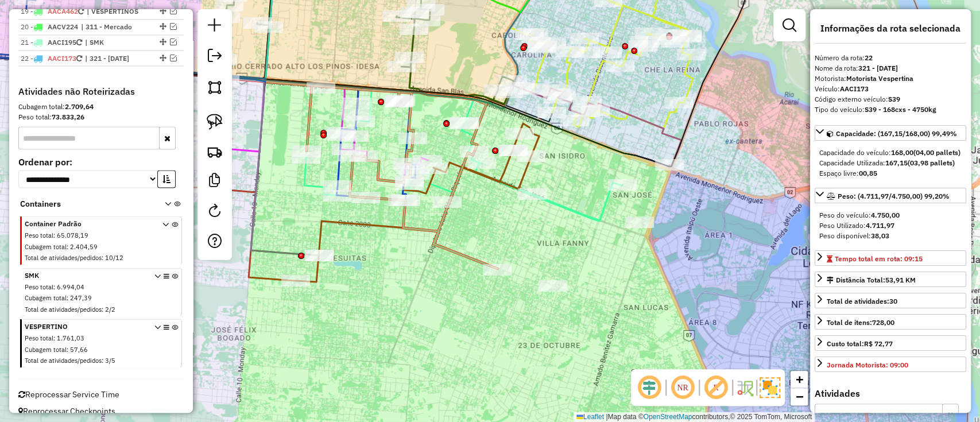
drag, startPoint x: 626, startPoint y: 271, endPoint x: 573, endPoint y: 250, distance: 56.7
click at [573, 250] on div "Janela de atendimento Grade de atendimento Capacidade Transportadoras Veículos …" at bounding box center [490, 211] width 980 height 422
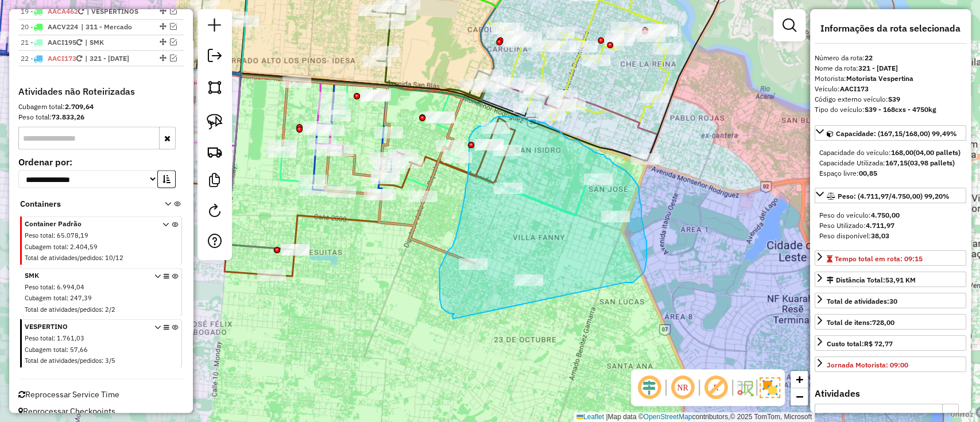
drag, startPoint x: 636, startPoint y: 279, endPoint x: 457, endPoint y: 318, distance: 183.2
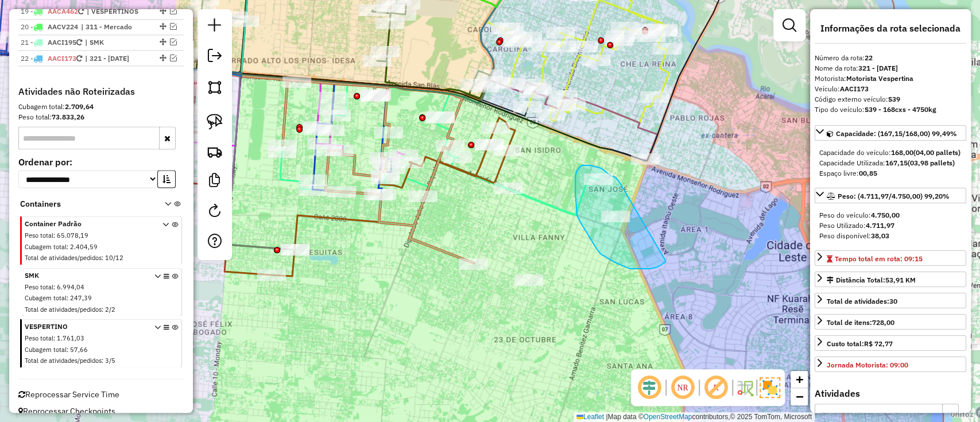
drag, startPoint x: 616, startPoint y: 178, endPoint x: 666, endPoint y: 250, distance: 87.4
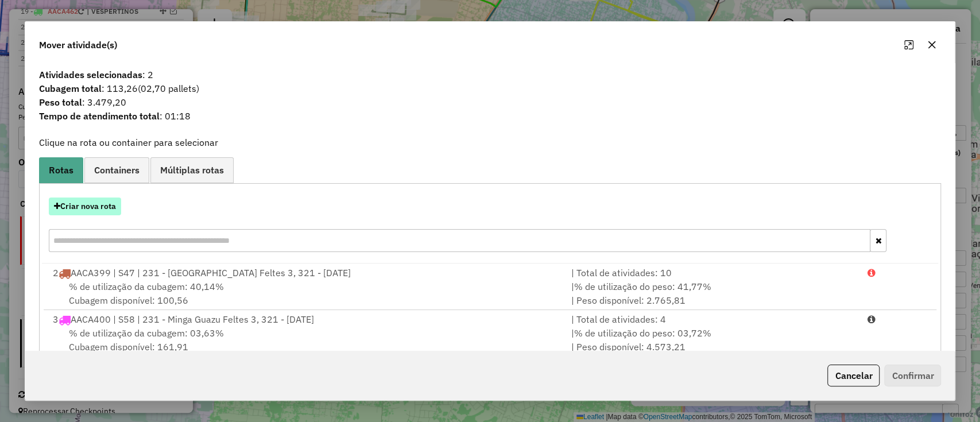
click at [112, 213] on button "Criar nova rota" at bounding box center [85, 206] width 72 height 18
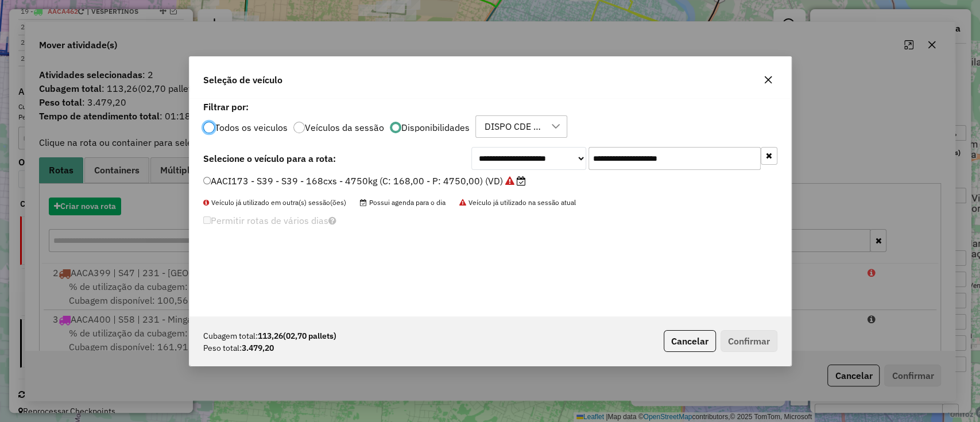
scroll to position [6, 3]
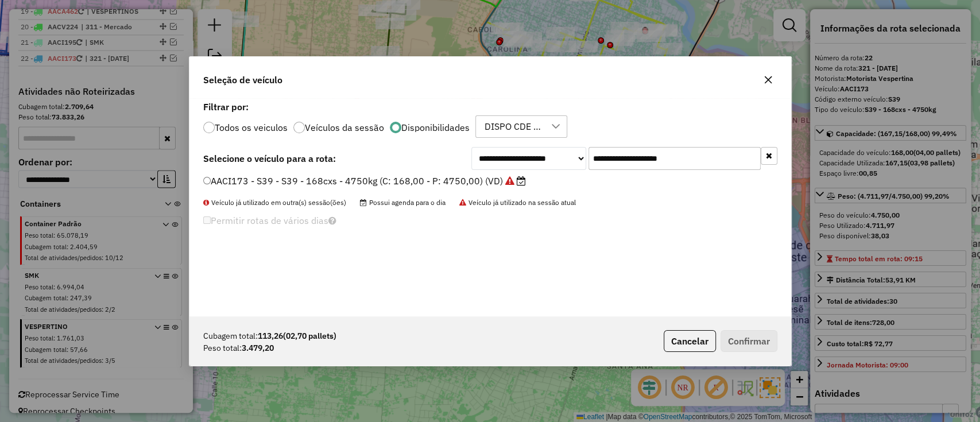
drag, startPoint x: 541, startPoint y: 161, endPoint x: 375, endPoint y: 163, distance: 165.9
click at [375, 163] on div "**********" at bounding box center [490, 158] width 574 height 23
paste input "text"
type input "**********"
click at [485, 178] on label "AACV242 - S61 - S61 - 252cxs - 7400kg (C: 252,00 - P: 7400,00) (VD)" at bounding box center [359, 181] width 313 height 14
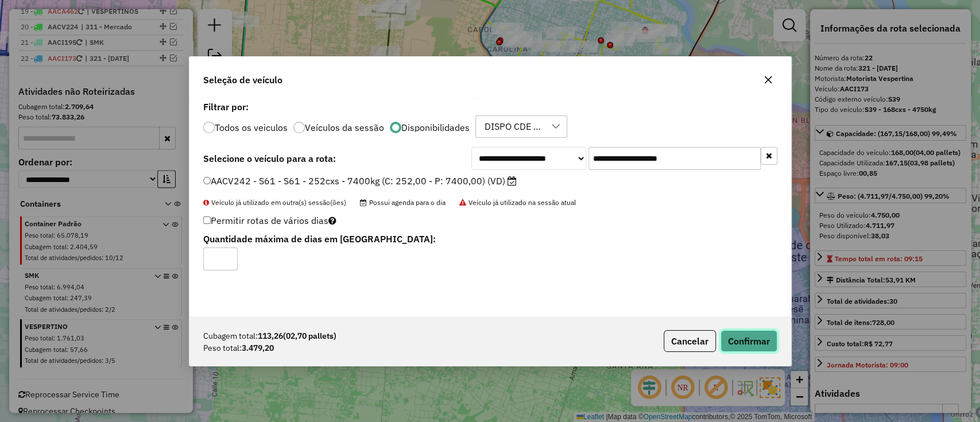
click at [738, 349] on button "Confirmar" at bounding box center [748, 341] width 57 height 22
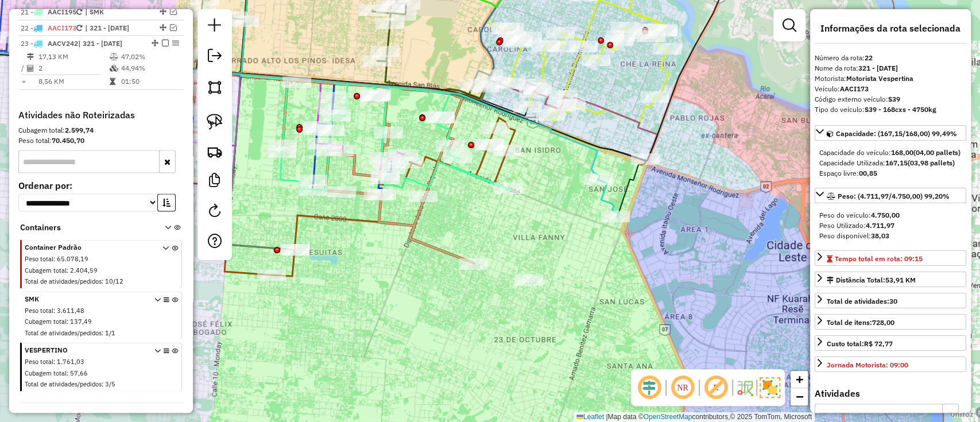
scroll to position [1455, 0]
click at [607, 193] on icon at bounding box center [607, 198] width 21 height 38
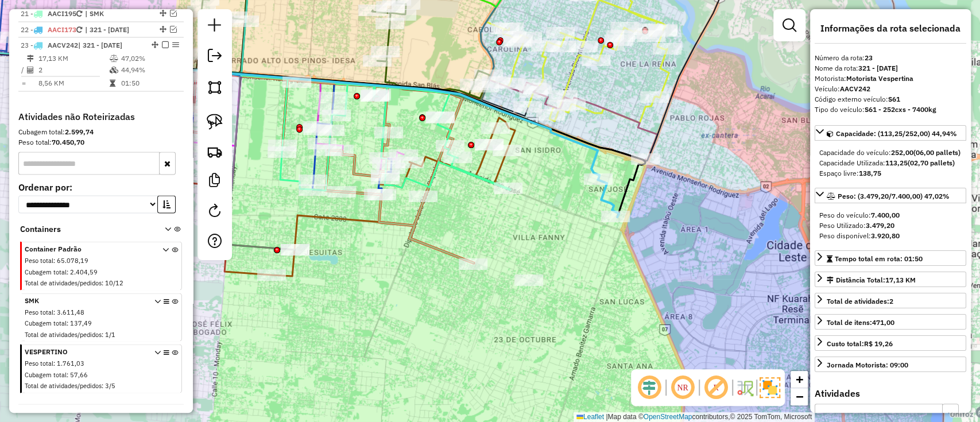
scroll to position [1471, 0]
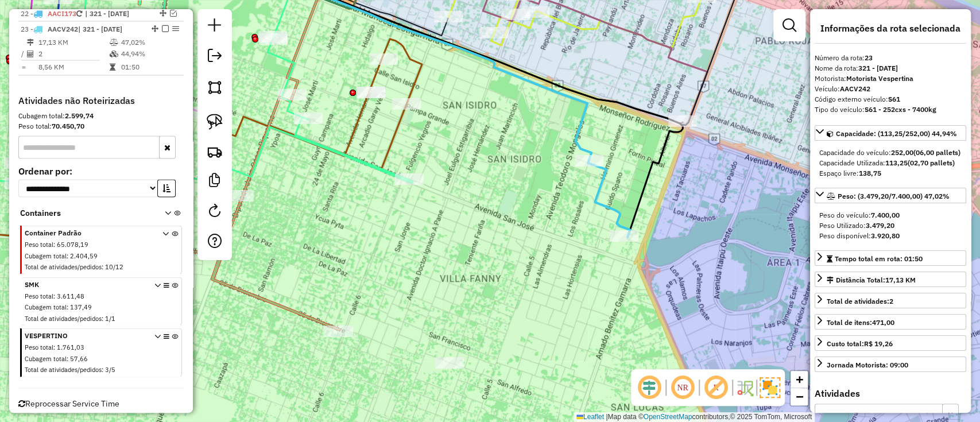
click at [599, 227] on div "Janela de atendimento Grade de atendimento Capacidade Transportadoras Veículos …" at bounding box center [490, 211] width 980 height 422
click at [620, 212] on icon at bounding box center [609, 199] width 42 height 76
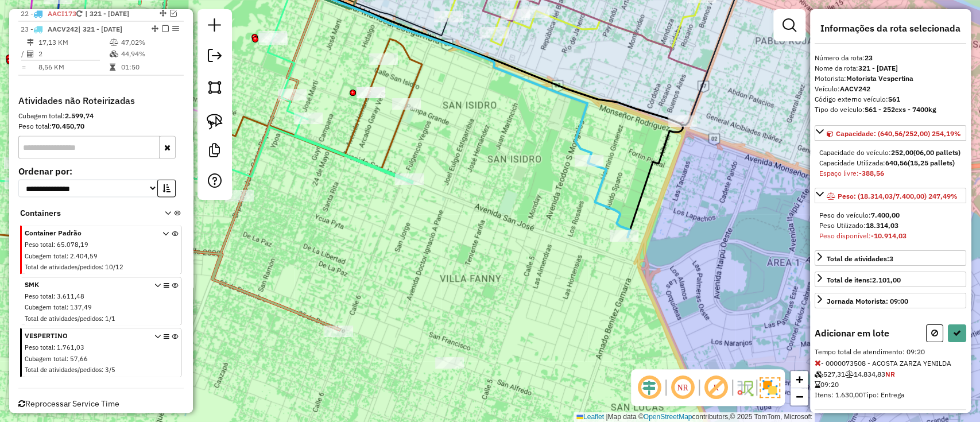
select select "**********"
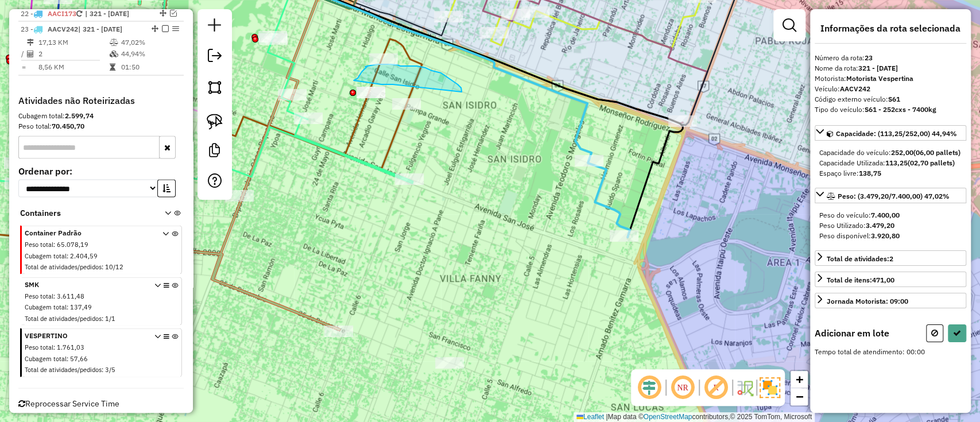
drag, startPoint x: 461, startPoint y: 88, endPoint x: 398, endPoint y: 81, distance: 63.5
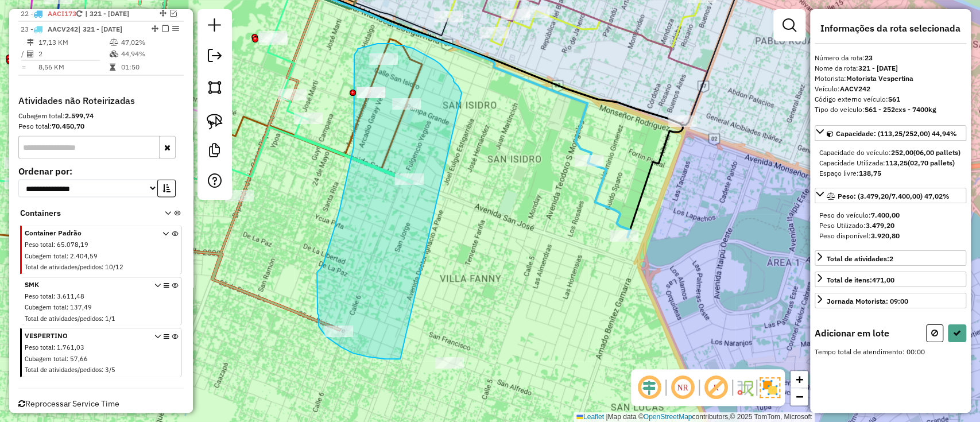
drag, startPoint x: 453, startPoint y: 79, endPoint x: 404, endPoint y: 360, distance: 285.5
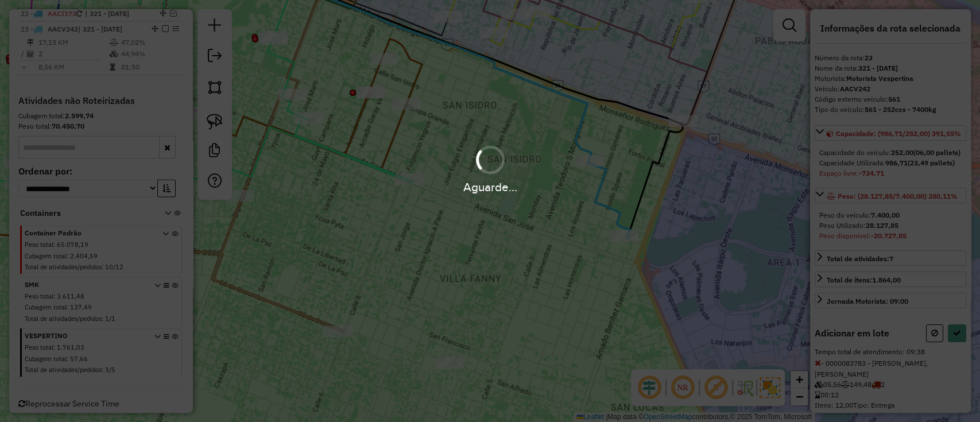
select select "**********"
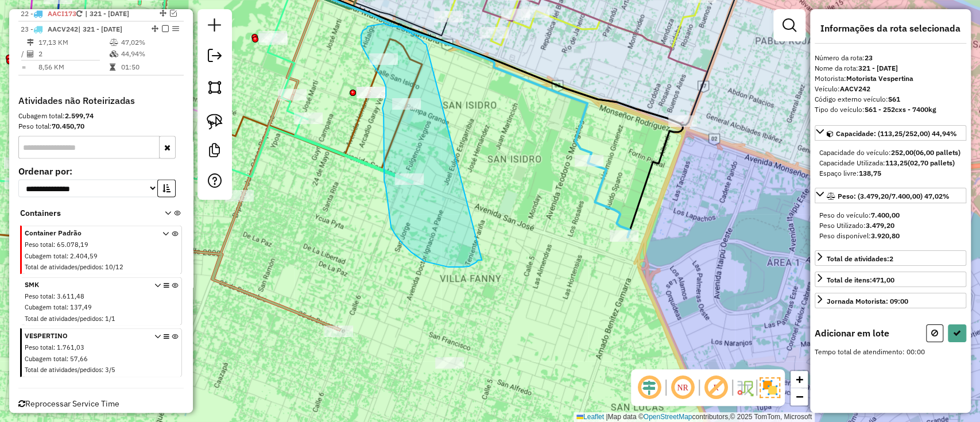
drag, startPoint x: 426, startPoint y: 44, endPoint x: 483, endPoint y: 260, distance: 223.3
click at [482, 260] on div "Janela de atendimento Grade de atendimento Capacidade Transportadoras Veículos …" at bounding box center [490, 211] width 980 height 422
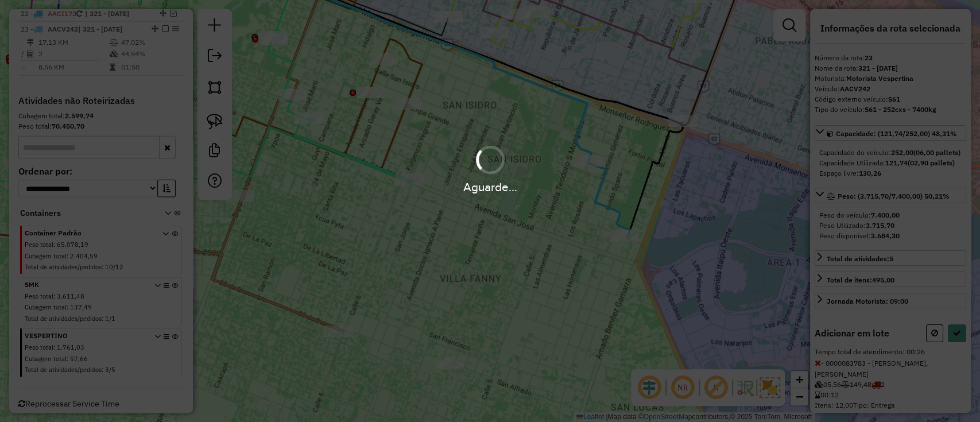
select select "**********"
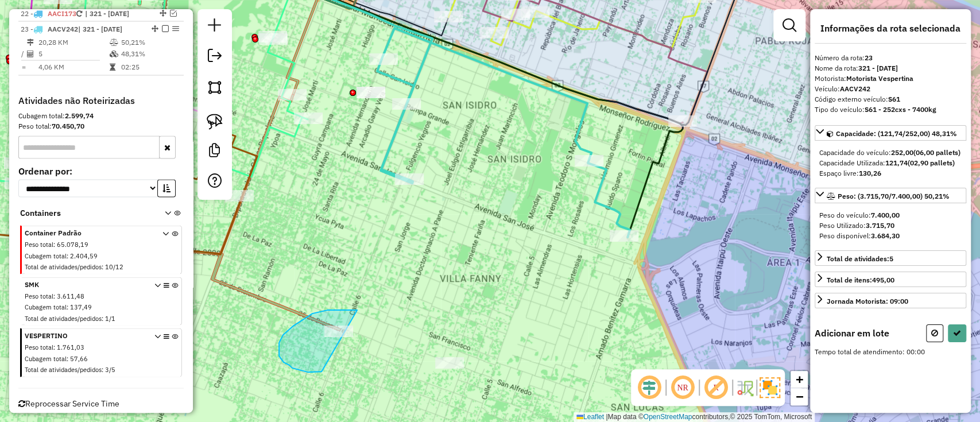
drag, startPoint x: 357, startPoint y: 310, endPoint x: 321, endPoint y: 371, distance: 71.0
click at [321, 371] on div "Janela de atendimento Grade de atendimento Capacidade Transportadoras Veículos …" at bounding box center [490, 211] width 980 height 422
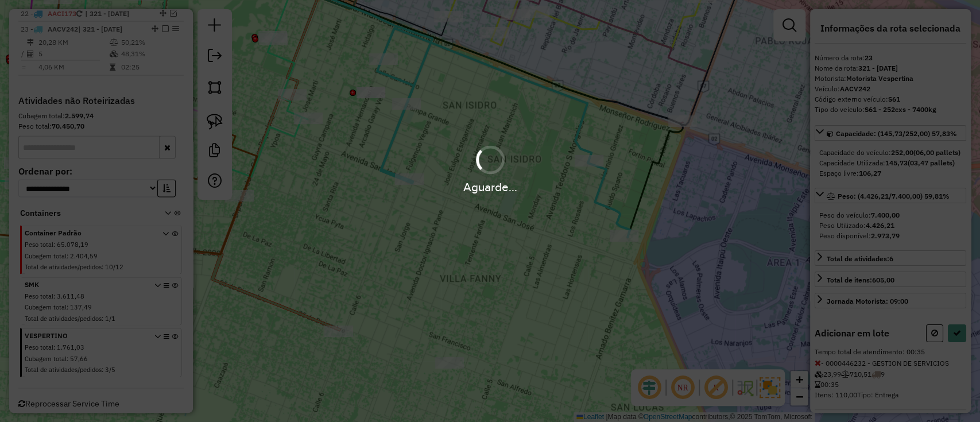
select select "**********"
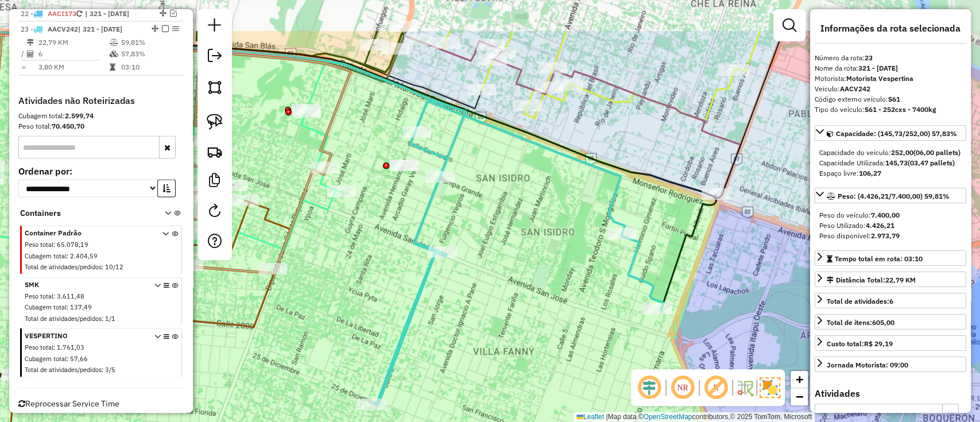
drag, startPoint x: 476, startPoint y: 271, endPoint x: 478, endPoint y: 277, distance: 6.2
click at [484, 291] on div "Janela de atendimento Grade de atendimento Capacidade Transportadoras Veículos …" at bounding box center [490, 211] width 980 height 422
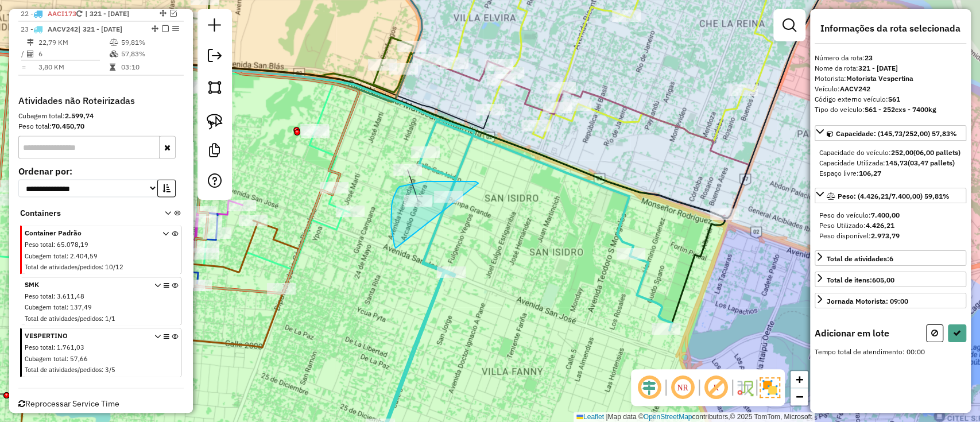
drag, startPoint x: 472, startPoint y: 181, endPoint x: 409, endPoint y: 258, distance: 99.5
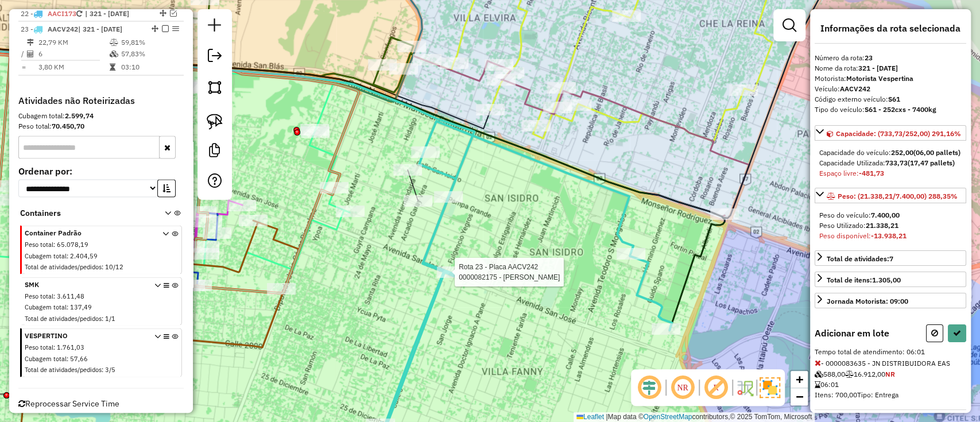
select select "**********"
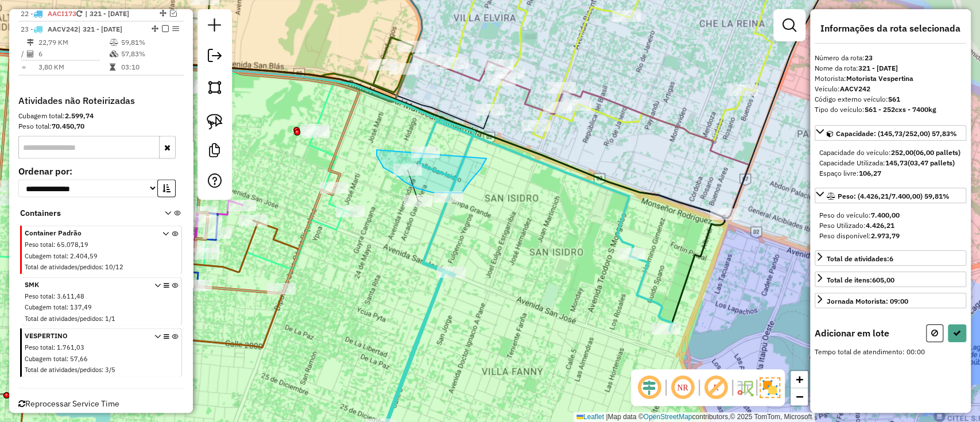
drag, startPoint x: 376, startPoint y: 152, endPoint x: 484, endPoint y: 156, distance: 107.4
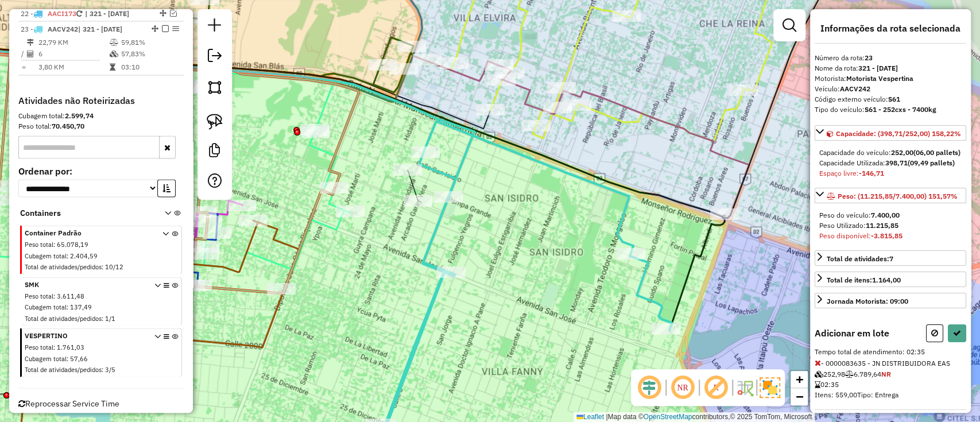
select select "**********"
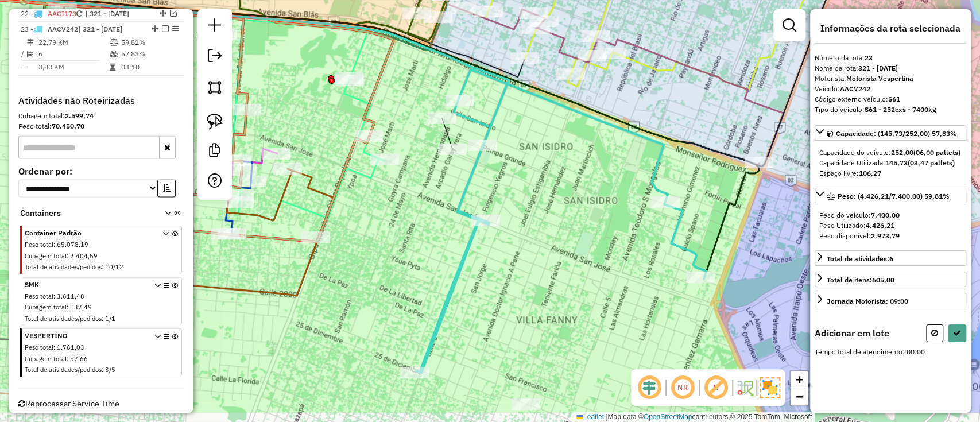
drag, startPoint x: 492, startPoint y: 255, endPoint x: 519, endPoint y: 193, distance: 66.8
click at [519, 193] on div "Janela de atendimento Grade de atendimento Capacidade Transportadoras Veículos …" at bounding box center [490, 211] width 980 height 422
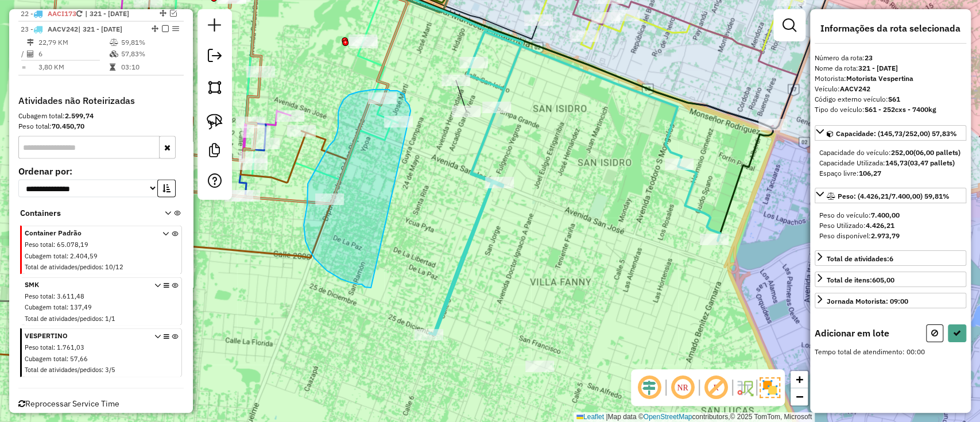
drag, startPoint x: 405, startPoint y: 100, endPoint x: 373, endPoint y: 289, distance: 191.5
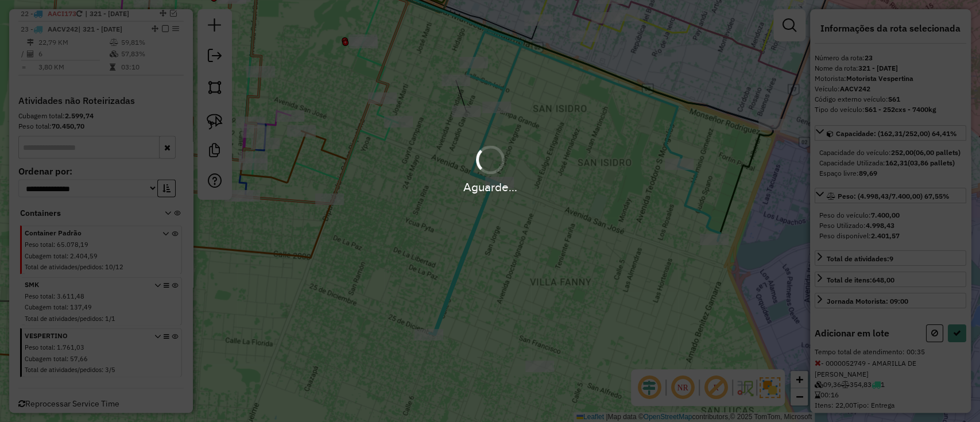
select select "**********"
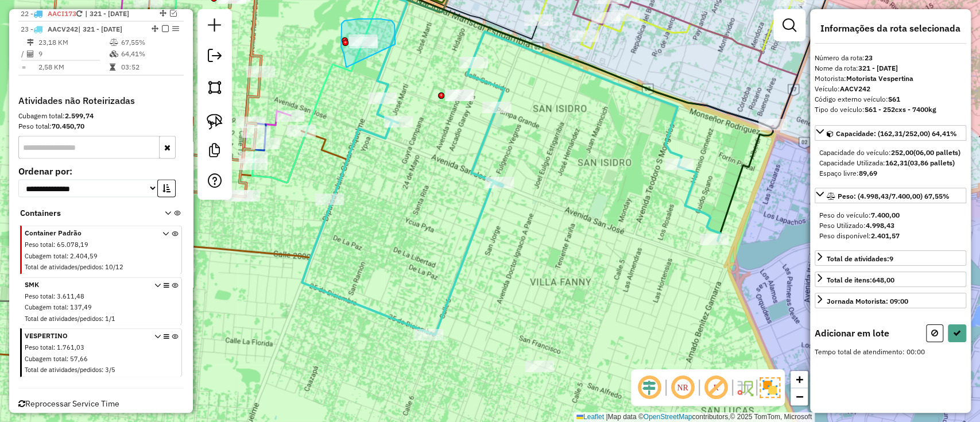
drag, startPoint x: 395, startPoint y: 30, endPoint x: 358, endPoint y: 78, distance: 60.1
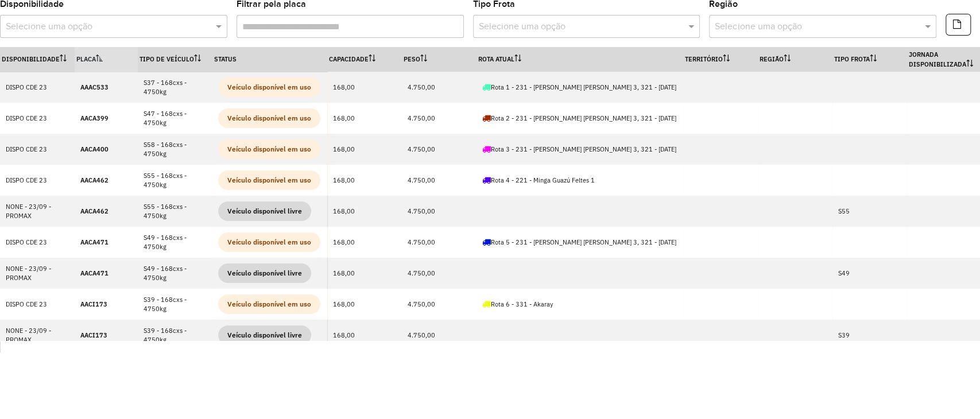
click at [597, 65] on th "Rota Atual" at bounding box center [579, 59] width 207 height 25
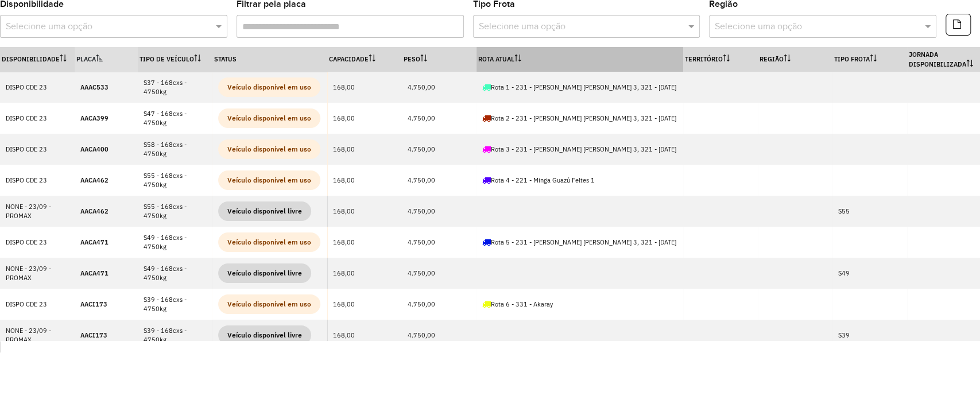
click at [600, 65] on th "Rota Atual" at bounding box center [579, 59] width 207 height 25
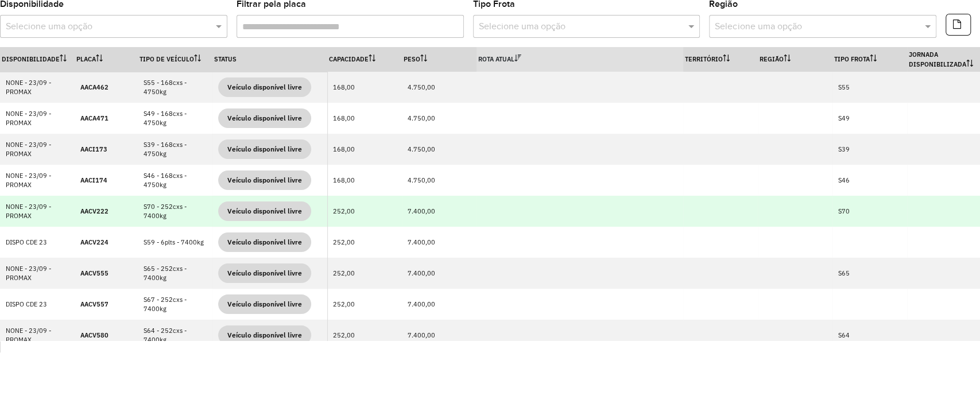
click at [95, 211] on strong "AACV222" at bounding box center [94, 211] width 28 height 8
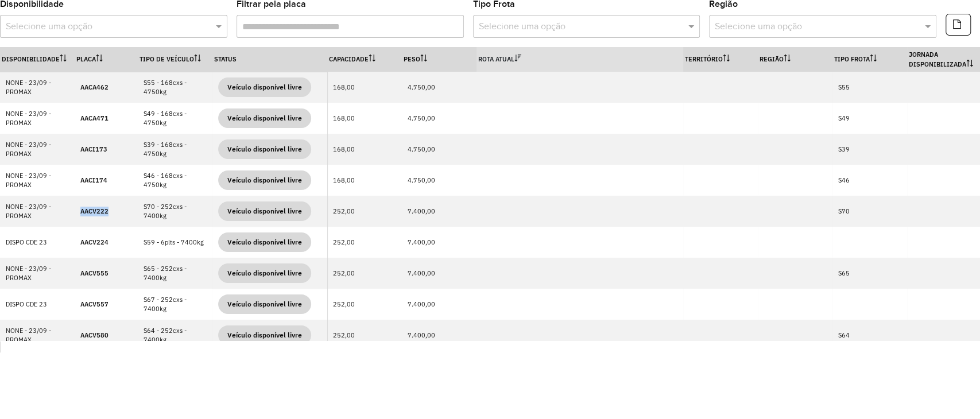
copy strong "AACV222"
click at [505, 57] on th "Rota Atual" at bounding box center [579, 59] width 207 height 25
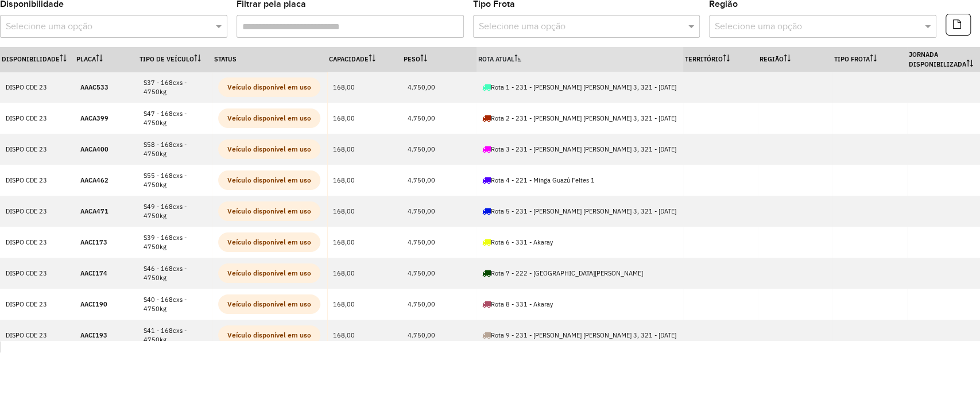
click at [505, 57] on th "Rota Atual" at bounding box center [579, 59] width 207 height 25
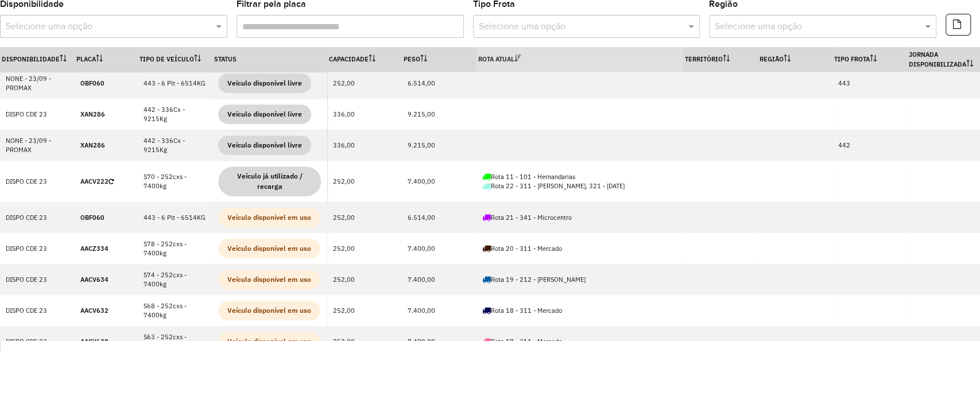
scroll to position [230, 0]
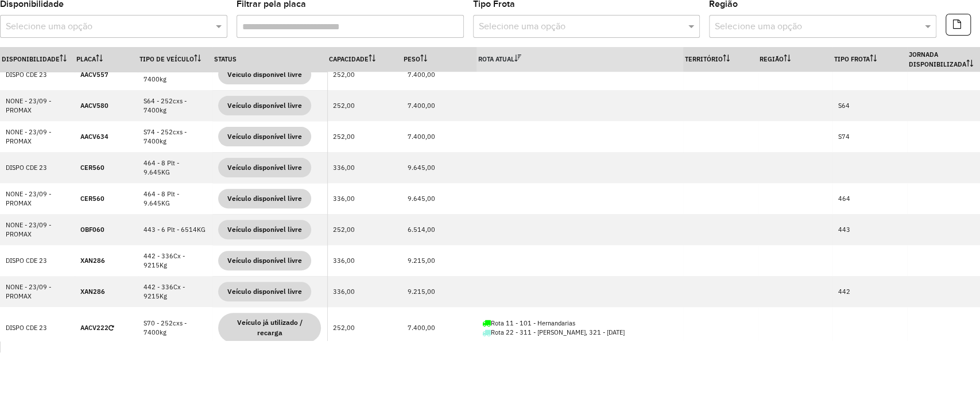
click at [522, 47] on th "Rota Atual" at bounding box center [579, 59] width 207 height 25
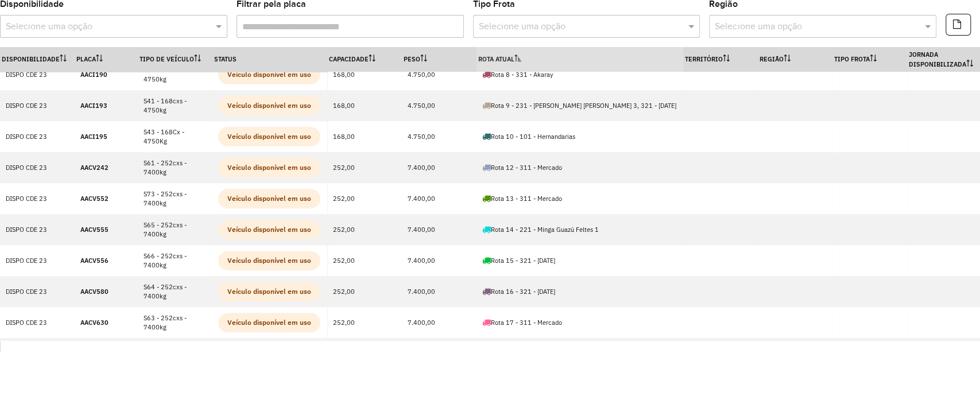
scroll to position [0, 0]
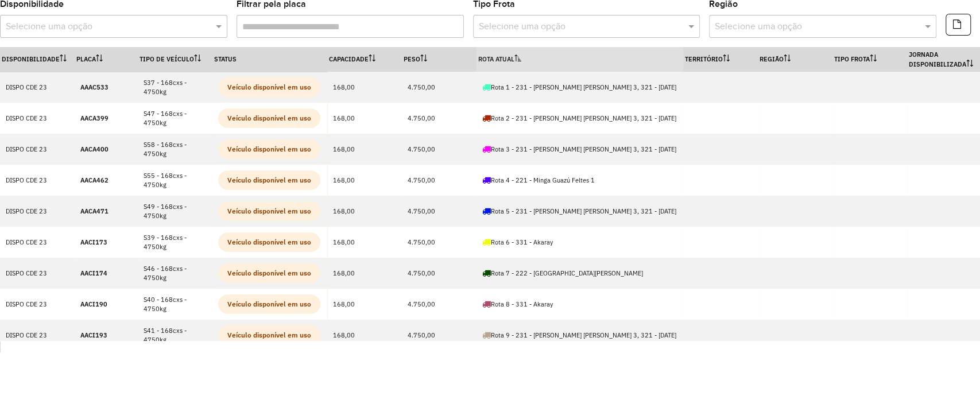
click at [522, 47] on th "Rota Atual" at bounding box center [579, 59] width 207 height 25
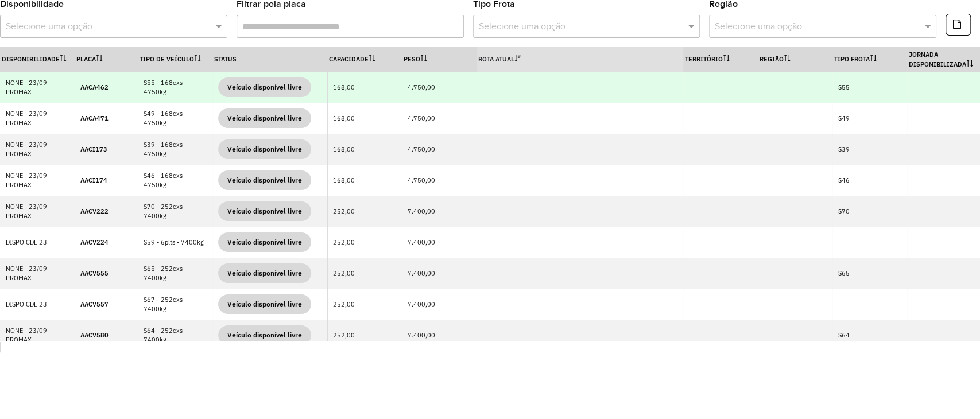
click at [174, 88] on td "S55 - 168cxs - 4750kg" at bounding box center [175, 87] width 75 height 31
click at [80, 88] on strong "AACA462" at bounding box center [94, 87] width 28 height 8
click at [81, 88] on strong "AACA462" at bounding box center [94, 87] width 28 height 8
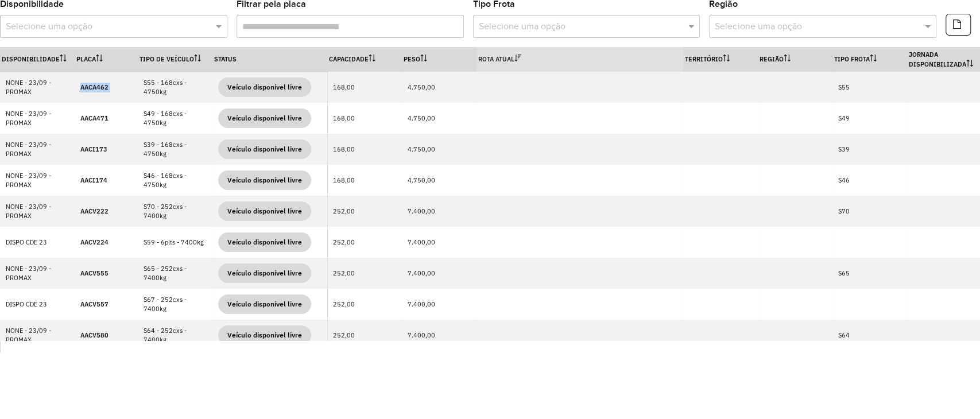
copy strong "AACA462"
click at [188, 29] on input "text" at bounding box center [102, 27] width 193 height 14
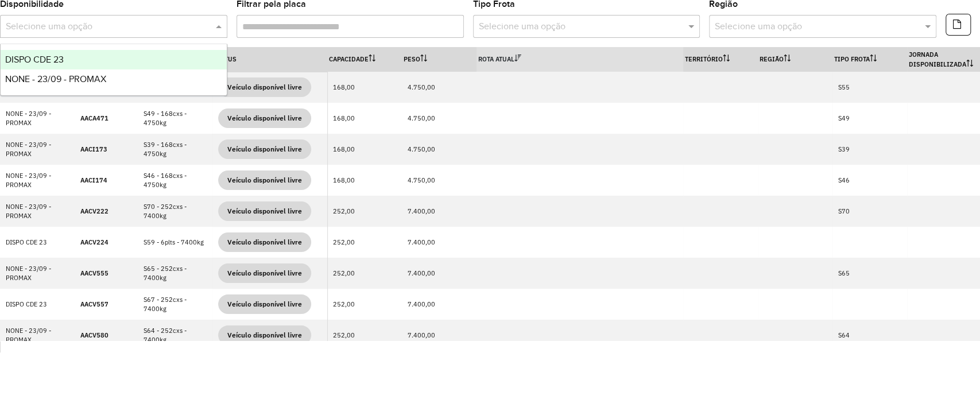
click at [145, 61] on div "DISPO CDE 23" at bounding box center [114, 60] width 226 height 20
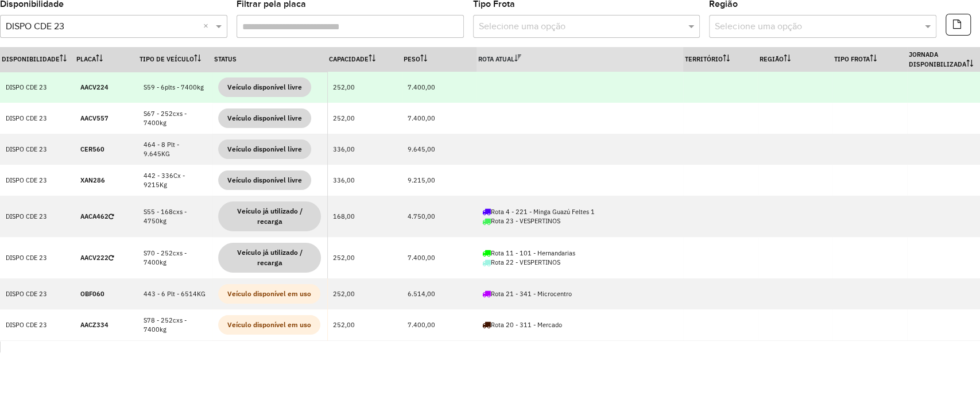
click at [96, 81] on td "AACV224" at bounding box center [106, 87] width 63 height 31
click at [94, 82] on td "AACV224" at bounding box center [106, 87] width 63 height 31
click at [92, 83] on strong "AACV224" at bounding box center [94, 87] width 28 height 8
click at [92, 90] on strong "AACV224" at bounding box center [94, 87] width 28 height 8
click at [94, 80] on td "AACV224" at bounding box center [106, 87] width 63 height 31
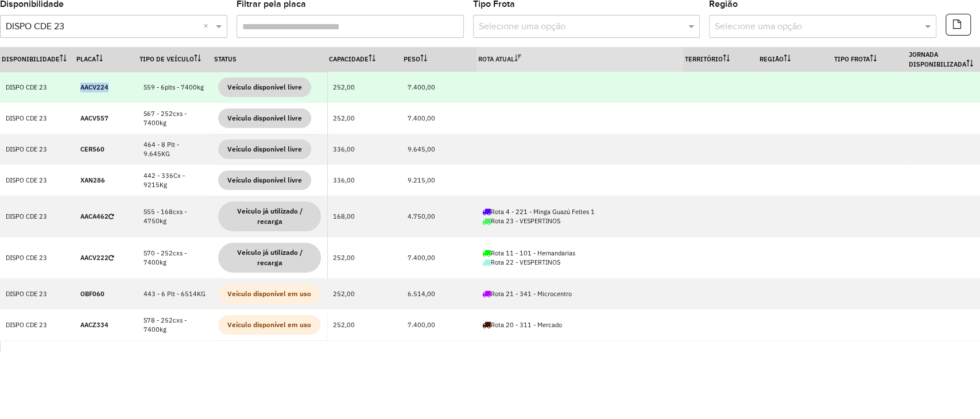
click at [92, 80] on td "AACV224" at bounding box center [106, 87] width 63 height 31
click at [87, 85] on strong "AACV224" at bounding box center [94, 87] width 28 height 8
click at [99, 86] on strong "AACV224" at bounding box center [94, 87] width 28 height 8
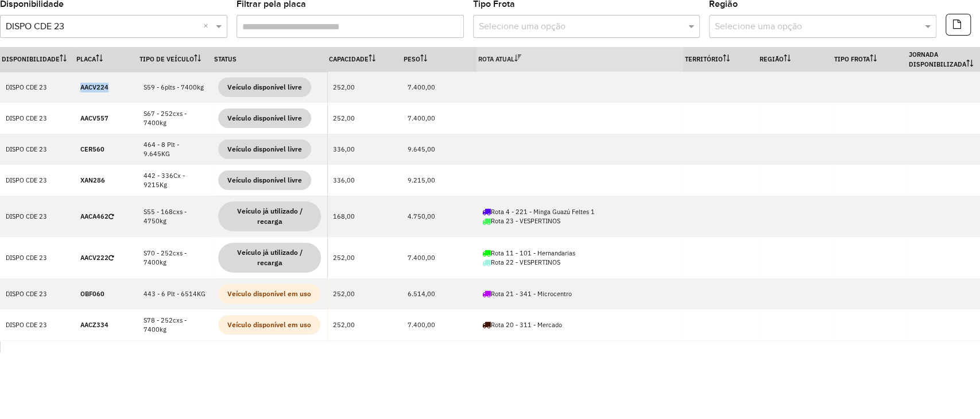
copy strong "AACV224"
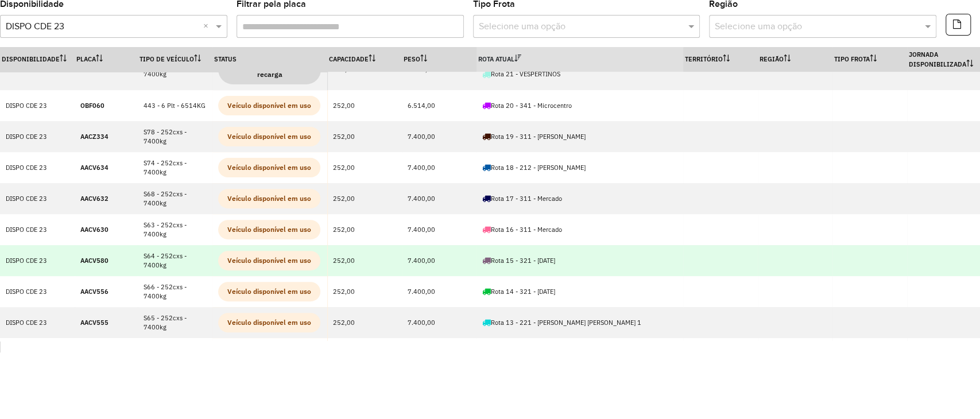
scroll to position [382, 0]
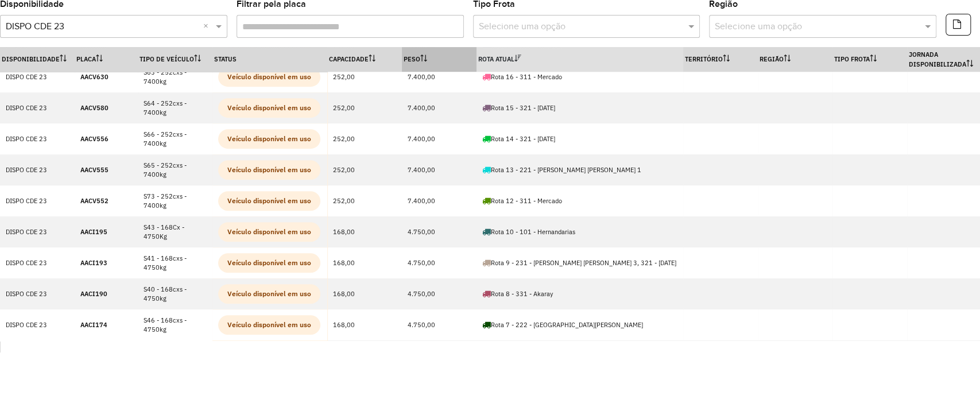
click at [417, 48] on th "Peso" at bounding box center [439, 59] width 75 height 25
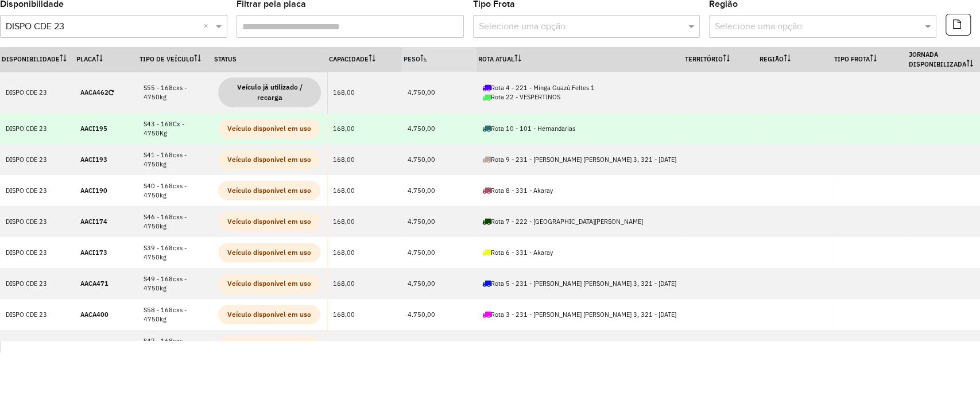
drag, startPoint x: 158, startPoint y: 131, endPoint x: 140, endPoint y: 122, distance: 19.8
click at [140, 122] on td "S43 - 168Cx - 4750Kg" at bounding box center [175, 128] width 75 height 31
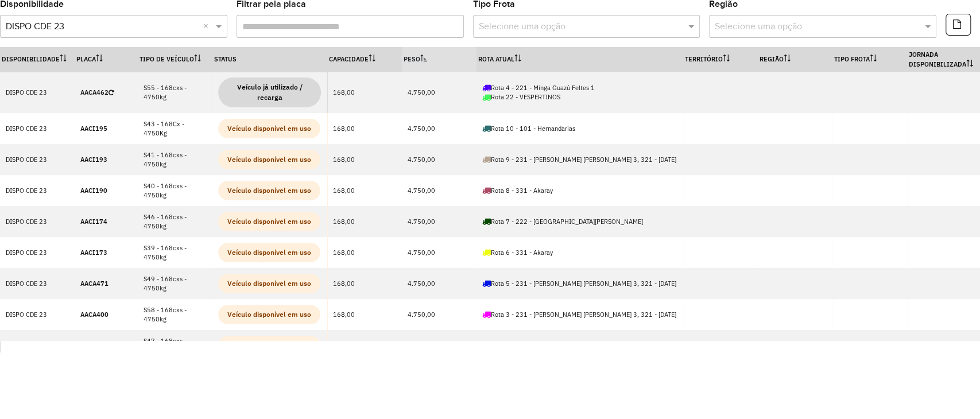
copy td "S43 - 168Cx - 4750Kg"
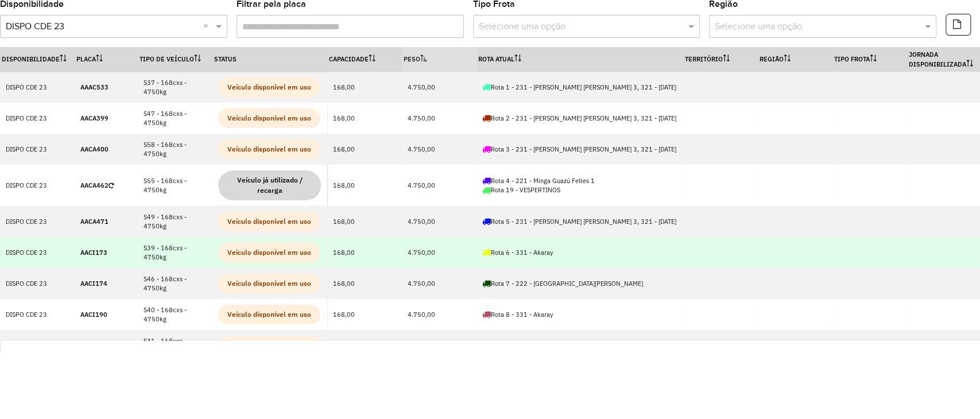
drag, startPoint x: 165, startPoint y: 254, endPoint x: 126, endPoint y: 247, distance: 39.6
click at [126, 247] on tr "DISPO CDE 23 AACI173 S39 - 168cxs - 4750kg Veículo disponível em uso 168,00 4.7…" at bounding box center [602, 252] width 1205 height 31
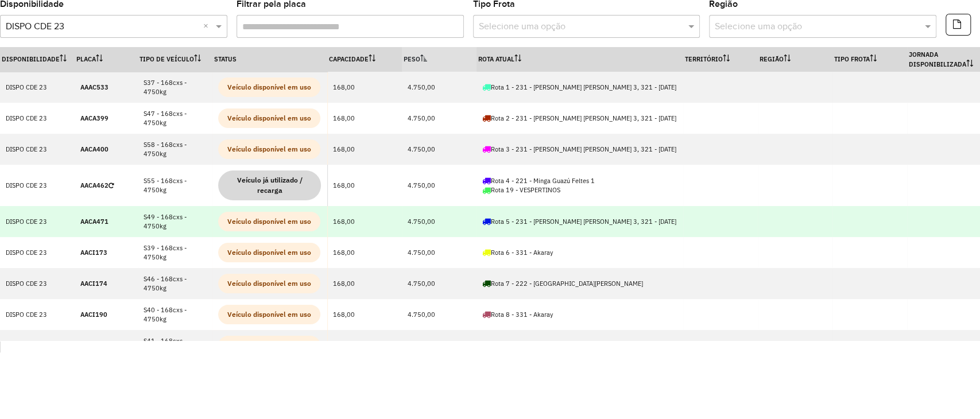
copy tr "S39 - 168cxs - 4750kg"
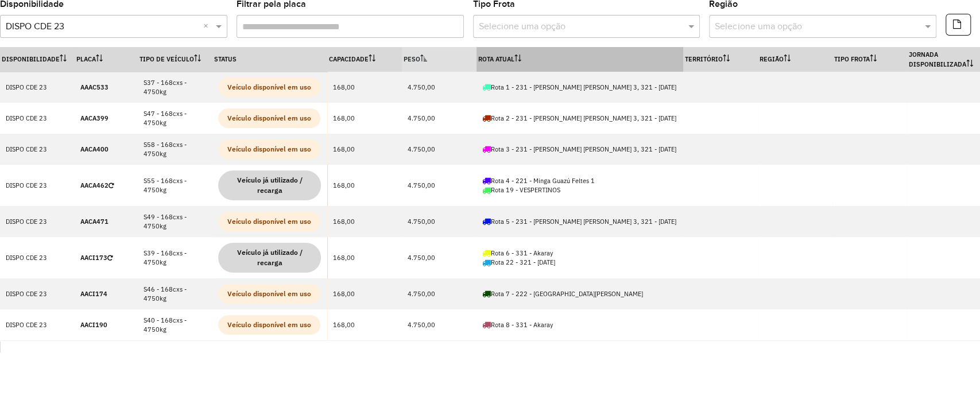
click at [538, 60] on th "Rota Atual" at bounding box center [579, 59] width 207 height 25
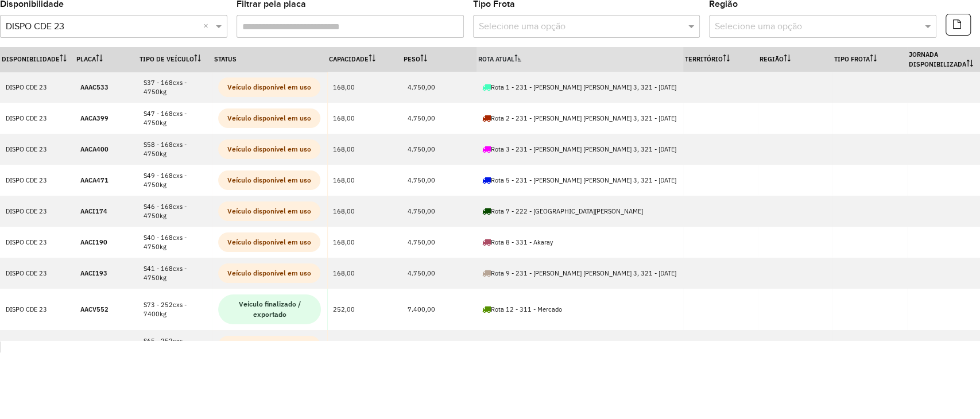
click at [539, 60] on th "Rota Atual" at bounding box center [579, 59] width 207 height 25
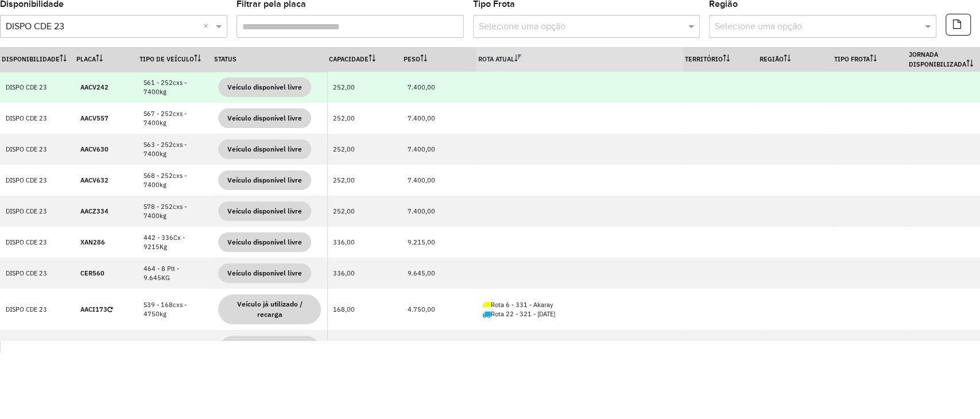
click at [161, 87] on td "S61 - 252cxs - 7400kg" at bounding box center [175, 87] width 75 height 31
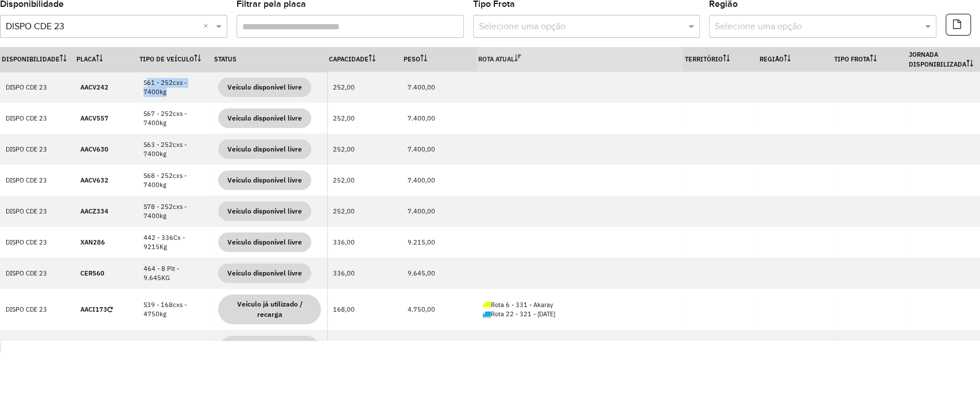
copy td "S61 - 252cxs - 7400kg"
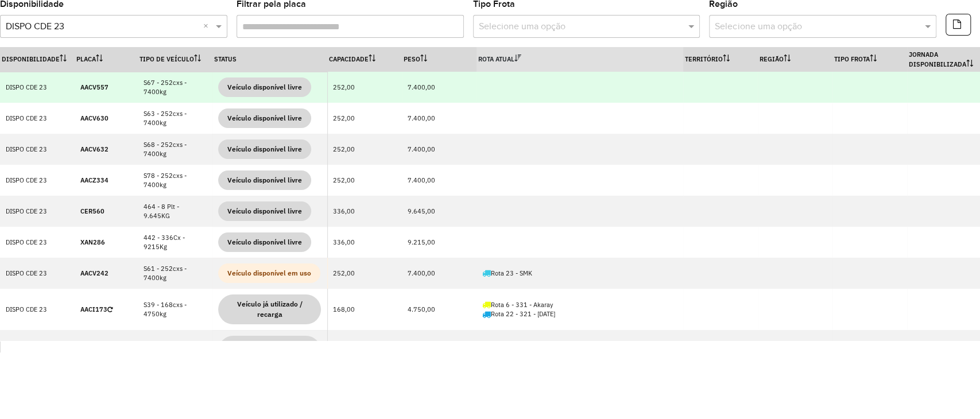
click at [151, 83] on td "S67 - 252cxs - 7400kg" at bounding box center [175, 87] width 75 height 31
drag, startPoint x: 149, startPoint y: 87, endPoint x: 143, endPoint y: 87, distance: 6.3
click at [143, 87] on td "S67 - 252cxs - 7400kg" at bounding box center [175, 87] width 75 height 31
drag, startPoint x: 146, startPoint y: 83, endPoint x: 179, endPoint y: 90, distance: 34.0
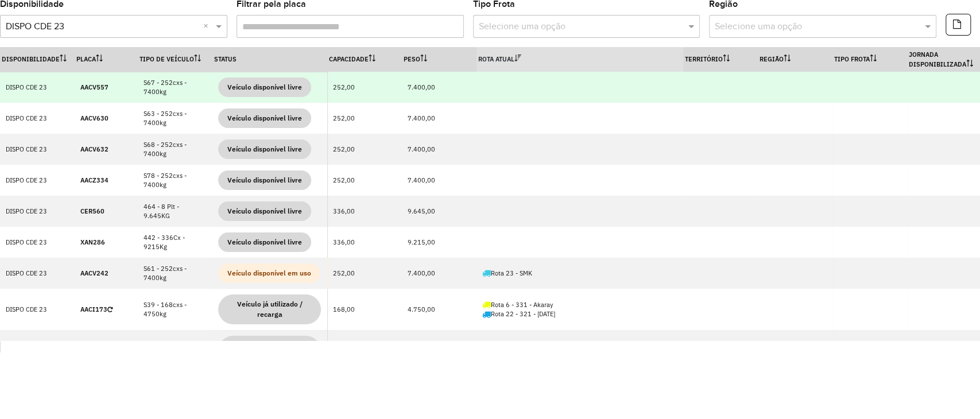
click at [179, 90] on td "S67 - 252cxs - 7400kg" at bounding box center [175, 87] width 75 height 31
click at [177, 90] on td "S67 - 252cxs - 7400kg" at bounding box center [175, 87] width 75 height 31
drag, startPoint x: 170, startPoint y: 91, endPoint x: 139, endPoint y: 77, distance: 34.1
click at [139, 77] on td "S67 - 252cxs - 7400kg" at bounding box center [175, 87] width 75 height 31
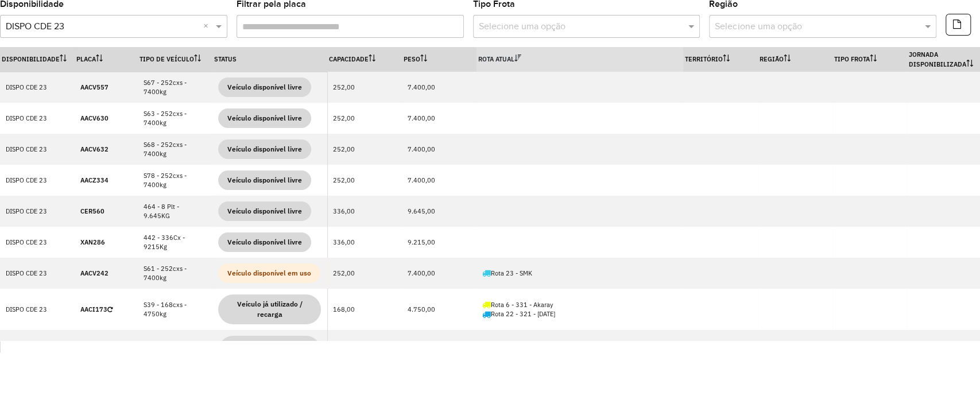
copy td "S67 - 252cxs - 7400kg"
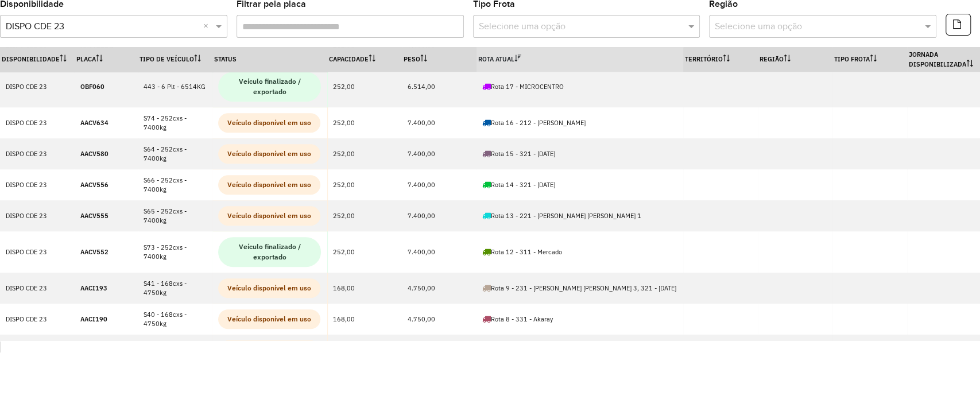
scroll to position [535, 0]
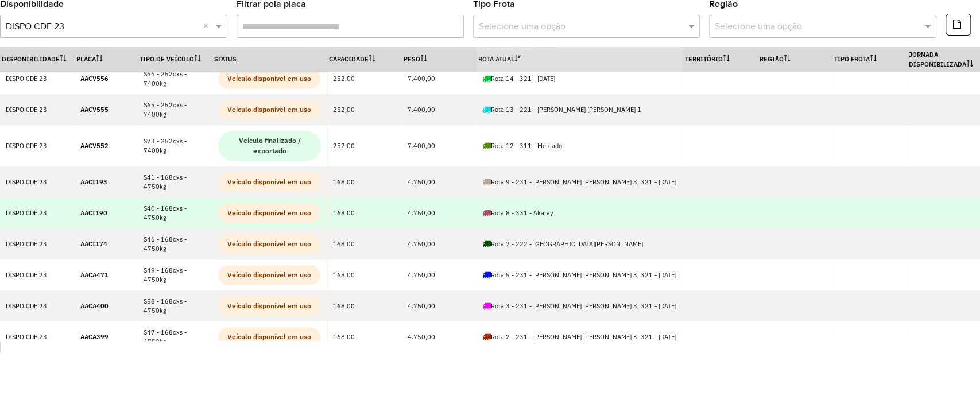
drag, startPoint x: 173, startPoint y: 215, endPoint x: 156, endPoint y: 204, distance: 20.6
click at [140, 208] on td "S40 - 168cxs - 4750kg" at bounding box center [175, 212] width 75 height 31
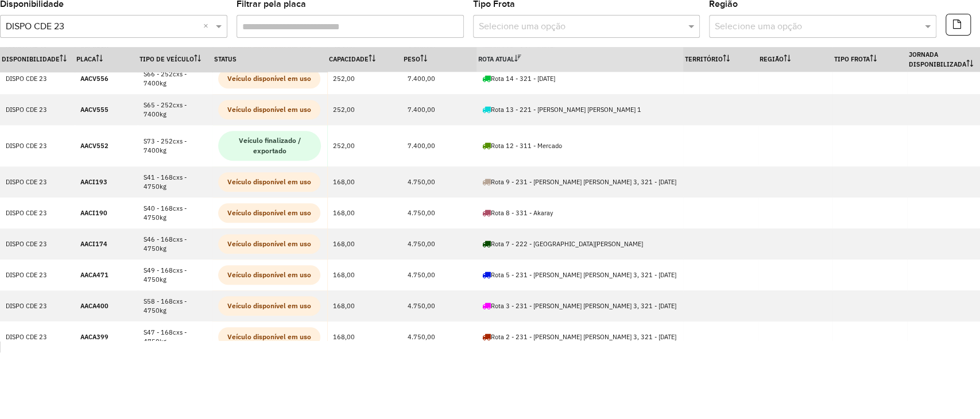
copy td "S40 - 168cxs - 4750kg"
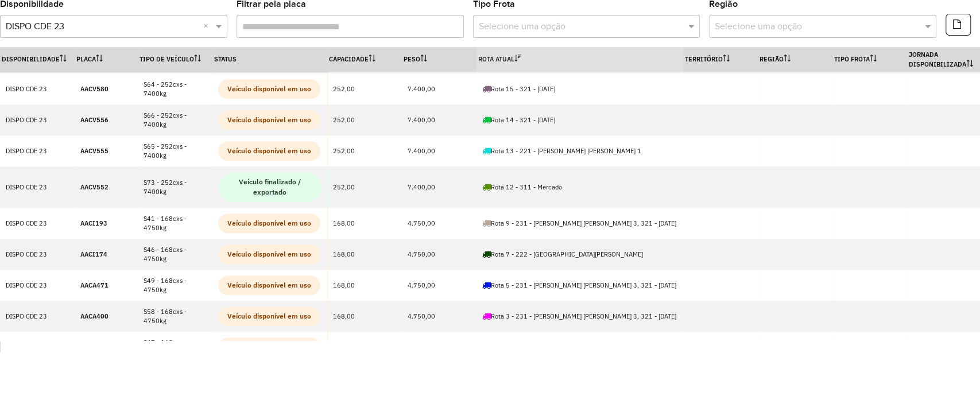
scroll to position [0, 0]
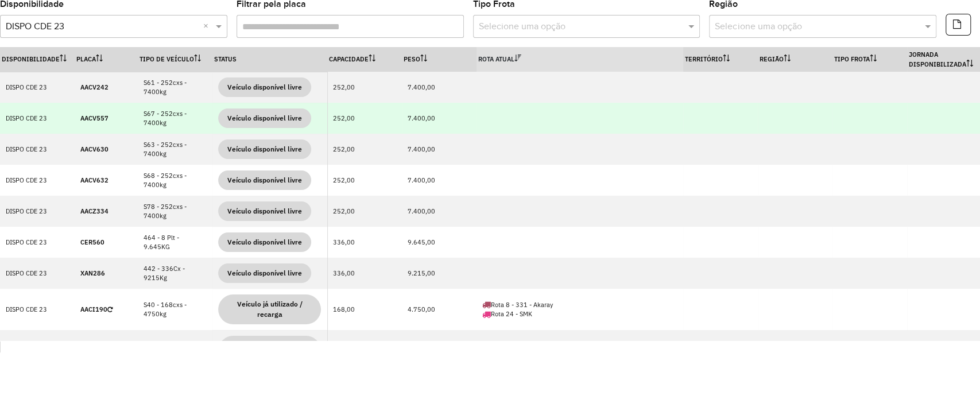
click at [92, 120] on strong "AACV557" at bounding box center [94, 118] width 28 height 8
click at [93, 120] on strong "AACV557" at bounding box center [94, 118] width 28 height 8
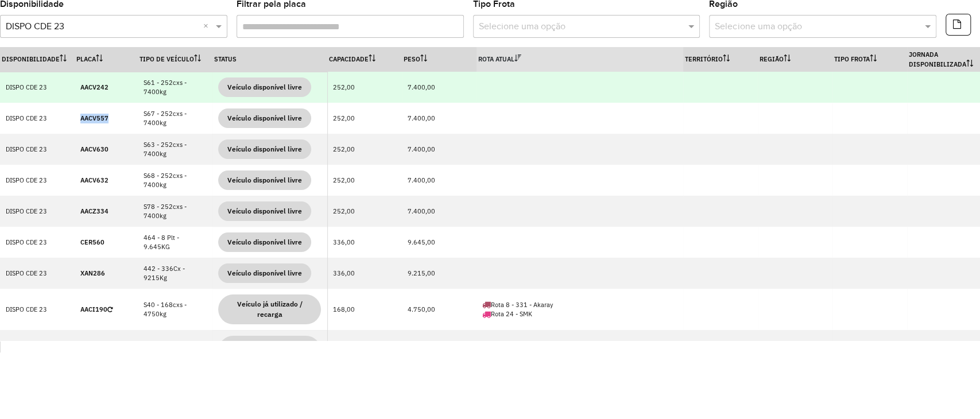
copy strong "AACV557"
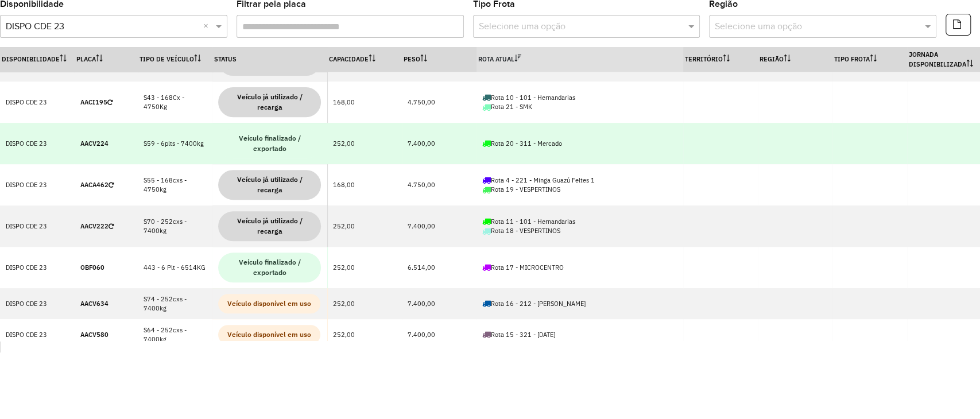
scroll to position [459, 0]
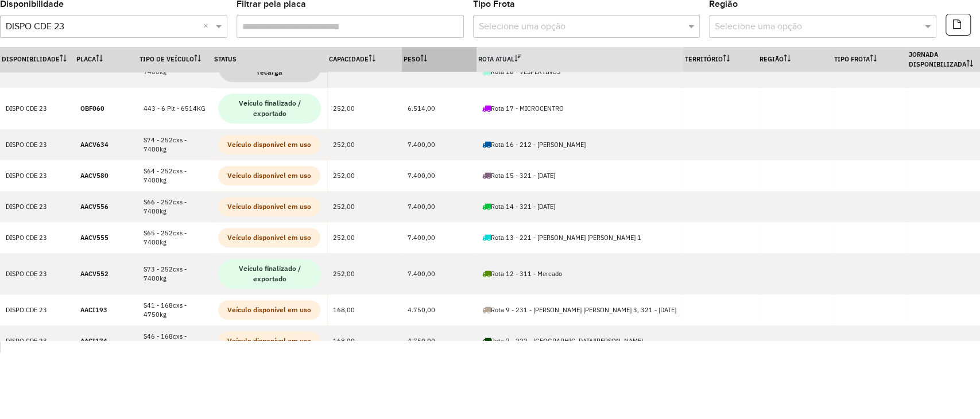
click at [436, 55] on th "Peso" at bounding box center [439, 59] width 75 height 25
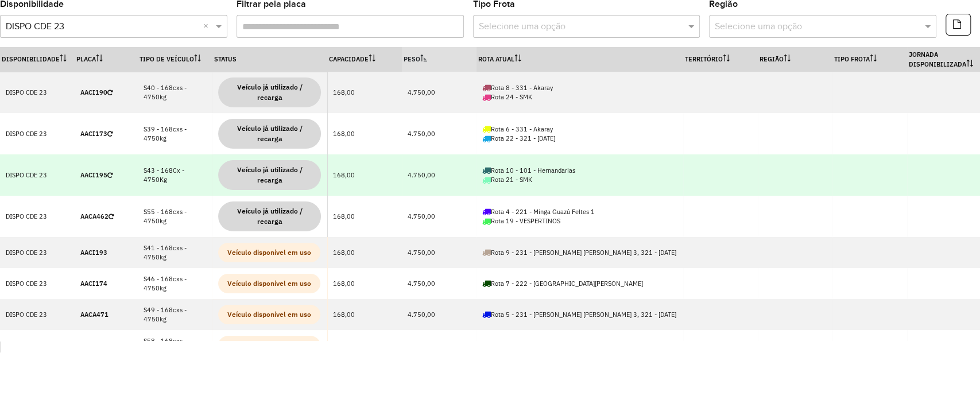
scroll to position [76, 0]
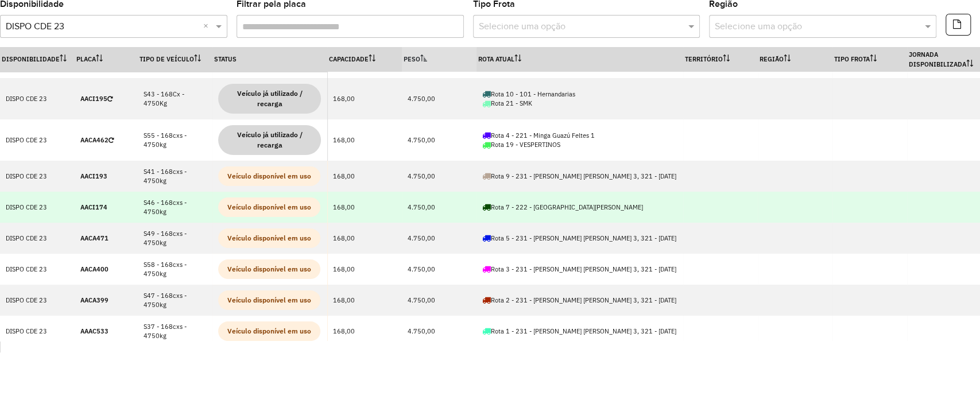
click at [91, 209] on strong "AACI174" at bounding box center [93, 207] width 27 height 8
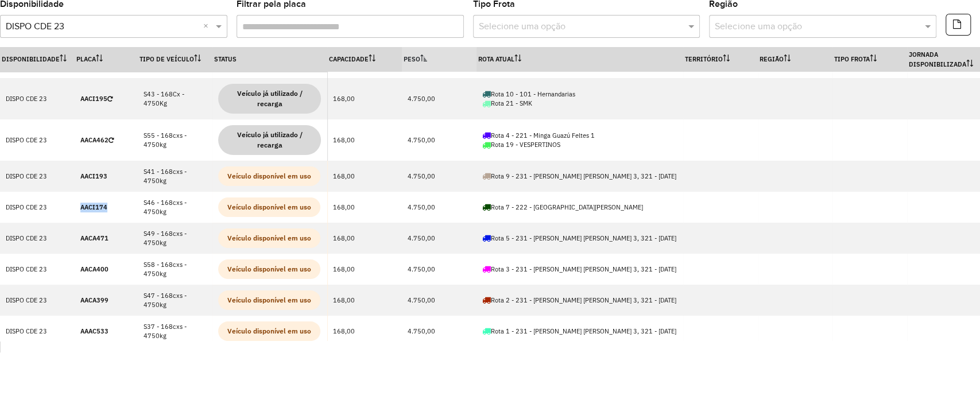
copy strong "AACI174"
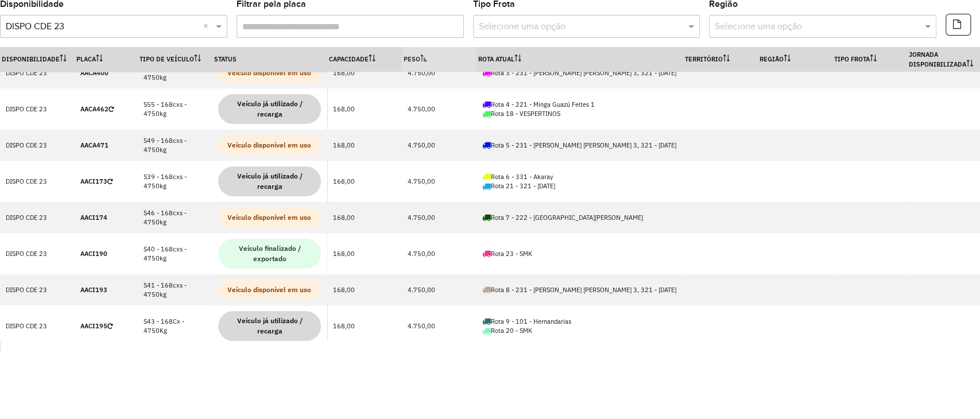
scroll to position [0, 0]
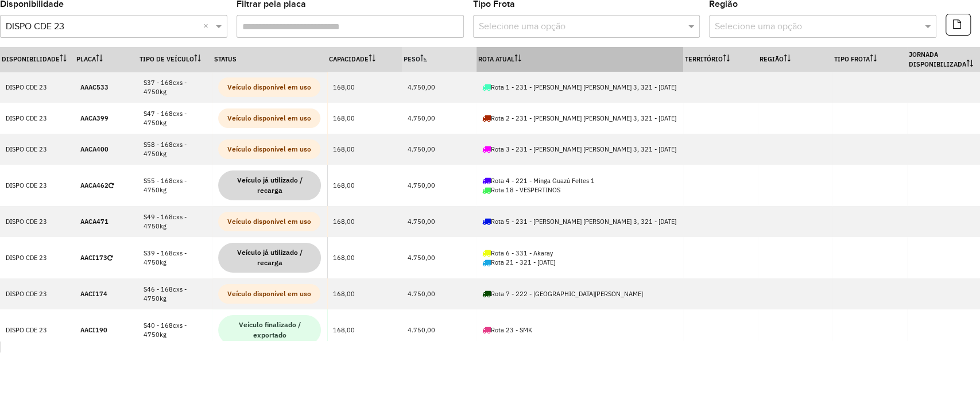
click at [571, 62] on th "Rota Atual" at bounding box center [579, 59] width 207 height 25
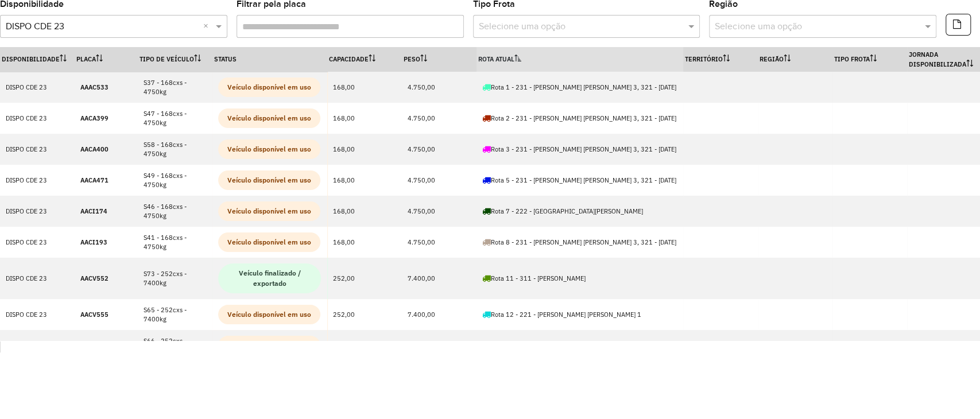
click at [574, 62] on th "Rota Atual" at bounding box center [579, 59] width 207 height 25
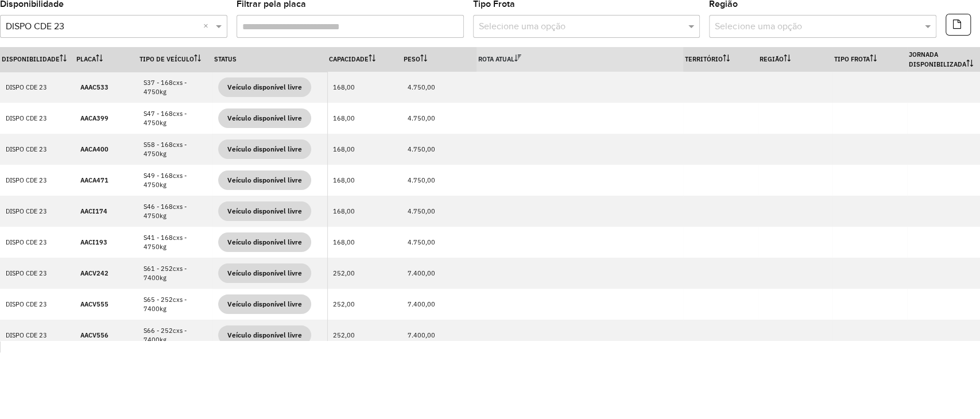
click at [579, 57] on th "Rota Atual" at bounding box center [579, 59] width 207 height 25
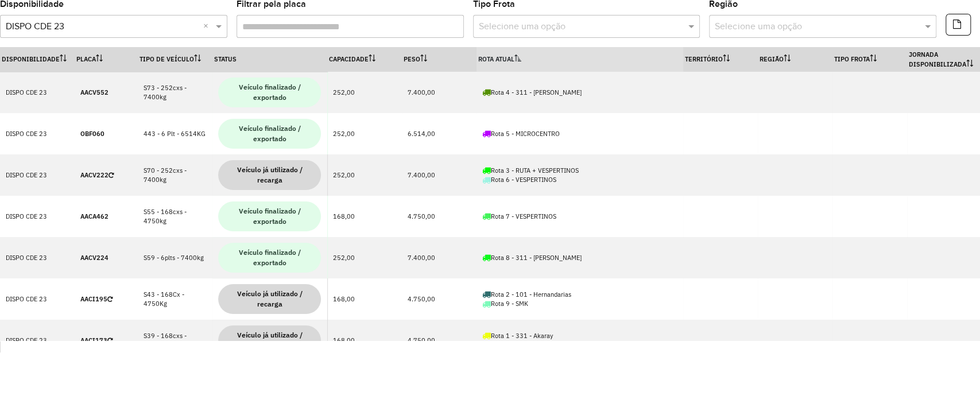
click at [578, 59] on th "Rota Atual" at bounding box center [579, 59] width 207 height 25
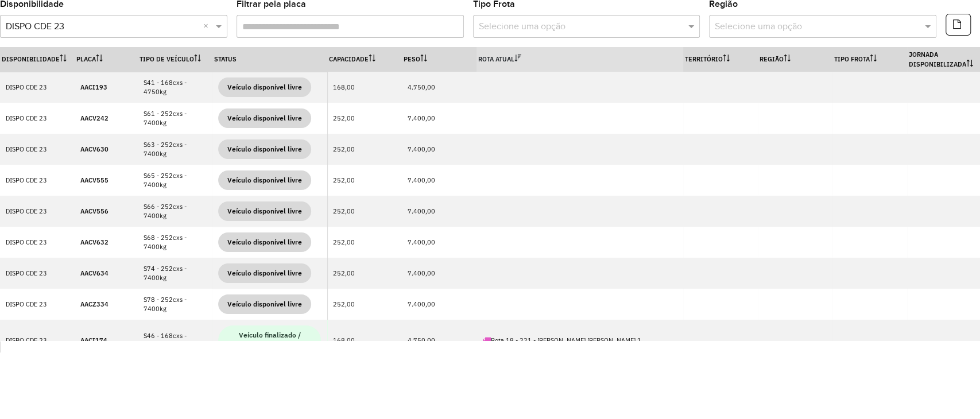
click at [546, 50] on th "Rota Atual" at bounding box center [579, 59] width 207 height 25
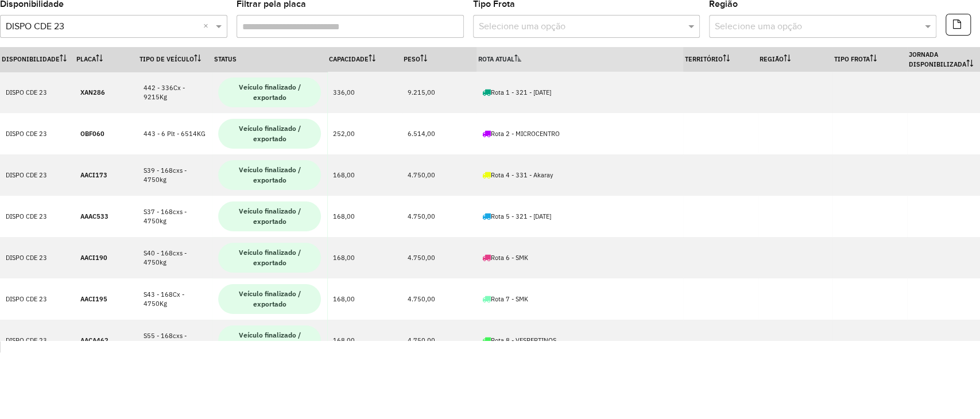
click at [546, 50] on th "Rota Atual" at bounding box center [579, 59] width 207 height 25
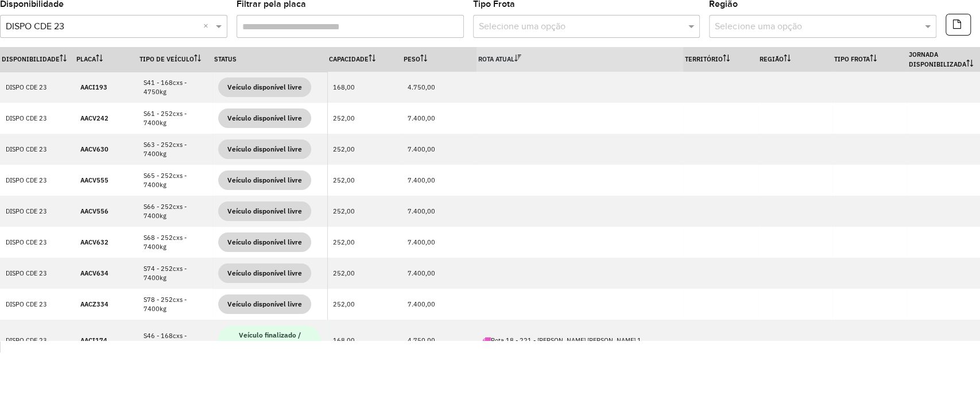
click at [543, 52] on th "Rota Atual" at bounding box center [579, 59] width 207 height 25
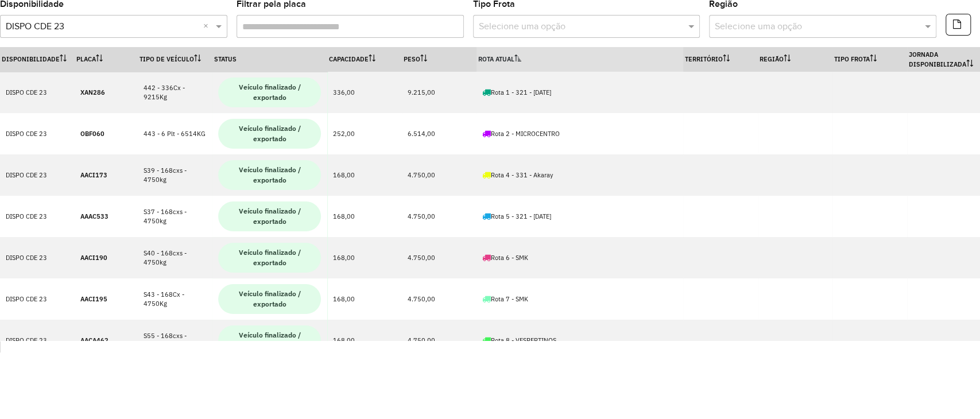
click at [560, 60] on th "Rota Atual" at bounding box center [579, 59] width 207 height 25
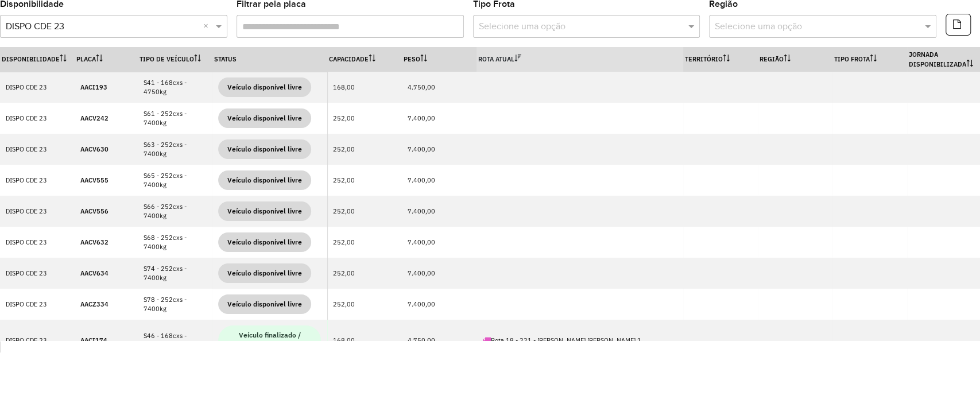
click at [560, 60] on th "Rota Atual" at bounding box center [579, 59] width 207 height 25
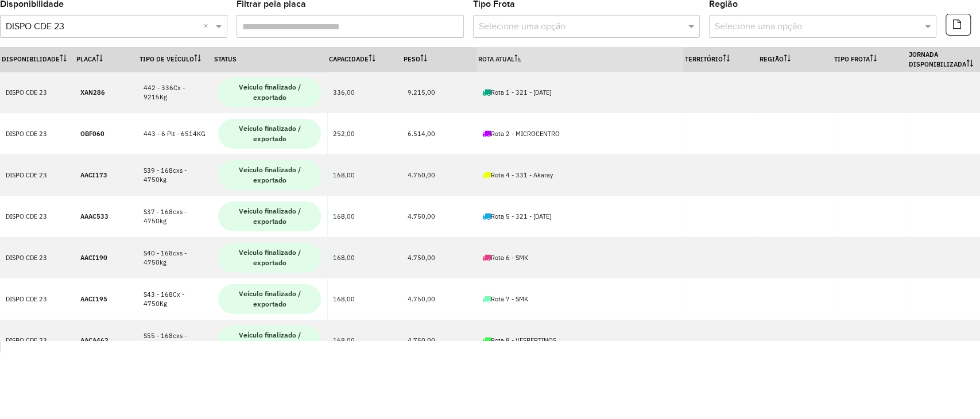
click at [557, 61] on th "Rota Atual" at bounding box center [579, 59] width 207 height 25
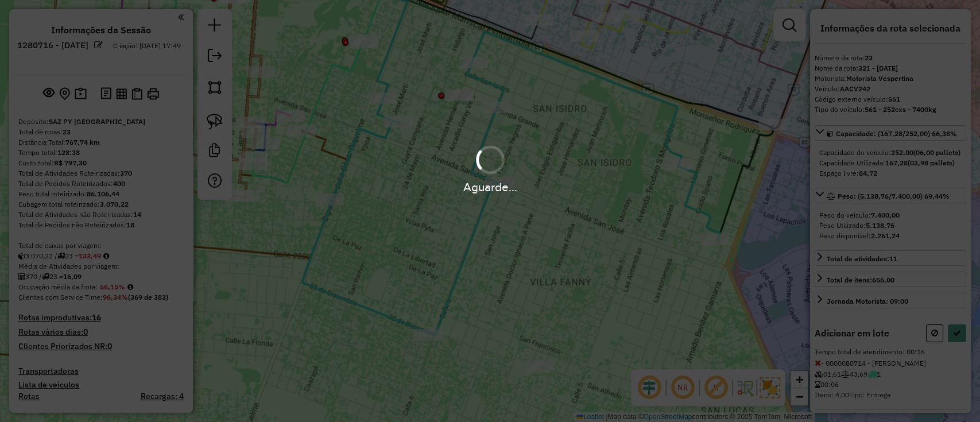
scroll to position [1471, 0]
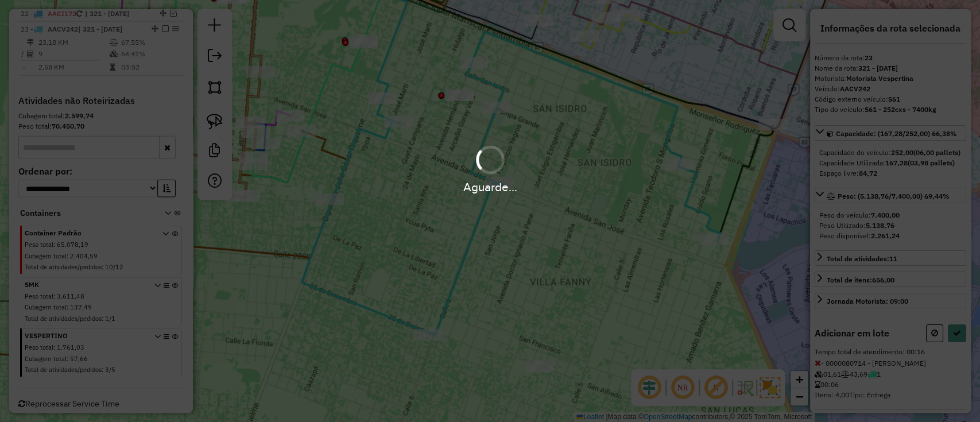
select select "**********"
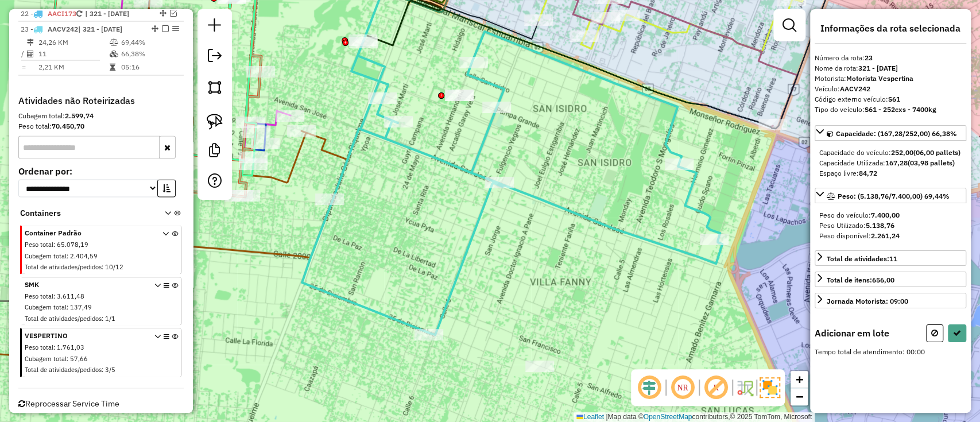
click at [459, 101] on div at bounding box center [459, 95] width 29 height 11
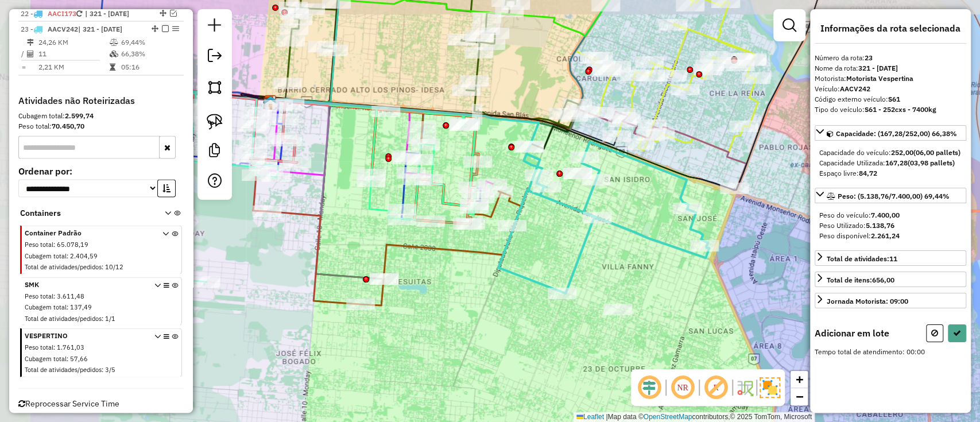
drag, startPoint x: 496, startPoint y: 238, endPoint x: 626, endPoint y: 264, distance: 132.9
click at [625, 264] on div "Janela de atendimento Grade de atendimento Capacidade Transportadoras Veículos …" at bounding box center [490, 211] width 980 height 422
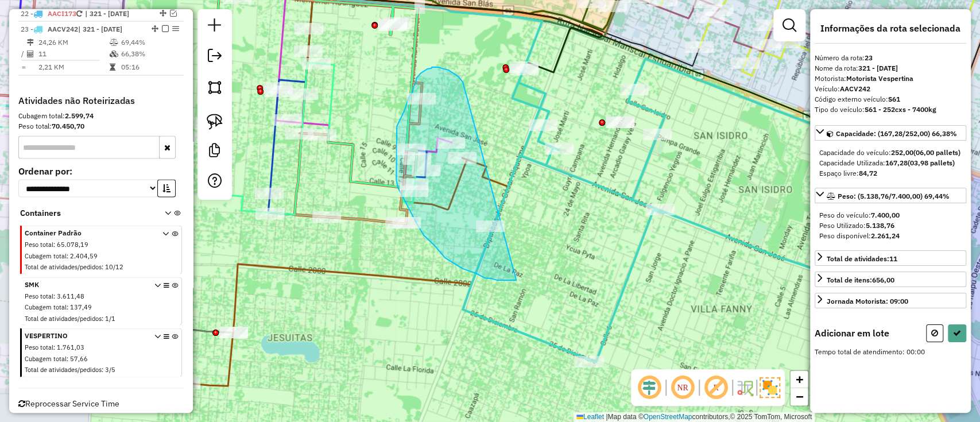
drag, startPoint x: 458, startPoint y: 76, endPoint x: 517, endPoint y: 282, distance: 214.3
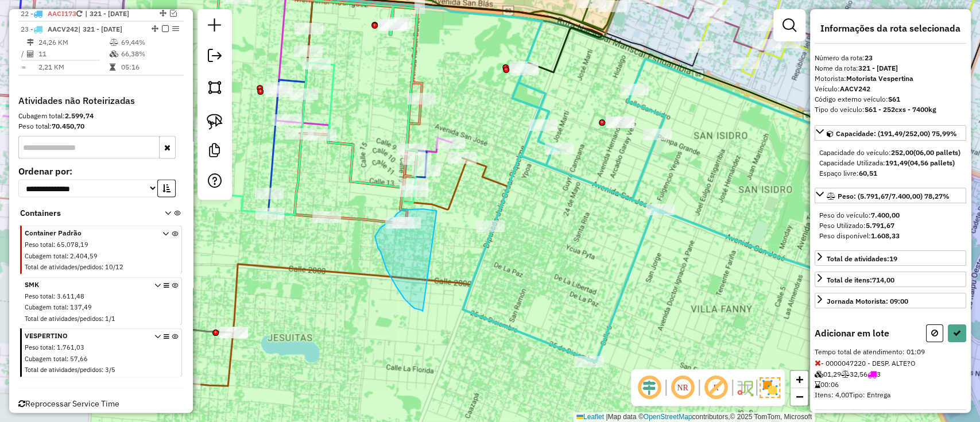
drag, startPoint x: 436, startPoint y: 212, endPoint x: 423, endPoint y: 311, distance: 100.2
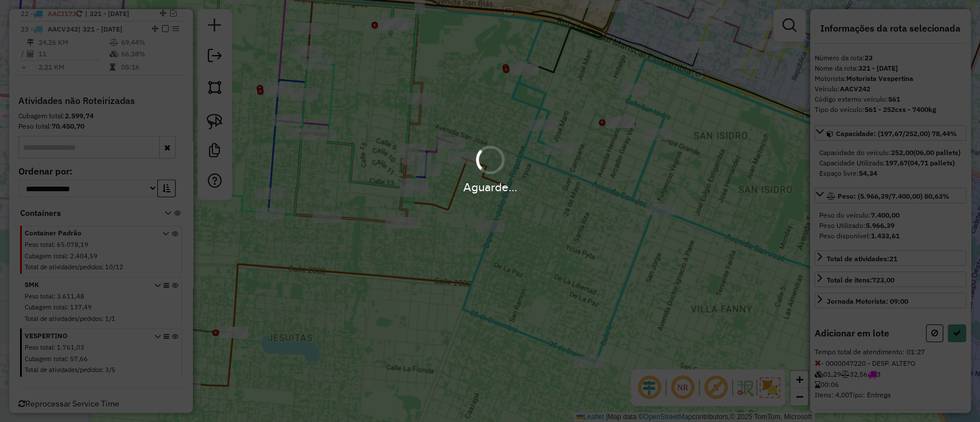
select select "**********"
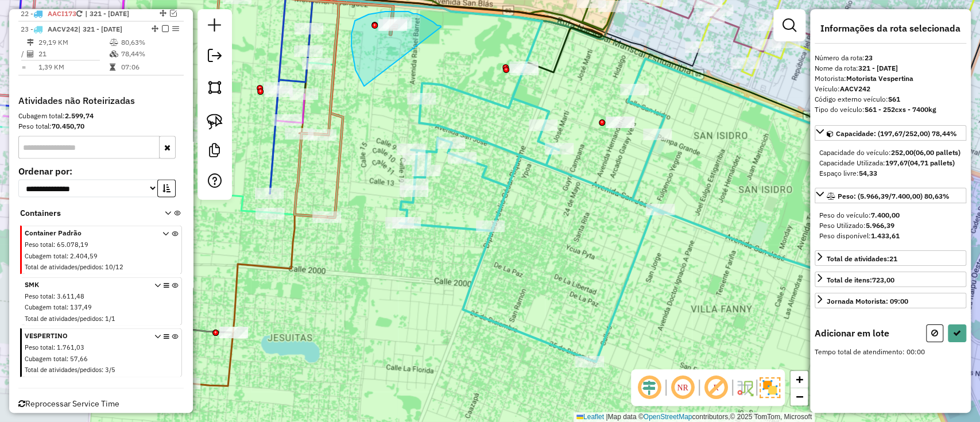
drag, startPoint x: 440, startPoint y: 26, endPoint x: 378, endPoint y: 98, distance: 95.6
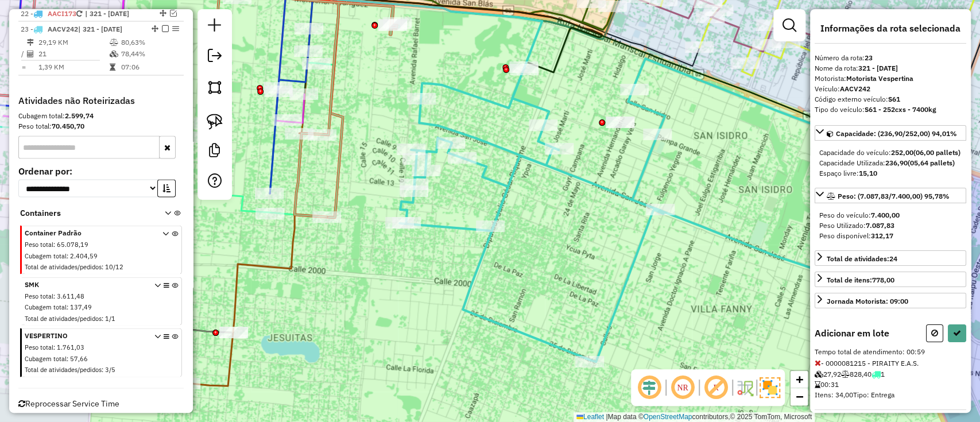
select select "**********"
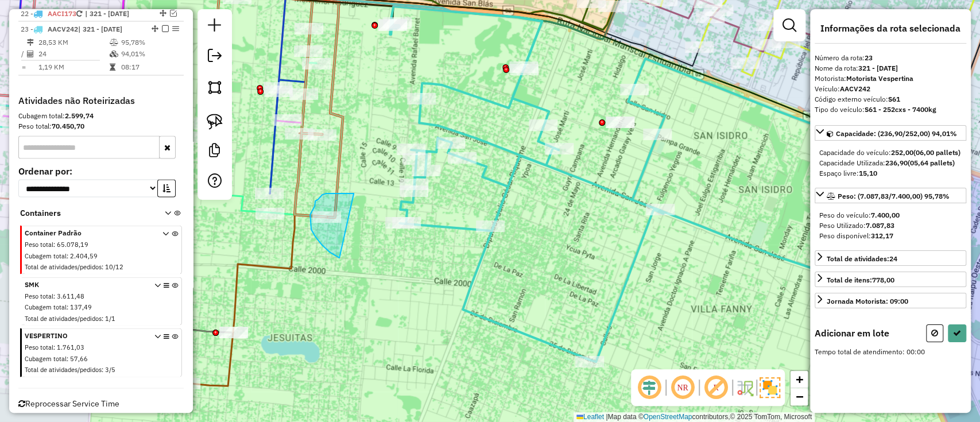
drag, startPoint x: 346, startPoint y: 193, endPoint x: 348, endPoint y: 259, distance: 66.0
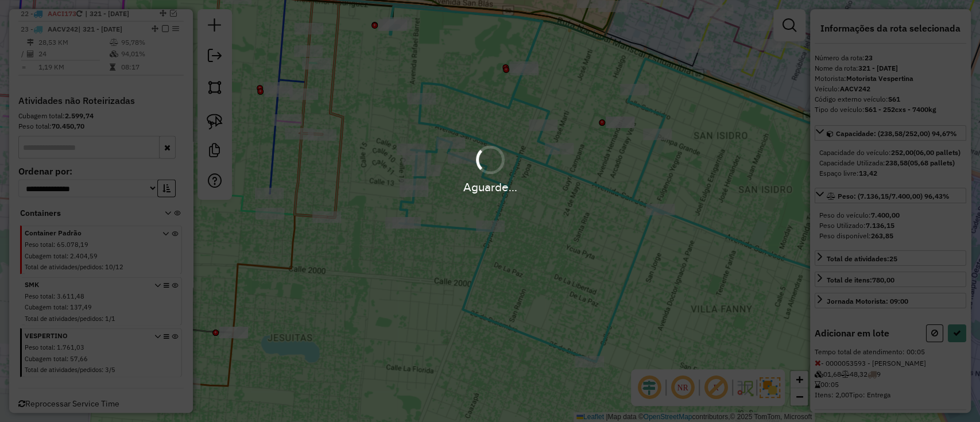
select select "**********"
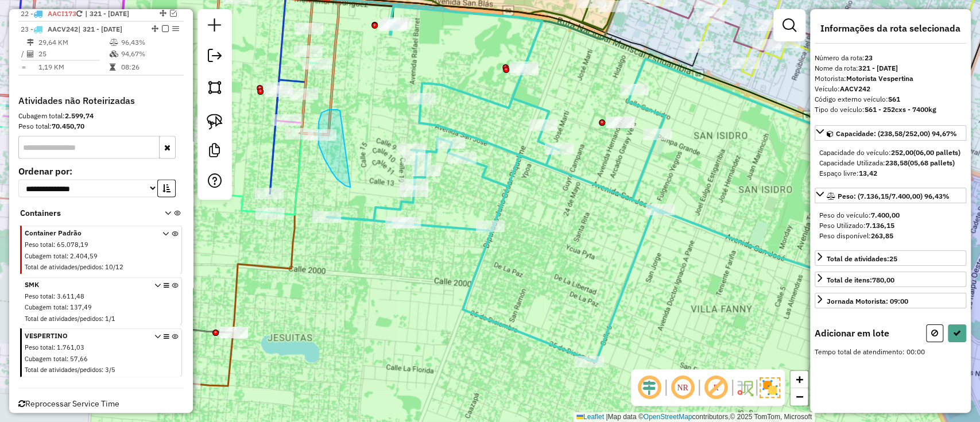
drag, startPoint x: 327, startPoint y: 110, endPoint x: 352, endPoint y: 187, distance: 80.9
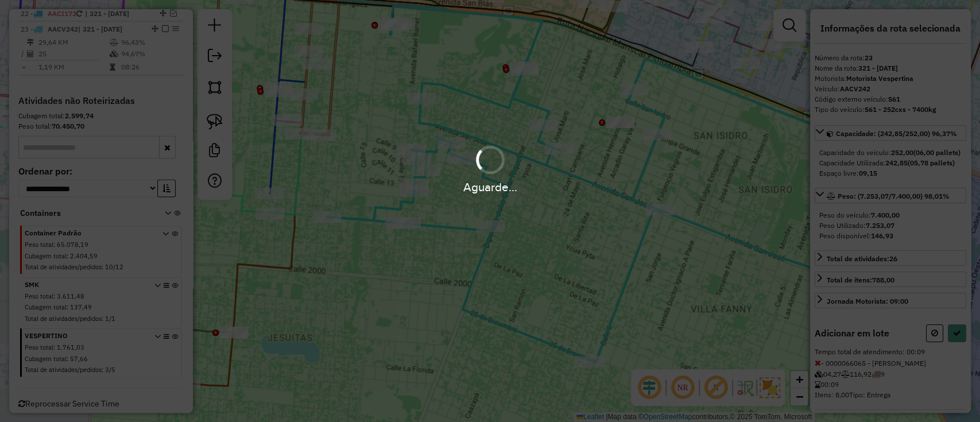
select select "**********"
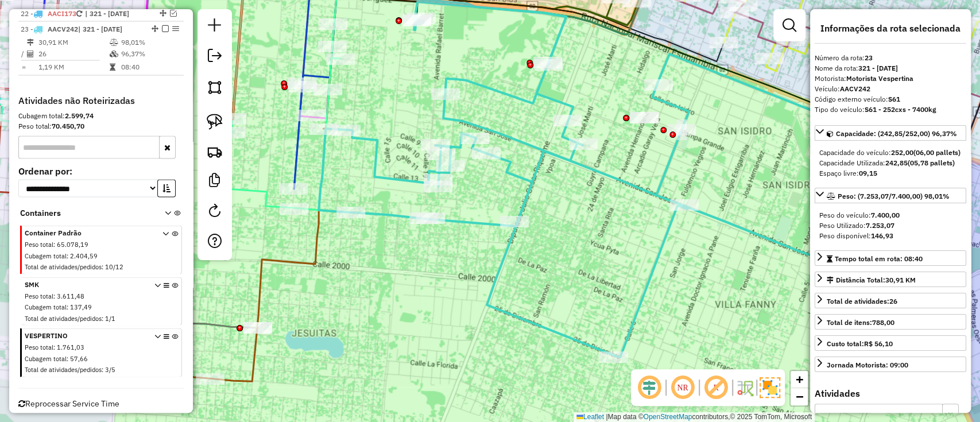
drag, startPoint x: 370, startPoint y: 112, endPoint x: 383, endPoint y: 176, distance: 65.7
click at [383, 176] on div "Janela de atendimento Grade de atendimento Capacidade Transportadoras Veículos …" at bounding box center [490, 211] width 980 height 422
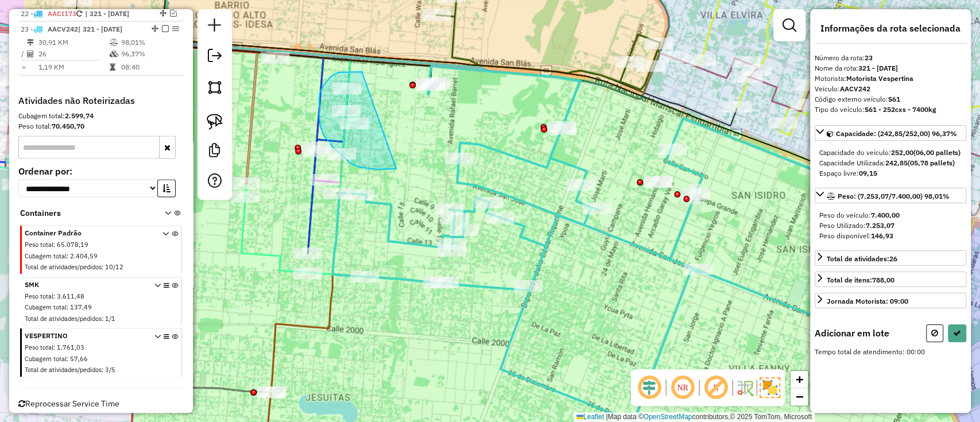
drag, startPoint x: 358, startPoint y: 72, endPoint x: 396, endPoint y: 169, distance: 104.1
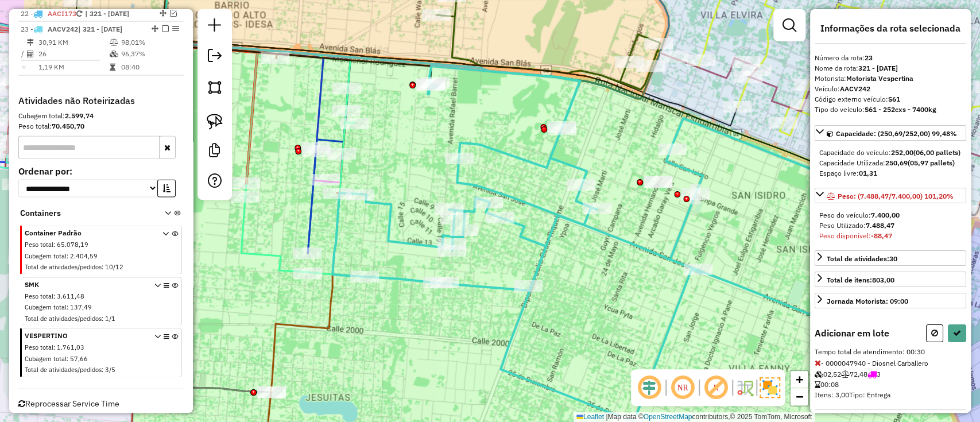
select select "**********"
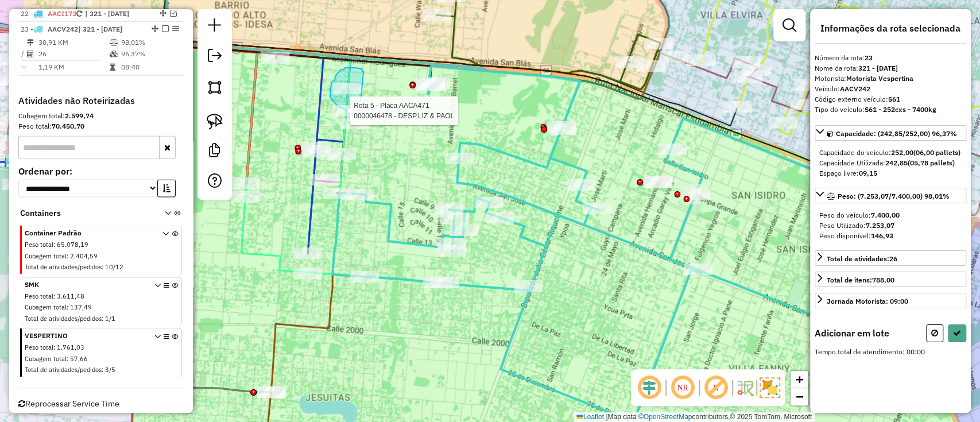
drag, startPoint x: 362, startPoint y: 71, endPoint x: 362, endPoint y: 117, distance: 45.9
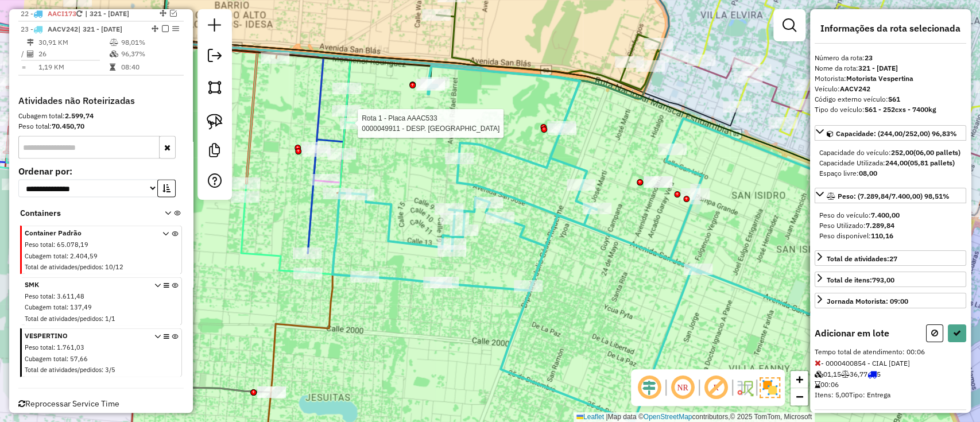
select select "**********"
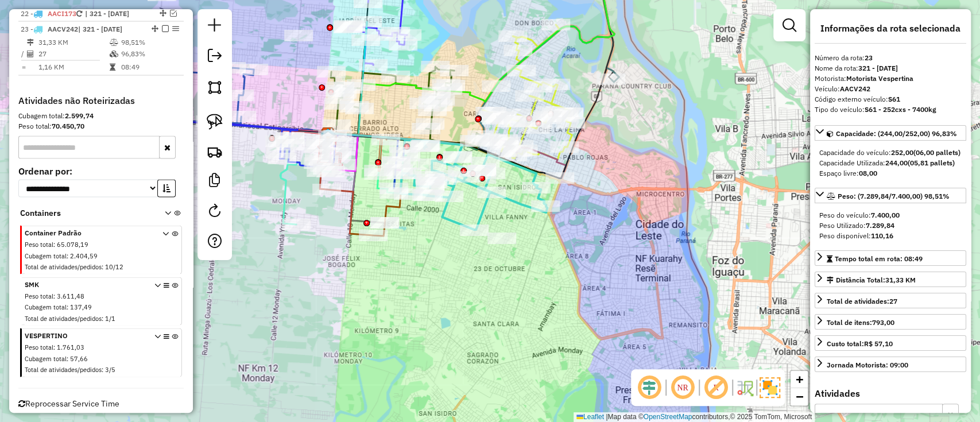
drag, startPoint x: 174, startPoint y: 11, endPoint x: 574, endPoint y: 323, distance: 506.7
click at [572, 323] on div "Janela de atendimento Grade de atendimento Capacidade Transportadoras Veículos …" at bounding box center [490, 211] width 980 height 422
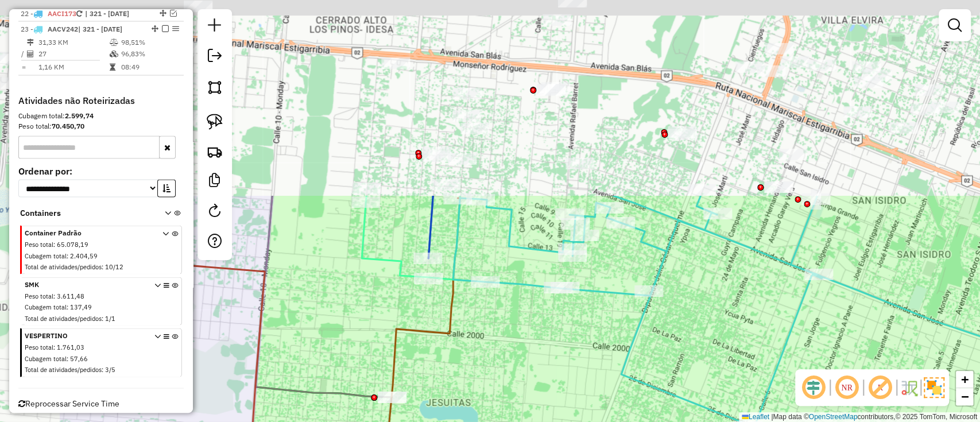
drag, startPoint x: 443, startPoint y: 220, endPoint x: 601, endPoint y: 457, distance: 285.2
click at [601, 421] on html "Aguarde... Pop-up bloqueado! Seu navegador bloqueou automáticamente a abertura …" at bounding box center [490, 211] width 980 height 422
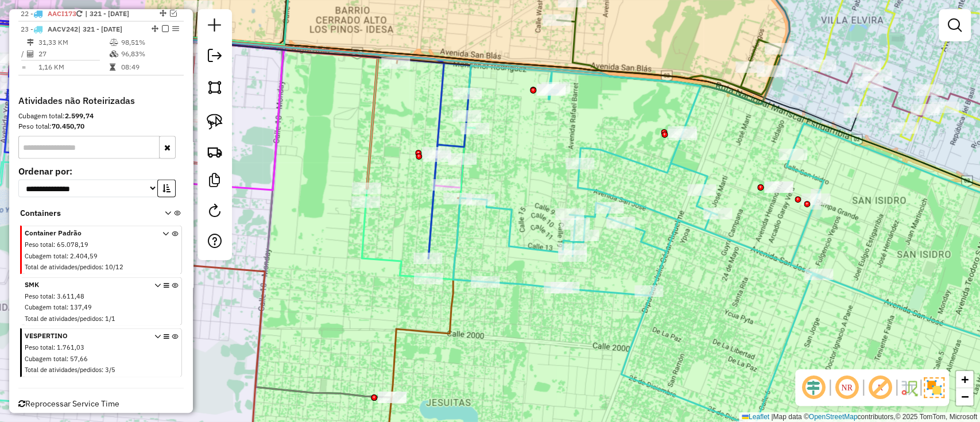
click at [511, 134] on div "Janela de atendimento Grade de atendimento Capacidade Transportadoras Veículos …" at bounding box center [490, 211] width 980 height 422
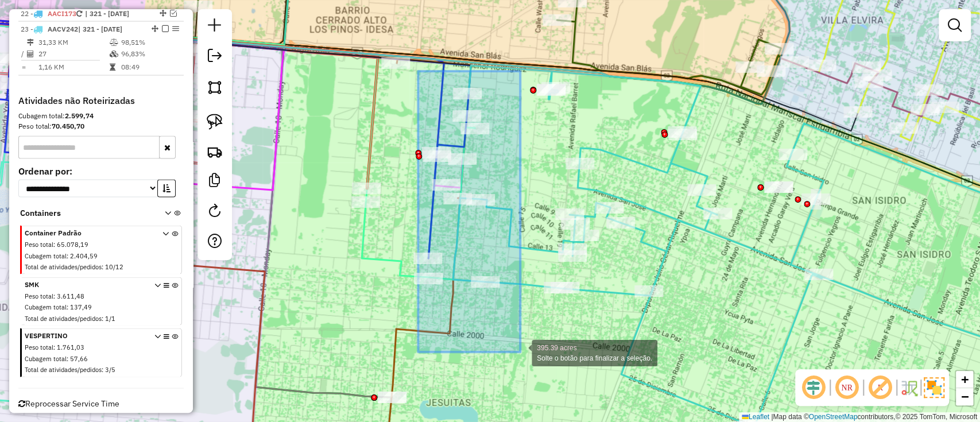
drag, startPoint x: 418, startPoint y: 71, endPoint x: 524, endPoint y: 354, distance: 302.2
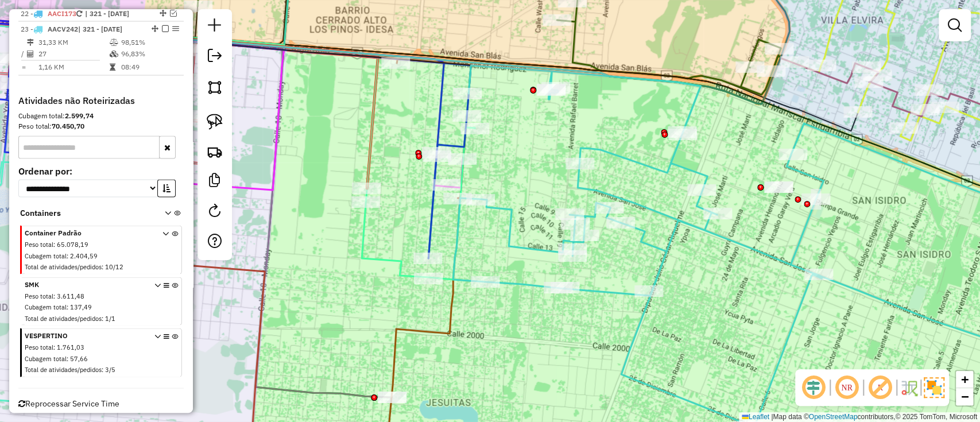
click at [519, 283] on icon at bounding box center [747, 245] width 588 height 361
select select "**********"
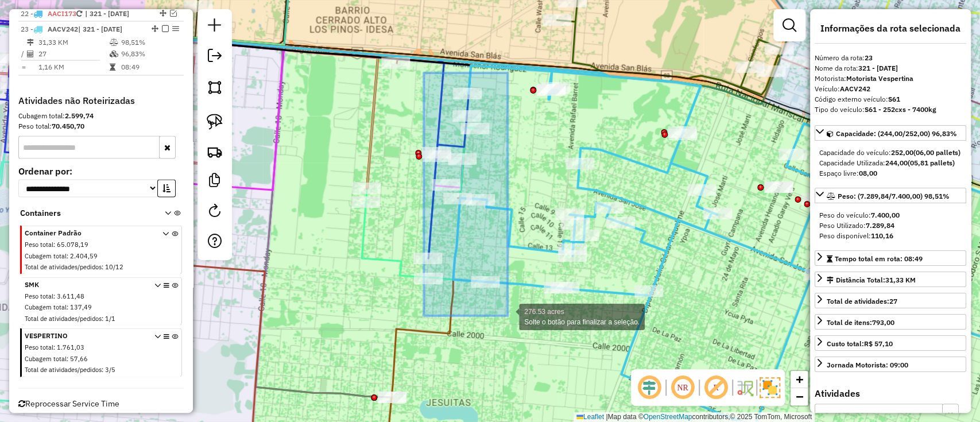
drag, startPoint x: 424, startPoint y: 72, endPoint x: 507, endPoint y: 325, distance: 265.9
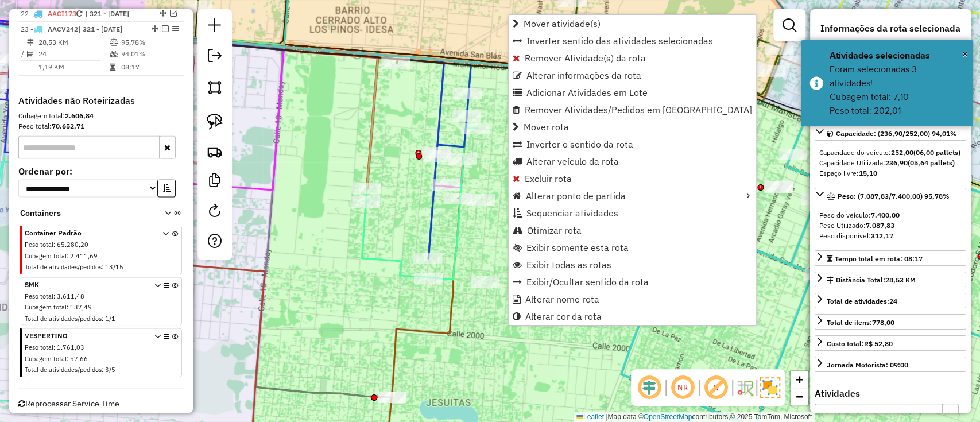
click at [533, 368] on div "Janela de atendimento Grade de atendimento Capacidade Transportadoras Veículos …" at bounding box center [490, 211] width 980 height 422
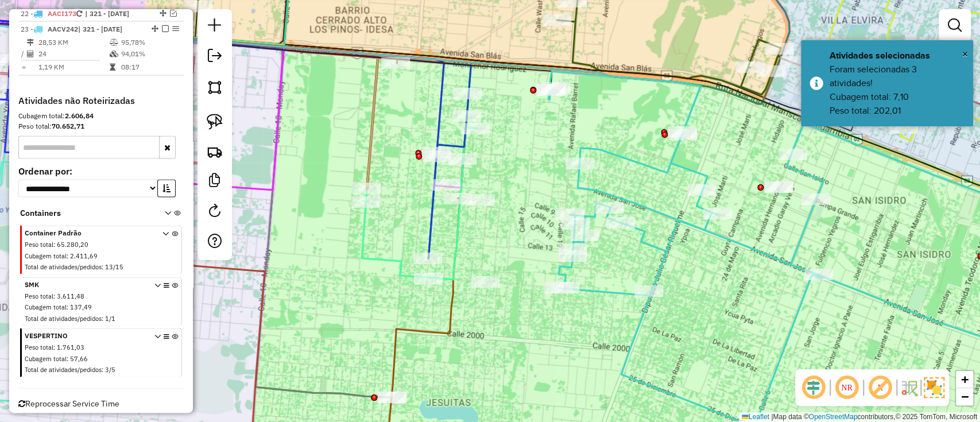
click at [590, 285] on icon at bounding box center [794, 248] width 493 height 355
select select "**********"
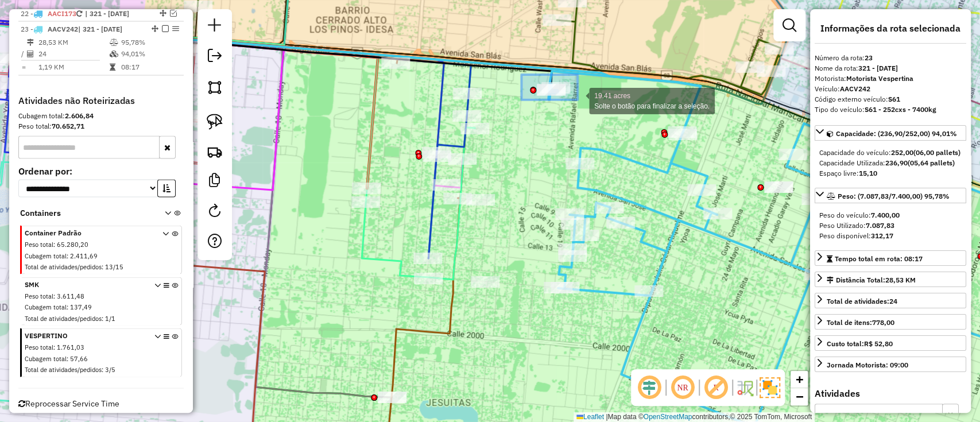
drag, startPoint x: 521, startPoint y: 75, endPoint x: 577, endPoint y: 100, distance: 61.6
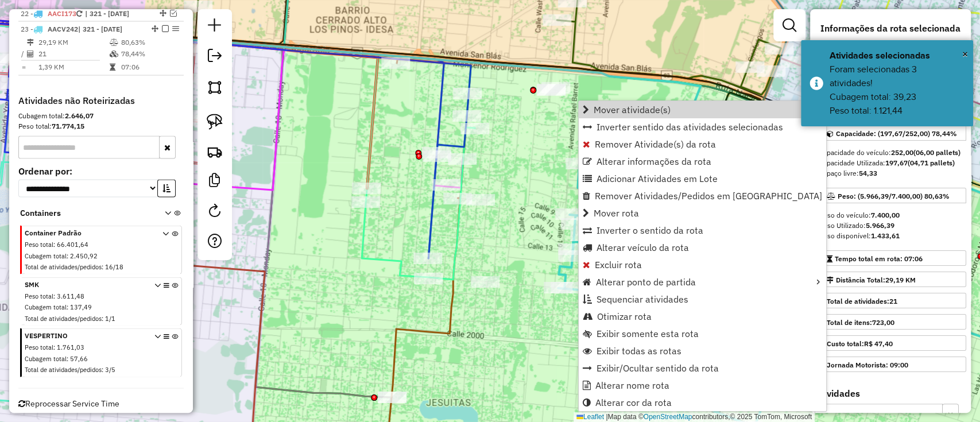
click at [513, 161] on div "Janela de atendimento Grade de atendimento Capacidade Transportadoras Veículos …" at bounding box center [490, 211] width 980 height 422
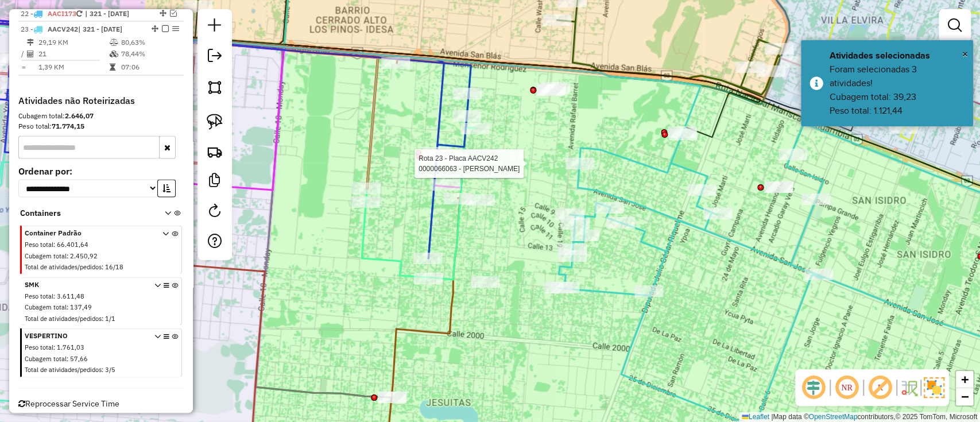
select select "**********"
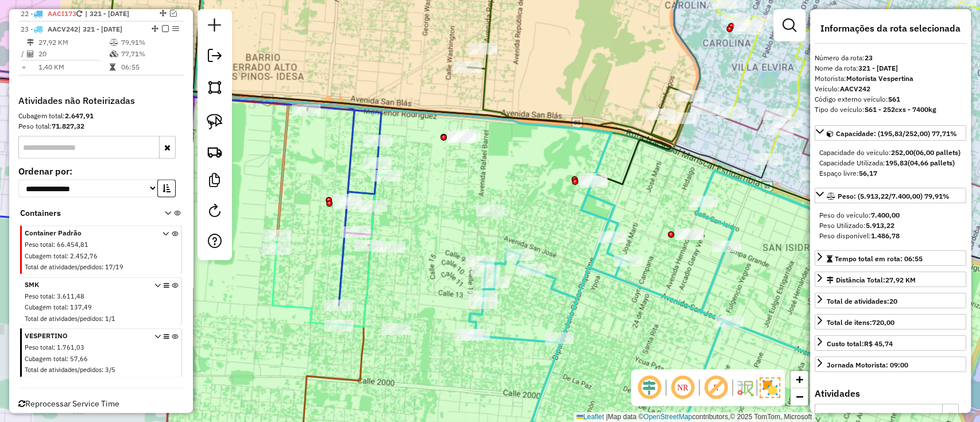
click at [643, 289] on icon at bounding box center [709, 317] width 483 height 294
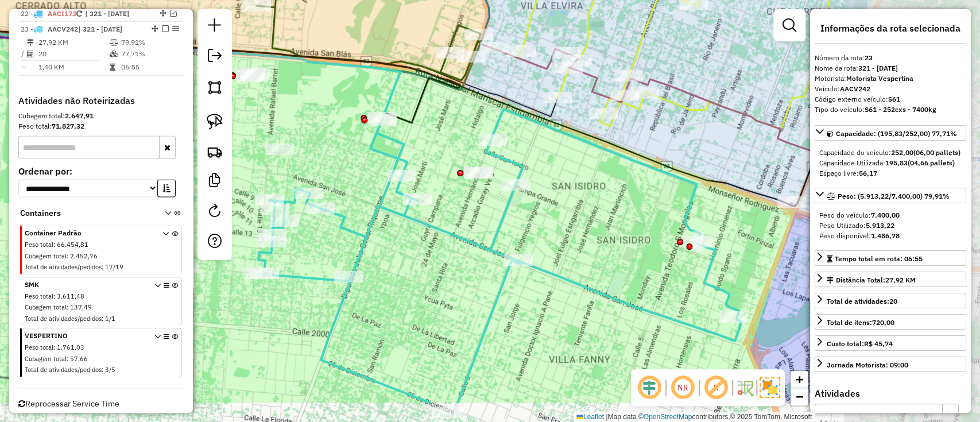
drag, startPoint x: 656, startPoint y: 314, endPoint x: 444, endPoint y: 252, distance: 220.5
click at [444, 252] on div "Janela de atendimento Grade de atendimento Capacidade Transportadoras Veículos …" at bounding box center [490, 211] width 980 height 422
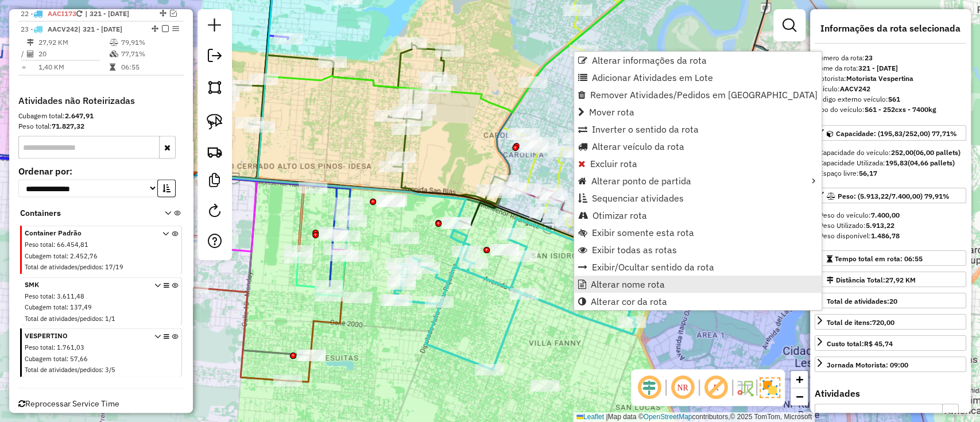
click at [617, 280] on span "Alterar nome rota" at bounding box center [627, 283] width 74 height 9
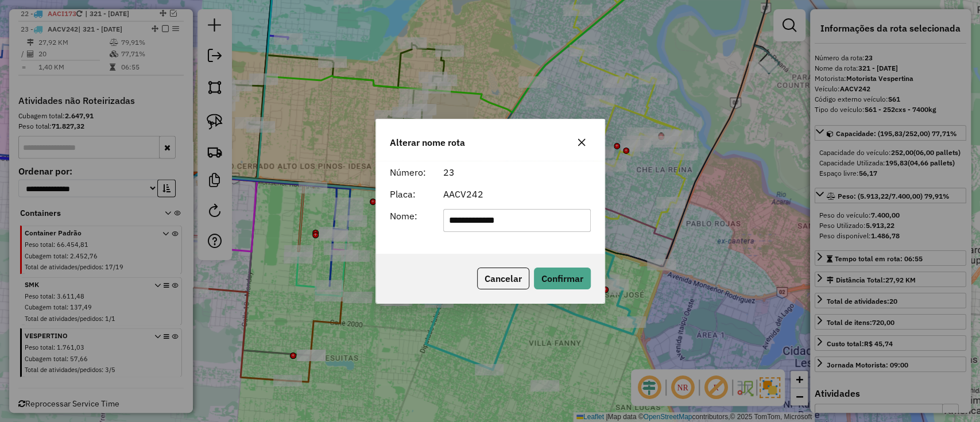
drag, startPoint x: 438, startPoint y: 214, endPoint x: 402, endPoint y: 213, distance: 35.6
click at [402, 213] on div "**********" at bounding box center [490, 220] width 215 height 23
type input "***"
click at [561, 284] on button "Confirmar" at bounding box center [562, 278] width 57 height 22
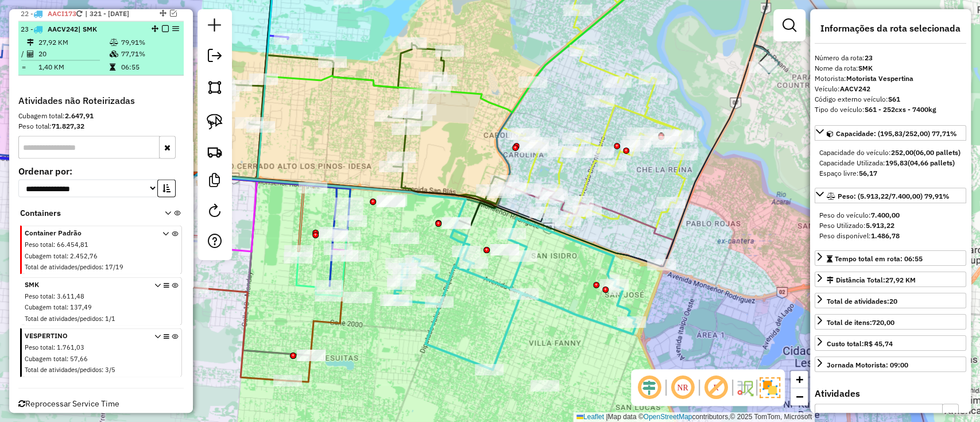
click at [163, 25] on em at bounding box center [165, 28] width 7 height 7
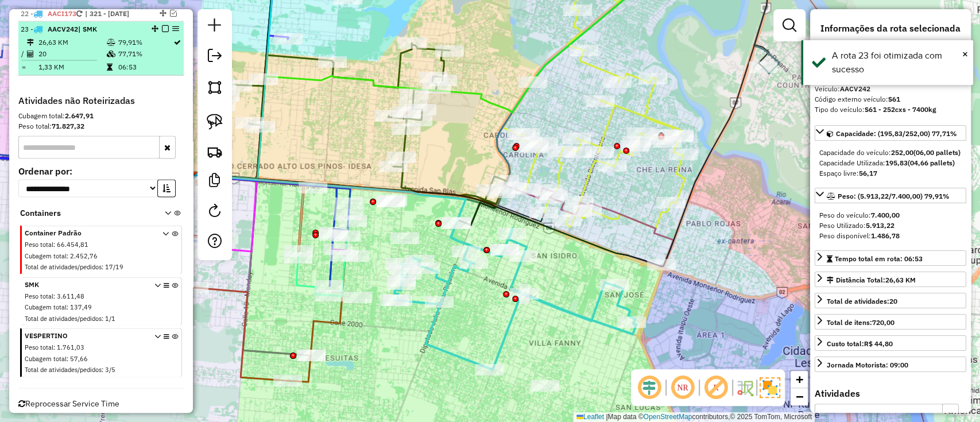
click at [162, 25] on em at bounding box center [165, 28] width 7 height 7
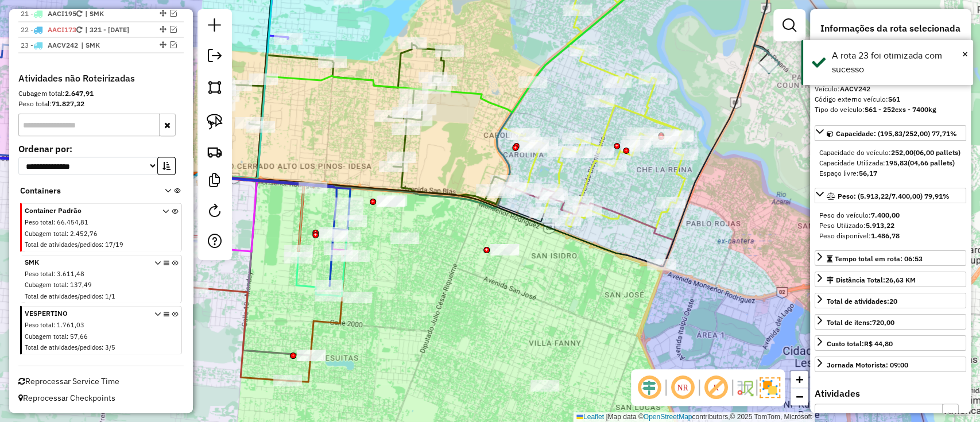
scroll to position [1442, 0]
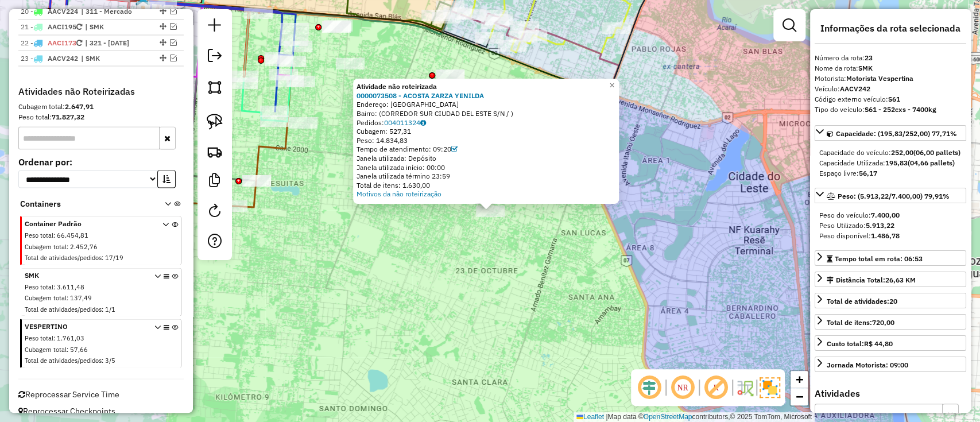
click at [544, 335] on div "Atividade não roteirizada 0000073508 - ACOSTA ZARZA YENILDA Endereço: CIUDAD DE…" at bounding box center [490, 211] width 980 height 422
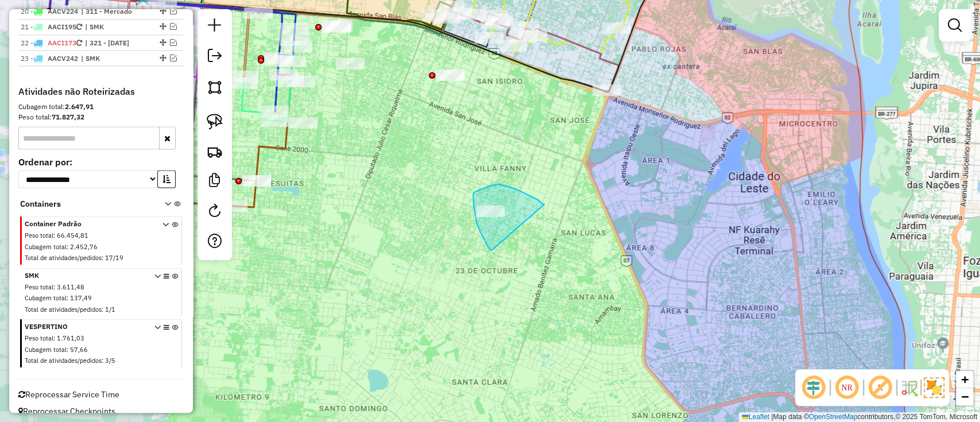
drag, startPoint x: 515, startPoint y: 189, endPoint x: 498, endPoint y: 251, distance: 64.9
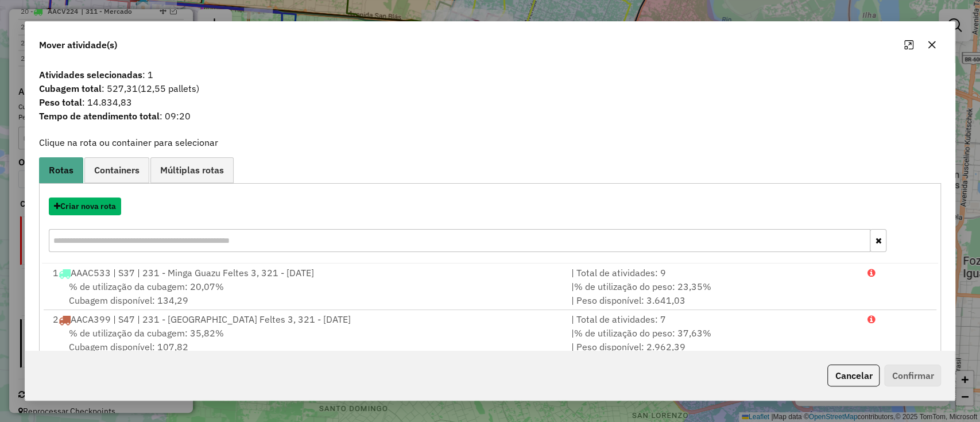
click at [89, 204] on button "Criar nova rota" at bounding box center [85, 206] width 72 height 18
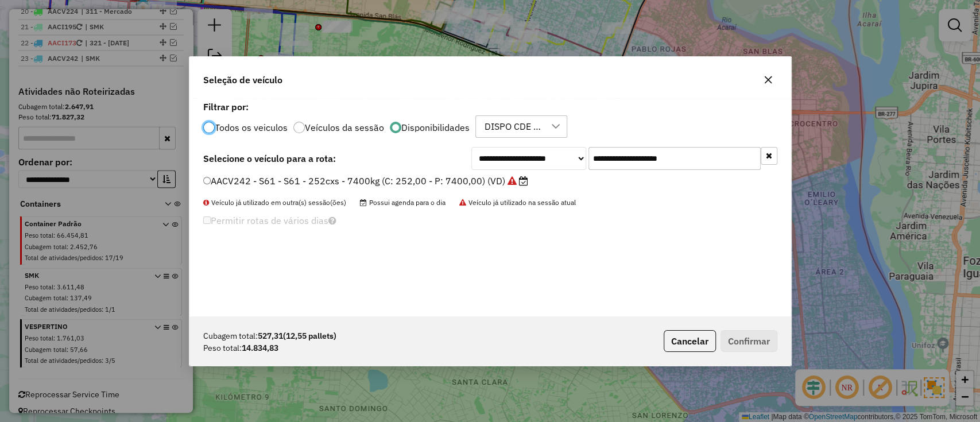
scroll to position [6, 3]
click at [771, 156] on button "button" at bounding box center [768, 156] width 17 height 18
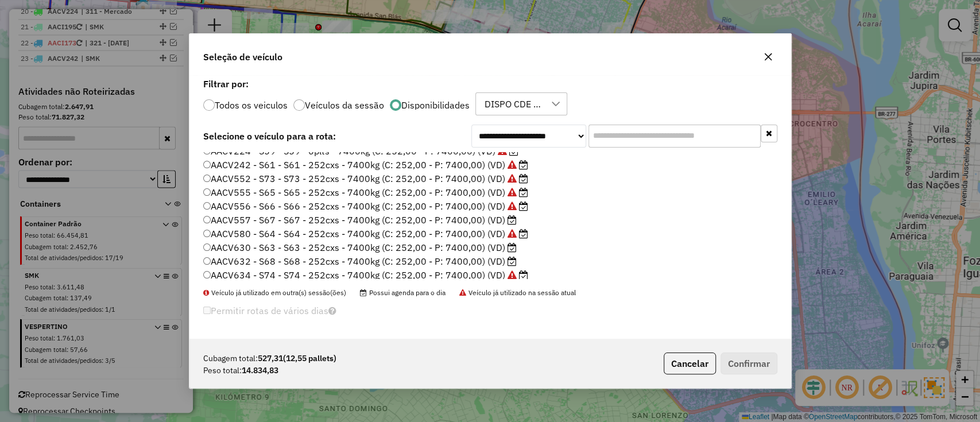
scroll to position [217, 0]
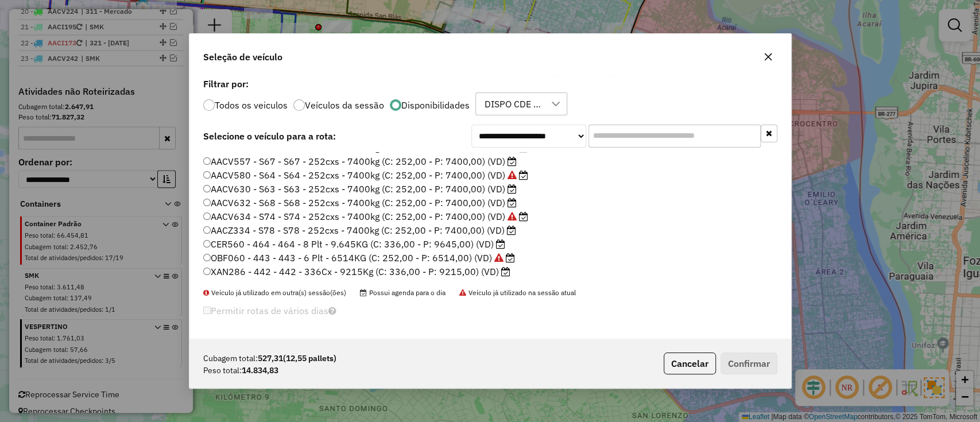
click at [490, 245] on label "CER560 - 464 - 464 - 8 Plt - 9.645KG (C: 336,00 - P: 9645,00) (VD)" at bounding box center [354, 244] width 302 height 14
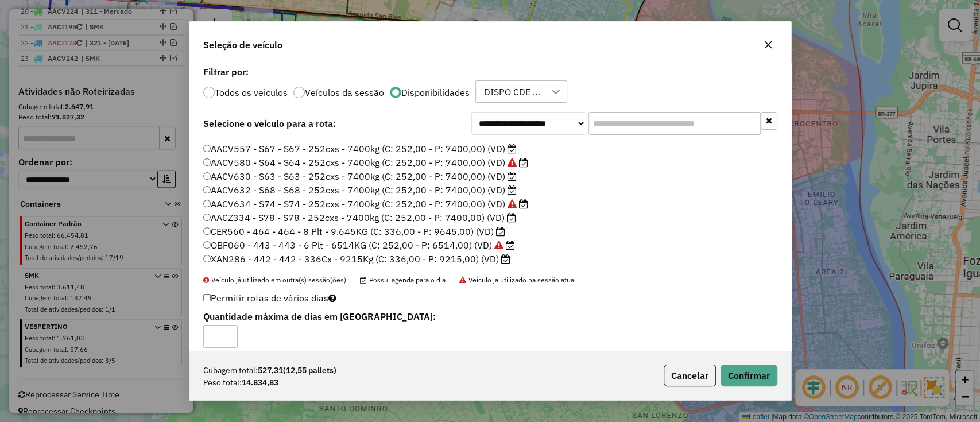
click at [762, 387] on div "Cubagem total: 527,31 (12,55 pallets) Peso total: 14.834,83 Cancelar Confirmar" at bounding box center [489, 375] width 601 height 49
click at [756, 375] on button "Confirmar" at bounding box center [748, 375] width 57 height 22
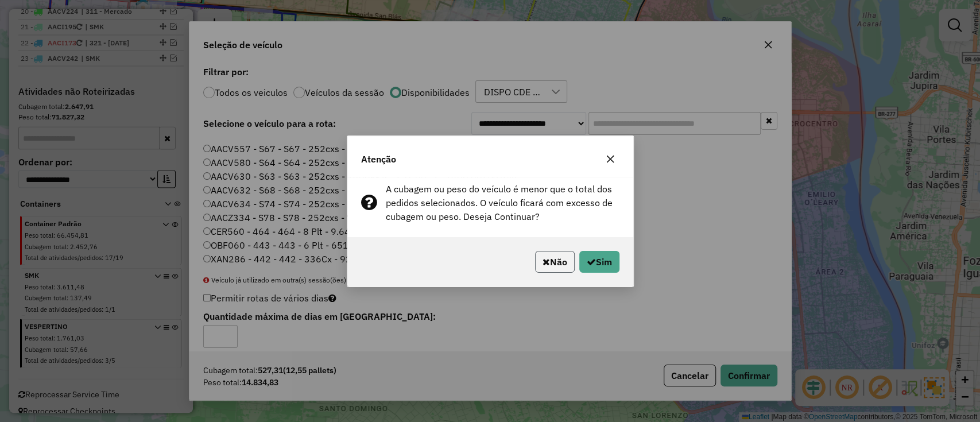
click at [564, 262] on button "Não" at bounding box center [555, 262] width 40 height 22
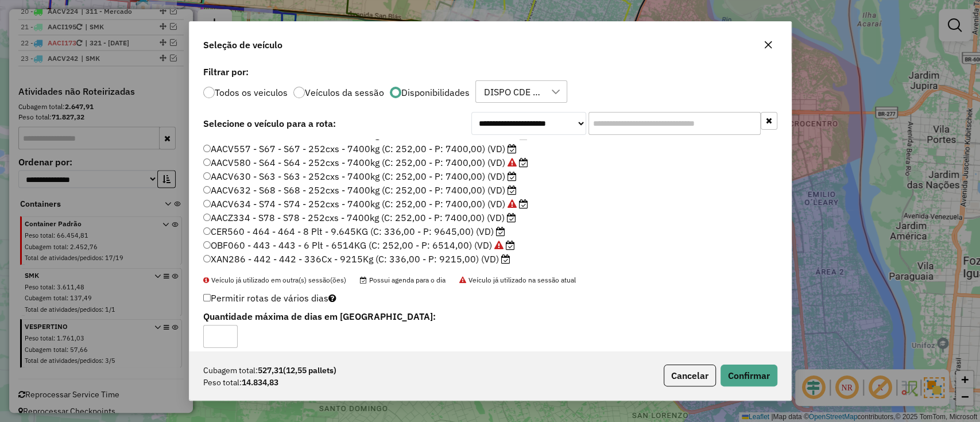
click at [243, 91] on p-radiobutton "Todos os veiculos" at bounding box center [245, 92] width 84 height 11
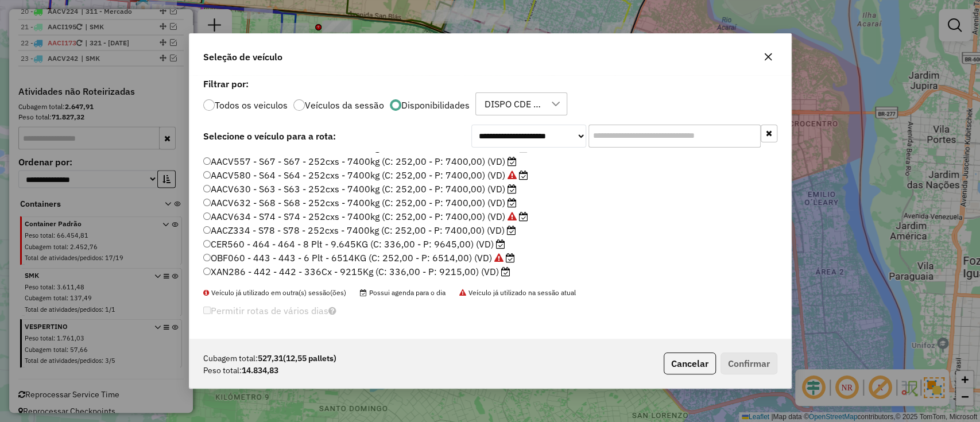
click at [263, 103] on label "Todos os veiculos" at bounding box center [251, 104] width 73 height 9
click at [625, 138] on input "text" at bounding box center [674, 136] width 172 height 23
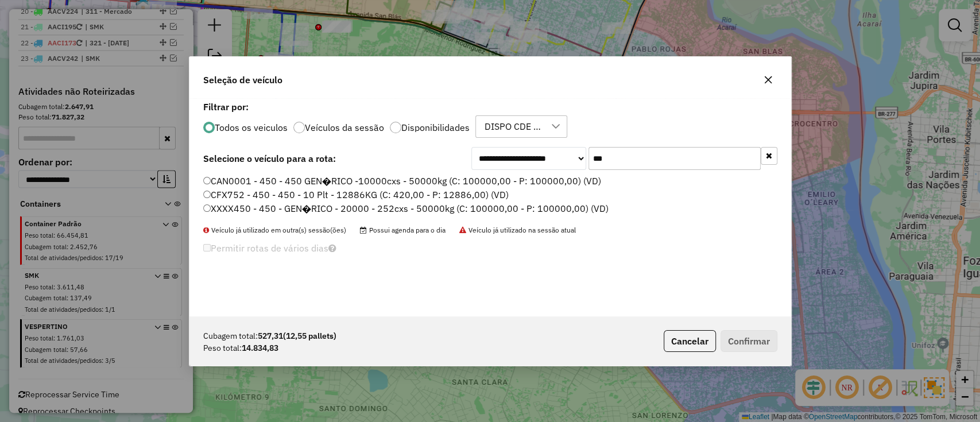
scroll to position [0, 0]
type input "***"
click at [478, 191] on label "CFX752 - 450 - 450 - 10 Plt - 12886KG (C: 420,00 - P: 12886,00) (VD)" at bounding box center [355, 195] width 305 height 14
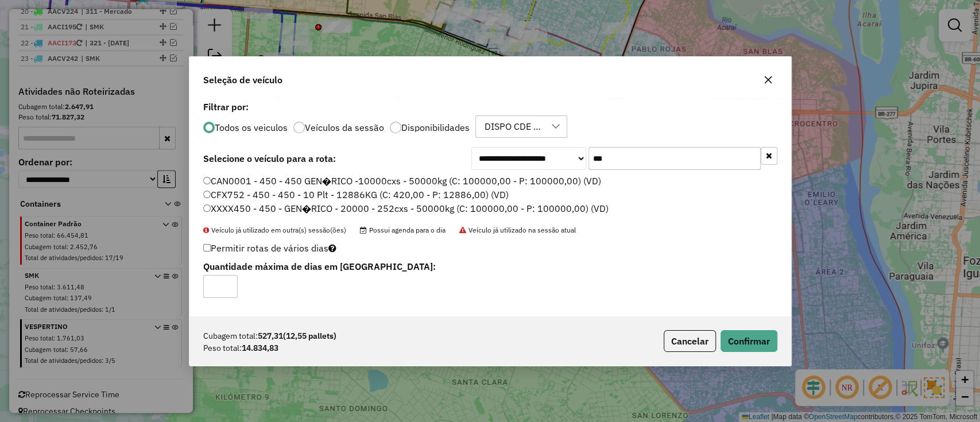
click at [758, 359] on div "Cubagem total: 527,31 (12,55 pallets) Peso total: 14.834,83 Cancelar Confirmar" at bounding box center [489, 340] width 601 height 49
click at [748, 347] on button "Confirmar" at bounding box center [748, 341] width 57 height 22
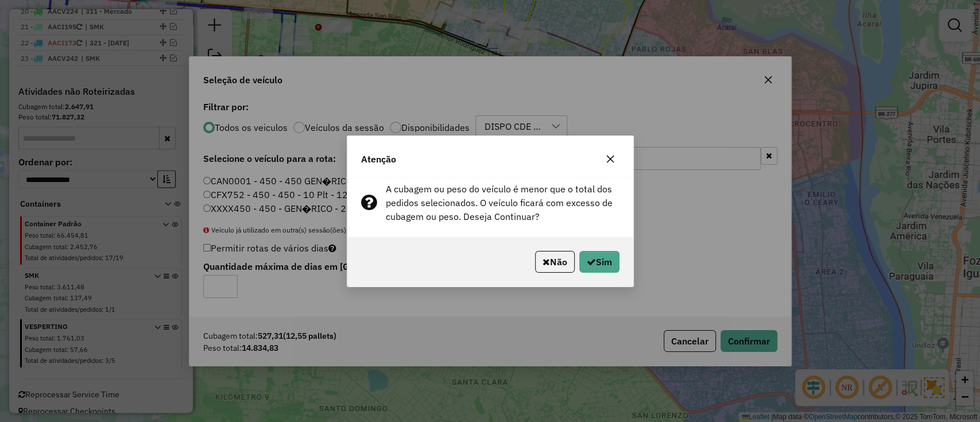
click at [588, 240] on div "Não Sim" at bounding box center [490, 261] width 286 height 49
click at [600, 260] on button "Sim" at bounding box center [599, 262] width 40 height 22
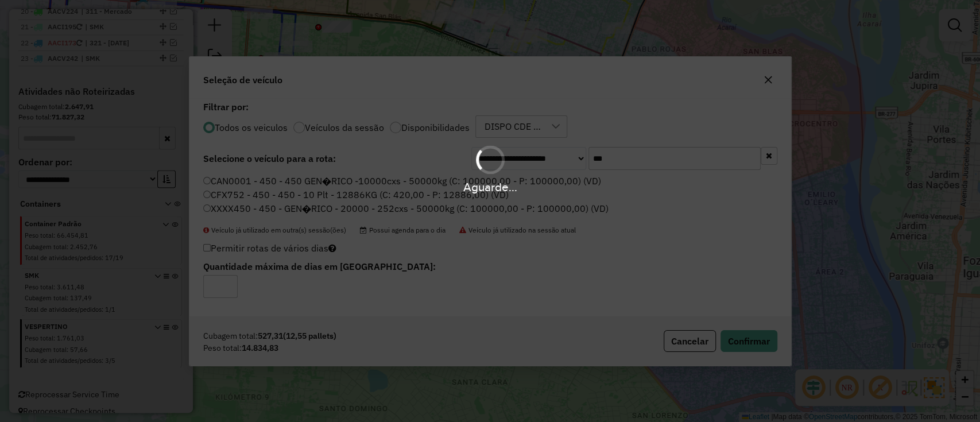
scroll to position [1471, 0]
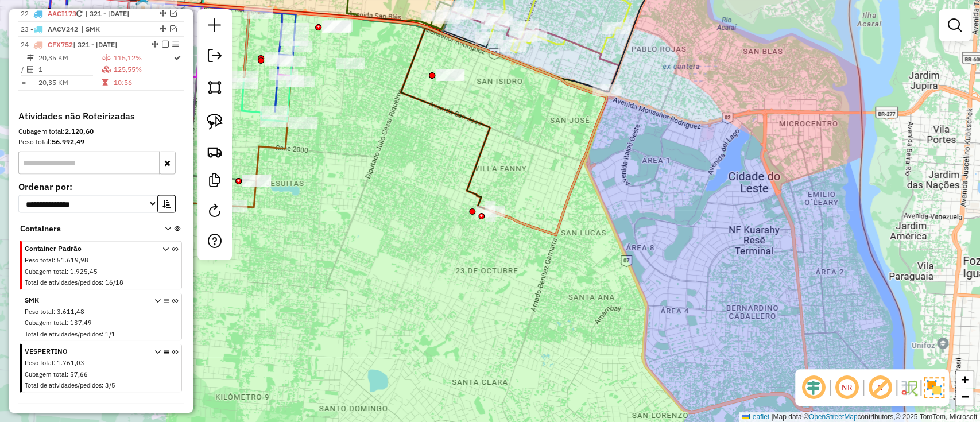
click at [524, 222] on icon at bounding box center [374, 118] width 463 height 234
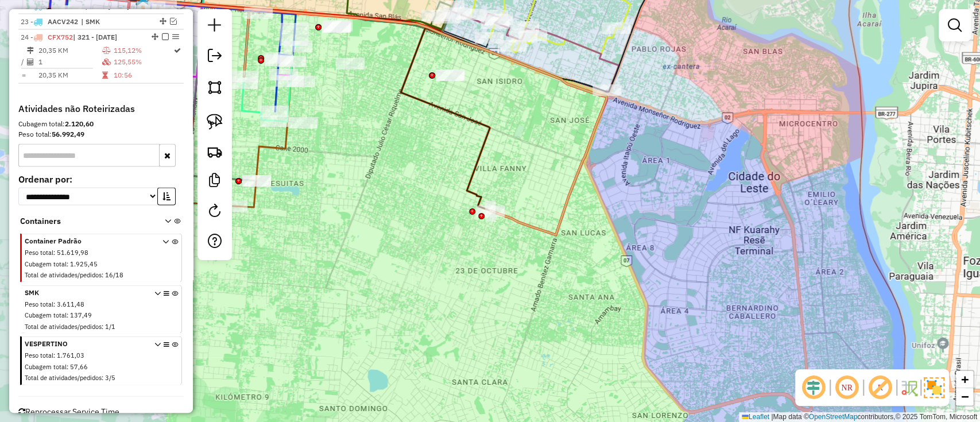
select select "**********"
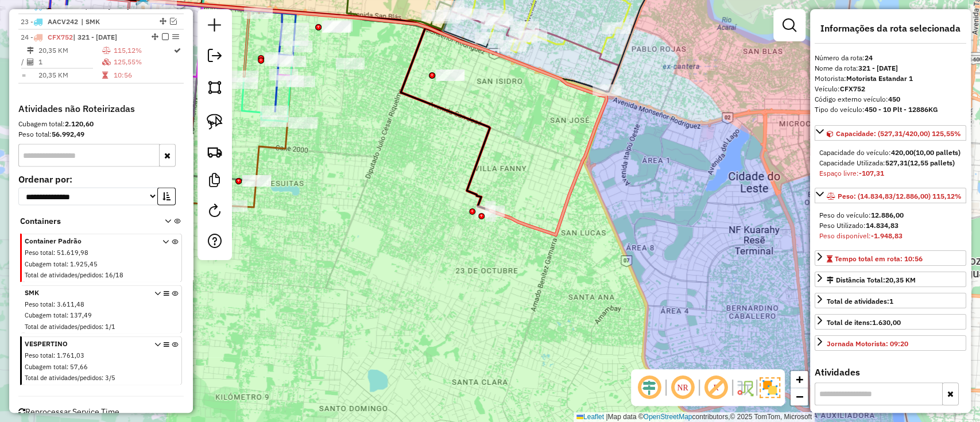
scroll to position [1487, 0]
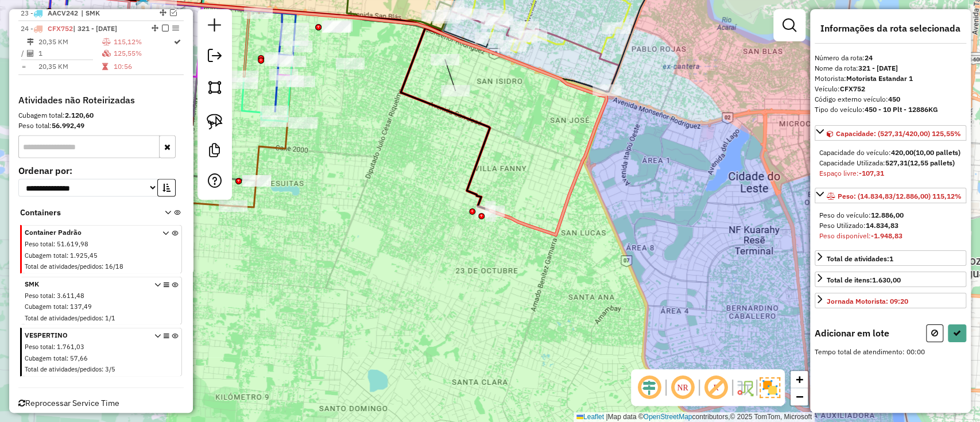
select select "**********"
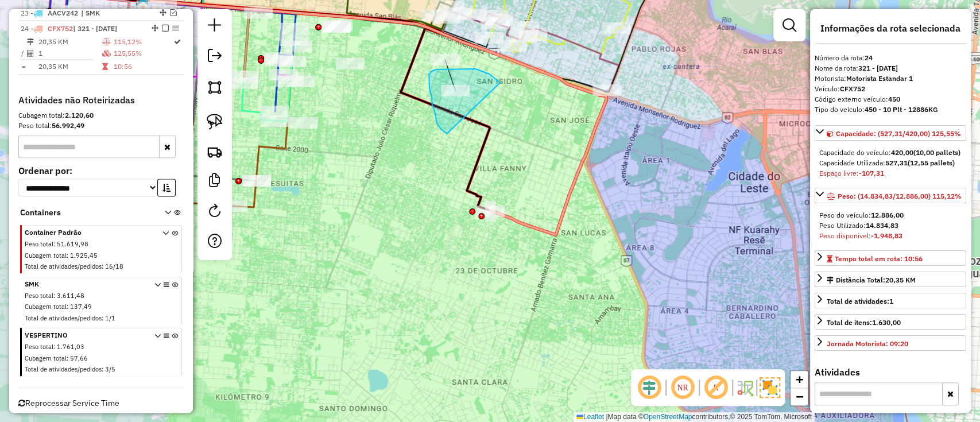
drag, startPoint x: 456, startPoint y: 69, endPoint x: 448, endPoint y: 135, distance: 66.6
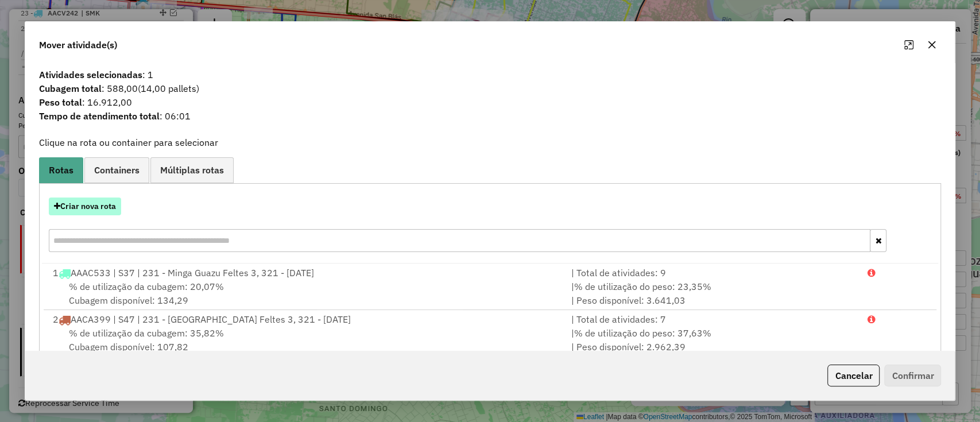
click at [100, 200] on button "Criar nova rota" at bounding box center [85, 206] width 72 height 18
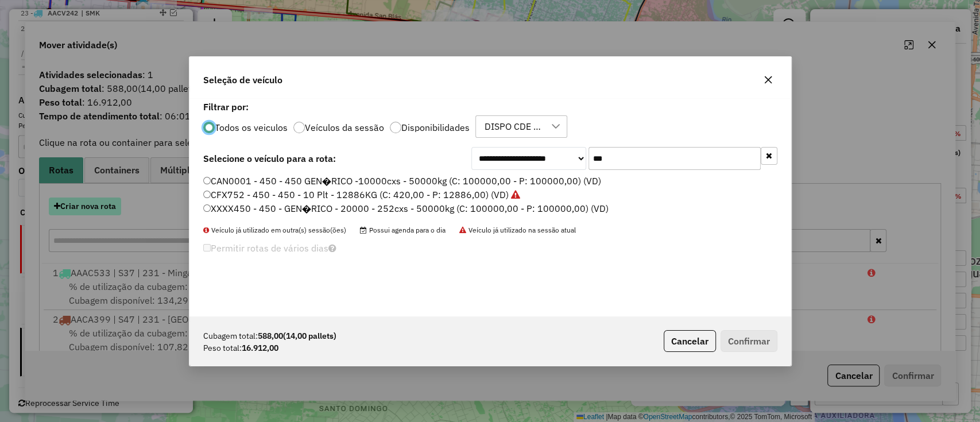
scroll to position [6, 3]
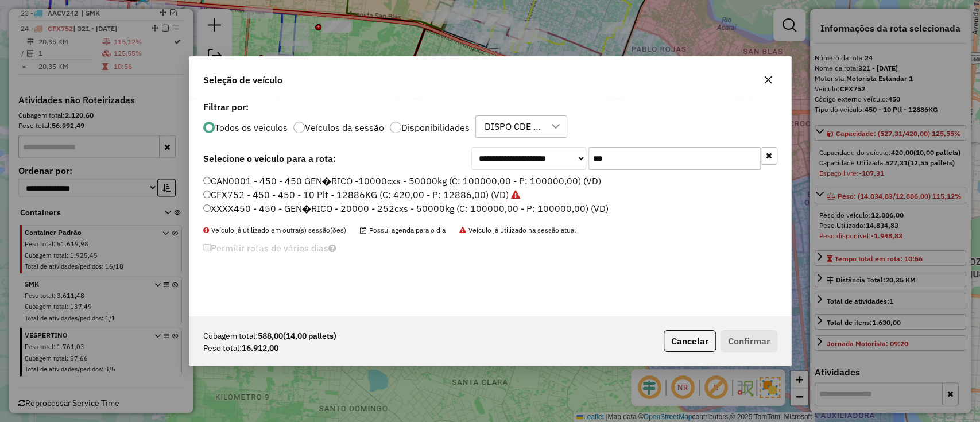
click at [469, 202] on label "XXXX450 - 450 - GEN�RICO - 20000 - 252cxs - 50000kg (C: 100000,00 - P: 100000,0…" at bounding box center [405, 208] width 405 height 14
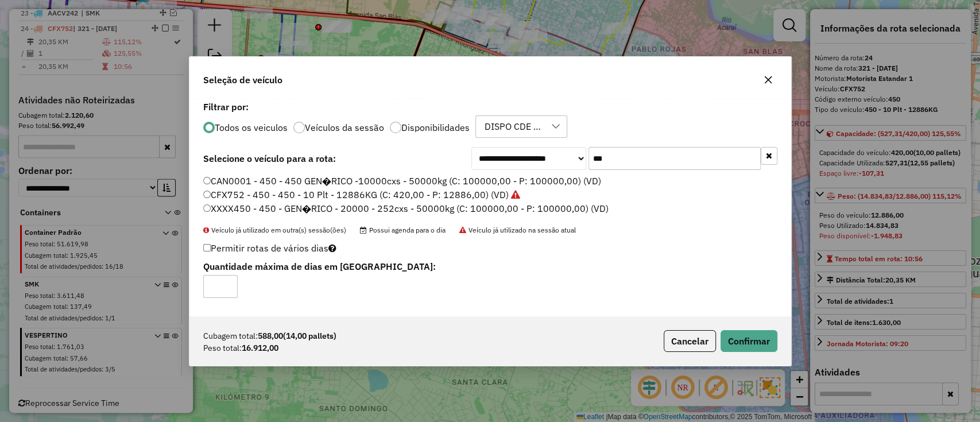
click at [774, 157] on button "button" at bounding box center [768, 156] width 17 height 18
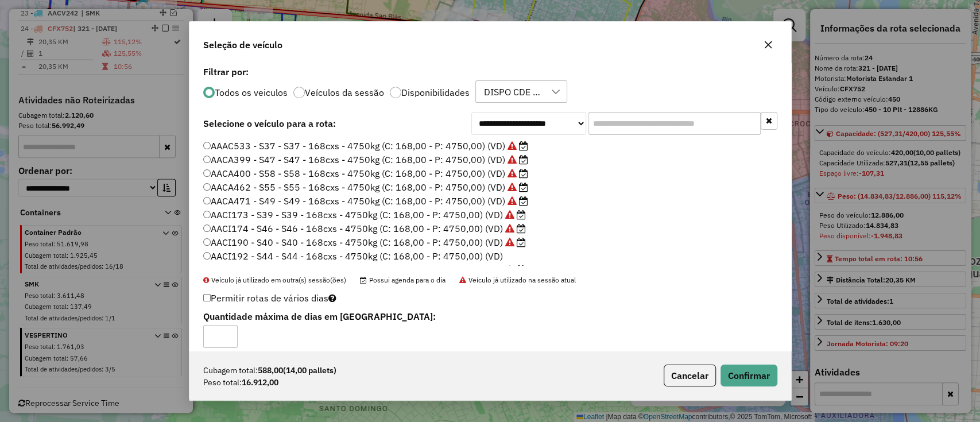
click at [428, 89] on label "Disponibilidades" at bounding box center [435, 92] width 68 height 9
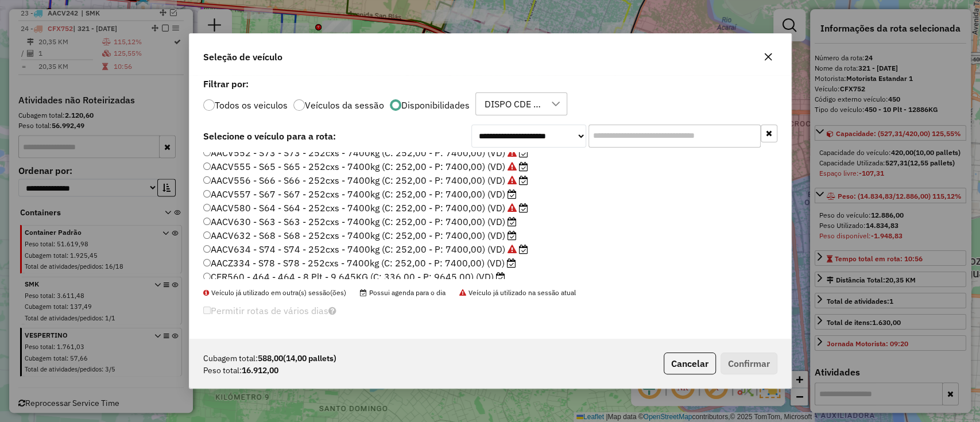
scroll to position [217, 0]
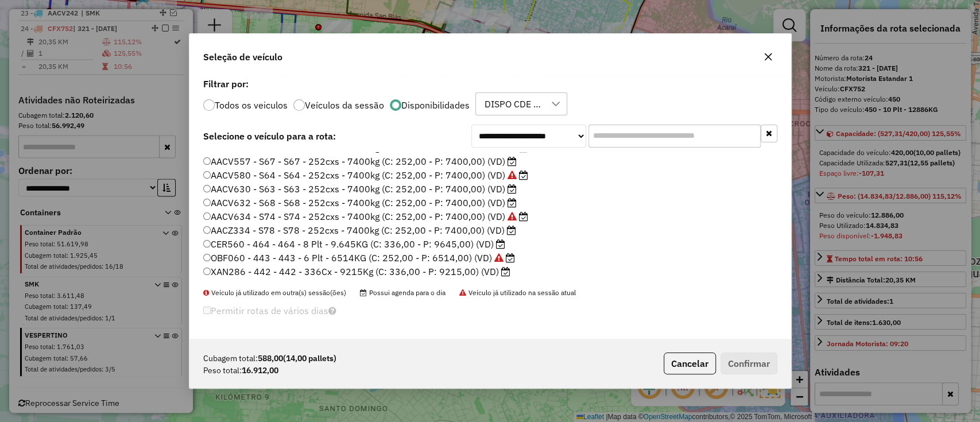
click at [485, 246] on label "CER560 - 464 - 464 - 8 Plt - 9.645KG (C: 336,00 - P: 9645,00) (VD)" at bounding box center [354, 244] width 302 height 14
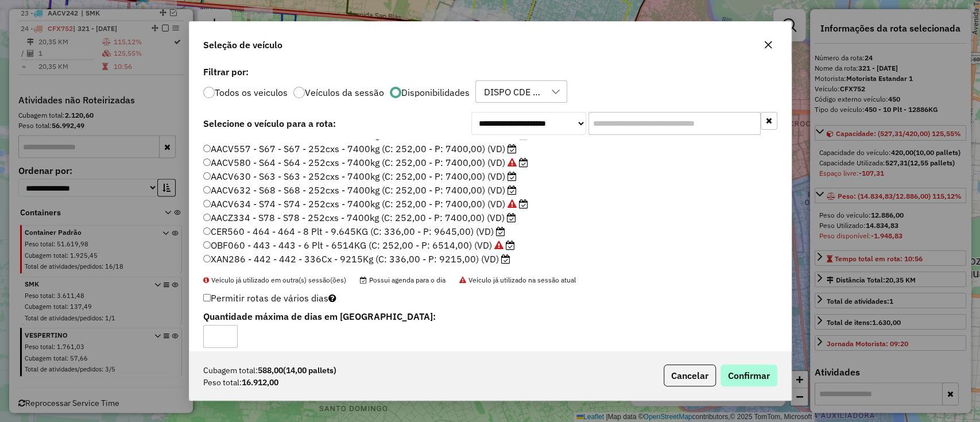
drag, startPoint x: 753, startPoint y: 390, endPoint x: 748, endPoint y: 381, distance: 10.3
click at [753, 389] on div "Cubagem total: 588,00 (14,00 pallets) Peso total: 16.912,00 Cancelar Confirmar" at bounding box center [489, 375] width 601 height 49
click at [741, 377] on button "Confirmar" at bounding box center [748, 375] width 57 height 22
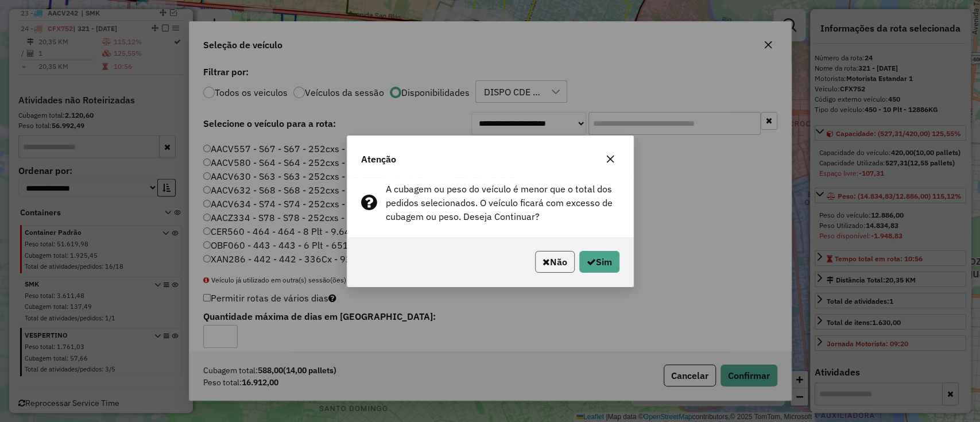
click at [558, 261] on button "Não" at bounding box center [555, 262] width 40 height 22
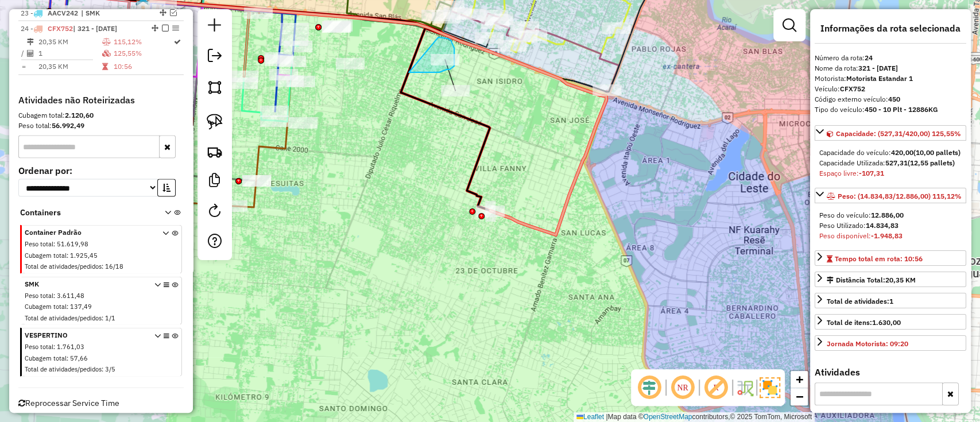
drag, startPoint x: 409, startPoint y: 72, endPoint x: 438, endPoint y: 37, distance: 45.6
click at [568, 219] on icon at bounding box center [374, 118] width 463 height 234
click at [562, 221] on icon at bounding box center [374, 118] width 463 height 234
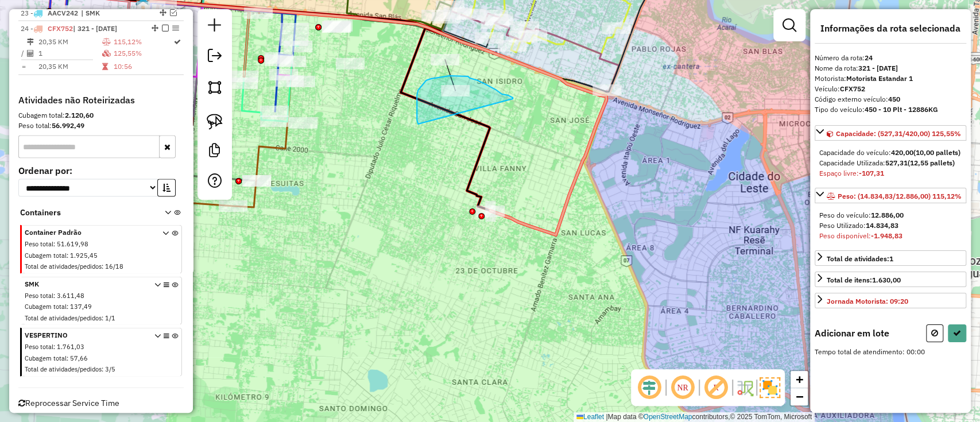
drag, startPoint x: 512, startPoint y: 99, endPoint x: 418, endPoint y: 124, distance: 98.0
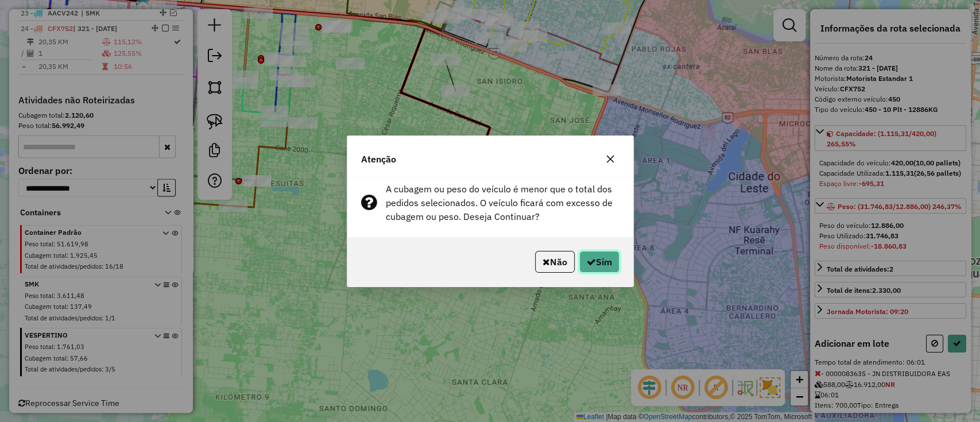
click at [610, 262] on button "Sim" at bounding box center [599, 262] width 40 height 22
select select "**********"
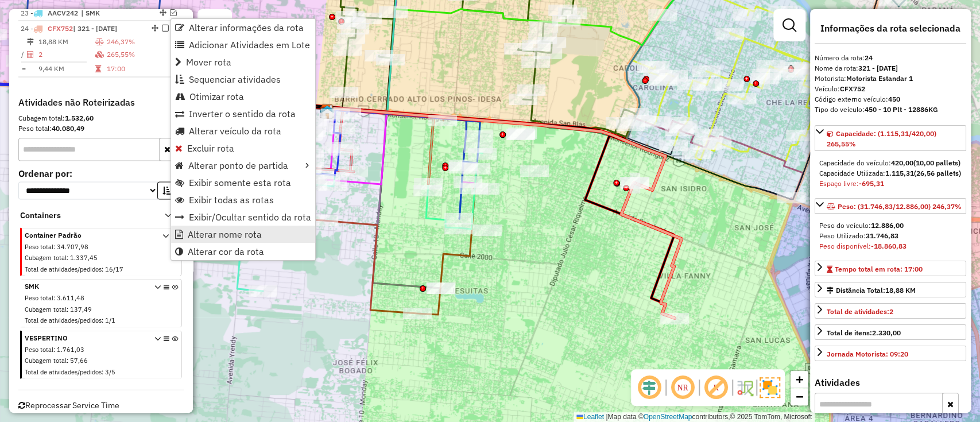
click at [204, 232] on span "Alterar nome rota" at bounding box center [225, 234] width 74 height 9
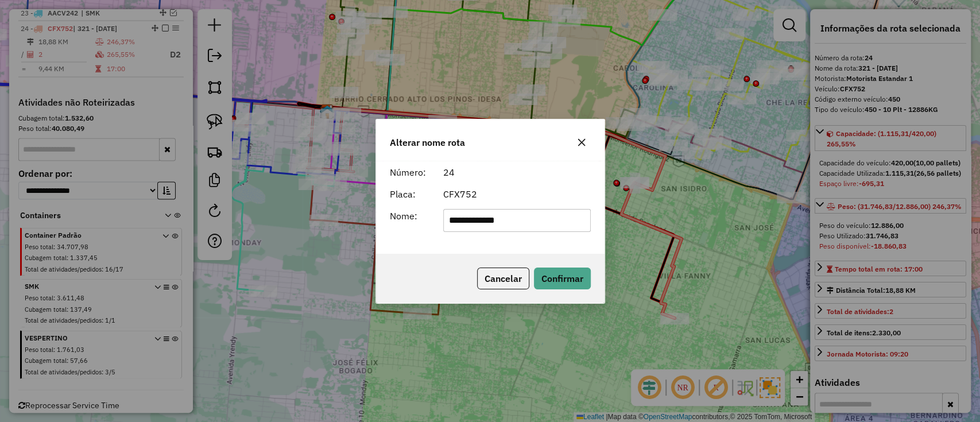
drag, startPoint x: 519, startPoint y: 219, endPoint x: 411, endPoint y: 213, distance: 107.4
click at [404, 213] on div "**********" at bounding box center [490, 220] width 215 height 23
type input "***"
click at [565, 274] on button "Confirmar" at bounding box center [562, 278] width 57 height 22
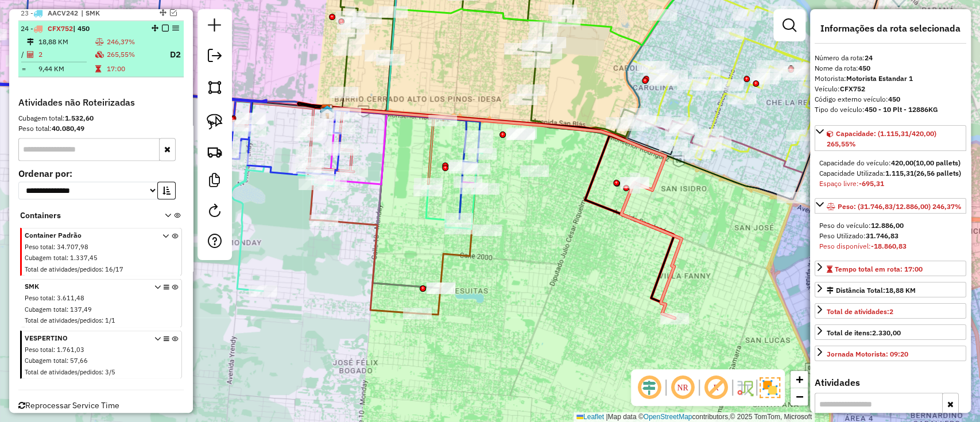
click at [163, 25] on em at bounding box center [165, 28] width 7 height 7
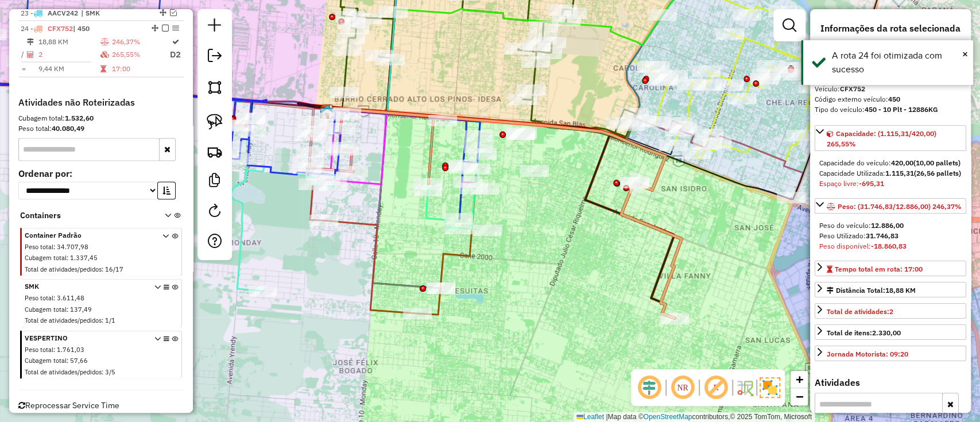
click at [164, 25] on em at bounding box center [165, 28] width 7 height 7
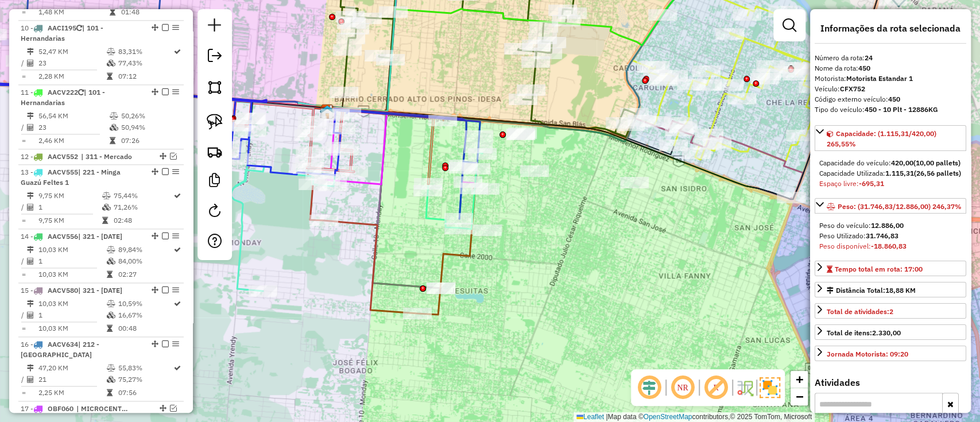
scroll to position [1381, 0]
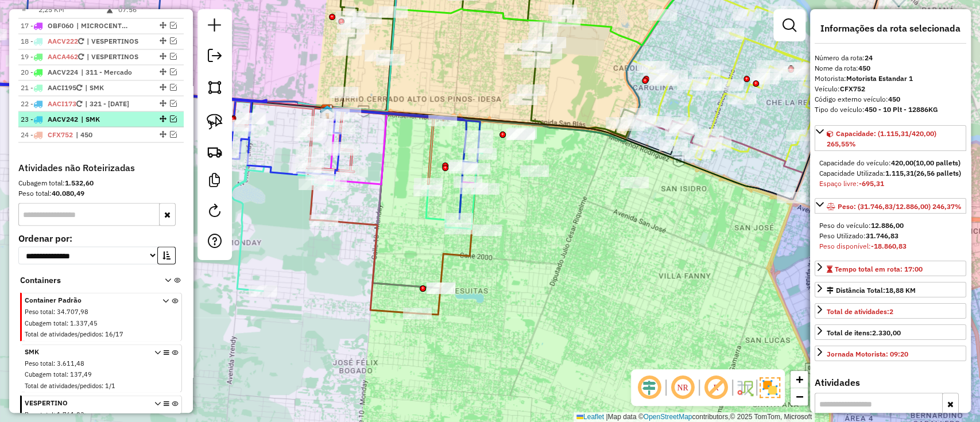
click at [173, 115] on em at bounding box center [173, 118] width 7 height 7
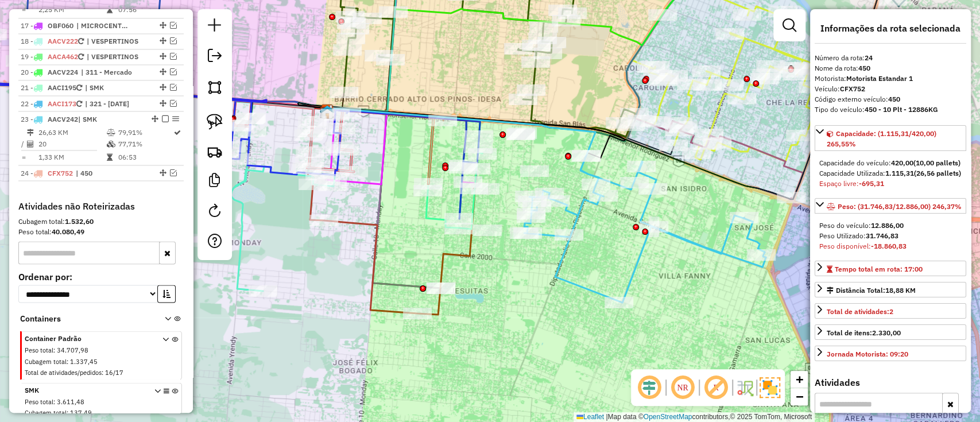
click at [697, 234] on div "Janela de atendimento Grade de atendimento Capacidade Transportadoras Veículos …" at bounding box center [490, 211] width 980 height 422
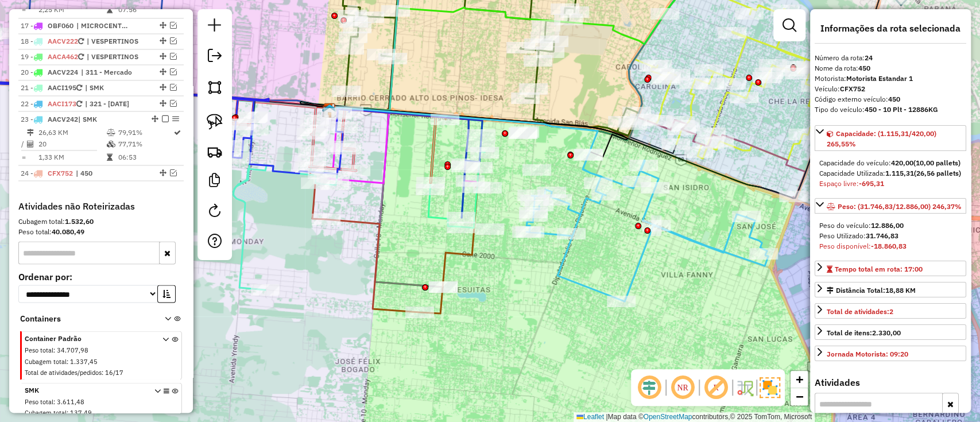
click at [700, 234] on div "Janela de atendimento Grade de atendimento Capacidade Transportadoras Veículos …" at bounding box center [490, 211] width 980 height 422
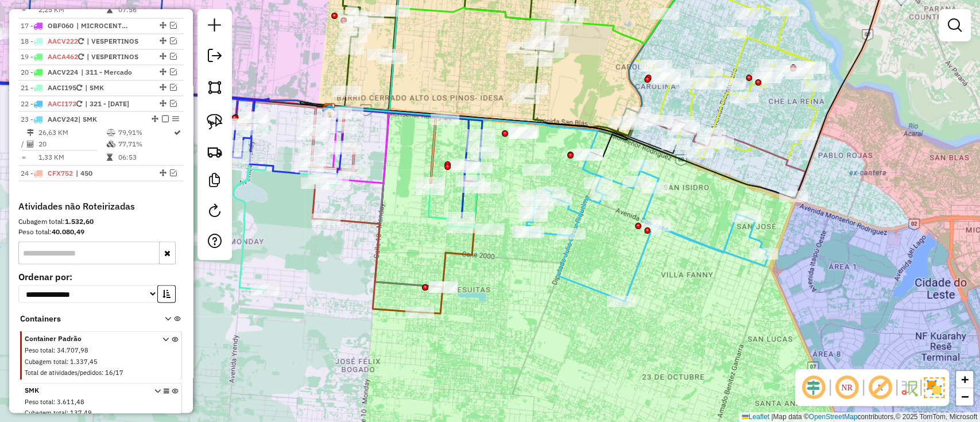
click at [684, 239] on icon at bounding box center [647, 227] width 242 height 147
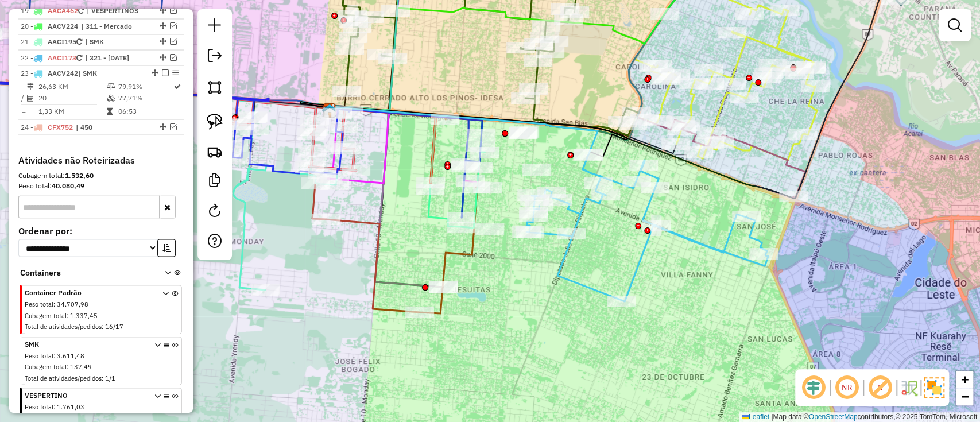
select select "**********"
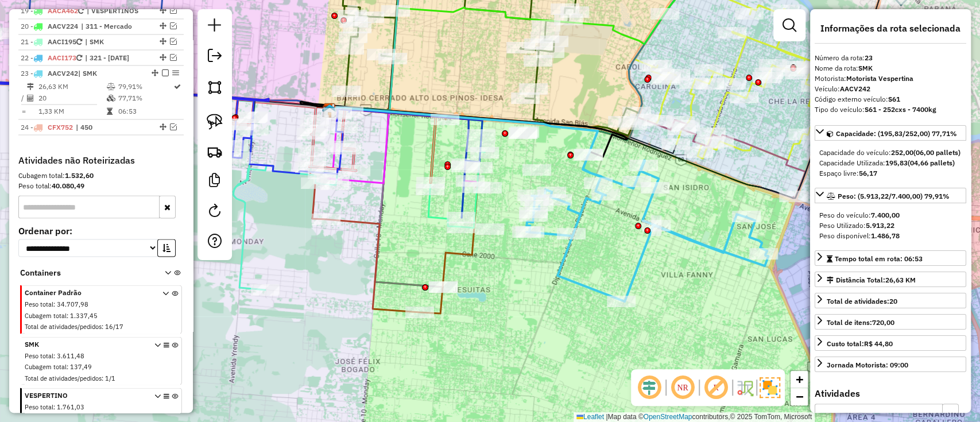
scroll to position [1471, 0]
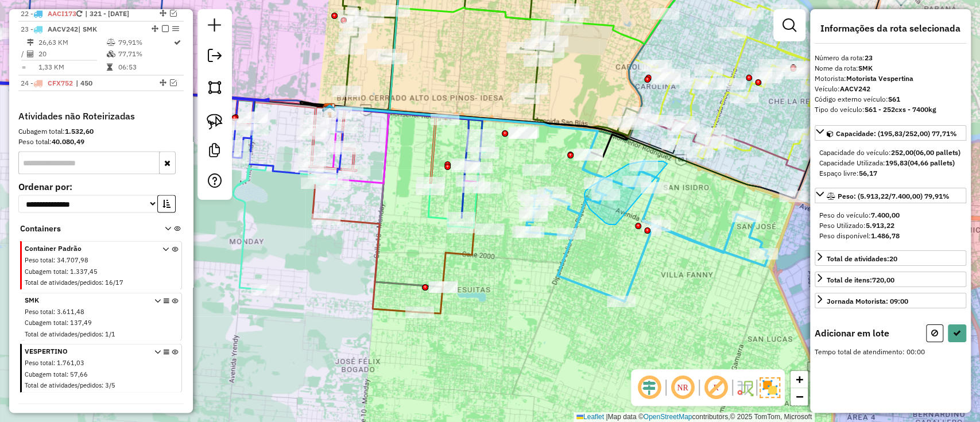
drag, startPoint x: 667, startPoint y: 164, endPoint x: 615, endPoint y: 226, distance: 80.7
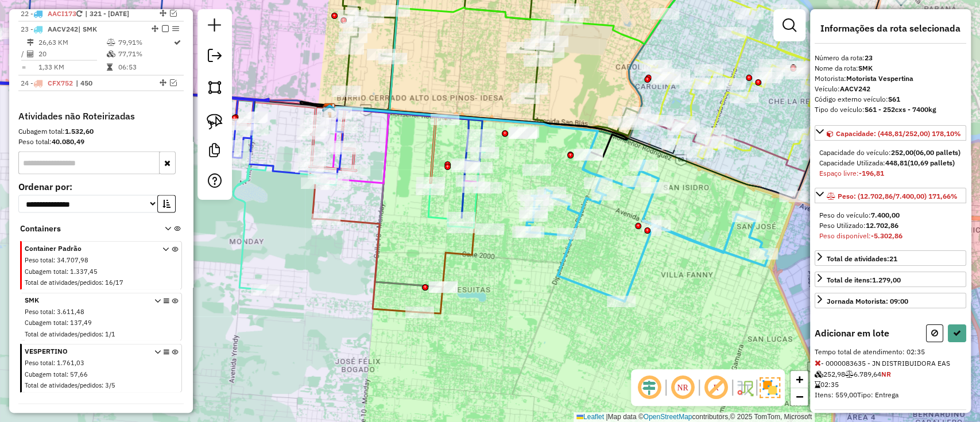
select select "**********"
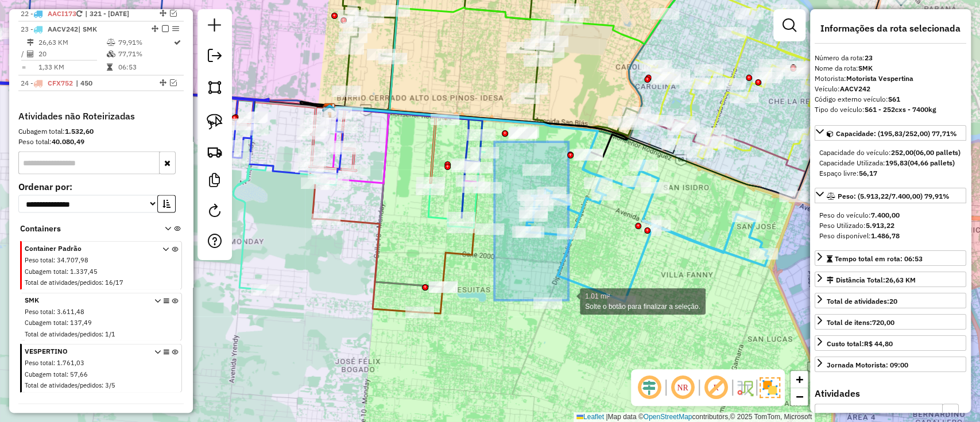
click at [568, 300] on div "1.01 mi² Solte o botão para finalizar a seleção. Janela de atendimento Grade de…" at bounding box center [490, 211] width 980 height 422
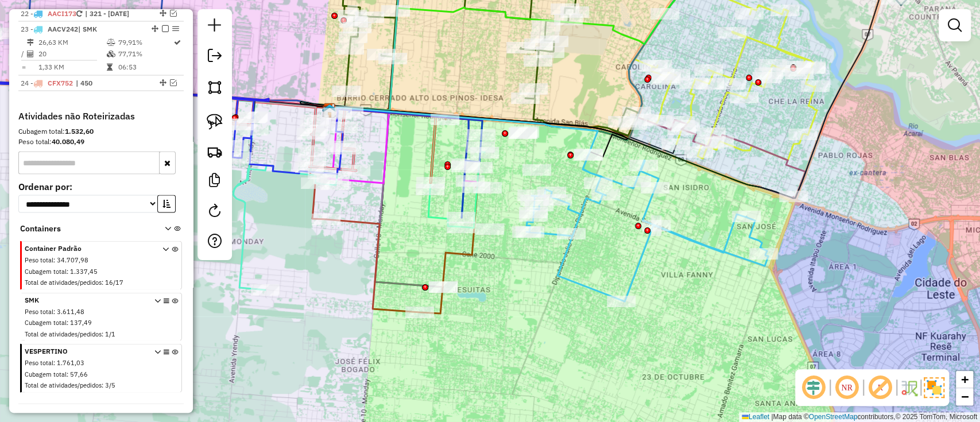
click at [584, 290] on icon at bounding box center [647, 227] width 242 height 147
select select "**********"
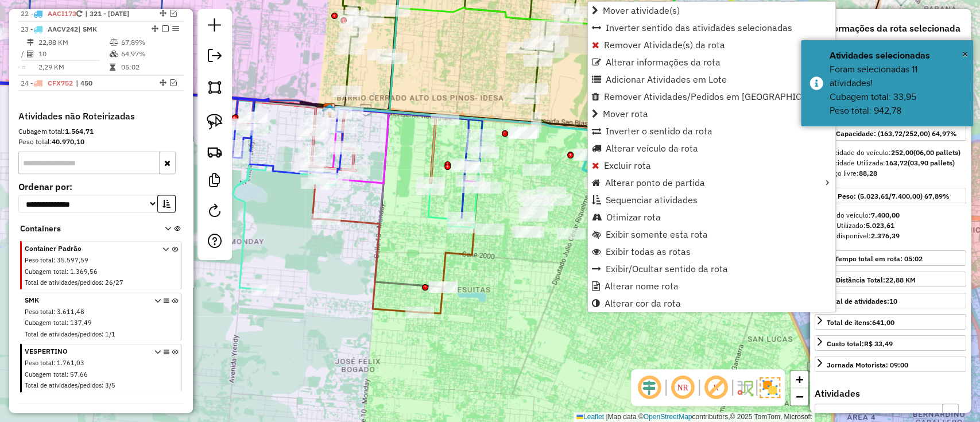
click at [550, 268] on div "Janela de atendimento Grade de atendimento Capacidade Transportadoras Veículos …" at bounding box center [490, 211] width 980 height 422
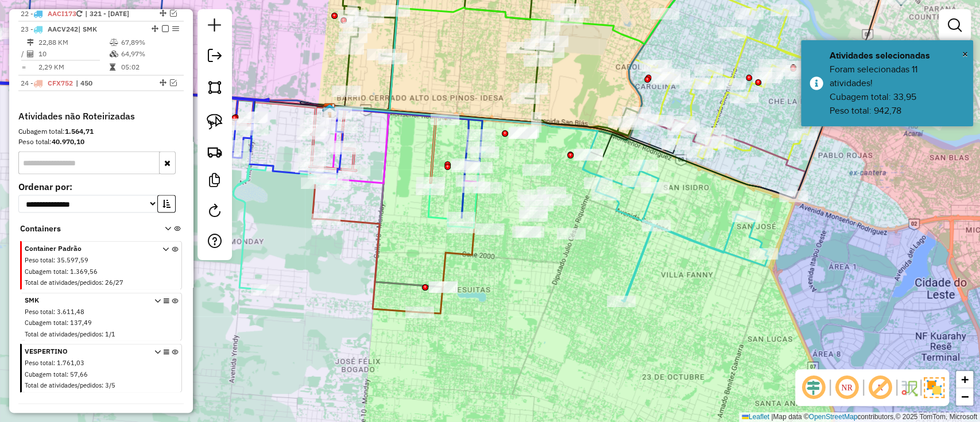
click at [643, 259] on icon at bounding box center [674, 227] width 185 height 147
select select "**********"
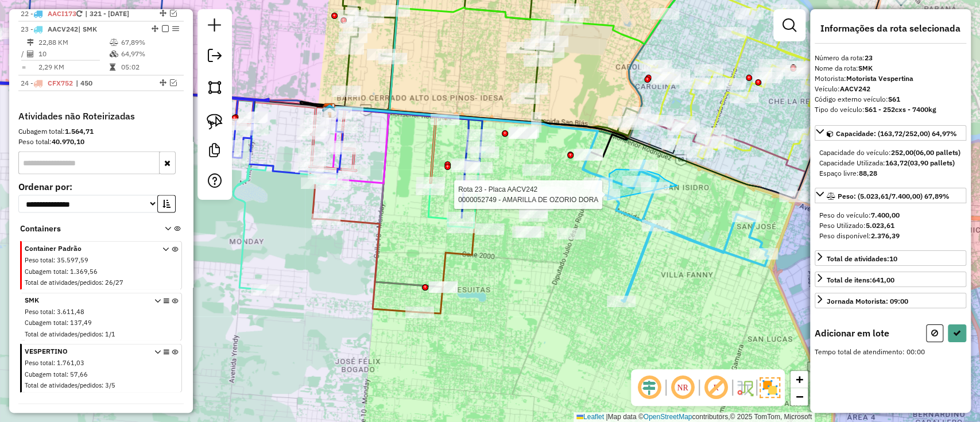
drag, startPoint x: 661, startPoint y: 177, endPoint x: 612, endPoint y: 207, distance: 57.7
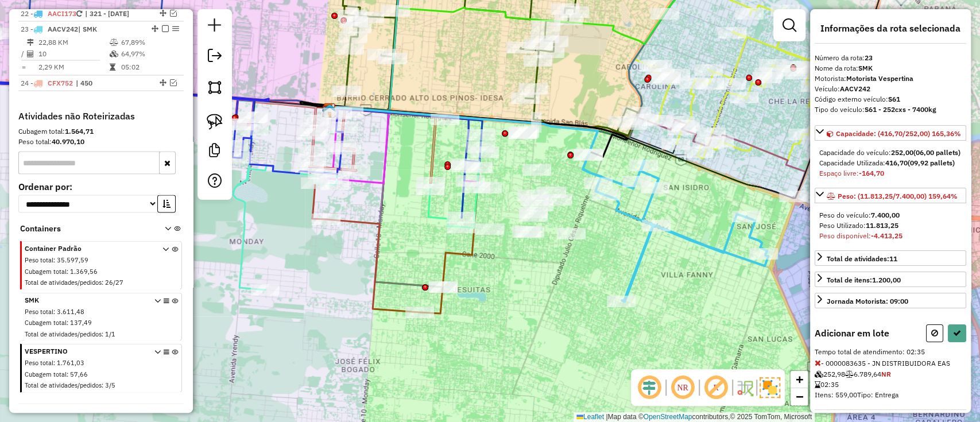
select select "**********"
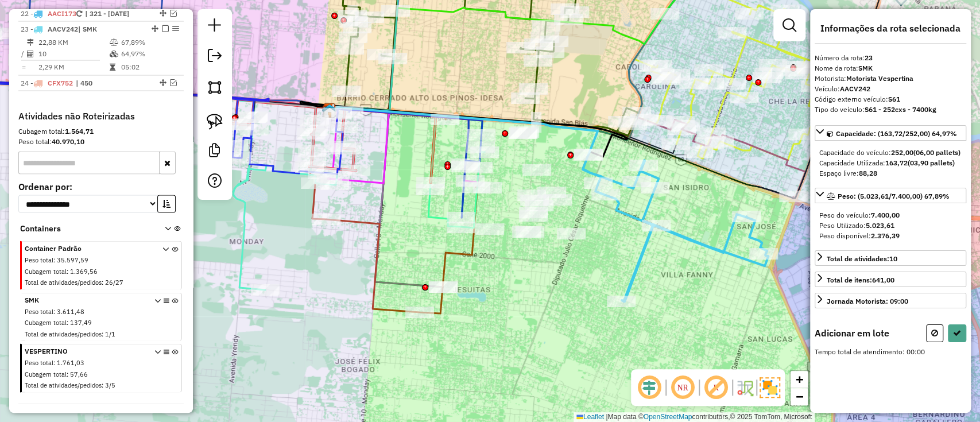
drag, startPoint x: 593, startPoint y: 260, endPoint x: 592, endPoint y: 235, distance: 24.7
click at [594, 260] on div "Janela de atendimento Grade de atendimento Capacidade Transportadoras Veículos …" at bounding box center [490, 211] width 980 height 422
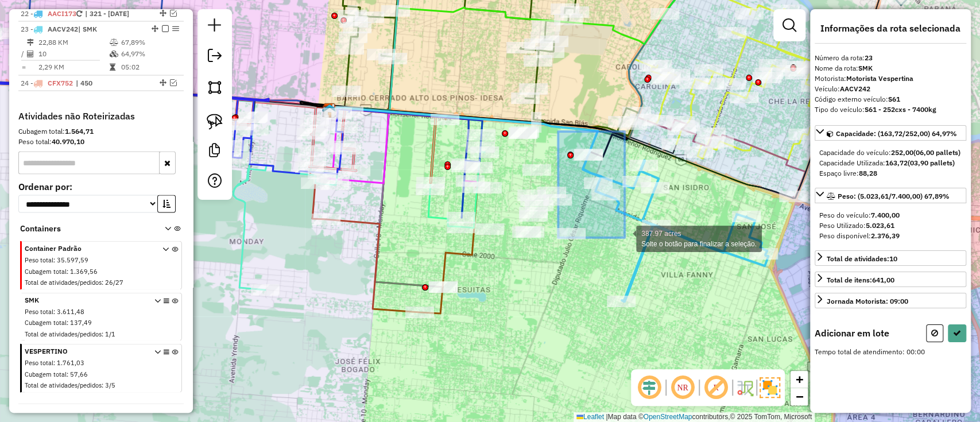
drag, startPoint x: 592, startPoint y: 174, endPoint x: 622, endPoint y: 238, distance: 70.9
click at [622, 238] on div "Rota 23 - Placa AACV242 0000052749 - AMARILLA DE OZORIO DORA 387.97 acres Solte…" at bounding box center [490, 211] width 980 height 422
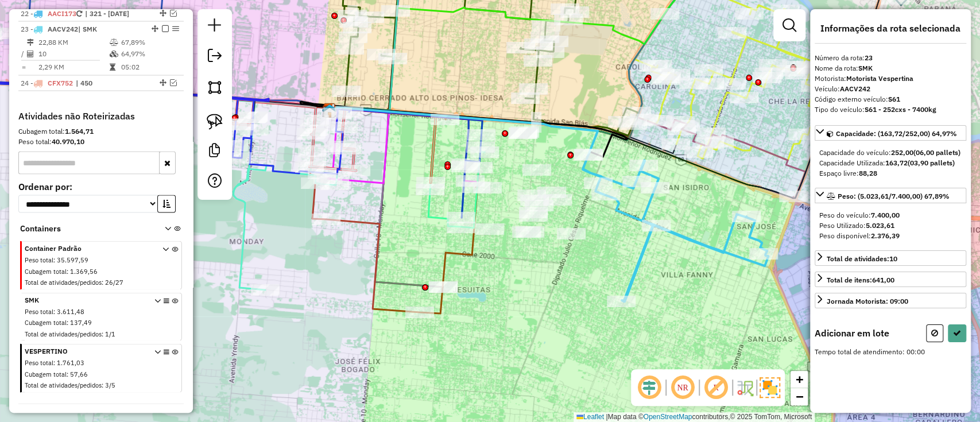
select select "**********"
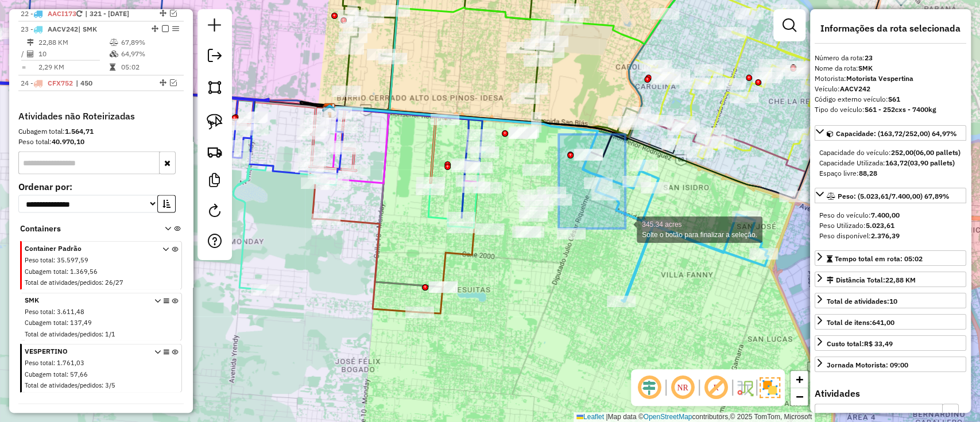
drag, startPoint x: 558, startPoint y: 134, endPoint x: 625, endPoint y: 230, distance: 116.2
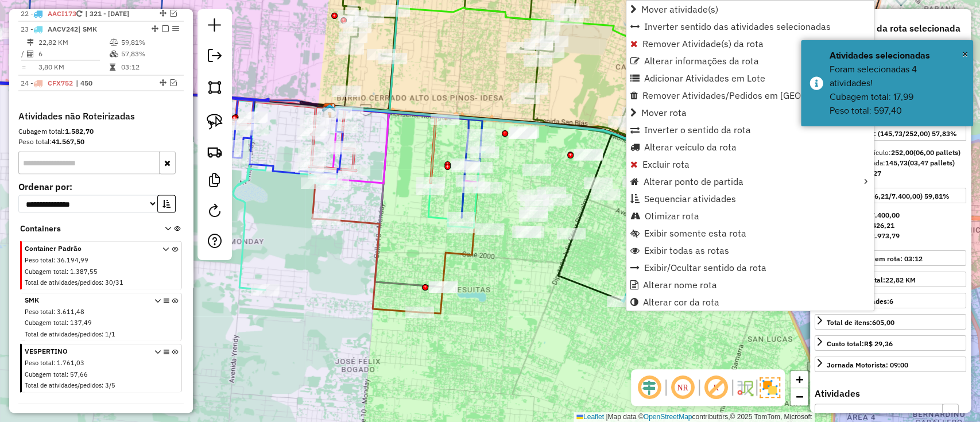
click at [585, 277] on div "Janela de atendimento Grade de atendimento Capacidade Transportadoras Veículos …" at bounding box center [490, 211] width 980 height 422
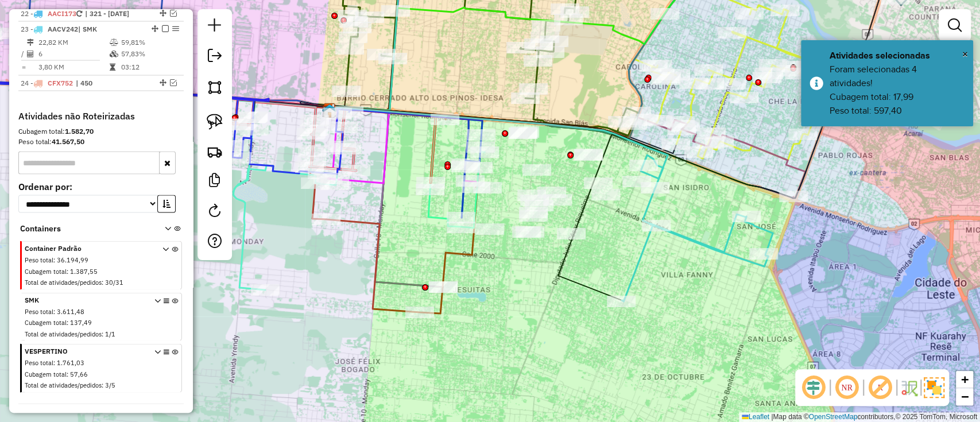
click at [574, 324] on div "Janela de atendimento Grade de atendimento Capacidade Transportadoras Veículos …" at bounding box center [490, 211] width 980 height 422
click at [633, 273] on icon at bounding box center [696, 228] width 151 height 146
select select "**********"
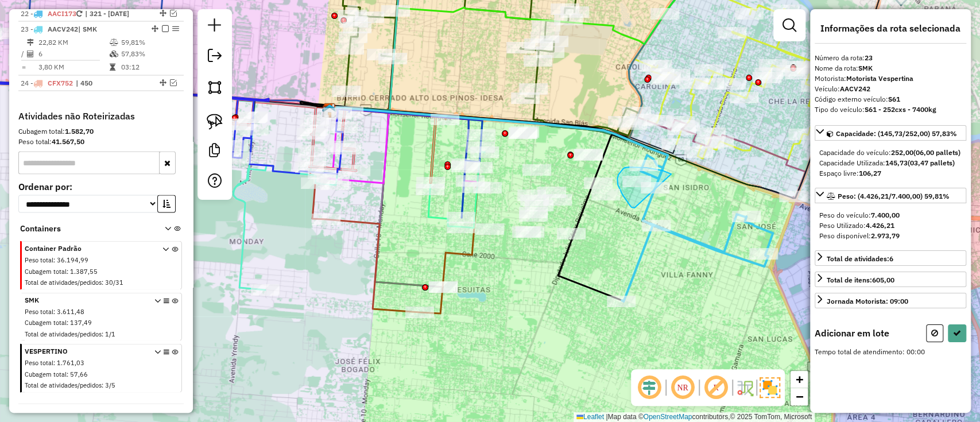
drag, startPoint x: 670, startPoint y: 174, endPoint x: 634, endPoint y: 208, distance: 49.5
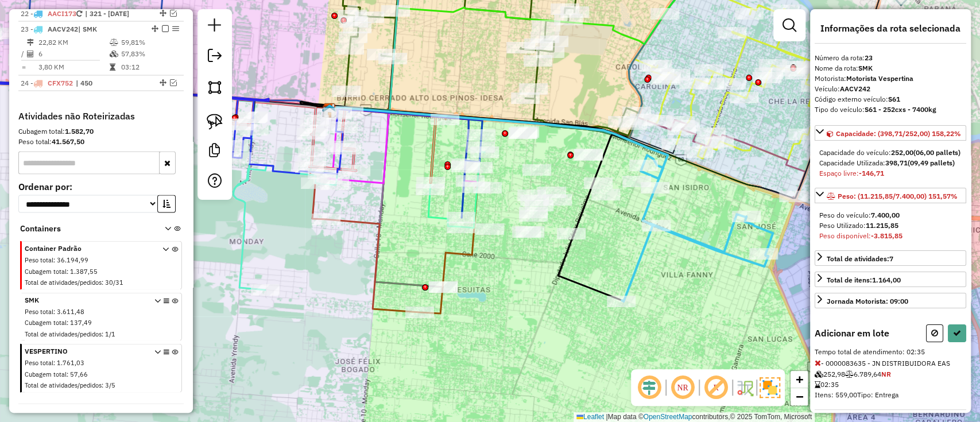
select select "**********"
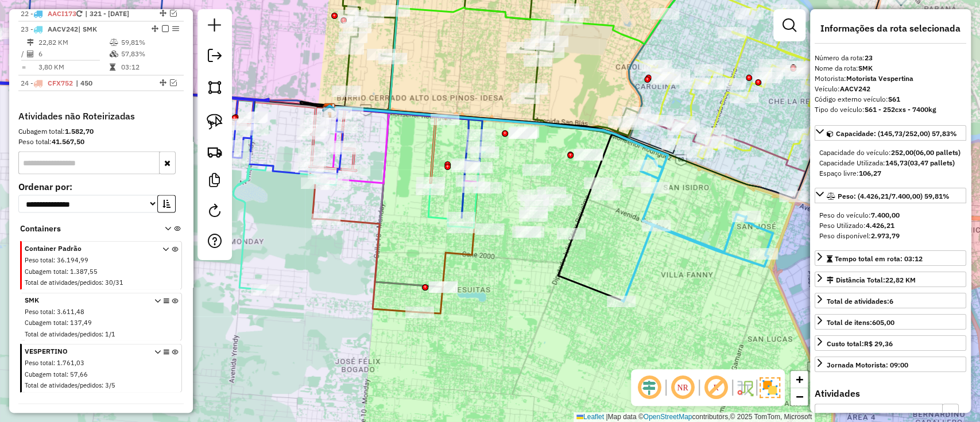
drag, startPoint x: 682, startPoint y: 265, endPoint x: 567, endPoint y: 261, distance: 114.8
click at [567, 261] on div "Janela de atendimento Grade de atendimento Capacidade Transportadoras Veículos …" at bounding box center [490, 211] width 980 height 422
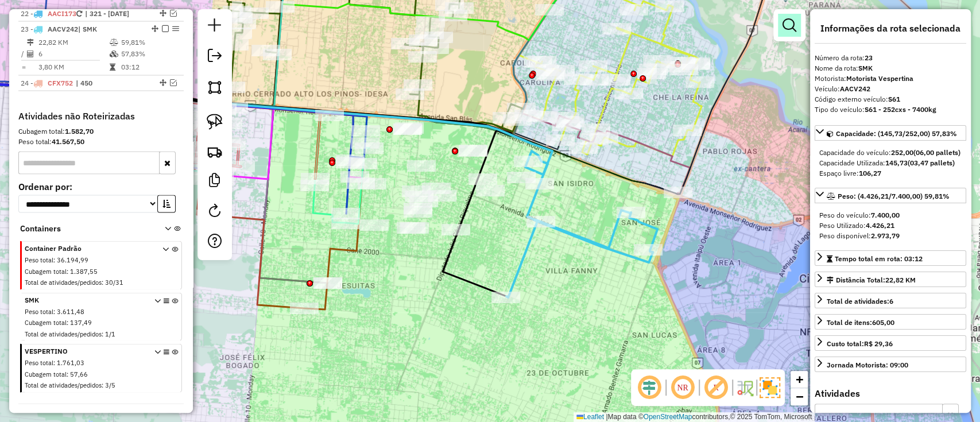
click at [791, 29] on em at bounding box center [789, 25] width 14 height 14
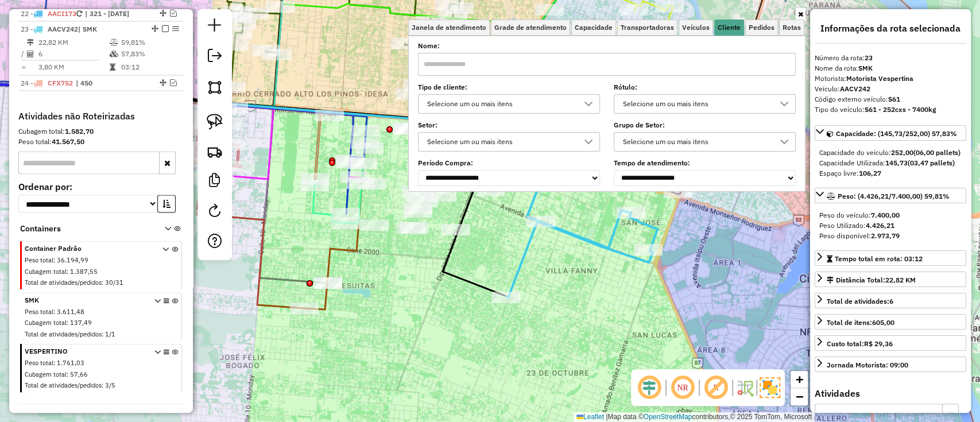
click at [520, 104] on div "Selecione um ou mais itens" at bounding box center [500, 104] width 154 height 18
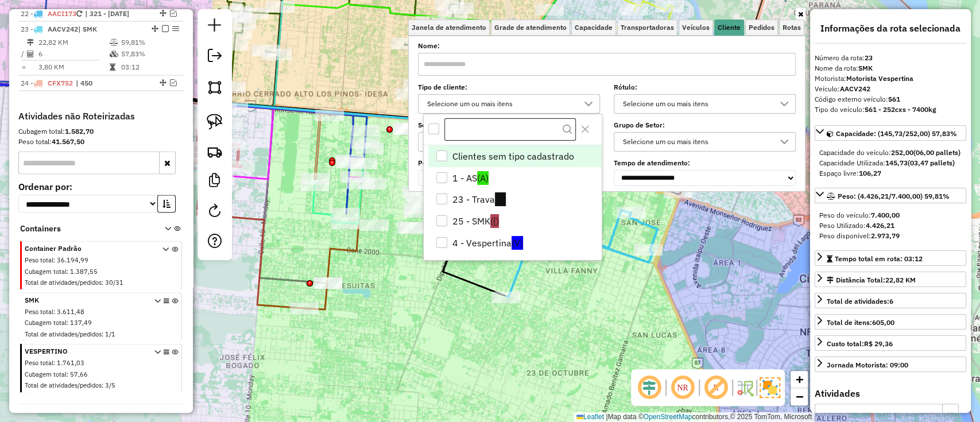
scroll to position [6, 40]
click at [491, 193] on li "23 - Trava (T)" at bounding box center [514, 200] width 173 height 22
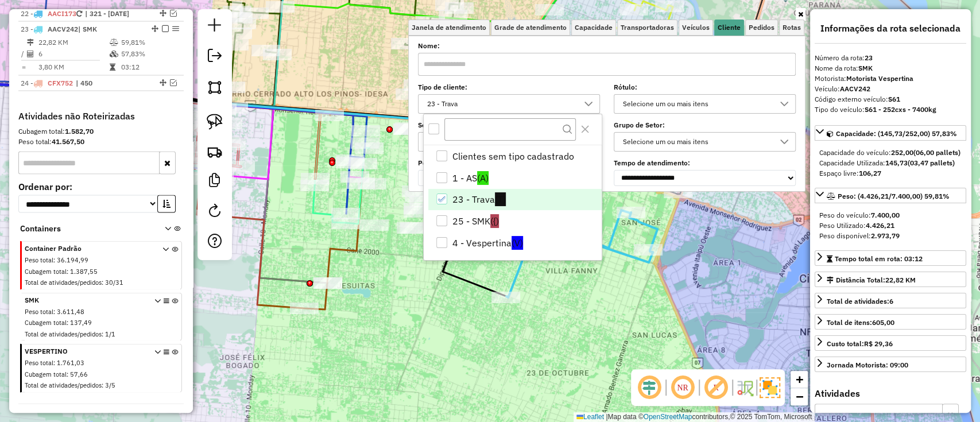
click at [0, 0] on div "Aguarde..." at bounding box center [0, 0] width 0 height 0
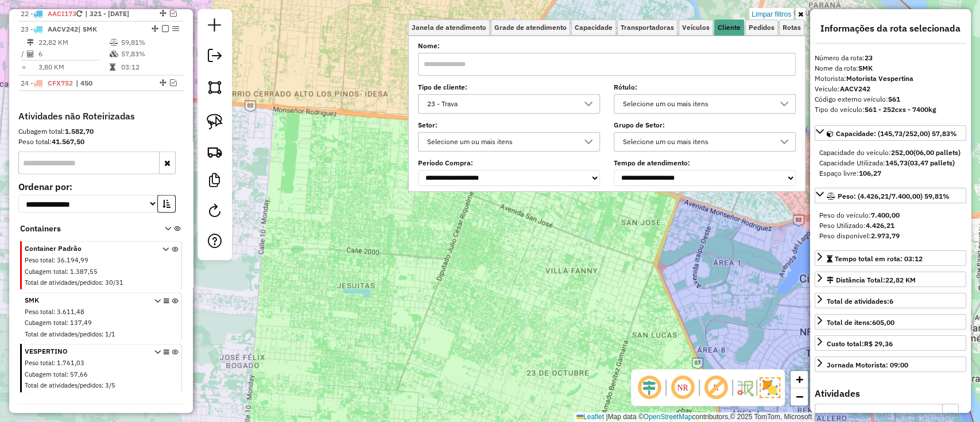
click at [495, 92] on label "Tipo de cliente:" at bounding box center [509, 87] width 182 height 10
click at [491, 101] on div "23 - Trava" at bounding box center [500, 104] width 154 height 18
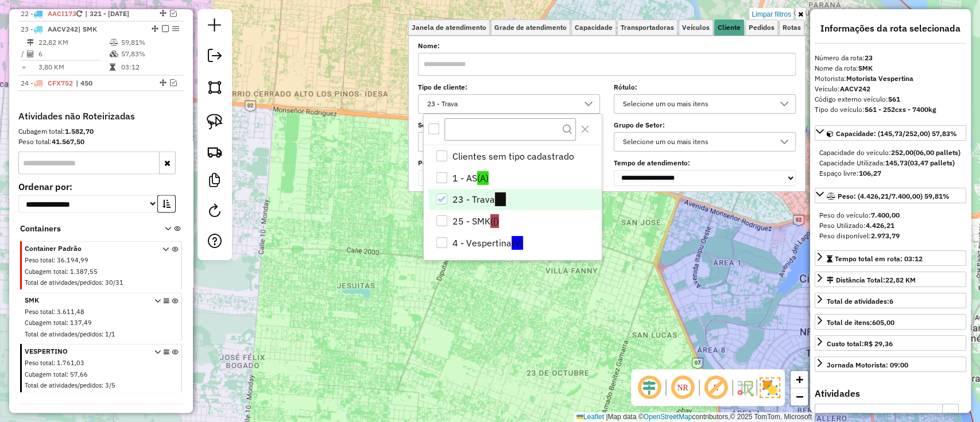
click at [491, 206] on li "23 - Trava (T)" at bounding box center [514, 200] width 173 height 22
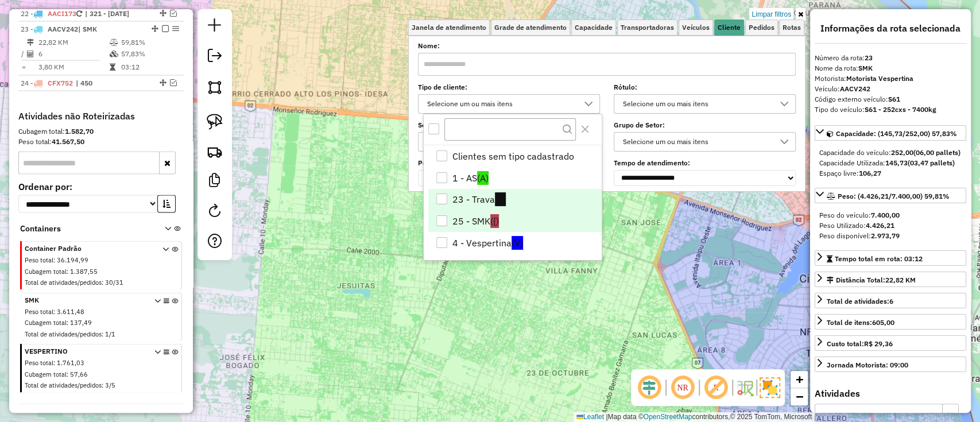
click at [491, 216] on span "({)" at bounding box center [494, 221] width 9 height 14
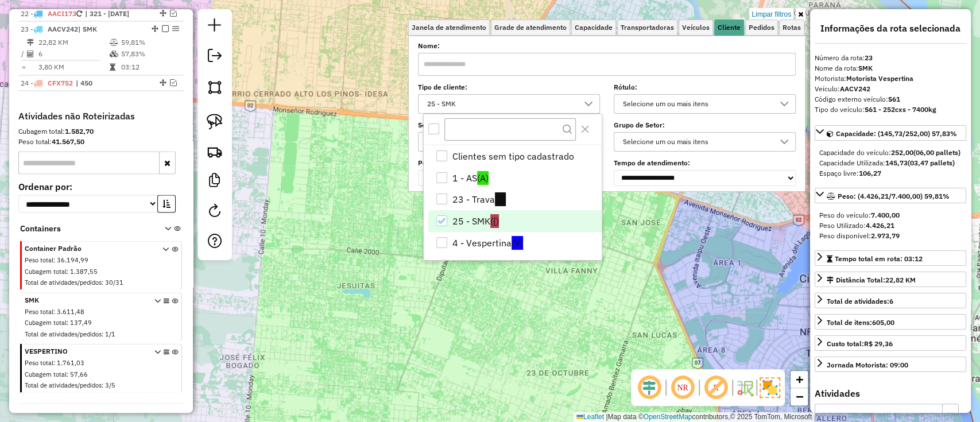
click at [505, 315] on div "Limpar filtros Janela de atendimento Grade de atendimento Capacidade Transporta…" at bounding box center [490, 211] width 980 height 422
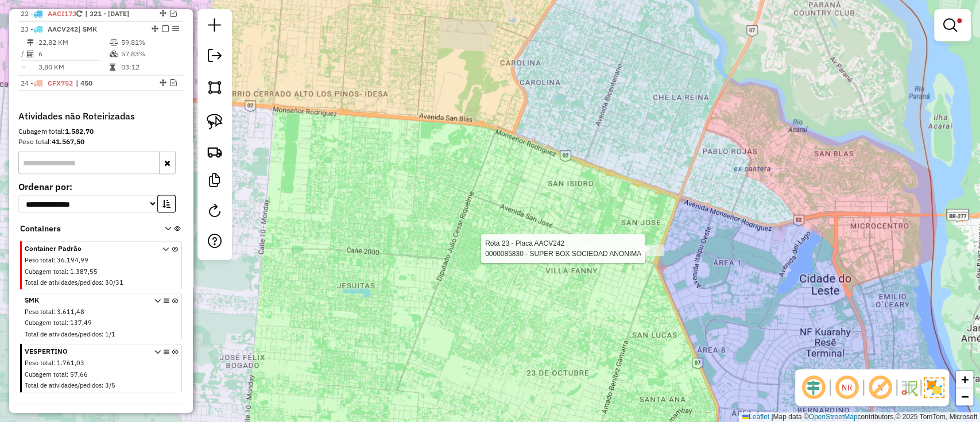
click at [652, 255] on div at bounding box center [649, 249] width 29 height 11
click at [650, 256] on div at bounding box center [649, 249] width 29 height 11
select select "**********"
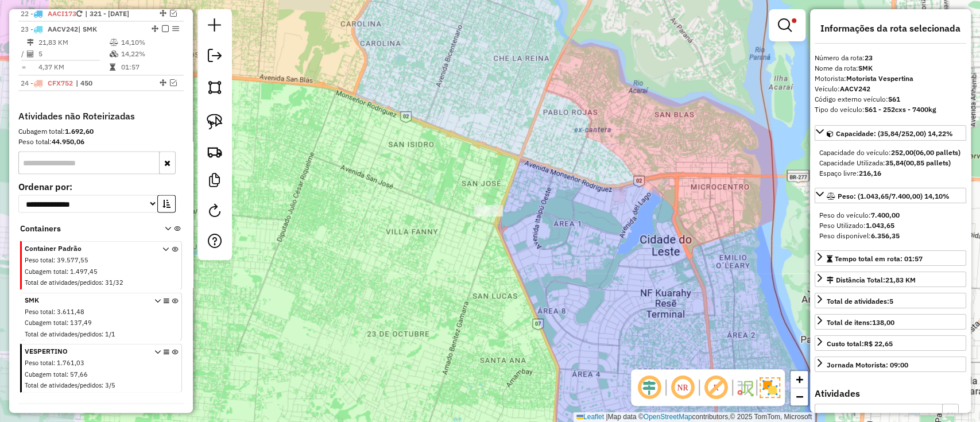
click at [800, 30] on div at bounding box center [786, 25] width 37 height 32
click at [795, 27] on link at bounding box center [787, 25] width 28 height 23
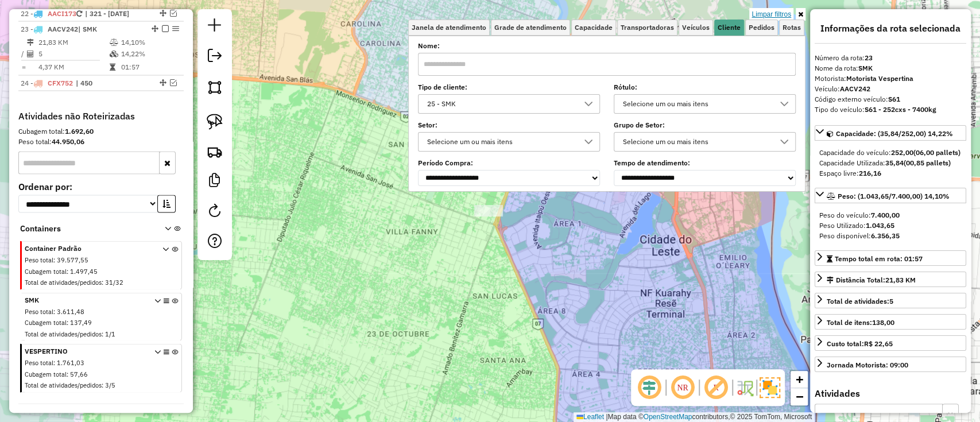
click at [782, 14] on link "Limpar filtros" at bounding box center [771, 14] width 44 height 13
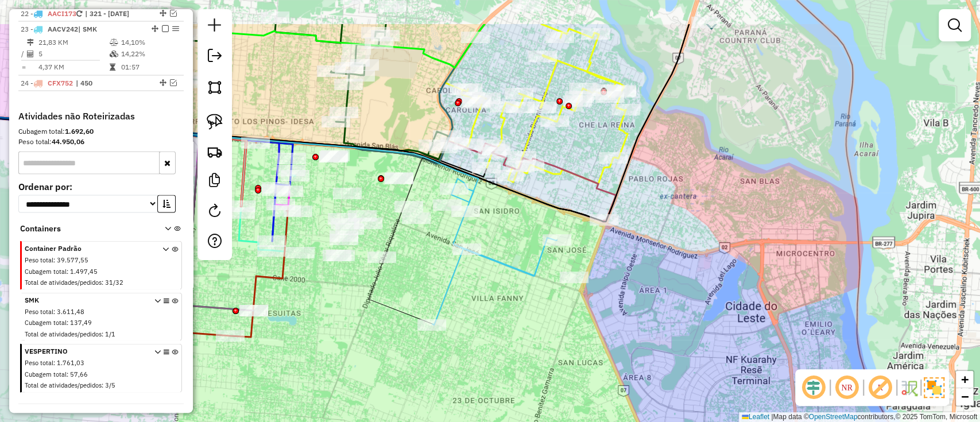
drag, startPoint x: 638, startPoint y: 249, endPoint x: 684, endPoint y: 291, distance: 62.1
click at [684, 291] on div "Janela de atendimento Grade de atendimento Capacidade Transportadoras Veículos …" at bounding box center [490, 211] width 980 height 422
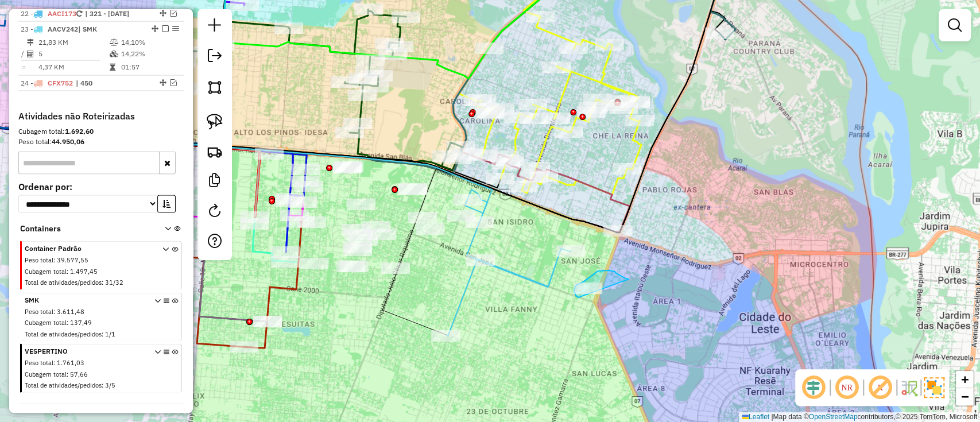
drag, startPoint x: 615, startPoint y: 273, endPoint x: 602, endPoint y: 322, distance: 51.1
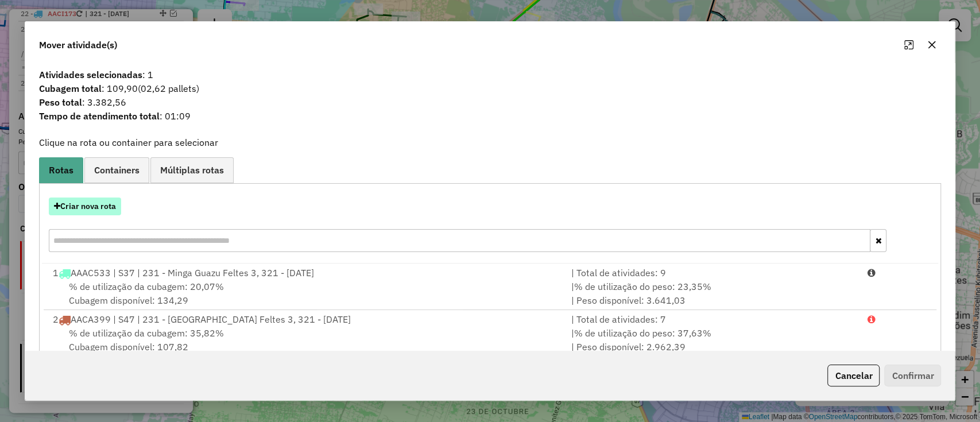
click at [91, 203] on button "Criar nova rota" at bounding box center [85, 206] width 72 height 18
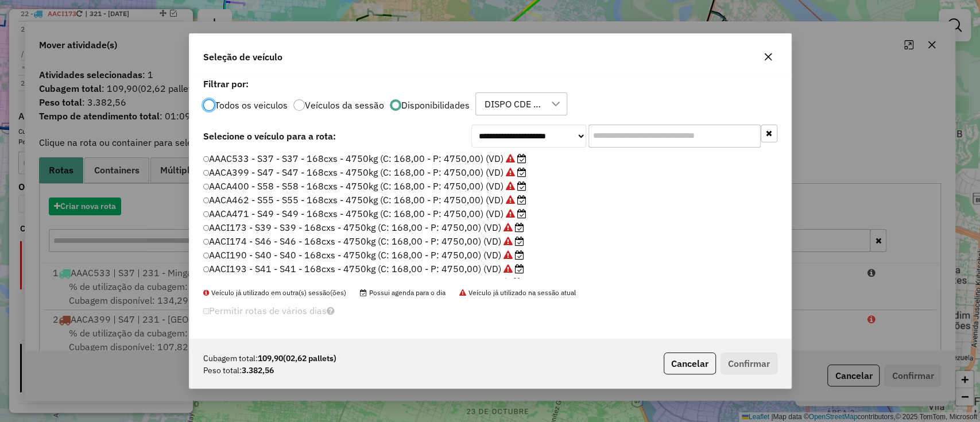
scroll to position [6, 3]
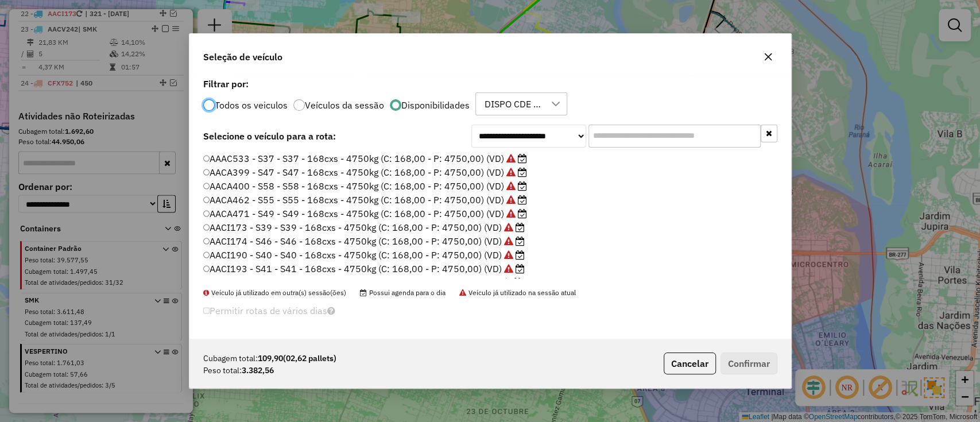
drag, startPoint x: 649, startPoint y: 148, endPoint x: 642, endPoint y: 137, distance: 13.4
click at [648, 148] on div "**********" at bounding box center [489, 206] width 601 height 263
click at [641, 137] on input "text" at bounding box center [674, 136] width 172 height 23
paste input "**********"
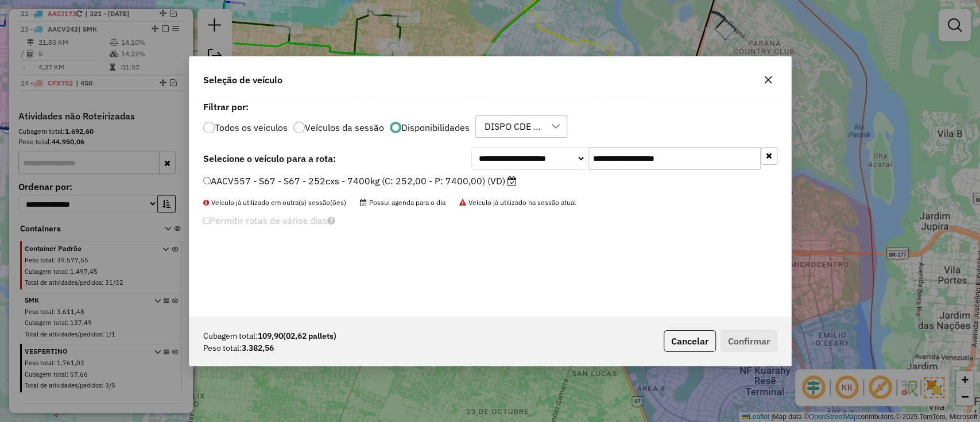
type input "**********"
click at [486, 180] on label "AACV557 - S67 - S67 - 252cxs - 7400kg (C: 252,00 - P: 7400,00) (VD)" at bounding box center [359, 181] width 313 height 14
click at [462, 174] on label "AACV557 - S67 - S67 - 252cxs - 7400kg (C: 252,00 - P: 7400,00) (VD)" at bounding box center [359, 181] width 313 height 14
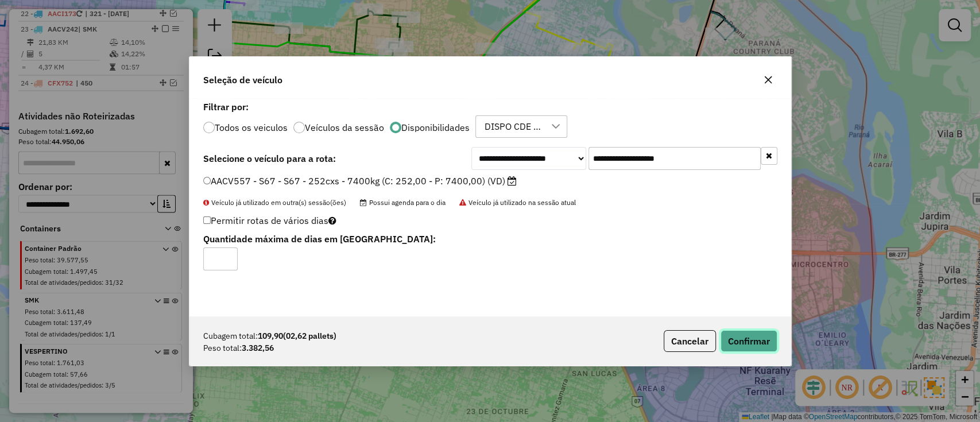
click at [753, 337] on button "Confirmar" at bounding box center [748, 341] width 57 height 22
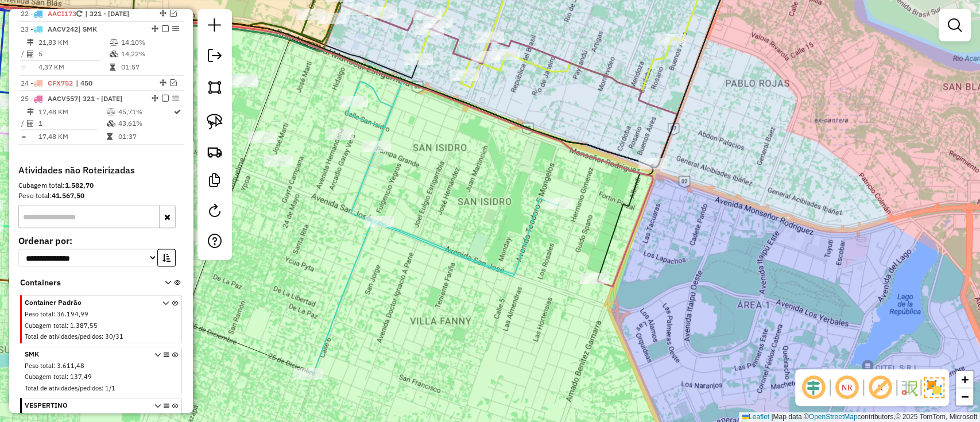
click at [615, 286] on icon at bounding box center [277, 143] width 751 height 288
select select "**********"
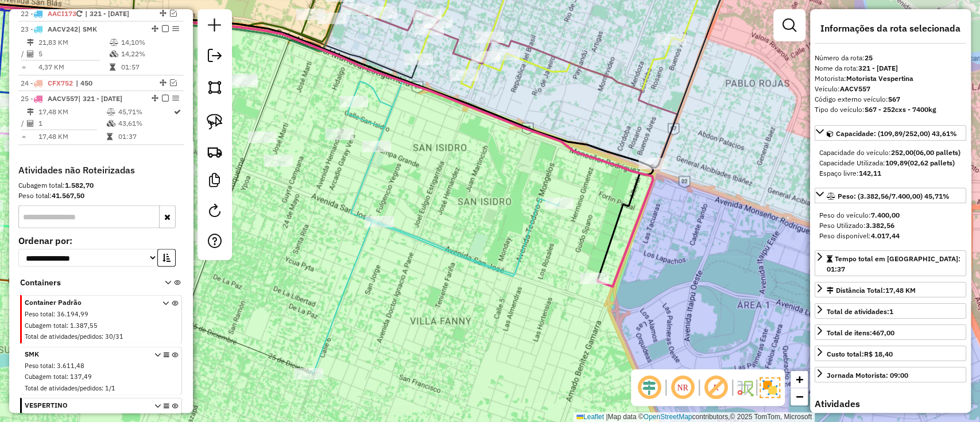
scroll to position [1541, 0]
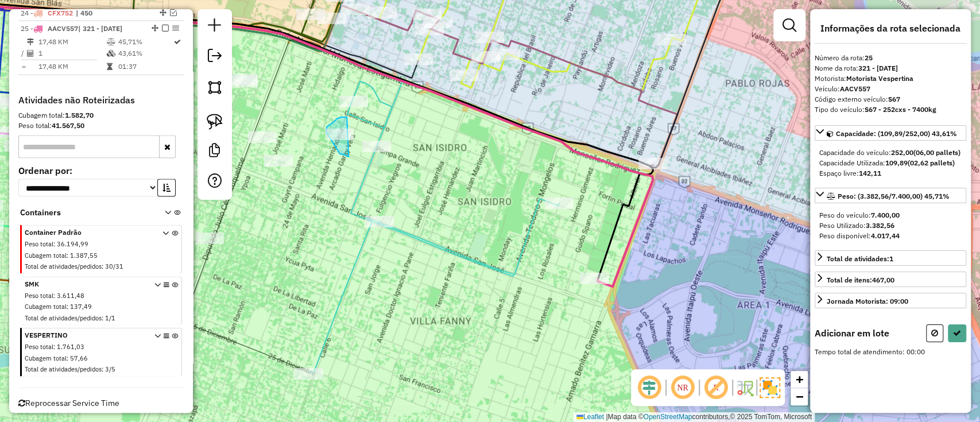
drag, startPoint x: 335, startPoint y: 121, endPoint x: 354, endPoint y: 158, distance: 41.8
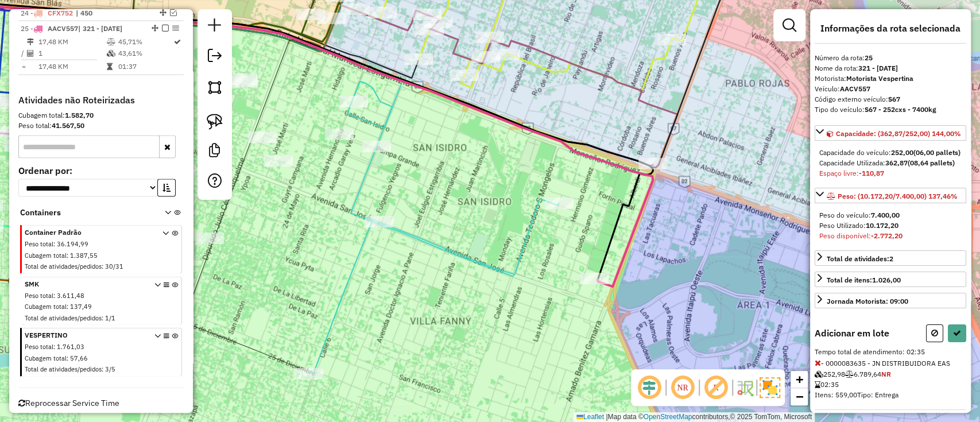
select select "**********"
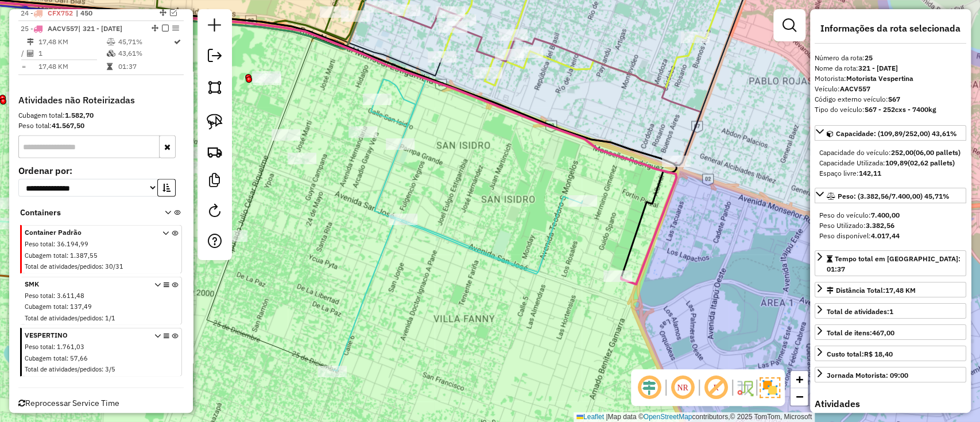
drag, startPoint x: 549, startPoint y: 259, endPoint x: 595, endPoint y: 259, distance: 46.5
click at [582, 259] on icon at bounding box center [457, 225] width 249 height 292
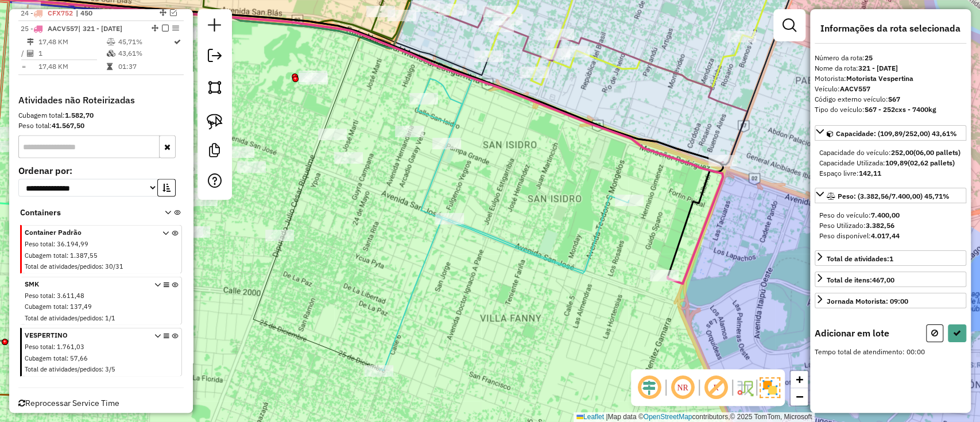
click at [573, 263] on icon at bounding box center [503, 225] width 249 height 292
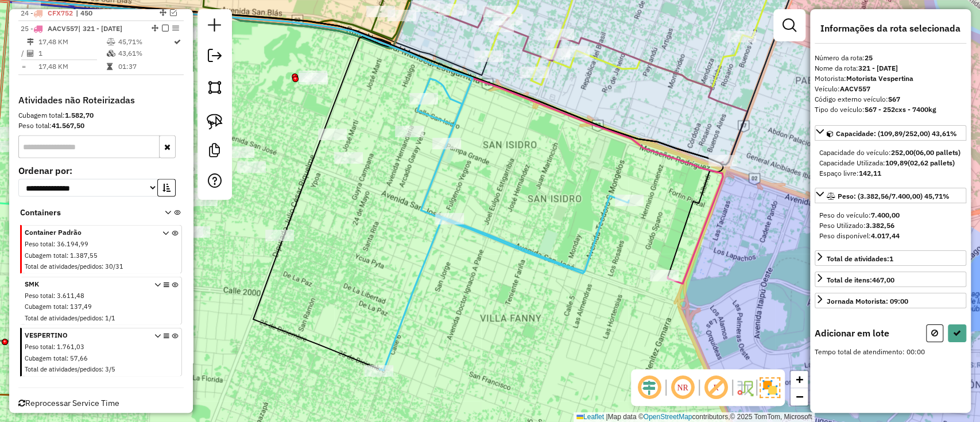
click at [573, 263] on icon at bounding box center [503, 225] width 249 height 292
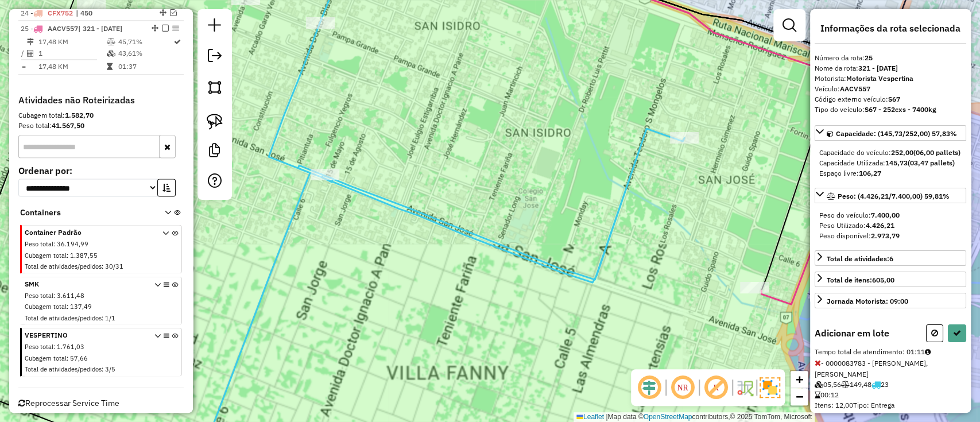
select select "**********"
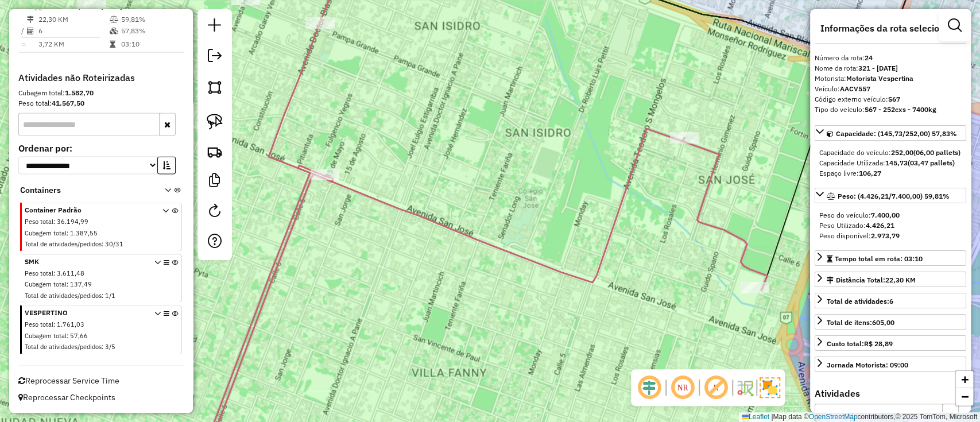
scroll to position [1496, 0]
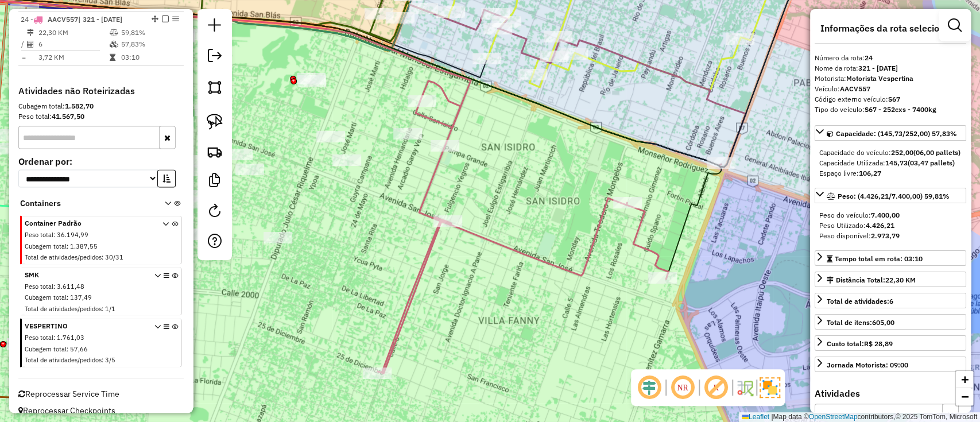
click at [951, 21] on em at bounding box center [954, 25] width 14 height 14
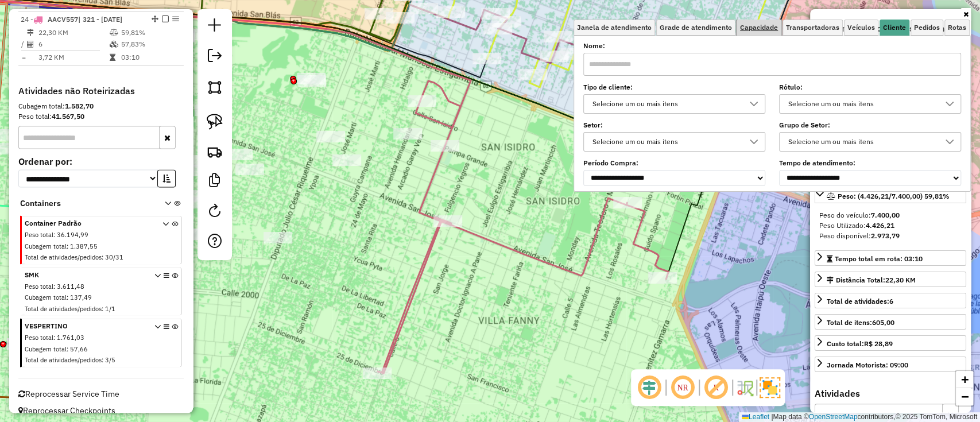
click at [768, 30] on link "Capacidade" at bounding box center [758, 28] width 45 height 16
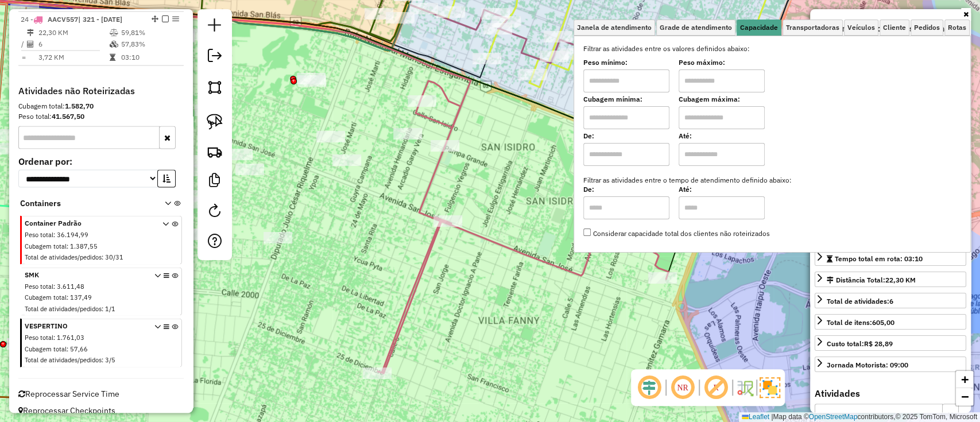
click at [603, 117] on input "text" at bounding box center [626, 117] width 86 height 23
type input "*****"
click at [707, 121] on input "text" at bounding box center [721, 117] width 86 height 23
type input "**********"
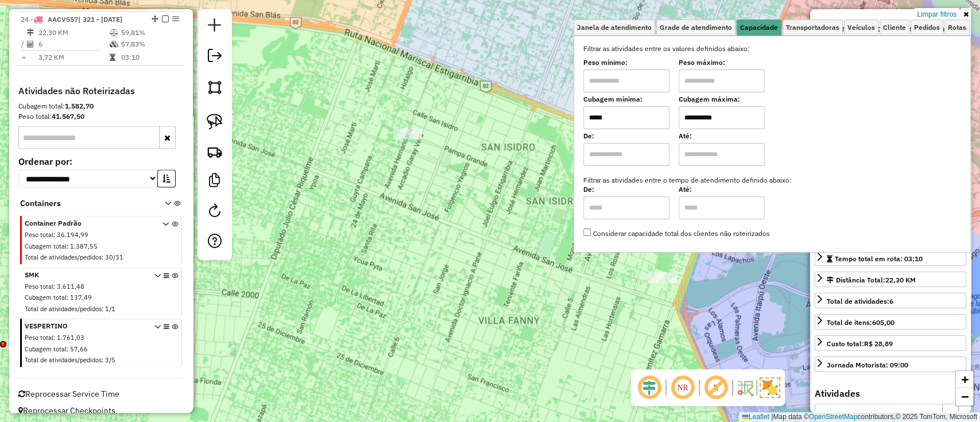
click at [495, 250] on div "**********" at bounding box center [490, 211] width 980 height 422
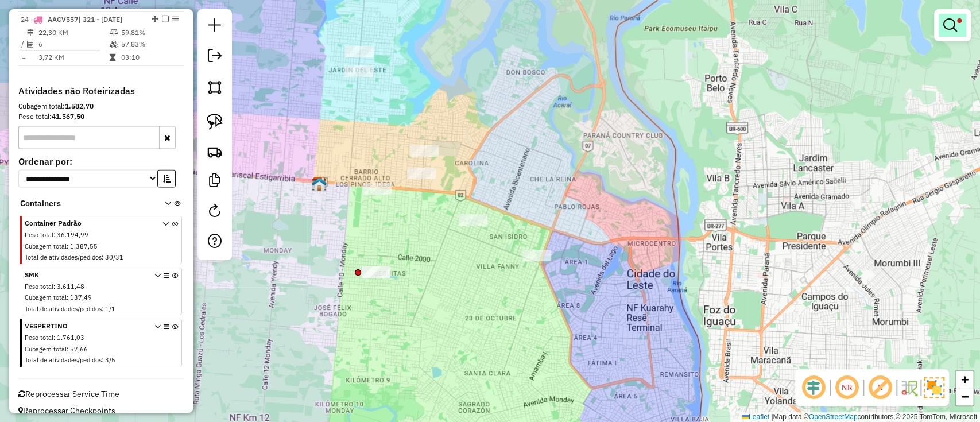
click at [947, 30] on em at bounding box center [950, 25] width 14 height 14
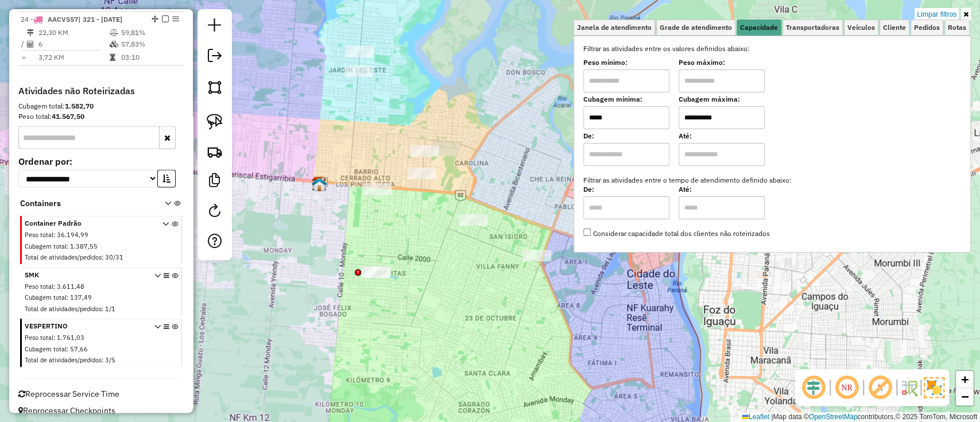
click at [938, 7] on div "**********" at bounding box center [490, 211] width 980 height 422
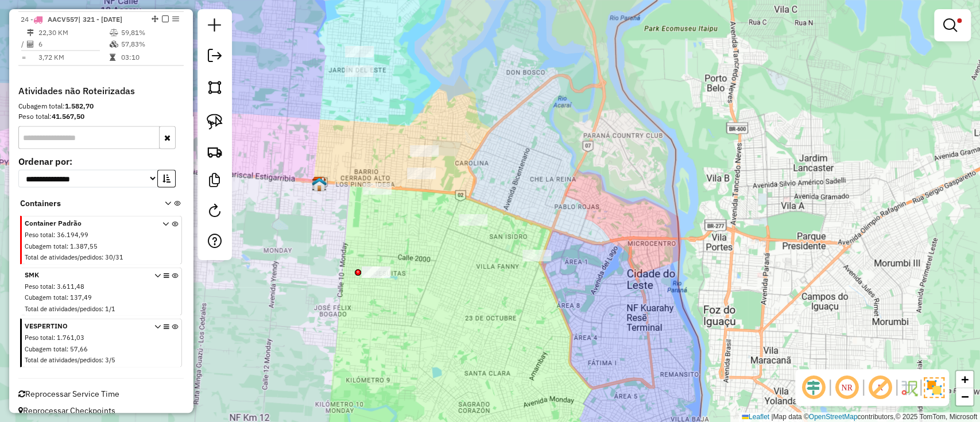
click at [944, 16] on link at bounding box center [952, 25] width 28 height 23
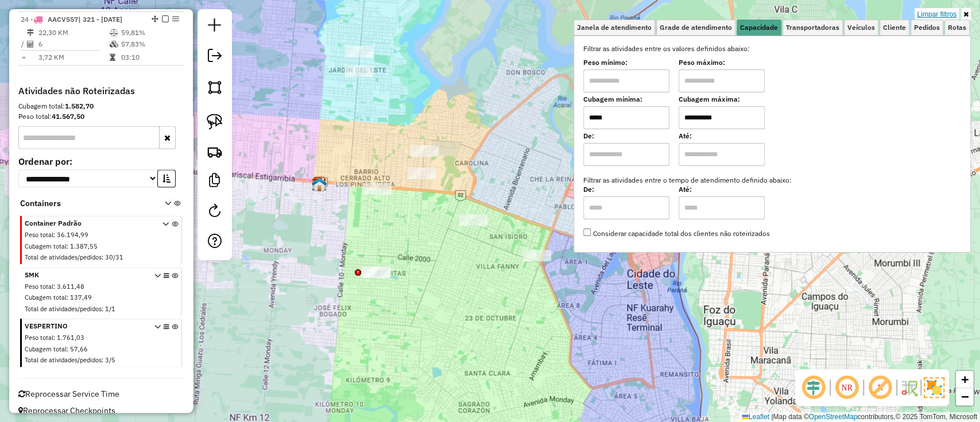
click at [942, 13] on link "Limpar filtros" at bounding box center [936, 14] width 44 height 13
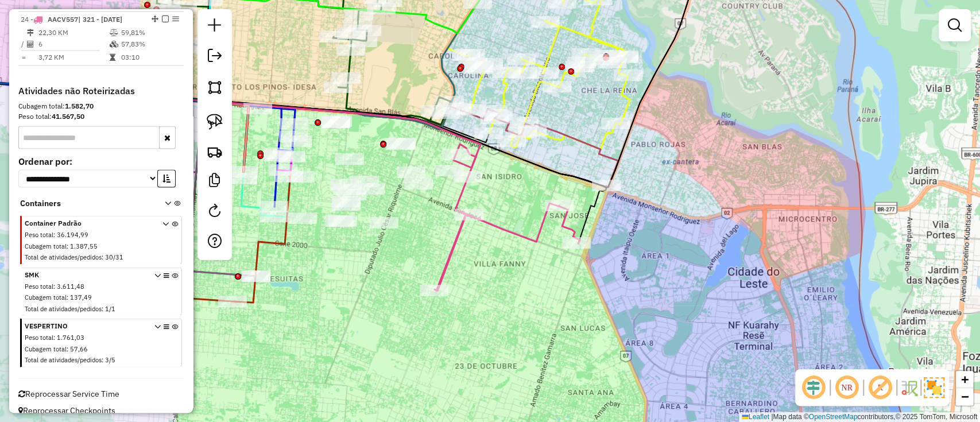
click at [454, 244] on icon at bounding box center [506, 217] width 145 height 146
select select "**********"
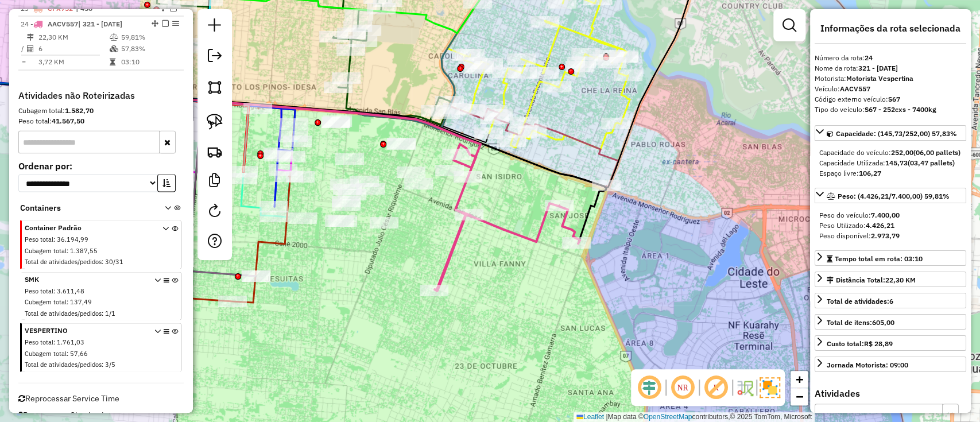
scroll to position [1487, 0]
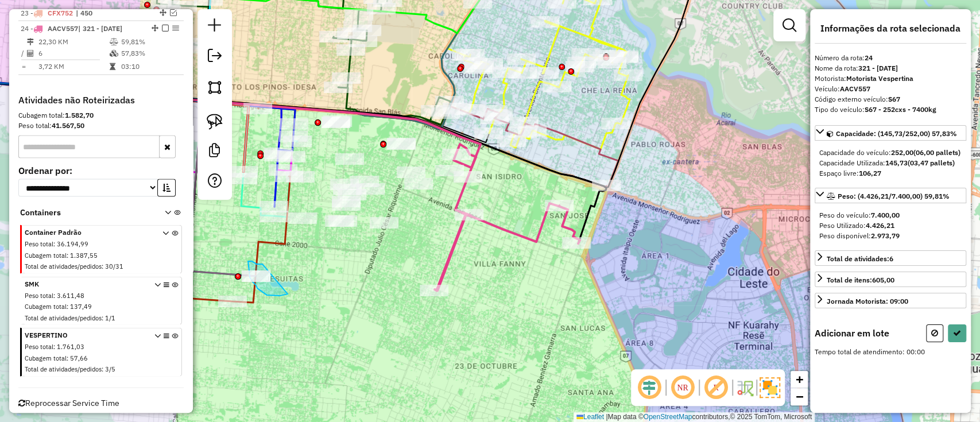
drag, startPoint x: 262, startPoint y: 264, endPoint x: 286, endPoint y: 294, distance: 38.0
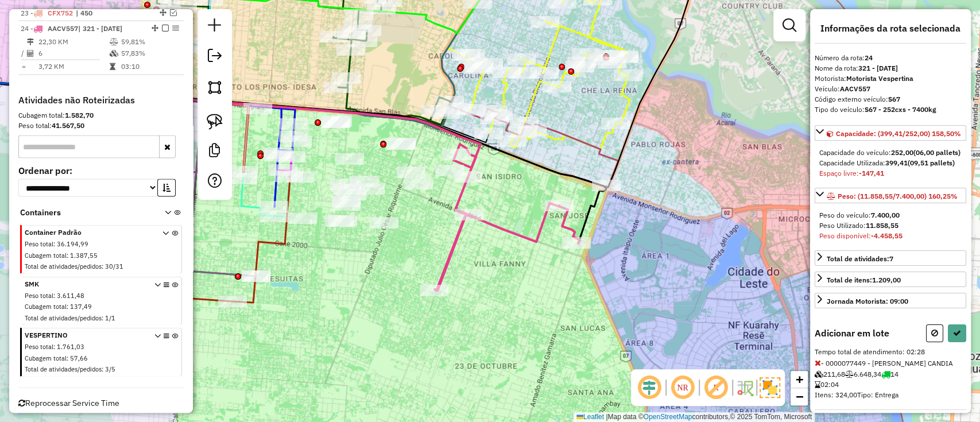
select select "**********"
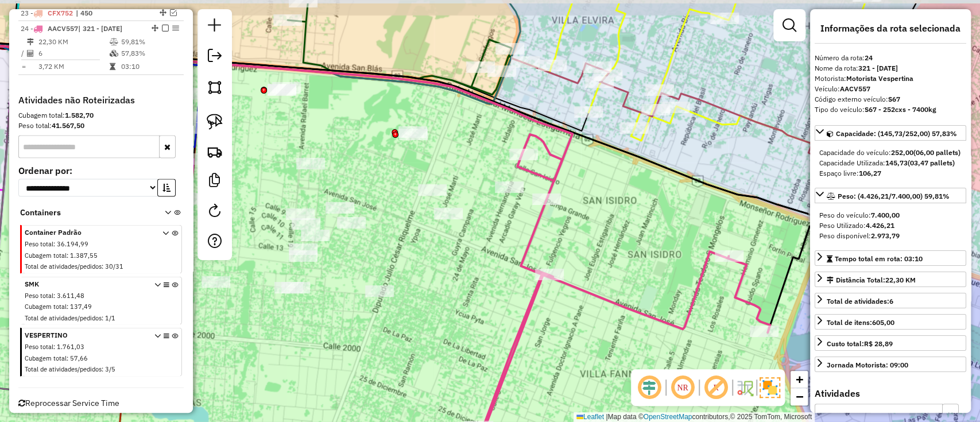
drag, startPoint x: 395, startPoint y: 209, endPoint x: 470, endPoint y: 254, distance: 87.3
click at [470, 254] on div "Janela de atendimento Grade de atendimento Capacidade Transportadoras Veículos …" at bounding box center [490, 211] width 980 height 422
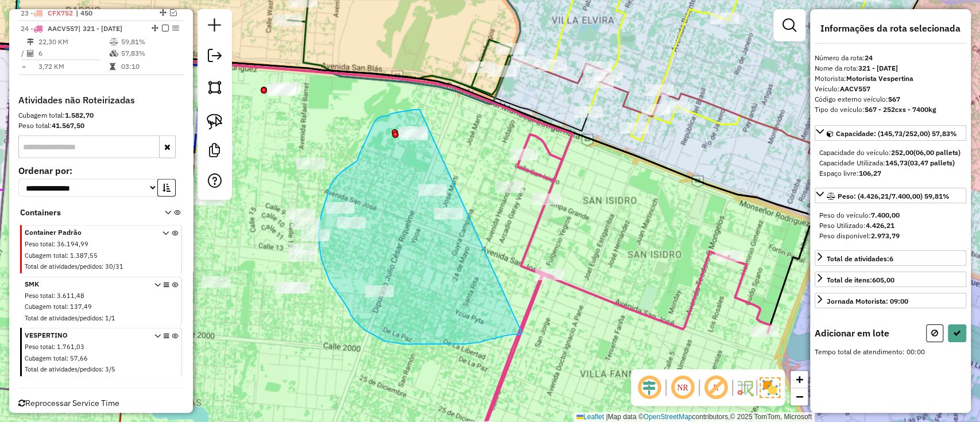
drag, startPoint x: 419, startPoint y: 110, endPoint x: 526, endPoint y: 332, distance: 246.7
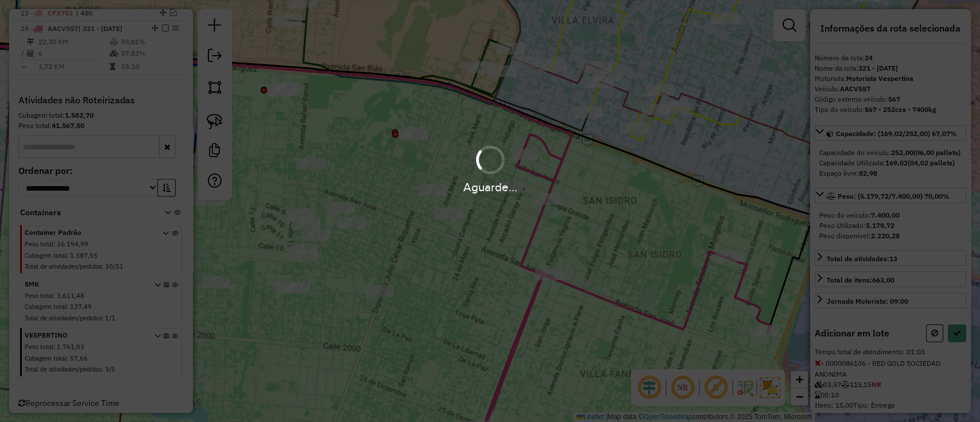
select select "**********"
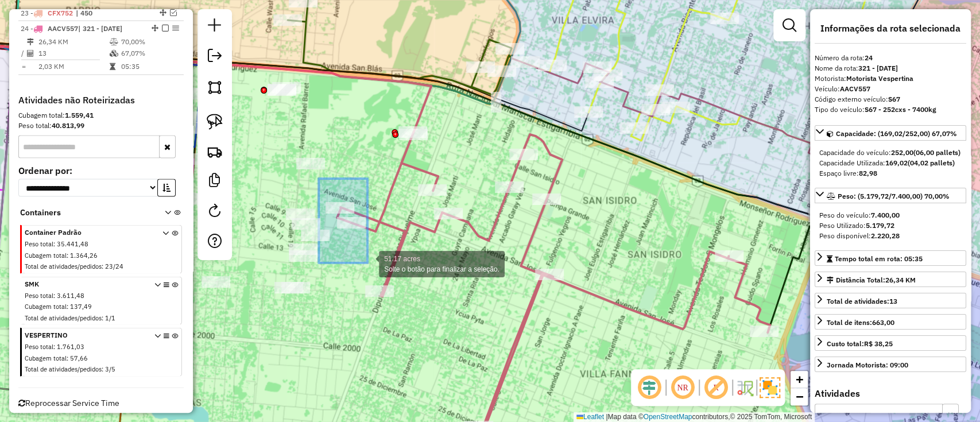
drag, startPoint x: 317, startPoint y: 180, endPoint x: 371, endPoint y: 265, distance: 100.6
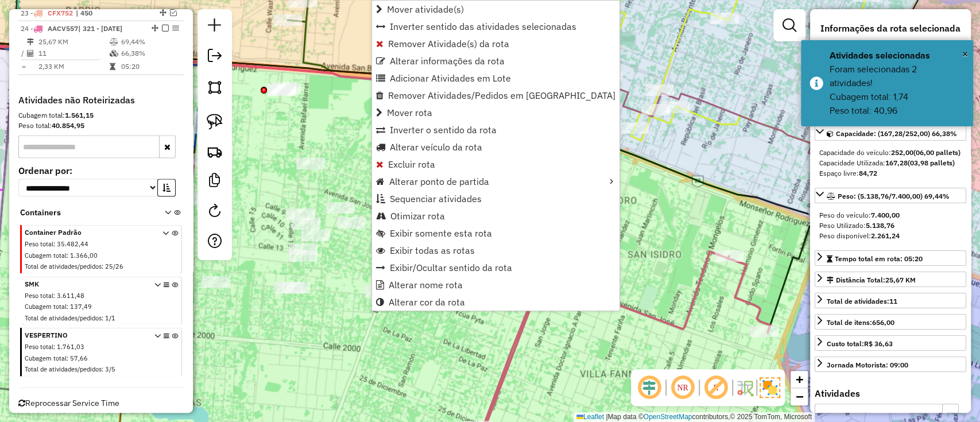
click at [505, 374] on icon at bounding box center [574, 277] width 389 height 300
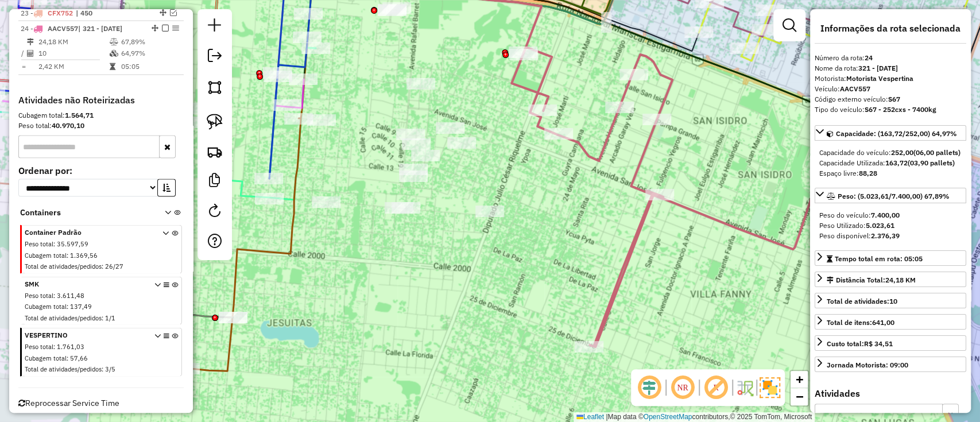
click at [619, 275] on icon at bounding box center [695, 197] width 368 height 300
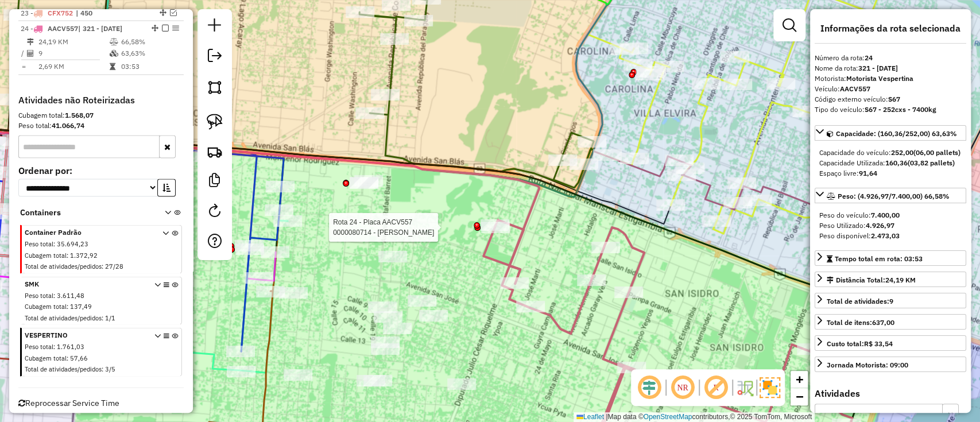
click at [495, 233] on div at bounding box center [495, 227] width 29 height 11
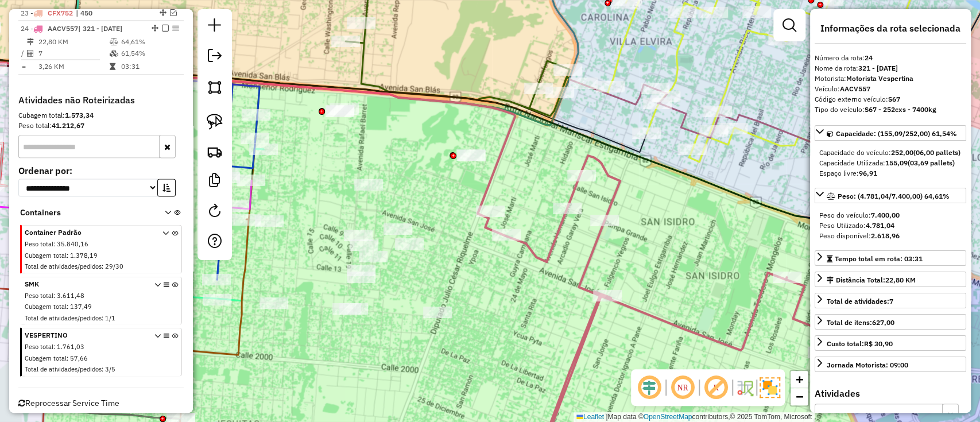
click at [590, 259] on icon at bounding box center [667, 302] width 322 height 292
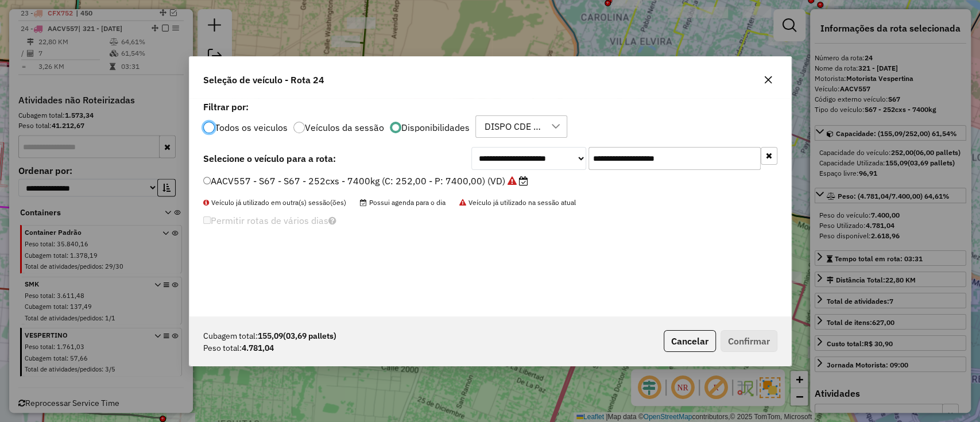
scroll to position [6, 3]
drag, startPoint x: 681, startPoint y: 165, endPoint x: 491, endPoint y: 168, distance: 189.4
click at [491, 165] on div "**********" at bounding box center [624, 158] width 306 height 23
paste input "text"
type input "**********"
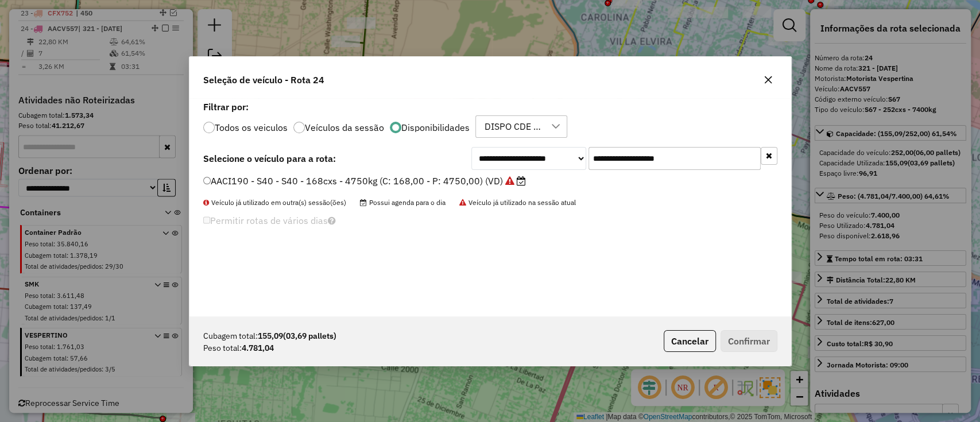
click at [476, 191] on div "AACI190 - S40 - S40 - 168cxs - 4750kg (C: 168,00 - P: 4750,00) (VD)" at bounding box center [490, 185] width 588 height 23
click at [488, 185] on label "AACI190 - S40 - S40 - 168cxs - 4750kg (C: 168,00 - P: 4750,00) (VD)" at bounding box center [364, 181] width 323 height 14
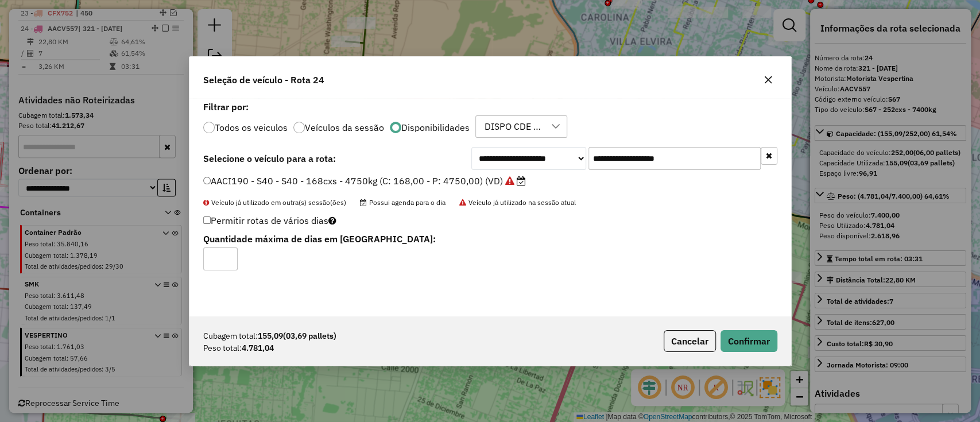
click at [717, 336] on p-footer "Cubagem total: 155,09 (03,69 pallets) Peso total: 4.781,04 Cancelar Confirmar" at bounding box center [718, 341] width 118 height 22
click at [735, 344] on button "Confirmar" at bounding box center [748, 341] width 57 height 22
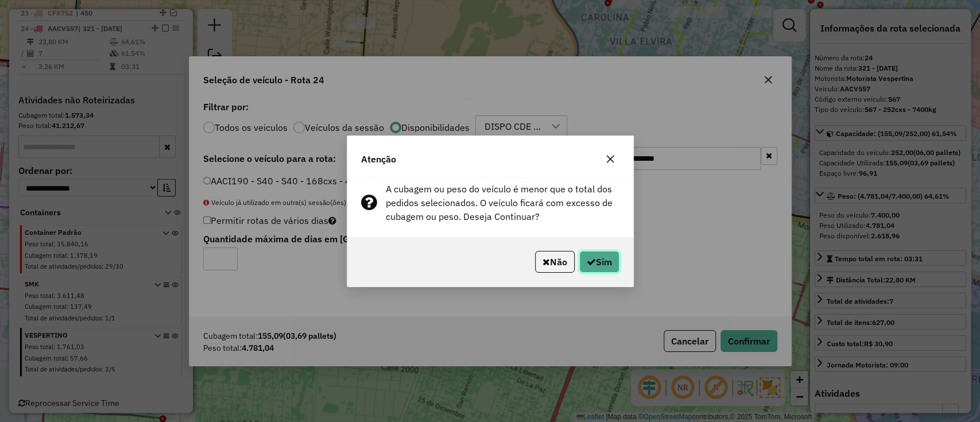
click at [600, 254] on button "Sim" at bounding box center [599, 262] width 40 height 22
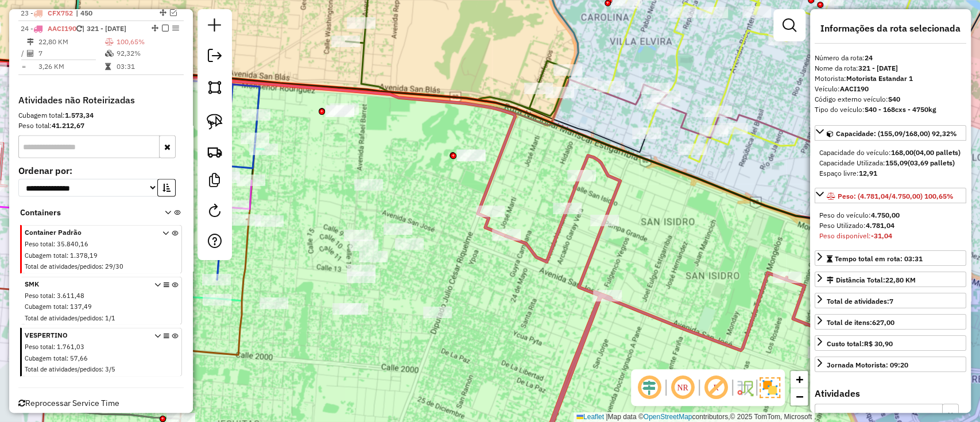
click at [516, 277] on div "Rota 24 - Placa AACI190 0000052749 - AMARILLA DE OZORIO DORA Janela de atendime…" at bounding box center [490, 211] width 980 height 422
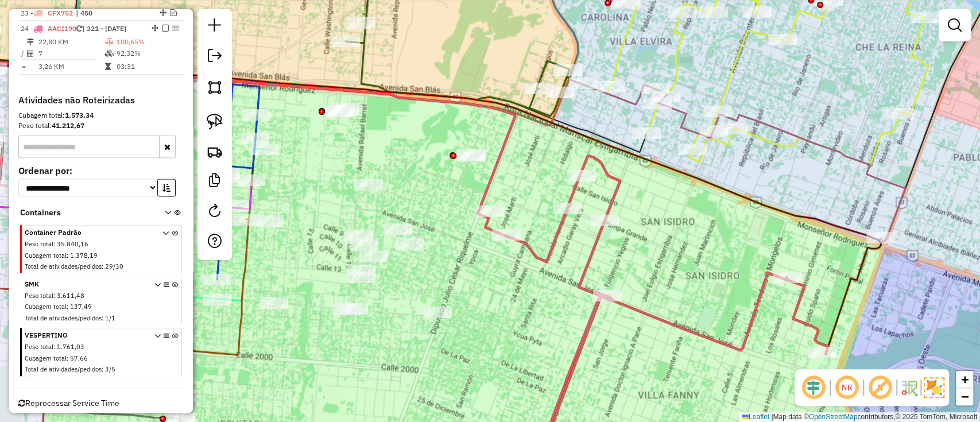
click at [512, 240] on div at bounding box center [506, 234] width 29 height 11
select select "**********"
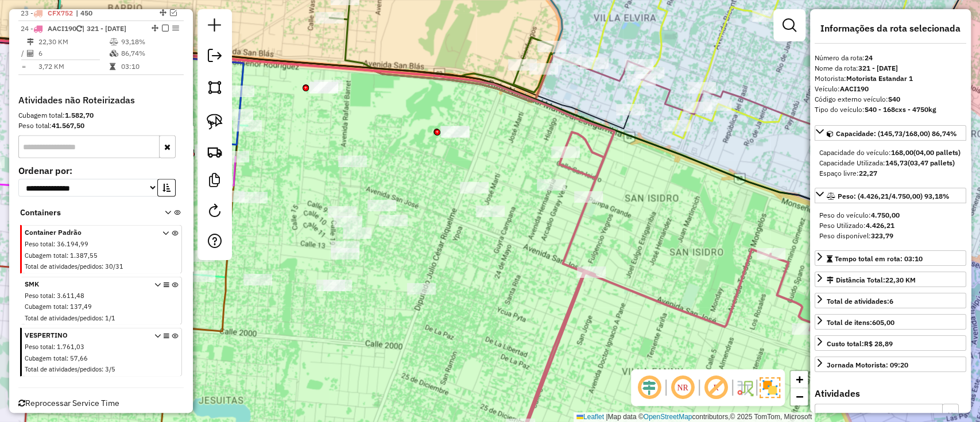
click at [560, 299] on div "Janela de atendimento Grade de atendimento Capacidade Transportadoras Veículos …" at bounding box center [490, 211] width 980 height 422
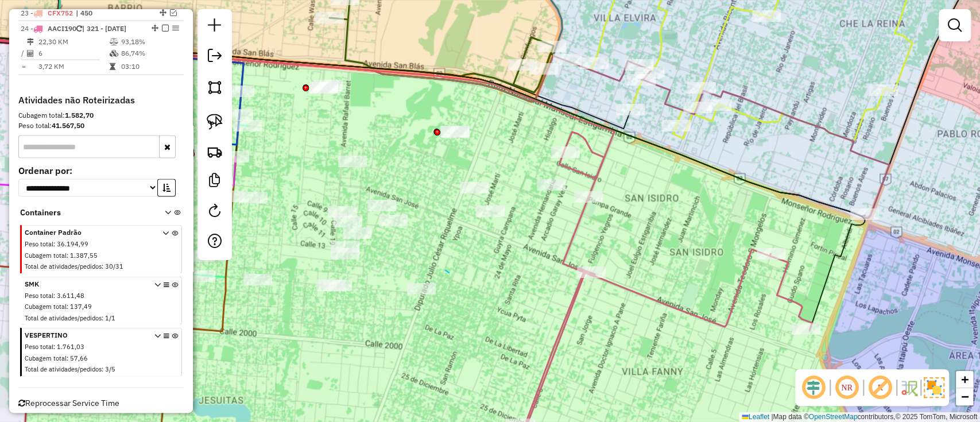
drag, startPoint x: 445, startPoint y: 270, endPoint x: 436, endPoint y: 269, distance: 9.3
click at [557, 321] on icon at bounding box center [666, 278] width 290 height 292
select select "**********"
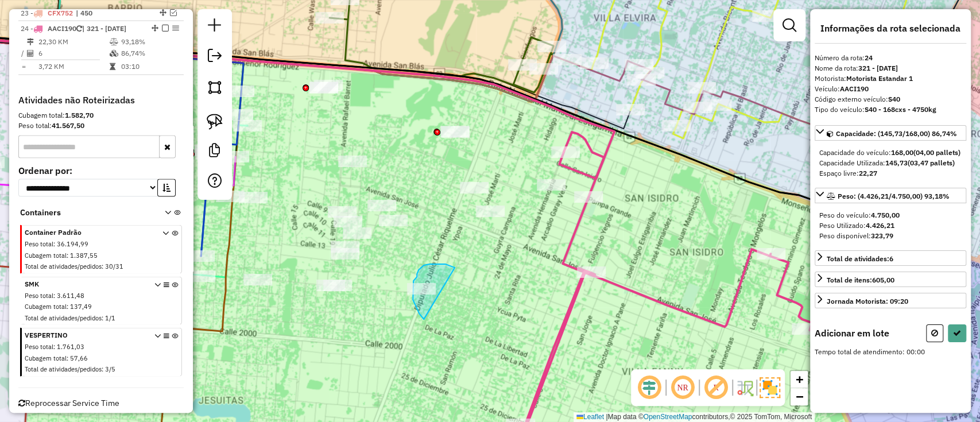
drag, startPoint x: 429, startPoint y: 264, endPoint x: 432, endPoint y: 322, distance: 58.0
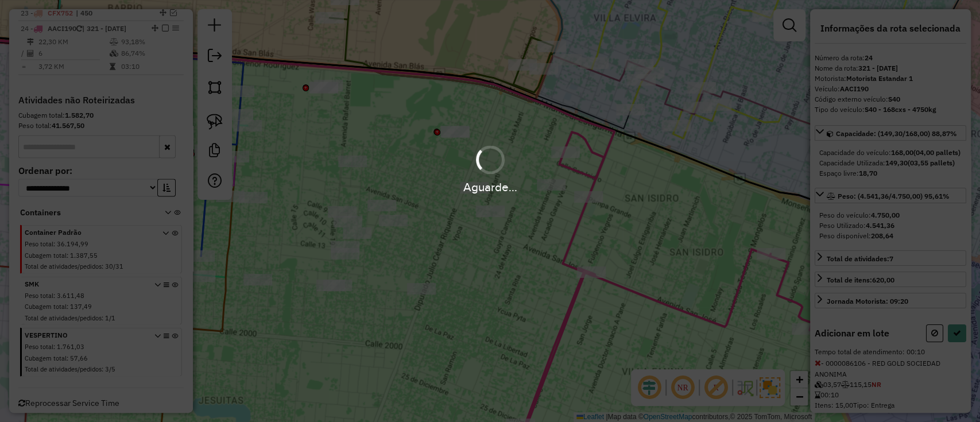
select select "**********"
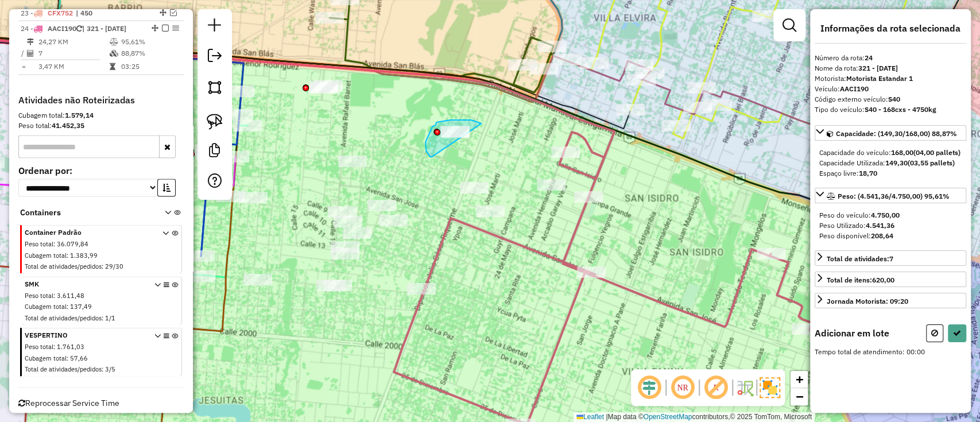
drag, startPoint x: 477, startPoint y: 122, endPoint x: 434, endPoint y: 157, distance: 55.5
select select "**********"
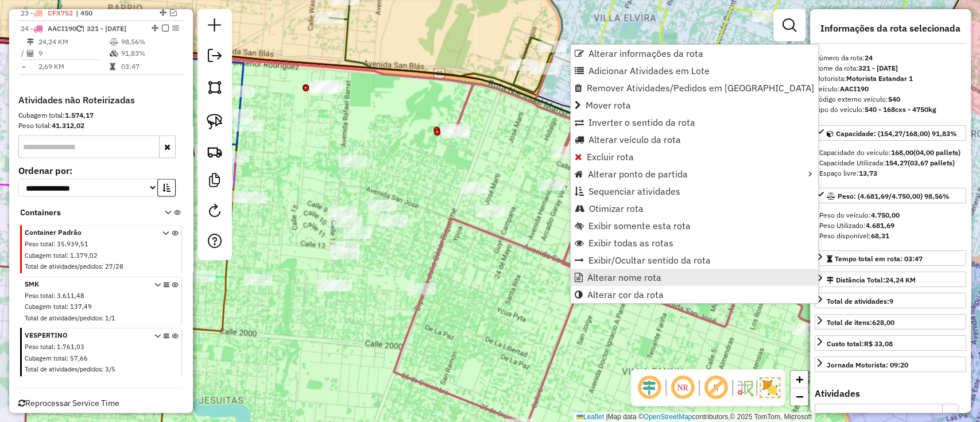
click at [590, 273] on span "Alterar nome rota" at bounding box center [624, 277] width 74 height 9
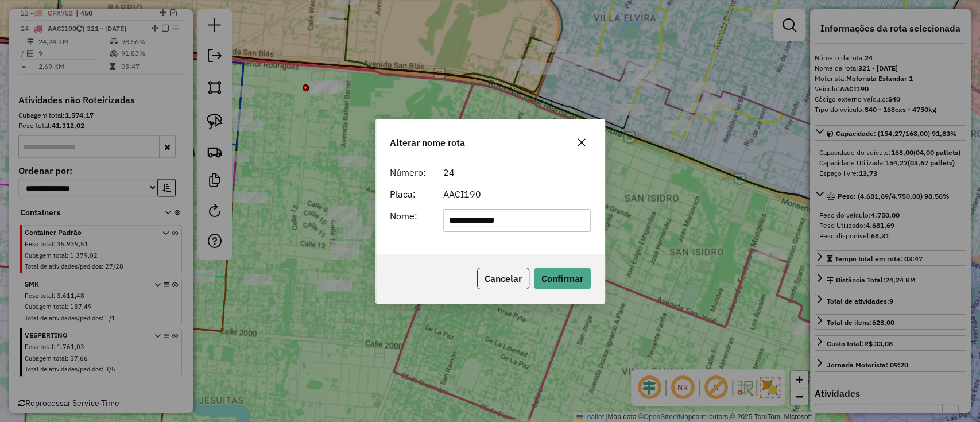
drag, startPoint x: 371, startPoint y: 219, endPoint x: 278, endPoint y: 219, distance: 93.0
click at [278, 219] on div "**********" at bounding box center [490, 211] width 980 height 422
type input "***"
click at [568, 279] on button "Confirmar" at bounding box center [562, 278] width 57 height 22
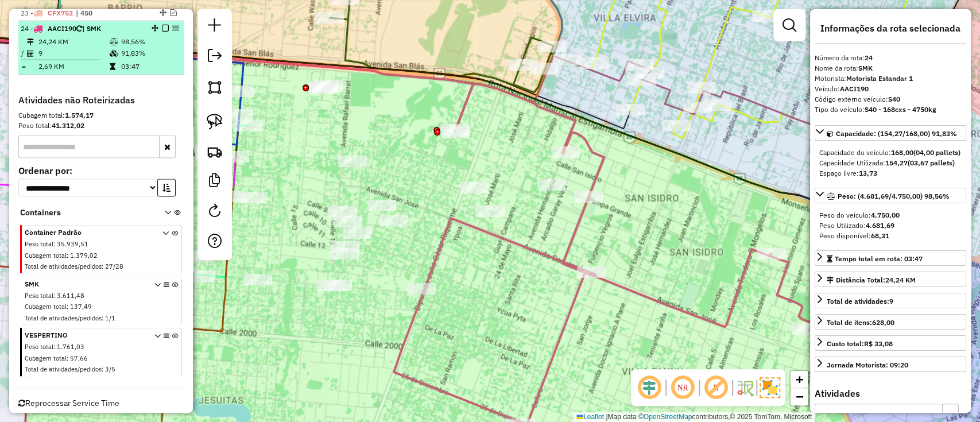
click at [164, 25] on em at bounding box center [165, 28] width 7 height 7
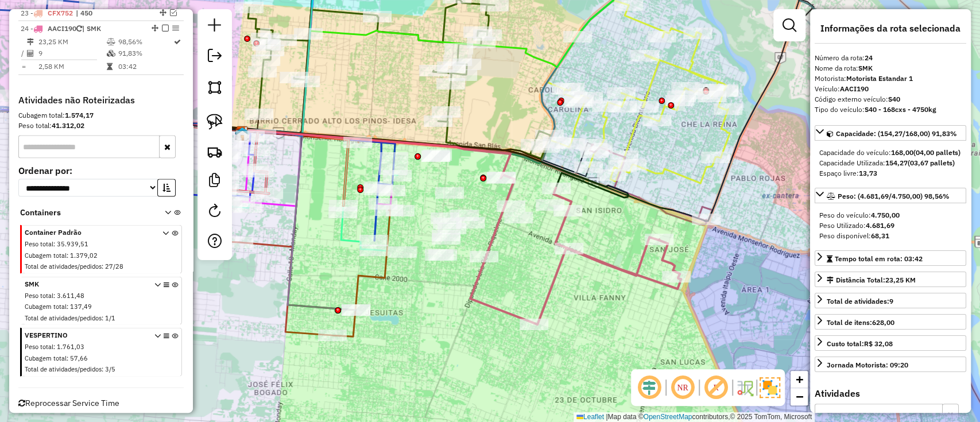
click at [555, 277] on icon at bounding box center [575, 249] width 211 height 150
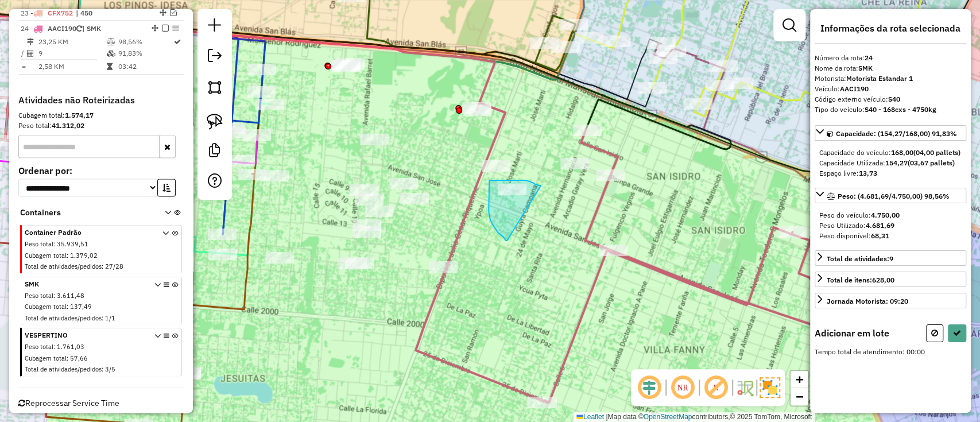
drag, startPoint x: 538, startPoint y: 185, endPoint x: 511, endPoint y: 242, distance: 62.9
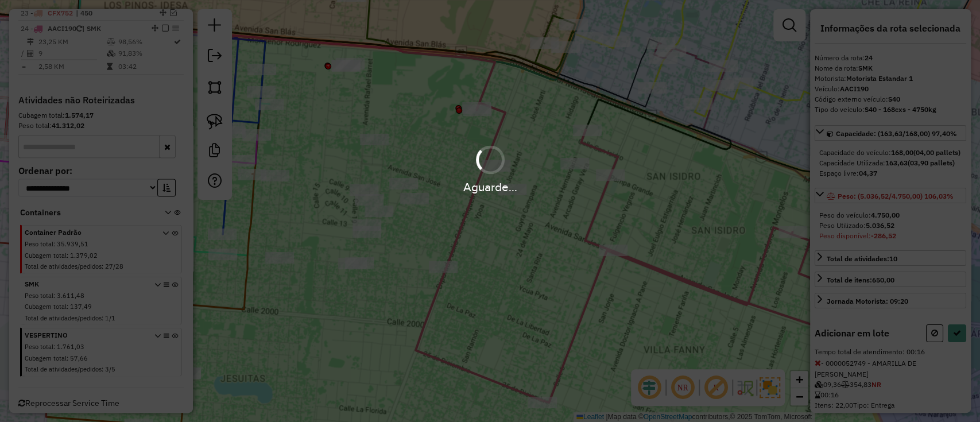
select select "**********"
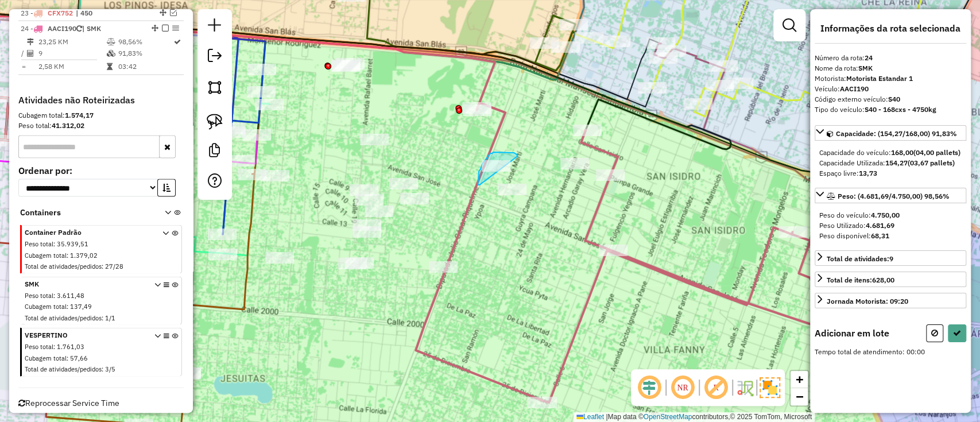
drag, startPoint x: 517, startPoint y: 156, endPoint x: 479, endPoint y: 185, distance: 47.5
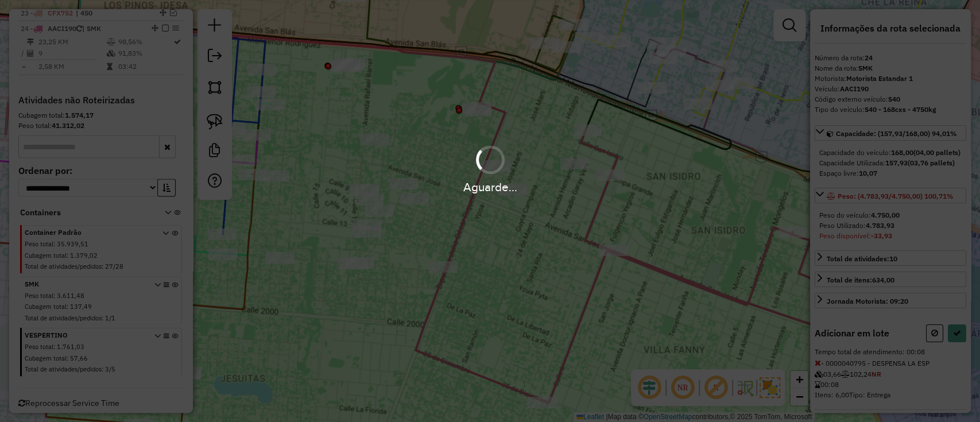
select select "**********"
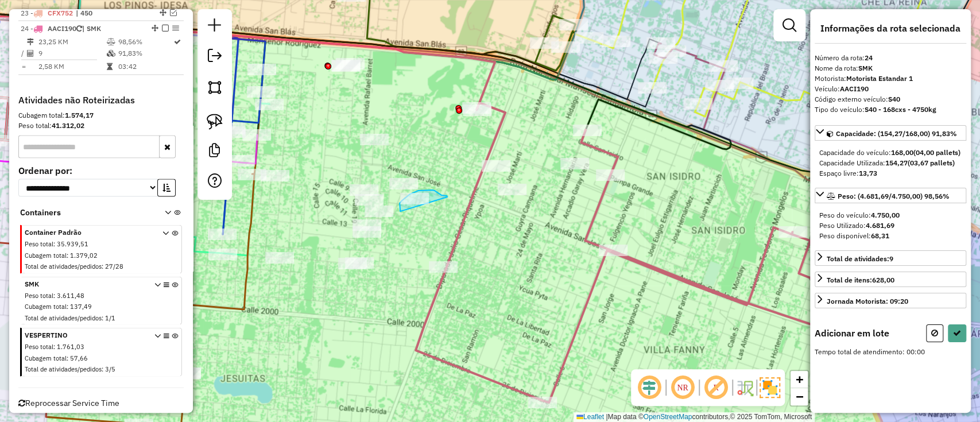
drag, startPoint x: 444, startPoint y: 195, endPoint x: 406, endPoint y: 223, distance: 46.7
click at [417, 202] on div "Janela de atendimento Grade de atendimento Capacidade Transportadoras Veículos …" at bounding box center [490, 211] width 980 height 422
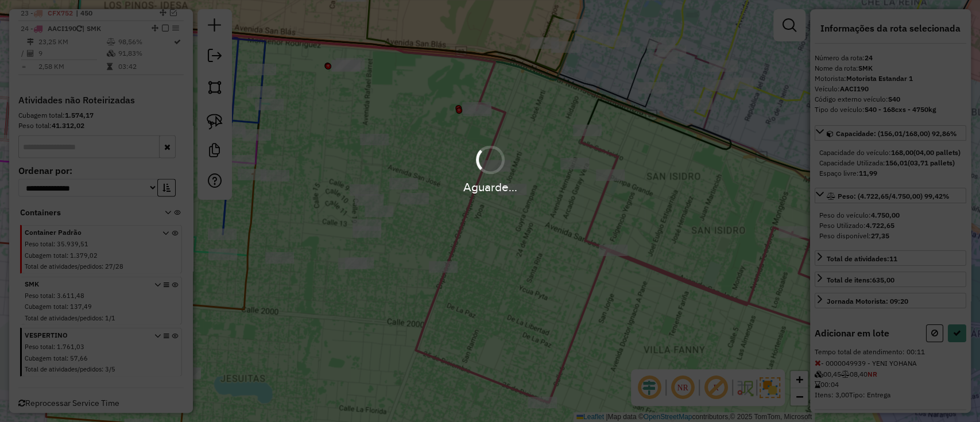
select select "**********"
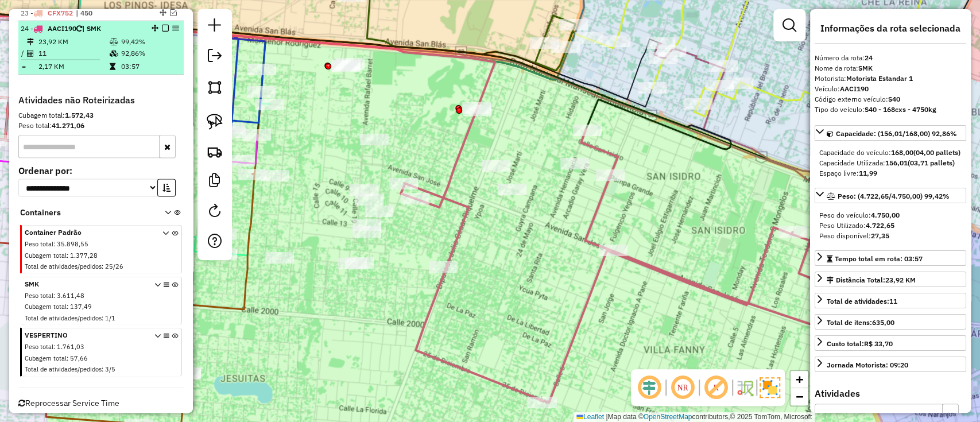
click at [163, 25] on em at bounding box center [165, 28] width 7 height 7
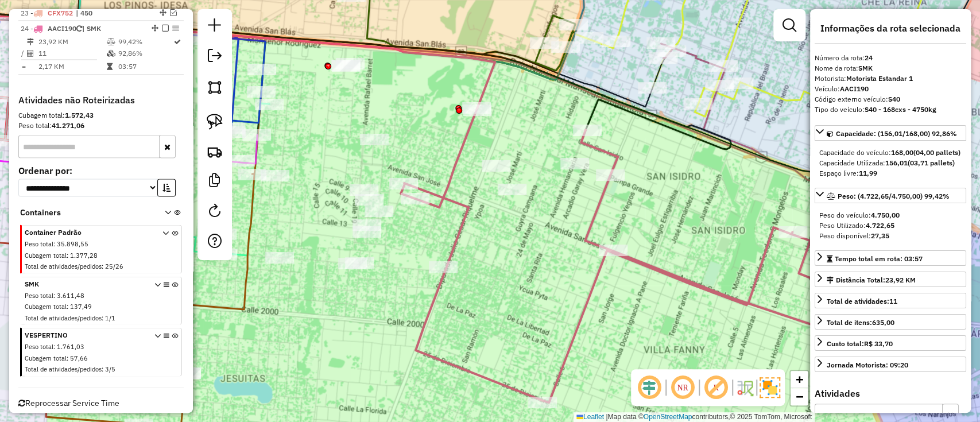
click at [162, 25] on em at bounding box center [165, 28] width 7 height 7
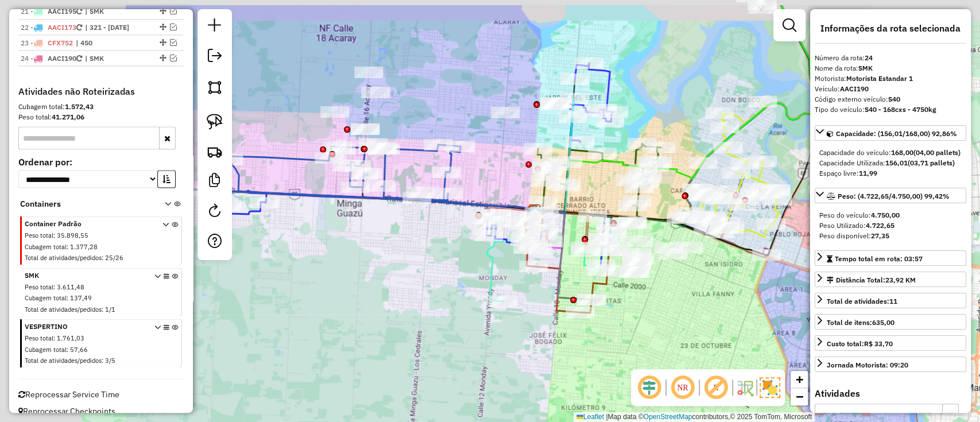
drag, startPoint x: 458, startPoint y: 263, endPoint x: 686, endPoint y: 310, distance: 232.6
click at [686, 310] on div "Janela de atendimento Grade de atendimento Capacidade Transportadoras Veículos …" at bounding box center [490, 211] width 980 height 422
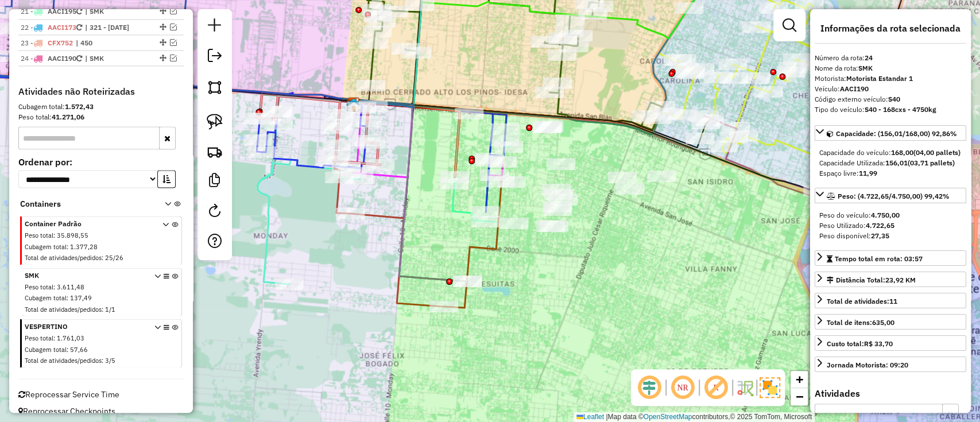
drag, startPoint x: 641, startPoint y: 286, endPoint x: 590, endPoint y: 275, distance: 51.7
click at [590, 275] on div "Janela de atendimento Grade de atendimento Capacidade Transportadoras Veículos …" at bounding box center [490, 211] width 980 height 422
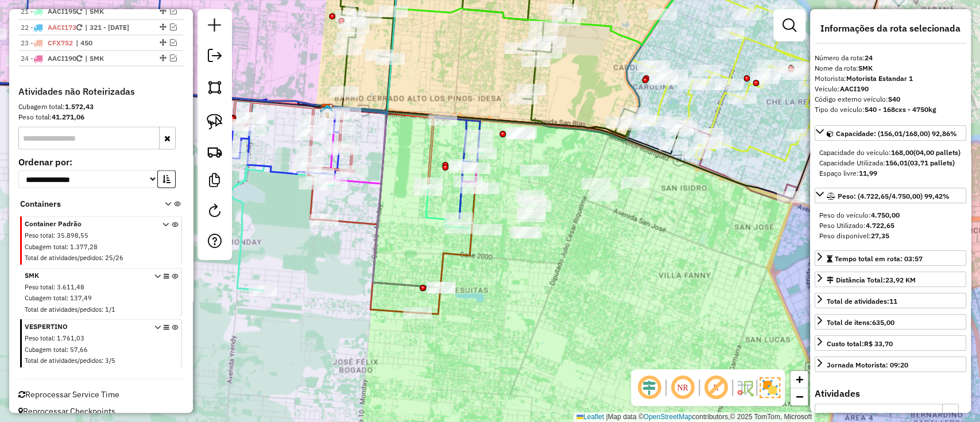
drag, startPoint x: 630, startPoint y: 232, endPoint x: 624, endPoint y: 235, distance: 7.2
click at [619, 235] on div "Janela de atendimento Grade de atendimento Capacidade Transportadoras Veículos …" at bounding box center [490, 211] width 980 height 422
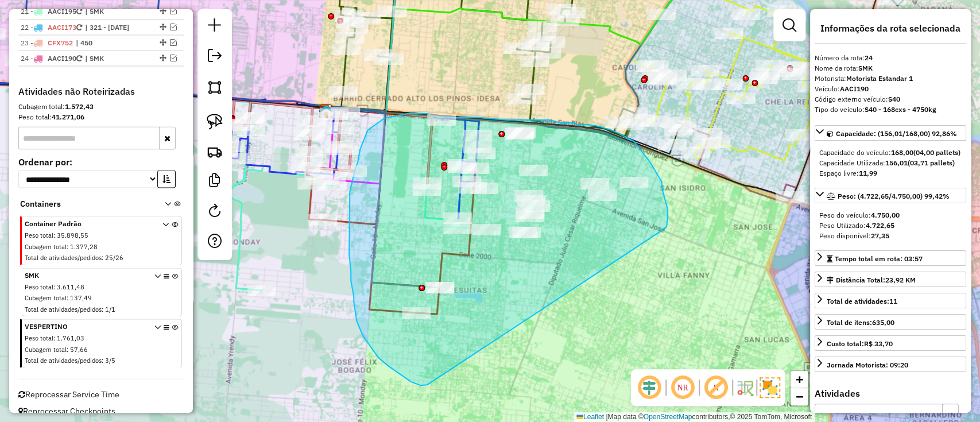
drag, startPoint x: 662, startPoint y: 191, endPoint x: 427, endPoint y: 384, distance: 304.6
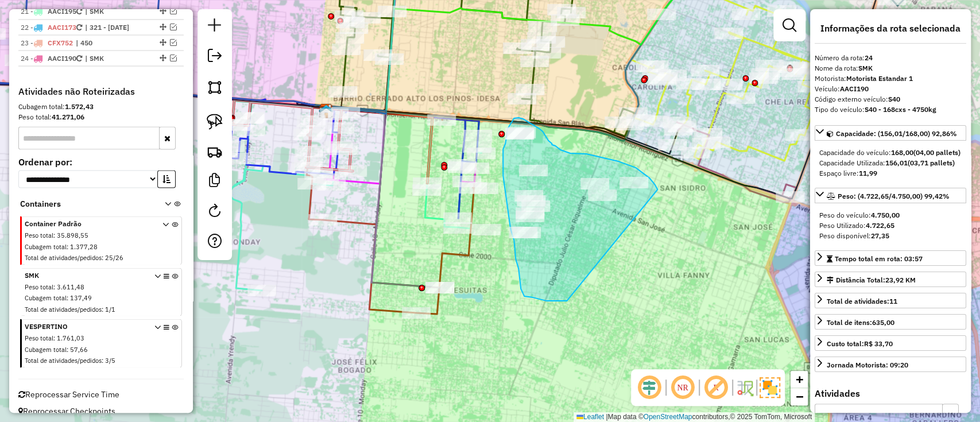
drag, startPoint x: 644, startPoint y: 174, endPoint x: 572, endPoint y: 303, distance: 147.8
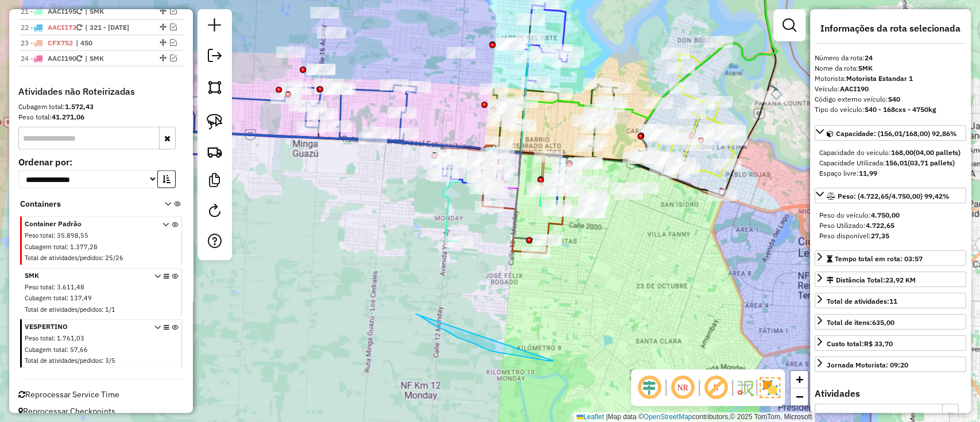
drag, startPoint x: 415, startPoint y: 314, endPoint x: 565, endPoint y: 360, distance: 156.8
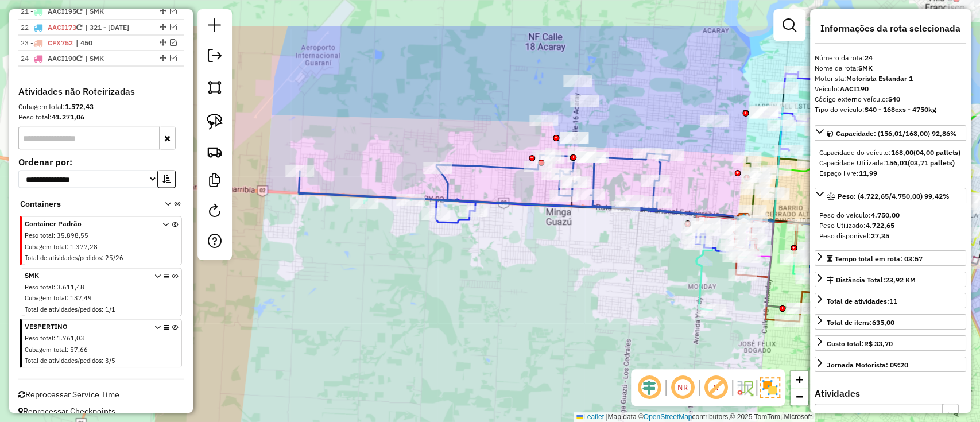
drag, startPoint x: 436, startPoint y: 279, endPoint x: 663, endPoint y: 336, distance: 233.7
click at [663, 336] on div "Janela de atendimento Grade de atendimento Capacidade Transportadoras Veículos …" at bounding box center [490, 211] width 980 height 422
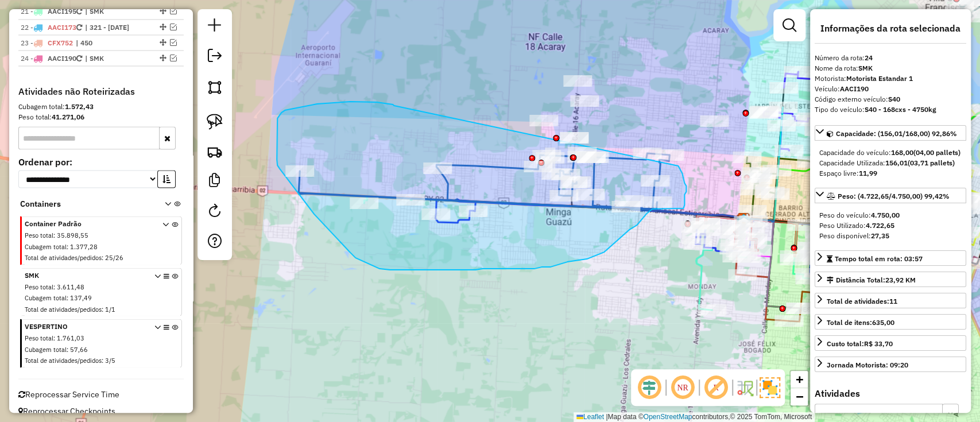
drag, startPoint x: 394, startPoint y: 106, endPoint x: 673, endPoint y: 166, distance: 285.3
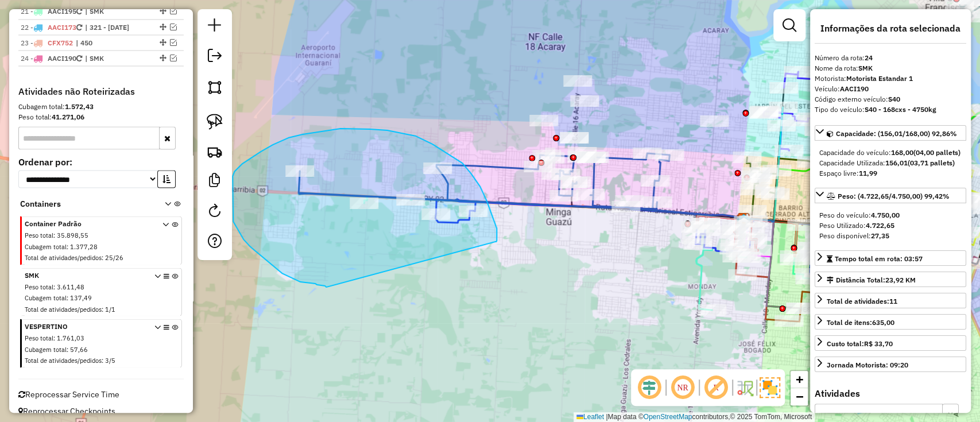
drag, startPoint x: 495, startPoint y: 242, endPoint x: 328, endPoint y: 287, distance: 172.5
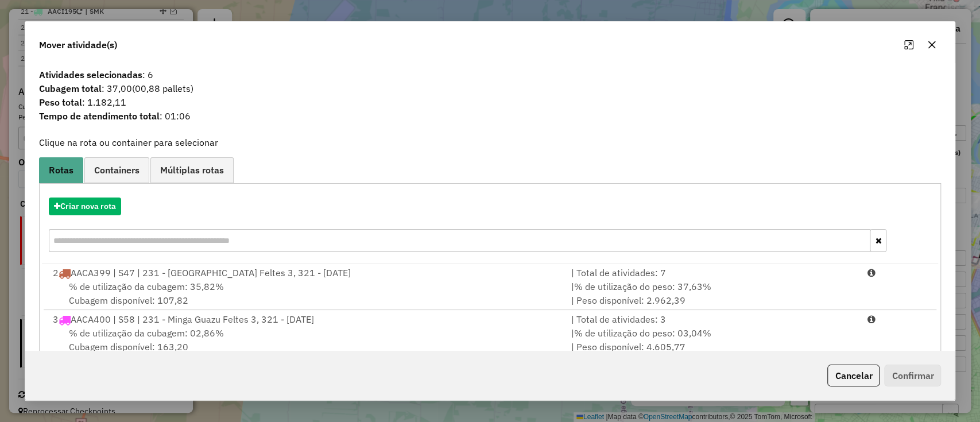
click at [112, 195] on div "Criar nova rota" at bounding box center [490, 226] width 896 height 75
click at [104, 198] on button "Criar nova rota" at bounding box center [85, 206] width 72 height 18
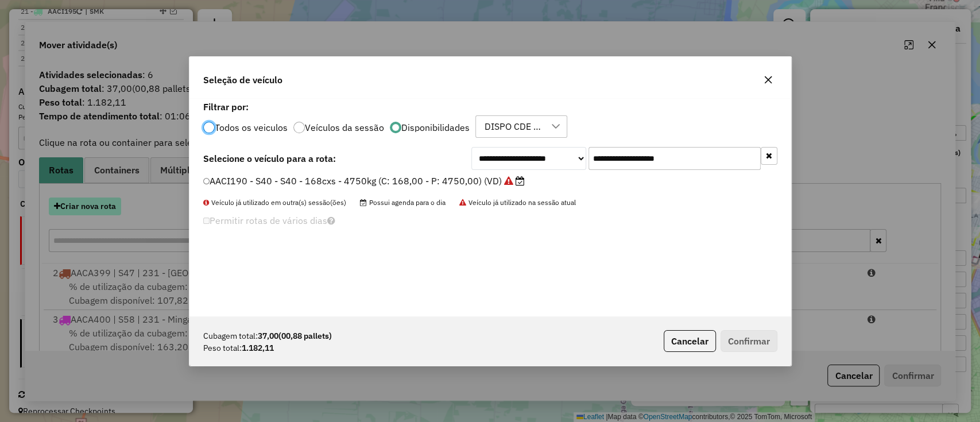
scroll to position [6, 3]
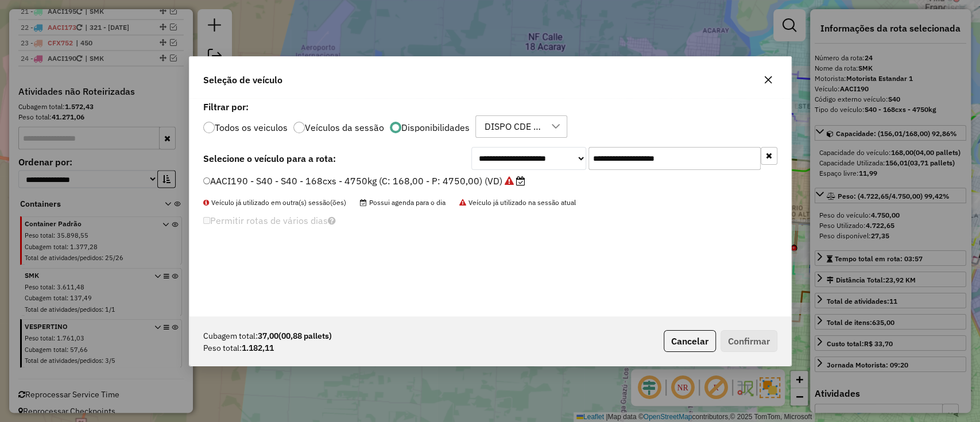
drag, startPoint x: 649, startPoint y: 155, endPoint x: 424, endPoint y: 161, distance: 225.0
click at [424, 160] on div "**********" at bounding box center [490, 158] width 574 height 23
paste input "text"
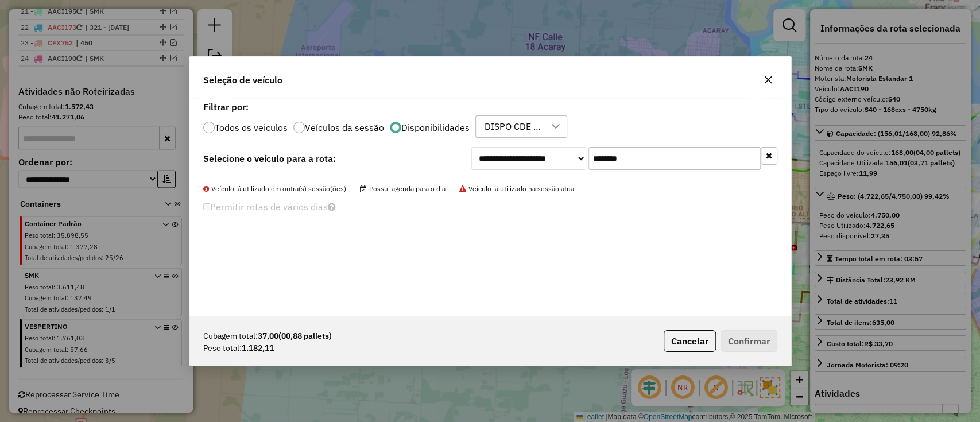
click at [755, 162] on input "********" at bounding box center [674, 158] width 172 height 23
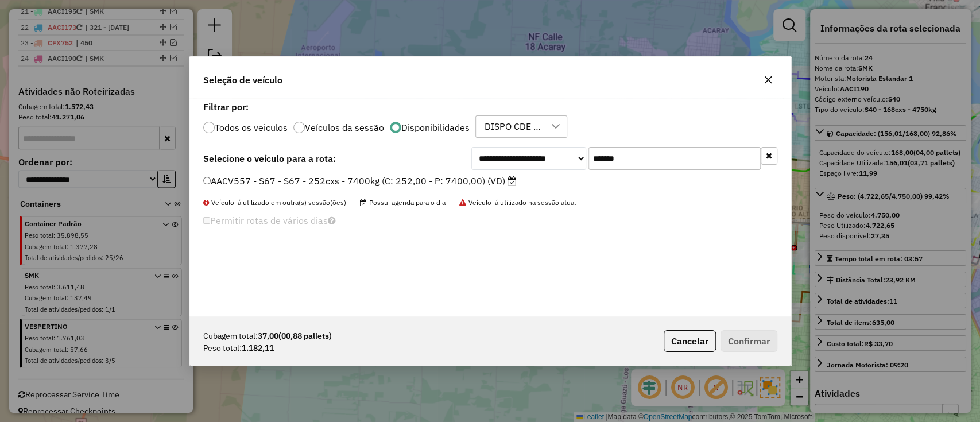
type input "*******"
click at [448, 181] on label "AACV557 - S67 - S67 - 252cxs - 7400kg (C: 252,00 - P: 7400,00) (VD)" at bounding box center [359, 181] width 313 height 14
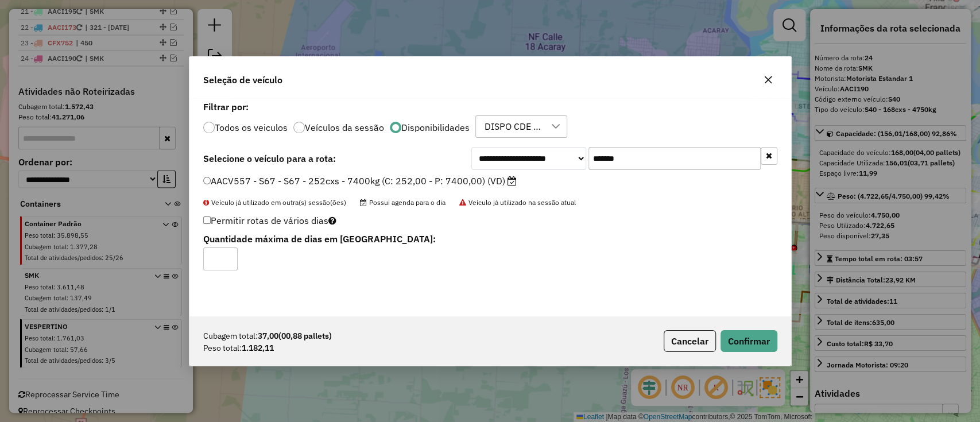
click at [741, 351] on div "Cubagem total: 37,00 (00,88 pallets) Peso total: 1.182,11 Cancelar Confirmar" at bounding box center [489, 340] width 601 height 49
click at [742, 343] on button "Confirmar" at bounding box center [748, 341] width 57 height 22
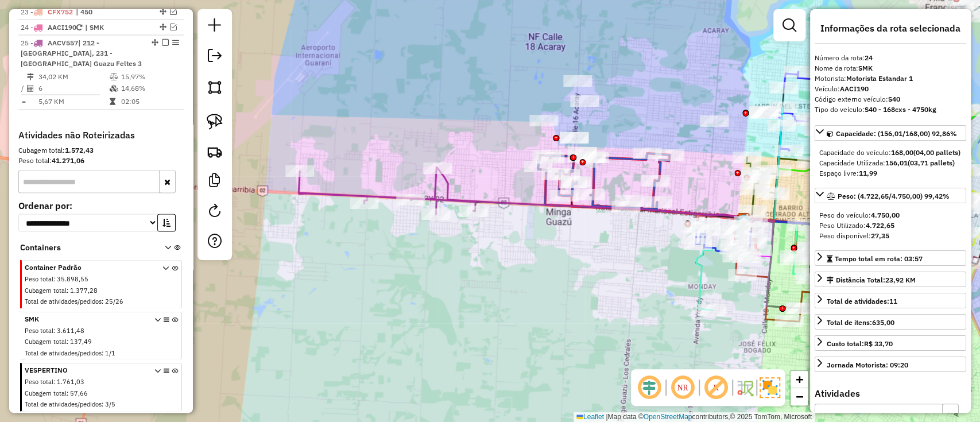
scroll to position [1487, 0]
click at [339, 189] on icon at bounding box center [386, 190] width 177 height 47
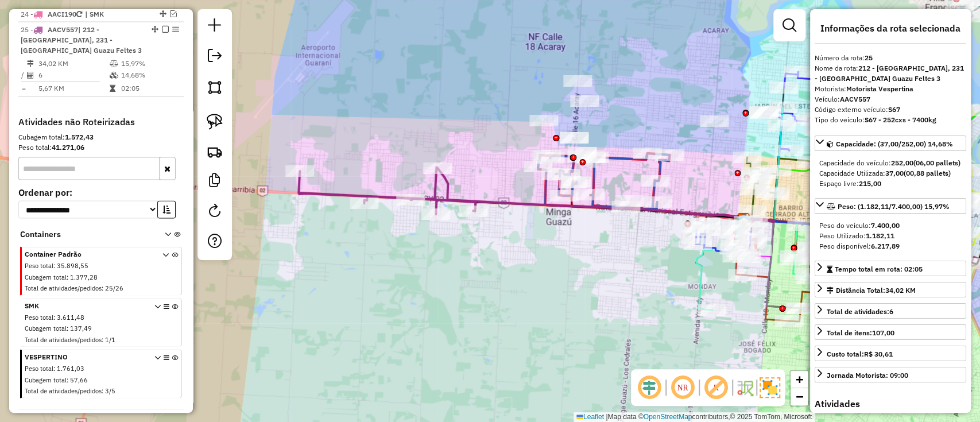
scroll to position [1502, 0]
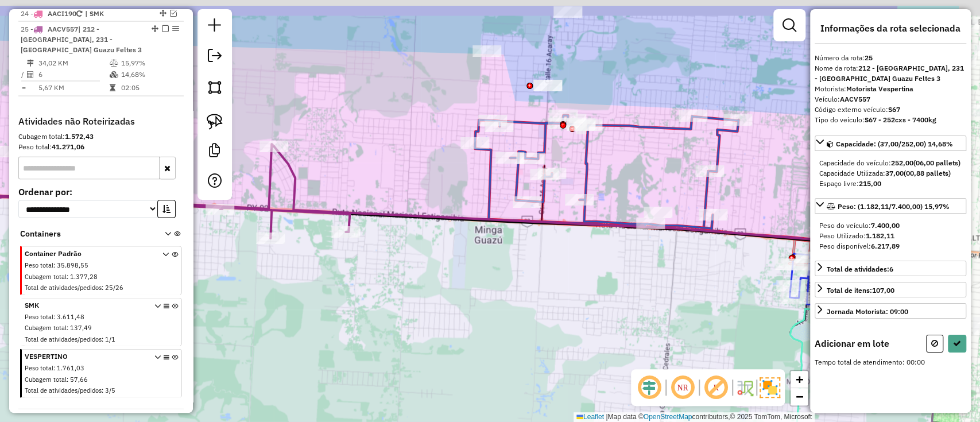
drag, startPoint x: 578, startPoint y: 241, endPoint x: 462, endPoint y: 266, distance: 119.2
click at [460, 290] on div "Janela de atendimento Grade de atendimento Capacidade Transportadoras Veículos …" at bounding box center [490, 211] width 980 height 422
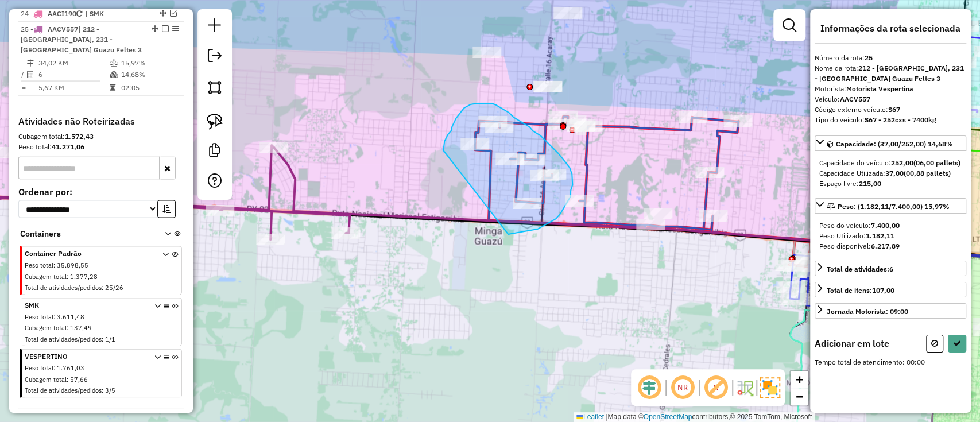
drag, startPoint x: 443, startPoint y: 150, endPoint x: 501, endPoint y: 237, distance: 104.2
click at [501, 237] on div "Rota 16 - Placa AACV634 0000071095 - NILSA SOLEDAD AYALA JARA Janela de atendim…" at bounding box center [490, 211] width 980 height 422
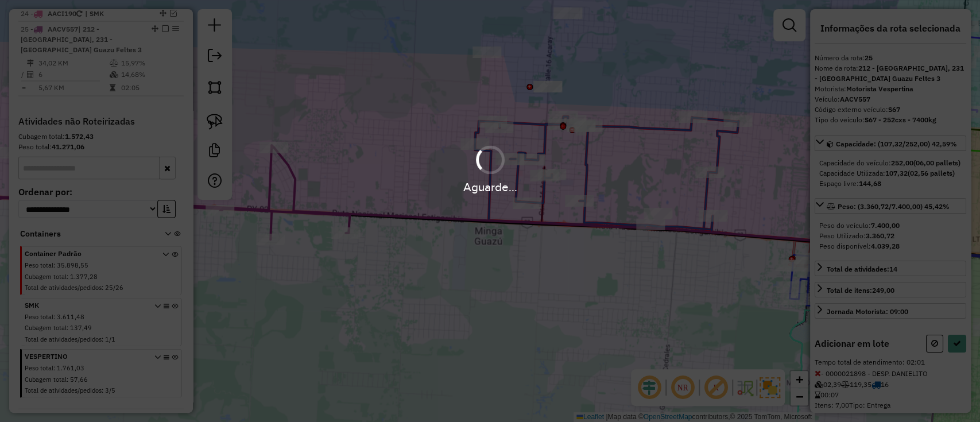
select select "**********"
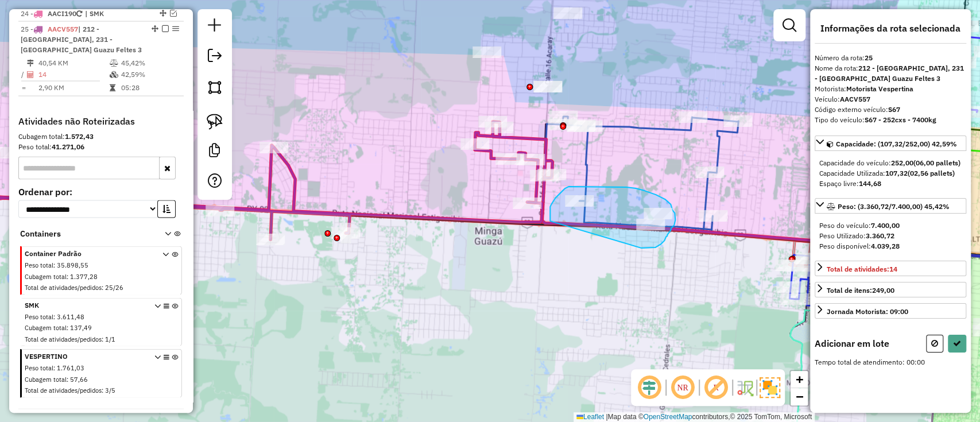
drag, startPoint x: 655, startPoint y: 247, endPoint x: 550, endPoint y: 223, distance: 107.3
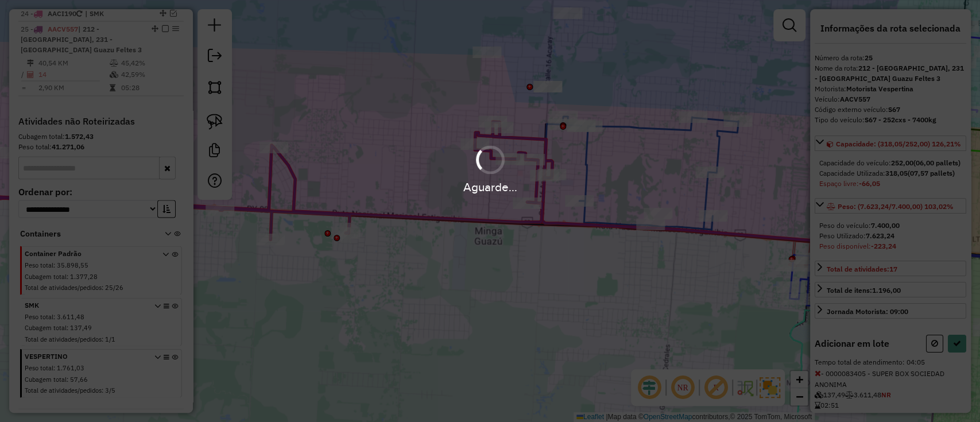
select select "**********"
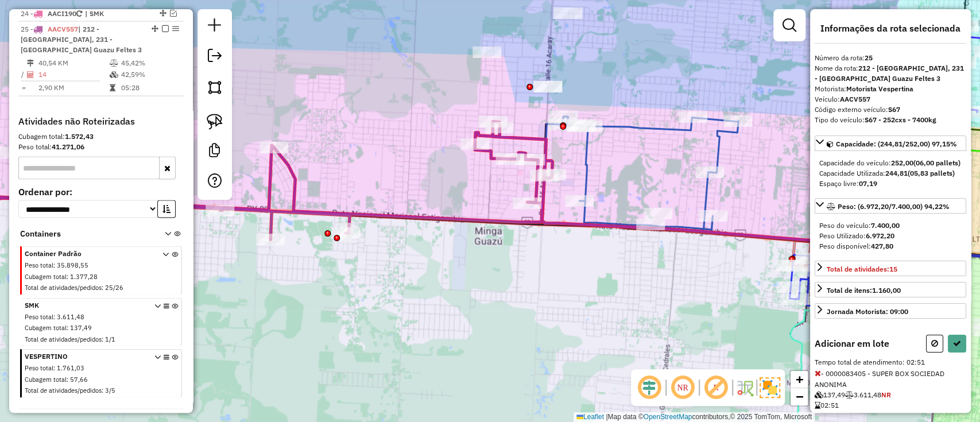
select select "**********"
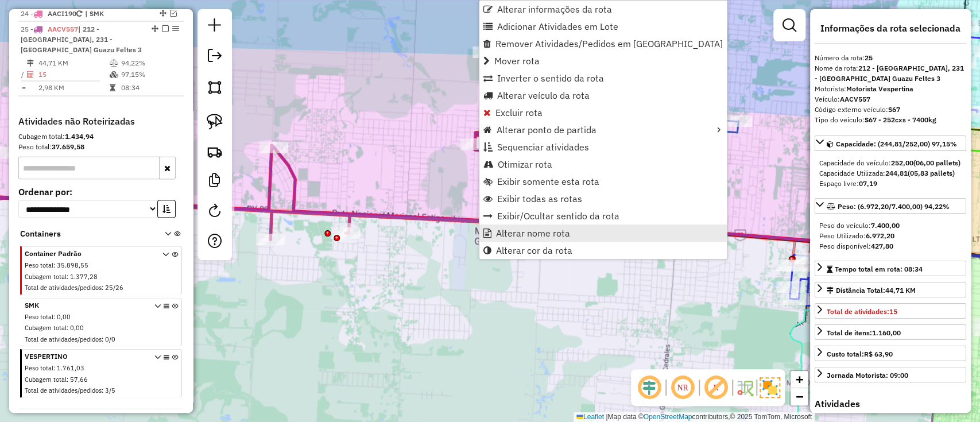
click at [525, 235] on span "Alterar nome rota" at bounding box center [533, 232] width 74 height 9
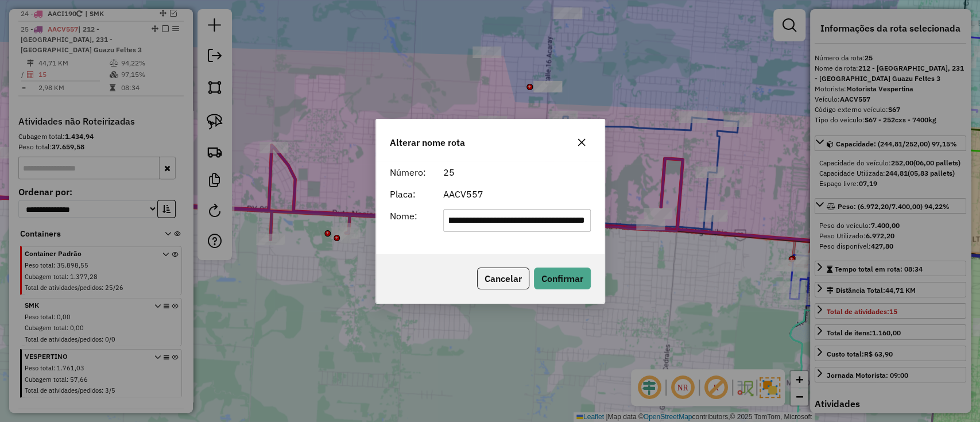
scroll to position [0, 0]
drag, startPoint x: 586, startPoint y: 226, endPoint x: 272, endPoint y: 267, distance: 317.1
click at [272, 267] on div "**********" at bounding box center [490, 211] width 980 height 422
type input "***"
click at [557, 282] on button "Confirmar" at bounding box center [562, 278] width 57 height 22
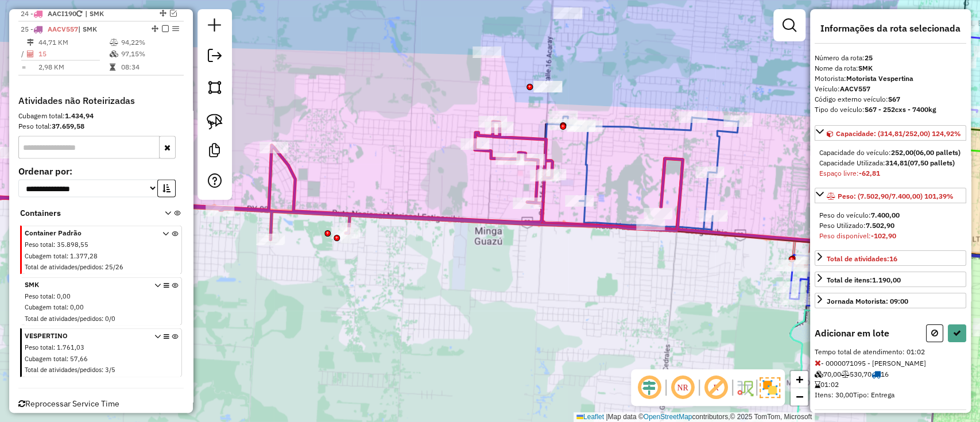
select select "**********"
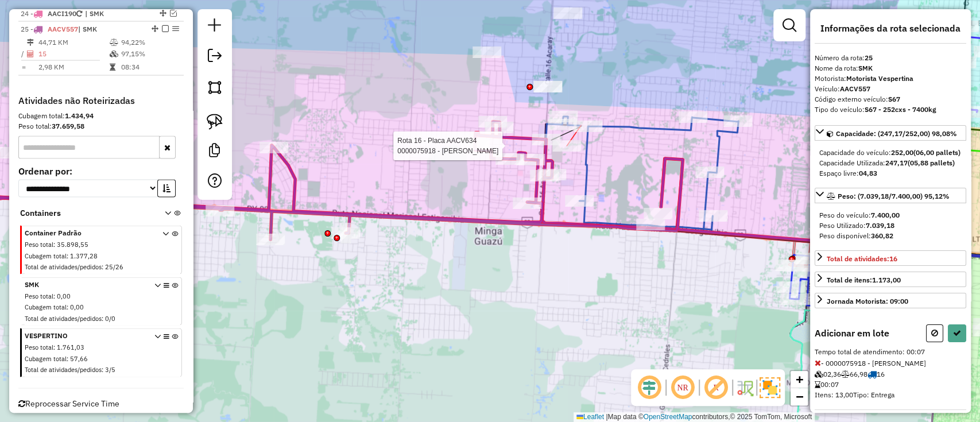
select select "**********"
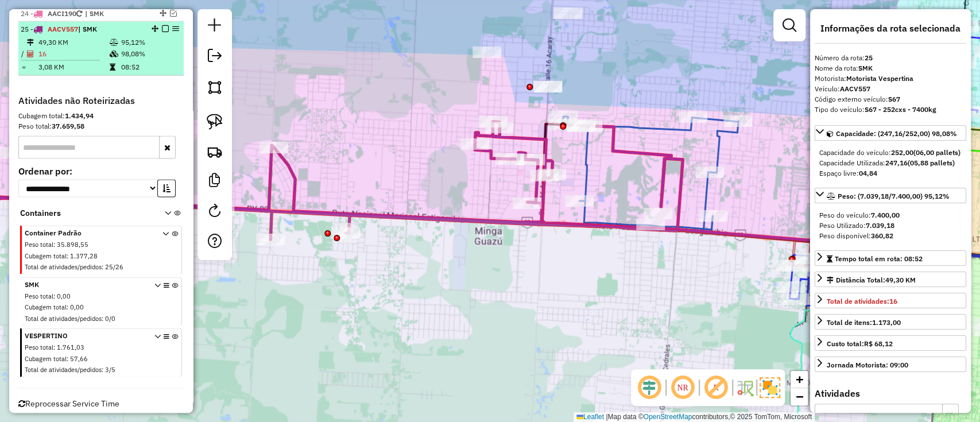
click at [162, 25] on em at bounding box center [165, 28] width 7 height 7
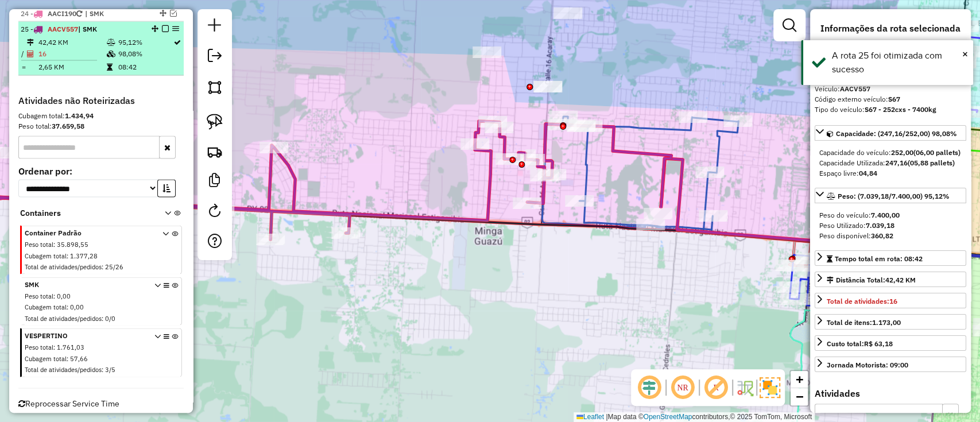
click at [163, 25] on em at bounding box center [165, 28] width 7 height 7
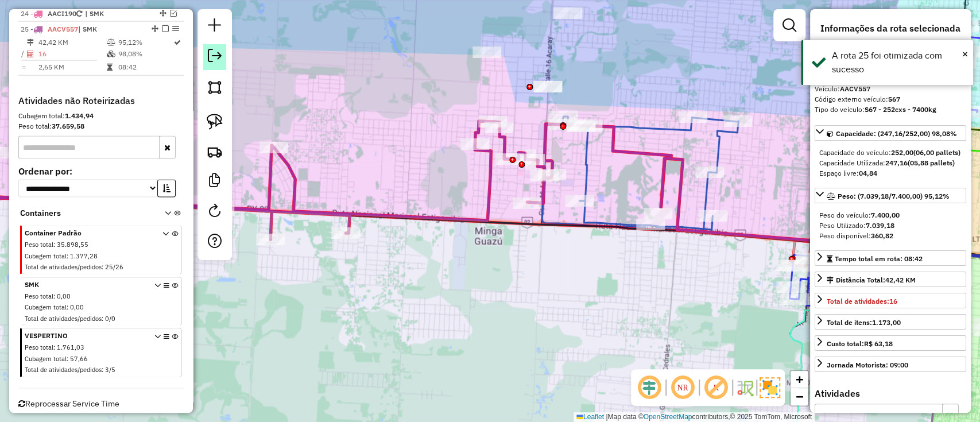
scroll to position [1473, 0]
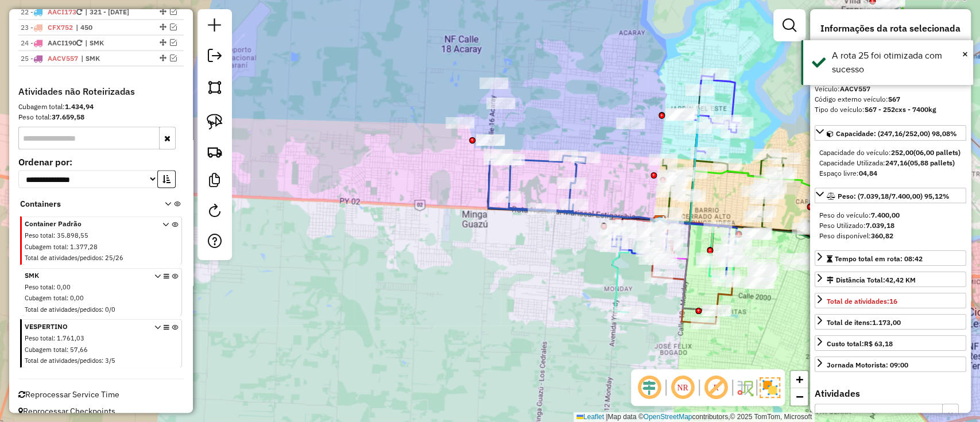
click at [539, 161] on icon at bounding box center [537, 184] width 98 height 58
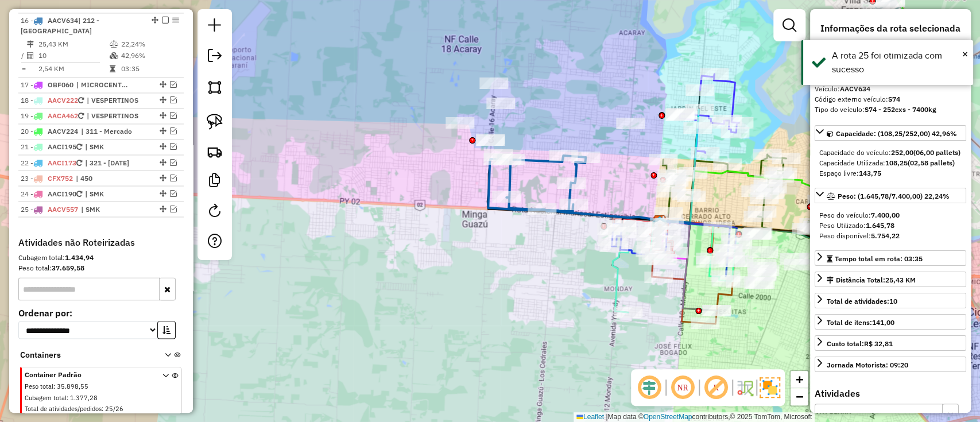
scroll to position [1314, 0]
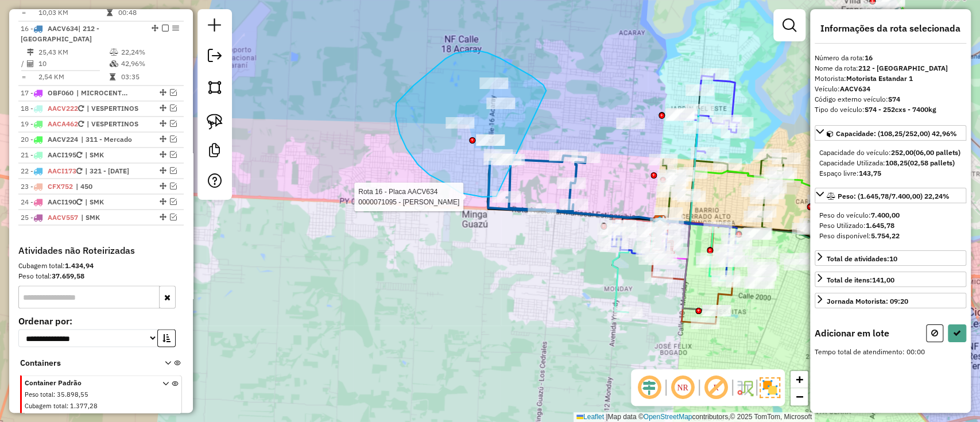
click at [496, 196] on div "Rota 16 - Placa AACV634 0000071095 - NILSA SOLEDAD AYALA JARA Janela de atendim…" at bounding box center [490, 211] width 980 height 422
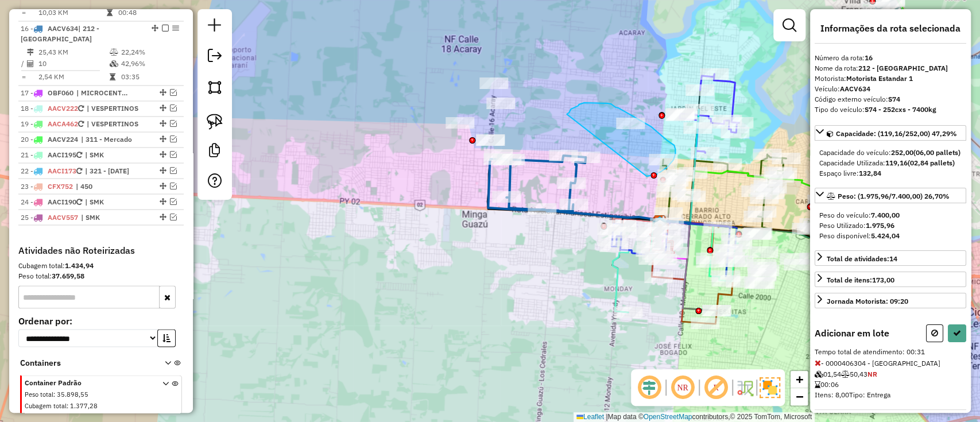
drag, startPoint x: 578, startPoint y: 106, endPoint x: 640, endPoint y: 176, distance: 93.9
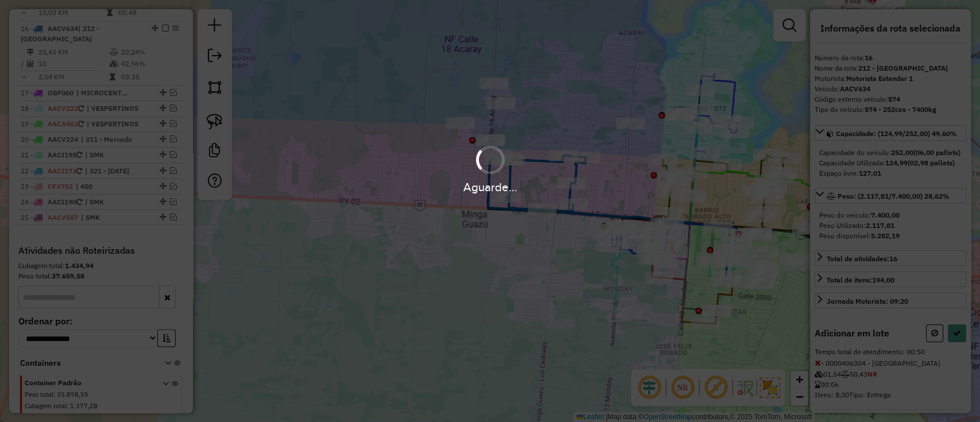
select select "**********"
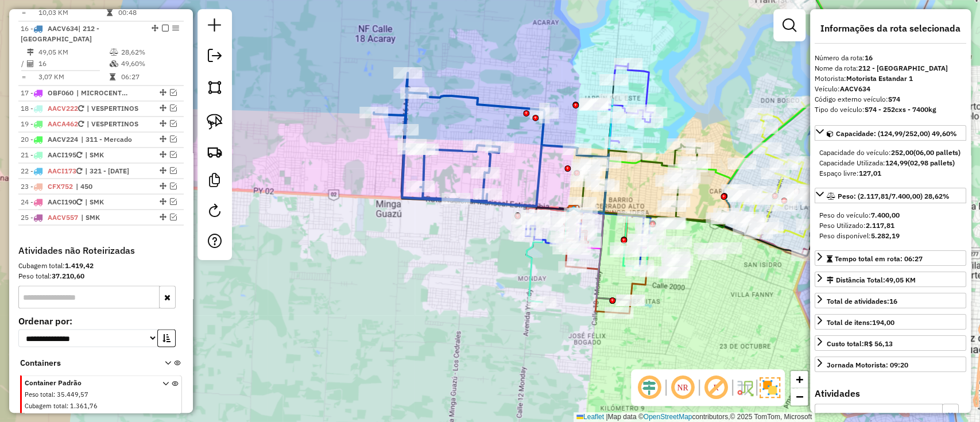
drag, startPoint x: 611, startPoint y: 174, endPoint x: 518, endPoint y: 165, distance: 93.5
click at [518, 165] on div "Janela de atendimento Grade de atendimento Capacidade Transportadoras Veículos …" at bounding box center [490, 211] width 980 height 422
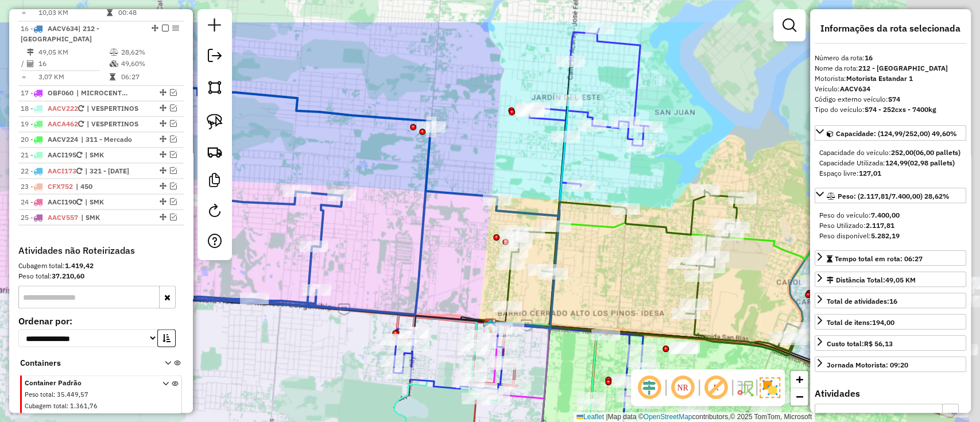
drag, startPoint x: 544, startPoint y: 133, endPoint x: 426, endPoint y: 207, distance: 139.3
click at [426, 207] on icon at bounding box center [293, 181] width 407 height 267
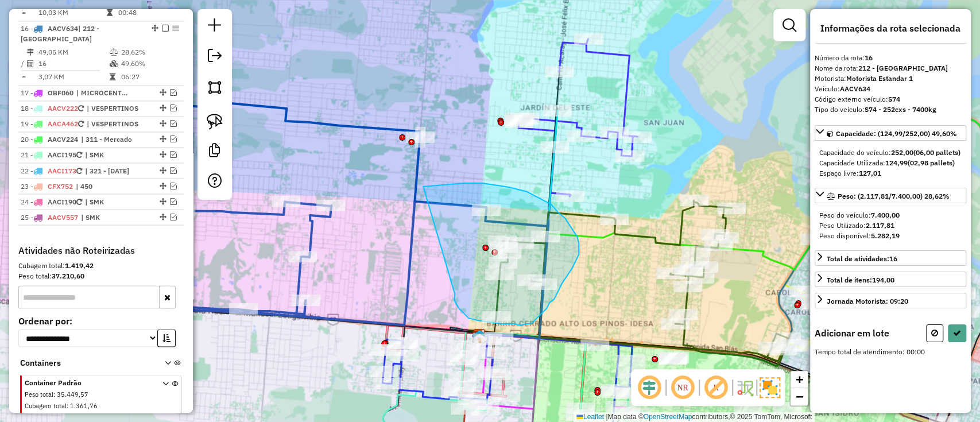
drag, startPoint x: 454, startPoint y: 297, endPoint x: 417, endPoint y: 189, distance: 114.2
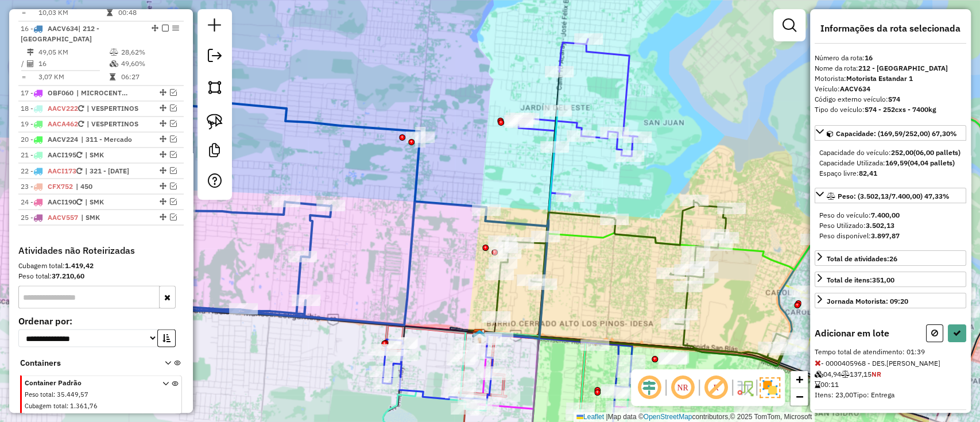
select select "**********"
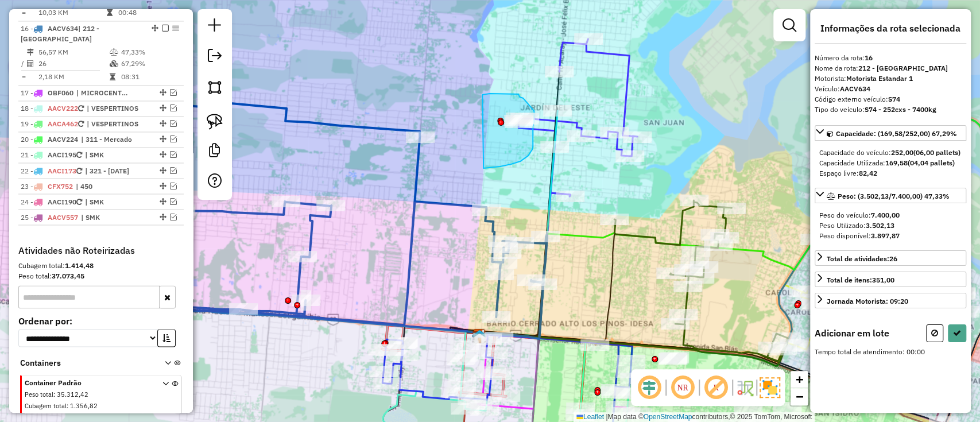
drag, startPoint x: 496, startPoint y: 94, endPoint x: 477, endPoint y: 170, distance: 79.1
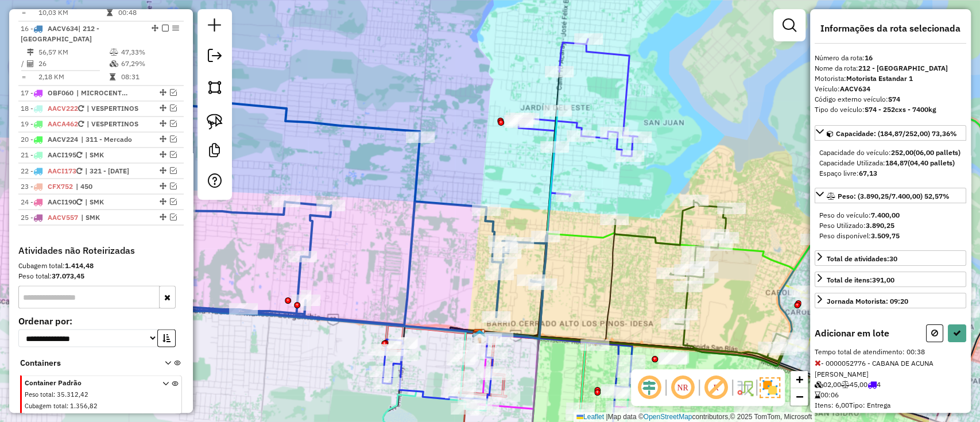
select select "**********"
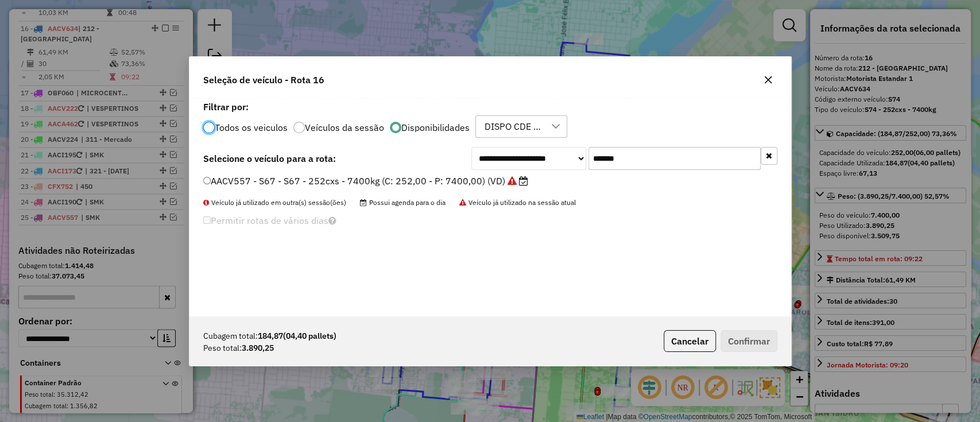
scroll to position [6, 3]
drag, startPoint x: 624, startPoint y: 158, endPoint x: 540, endPoint y: 146, distance: 84.7
click at [540, 146] on div "**********" at bounding box center [489, 207] width 601 height 218
paste input "text"
type input "*******"
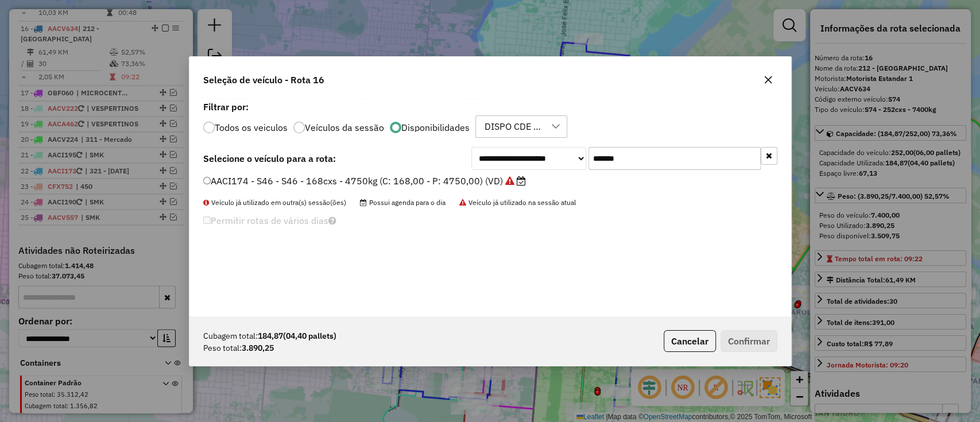
click at [473, 181] on label "AACI174 - S46 - S46 - 168cxs - 4750kg (C: 168,00 - P: 4750,00) (VD)" at bounding box center [364, 181] width 323 height 14
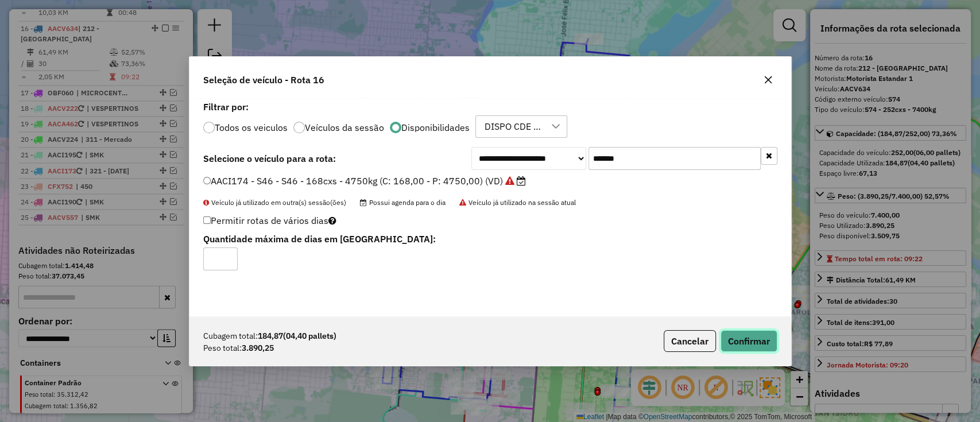
click at [748, 342] on button "Confirmar" at bounding box center [748, 341] width 57 height 22
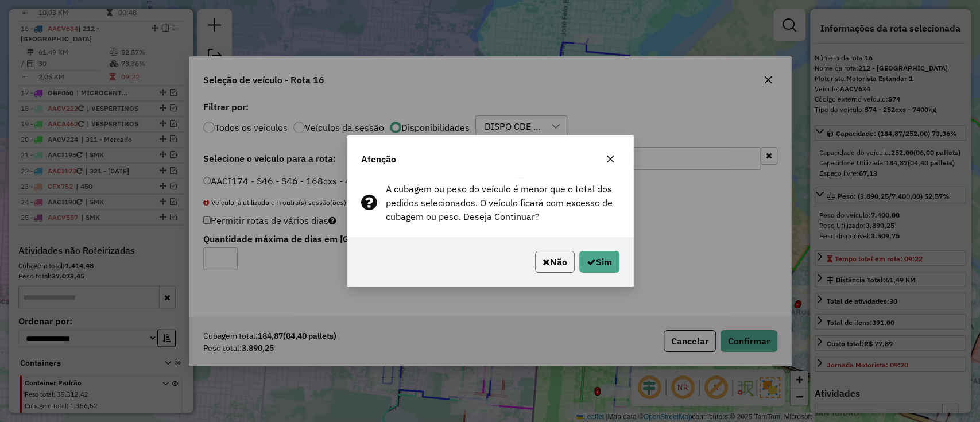
click at [564, 266] on button "Não" at bounding box center [555, 262] width 40 height 22
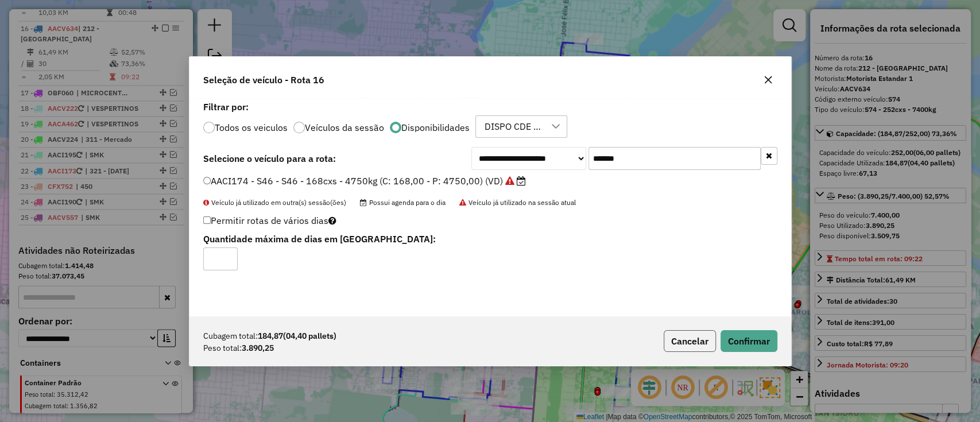
click at [691, 332] on button "Cancelar" at bounding box center [689, 341] width 52 height 22
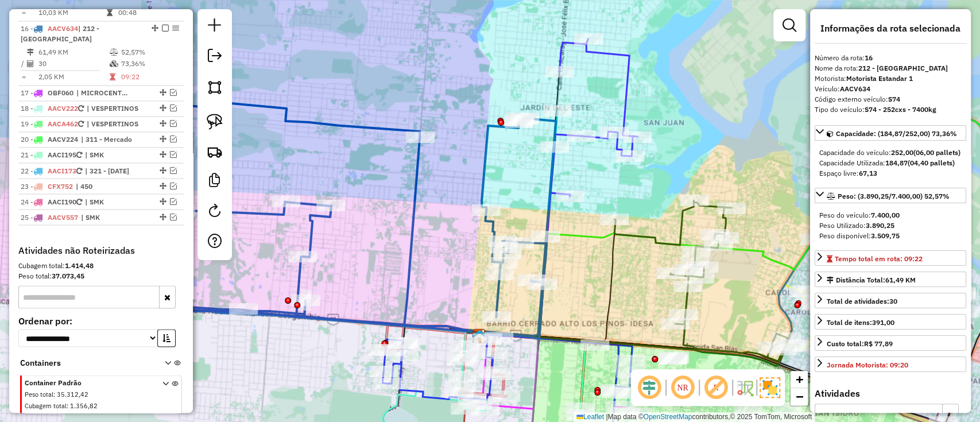
click at [474, 174] on div "Janela de atendimento Grade de atendimento Capacidade Transportadoras Veículos …" at bounding box center [490, 211] width 980 height 422
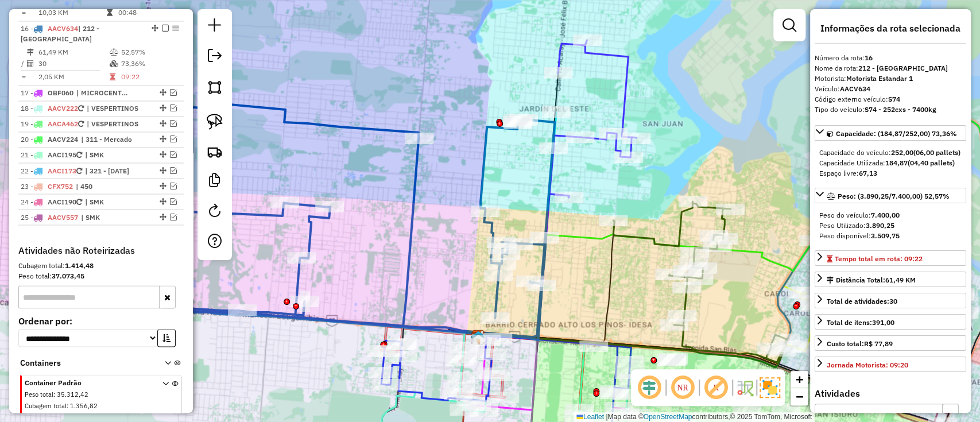
click at [487, 172] on icon at bounding box center [316, 199] width 476 height 281
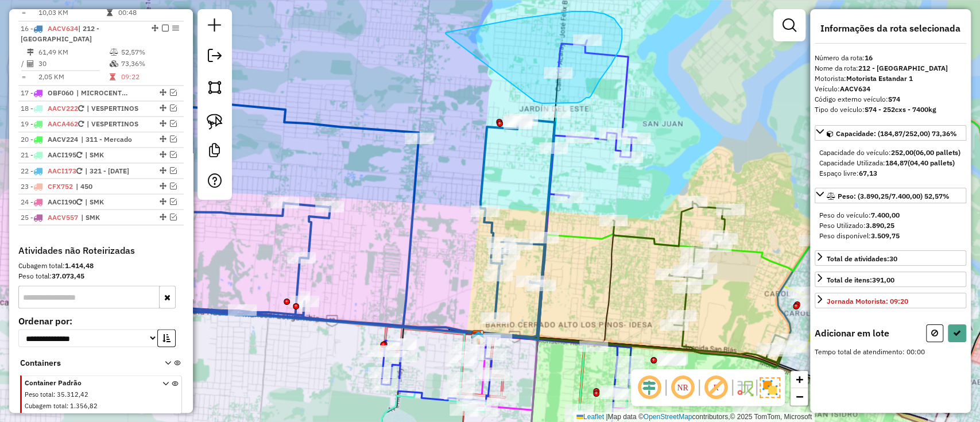
drag, startPoint x: 535, startPoint y: 102, endPoint x: 445, endPoint y: 34, distance: 112.7
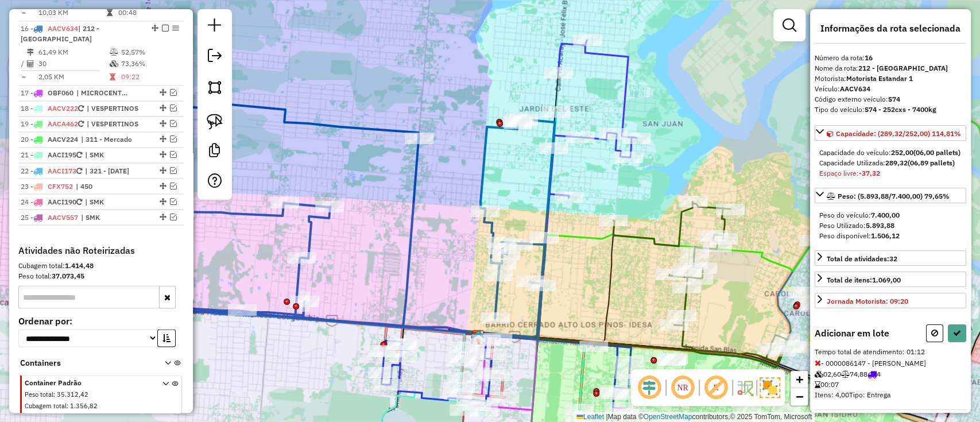
select select "**********"
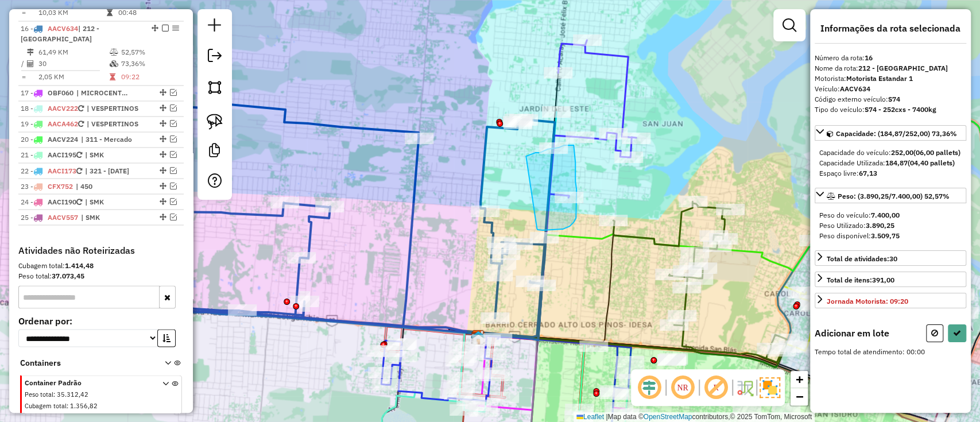
drag, startPoint x: 528, startPoint y: 155, endPoint x: 538, endPoint y: 228, distance: 74.2
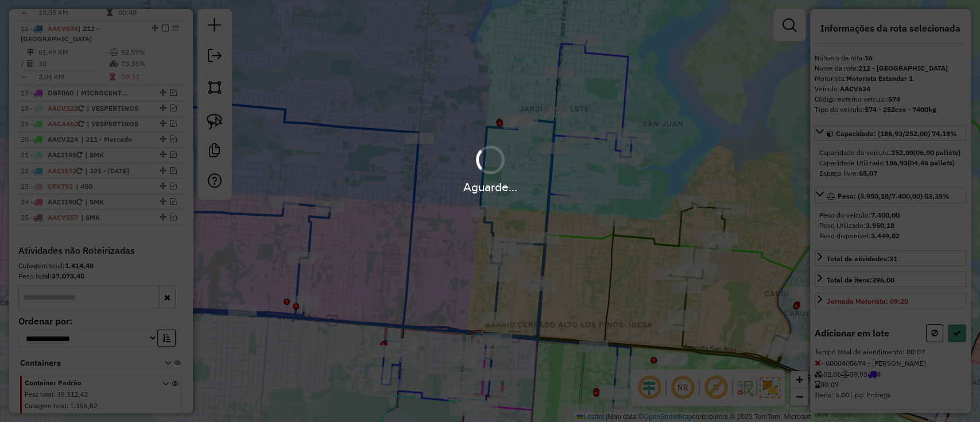
select select "**********"
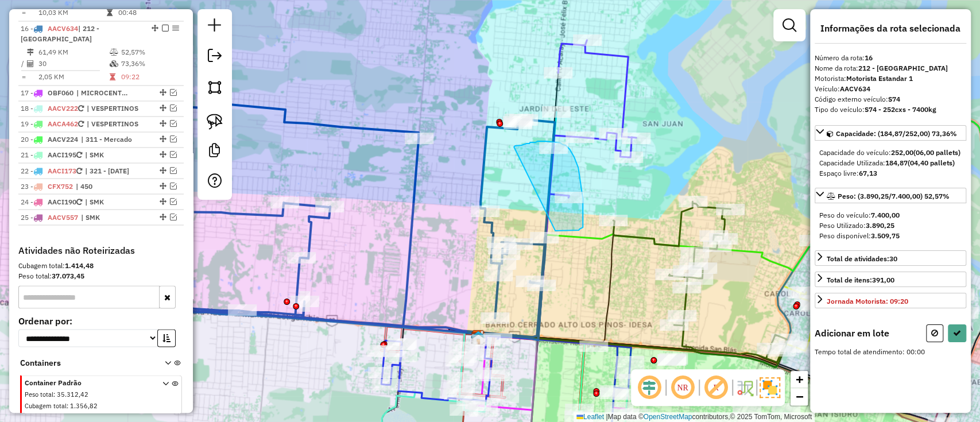
click at [555, 232] on div "Janela de atendimento Grade de atendimento Capacidade Transportadoras Veículos …" at bounding box center [490, 211] width 980 height 422
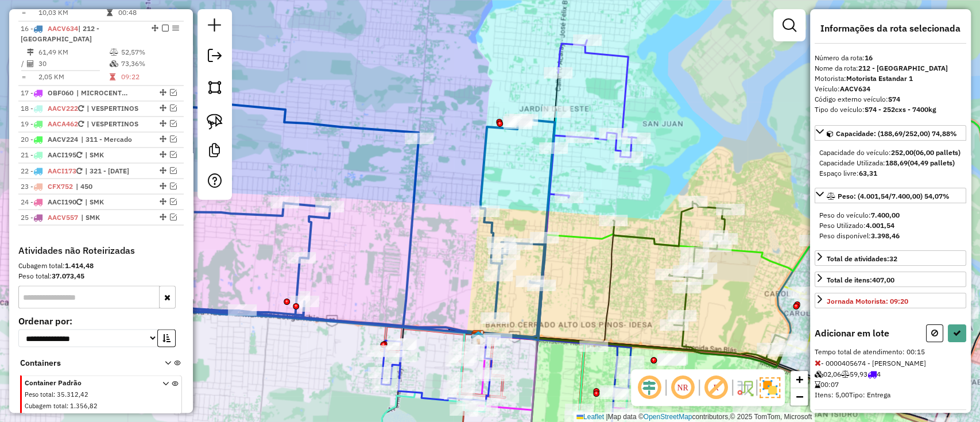
select select "**********"
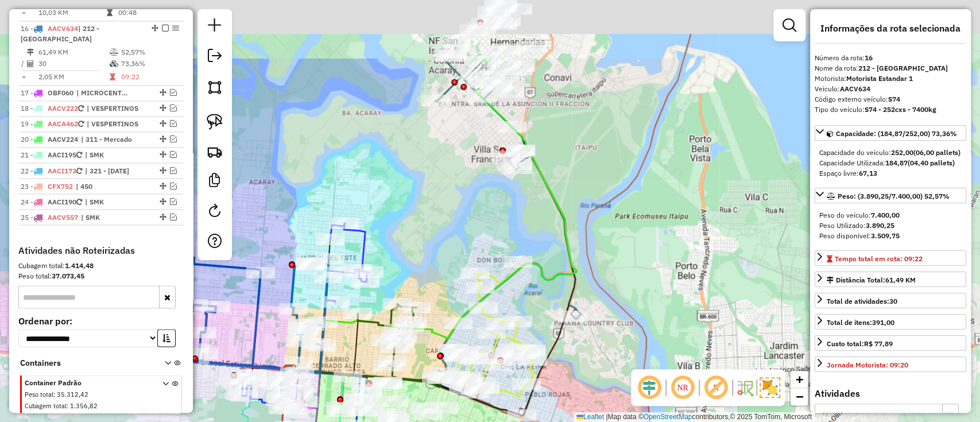
drag, startPoint x: 581, startPoint y: 163, endPoint x: 449, endPoint y: 297, distance: 188.3
click at [449, 297] on div "Janela de atendimento Grade de atendimento Capacidade Transportadoras Veículos …" at bounding box center [490, 211] width 980 height 422
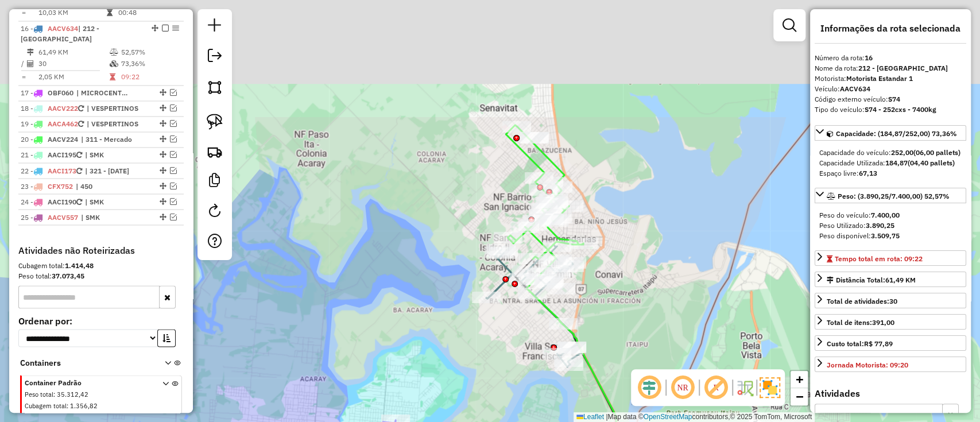
drag, startPoint x: 604, startPoint y: 130, endPoint x: 629, endPoint y: 315, distance: 187.0
click at [629, 315] on div "Rota 4 - Placa AACA462 0000084692 - WILLIAMNA VERA PORTILLO Rota 4 - Placa AACA…" at bounding box center [490, 211] width 980 height 422
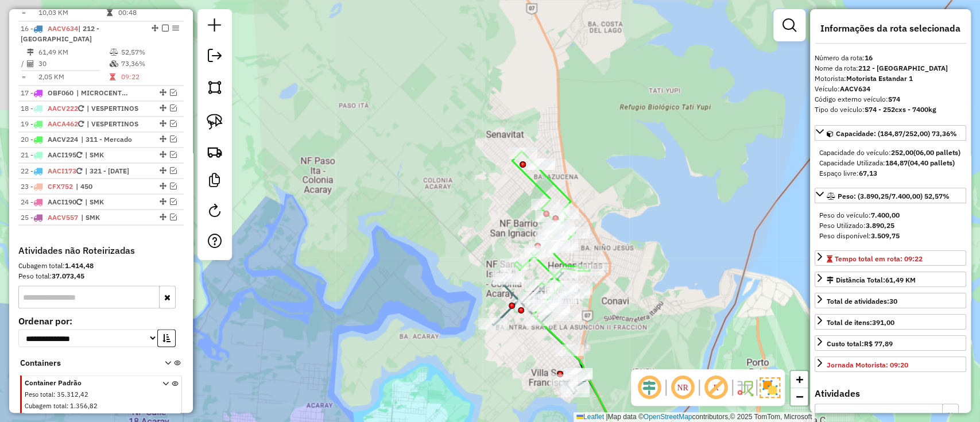
click at [550, 179] on icon at bounding box center [550, 219] width 77 height 137
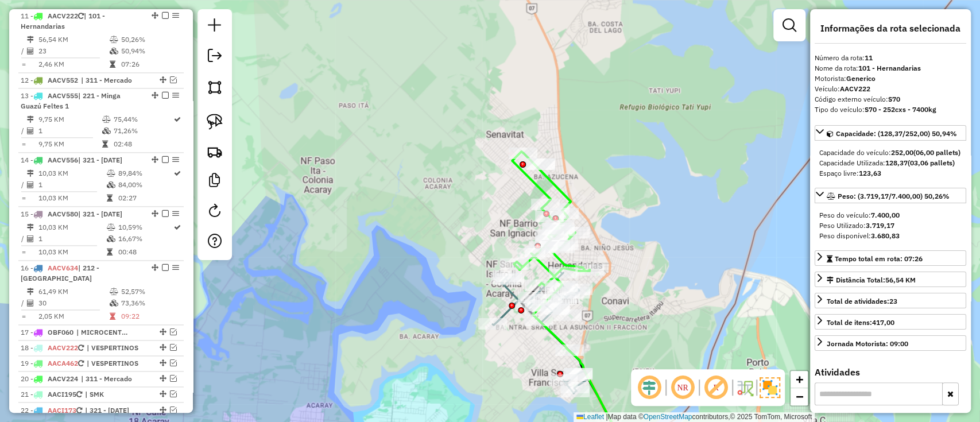
scroll to position [1063, 0]
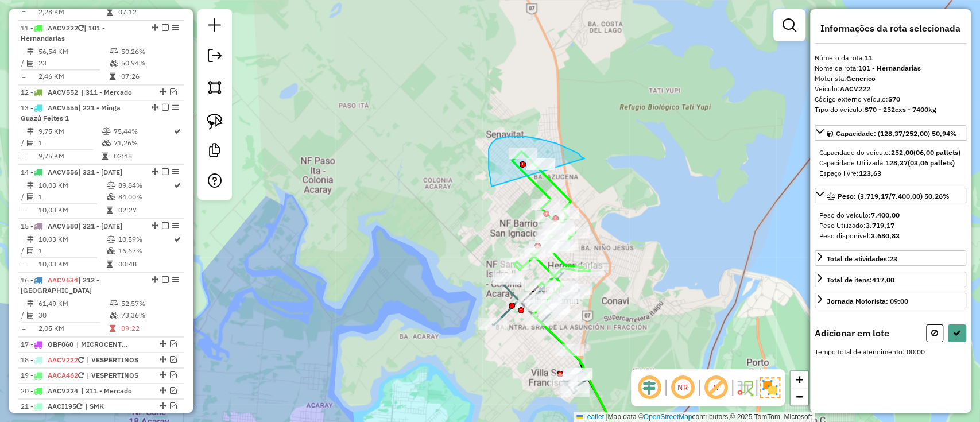
drag, startPoint x: 573, startPoint y: 151, endPoint x: 503, endPoint y: 195, distance: 83.0
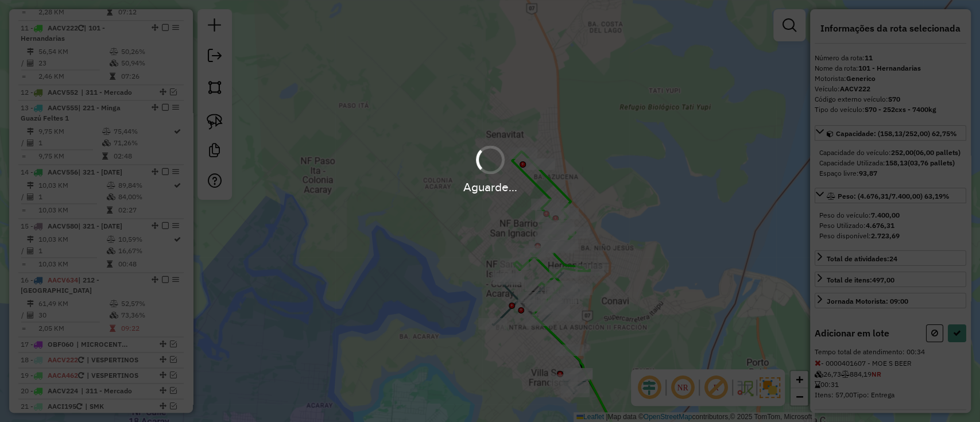
select select "**********"
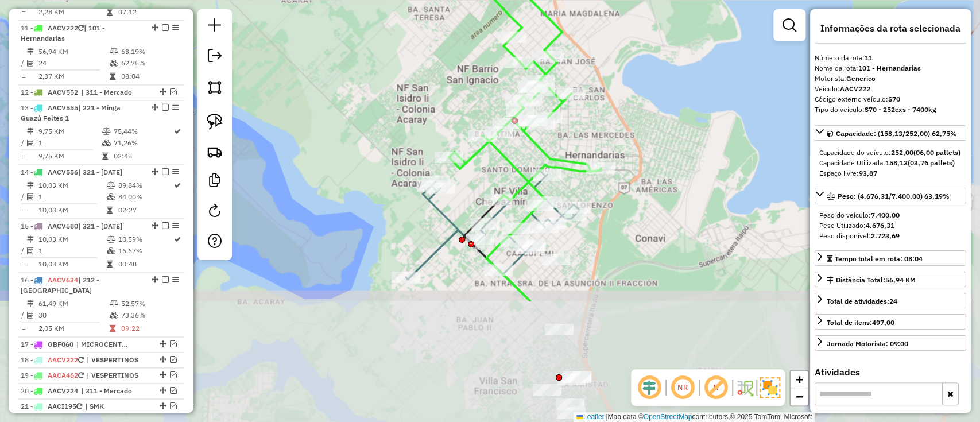
drag, startPoint x: 647, startPoint y: 180, endPoint x: 601, endPoint y: 7, distance: 178.7
click at [601, 7] on div "Janela de atendimento Grade de atendimento Capacidade Transportadoras Veículos …" at bounding box center [490, 211] width 980 height 422
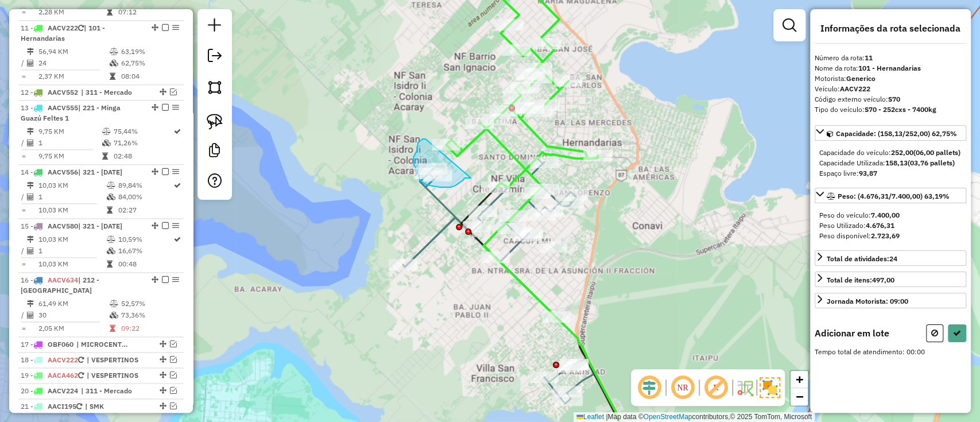
drag, startPoint x: 425, startPoint y: 139, endPoint x: 471, endPoint y: 178, distance: 59.8
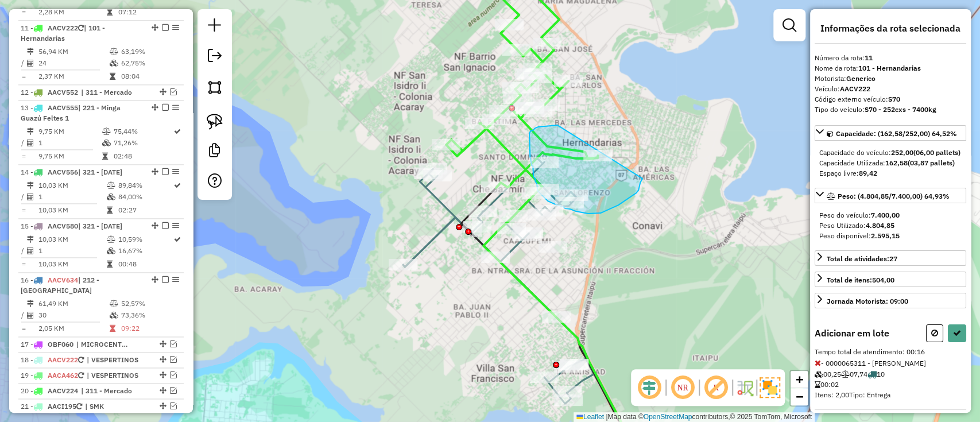
drag, startPoint x: 557, startPoint y: 125, endPoint x: 643, endPoint y: 173, distance: 98.2
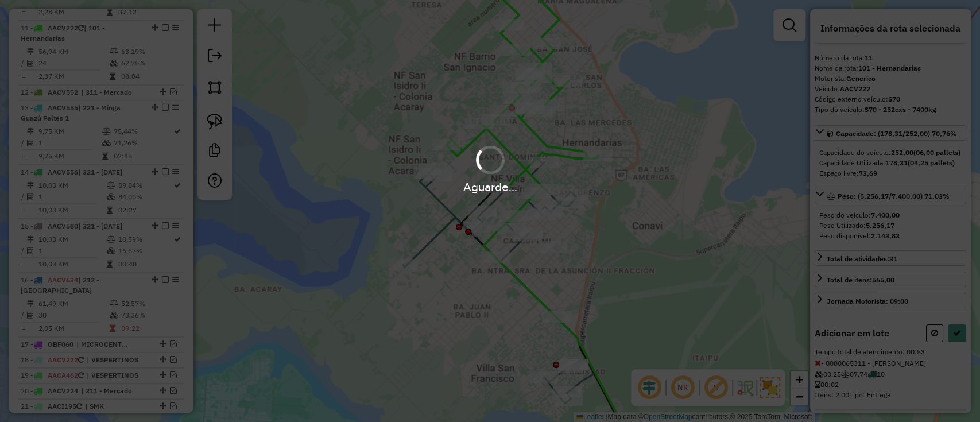
select select "**********"
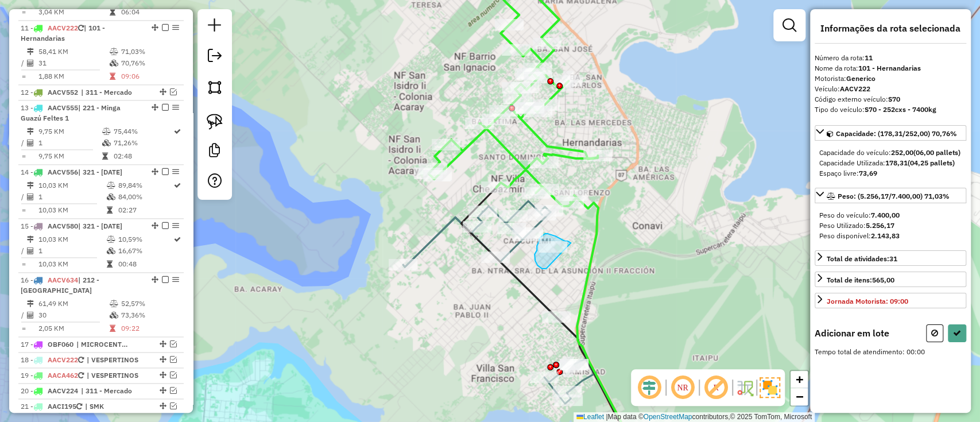
drag, startPoint x: 559, startPoint y: 238, endPoint x: 546, endPoint y: 269, distance: 33.2
select select "**********"
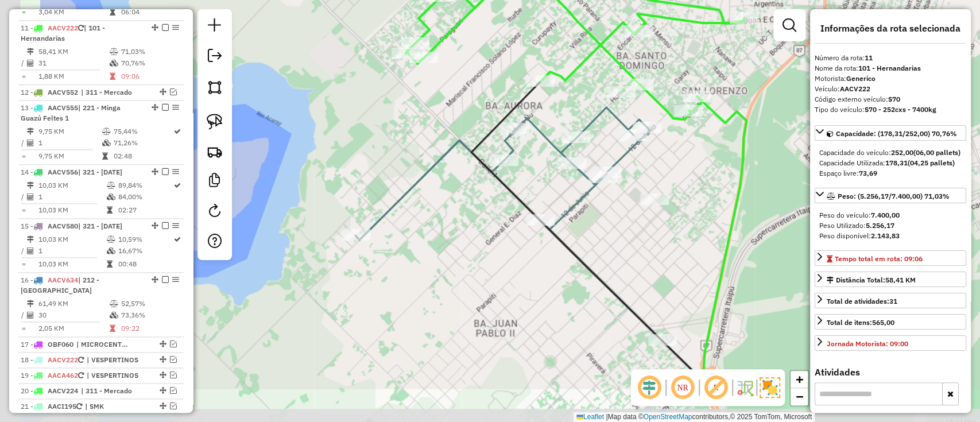
drag, startPoint x: 588, startPoint y: 227, endPoint x: 729, endPoint y: 153, distance: 159.4
click at [729, 153] on div "Janela de atendimento Grade de atendimento Capacidade Transportadoras Veículos …" at bounding box center [490, 211] width 980 height 422
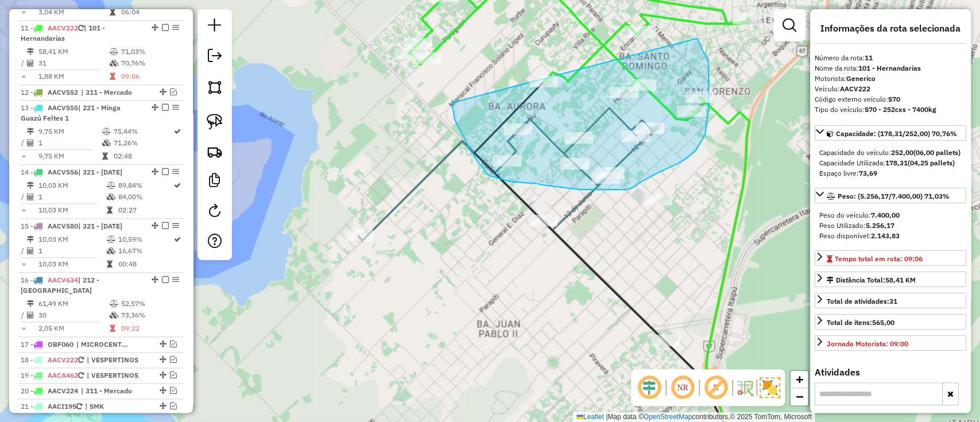
drag, startPoint x: 452, startPoint y: 103, endPoint x: 696, endPoint y: 38, distance: 252.8
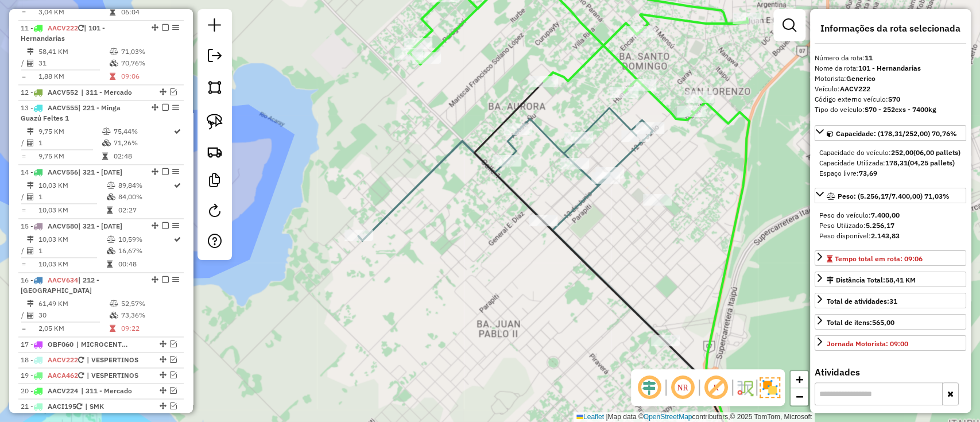
click at [574, 74] on icon at bounding box center [577, 39] width 339 height 162
click at [574, 69] on icon at bounding box center [577, 39] width 339 height 162
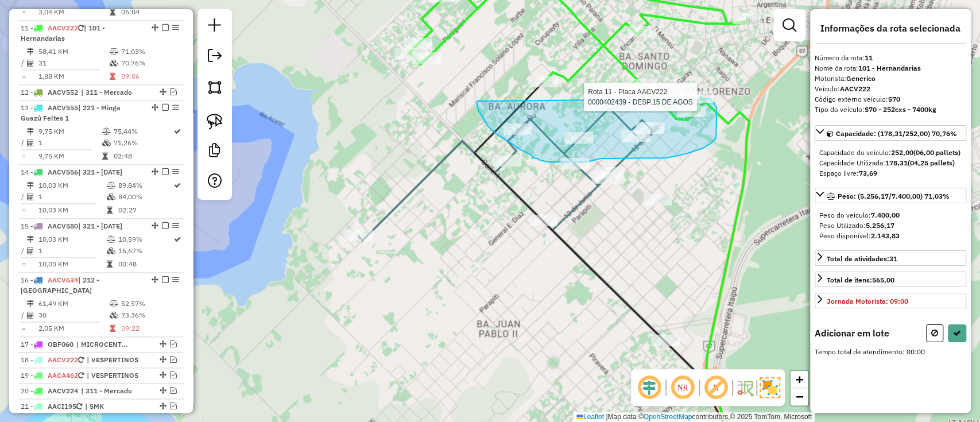
click at [709, 99] on div "Rota 11 - Placa AACV222 0000402439 - DESP.15 DE AGOS Janela de atendimento Grad…" at bounding box center [490, 211] width 980 height 422
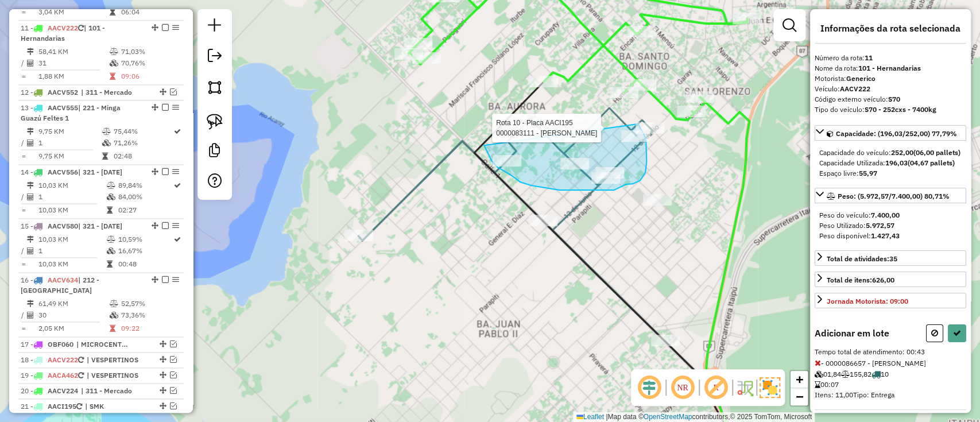
drag, startPoint x: 485, startPoint y: 145, endPoint x: 631, endPoint y: 118, distance: 148.2
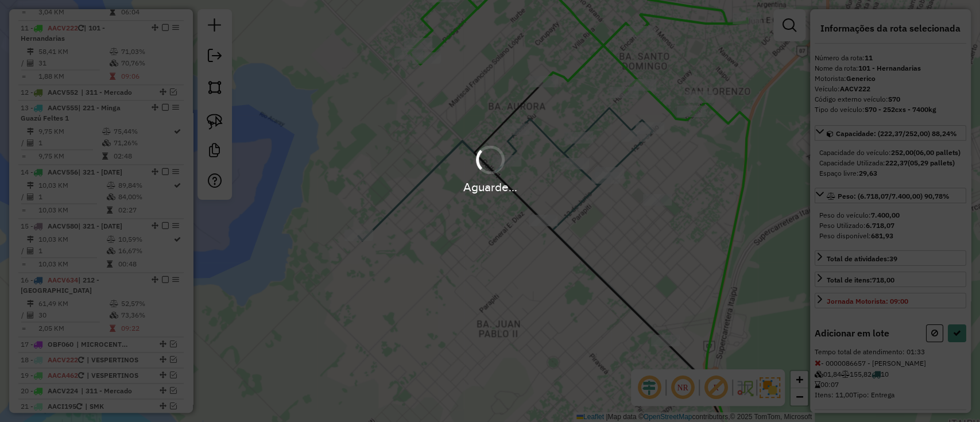
select select "**********"
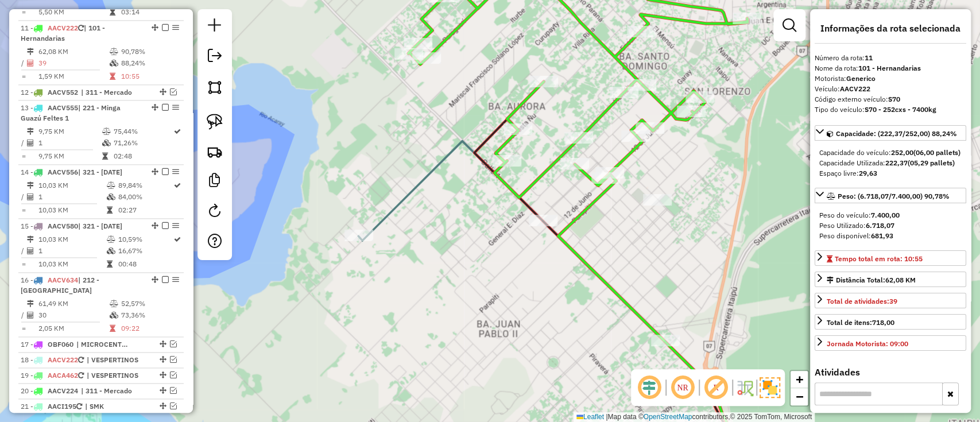
click at [413, 181] on icon at bounding box center [551, 302] width 387 height 323
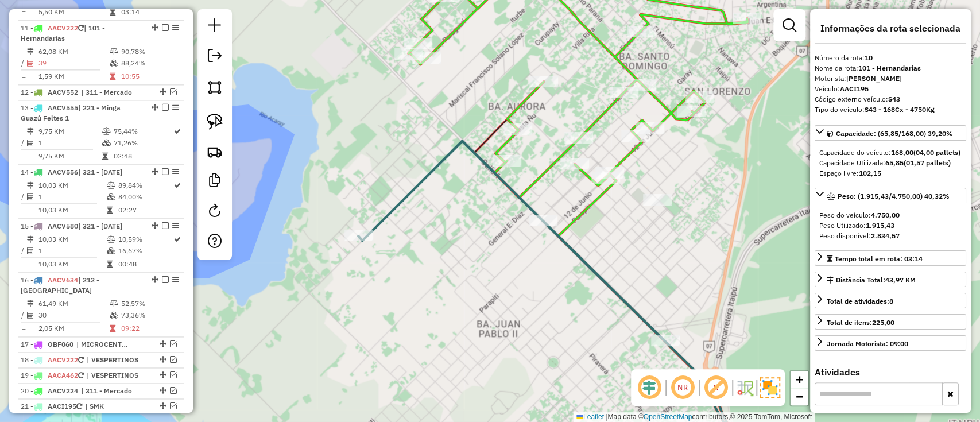
scroll to position [999, 0]
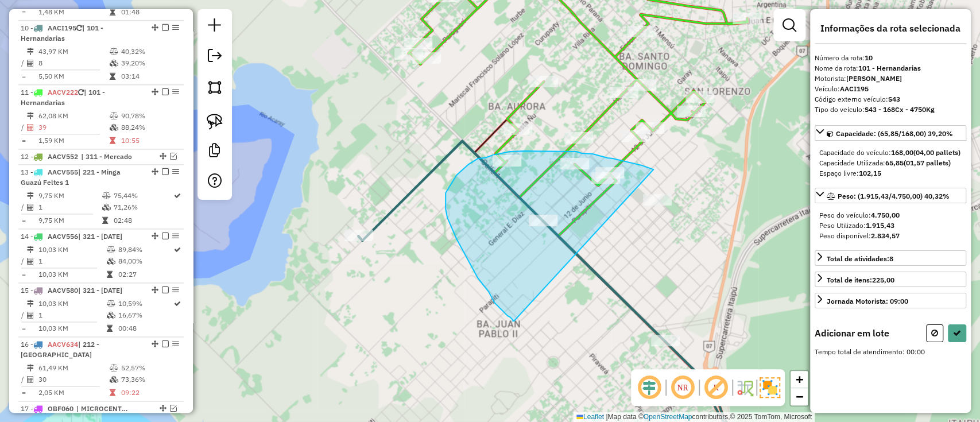
drag, startPoint x: 648, startPoint y: 168, endPoint x: 518, endPoint y: 324, distance: 203.3
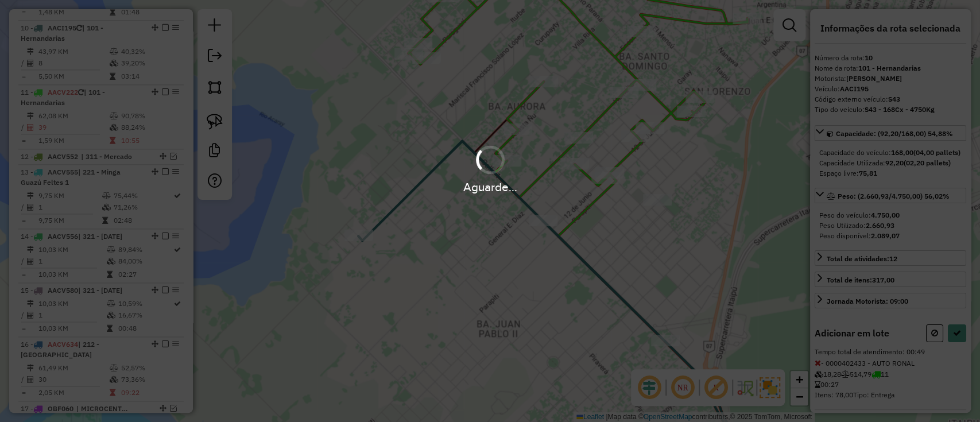
select select "**********"
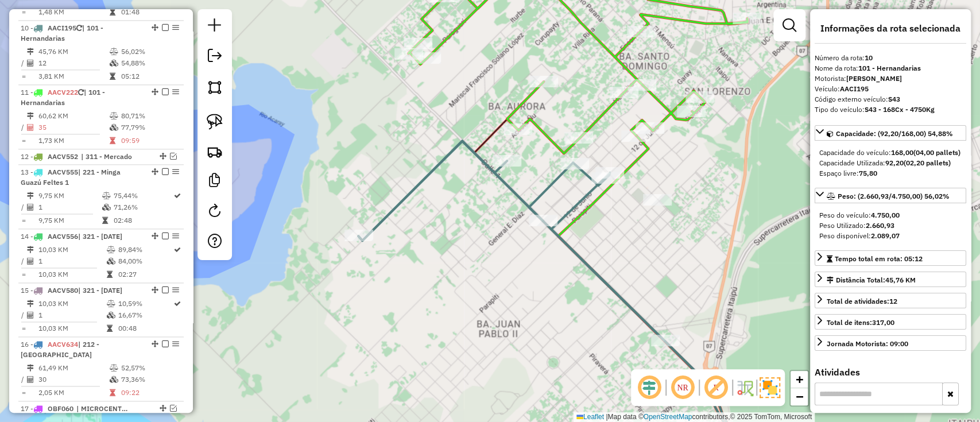
click at [616, 57] on icon at bounding box center [577, 56] width 339 height 196
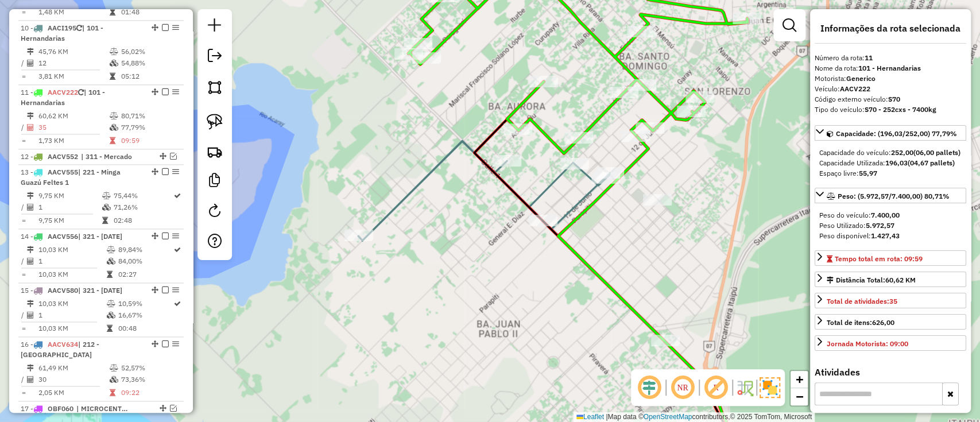
scroll to position [1063, 0]
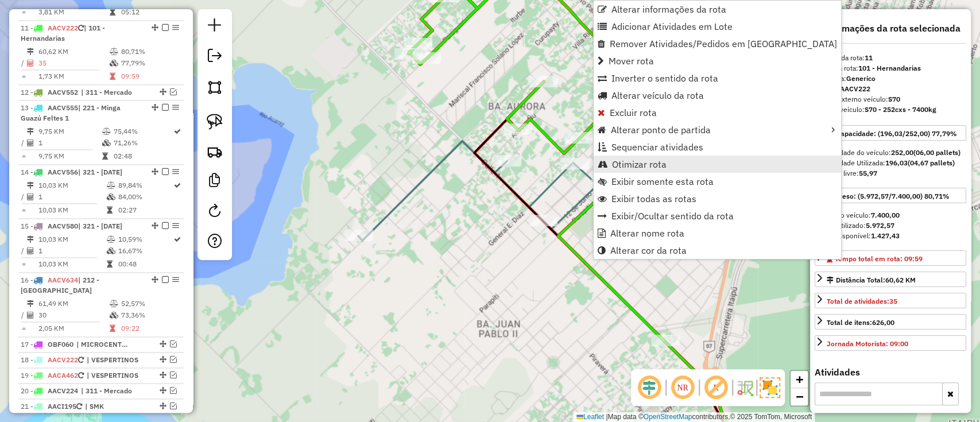
click at [624, 169] on span "Otimizar rota" at bounding box center [639, 164] width 55 height 9
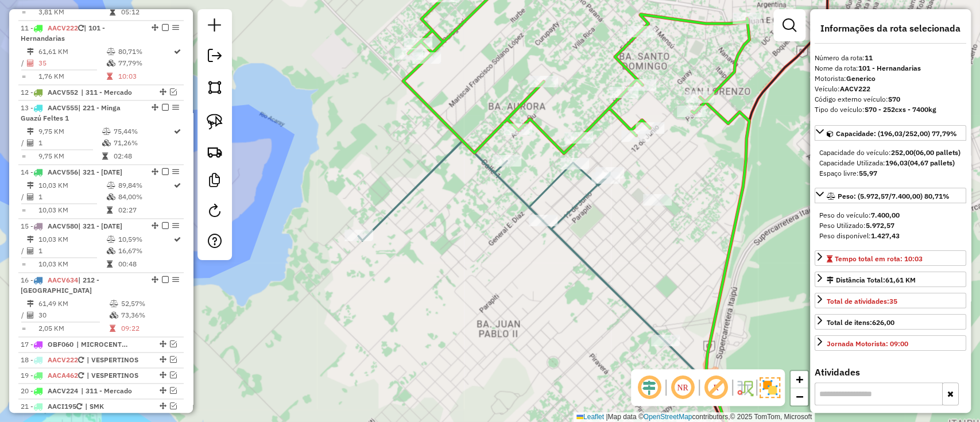
click at [599, 107] on icon at bounding box center [576, 56] width 346 height 196
click at [590, 191] on icon at bounding box center [551, 302] width 387 height 323
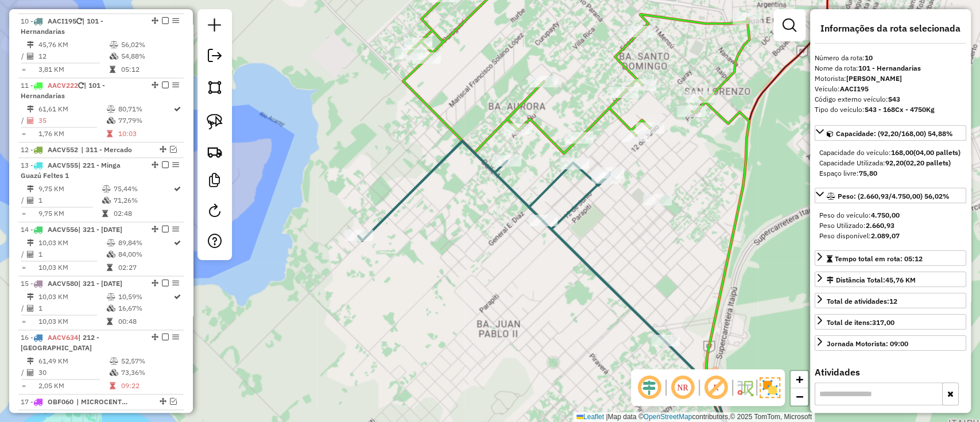
scroll to position [999, 0]
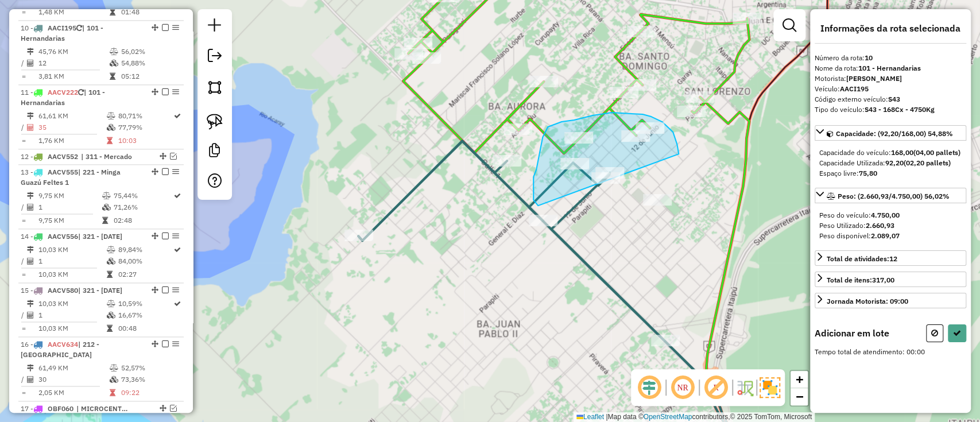
drag, startPoint x: 678, startPoint y: 154, endPoint x: 539, endPoint y: 205, distance: 148.7
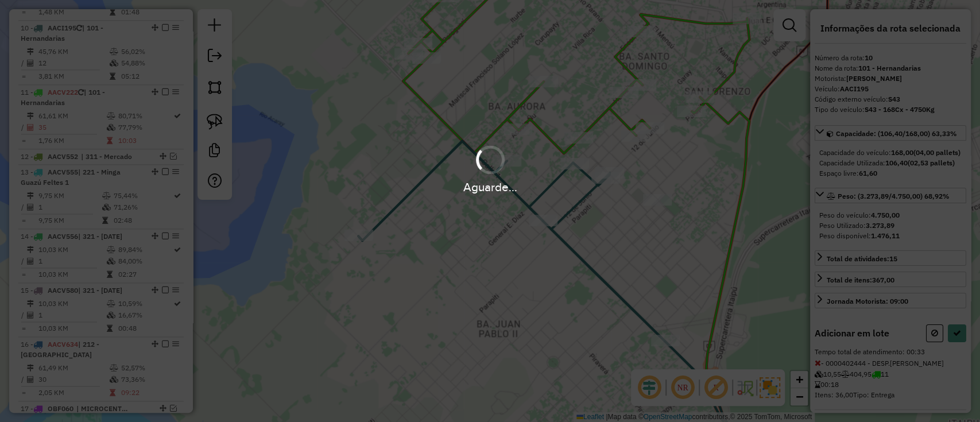
select select "**********"
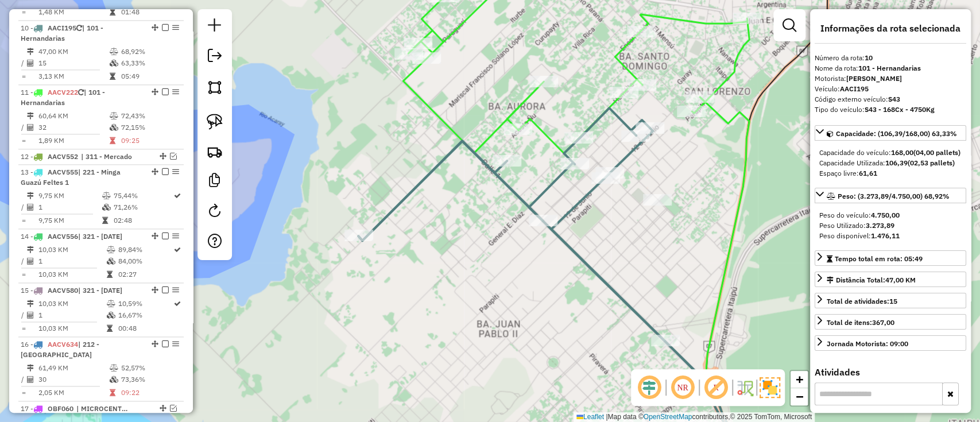
click at [624, 67] on icon at bounding box center [576, 56] width 346 height 196
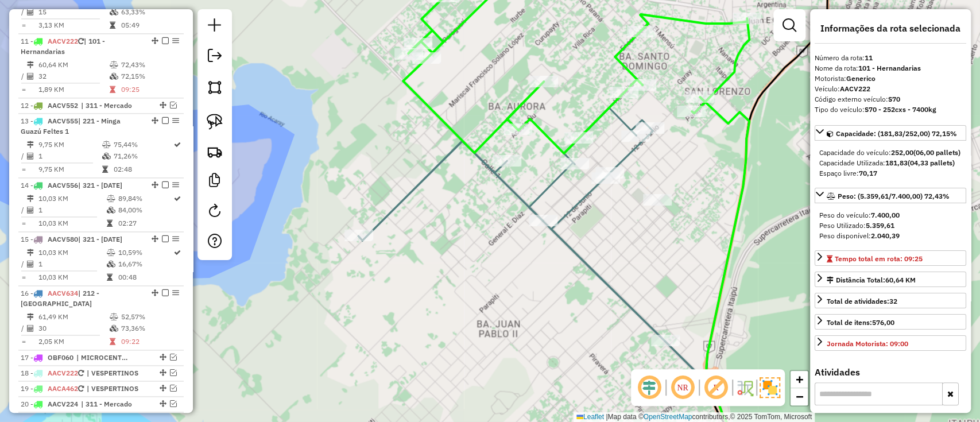
scroll to position [1063, 0]
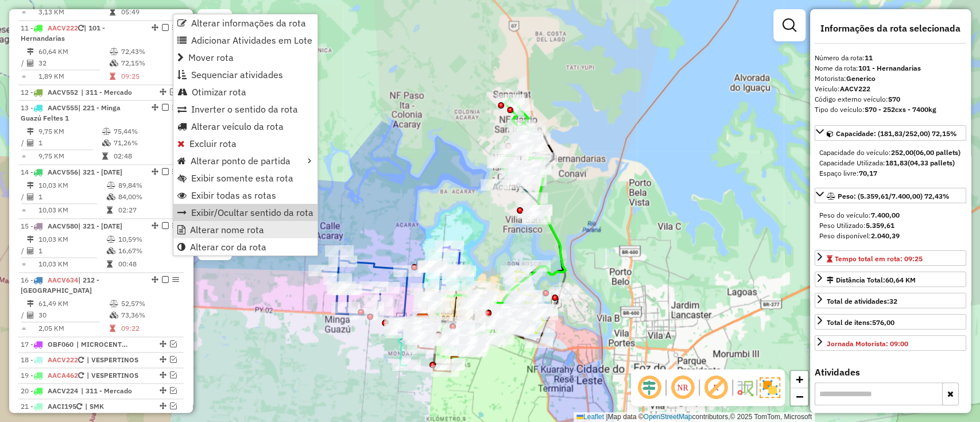
click at [227, 227] on span "Alterar nome rota" at bounding box center [227, 229] width 74 height 9
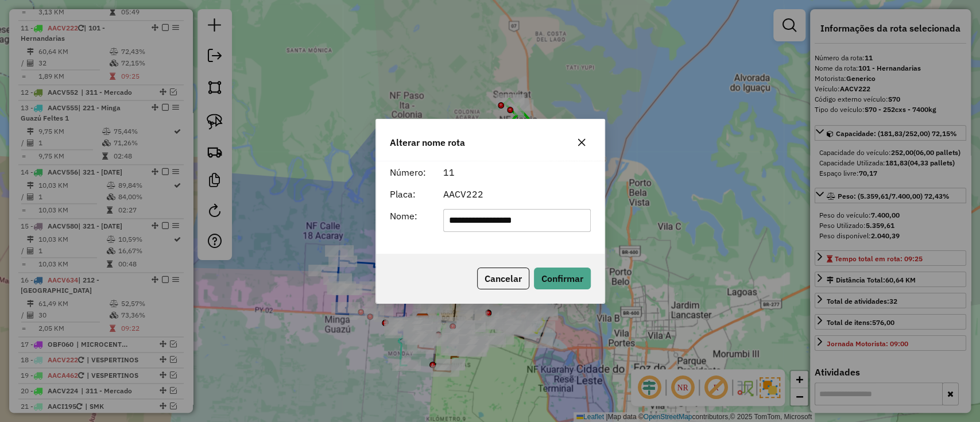
drag, startPoint x: 408, startPoint y: 223, endPoint x: 353, endPoint y: 227, distance: 54.6
click at [353, 227] on div "**********" at bounding box center [490, 211] width 980 height 422
type input "**********"
click at [565, 273] on button "Confirmar" at bounding box center [562, 278] width 57 height 22
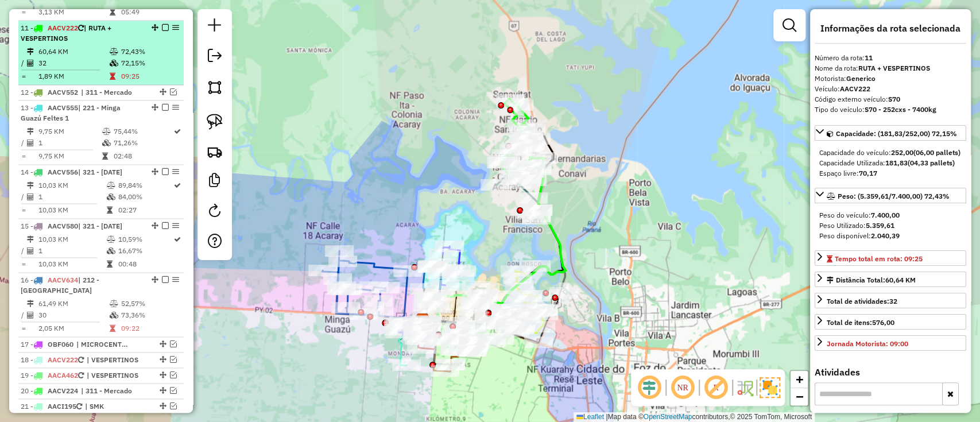
click at [162, 24] on em at bounding box center [165, 27] width 7 height 7
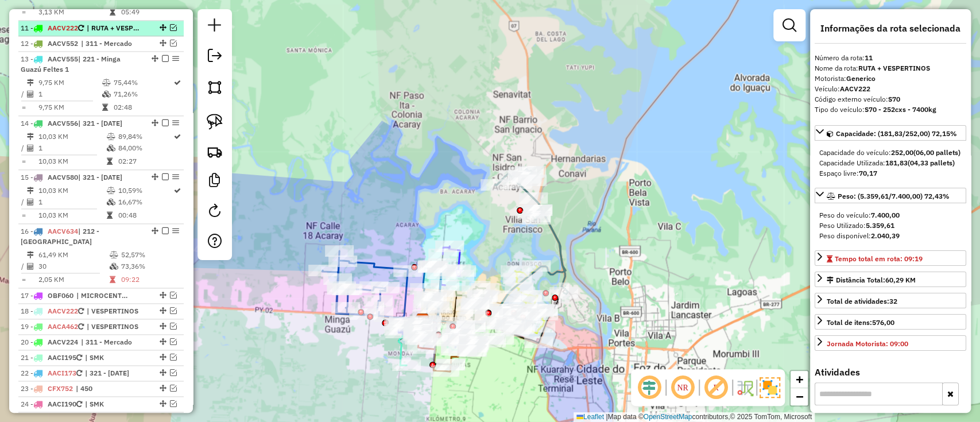
click at [172, 24] on em at bounding box center [173, 27] width 7 height 7
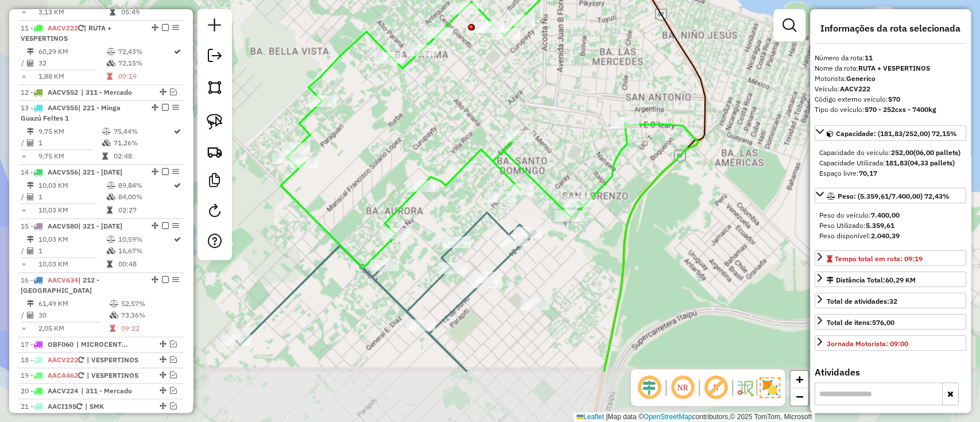
drag, startPoint x: 690, startPoint y: 181, endPoint x: 736, endPoint y: 106, distance: 87.8
click at [735, 106] on div "Janela de atendimento Grade de atendimento Capacidade Transportadoras Veículos …" at bounding box center [490, 211] width 980 height 422
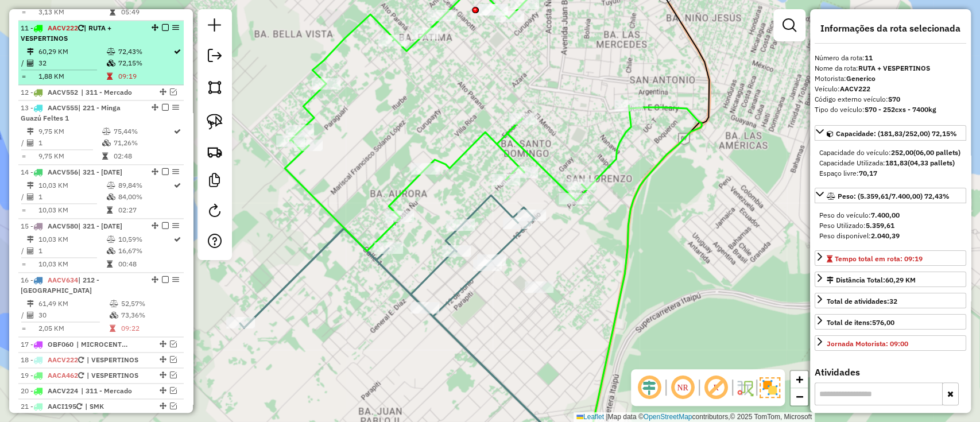
click at [162, 24] on em at bounding box center [165, 27] width 7 height 7
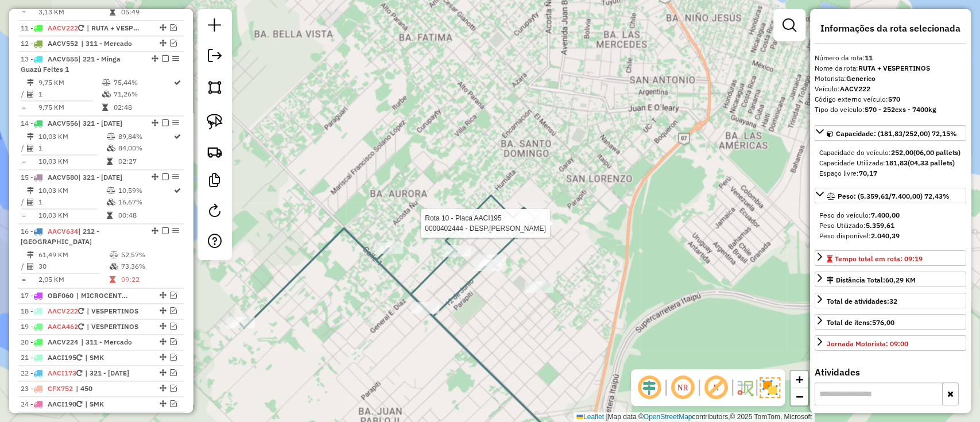
click at [503, 207] on icon at bounding box center [411, 329] width 343 height 269
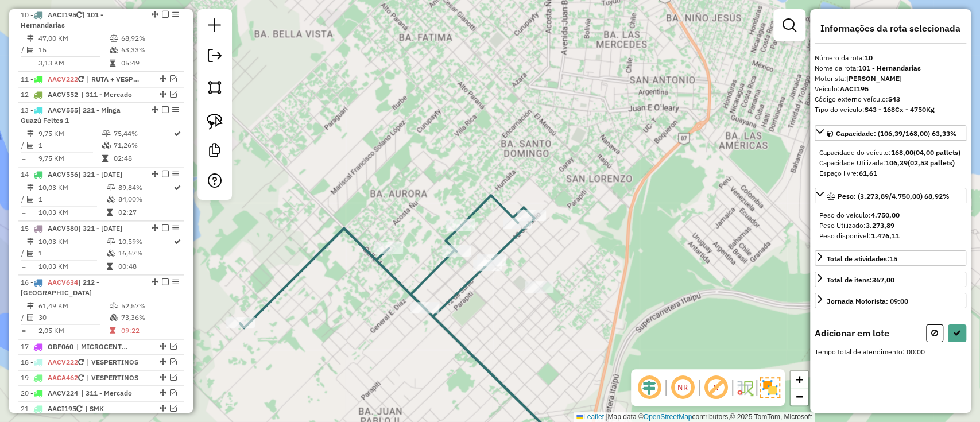
scroll to position [999, 0]
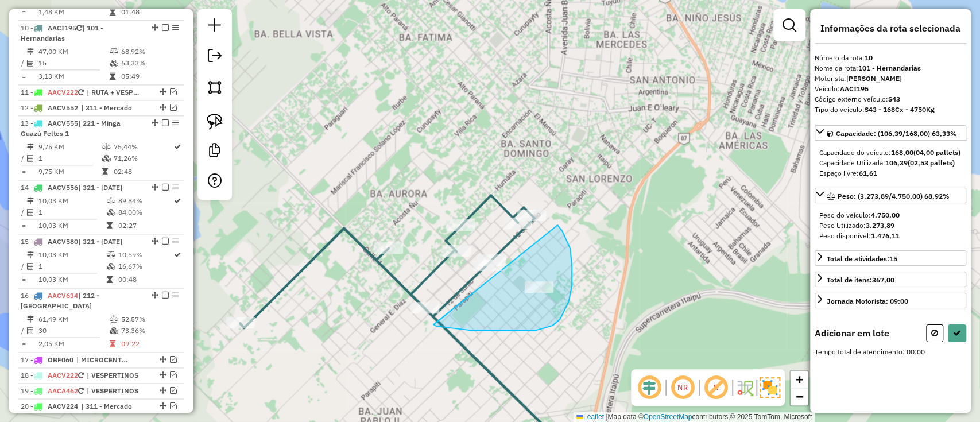
drag, startPoint x: 558, startPoint y: 225, endPoint x: 435, endPoint y: 324, distance: 157.6
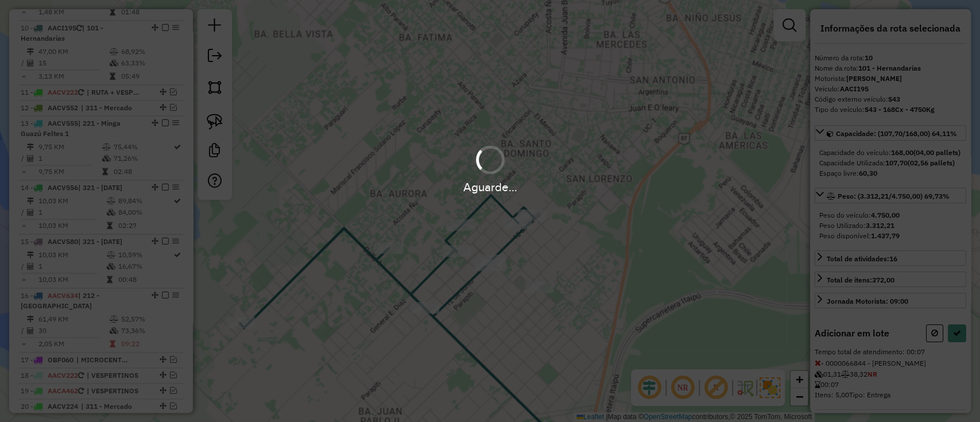
select select "**********"
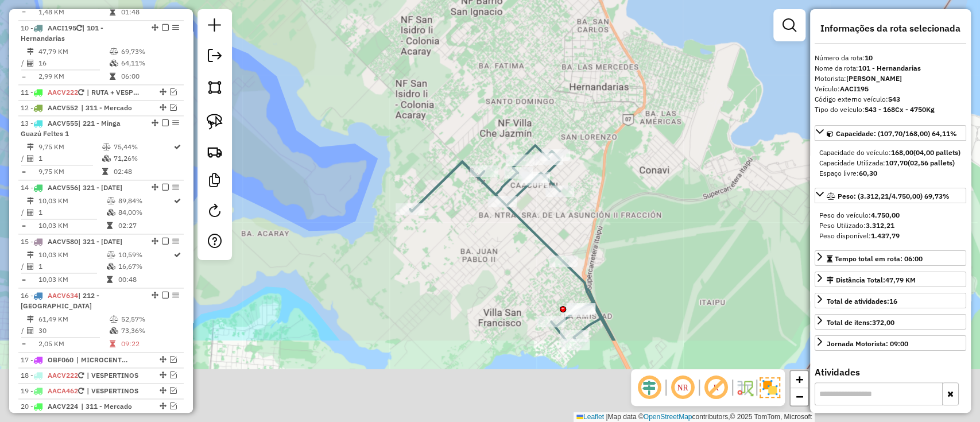
drag, startPoint x: 565, startPoint y: 342, endPoint x: 566, endPoint y: 54, distance: 288.1
click at [566, 55] on div "Janela de atendimento Grade de atendimento Capacidade Transportadoras Veículos …" at bounding box center [490, 211] width 980 height 422
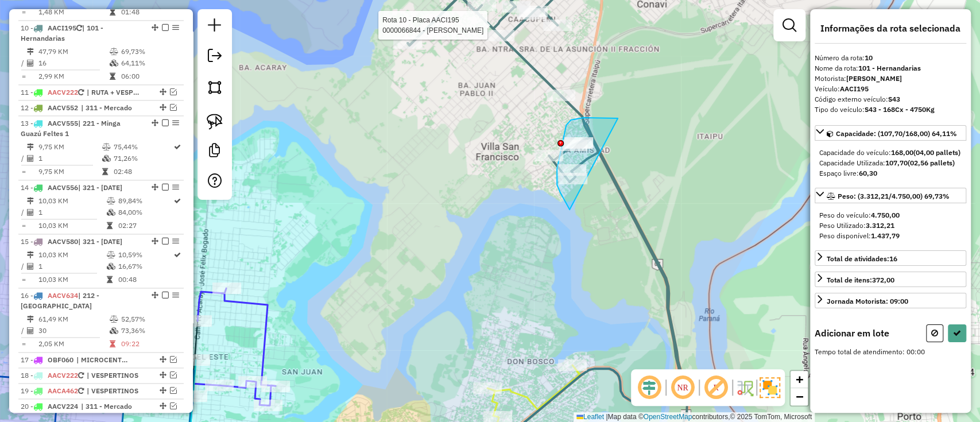
drag, startPoint x: 615, startPoint y: 118, endPoint x: 581, endPoint y: 220, distance: 107.6
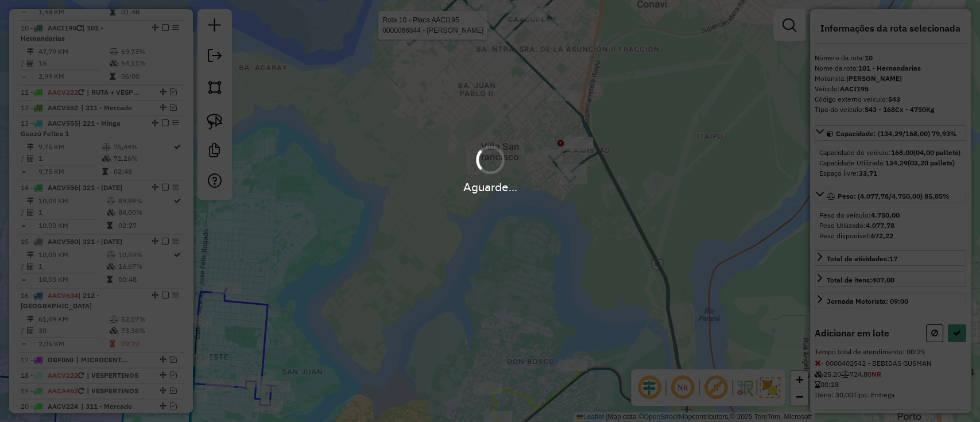
select select "**********"
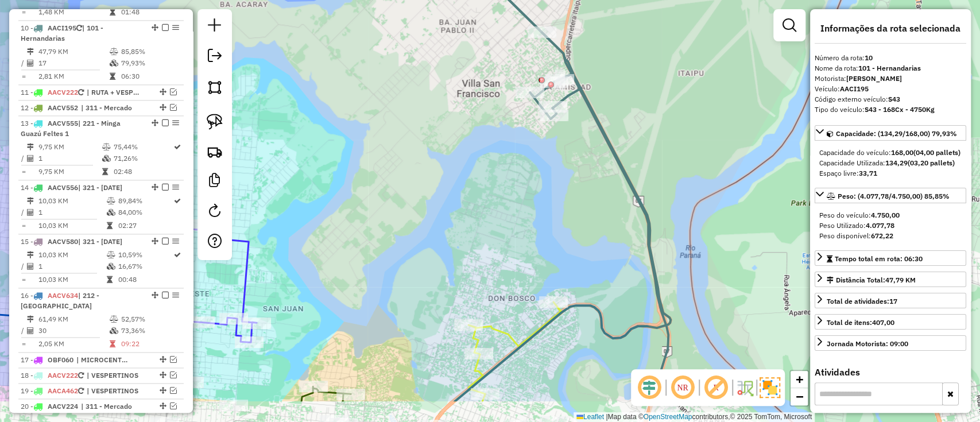
drag, startPoint x: 576, startPoint y: 211, endPoint x: 531, endPoint y: 103, distance: 116.8
click at [533, 107] on div "Janela de atendimento Grade de atendimento Capacidade Transportadoras Veículos …" at bounding box center [490, 211] width 980 height 422
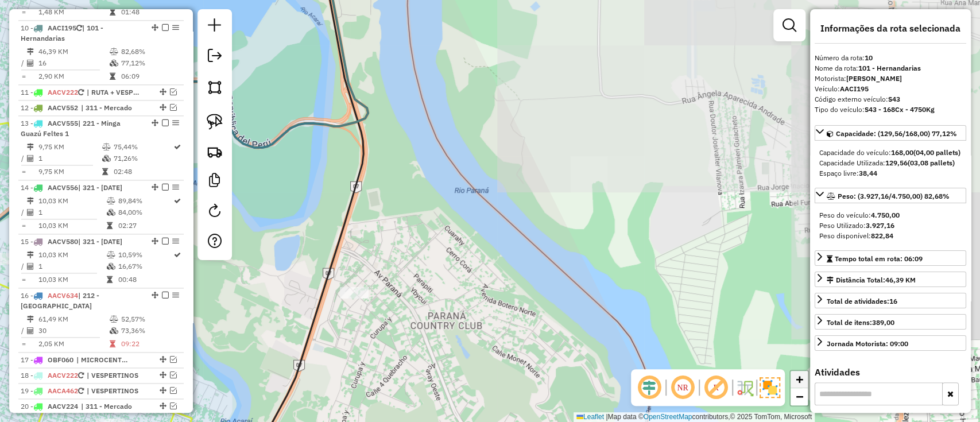
drag, startPoint x: 326, startPoint y: 333, endPoint x: 804, endPoint y: 372, distance: 479.6
click at [803, 372] on div "Janela de atendimento Grade de atendimento Capacidade Transportadoras Veículos …" at bounding box center [490, 211] width 980 height 422
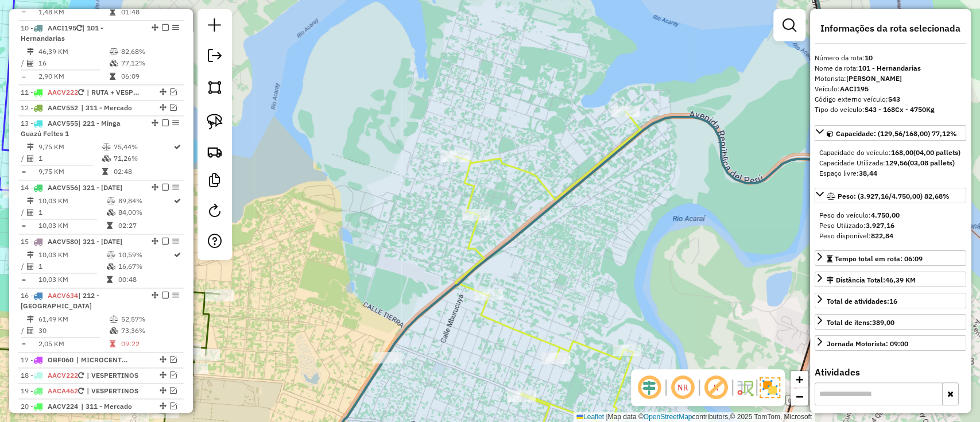
click at [753, 181] on icon at bounding box center [587, 211] width 543 height 506
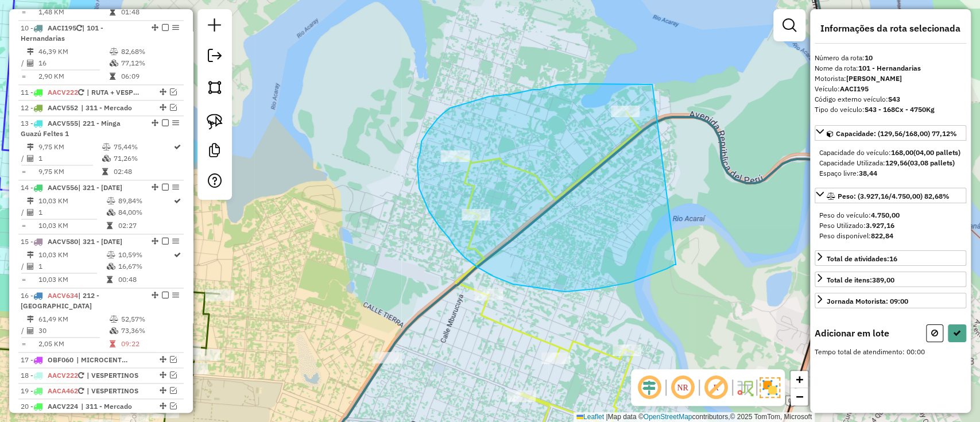
drag, startPoint x: 651, startPoint y: 84, endPoint x: 682, endPoint y: 265, distance: 183.4
click at [679, 265] on div "Janela de atendimento Grade de atendimento Capacidade Transportadoras Veículos …" at bounding box center [490, 211] width 980 height 422
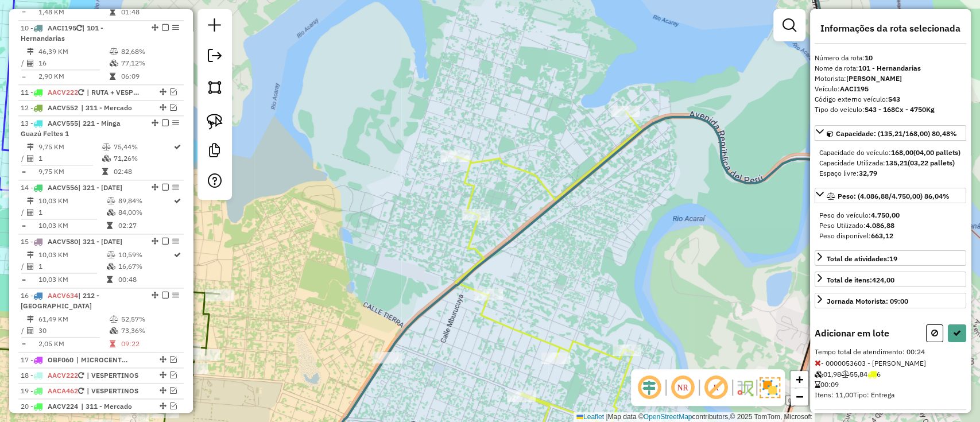
select select "**********"
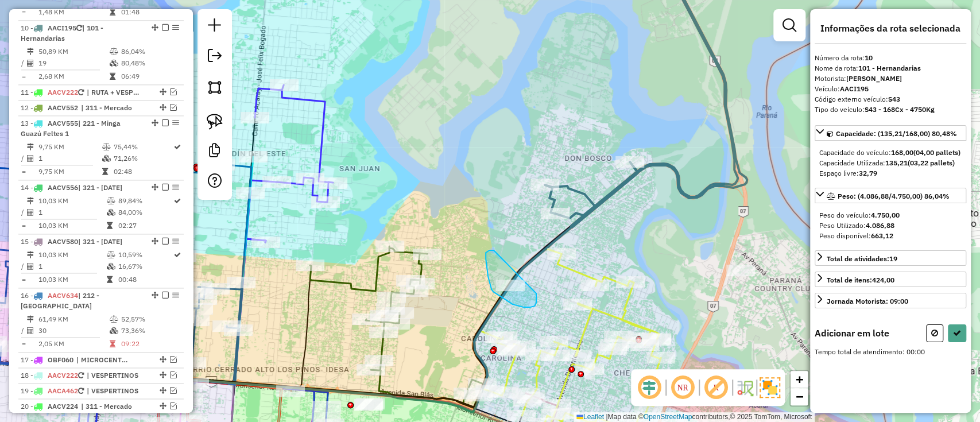
drag, startPoint x: 494, startPoint y: 250, endPoint x: 536, endPoint y: 293, distance: 60.5
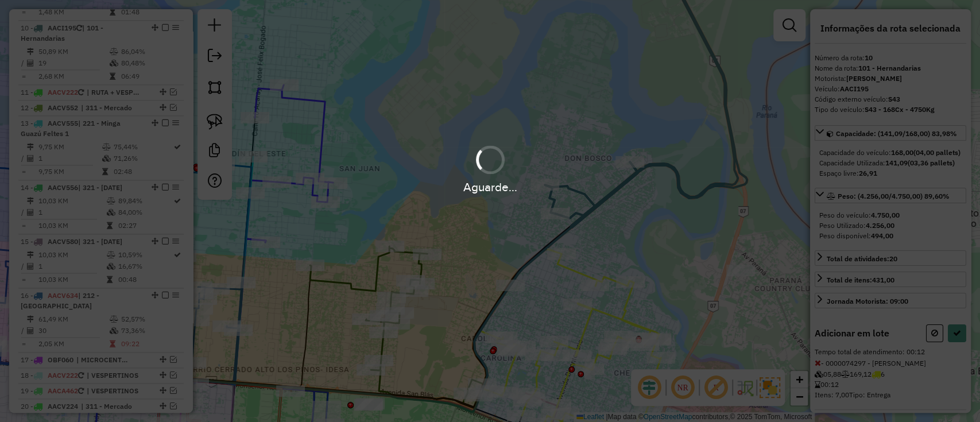
select select "**********"
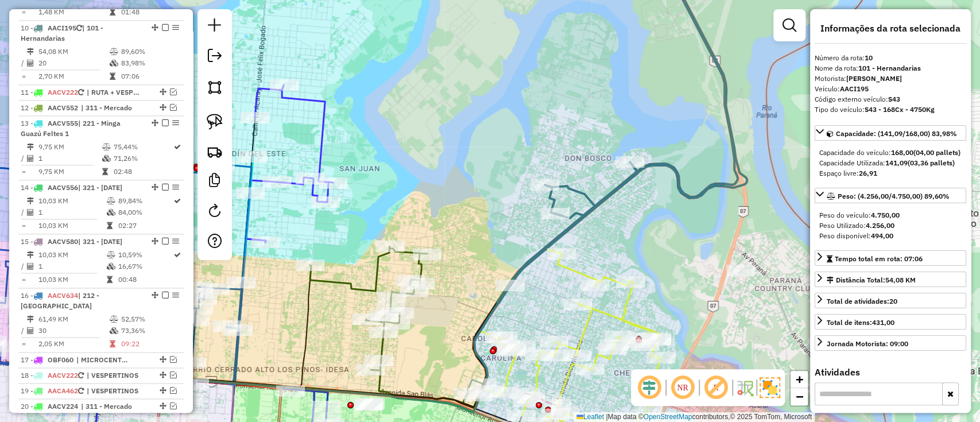
click at [630, 176] on icon at bounding box center [617, 130] width 240 height 344
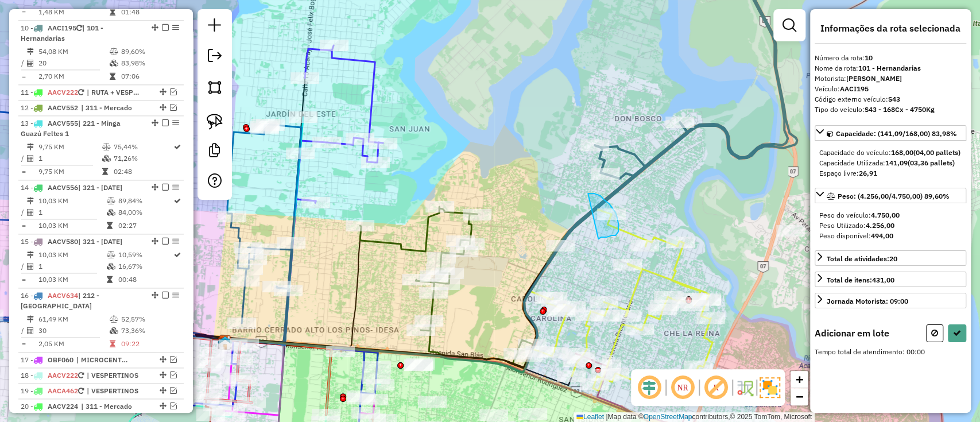
drag, startPoint x: 606, startPoint y: 201, endPoint x: 598, endPoint y: 239, distance: 38.7
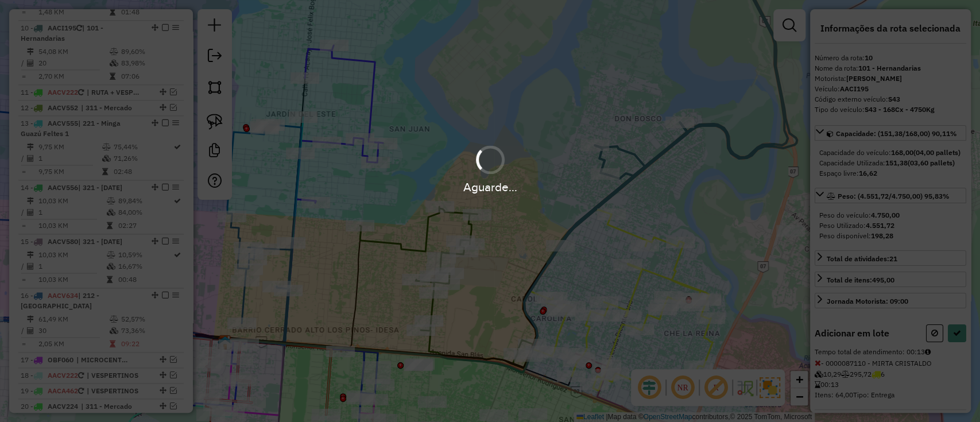
select select "**********"
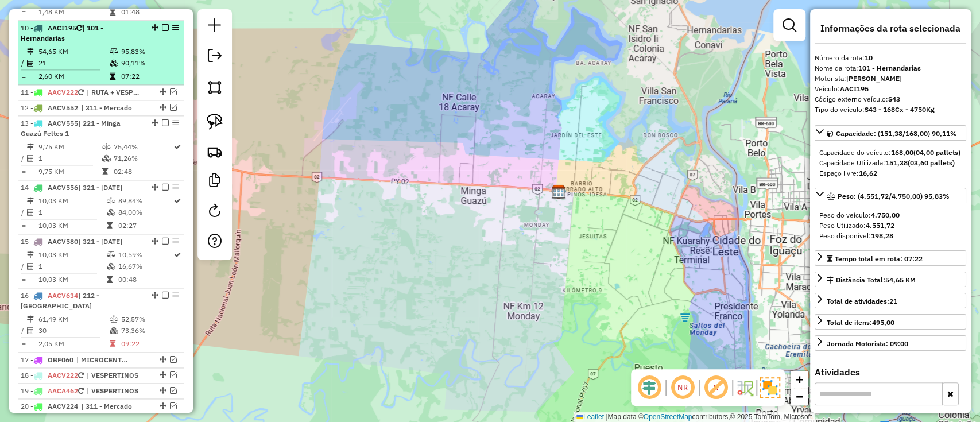
click at [122, 57] on td "90,11%" at bounding box center [150, 62] width 58 height 11
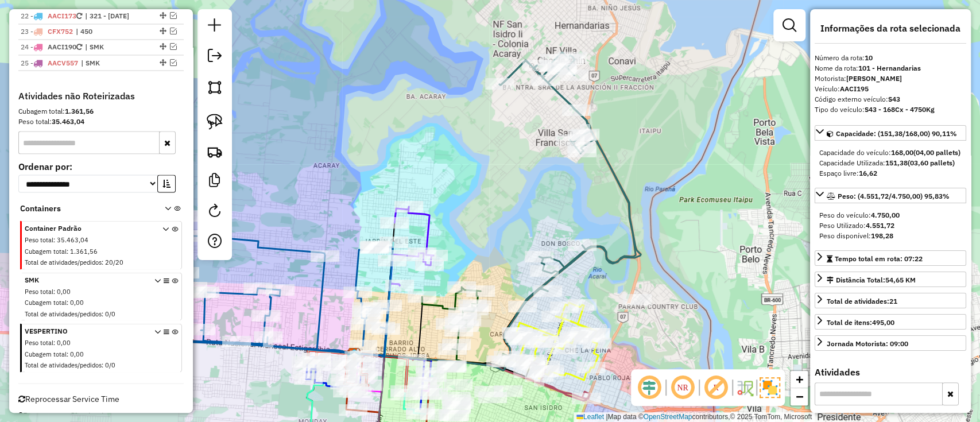
scroll to position [1424, 0]
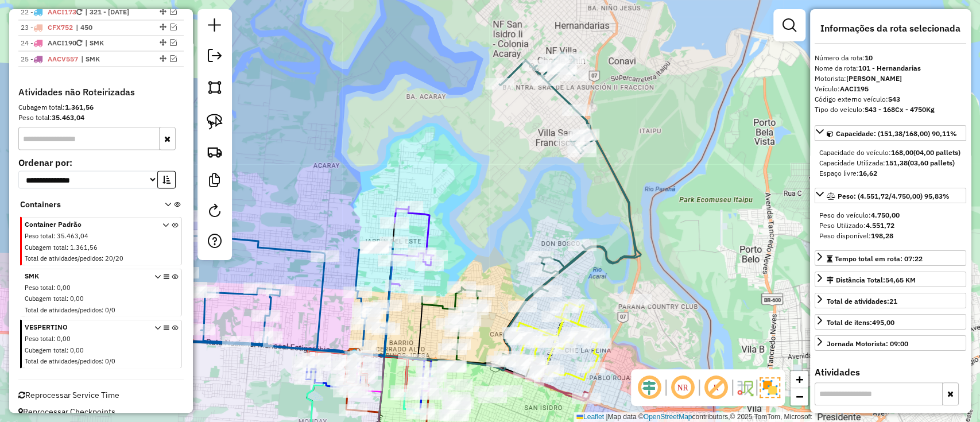
click at [616, 177] on icon at bounding box center [567, 183] width 136 height 263
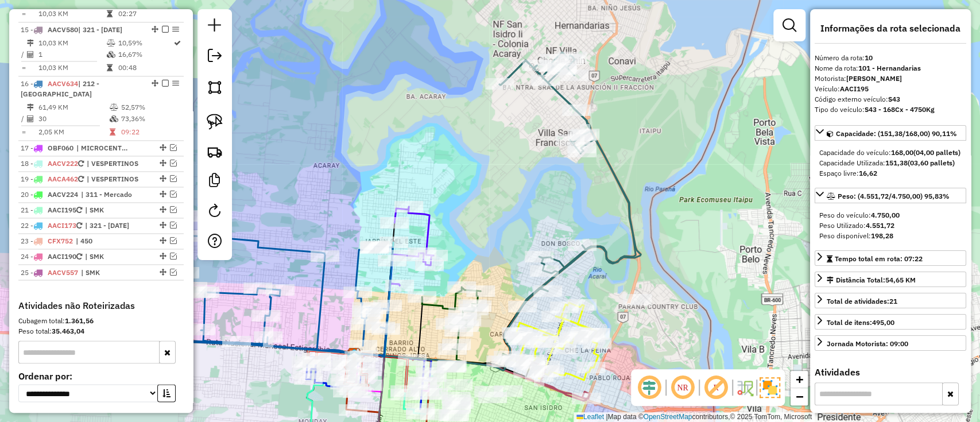
scroll to position [999, 0]
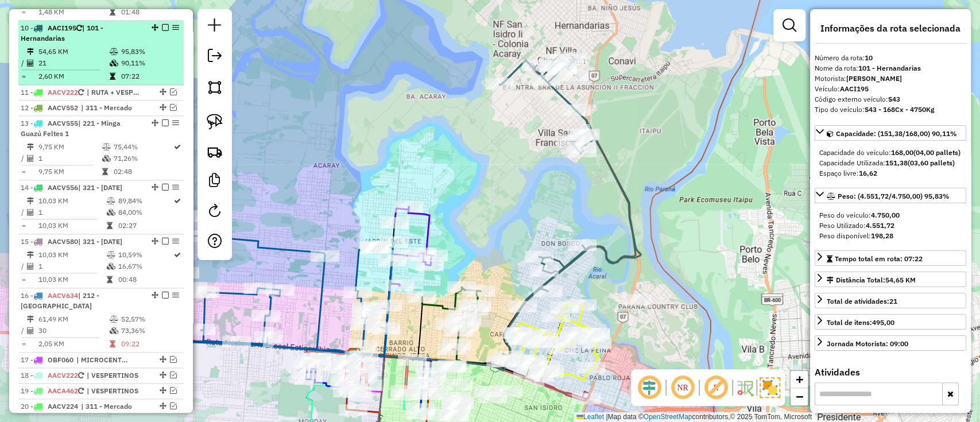
click at [163, 24] on em at bounding box center [165, 27] width 7 height 7
click at [164, 24] on em at bounding box center [165, 27] width 7 height 7
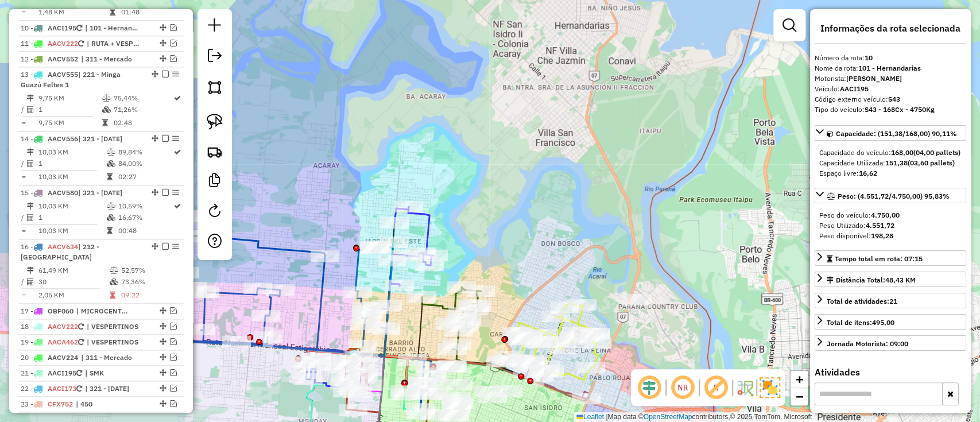
drag, startPoint x: 517, startPoint y: 147, endPoint x: 512, endPoint y: 49, distance: 98.8
click at [512, 49] on div "Janela de atendimento Grade de atendimento Capacidade Transportadoras Veículos …" at bounding box center [490, 211] width 980 height 422
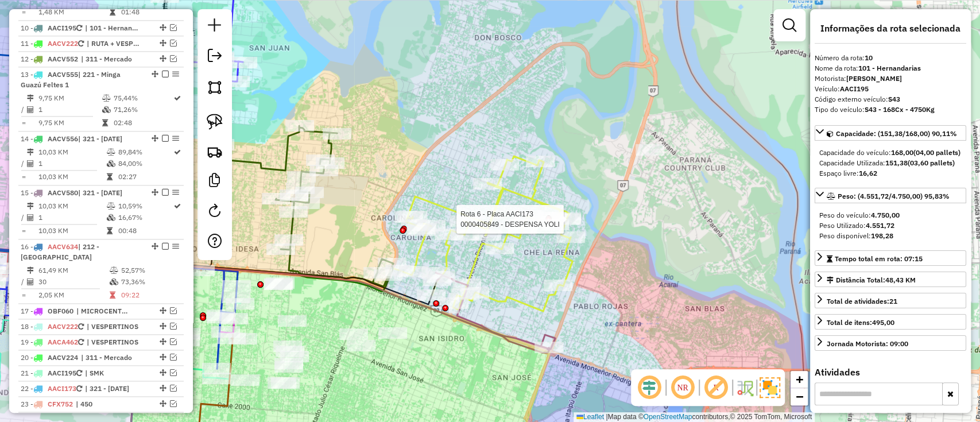
click at [549, 216] on div at bounding box center [548, 219] width 6 height 6
click at [549, 204] on icon at bounding box center [485, 233] width 173 height 155
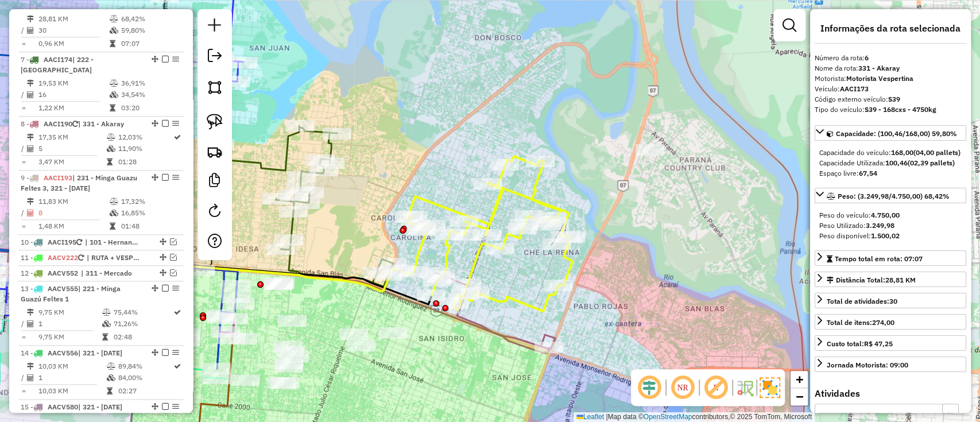
scroll to position [772, 0]
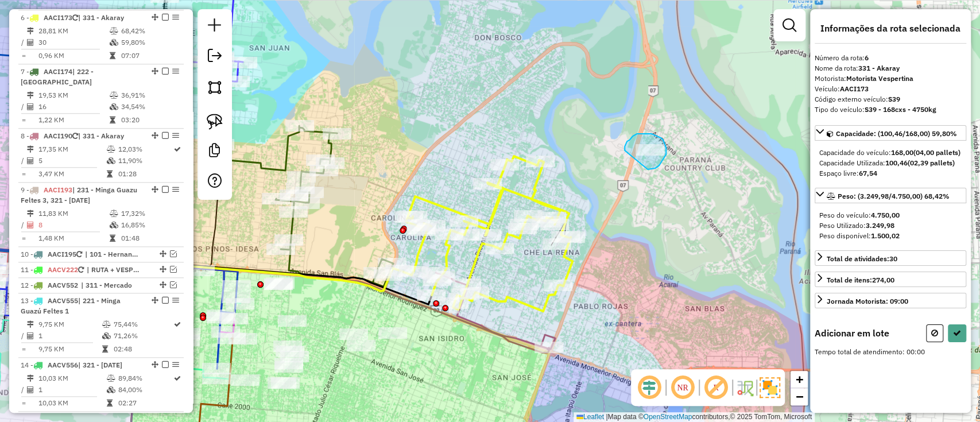
drag, startPoint x: 624, startPoint y: 146, endPoint x: 647, endPoint y: 170, distance: 33.3
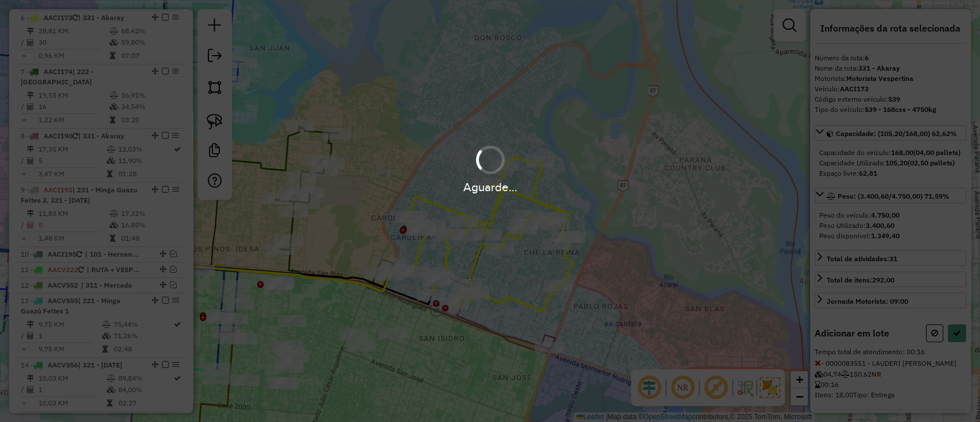
select select "**********"
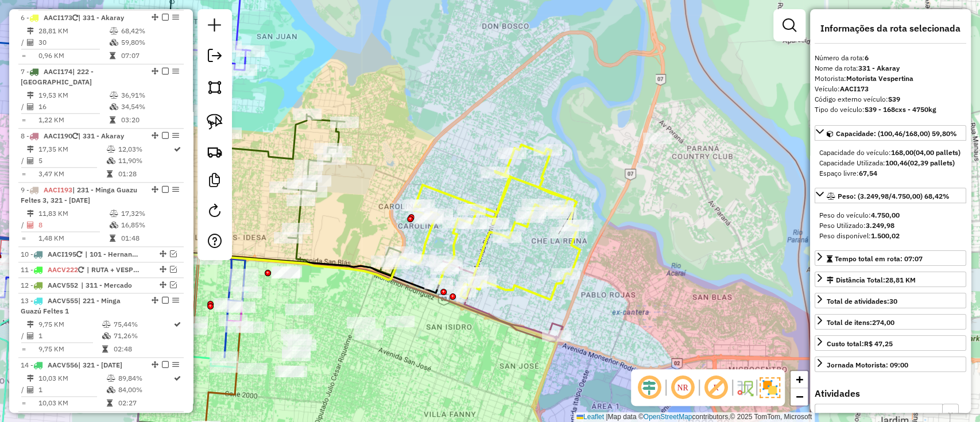
drag, startPoint x: 494, startPoint y: 282, endPoint x: 513, endPoint y: 250, distance: 36.8
click at [513, 250] on div "Janela de atendimento Grade de atendimento Capacidade Transportadoras Veículos …" at bounding box center [490, 211] width 980 height 422
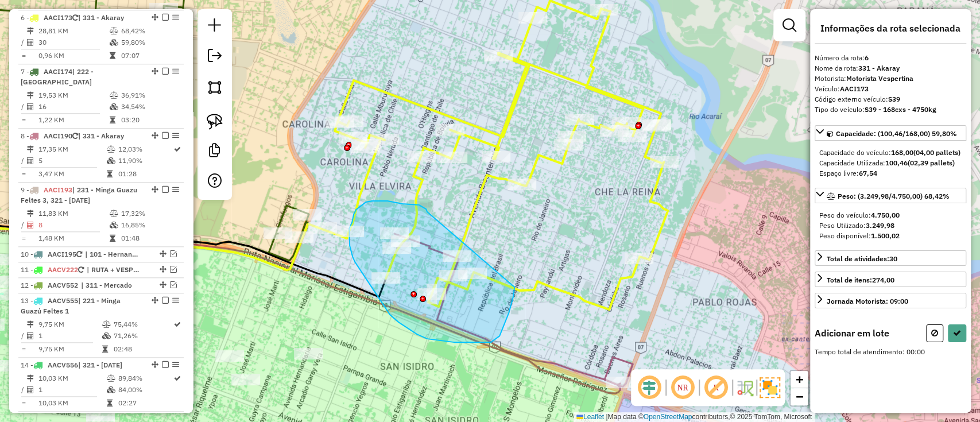
drag, startPoint x: 413, startPoint y: 204, endPoint x: 514, endPoint y: 287, distance: 130.9
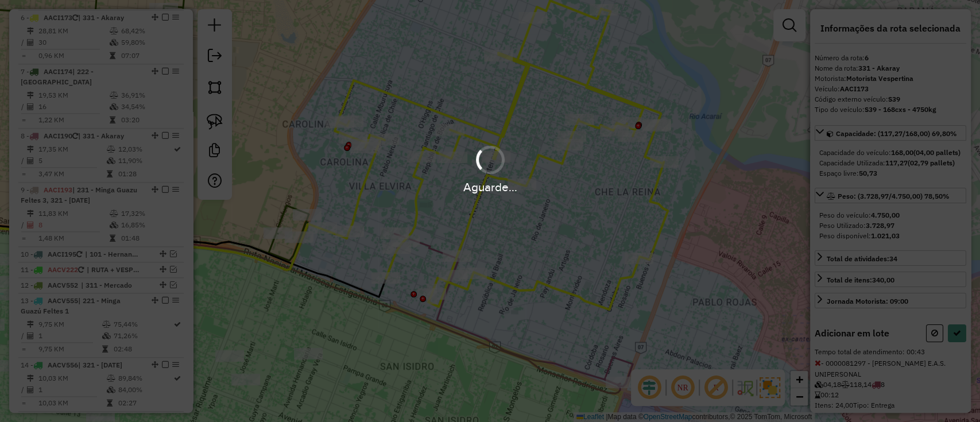
select select "**********"
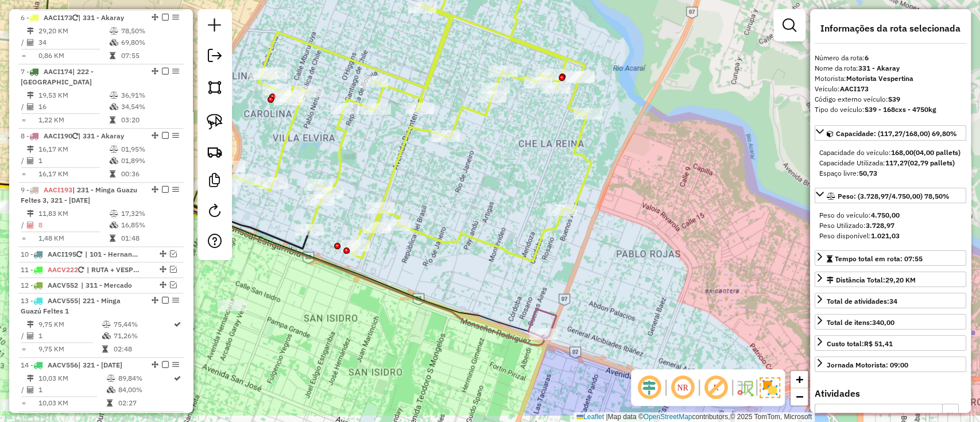
drag, startPoint x: 566, startPoint y: 316, endPoint x: 509, endPoint y: 282, distance: 66.3
click at [509, 282] on div "Janela de atendimento Grade de atendimento Capacidade Transportadoras Veículos …" at bounding box center [490, 211] width 980 height 422
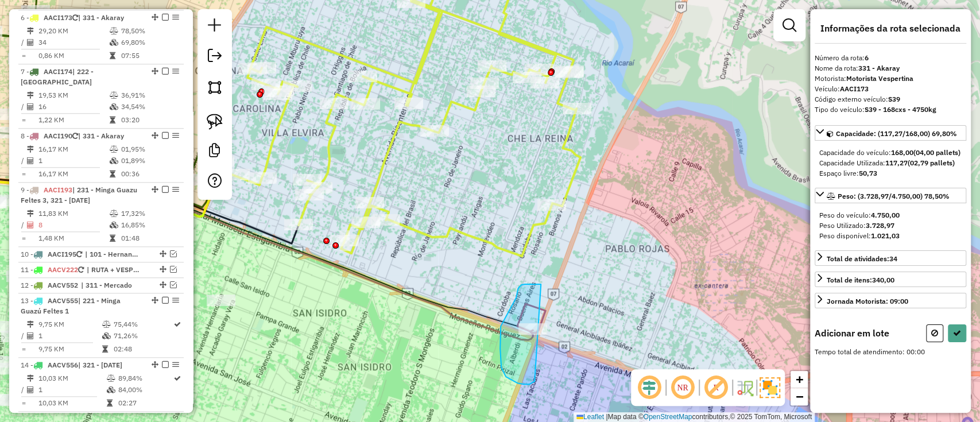
drag, startPoint x: 525, startPoint y: 284, endPoint x: 551, endPoint y: 375, distance: 94.4
click at [551, 374] on div "Janela de atendimento Grade de atendimento Capacidade Transportadoras Veículos …" at bounding box center [490, 211] width 980 height 422
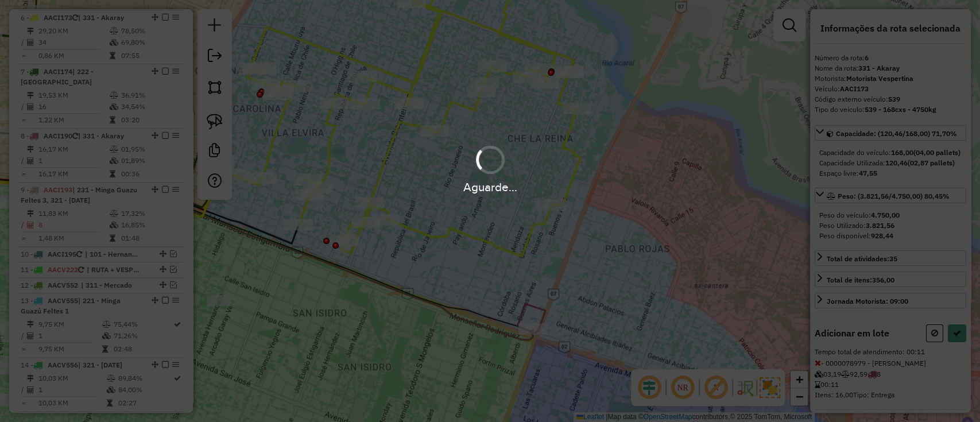
select select "**********"
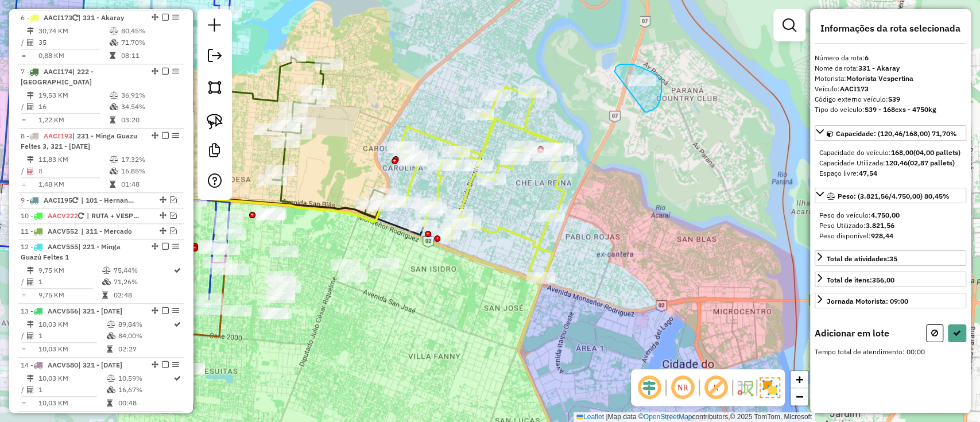
drag, startPoint x: 615, startPoint y: 67, endPoint x: 640, endPoint y: 115, distance: 53.9
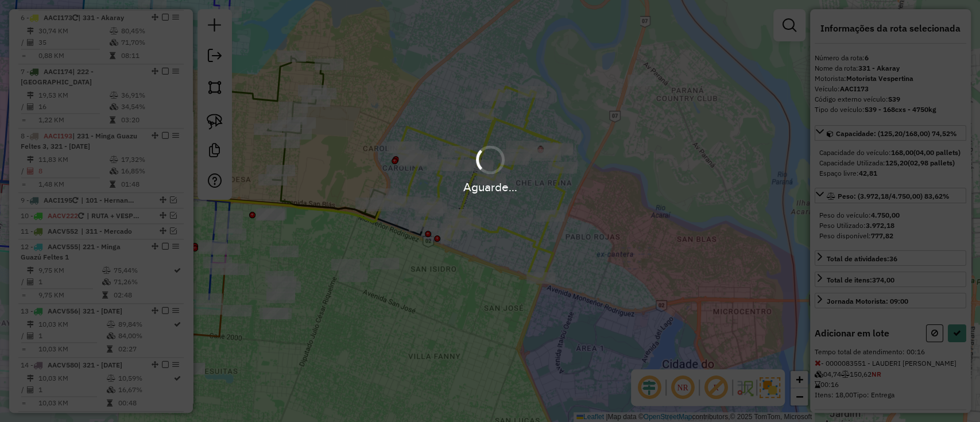
select select "**********"
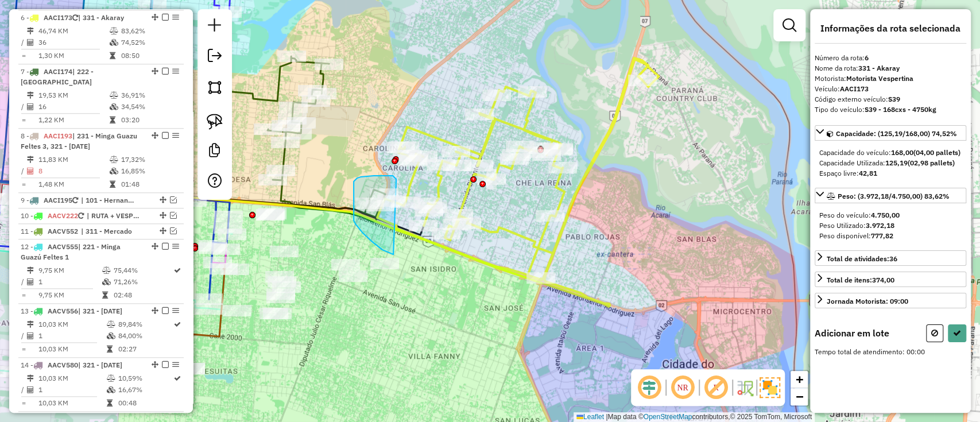
drag, startPoint x: 394, startPoint y: 177, endPoint x: 420, endPoint y: 258, distance: 84.9
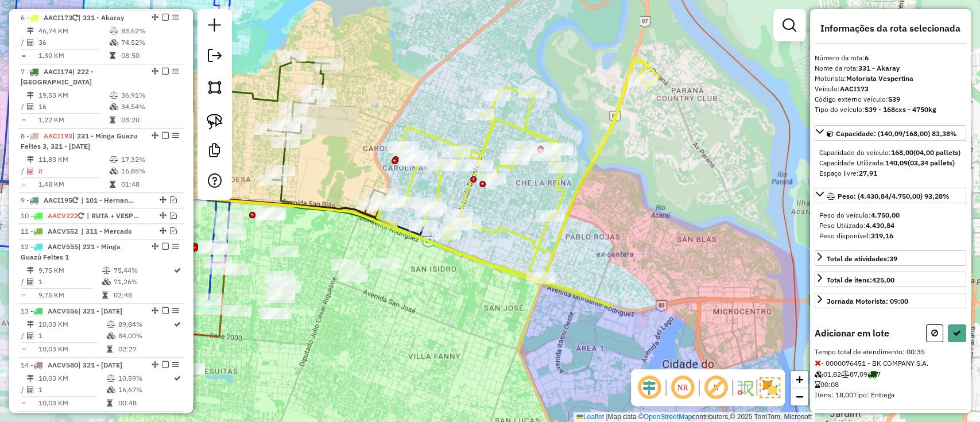
select select "**********"
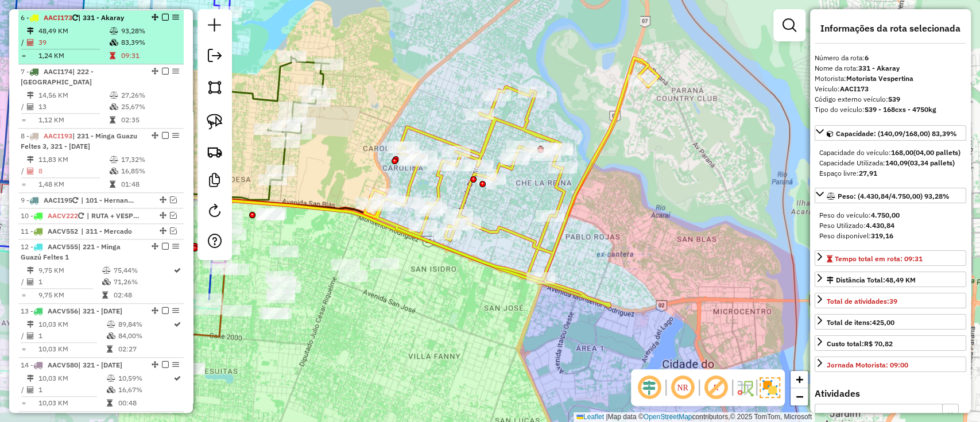
click at [164, 14] on em at bounding box center [165, 17] width 7 height 7
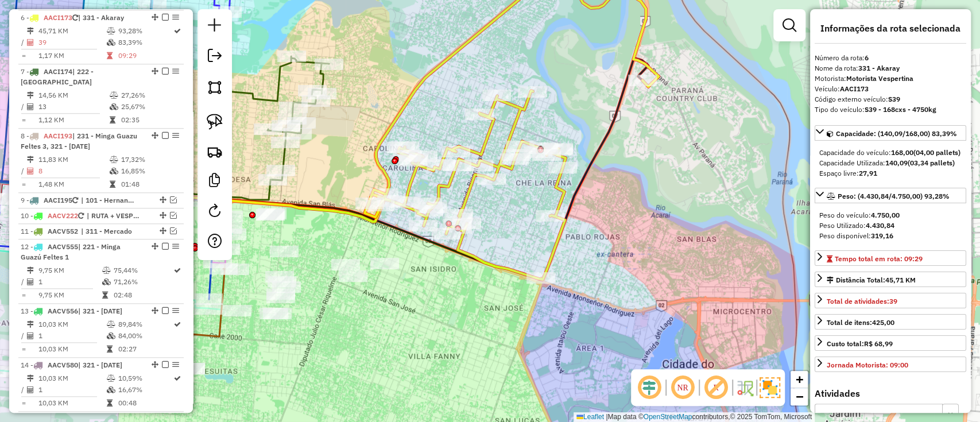
drag, startPoint x: 163, startPoint y: 18, endPoint x: 187, endPoint y: 40, distance: 32.5
click at [164, 16] on em at bounding box center [165, 17] width 7 height 7
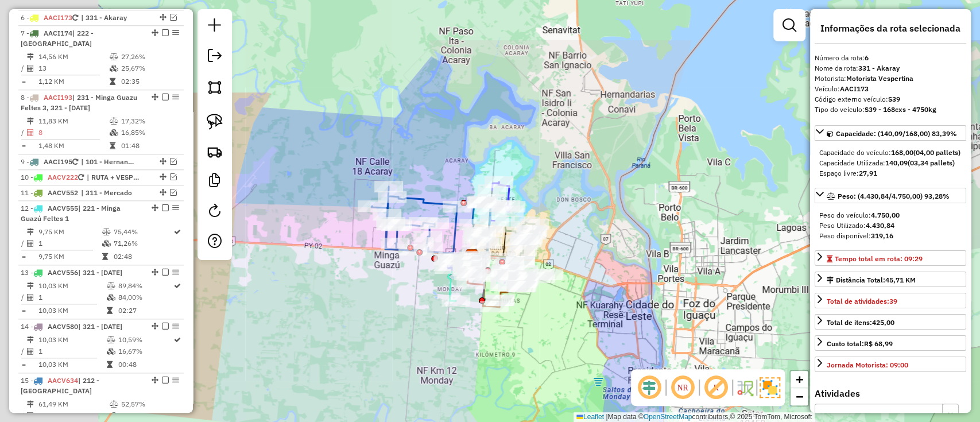
drag, startPoint x: 571, startPoint y: 251, endPoint x: 642, endPoint y: 298, distance: 85.6
click at [634, 294] on div "Janela de atendimento Grade de atendimento Capacidade Transportadoras Veículos …" at bounding box center [490, 211] width 980 height 422
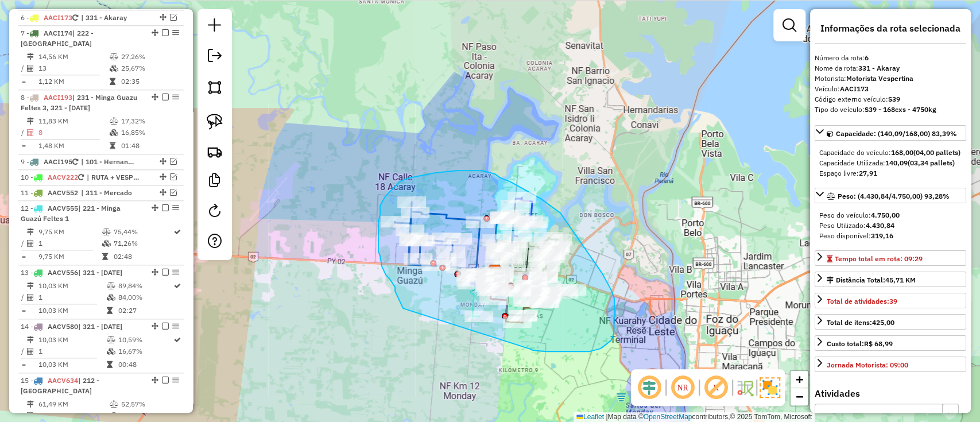
drag, startPoint x: 530, startPoint y: 349, endPoint x: 416, endPoint y: 333, distance: 115.2
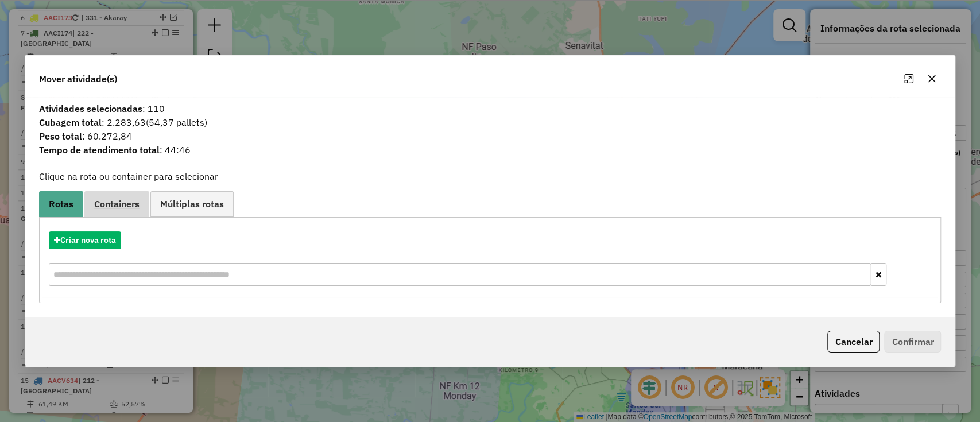
click at [106, 208] on span "Containers" at bounding box center [116, 203] width 45 height 9
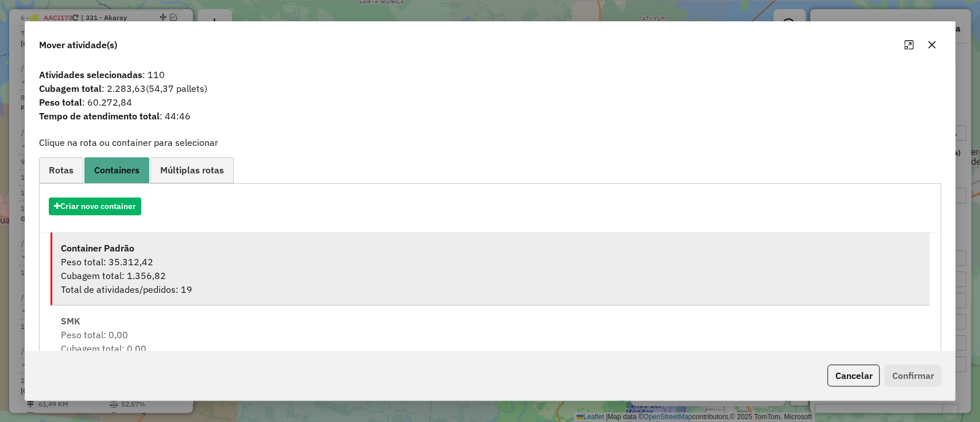
click at [204, 255] on div "Peso total: 35.312,42" at bounding box center [491, 262] width 860 height 14
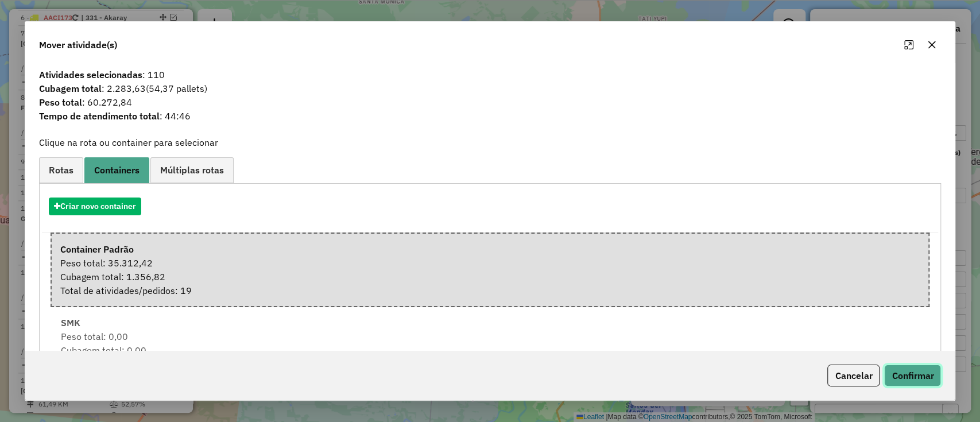
drag, startPoint x: 898, startPoint y: 383, endPoint x: 892, endPoint y: 372, distance: 13.1
click at [898, 383] on button "Confirmar" at bounding box center [912, 375] width 57 height 22
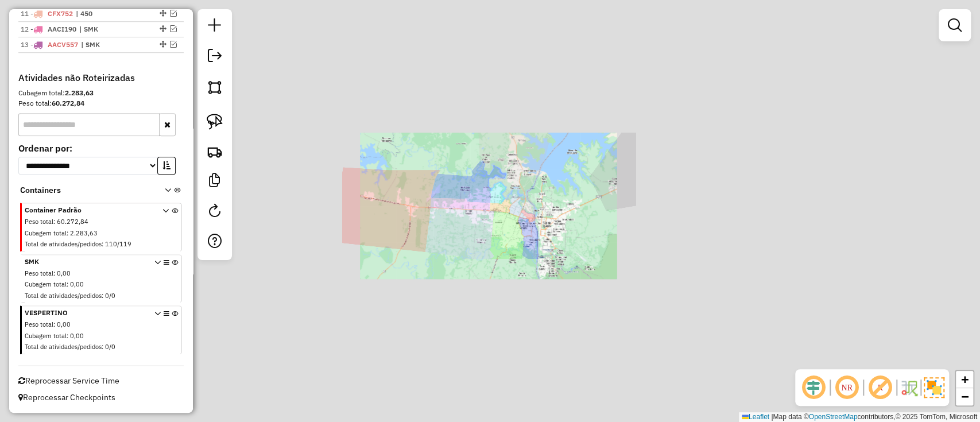
scroll to position [608, 0]
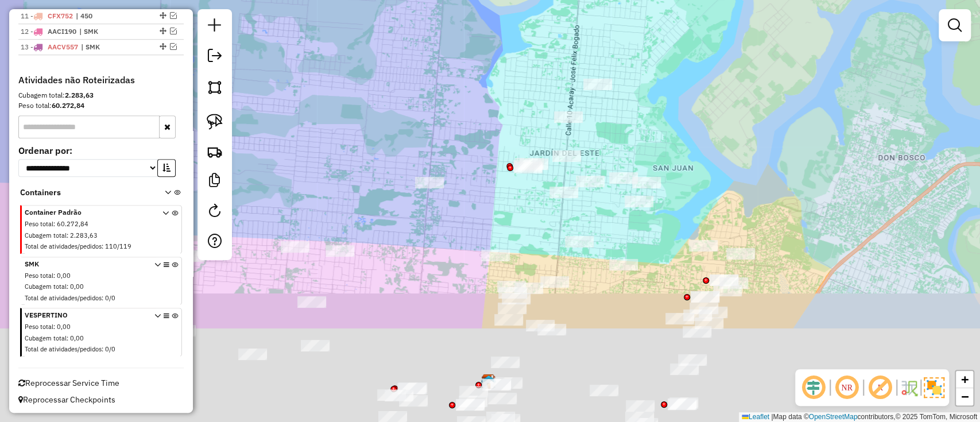
drag, startPoint x: 505, startPoint y: 223, endPoint x: 592, endPoint y: 30, distance: 211.6
click at [586, 37] on div "Janela de atendimento Grade de atendimento Capacidade Transportadoras Veículos …" at bounding box center [490, 211] width 980 height 422
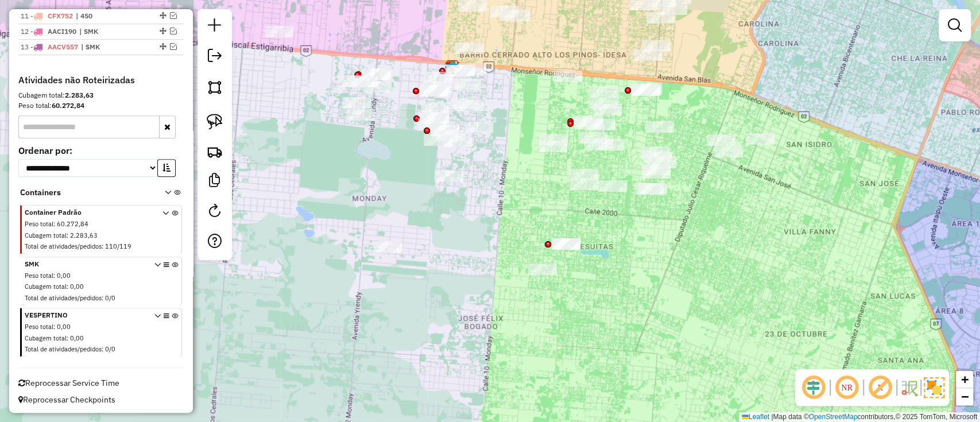
drag, startPoint x: 659, startPoint y: 277, endPoint x: 669, endPoint y: 277, distance: 10.3
click at [669, 277] on div "Janela de atendimento Grade de atendimento Capacidade Transportadoras Veículos …" at bounding box center [490, 211] width 980 height 422
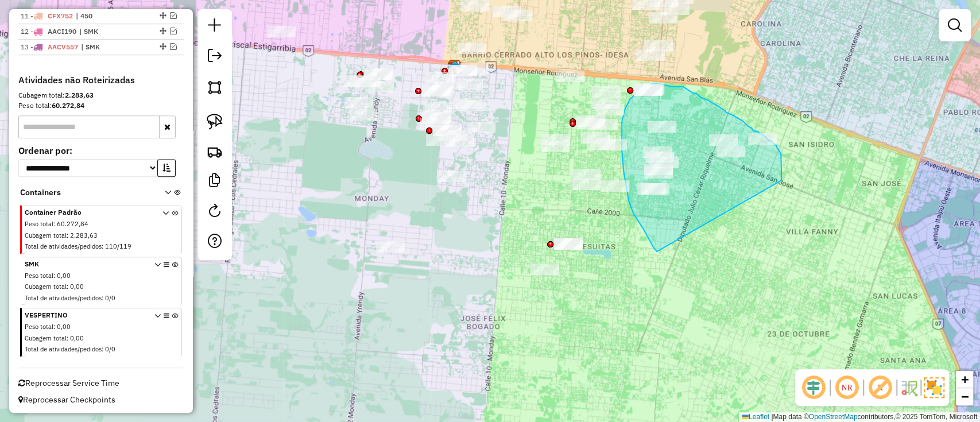
drag, startPoint x: 781, startPoint y: 172, endPoint x: 660, endPoint y: 255, distance: 146.6
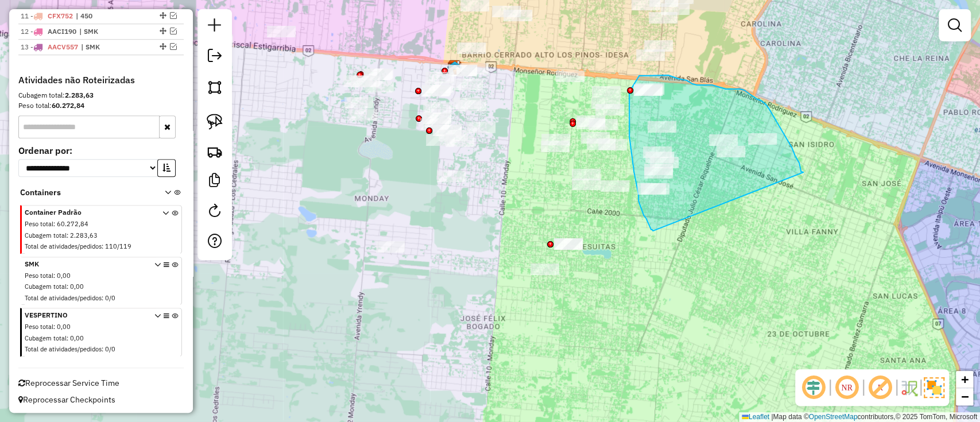
drag, startPoint x: 803, startPoint y: 172, endPoint x: 654, endPoint y: 231, distance: 160.3
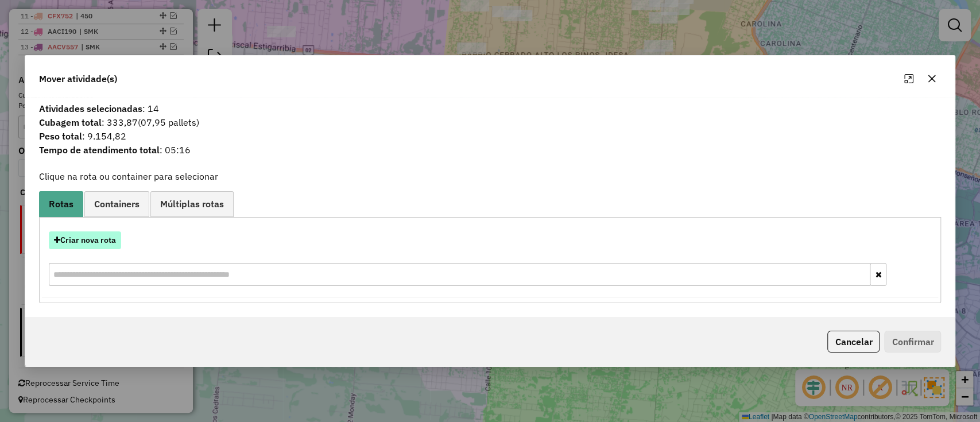
click at [98, 240] on button "Criar nova rota" at bounding box center [85, 240] width 72 height 18
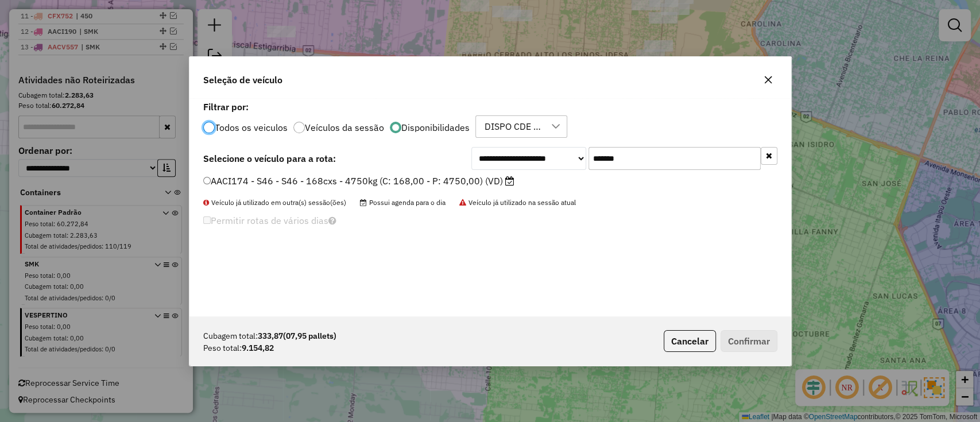
scroll to position [6, 3]
click at [768, 157] on icon "button" at bounding box center [769, 155] width 6 height 8
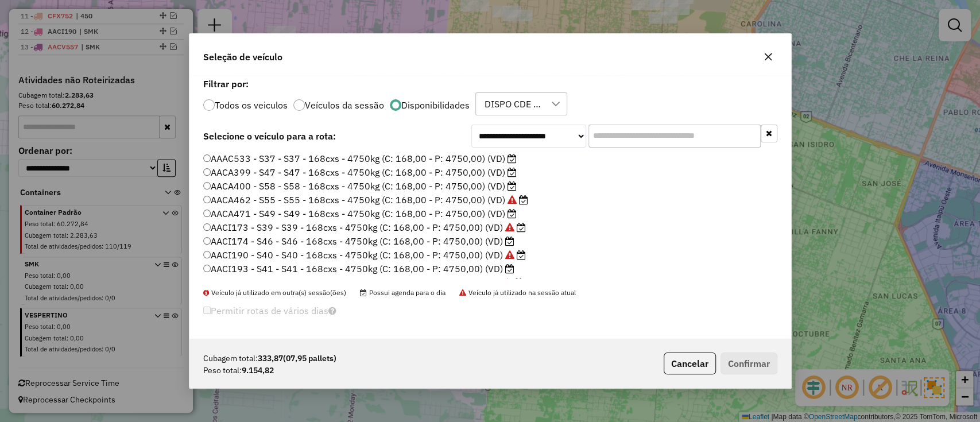
scroll to position [217, 0]
click at [456, 271] on label "XAN286 - 442 - 442 - 336Cx - 9215Kg (C: 336,00 - P: 9215,00) (VD)" at bounding box center [356, 272] width 307 height 14
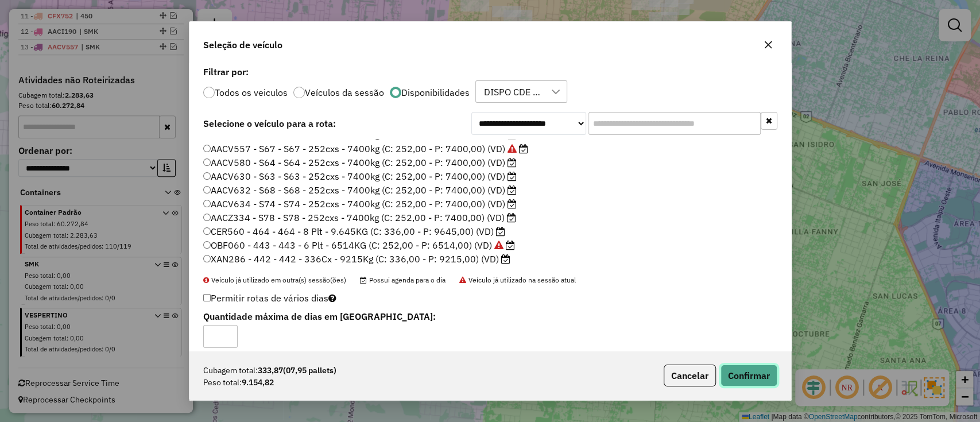
click at [732, 375] on button "Confirmar" at bounding box center [748, 375] width 57 height 22
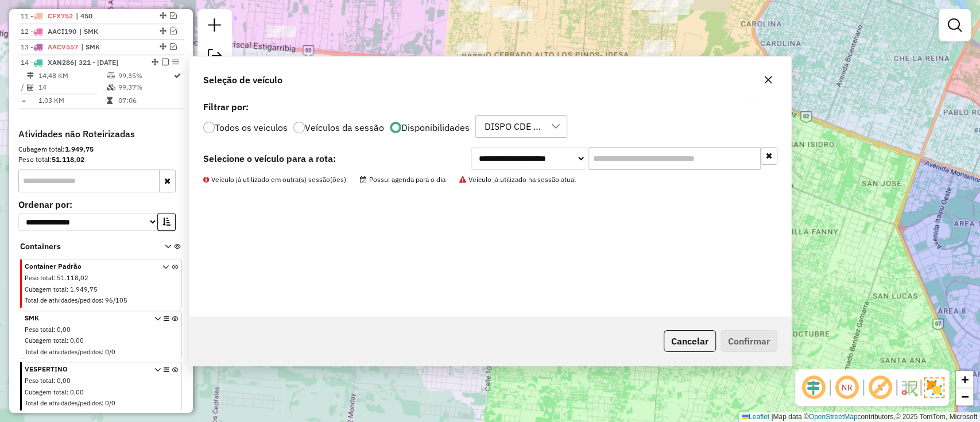
scroll to position [662, 0]
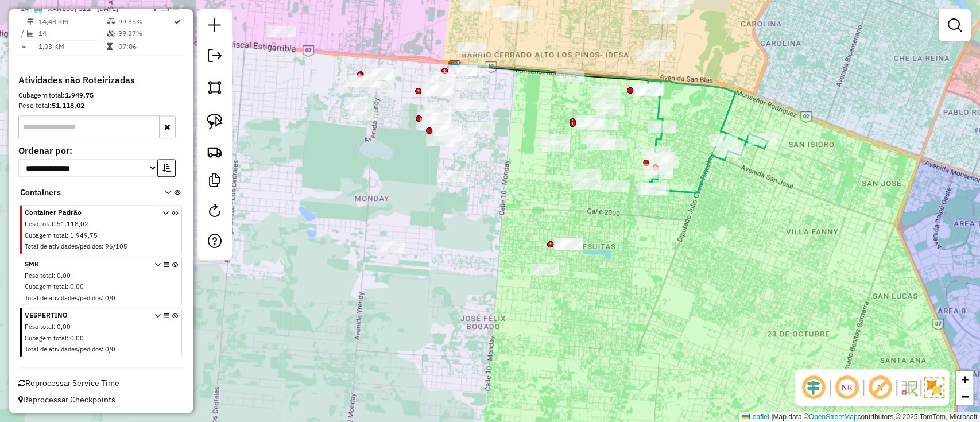
click at [685, 191] on icon at bounding box center [706, 136] width 121 height 112
select select "**********"
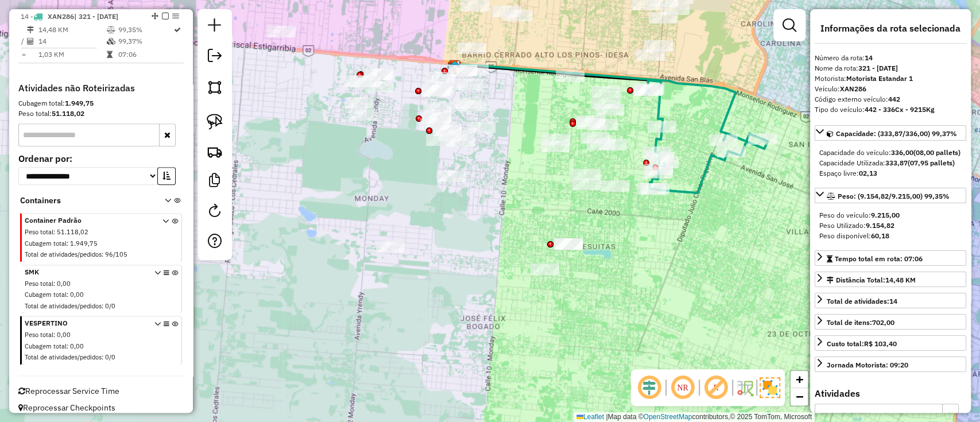
scroll to position [652, 0]
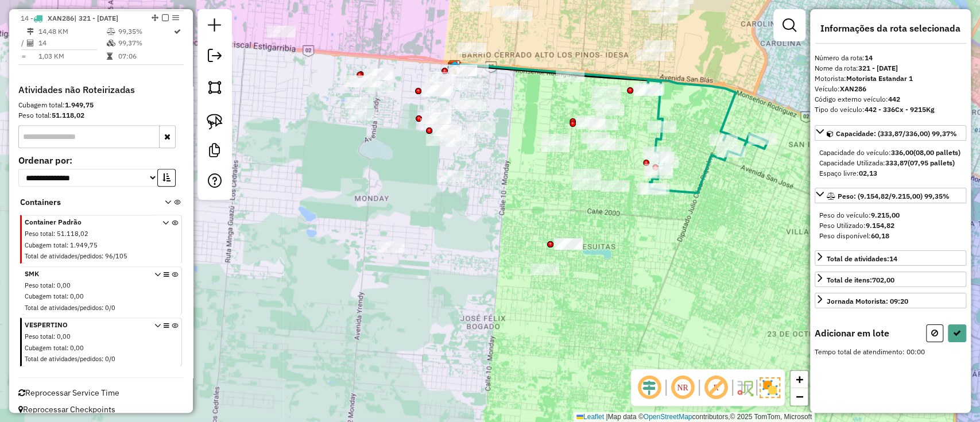
select select "**********"
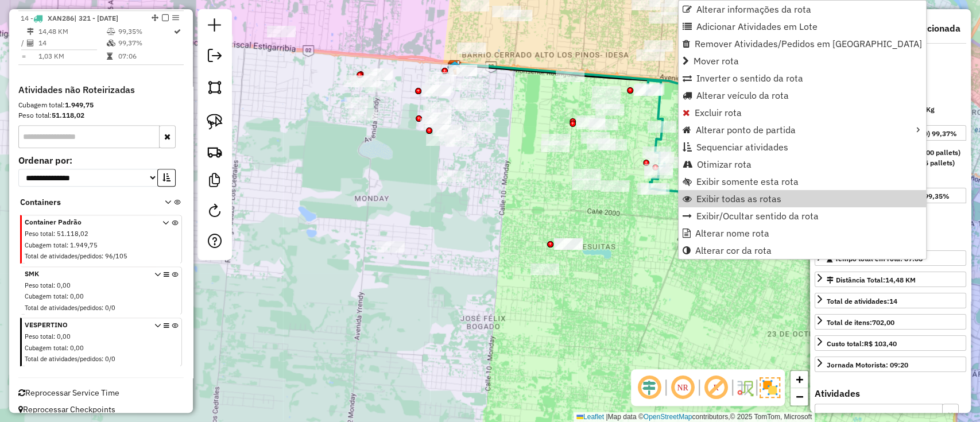
click at [162, 19] on em at bounding box center [165, 17] width 7 height 7
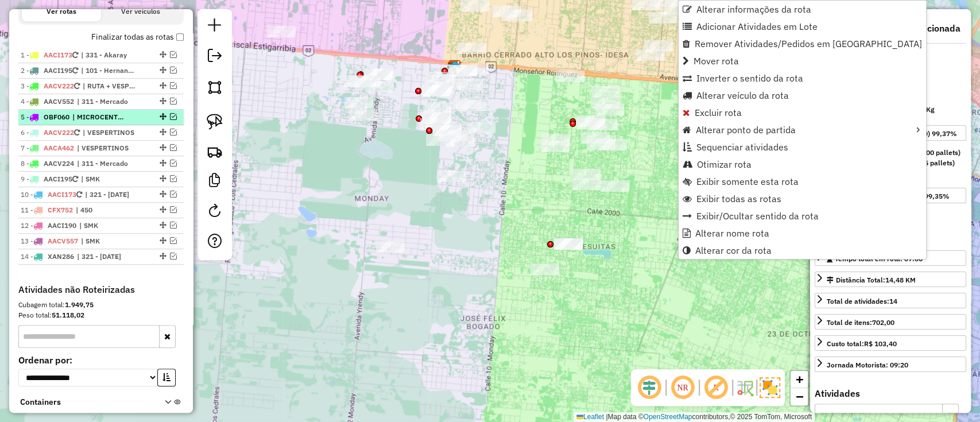
scroll to position [394, 0]
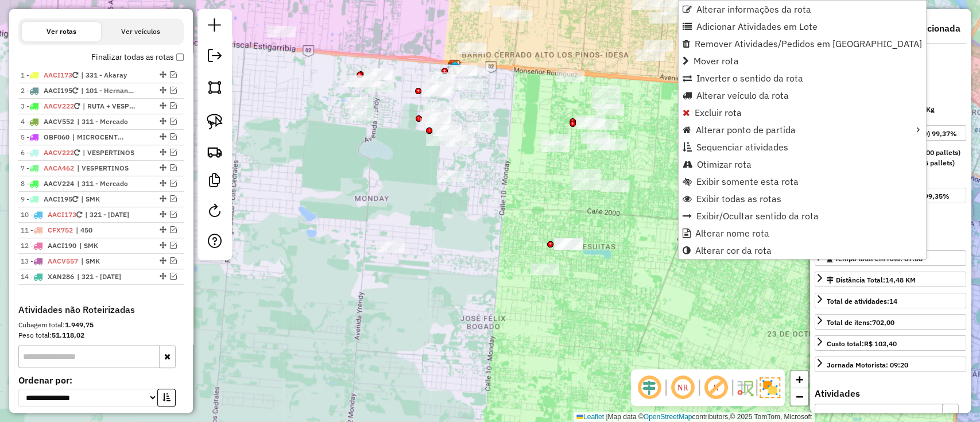
click at [131, 54] on label "Finalizar todas as rotas" at bounding box center [137, 57] width 92 height 12
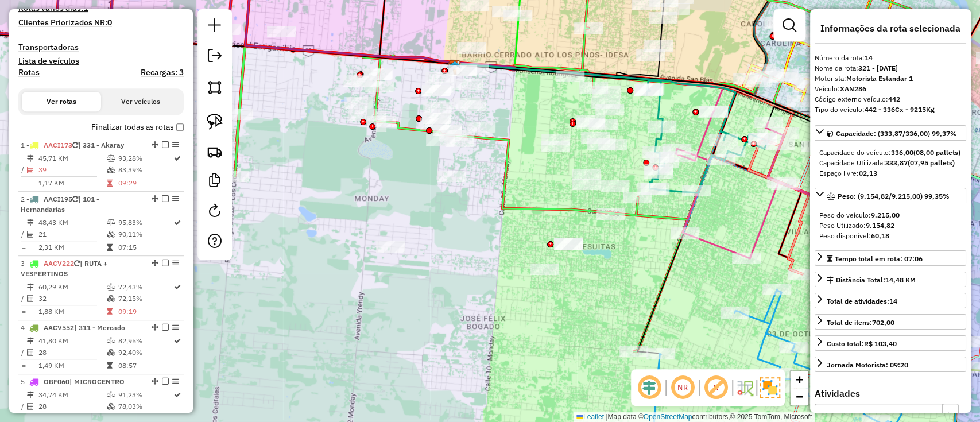
scroll to position [240, 0]
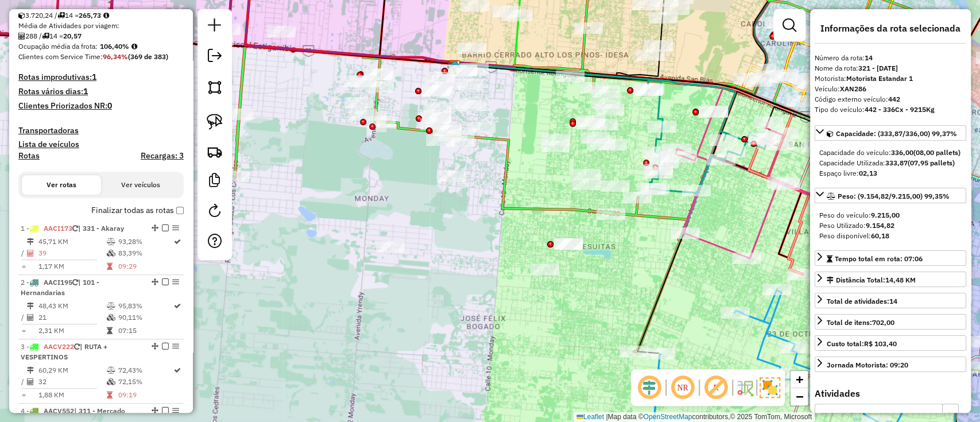
click at [30, 154] on h4 "Rotas" at bounding box center [28, 156] width 21 height 10
select select
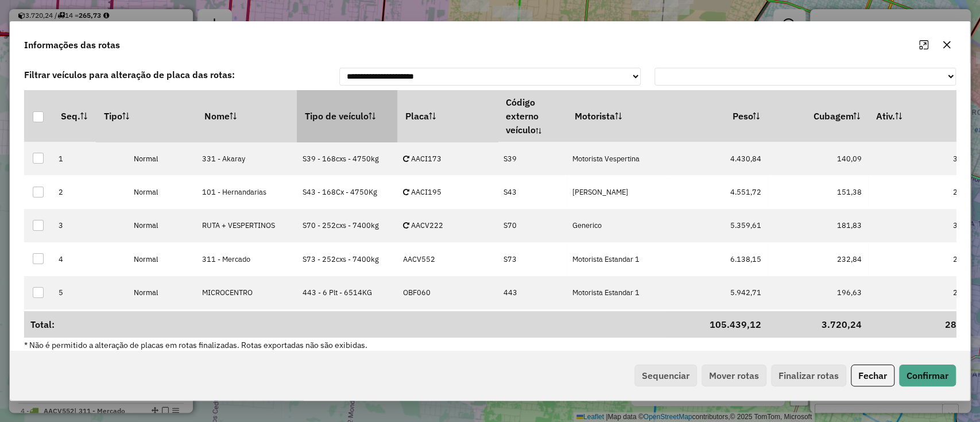
click at [335, 124] on th "Tipo de veículo" at bounding box center [347, 116] width 100 height 52
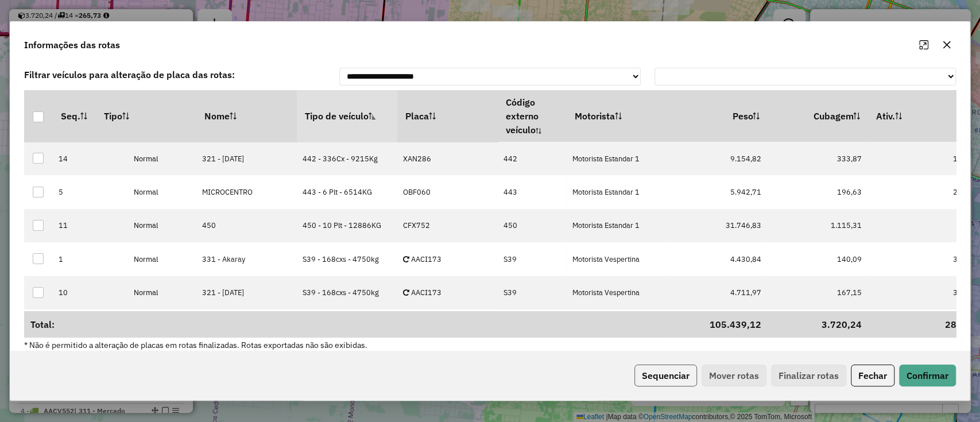
click at [661, 370] on button "Sequenciar" at bounding box center [665, 375] width 63 height 22
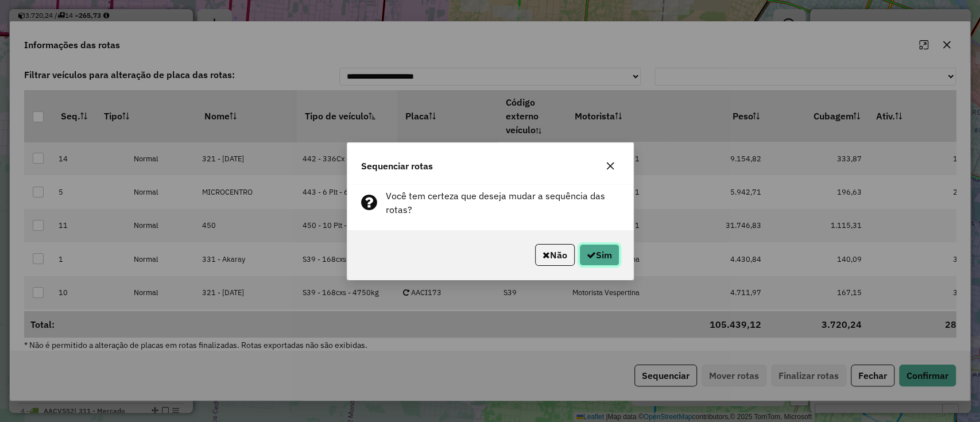
click at [597, 250] on button "Sim" at bounding box center [599, 255] width 40 height 22
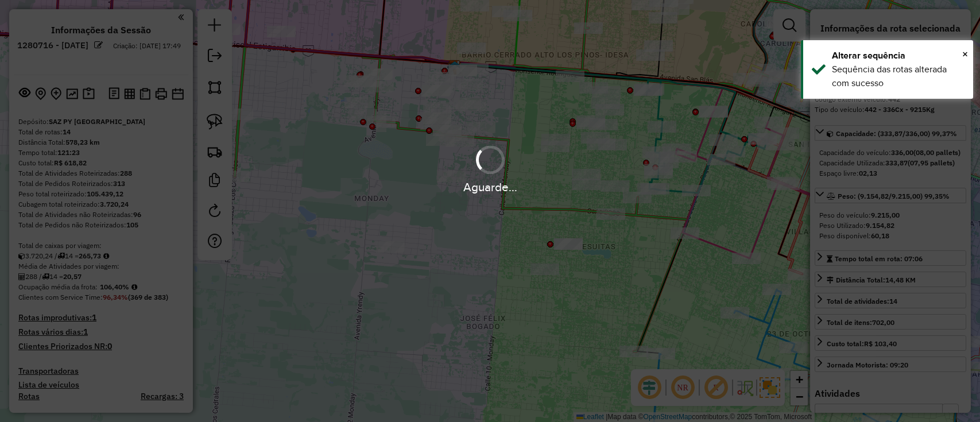
select select "**********"
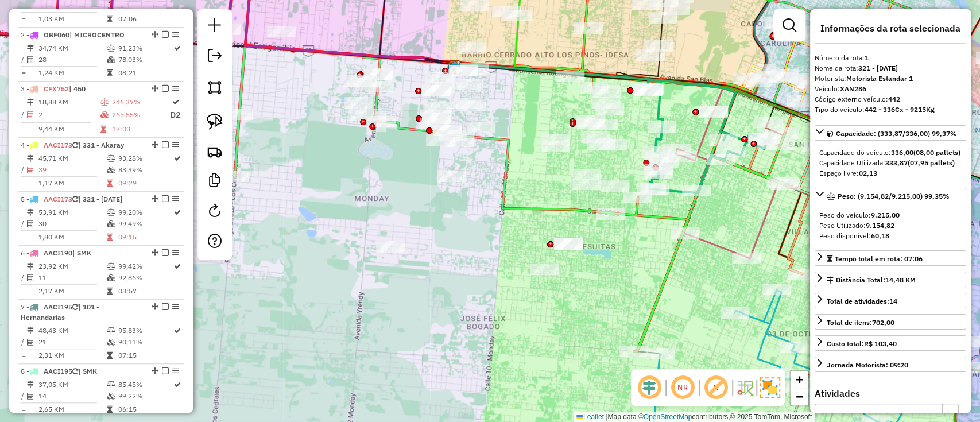
scroll to position [257, 0]
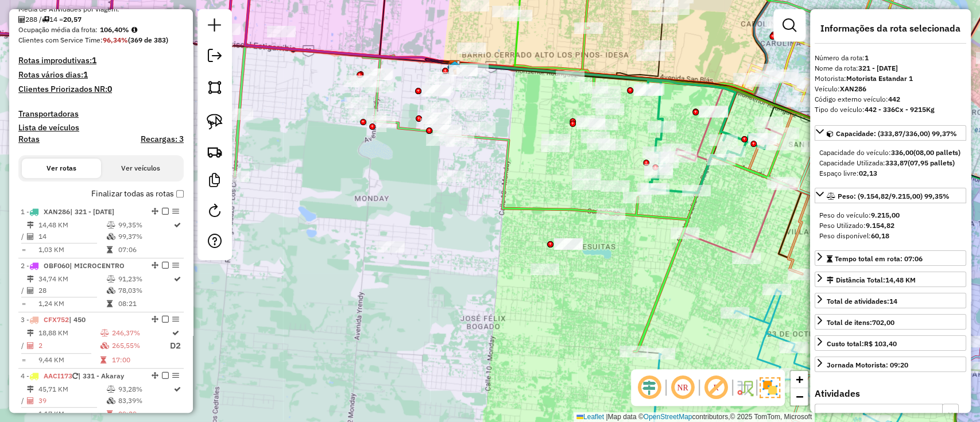
click at [160, 191] on label "Finalizar todas as rotas" at bounding box center [137, 194] width 92 height 12
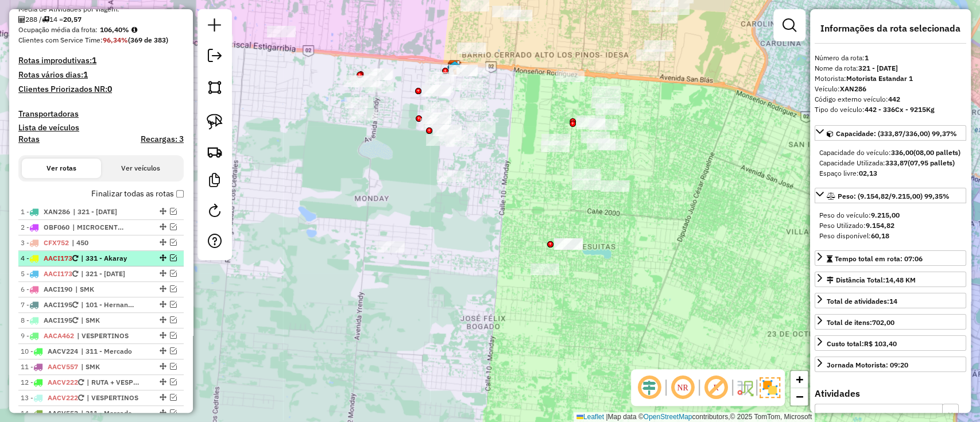
click at [117, 257] on span "| 331 - Akaray" at bounding box center [107, 258] width 53 height 10
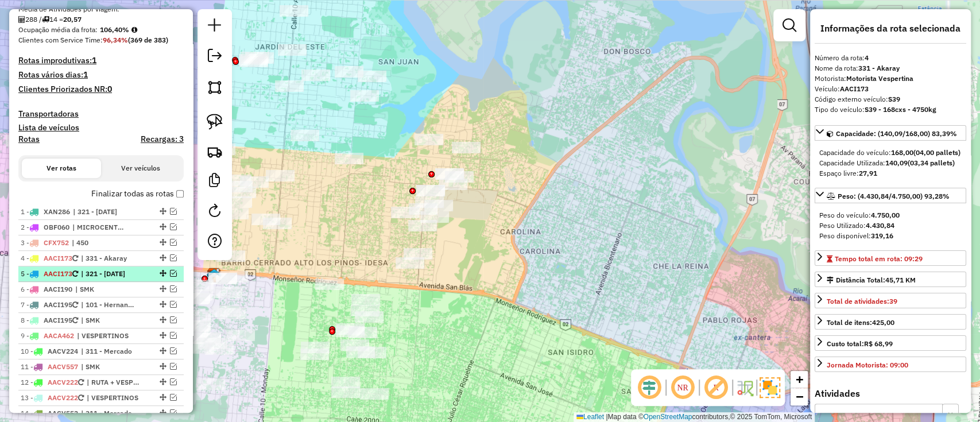
click at [119, 271] on span "| 321 - [DATE]" at bounding box center [107, 274] width 53 height 10
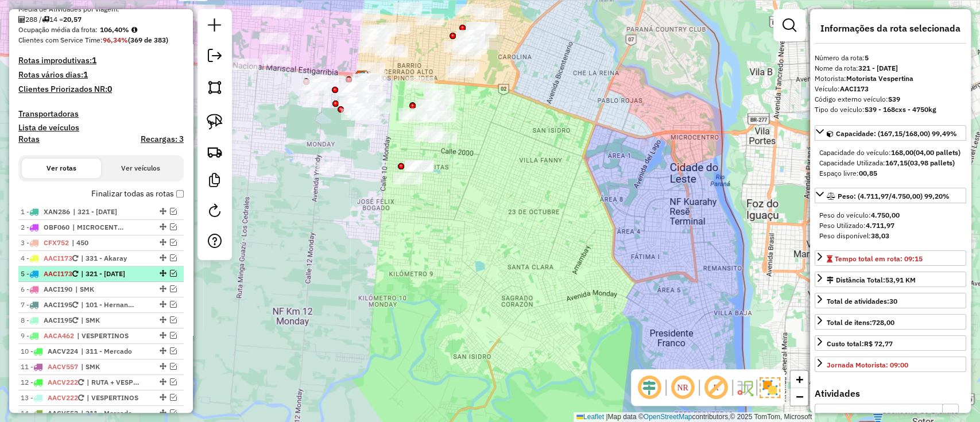
click at [170, 273] on em at bounding box center [173, 273] width 7 height 7
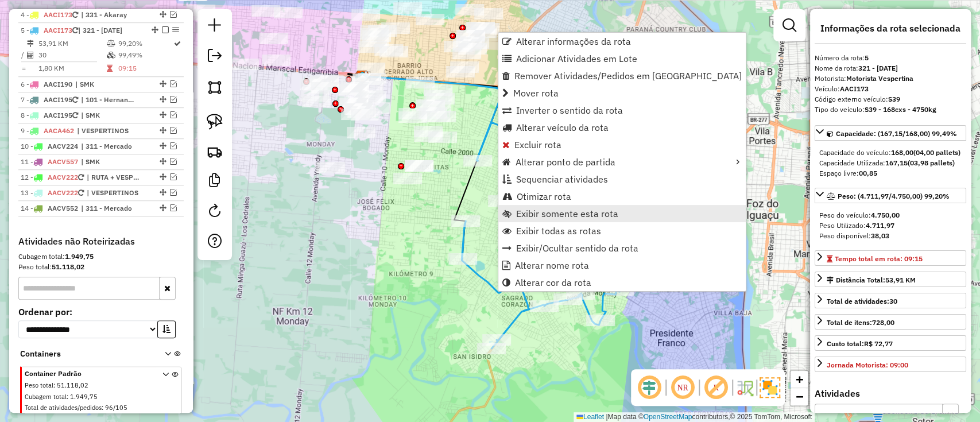
scroll to position [514, 0]
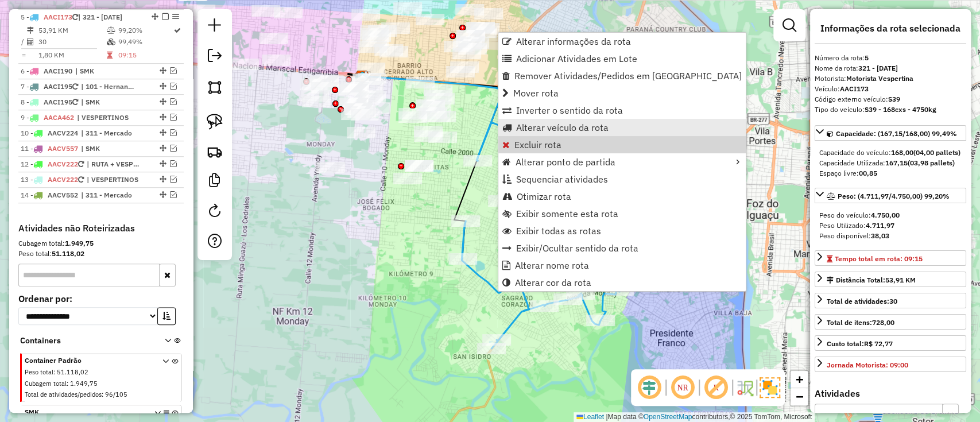
click at [528, 131] on span "Alterar veículo da rota" at bounding box center [562, 127] width 92 height 9
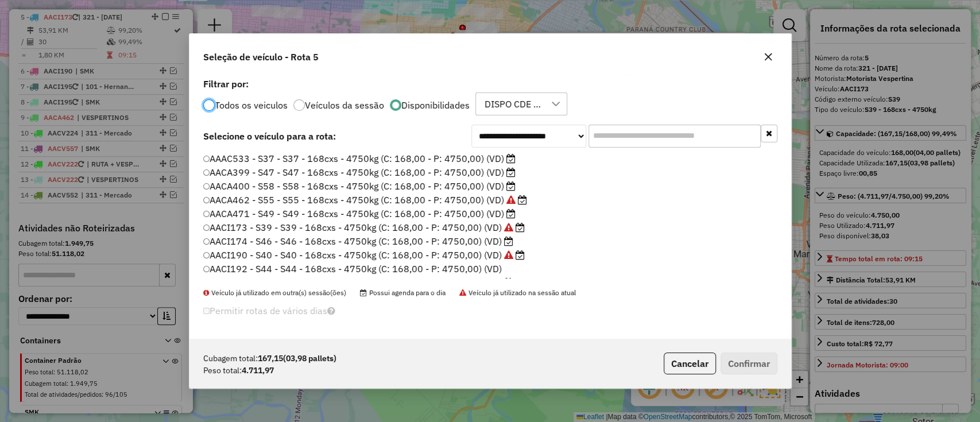
scroll to position [6, 3]
click at [481, 159] on label "AAAC533 - S37 - S37 - 168cxs - 4750kg (C: 168,00 - P: 4750,00) (VD)" at bounding box center [359, 158] width 313 height 14
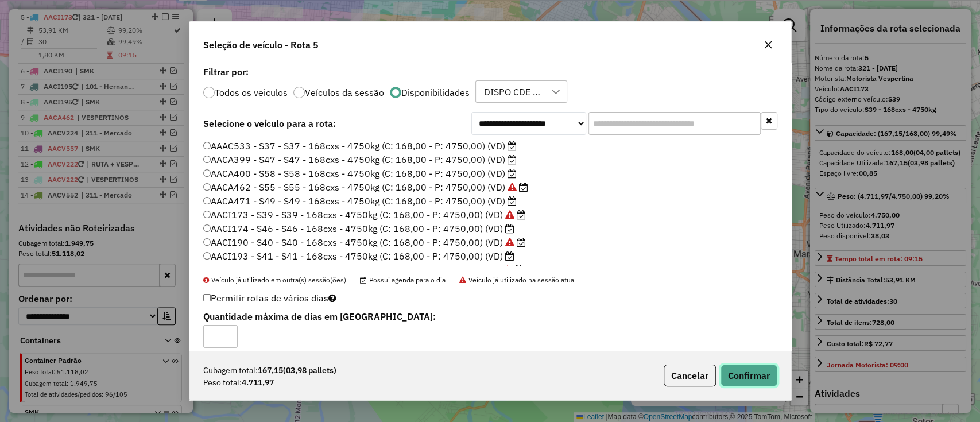
click at [749, 375] on button "Confirmar" at bounding box center [748, 375] width 57 height 22
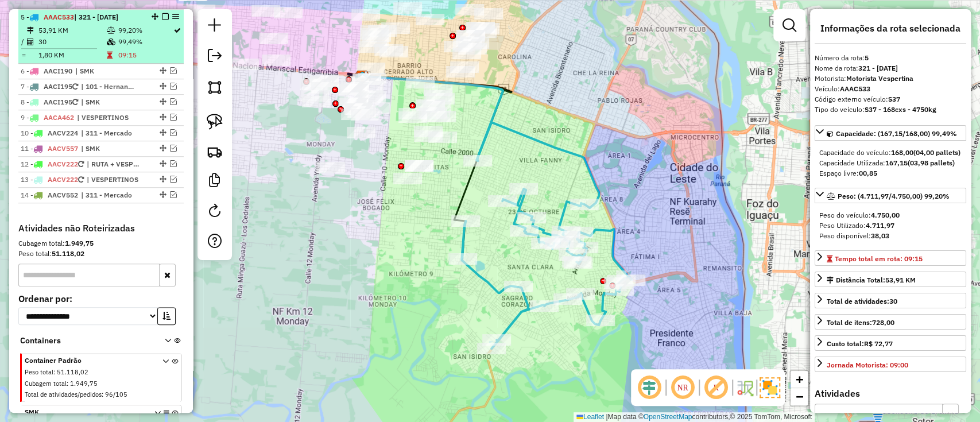
click at [162, 19] on em at bounding box center [165, 16] width 7 height 7
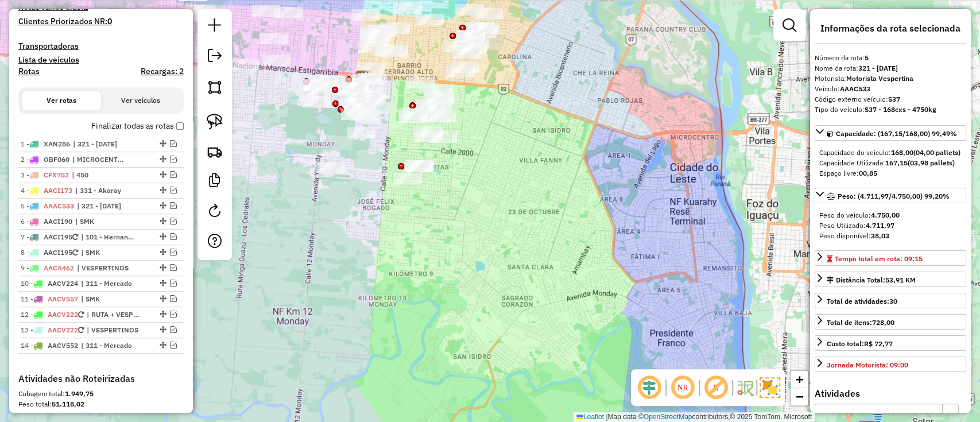
scroll to position [322, 0]
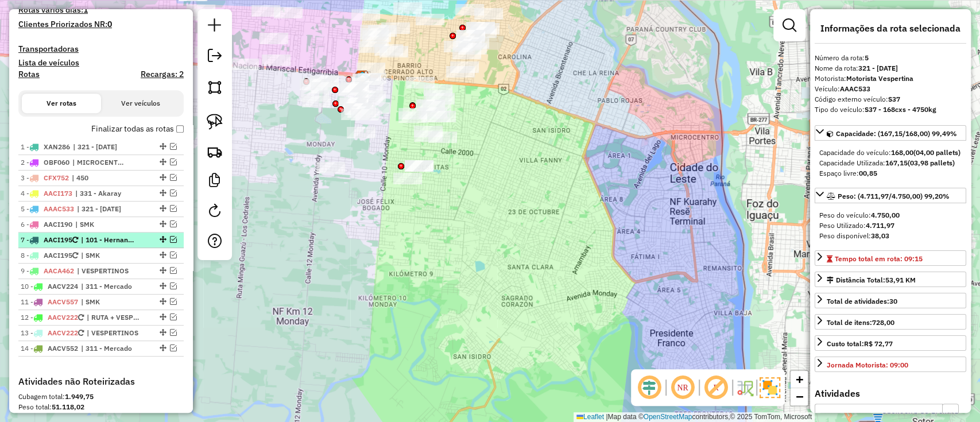
click at [172, 239] on em at bounding box center [173, 239] width 7 height 7
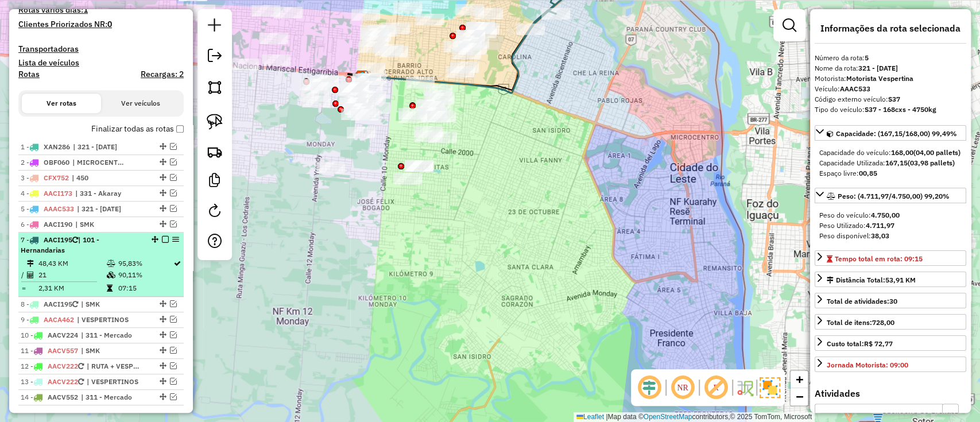
click at [152, 250] on div "7 - AACI195 | 101 - Hernandarias" at bounding box center [101, 245] width 161 height 21
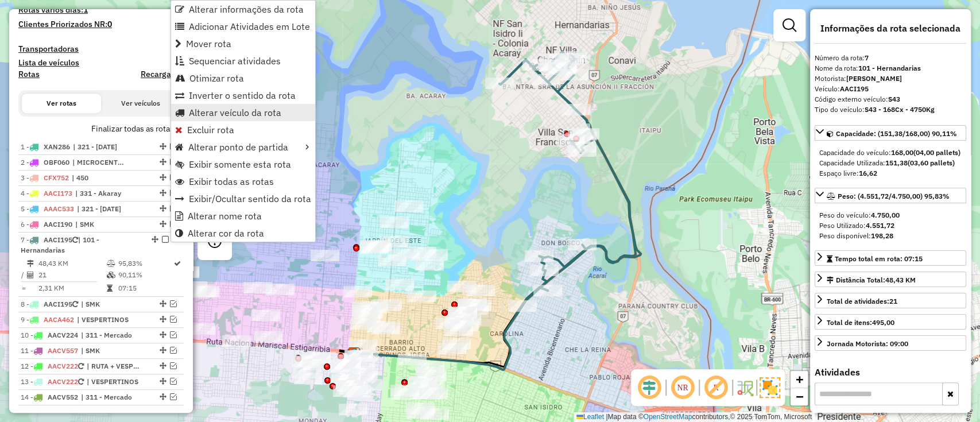
click at [246, 112] on span "Alterar veículo da rota" at bounding box center [235, 112] width 92 height 9
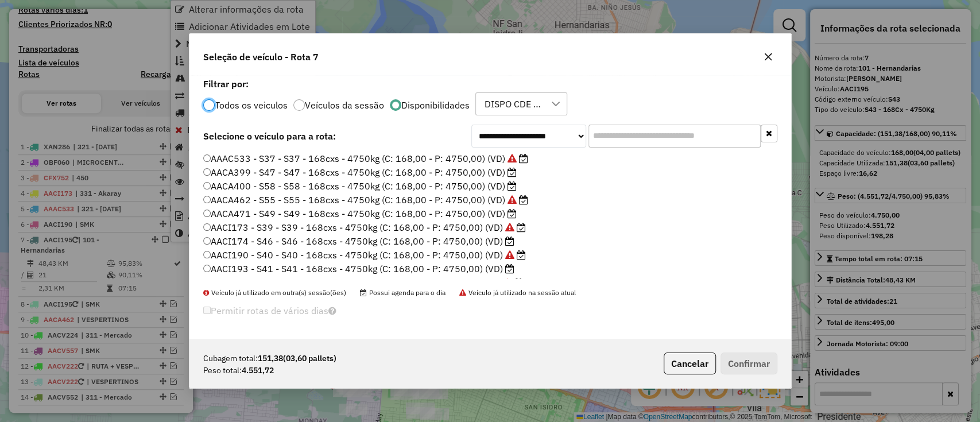
scroll to position [6, 3]
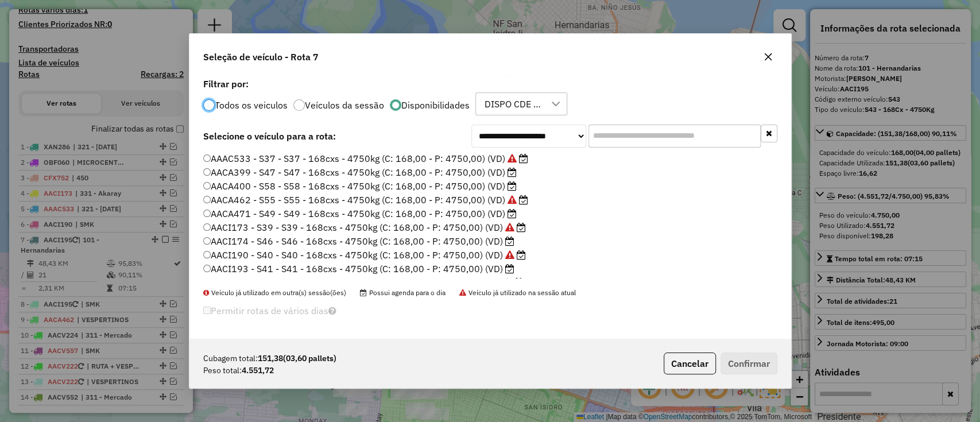
click at [491, 177] on label "AACA399 - S47 - S47 - 168cxs - 4750kg (C: 168,00 - P: 4750,00) (VD)" at bounding box center [359, 172] width 313 height 14
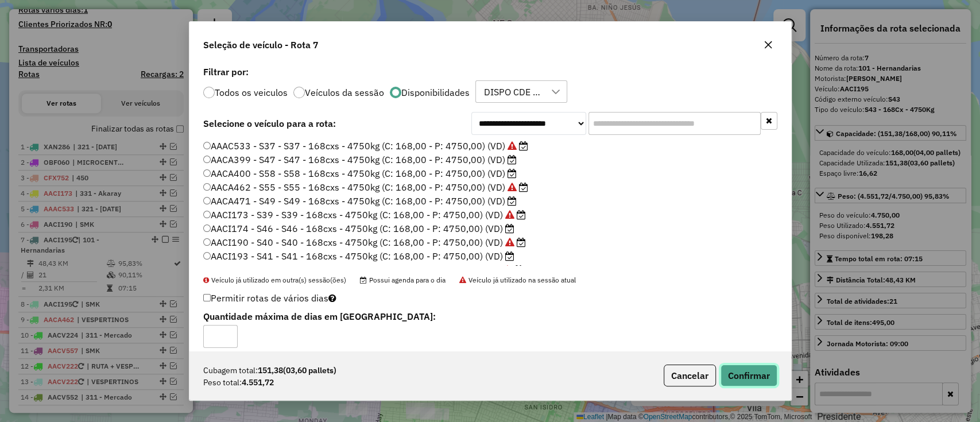
click at [727, 364] on button "Confirmar" at bounding box center [748, 375] width 57 height 22
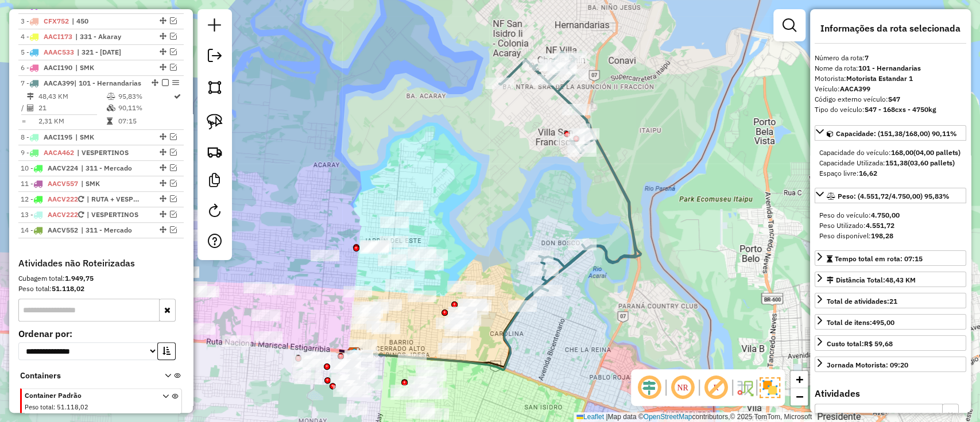
scroll to position [545, 0]
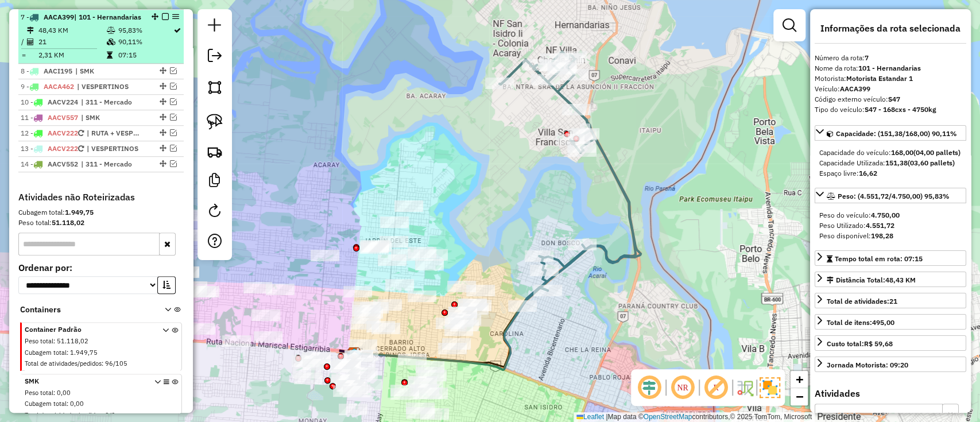
click at [162, 18] on em at bounding box center [165, 16] width 7 height 7
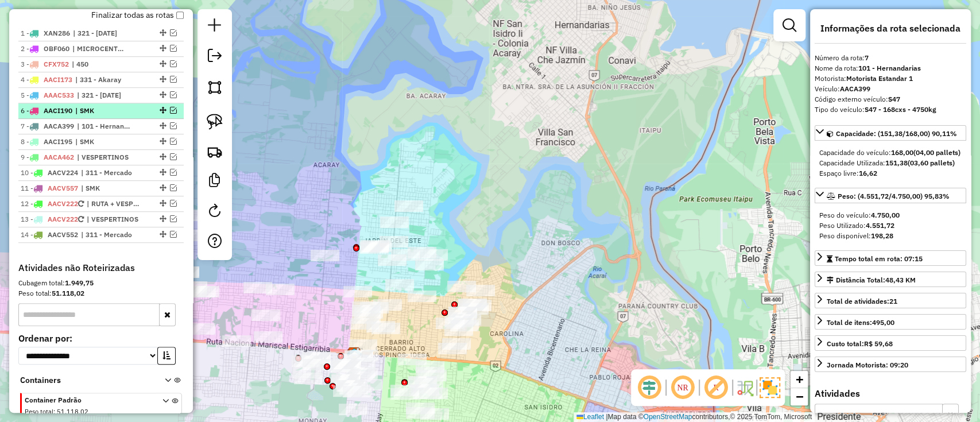
scroll to position [391, 0]
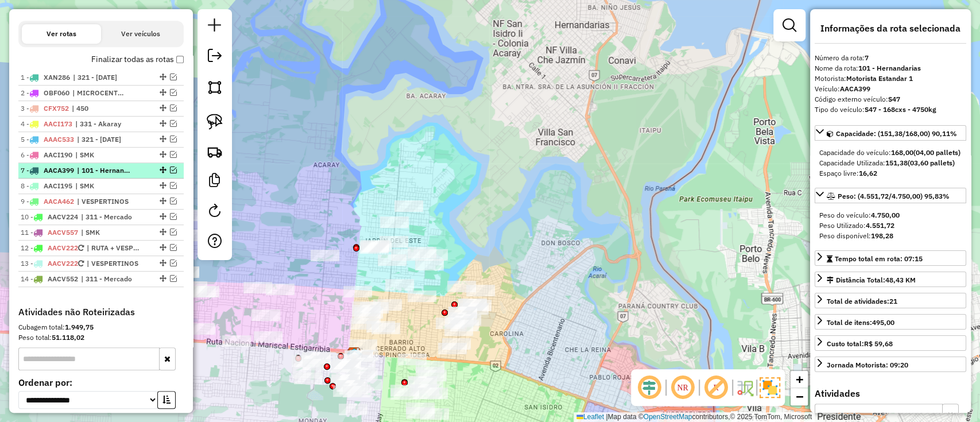
click at [170, 168] on em at bounding box center [173, 169] width 7 height 7
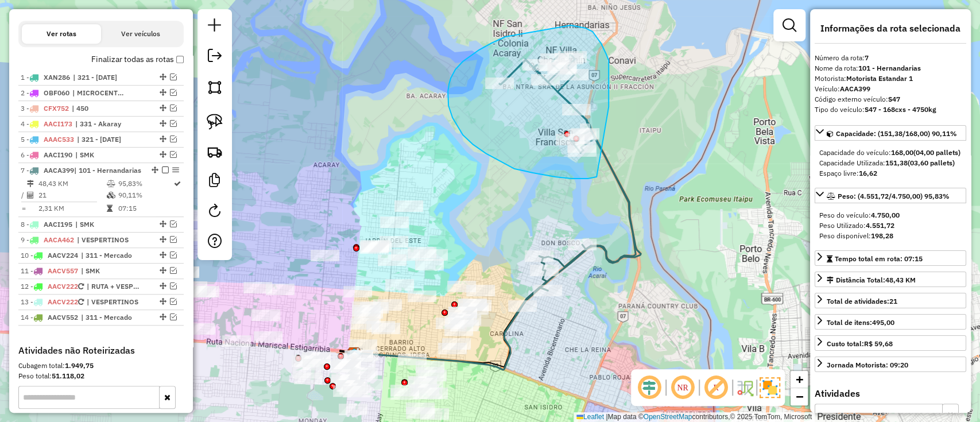
drag, startPoint x: 608, startPoint y: 95, endPoint x: 630, endPoint y: 174, distance: 81.4
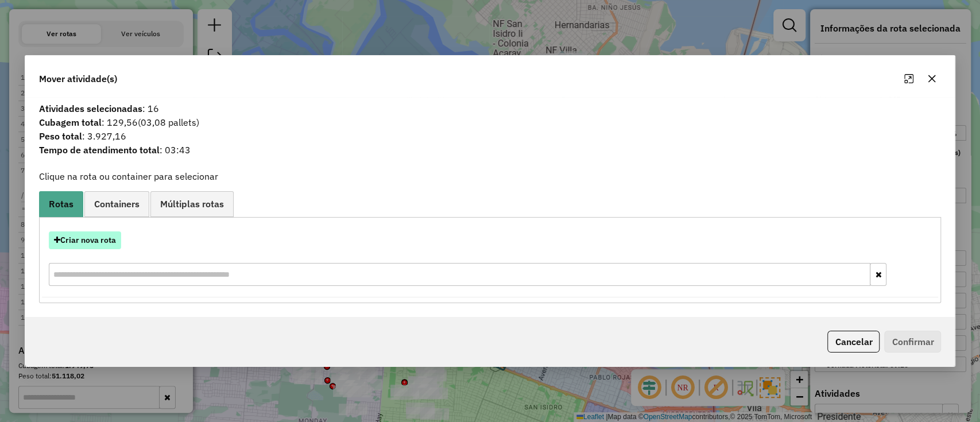
click at [70, 244] on button "Criar nova rota" at bounding box center [85, 240] width 72 height 18
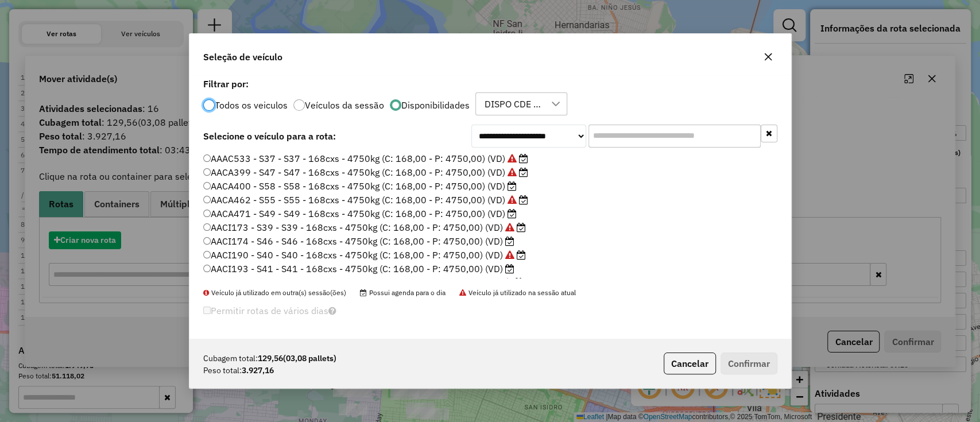
scroll to position [6, 3]
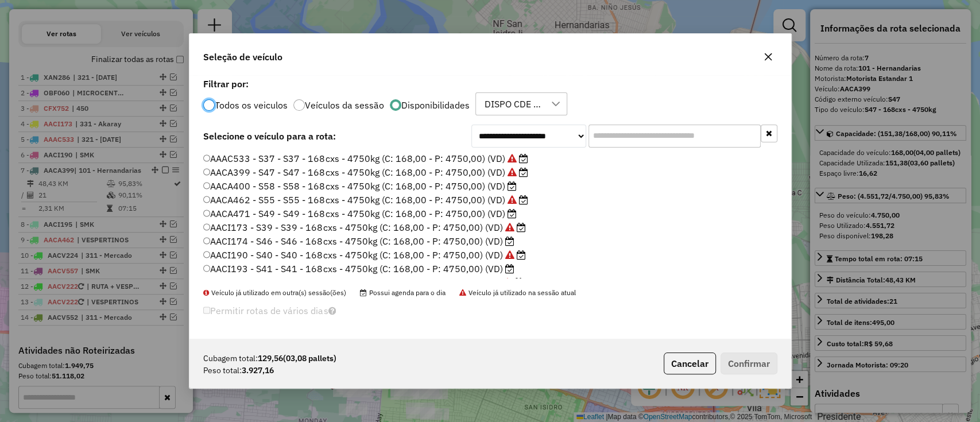
click at [472, 189] on label "AACA400 - S58 - S58 - 168cxs - 4750kg (C: 168,00 - P: 4750,00) (VD)" at bounding box center [359, 186] width 313 height 14
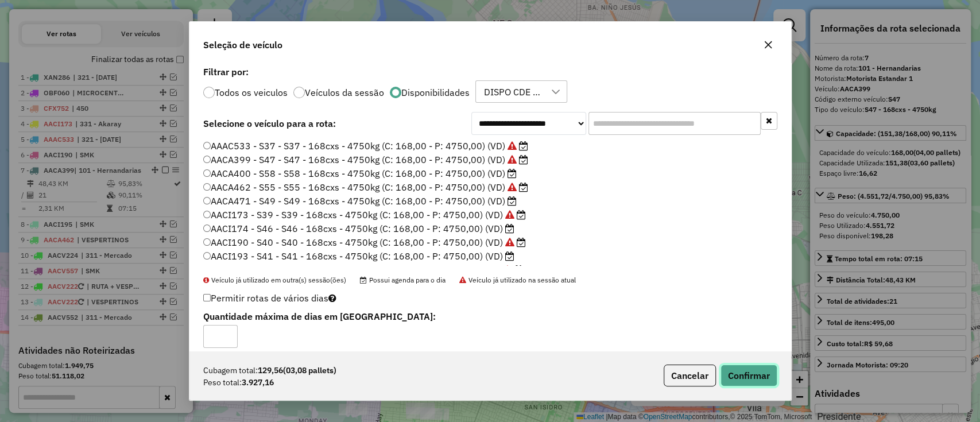
click at [748, 366] on button "Confirmar" at bounding box center [748, 375] width 57 height 22
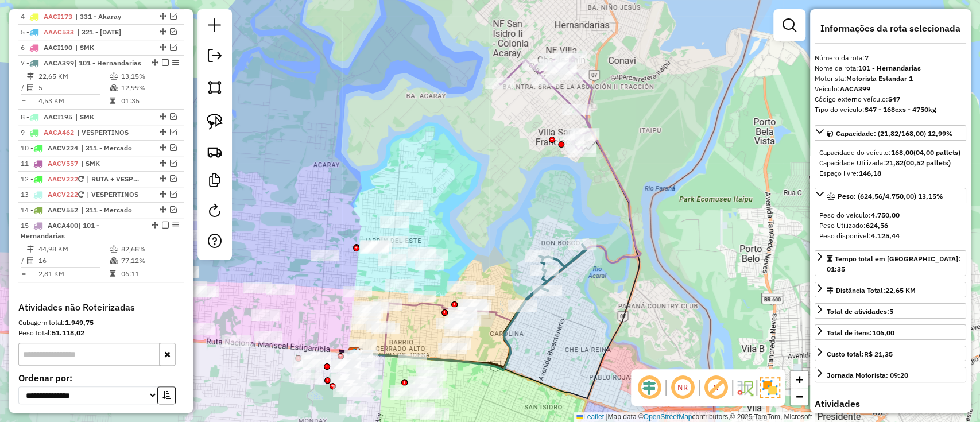
scroll to position [545, 0]
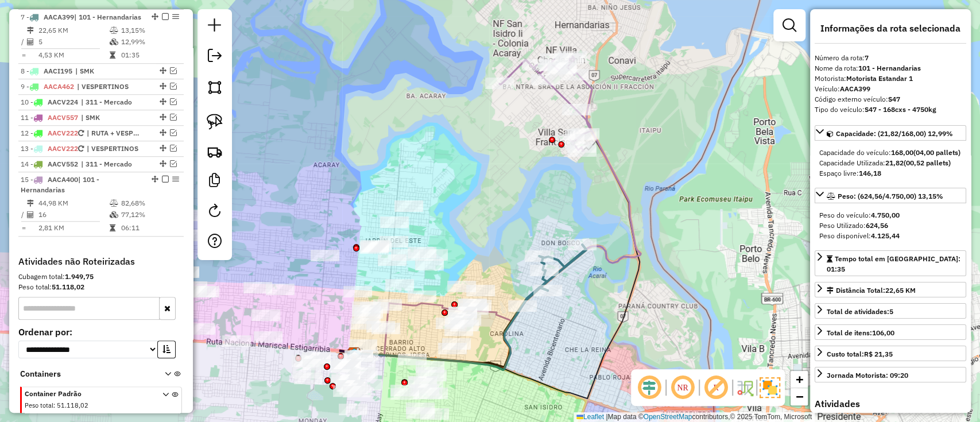
click at [618, 186] on icon at bounding box center [498, 214] width 286 height 283
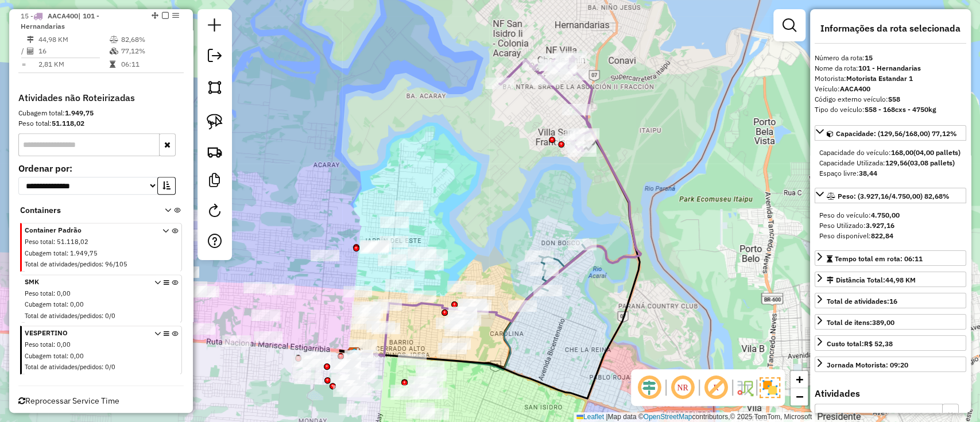
scroll to position [716, 0]
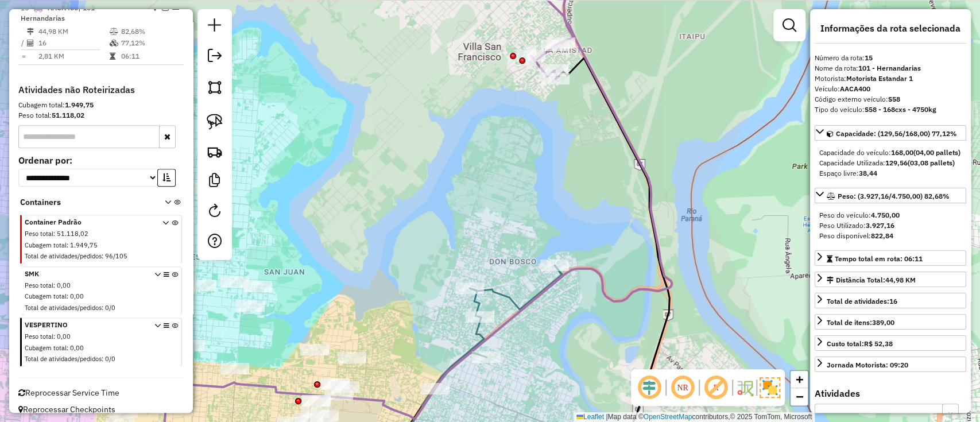
click at [603, 230] on div "Janela de atendimento Grade de atendimento Capacidade Transportadoras Veículos …" at bounding box center [490, 211] width 980 height 422
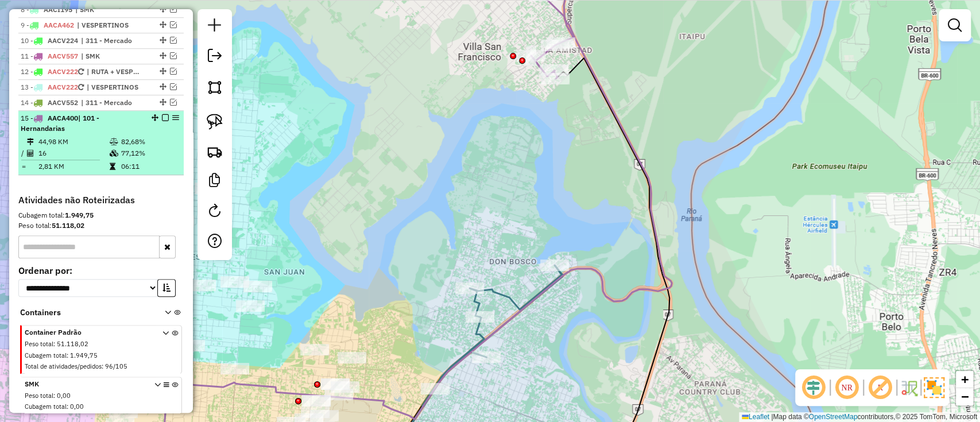
scroll to position [487, 0]
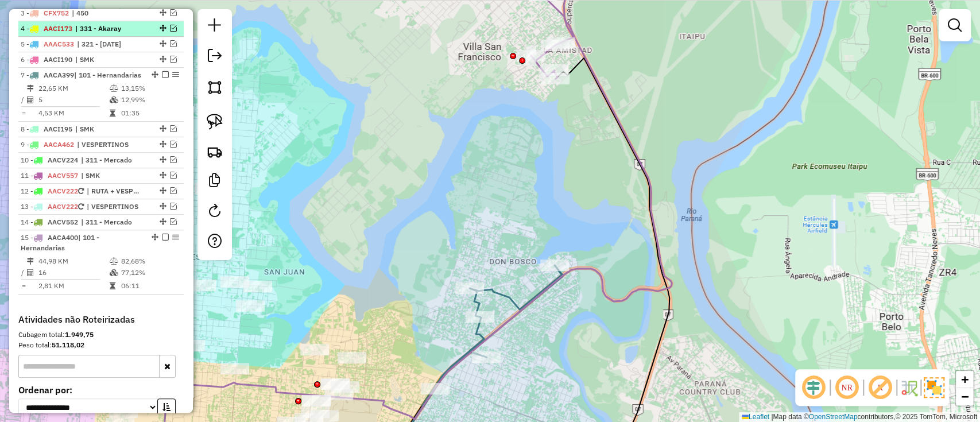
click at [170, 26] on em at bounding box center [173, 28] width 7 height 7
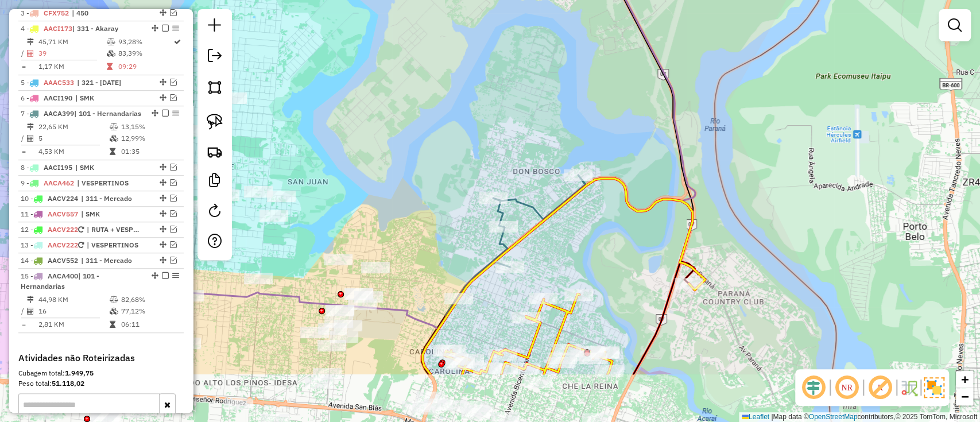
drag, startPoint x: 590, startPoint y: 242, endPoint x: 590, endPoint y: 227, distance: 15.5
click at [590, 227] on div "Janela de atendimento Grade de atendimento Capacidade Transportadoras Veículos …" at bounding box center [490, 211] width 980 height 422
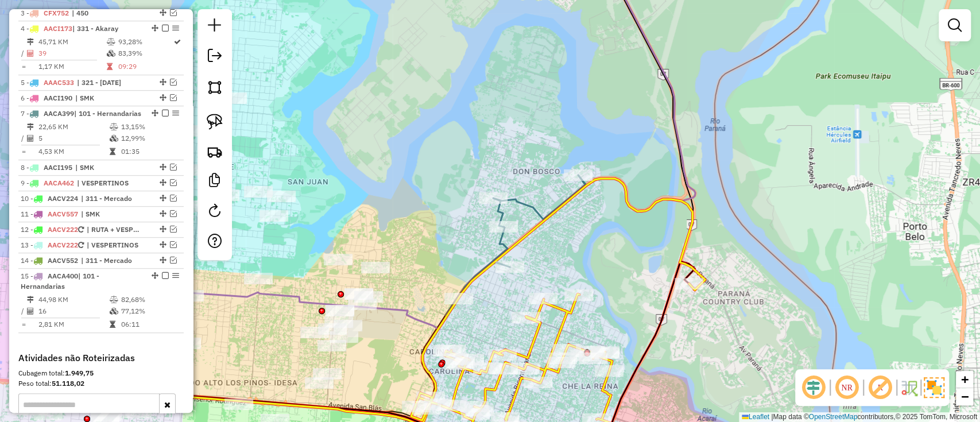
click at [560, 324] on icon at bounding box center [558, 320] width 294 height 285
select select "**********"
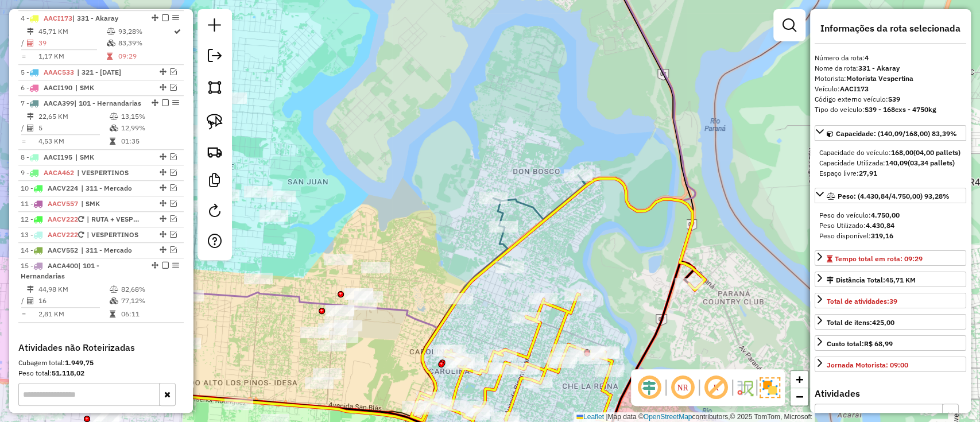
scroll to position [498, 0]
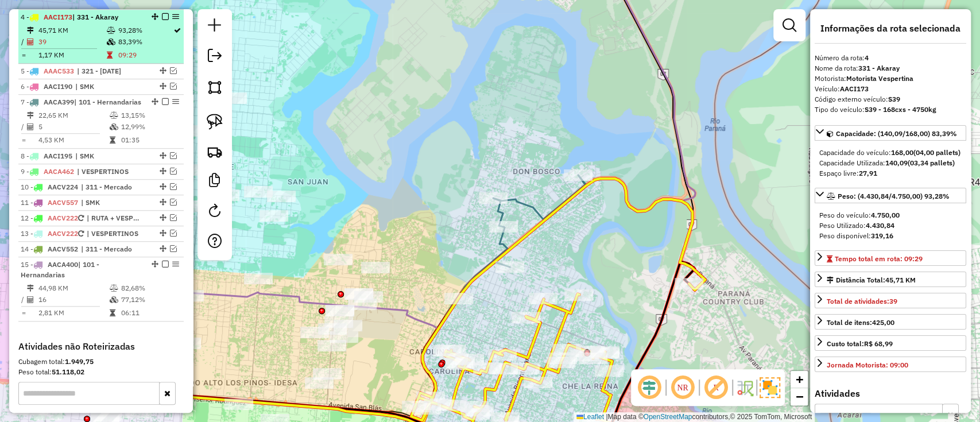
click at [162, 16] on em at bounding box center [165, 16] width 7 height 7
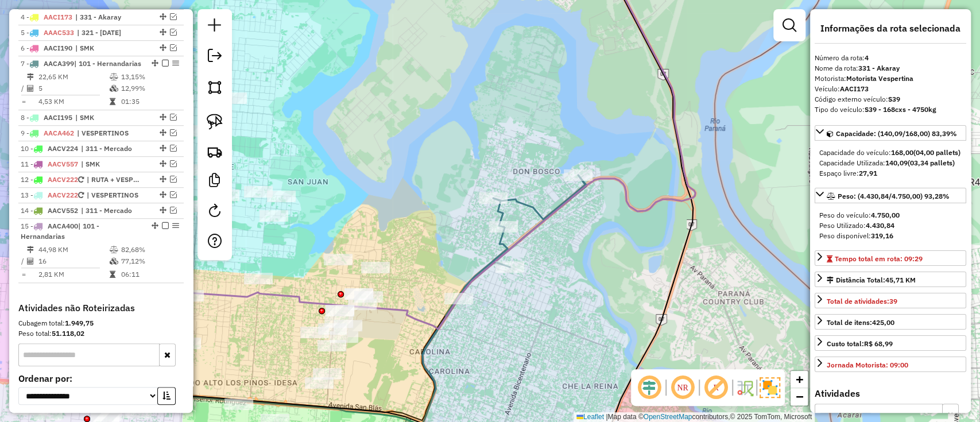
click at [646, 205] on icon at bounding box center [409, 178] width 572 height 440
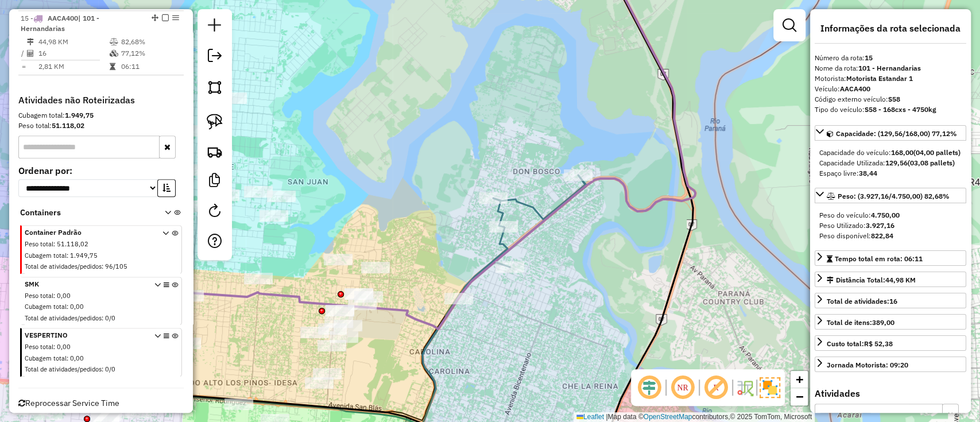
scroll to position [716, 0]
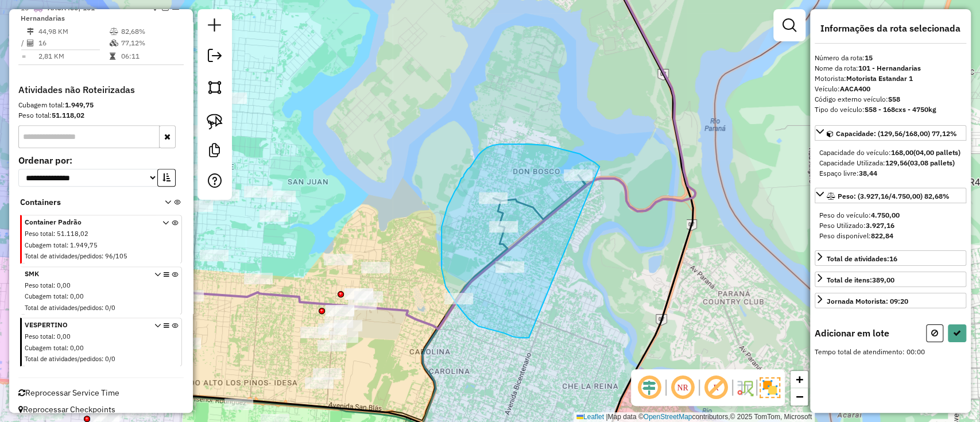
drag, startPoint x: 511, startPoint y: 144, endPoint x: 529, endPoint y: 337, distance: 194.2
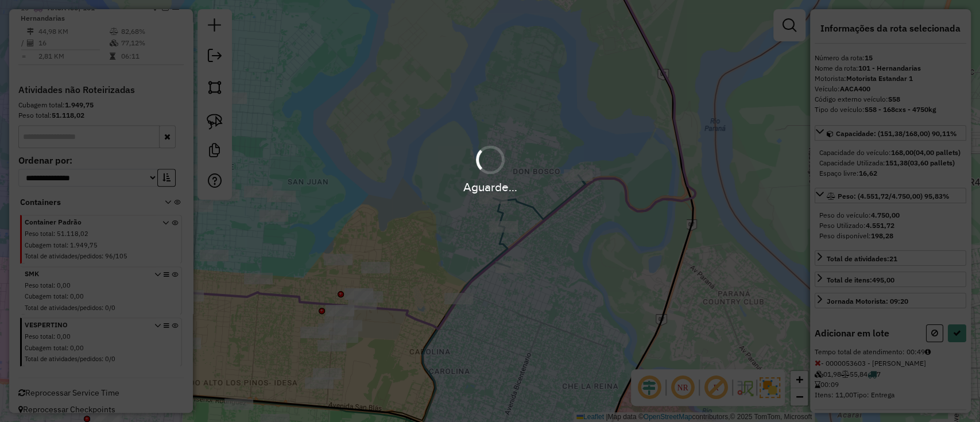
select select "**********"
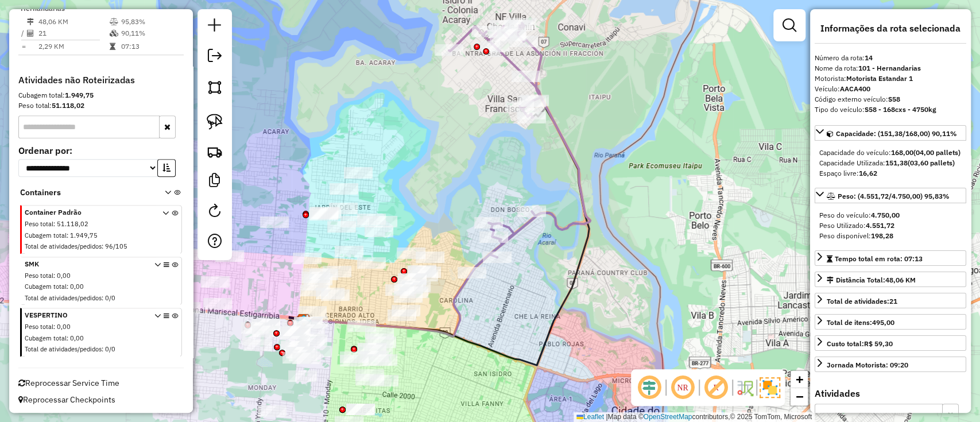
scroll to position [596, 0]
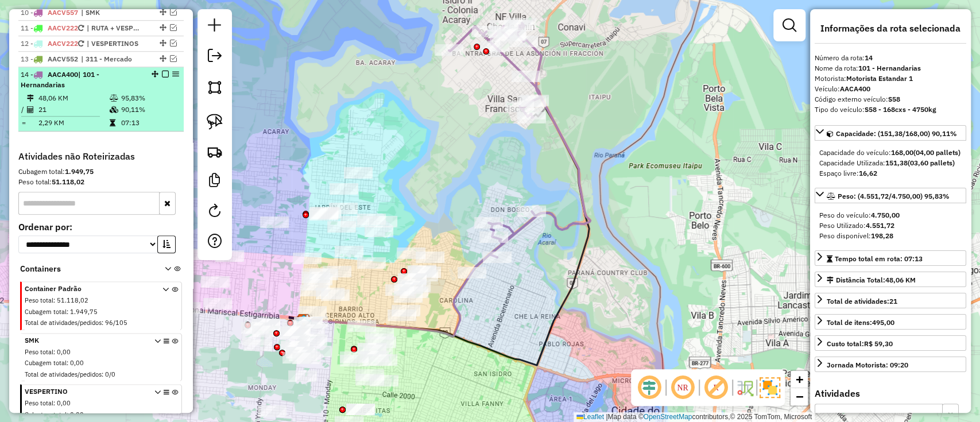
click at [162, 74] on em at bounding box center [165, 74] width 7 height 7
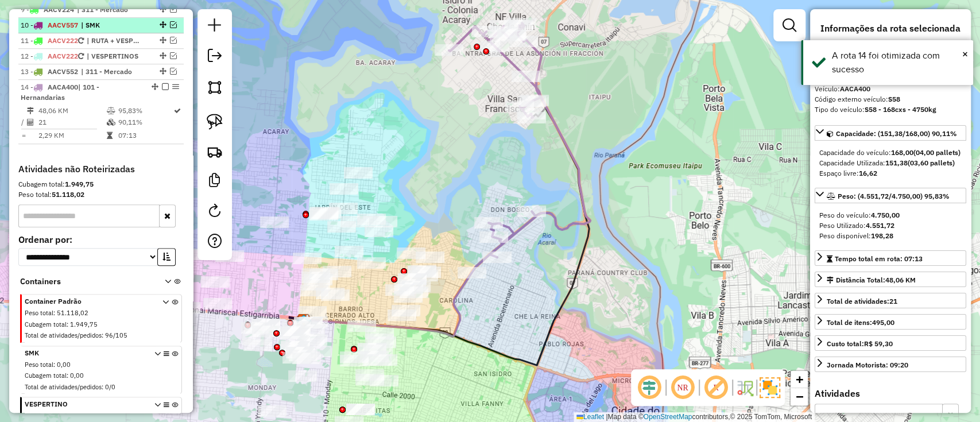
scroll to position [499, 0]
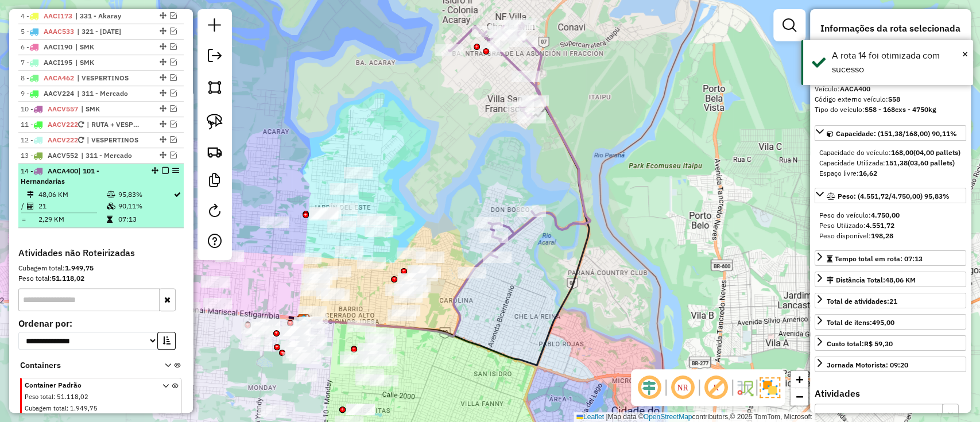
click at [162, 170] on em at bounding box center [165, 170] width 7 height 7
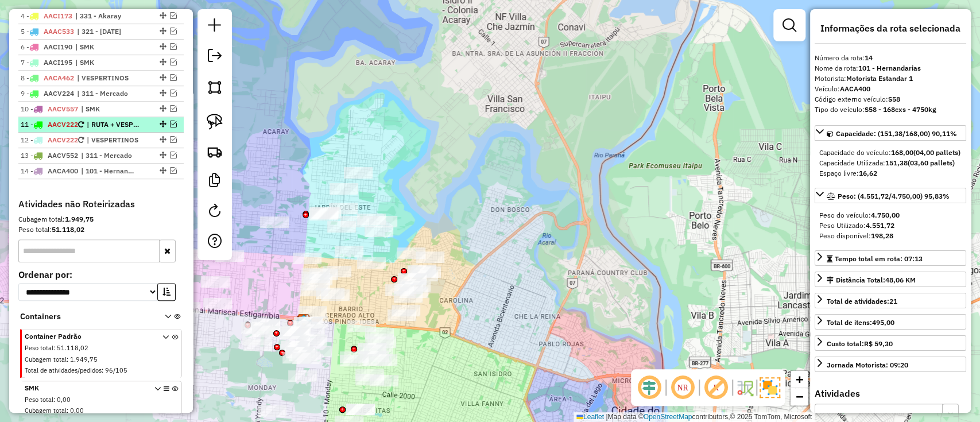
click at [147, 127] on div "11 - AACV222 | RUTA + VESPERTINOS" at bounding box center [101, 124] width 161 height 10
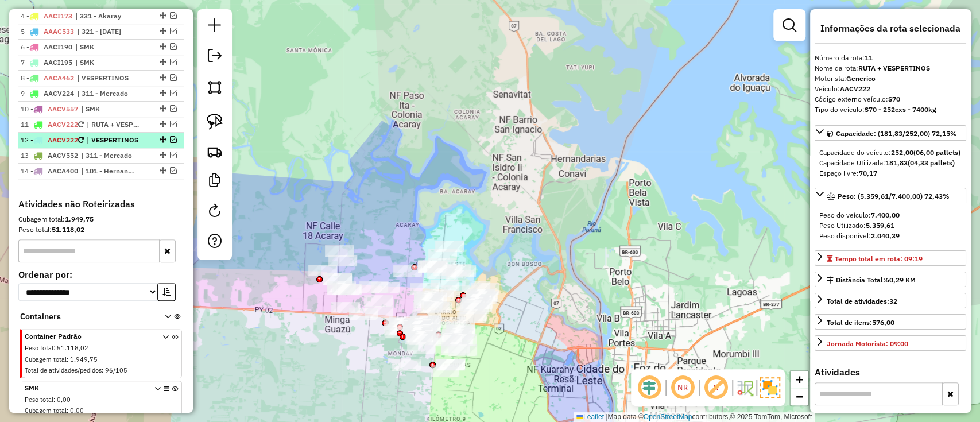
click at [147, 136] on div at bounding box center [162, 139] width 34 height 7
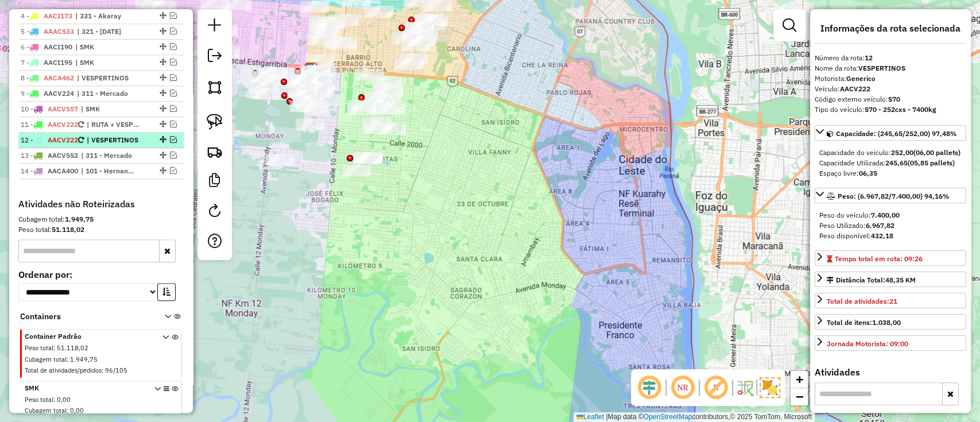
click at [170, 136] on em at bounding box center [173, 139] width 7 height 7
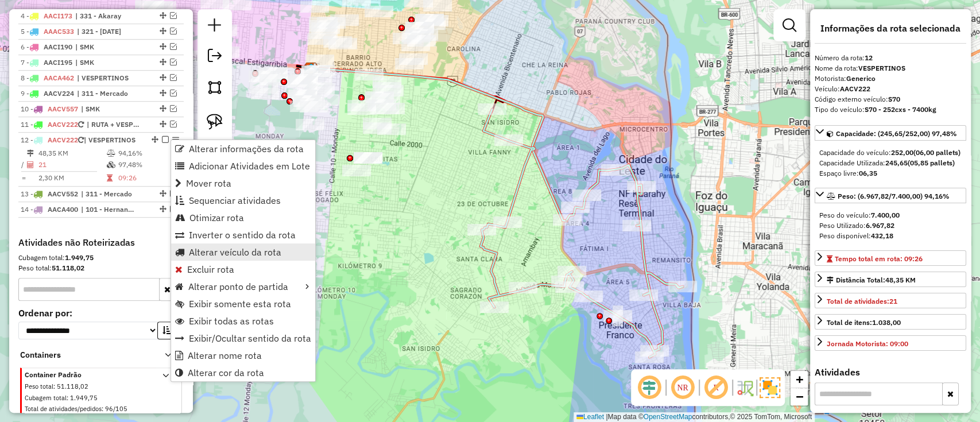
click at [216, 253] on span "Alterar veículo da rota" at bounding box center [235, 251] width 92 height 9
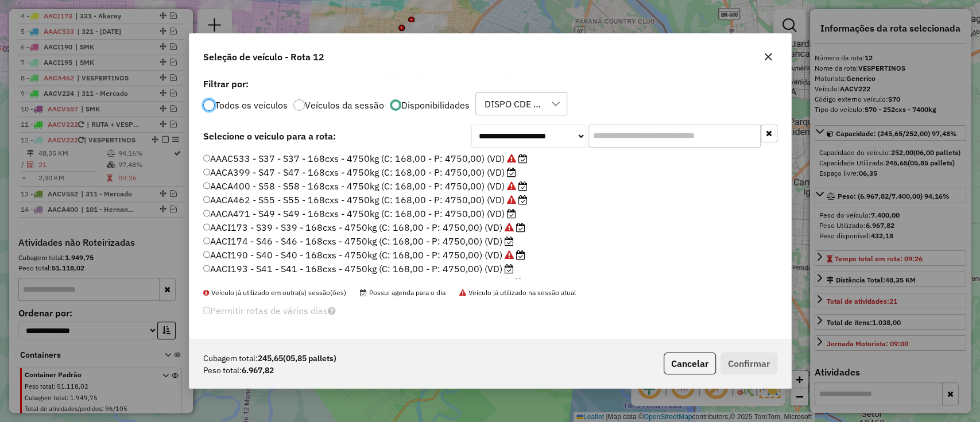
scroll to position [153, 0]
click at [477, 241] on label "AACV580 - S64 - S64 - 252cxs - 7400kg (C: 252,00 - P: 7400,00) (VD)" at bounding box center [359, 240] width 313 height 14
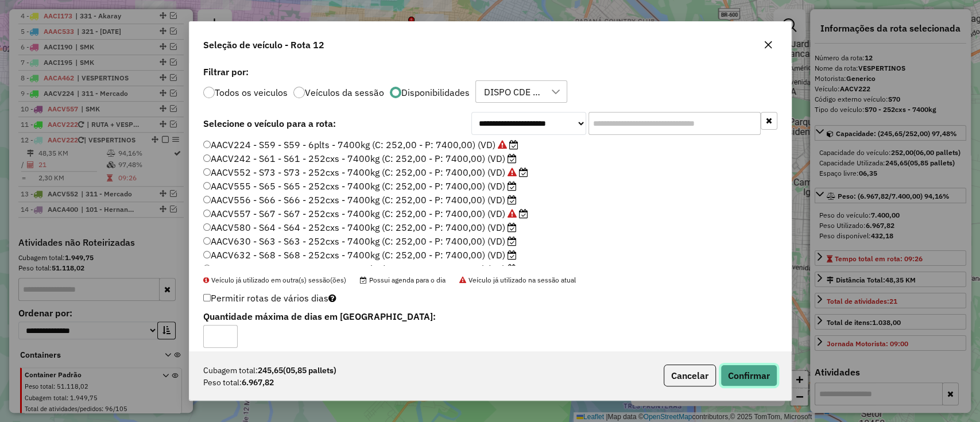
click at [735, 372] on button "Confirmar" at bounding box center [748, 375] width 57 height 22
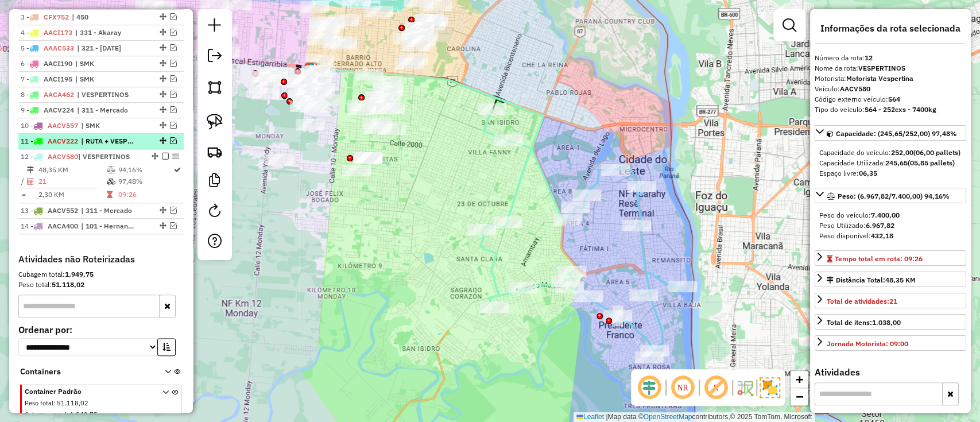
scroll to position [468, 0]
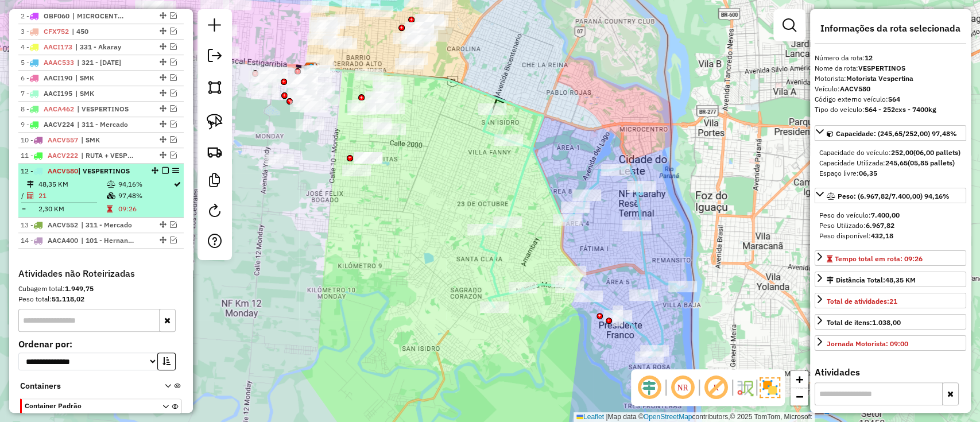
click at [164, 172] on em at bounding box center [165, 170] width 7 height 7
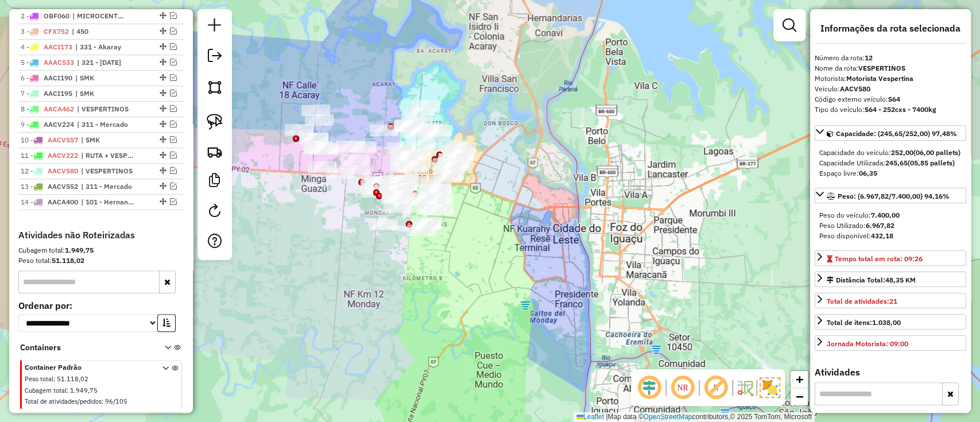
drag, startPoint x: 473, startPoint y: 310, endPoint x: 543, endPoint y: 333, distance: 73.9
click at [543, 333] on div "Janela de atendimento Grade de atendimento Capacidade Transportadoras Veículos …" at bounding box center [490, 211] width 980 height 422
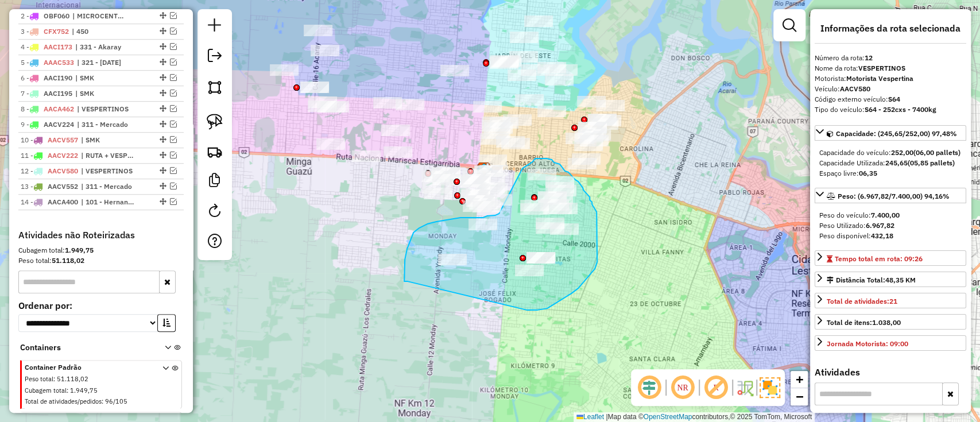
drag, startPoint x: 597, startPoint y: 261, endPoint x: 407, endPoint y: 281, distance: 190.5
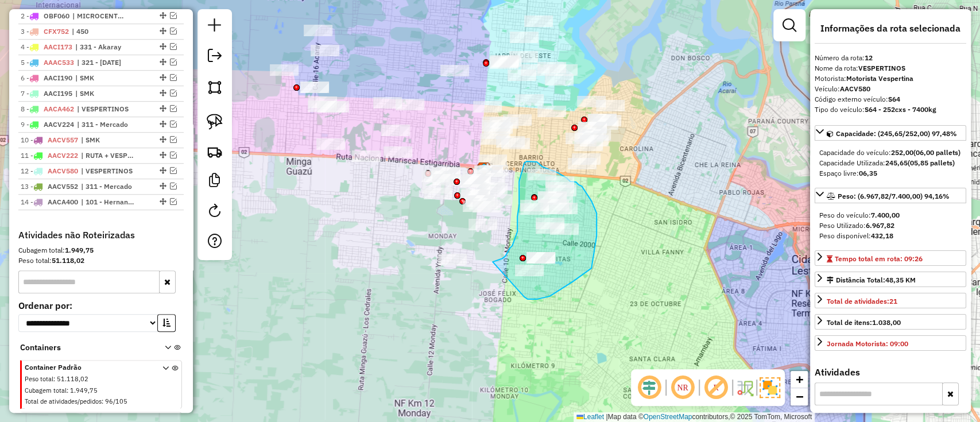
drag, startPoint x: 528, startPoint y: 299, endPoint x: 492, endPoint y: 262, distance: 51.5
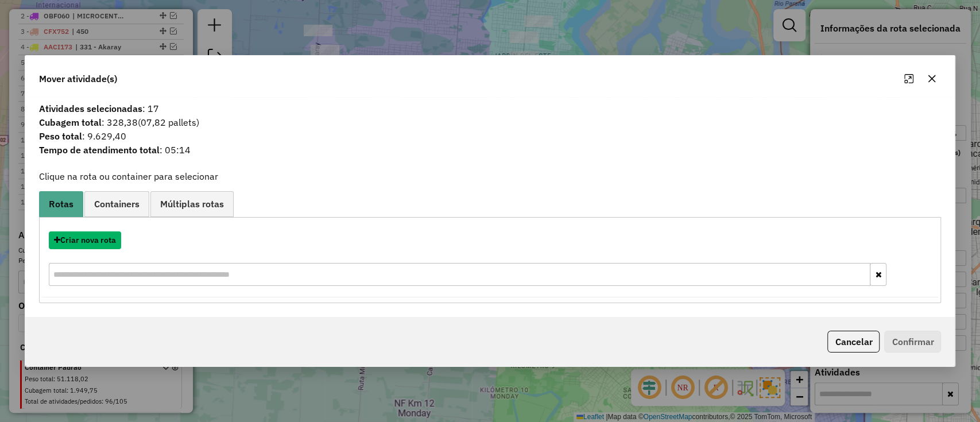
click at [95, 244] on button "Criar nova rota" at bounding box center [85, 240] width 72 height 18
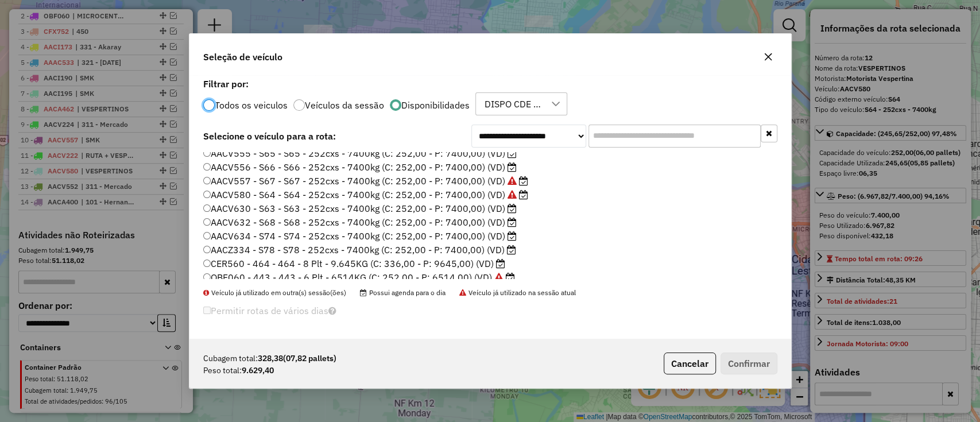
scroll to position [217, 0]
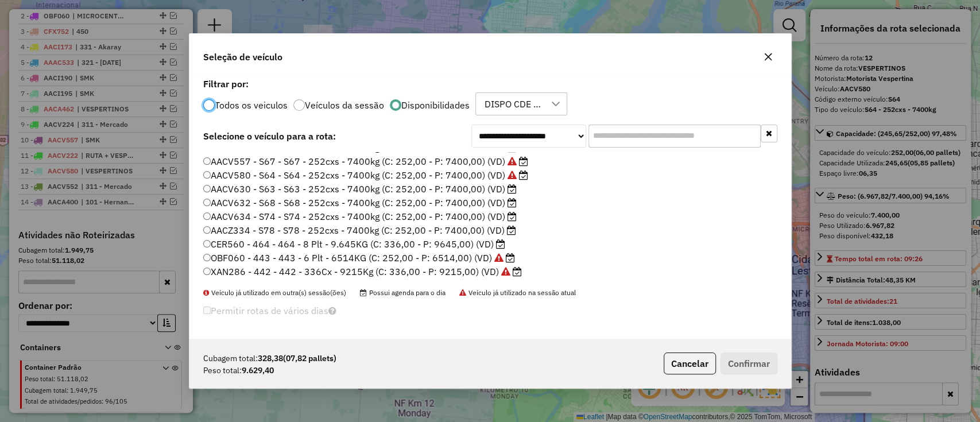
click at [485, 241] on label "CER560 - 464 - 464 - 8 Plt - 9.645KG (C: 336,00 - P: 9645,00) (VD)" at bounding box center [354, 244] width 302 height 14
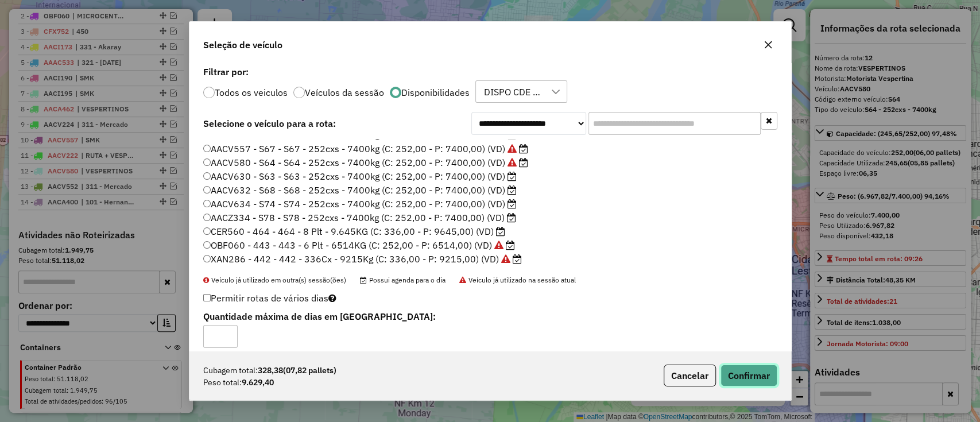
click at [740, 375] on button "Confirmar" at bounding box center [748, 375] width 57 height 22
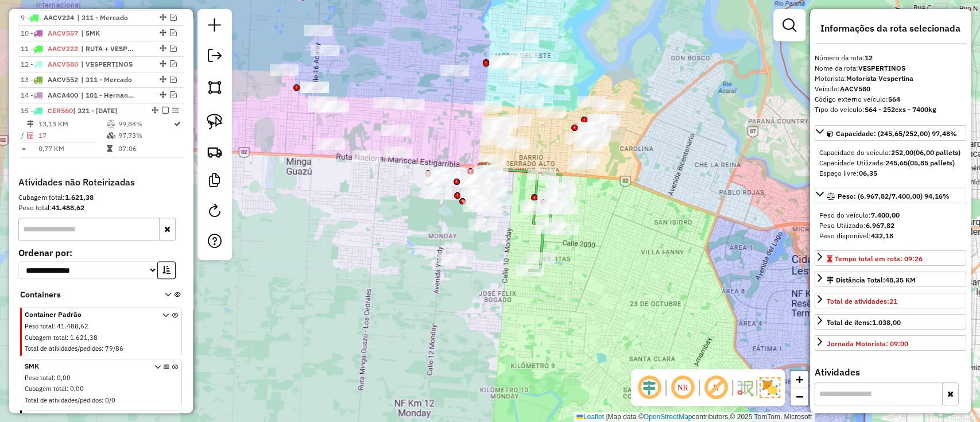
scroll to position [621, 0]
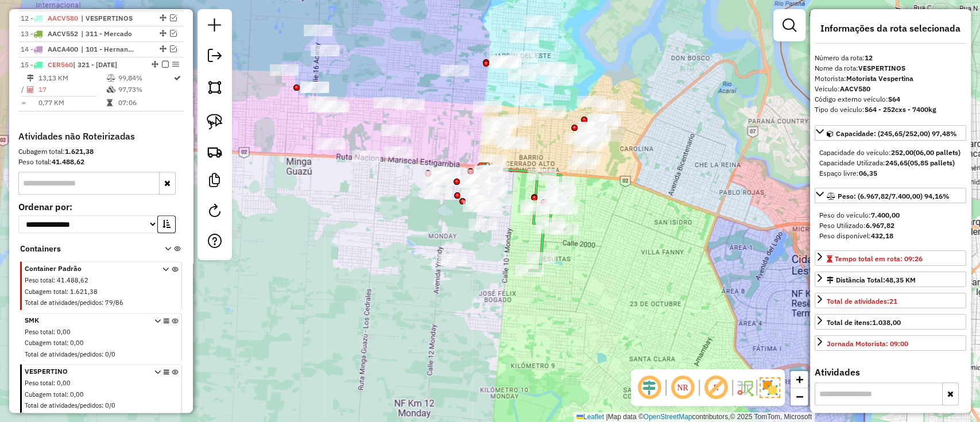
click at [541, 246] on icon at bounding box center [546, 222] width 35 height 98
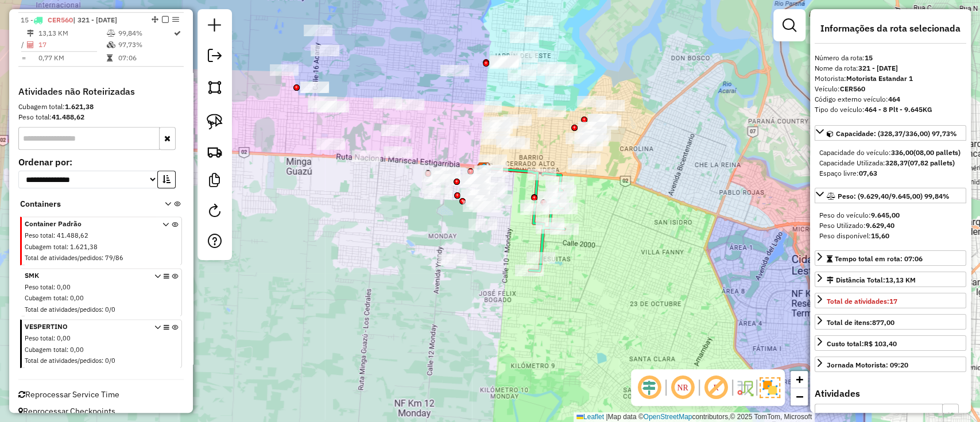
scroll to position [668, 0]
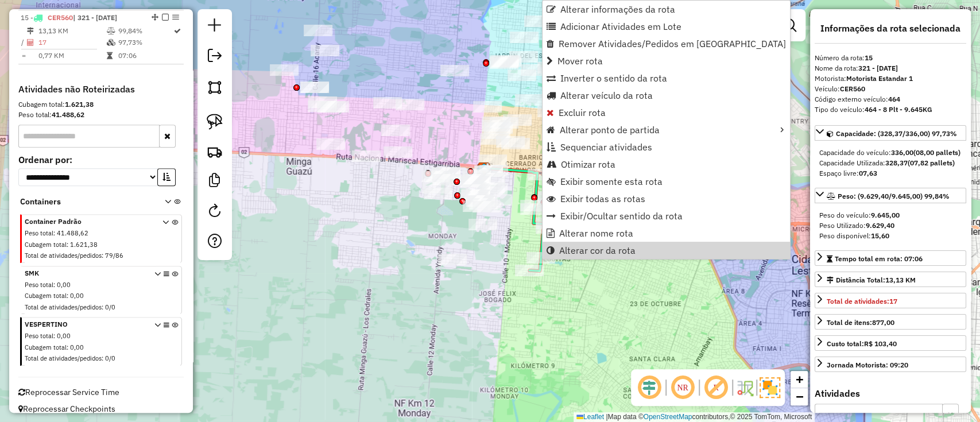
click at [473, 347] on div "Janela de atendimento Grade de atendimento Capacidade Transportadoras Veículos …" at bounding box center [490, 211] width 980 height 422
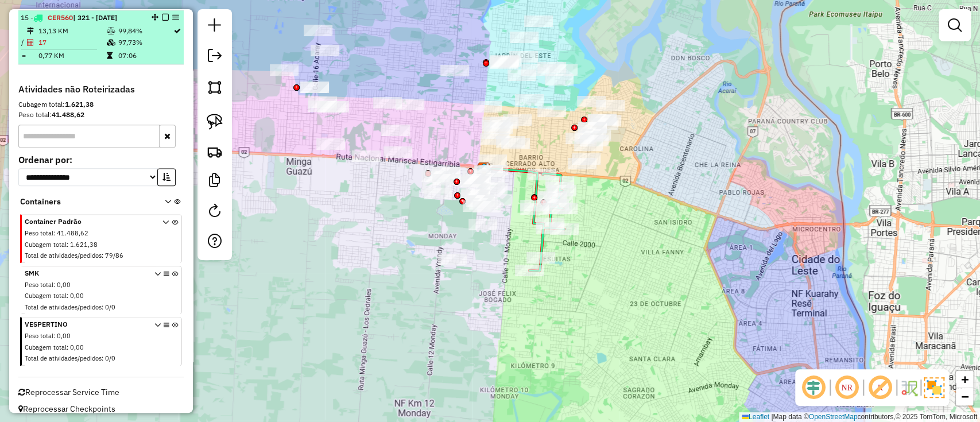
click at [162, 14] on em at bounding box center [165, 17] width 7 height 7
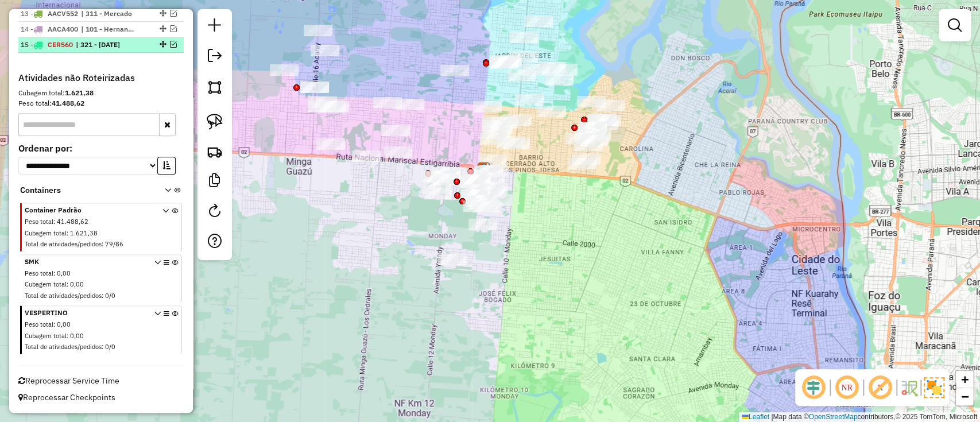
scroll to position [638, 0]
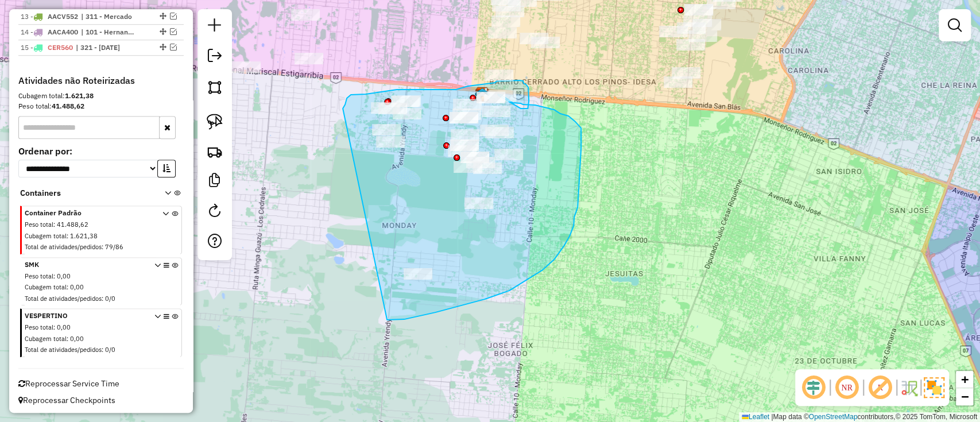
drag, startPoint x: 564, startPoint y: 245, endPoint x: 362, endPoint y: 175, distance: 213.8
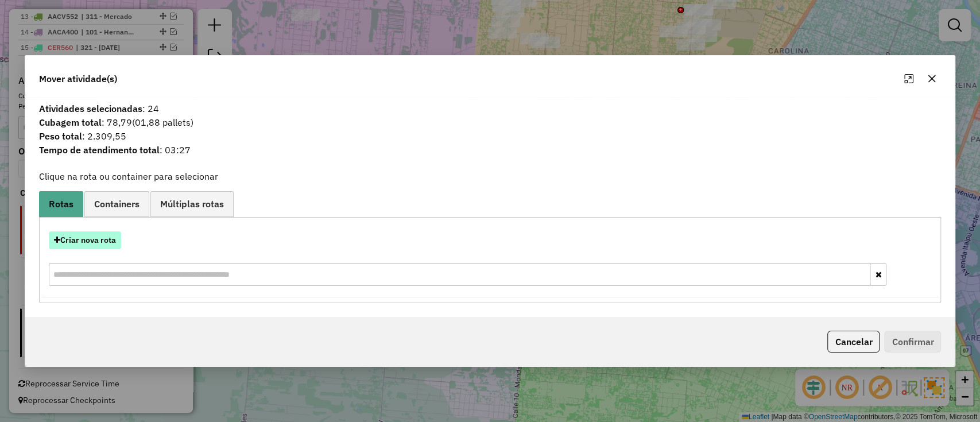
click at [96, 242] on button "Criar nova rota" at bounding box center [85, 240] width 72 height 18
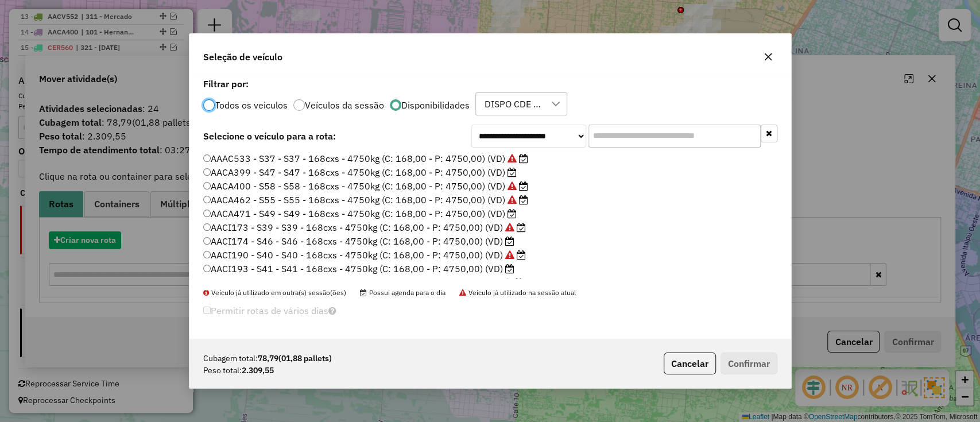
scroll to position [6, 3]
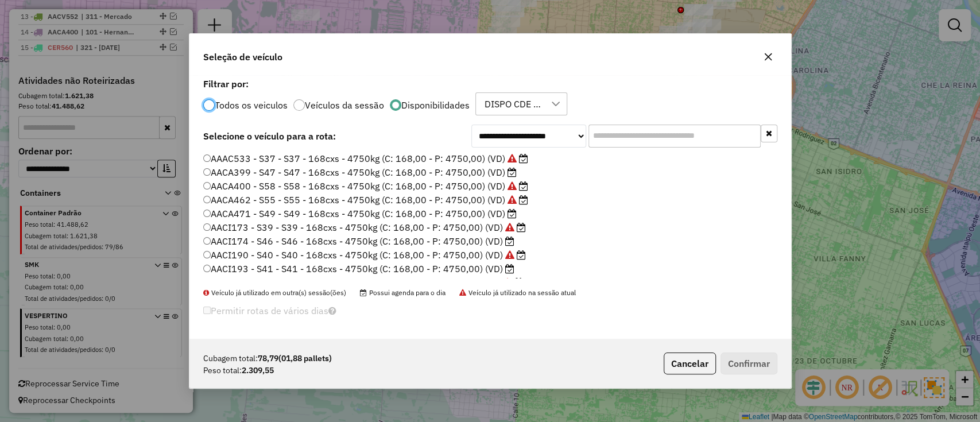
click at [490, 168] on label "AACA399 - S47 - S47 - 168cxs - 4750kg (C: 168,00 - P: 4750,00) (VD)" at bounding box center [359, 172] width 313 height 14
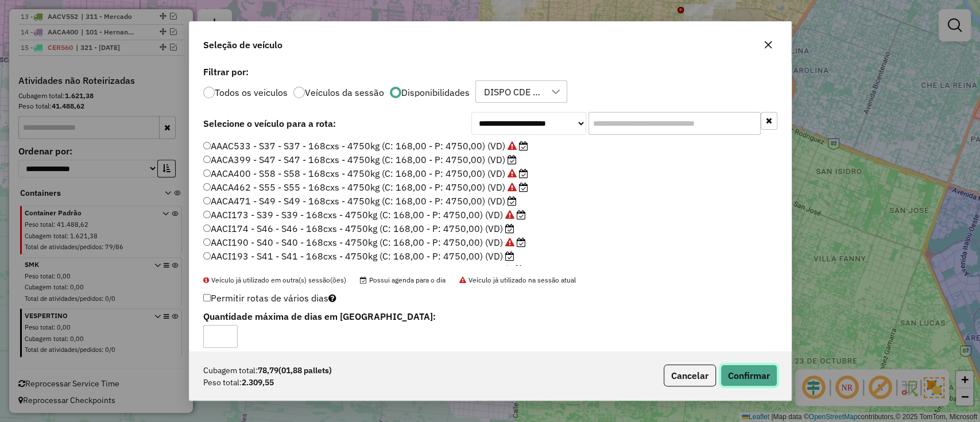
click at [733, 378] on button "Confirmar" at bounding box center [748, 375] width 57 height 22
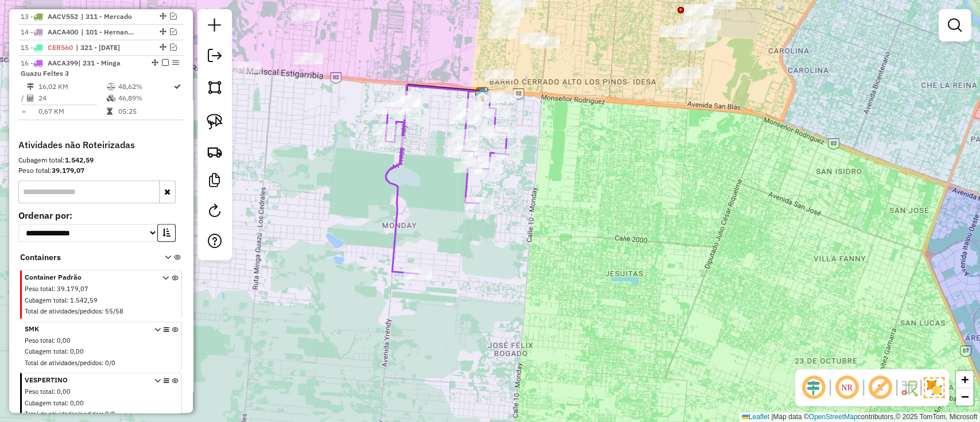
scroll to position [668, 0]
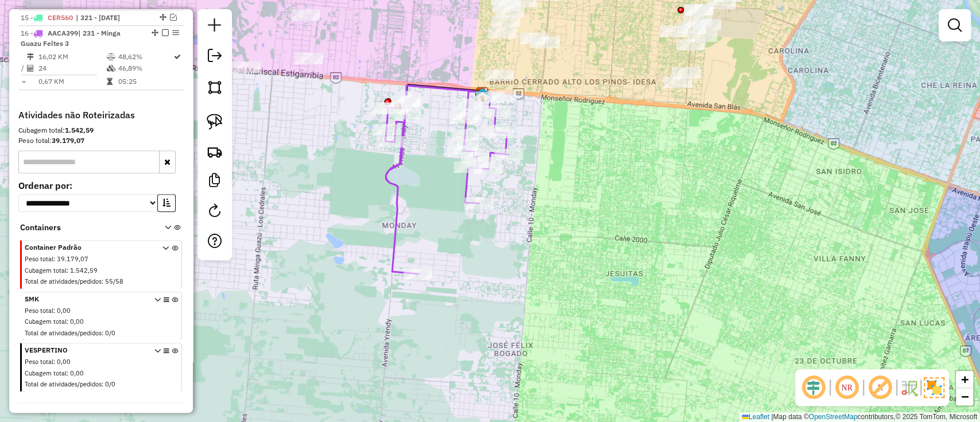
click at [395, 192] on icon at bounding box center [446, 180] width 123 height 188
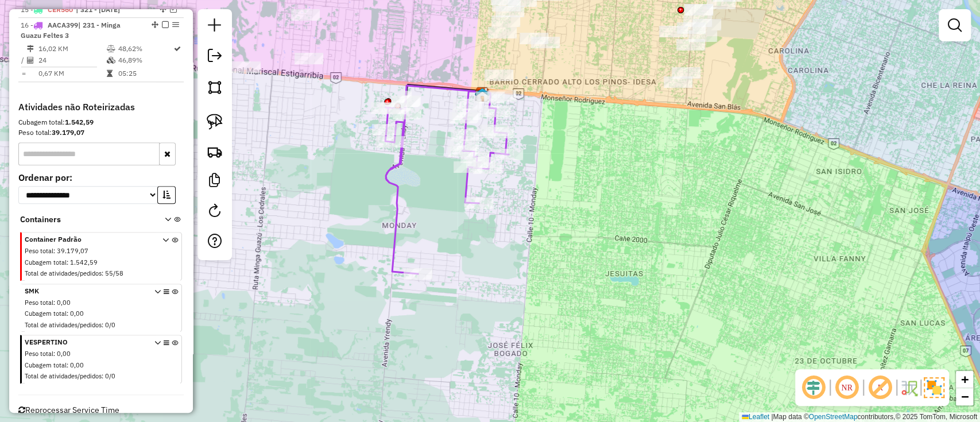
select select "**********"
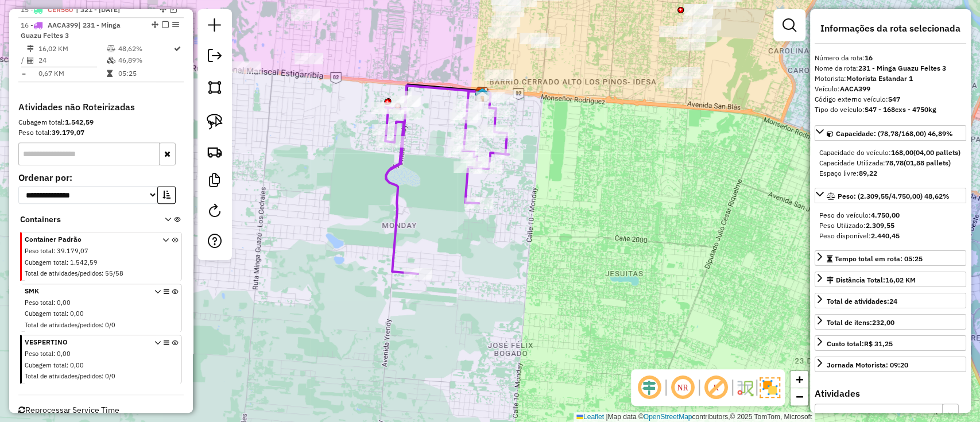
scroll to position [683, 0]
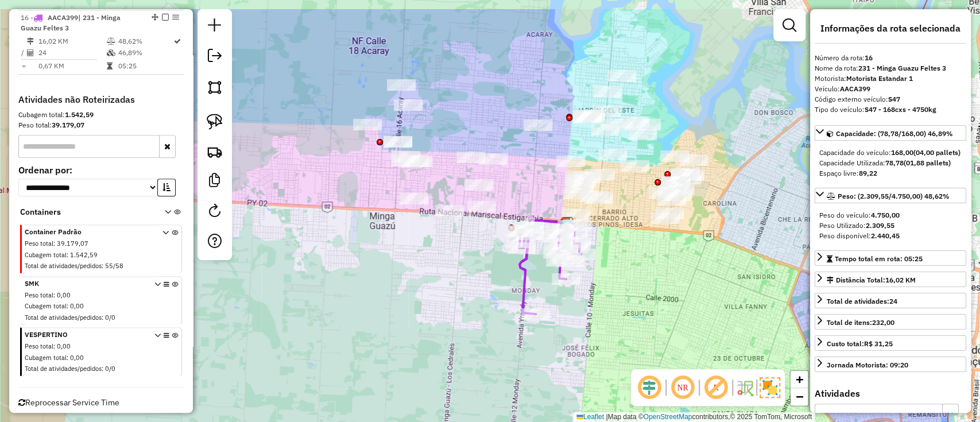
drag, startPoint x: 508, startPoint y: 291, endPoint x: 624, endPoint y: 338, distance: 124.6
click at [611, 344] on div "Janela de atendimento Grade de atendimento Capacidade Transportadoras Veículos …" at bounding box center [490, 211] width 980 height 422
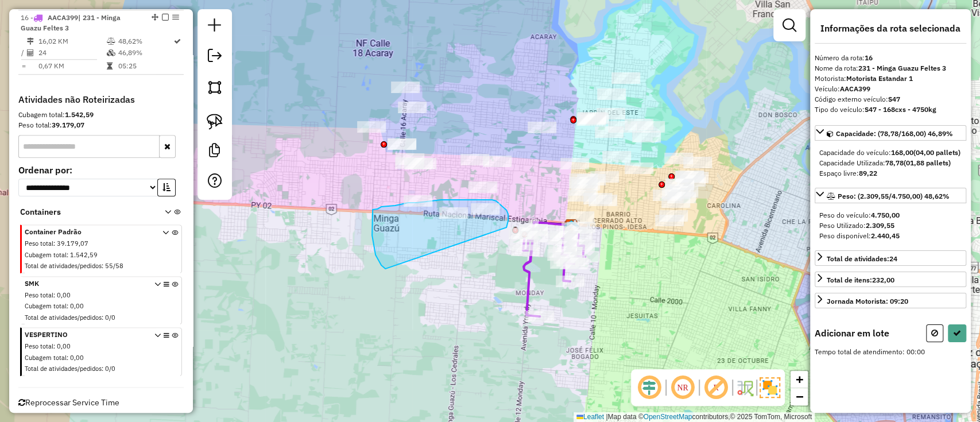
drag, startPoint x: 506, startPoint y: 226, endPoint x: 386, endPoint y: 269, distance: 127.8
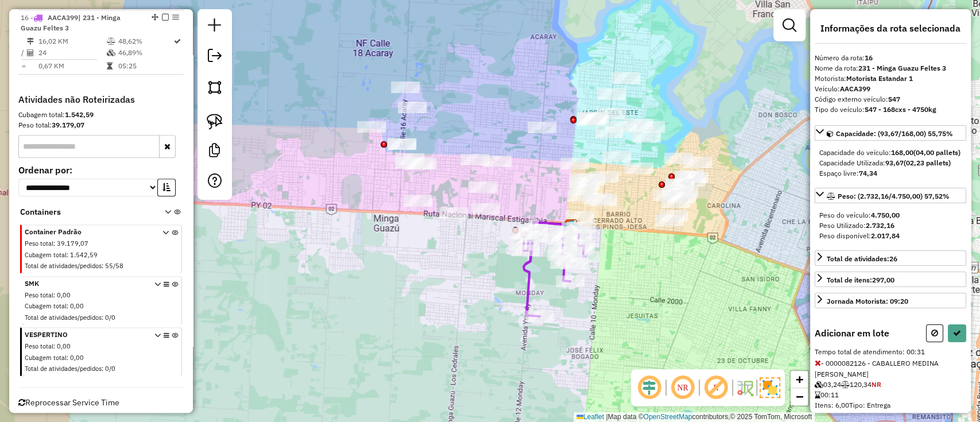
select select "**********"
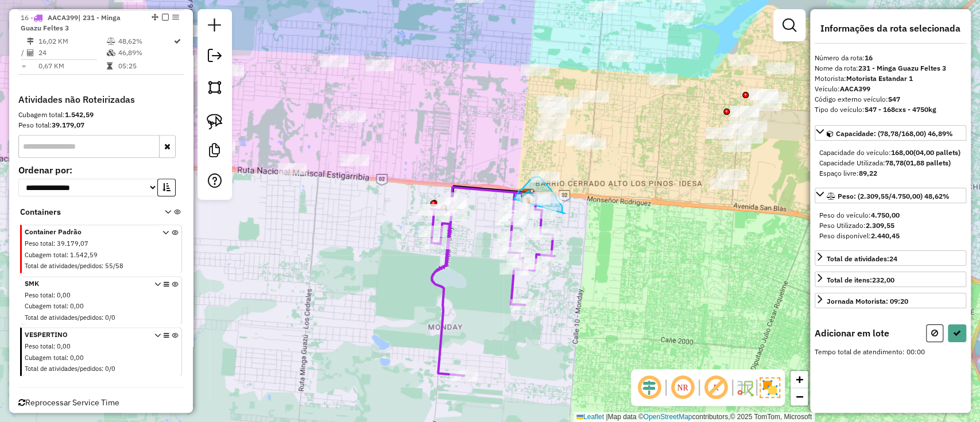
click at [512, 200] on div "Janela de atendimento Grade de atendimento Capacidade Transportadoras Veículos …" at bounding box center [490, 211] width 980 height 422
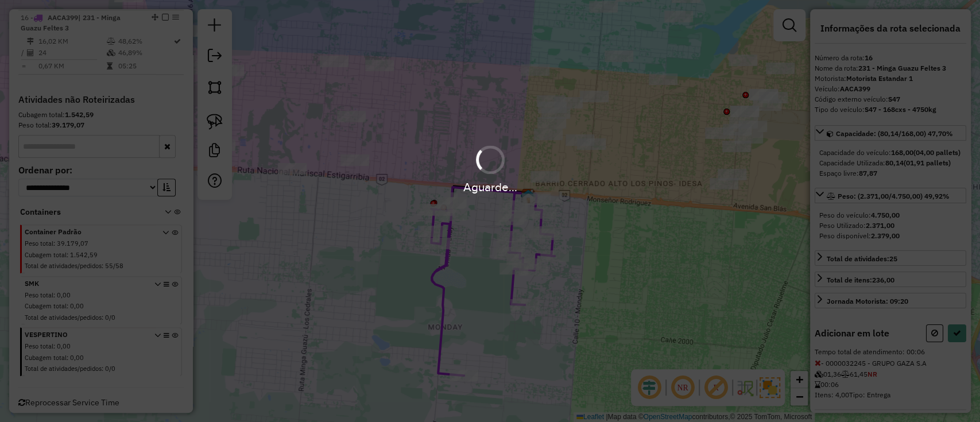
select select "**********"
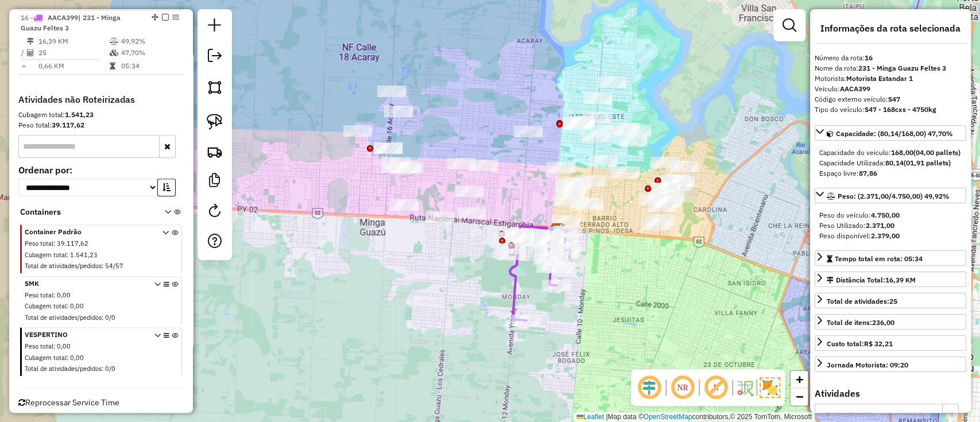
click at [611, 313] on div "Janela de atendimento Grade de atendimento Capacidade Transportadoras Veículos …" at bounding box center [490, 211] width 980 height 422
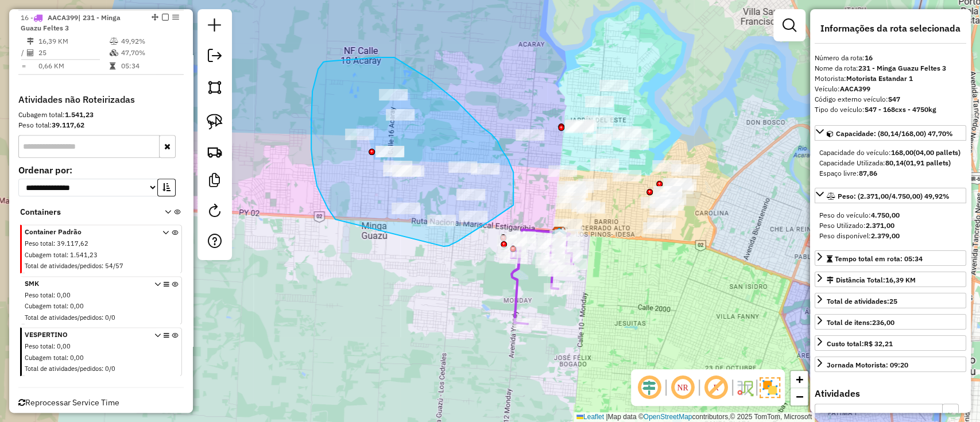
drag, startPoint x: 485, startPoint y: 223, endPoint x: 336, endPoint y: 222, distance: 149.2
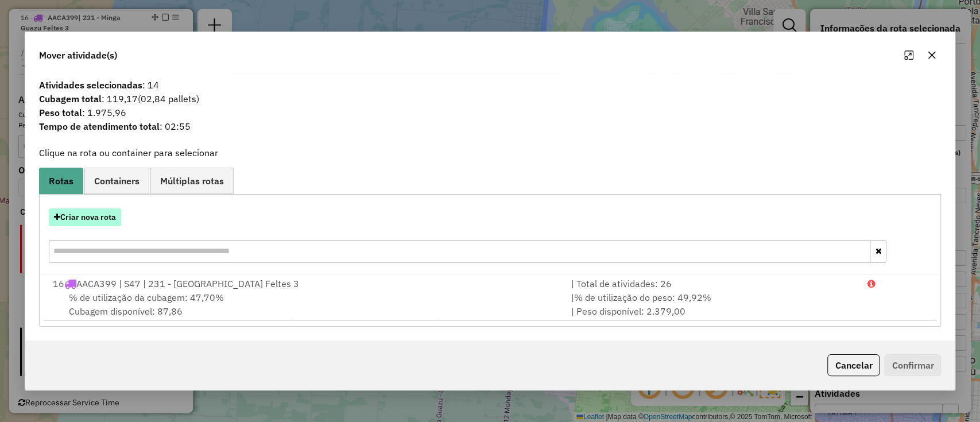
click at [104, 222] on button "Criar nova rota" at bounding box center [85, 217] width 72 height 18
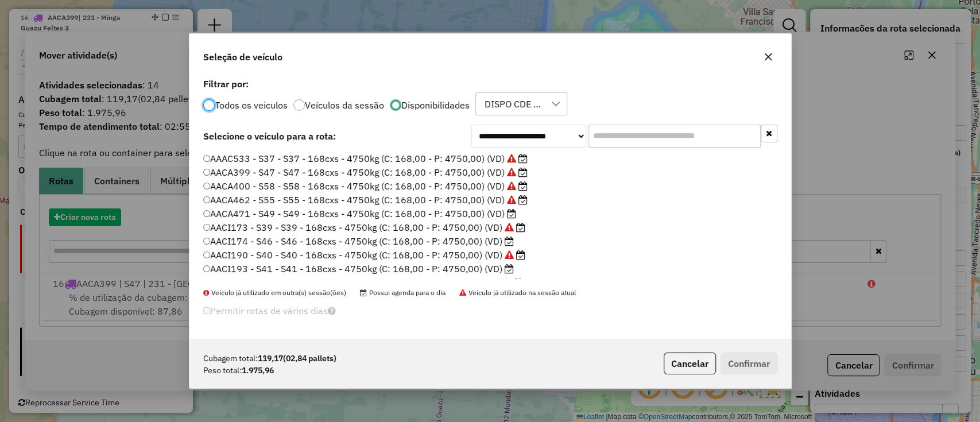
scroll to position [6, 3]
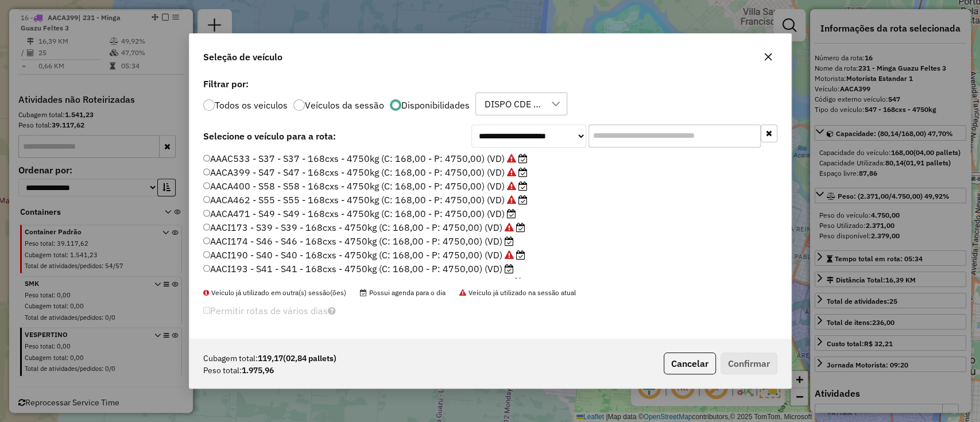
click at [500, 217] on label "AACA471 - S49 - S49 - 168cxs - 4750kg (C: 168,00 - P: 4750,00) (VD)" at bounding box center [359, 214] width 313 height 14
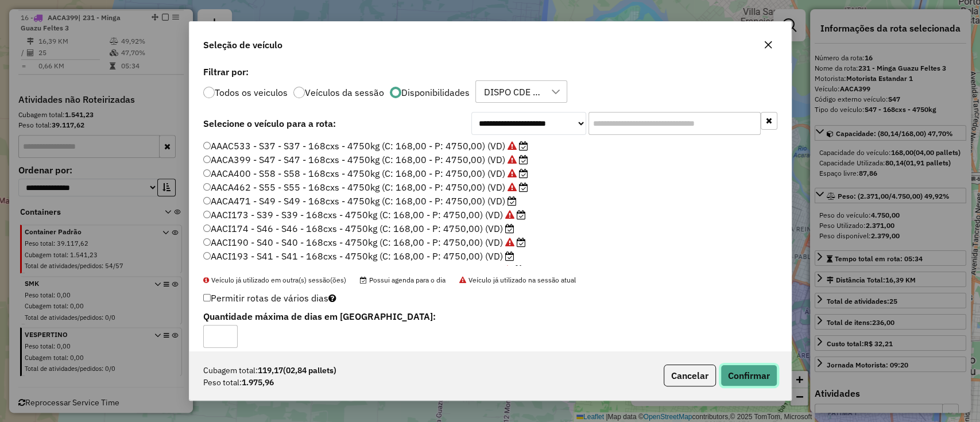
click at [763, 368] on button "Confirmar" at bounding box center [748, 375] width 57 height 22
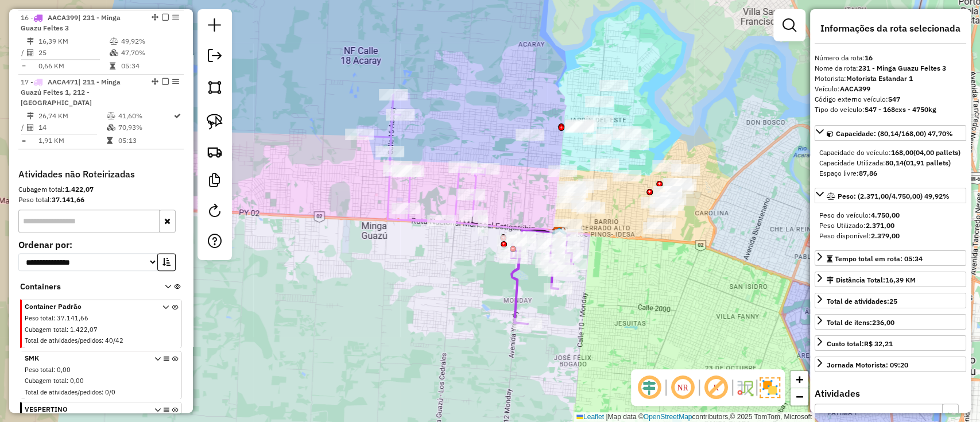
click at [458, 179] on icon at bounding box center [422, 158] width 126 height 127
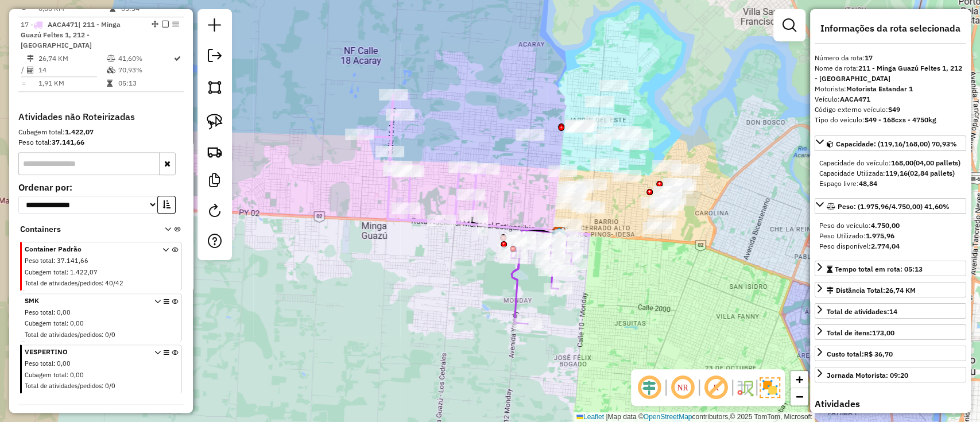
scroll to position [748, 0]
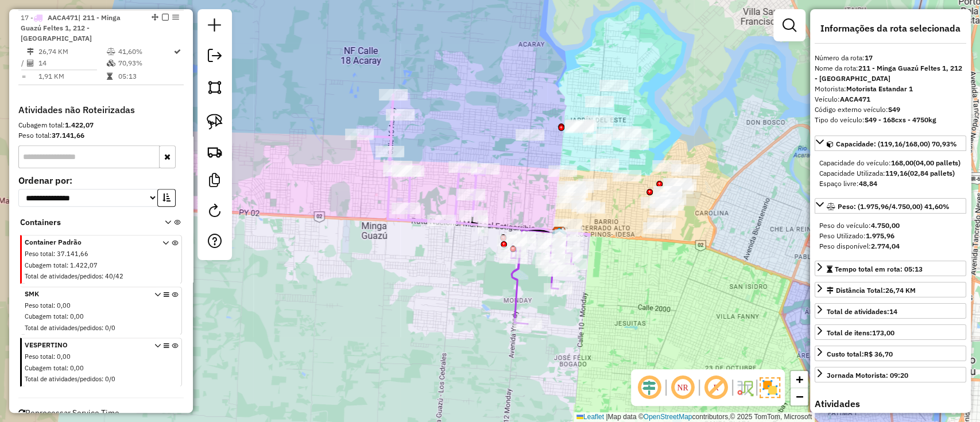
drag, startPoint x: 518, startPoint y: 181, endPoint x: 448, endPoint y: 188, distance: 70.3
click at [447, 188] on div "Janela de atendimento Grade de atendimento Capacidade Transportadoras Veículos …" at bounding box center [490, 211] width 980 height 422
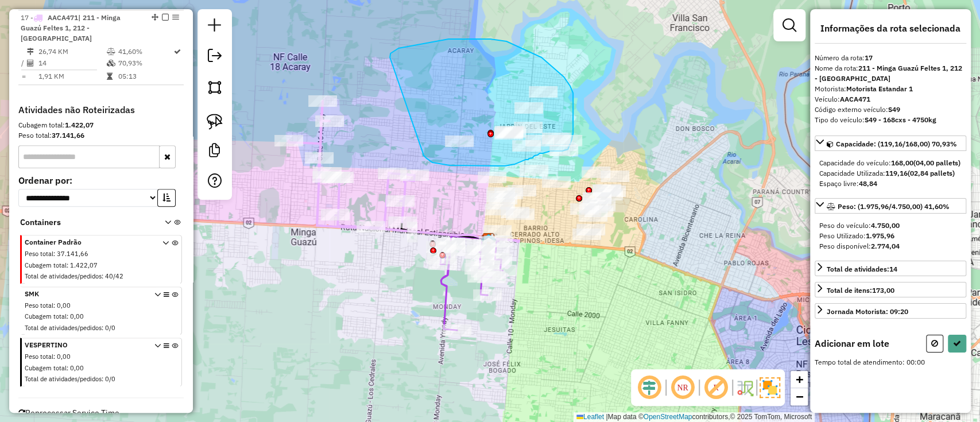
drag, startPoint x: 459, startPoint y: 165, endPoint x: 389, endPoint y: 64, distance: 123.7
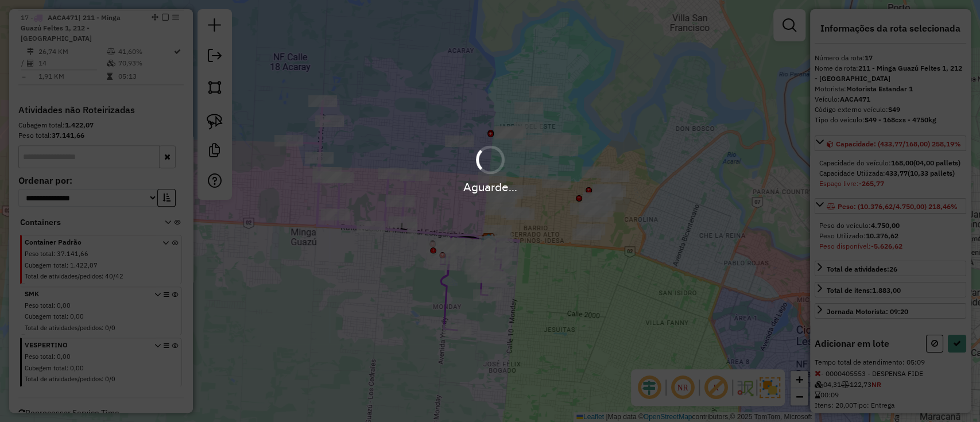
select select "**********"
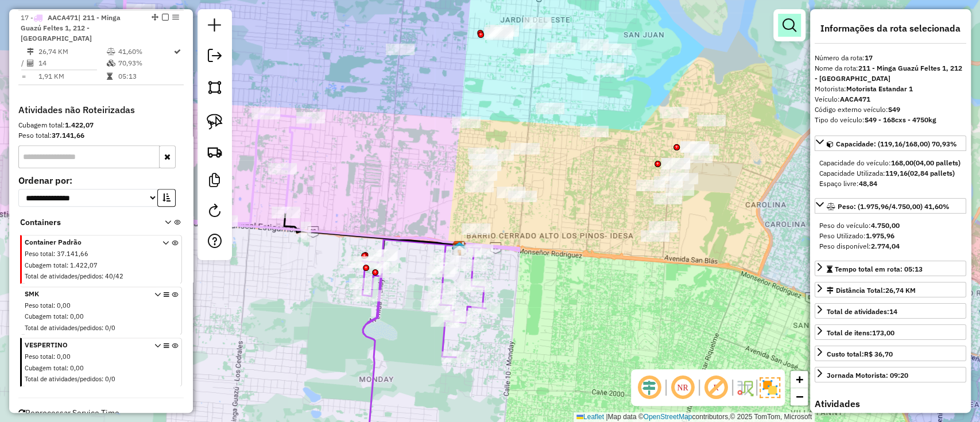
click at [791, 25] on em at bounding box center [789, 25] width 14 height 14
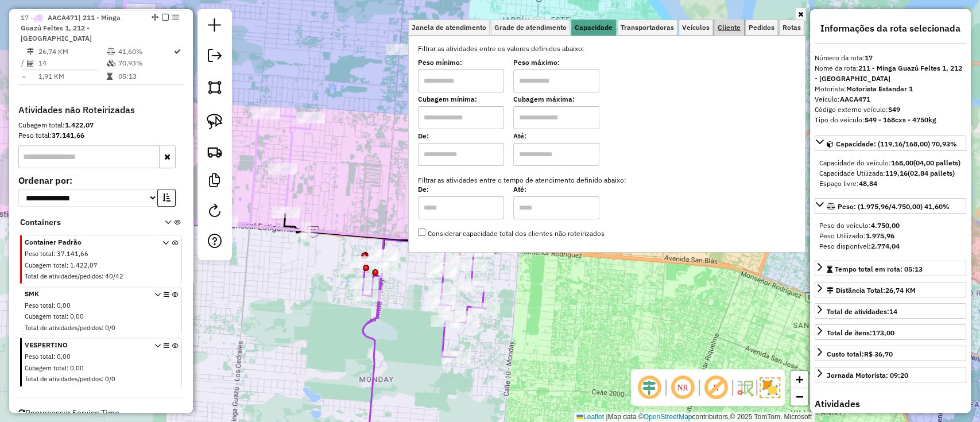
click at [722, 27] on span "Cliente" at bounding box center [728, 27] width 23 height 7
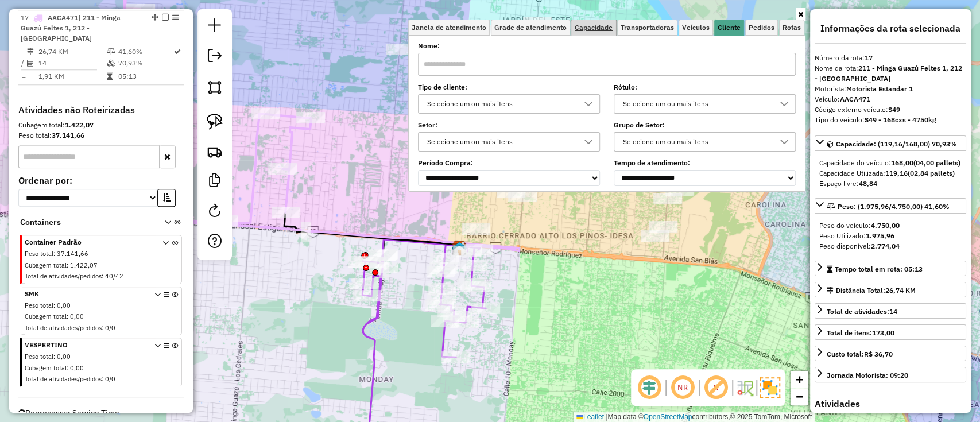
click at [597, 30] on span "Capacidade" at bounding box center [593, 27] width 38 height 7
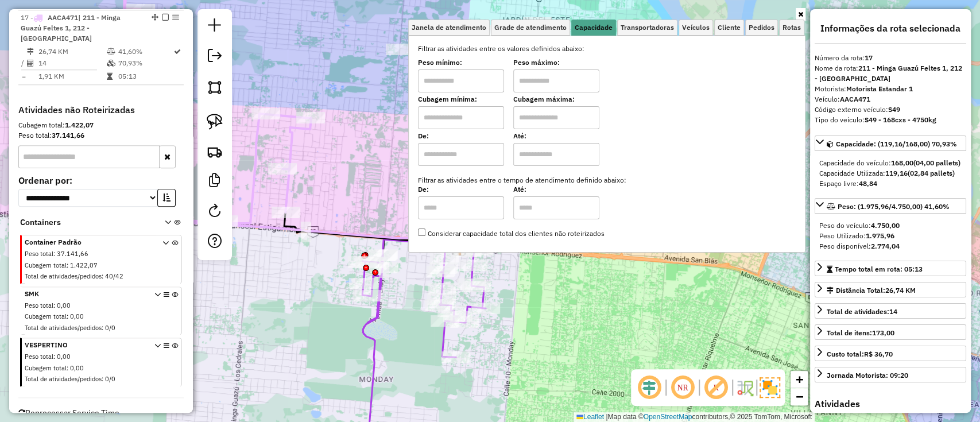
click at [482, 121] on input "text" at bounding box center [461, 117] width 86 height 23
type input "*****"
click at [554, 126] on input "text" at bounding box center [556, 117] width 86 height 23
type input "**********"
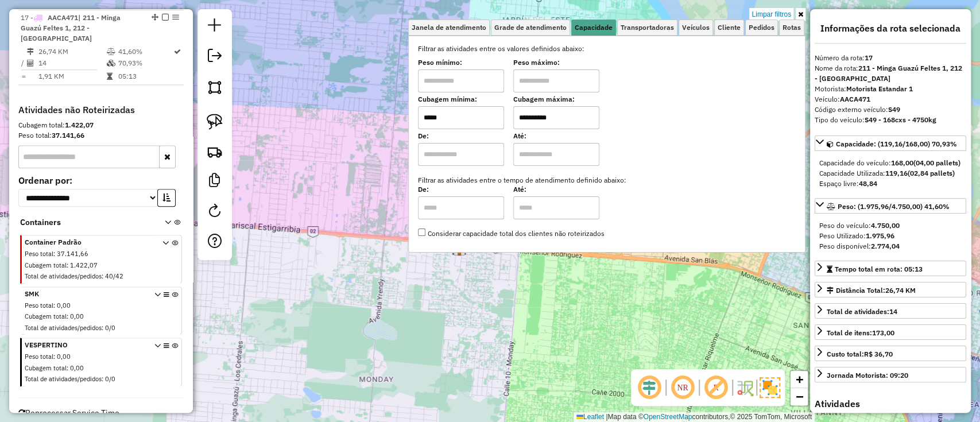
click at [560, 338] on div "**********" at bounding box center [490, 211] width 980 height 422
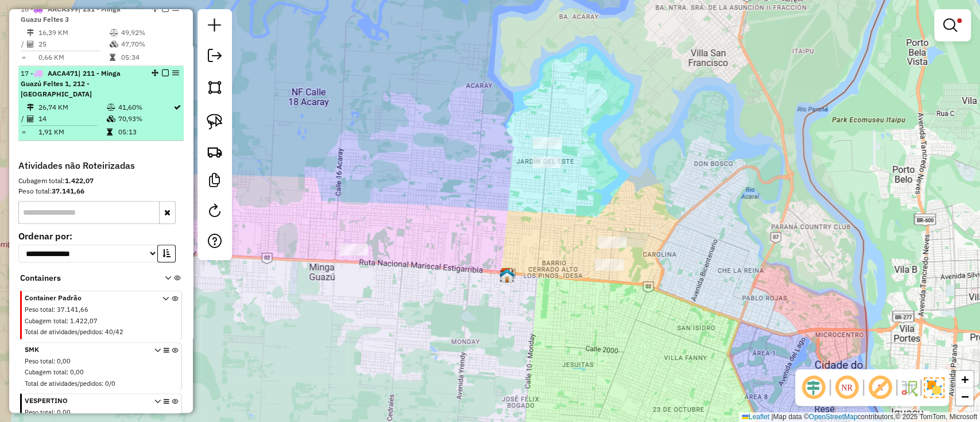
scroll to position [671, 0]
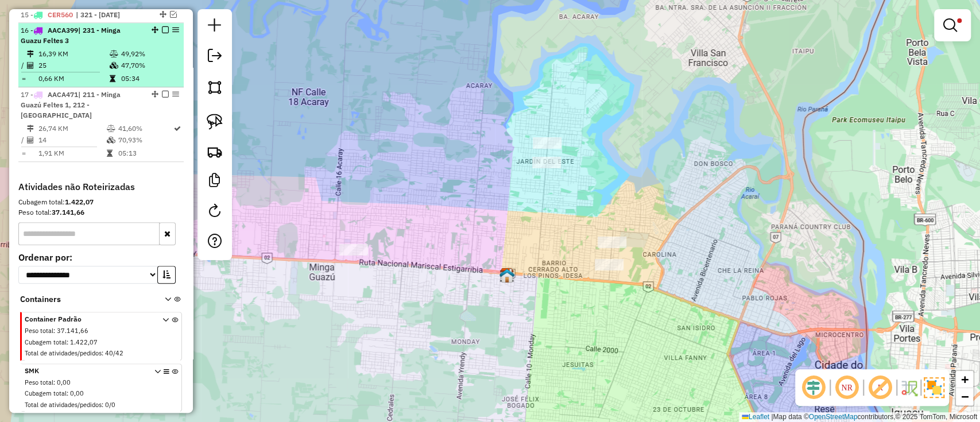
click at [146, 68] on td "47,70%" at bounding box center [150, 65] width 58 height 11
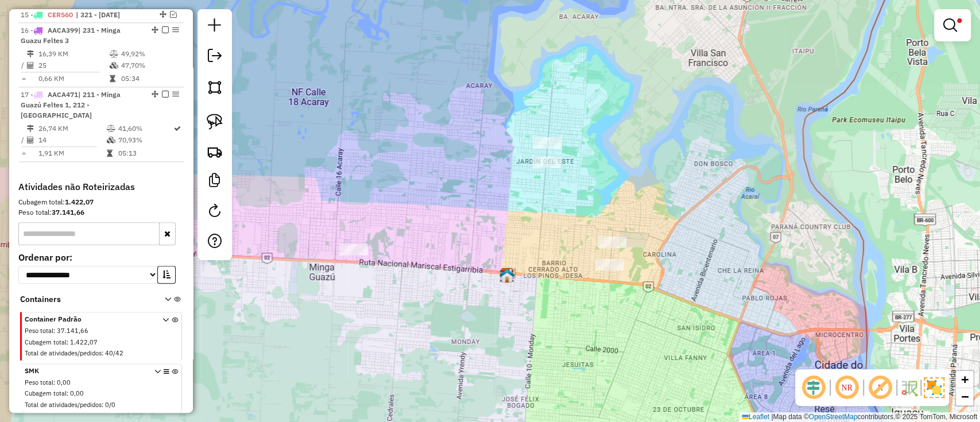
select select "**********"
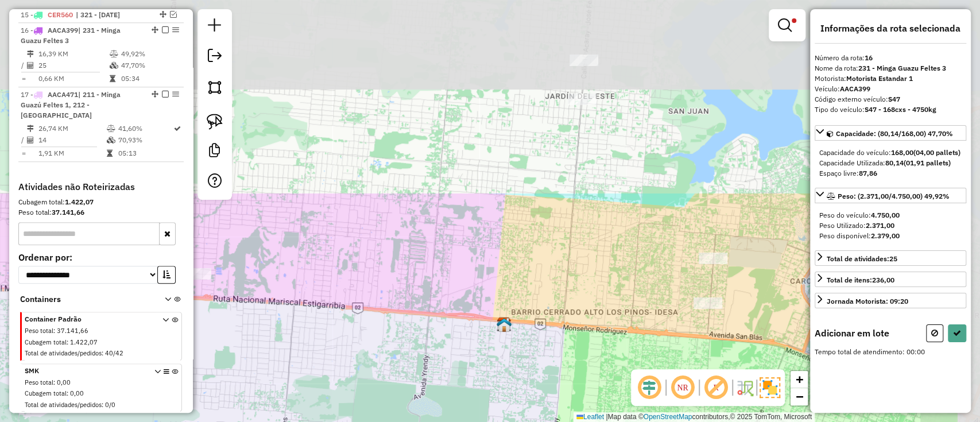
drag, startPoint x: 684, startPoint y: 153, endPoint x: 588, endPoint y: 332, distance: 202.8
click at [562, 393] on div "**********" at bounding box center [490, 211] width 980 height 422
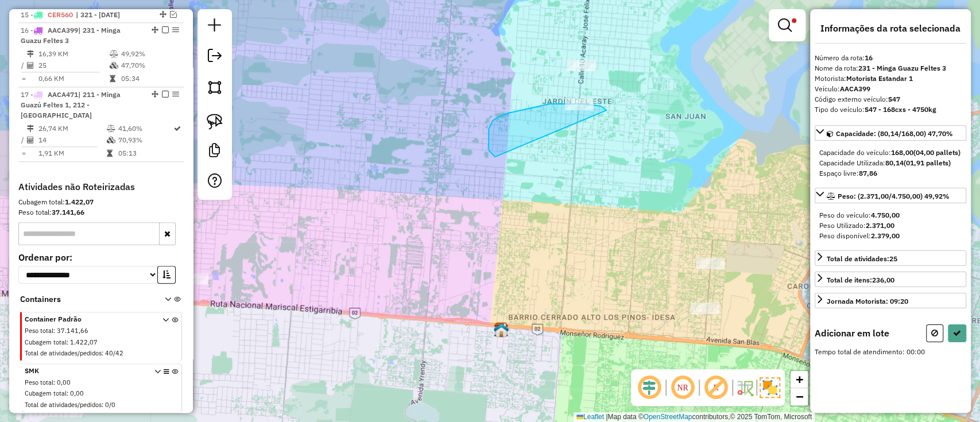
drag, startPoint x: 606, startPoint y: 110, endPoint x: 498, endPoint y: 158, distance: 118.7
click at [498, 158] on div "**********" at bounding box center [490, 211] width 980 height 422
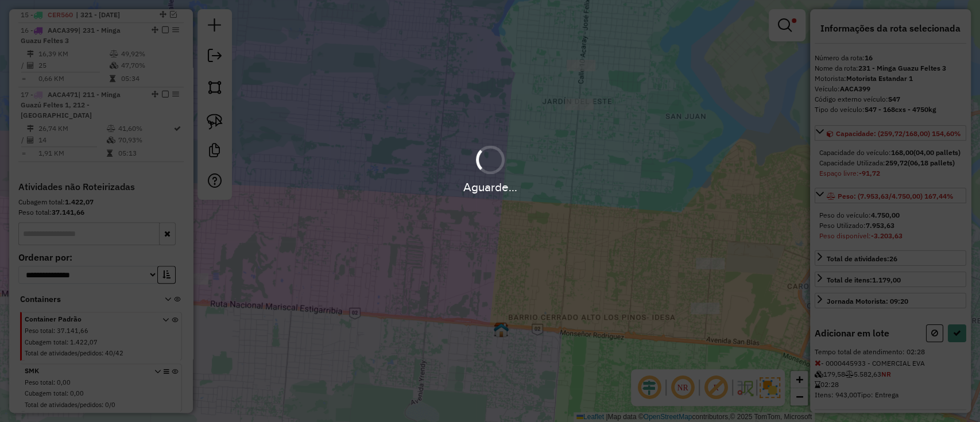
select select "**********"
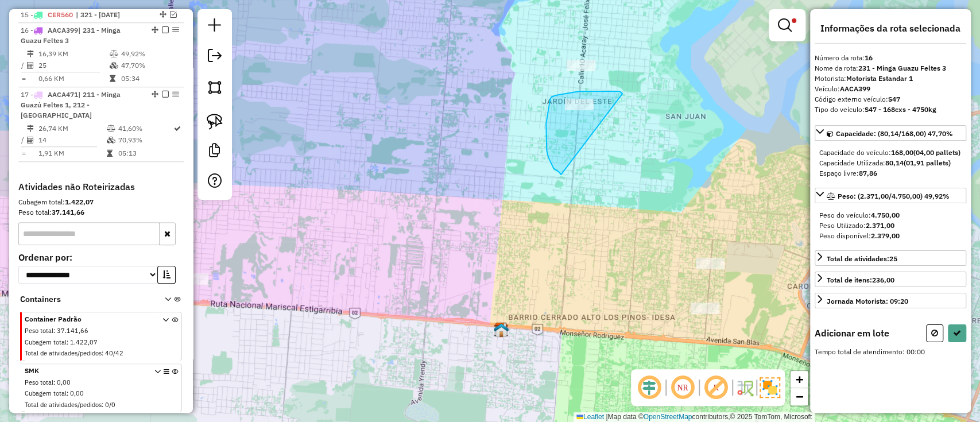
drag, startPoint x: 622, startPoint y: 94, endPoint x: 561, endPoint y: 174, distance: 101.6
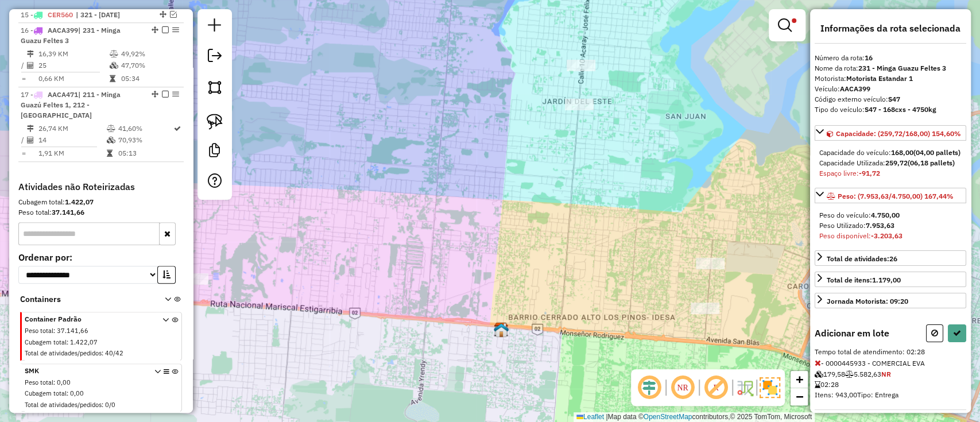
select select "**********"
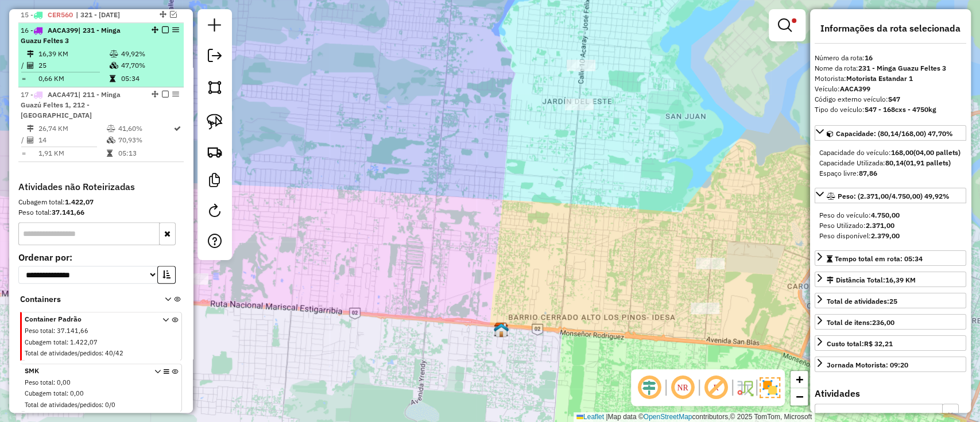
click at [151, 48] on td "49,92%" at bounding box center [150, 53] width 58 height 11
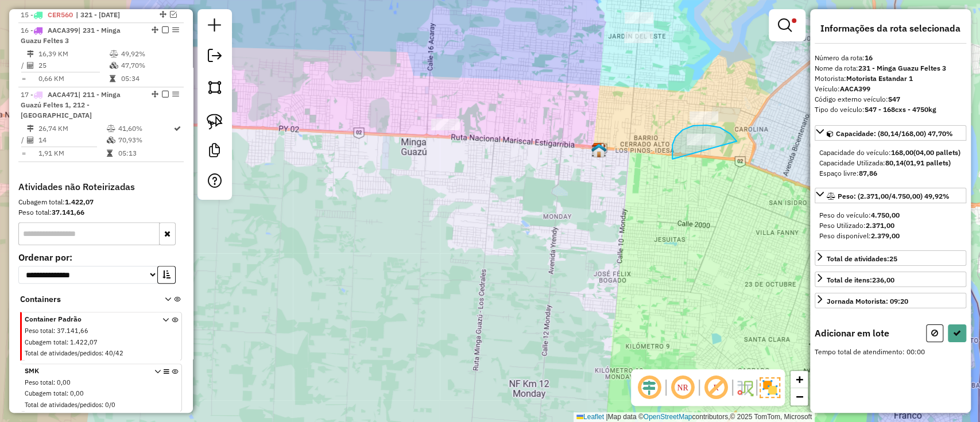
drag, startPoint x: 726, startPoint y: 131, endPoint x: 678, endPoint y: 174, distance: 64.2
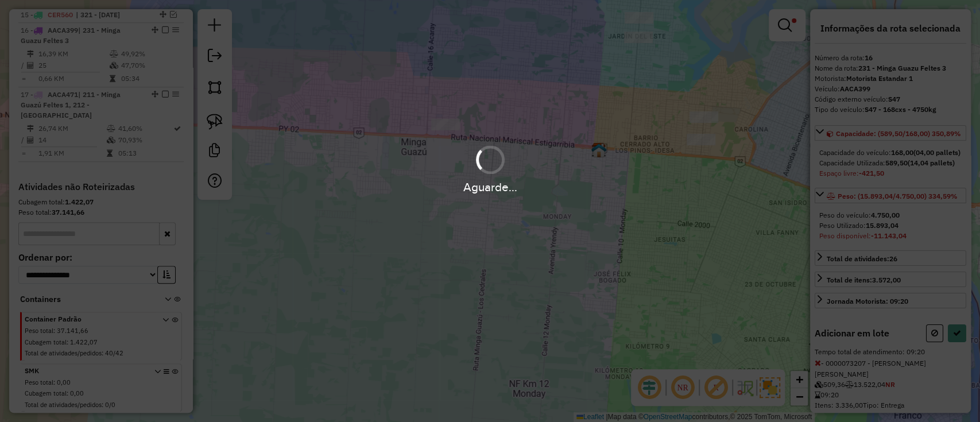
select select "**********"
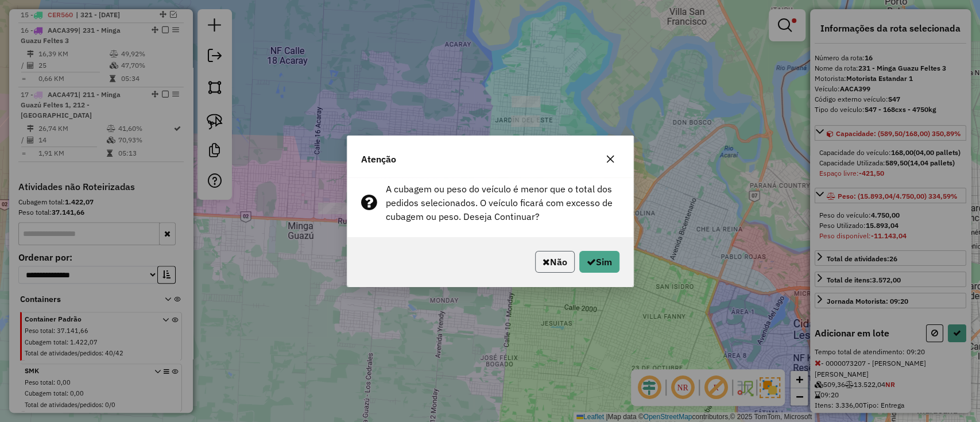
click at [556, 259] on button "Não" at bounding box center [555, 262] width 40 height 22
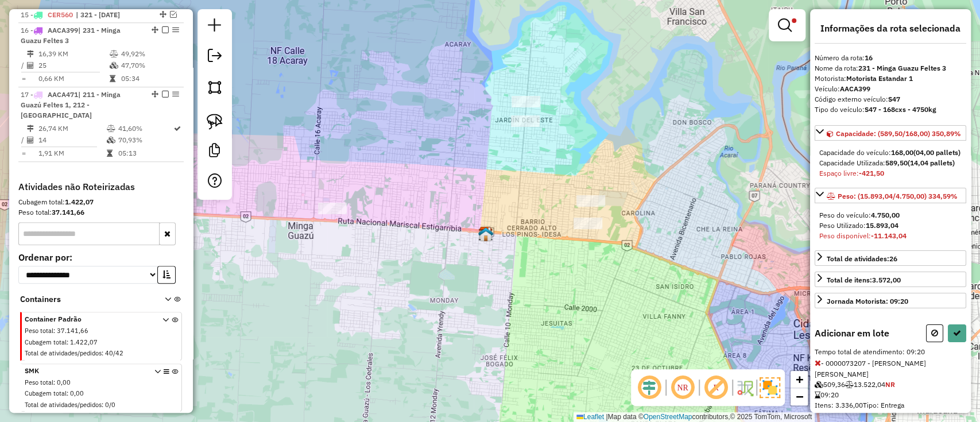
select select "**********"
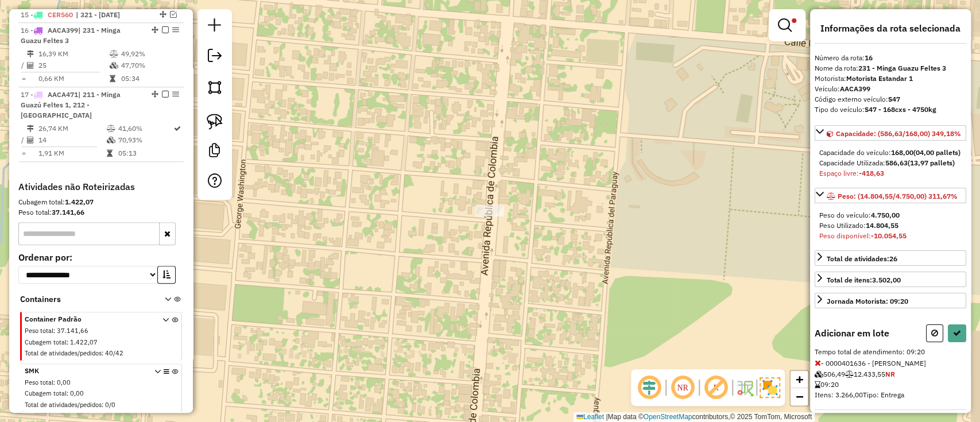
click at [485, 216] on div at bounding box center [489, 210] width 29 height 11
select select "**********"
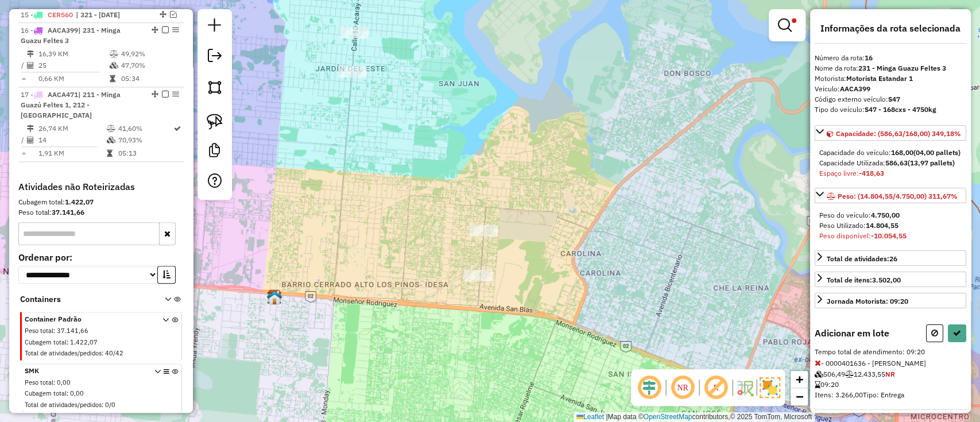
select select "**********"
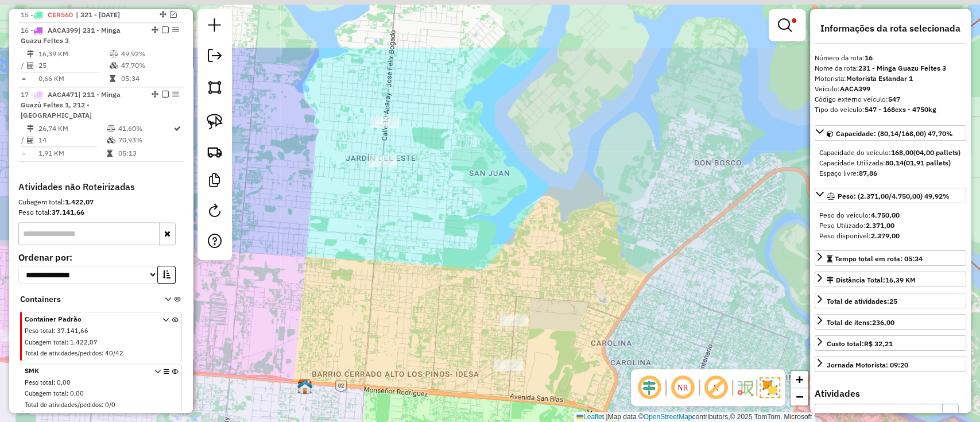
drag, startPoint x: 420, startPoint y: 211, endPoint x: 512, endPoint y: 349, distance: 166.0
click at [504, 353] on div "**********" at bounding box center [490, 211] width 980 height 422
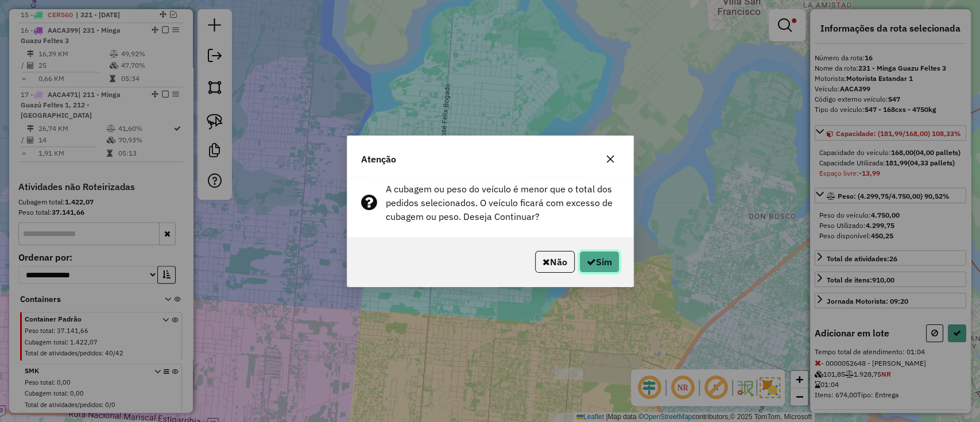
click at [599, 264] on button "Sim" at bounding box center [599, 262] width 40 height 22
select select "**********"
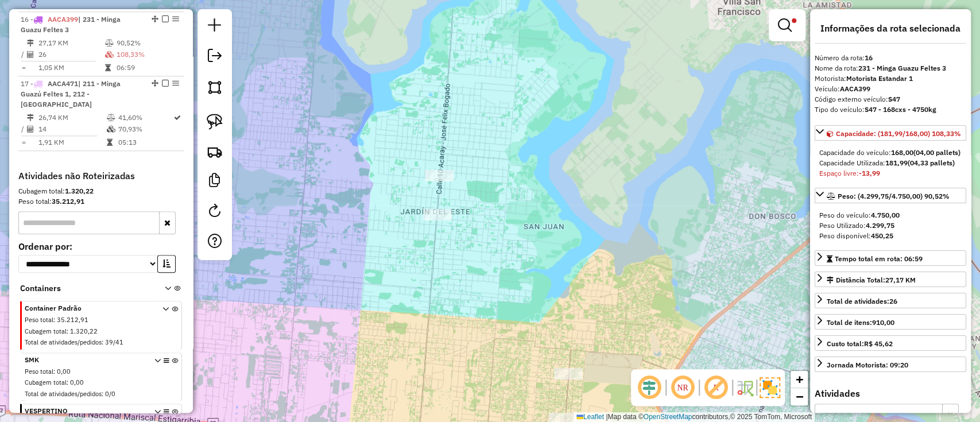
scroll to position [683, 0]
click at [794, 25] on link at bounding box center [787, 25] width 28 height 23
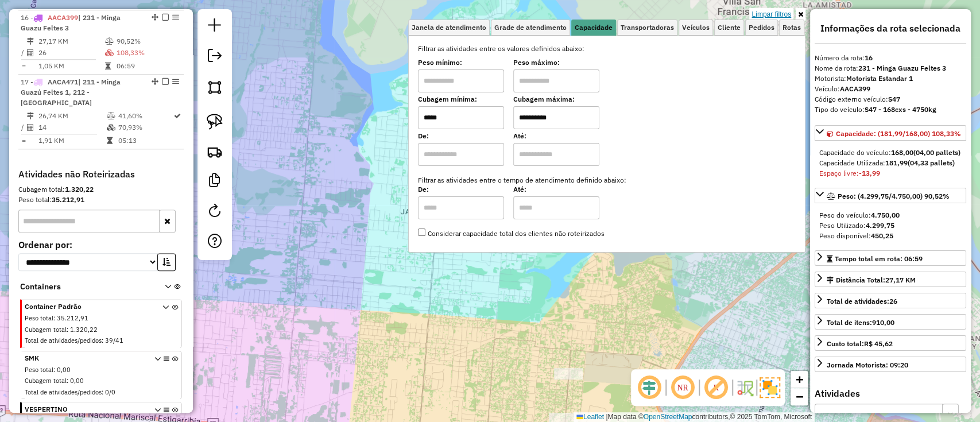
click at [783, 13] on link "Limpar filtros" at bounding box center [771, 14] width 44 height 13
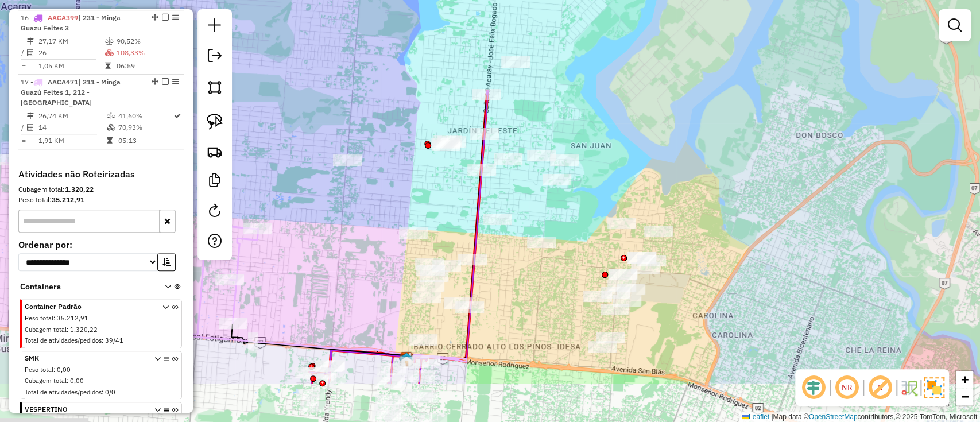
drag, startPoint x: 558, startPoint y: 202, endPoint x: 616, endPoint y: 21, distance: 190.4
click at [635, 1] on div "Janela de atendimento Grade de atendimento Capacidade Transportadoras Veículos …" at bounding box center [490, 211] width 980 height 422
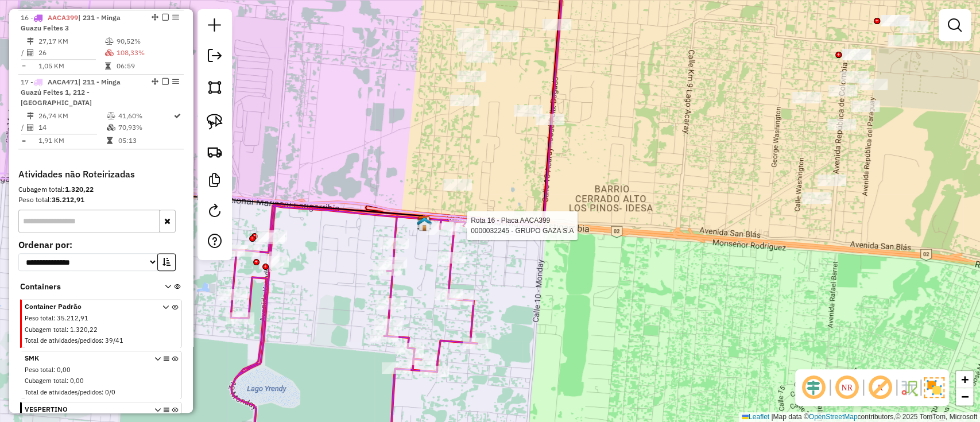
select select "**********"
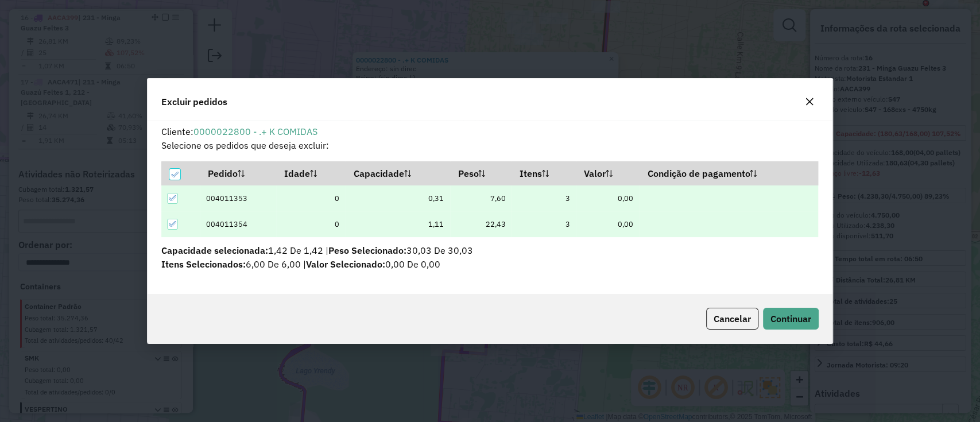
scroll to position [0, 0]
click at [803, 316] on span "Continuar" at bounding box center [790, 318] width 41 height 11
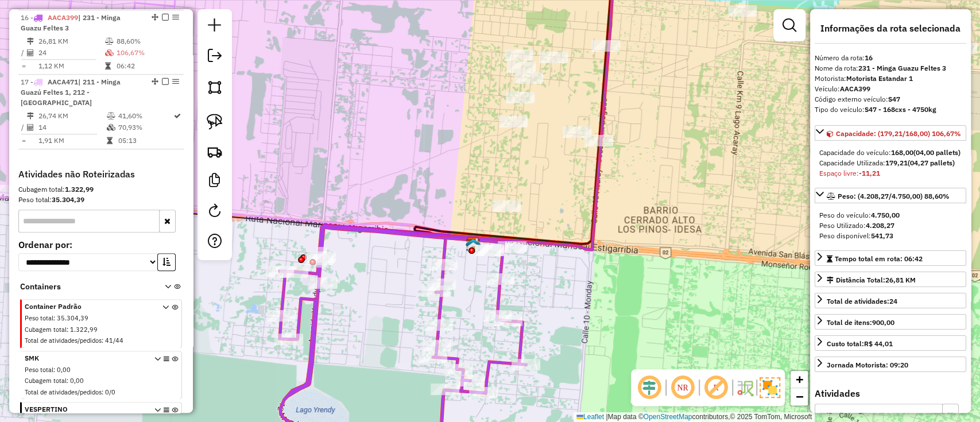
drag, startPoint x: 600, startPoint y: 216, endPoint x: 599, endPoint y: 451, distance: 234.7
click at [599, 421] on html "Aguarde... Pop-up bloqueado! Seu navegador bloqueou automáticamente a abertura …" at bounding box center [490, 211] width 980 height 422
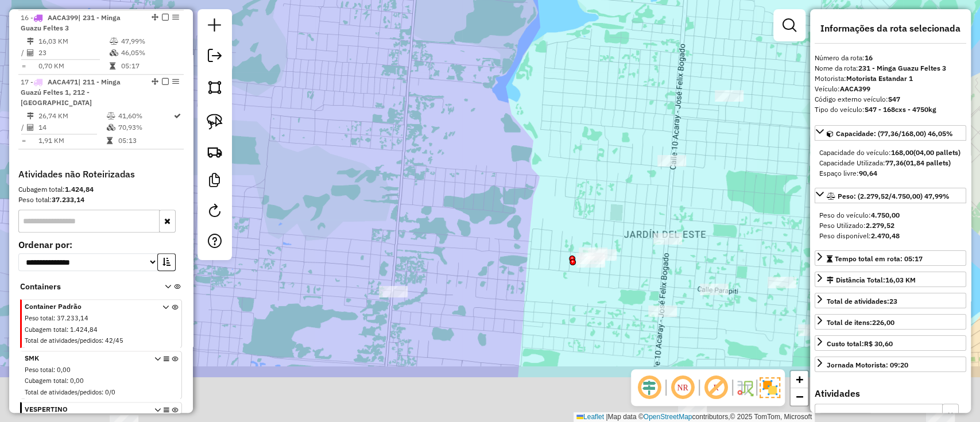
drag, startPoint x: 519, startPoint y: 296, endPoint x: 520, endPoint y: 158, distance: 137.7
click at [516, 172] on div "Janela de atendimento Grade de atendimento Capacidade Transportadoras Veículos …" at bounding box center [490, 211] width 980 height 422
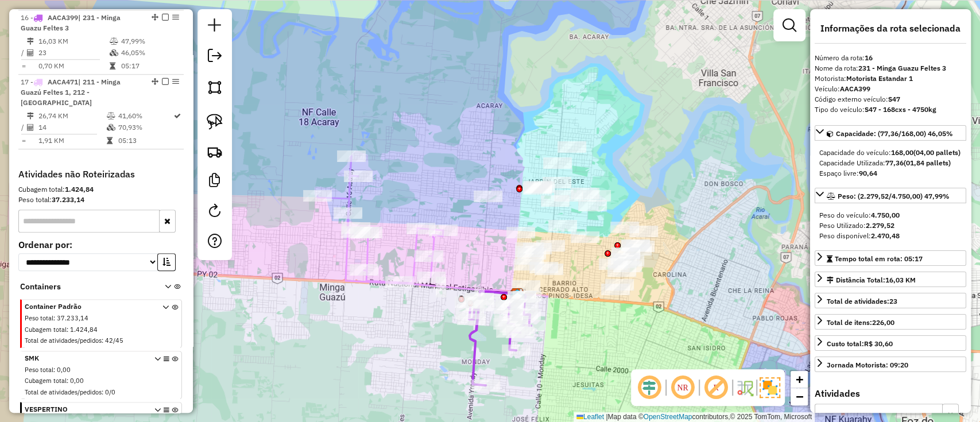
click at [414, 240] on icon at bounding box center [380, 219] width 126 height 127
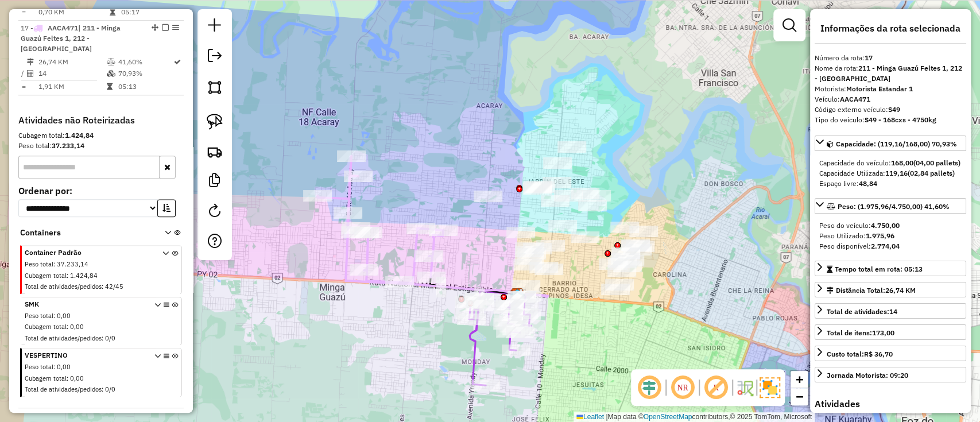
scroll to position [748, 0]
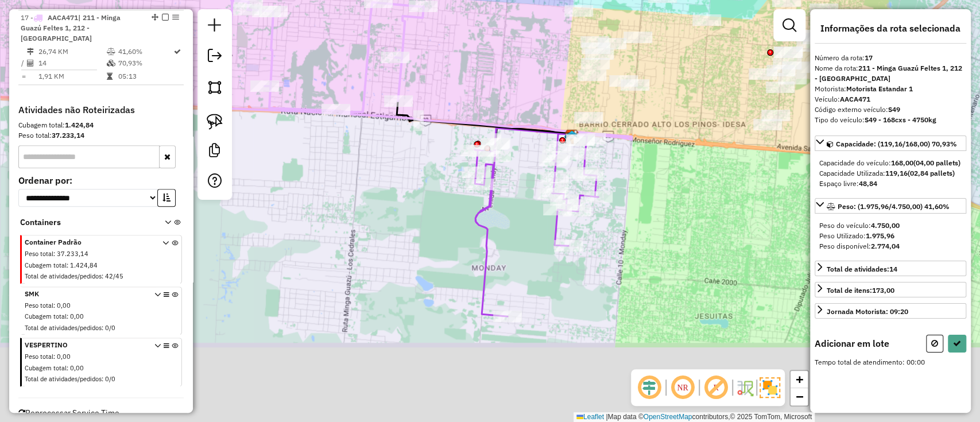
drag, startPoint x: 427, startPoint y: 336, endPoint x: 406, endPoint y: 200, distance: 138.2
click at [410, 200] on div "Janela de atendimento Grade de atendimento Capacidade Transportadoras Veículos …" at bounding box center [490, 211] width 980 height 422
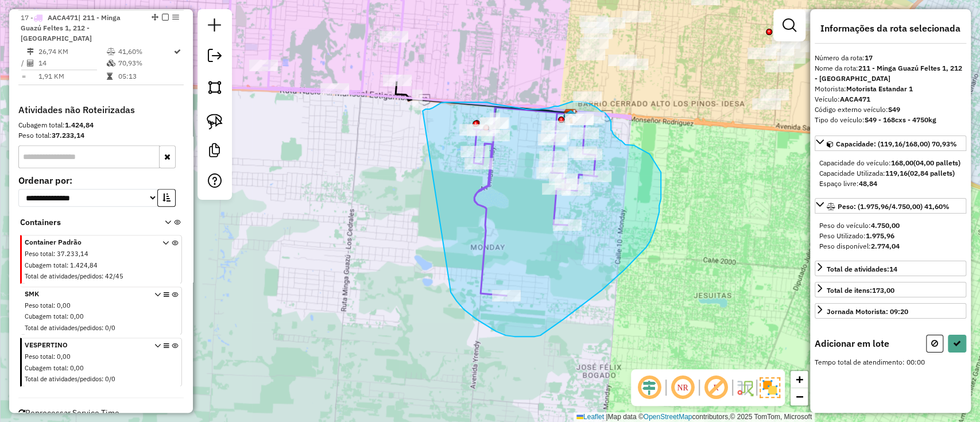
drag, startPoint x: 450, startPoint y: 292, endPoint x: 422, endPoint y: 111, distance: 183.5
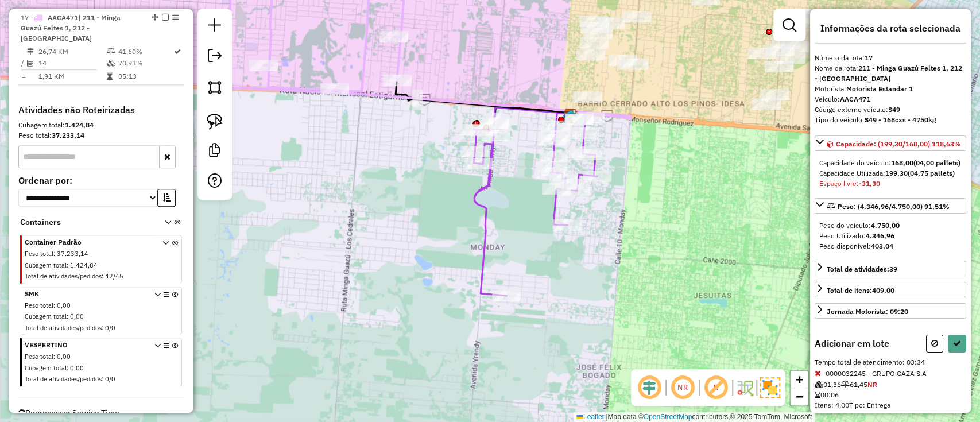
select select "**********"
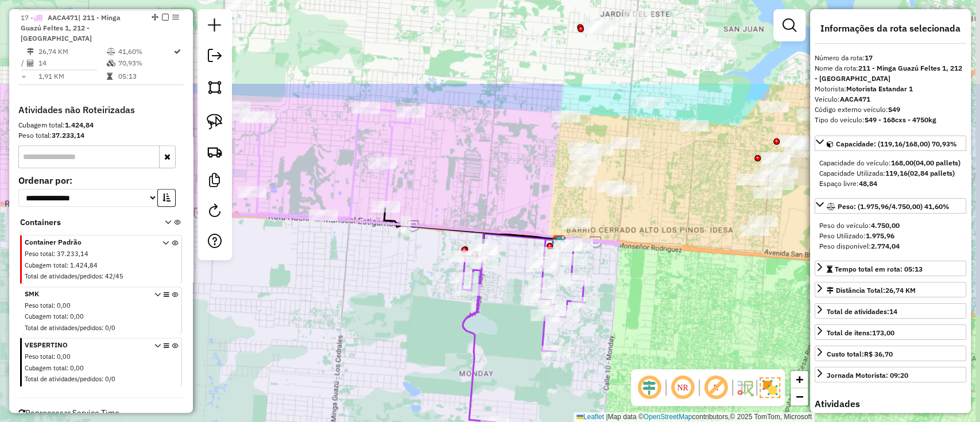
drag, startPoint x: 433, startPoint y: 167, endPoint x: 444, endPoint y: 444, distance: 277.4
click at [444, 421] on html "Aguarde... Pop-up bloqueado! Seu navegador bloqueou automáticamente a abertura …" at bounding box center [490, 211] width 980 height 422
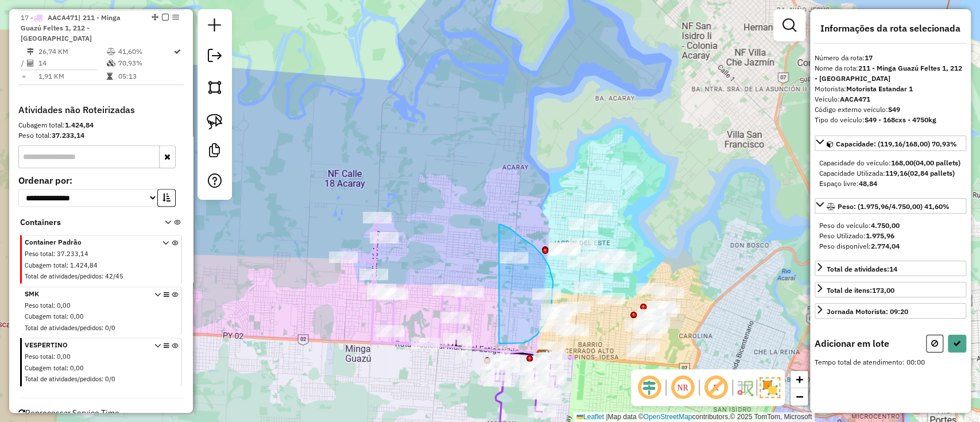
drag, startPoint x: 499, startPoint y: 224, endPoint x: 474, endPoint y: 341, distance: 119.6
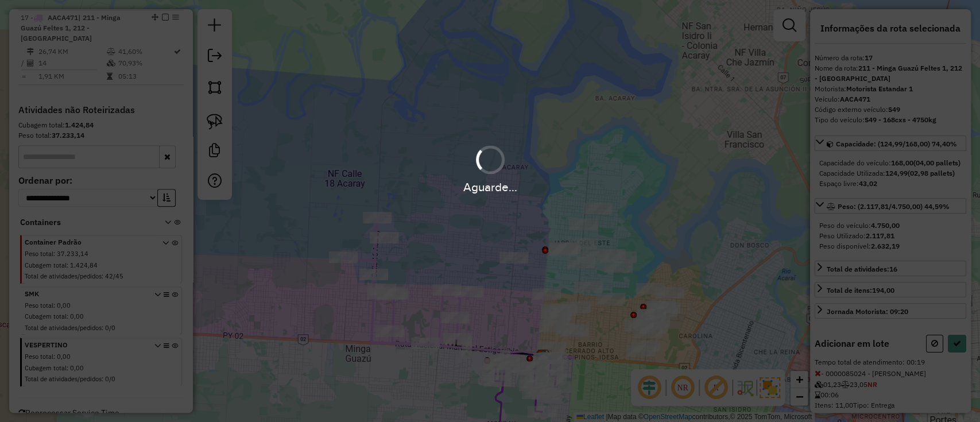
select select "**********"
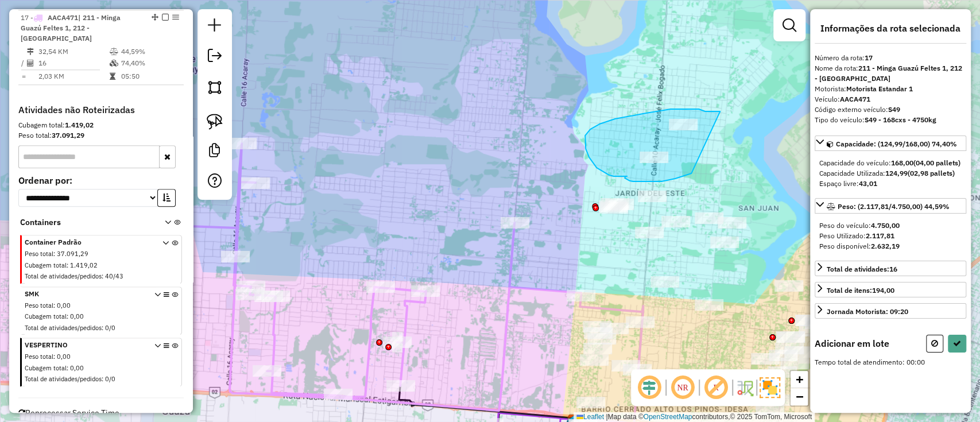
drag, startPoint x: 705, startPoint y: 111, endPoint x: 728, endPoint y: 156, distance: 50.1
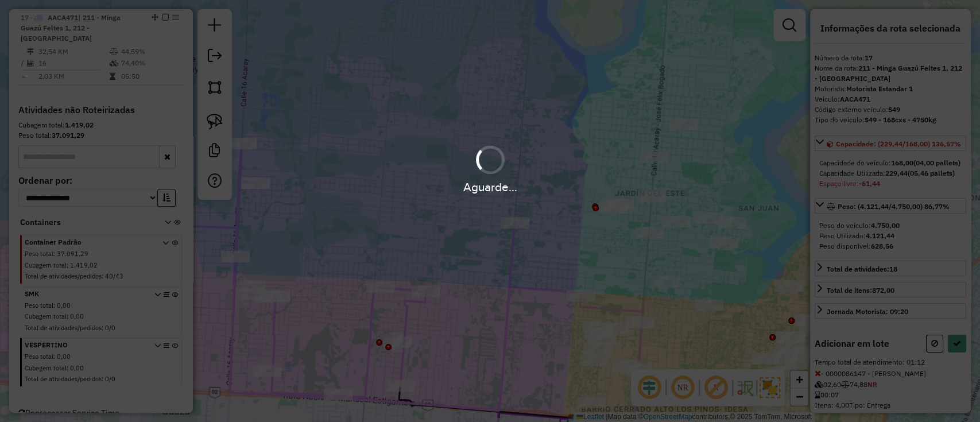
select select "**********"
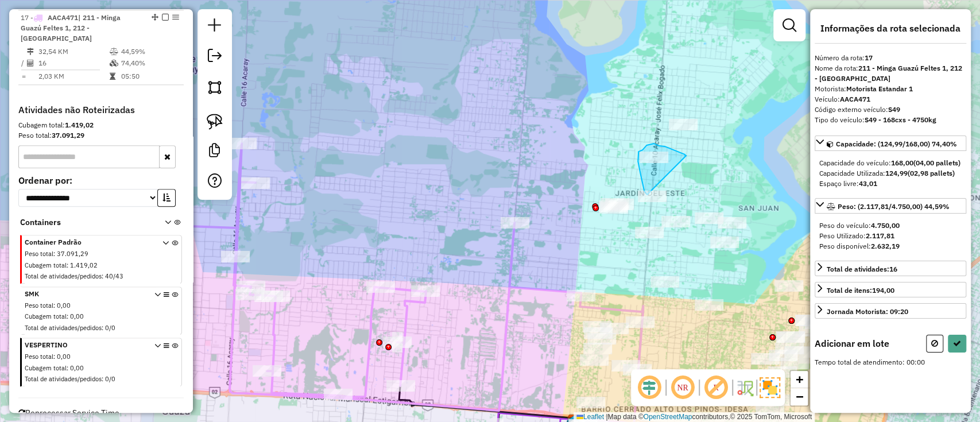
click at [652, 197] on div "Janela de atendimento Grade de atendimento Capacidade Transportadoras Veículos …" at bounding box center [490, 211] width 980 height 422
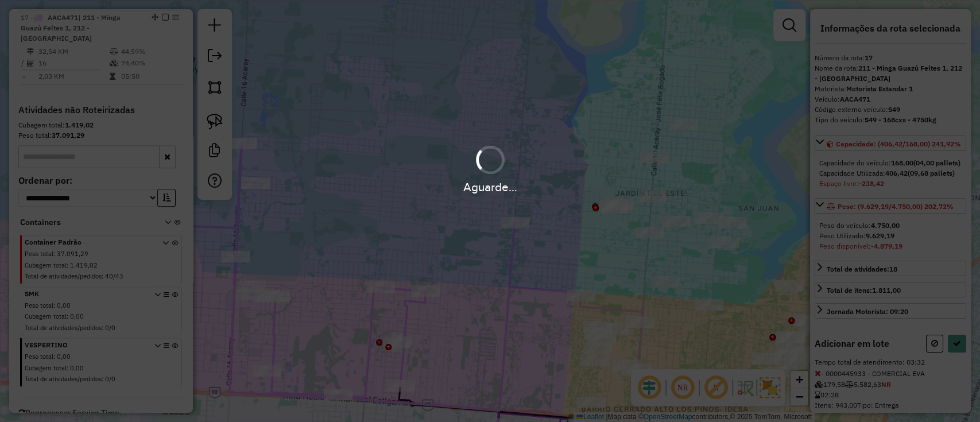
select select "**********"
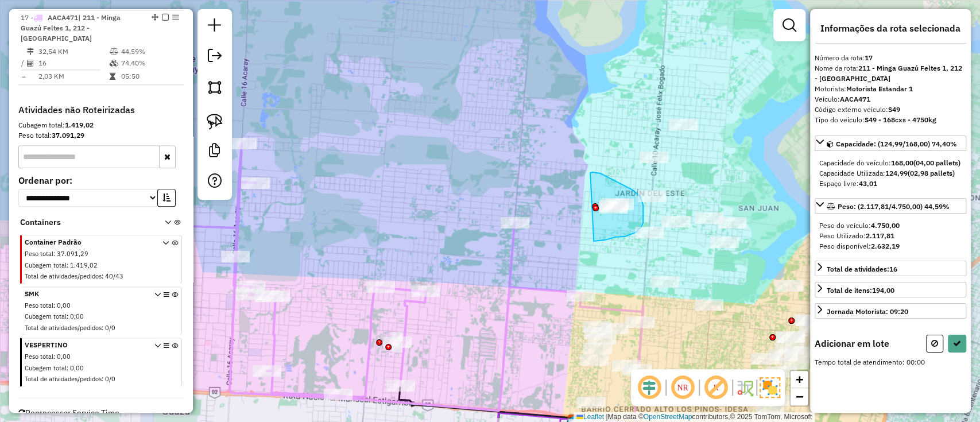
drag, startPoint x: 622, startPoint y: 185, endPoint x: 565, endPoint y: 244, distance: 82.8
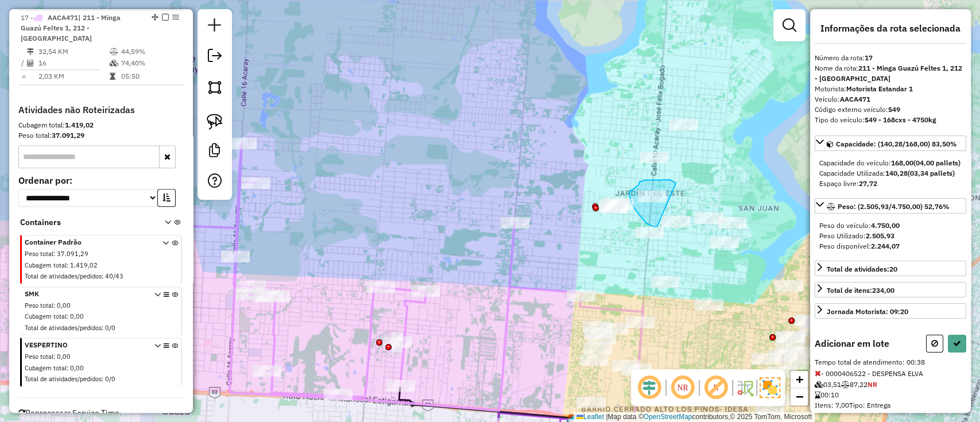
click at [656, 227] on div "Janela de atendimento Grade de atendimento Capacidade Transportadoras Veículos …" at bounding box center [490, 211] width 980 height 422
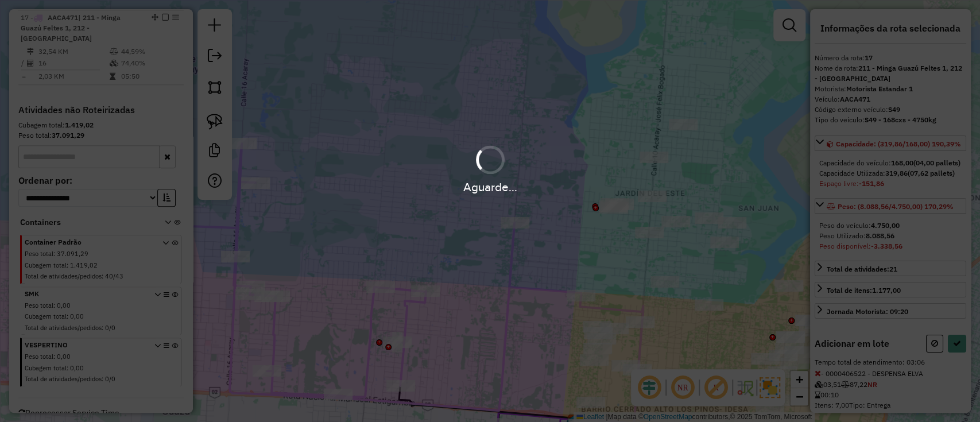
select select "**********"
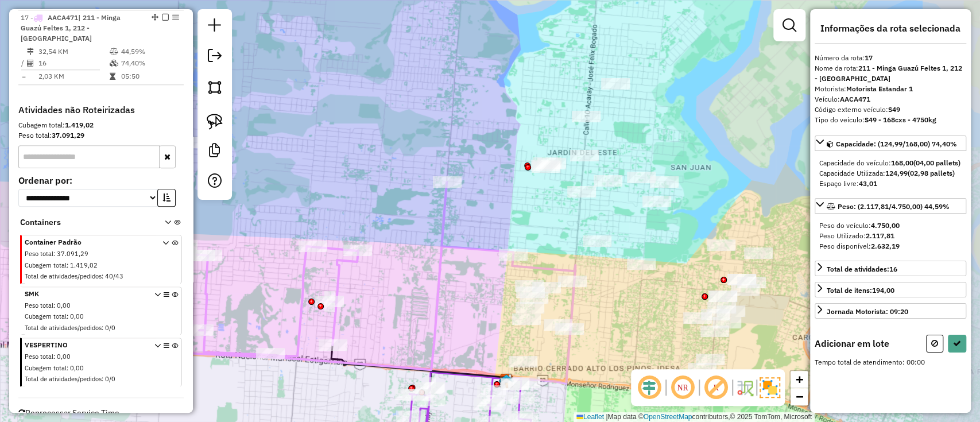
drag, startPoint x: 620, startPoint y: 285, endPoint x: 537, endPoint y: 241, distance: 93.9
click at [537, 241] on div "Janela de atendimento Grade de atendimento Capacidade Transportadoras Veículos …" at bounding box center [490, 211] width 980 height 422
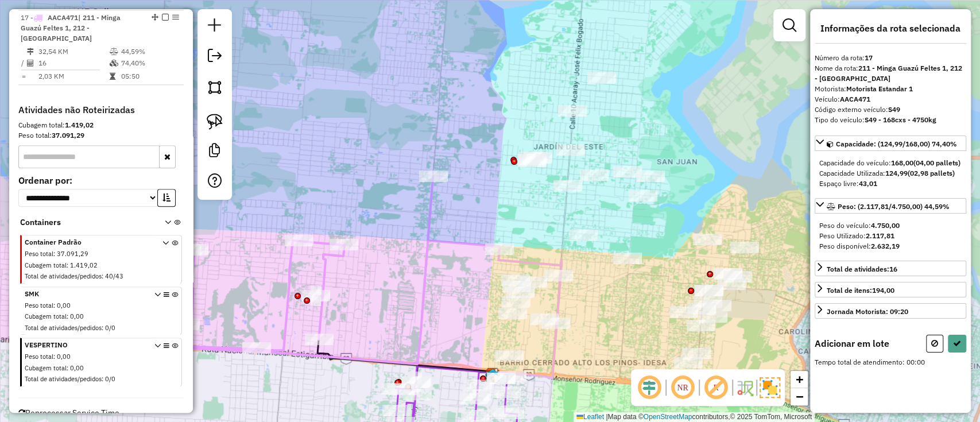
click at [464, 237] on icon at bounding box center [295, 230] width 407 height 267
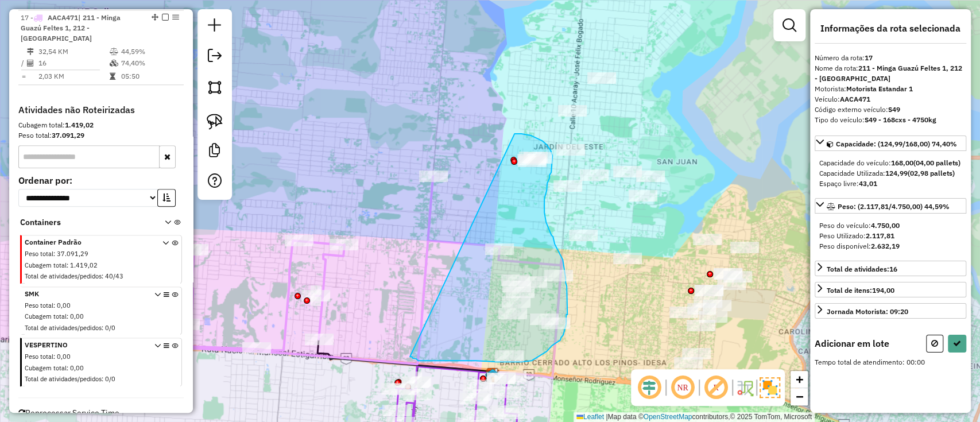
drag, startPoint x: 514, startPoint y: 134, endPoint x: 410, endPoint y: 356, distance: 245.9
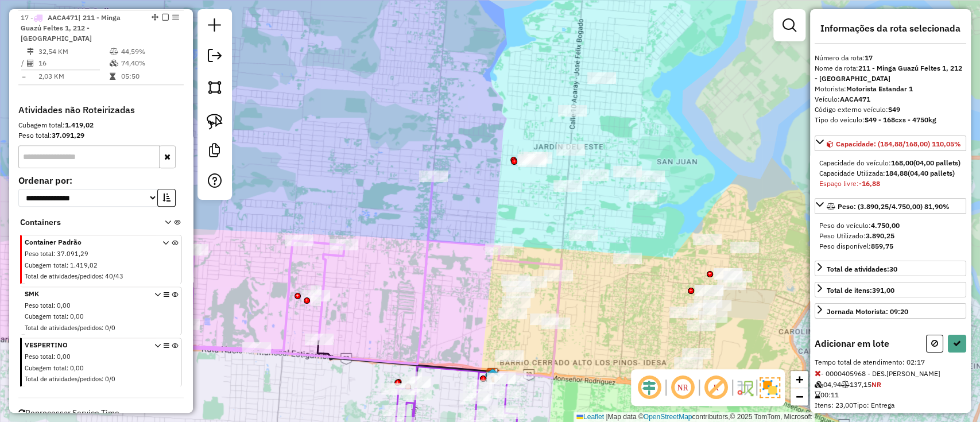
select select "**********"
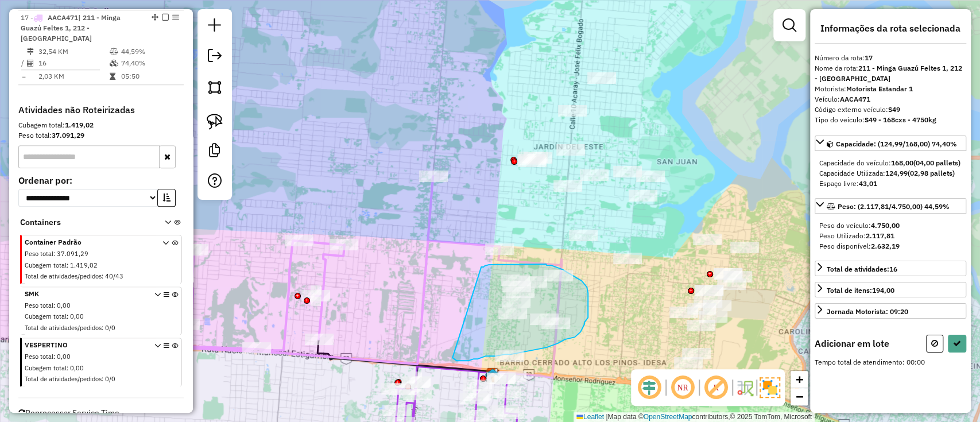
drag, startPoint x: 480, startPoint y: 267, endPoint x: 452, endPoint y: 356, distance: 92.9
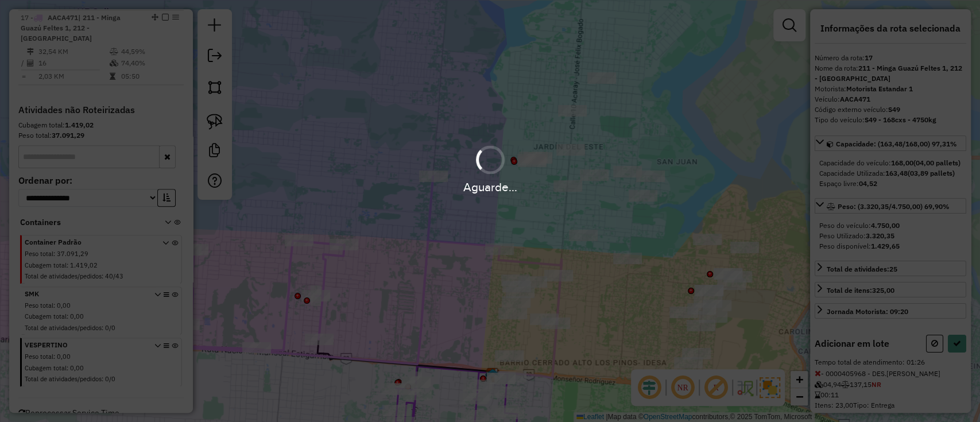
select select "**********"
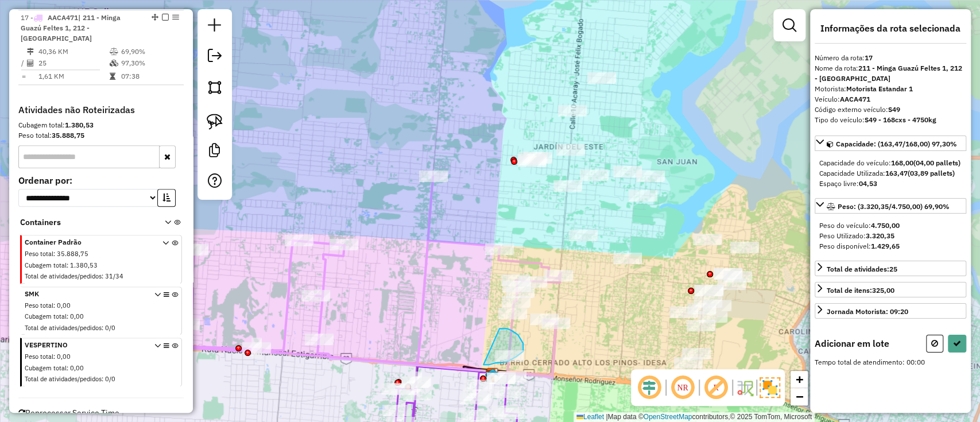
drag, startPoint x: 499, startPoint y: 328, endPoint x: 465, endPoint y: 364, distance: 49.9
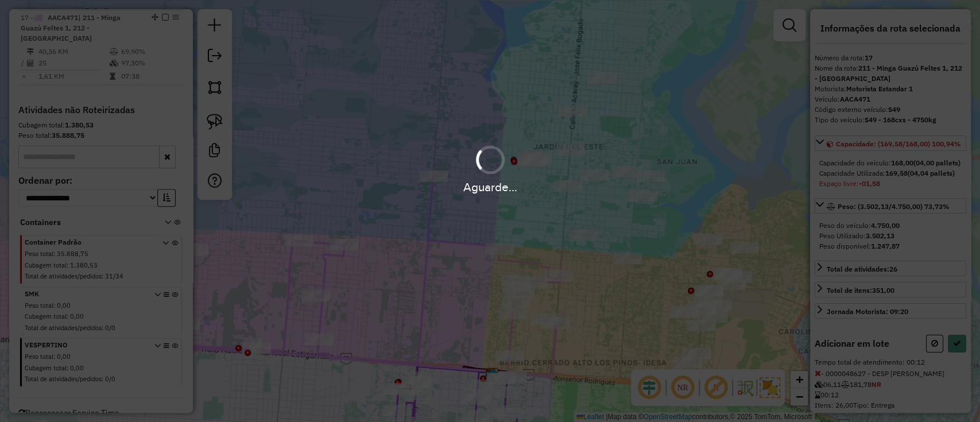
select select "**********"
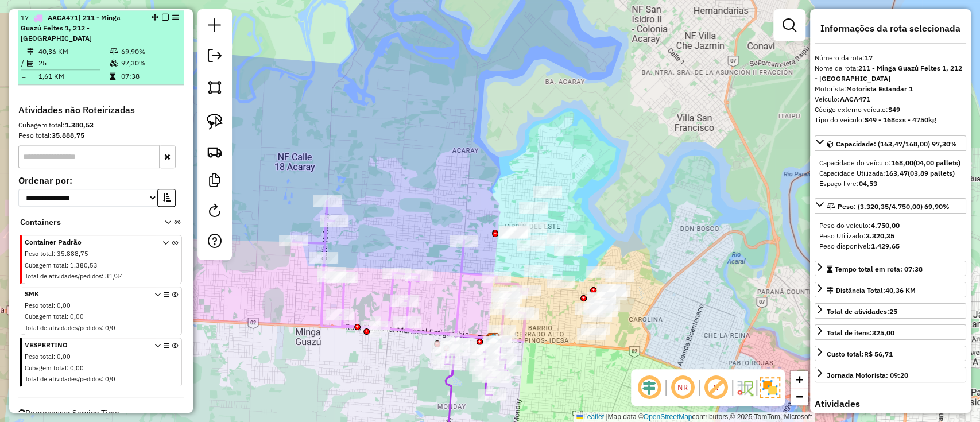
click at [162, 16] on em at bounding box center [165, 17] width 7 height 7
click at [162, 17] on em at bounding box center [165, 17] width 7 height 7
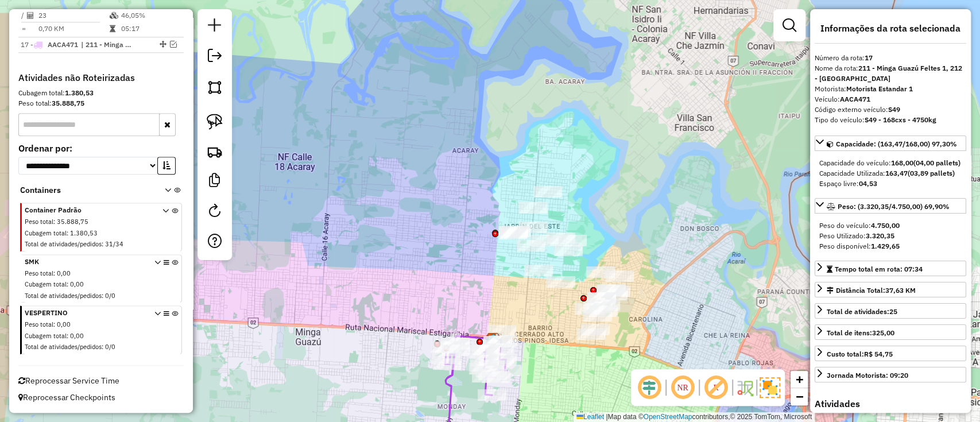
scroll to position [718, 0]
click at [449, 398] on icon at bounding box center [476, 383] width 62 height 94
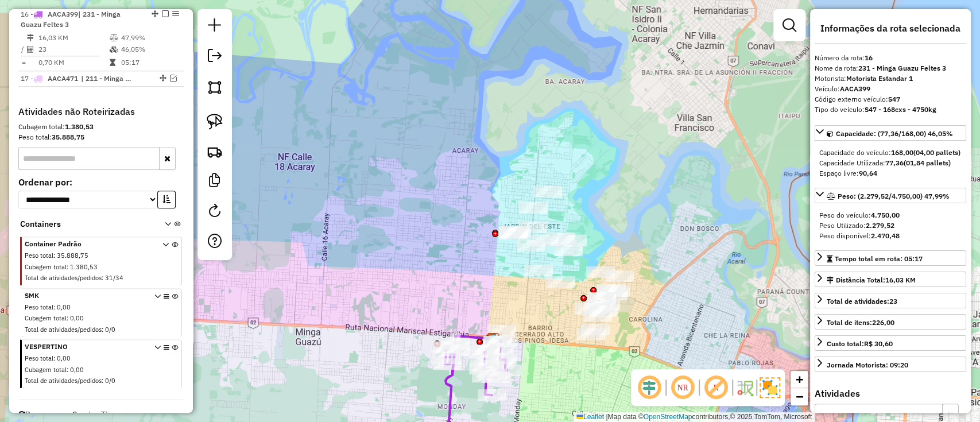
scroll to position [683, 0]
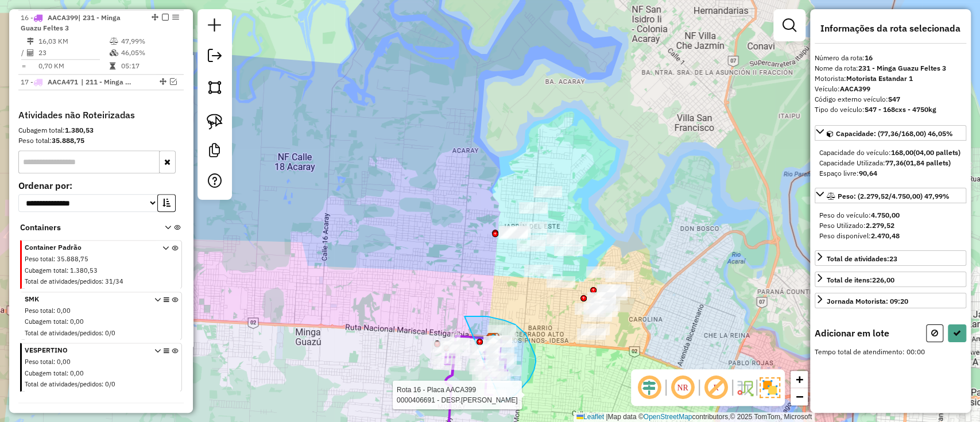
drag, startPoint x: 470, startPoint y: 316, endPoint x: 490, endPoint y: 408, distance: 93.9
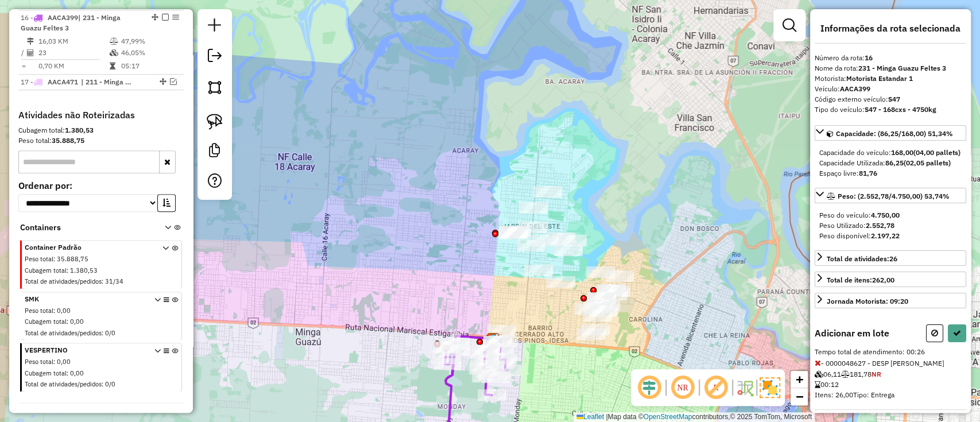
select select "**********"
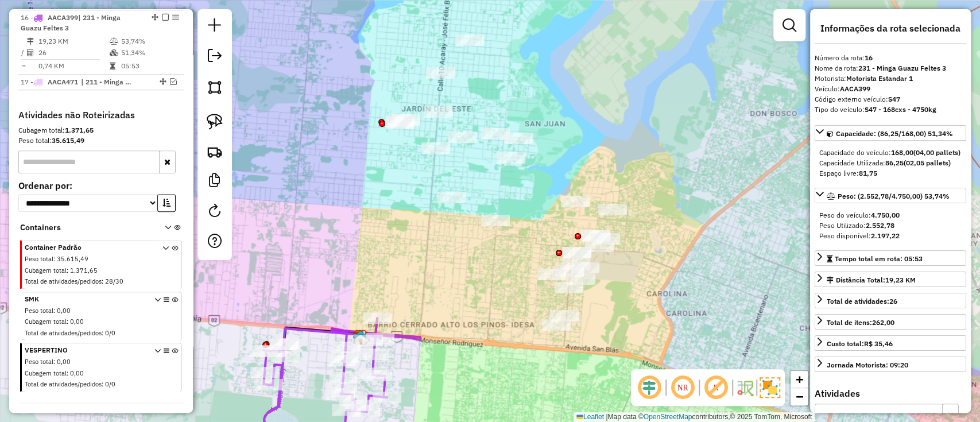
drag, startPoint x: 634, startPoint y: 339, endPoint x: 606, endPoint y: 264, distance: 79.5
click at [606, 264] on div "Janela de atendimento Grade de atendimento Capacidade Transportadoras Veículos …" at bounding box center [490, 211] width 980 height 422
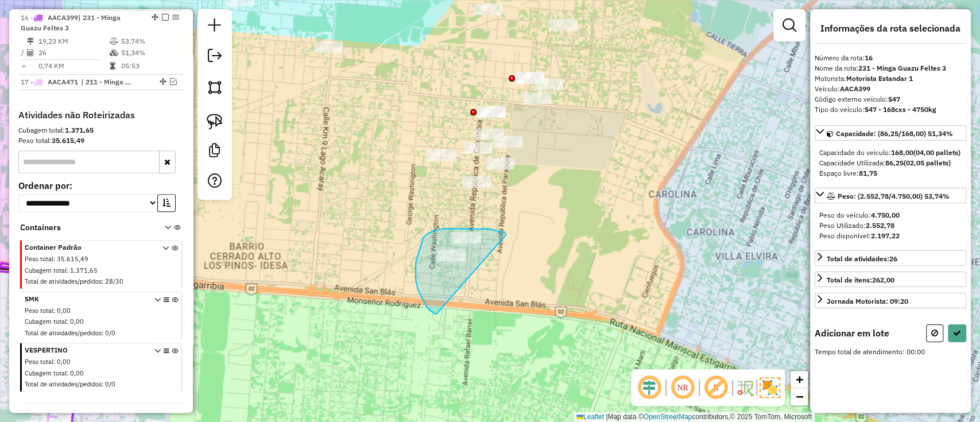
drag, startPoint x: 433, startPoint y: 231, endPoint x: 437, endPoint y: 314, distance: 83.3
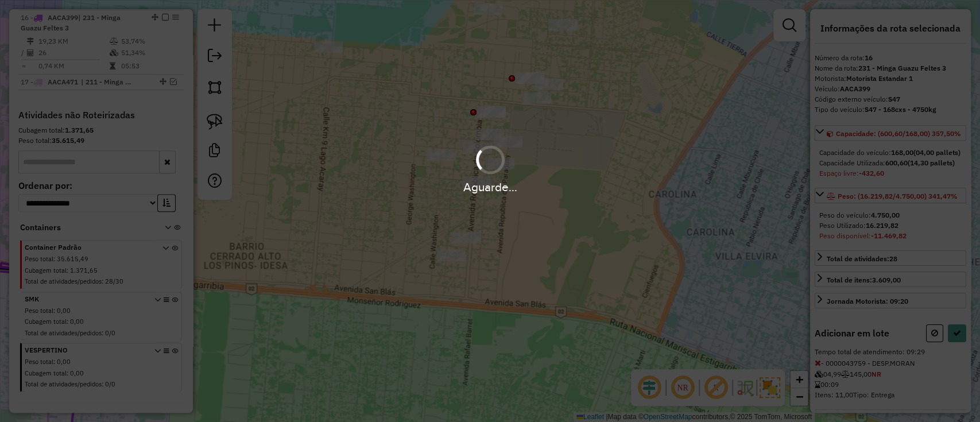
select select "**********"
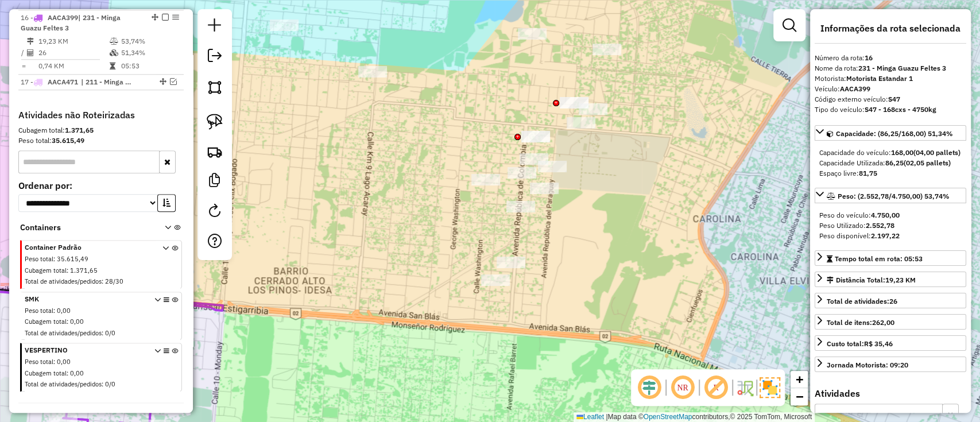
drag, startPoint x: 441, startPoint y: 305, endPoint x: 581, endPoint y: 390, distance: 164.3
click at [581, 390] on div "Janela de atendimento Grade de atendimento Capacidade Transportadoras Veículos …" at bounding box center [490, 211] width 980 height 422
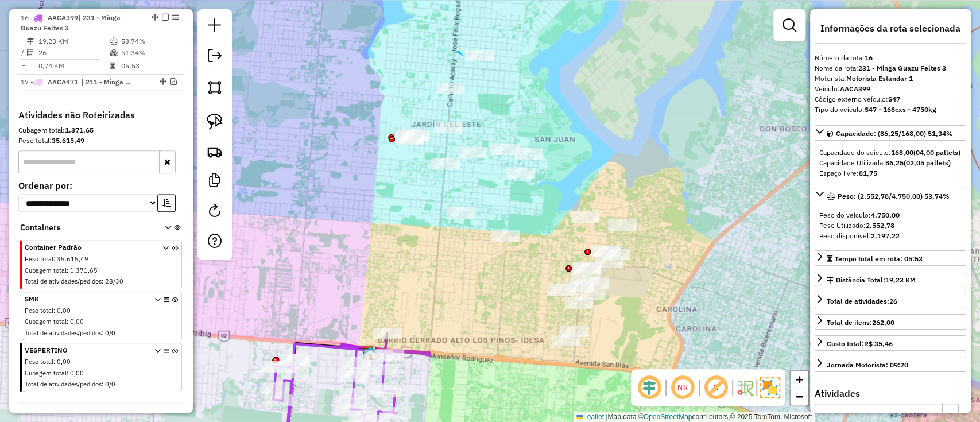
drag, startPoint x: 456, startPoint y: 51, endPoint x: 503, endPoint y: 49, distance: 47.1
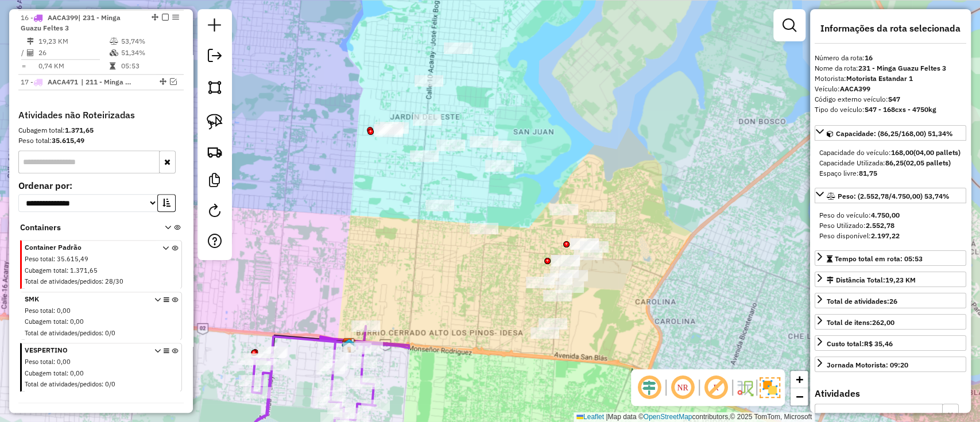
drag, startPoint x: 503, startPoint y: 49, endPoint x: 484, endPoint y: 51, distance: 19.6
click at [483, 47] on div "Janela de atendimento Grade de atendimento Capacidade Transportadoras Veículos …" at bounding box center [490, 211] width 980 height 422
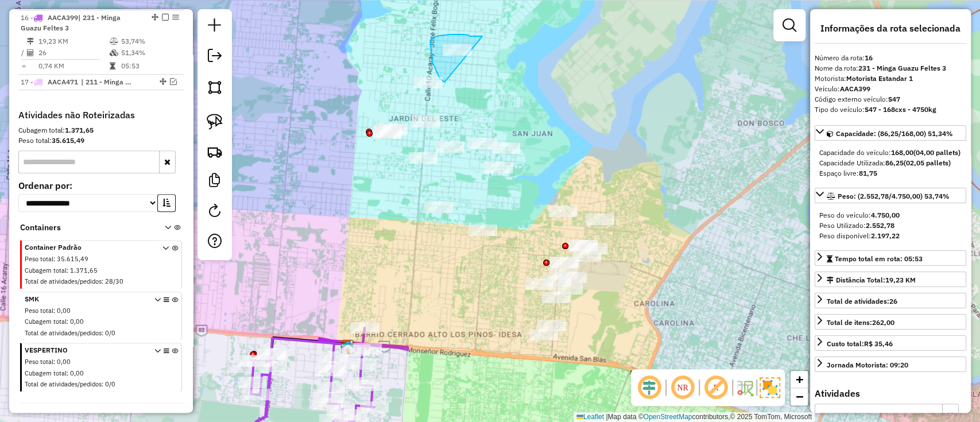
drag, startPoint x: 467, startPoint y: 35, endPoint x: 454, endPoint y: 88, distance: 54.2
drag, startPoint x: 410, startPoint y: 64, endPoint x: 450, endPoint y: 90, distance: 48.1
click at [305, 343] on icon at bounding box center [312, 396] width 123 height 137
click at [306, 341] on icon at bounding box center [312, 396] width 123 height 137
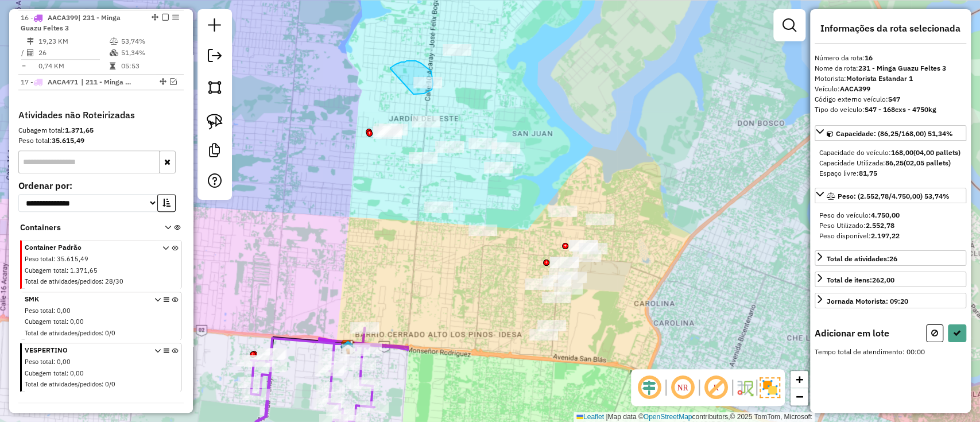
drag, startPoint x: 395, startPoint y: 64, endPoint x: 402, endPoint y: 96, distance: 32.9
click at [414, 94] on div "Janela de atendimento Grade de atendimento Capacidade Transportadoras Veículos …" at bounding box center [490, 211] width 980 height 422
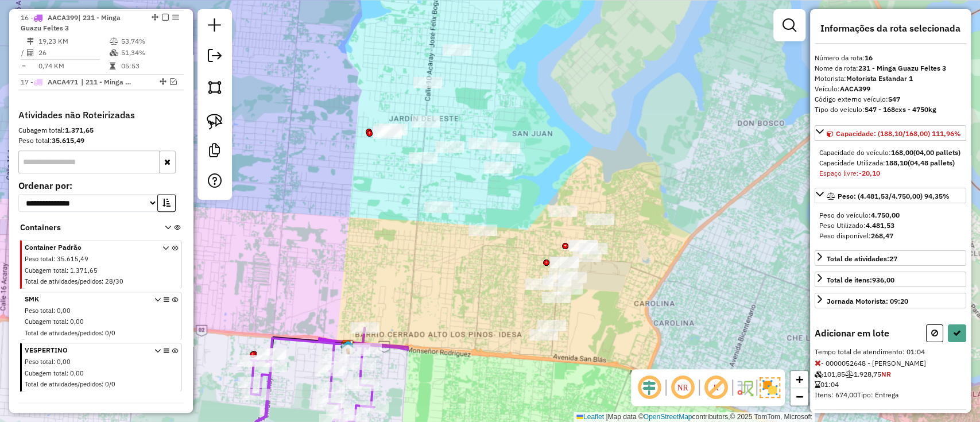
select select "**********"
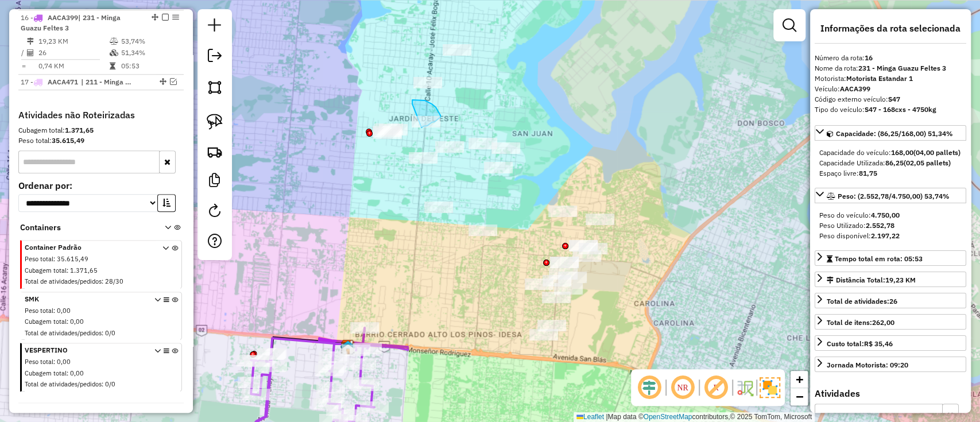
drag, startPoint x: 412, startPoint y: 104, endPoint x: 411, endPoint y: 131, distance: 27.0
drag, startPoint x: 409, startPoint y: 91, endPoint x: 386, endPoint y: 50, distance: 46.6
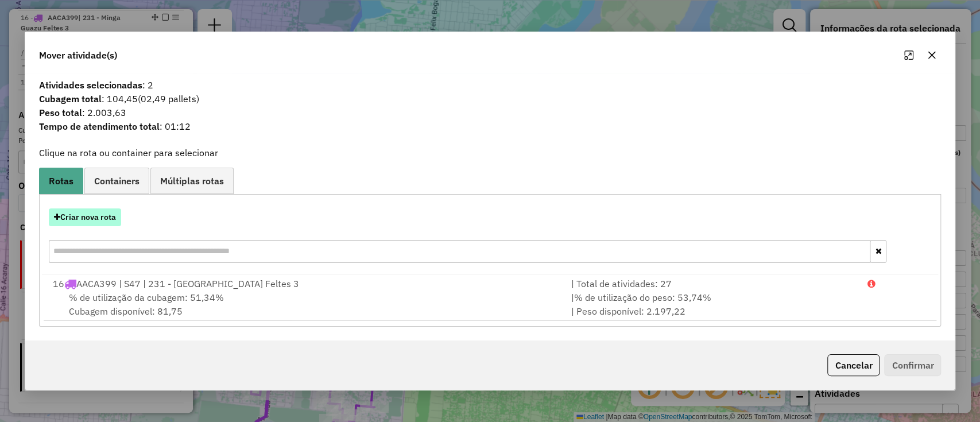
click at [115, 220] on button "Criar nova rota" at bounding box center [85, 217] width 72 height 18
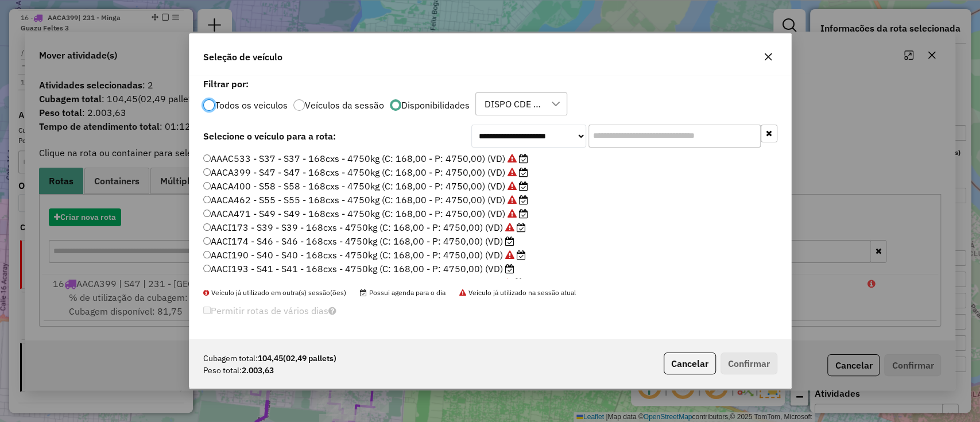
scroll to position [6, 3]
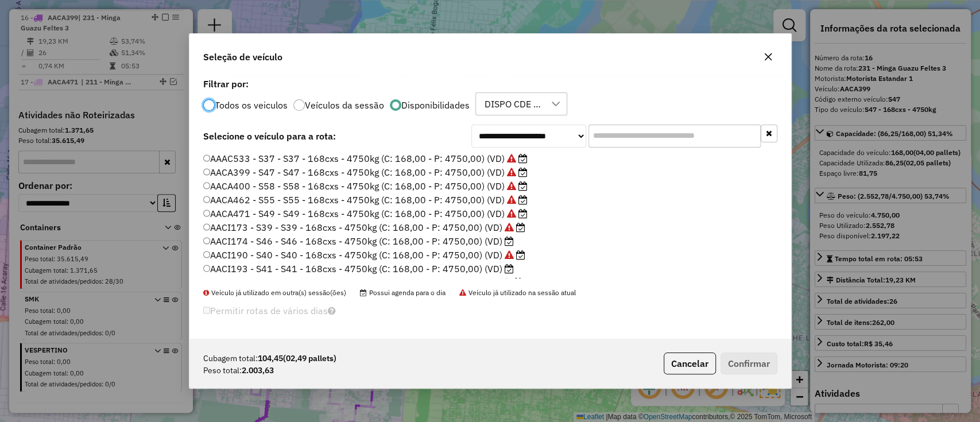
click at [492, 239] on label "AACI174 - S46 - S46 - 168cxs - 4750kg (C: 168,00 - P: 4750,00) (VD)" at bounding box center [358, 241] width 311 height 14
click at [497, 246] on label "AACI174 - S46 - S46 - 168cxs - 4750kg (C: 168,00 - P: 4750,00) (VD)" at bounding box center [358, 241] width 311 height 14
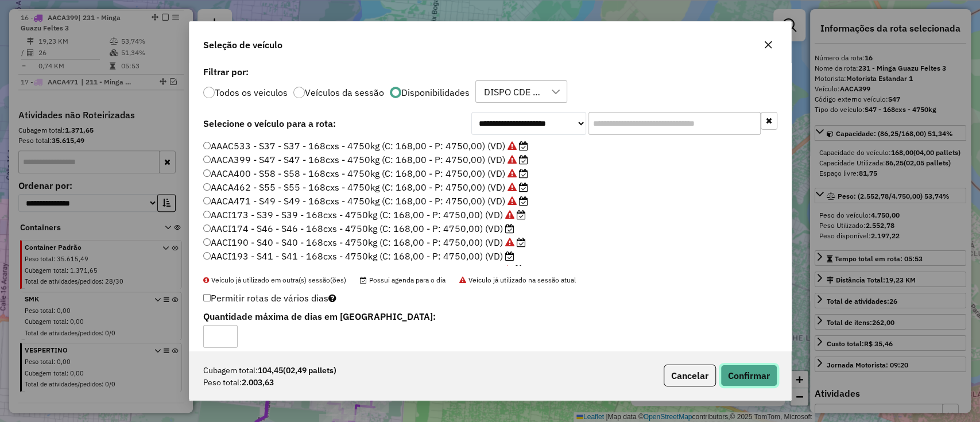
click at [759, 384] on button "Confirmar" at bounding box center [748, 375] width 57 height 22
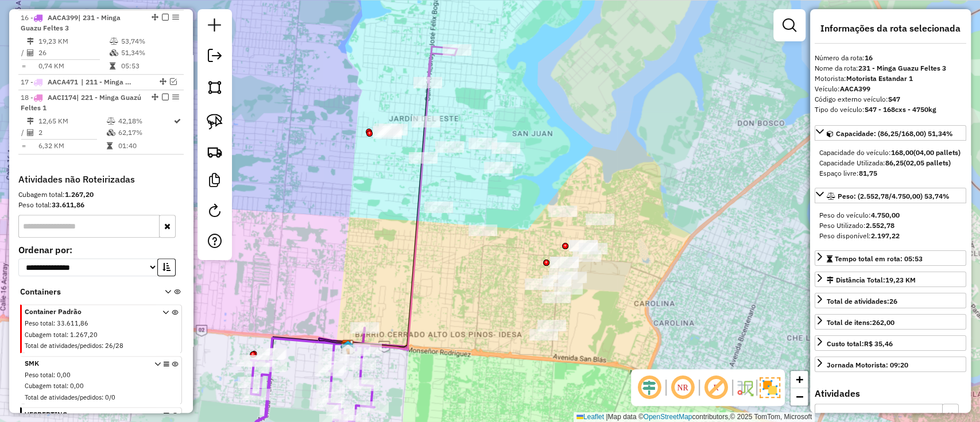
click at [429, 58] on icon at bounding box center [442, 66] width 29 height 33
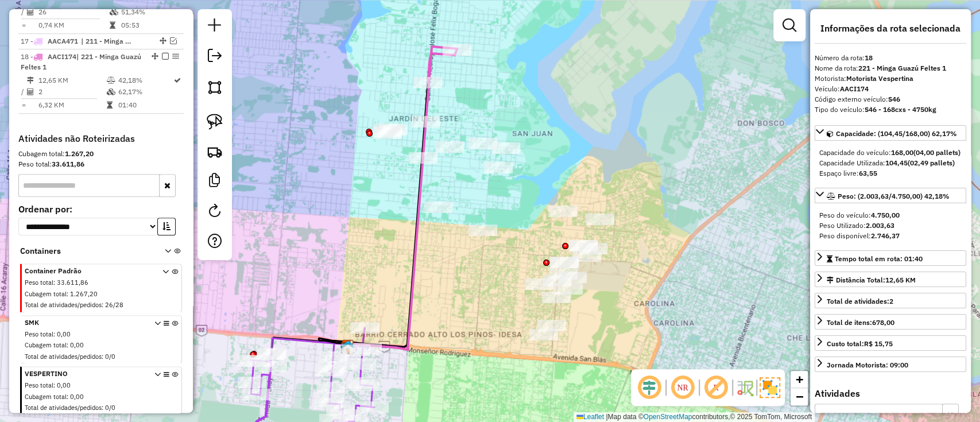
scroll to position [762, 0]
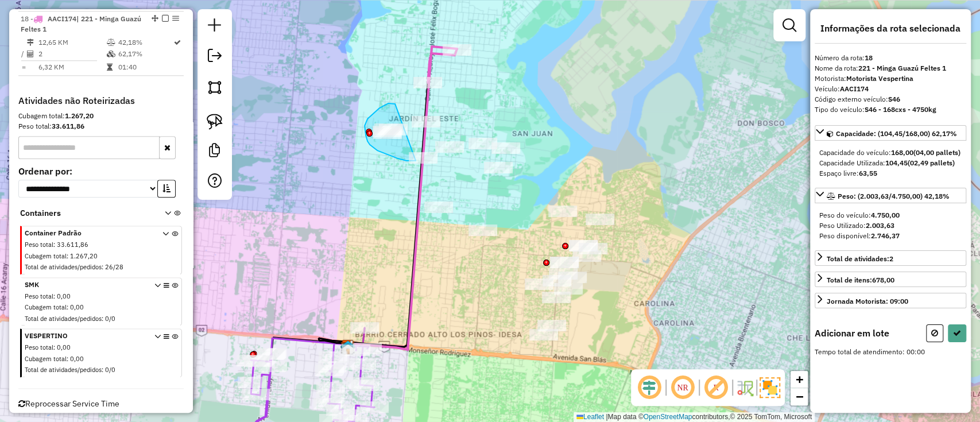
click at [418, 161] on div "Janela de atendimento Grade de atendimento Capacidade Transportadoras Veículos …" at bounding box center [490, 211] width 980 height 422
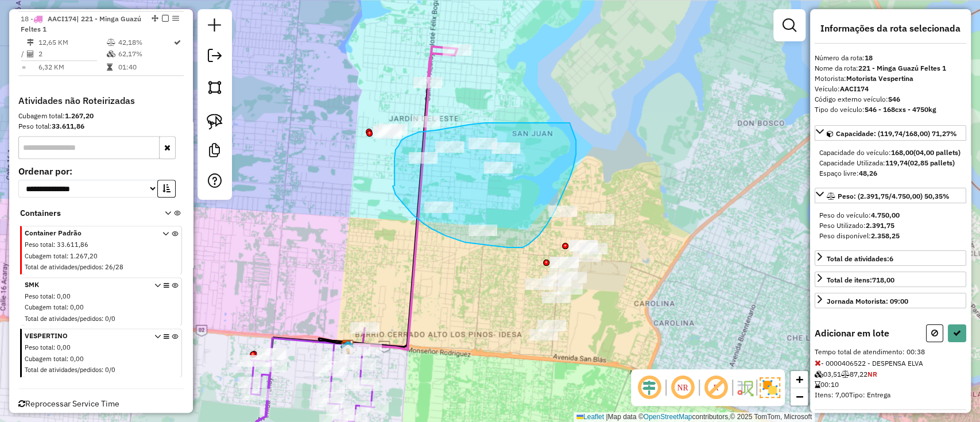
drag, startPoint x: 514, startPoint y: 123, endPoint x: 568, endPoint y: 121, distance: 54.0
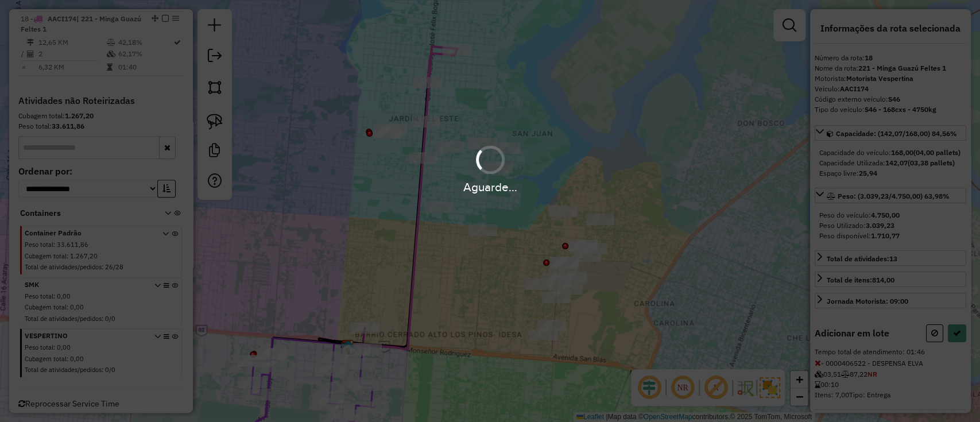
select select "**********"
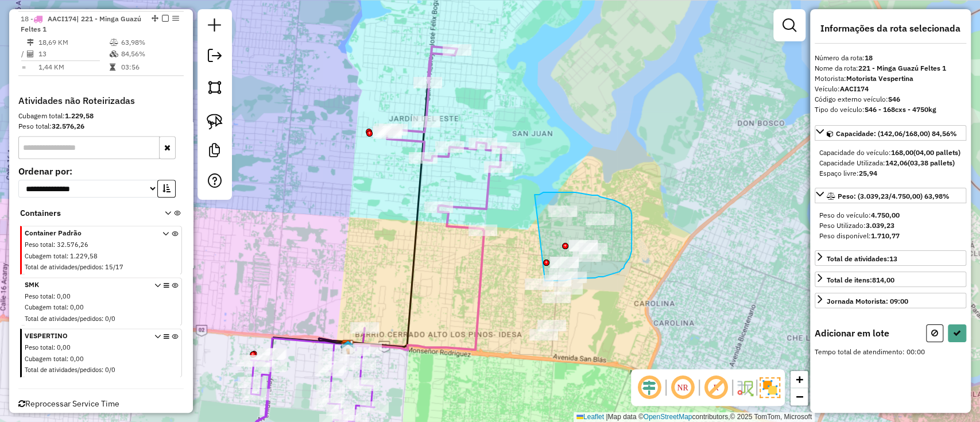
drag, startPoint x: 534, startPoint y: 195, endPoint x: 536, endPoint y: 271, distance: 76.9
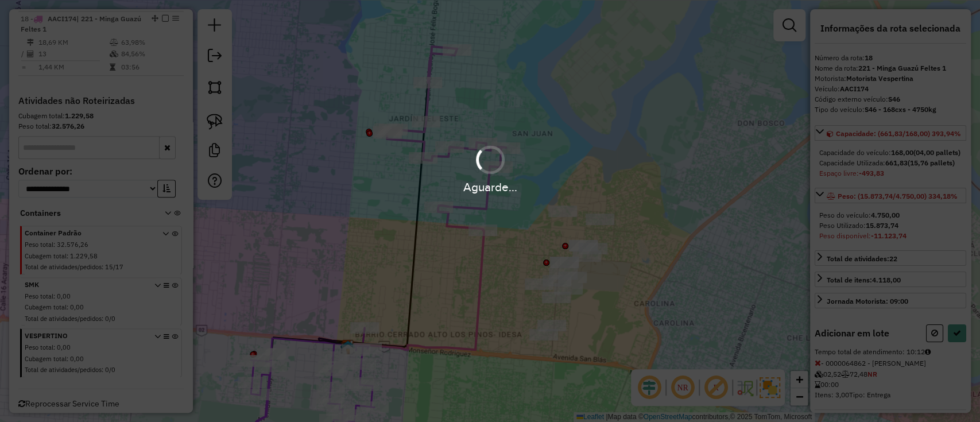
select select "**********"
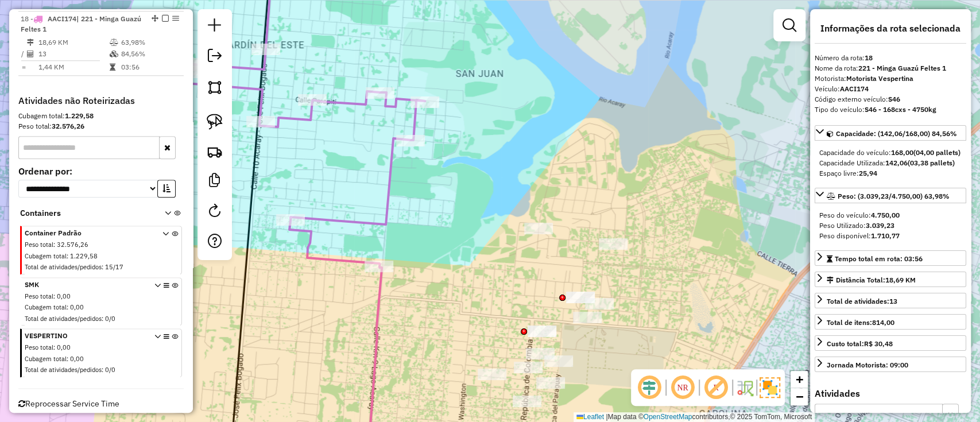
drag, startPoint x: 588, startPoint y: 169, endPoint x: 582, endPoint y: 74, distance: 95.4
click at [582, 74] on div "Janela de atendimento Grade de atendimento Capacidade Transportadoras Veículos …" at bounding box center [490, 211] width 980 height 422
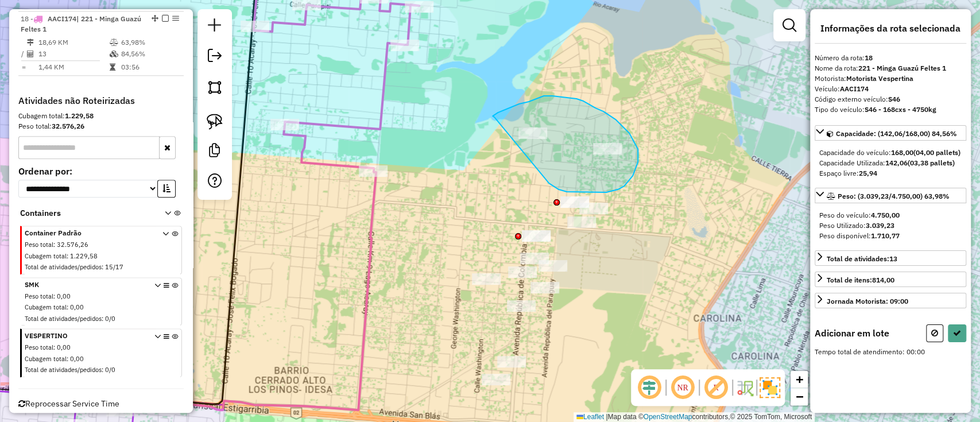
drag, startPoint x: 494, startPoint y: 117, endPoint x: 533, endPoint y: 168, distance: 63.5
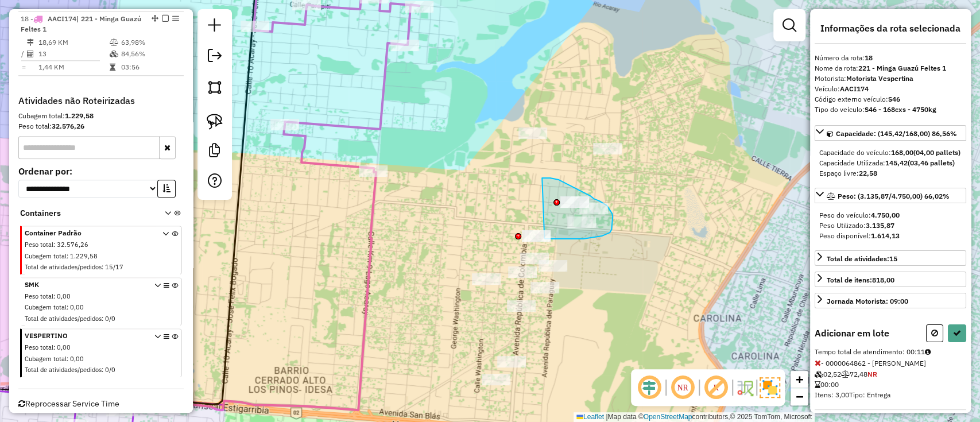
click at [545, 236] on div "Janela de atendimento Grade de atendimento Capacidade Transportadoras Veículos …" at bounding box center [490, 211] width 980 height 422
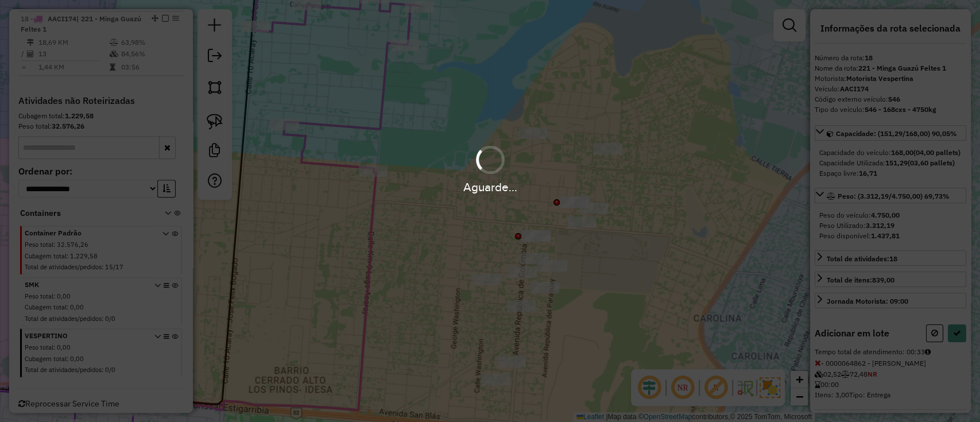
select select "**********"
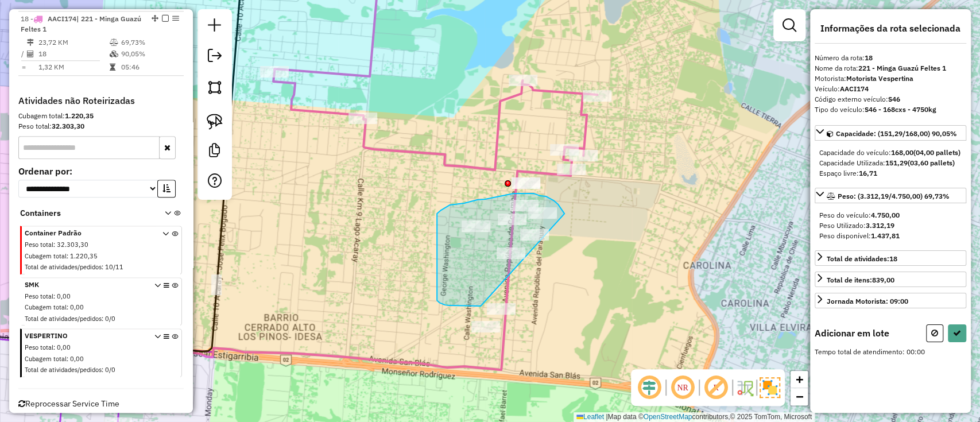
click at [502, 304] on div "Janela de atendimento Grade de atendimento Capacidade Transportadoras Veículos …" at bounding box center [490, 211] width 980 height 422
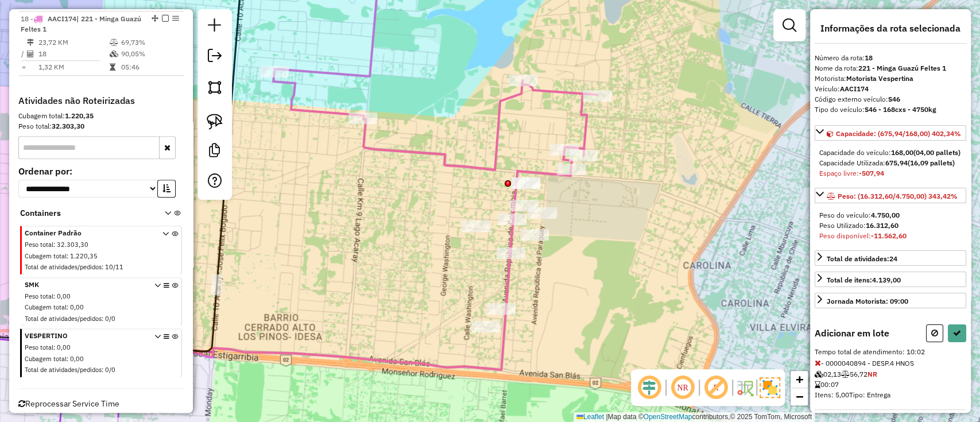
select select "**********"
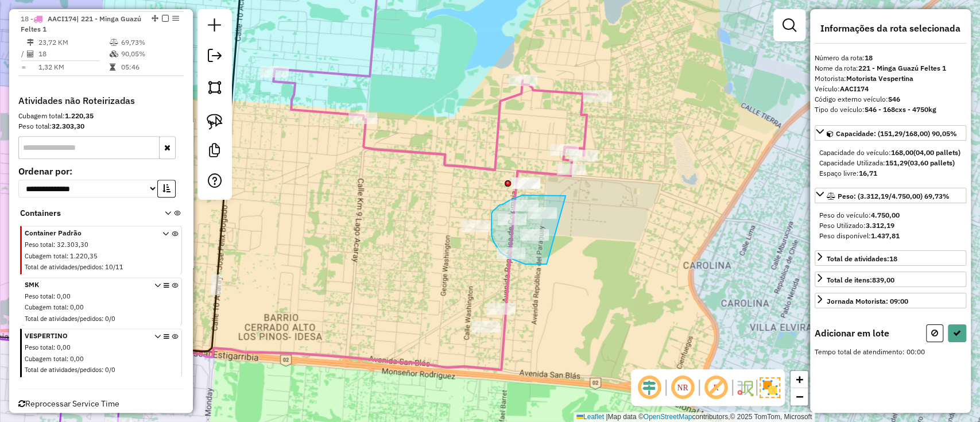
drag, startPoint x: 551, startPoint y: 195, endPoint x: 558, endPoint y: 261, distance: 66.4
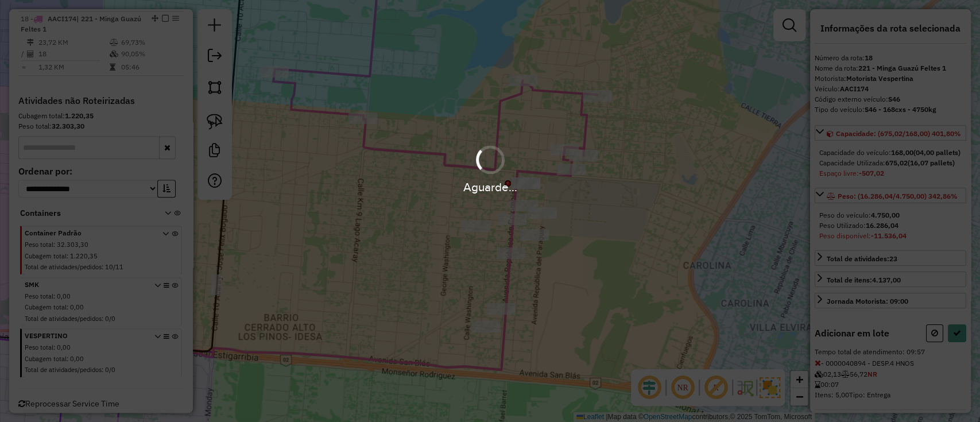
select select "**********"
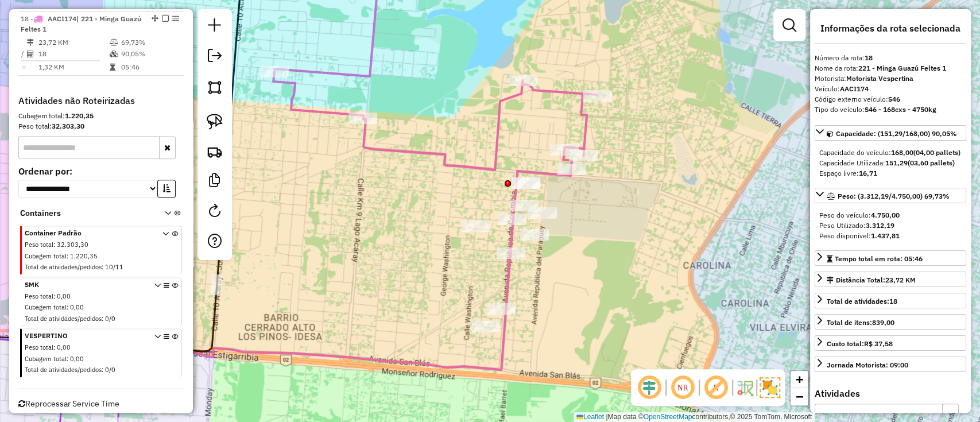
click at [787, 34] on link at bounding box center [789, 25] width 23 height 23
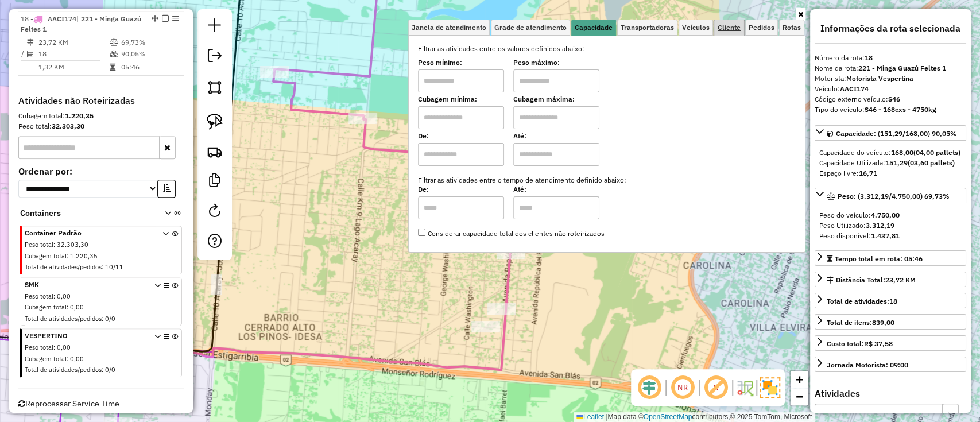
click at [721, 27] on span "Cliente" at bounding box center [728, 27] width 23 height 7
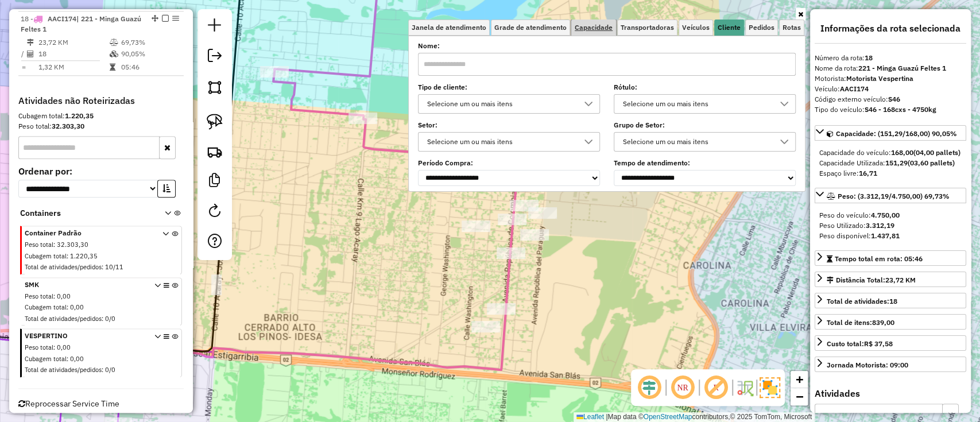
click at [588, 32] on link "Capacidade" at bounding box center [593, 28] width 45 height 16
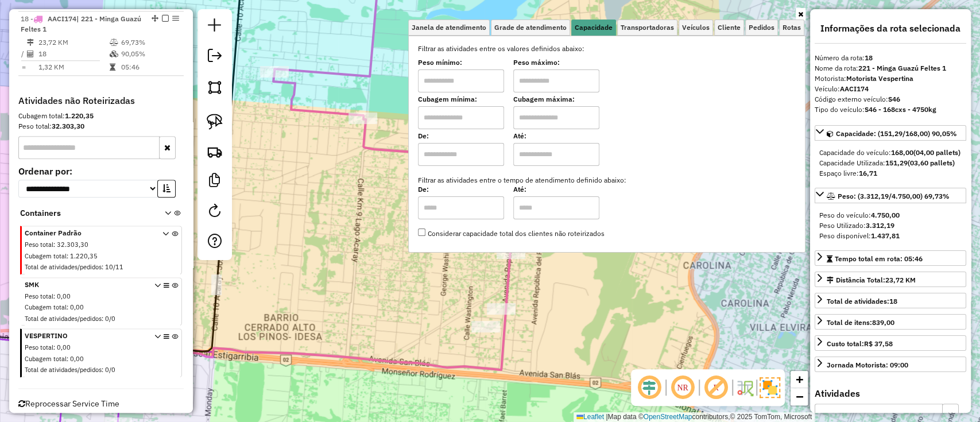
click at [464, 111] on input "text" at bounding box center [461, 117] width 86 height 23
type input "*****"
click at [557, 117] on input "text" at bounding box center [556, 117] width 86 height 23
type input "**********"
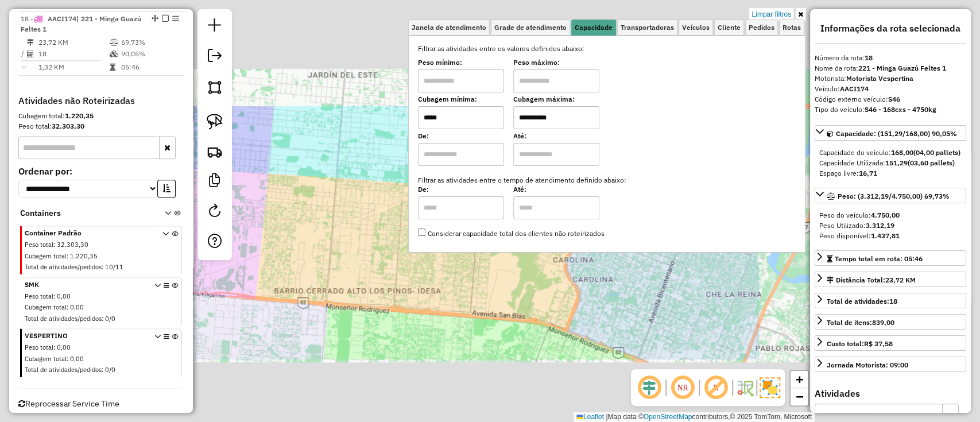
click at [406, 268] on div "**********" at bounding box center [490, 211] width 980 height 422
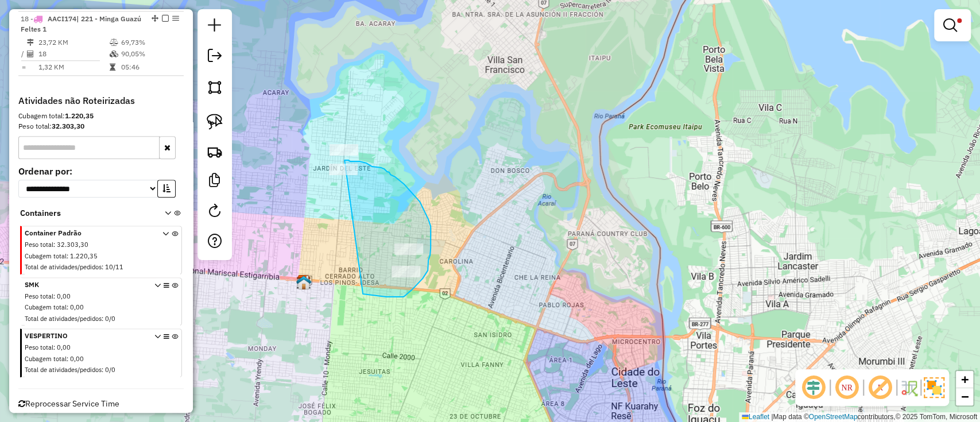
drag, startPoint x: 412, startPoint y: 289, endPoint x: 314, endPoint y: 166, distance: 157.6
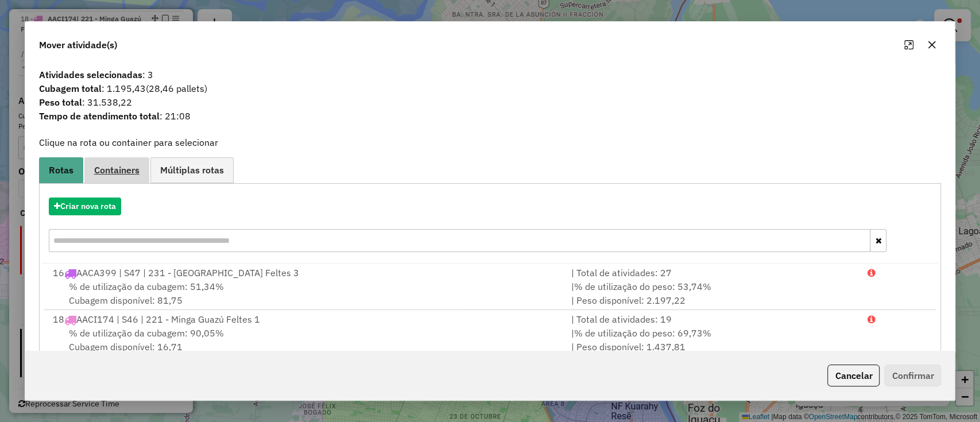
click at [120, 173] on span "Containers" at bounding box center [116, 169] width 45 height 9
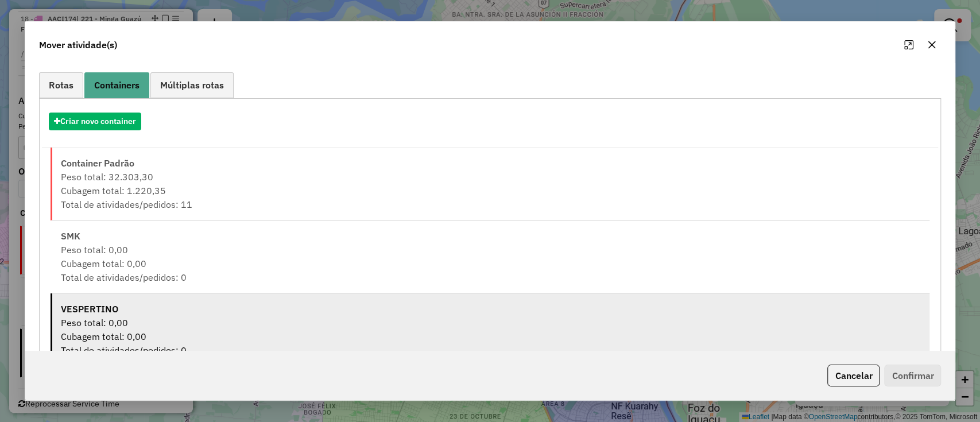
scroll to position [119, 0]
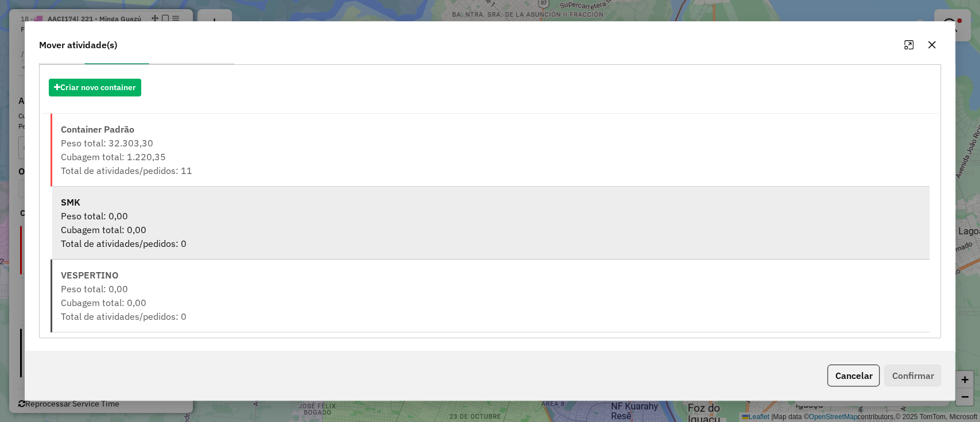
click at [157, 229] on div "Cubagem total: 0,00" at bounding box center [491, 230] width 860 height 14
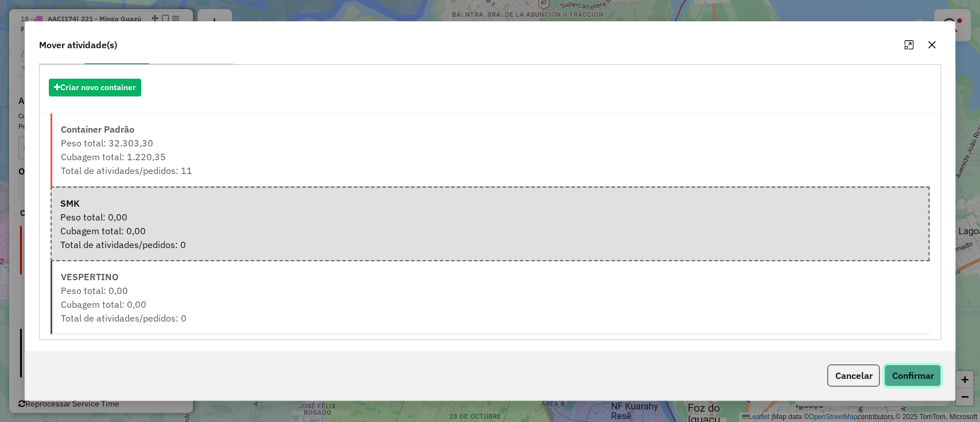
click at [892, 375] on button "Confirmar" at bounding box center [912, 375] width 57 height 22
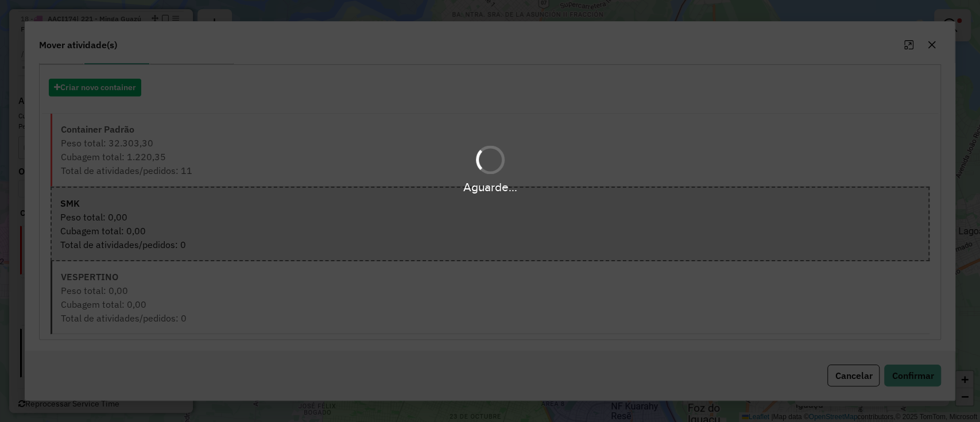
scroll to position [0, 0]
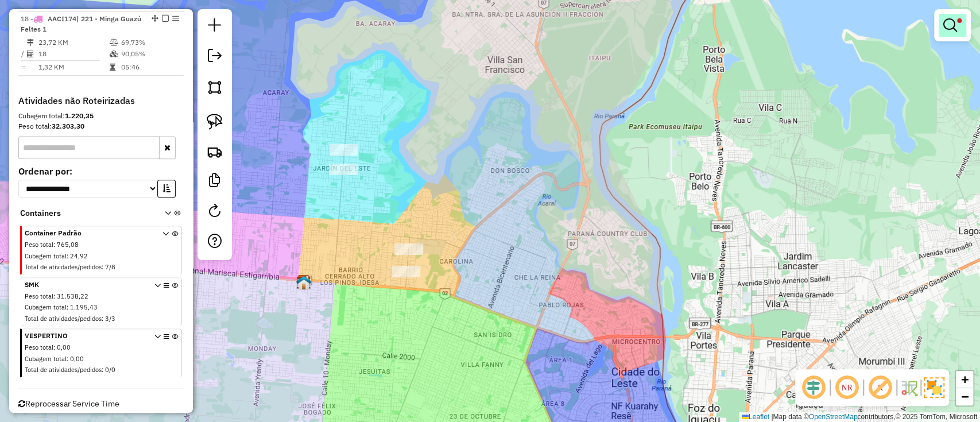
click at [955, 22] on em at bounding box center [950, 25] width 14 height 14
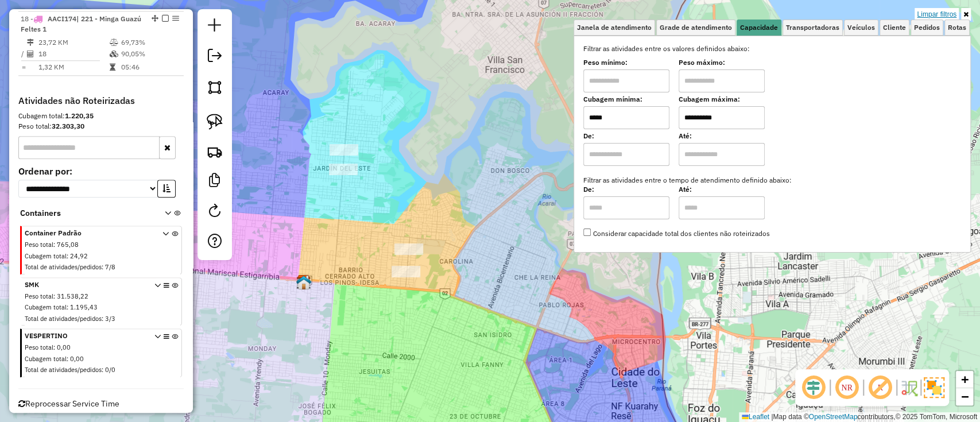
click at [932, 14] on link "Limpar filtros" at bounding box center [936, 14] width 44 height 13
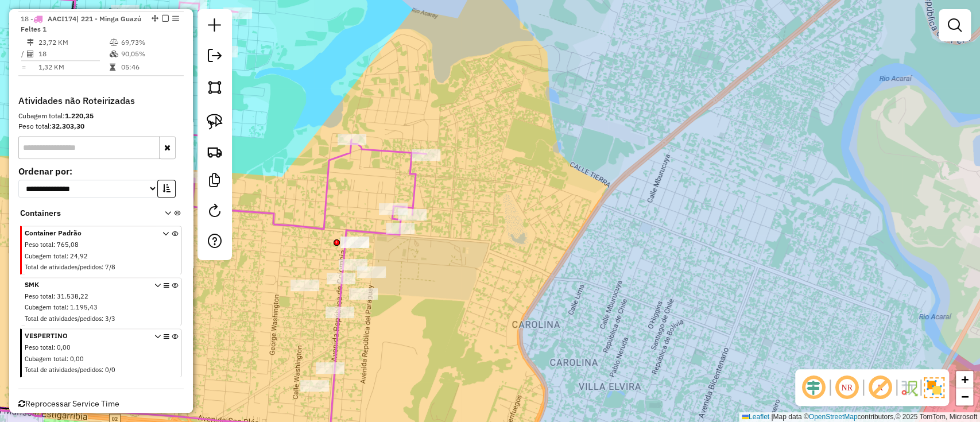
click at [329, 188] on icon at bounding box center [213, 93] width 426 height 271
select select "**********"
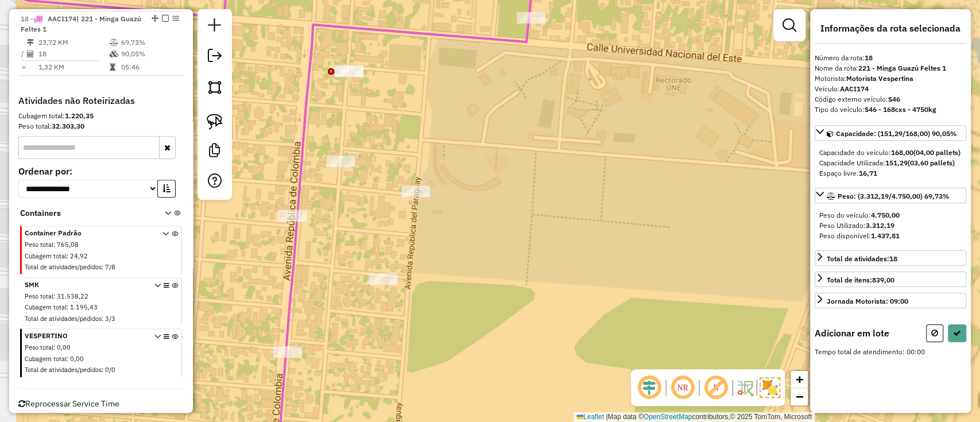
drag, startPoint x: 395, startPoint y: 294, endPoint x: 515, endPoint y: 288, distance: 119.6
click at [514, 289] on div "Janela de atendimento Grade de atendimento Capacidade Transportadoras Veículos …" at bounding box center [490, 211] width 980 height 422
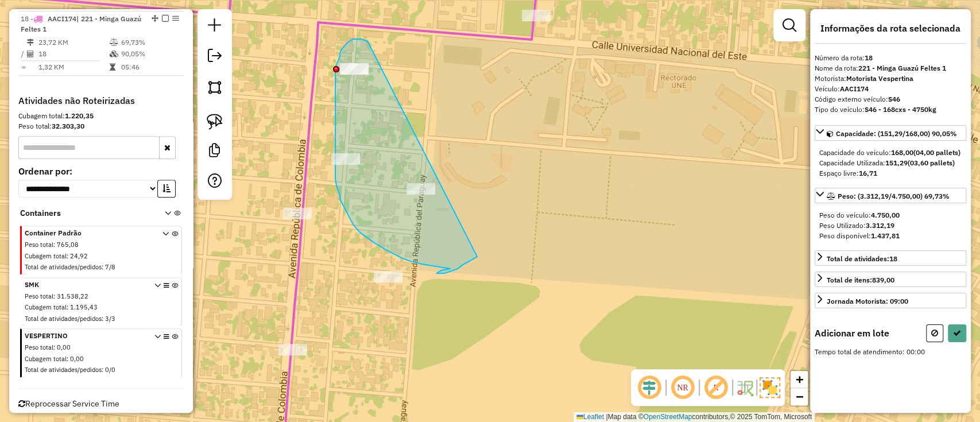
drag, startPoint x: 354, startPoint y: 39, endPoint x: 496, endPoint y: 250, distance: 253.9
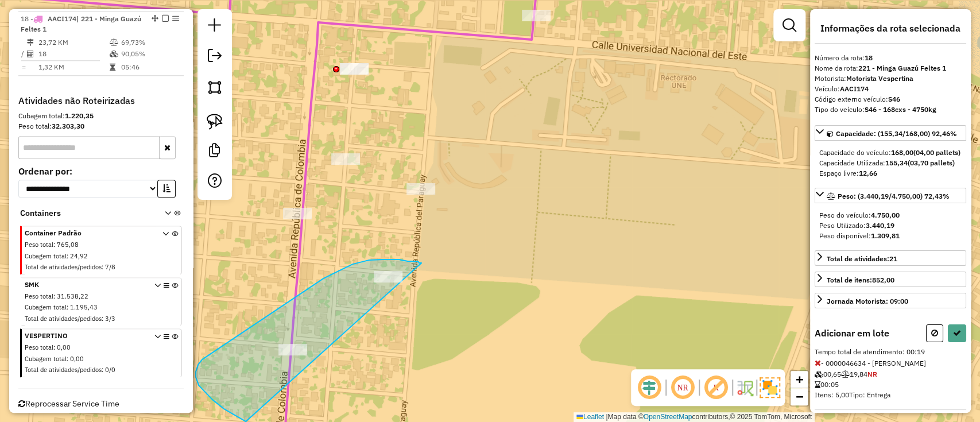
drag, startPoint x: 418, startPoint y: 261, endPoint x: 331, endPoint y: 418, distance: 179.8
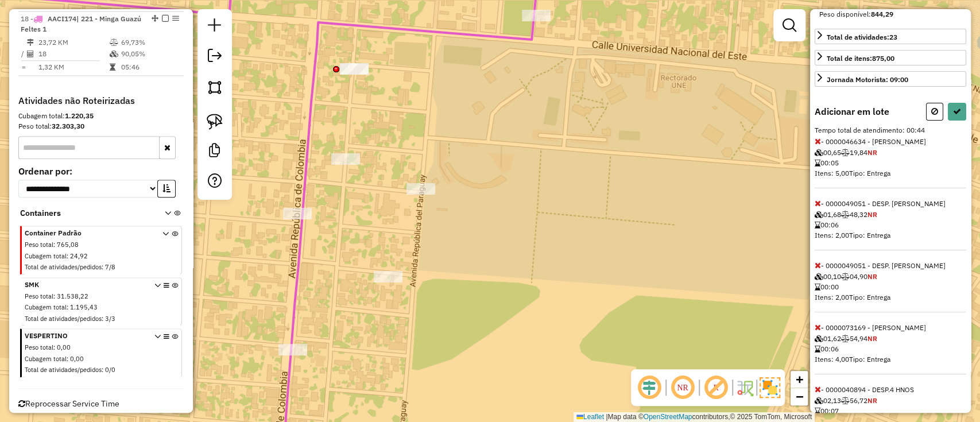
scroll to position [370, 0]
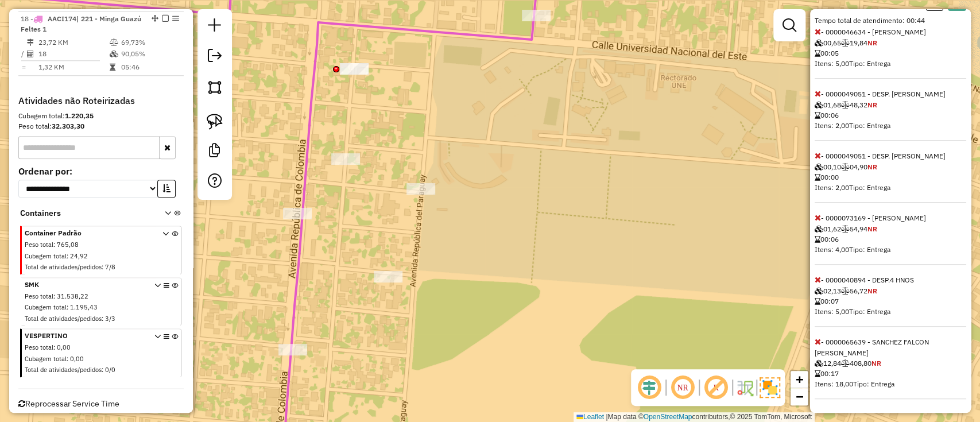
select select "**********"
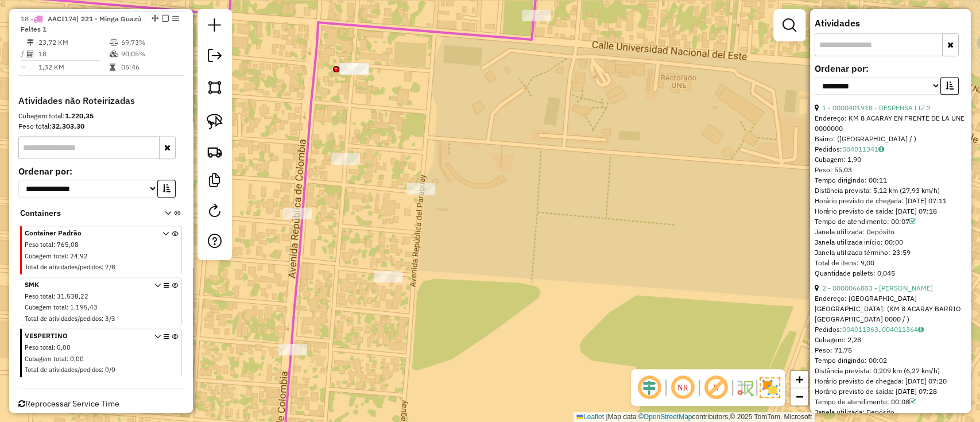
scroll to position [0, 0]
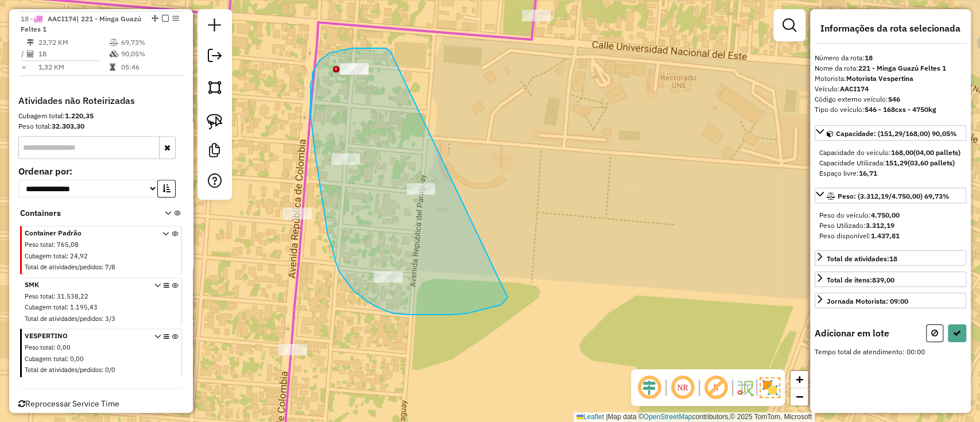
drag, startPoint x: 366, startPoint y: 48, endPoint x: 508, endPoint y: 297, distance: 287.1
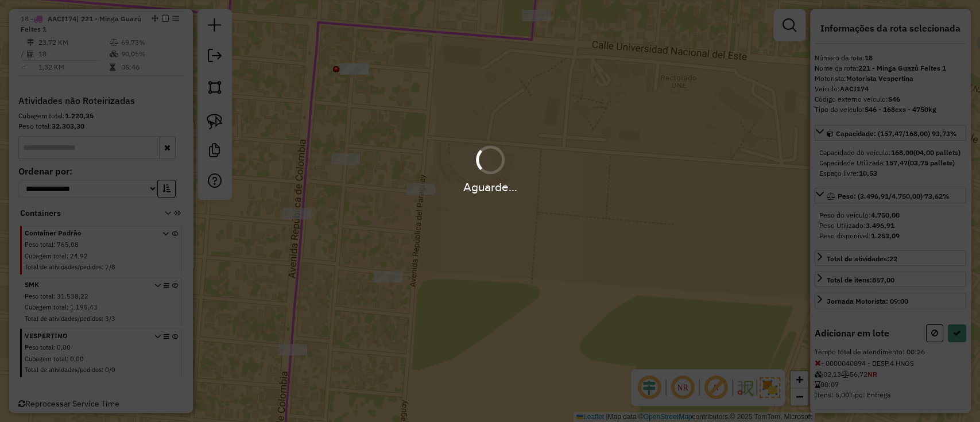
select select "**********"
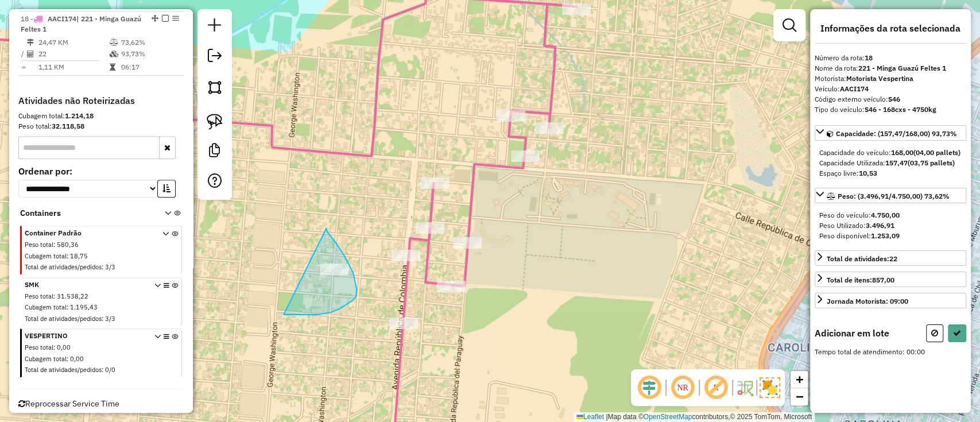
drag, startPoint x: 327, startPoint y: 232, endPoint x: 282, endPoint y: 314, distance: 93.8
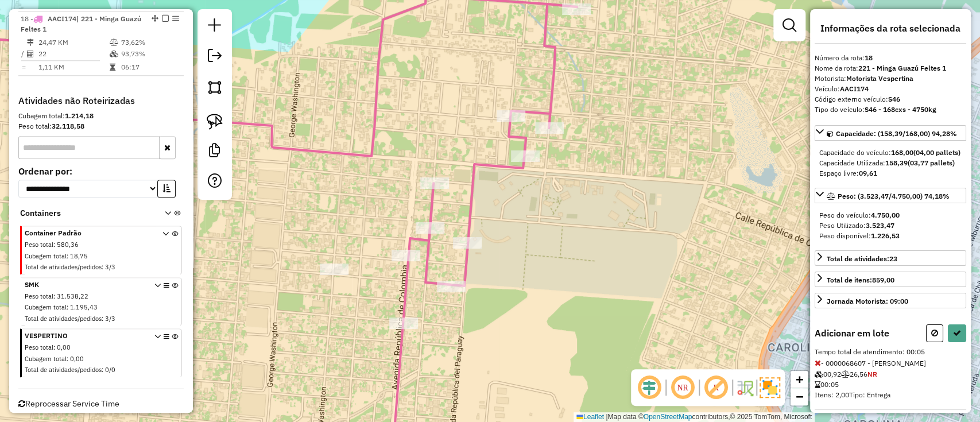
select select "**********"
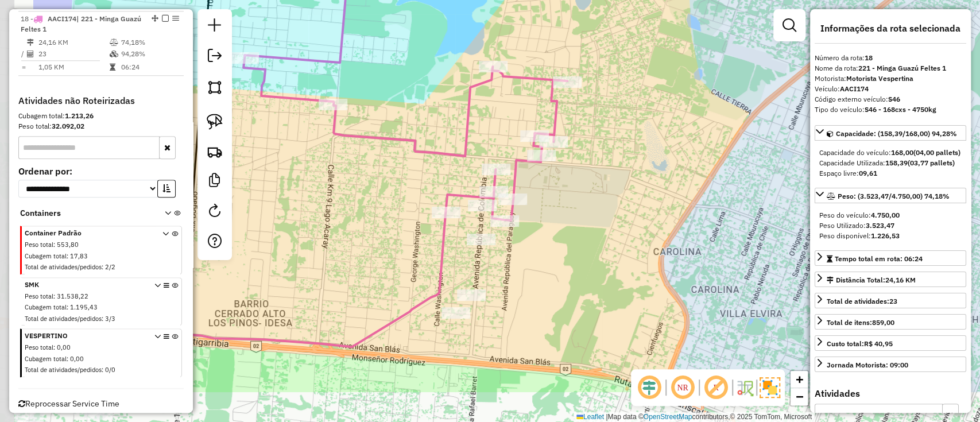
drag, startPoint x: 448, startPoint y: 301, endPoint x: 588, endPoint y: 220, distance: 161.4
click at [585, 223] on div "Janela de atendimento Grade de atendimento Capacidade Transportadoras Veículos …" at bounding box center [490, 211] width 980 height 422
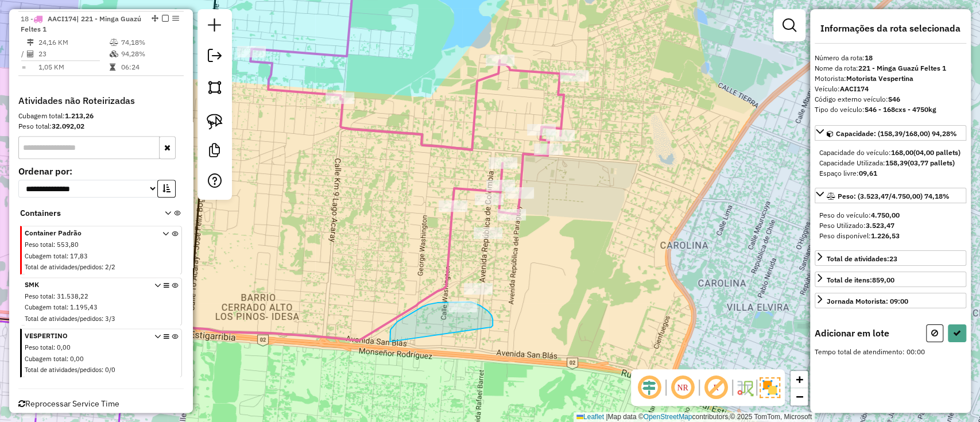
drag, startPoint x: 492, startPoint y: 323, endPoint x: 390, endPoint y: 345, distance: 104.7
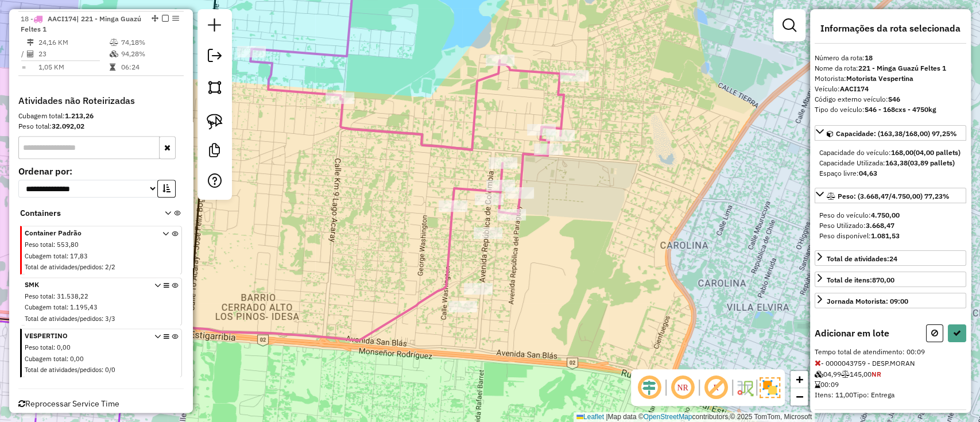
select select "**********"
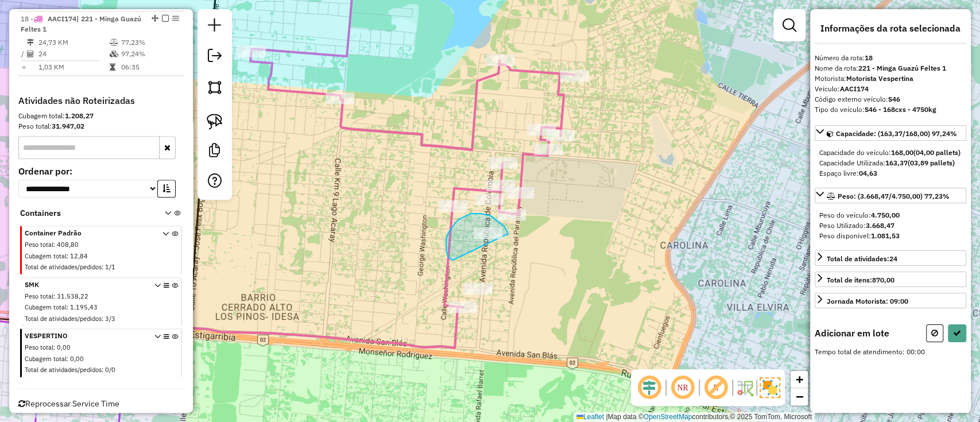
drag, startPoint x: 499, startPoint y: 222, endPoint x: 457, endPoint y: 265, distance: 60.5
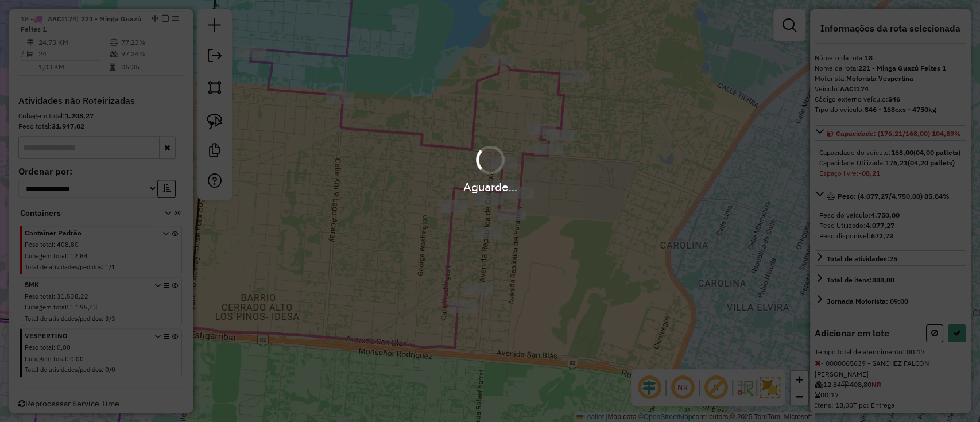
select select "**********"
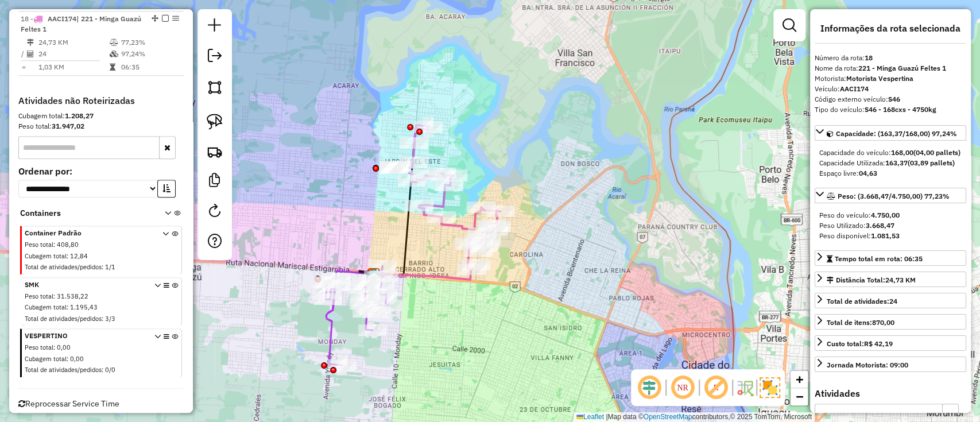
drag, startPoint x: 163, startPoint y: 15, endPoint x: 169, endPoint y: 22, distance: 9.4
click at [162, 15] on em at bounding box center [165, 18] width 7 height 7
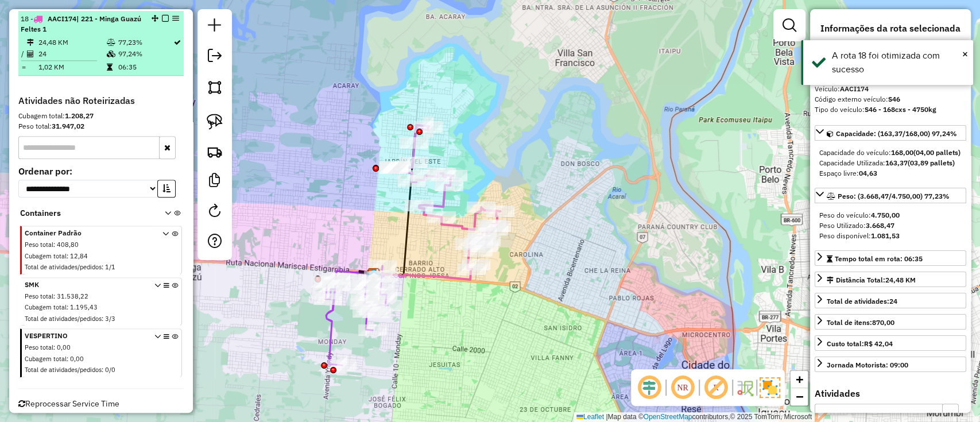
click at [162, 14] on div "18 - AACI174 | 221 - Minga Guazú Feltes 1" at bounding box center [101, 24] width 161 height 21
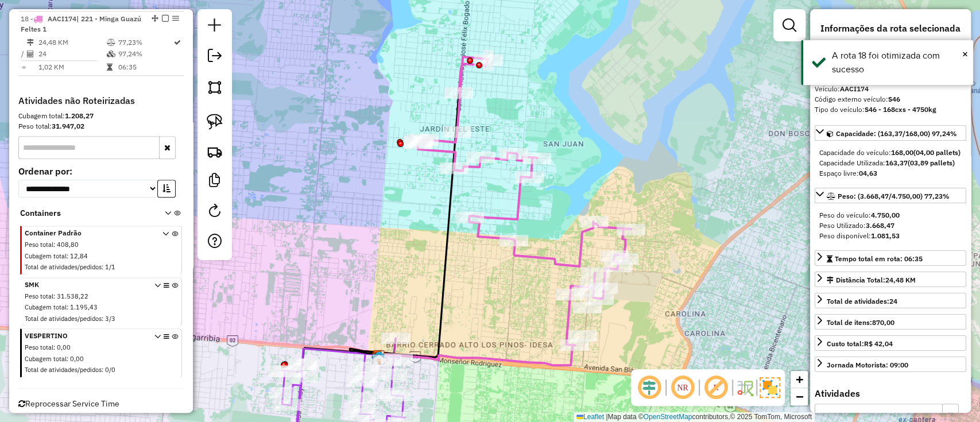
click at [162, 15] on em at bounding box center [165, 18] width 7 height 7
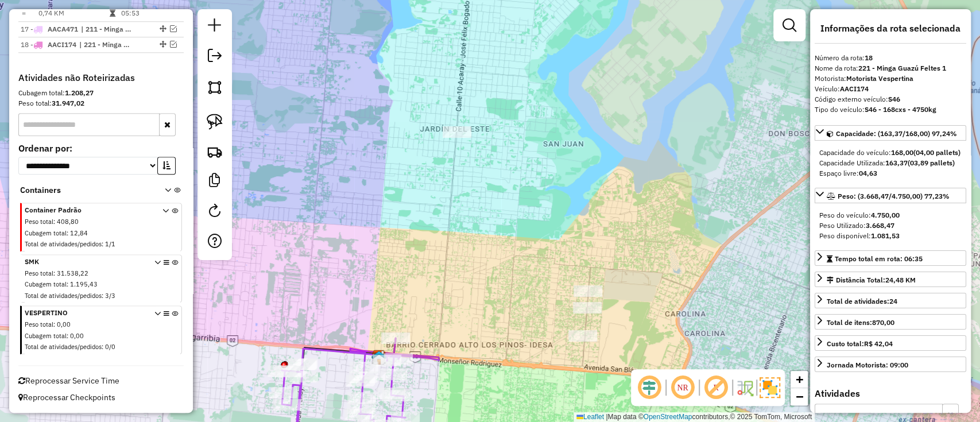
scroll to position [734, 0]
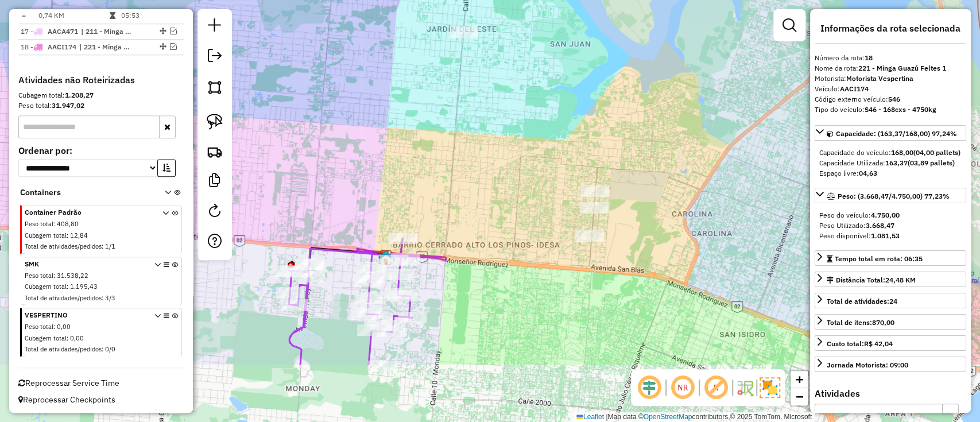
drag, startPoint x: 287, startPoint y: 96, endPoint x: 341, endPoint y: 39, distance: 78.8
click at [291, 0] on html "Aguarde... Pop-up bloqueado! Seu navegador bloqueou automáticamente a abertura …" at bounding box center [490, 211] width 980 height 422
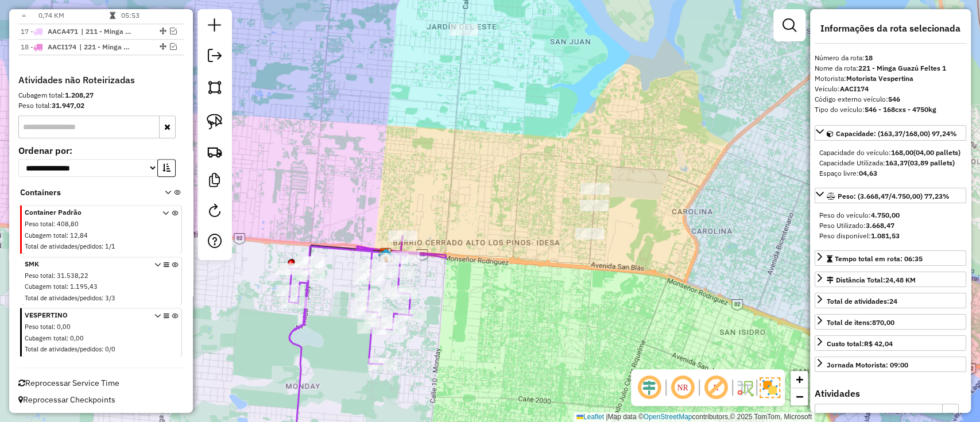
click at [365, 342] on icon at bounding box center [350, 335] width 123 height 199
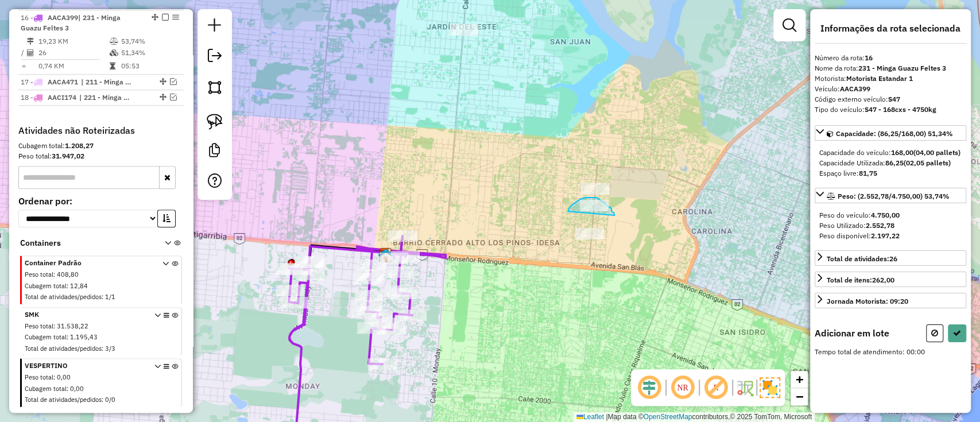
drag, startPoint x: 610, startPoint y: 207, endPoint x: 568, endPoint y: 218, distance: 43.3
select select "**********"
drag, startPoint x: 615, startPoint y: 179, endPoint x: 588, endPoint y: 213, distance: 43.7
click at [588, 213] on div "Janela de atendimento Grade de atendimento Capacidade Transportadoras Veículos …" at bounding box center [490, 211] width 980 height 422
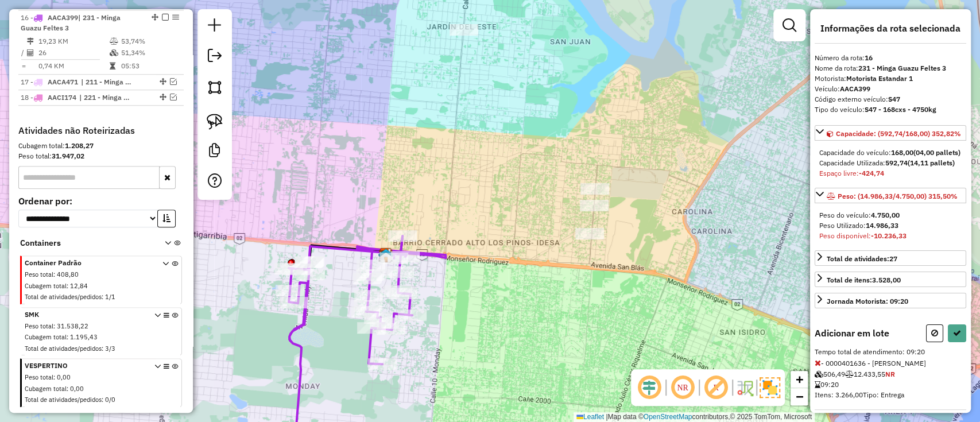
select select "**********"
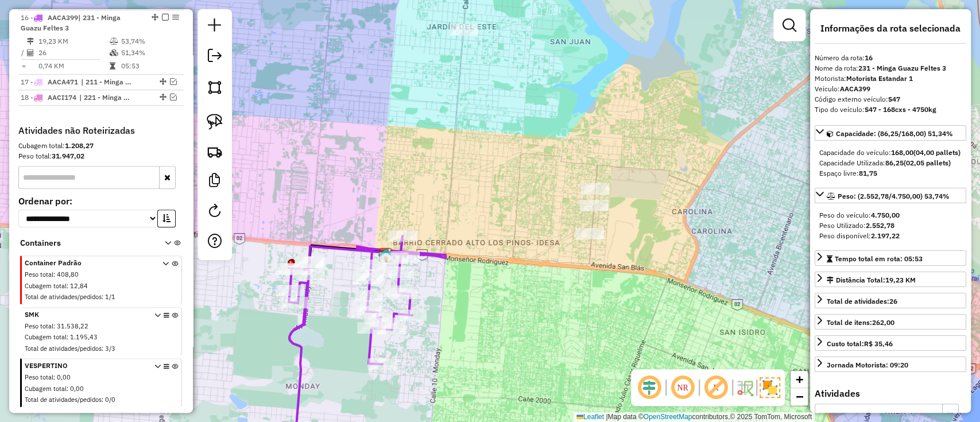
click at [441, 258] on icon at bounding box center [416, 247] width 60 height 22
click at [442, 256] on icon at bounding box center [416, 247] width 60 height 22
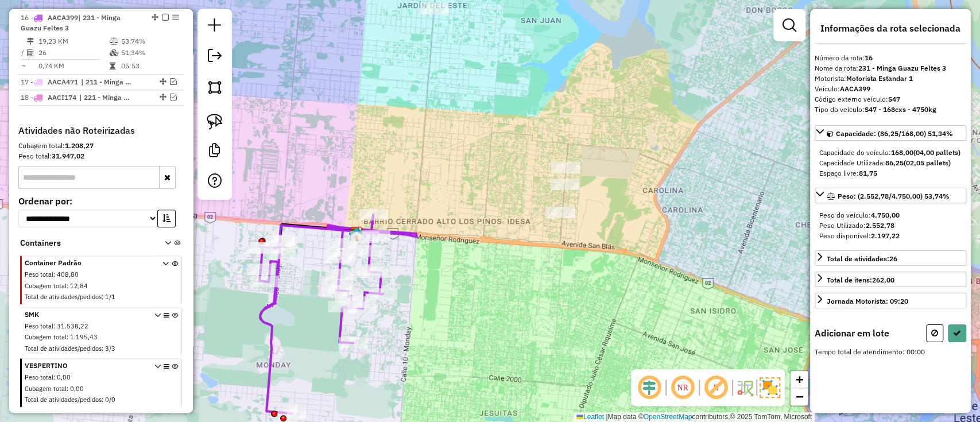
drag, startPoint x: 620, startPoint y: 213, endPoint x: 589, endPoint y: 205, distance: 31.6
click at [589, 201] on div "Janela de atendimento Grade de atendimento Capacidade Transportadoras Veículos …" at bounding box center [490, 211] width 980 height 422
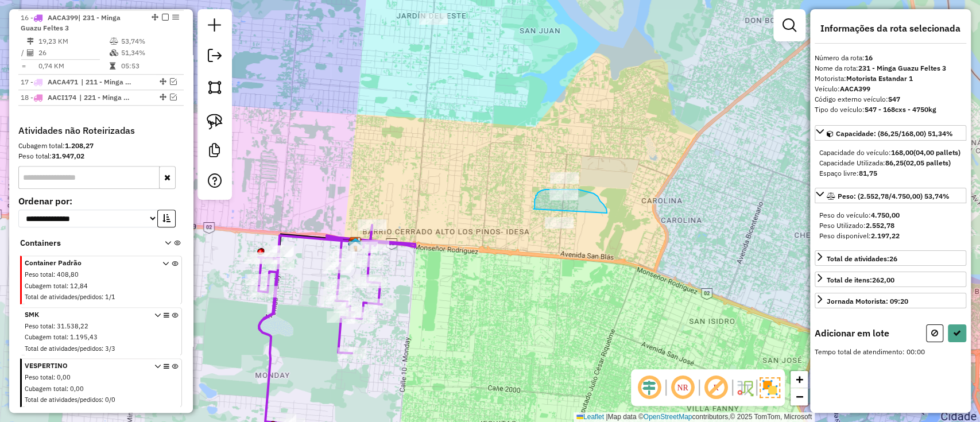
drag, startPoint x: 607, startPoint y: 213, endPoint x: 533, endPoint y: 209, distance: 73.6
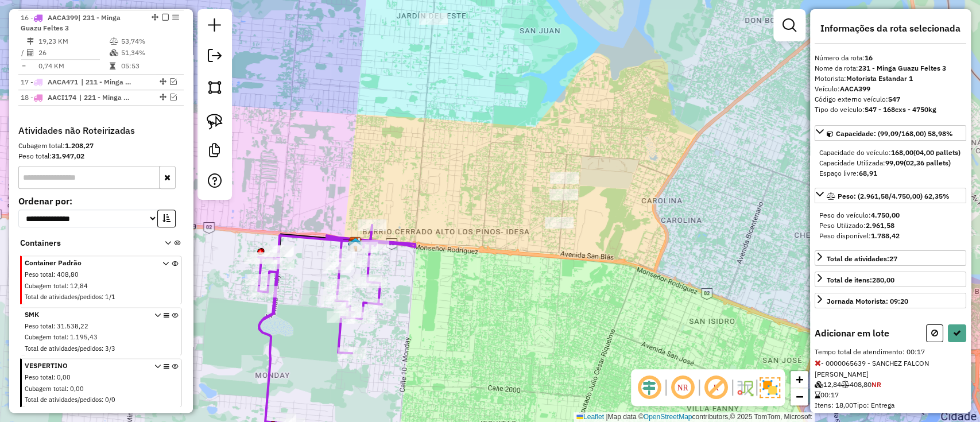
select select "**********"
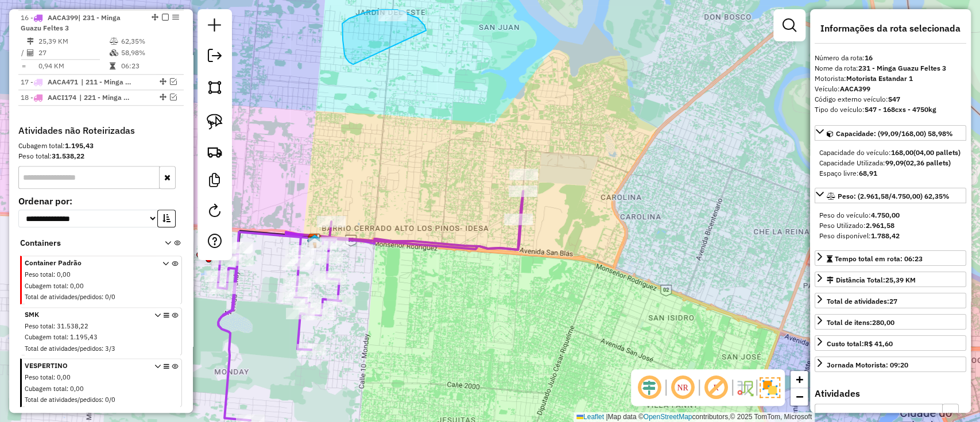
drag, startPoint x: 425, startPoint y: 31, endPoint x: 355, endPoint y: 67, distance: 78.0
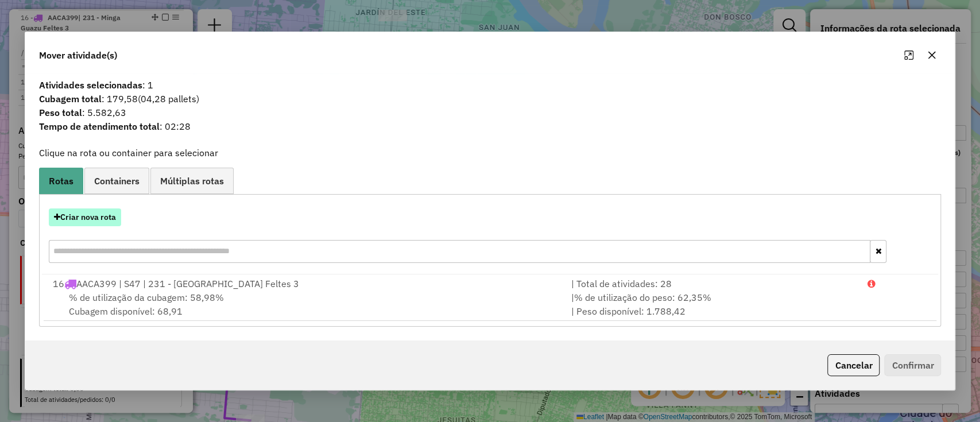
click at [106, 224] on button "Criar nova rota" at bounding box center [85, 217] width 72 height 18
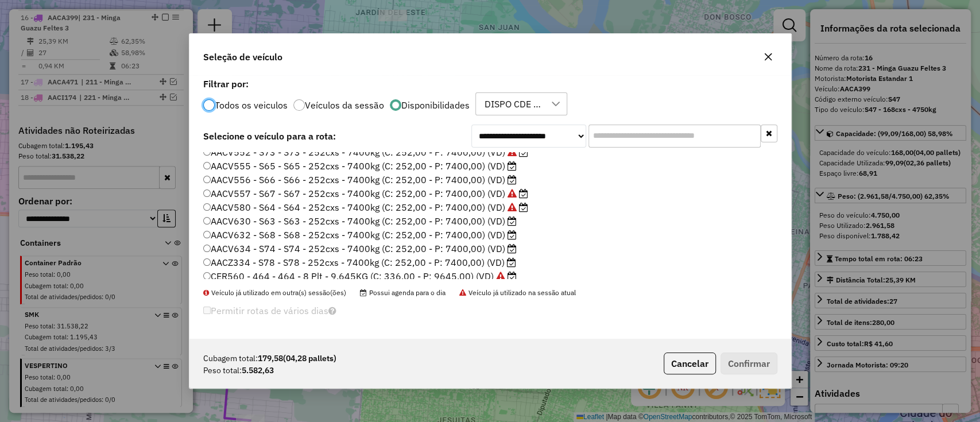
scroll to position [217, 0]
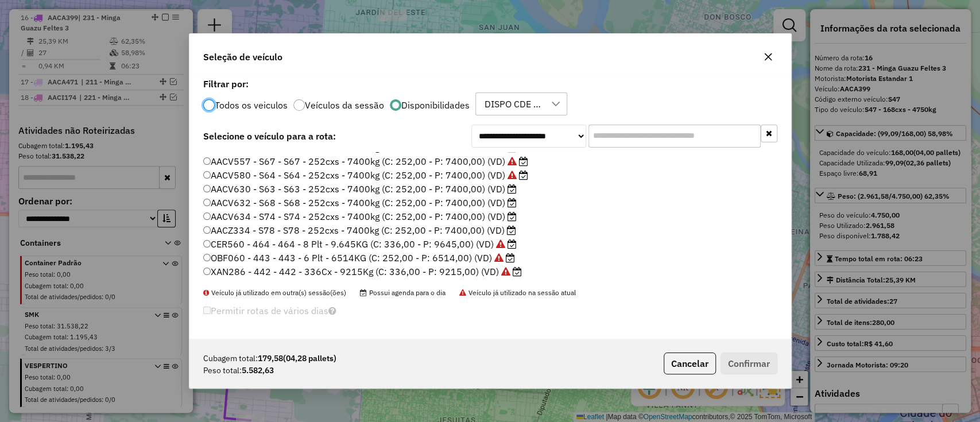
click at [500, 189] on label "AACV630 - S63 - S63 - 252cxs - 7400kg (C: 252,00 - P: 7400,00) (VD)" at bounding box center [359, 189] width 313 height 14
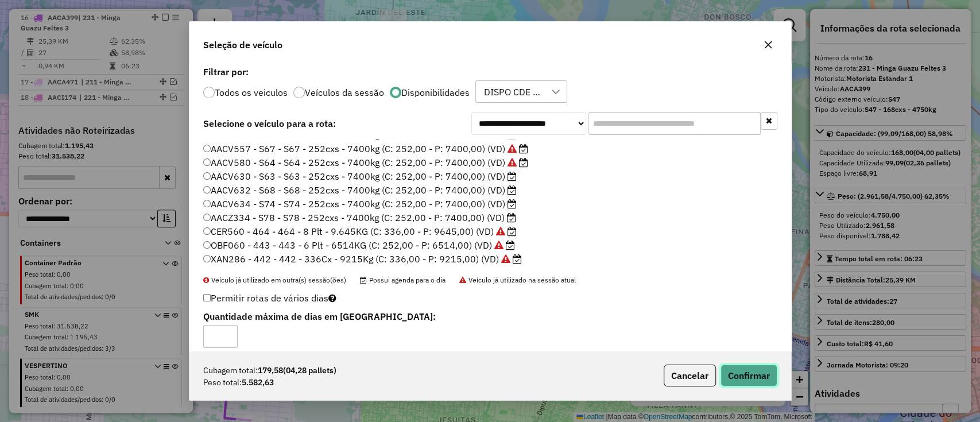
click at [749, 381] on button "Confirmar" at bounding box center [748, 375] width 57 height 22
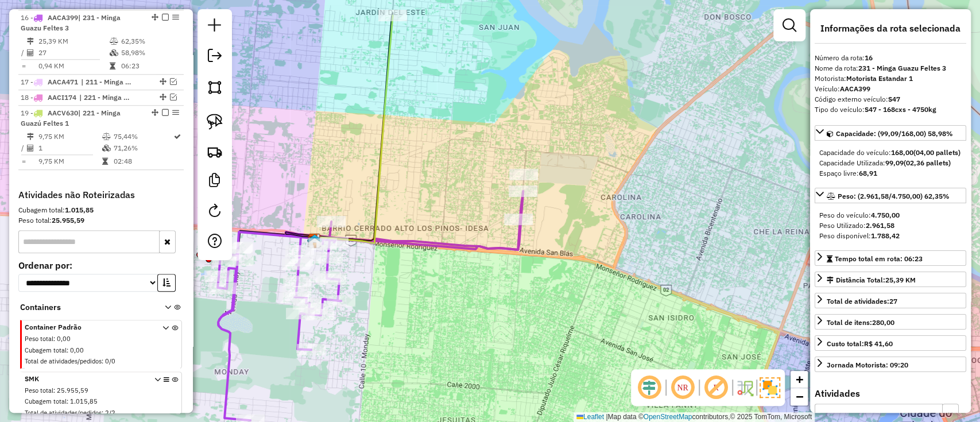
click at [380, 131] on icon at bounding box center [353, 129] width 78 height 228
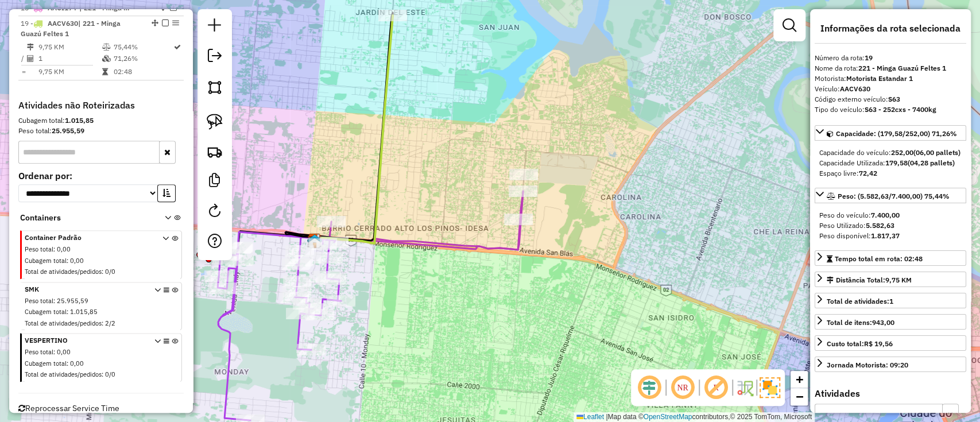
scroll to position [778, 0]
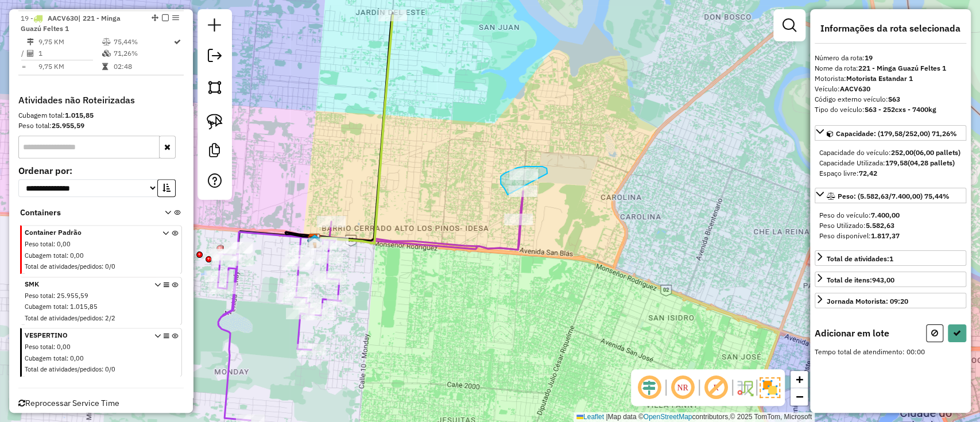
click at [508, 195] on div "Janela de atendimento Grade de atendimento Capacidade Transportadoras Veículos …" at bounding box center [490, 211] width 980 height 422
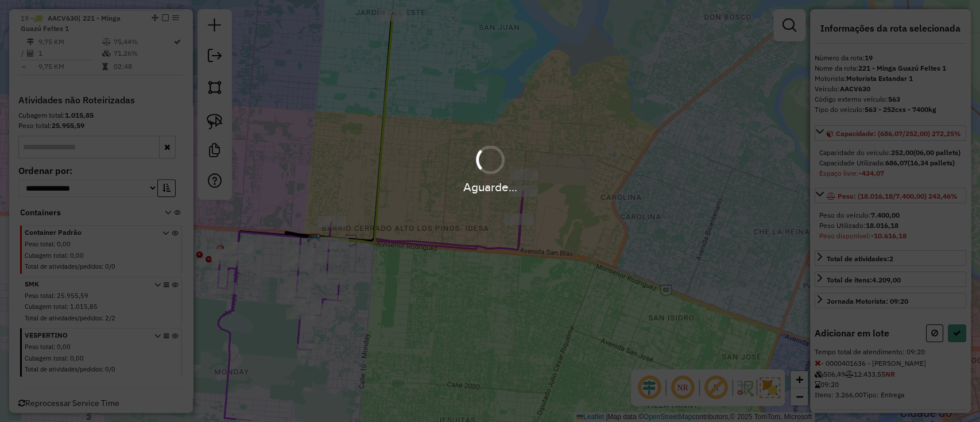
select select "**********"
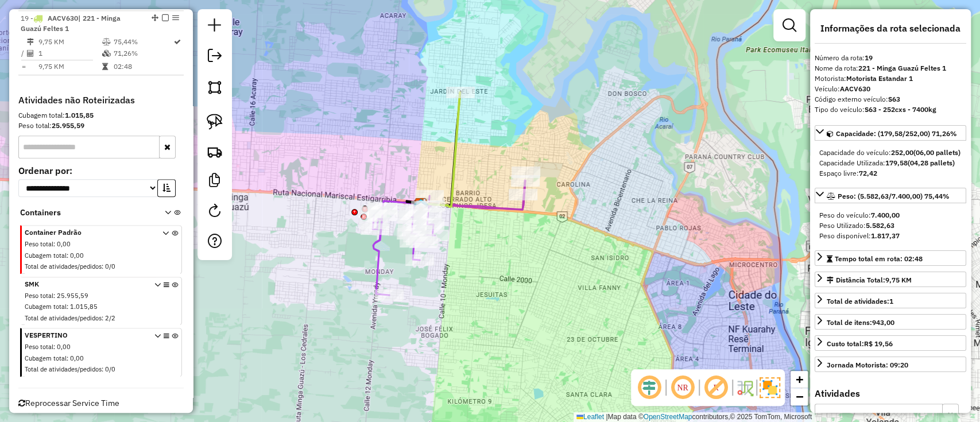
drag, startPoint x: 432, startPoint y: 157, endPoint x: 468, endPoint y: 163, distance: 36.7
click at [468, 163] on div "Janela de atendimento Grade de atendimento Capacidade Transportadoras Veículos …" at bounding box center [490, 211] width 980 height 422
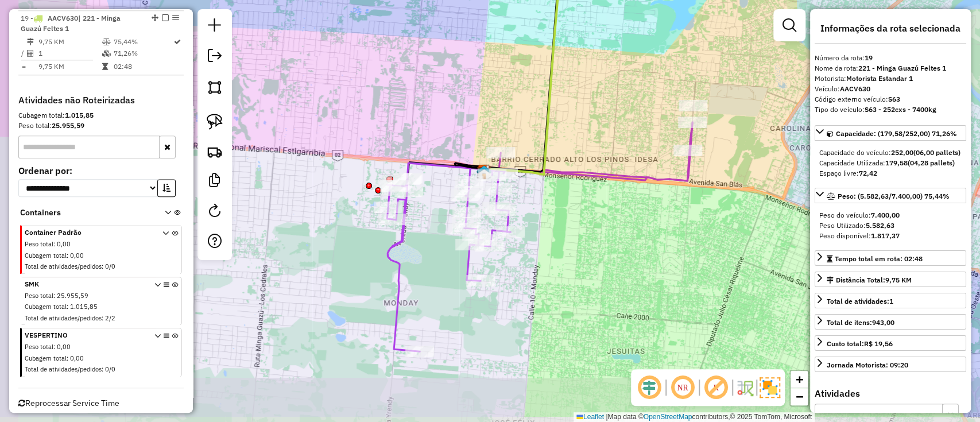
drag, startPoint x: 406, startPoint y: 165, endPoint x: 468, endPoint y: 85, distance: 101.4
click at [468, 85] on div "Janela de atendimento Grade de atendimento Capacidade Transportadoras Veículos …" at bounding box center [490, 211] width 980 height 422
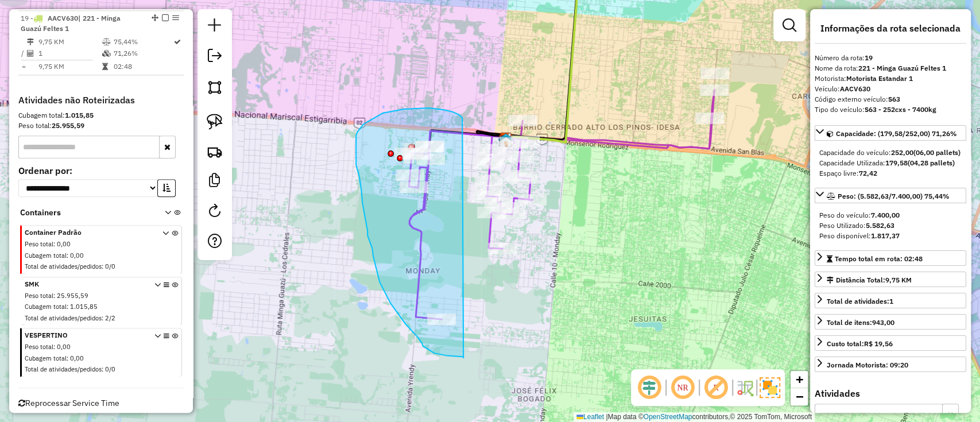
drag, startPoint x: 458, startPoint y: 114, endPoint x: 463, endPoint y: 359, distance: 244.5
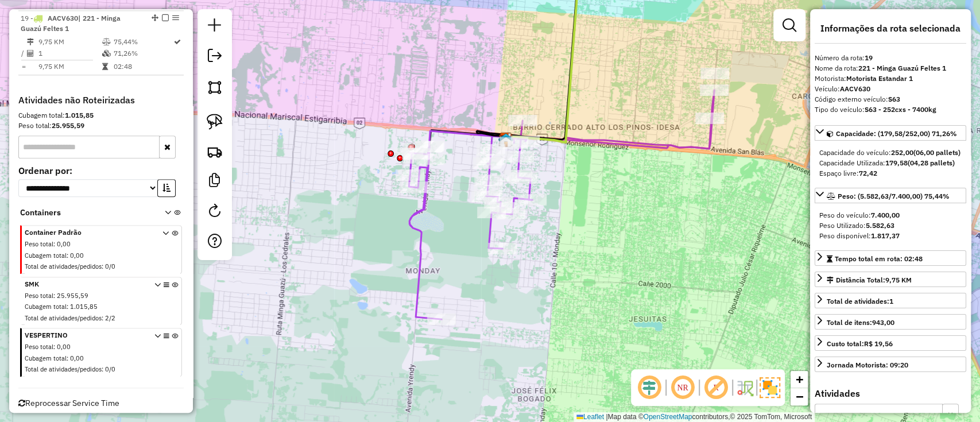
click at [572, 98] on icon at bounding box center [543, 50] width 74 height 185
click at [568, 99] on icon at bounding box center [543, 50] width 74 height 185
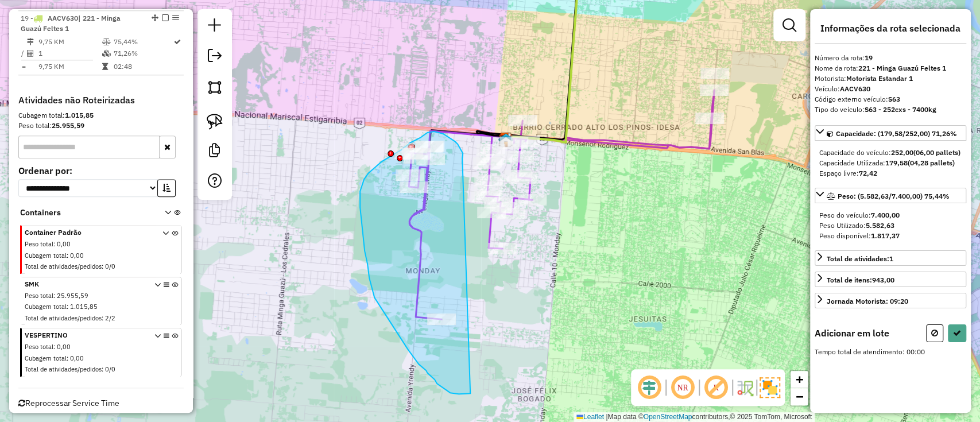
drag, startPoint x: 459, startPoint y: 147, endPoint x: 468, endPoint y: 395, distance: 247.5
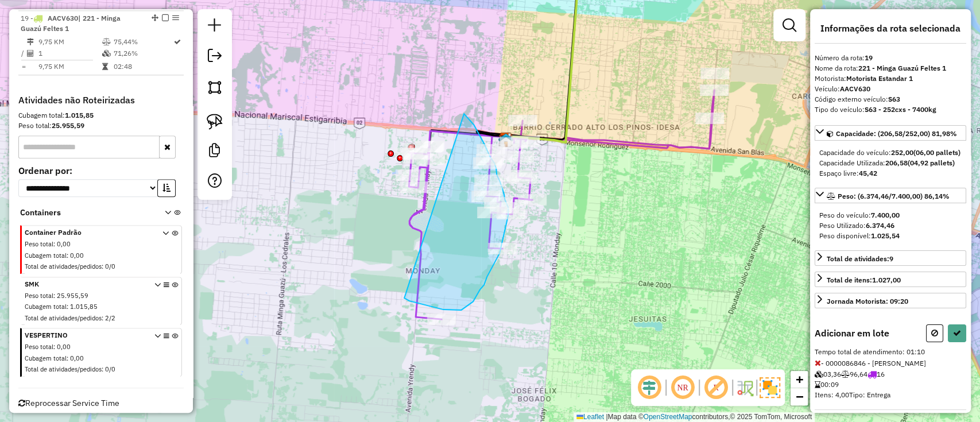
drag, startPoint x: 464, startPoint y: 114, endPoint x: 409, endPoint y: 299, distance: 193.4
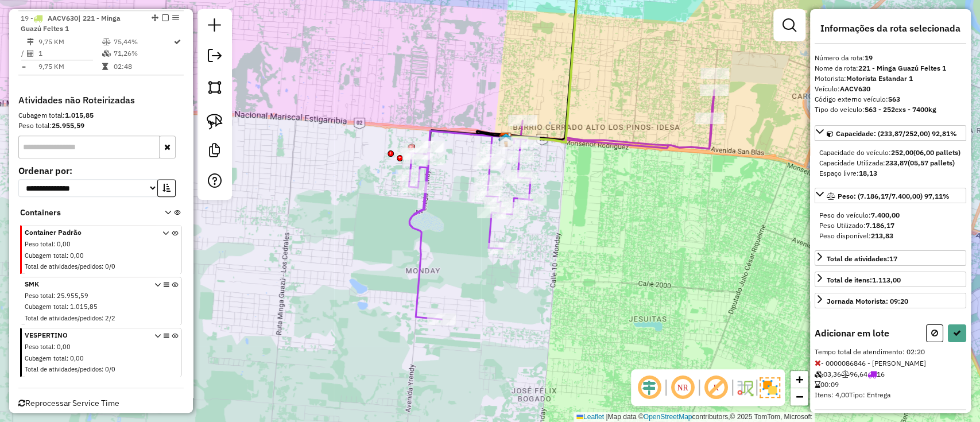
select select "**********"
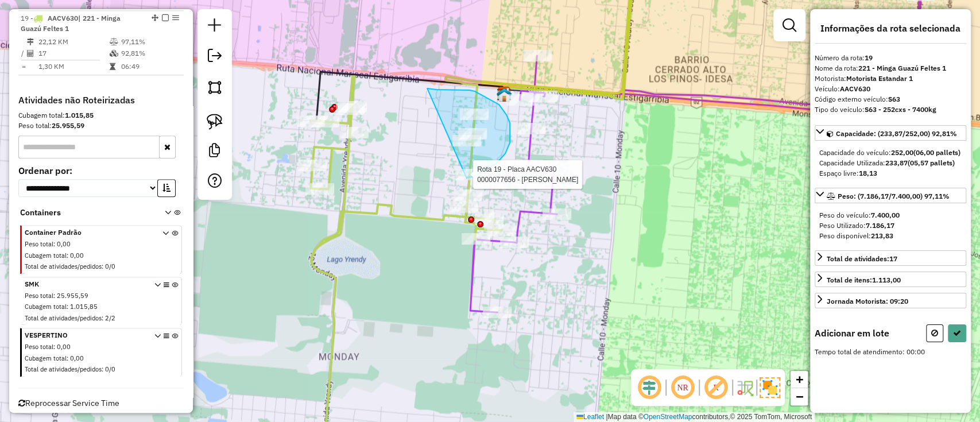
click at [467, 179] on div "Rota 19 - Placa AACV630 0000077656 - AYALA [PERSON_NAME] de atendimento Grade d…" at bounding box center [490, 211] width 980 height 422
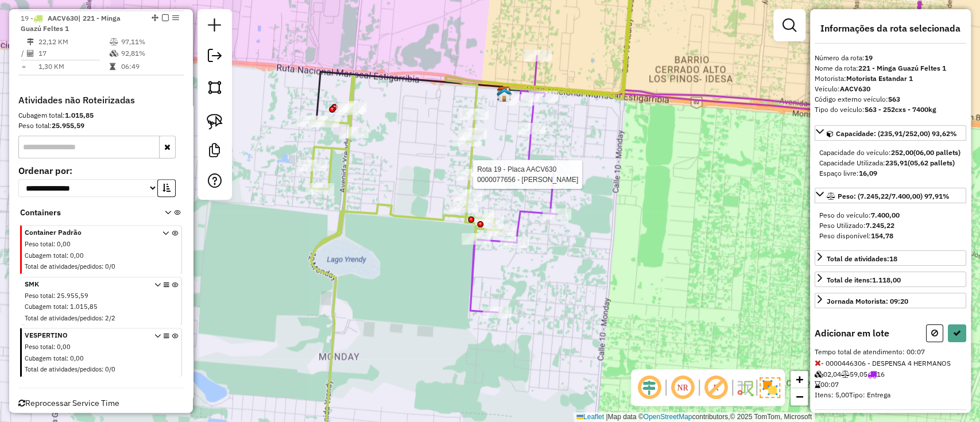
select select "**********"
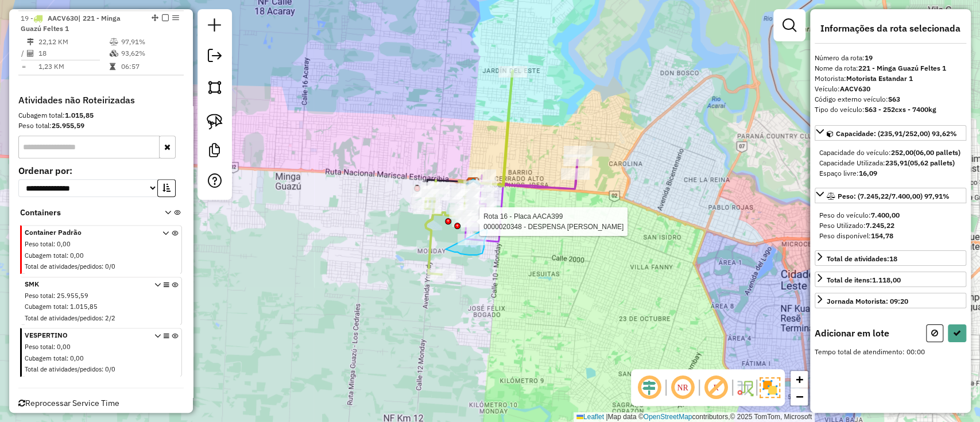
drag, startPoint x: 445, startPoint y: 249, endPoint x: 477, endPoint y: 230, distance: 37.6
click at [477, 230] on div "Rota 16 - Placa AACA399 0000406691 - DESP.JULIAN Rota 16 - Placa AACA399 000002…" at bounding box center [490, 211] width 980 height 422
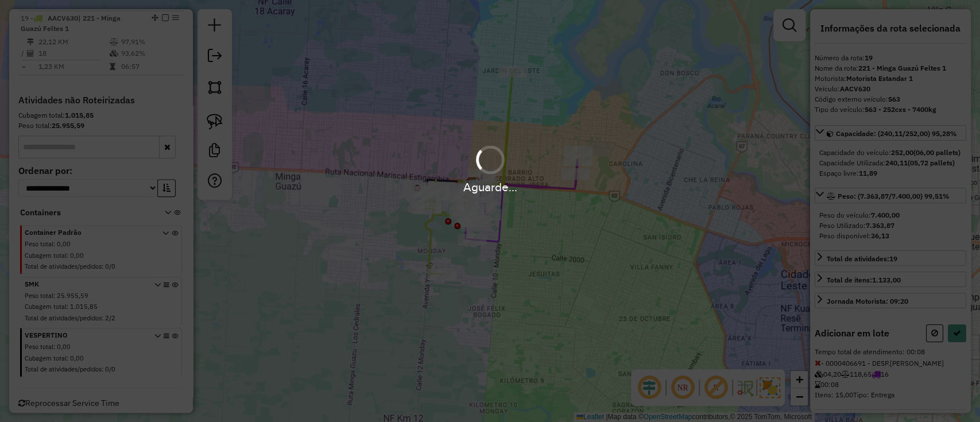
select select "**********"
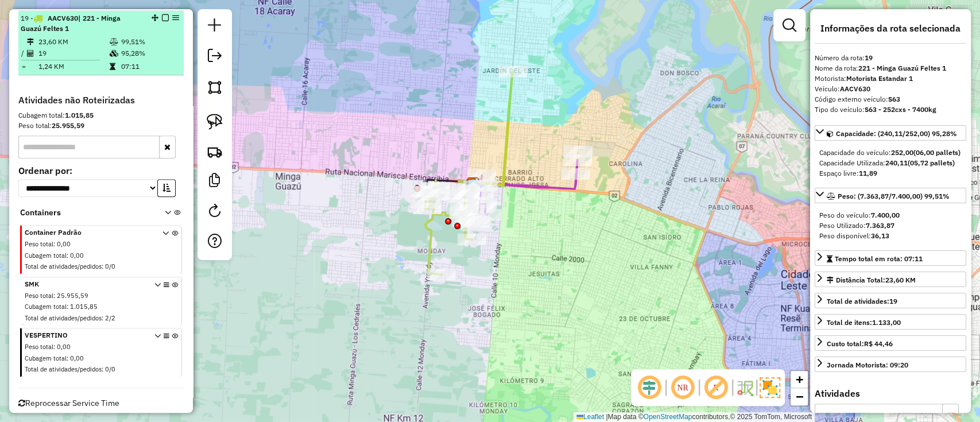
click at [162, 16] on em at bounding box center [165, 17] width 7 height 7
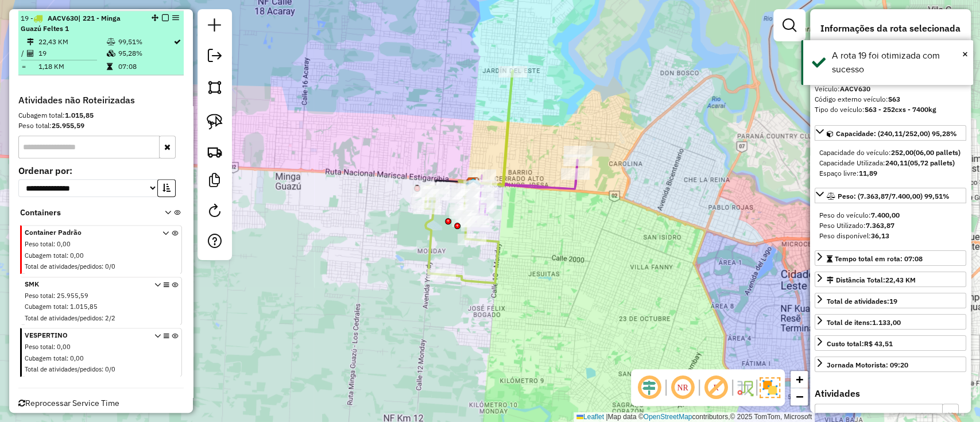
click at [164, 16] on em at bounding box center [165, 17] width 7 height 7
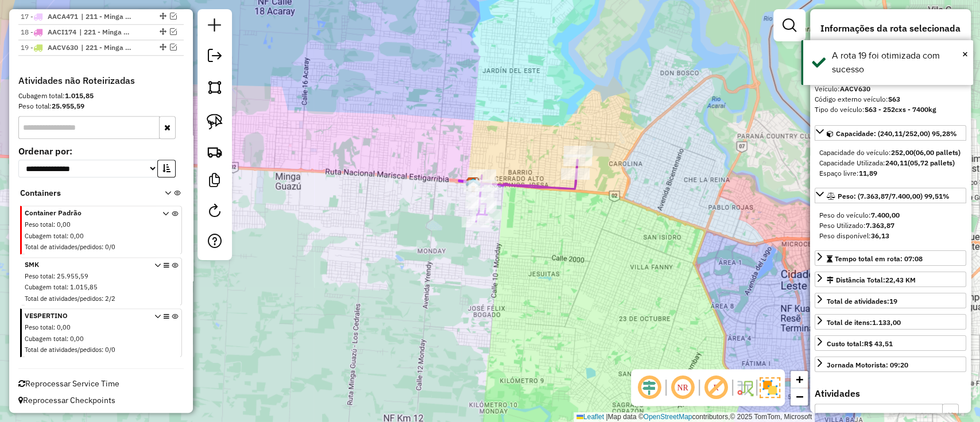
click at [537, 192] on icon at bounding box center [518, 191] width 119 height 62
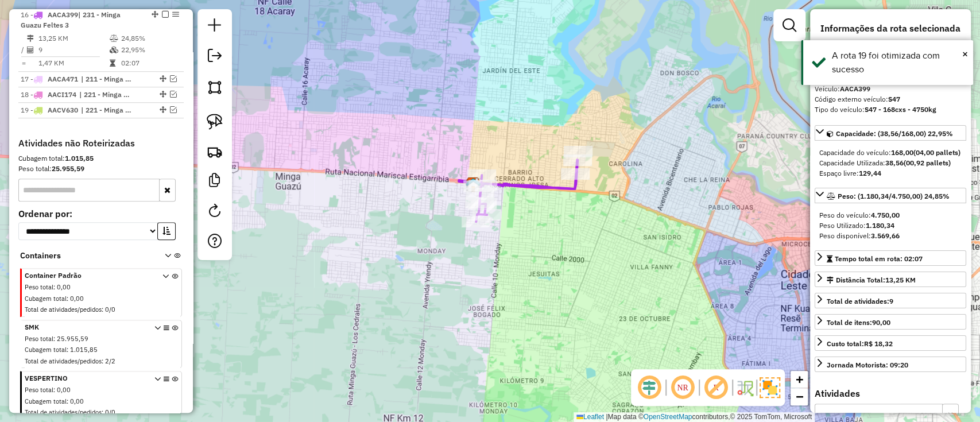
scroll to position [683, 0]
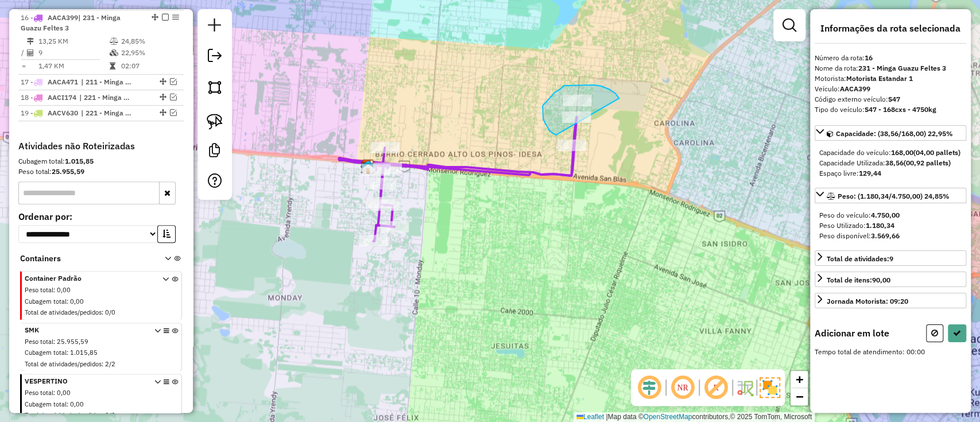
drag, startPoint x: 577, startPoint y: 85, endPoint x: 558, endPoint y: 135, distance: 53.4
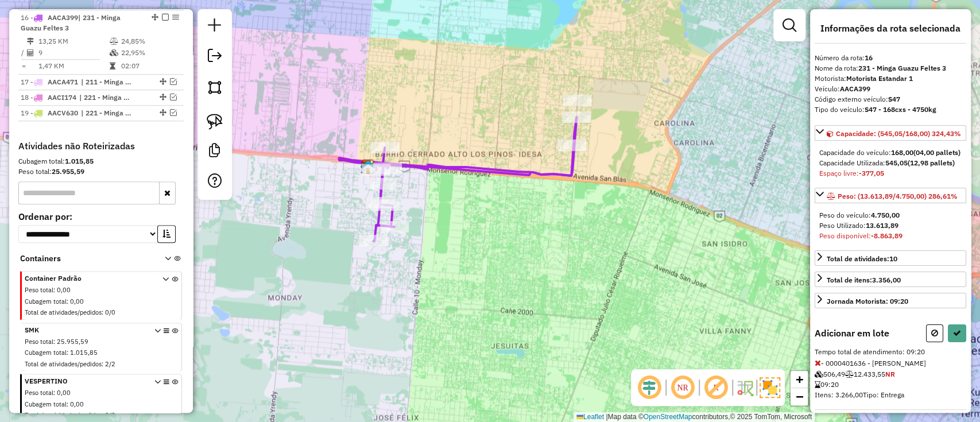
select select "**********"
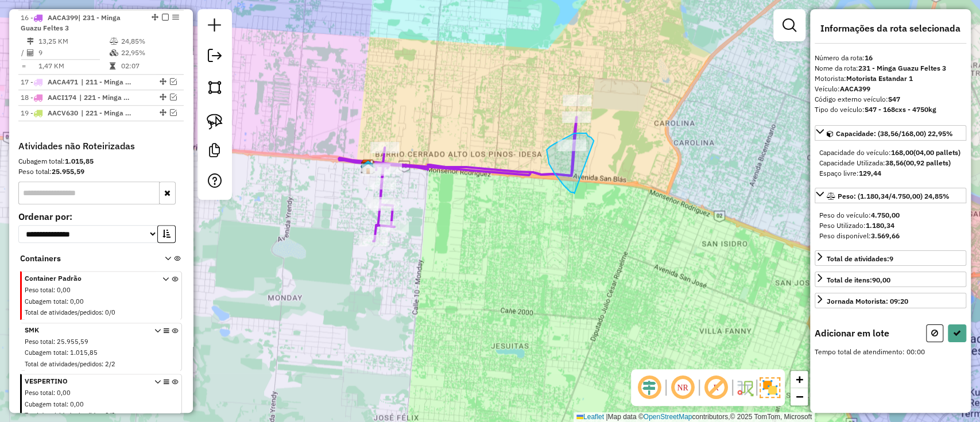
drag, startPoint x: 593, startPoint y: 141, endPoint x: 576, endPoint y: 195, distance: 56.6
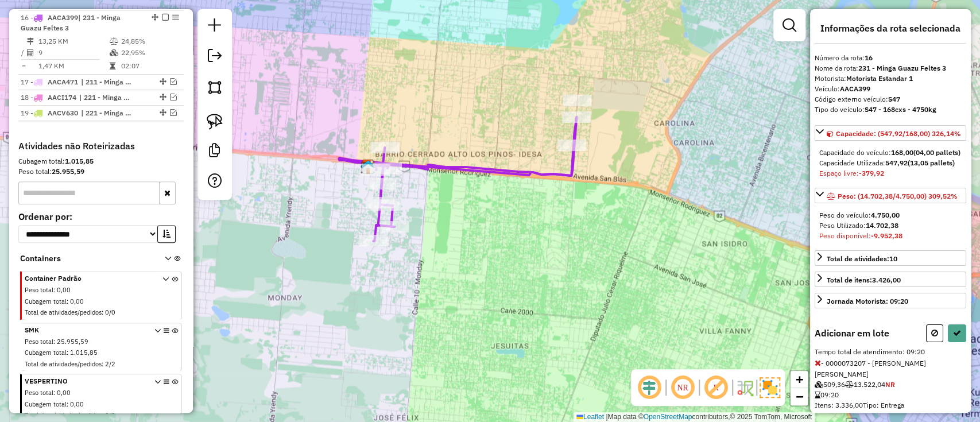
select select "**********"
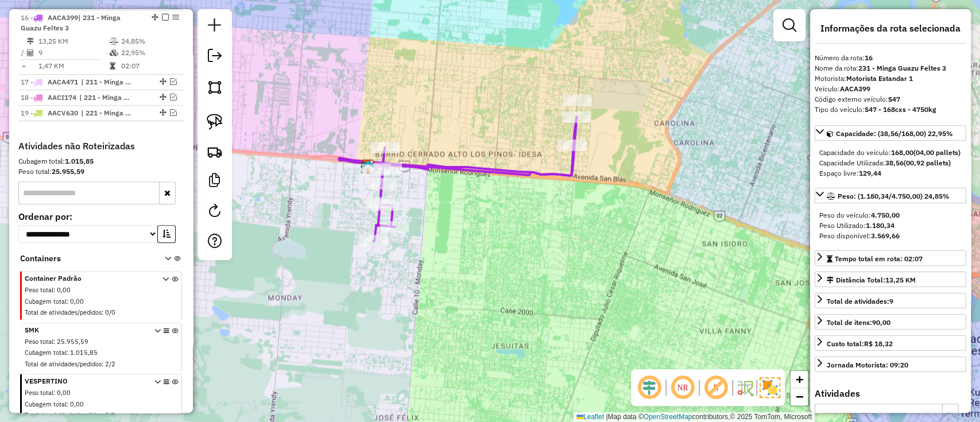
click at [525, 178] on icon at bounding box center [458, 179] width 238 height 124
click at [523, 172] on icon at bounding box center [458, 179] width 238 height 124
click at [170, 109] on em at bounding box center [173, 112] width 7 height 7
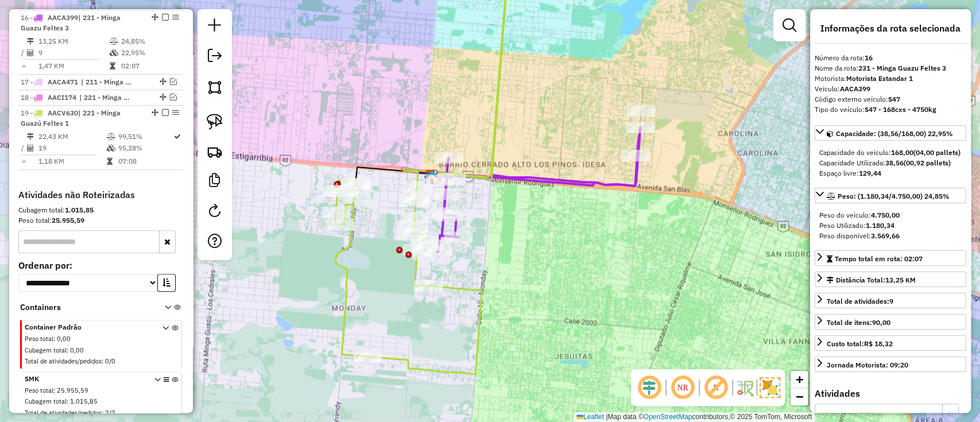
drag, startPoint x: 459, startPoint y: 266, endPoint x: 516, endPoint y: 273, distance: 57.2
click at [516, 273] on div "Janela de atendimento Grade de atendimento Capacidade Transportadoras Veículos …" at bounding box center [490, 211] width 980 height 422
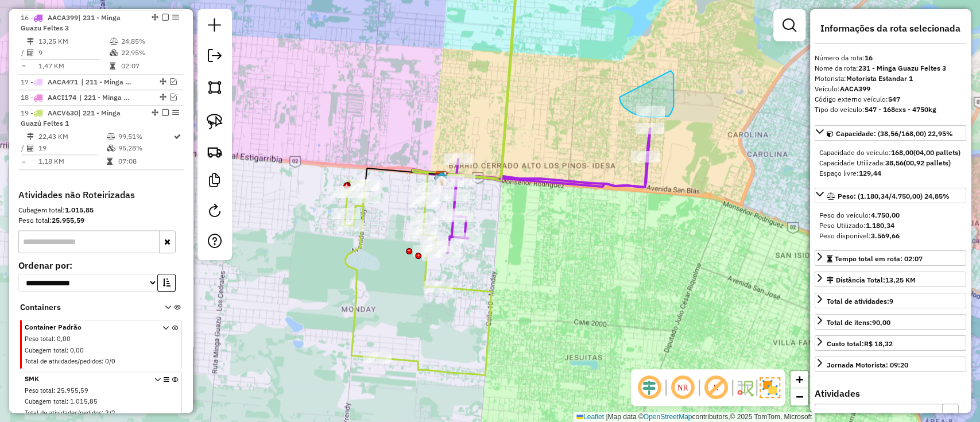
drag, startPoint x: 619, startPoint y: 97, endPoint x: 670, endPoint y: 71, distance: 57.5
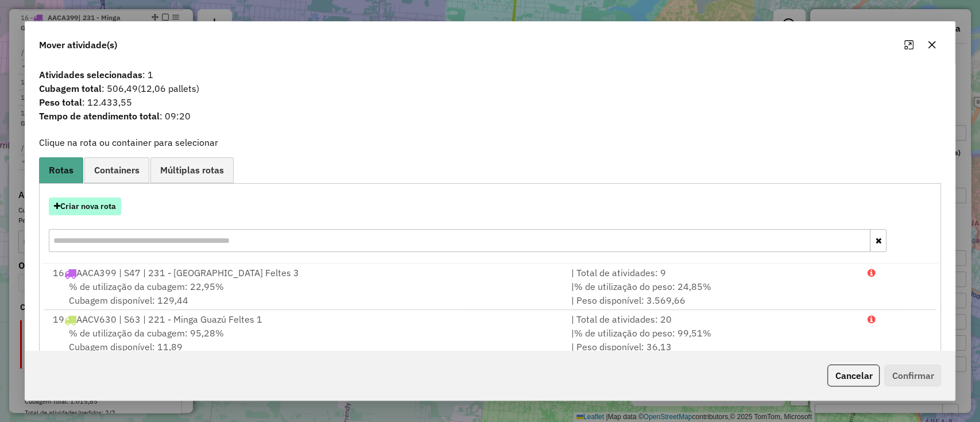
click at [87, 209] on button "Criar nova rota" at bounding box center [85, 206] width 72 height 18
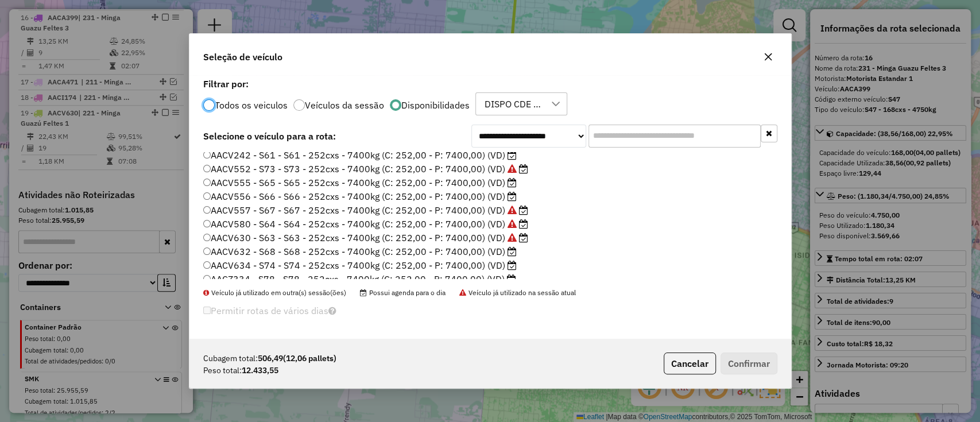
scroll to position [217, 0]
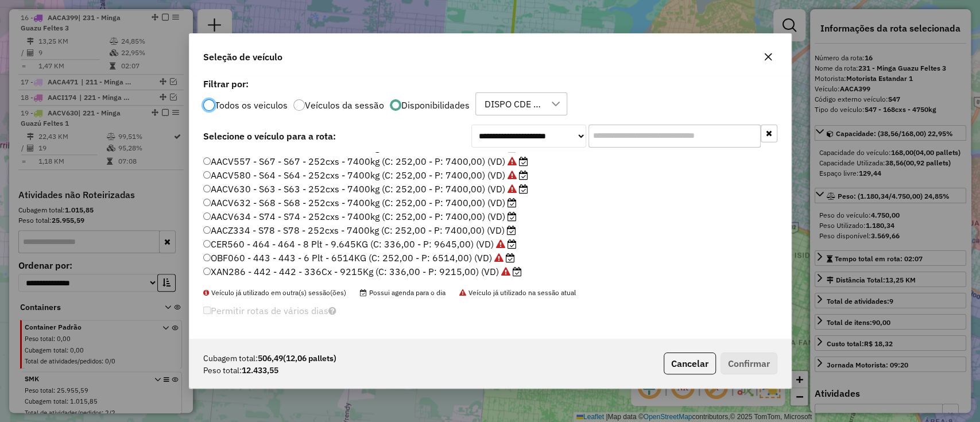
click at [462, 246] on label "CER560 - 464 - 464 - 8 Plt - 9.645KG (C: 336,00 - P: 9645,00) (VD)" at bounding box center [359, 244] width 313 height 14
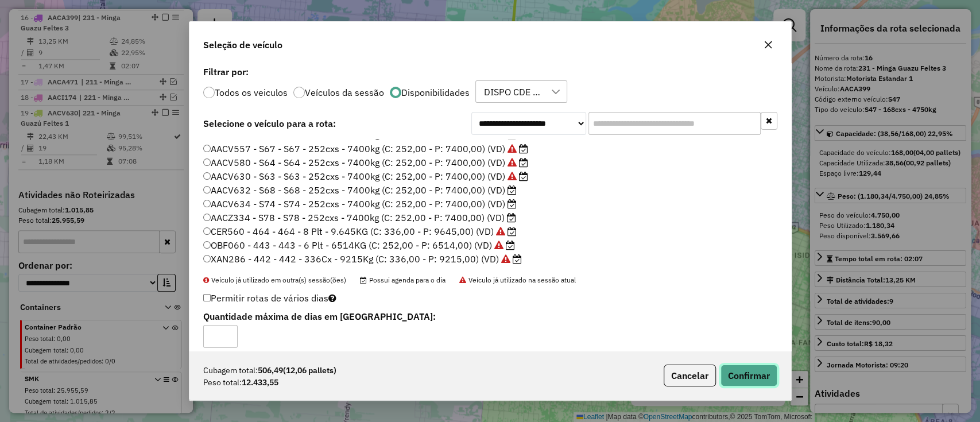
click at [762, 379] on button "Confirmar" at bounding box center [748, 375] width 57 height 22
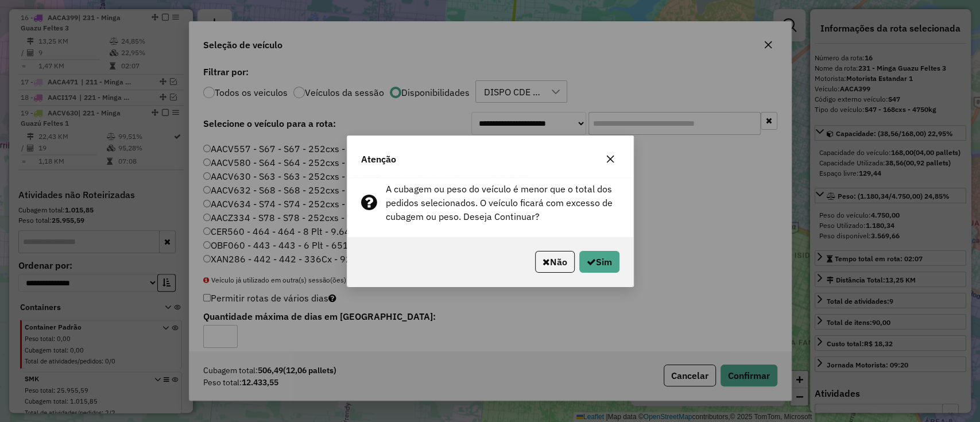
click at [550, 246] on div "Não Sim" at bounding box center [490, 261] width 286 height 49
click at [553, 259] on button "Não" at bounding box center [555, 262] width 40 height 22
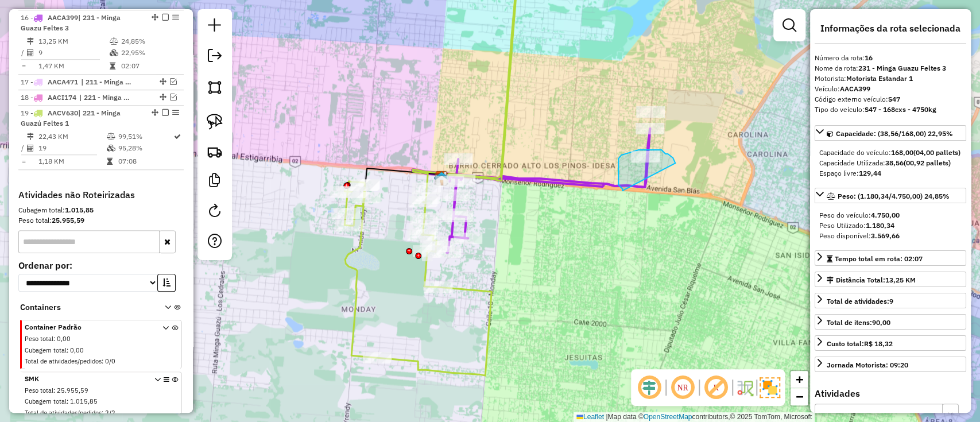
drag, startPoint x: 674, startPoint y: 161, endPoint x: 622, endPoint y: 191, distance: 59.9
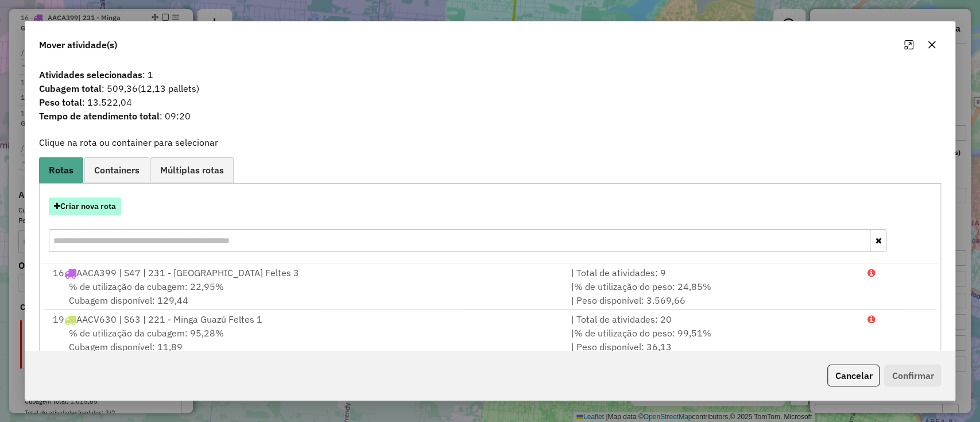
click at [104, 208] on button "Criar nova rota" at bounding box center [85, 206] width 72 height 18
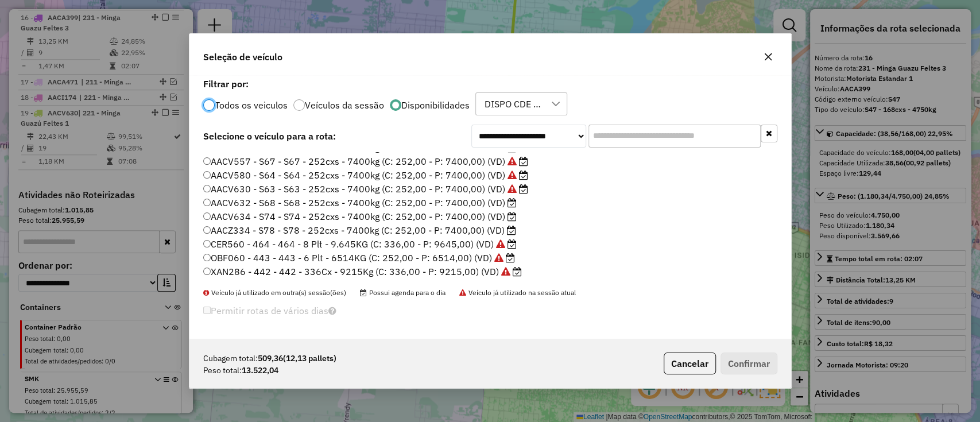
click at [467, 248] on label "CER560 - 464 - 464 - 8 Plt - 9.645KG (C: 336,00 - P: 9645,00) (VD)" at bounding box center [359, 244] width 313 height 14
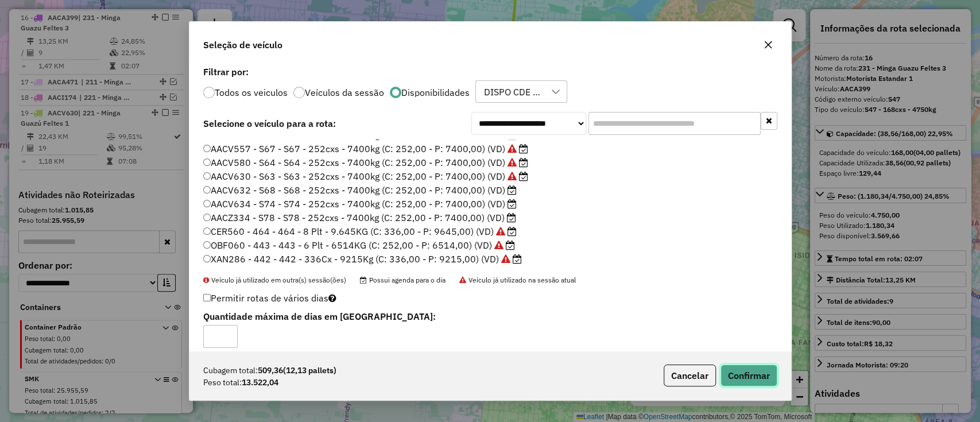
click at [745, 375] on button "Confirmar" at bounding box center [748, 375] width 57 height 22
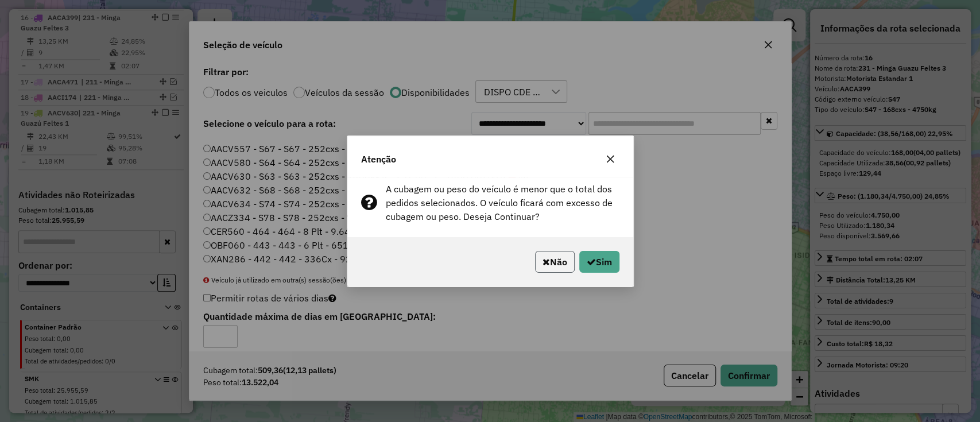
click at [543, 255] on button "Não" at bounding box center [555, 262] width 40 height 22
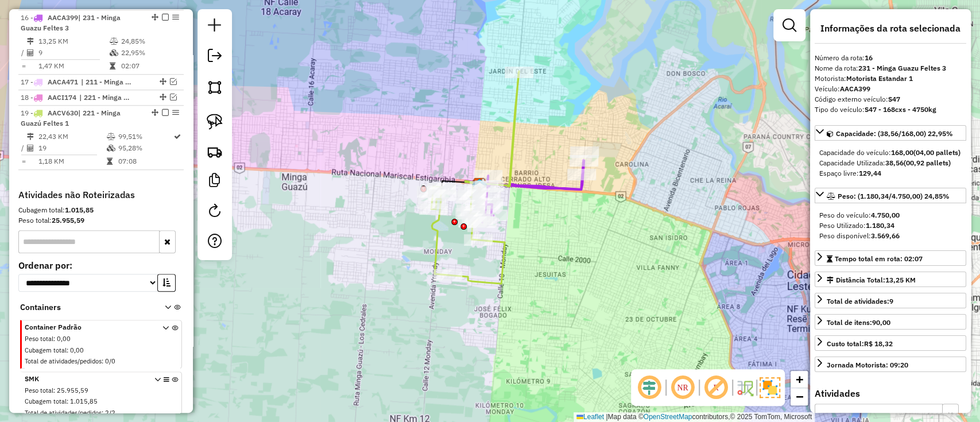
click at [510, 146] on icon at bounding box center [475, 177] width 88 height 212
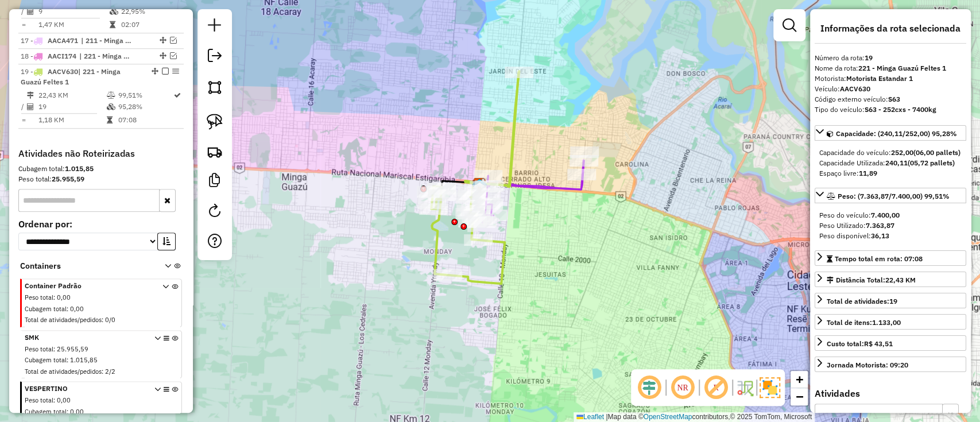
scroll to position [778, 0]
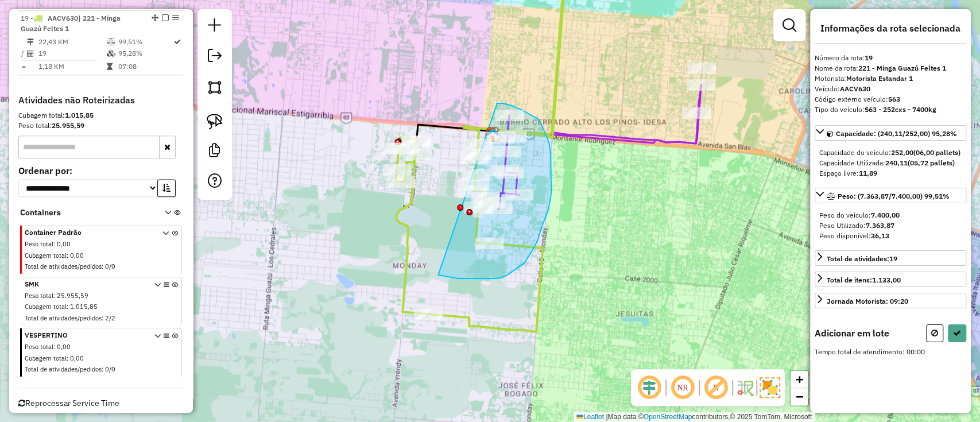
drag, startPoint x: 496, startPoint y: 104, endPoint x: 422, endPoint y: 273, distance: 183.7
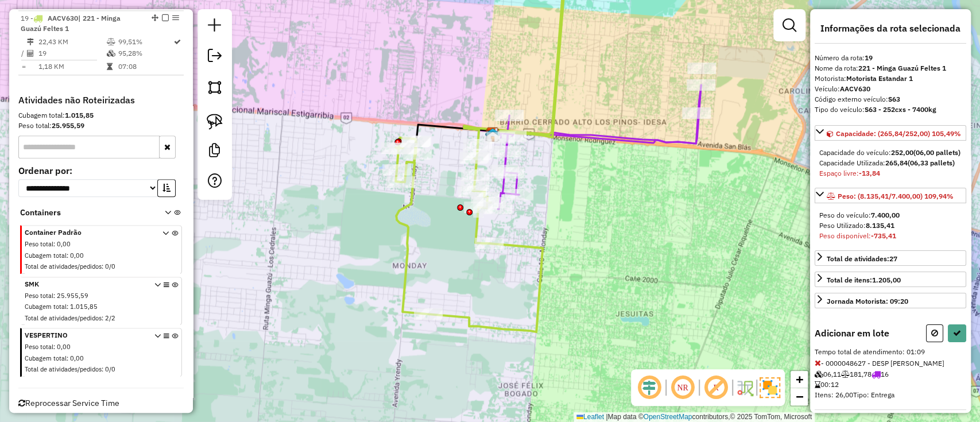
select select "**********"
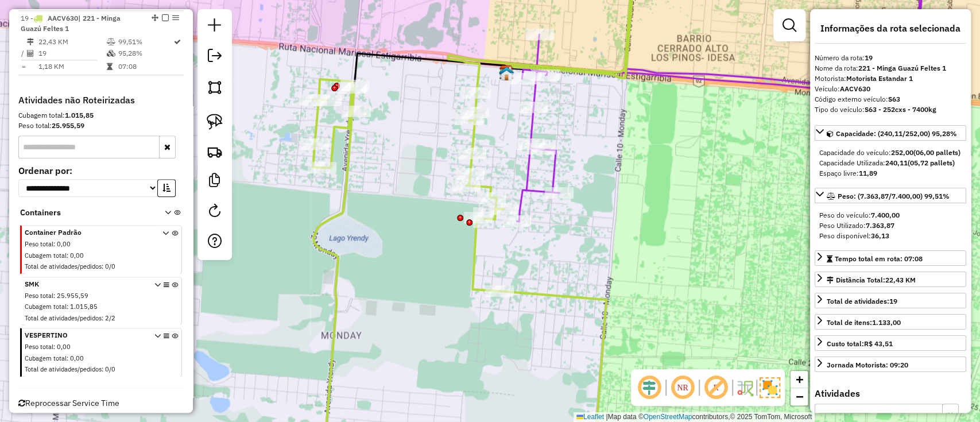
drag, startPoint x: 415, startPoint y: 196, endPoint x: 409, endPoint y: 250, distance: 54.9
click at [409, 250] on div "Janela de atendimento Grade de atendimento Capacidade Transportadoras Veículos …" at bounding box center [490, 211] width 980 height 422
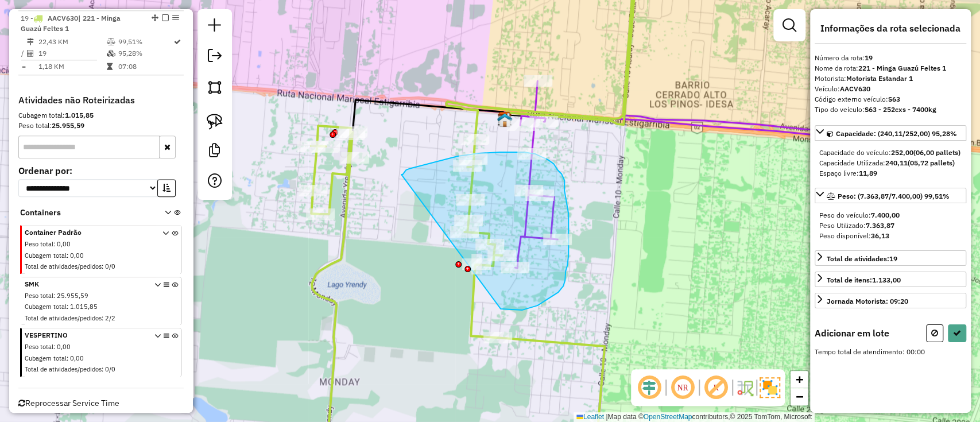
drag, startPoint x: 508, startPoint y: 309, endPoint x: 401, endPoint y: 174, distance: 172.0
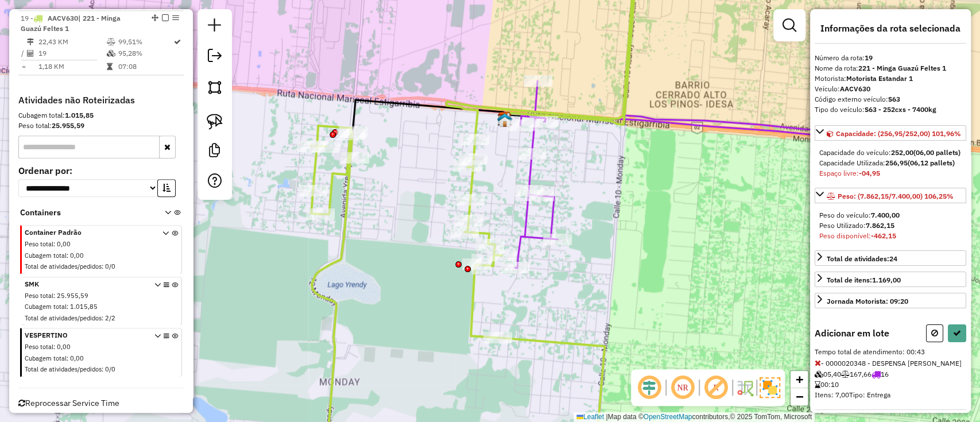
select select "**********"
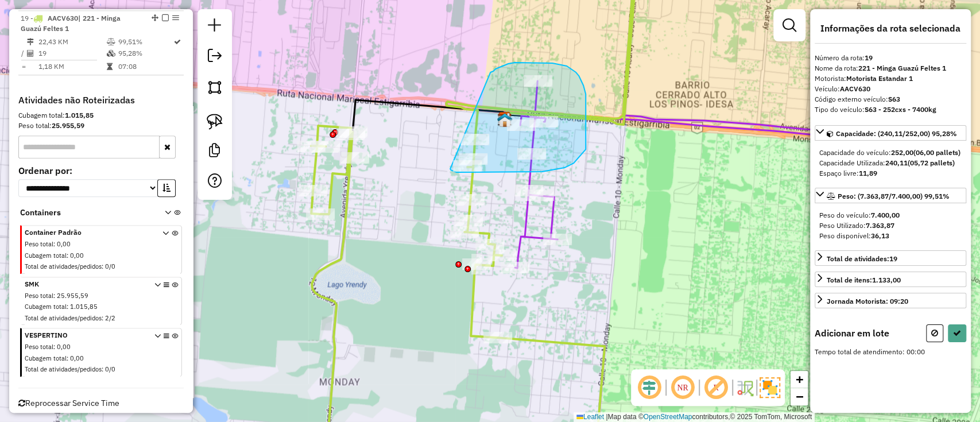
drag, startPoint x: 490, startPoint y: 72, endPoint x: 450, endPoint y: 169, distance: 104.2
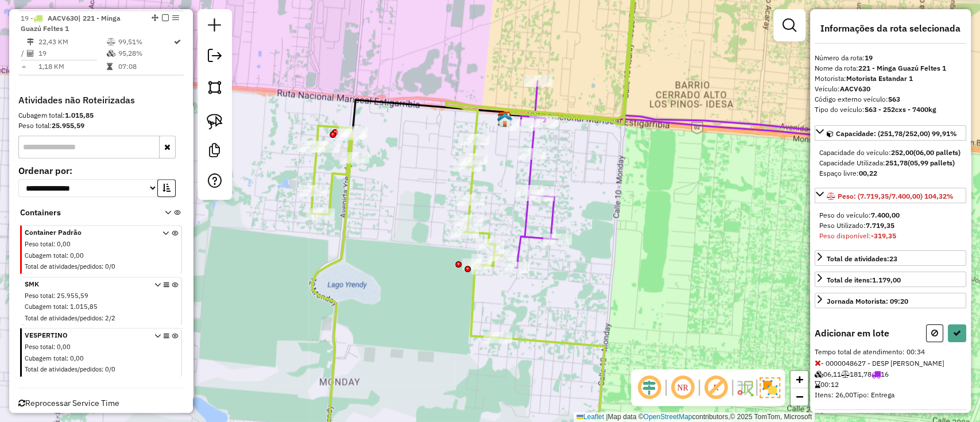
scroll to position [215, 0]
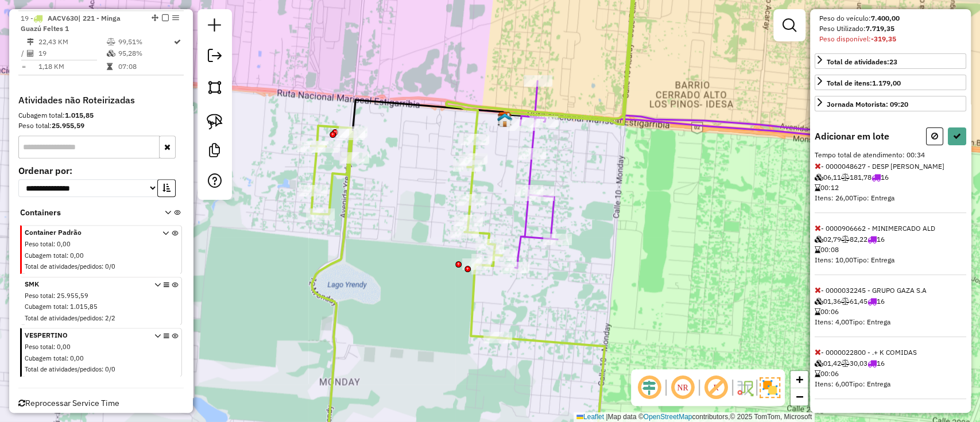
click at [816, 352] on icon at bounding box center [817, 352] width 6 height 8
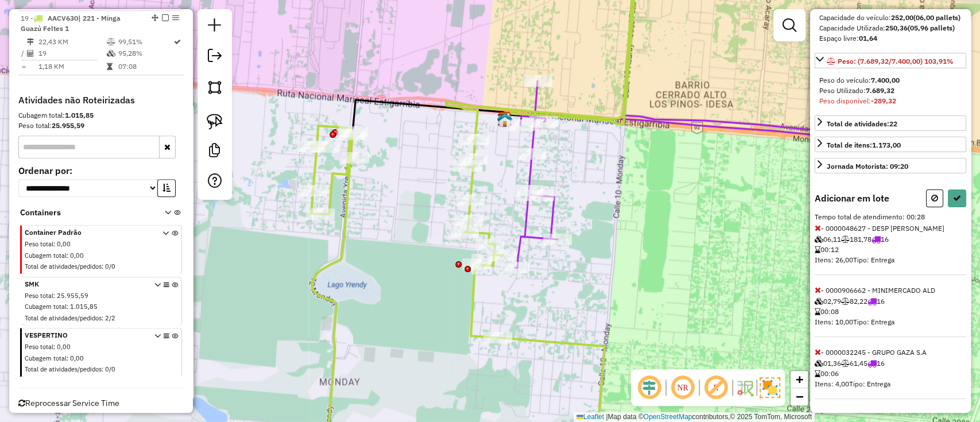
scroll to position [0, 0]
click at [818, 356] on icon at bounding box center [817, 352] width 6 height 8
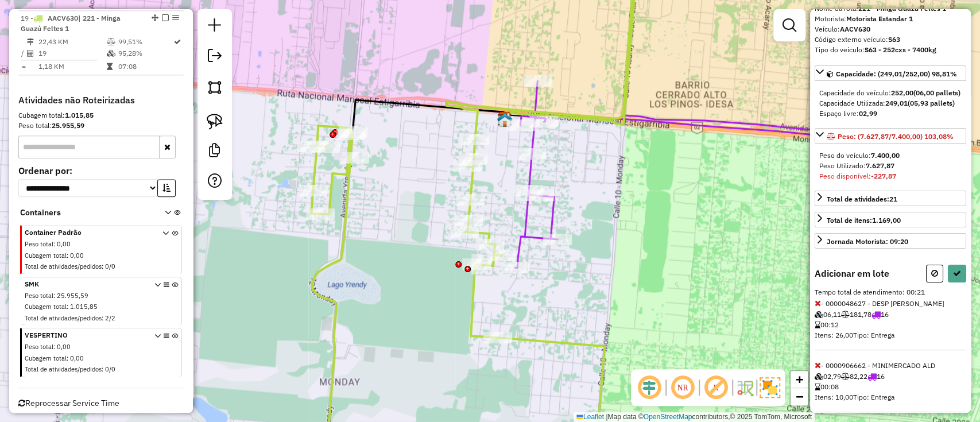
scroll to position [92, 0]
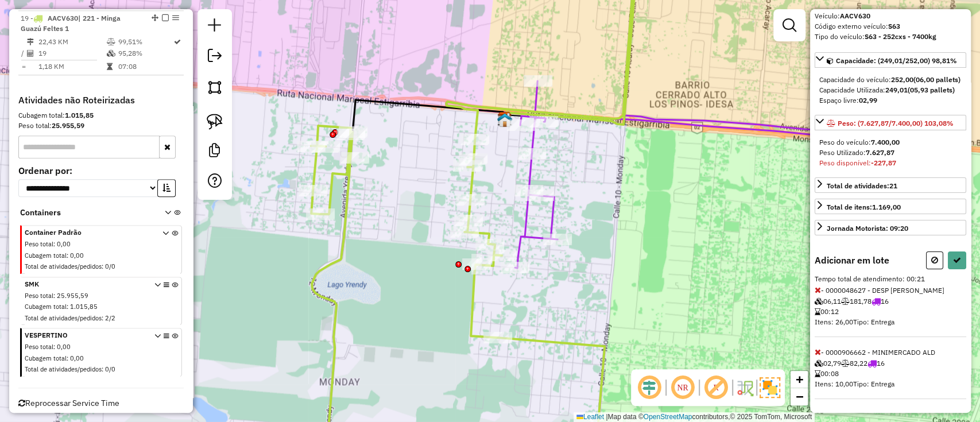
select select "**********"
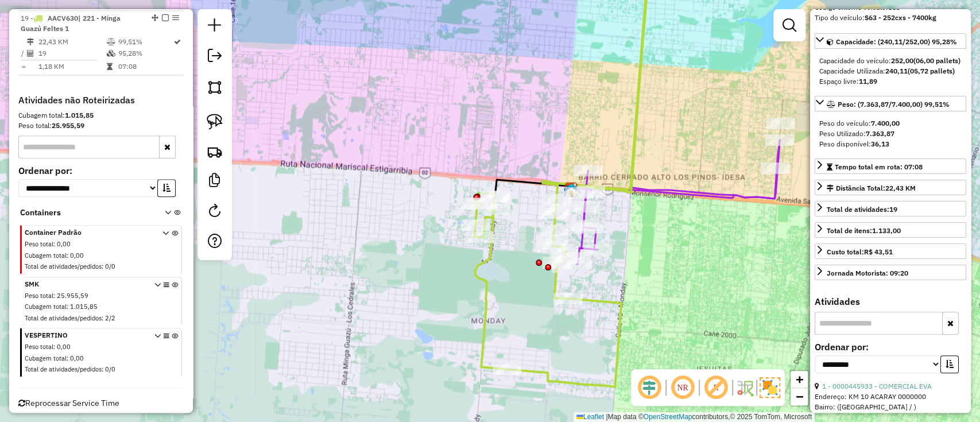
click at [634, 153] on icon at bounding box center [561, 174] width 175 height 425
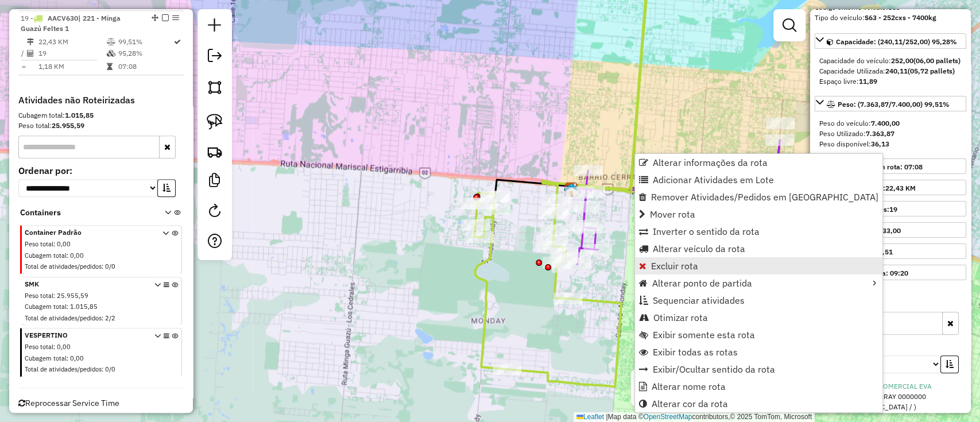
click at [658, 272] on link "Excluir rota" at bounding box center [758, 265] width 247 height 17
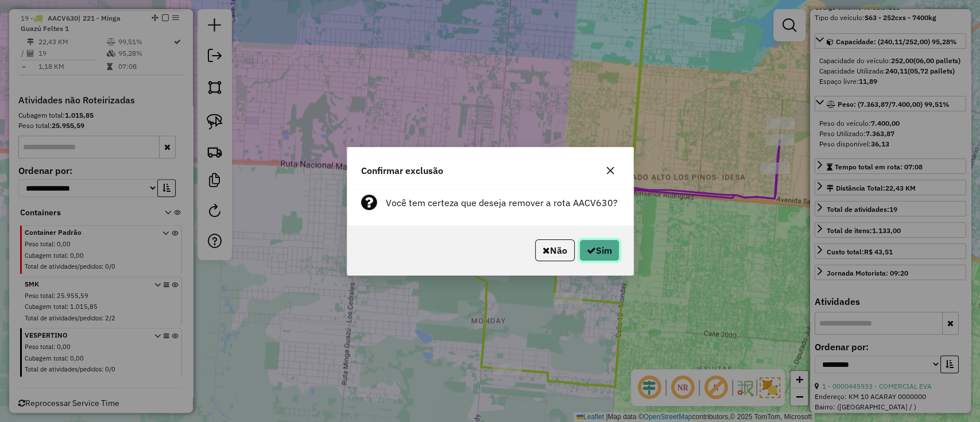
click at [612, 252] on button "Sim" at bounding box center [599, 250] width 40 height 22
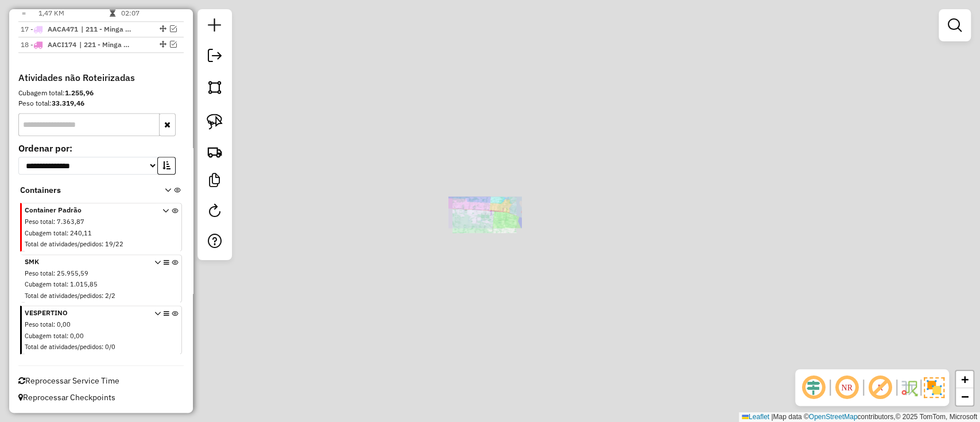
scroll to position [734, 0]
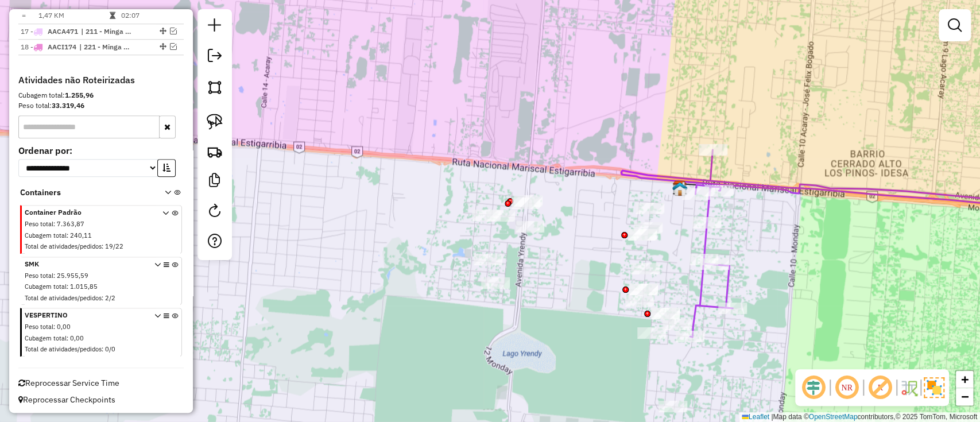
click at [708, 243] on icon at bounding box center [849, 243] width 456 height 187
select select "**********"
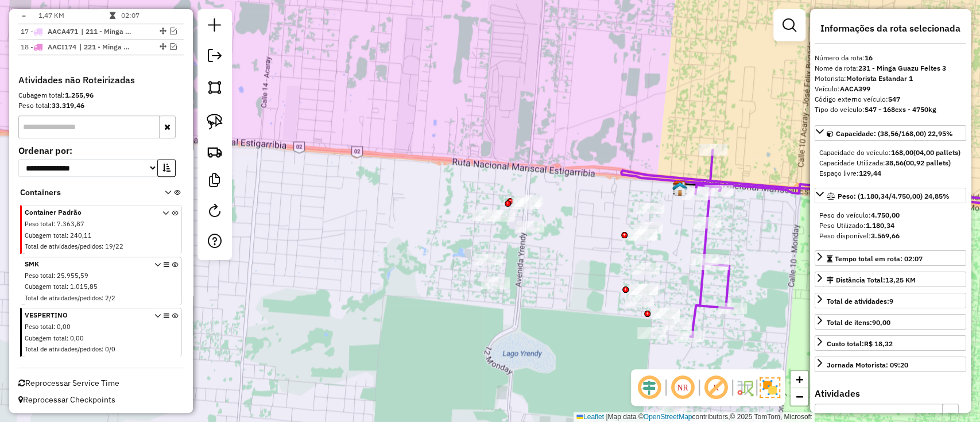
scroll to position [683, 0]
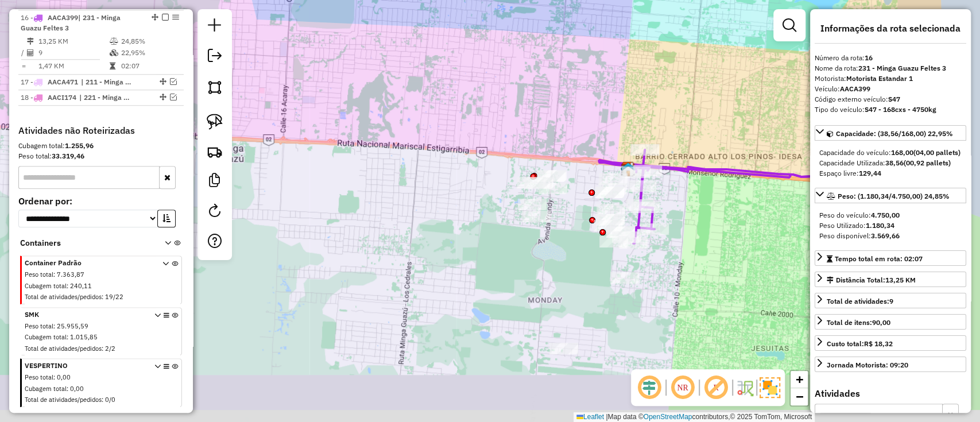
drag, startPoint x: 745, startPoint y: 254, endPoint x: 660, endPoint y: 201, distance: 100.3
click at [661, 200] on div "Janela de atendimento Grade de atendimento Capacidade Transportadoras Veículos …" at bounding box center [490, 211] width 980 height 422
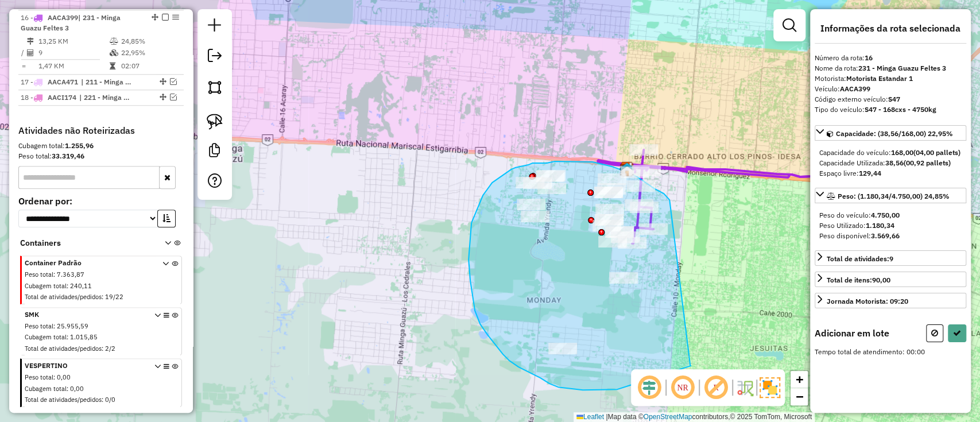
drag, startPoint x: 661, startPoint y: 192, endPoint x: 689, endPoint y: 365, distance: 174.9
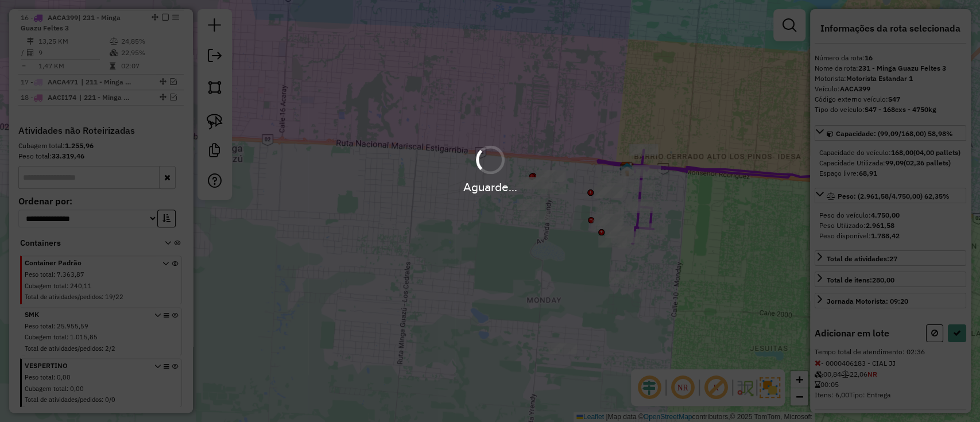
select select "**********"
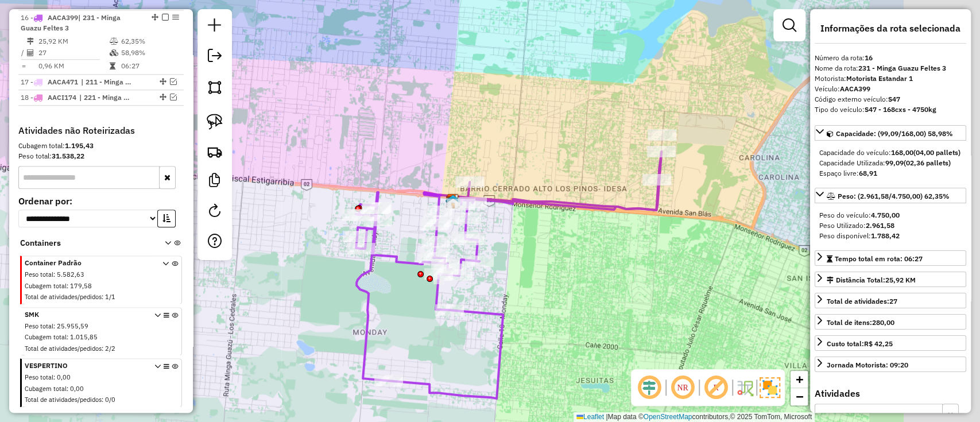
drag, startPoint x: 519, startPoint y: 88, endPoint x: 306, endPoint y: 126, distance: 215.8
click at [306, 126] on div "Janela de atendimento Grade de atendimento Capacidade Transportadoras Veículos …" at bounding box center [490, 211] width 980 height 422
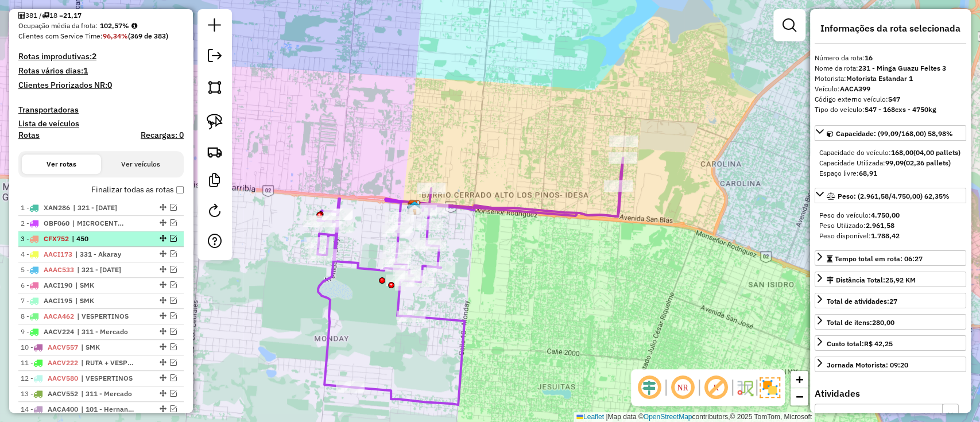
scroll to position [301, 0]
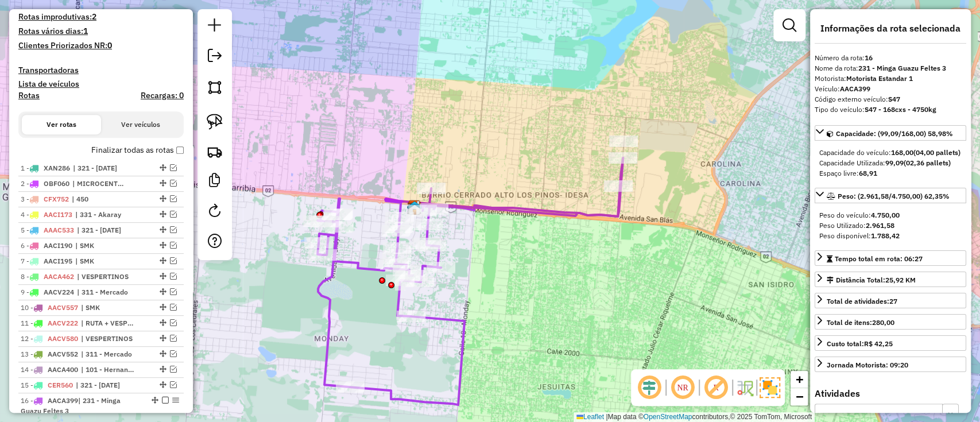
click at [145, 154] on label "Finalizar todas as rotas" at bounding box center [137, 150] width 92 height 12
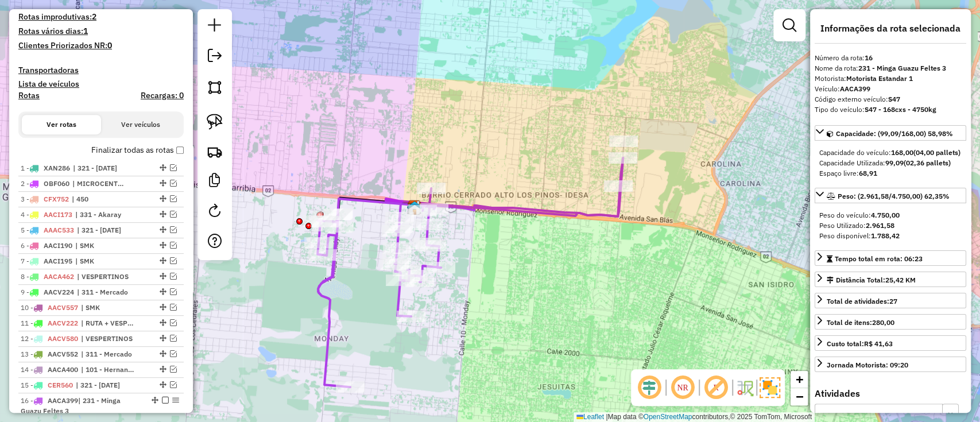
click at [149, 156] on div "Finalizar todas as rotas" at bounding box center [100, 154] width 165 height 14
click at [139, 153] on label "Finalizar todas as rotas" at bounding box center [137, 150] width 92 height 12
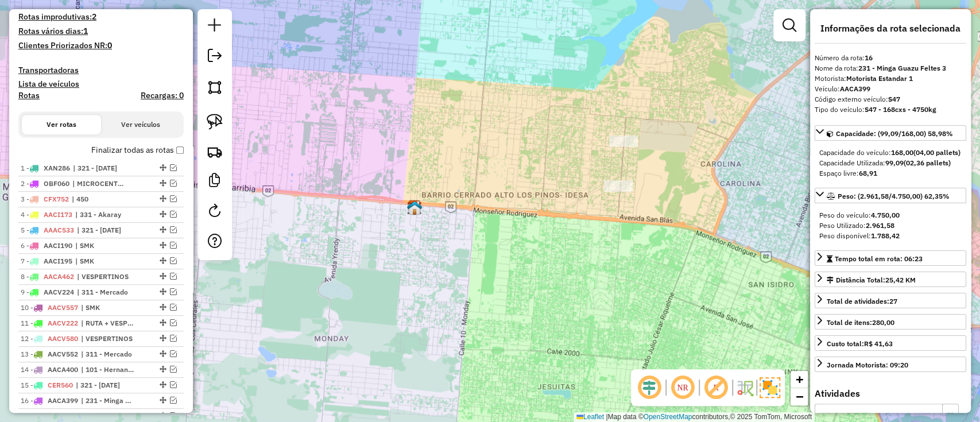
click at [139, 150] on label "Finalizar todas as rotas" at bounding box center [137, 150] width 92 height 12
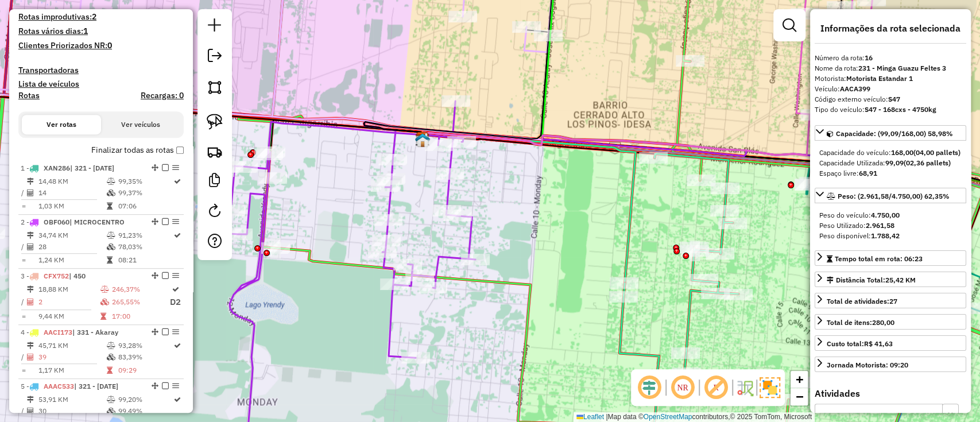
click at [506, 283] on icon at bounding box center [529, 211] width 1095 height 506
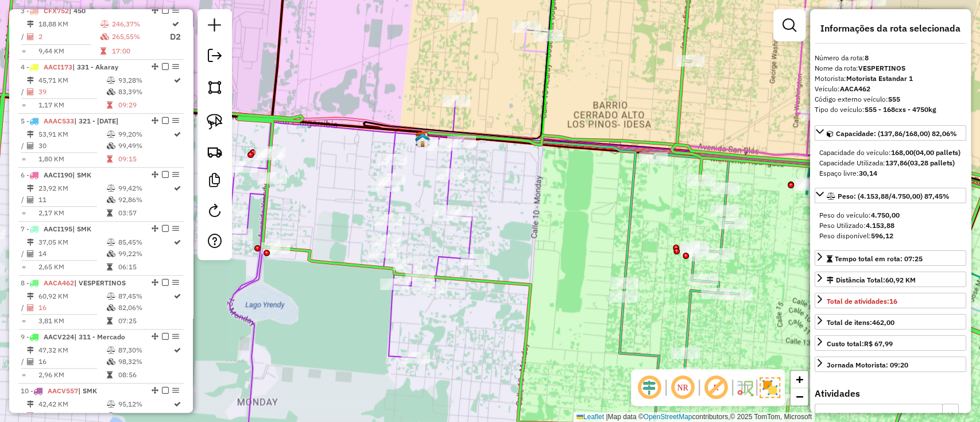
scroll to position [831, 0]
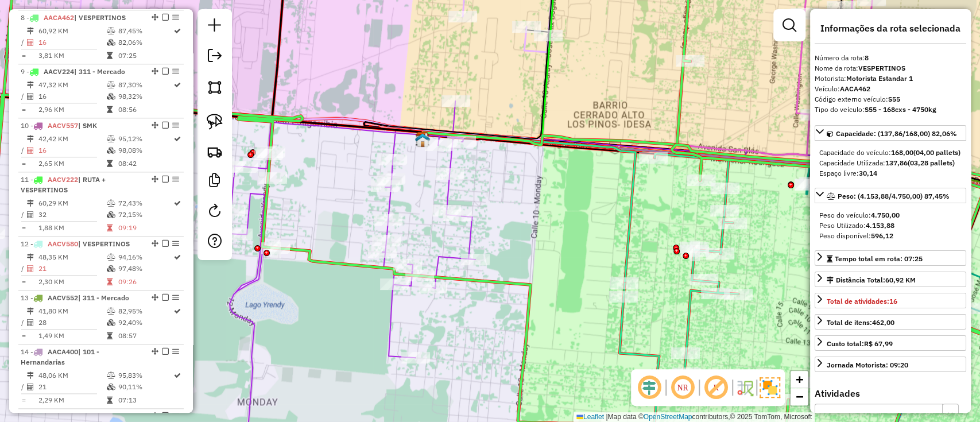
click at [473, 231] on icon at bounding box center [534, 252] width 610 height 424
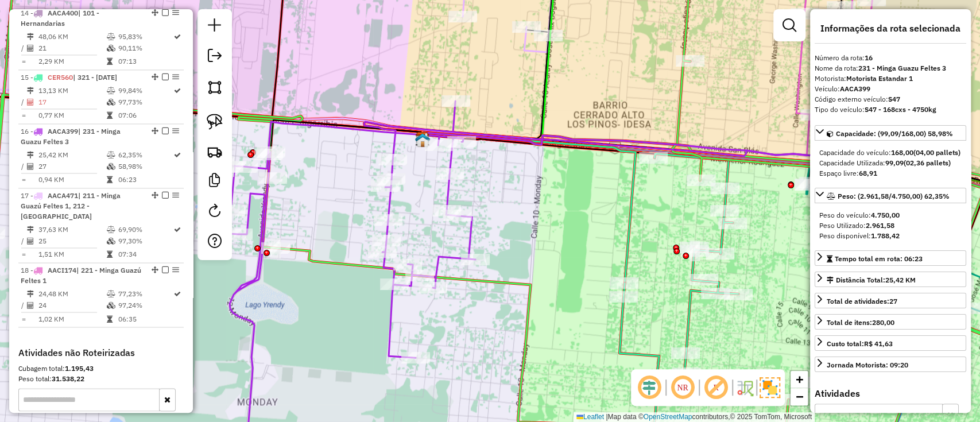
scroll to position [1283, 0]
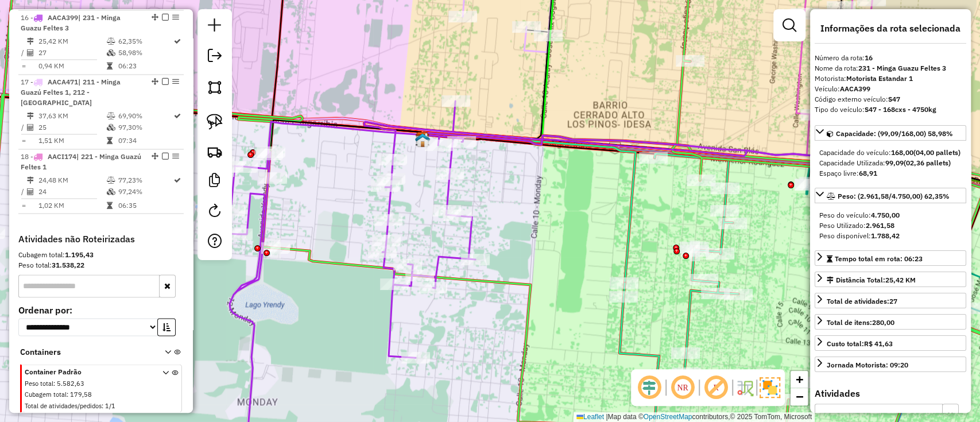
click at [623, 259] on icon at bounding box center [529, 208] width 212 height 150
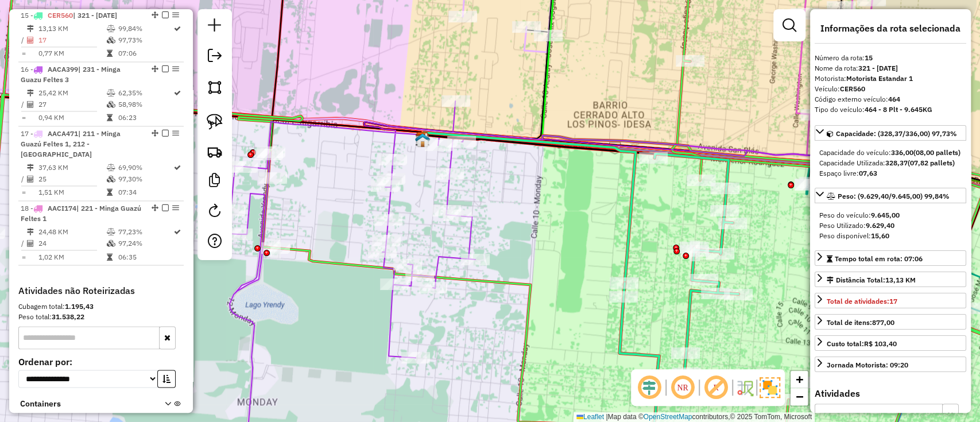
scroll to position [1229, 0]
click at [452, 195] on icon at bounding box center [534, 252] width 610 height 424
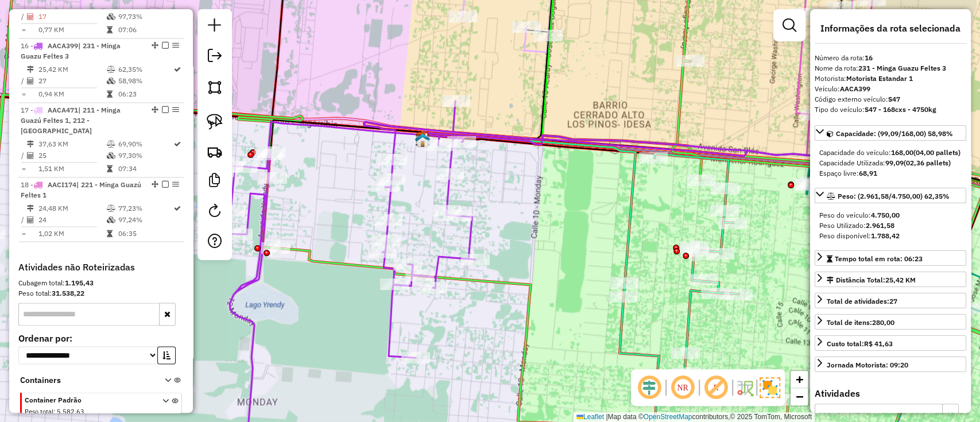
scroll to position [1283, 0]
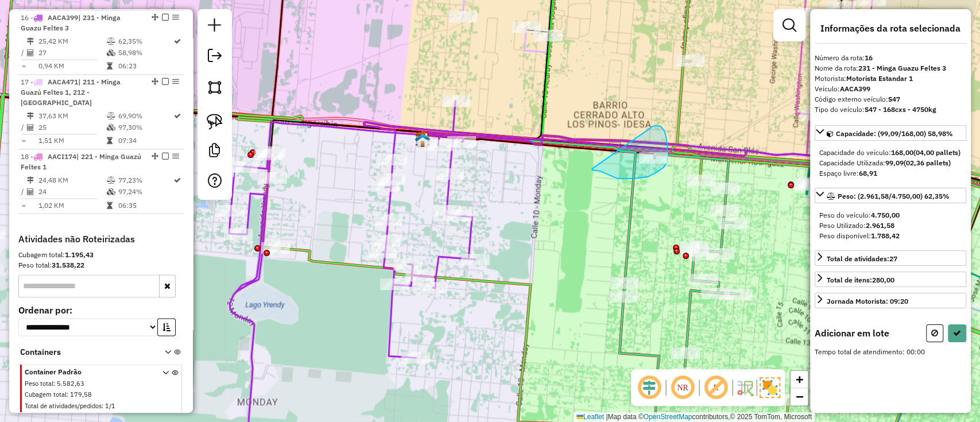
drag, startPoint x: 652, startPoint y: 126, endPoint x: 587, endPoint y: 165, distance: 75.7
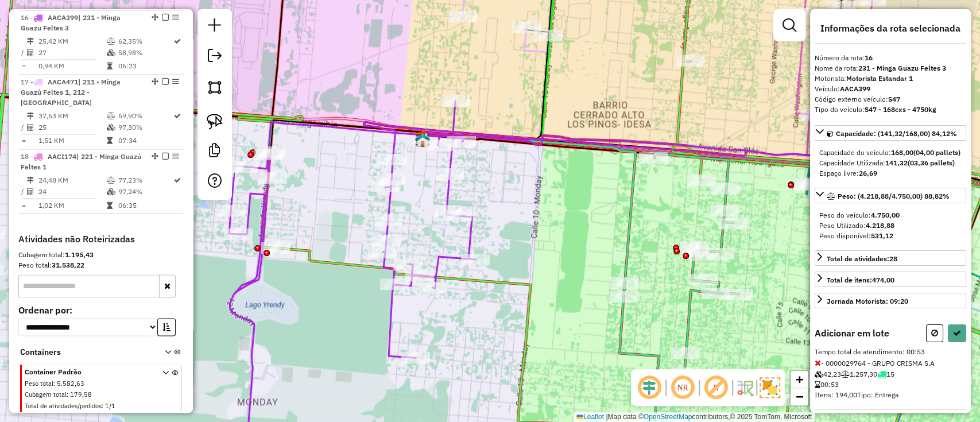
select select "**********"
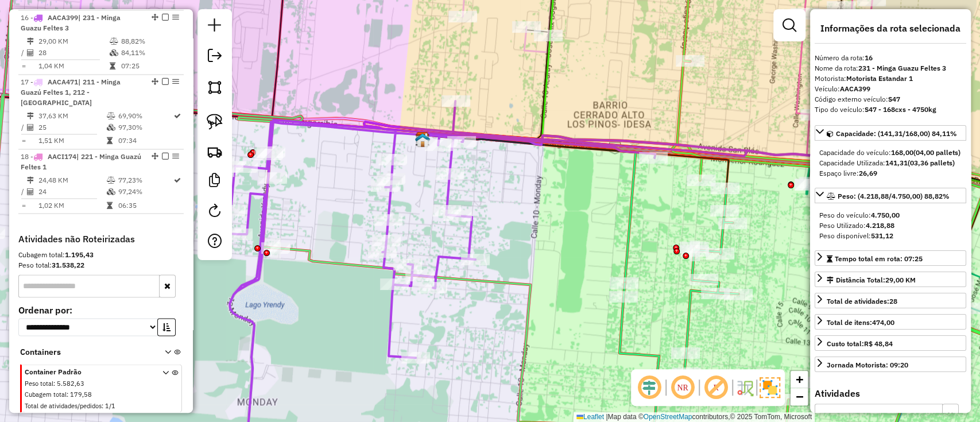
click at [689, 314] on icon at bounding box center [680, 325] width 123 height 275
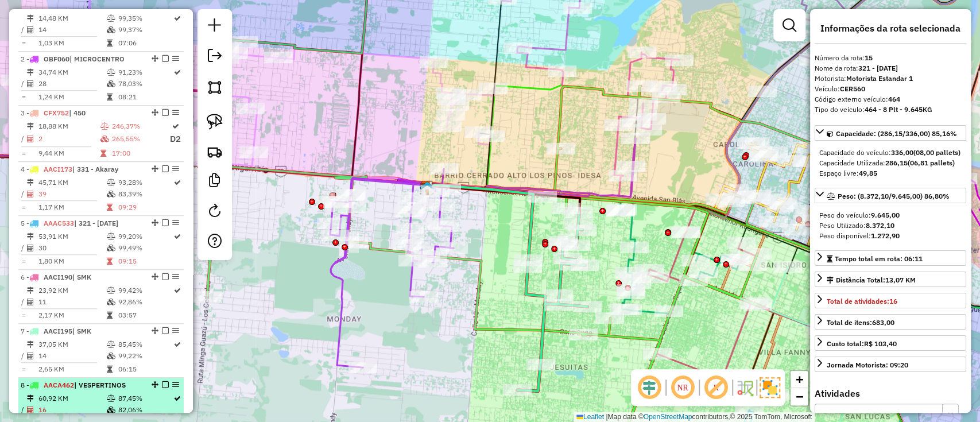
scroll to position [311, 0]
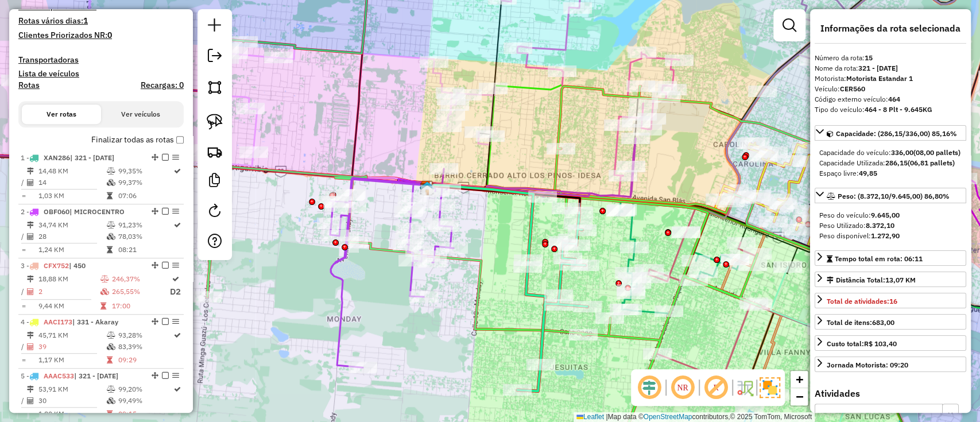
click at [153, 138] on label "Finalizar todas as rotas" at bounding box center [137, 140] width 92 height 12
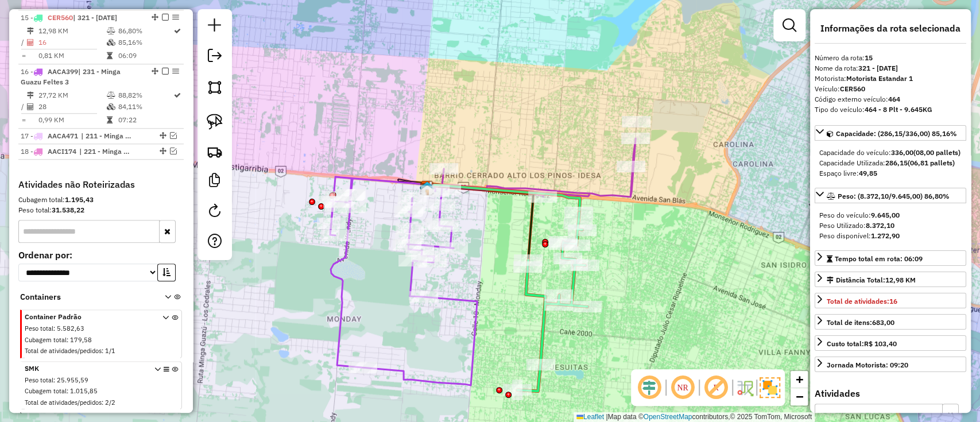
scroll to position [668, 0]
click at [473, 309] on icon at bounding box center [482, 261] width 305 height 247
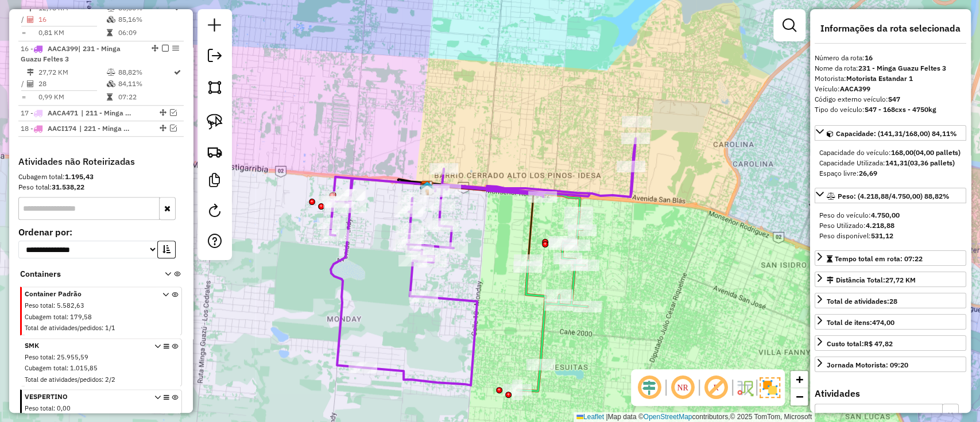
scroll to position [721, 0]
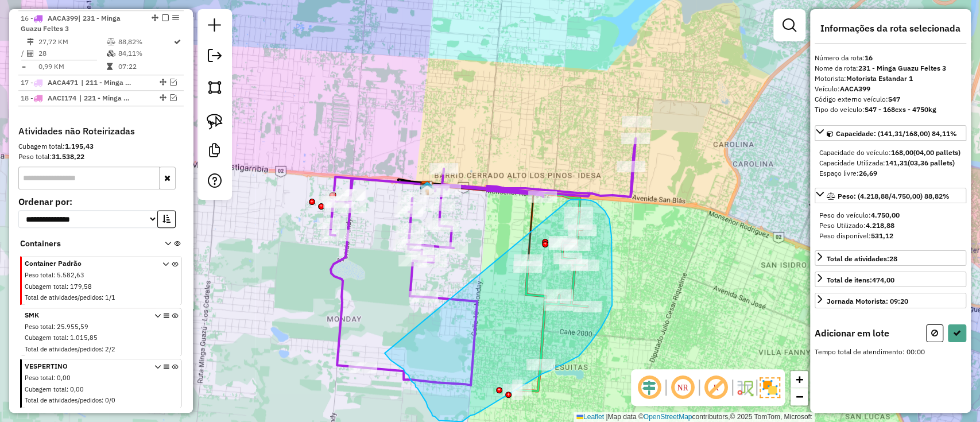
drag, startPoint x: 576, startPoint y: 200, endPoint x: 380, endPoint y: 348, distance: 245.8
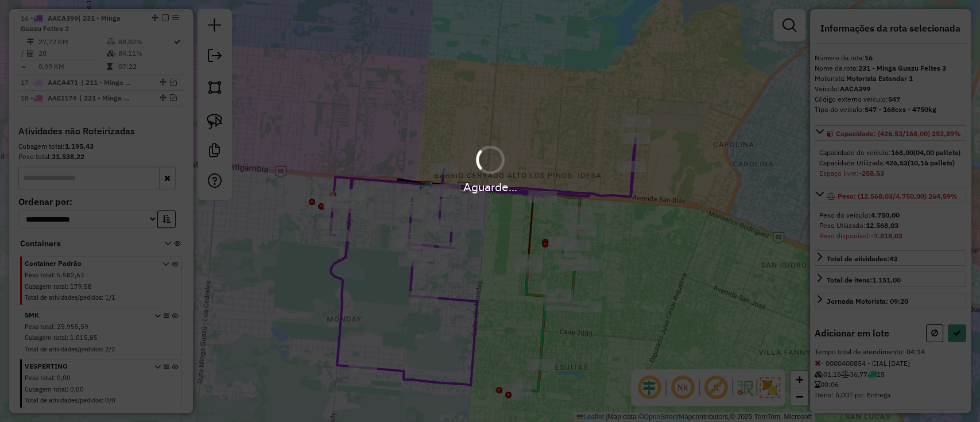
select select "**********"
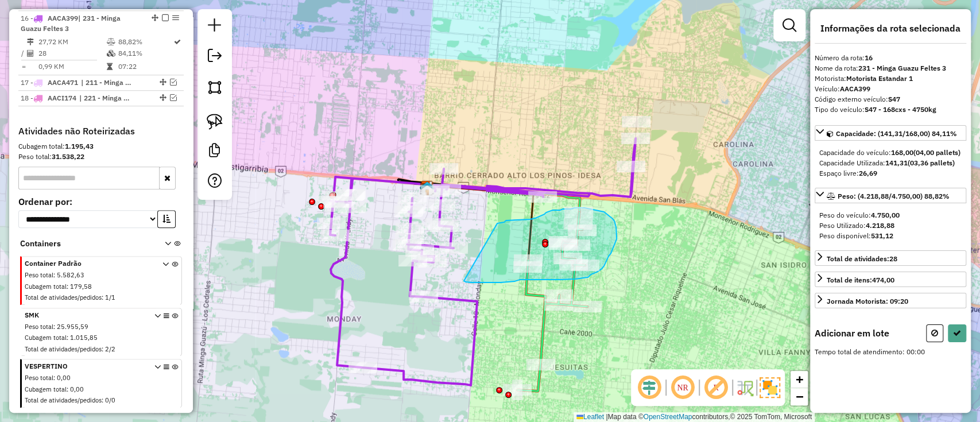
drag, startPoint x: 497, startPoint y: 223, endPoint x: 465, endPoint y: 281, distance: 65.8
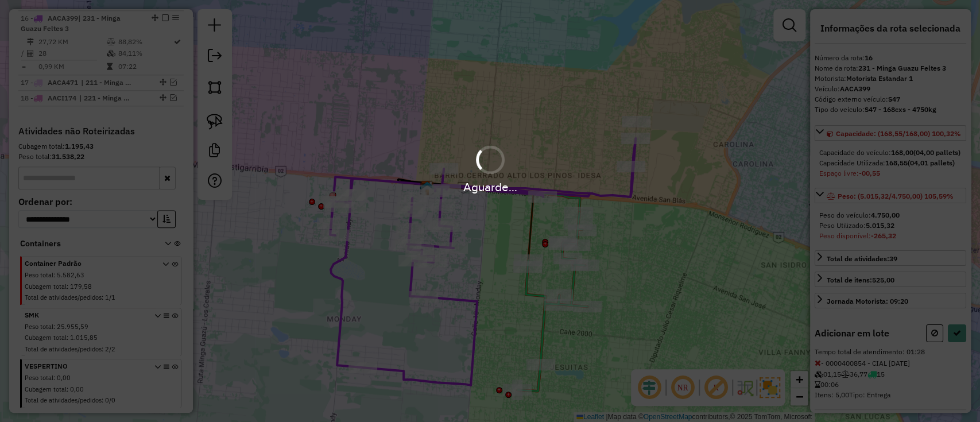
select select "**********"
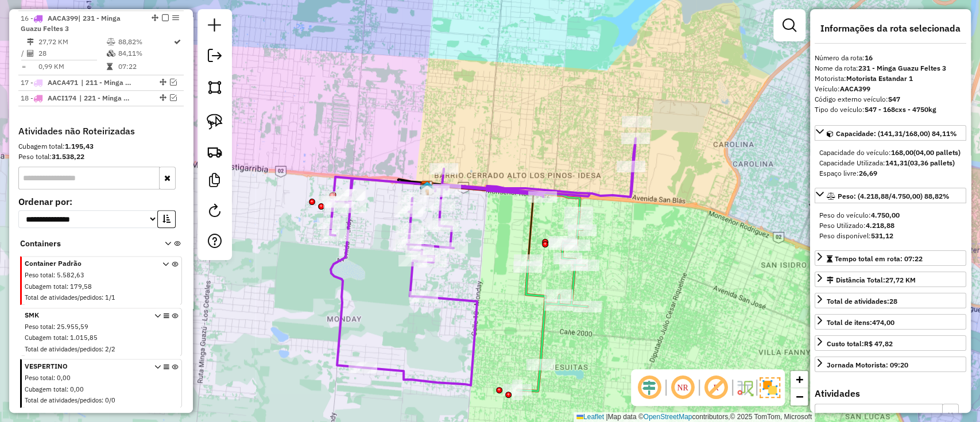
click at [453, 295] on icon at bounding box center [482, 261] width 305 height 247
drag, startPoint x: 635, startPoint y: 144, endPoint x: 652, endPoint y: 145, distance: 17.3
click at [635, 144] on div at bounding box center [635, 138] width 29 height 11
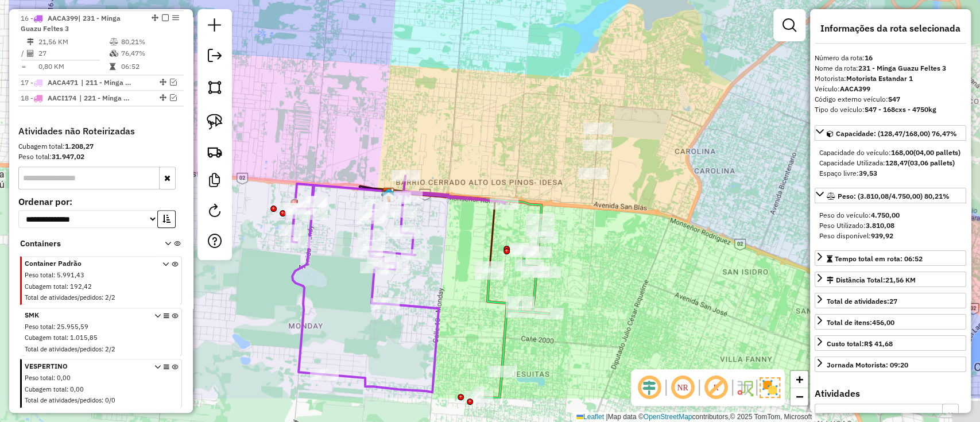
drag, startPoint x: 515, startPoint y: 324, endPoint x: 647, endPoint y: 243, distance: 154.5
click at [647, 243] on div "Janela de atendimento Grade de atendimento Capacidade Transportadoras Veículos …" at bounding box center [490, 211] width 980 height 422
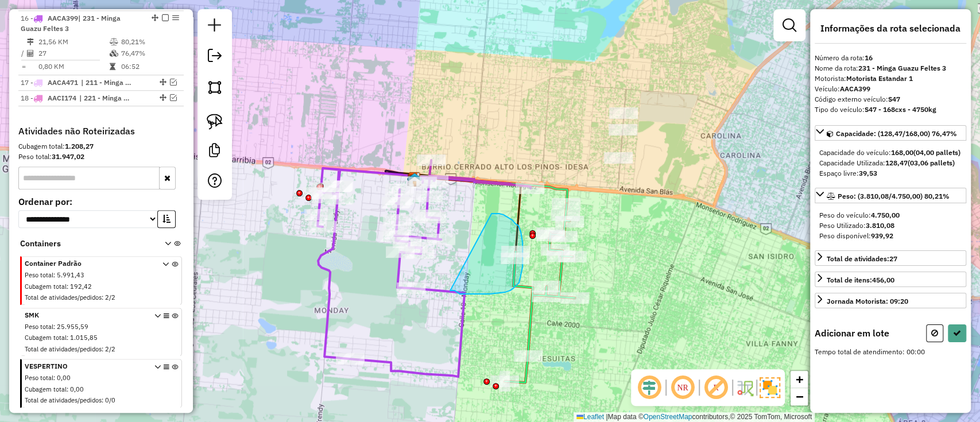
drag, startPoint x: 491, startPoint y: 213, endPoint x: 450, endPoint y: 290, distance: 87.3
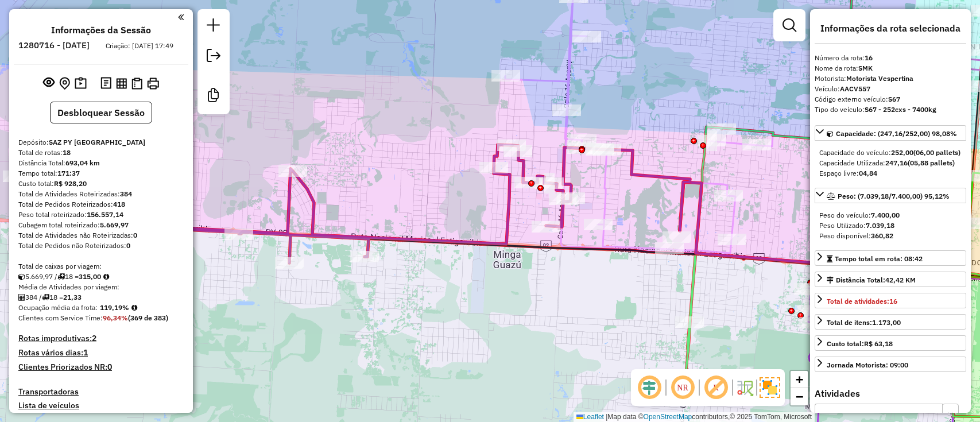
select select "**********"
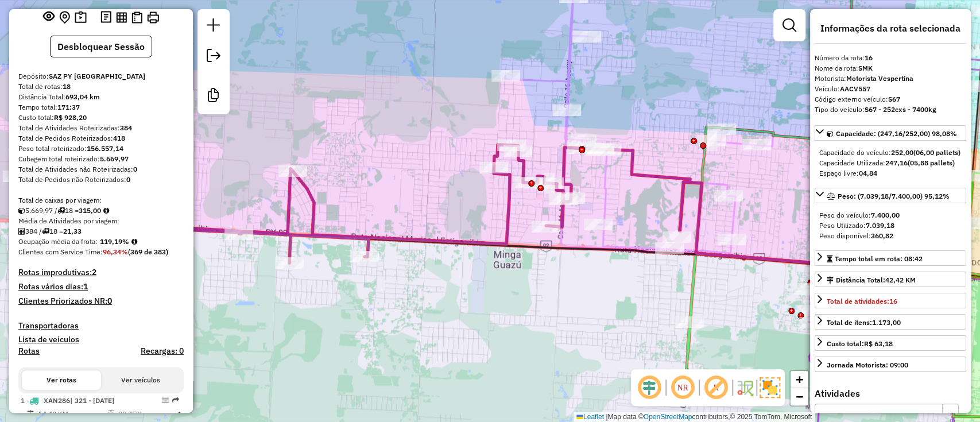
scroll to position [28, 0]
